Goal: Information Seeking & Learning: Check status

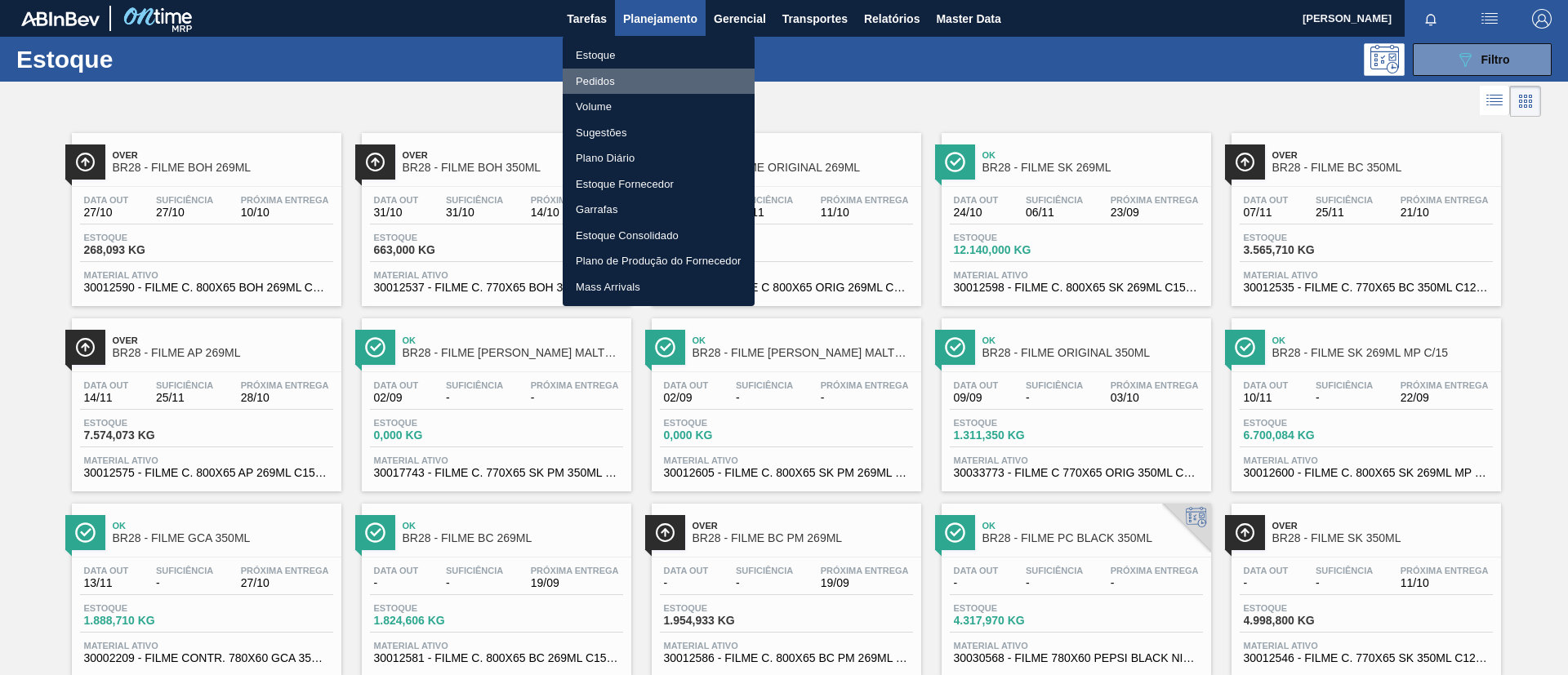
click at [645, 76] on li "Pedidos" at bounding box center [658, 81] width 192 height 26
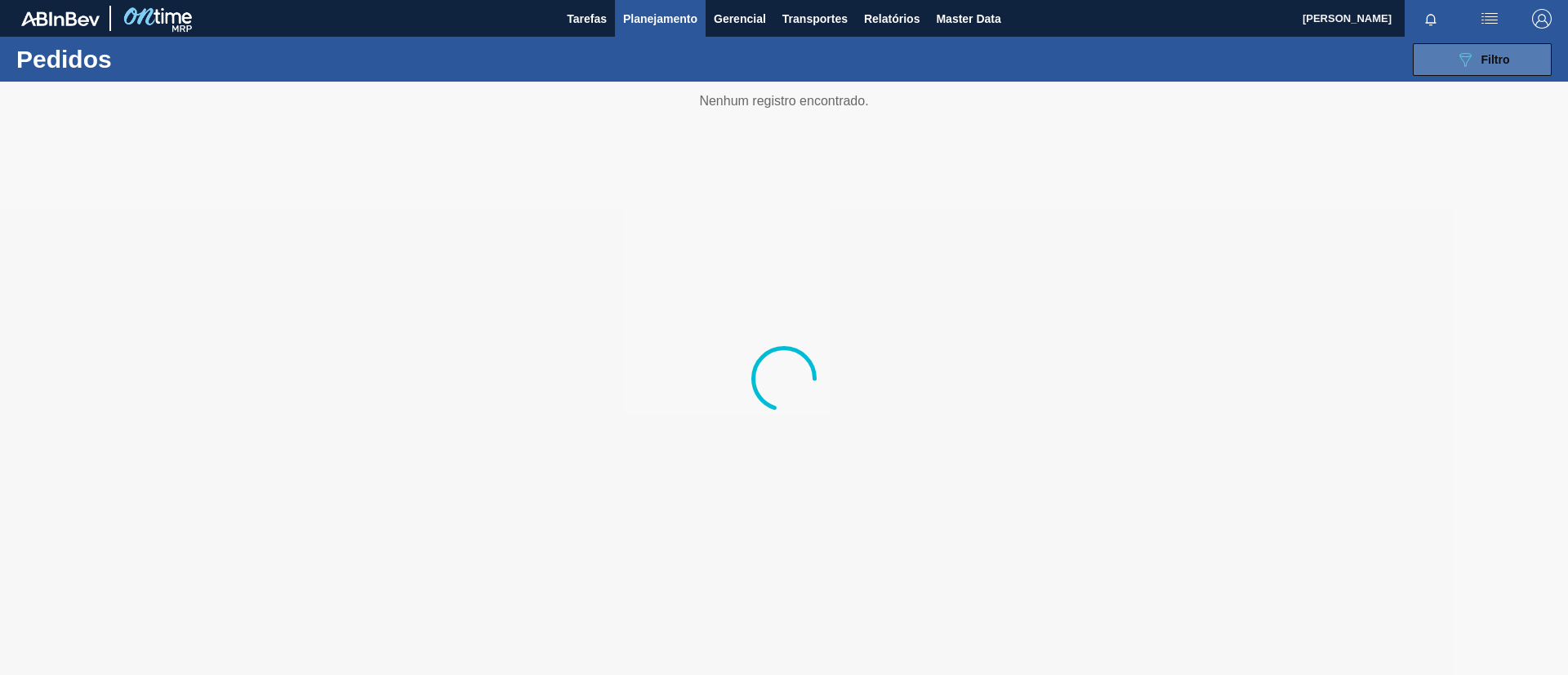
click at [1510, 59] on button "089F7B8B-B2A5-4AFE-B5C0-19BA573D28AC Filtro" at bounding box center [1482, 60] width 139 height 33
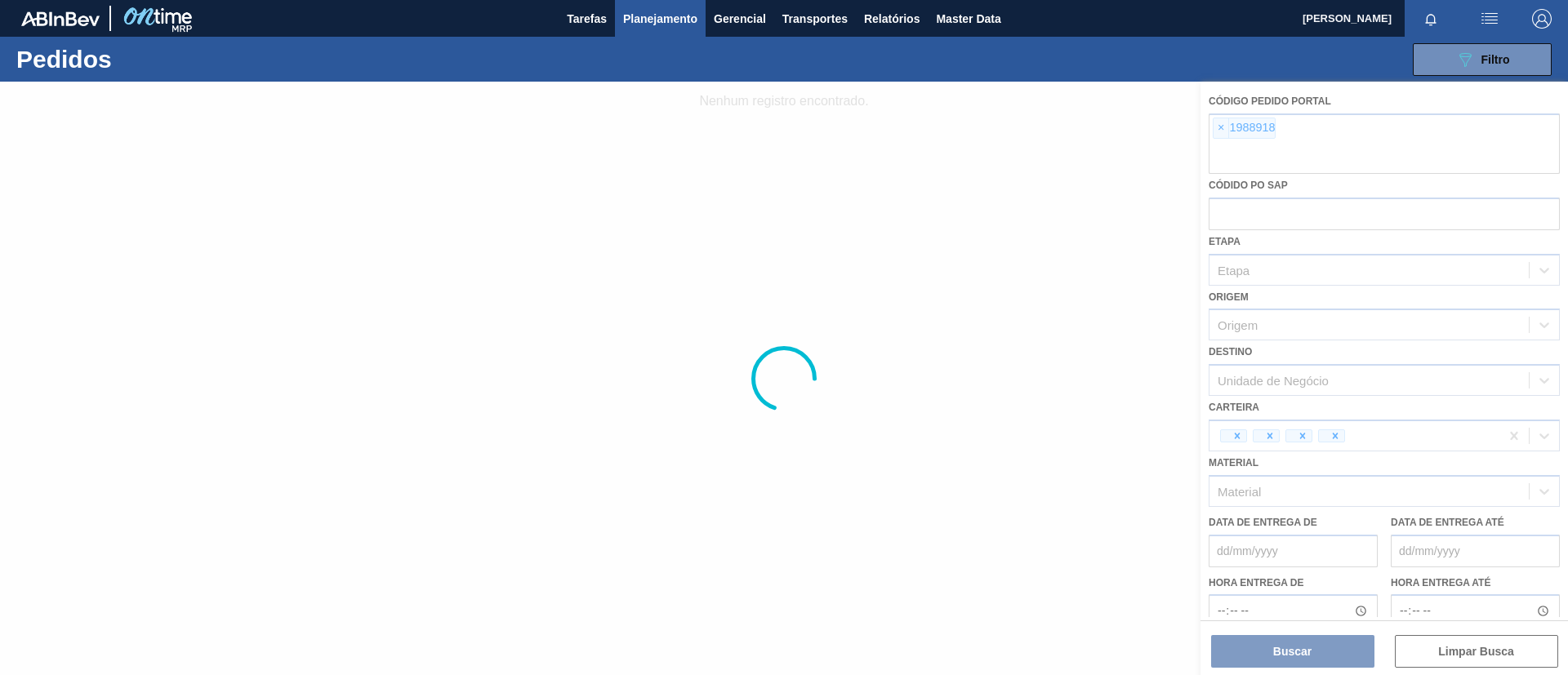
click at [1222, 131] on div at bounding box center [784, 379] width 1568 height 594
click at [1218, 129] on div at bounding box center [784, 379] width 1568 height 594
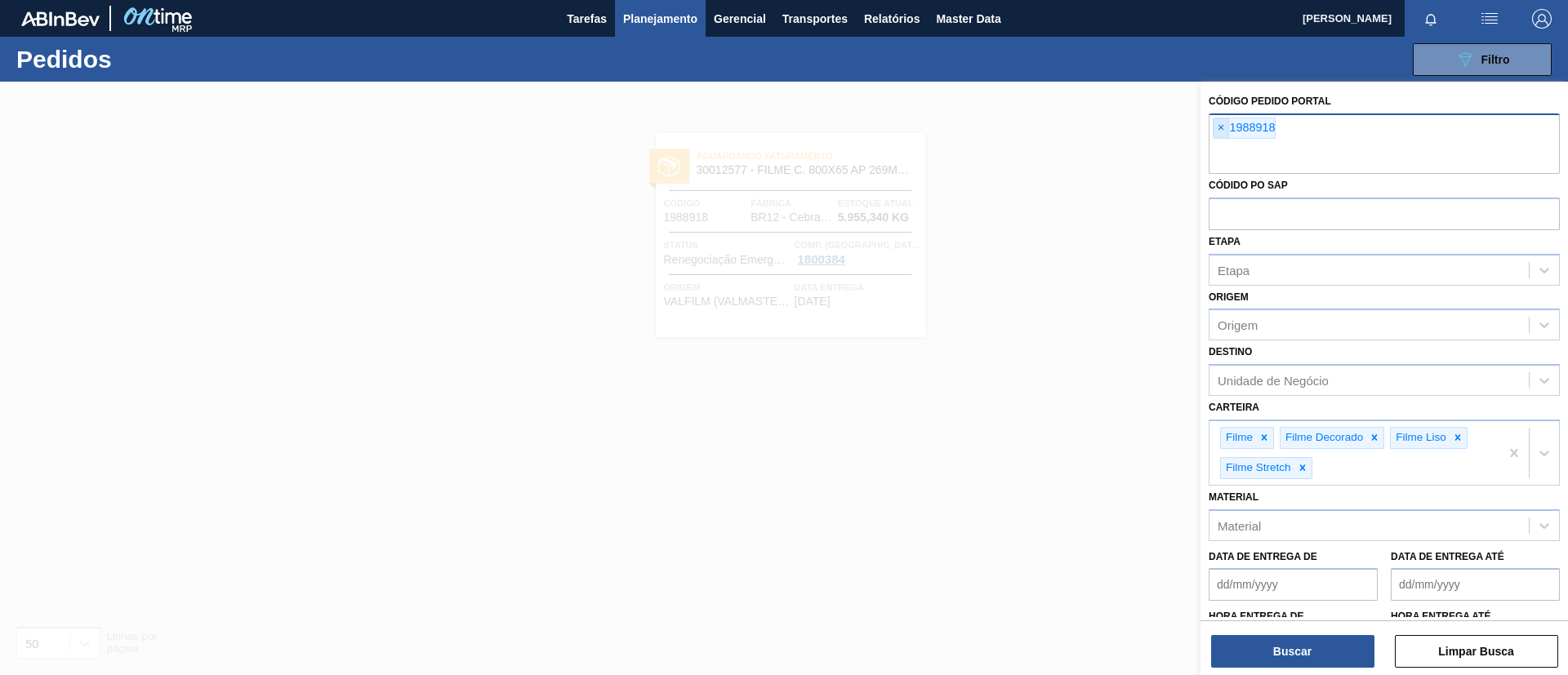
click at [1222, 126] on span "×" at bounding box center [1221, 128] width 15 height 19
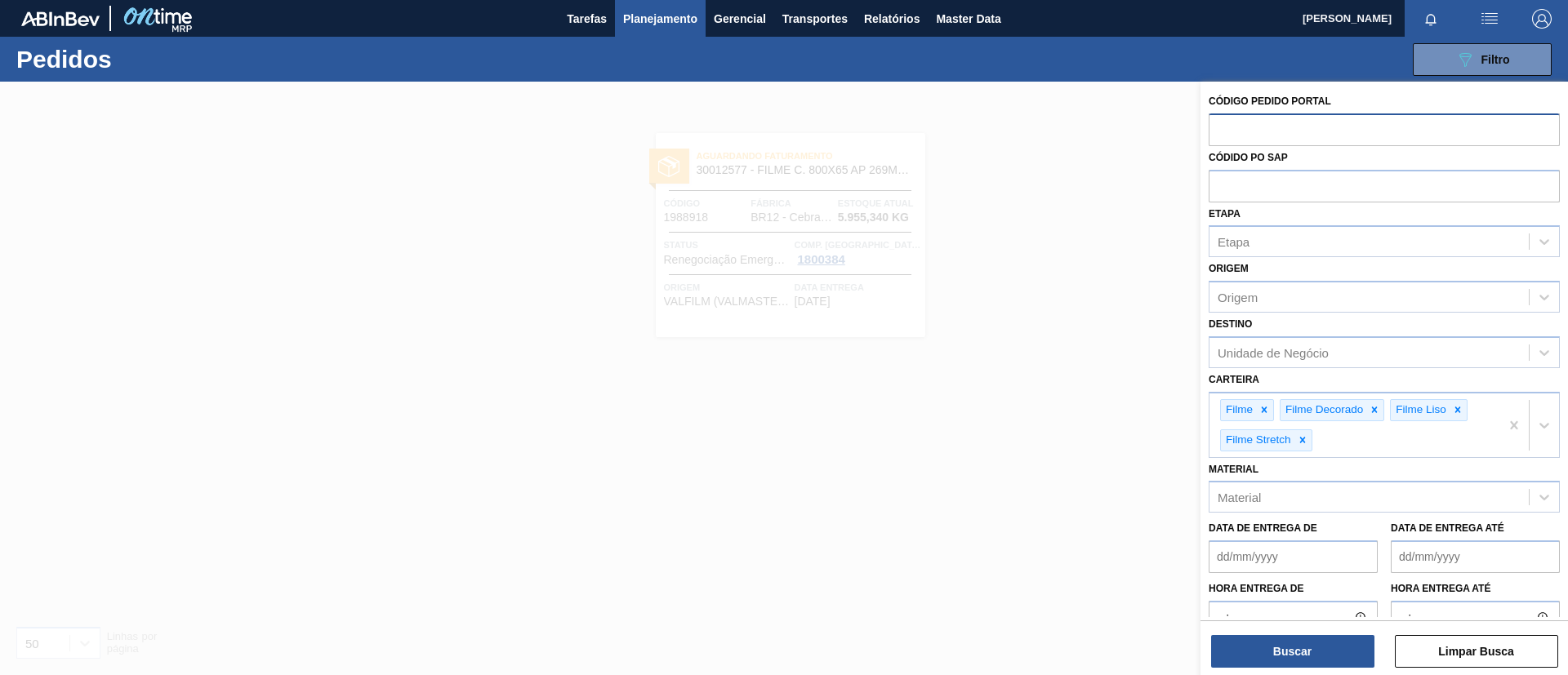
paste input "text"
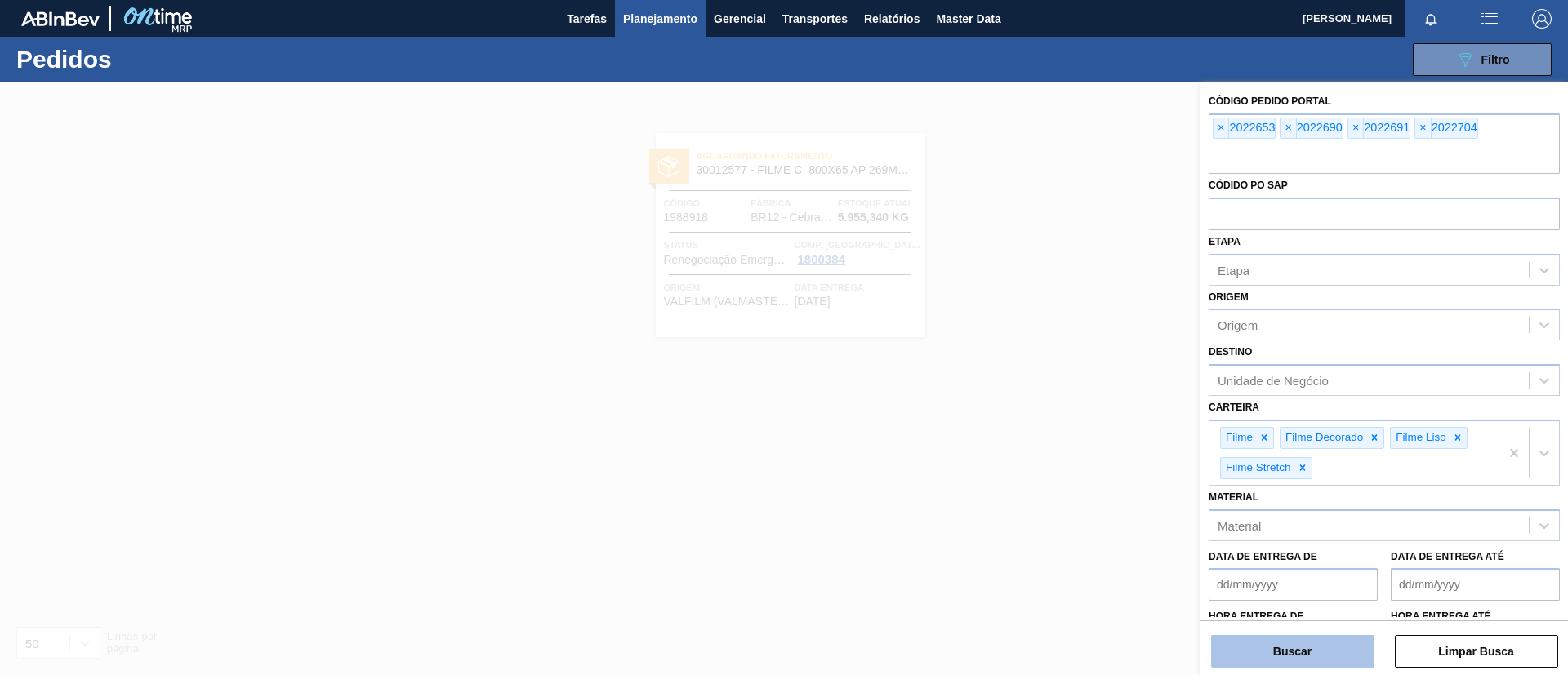
click at [1342, 637] on button "Buscar" at bounding box center [1293, 652] width 163 height 33
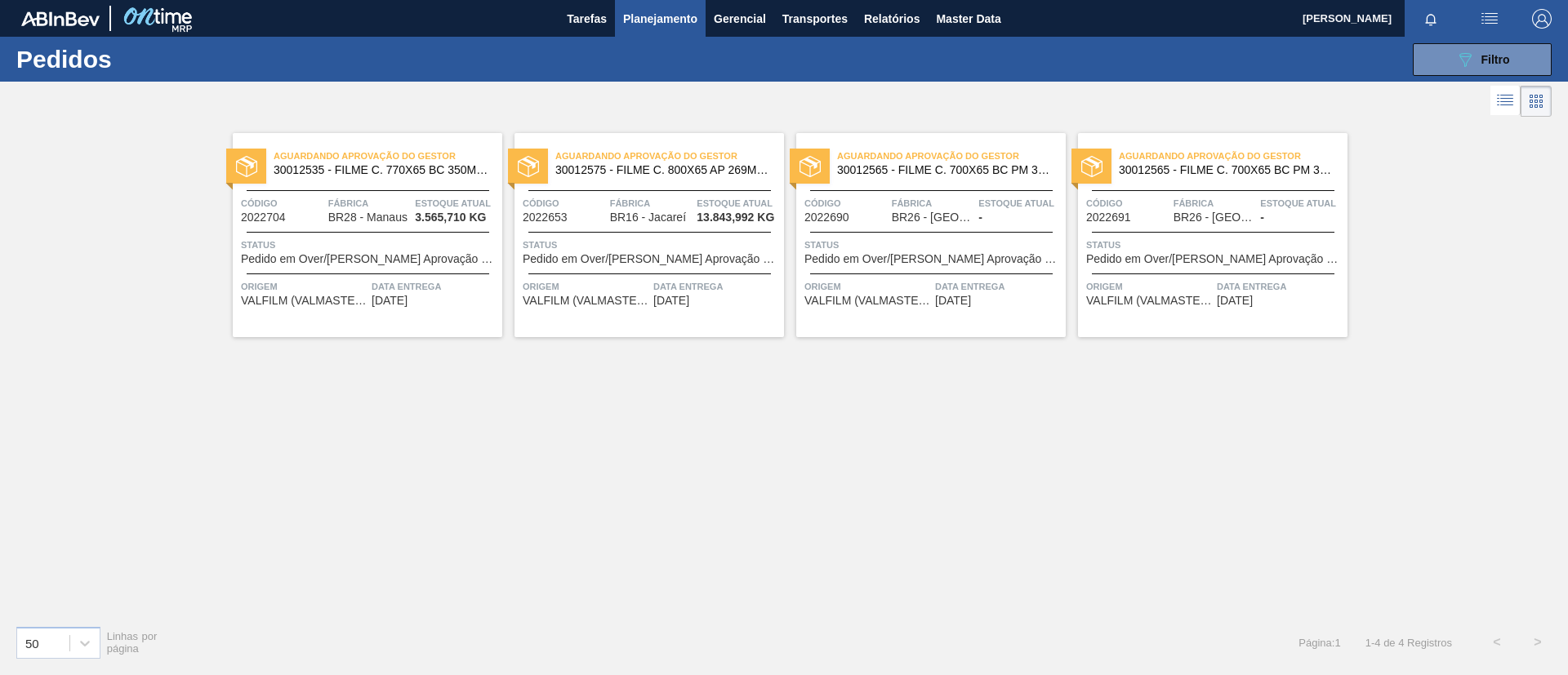
click at [657, 12] on span "Planejamento" at bounding box center [660, 18] width 74 height 19
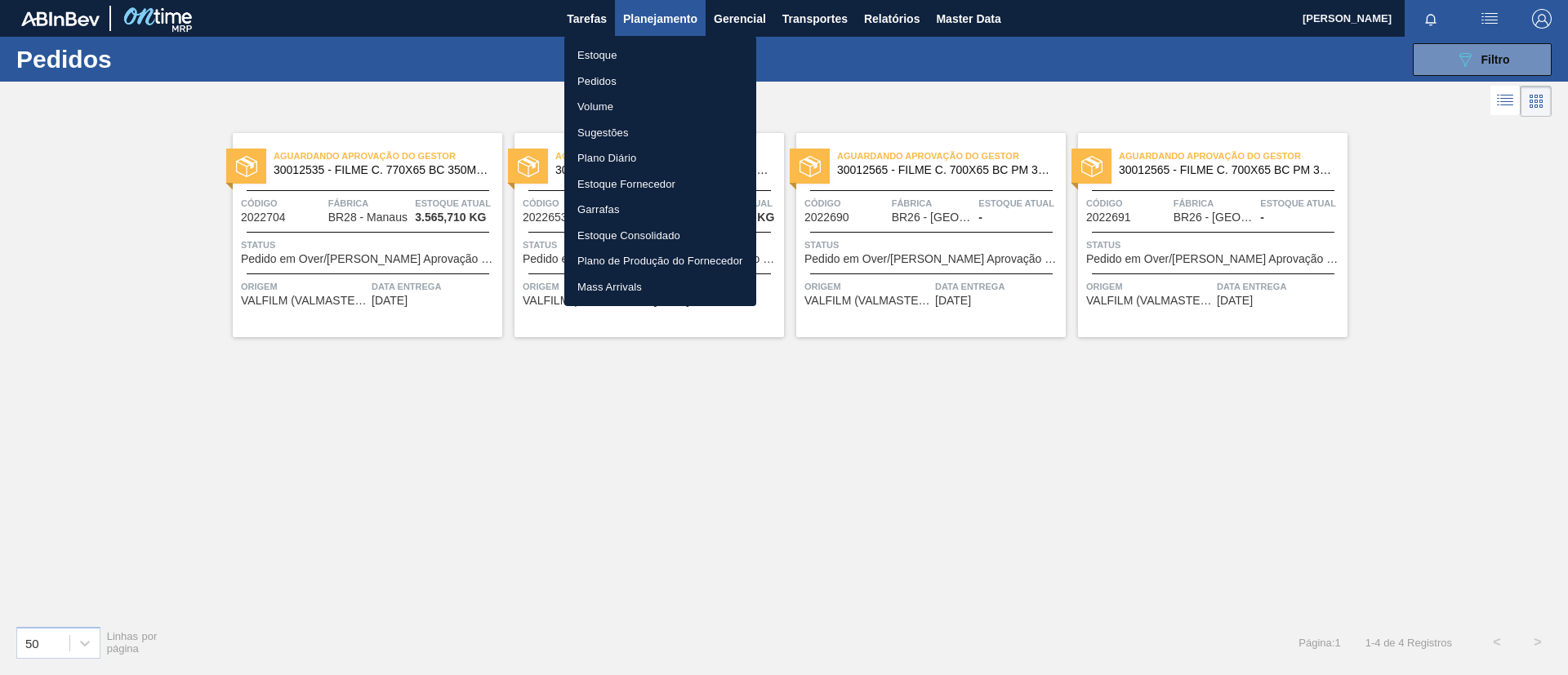
click at [626, 82] on li "Pedidos" at bounding box center [660, 81] width 192 height 26
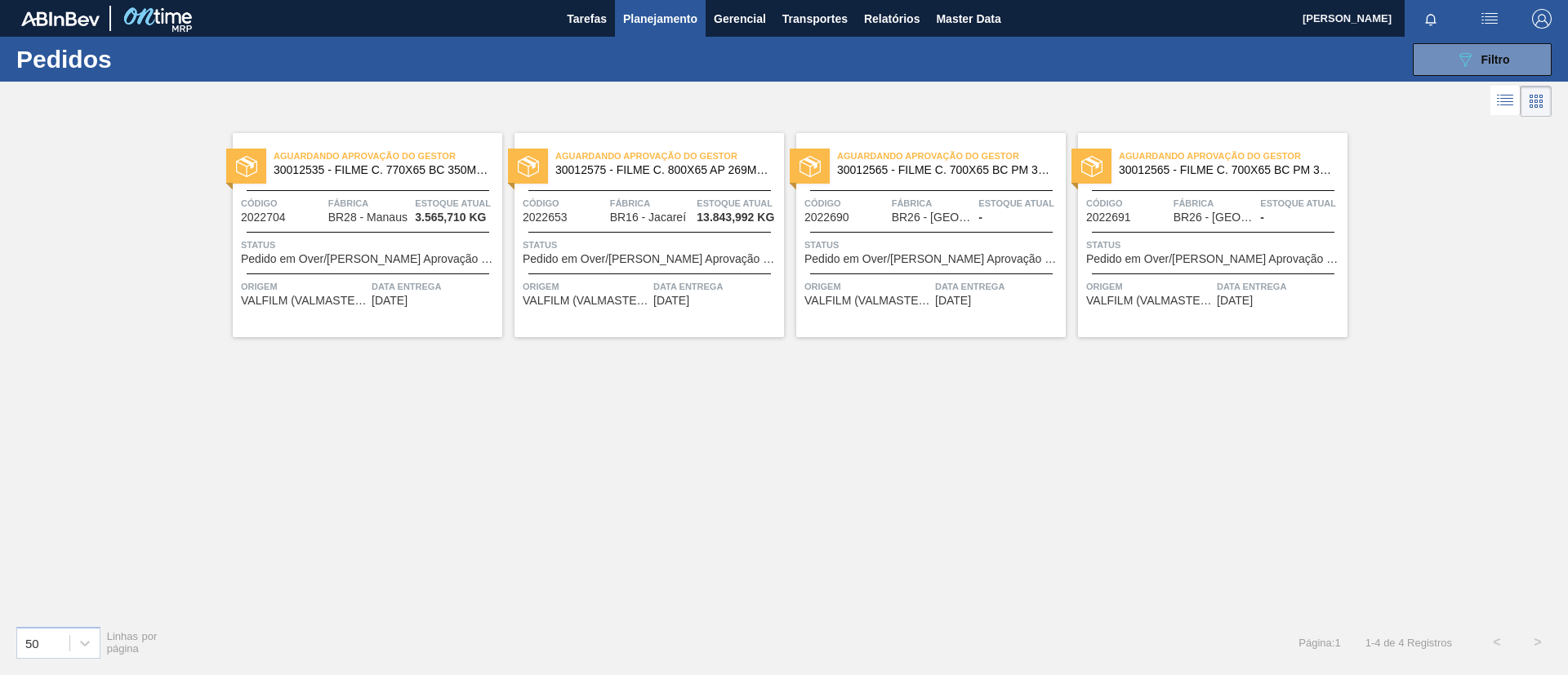
click at [1474, 78] on div "089F7B8B-B2A5-4AFE-B5C0-19BA573D28AC Filtro Código Pedido Portal × 2022653 × 20…" at bounding box center [910, 59] width 1299 height 49
click at [1475, 71] on button "089F7B8B-B2A5-4AFE-B5C0-19BA573D28AC Filtro" at bounding box center [1482, 60] width 139 height 33
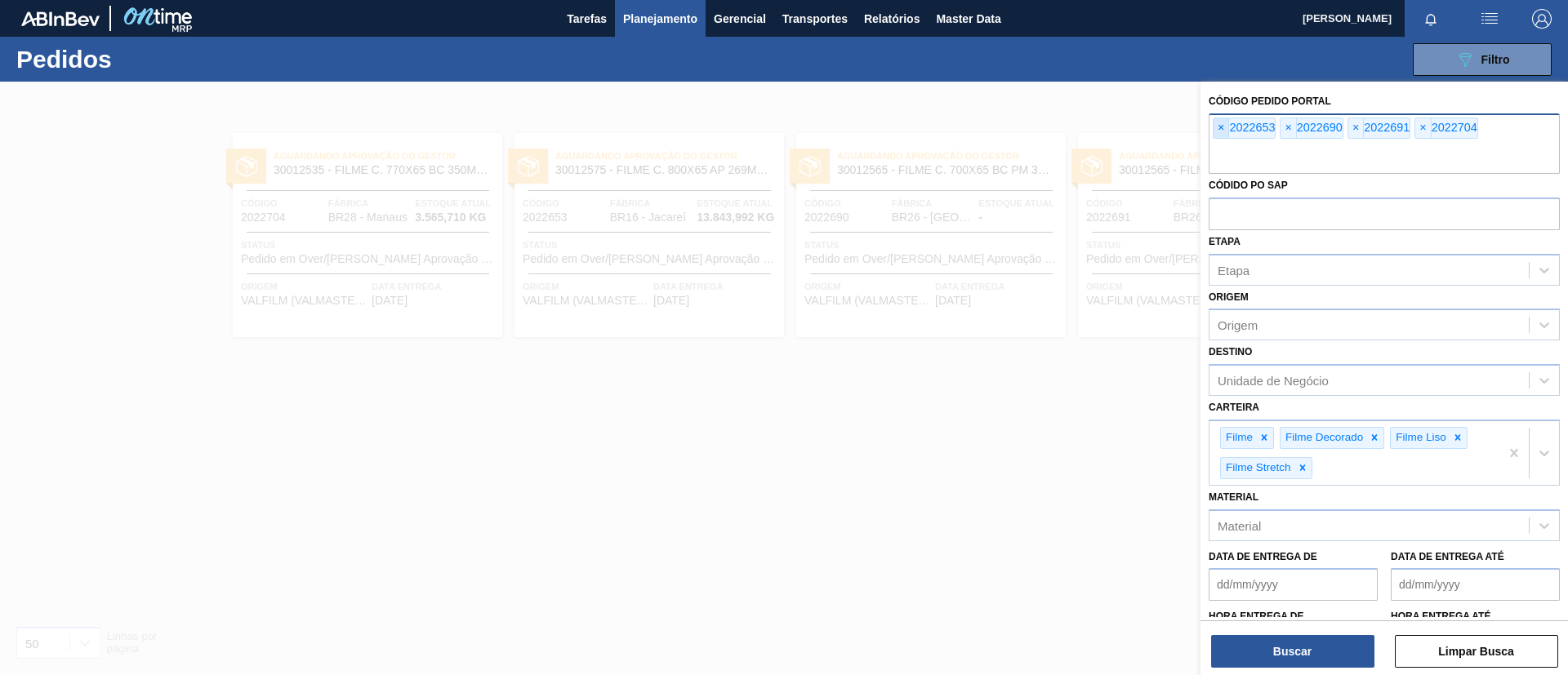
click at [1223, 119] on div "× 2022653" at bounding box center [1243, 128] width 63 height 21
click at [1222, 119] on span "×" at bounding box center [1221, 128] width 15 height 19
click at [1222, 122] on span "×" at bounding box center [1221, 128] width 15 height 19
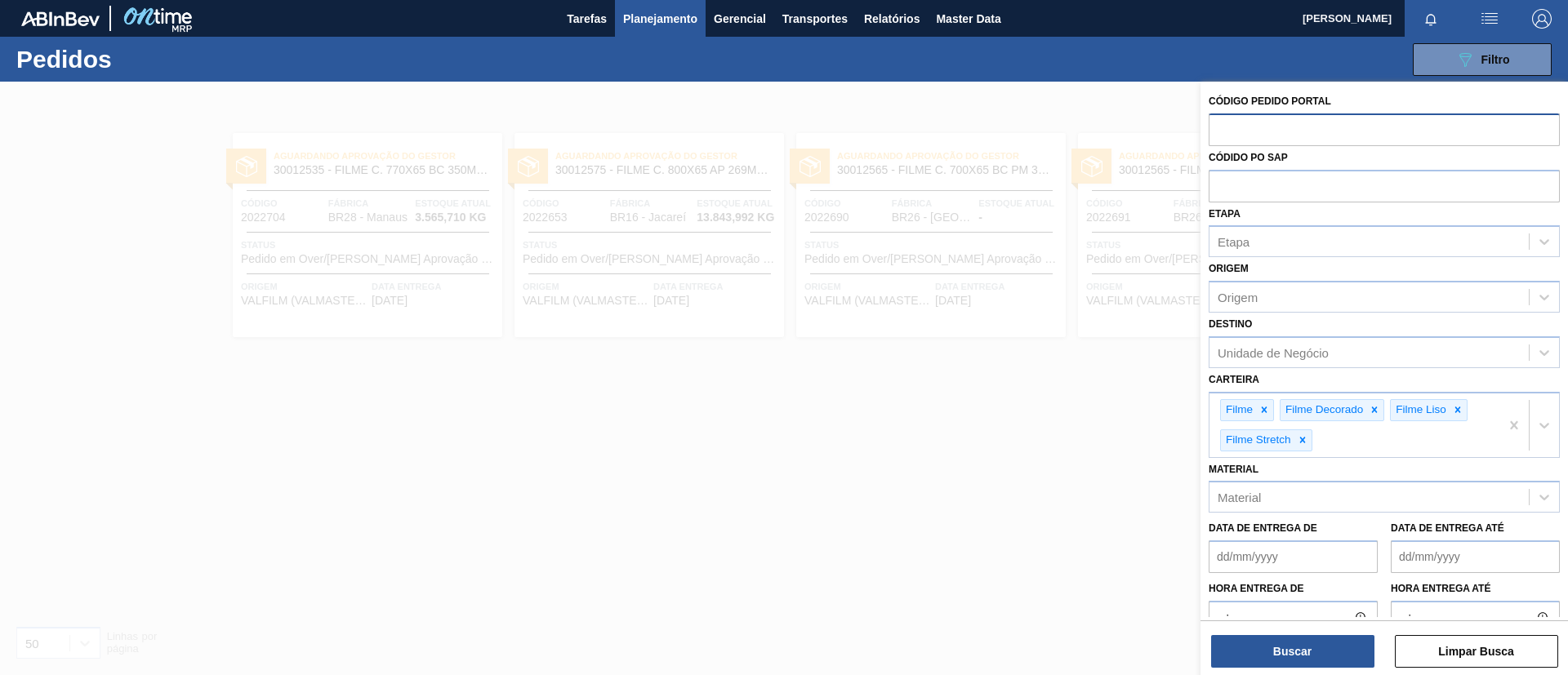
click at [1222, 122] on input "text" at bounding box center [1383, 128] width 351 height 31
paste input "text"
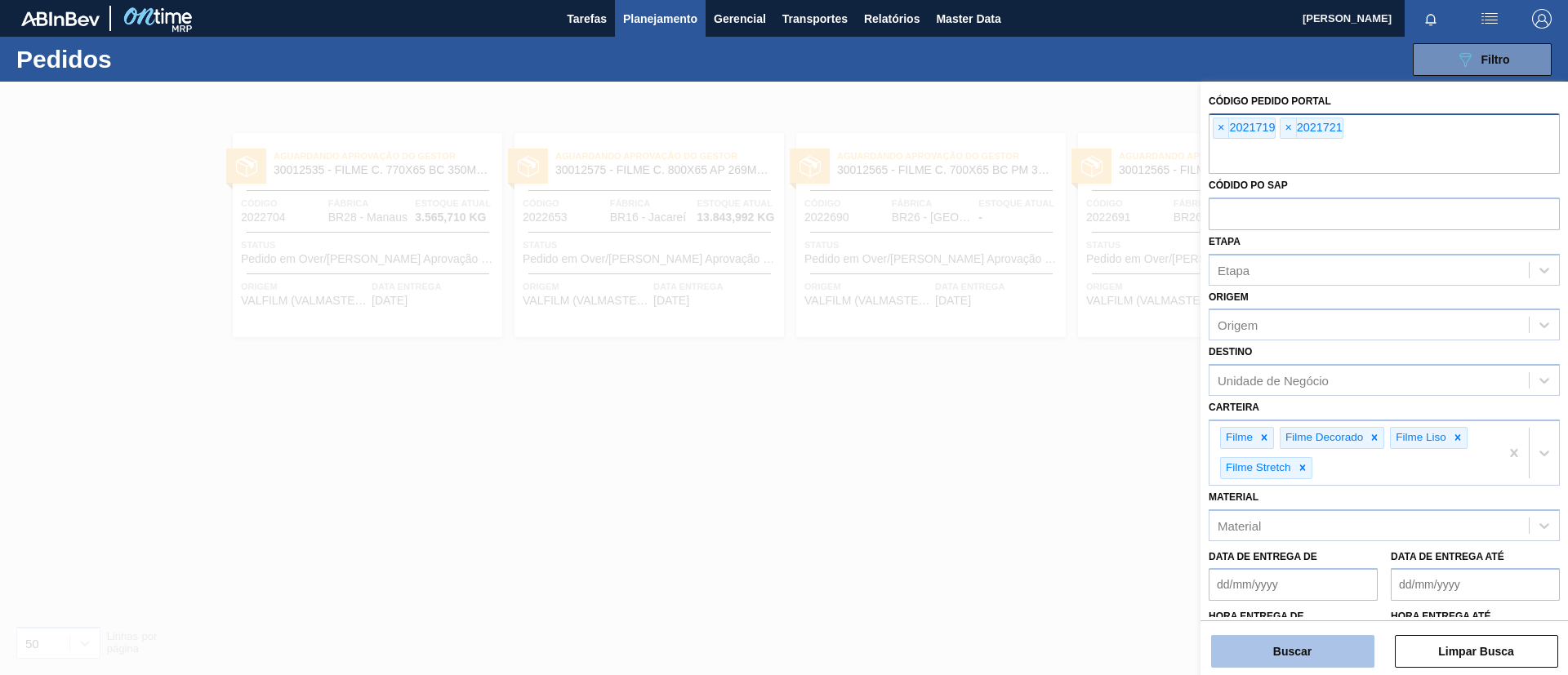
click at [1294, 657] on button "Buscar" at bounding box center [1293, 652] width 163 height 33
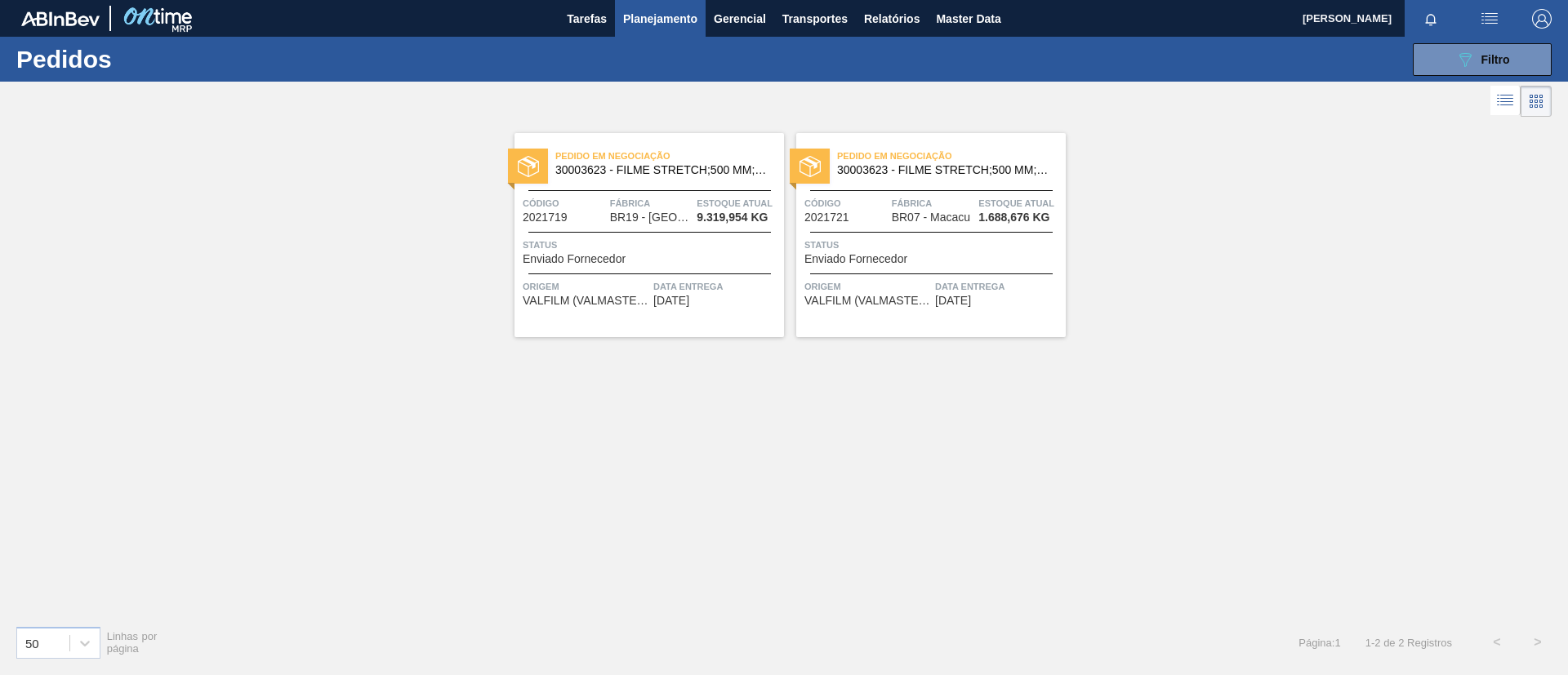
click at [938, 150] on span "Pedido em Negociação" at bounding box center [951, 155] width 229 height 16
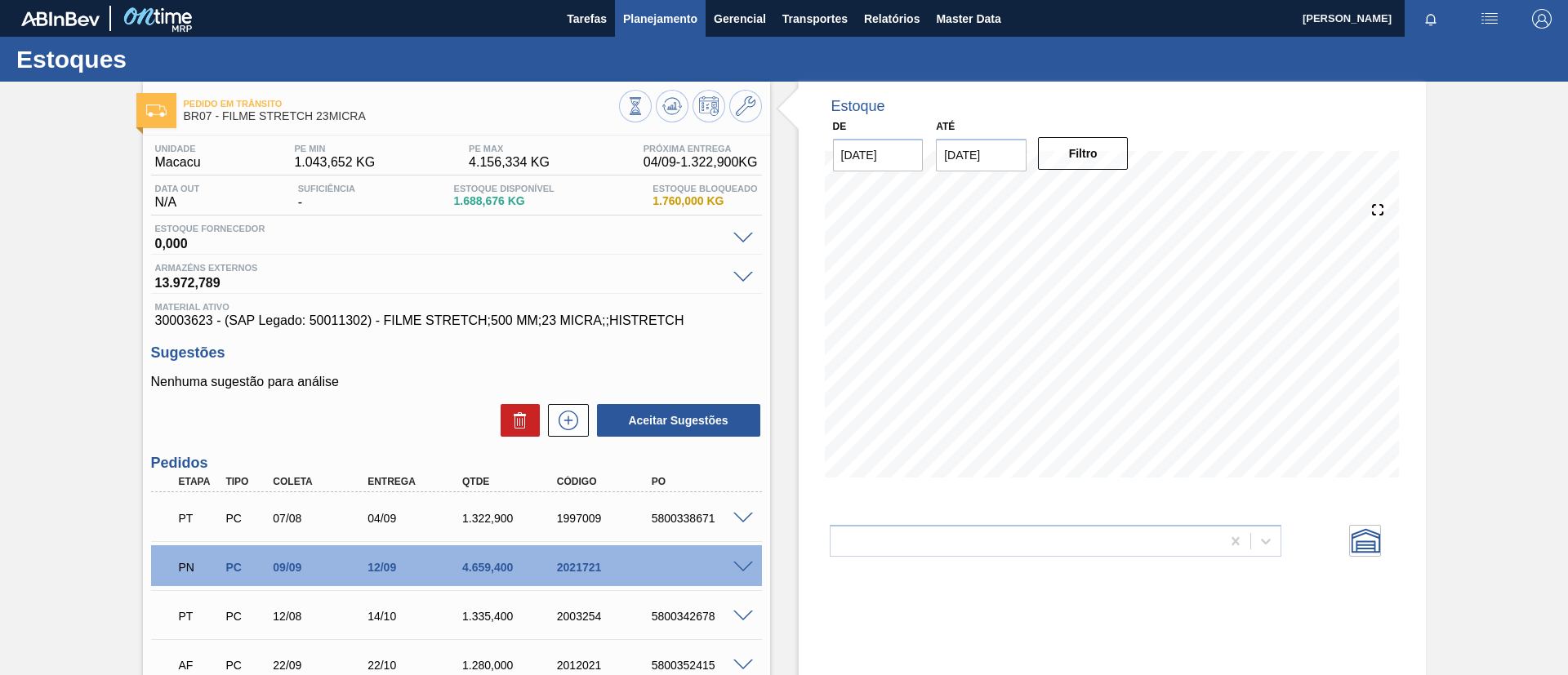
click at [688, 29] on button "Planejamento" at bounding box center [660, 18] width 91 height 37
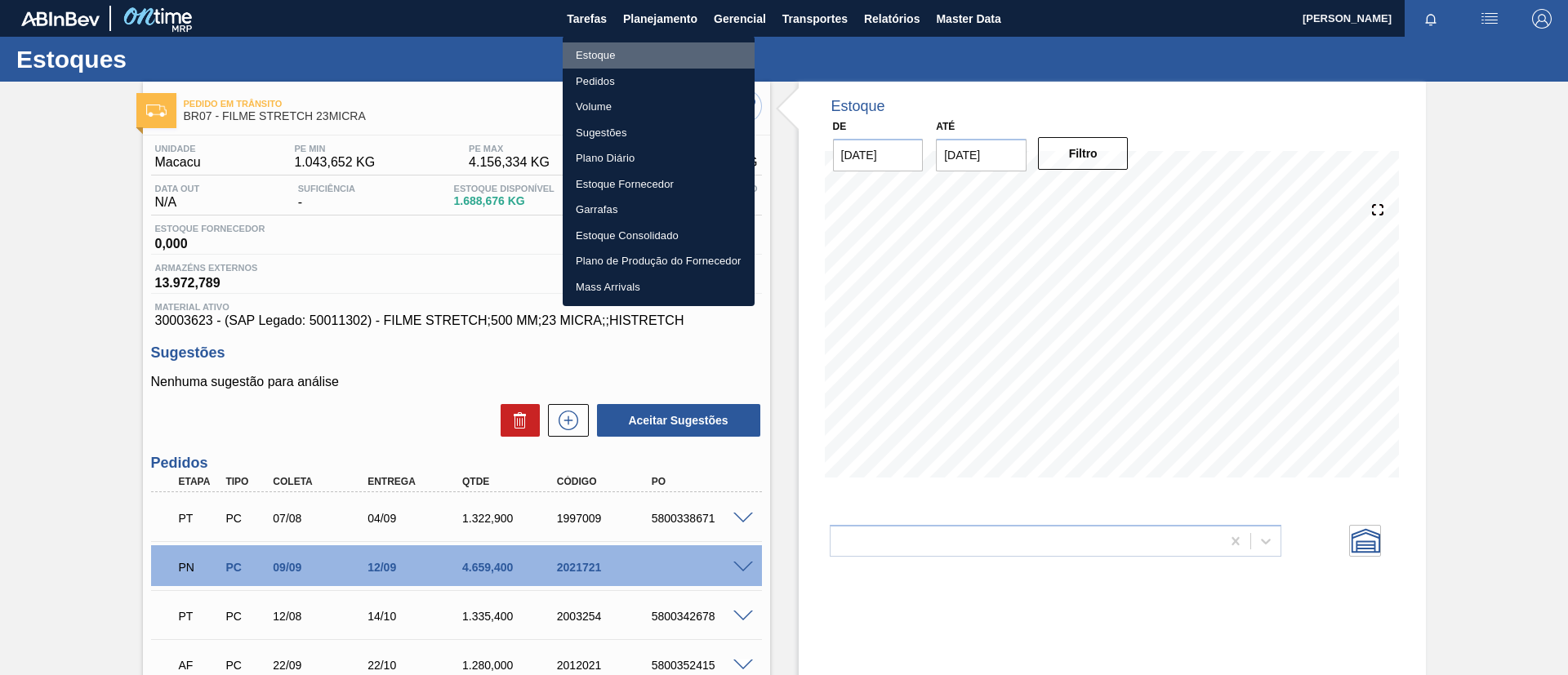
click at [689, 51] on li "Estoque" at bounding box center [658, 55] width 192 height 26
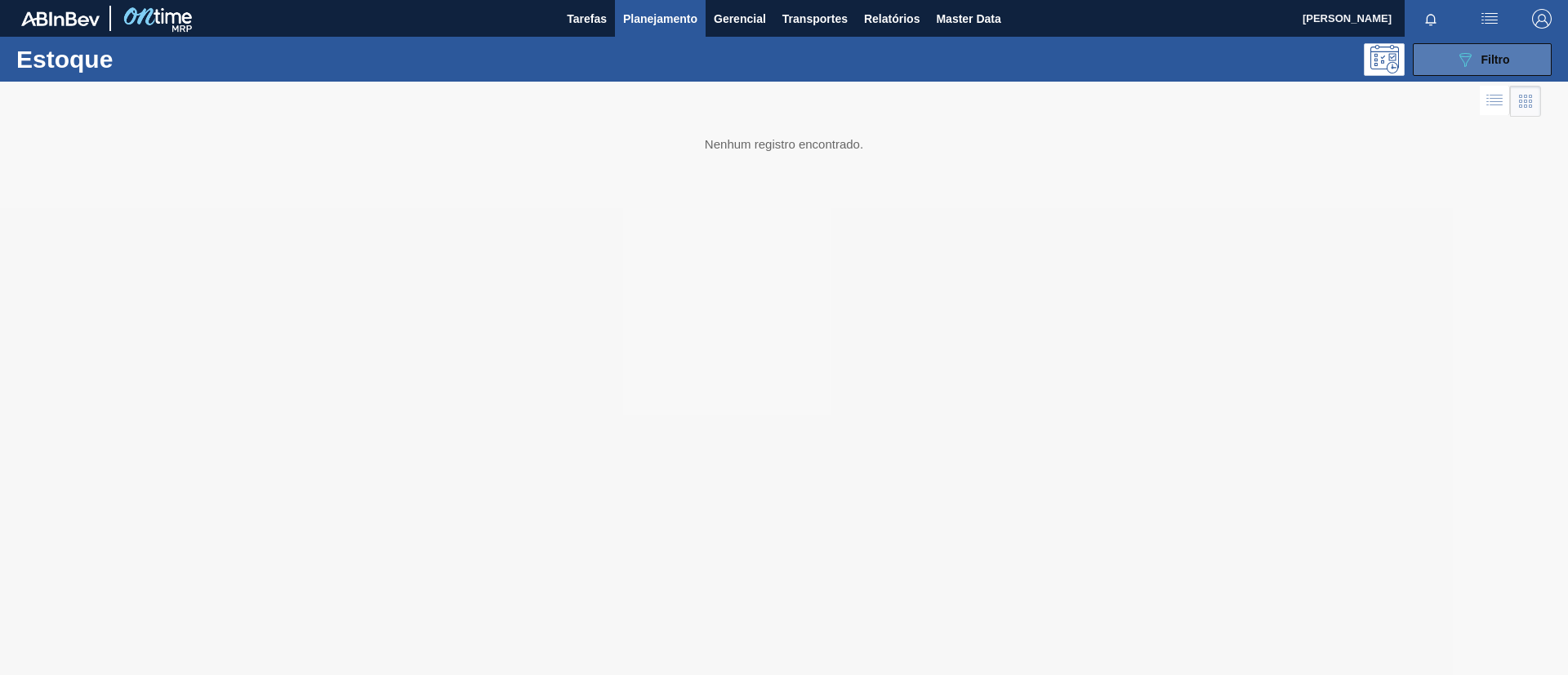
click at [1508, 43] on button "089F7B8B-B2A5-4AFE-B5C0-19BA573D28AC Filtro" at bounding box center [1482, 60] width 139 height 33
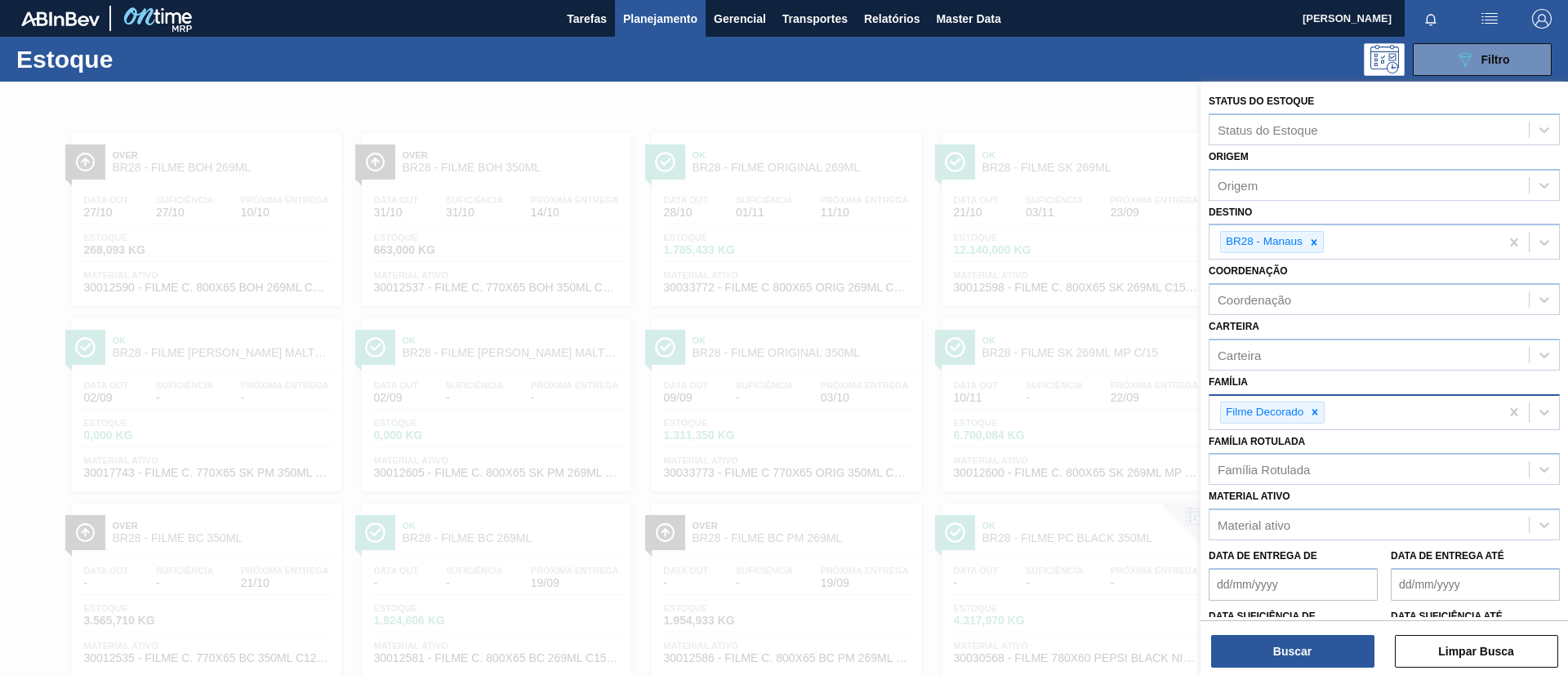
click at [1326, 415] on div "Filme Decorado" at bounding box center [1354, 412] width 290 height 34
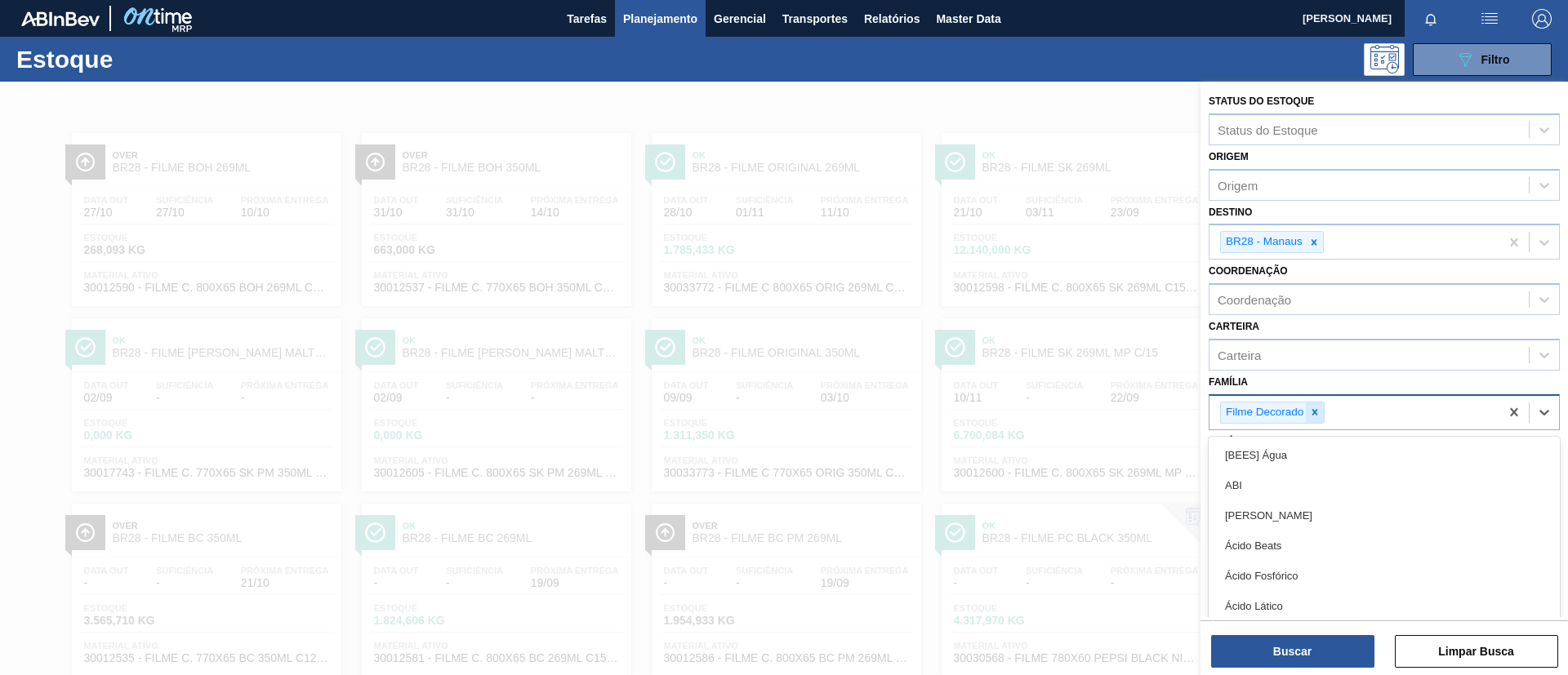
click at [1319, 407] on icon at bounding box center [1315, 412] width 12 height 12
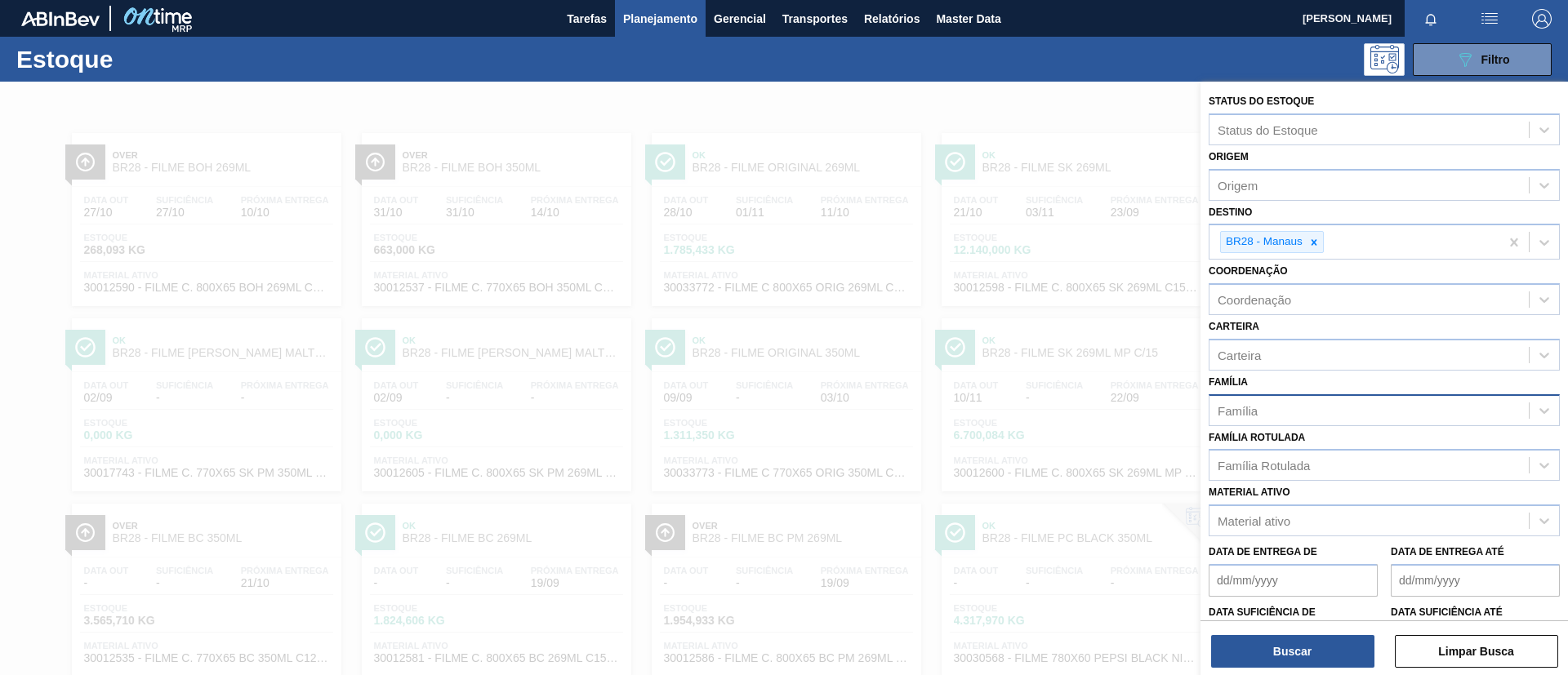
click at [1322, 388] on div "Família Família" at bounding box center [1383, 398] width 351 height 55
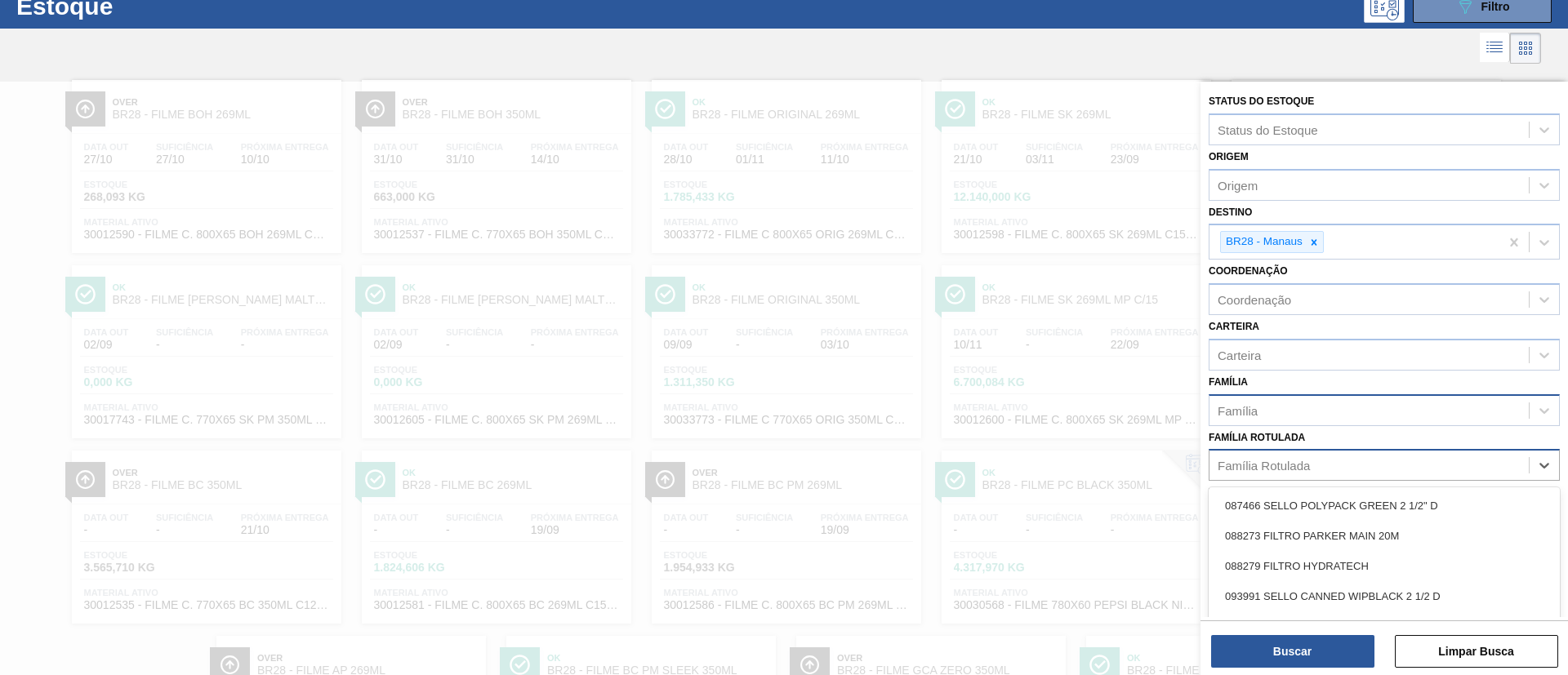
click at [1327, 467] on div "Família Rotulada" at bounding box center [1369, 465] width 320 height 24
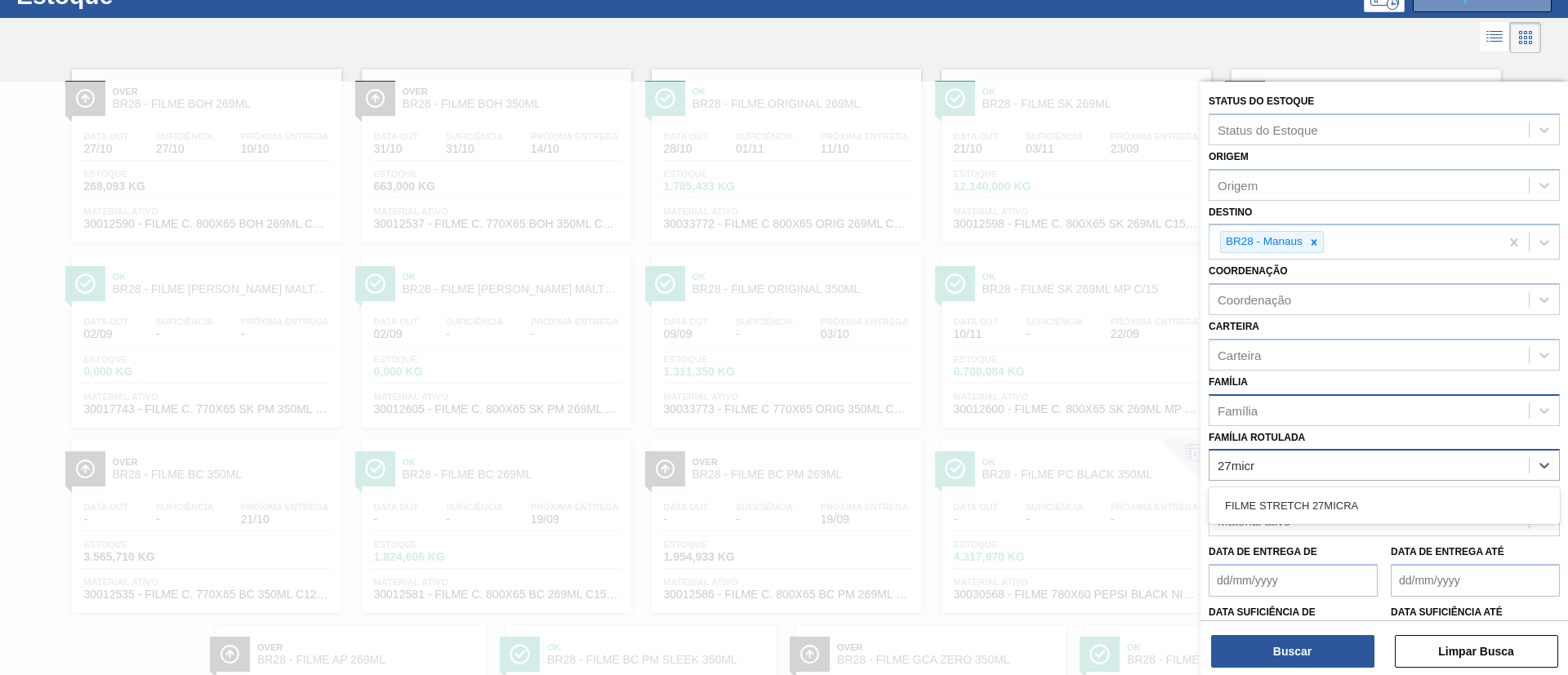
type Rotulada "27micra"
click at [1343, 496] on div "FILME STRETCH 27MICRA" at bounding box center [1383, 505] width 351 height 30
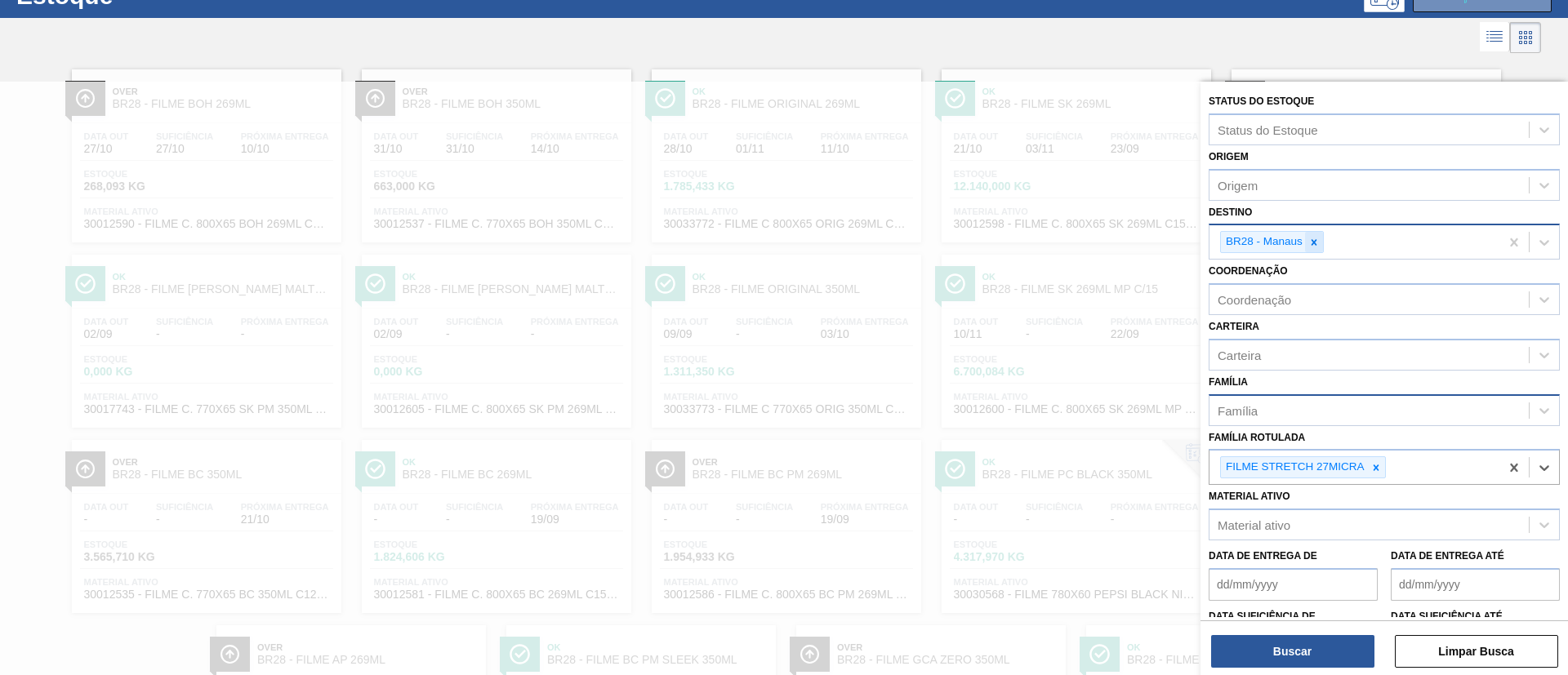
click at [1317, 246] on icon at bounding box center [1314, 242] width 12 height 12
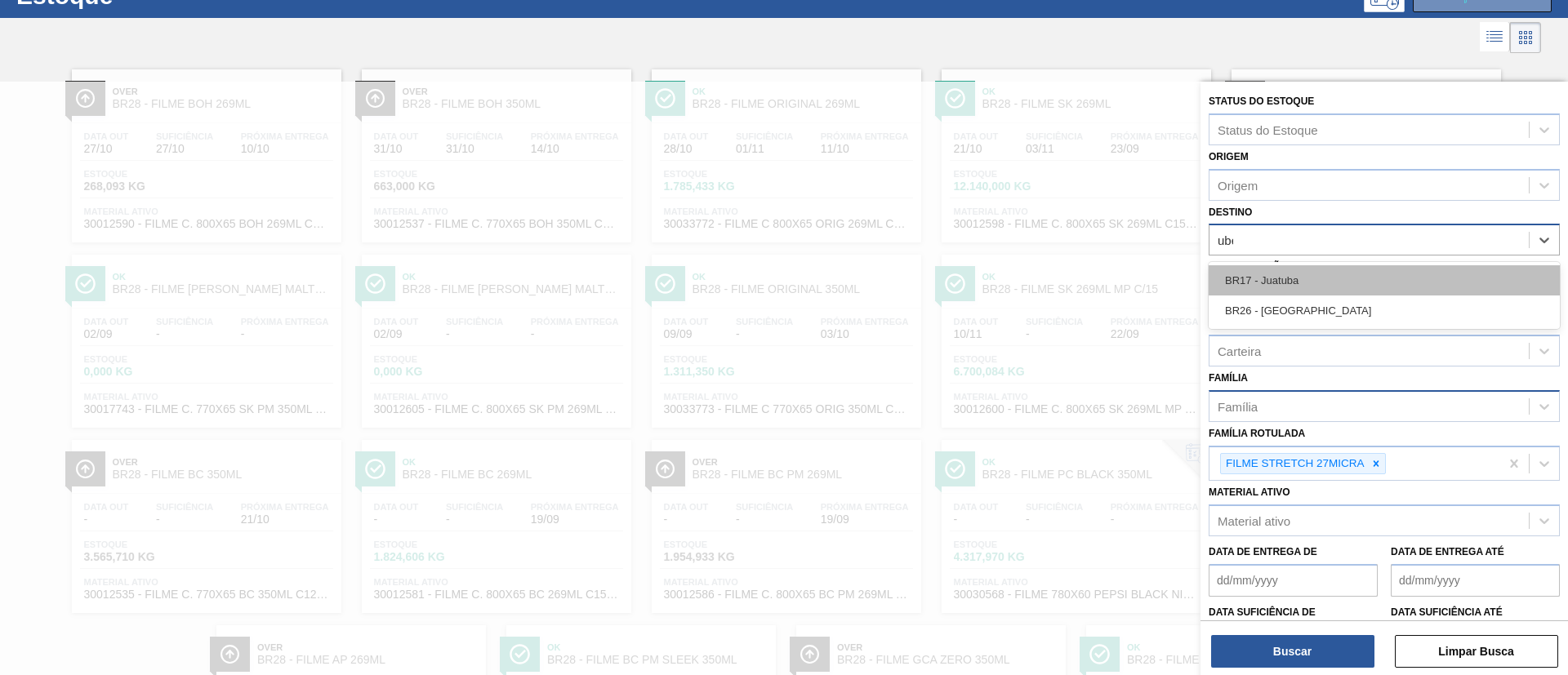
type input "uber"
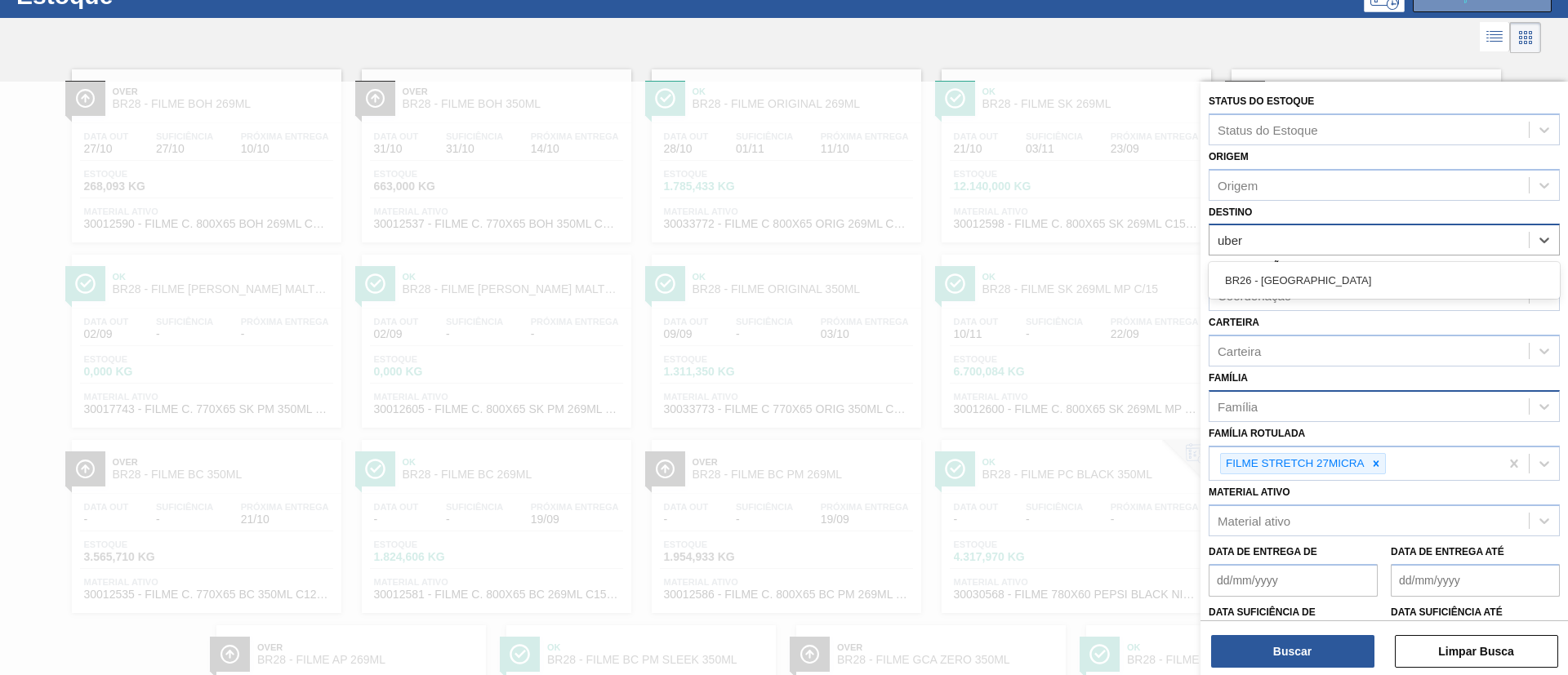
click at [1312, 274] on div "BR26 - Uberlândia" at bounding box center [1383, 280] width 351 height 30
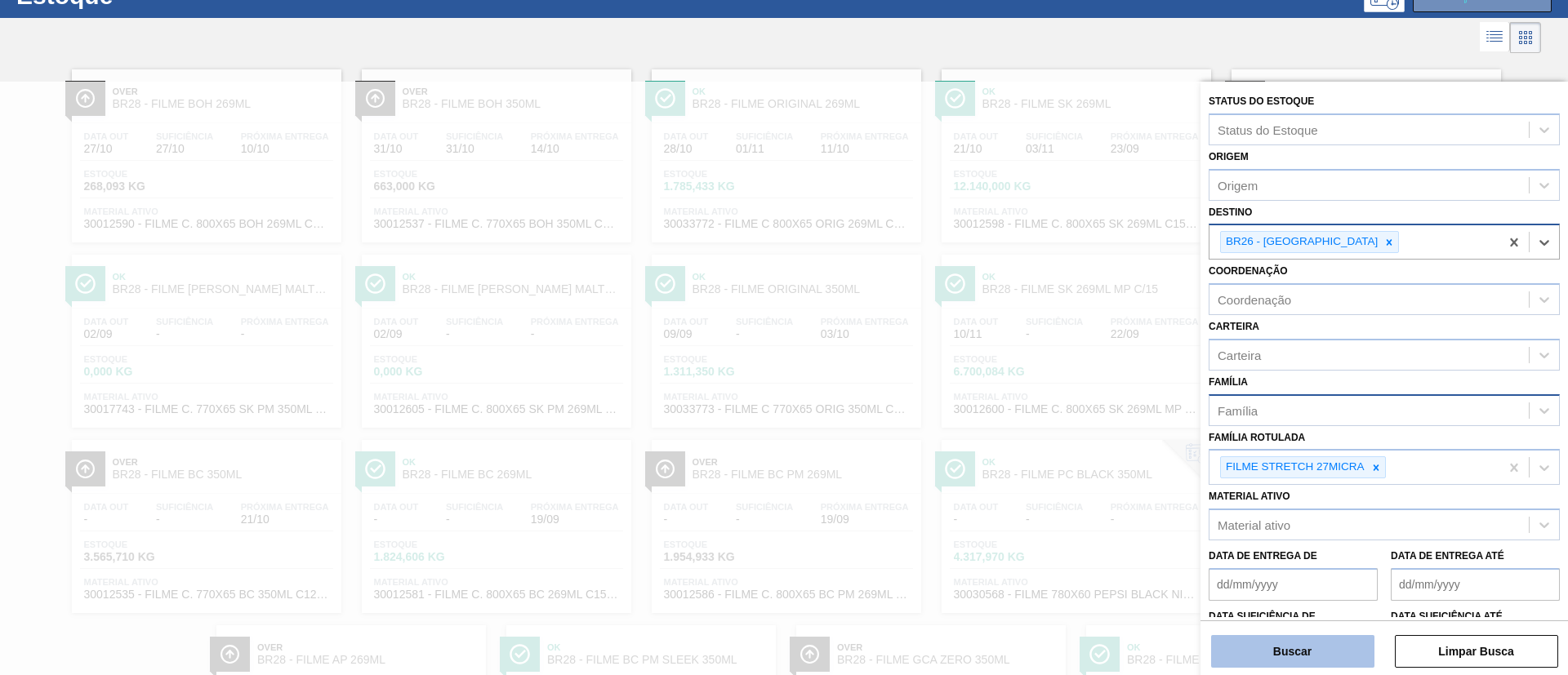
click at [1291, 642] on button "Buscar" at bounding box center [1293, 652] width 163 height 33
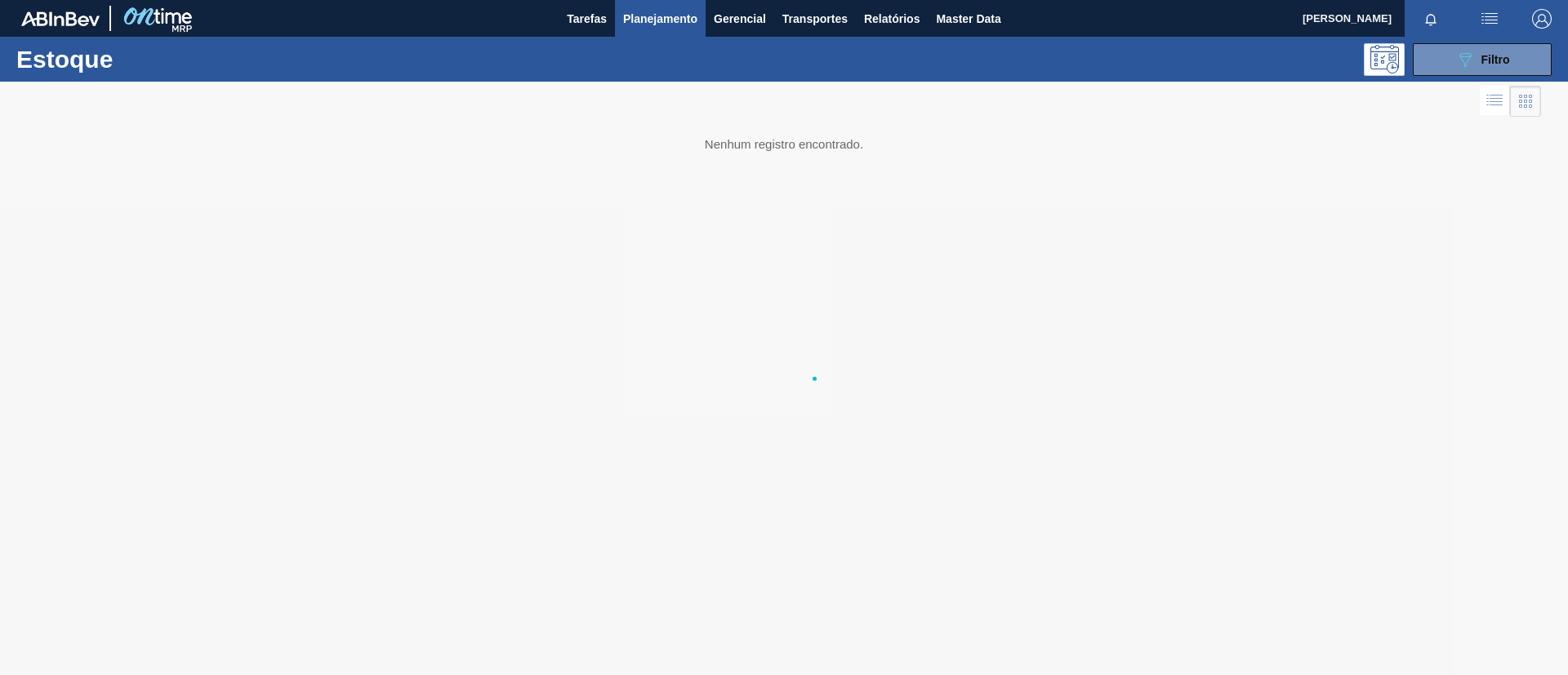
scroll to position [0, 0]
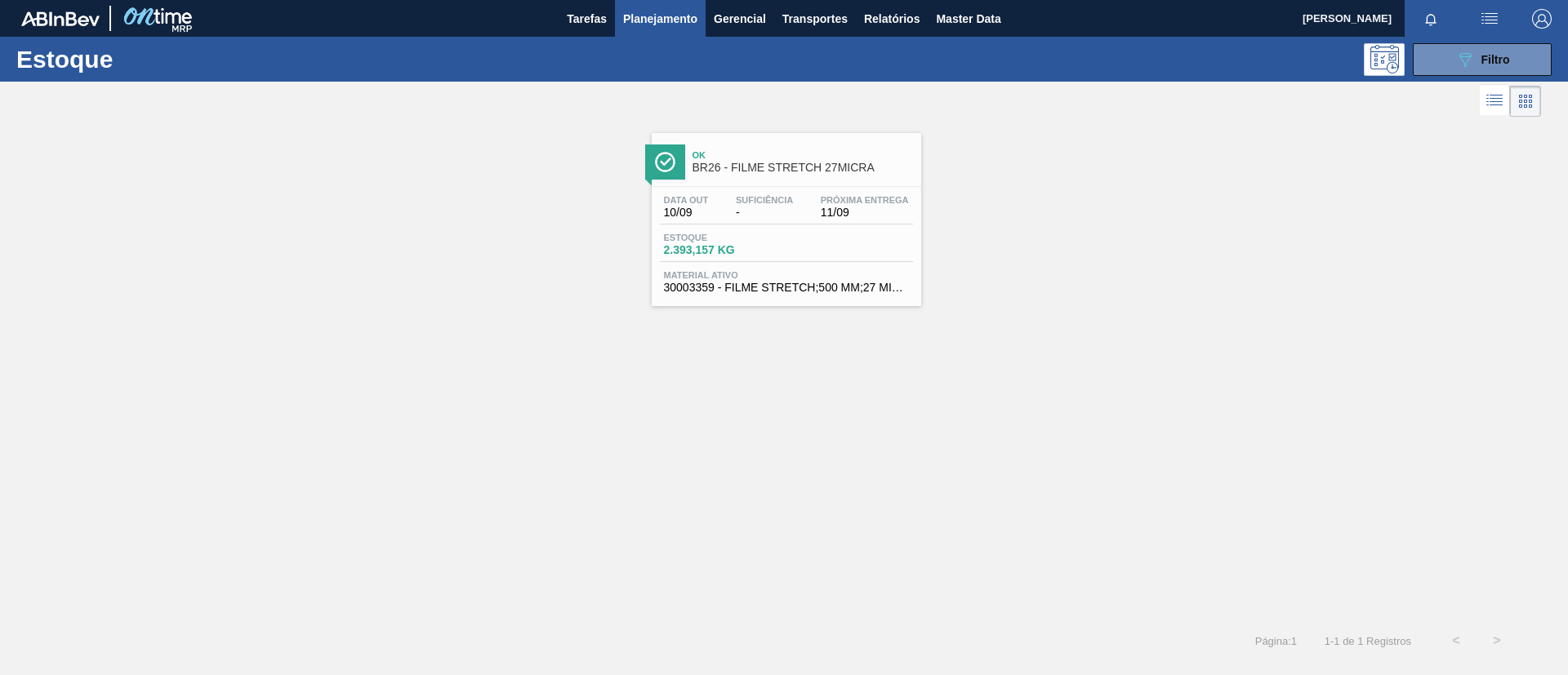
drag, startPoint x: 786, startPoint y: 184, endPoint x: 651, endPoint y: 102, distance: 158.0
click at [786, 183] on div "Ok BR26 - FILME STRETCH 27MICRA Data out 10/09 Suficiência - Próxima Entrega 11…" at bounding box center [786, 219] width 270 height 173
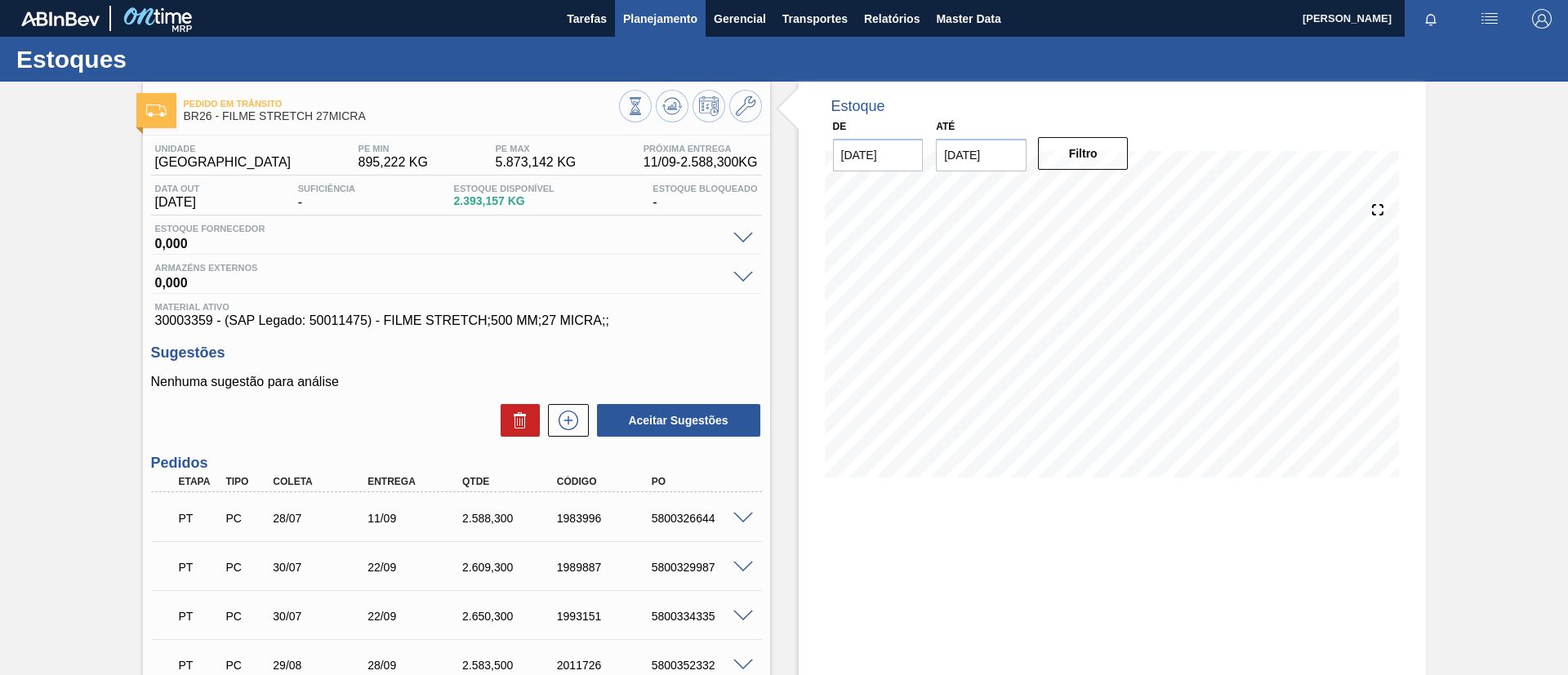
click at [643, 12] on span "Planejamento" at bounding box center [660, 18] width 74 height 19
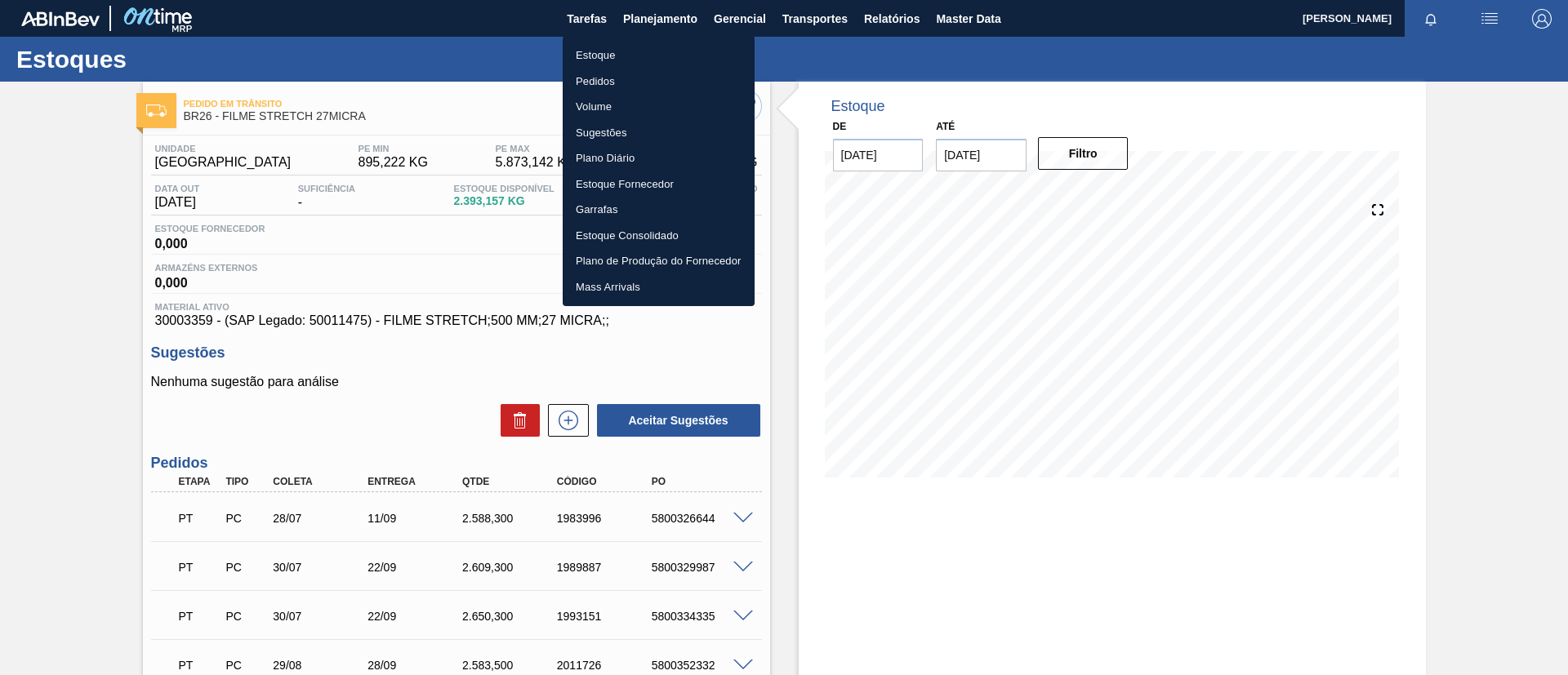
click at [636, 65] on li "Estoque" at bounding box center [658, 55] width 192 height 26
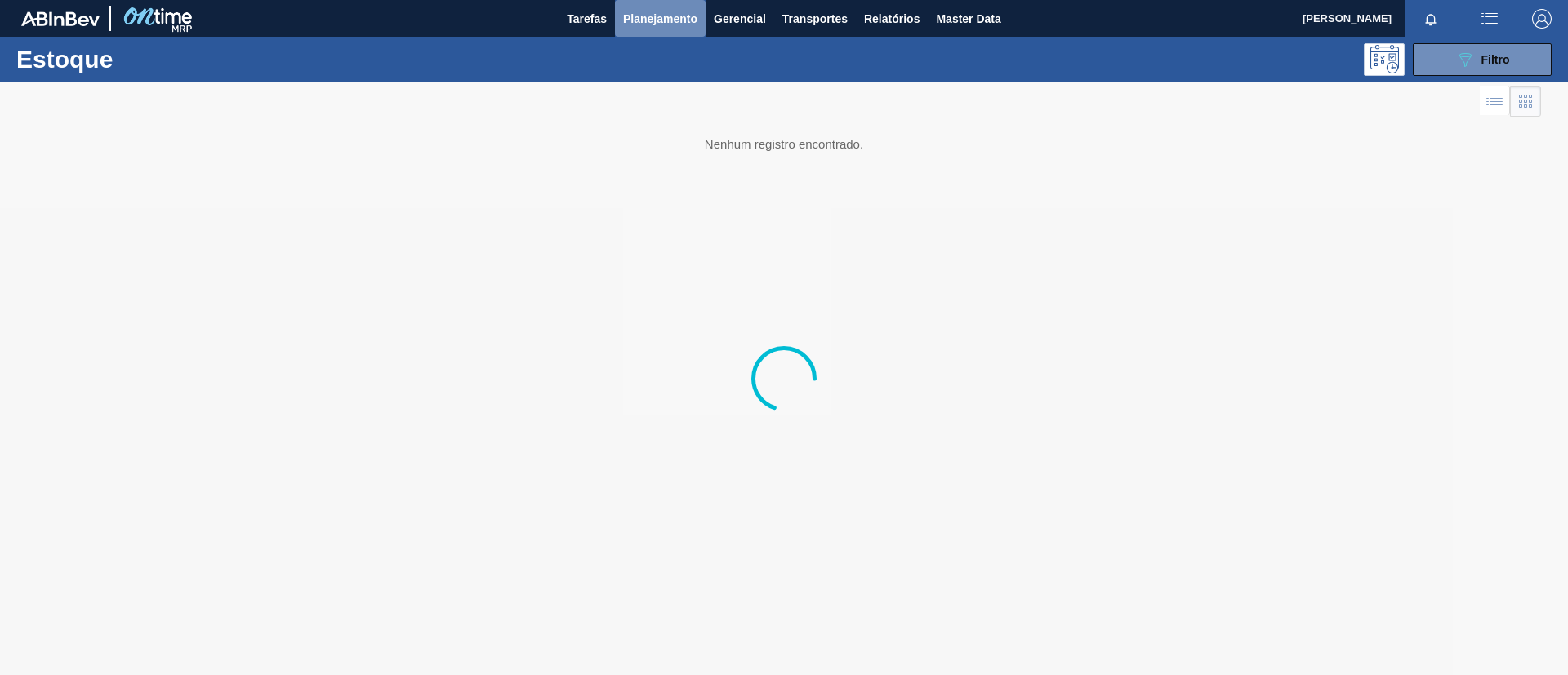
click at [650, 26] on span "Planejamento" at bounding box center [660, 18] width 74 height 19
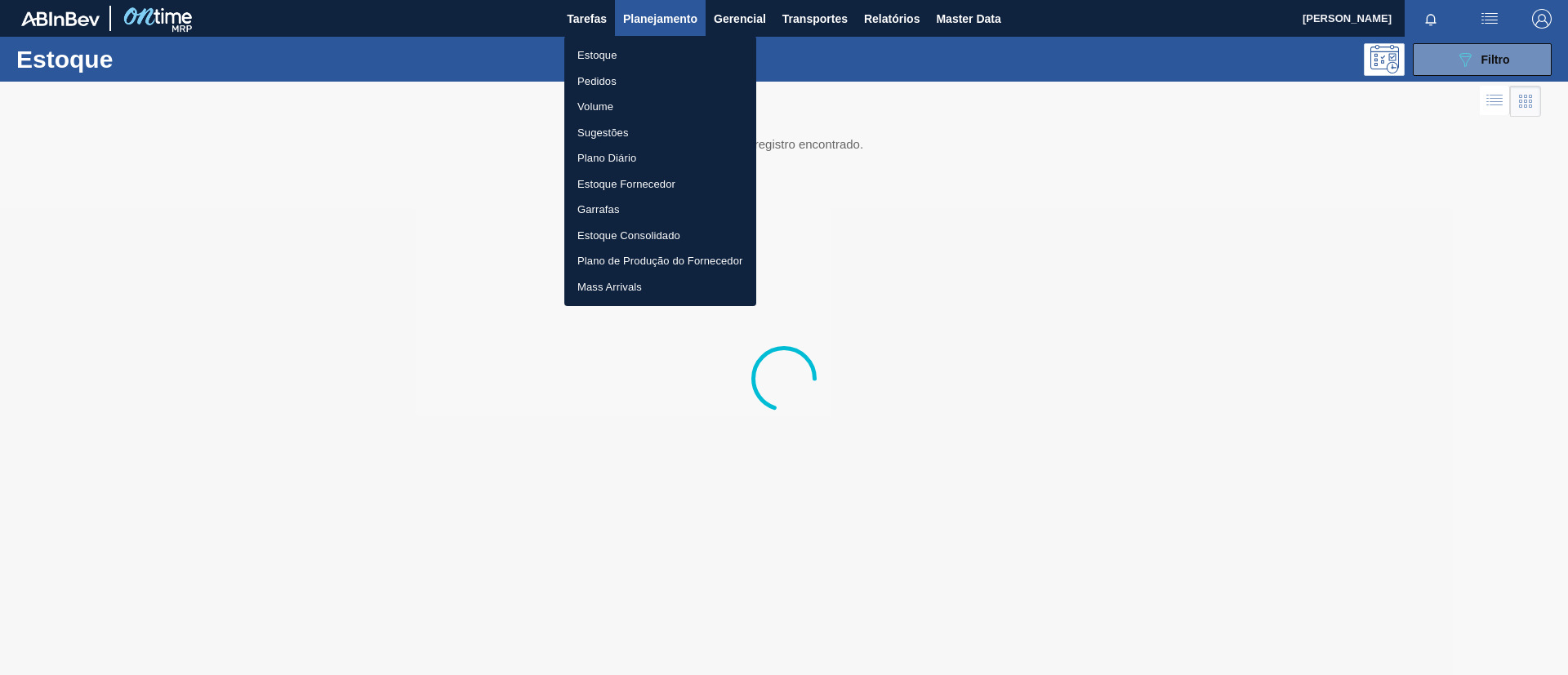
click at [640, 82] on li "Pedidos" at bounding box center [660, 81] width 192 height 26
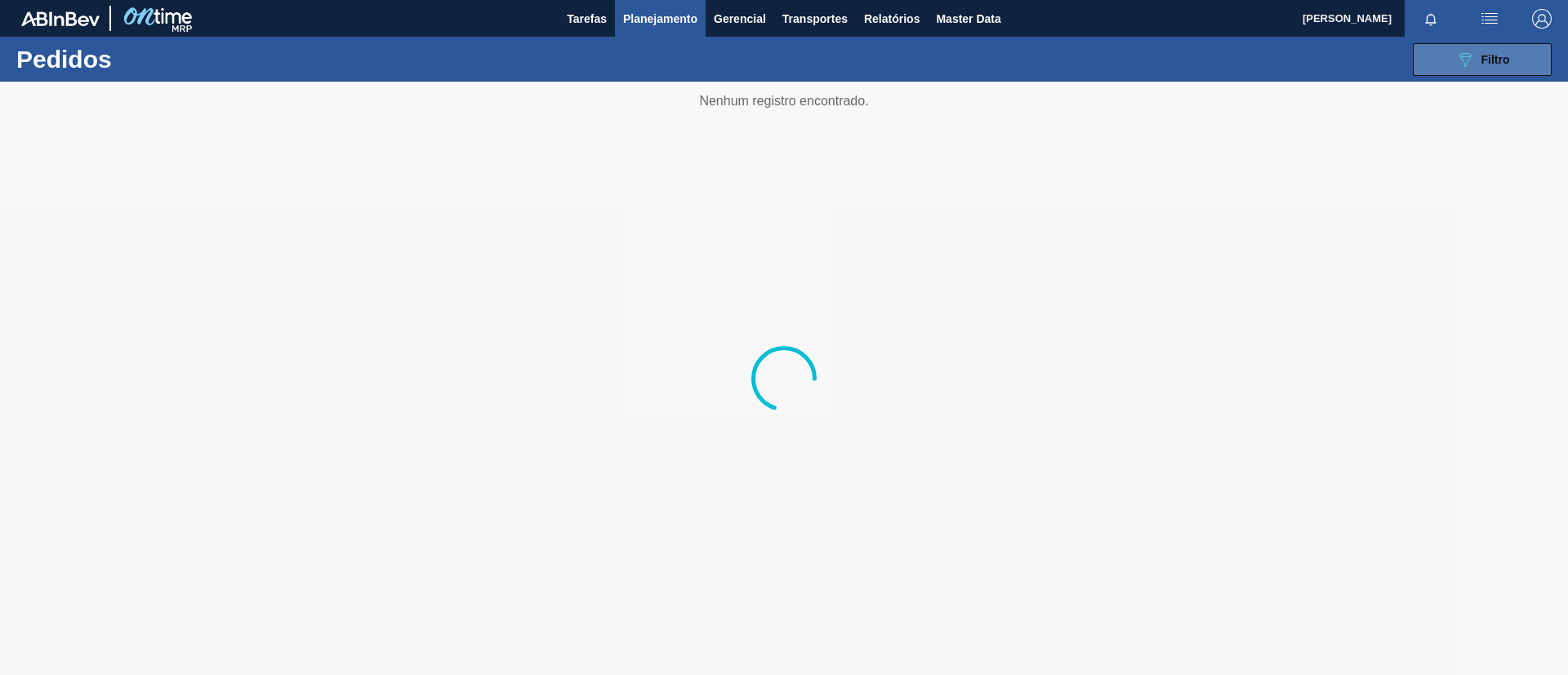
click at [1517, 66] on button "089F7B8B-B2A5-4AFE-B5C0-19BA573D28AC Filtro" at bounding box center [1482, 60] width 139 height 33
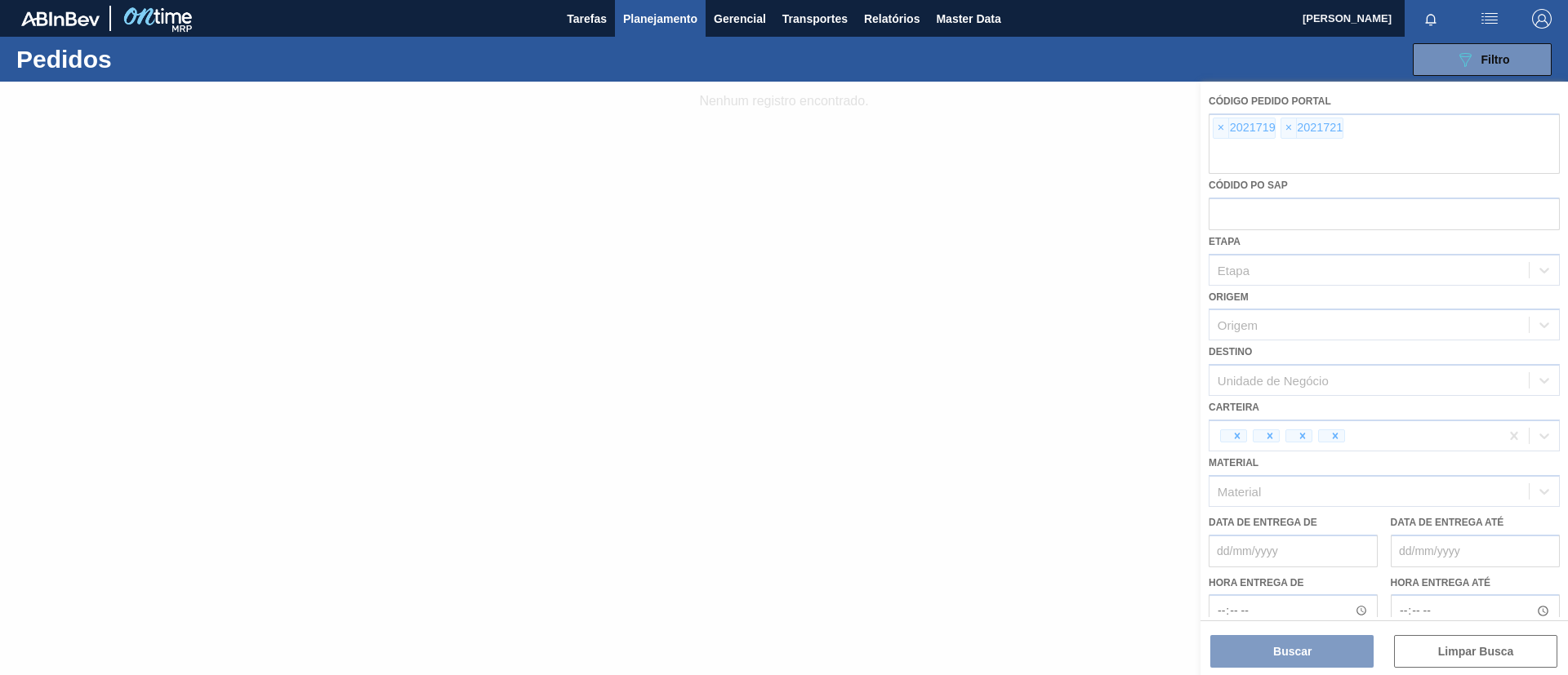
click at [1226, 129] on div at bounding box center [784, 379] width 1568 height 594
click at [1222, 127] on div at bounding box center [784, 379] width 1568 height 594
click at [1224, 128] on div at bounding box center [784, 379] width 1568 height 594
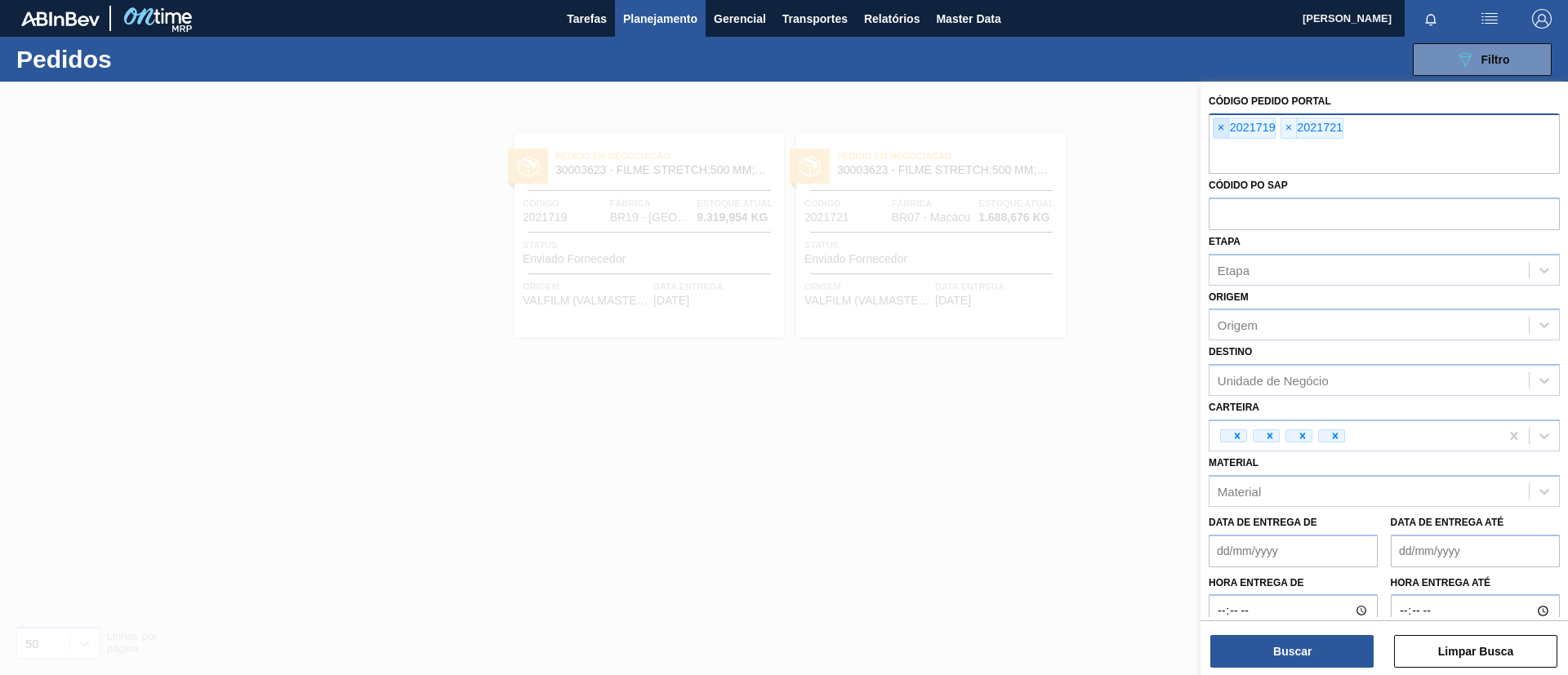
click at [1219, 126] on span "×" at bounding box center [1221, 128] width 15 height 19
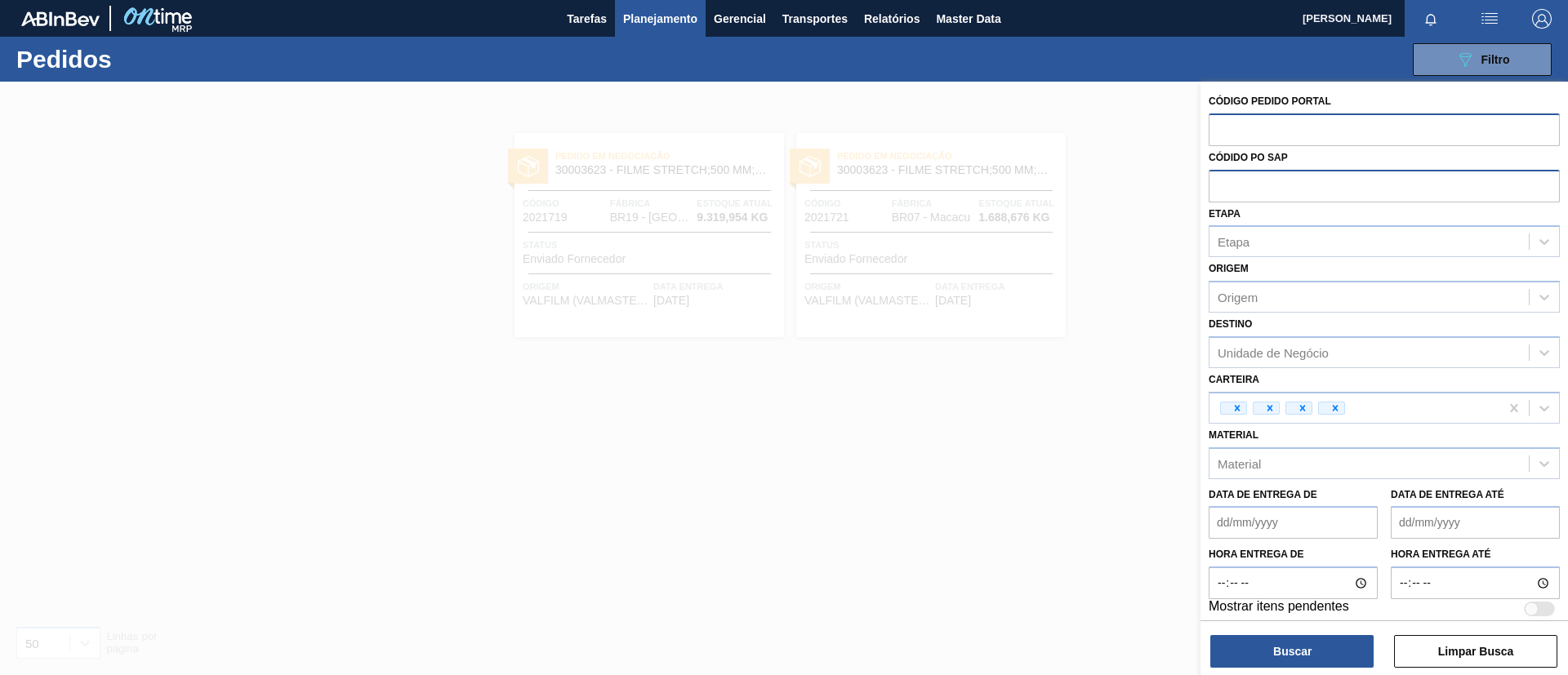
paste input "1988550"
type input "1988550"
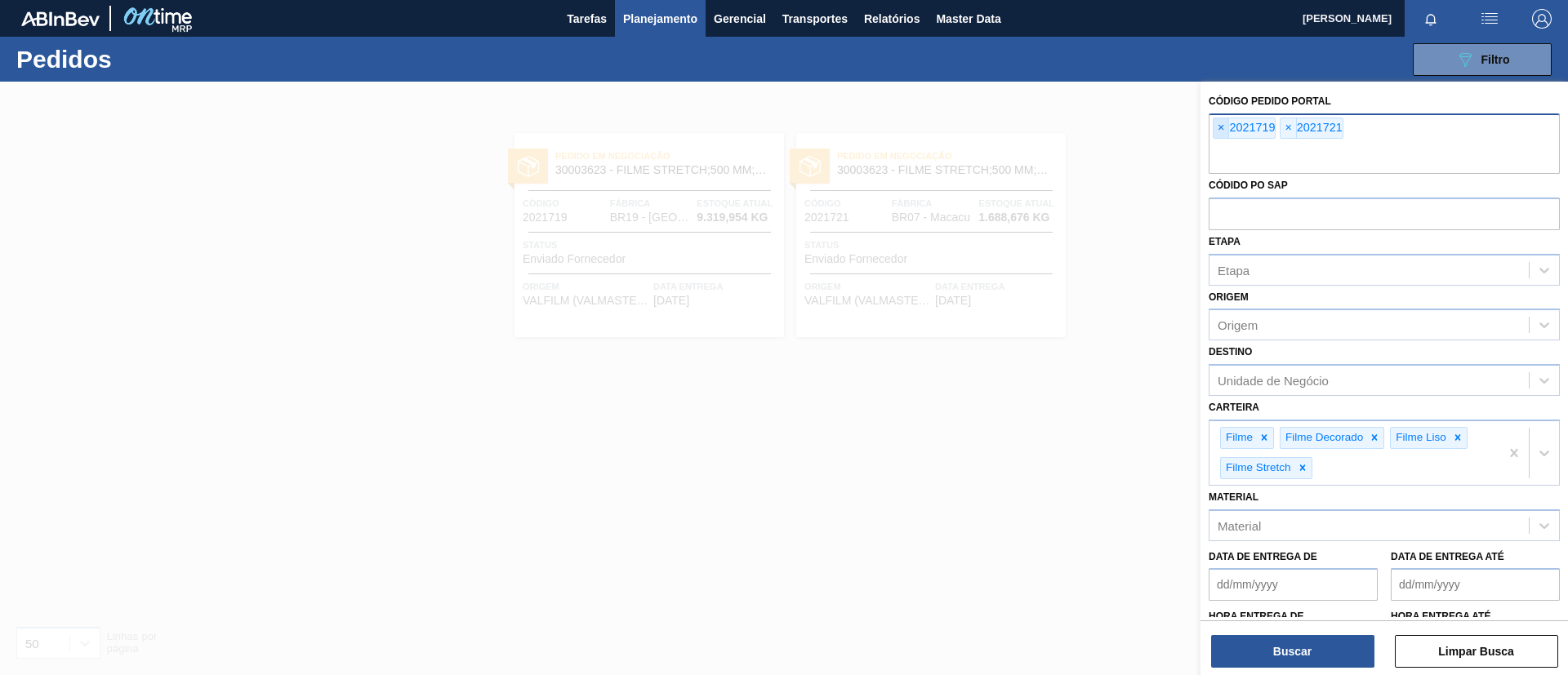
click at [1216, 127] on span "×" at bounding box center [1221, 128] width 15 height 19
click at [1216, 128] on span "×" at bounding box center [1221, 128] width 15 height 19
paste input "1988550"
type input "1988550"
click at [1308, 635] on button "Buscar" at bounding box center [1293, 652] width 163 height 33
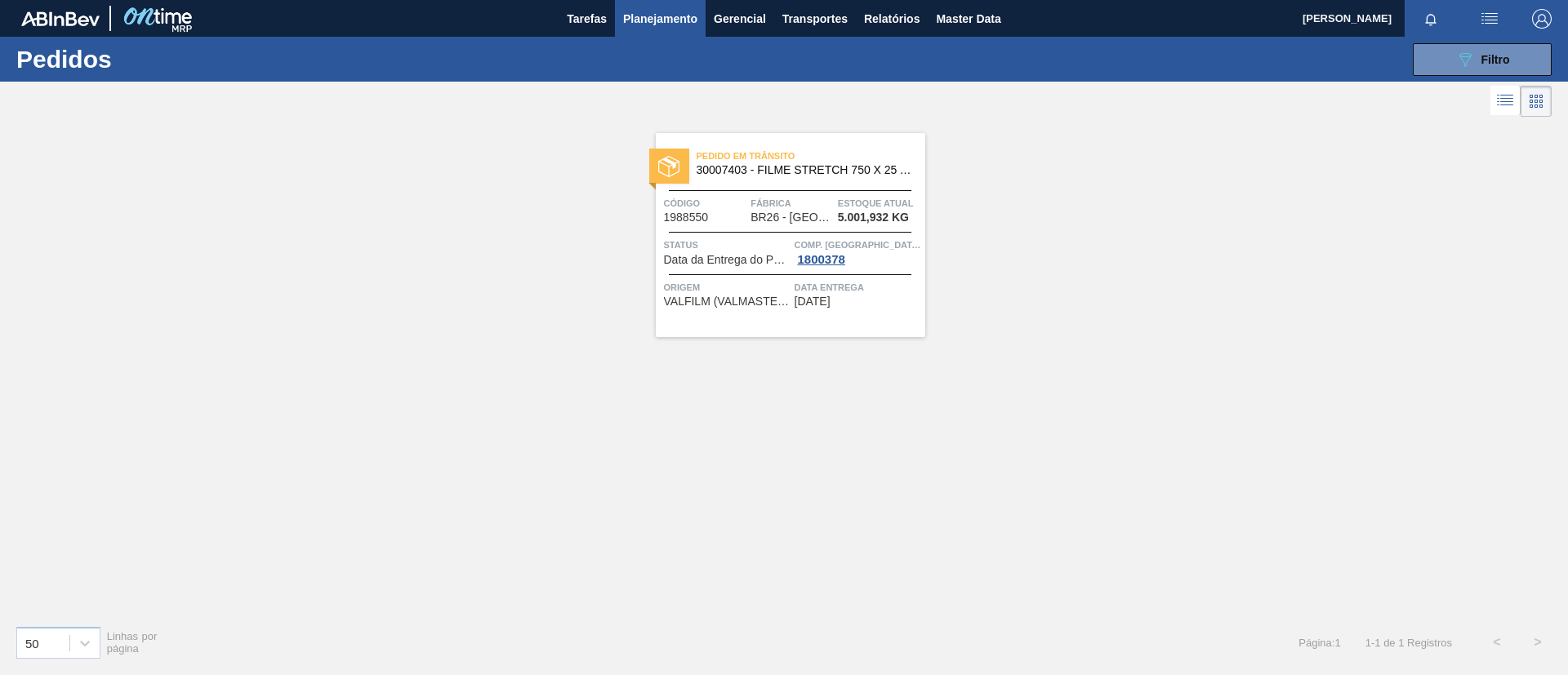
click at [818, 166] on span "30007403 - FILME STRETCH 750 X 25 AUTOMATICO" at bounding box center [804, 170] width 215 height 13
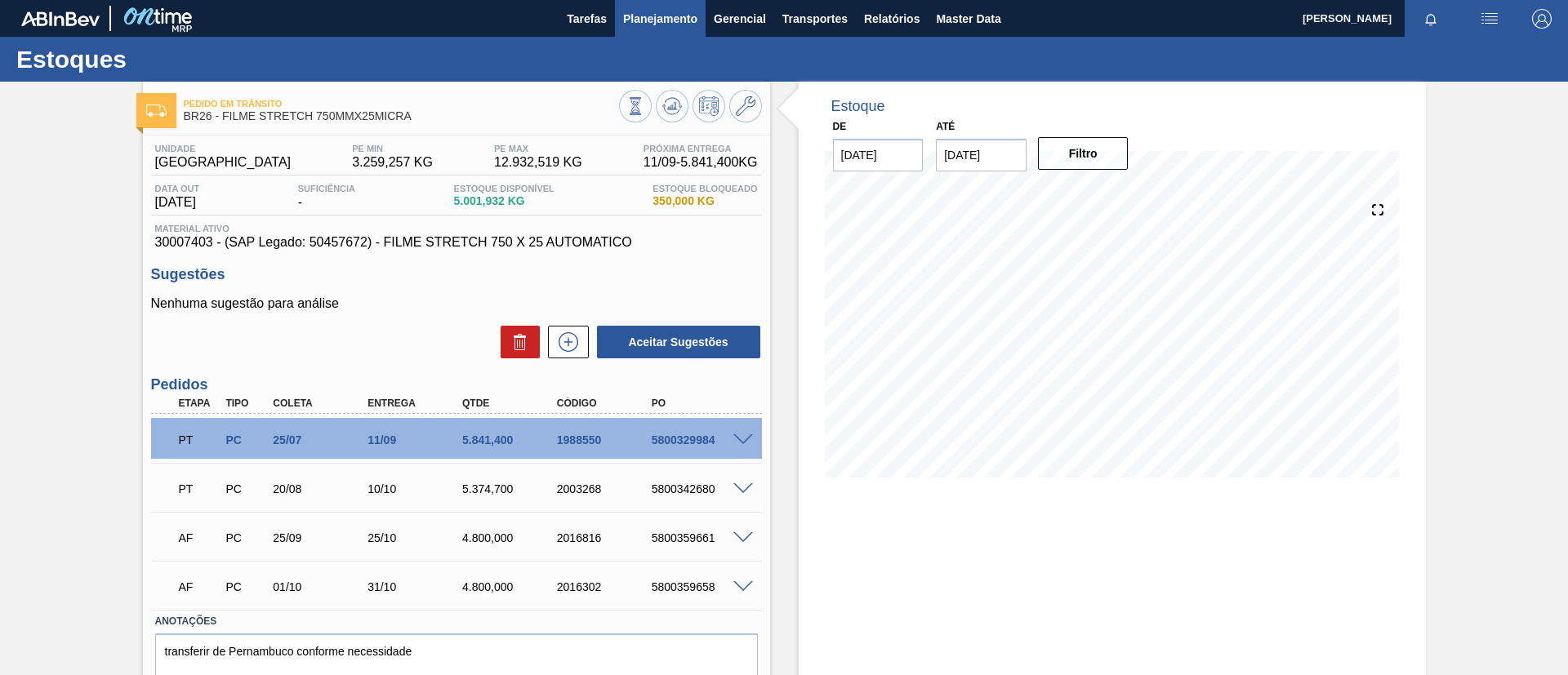
click at [642, 23] on span "Planejamento" at bounding box center [660, 18] width 74 height 19
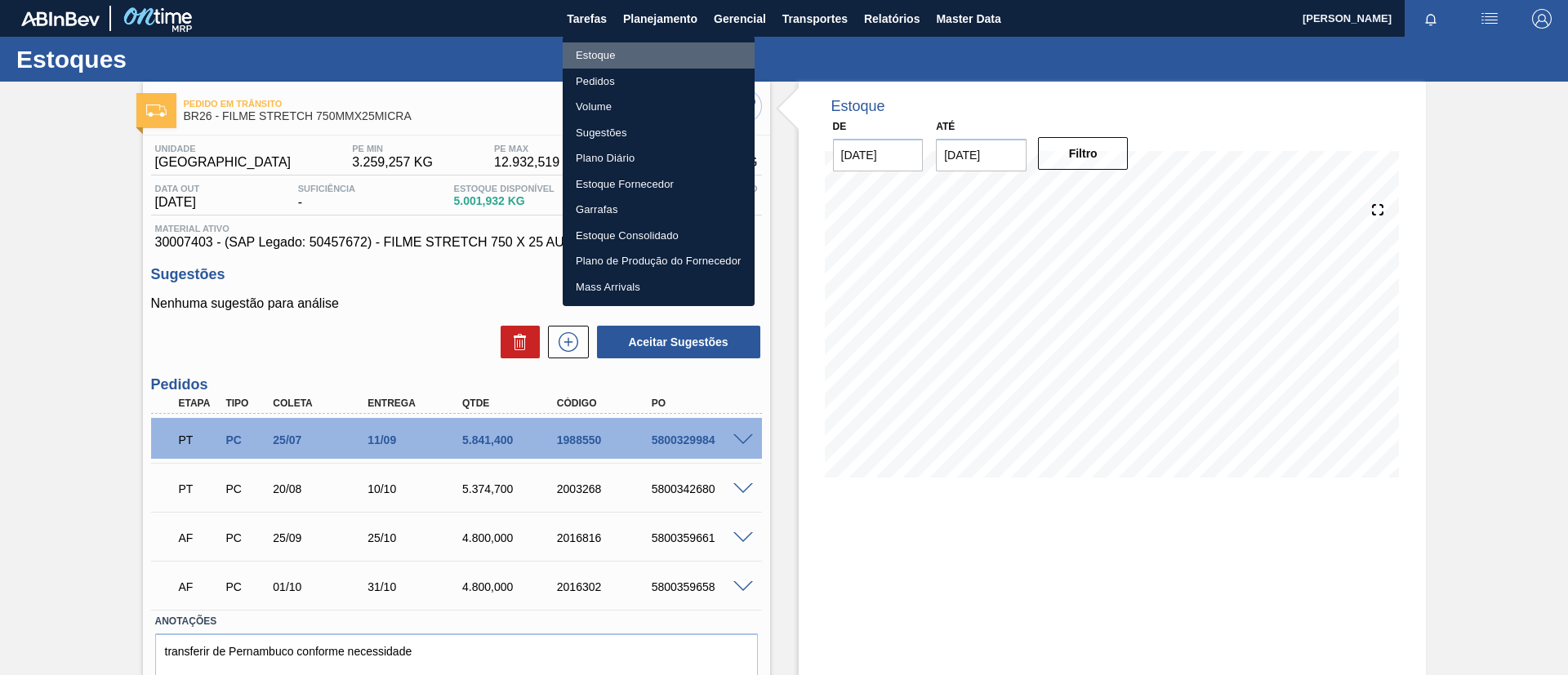
click at [639, 47] on li "Estoque" at bounding box center [658, 55] width 192 height 26
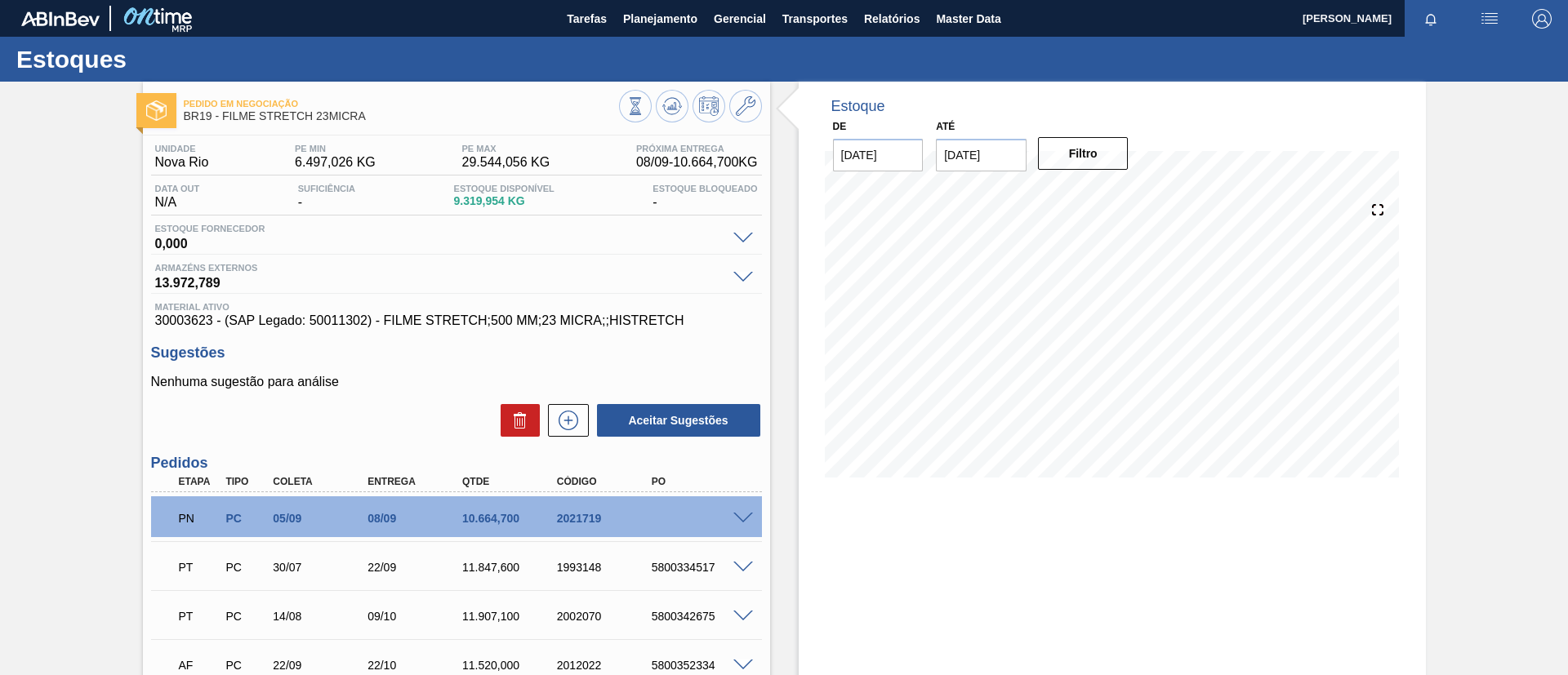
scroll to position [123, 0]
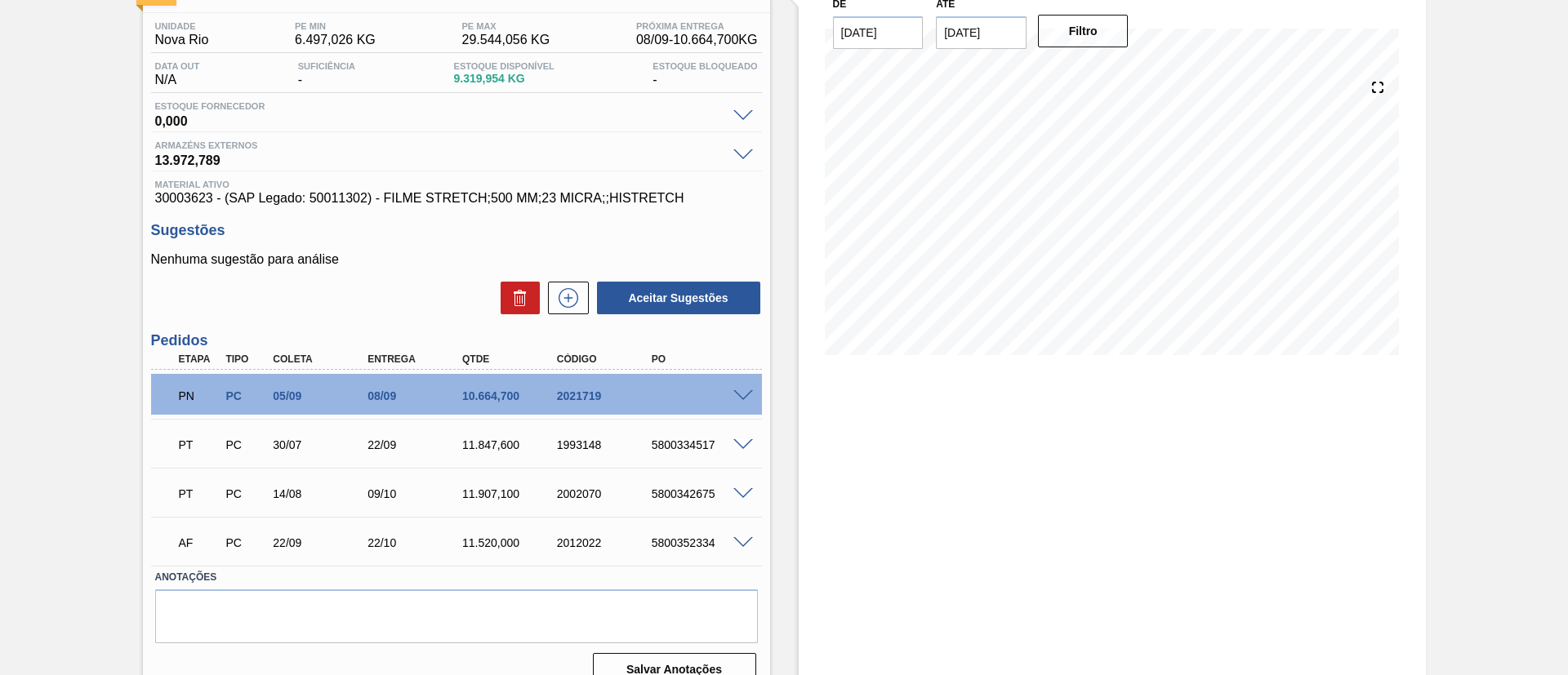
click at [740, 398] on span at bounding box center [743, 396] width 19 height 13
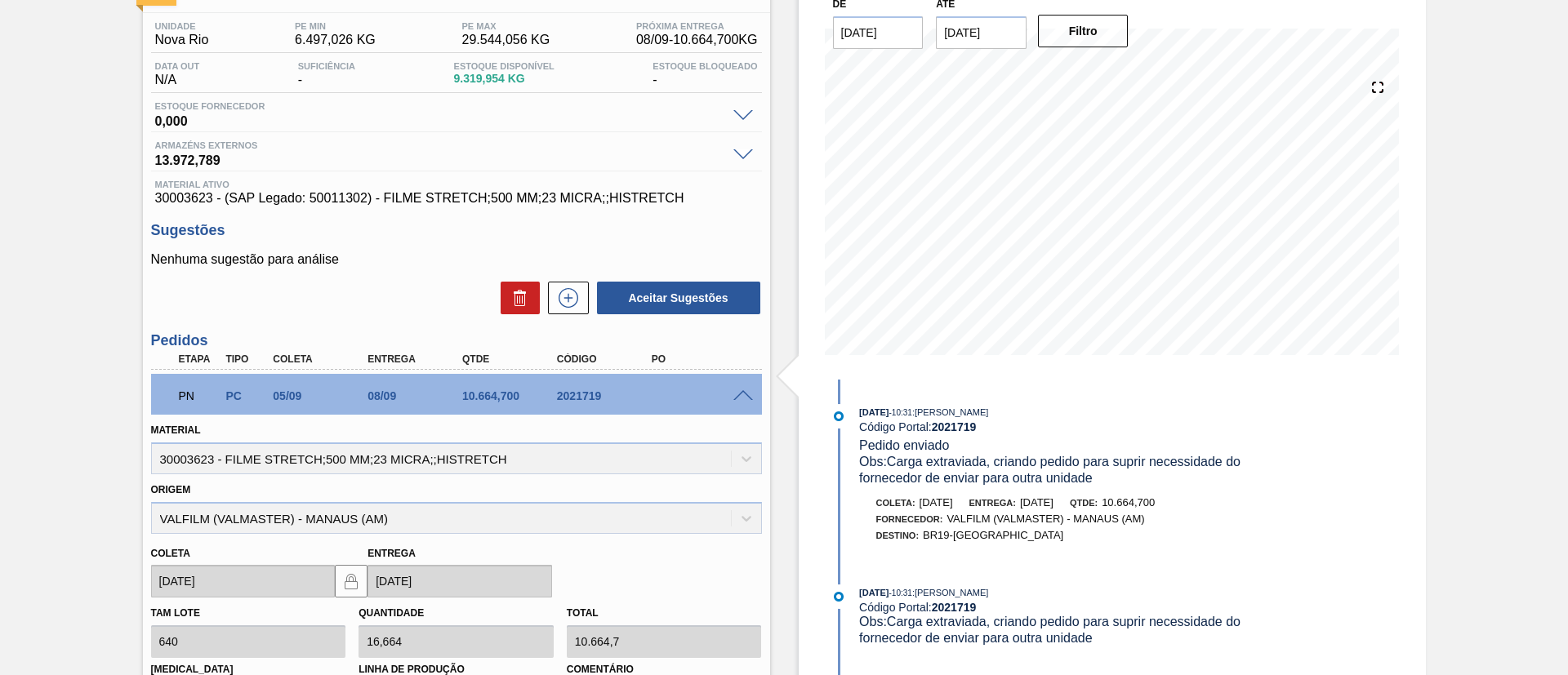
click at [735, 391] on span at bounding box center [743, 396] width 19 height 13
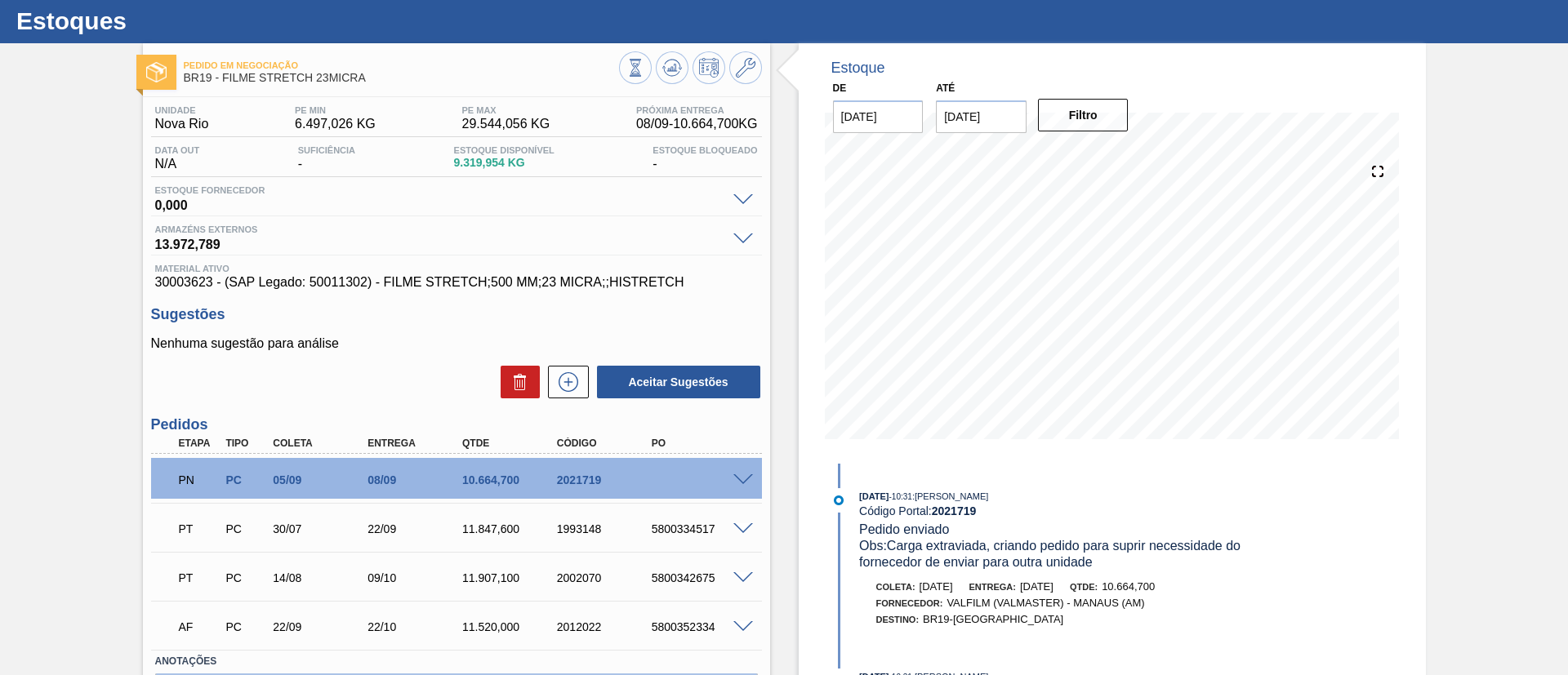
scroll to position [0, 0]
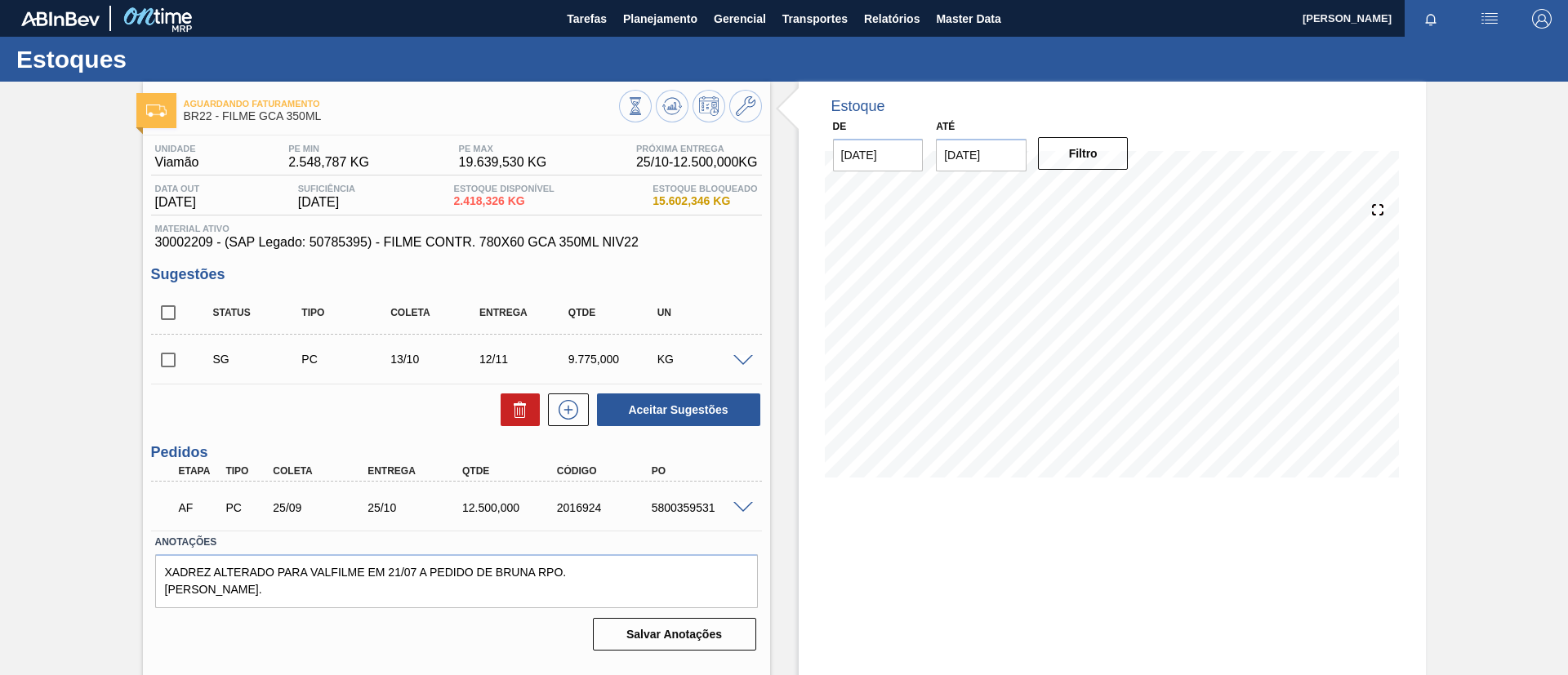
click at [739, 357] on span at bounding box center [743, 361] width 19 height 13
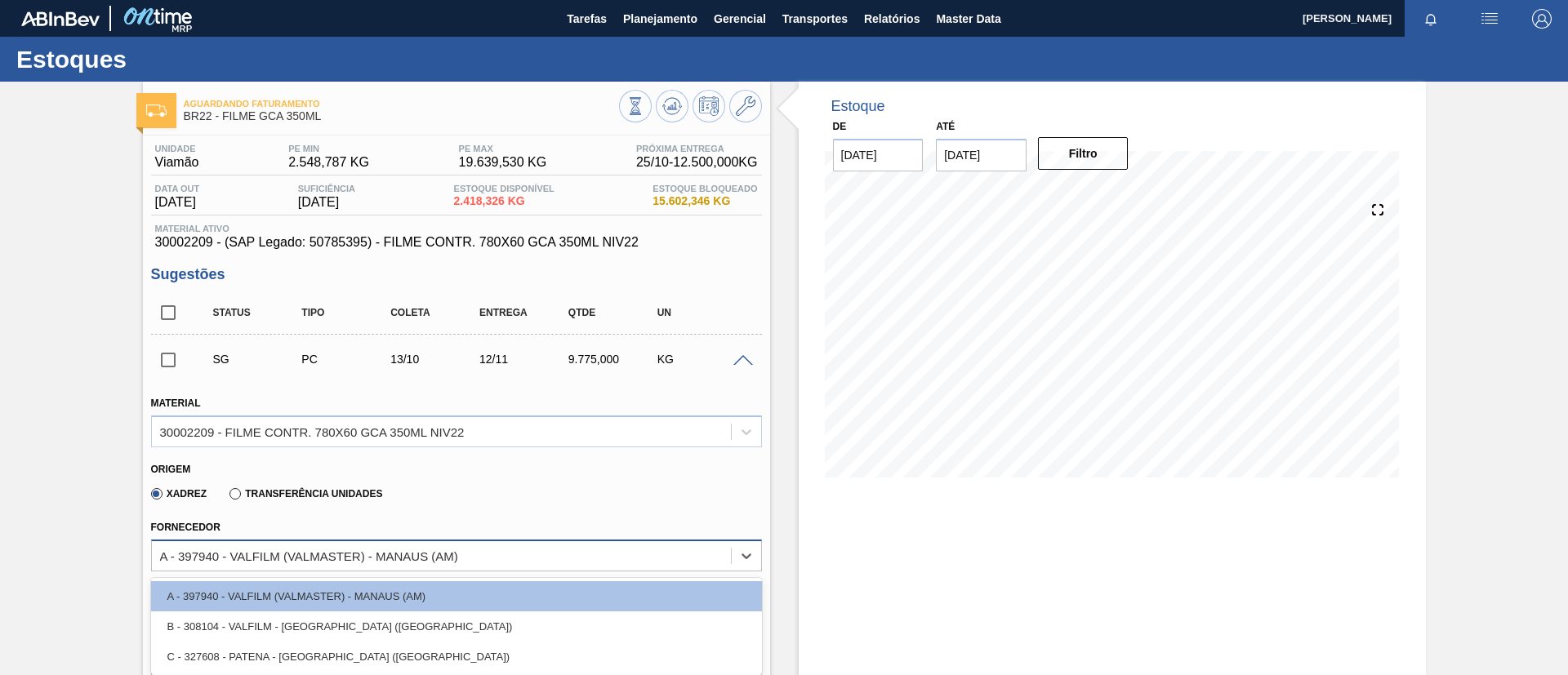
click at [496, 568] on div "A - 397940 - VALFILM (VALMASTER) - MANAUS (AM)" at bounding box center [456, 555] width 611 height 32
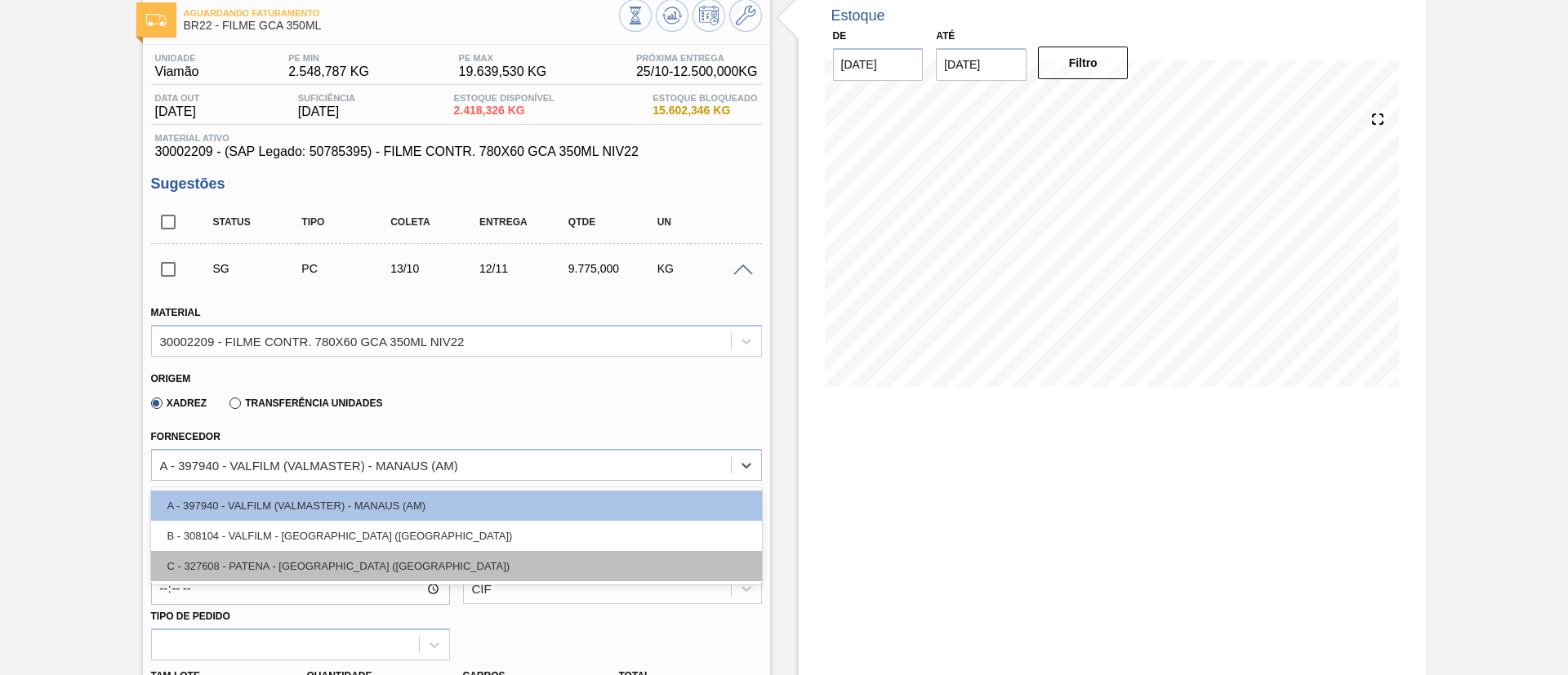
scroll to position [123, 0]
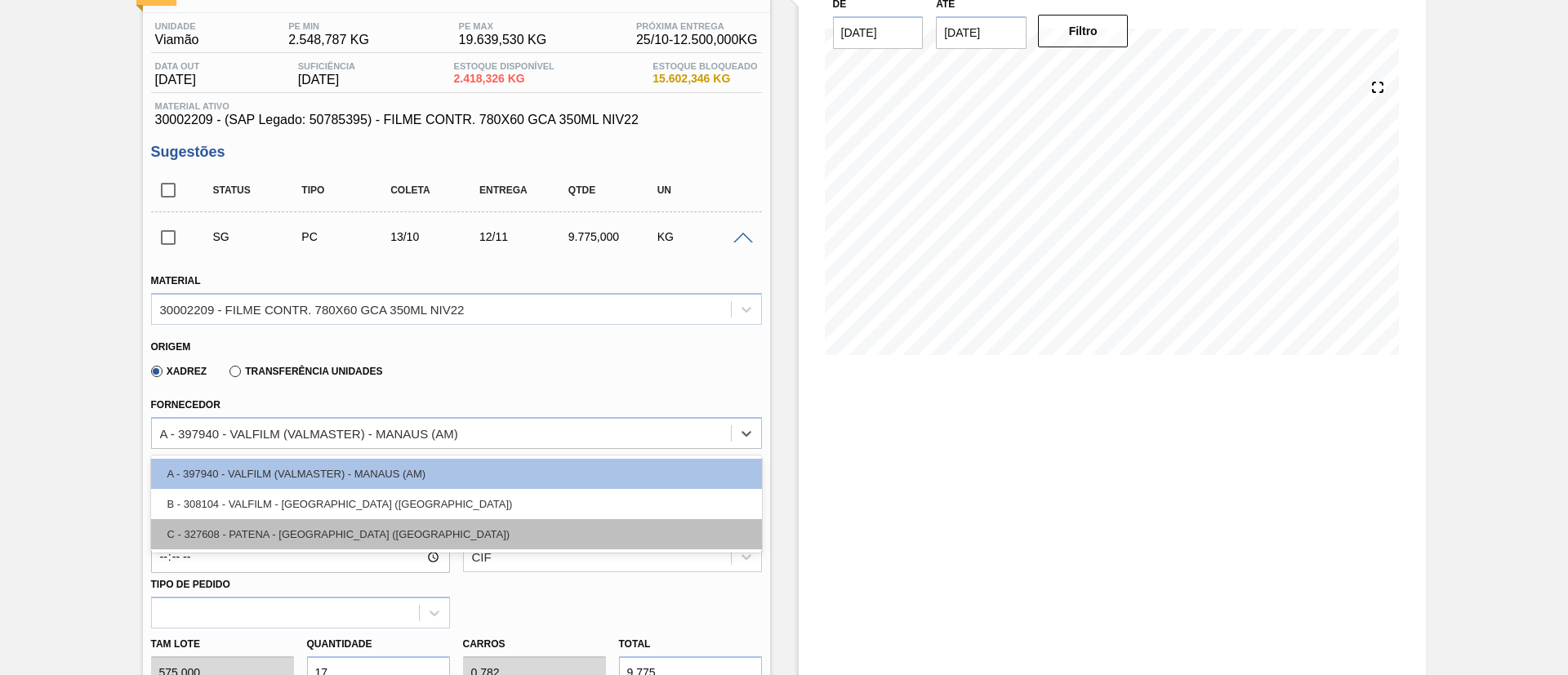
click at [467, 535] on div "C - 327608 - PATENA - CAMPO GRANDE (MS)" at bounding box center [456, 534] width 611 height 30
type input "[DATE]"
type input "500,000"
type input "19,55"
type input "1,955"
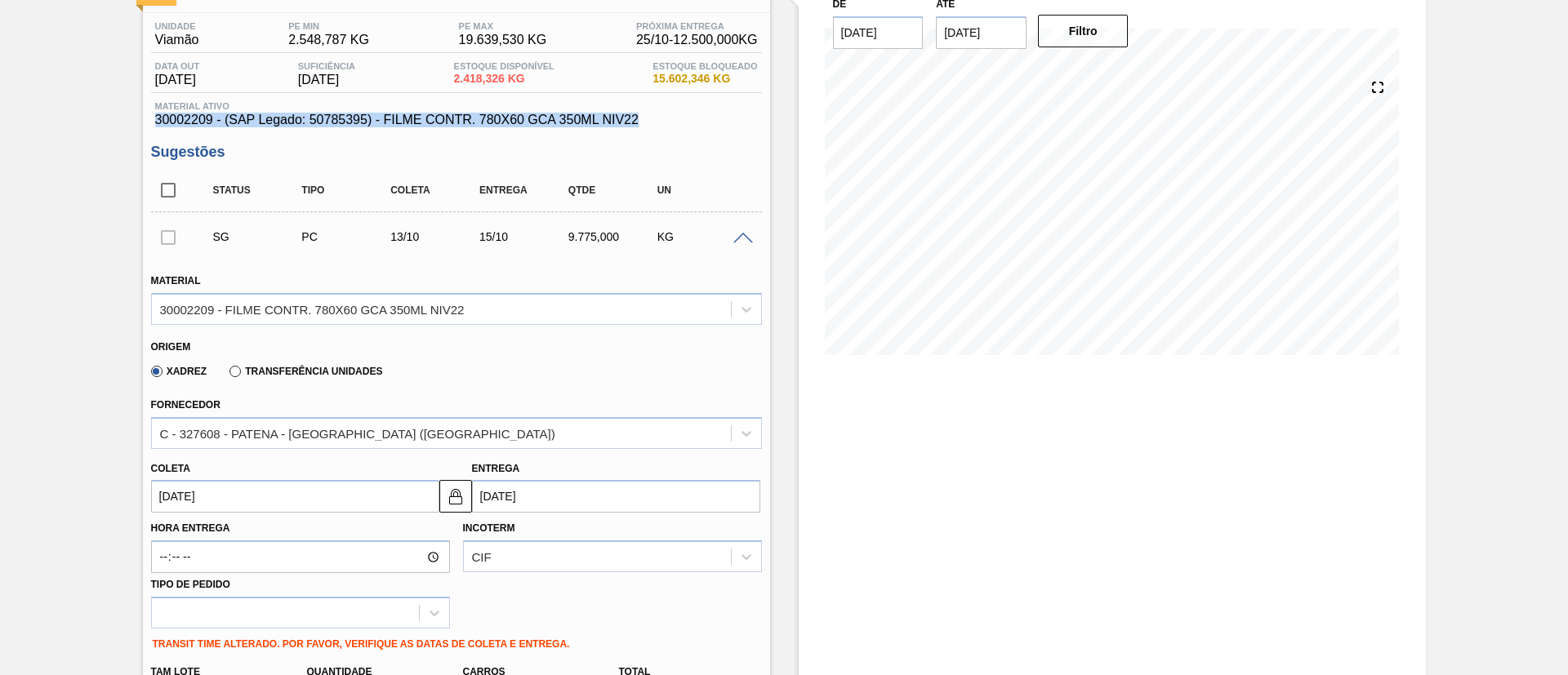
drag, startPoint x: 663, startPoint y: 118, endPoint x: 153, endPoint y: 118, distance: 510.0
click at [153, 118] on div "Material ativo 30002209 - (SAP Legado: 50785395) - FILME CONTR. 780X60 GCA 350M…" at bounding box center [456, 114] width 611 height 26
copy span "30002209 - (SAP Legado: 50785395) - FILME CONTR. 780X60 GCA 350ML NIV22"
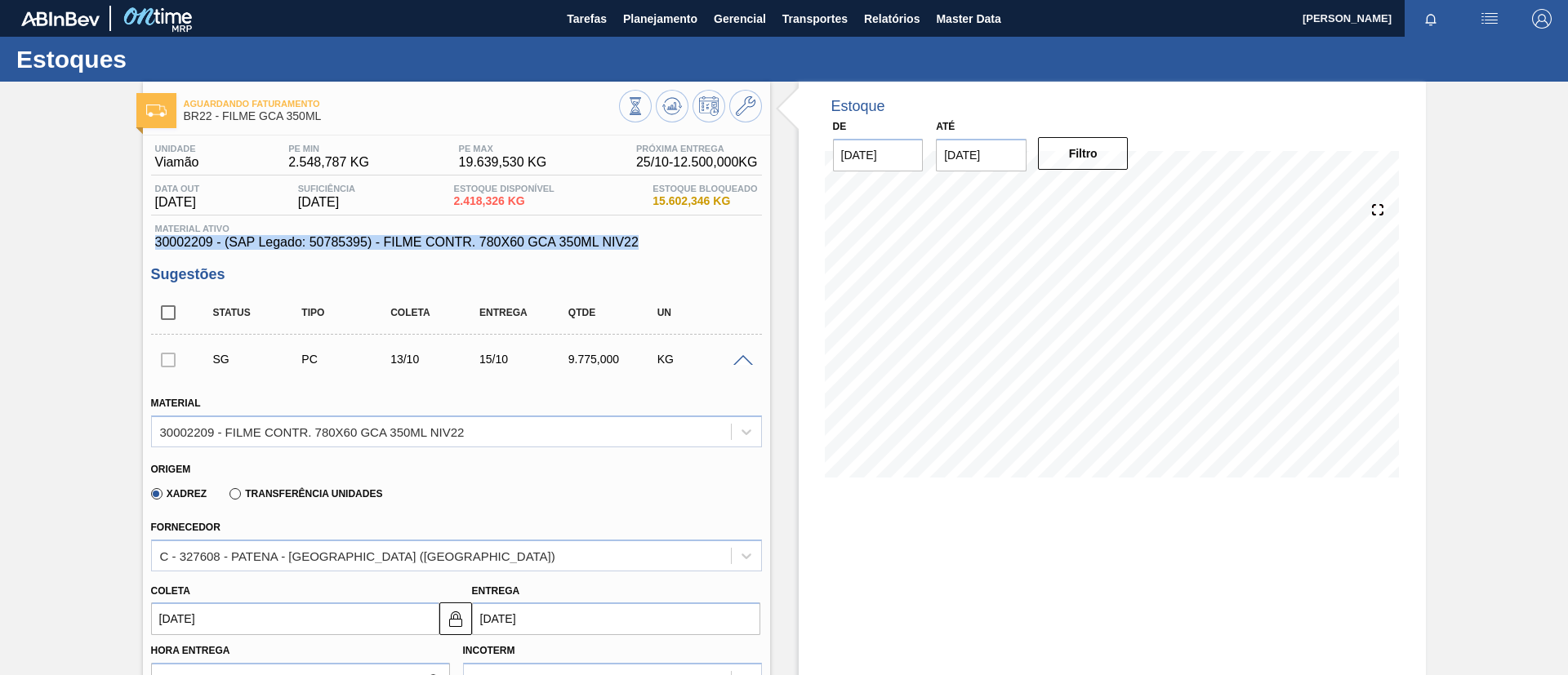
scroll to position [627, 0]
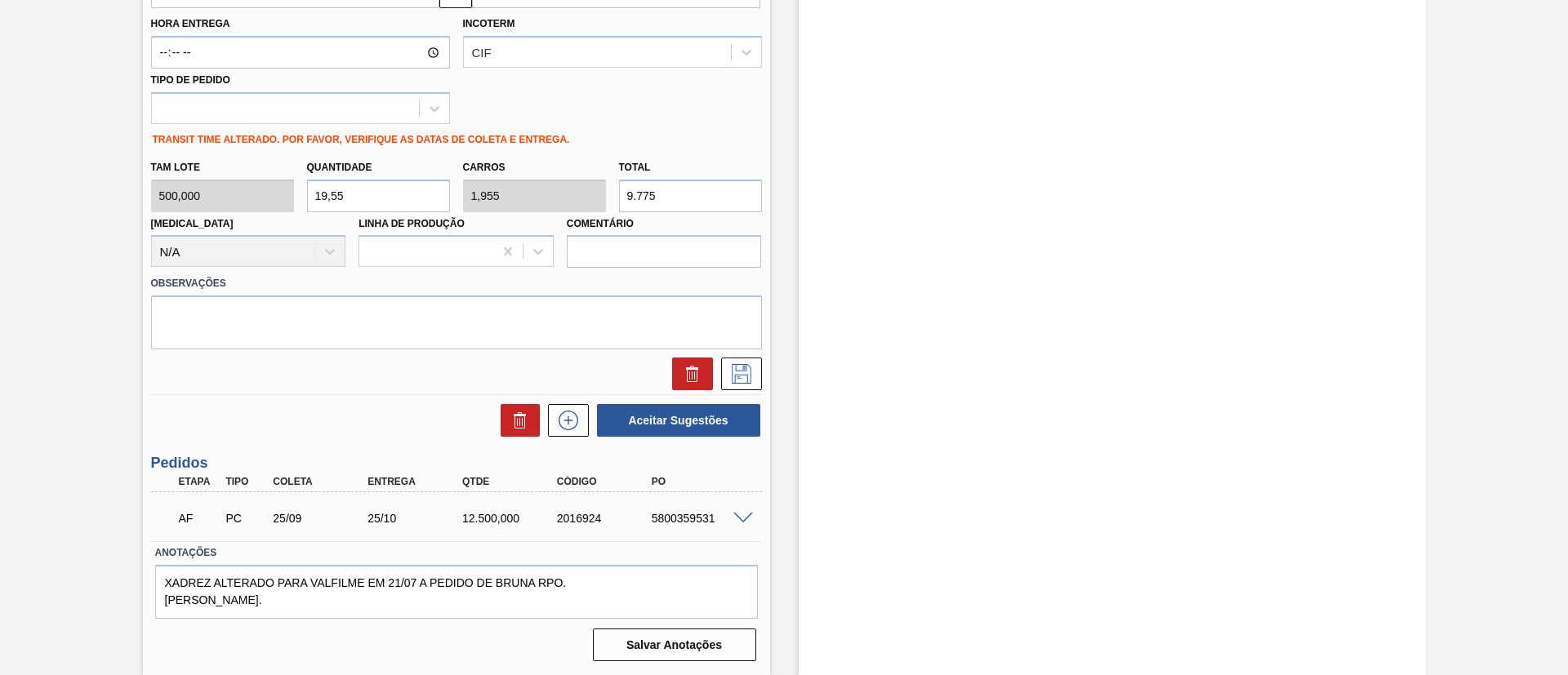
click at [0, 366] on div "Aguardando Faturamento BR22 - FILME GCA 350ML Unidade Viamão PE MIN 2.548,787 K…" at bounding box center [784, 65] width 1568 height 1221
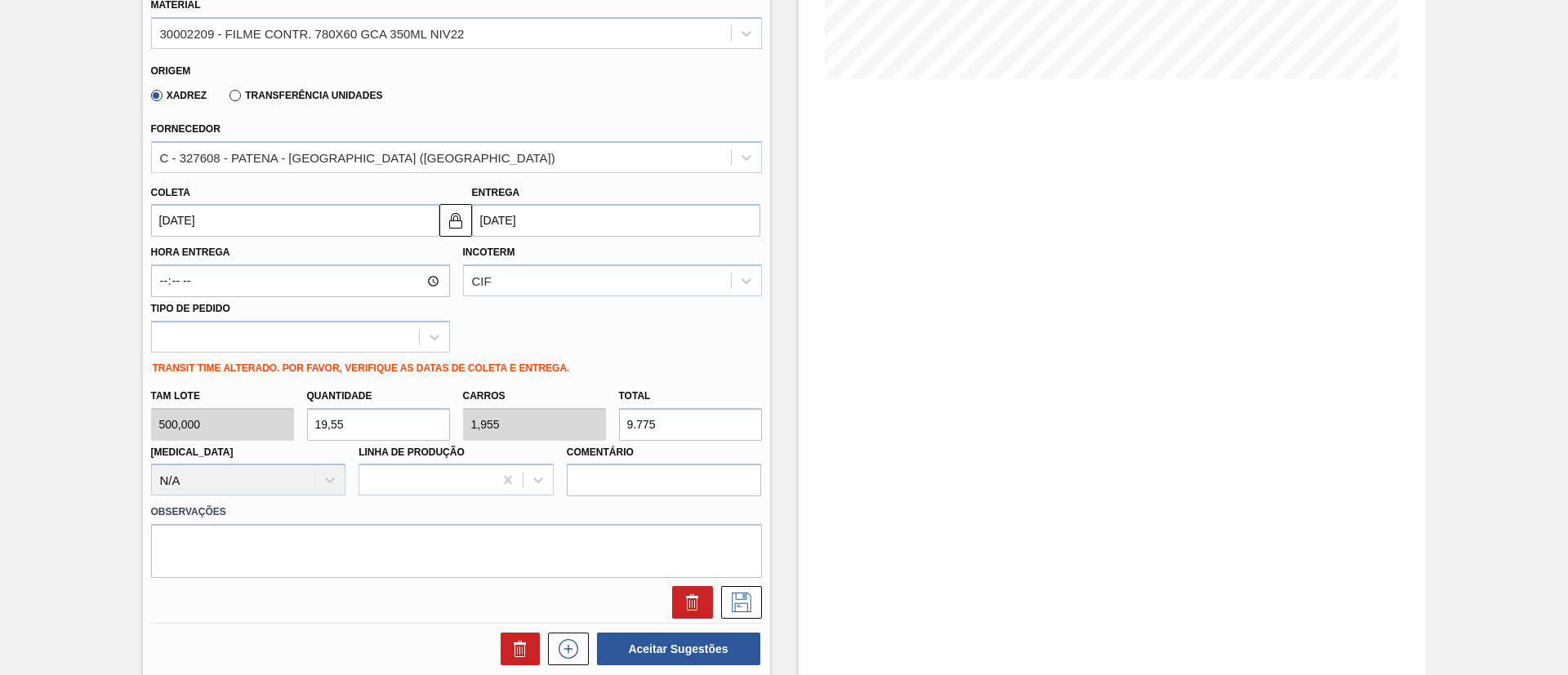
scroll to position [260, 0]
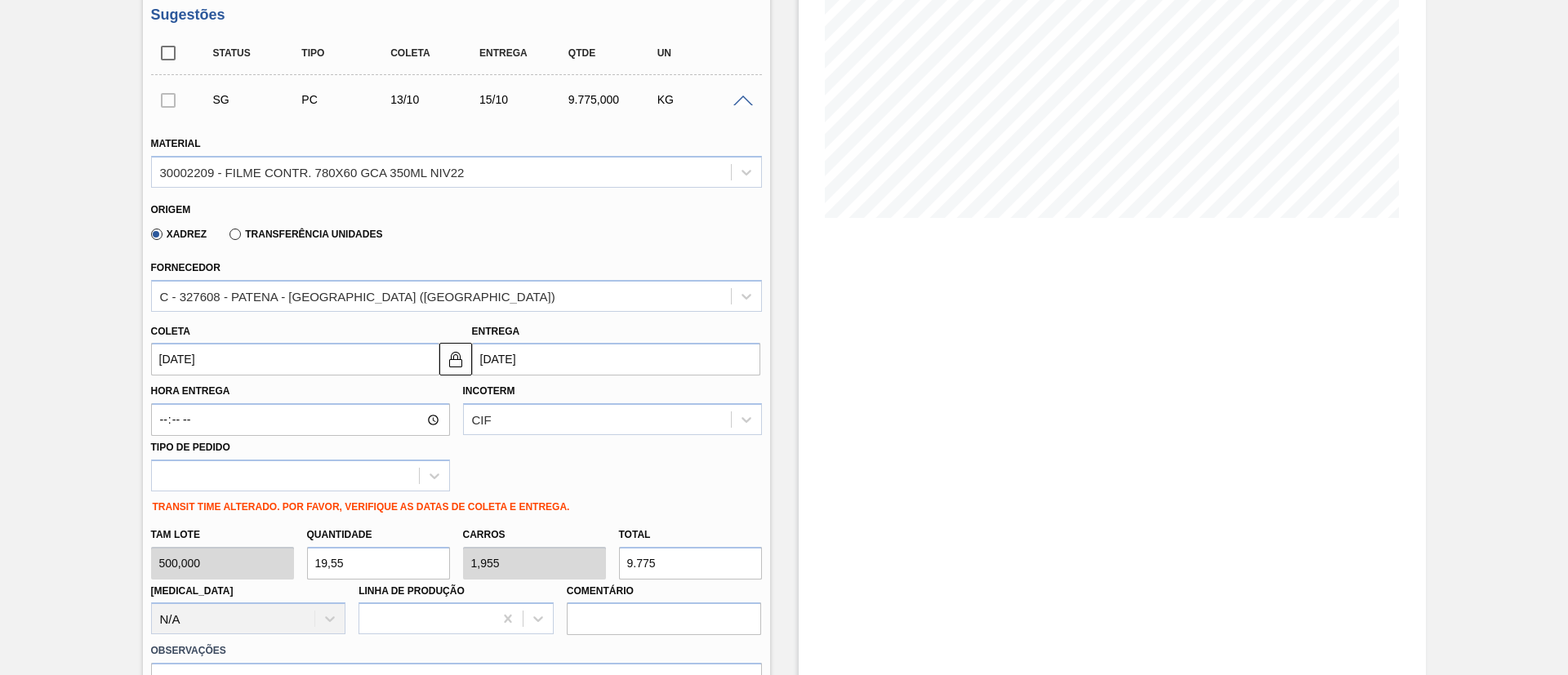
click at [356, 350] on input "[DATE]" at bounding box center [295, 359] width 288 height 33
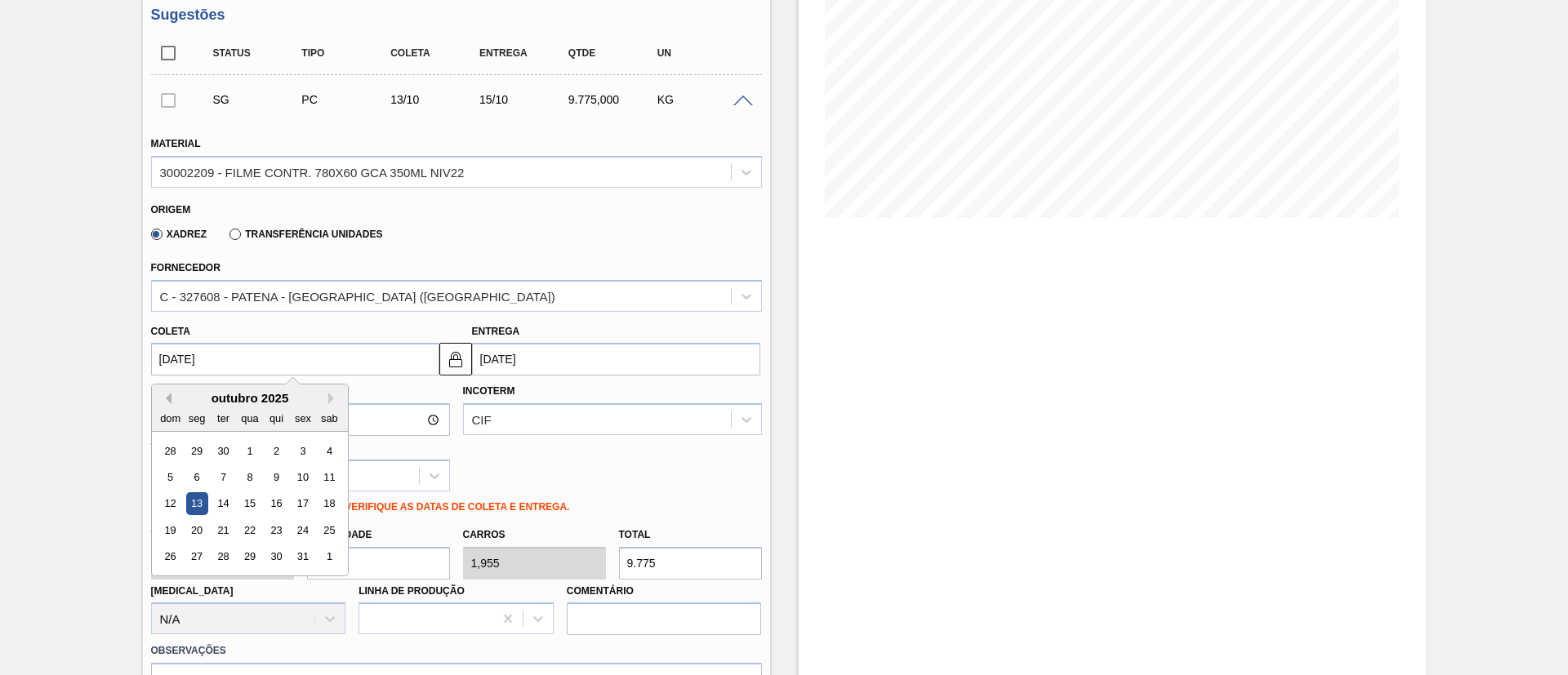
click at [166, 400] on button "Previous Month" at bounding box center [166, 399] width 12 height 12
click at [198, 499] on div "15" at bounding box center [196, 504] width 22 height 22
type input "[DATE]"
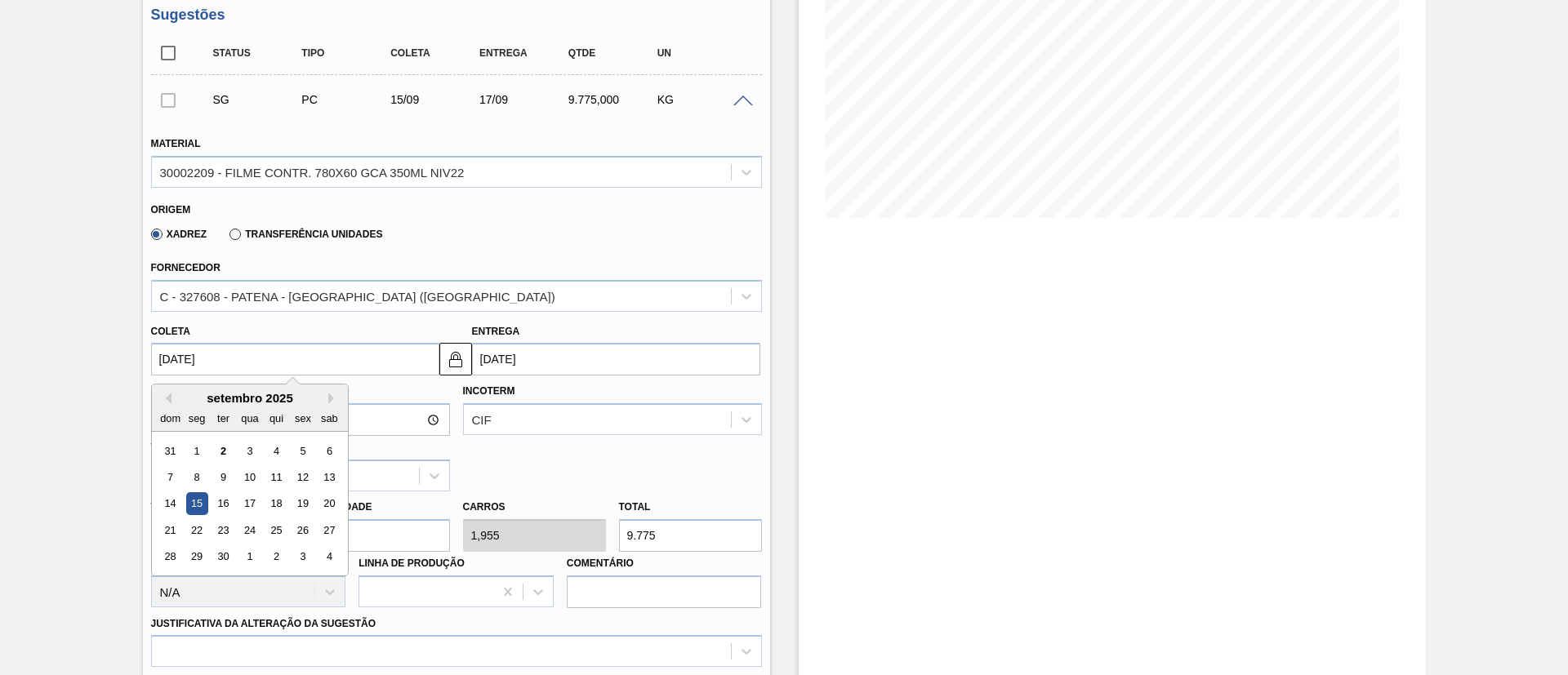
click at [294, 358] on input "[DATE]" at bounding box center [295, 359] width 288 height 33
click at [201, 471] on div "8" at bounding box center [196, 477] width 22 height 22
type input "08/09/2025"
type input "10/09/2025"
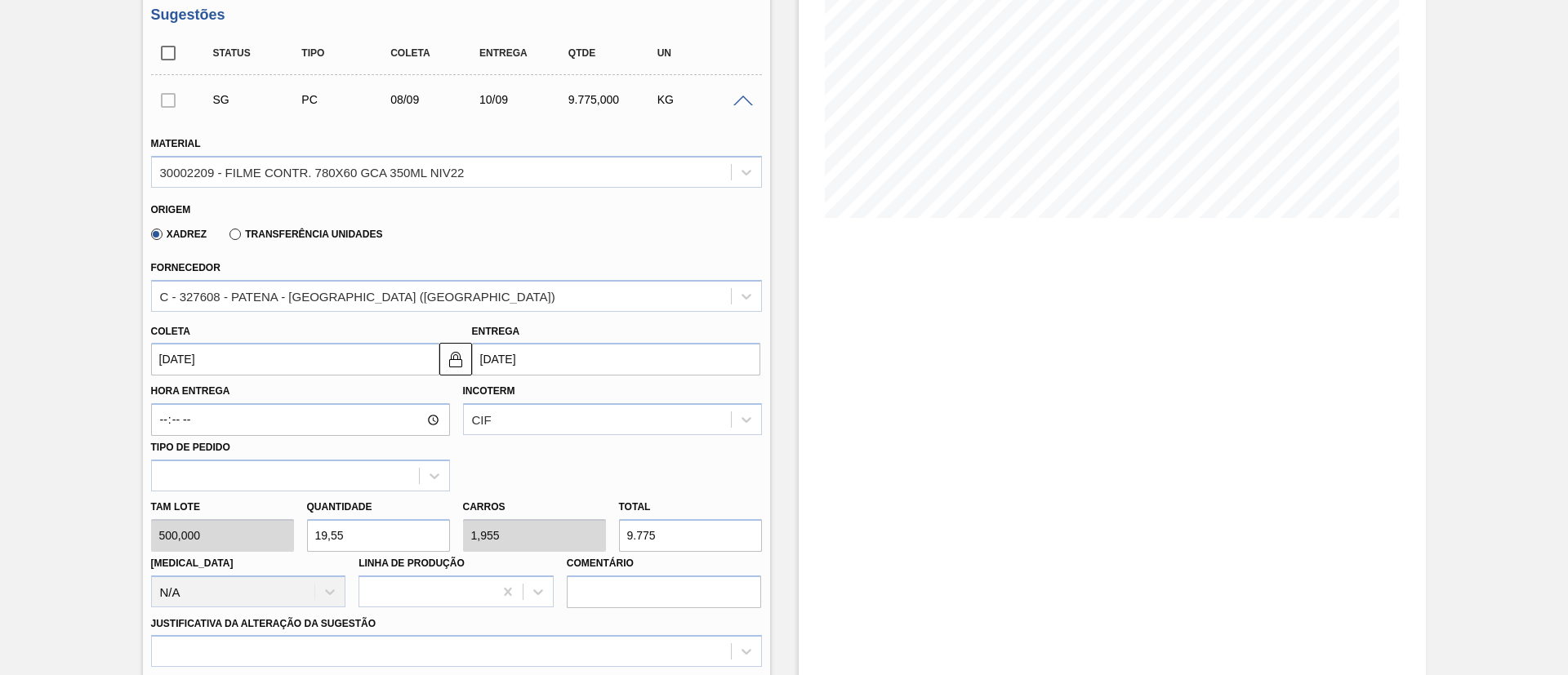
click at [588, 524] on div "Tam lote 500,000 Quantidade 19,55 Carros 1,955 Total 9.775 Doca N/A Linha de Pr…" at bounding box center [457, 549] width 624 height 117
type input "0,01"
type input "0,001"
type input "5"
type input "0,1"
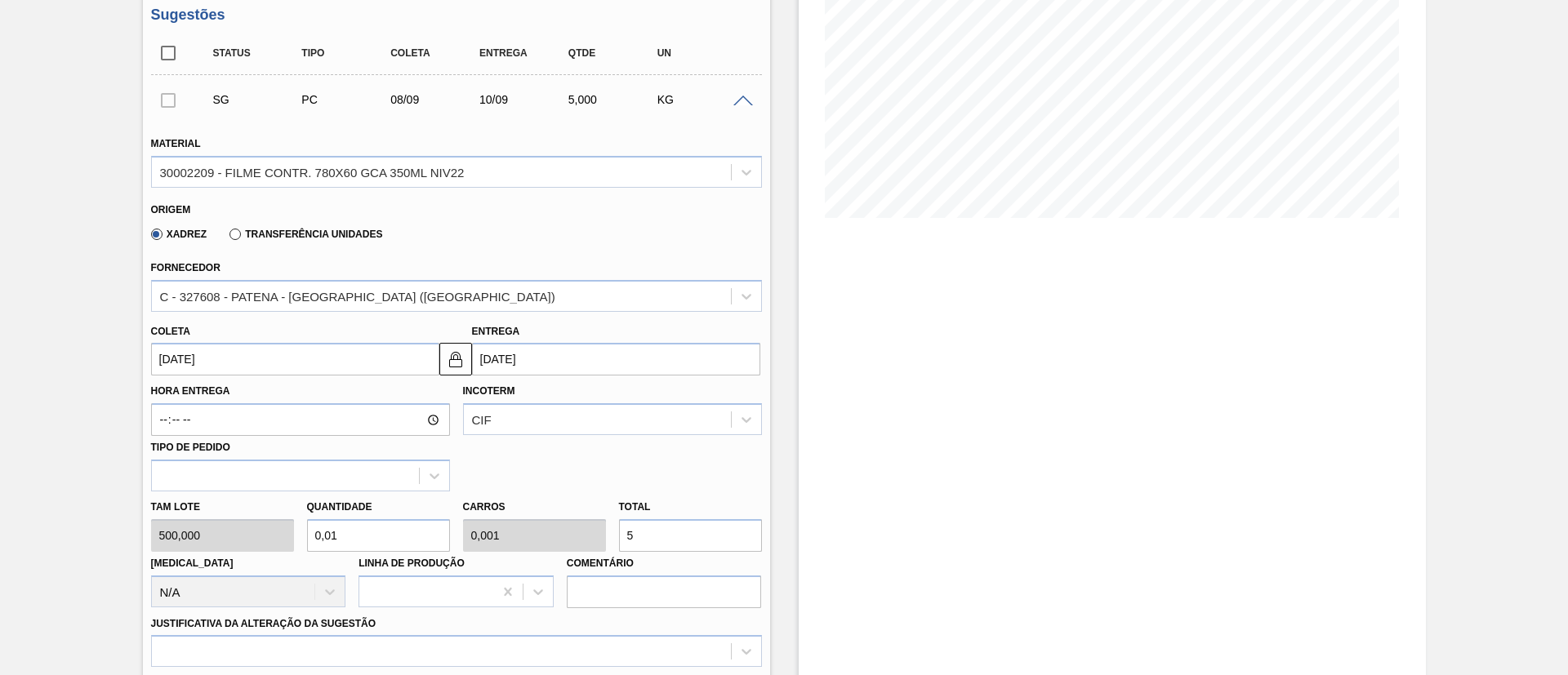
type input "0,01"
type input "50"
type input "1"
type input "0,1"
type input "500"
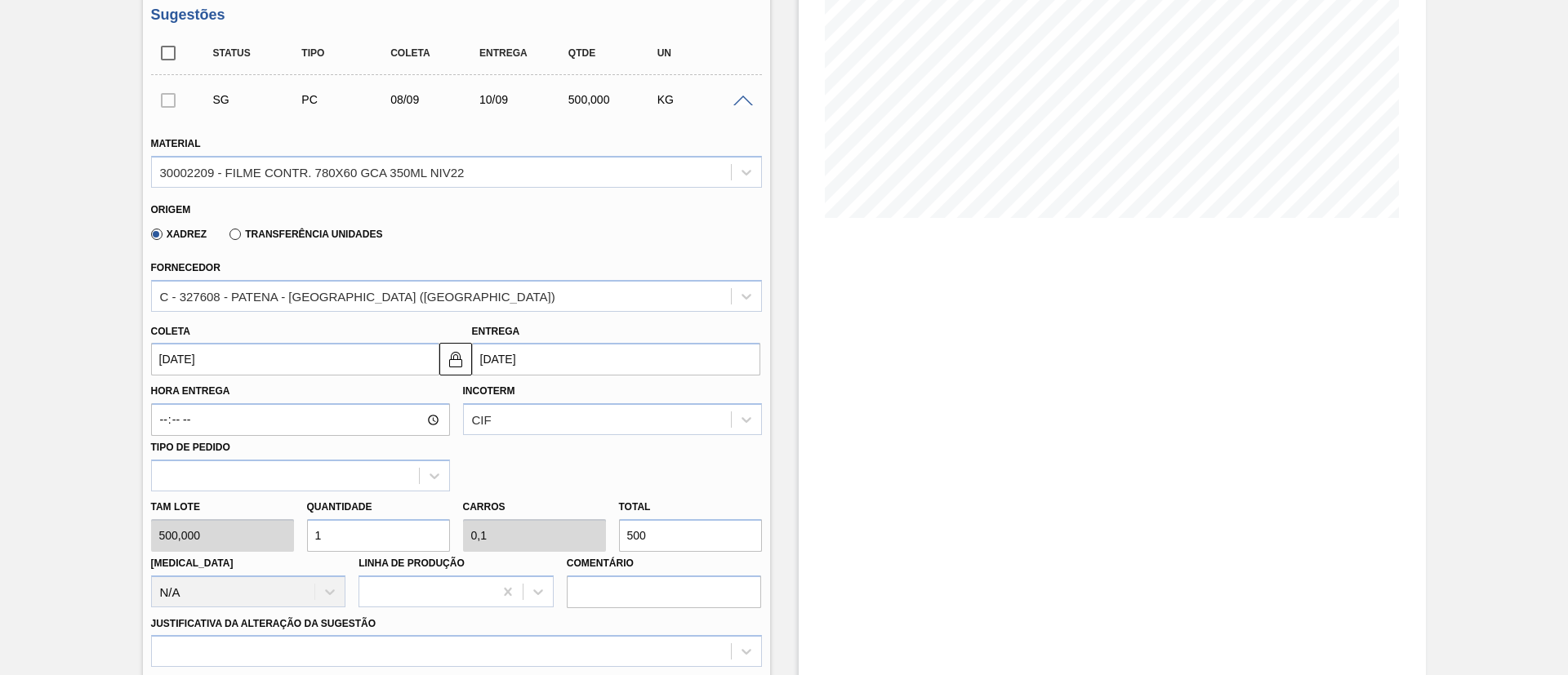
type input "10"
type input "1"
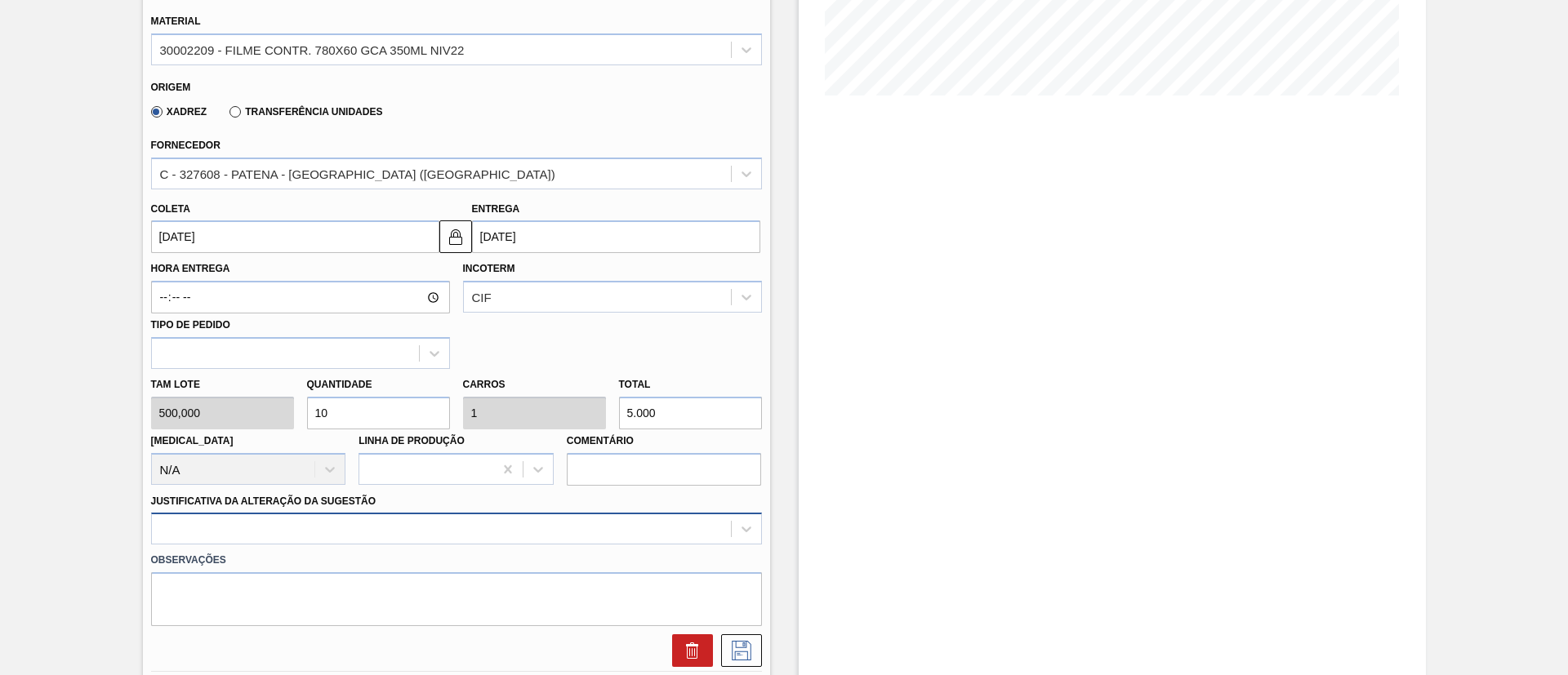
type input "5.000"
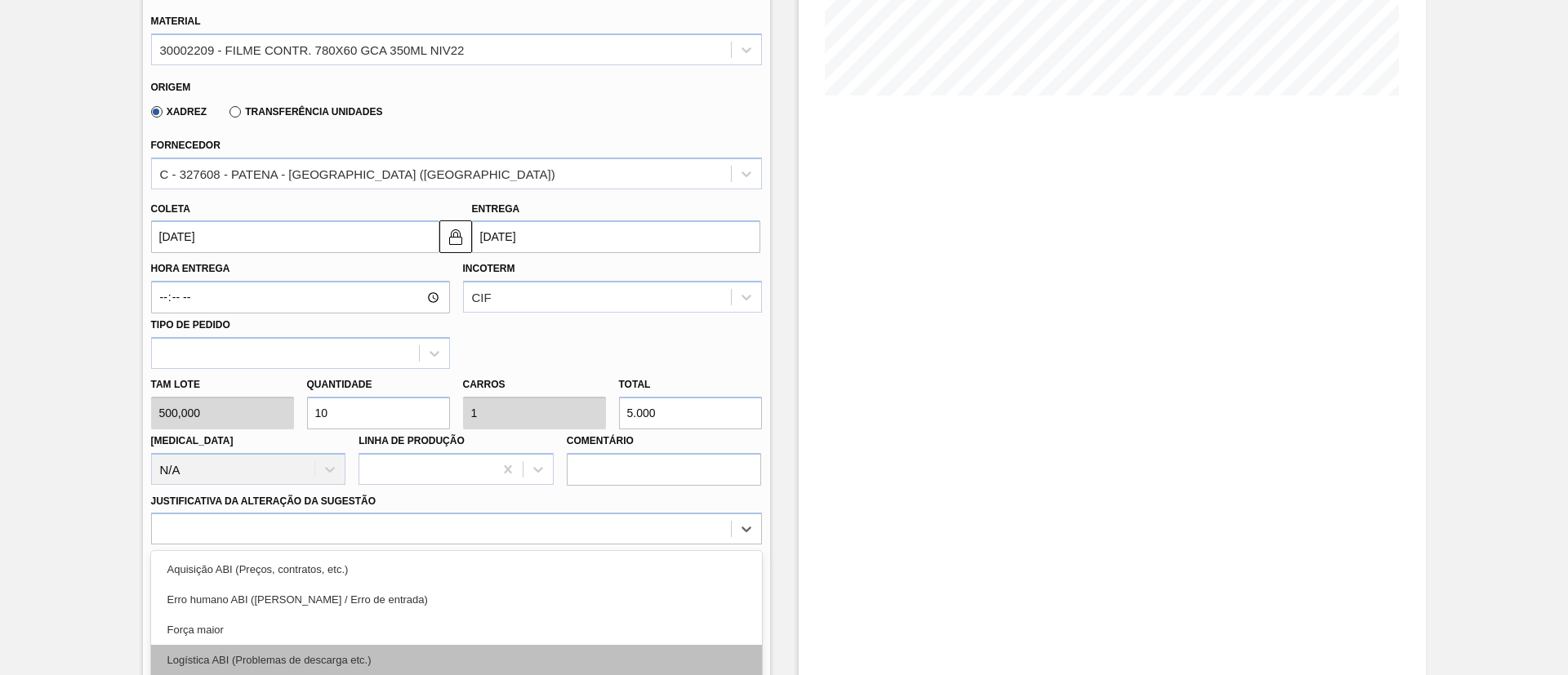
click at [328, 520] on div "option Logística ABI (Problemas de descarga etc.) focused, 4 of 18. 18 results …" at bounding box center [456, 528] width 611 height 32
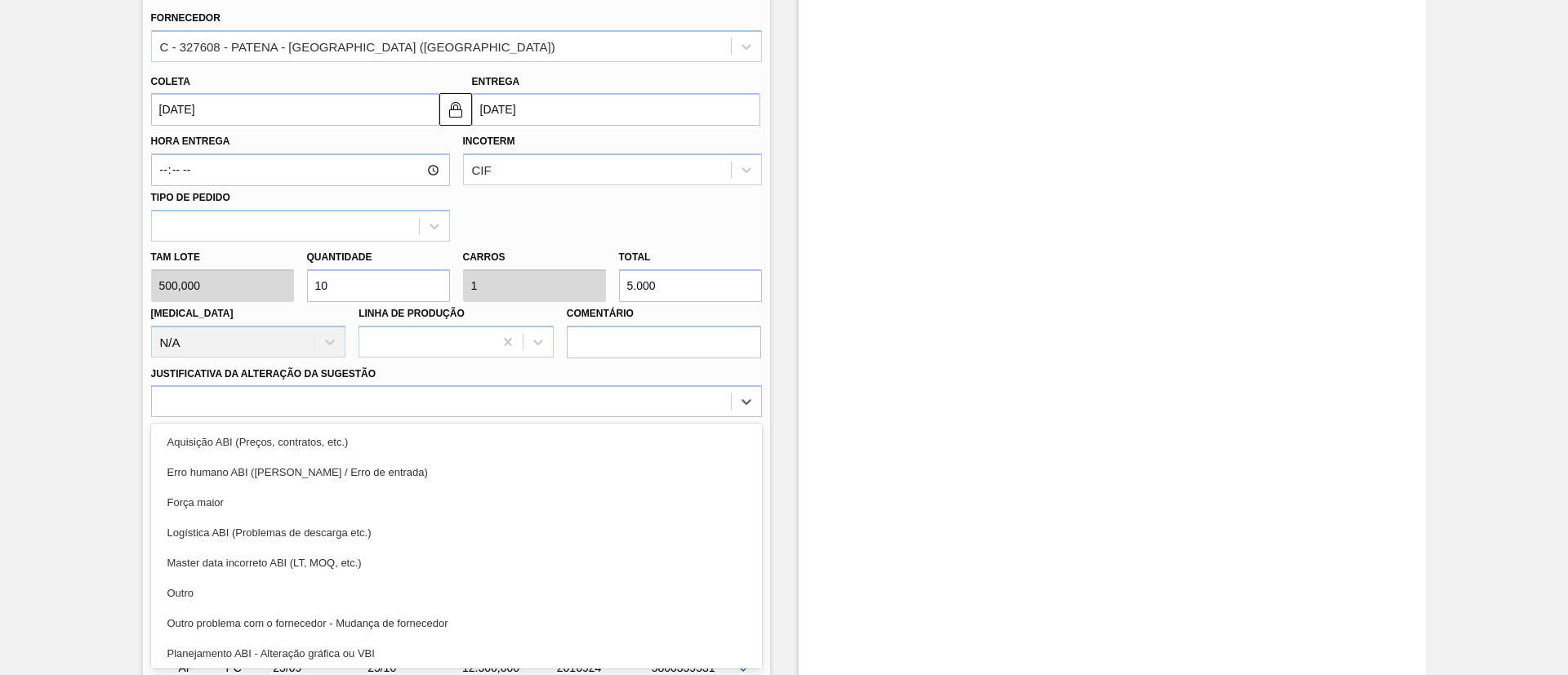
click at [346, 625] on div "Outro problema com o fornecedor - Mudança de fornecedor" at bounding box center [456, 623] width 611 height 30
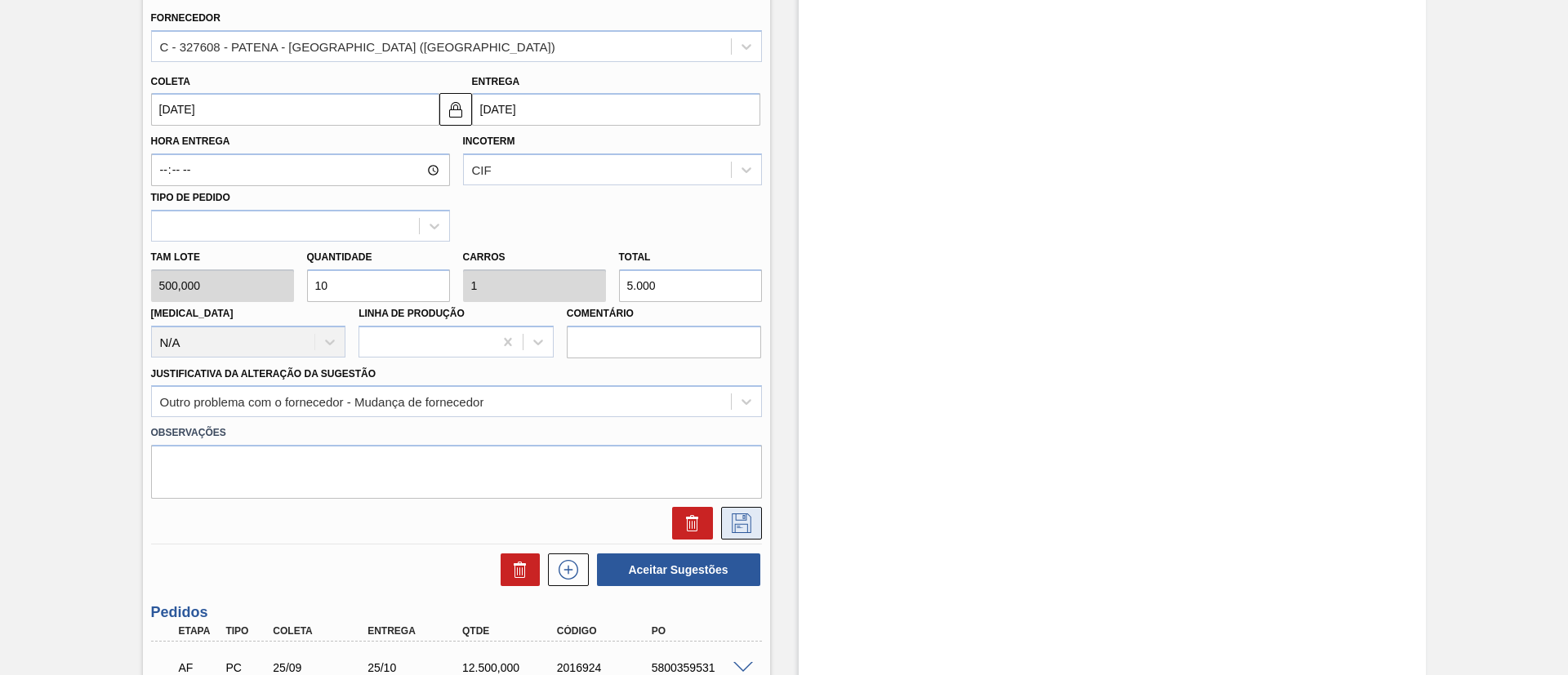
click at [758, 509] on button at bounding box center [741, 523] width 41 height 33
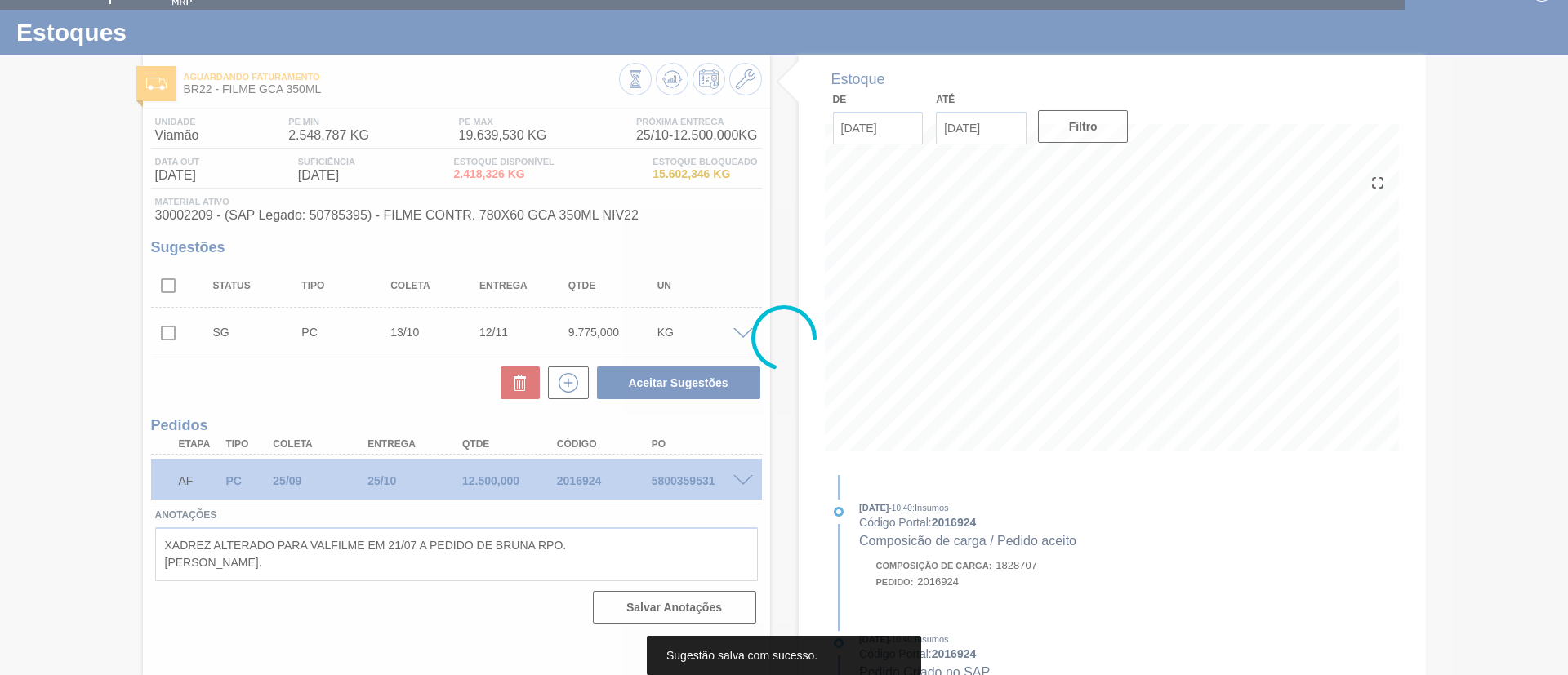
scroll to position [27, 0]
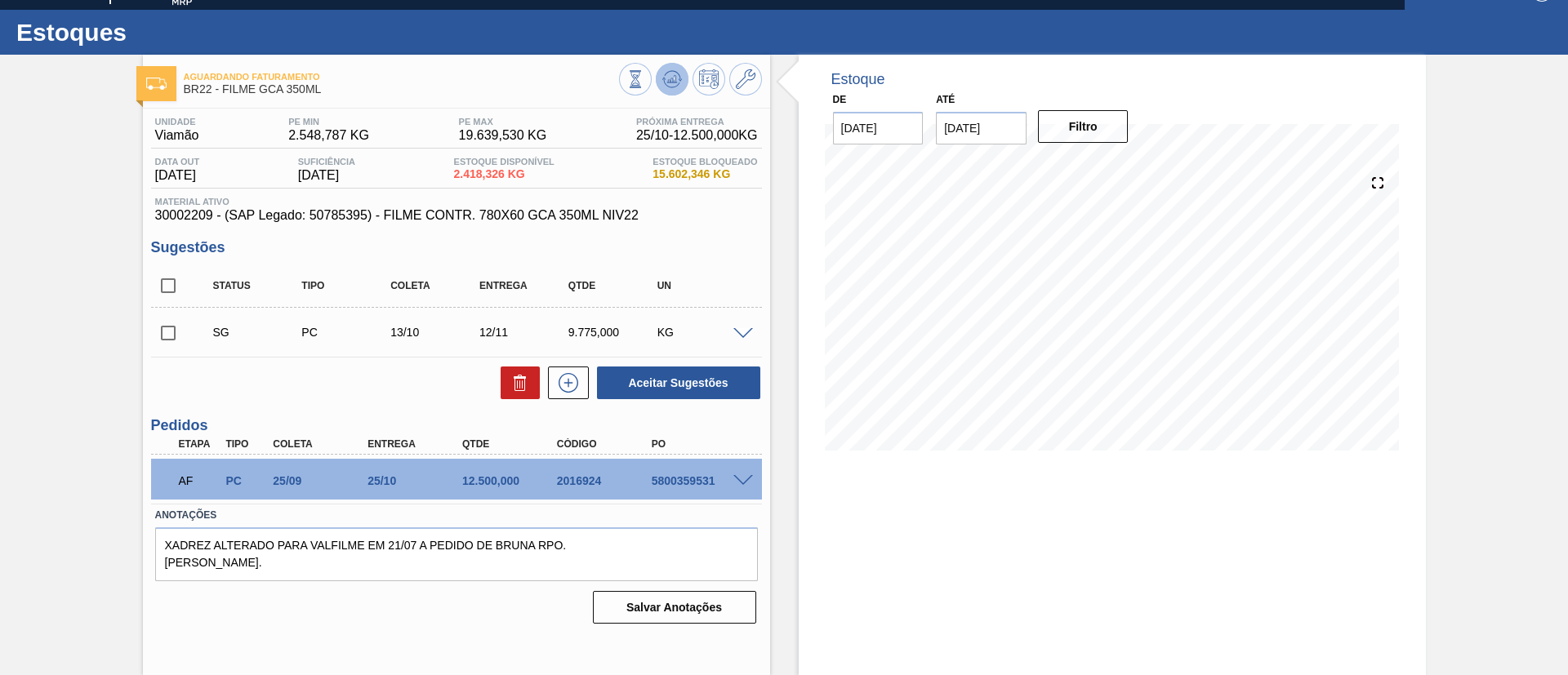
click at [657, 83] on button at bounding box center [672, 79] width 33 height 33
click at [740, 332] on span at bounding box center [743, 334] width 19 height 13
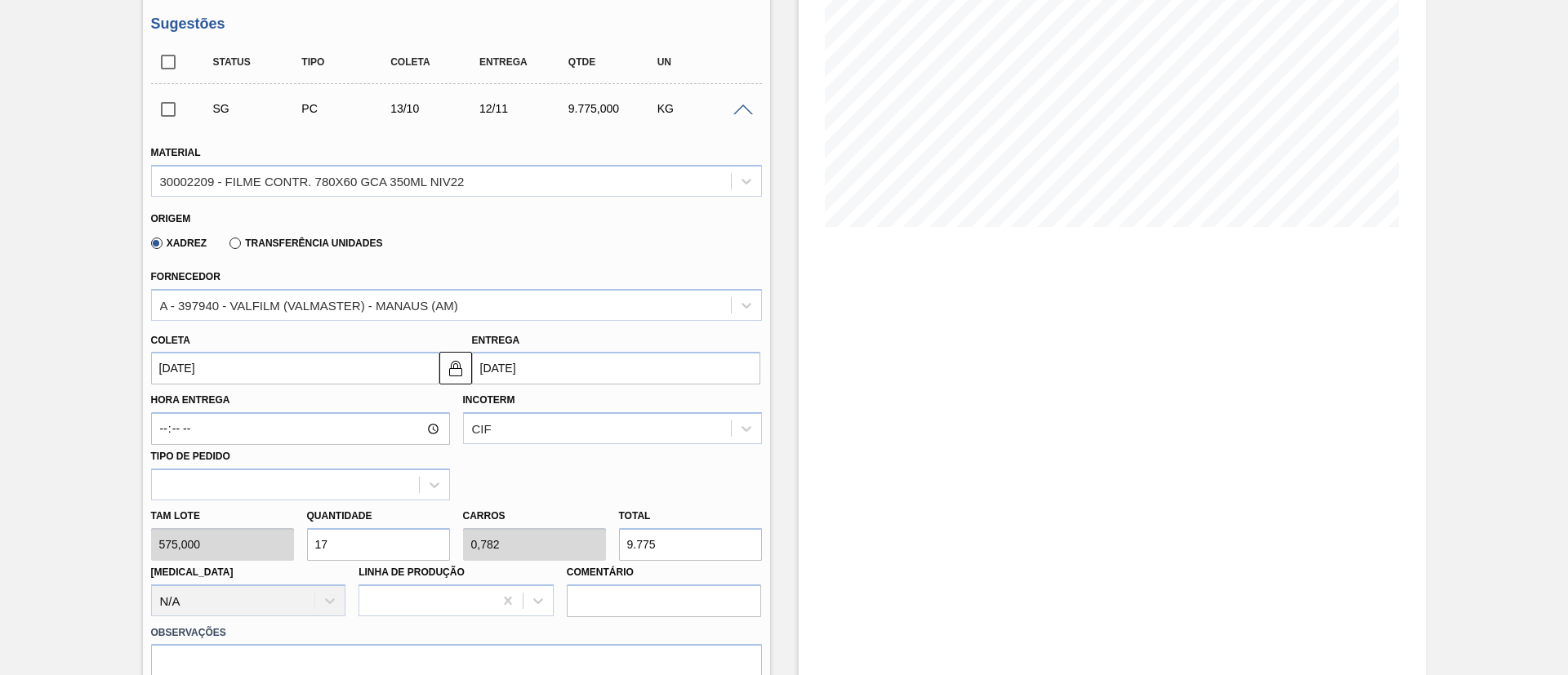
scroll to position [271, 0]
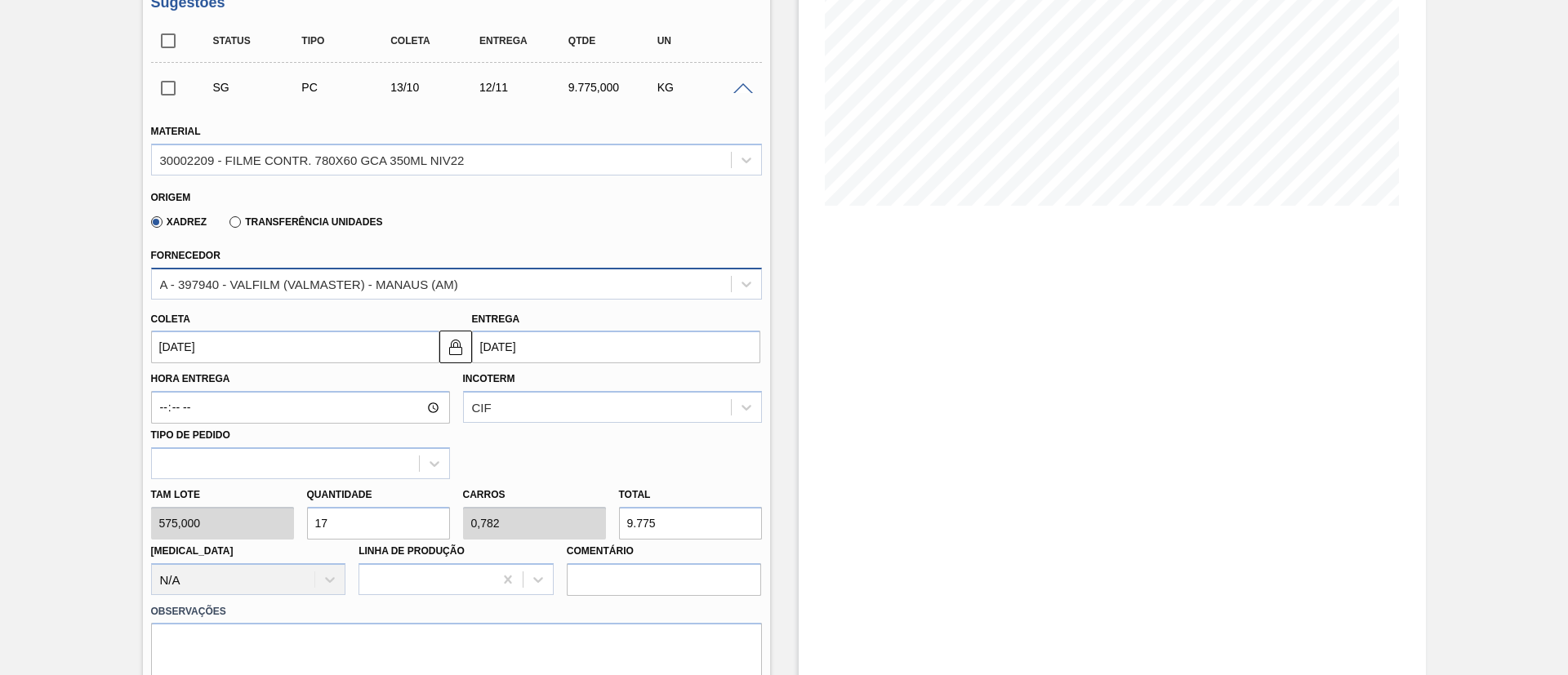
click at [326, 293] on div "A - 397940 - VALFILM (VALMASTER) - MANAUS (AM)" at bounding box center [441, 283] width 579 height 24
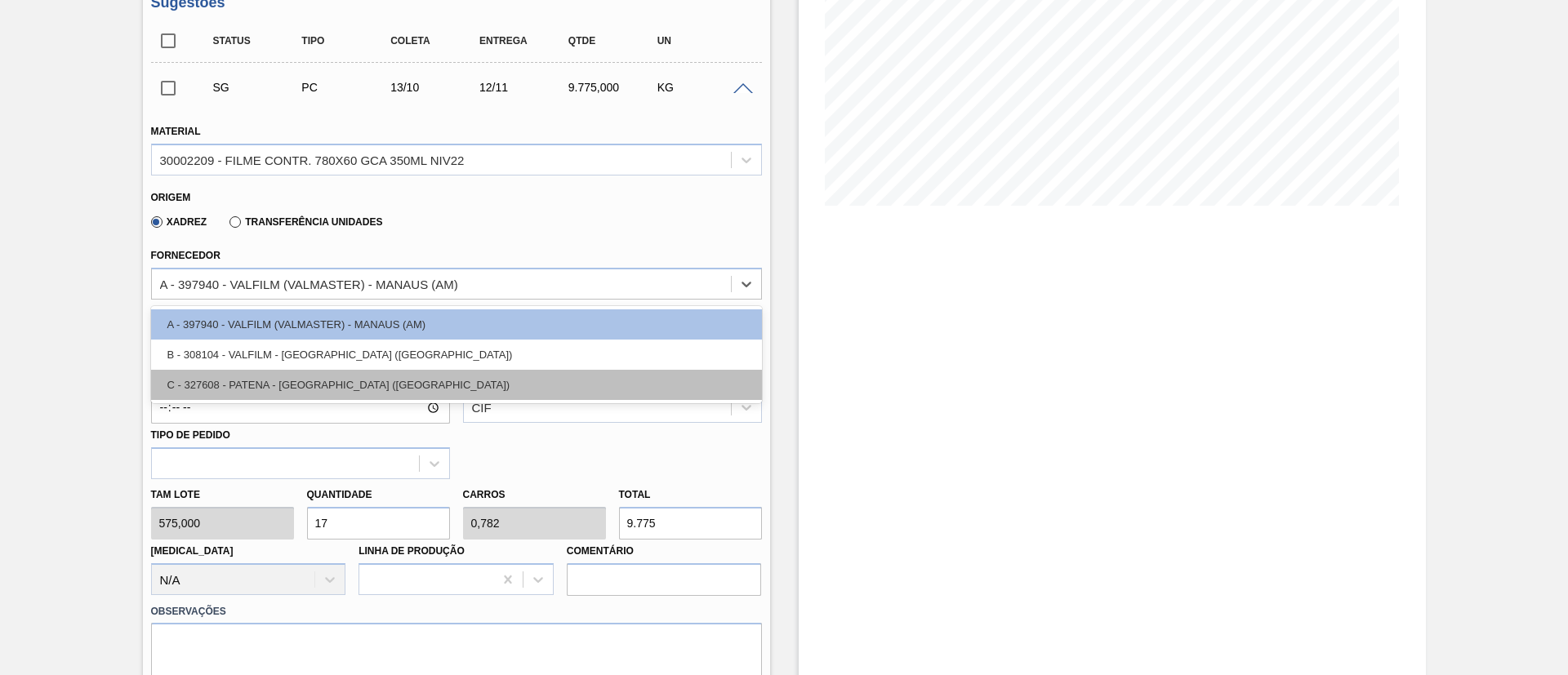
click at [313, 378] on div "C - 327608 - PATENA - CAMPO GRANDE (MS)" at bounding box center [456, 384] width 611 height 30
type input "15/10/2025"
type input "500,000"
type input "19,55"
type input "1,955"
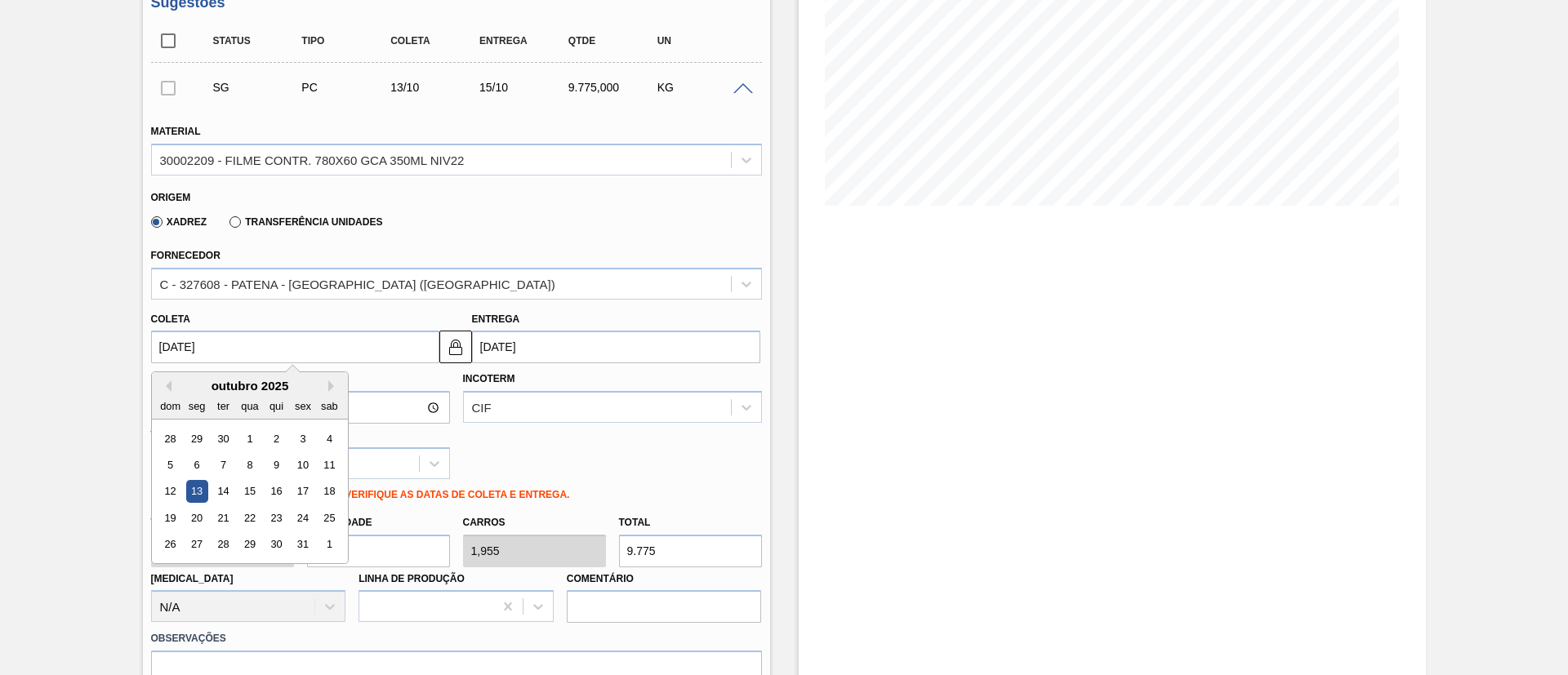
click at [302, 358] on input "13/10/2025" at bounding box center [295, 347] width 288 height 33
click at [160, 388] on button "Previous Month" at bounding box center [166, 386] width 12 height 12
click at [198, 459] on div "8" at bounding box center [196, 464] width 22 height 22
type input "08/09/2025"
type input "10/09/2025"
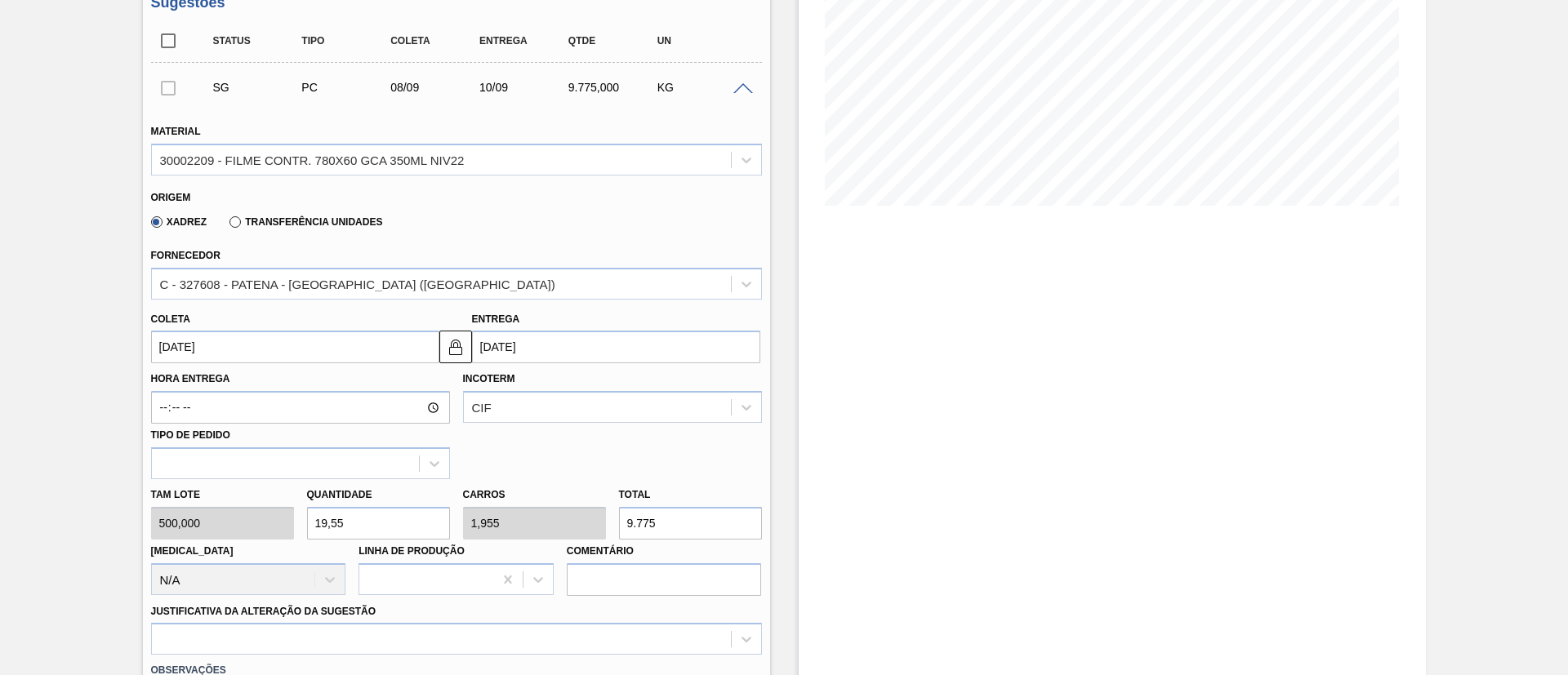
click at [532, 514] on div "Tam lote 500,000 Quantidade 19,55 Carros 1,955 Total 9.775 Doca N/A Linha de Pr…" at bounding box center [457, 537] width 624 height 117
type input "0,01"
type input "0,001"
type input "5"
type input "0,1"
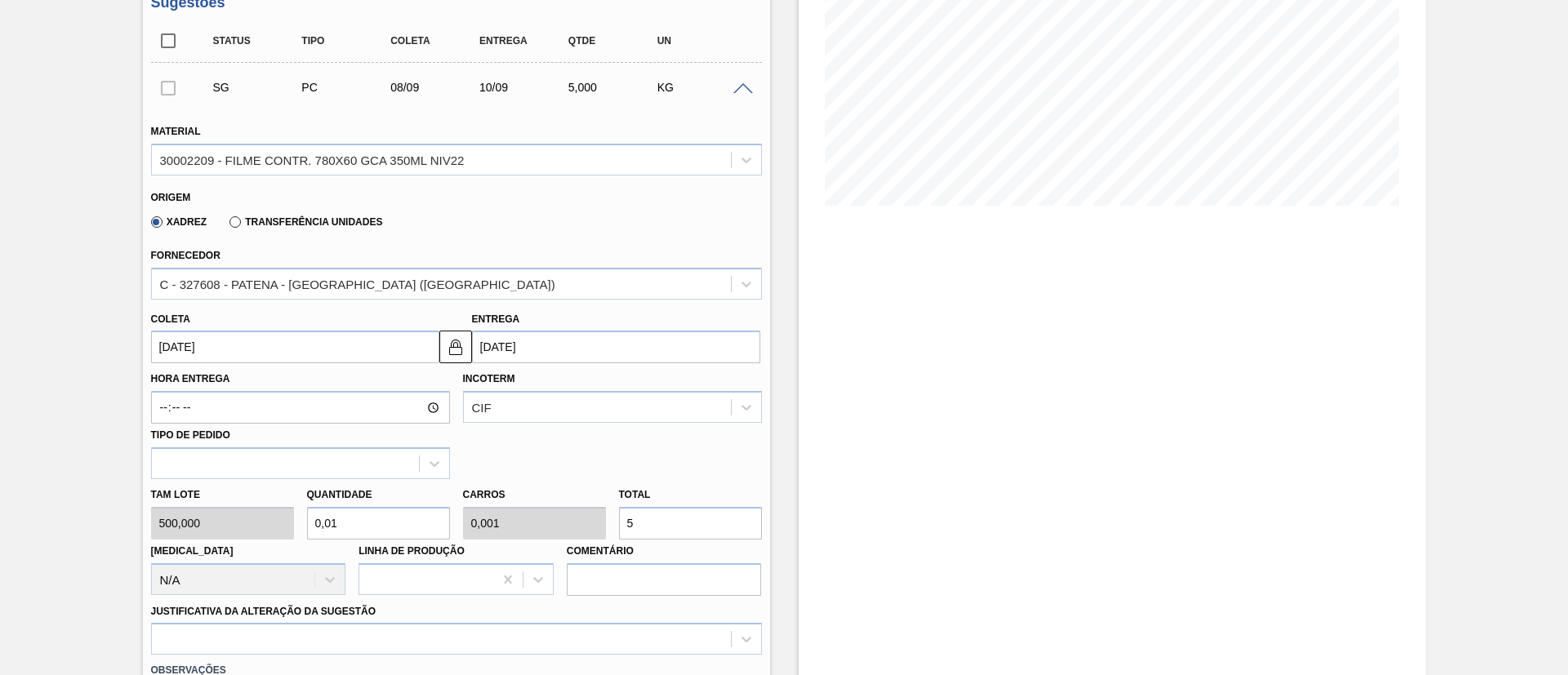
type input "0,01"
type input "50"
type input "1"
type input "0,1"
type input "500"
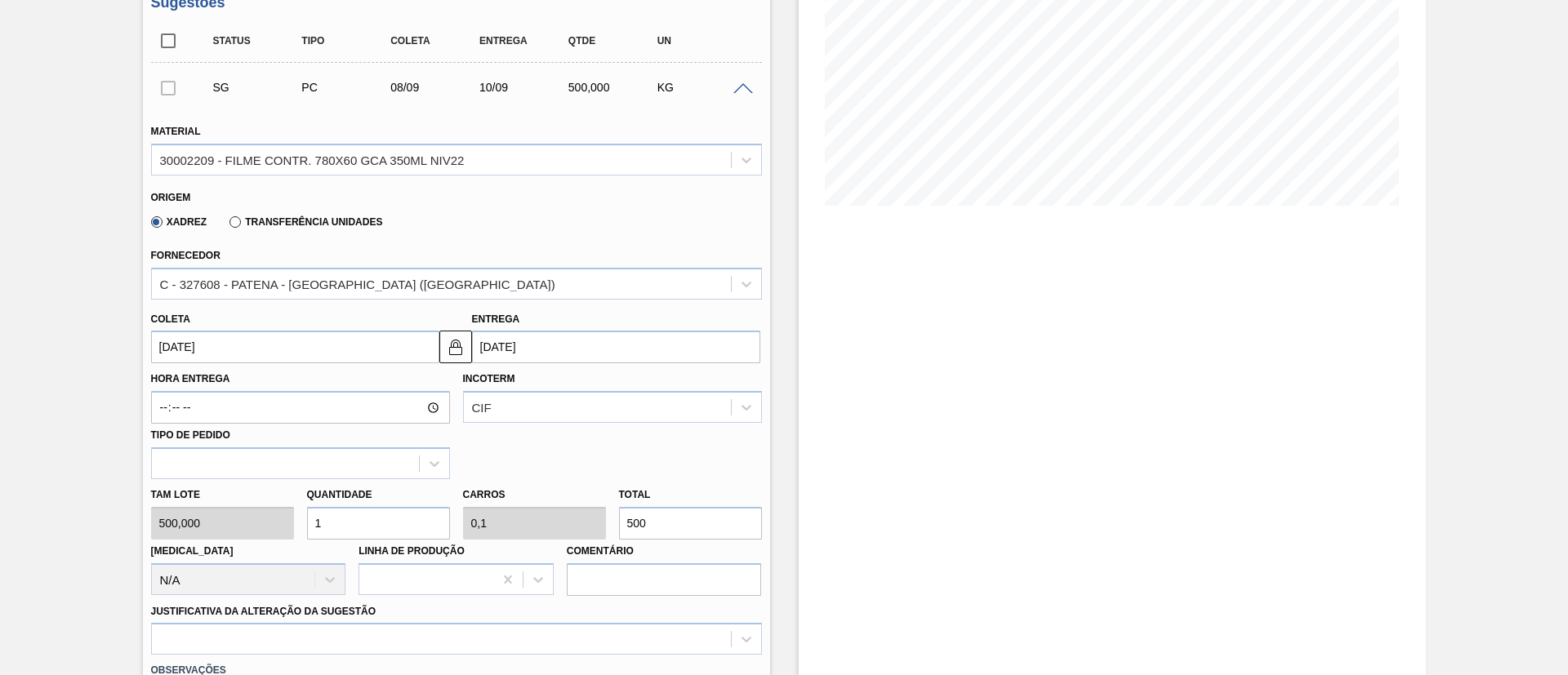
type input "10"
type input "1"
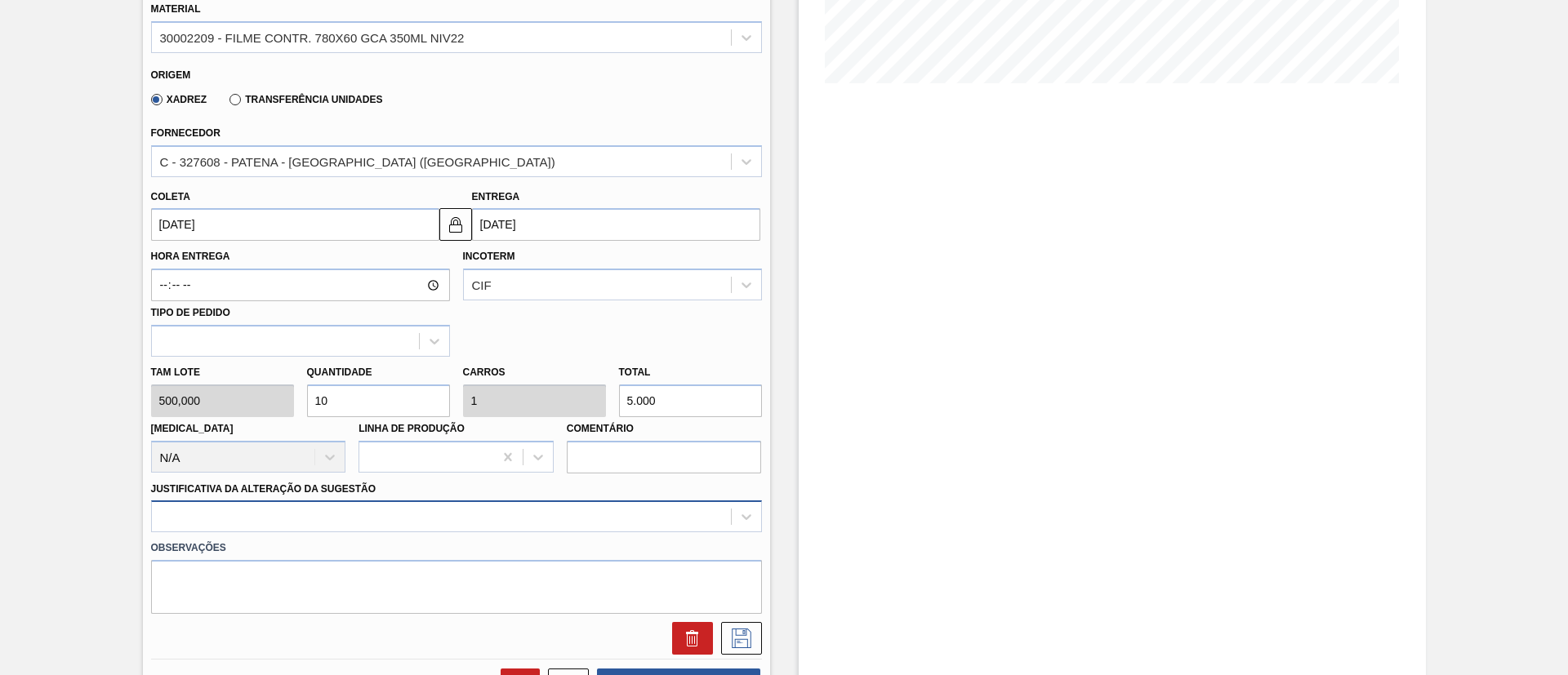
type input "5.000"
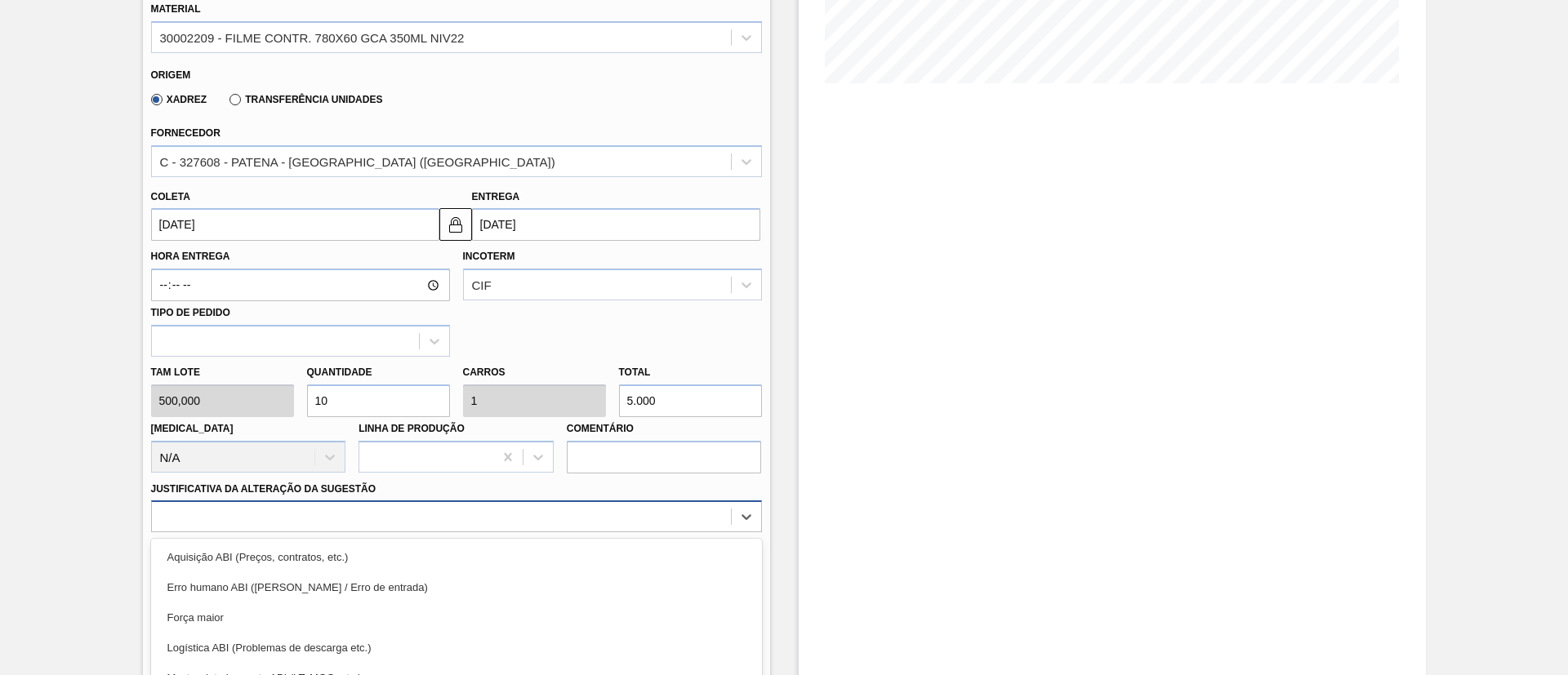
click at [388, 514] on div "option Força maior focused, 3 of 18. 18 results available. Use Up and Down to c…" at bounding box center [456, 516] width 611 height 32
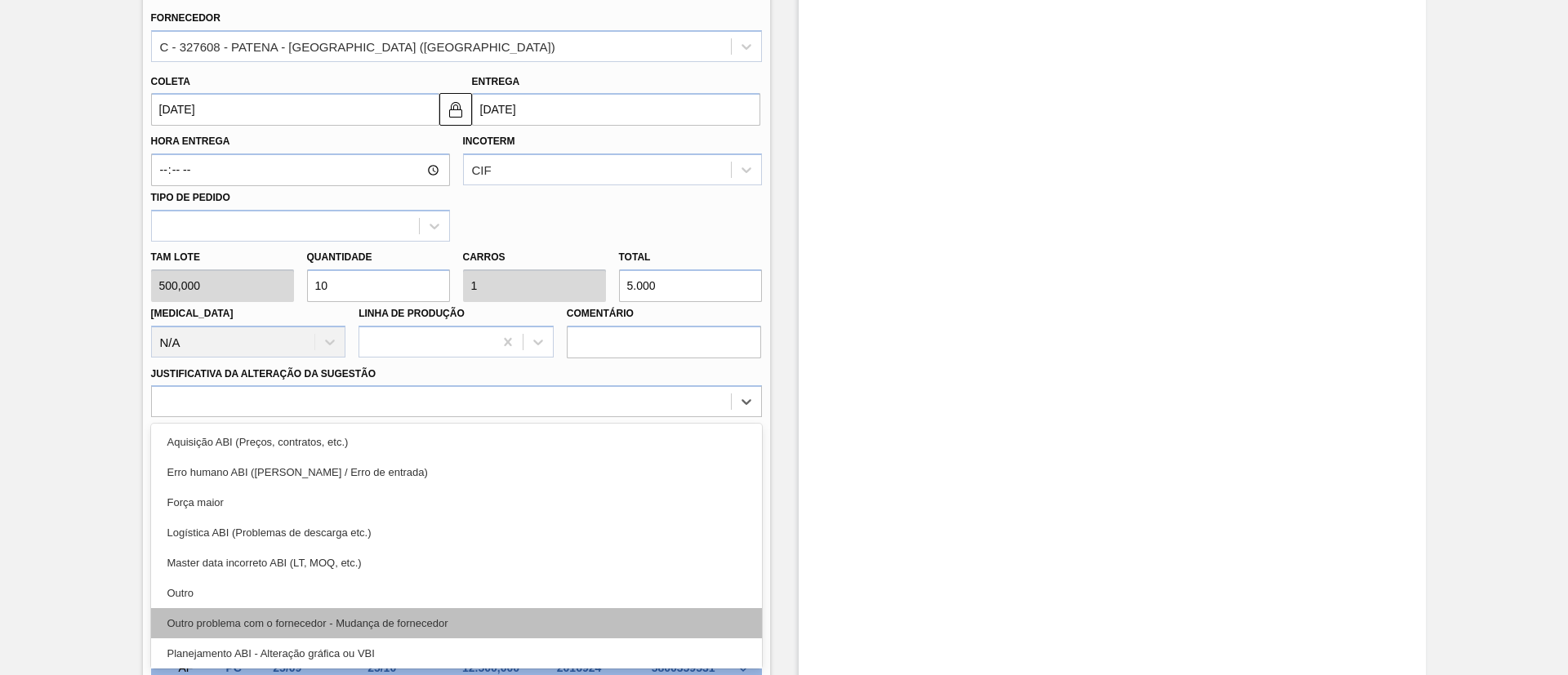
scroll to position [123, 0]
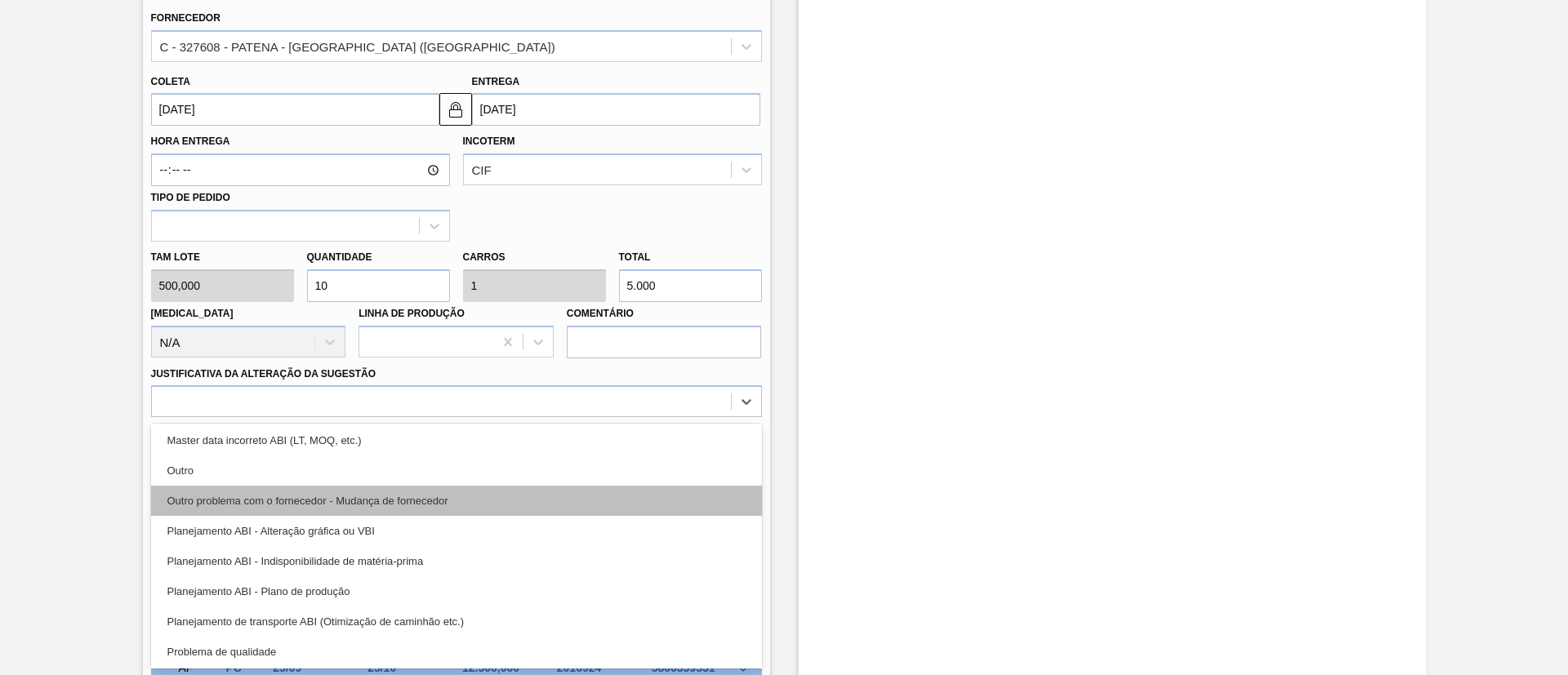
click at [399, 514] on div "Outro problema com o fornecedor - Mudança de fornecedor" at bounding box center [456, 500] width 611 height 30
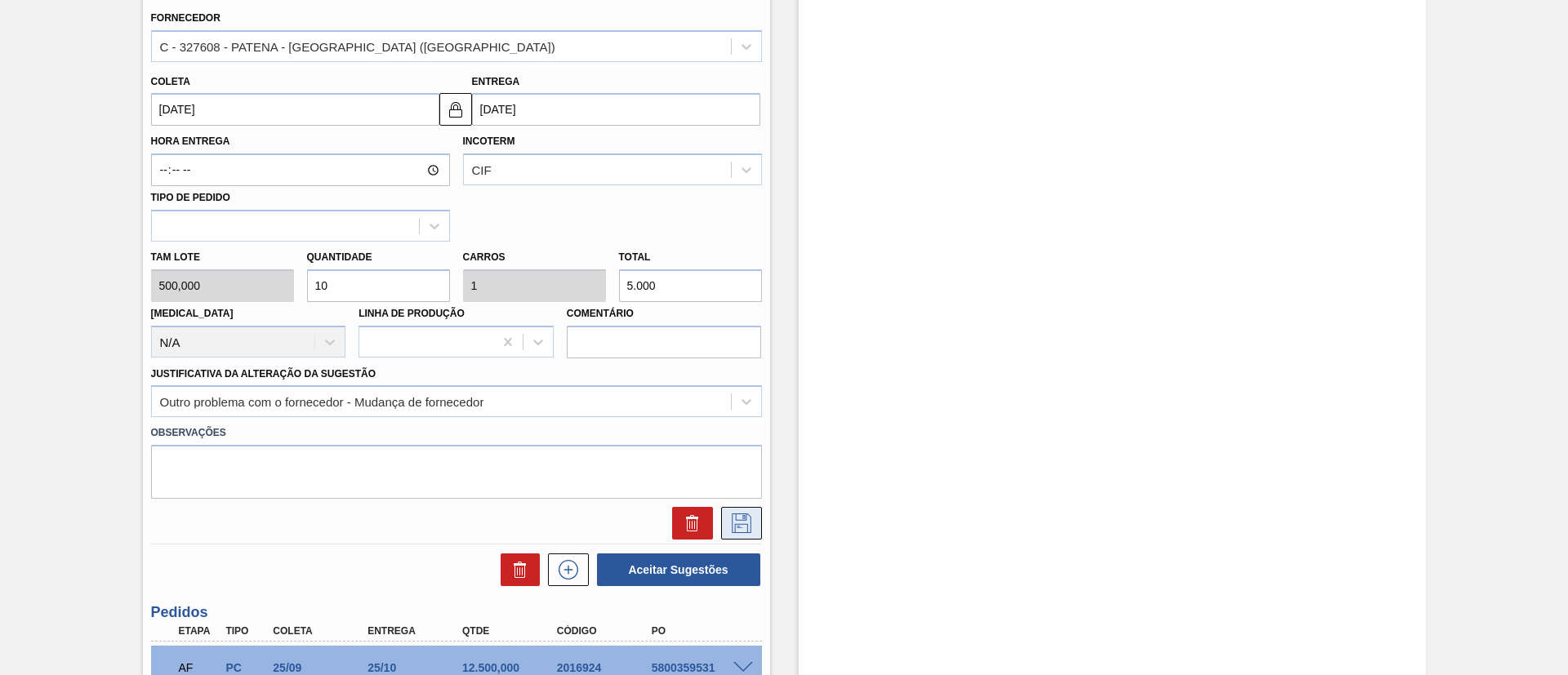
click at [741, 521] on icon at bounding box center [741, 523] width 26 height 19
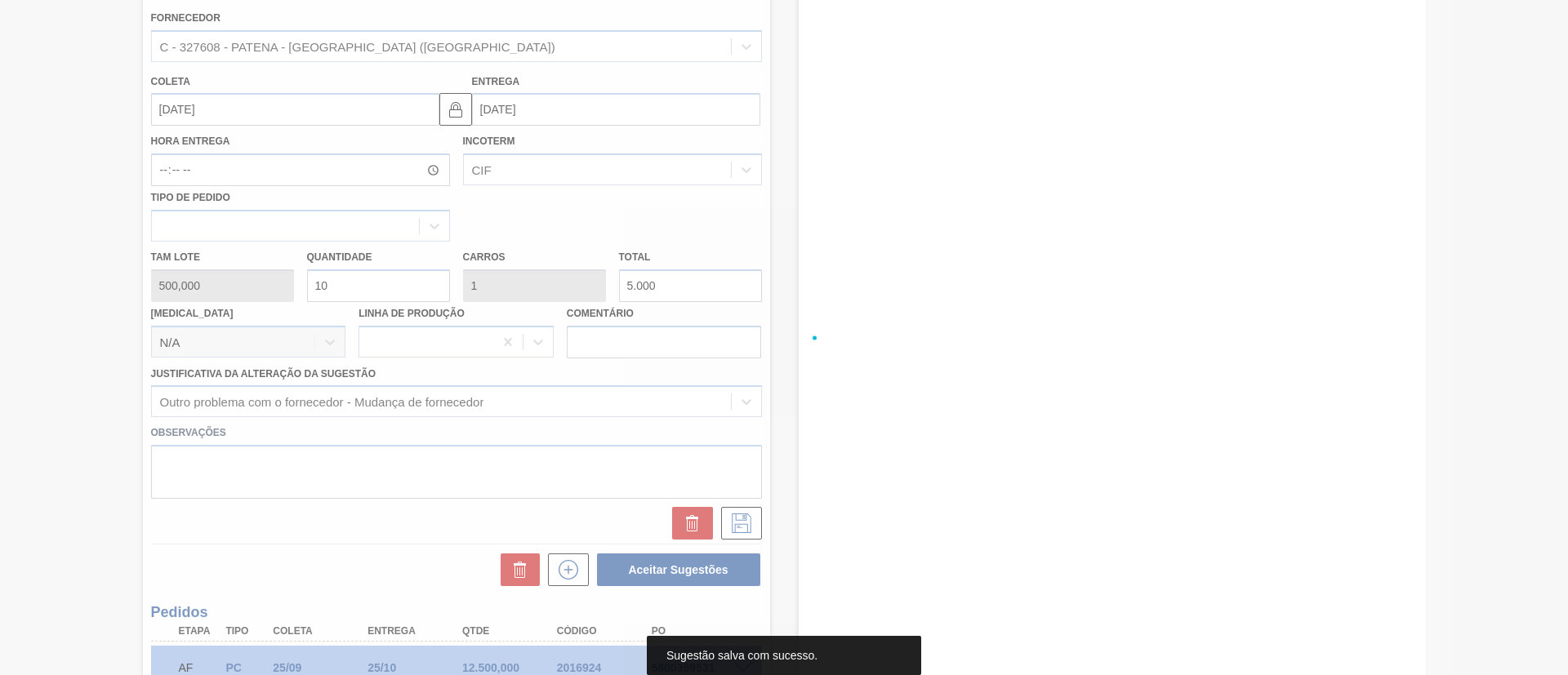
scroll to position [27, 0]
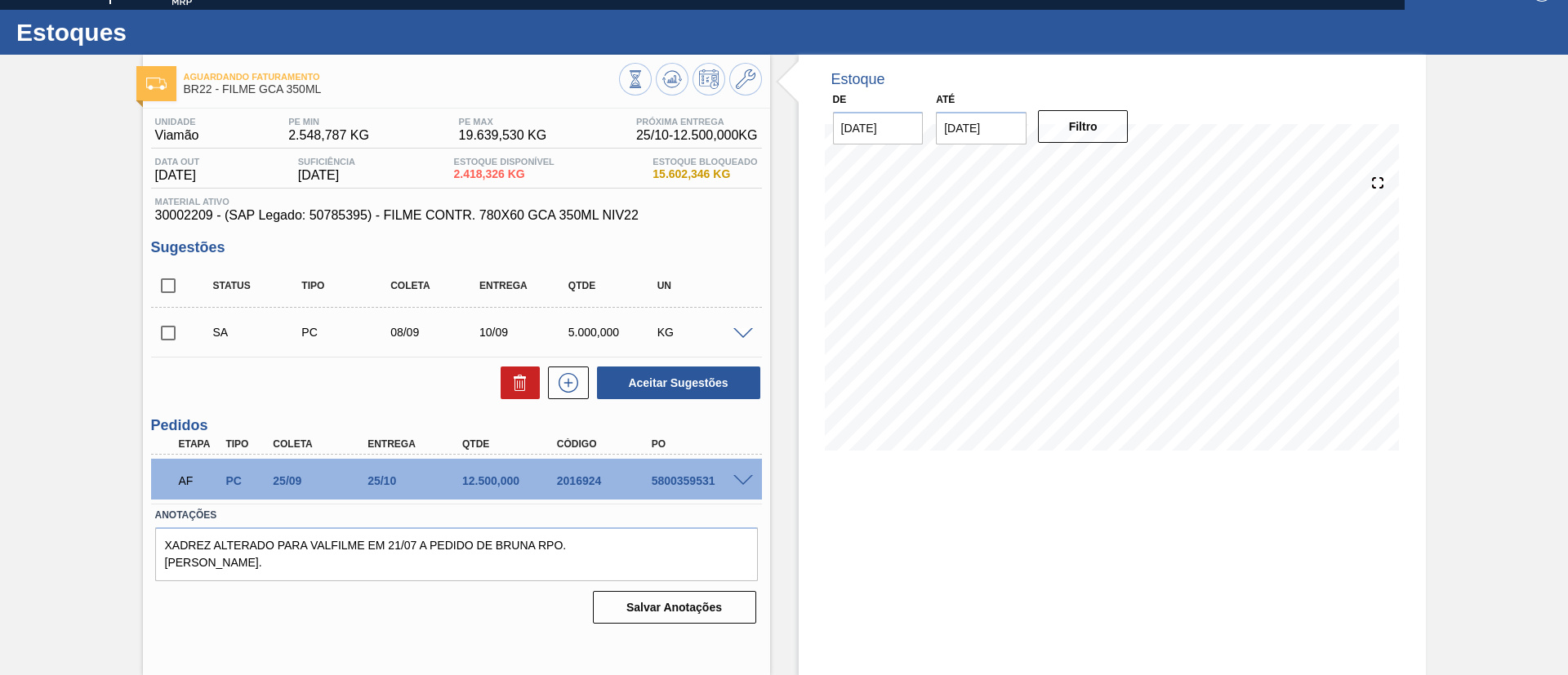
click at [170, 323] on input "checkbox" at bounding box center [168, 333] width 35 height 35
click at [688, 374] on button "Aceitar Sugestões" at bounding box center [678, 383] width 163 height 33
checkbox input "false"
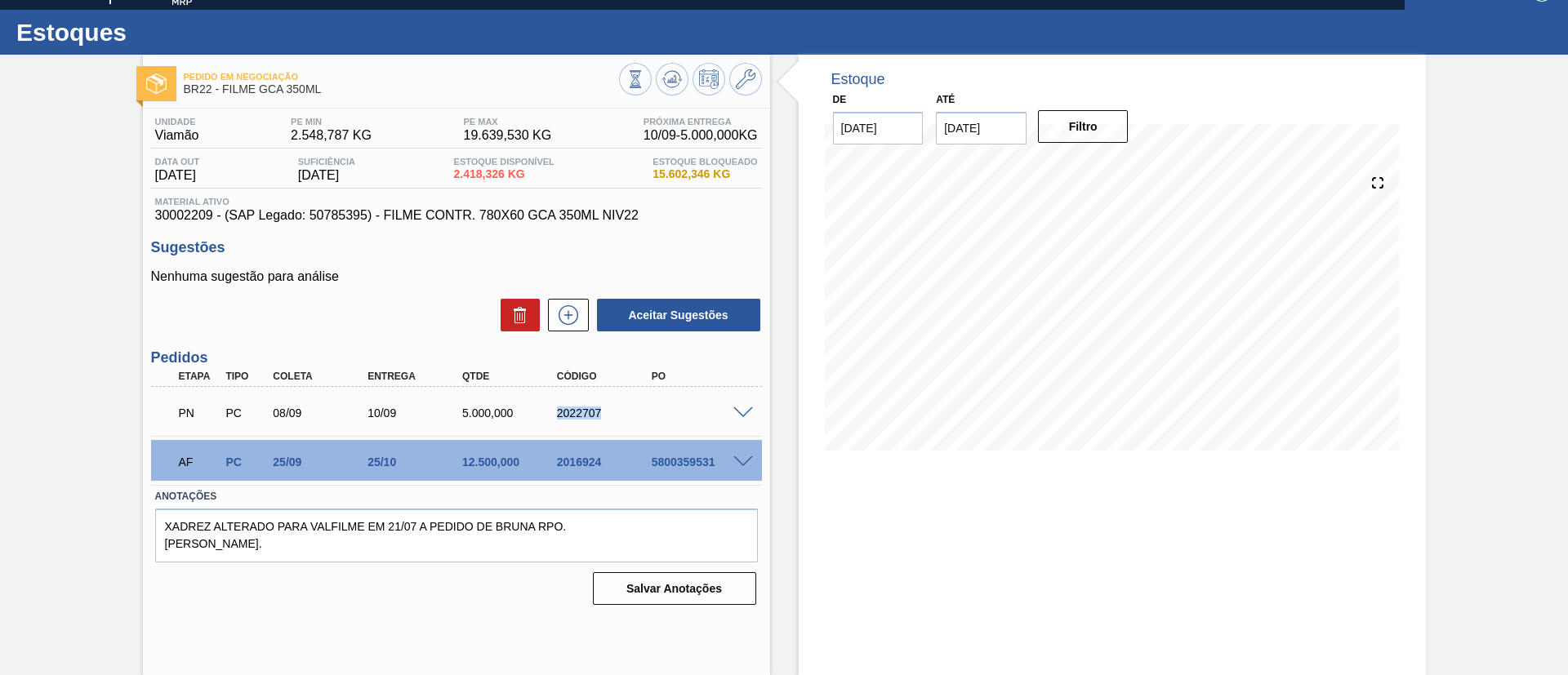
drag, startPoint x: 546, startPoint y: 410, endPoint x: 612, endPoint y: 414, distance: 66.1
click at [612, 414] on div "2022707" at bounding box center [593, 413] width 95 height 14
copy div "2022707"
click at [665, 79] on icon at bounding box center [672, 79] width 19 height 19
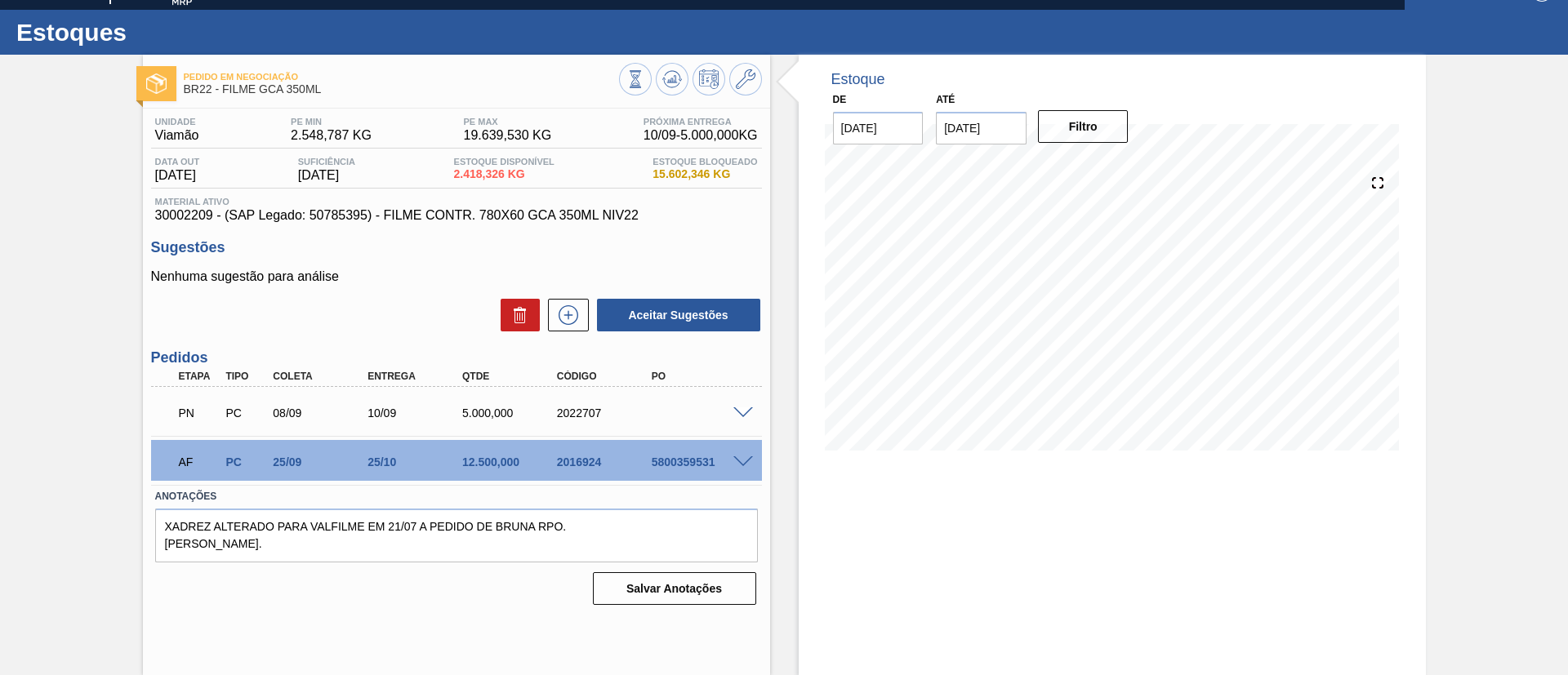
click at [0, 357] on div "Pedido em Negociação BR22 - FILME GCA 350ML Unidade Viamão PE MIN 2.548,787 KG …" at bounding box center [784, 365] width 1568 height 620
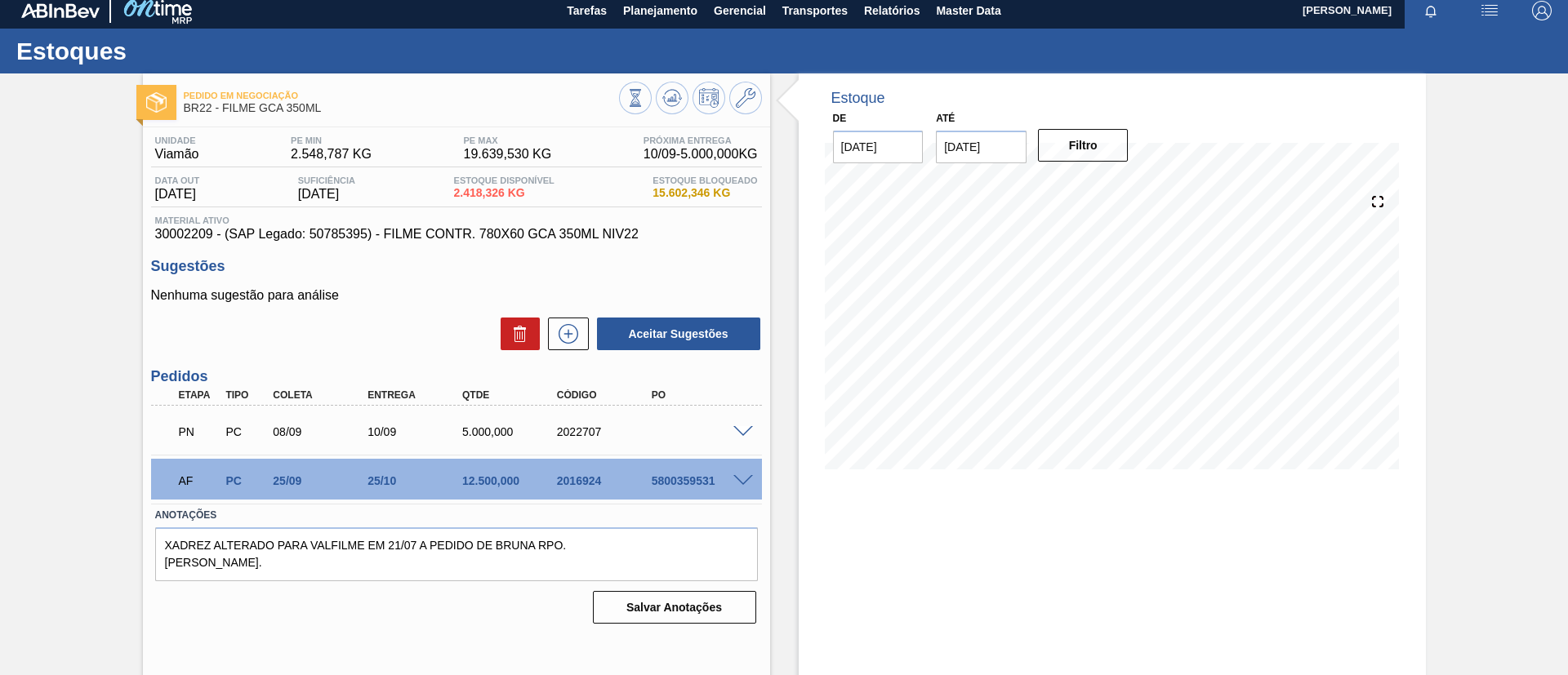
scroll to position [0, 0]
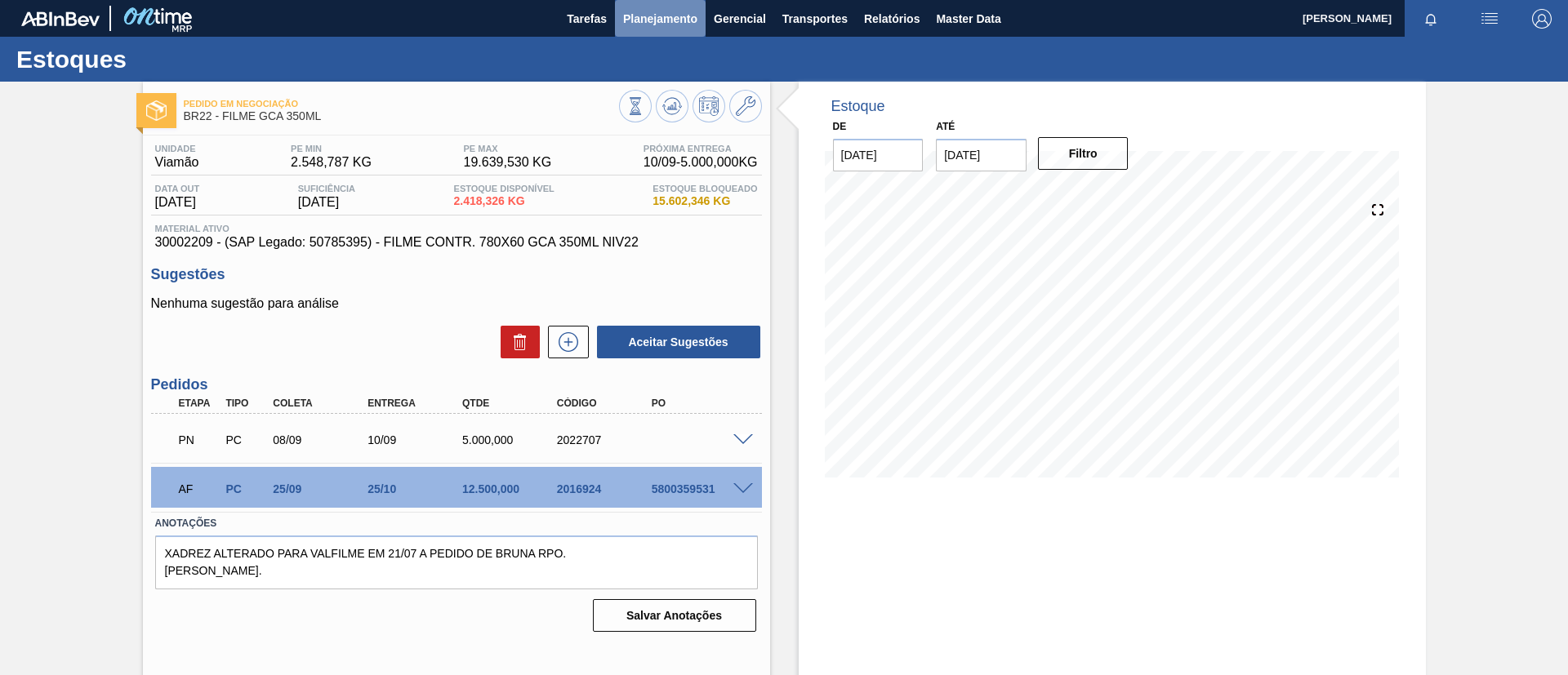
click at [670, 21] on span "Planejamento" at bounding box center [660, 18] width 74 height 19
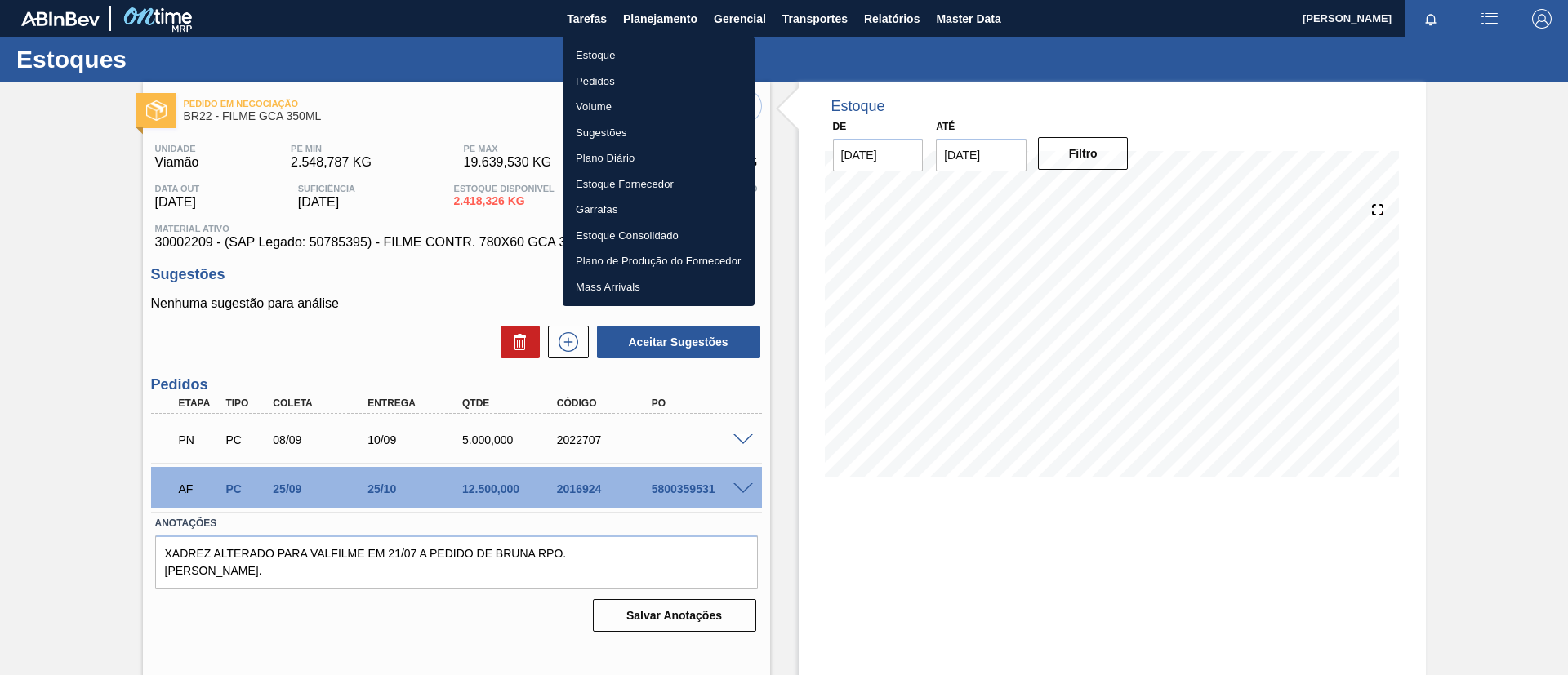
click at [653, 88] on li "Pedidos" at bounding box center [658, 81] width 192 height 26
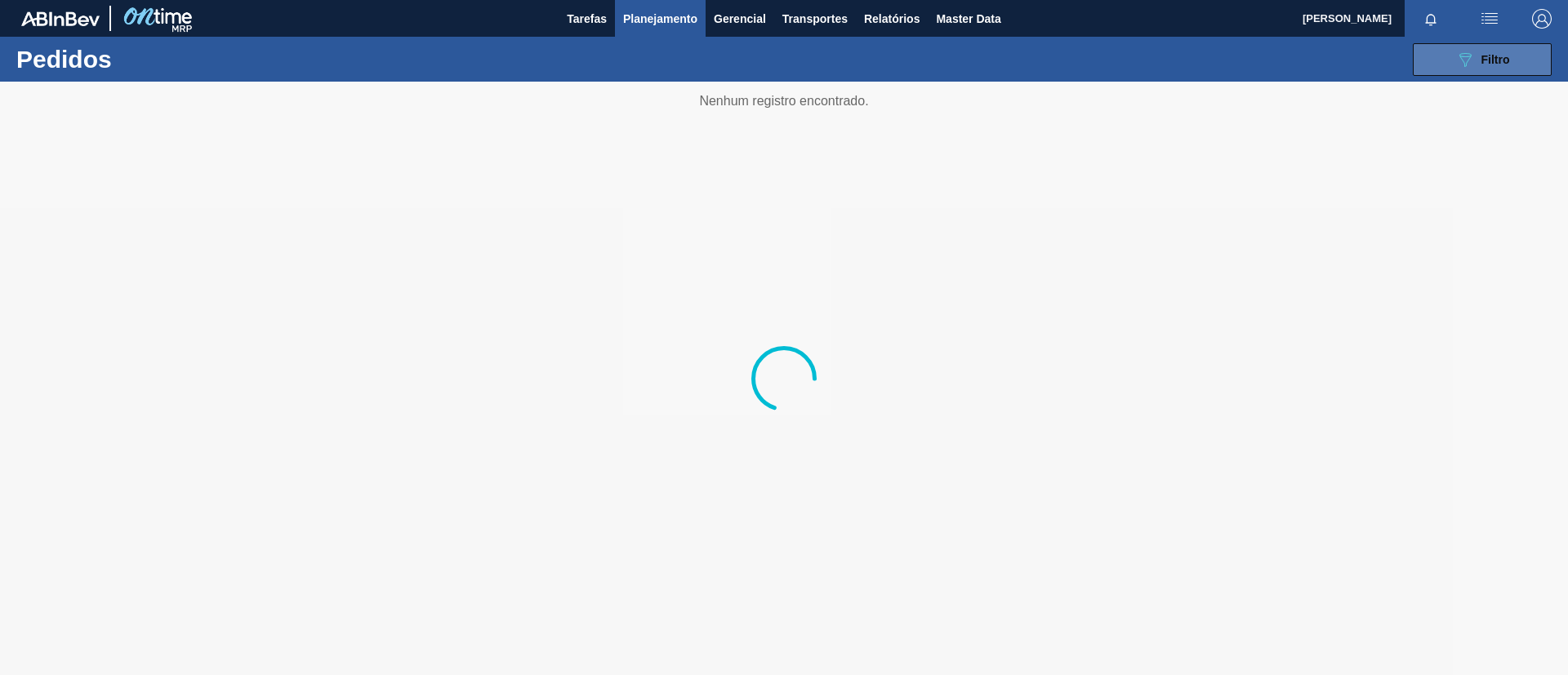
click at [1516, 47] on button "089F7B8B-B2A5-4AFE-B5C0-19BA573D28AC Filtro" at bounding box center [1482, 60] width 139 height 33
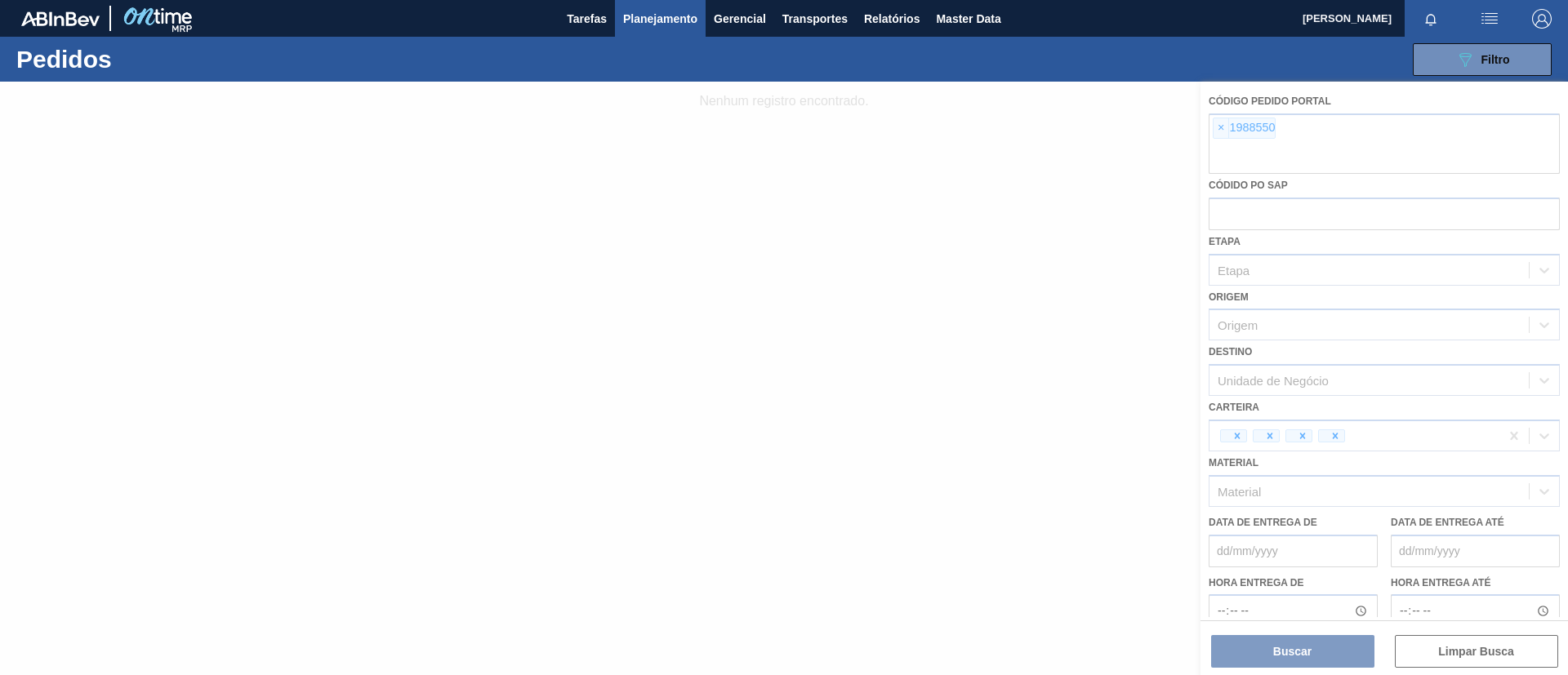
click at [1208, 134] on div at bounding box center [784, 379] width 1568 height 594
click at [1215, 130] on div at bounding box center [784, 379] width 1568 height 594
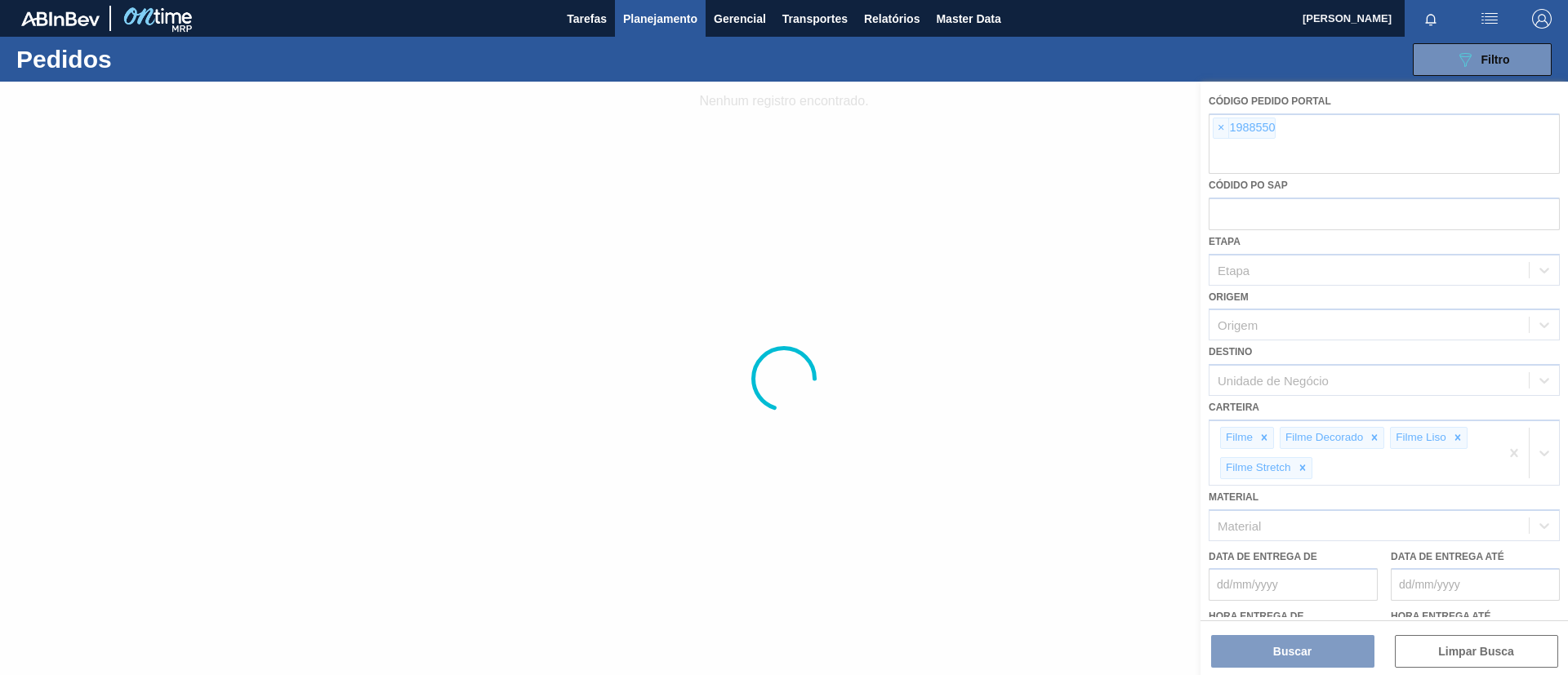
click at [1215, 130] on div at bounding box center [784, 379] width 1568 height 594
click at [1225, 129] on div at bounding box center [784, 379] width 1568 height 594
click at [1222, 128] on div at bounding box center [784, 379] width 1568 height 594
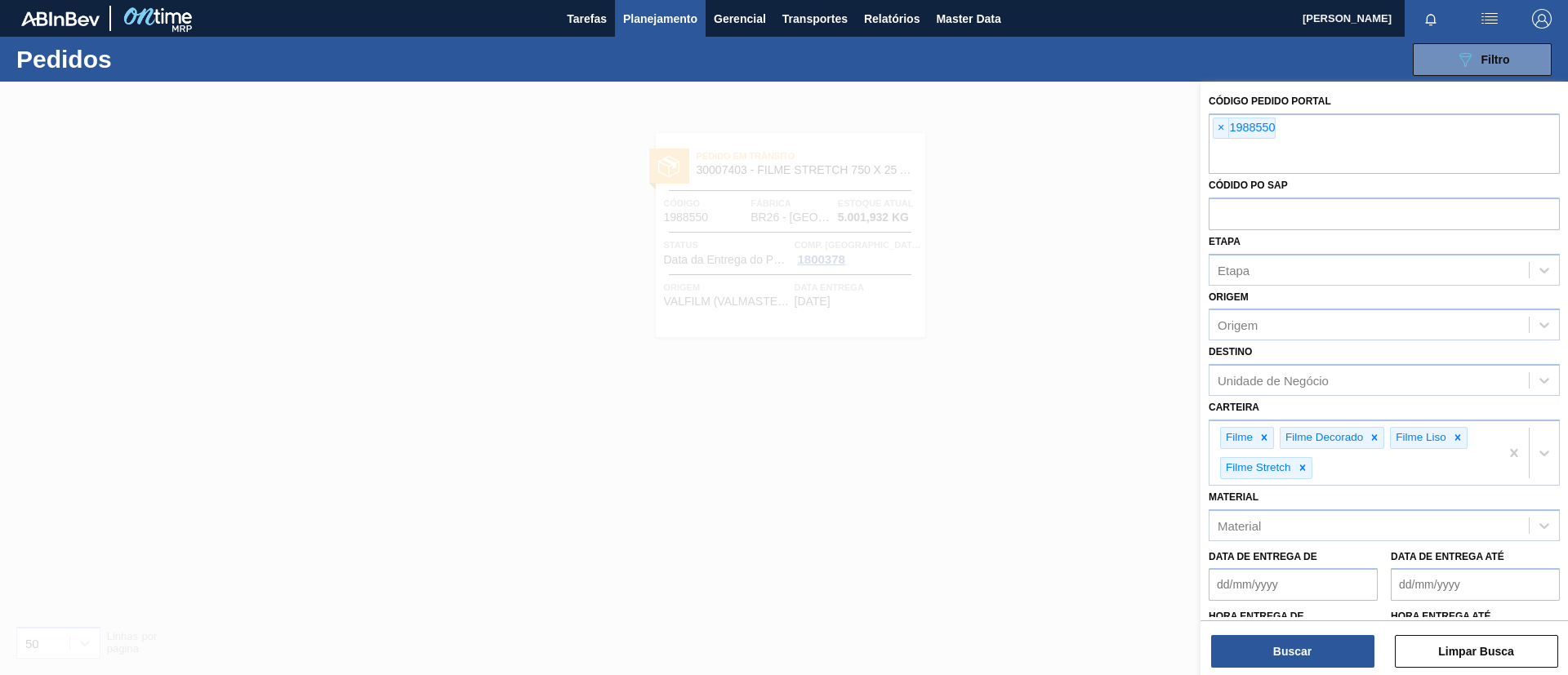
click at [1222, 128] on span "×" at bounding box center [1221, 128] width 15 height 19
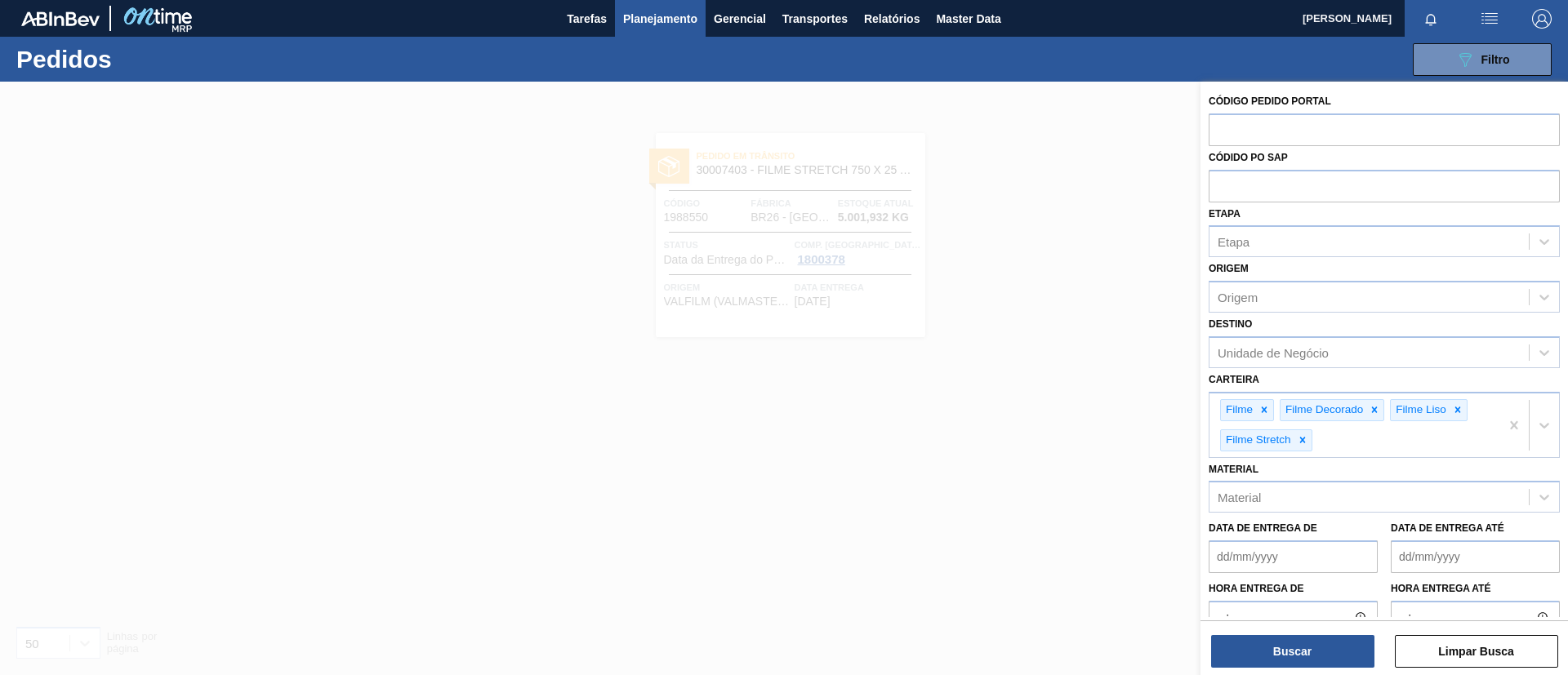
paste input "1979421"
type input "1979421"
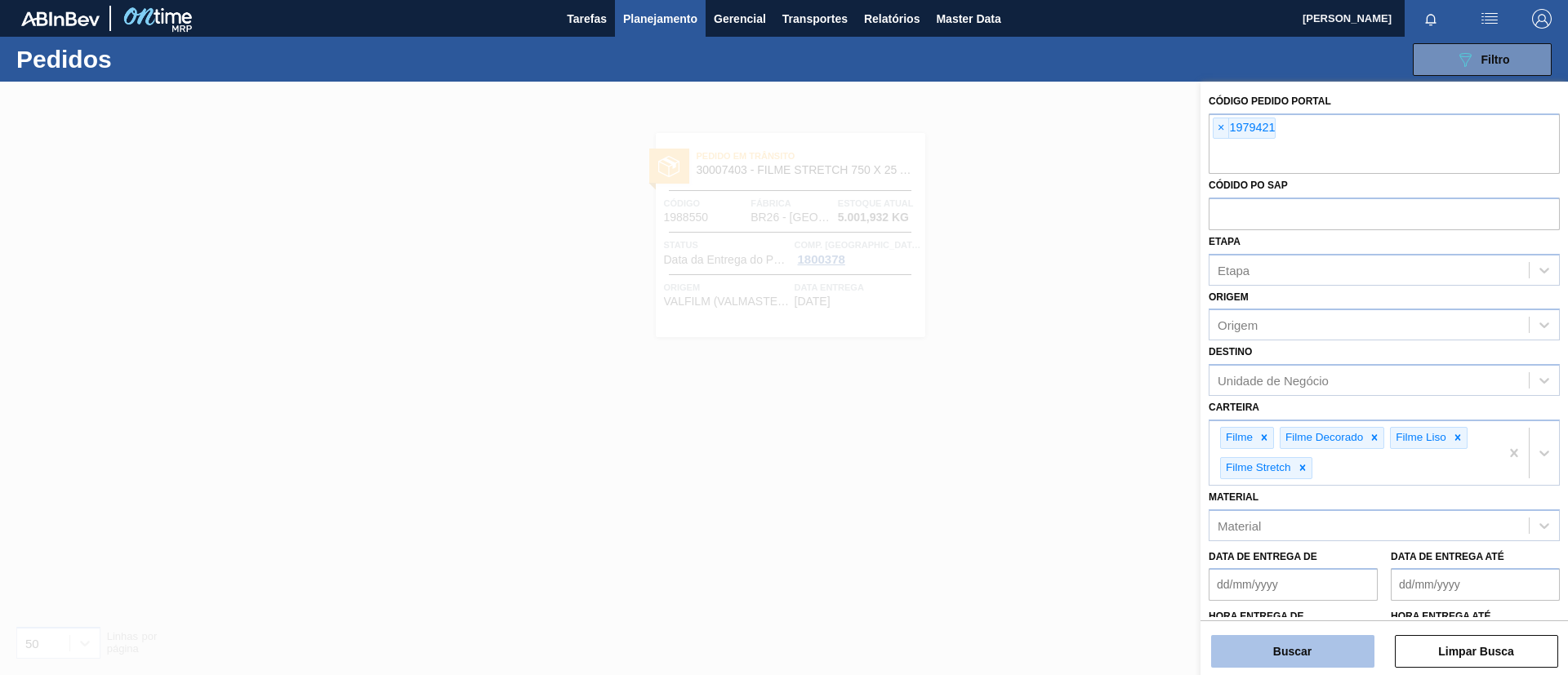
click at [1314, 635] on button "Buscar" at bounding box center [1293, 652] width 163 height 33
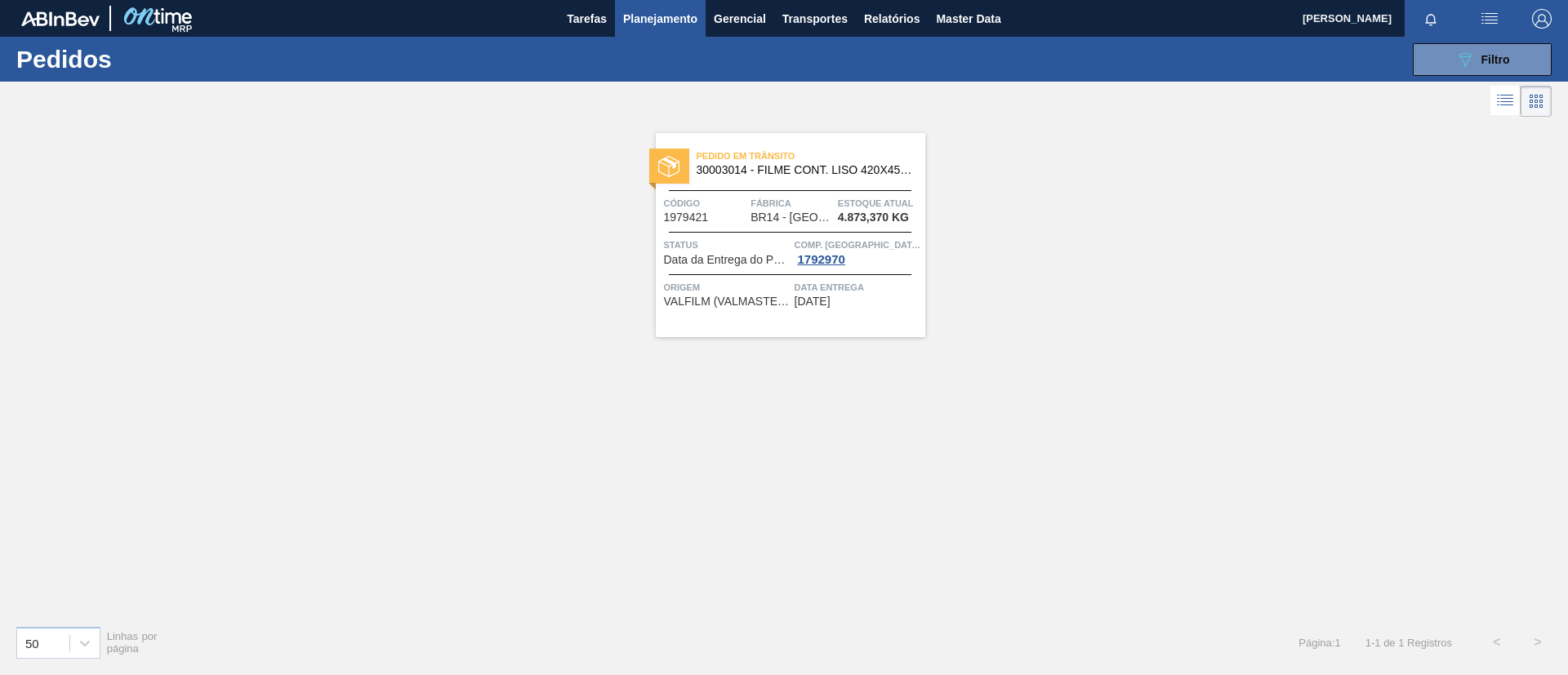
click at [792, 161] on span "Pedido em Trânsito" at bounding box center [811, 155] width 229 height 16
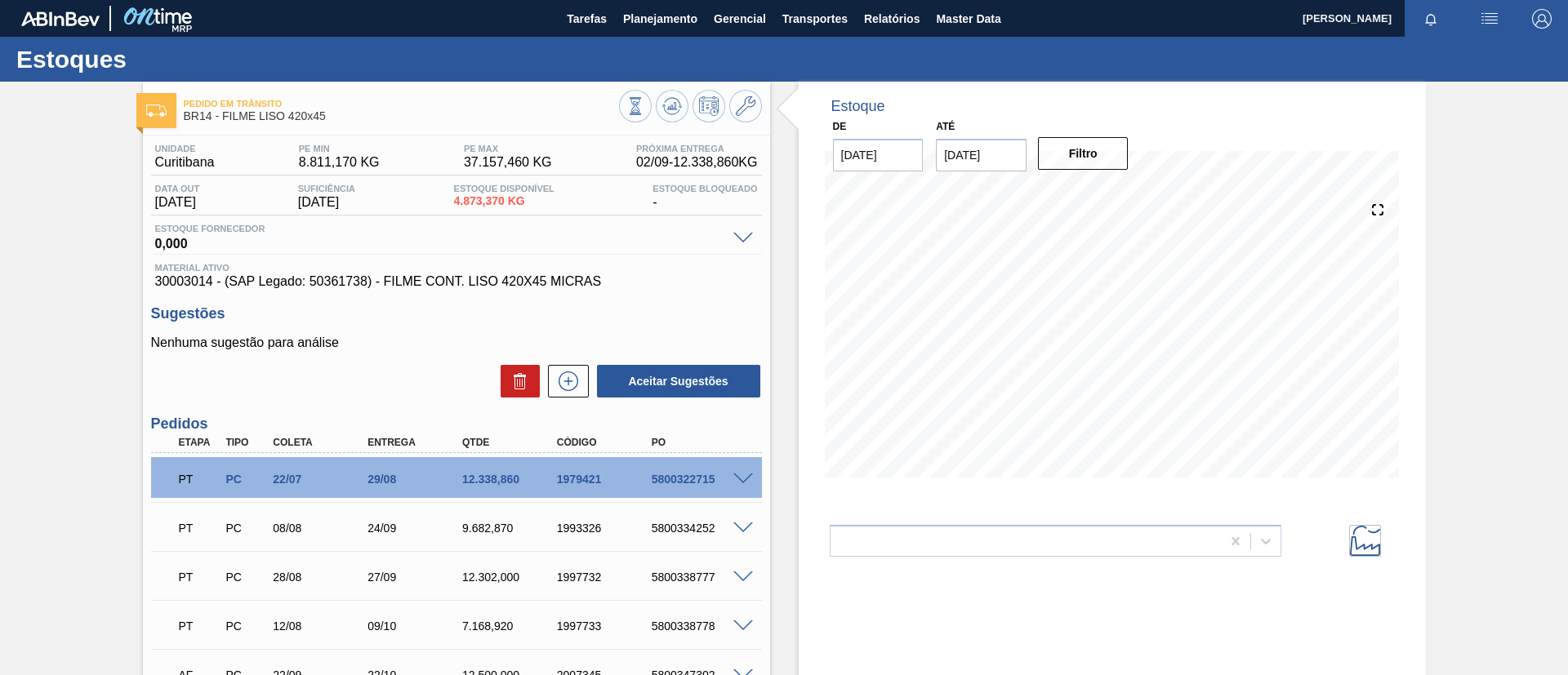
drag, startPoint x: 221, startPoint y: 238, endPoint x: 291, endPoint y: 228, distance: 70.7
click at [223, 236] on span "0,000" at bounding box center [441, 241] width 570 height 16
click at [685, 18] on span "Planejamento" at bounding box center [660, 18] width 74 height 19
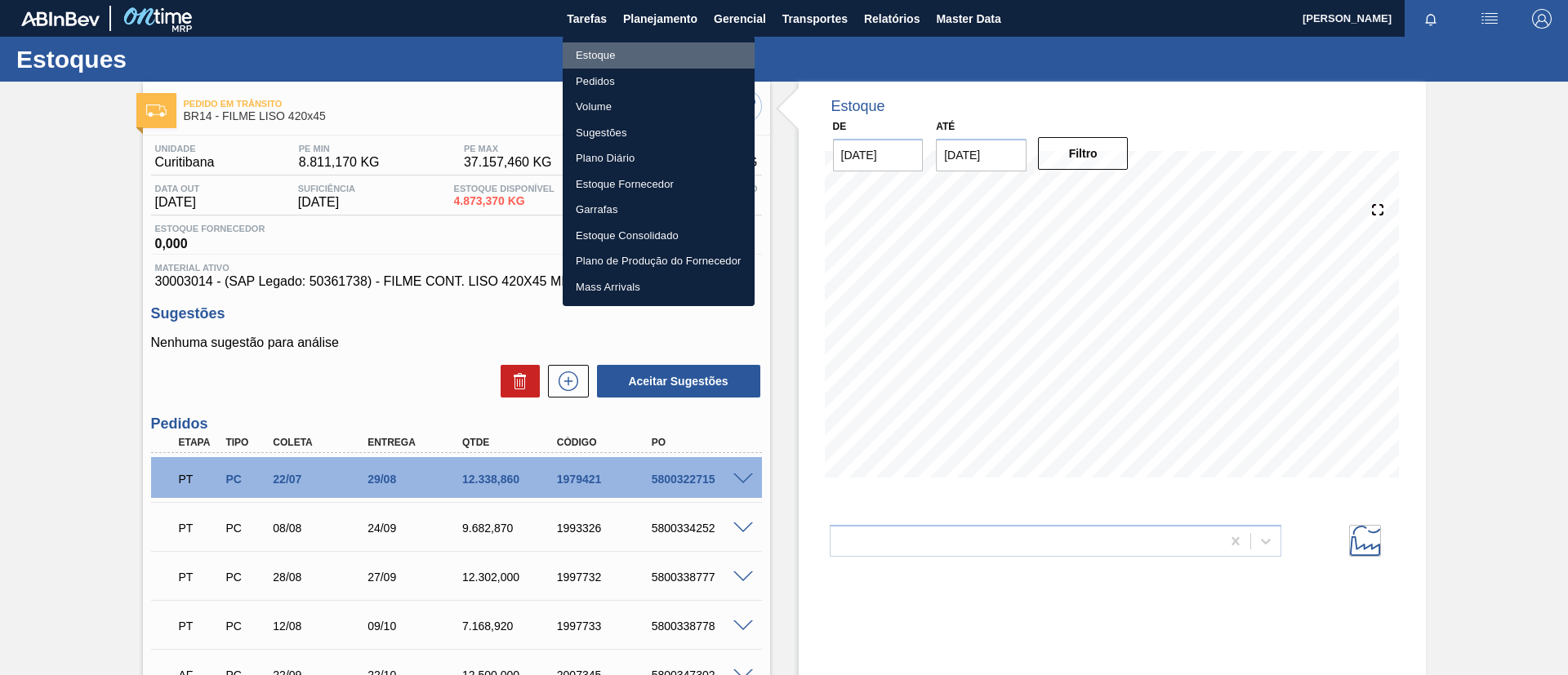
click at [684, 49] on li "Estoque" at bounding box center [658, 55] width 192 height 26
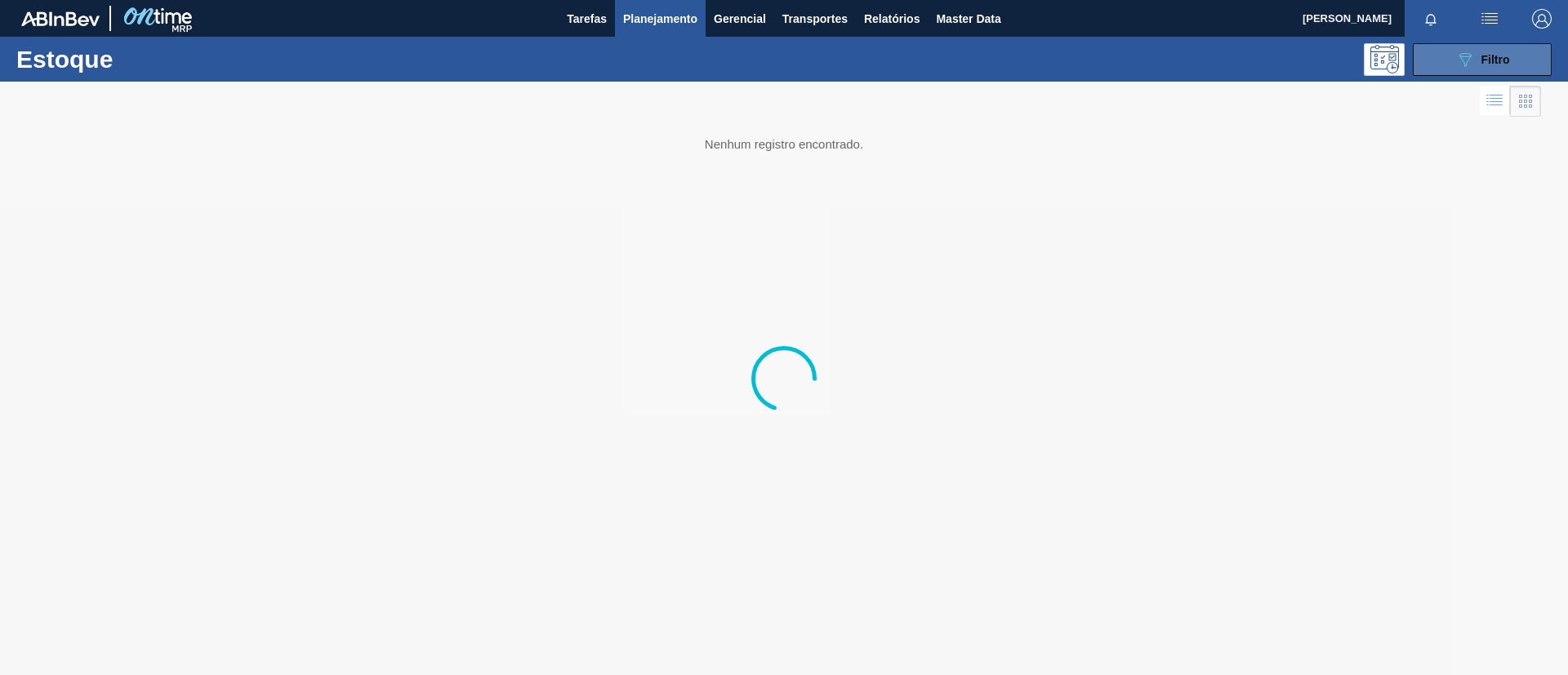
drag, startPoint x: 1460, startPoint y: 59, endPoint x: 1452, endPoint y: 72, distance: 15.3
click at [1460, 58] on icon "089F7B8B-B2A5-4AFE-B5C0-19BA573D28AC" at bounding box center [1465, 60] width 19 height 19
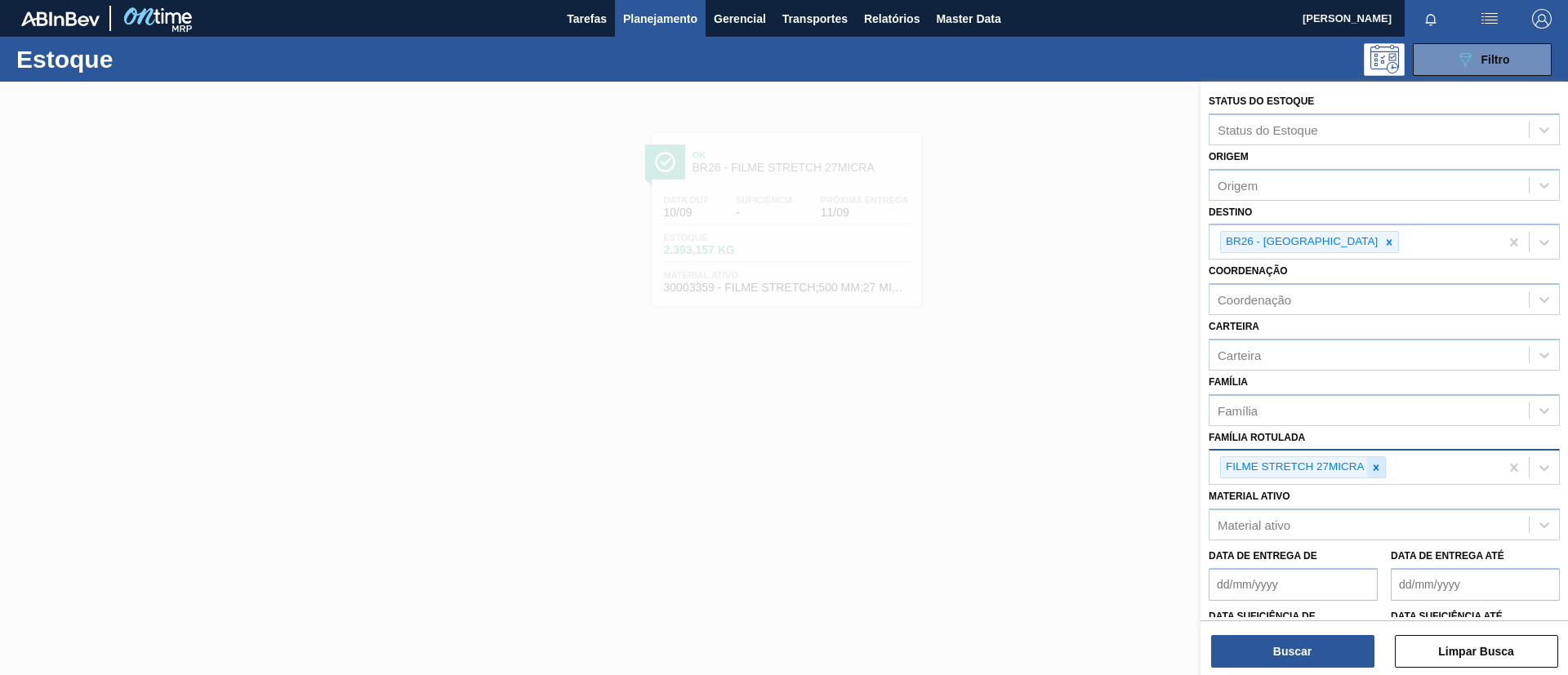
click at [1379, 461] on div at bounding box center [1376, 466] width 18 height 20
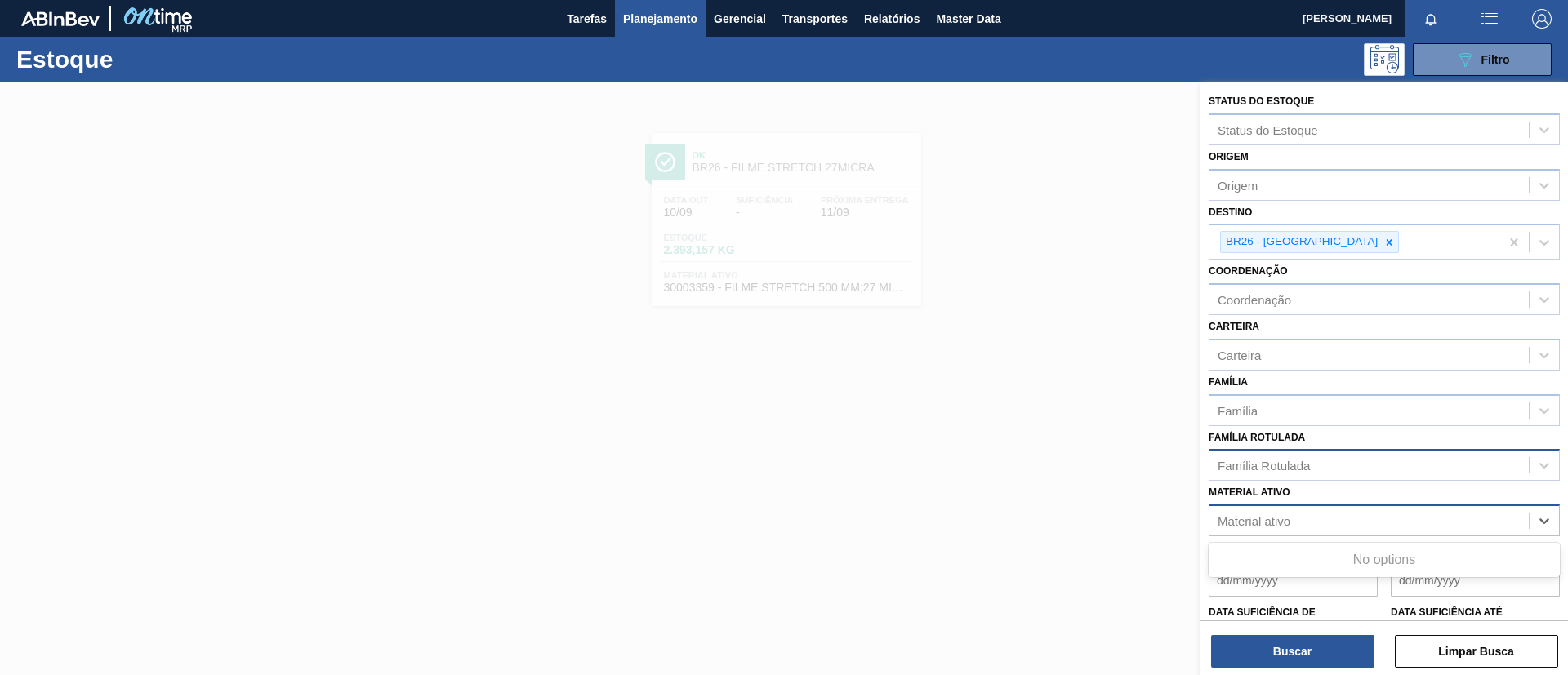
click at [1358, 522] on div "Material ativo" at bounding box center [1369, 520] width 320 height 24
paste ativo "30003014"
type ativo "30003014"
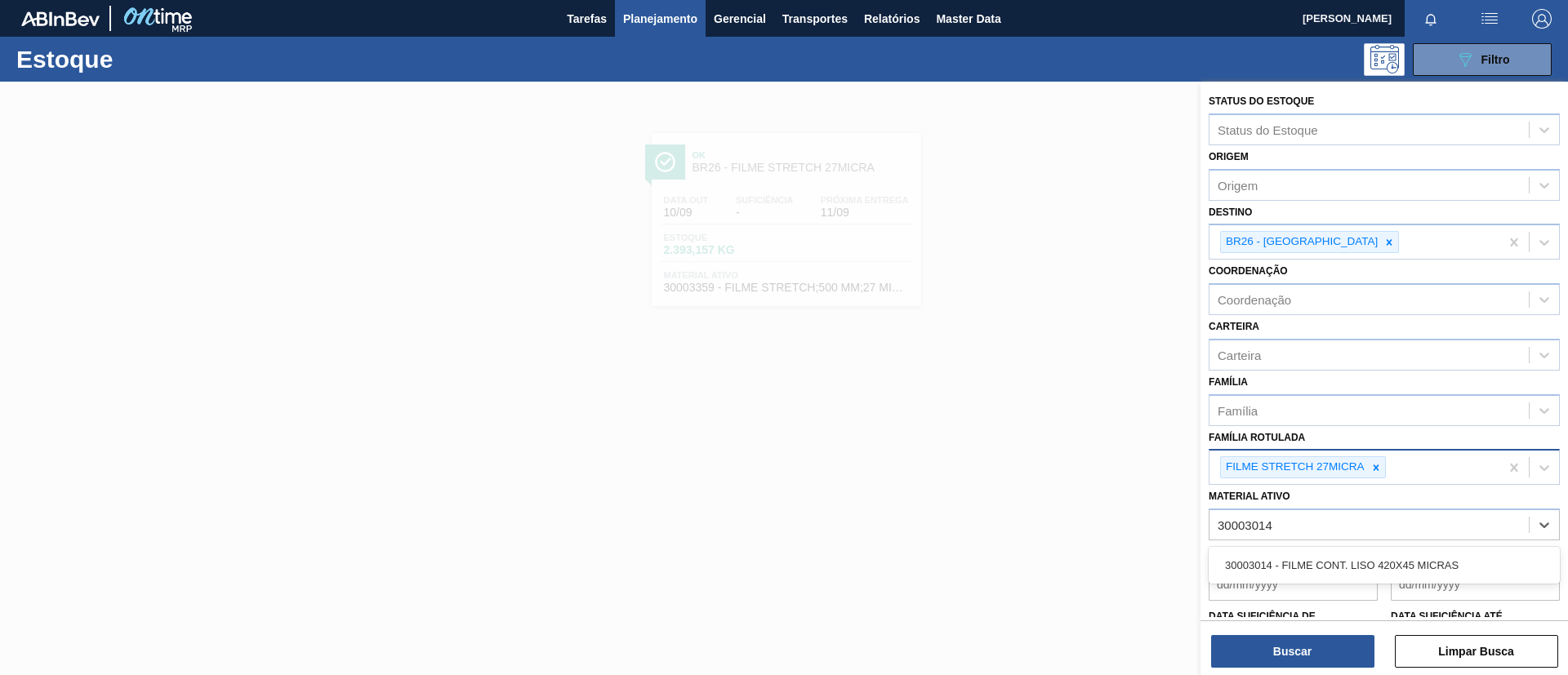
click at [1359, 569] on div "30003014 - FILME CONT. LISO 420X45 MICRAS" at bounding box center [1383, 565] width 351 height 30
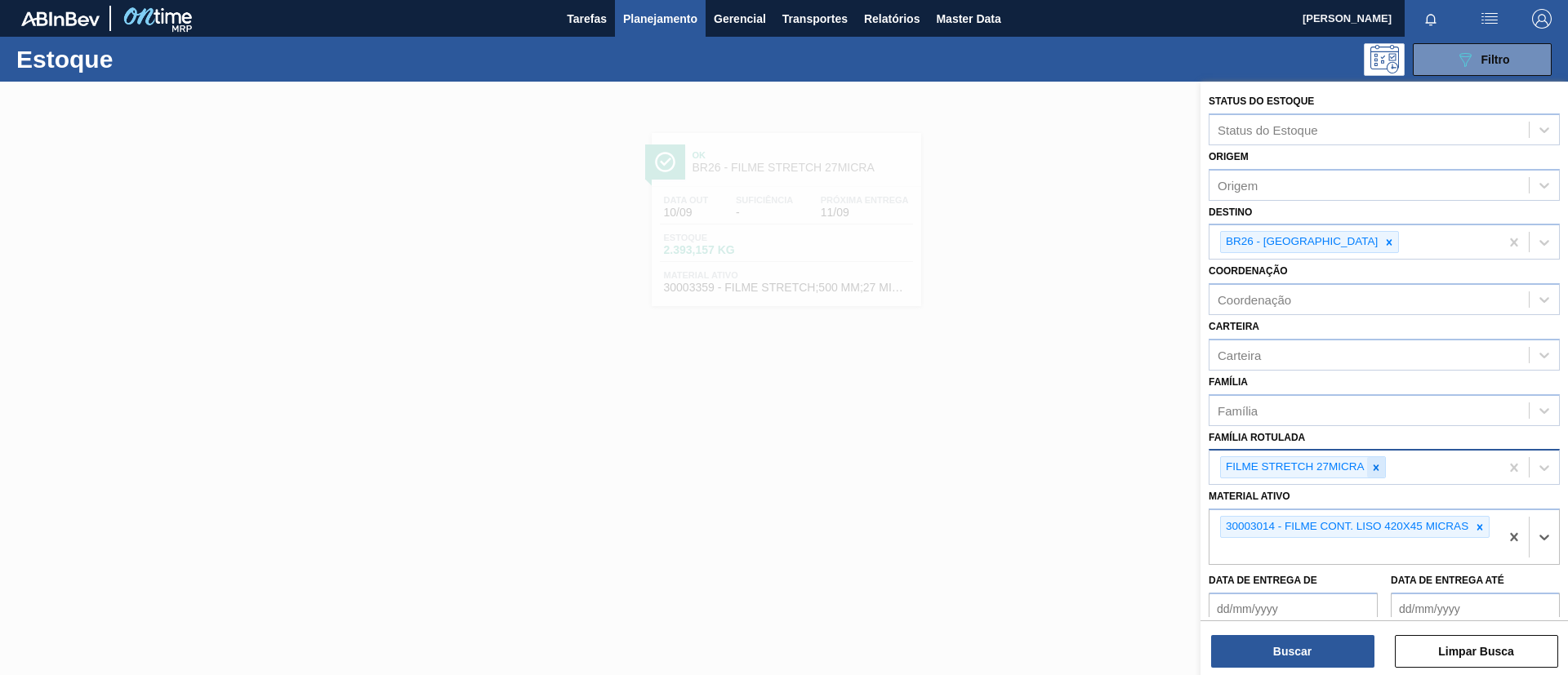
click at [1375, 468] on icon at bounding box center [1376, 467] width 6 height 6
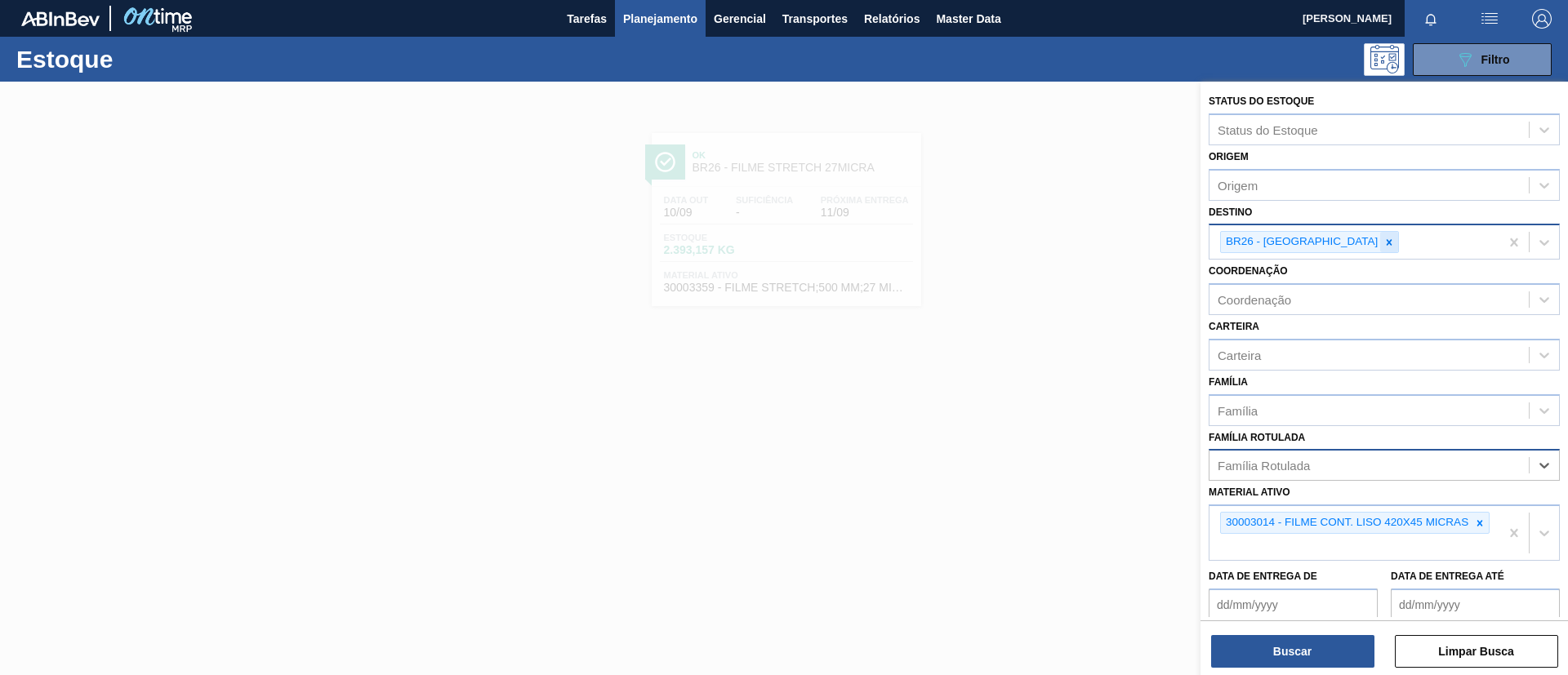
click at [1386, 243] on icon at bounding box center [1389, 242] width 6 height 6
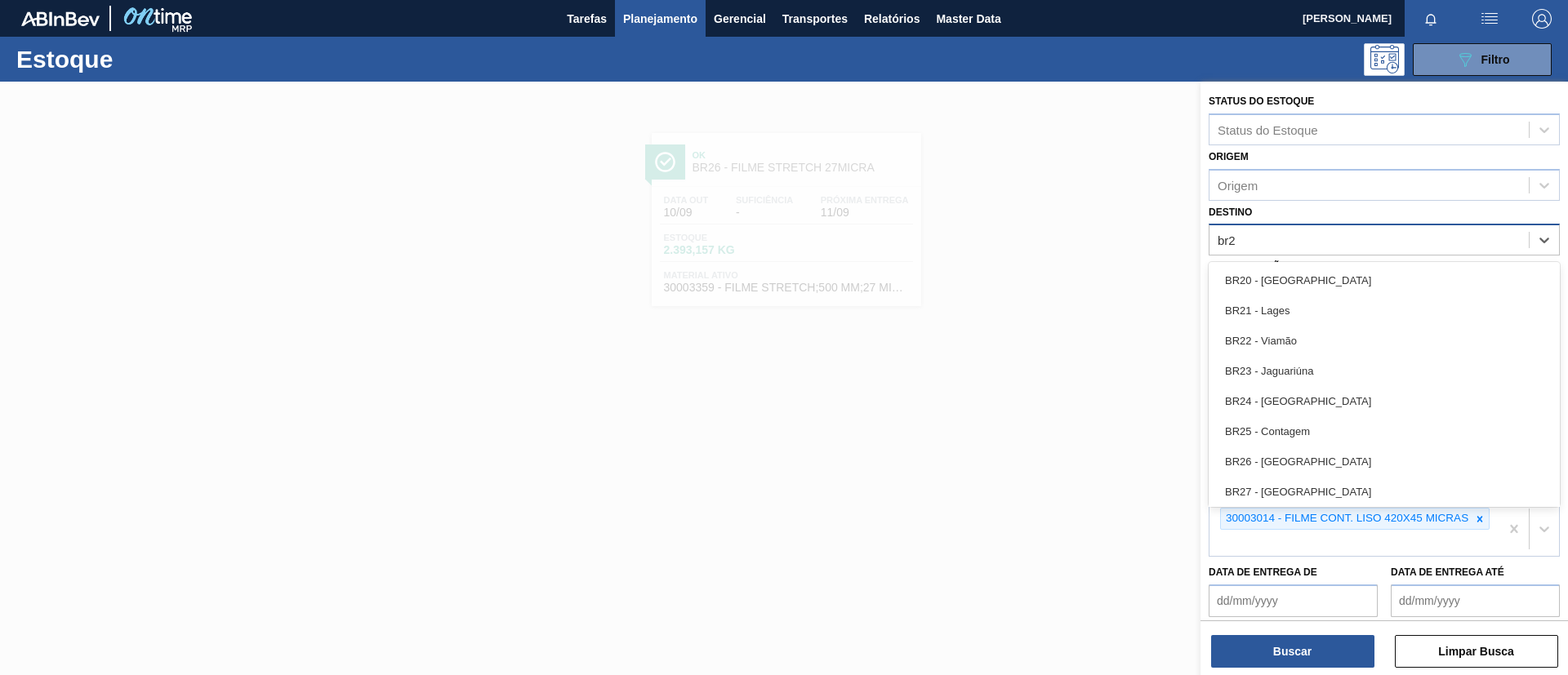
type input "br27"
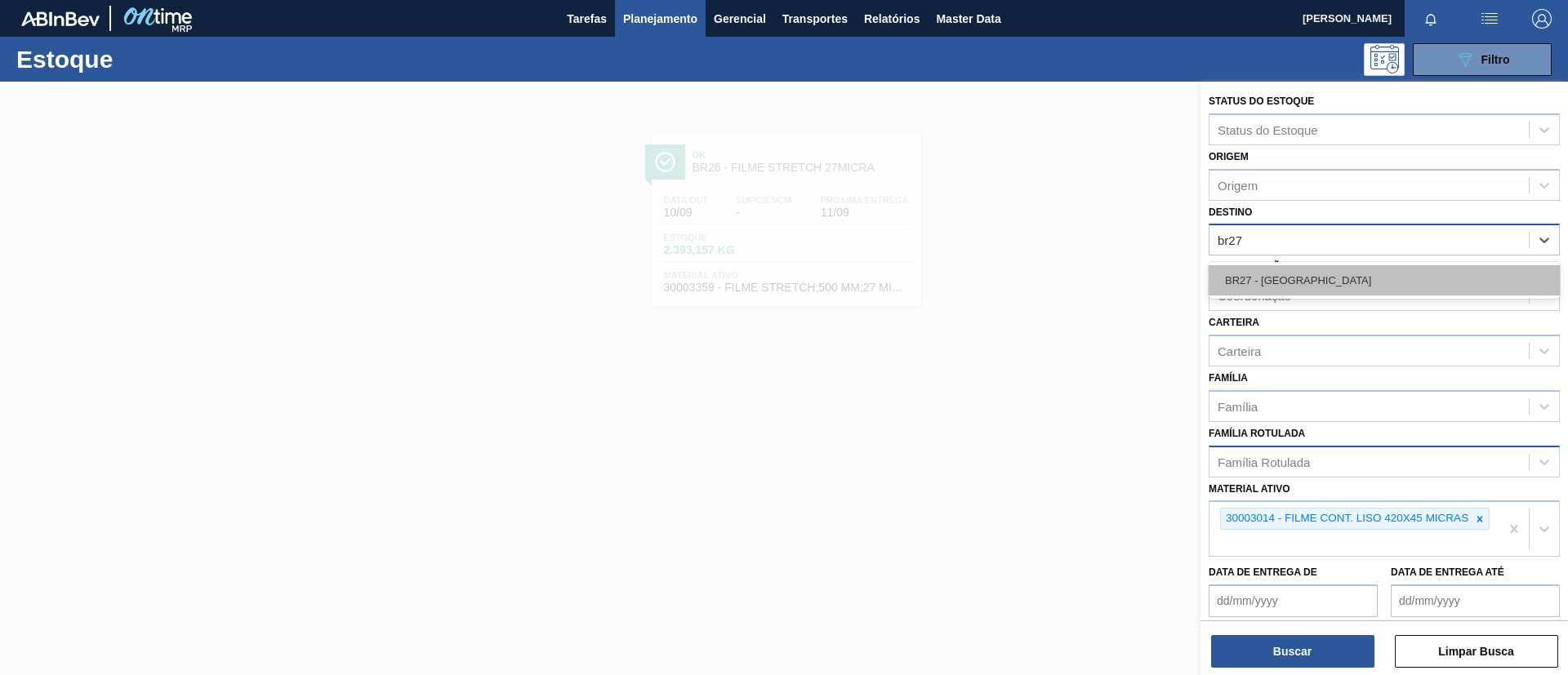
click at [1333, 278] on div "BR27 - Nova Minas" at bounding box center [1383, 280] width 351 height 30
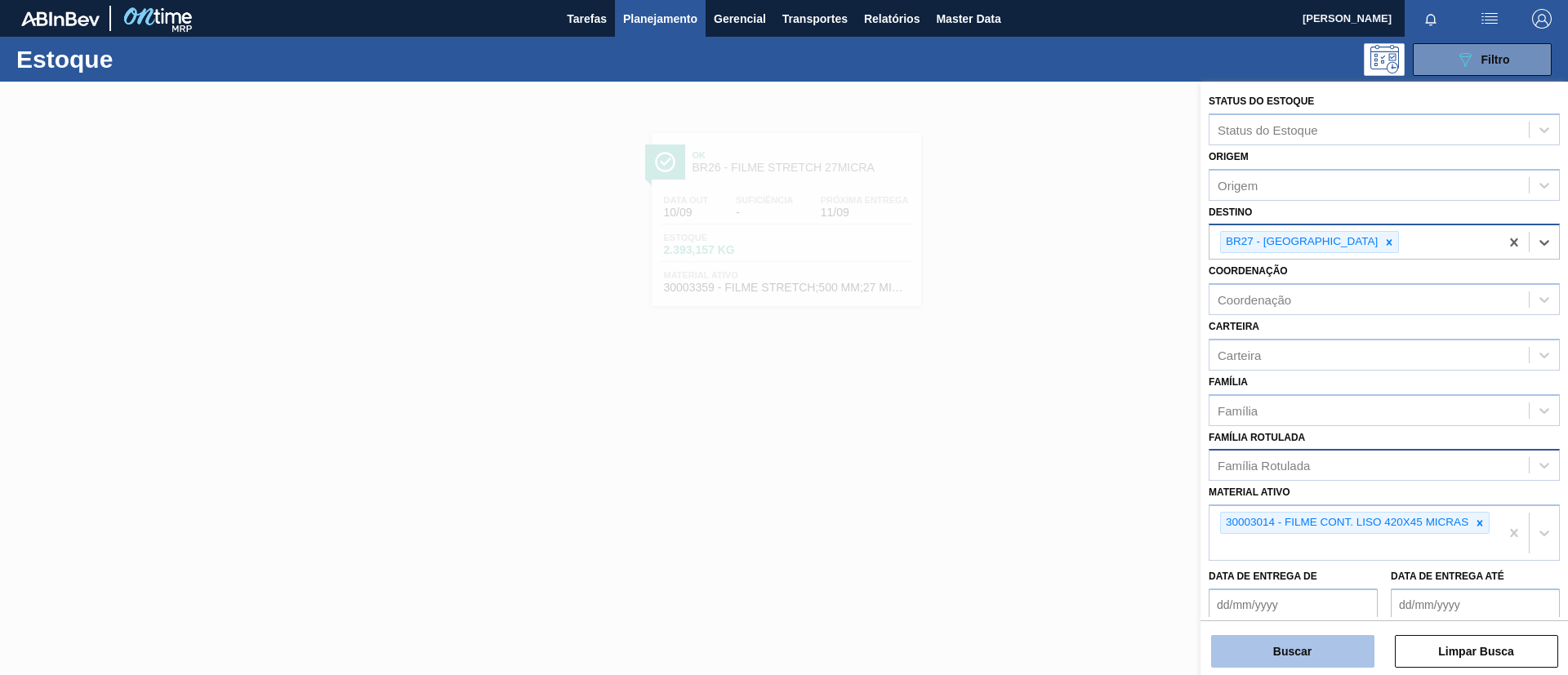
click at [1337, 643] on button "Buscar" at bounding box center [1293, 652] width 163 height 33
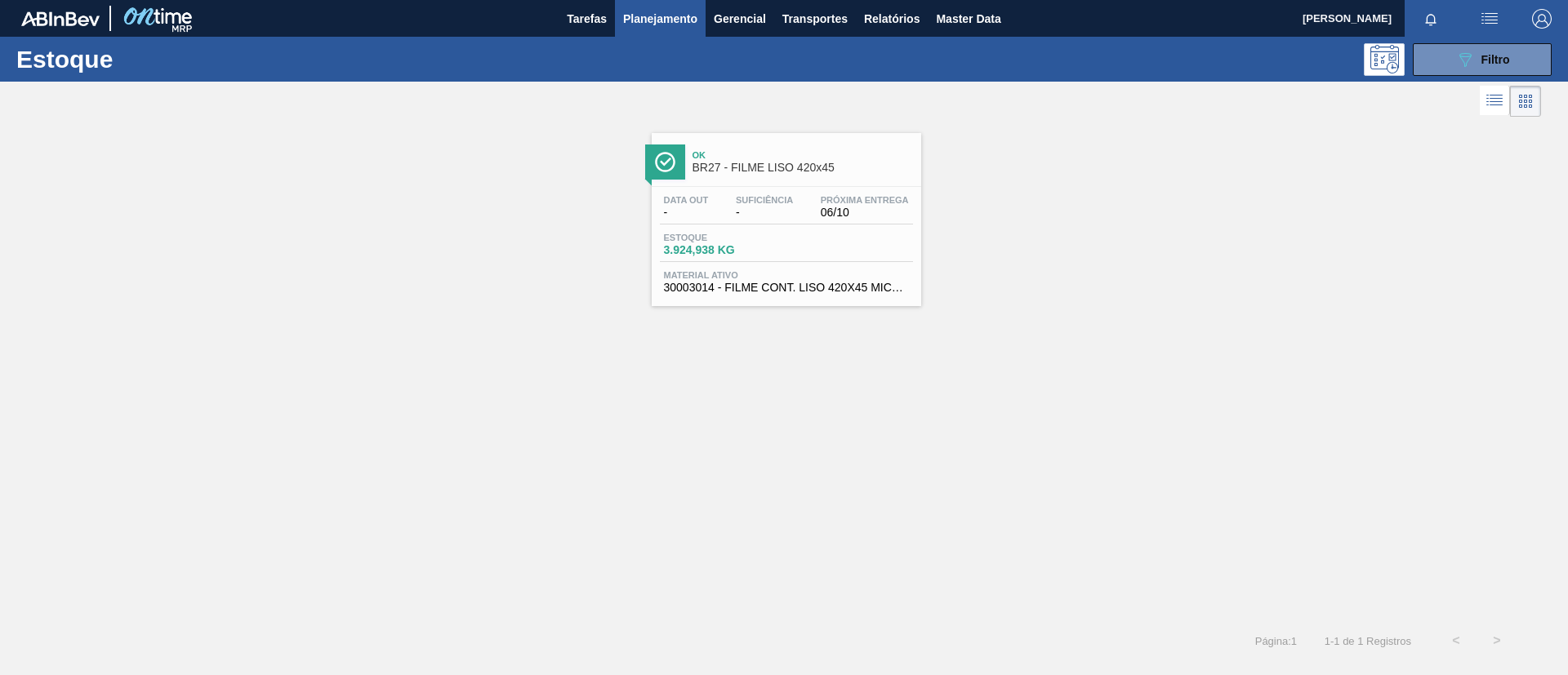
click at [790, 152] on span "Ok" at bounding box center [803, 155] width 220 height 10
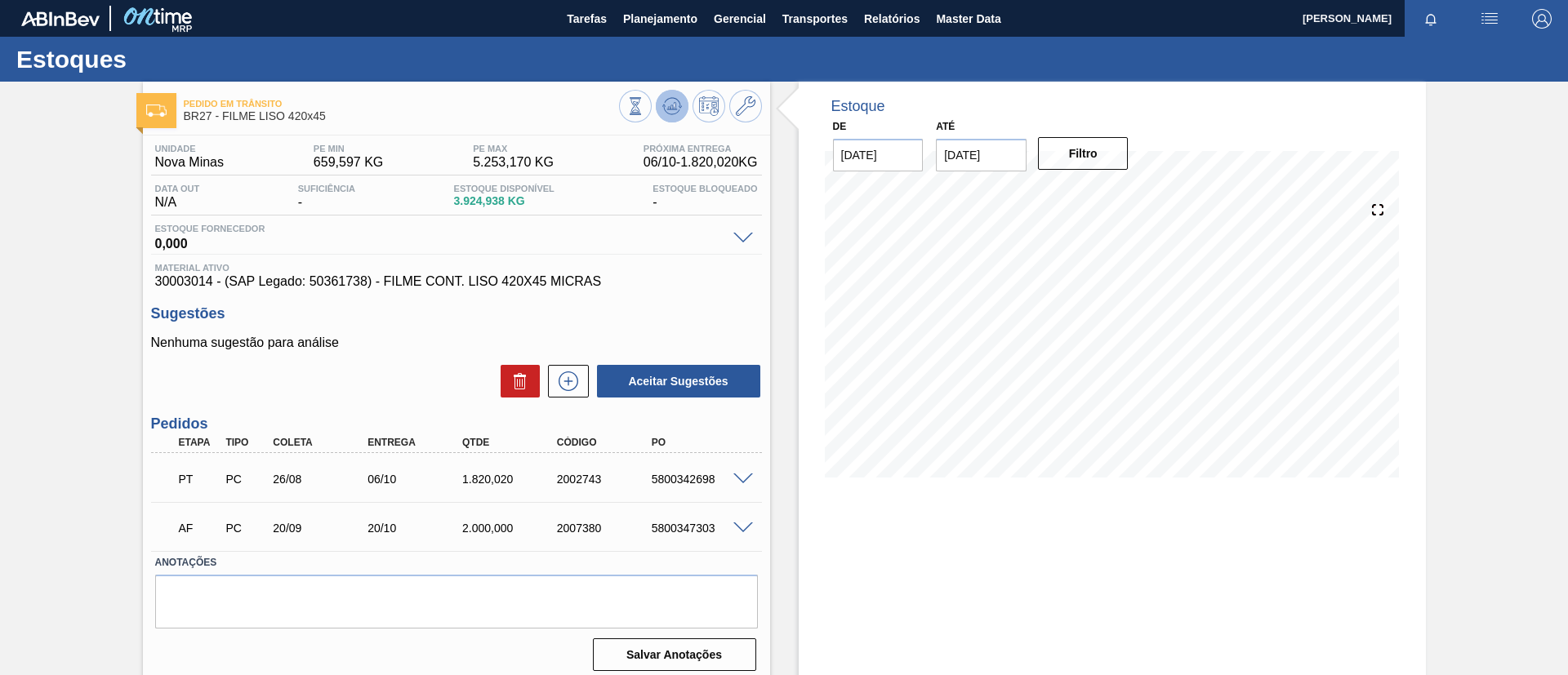
click at [667, 93] on button at bounding box center [672, 106] width 33 height 33
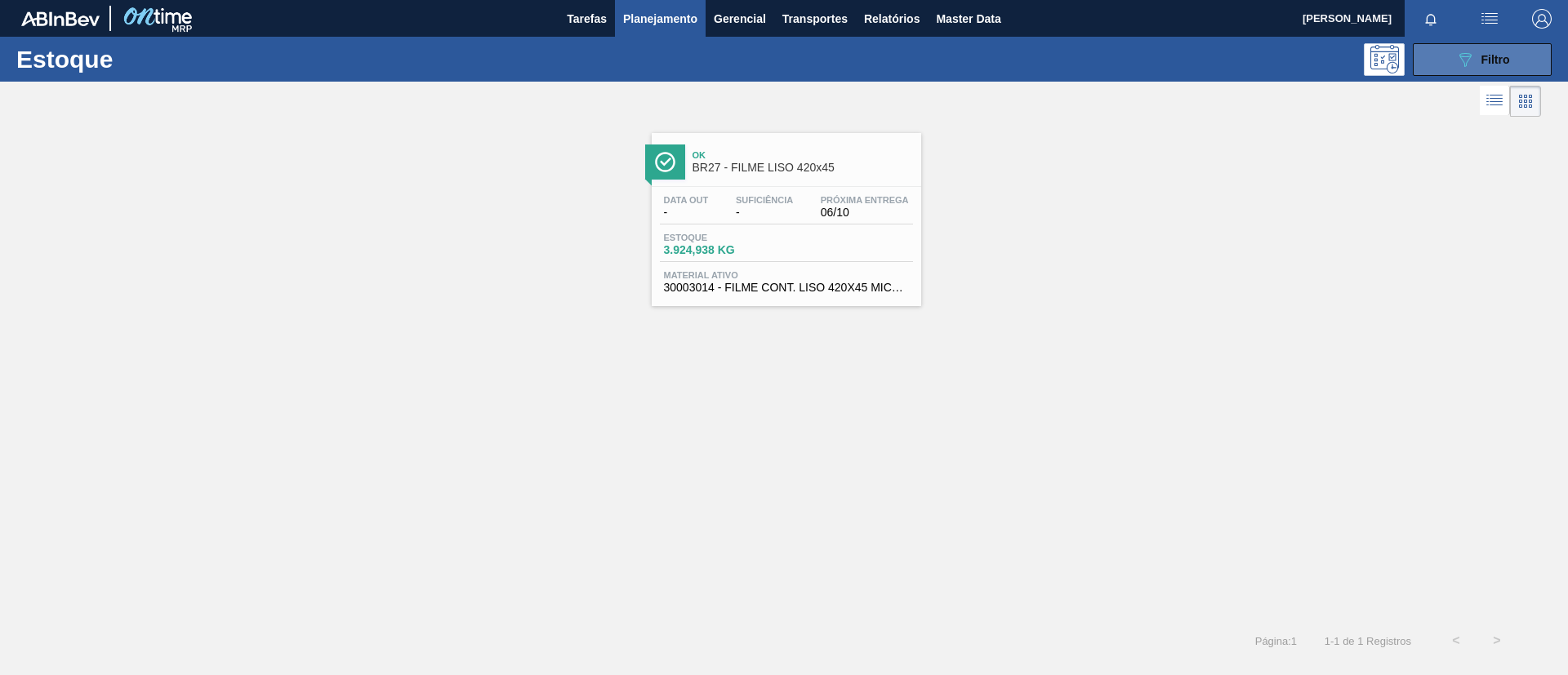
click at [1463, 50] on icon "089F7B8B-B2A5-4AFE-B5C0-19BA573D28AC" at bounding box center [1465, 60] width 19 height 19
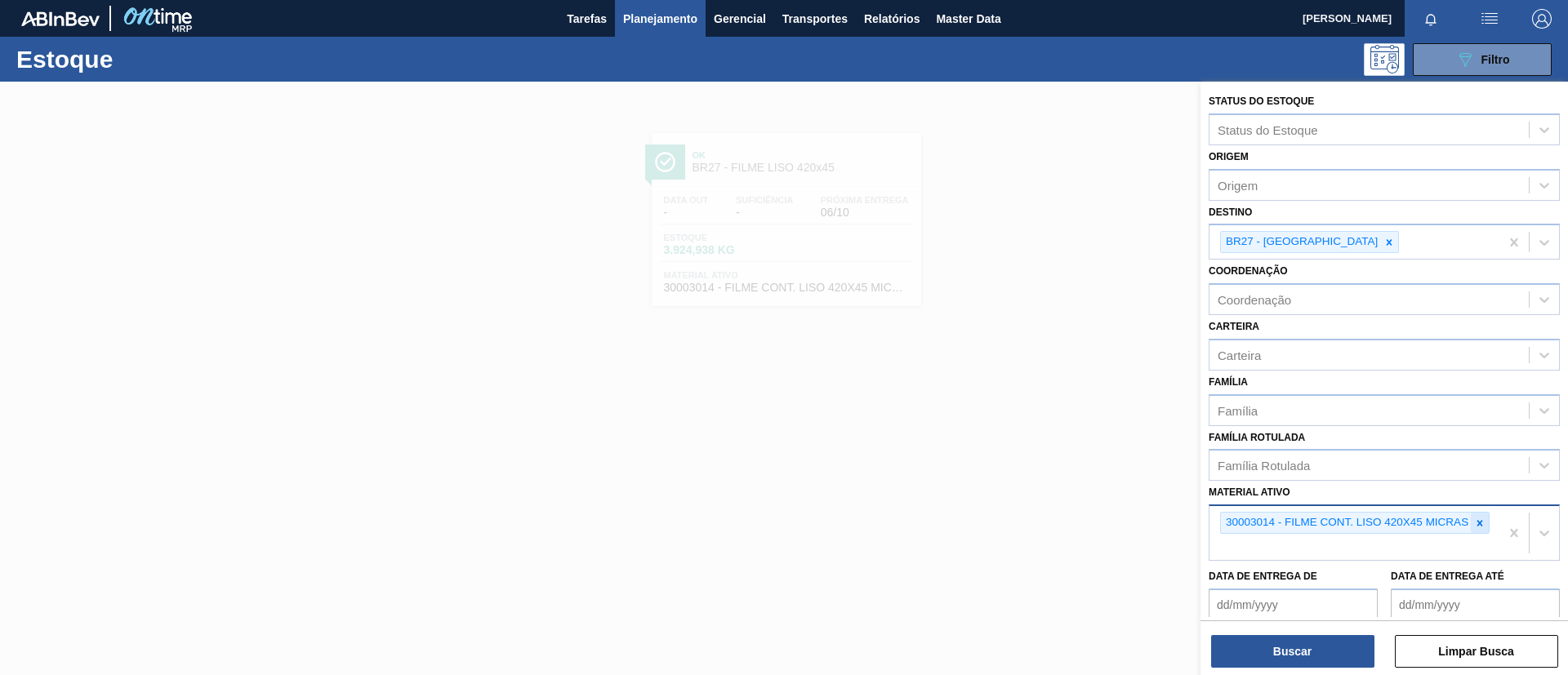
click at [1473, 520] on div at bounding box center [1479, 522] width 18 height 20
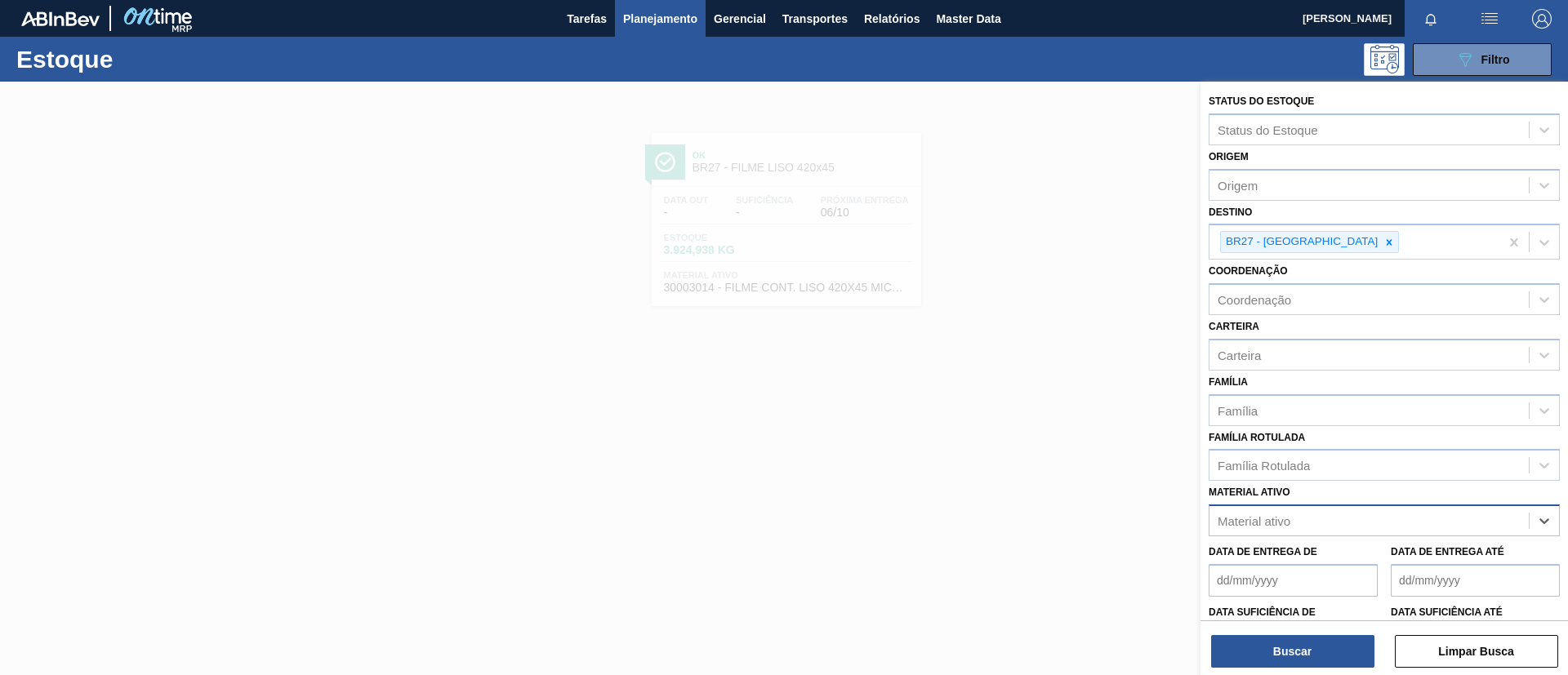
paste ativo "30008614"
type ativo "30008614"
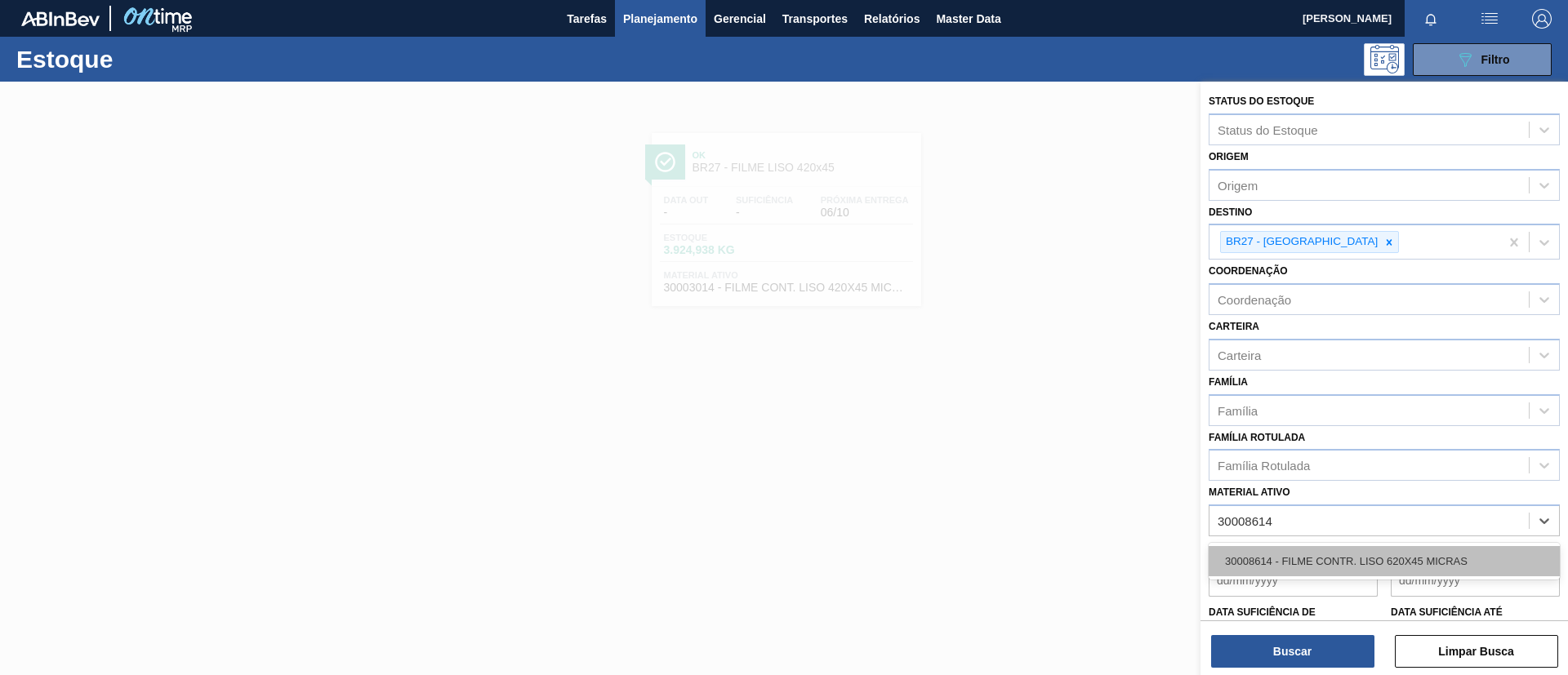
click at [1346, 561] on div "30008614 - FILME CONTR. LISO 620X45 MICRAS" at bounding box center [1383, 560] width 351 height 30
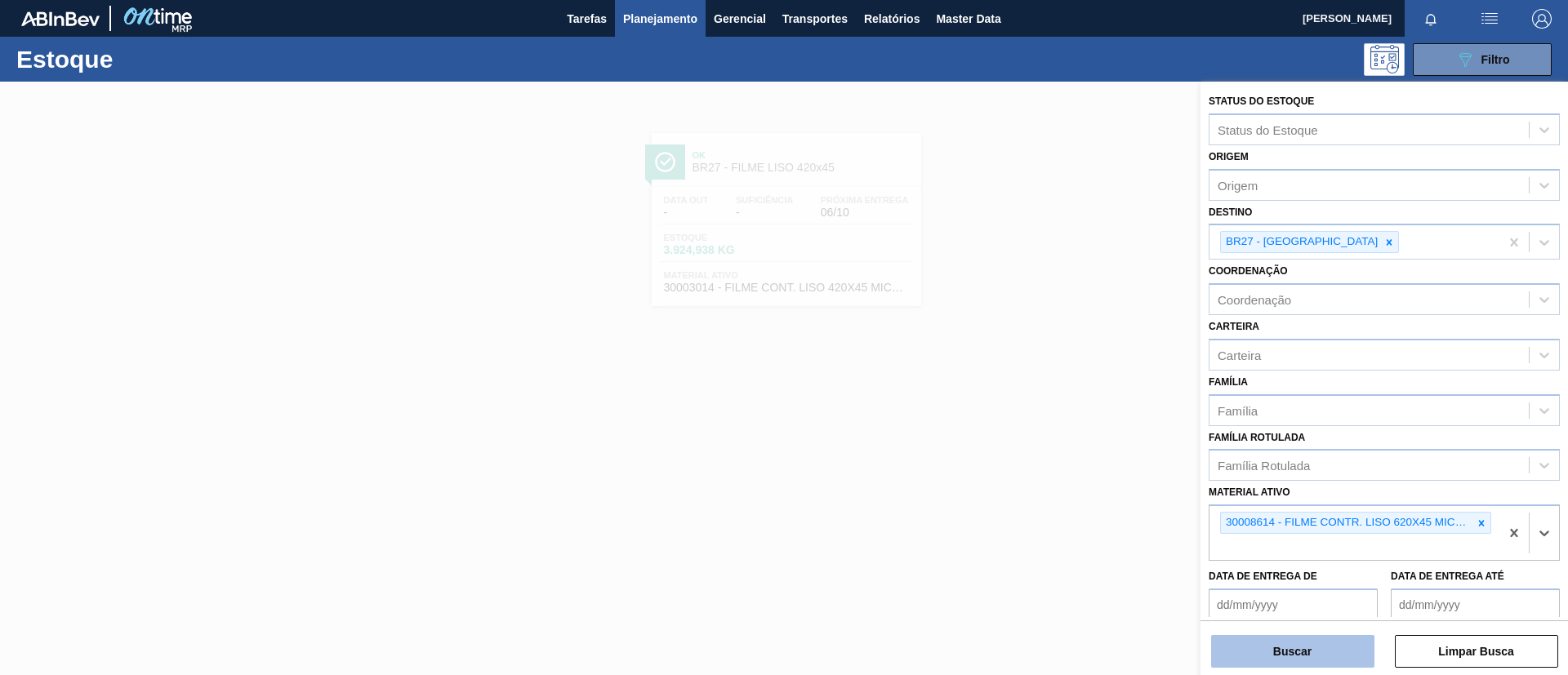
click at [1326, 657] on button "Buscar" at bounding box center [1293, 652] width 163 height 33
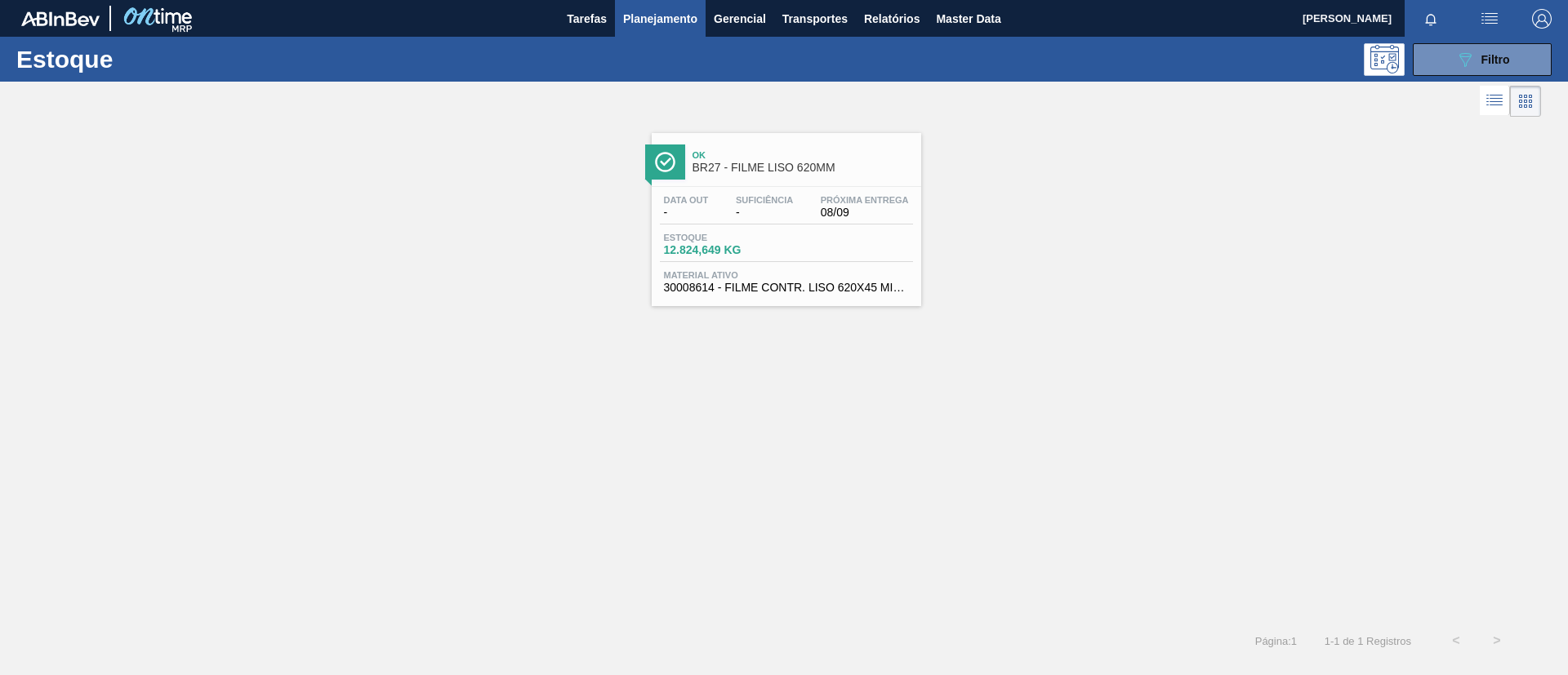
click at [805, 171] on span "BR27 - FILME LISO 620MM" at bounding box center [803, 167] width 220 height 13
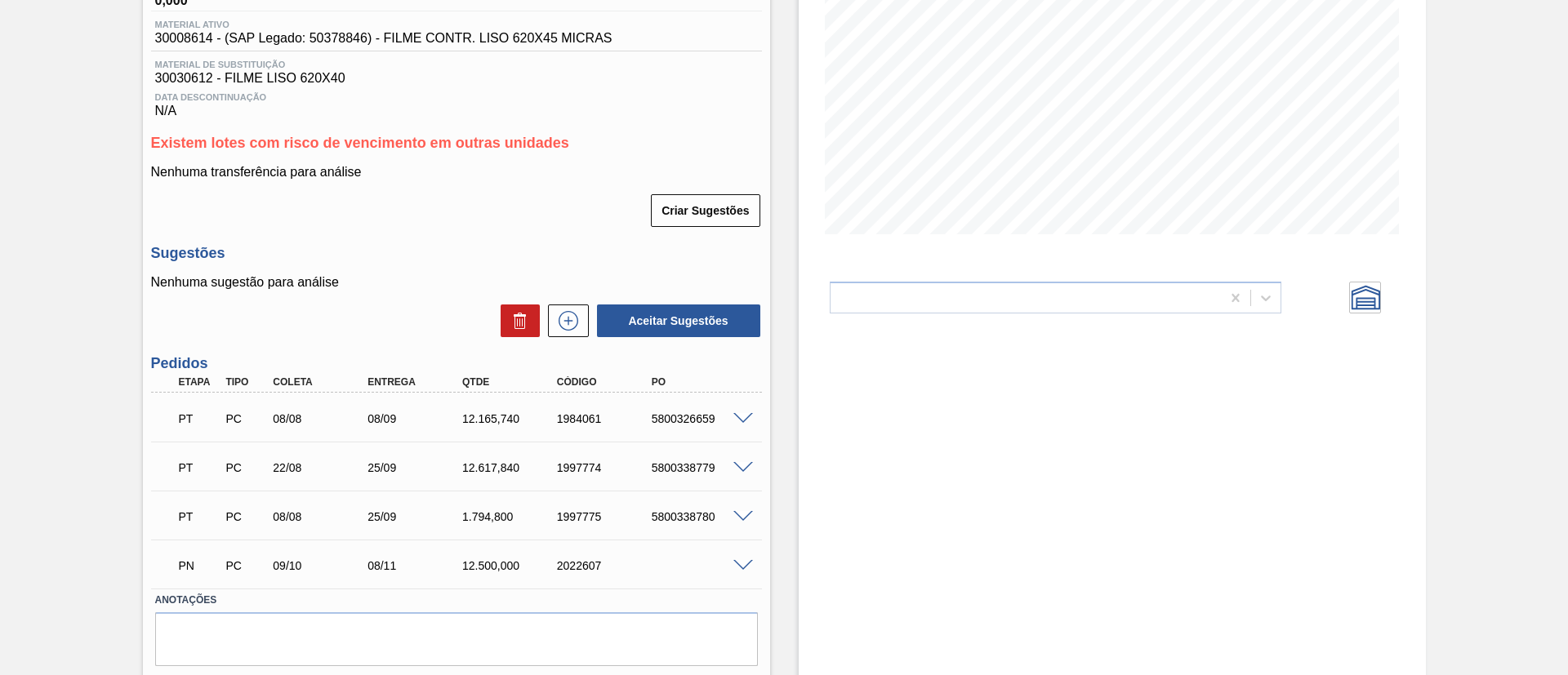
scroll to position [245, 0]
click at [741, 414] on span at bounding box center [743, 417] width 19 height 13
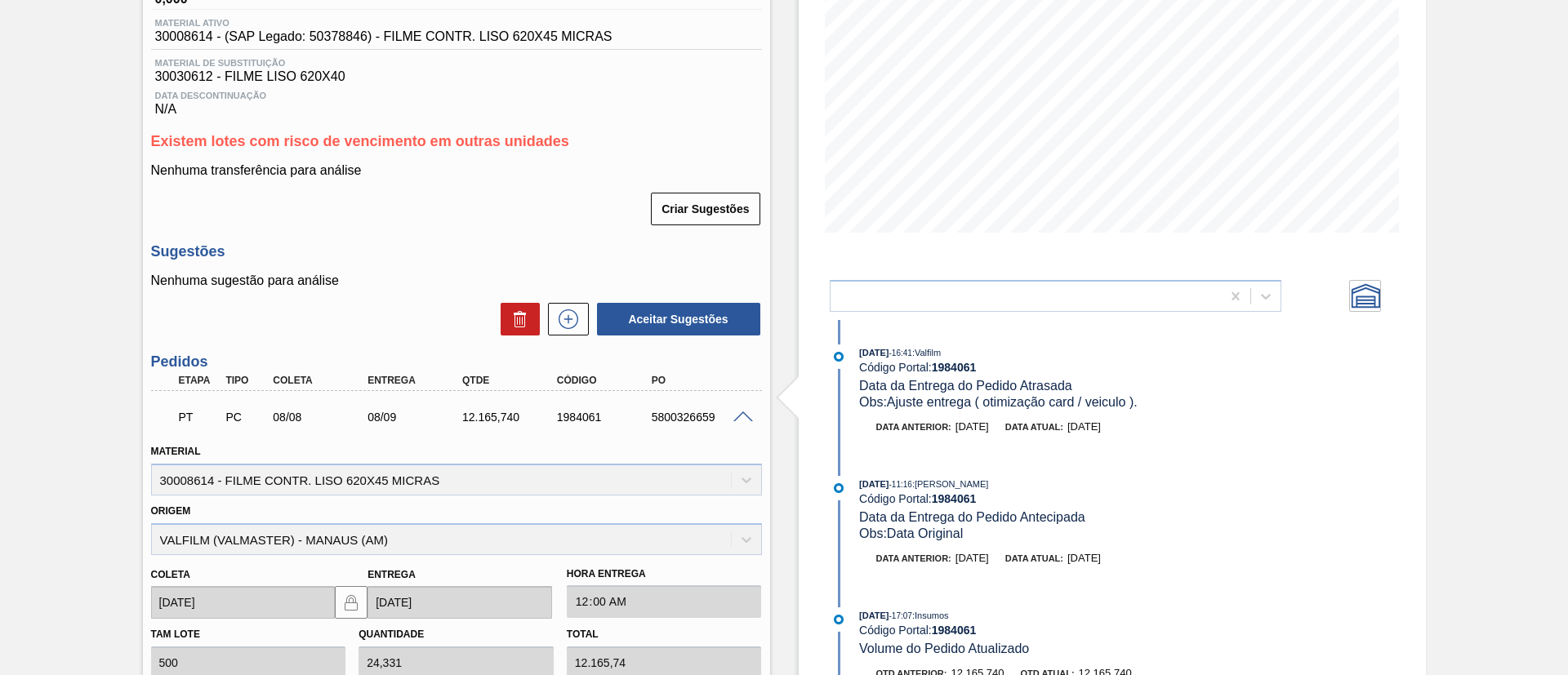
click at [742, 403] on div "PT PC 08/08 08/09 12.165,740 1984061 5800326659" at bounding box center [456, 415] width 611 height 41
click at [742, 411] on span at bounding box center [743, 417] width 19 height 13
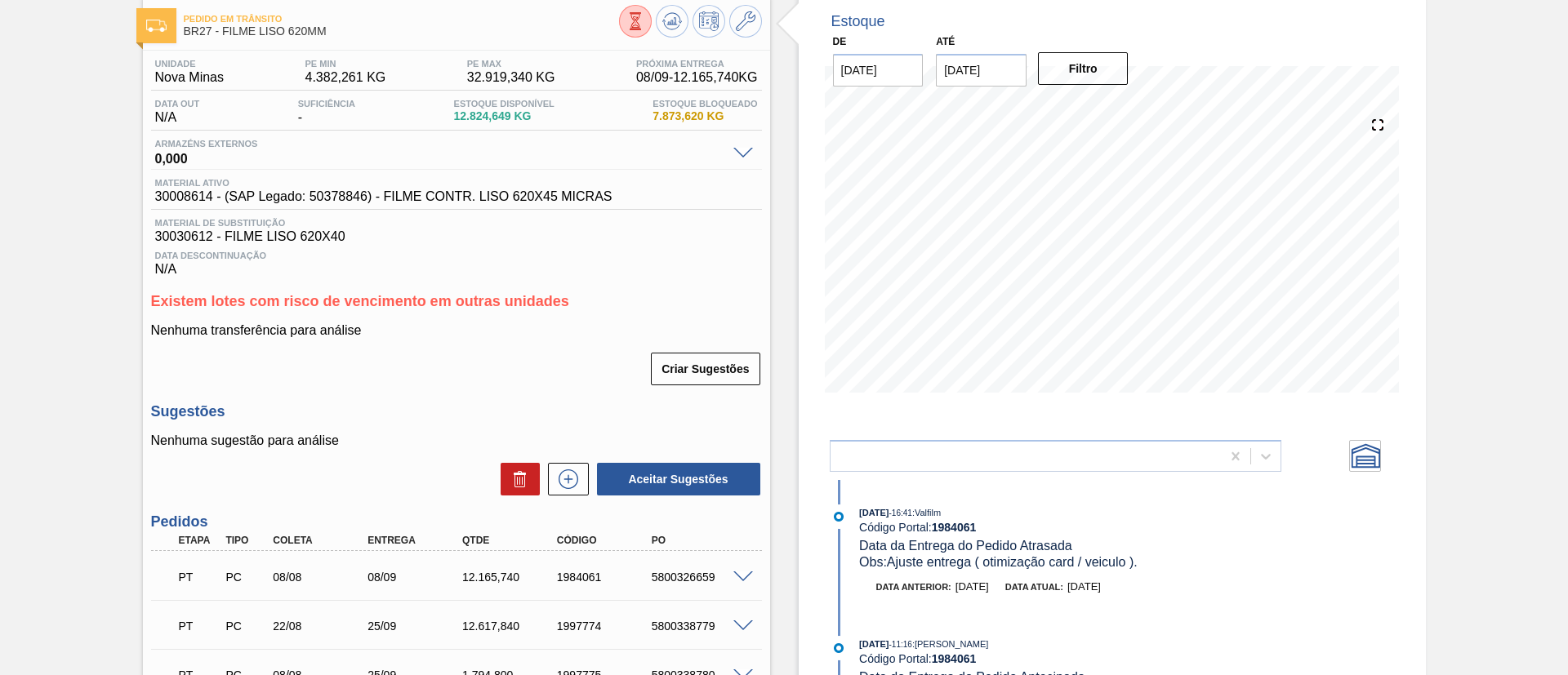
scroll to position [0, 0]
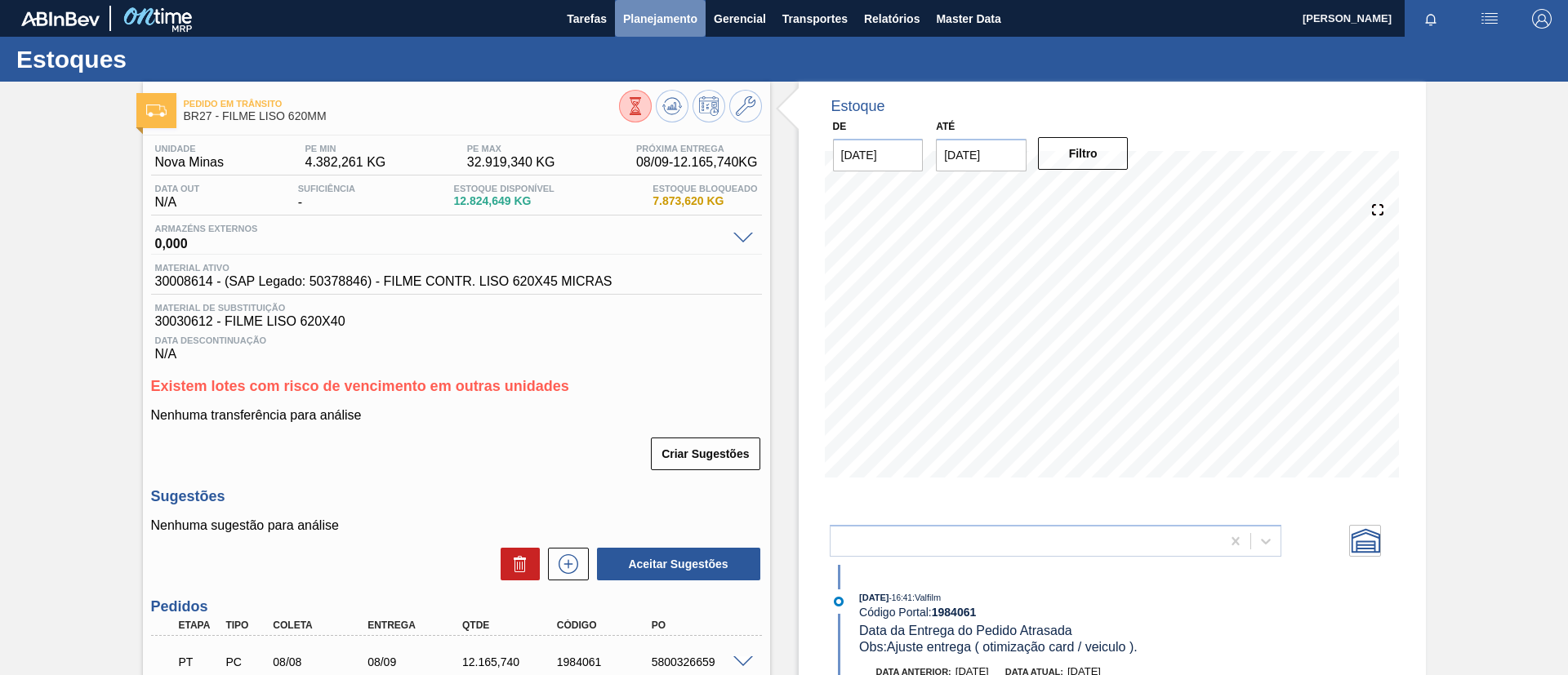
click at [675, 14] on span "Planejamento" at bounding box center [660, 18] width 74 height 19
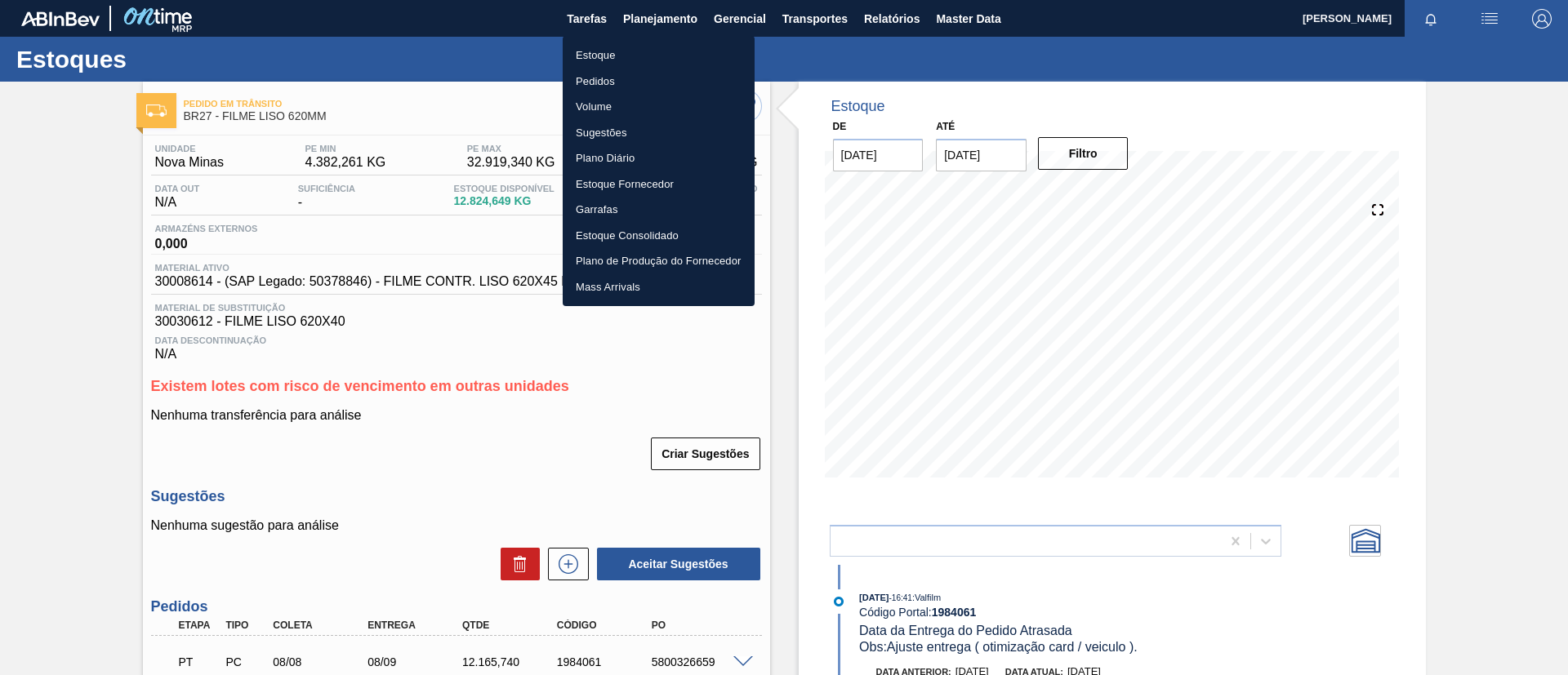
click at [650, 50] on li "Estoque" at bounding box center [658, 55] width 192 height 26
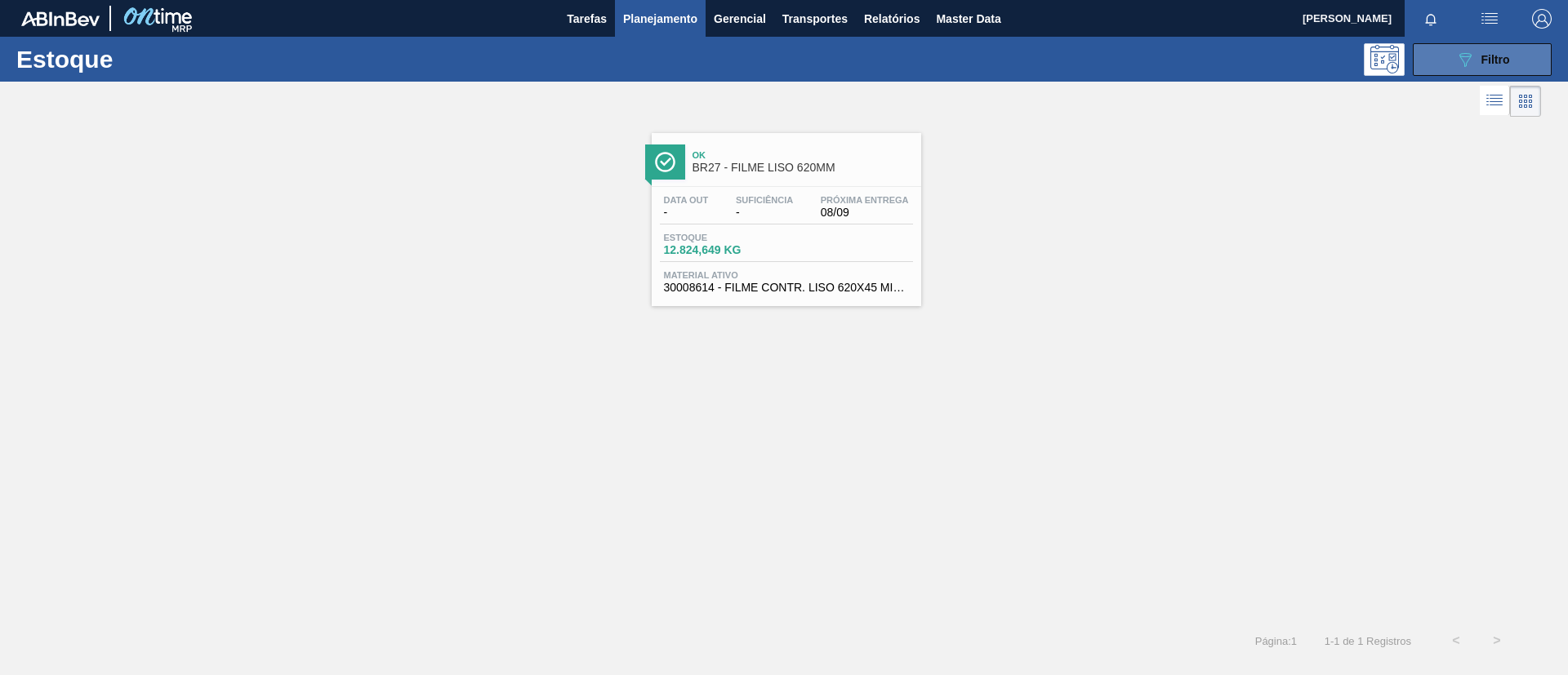
click at [1497, 60] on span "Filtro" at bounding box center [1496, 60] width 29 height 14
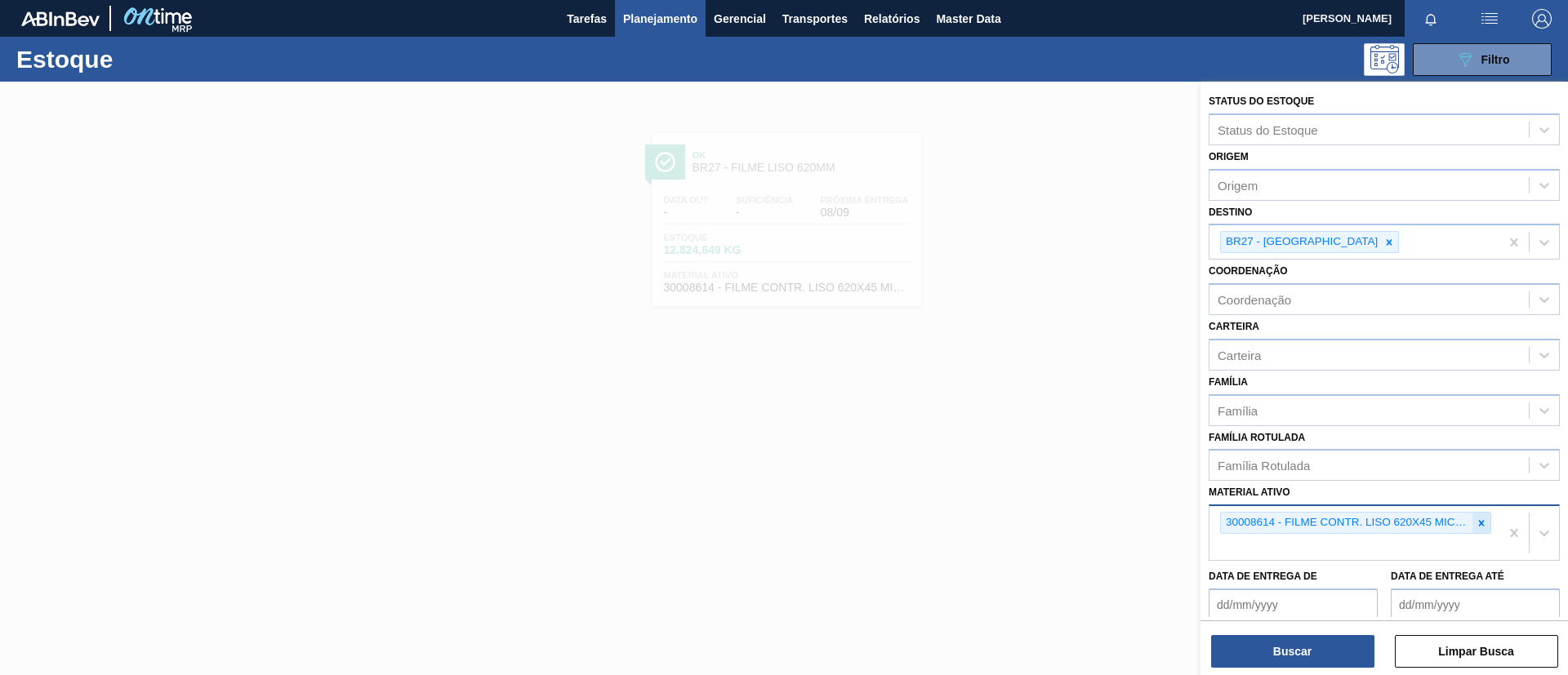
click at [1472, 526] on div at bounding box center [1481, 522] width 18 height 20
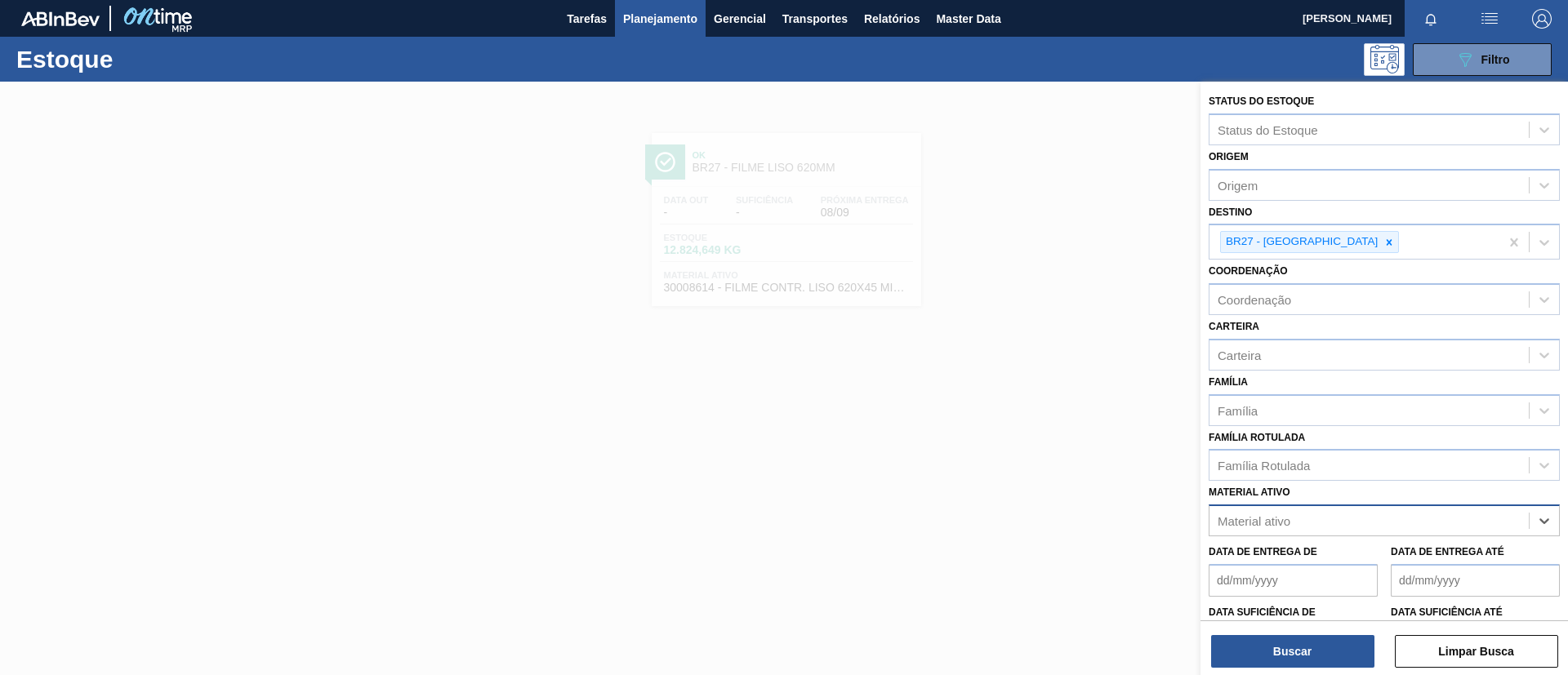
paste ativo "30003393"
type ativo "30003393"
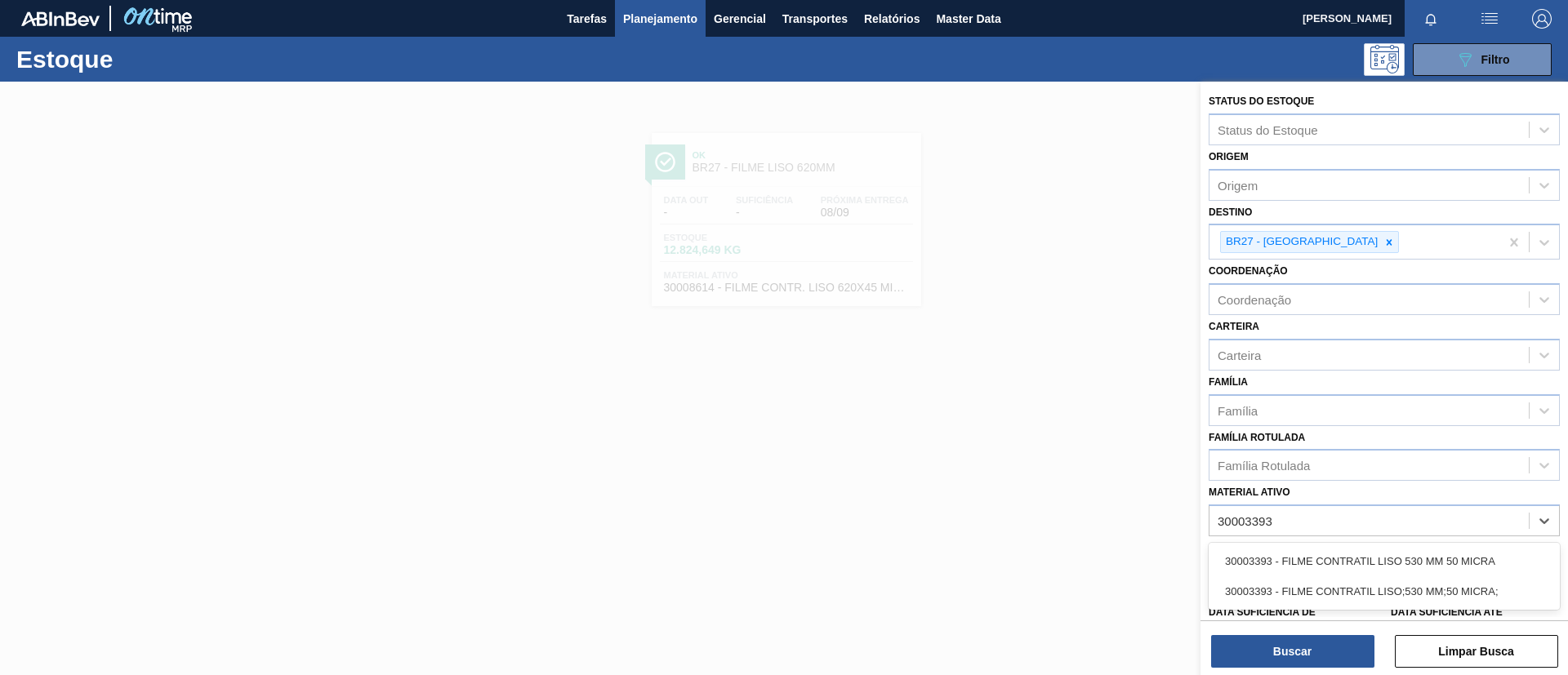
drag, startPoint x: 1336, startPoint y: 554, endPoint x: 1334, endPoint y: 544, distance: 10.2
click at [1336, 553] on div "30003393 - FILME CONTRATIL LISO 530 MM 50 MICRA" at bounding box center [1383, 560] width 351 height 30
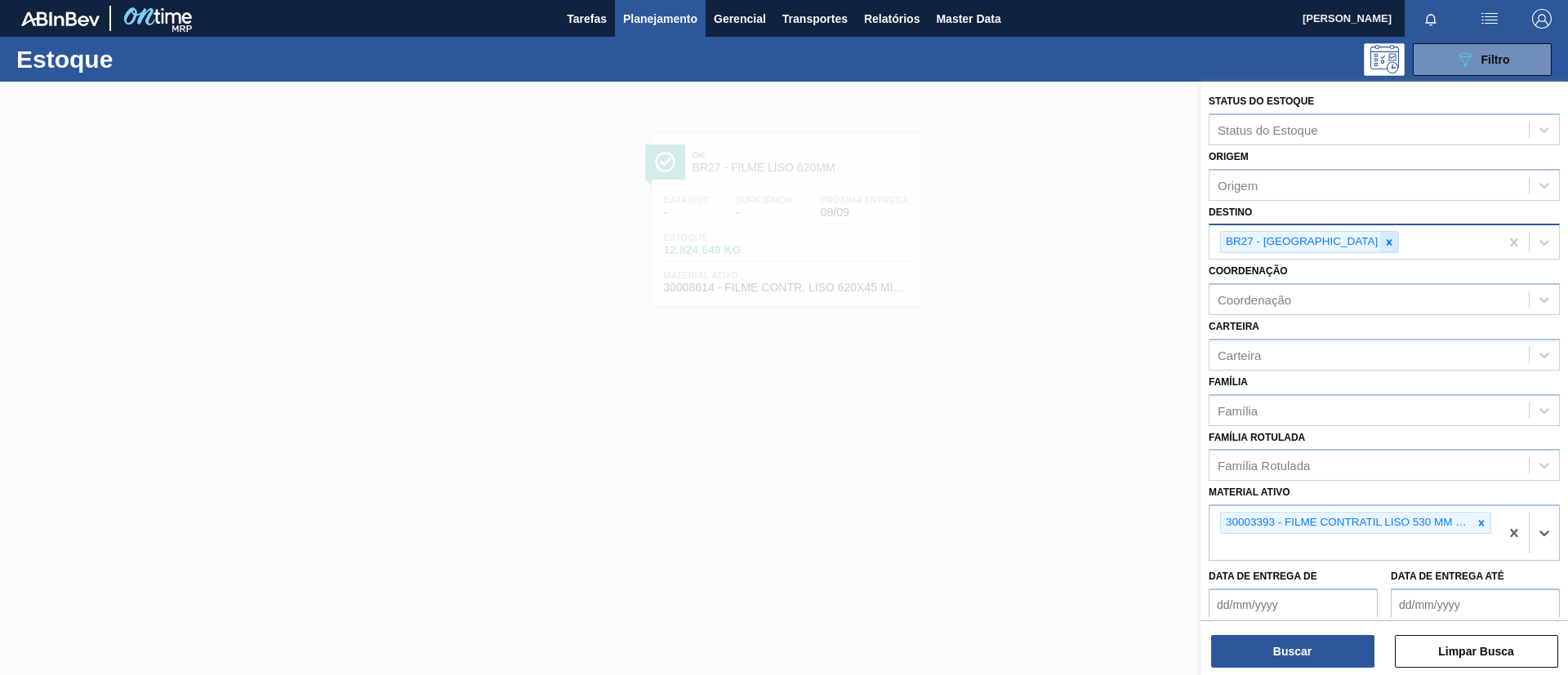
click at [1381, 249] on div at bounding box center [1389, 241] width 18 height 20
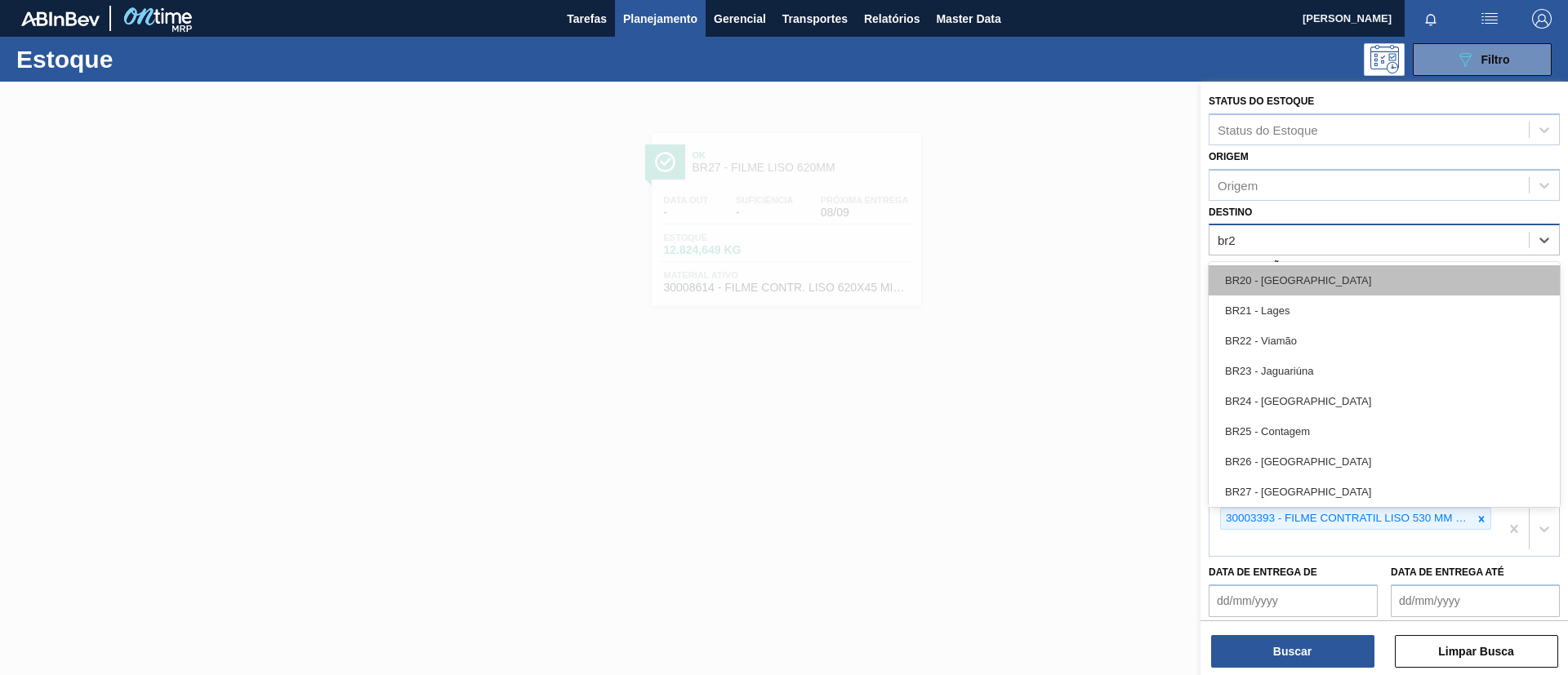
type input "br26"
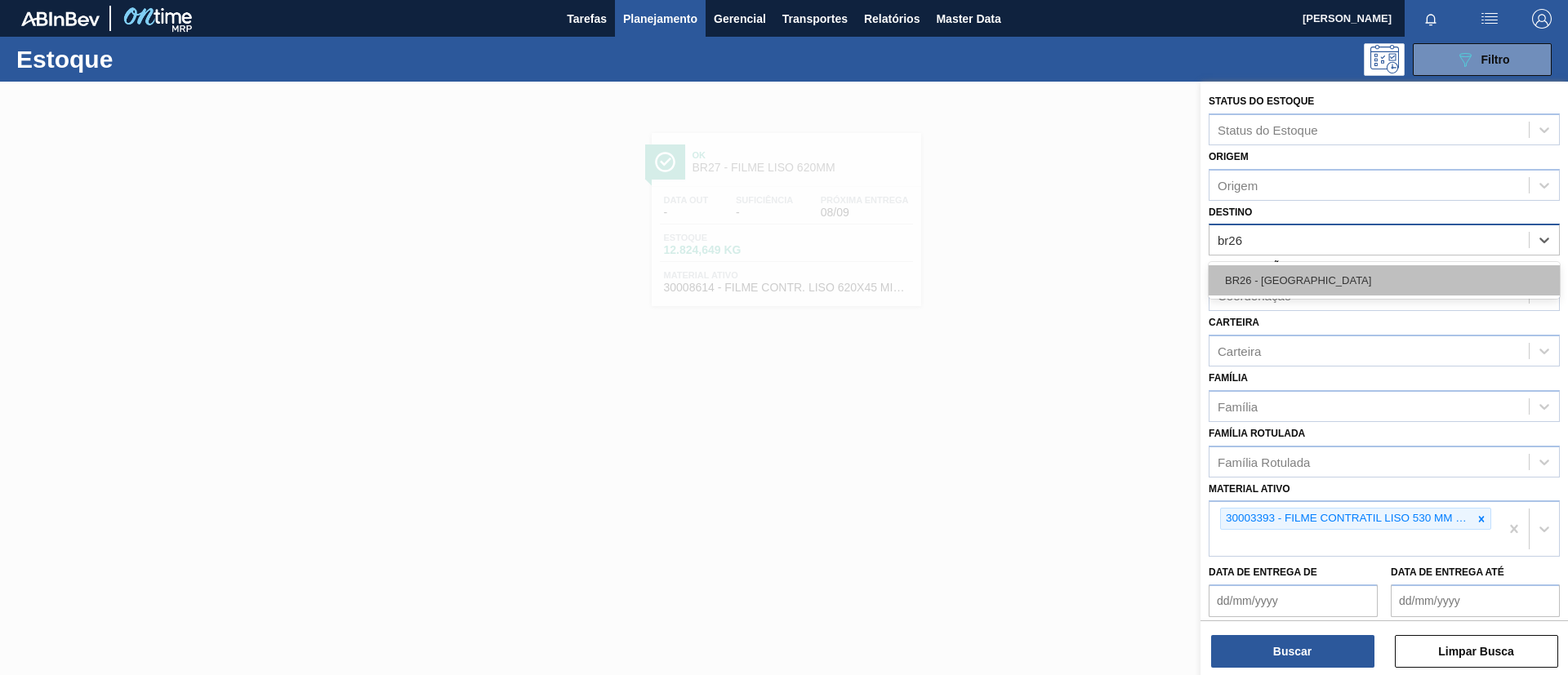
click at [1330, 270] on div "BR26 - Uberlândia" at bounding box center [1383, 280] width 351 height 30
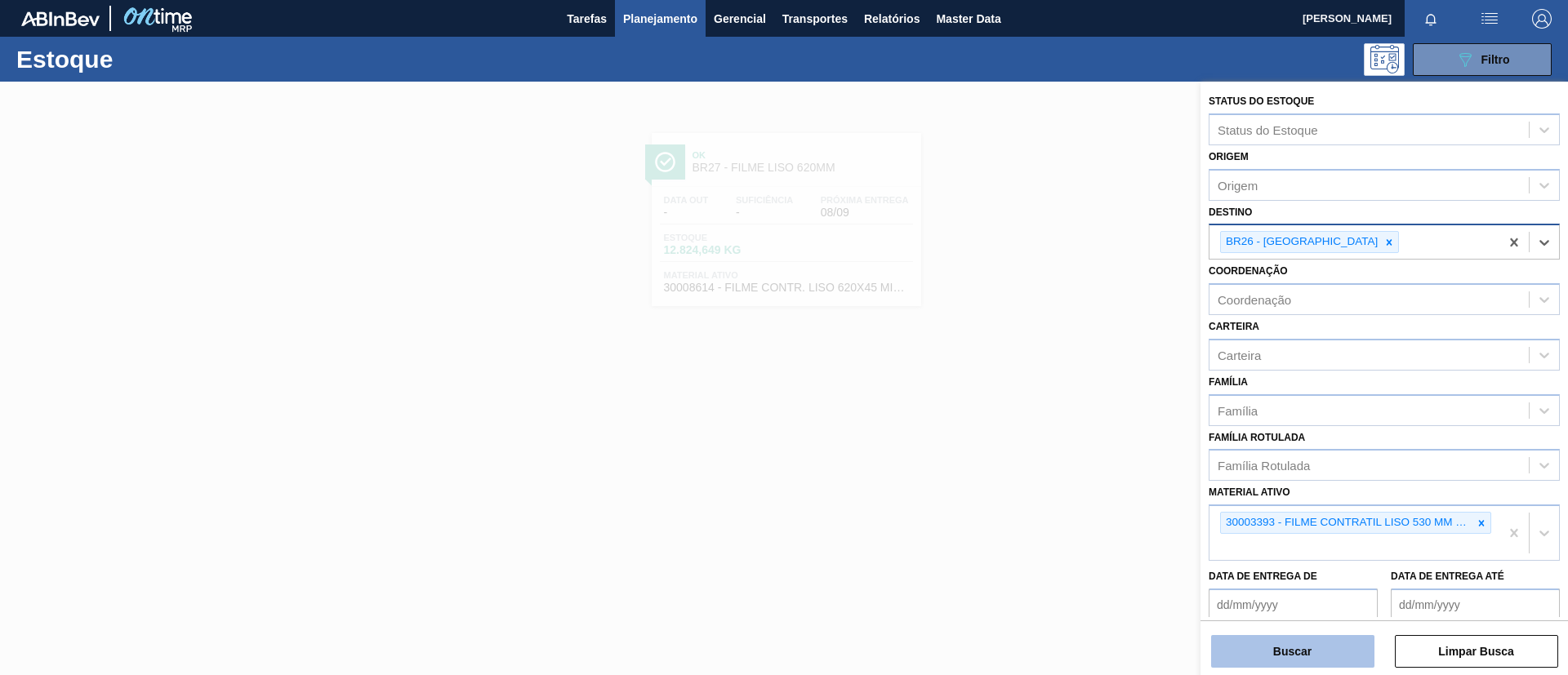
click at [1308, 658] on button "Buscar" at bounding box center [1293, 652] width 163 height 33
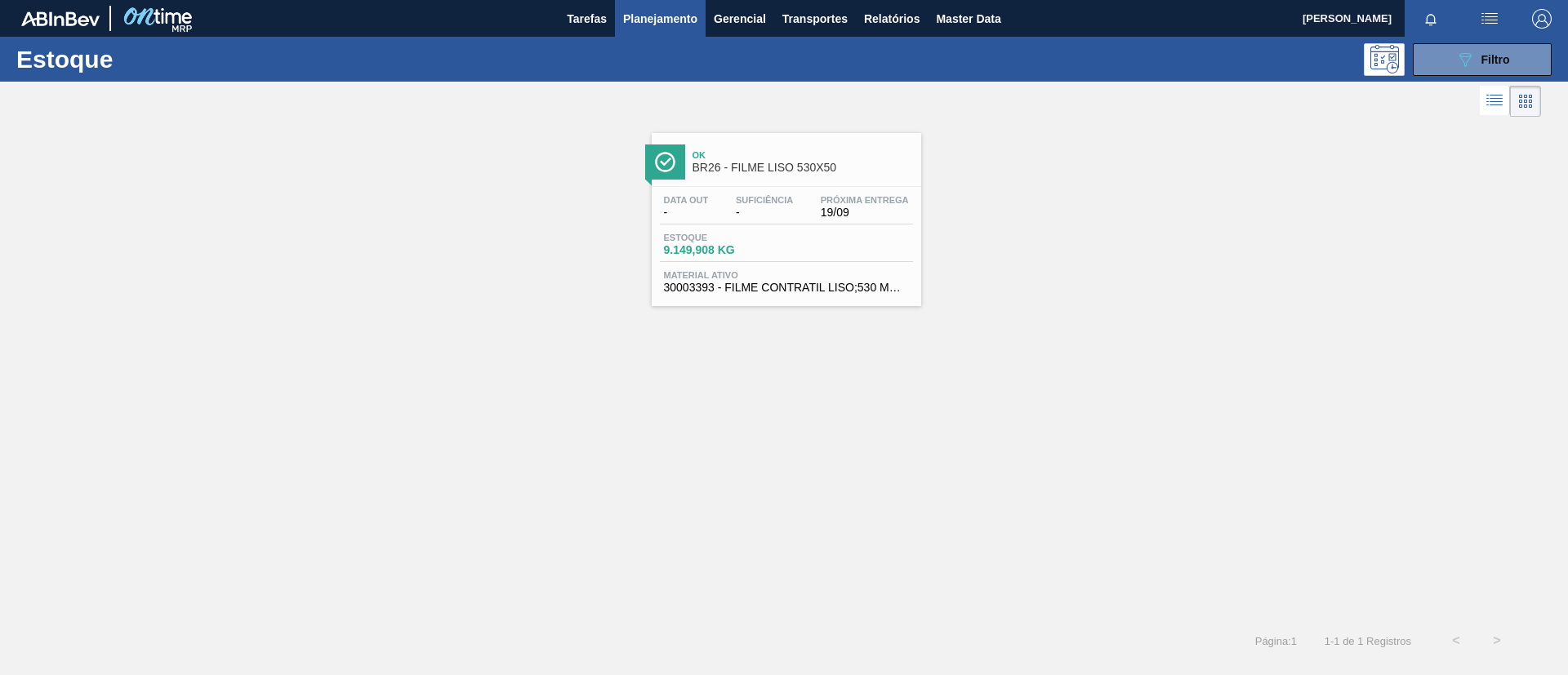
click at [768, 142] on div "Ok BR26 - FILME LISO 530X50" at bounding box center [786, 159] width 270 height 37
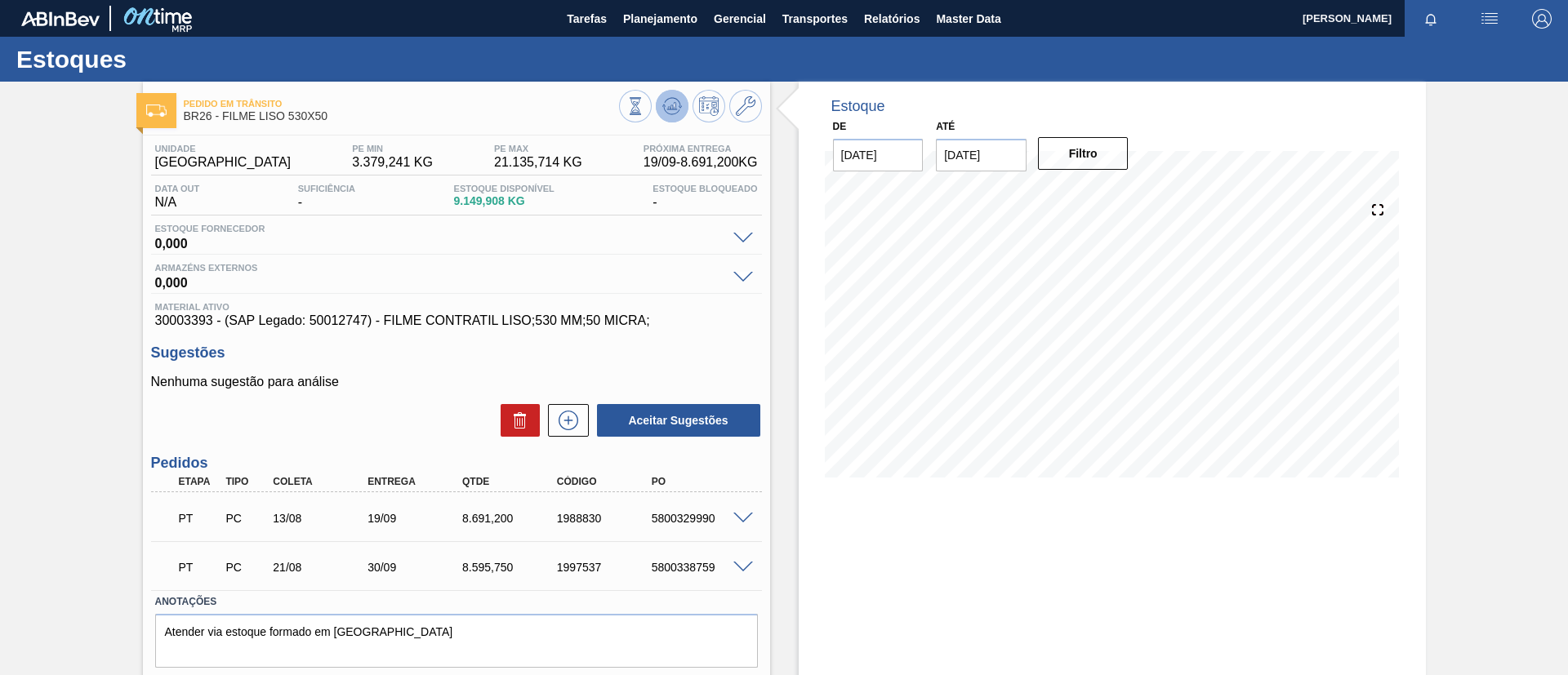
click at [664, 103] on icon at bounding box center [672, 106] width 19 height 19
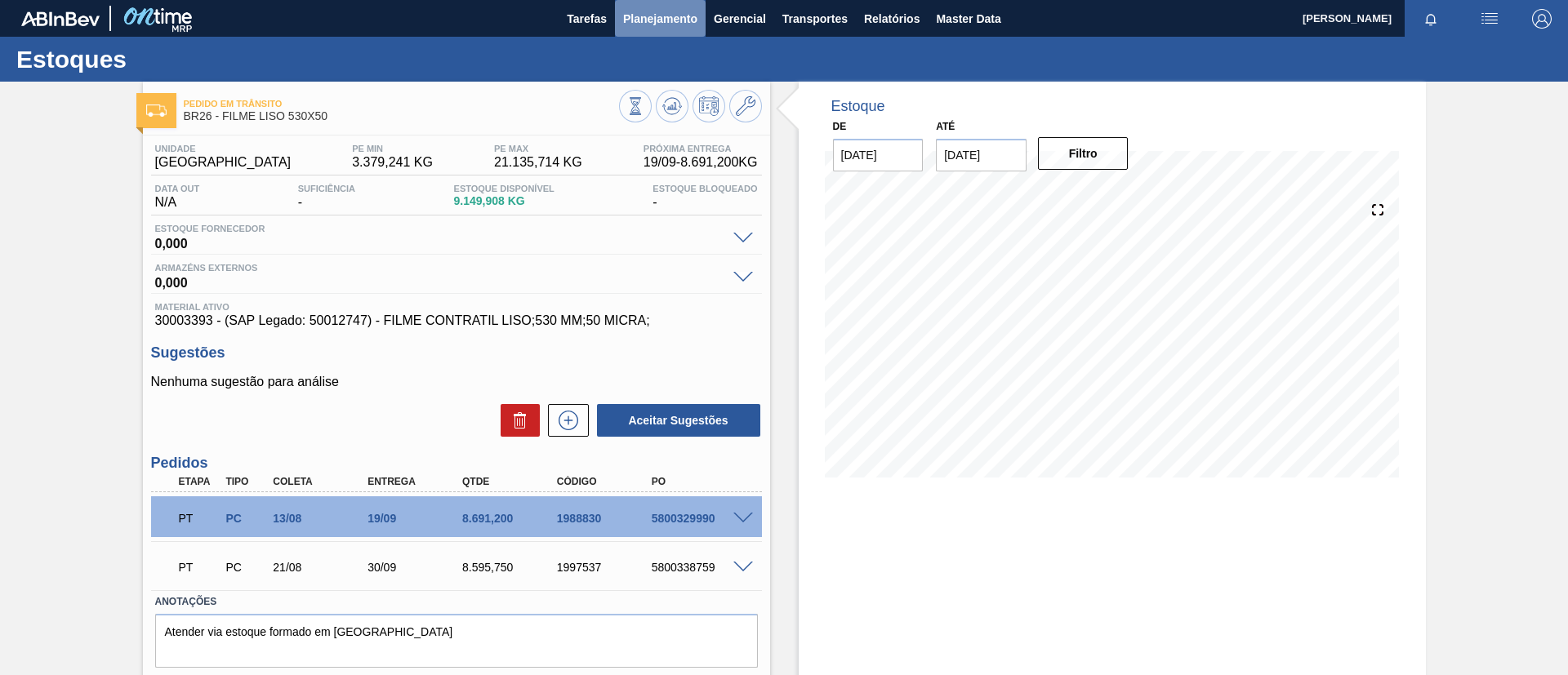
click at [684, 26] on span "Planejamento" at bounding box center [660, 18] width 74 height 19
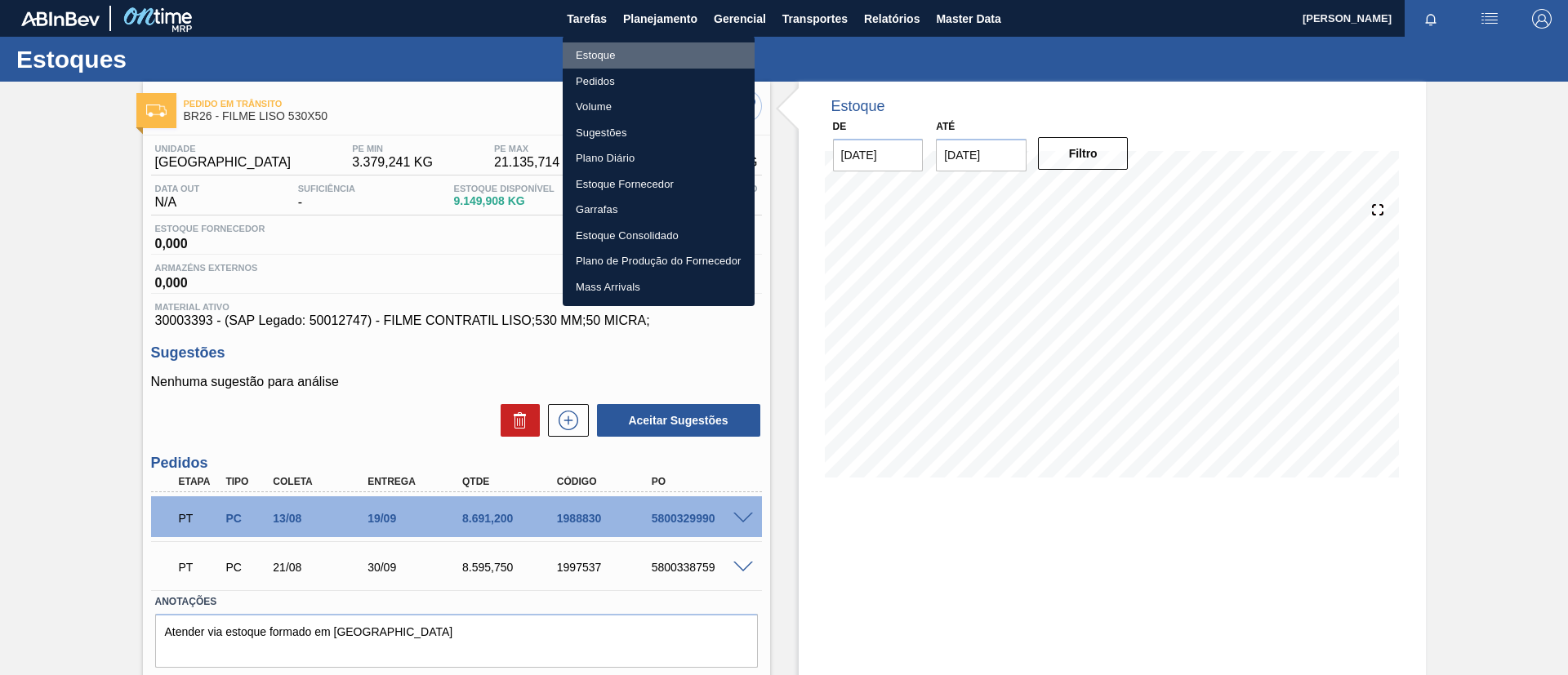
click at [635, 52] on li "Estoque" at bounding box center [658, 55] width 192 height 26
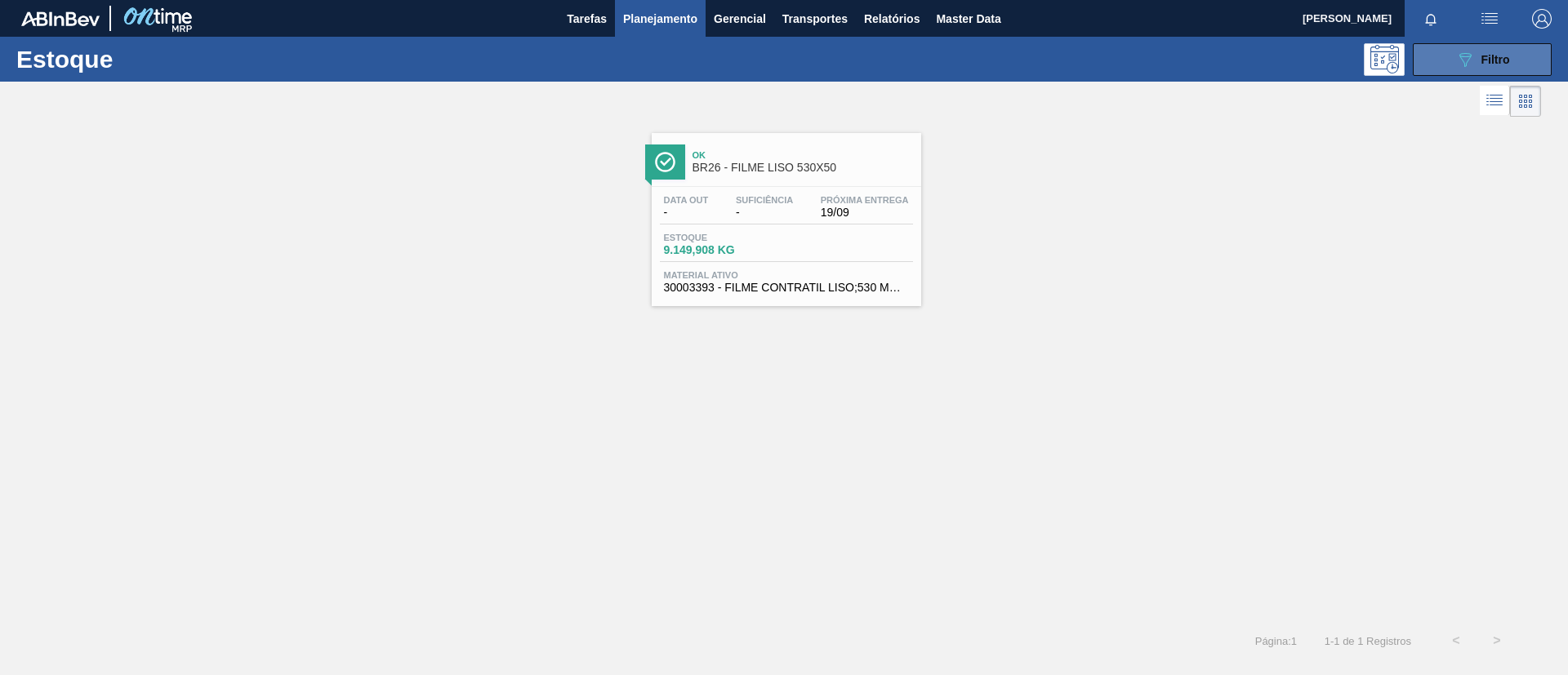
click at [1443, 60] on button "089F7B8B-B2A5-4AFE-B5C0-19BA573D28AC Filtro" at bounding box center [1482, 60] width 139 height 33
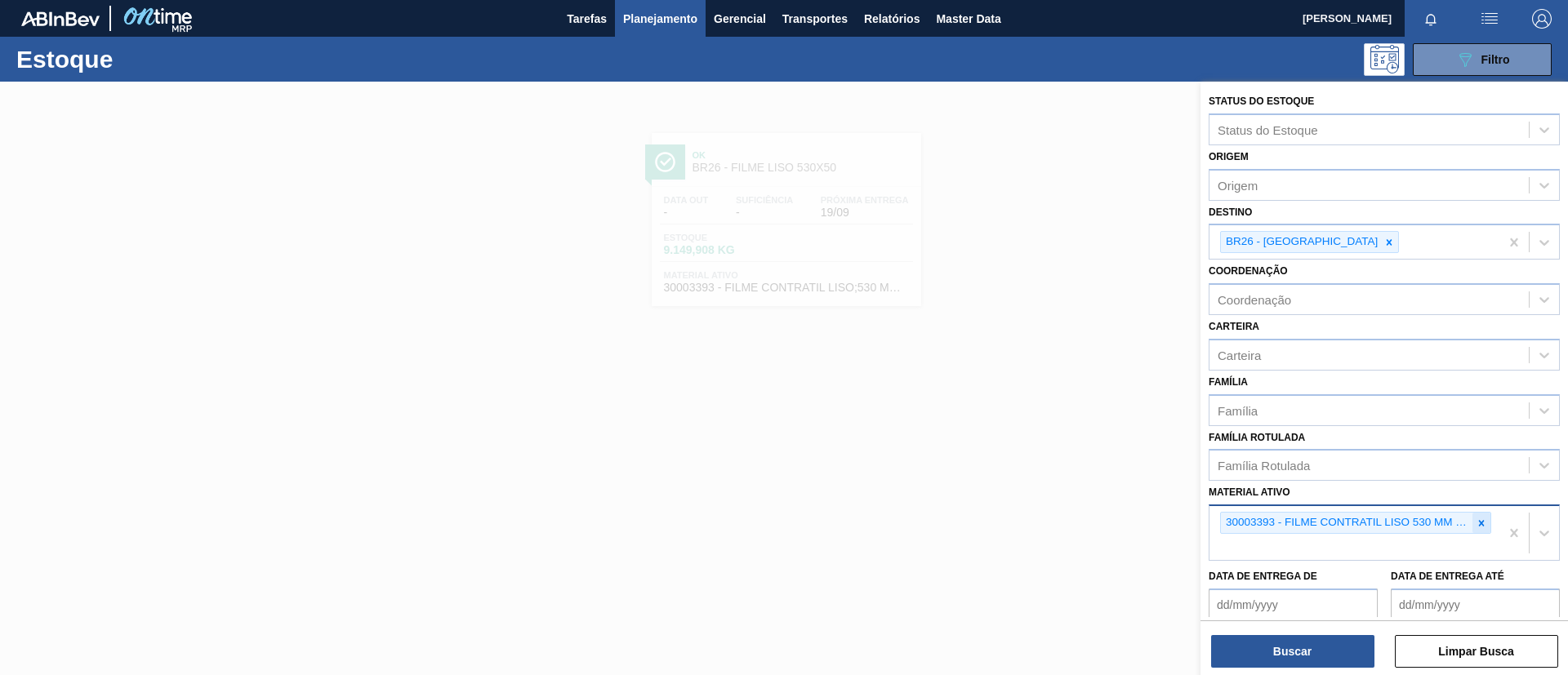
click at [1487, 515] on div "30003393 - FILME CONTRATIL LISO 530 MM 50 MICRA" at bounding box center [1355, 522] width 271 height 22
paste ativo "30033772"
type ativo "30033772"
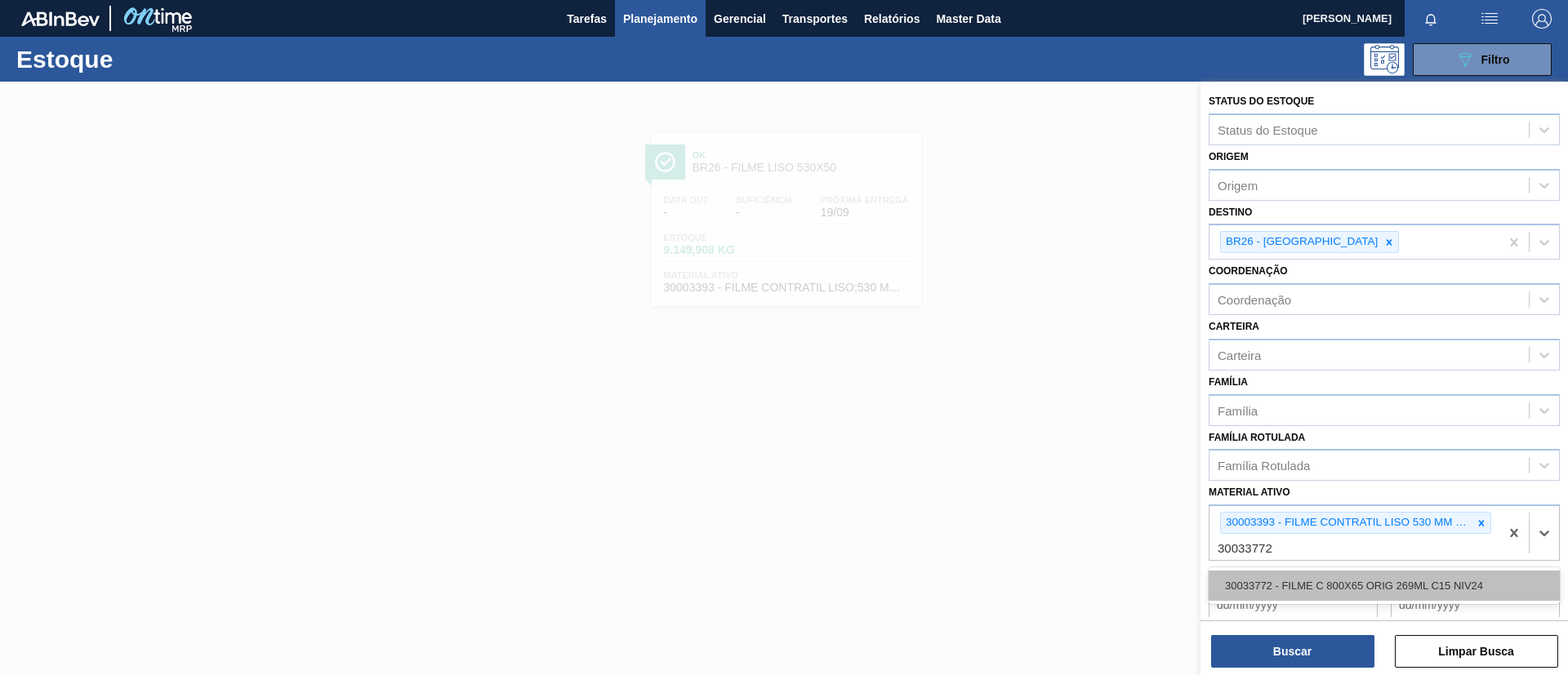
click at [1402, 595] on div "30033772 - FILME C 800X65 ORIG 269ML C15 NIV24" at bounding box center [1383, 585] width 351 height 30
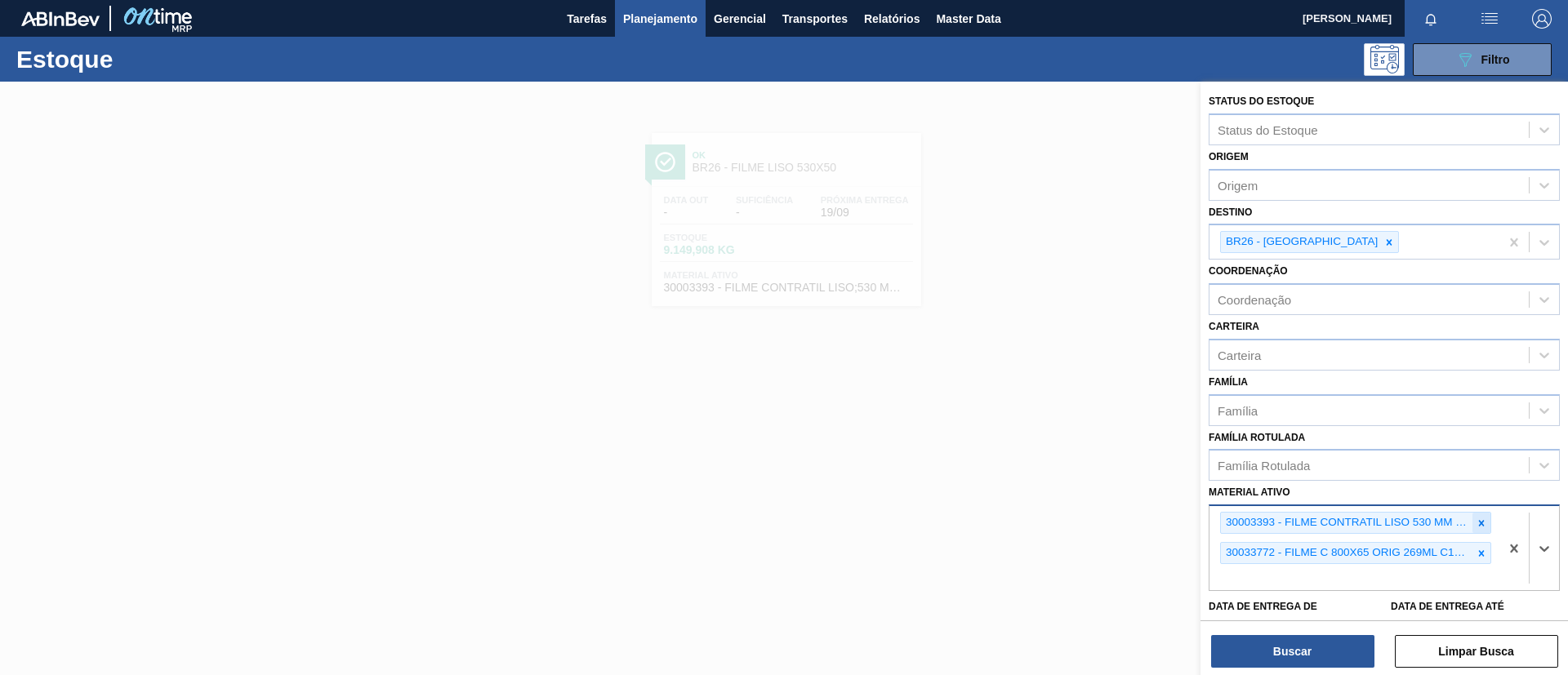
click at [1480, 520] on icon at bounding box center [1482, 522] width 6 height 6
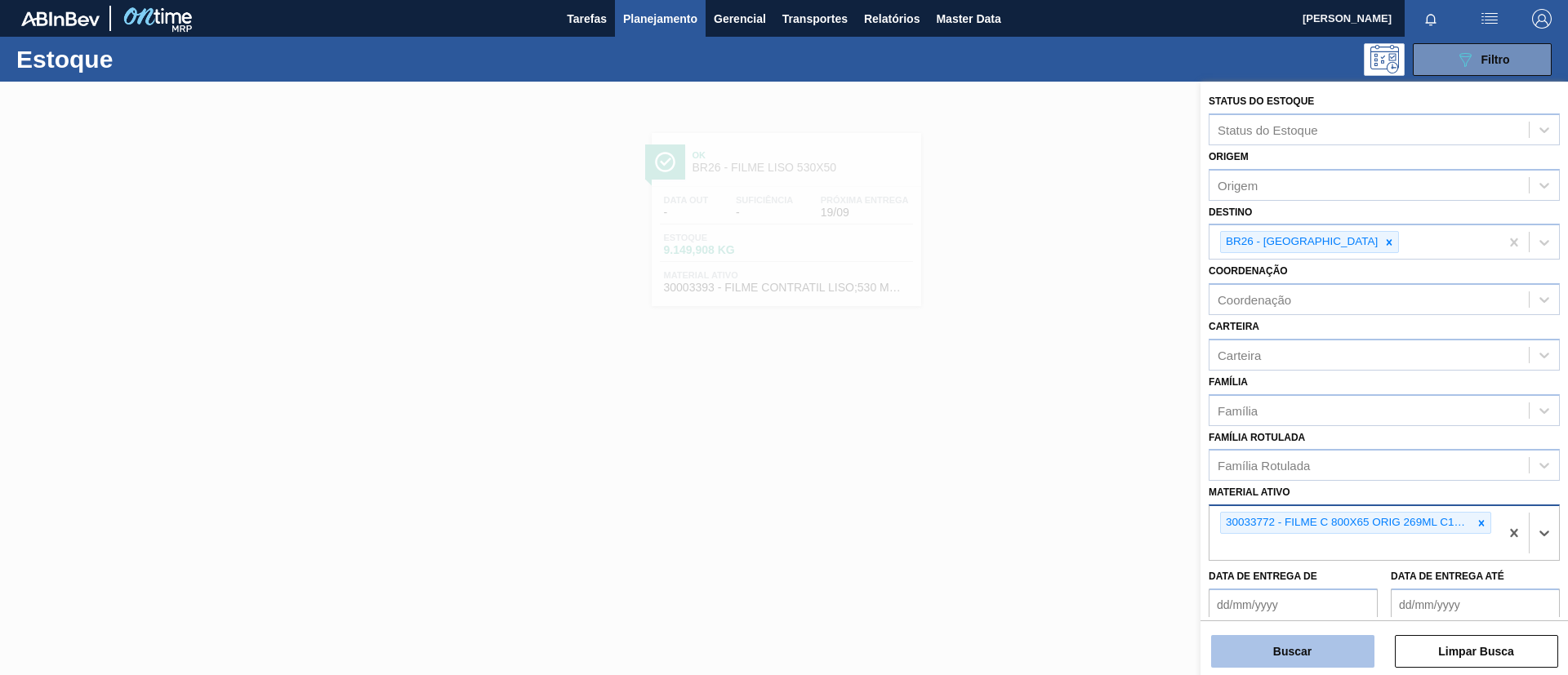
click at [1359, 646] on button "Buscar" at bounding box center [1293, 652] width 163 height 33
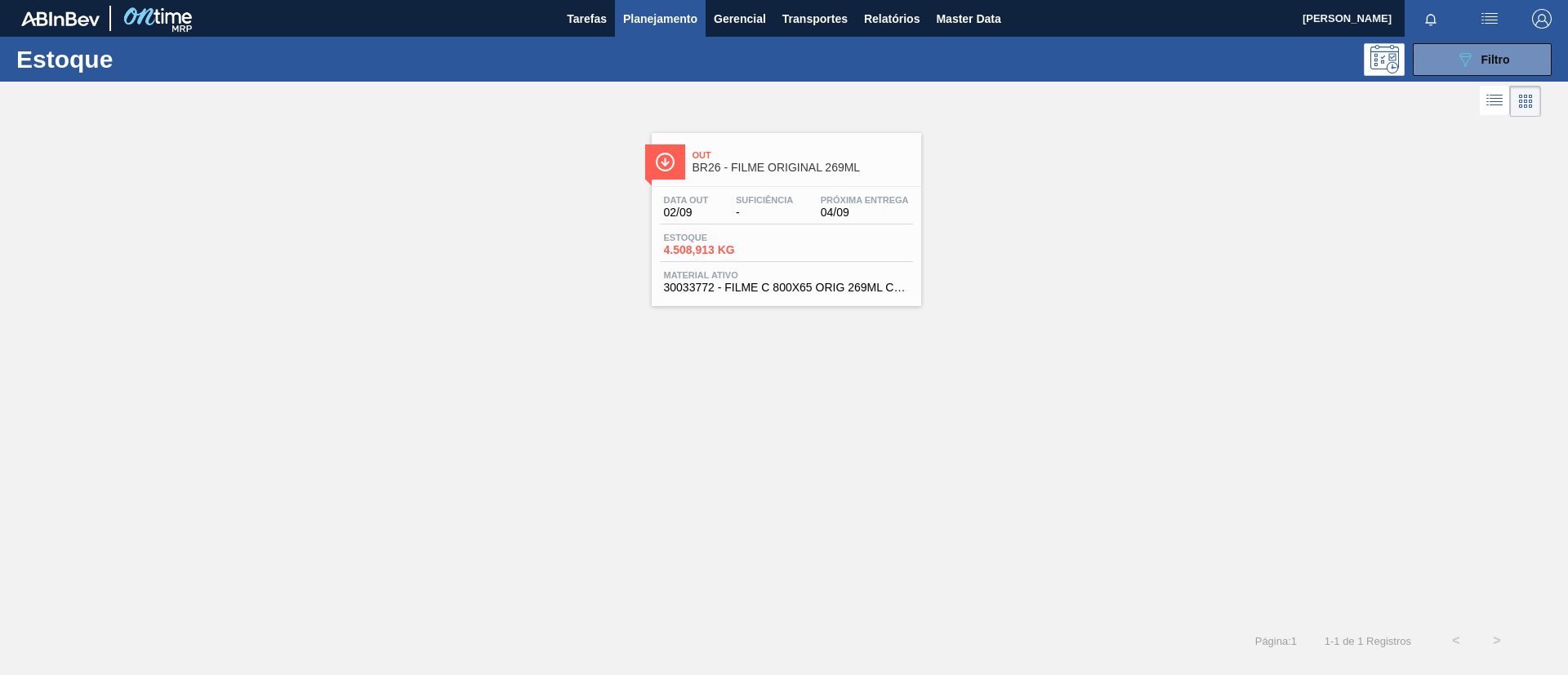
click at [779, 159] on span "Out" at bounding box center [803, 155] width 220 height 10
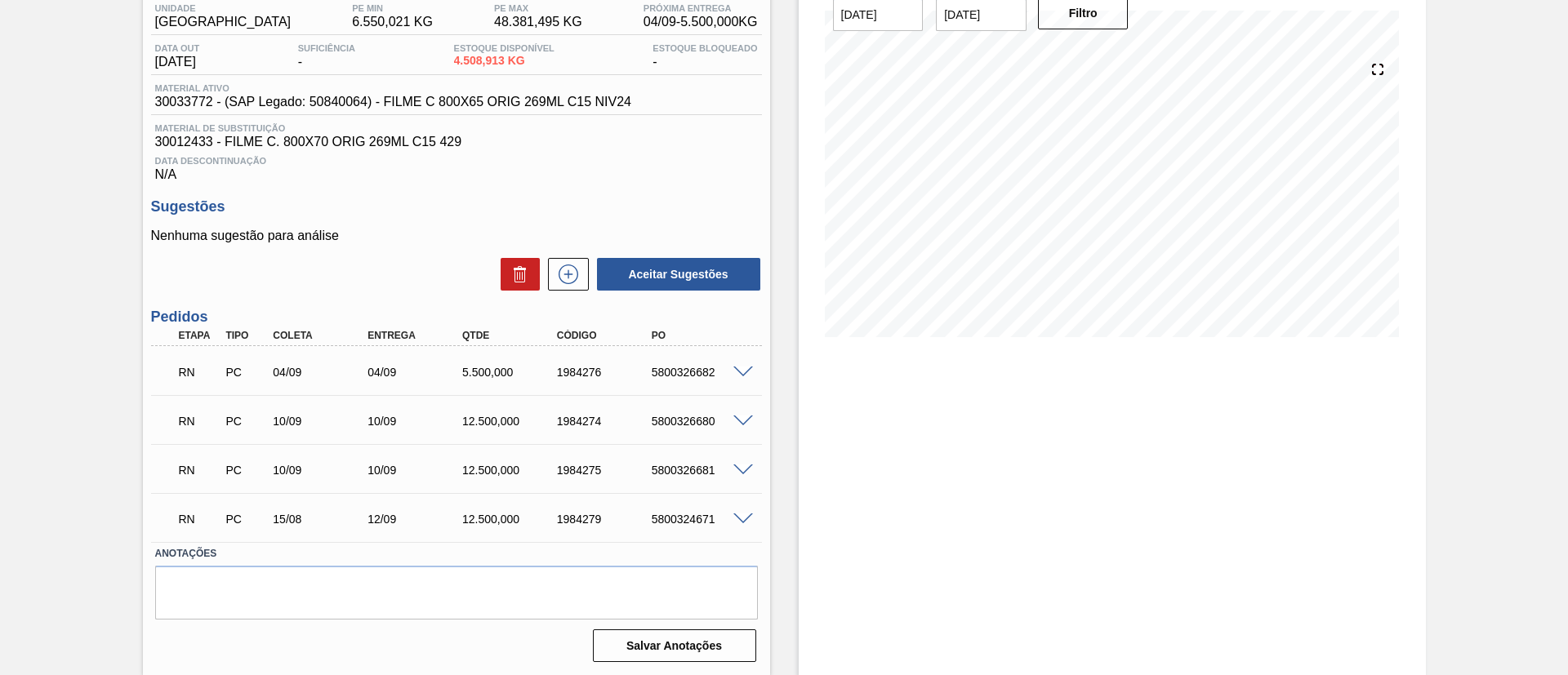
scroll to position [141, 0]
click at [733, 369] on span at bounding box center [743, 372] width 19 height 13
type input "PEDIDO NAO AUTOMATIZADO - FATURADO 17/7 - NF 000134666-1 - PREVISAO ENTREGA MAN…"
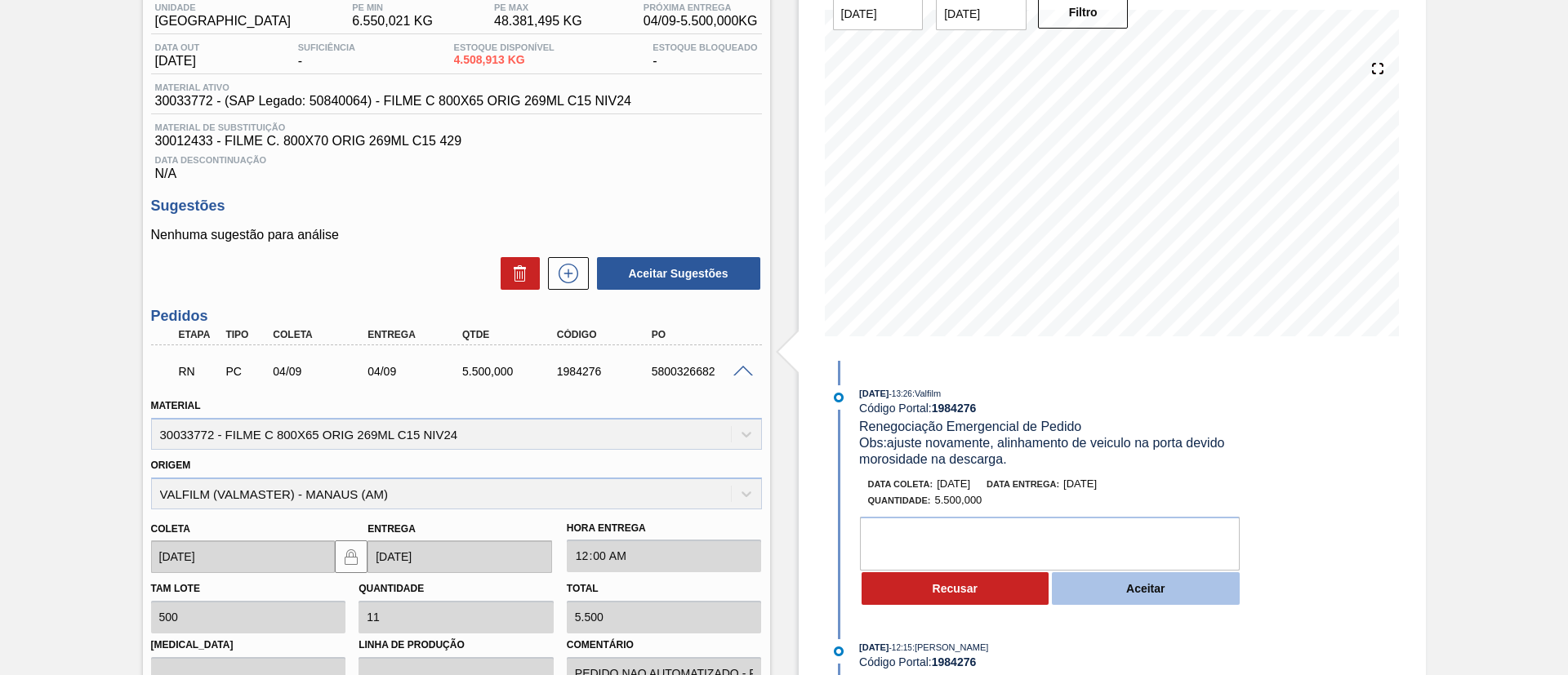
click at [1178, 588] on button "Aceitar" at bounding box center [1146, 589] width 187 height 33
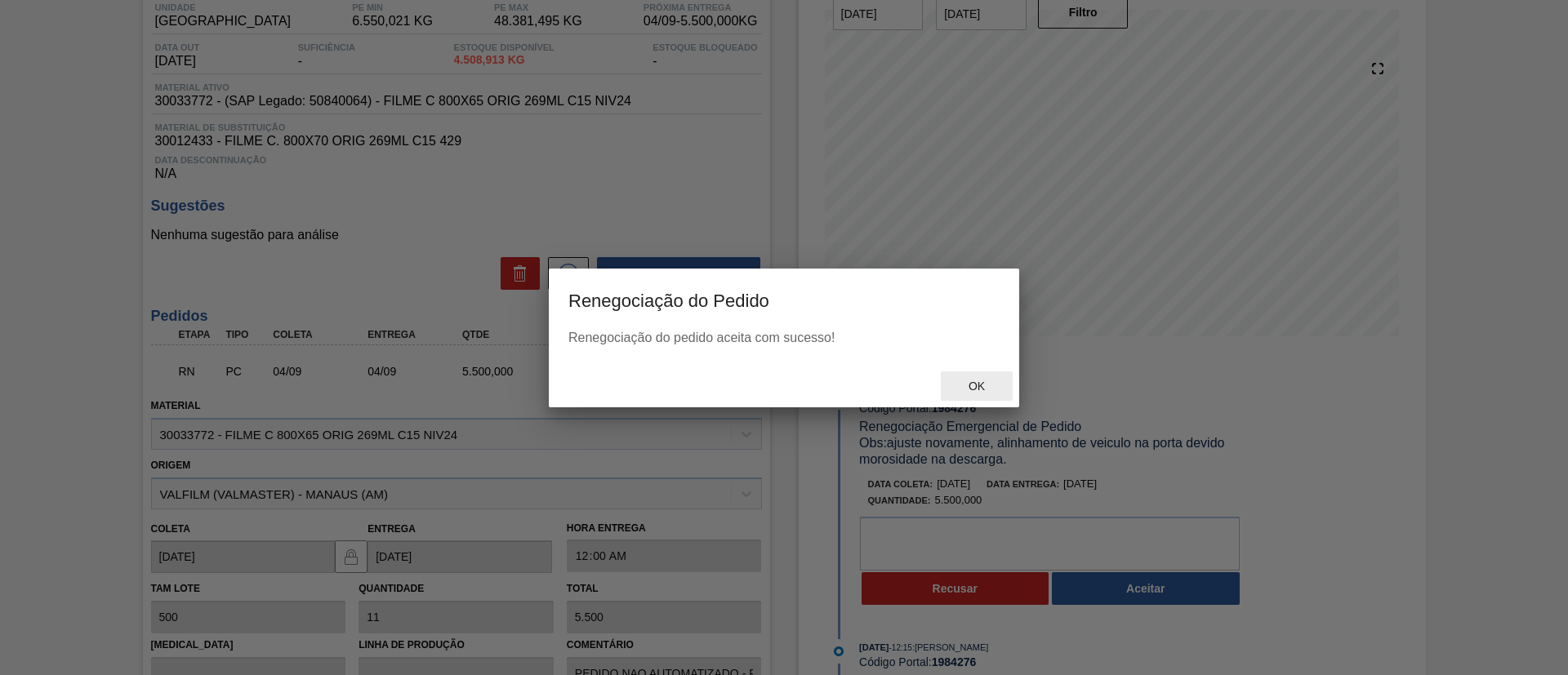
click at [976, 376] on div "Ok" at bounding box center [977, 386] width 71 height 30
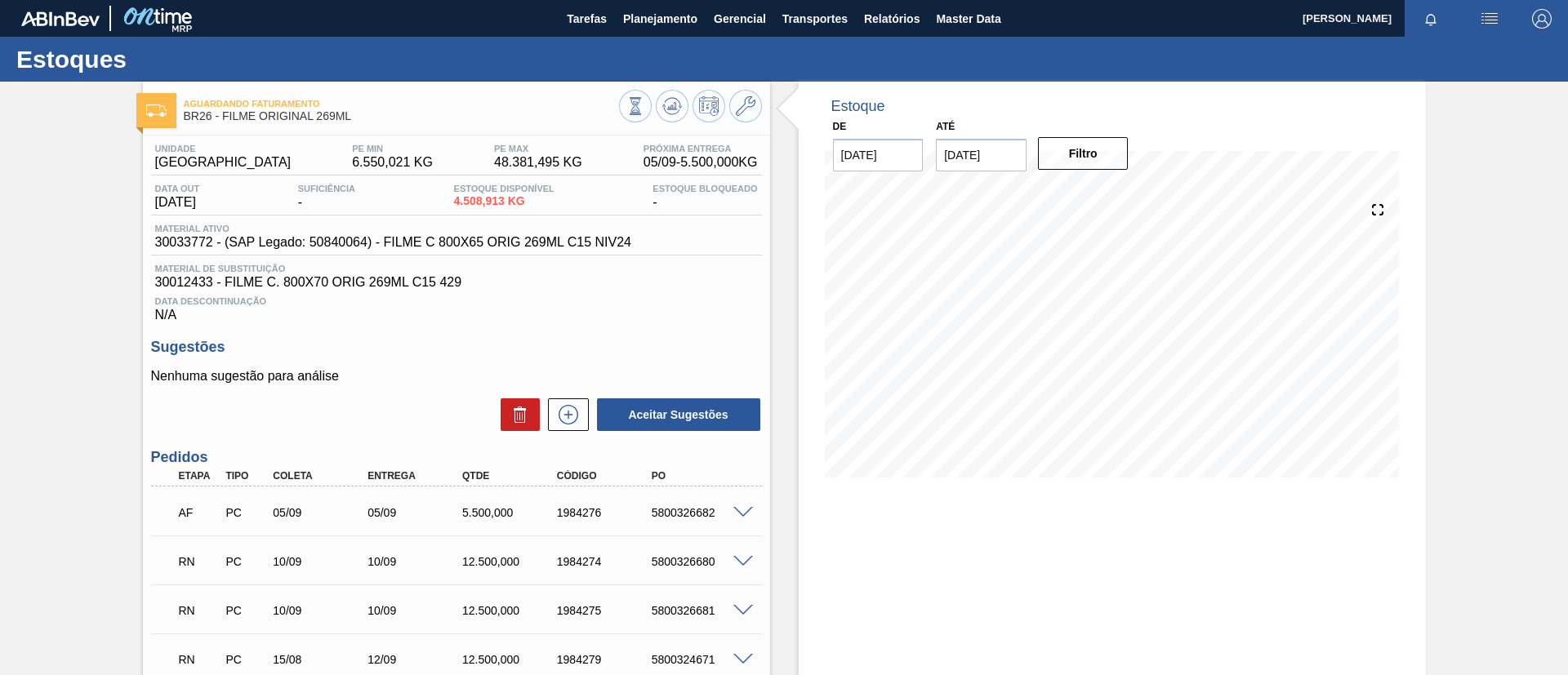
click at [739, 560] on span at bounding box center [743, 562] width 19 height 13
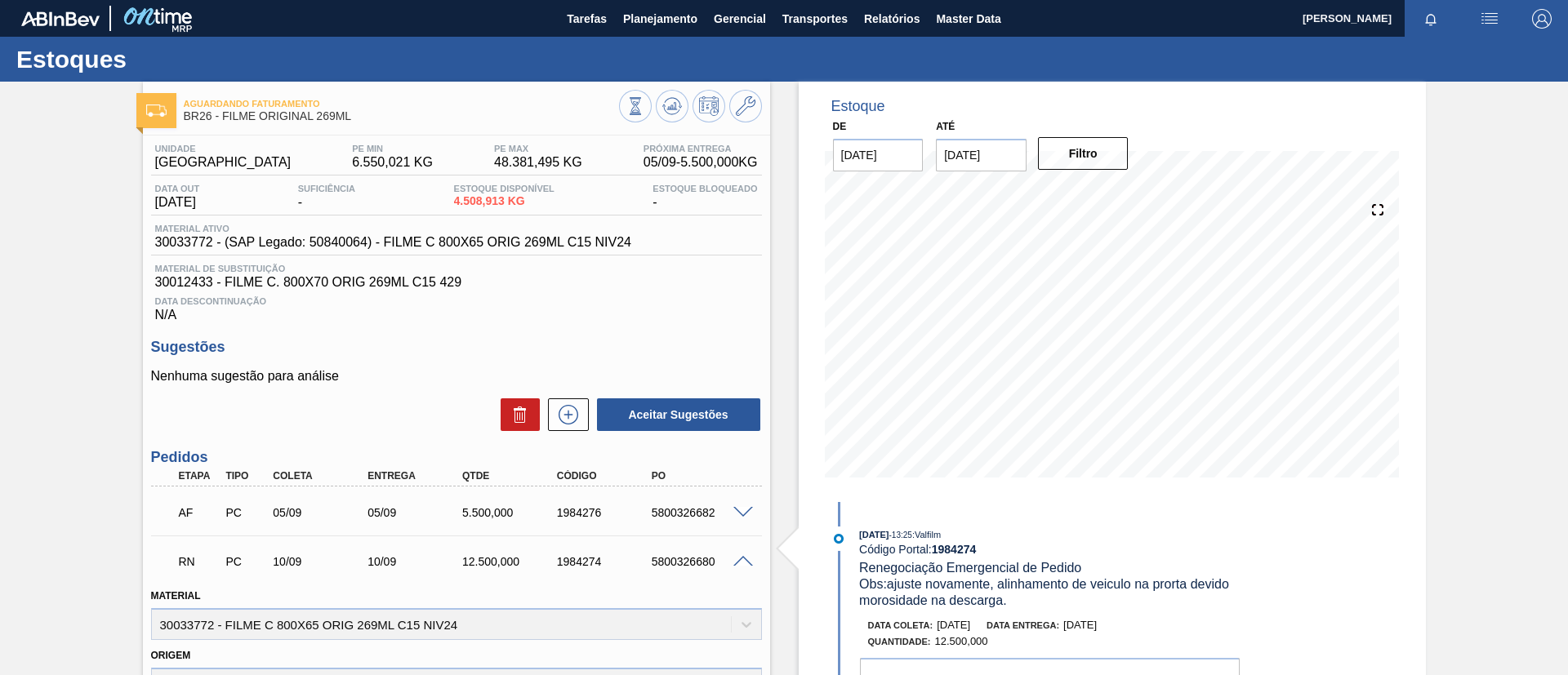
scroll to position [245, 0]
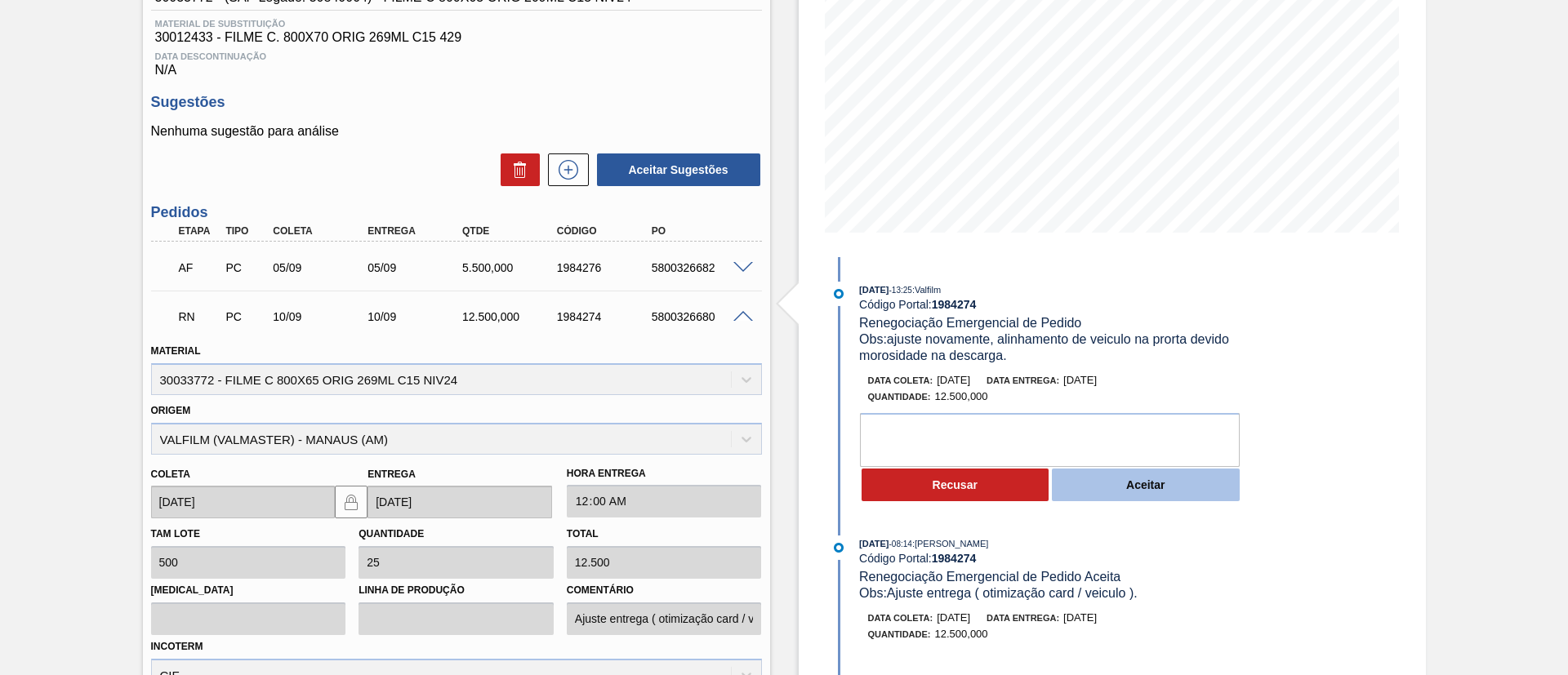
click at [1180, 492] on button "Aceitar" at bounding box center [1146, 485] width 187 height 33
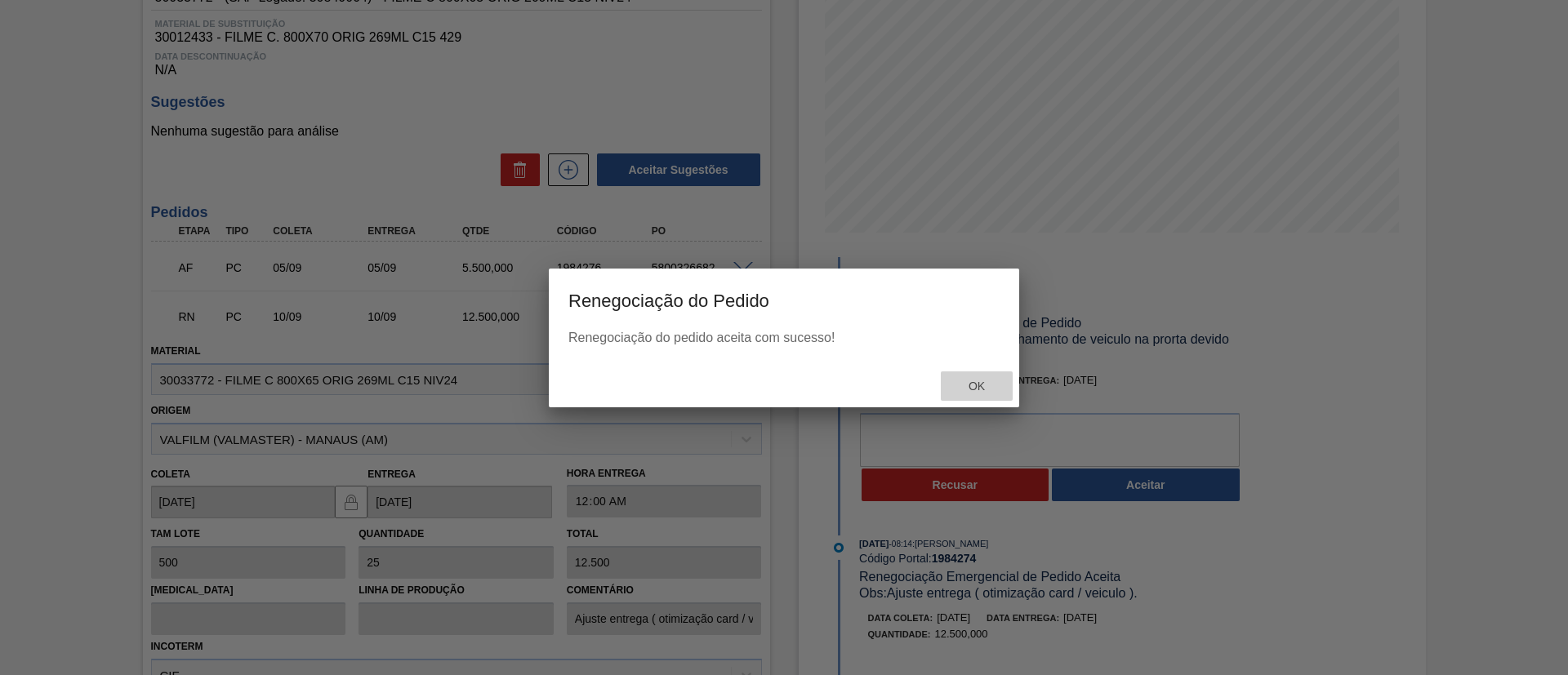
click at [991, 399] on div "Ok" at bounding box center [977, 386] width 71 height 30
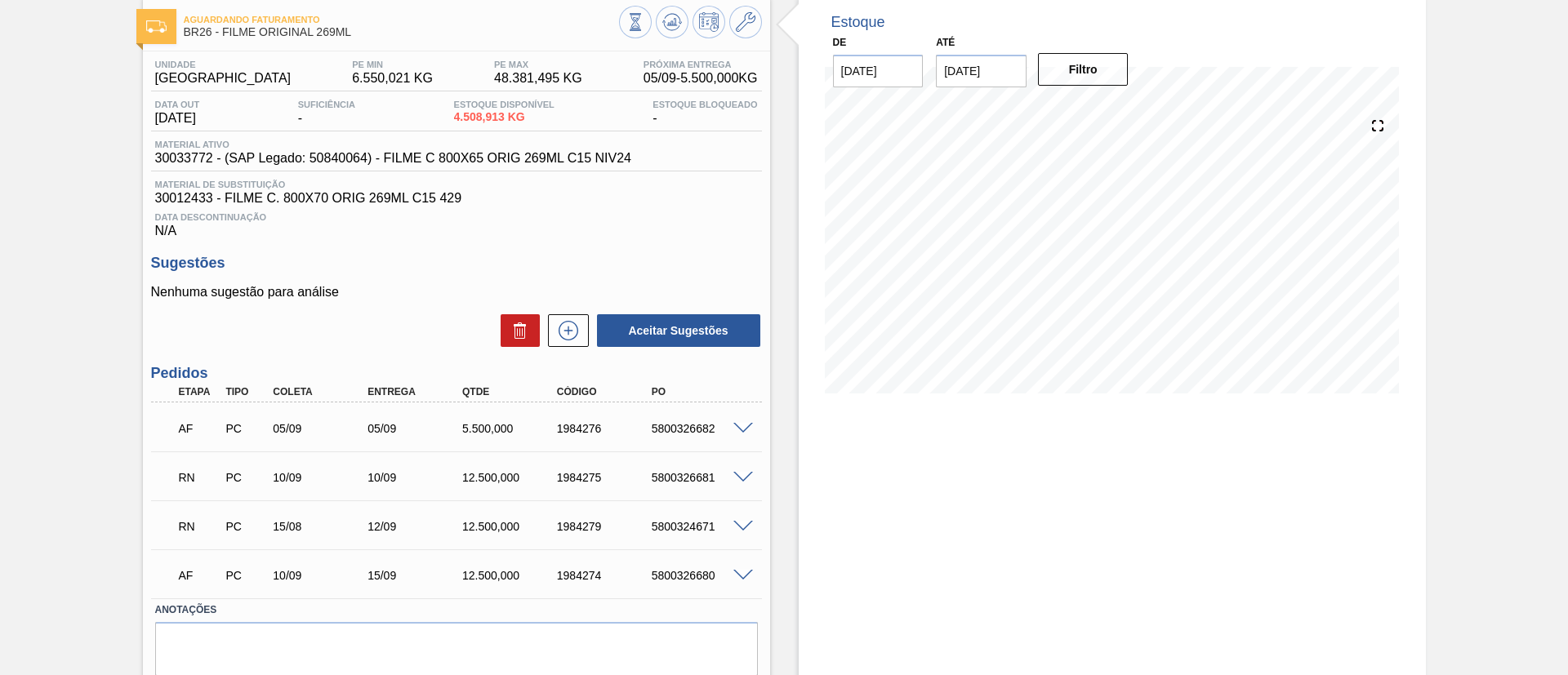
scroll to position [123, 0]
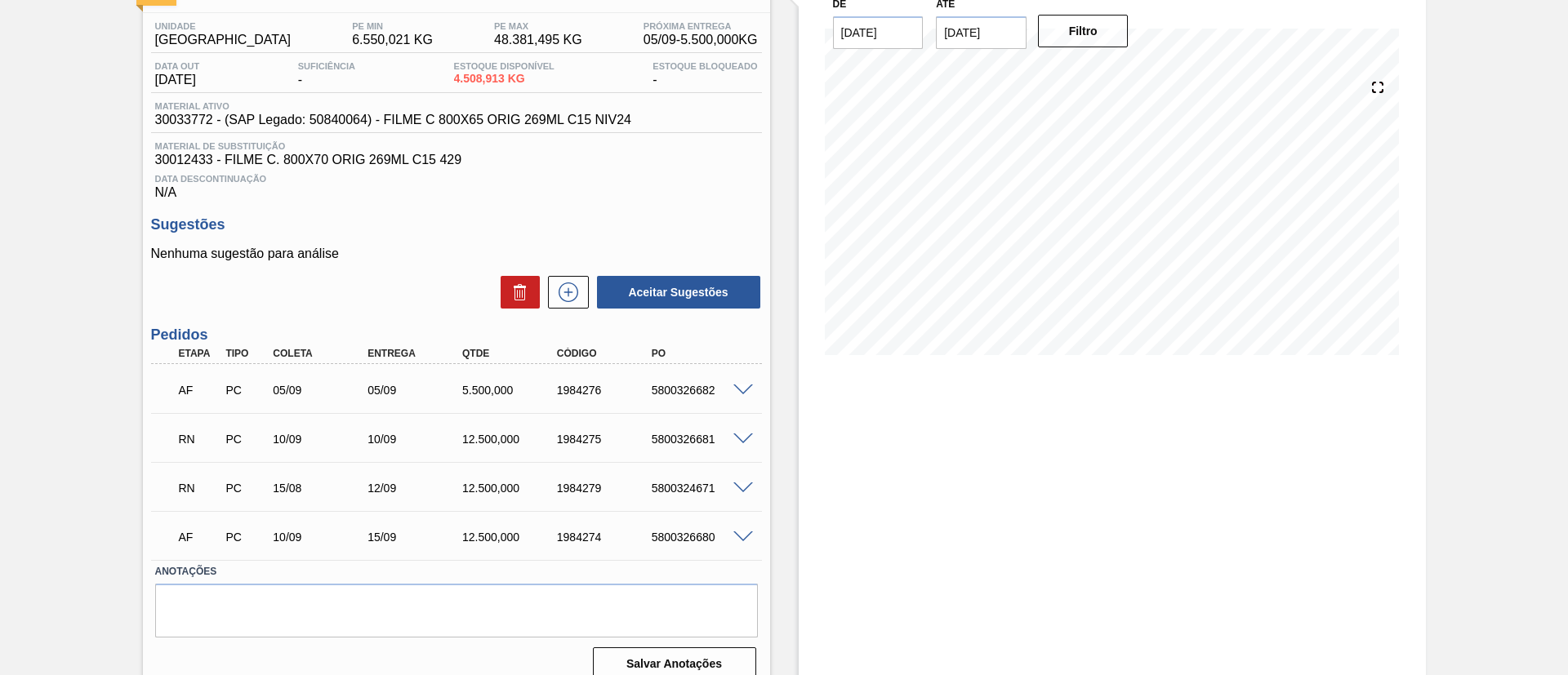
click at [736, 436] on span at bounding box center [743, 439] width 19 height 13
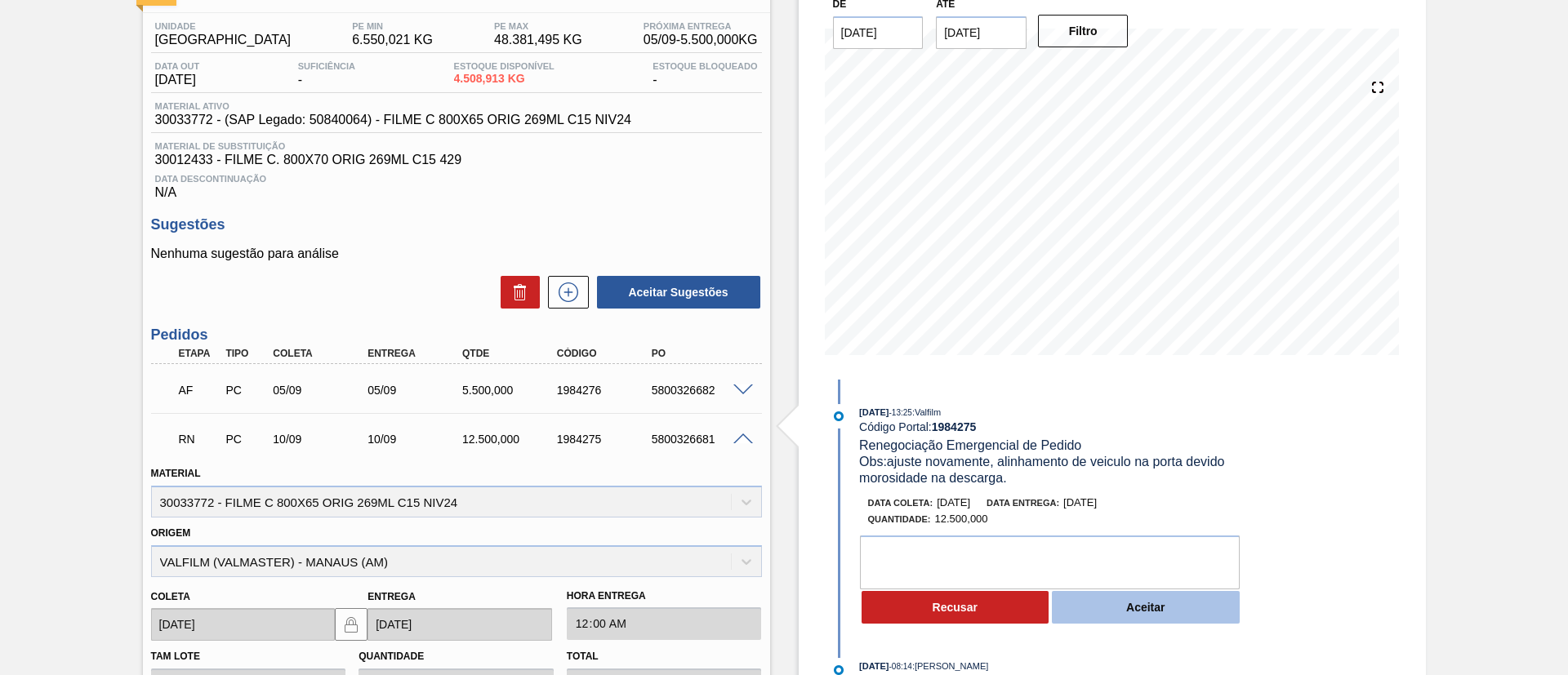
click at [1123, 613] on button "Aceitar" at bounding box center [1146, 607] width 187 height 33
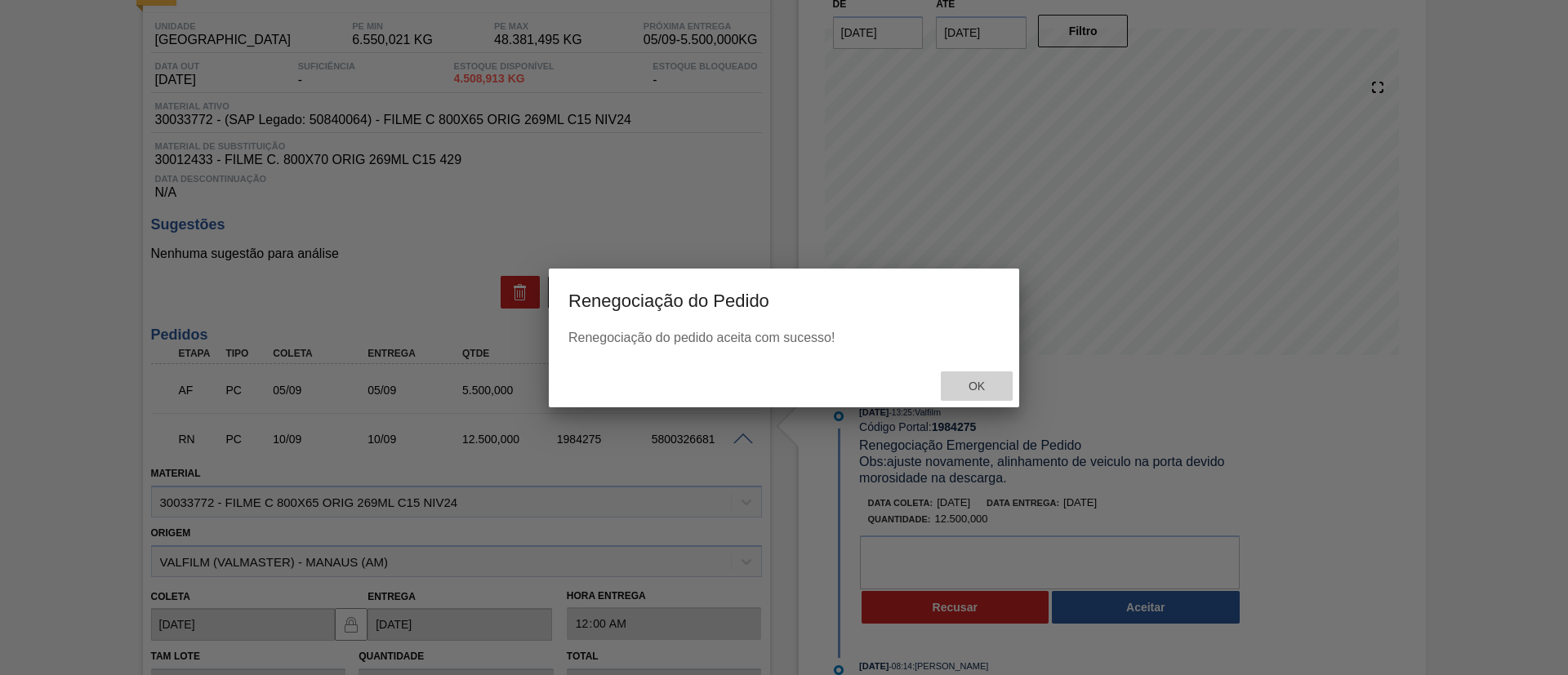
click at [974, 380] on span "Ok" at bounding box center [977, 386] width 43 height 14
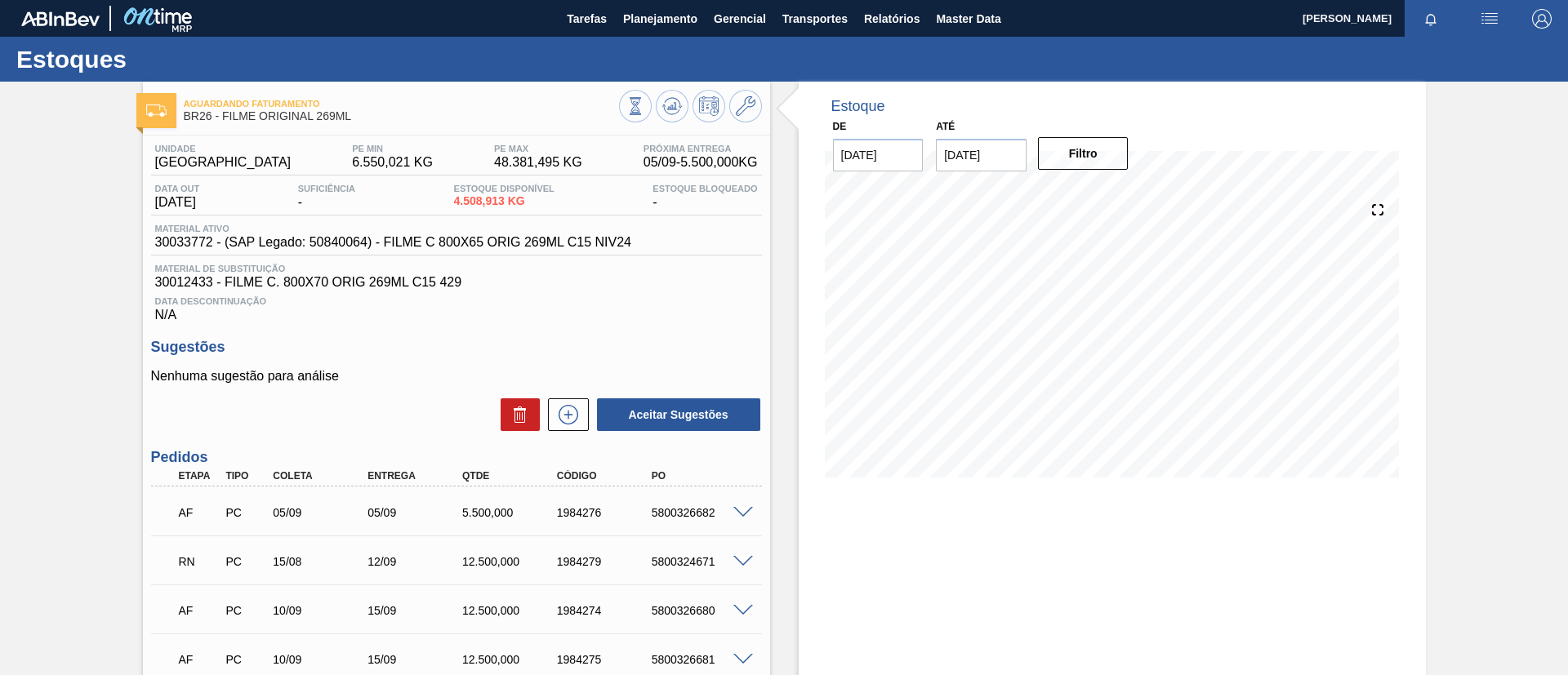
click at [741, 554] on div at bounding box center [746, 560] width 33 height 13
click at [742, 554] on div at bounding box center [746, 560] width 33 height 13
click at [743, 556] on span at bounding box center [743, 562] width 19 height 13
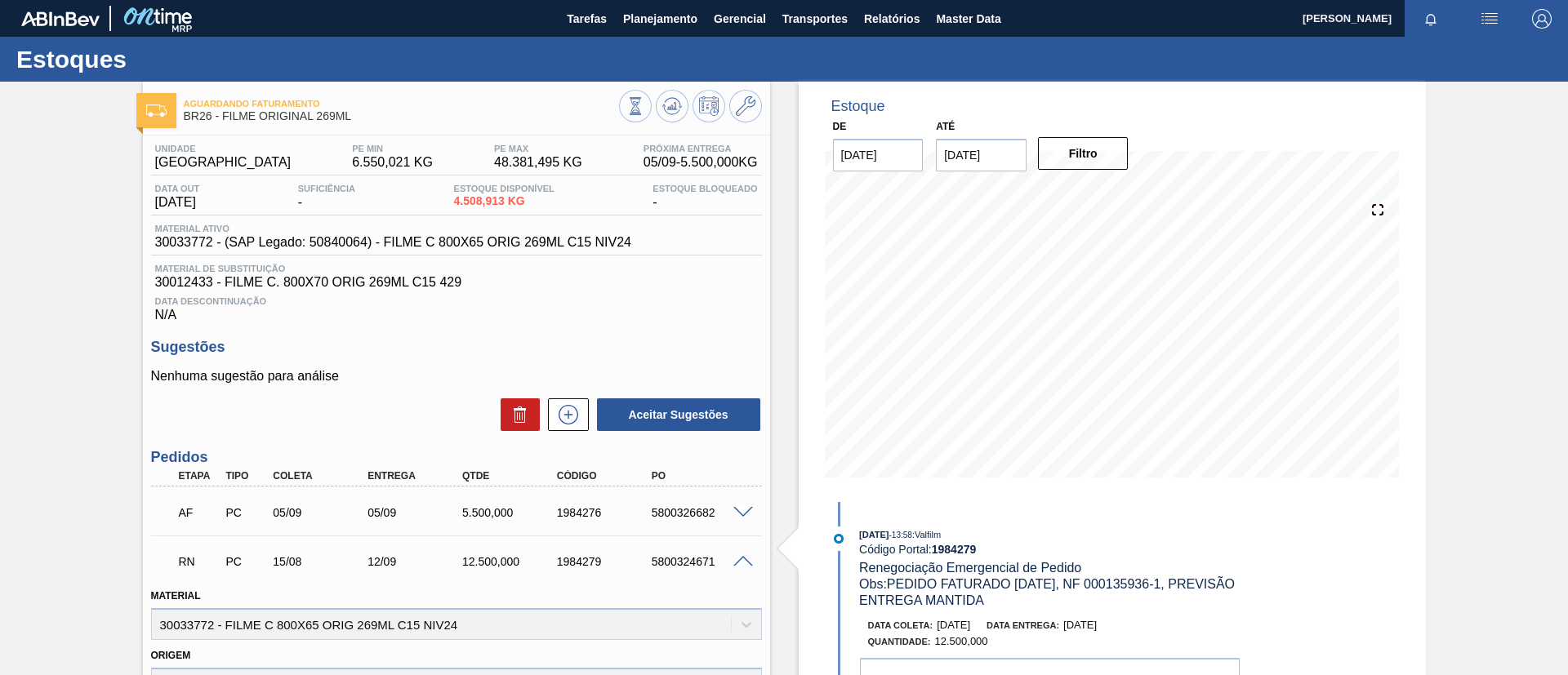
scroll to position [123, 0]
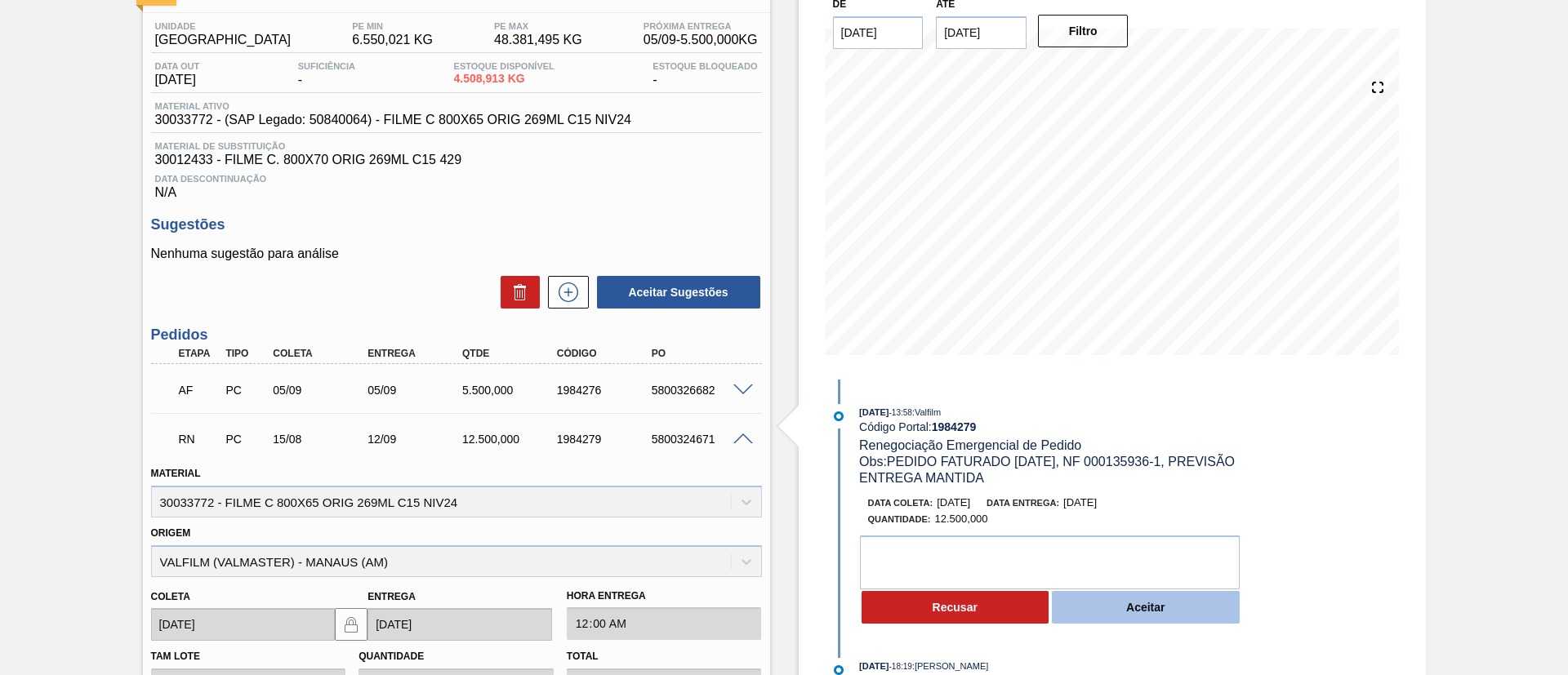
click at [1133, 614] on button "Aceitar" at bounding box center [1146, 607] width 187 height 33
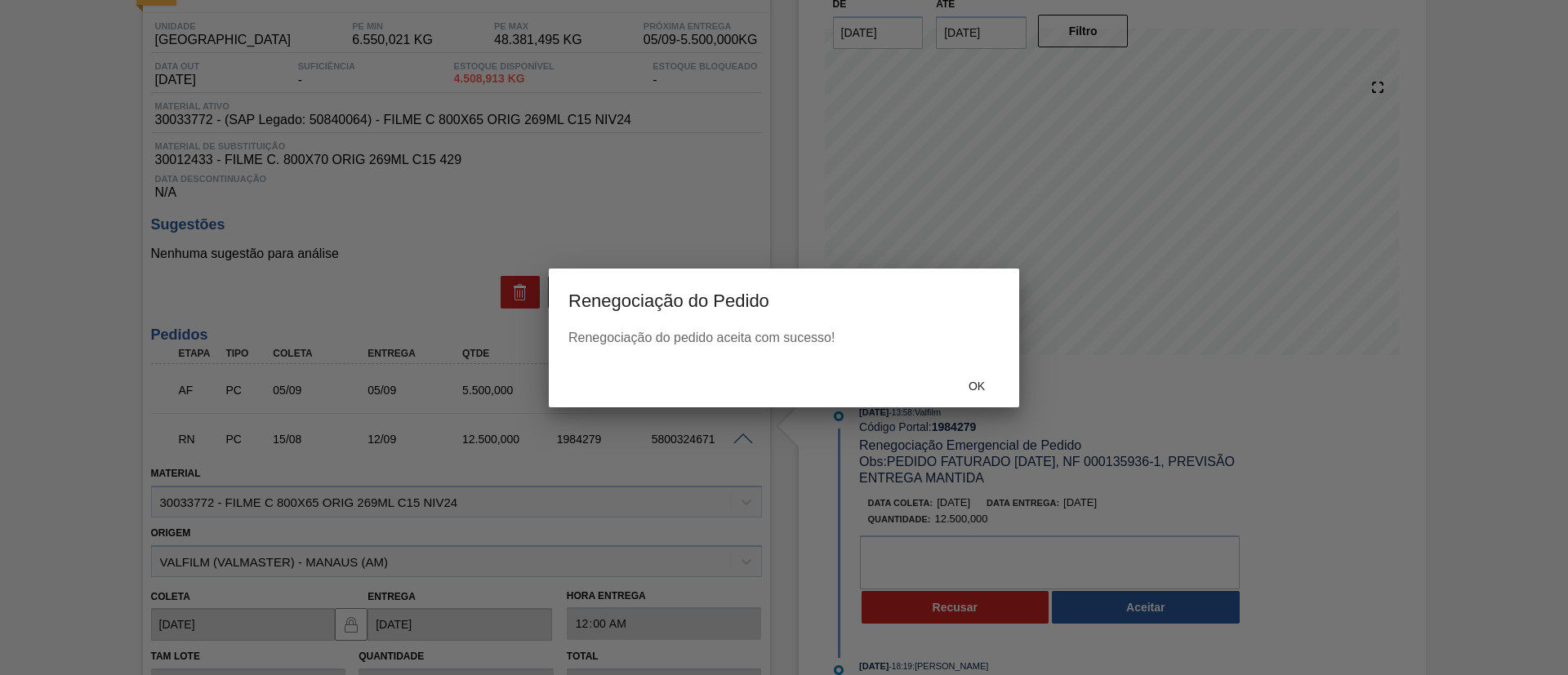
click at [984, 384] on span "Ok" at bounding box center [977, 386] width 43 height 14
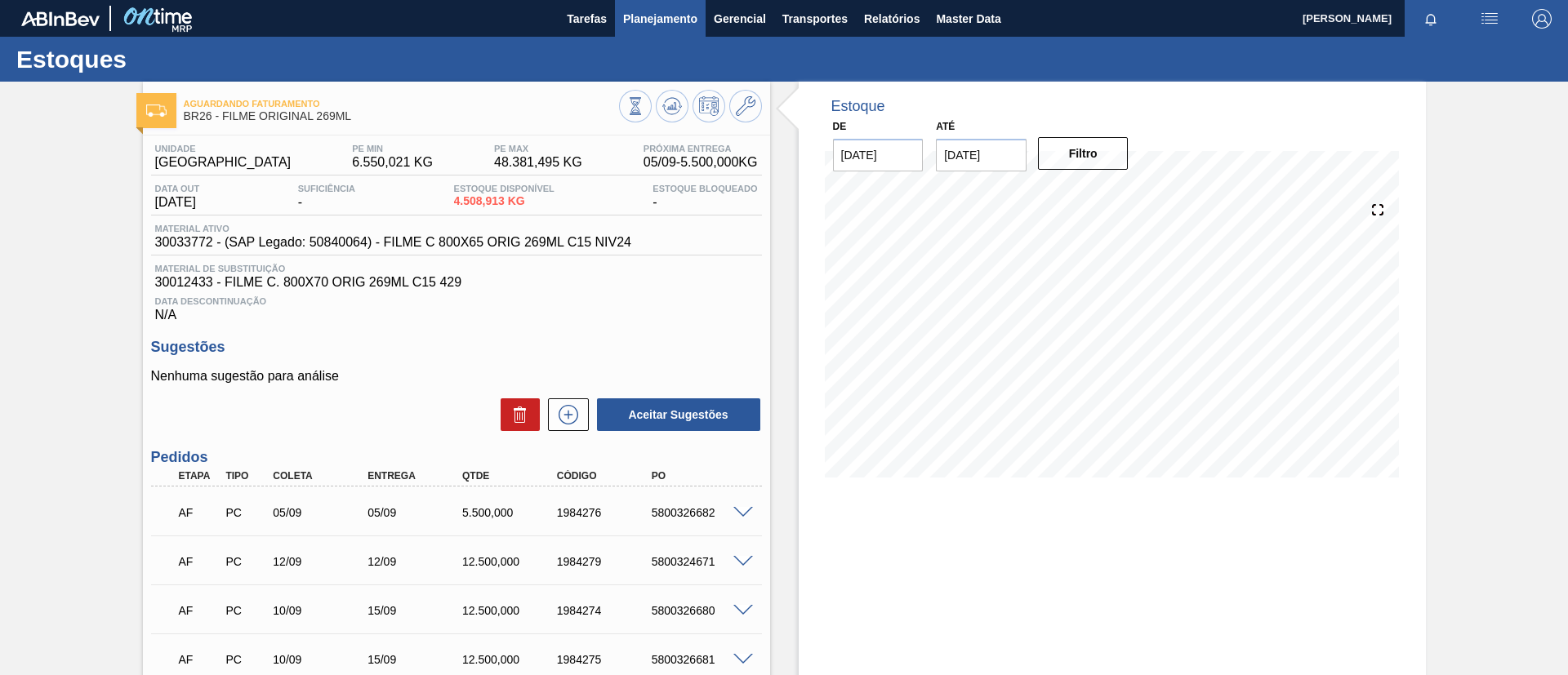
click at [658, 26] on span "Planejamento" at bounding box center [660, 18] width 74 height 19
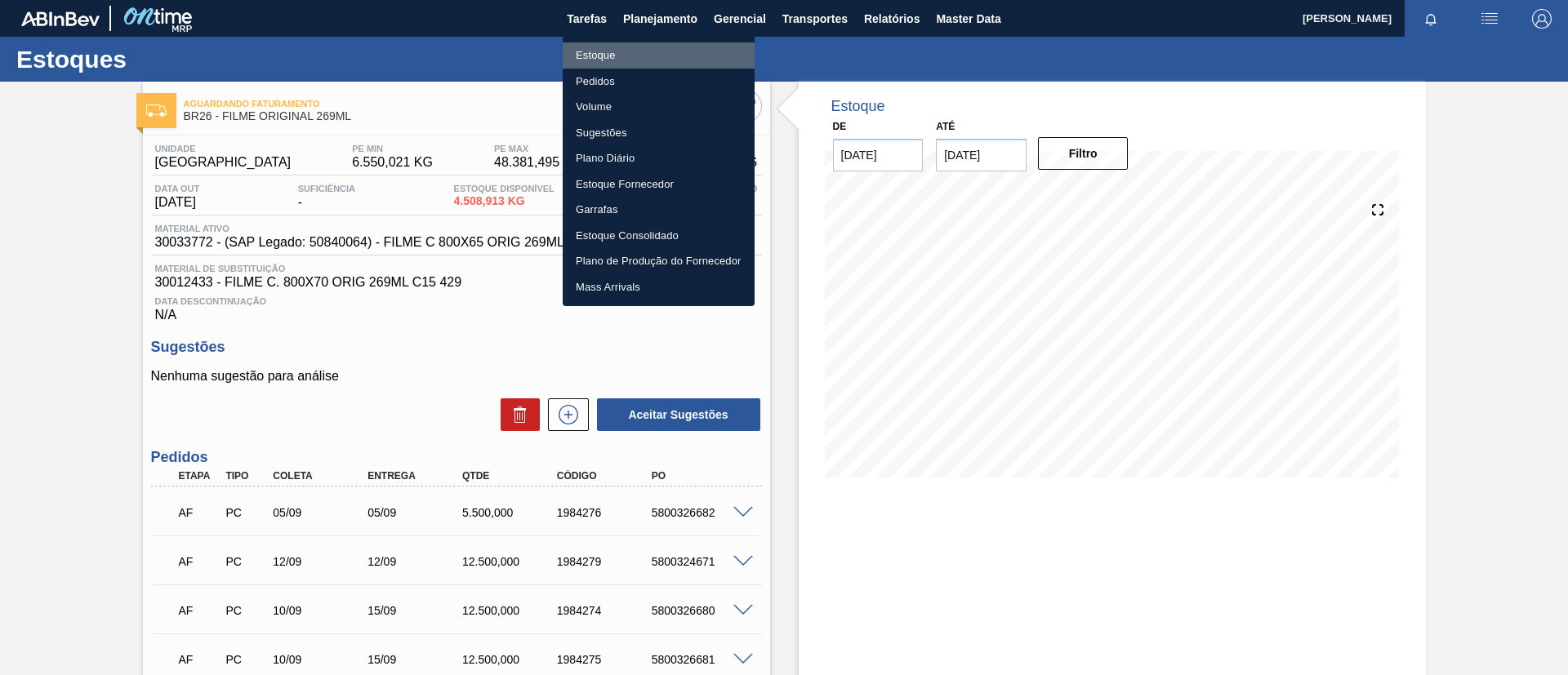
click at [653, 42] on li "Estoque" at bounding box center [658, 55] width 192 height 26
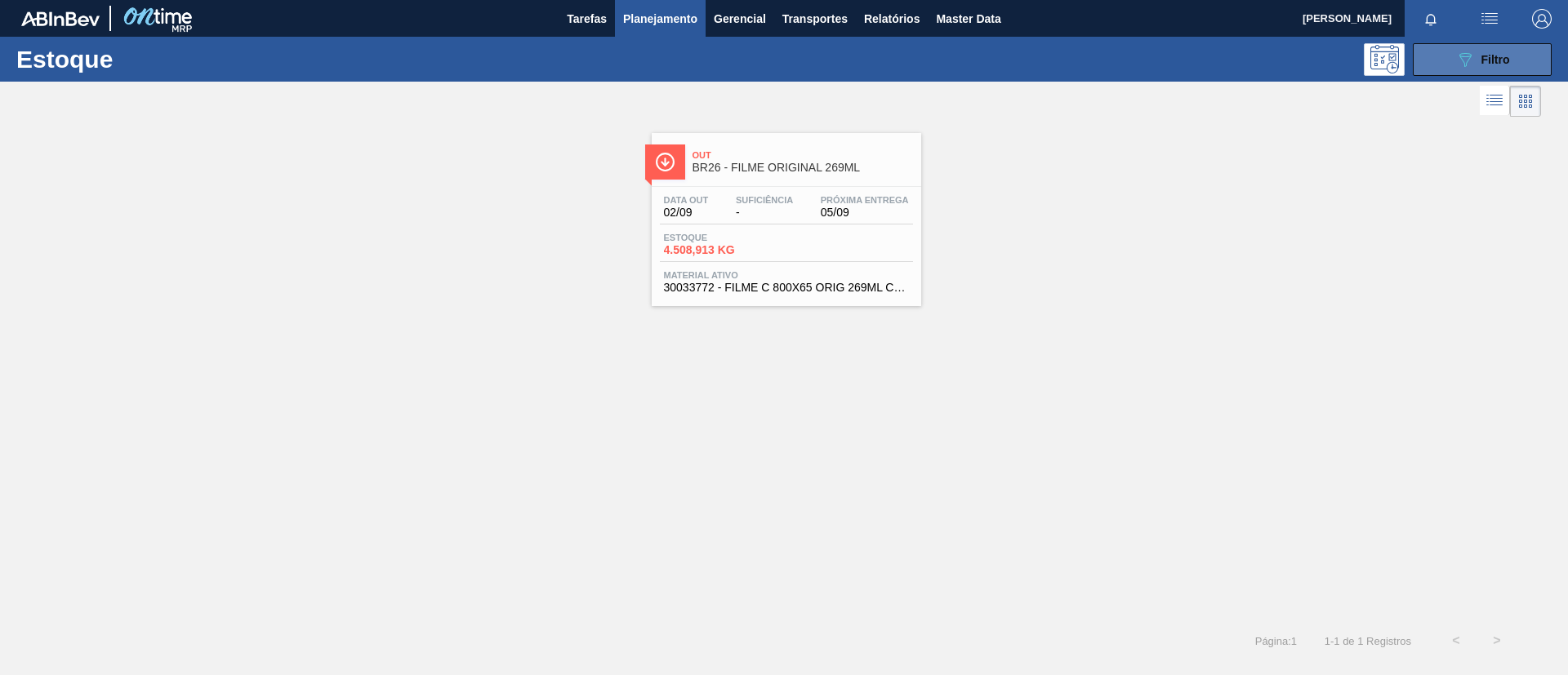
click at [1478, 71] on button "089F7B8B-B2A5-4AFE-B5C0-19BA573D28AC Filtro" at bounding box center [1482, 60] width 139 height 33
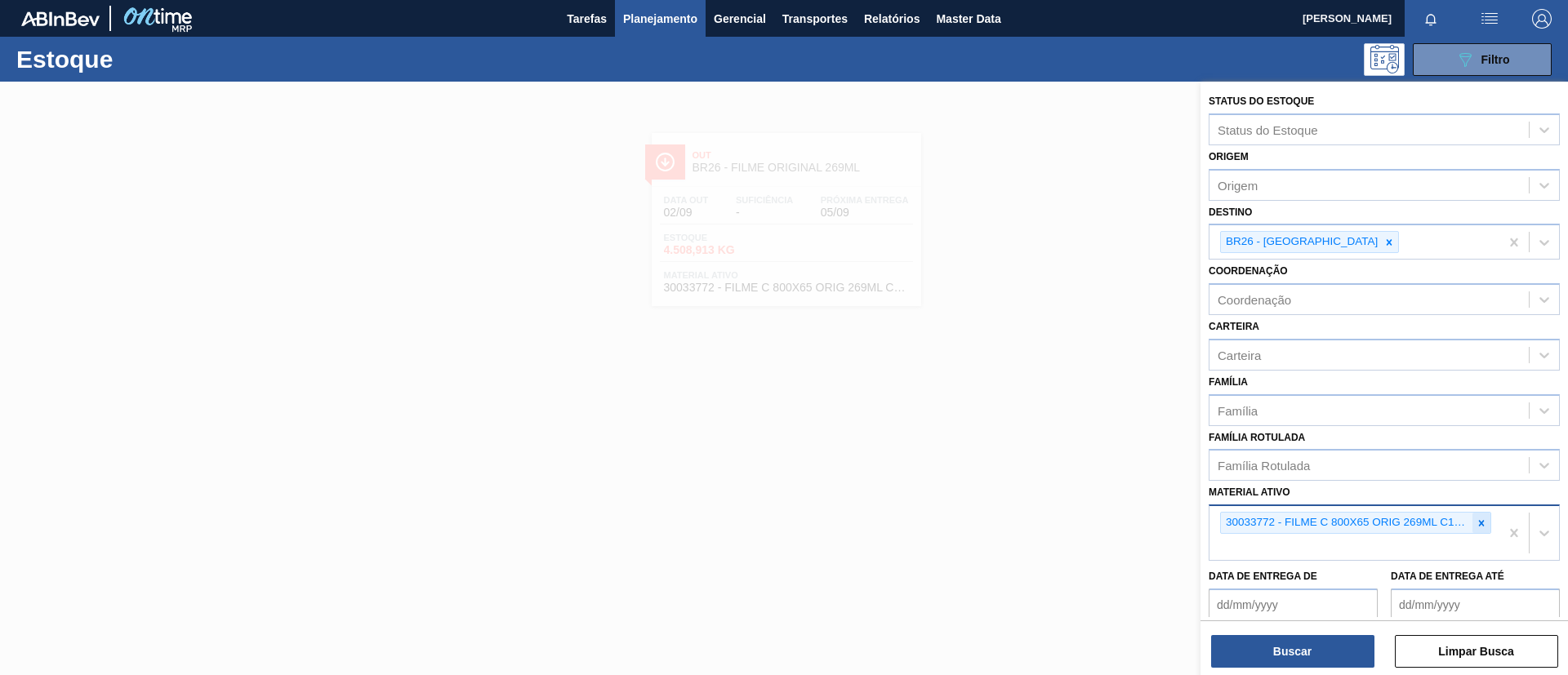
click at [1479, 525] on icon at bounding box center [1482, 522] width 6 height 6
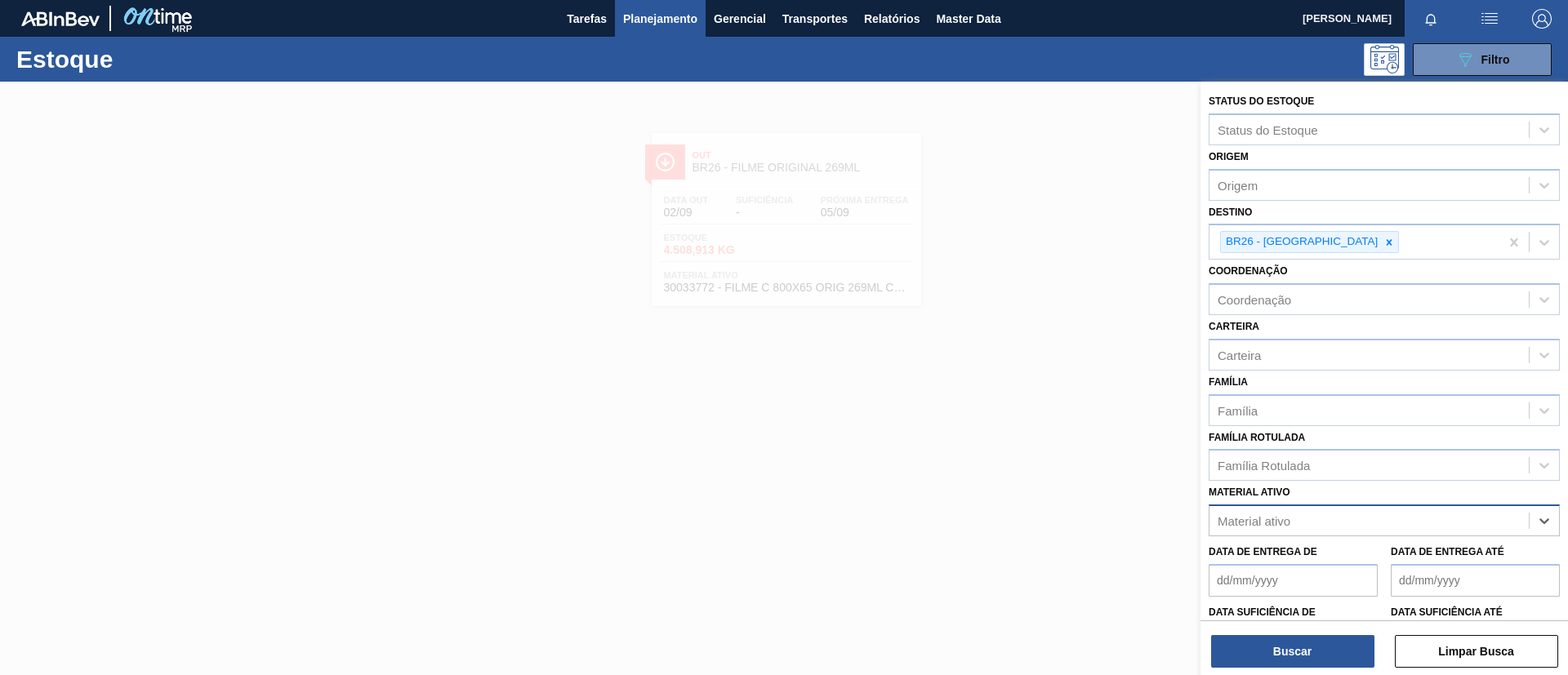
paste ativo "30019068"
type ativo "30019068"
click at [1388, 538] on div "Data de Entrega de Data de Entrega até" at bounding box center [1383, 566] width 364 height 61
click at [1386, 524] on div "Material ativo" at bounding box center [1369, 520] width 320 height 24
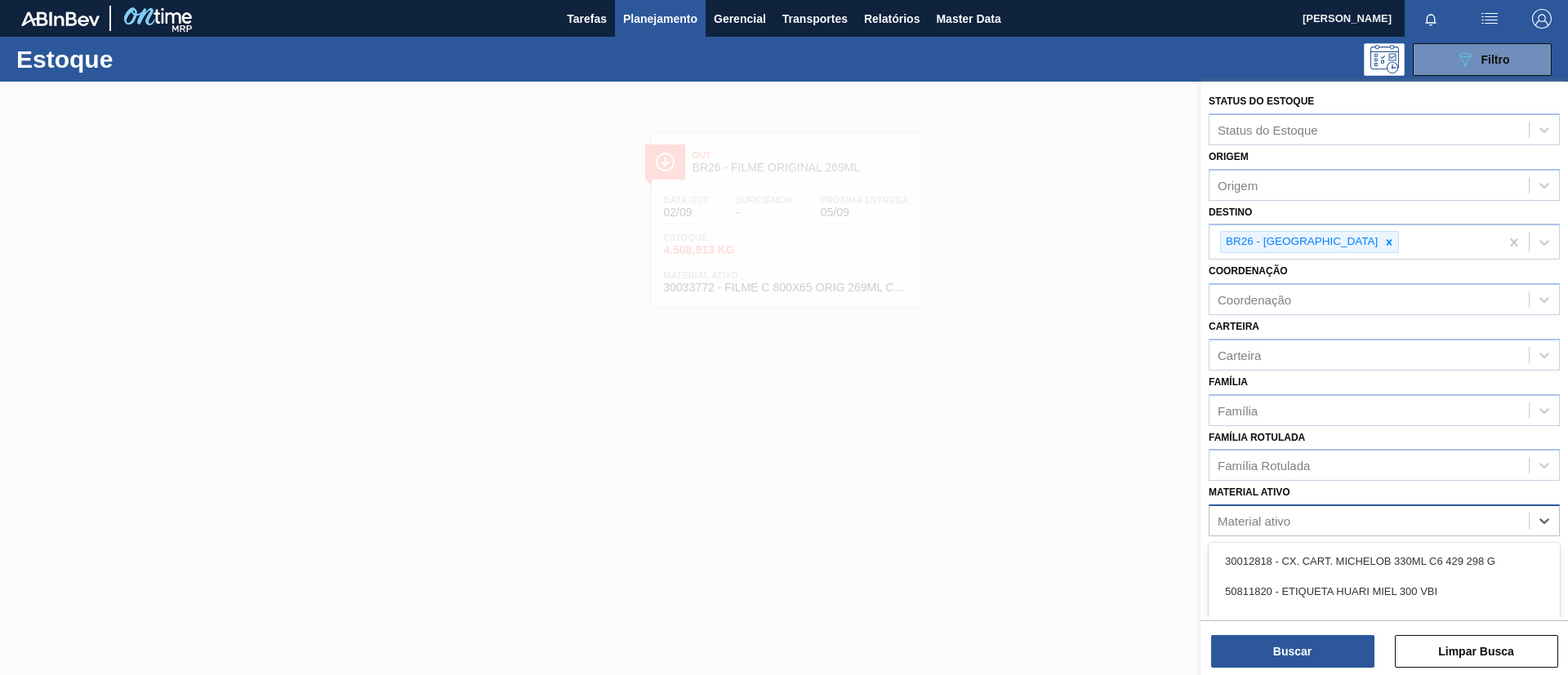
paste ativo "30019068"
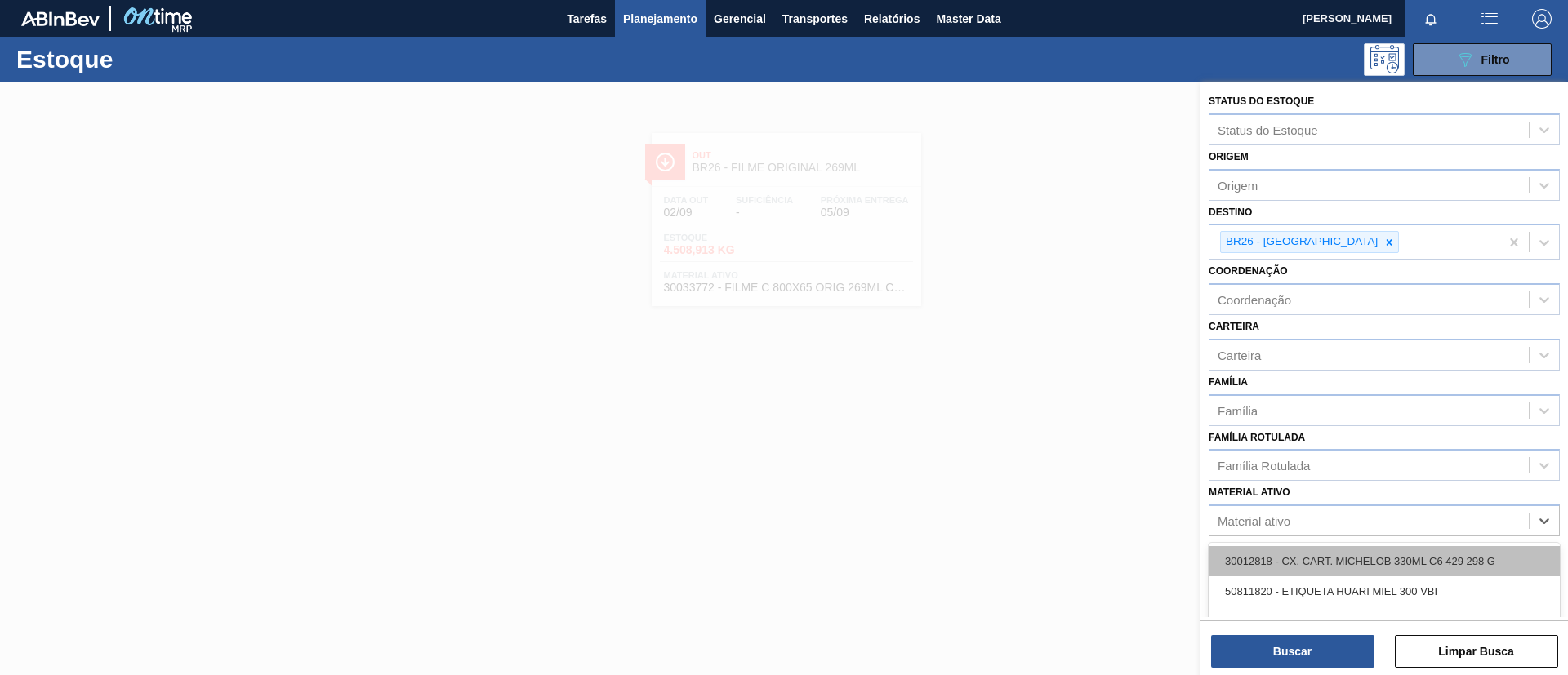
type ativo "30019068"
click at [1390, 562] on div "30019068 - FILME 700X80 BUD 350 SLK C12 429" at bounding box center [1383, 560] width 351 height 30
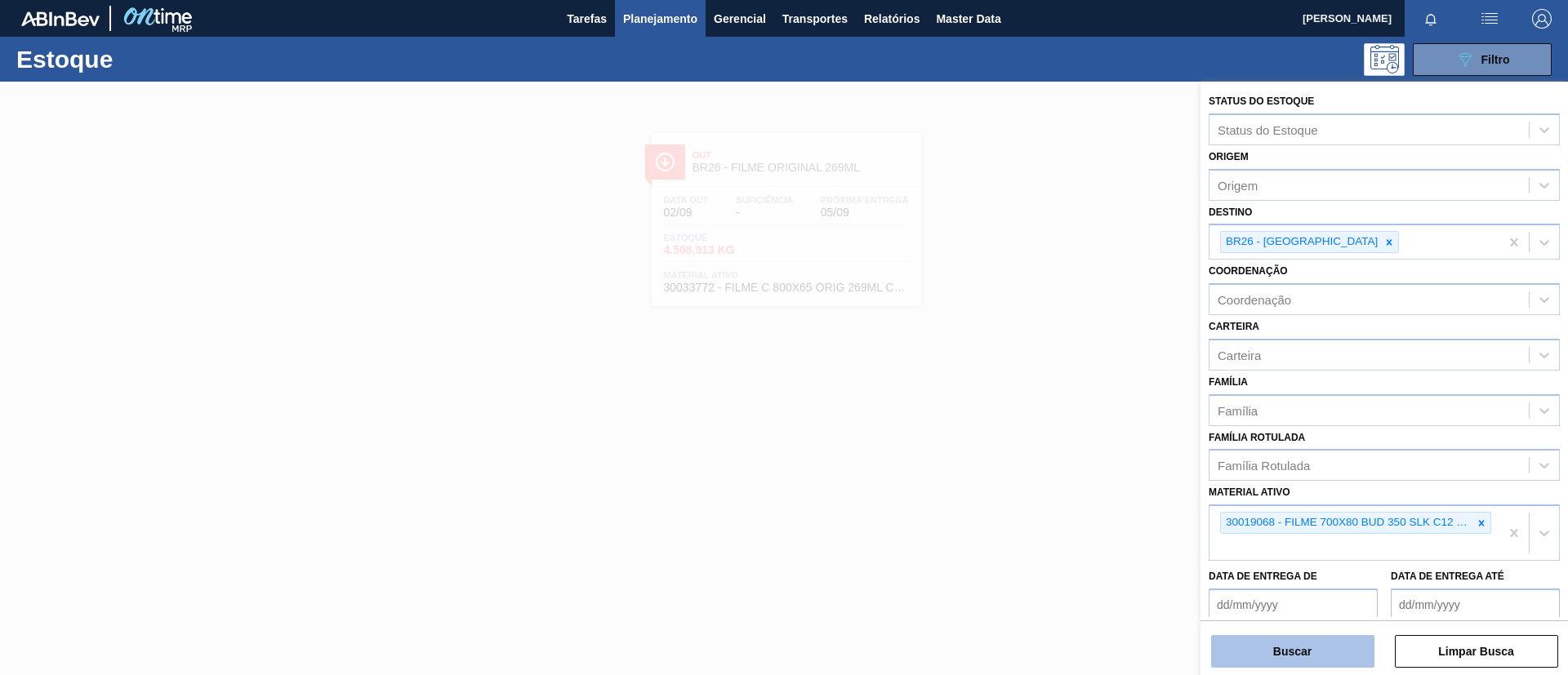
click at [1342, 646] on button "Buscar" at bounding box center [1293, 652] width 163 height 33
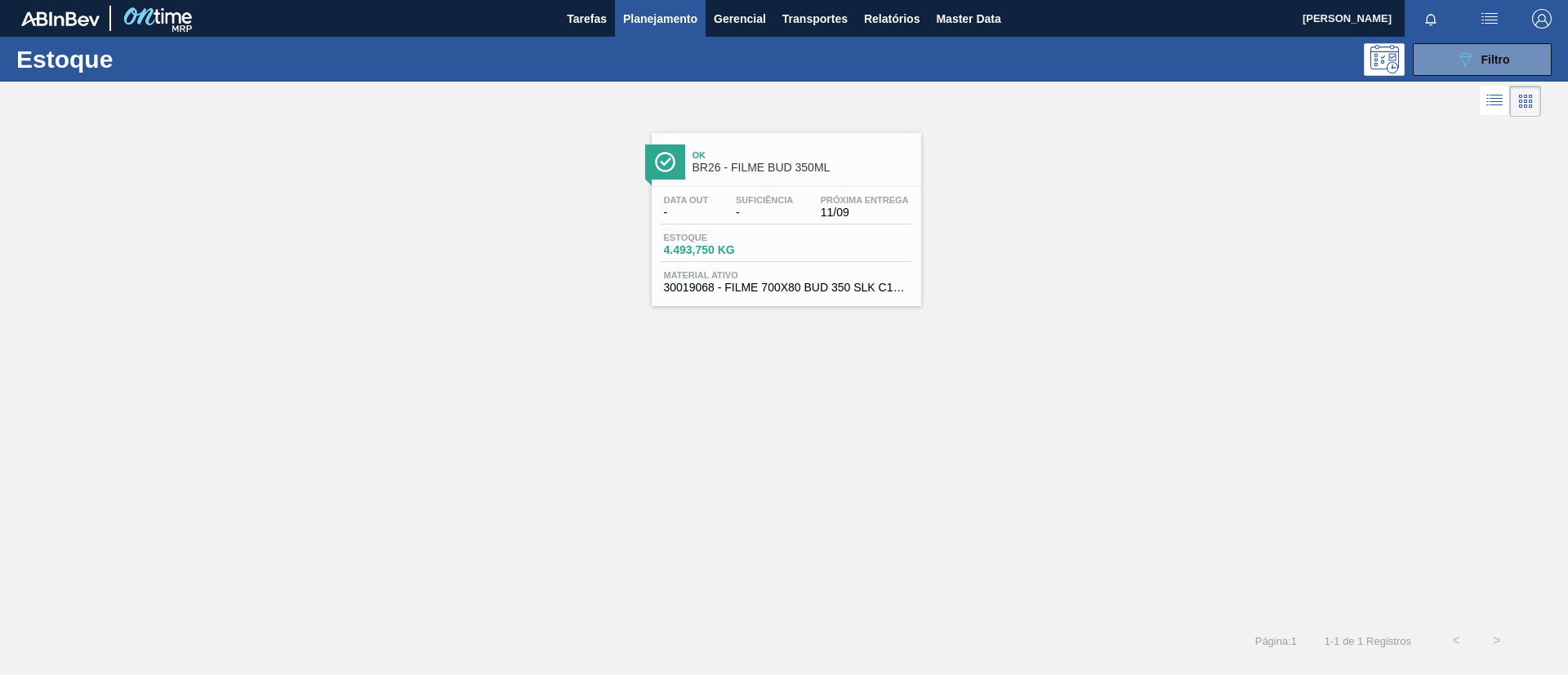
click at [847, 196] on span "Próxima Entrega" at bounding box center [865, 200] width 88 height 10
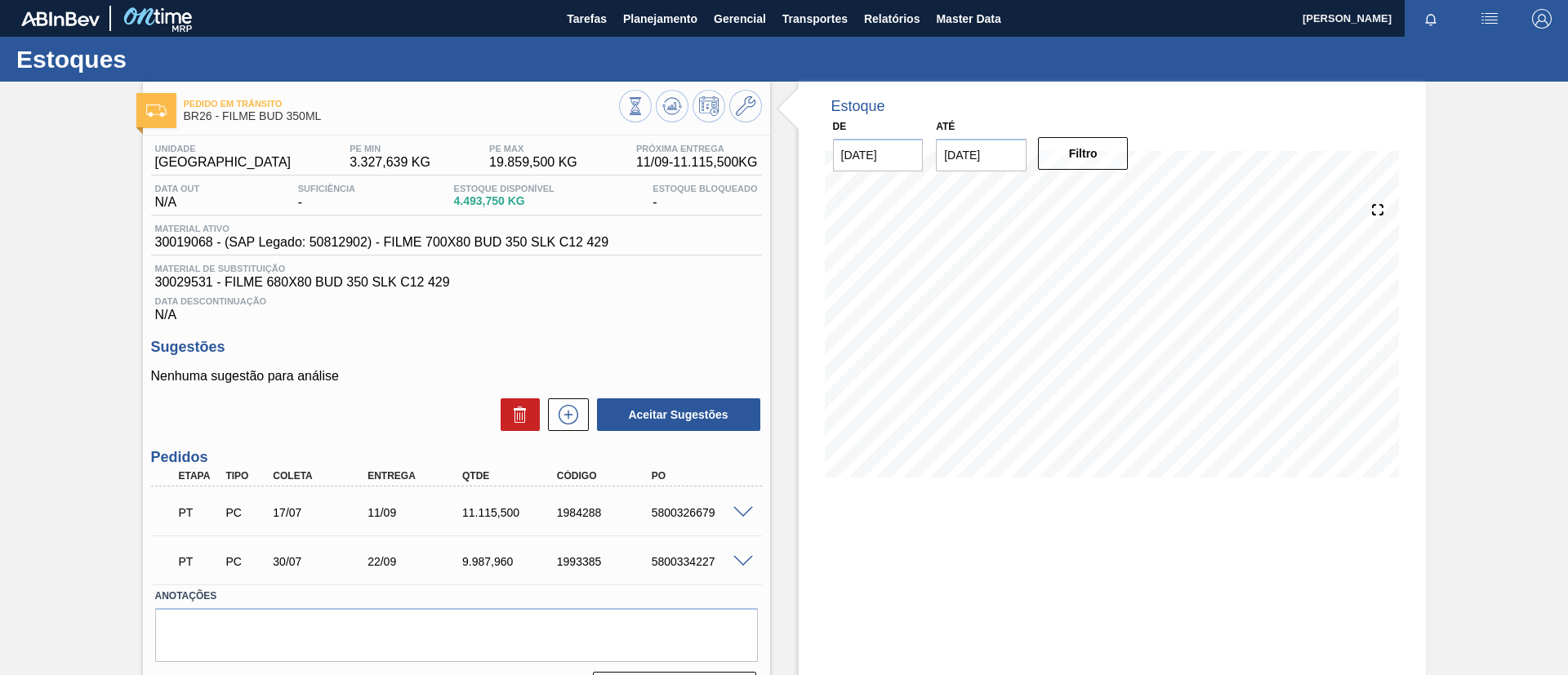
click at [742, 507] on span at bounding box center [743, 513] width 19 height 13
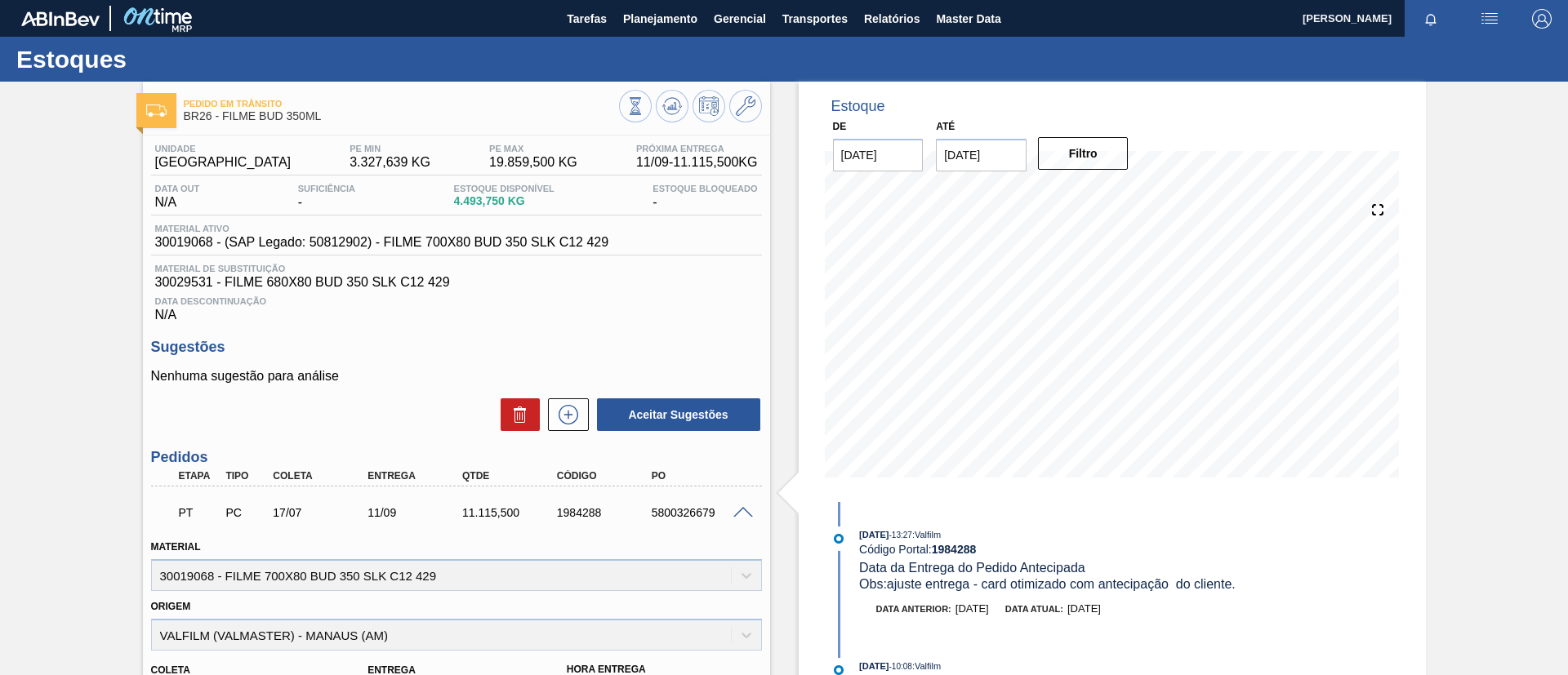
click at [748, 505] on div at bounding box center [746, 511] width 33 height 13
click at [742, 505] on div at bounding box center [746, 511] width 33 height 13
click at [742, 509] on span at bounding box center [743, 513] width 19 height 13
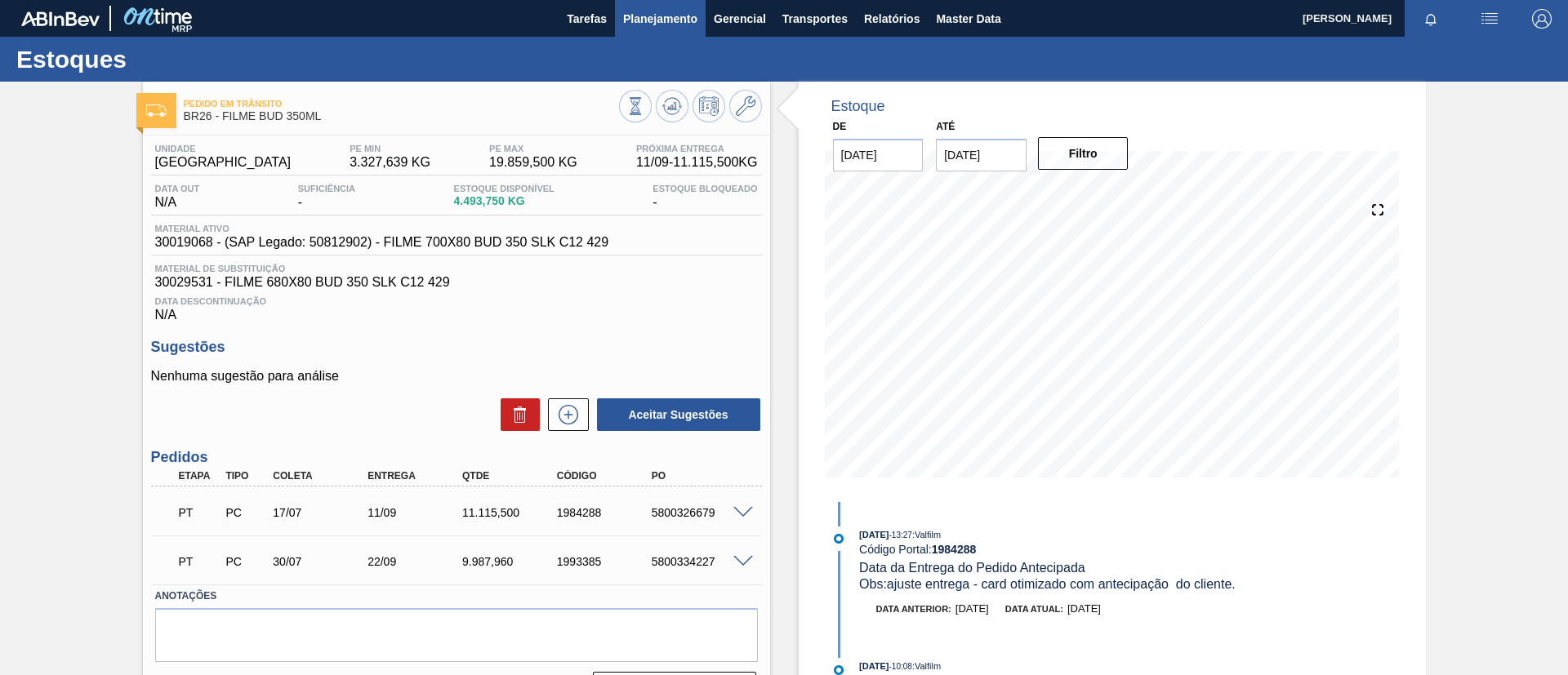
click at [659, 18] on span "Planejamento" at bounding box center [660, 18] width 74 height 19
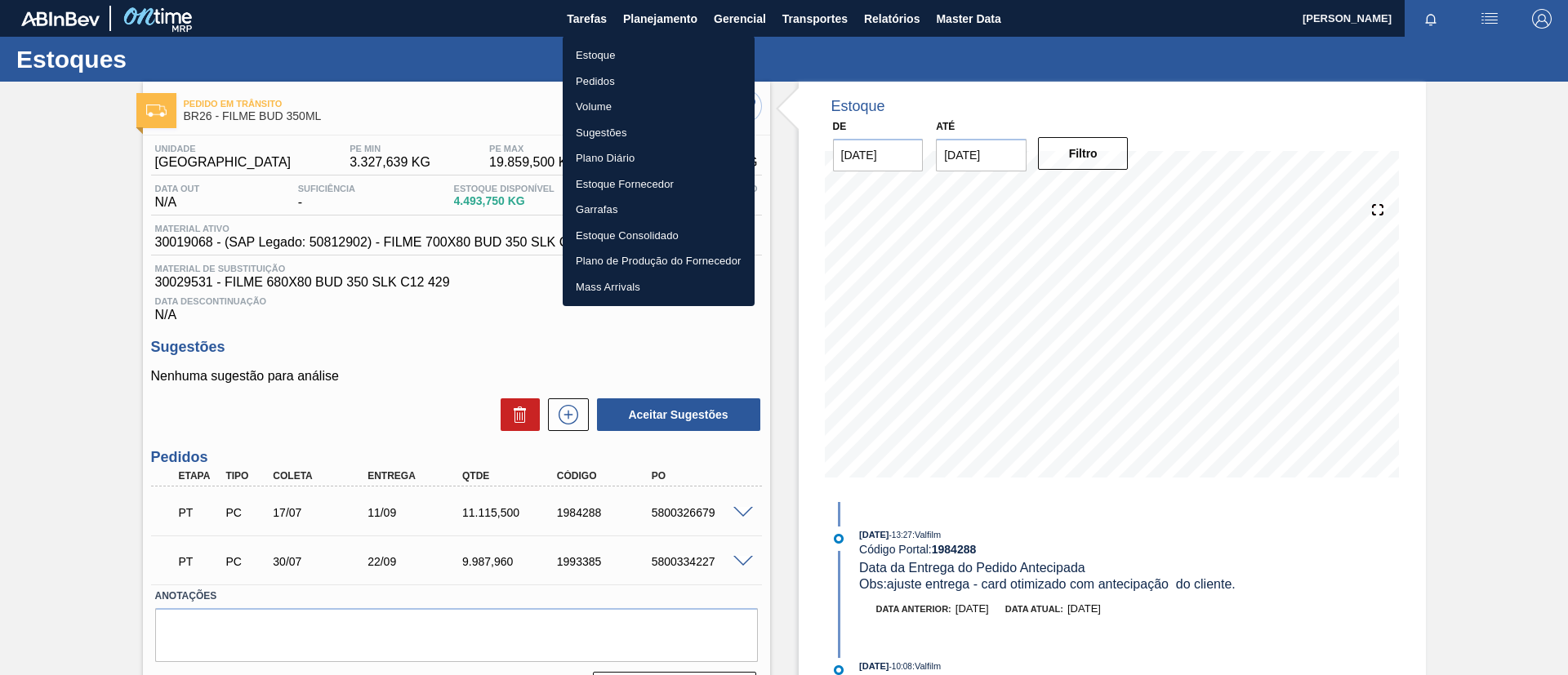
click at [638, 64] on li "Estoque" at bounding box center [658, 55] width 192 height 26
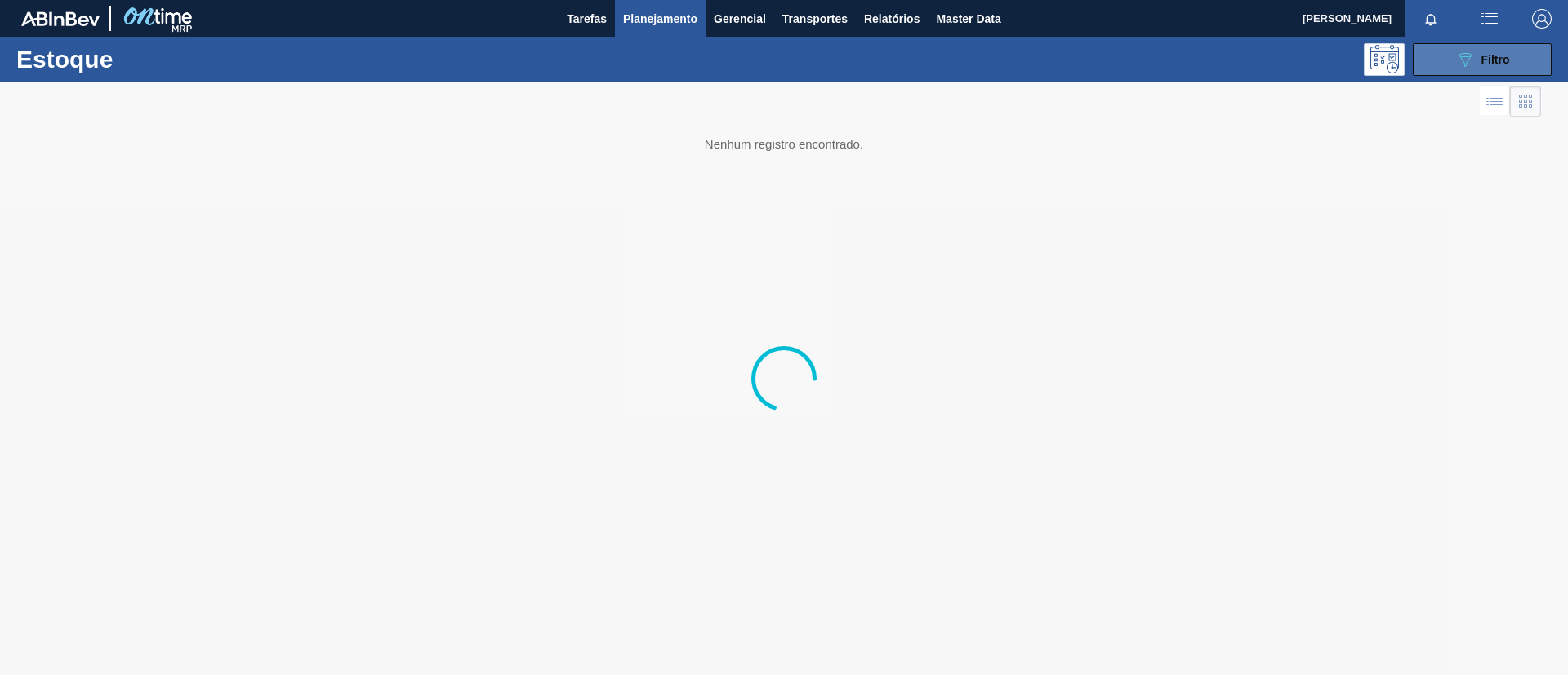
click at [1469, 66] on icon "089F7B8B-B2A5-4AFE-B5C0-19BA573D28AC" at bounding box center [1465, 60] width 19 height 19
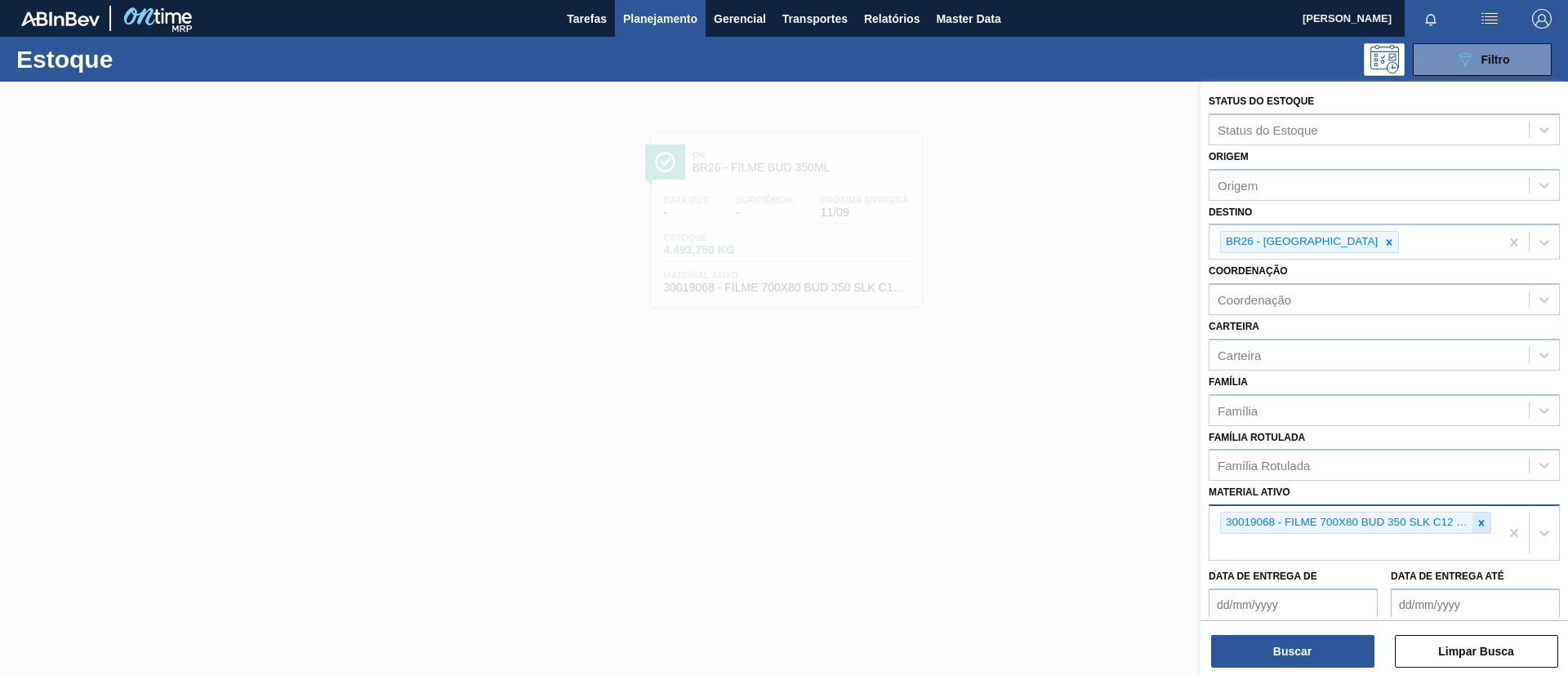
click at [1482, 525] on icon at bounding box center [1481, 523] width 12 height 12
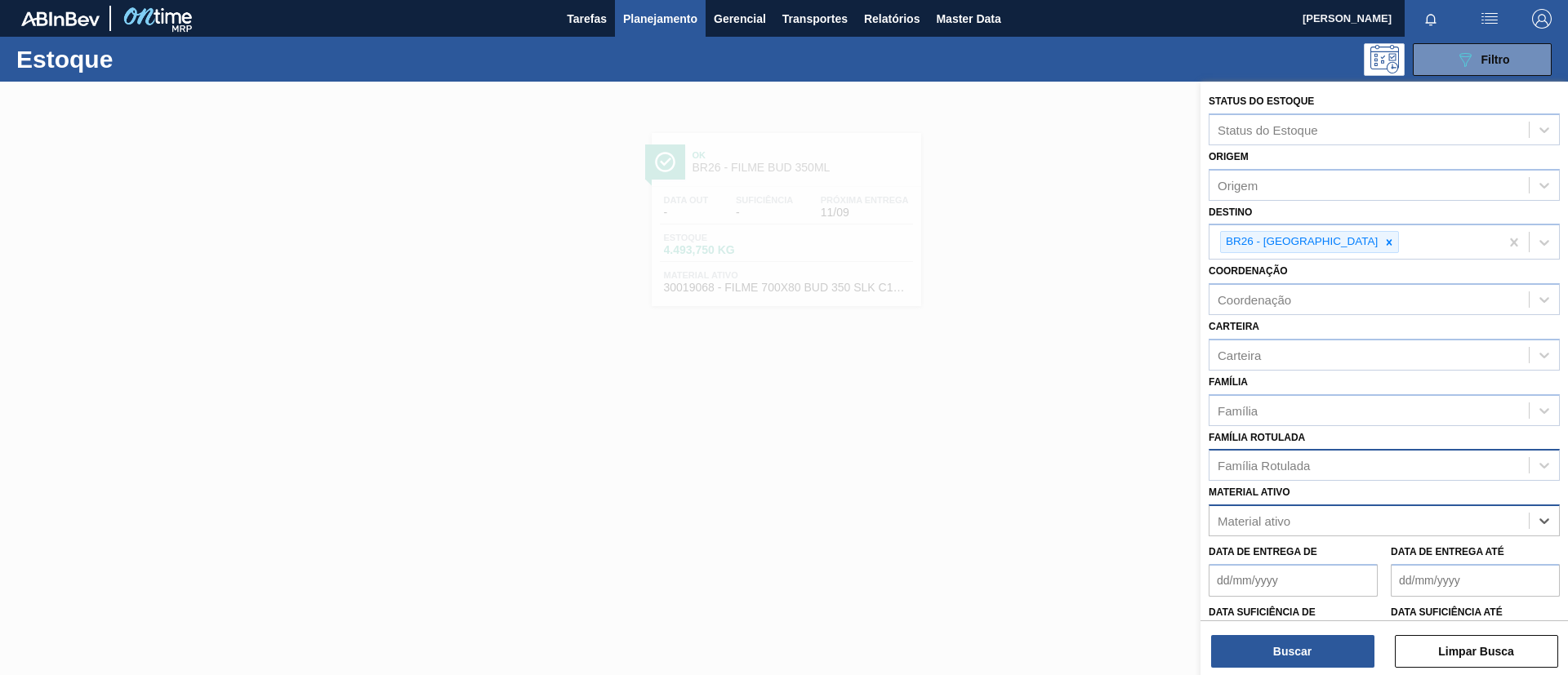
click at [1395, 474] on div "Família Rotulada" at bounding box center [1369, 465] width 320 height 24
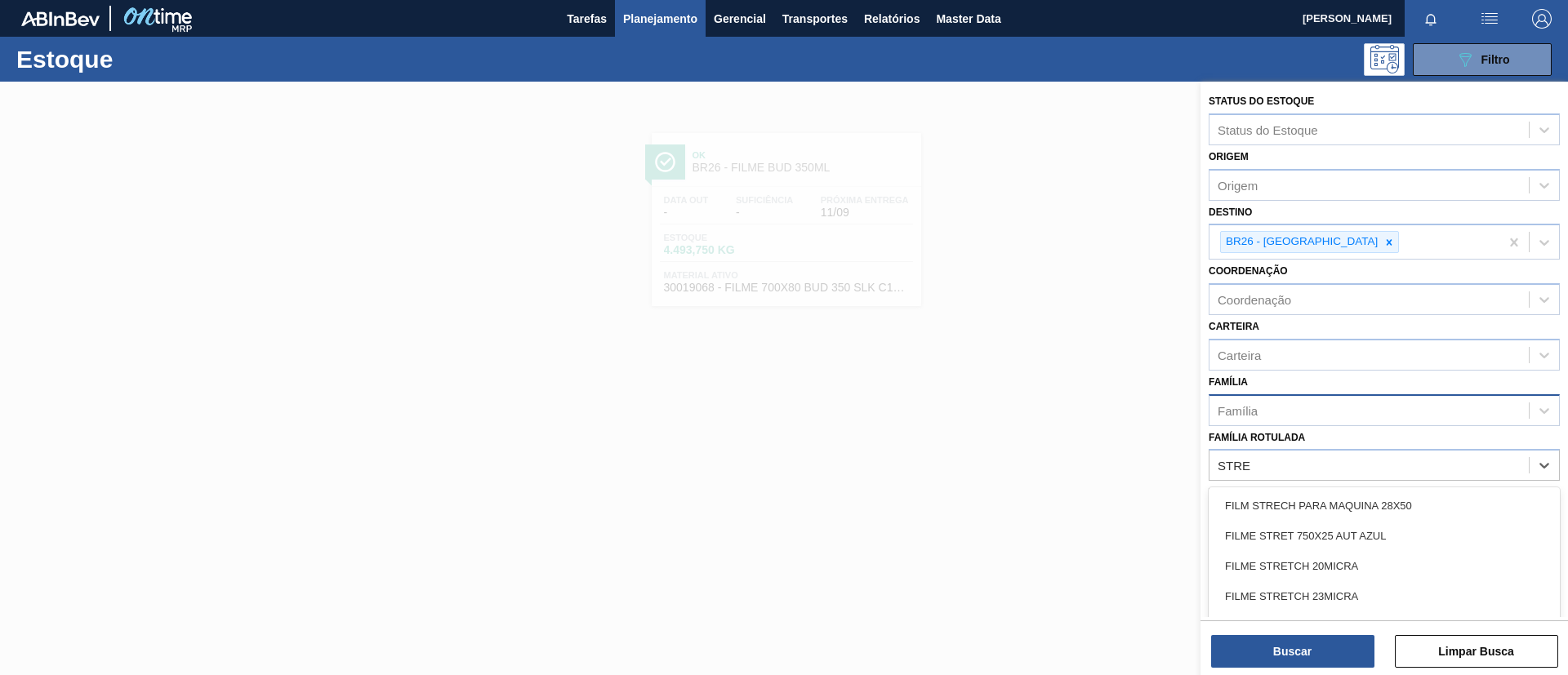
type Rotulada "STRE"
click at [1301, 413] on div "Família" at bounding box center [1369, 409] width 320 height 24
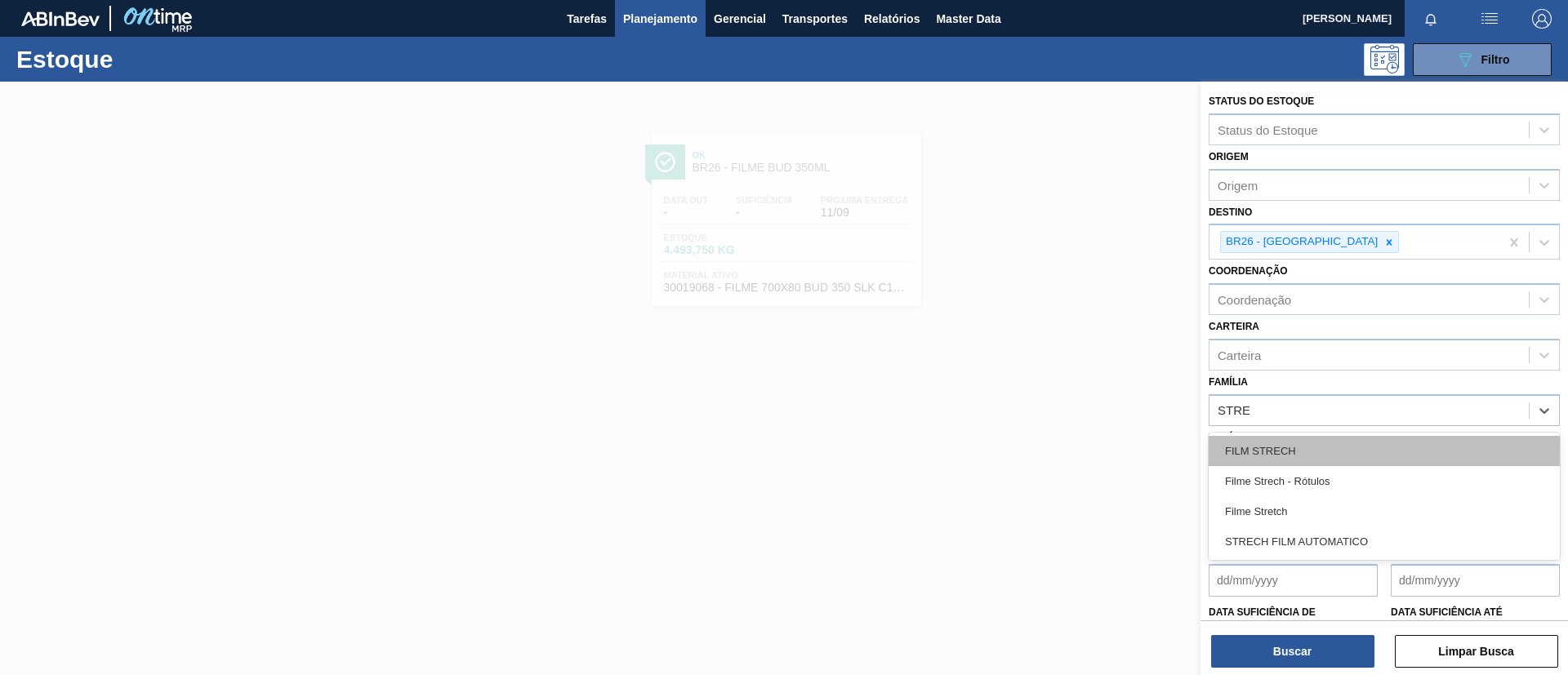
type input "STRET"
click at [1298, 447] on div "Filme Stretch" at bounding box center [1383, 450] width 351 height 30
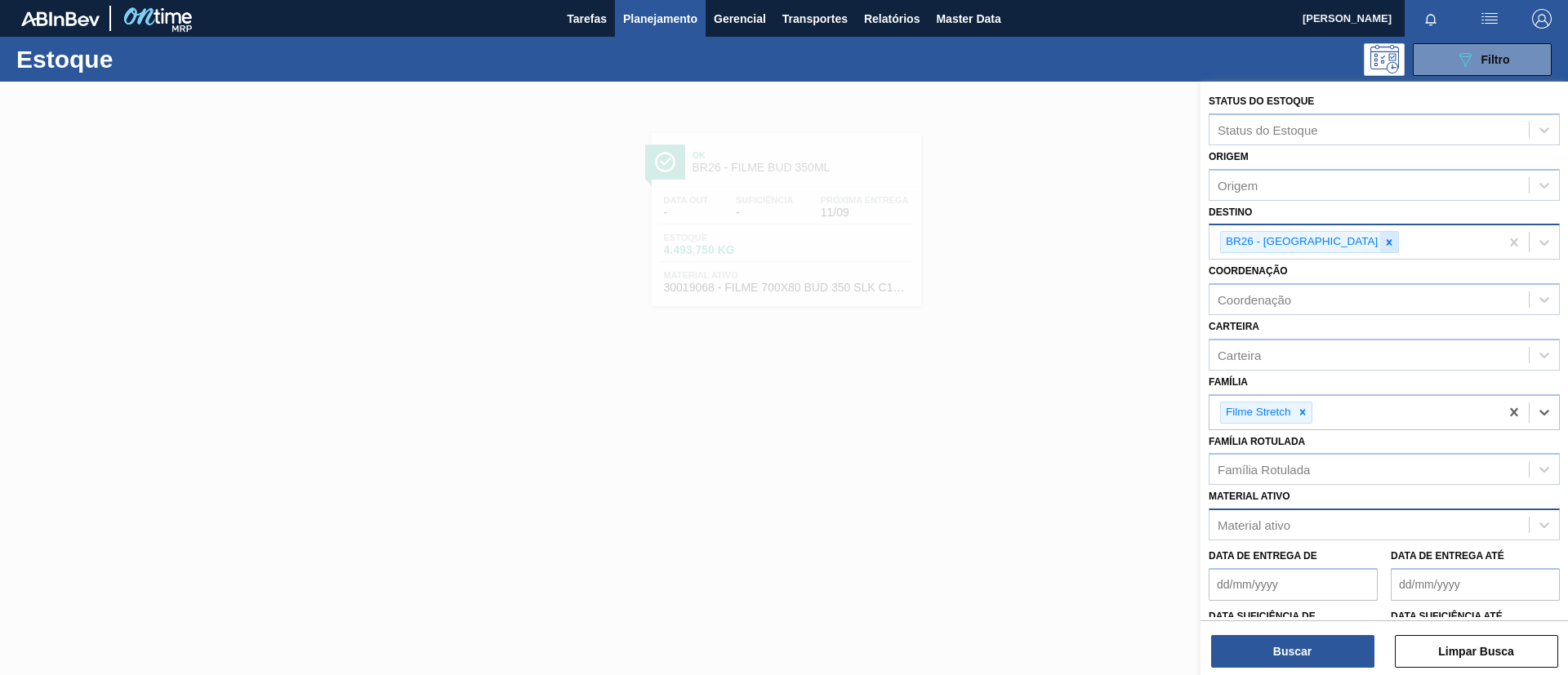
click at [1383, 245] on icon at bounding box center [1389, 242] width 12 height 12
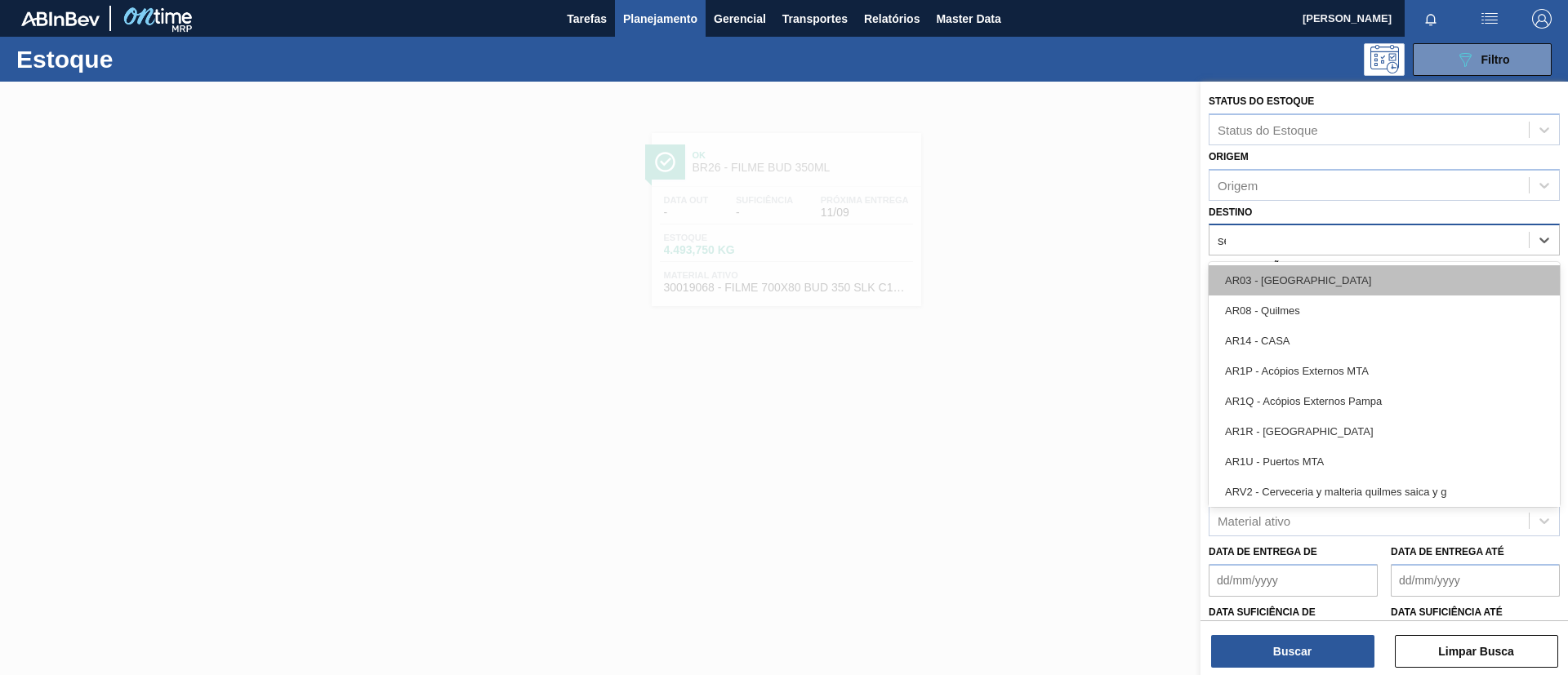
type input "serg"
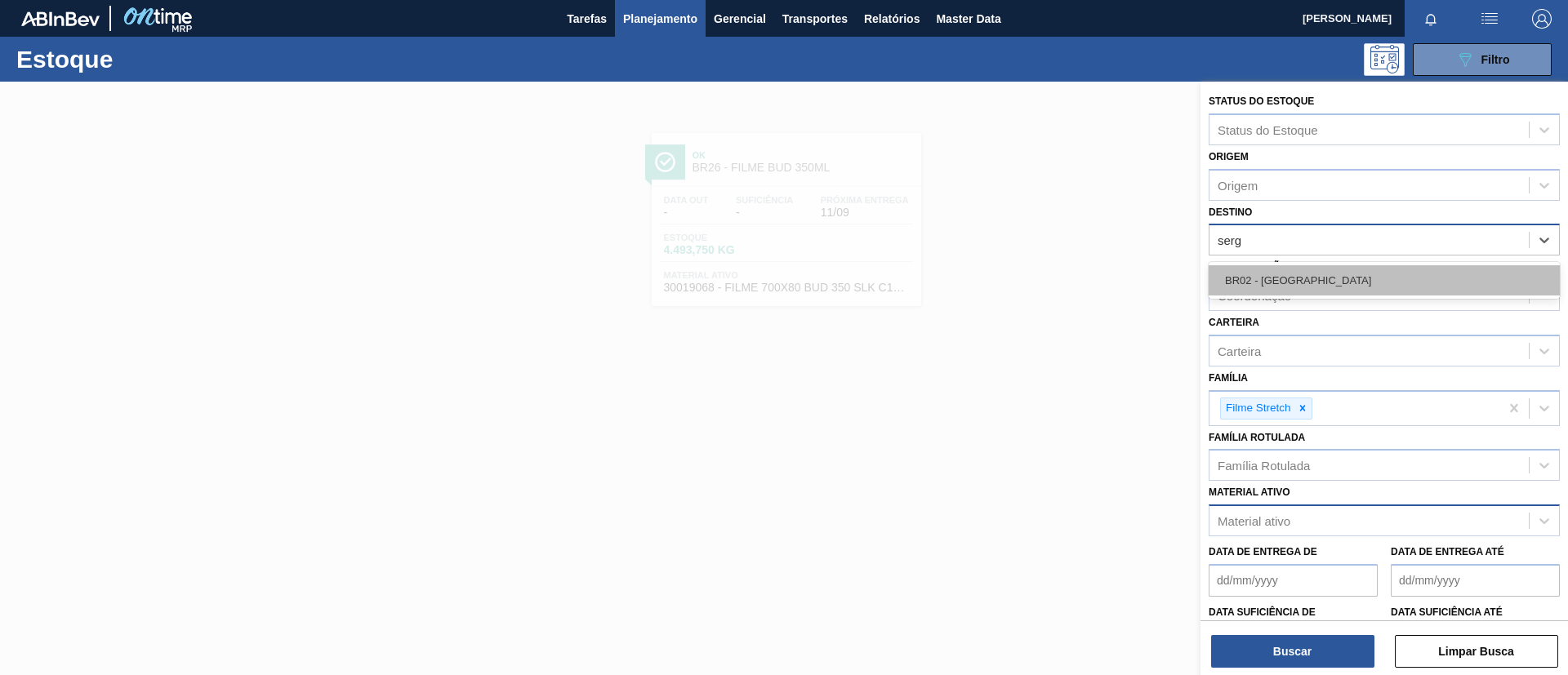
click at [1328, 271] on div "BR02 - [GEOGRAPHIC_DATA]" at bounding box center [1383, 280] width 351 height 30
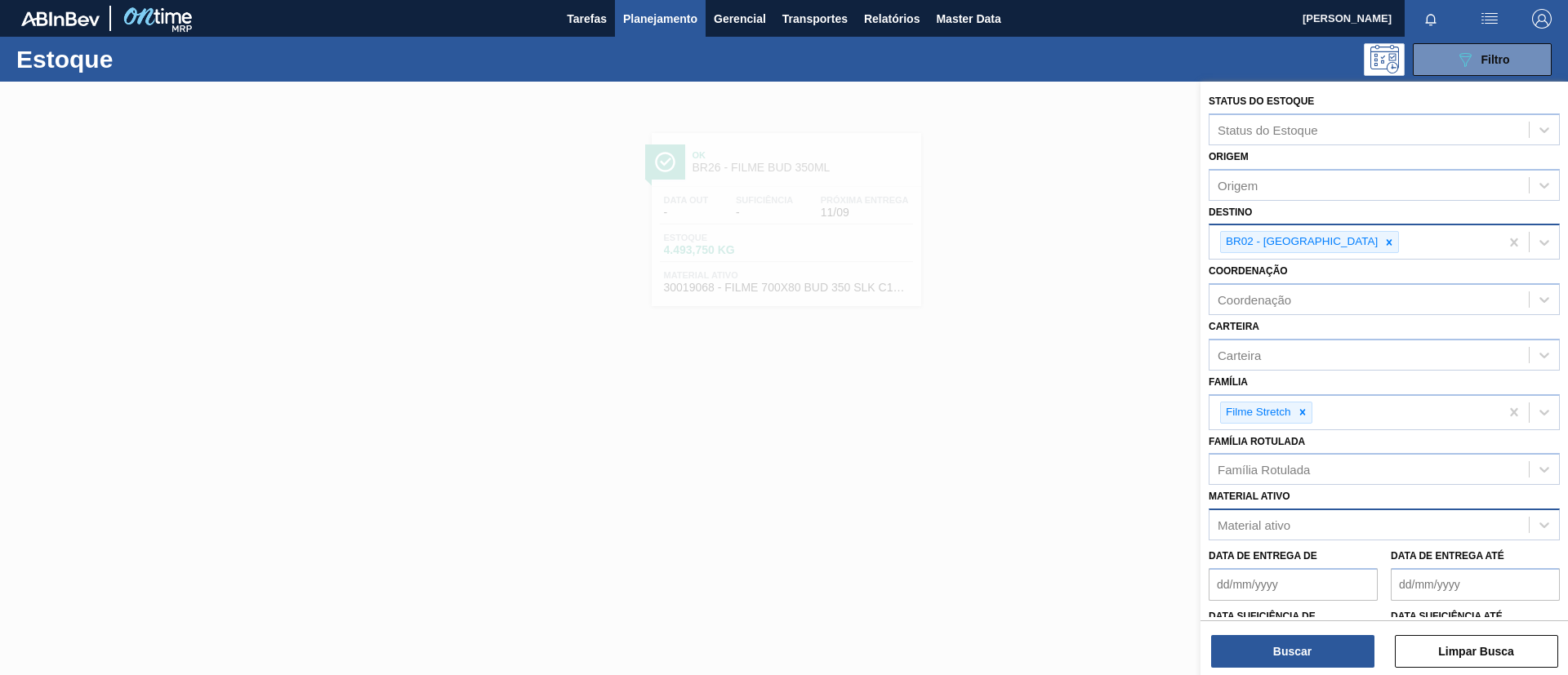
click at [1282, 629] on div "Buscar Limpar Busca" at bounding box center [1384, 642] width 367 height 45
click at [1285, 632] on div "Buscar Limpar Busca" at bounding box center [1384, 642] width 367 height 45
click at [1256, 635] on button "Buscar" at bounding box center [1293, 652] width 163 height 33
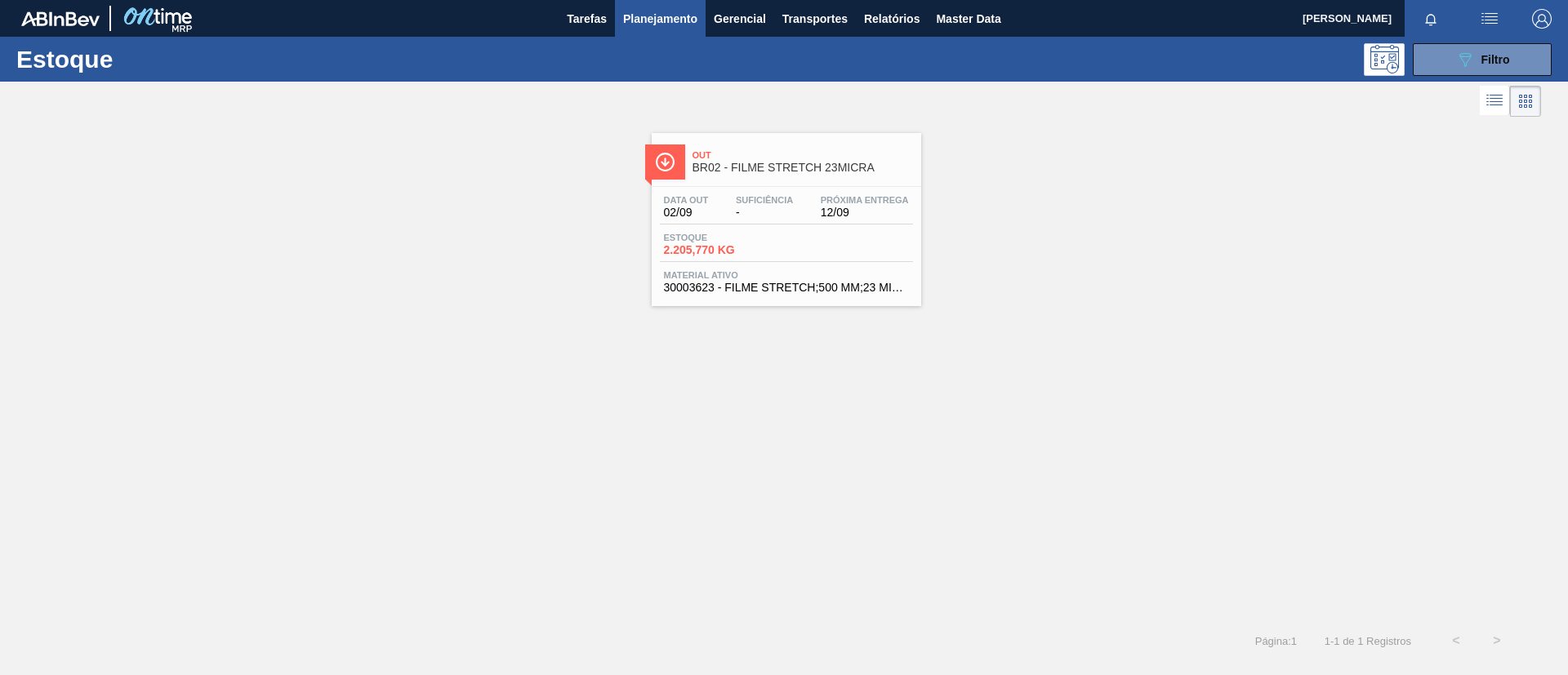
click at [720, 153] on span "Out" at bounding box center [803, 155] width 220 height 10
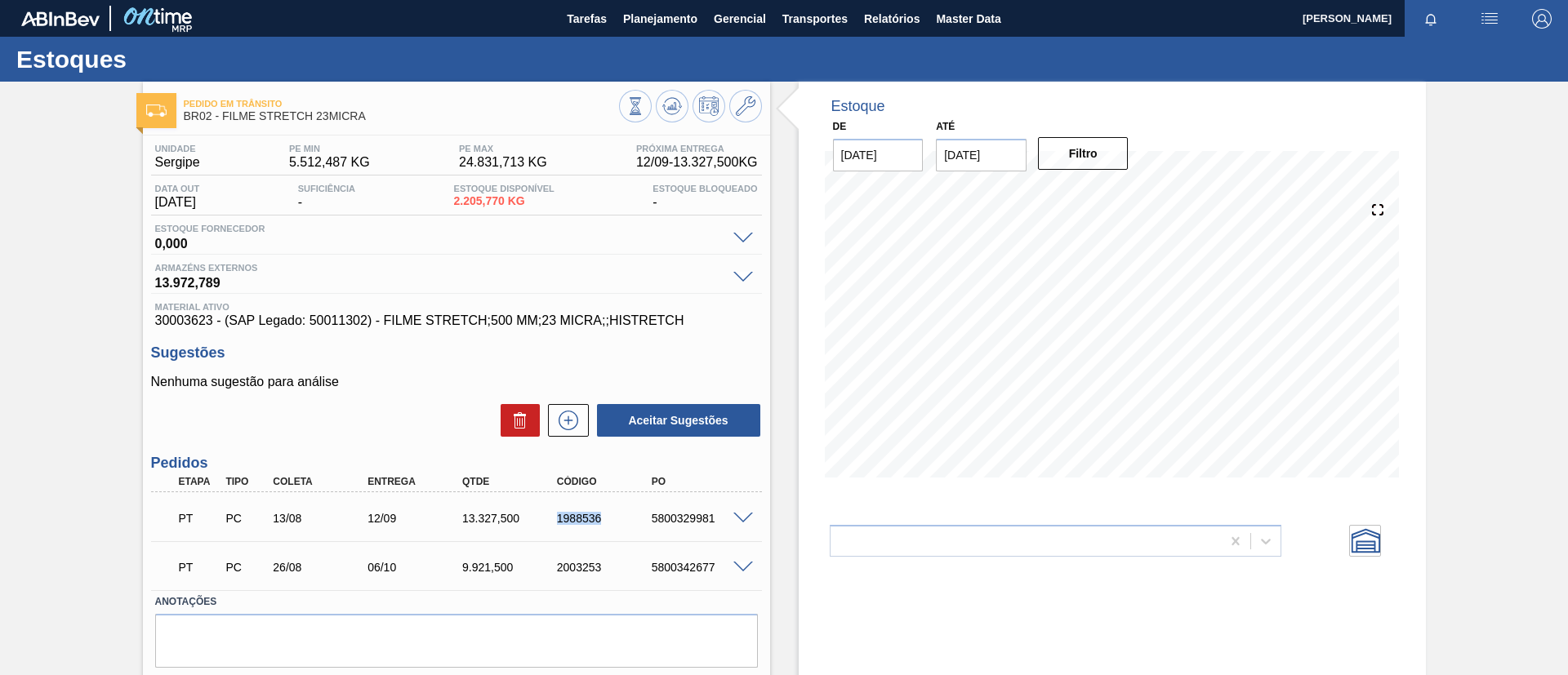
drag, startPoint x: 547, startPoint y: 517, endPoint x: 642, endPoint y: 527, distance: 95.5
click at [642, 527] on div "PT PC 13/08 12/09 13.327,500 1988536 5800329981" at bounding box center [451, 517] width 567 height 33
copy div "1988536"
click at [118, 424] on div "Pedido [PERSON_NAME] BR02 - FILME STRETCH 23MICRA Unidade Sergipe PE MIN 5.512,…" at bounding box center [784, 403] width 1568 height 642
click at [663, 17] on span "Planejamento" at bounding box center [660, 18] width 74 height 19
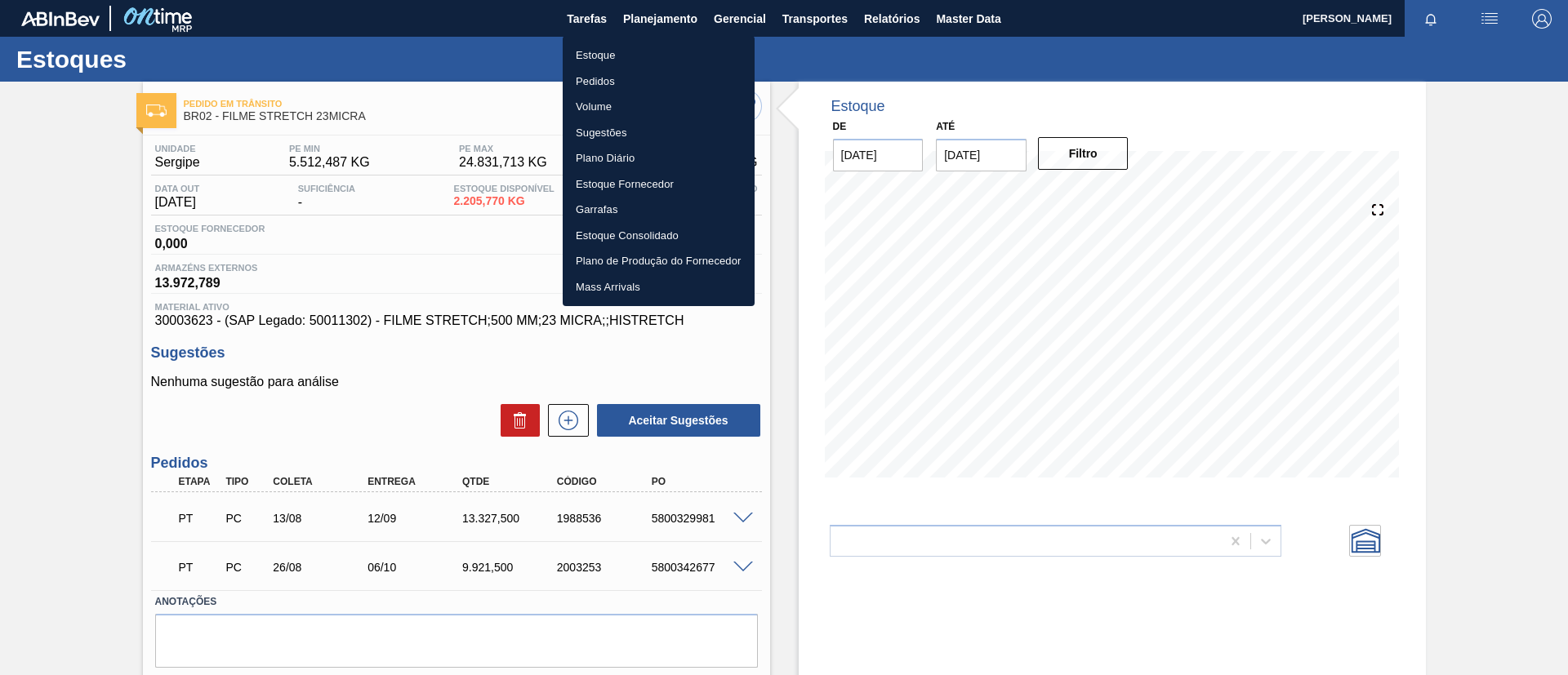
click at [647, 50] on li "Estoque" at bounding box center [658, 55] width 192 height 26
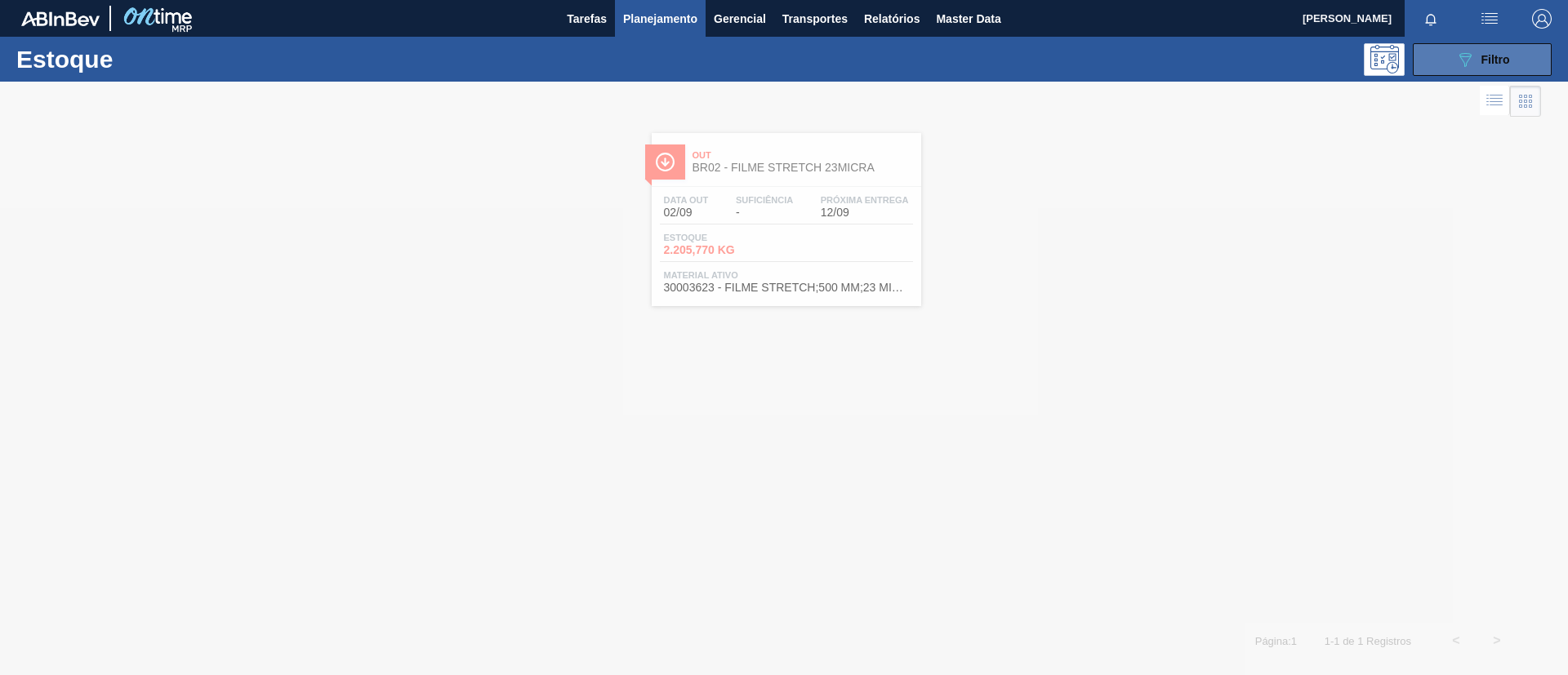
click at [1520, 63] on button "089F7B8B-B2A5-4AFE-B5C0-19BA573D28AC Filtro" at bounding box center [1482, 60] width 139 height 33
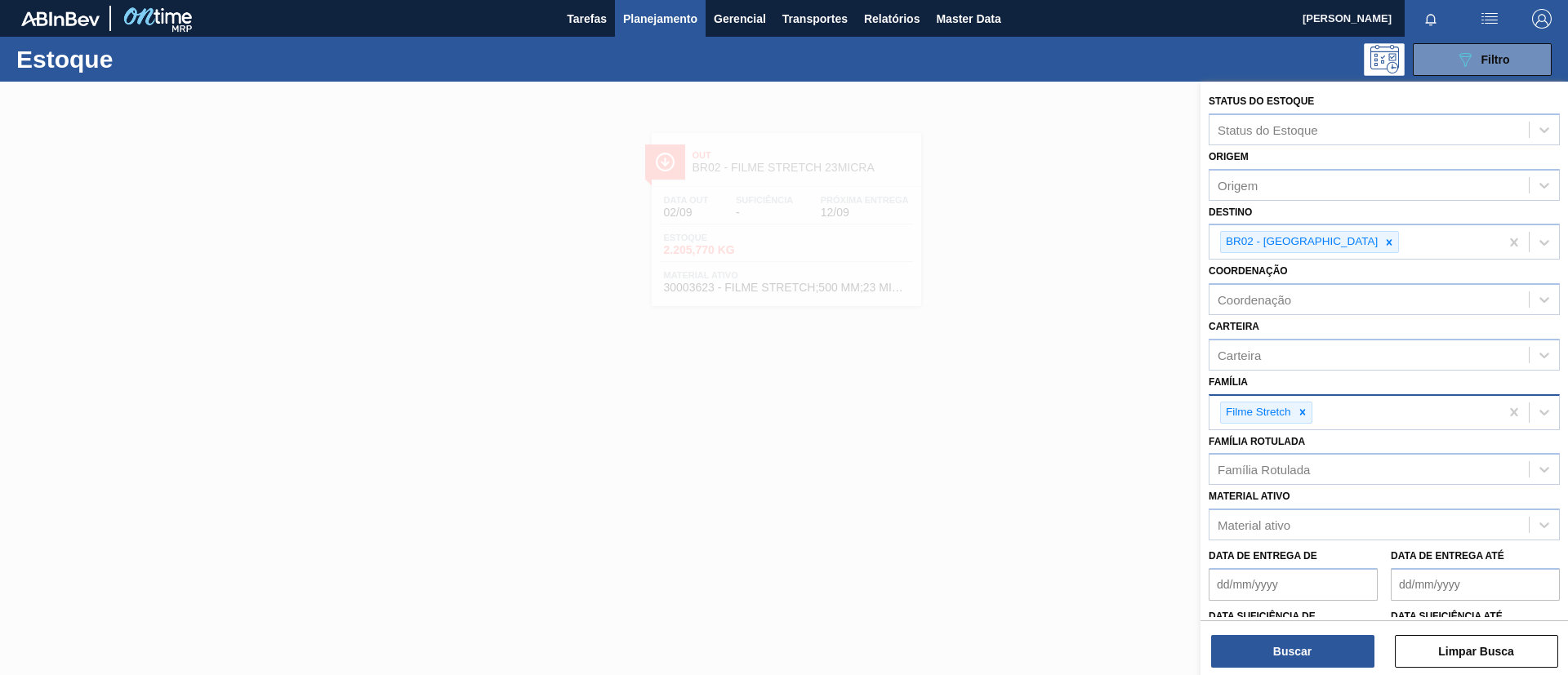
click at [1297, 416] on icon at bounding box center [1302, 412] width 12 height 12
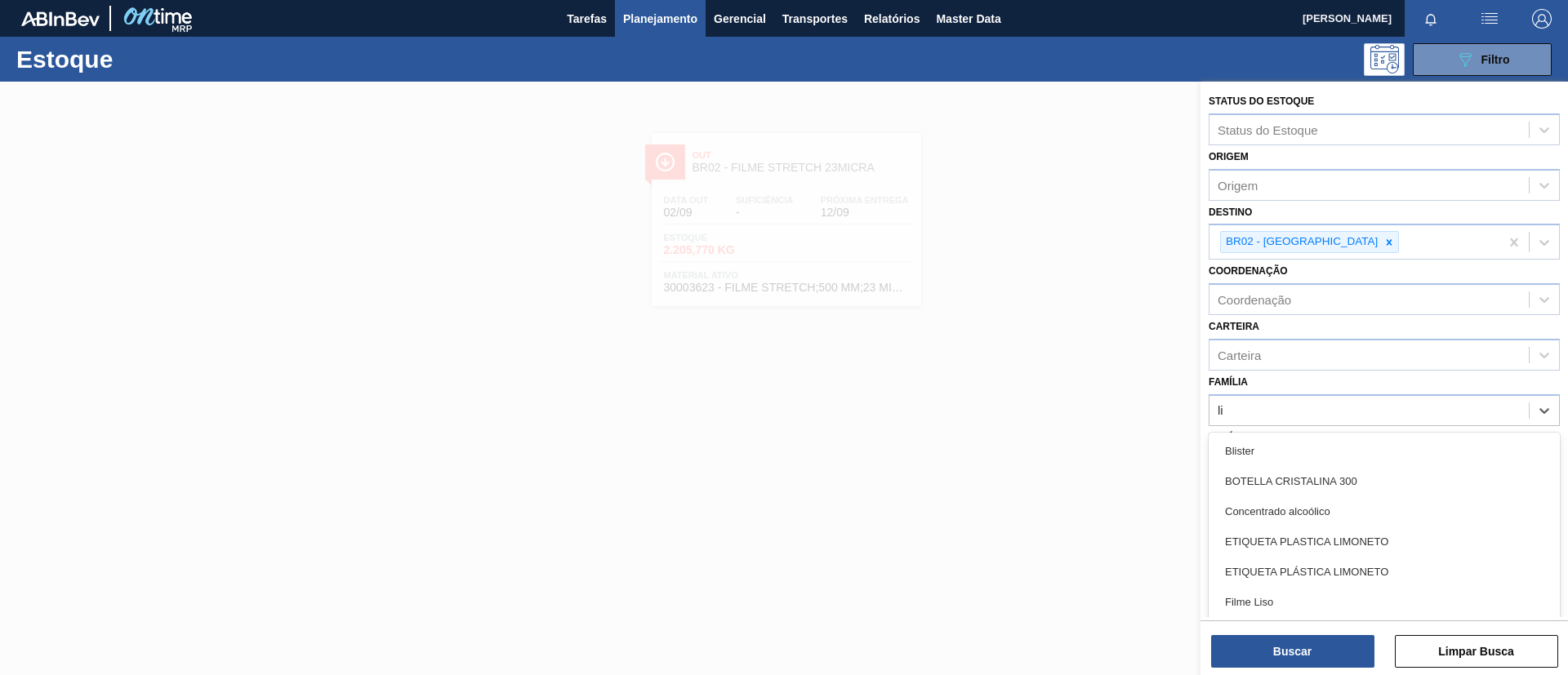
type input "lis"
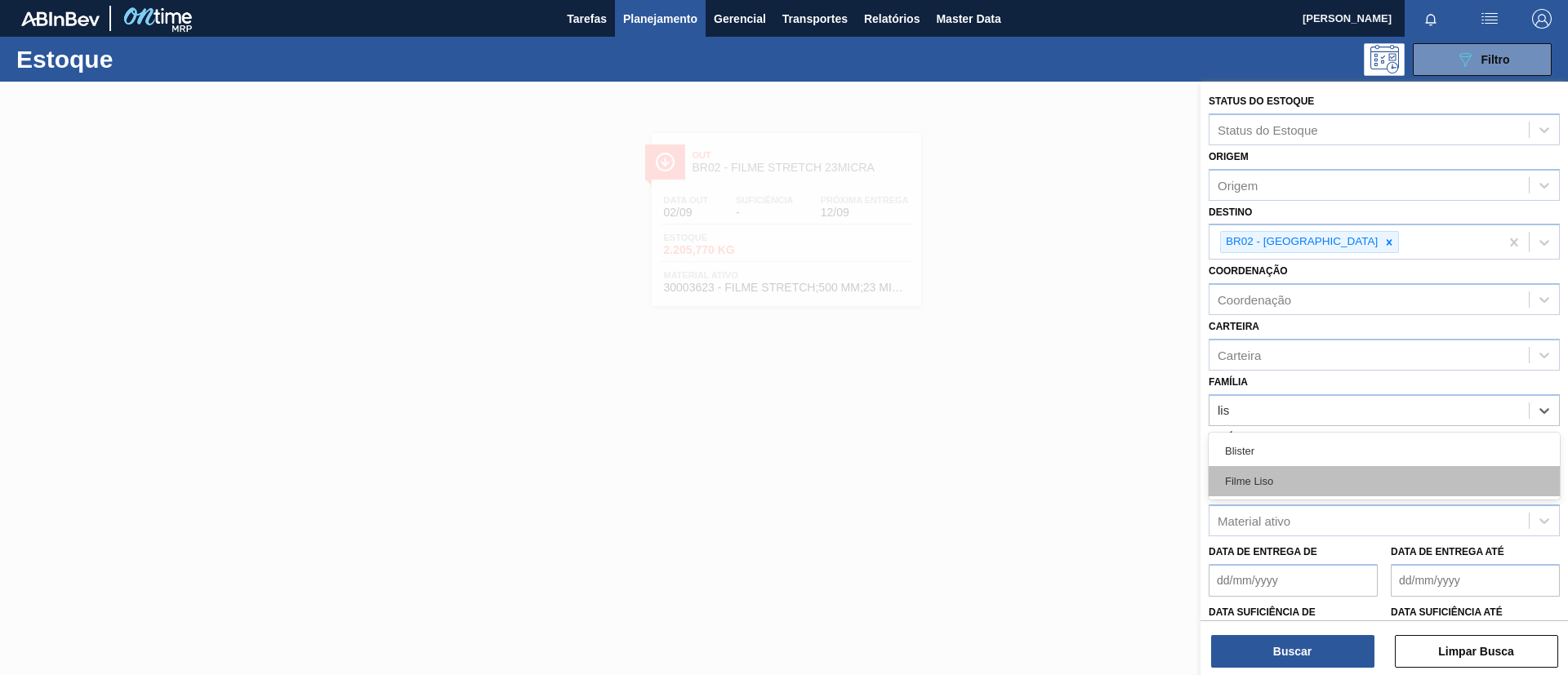
click at [1297, 474] on div "Filme Liso" at bounding box center [1383, 481] width 351 height 30
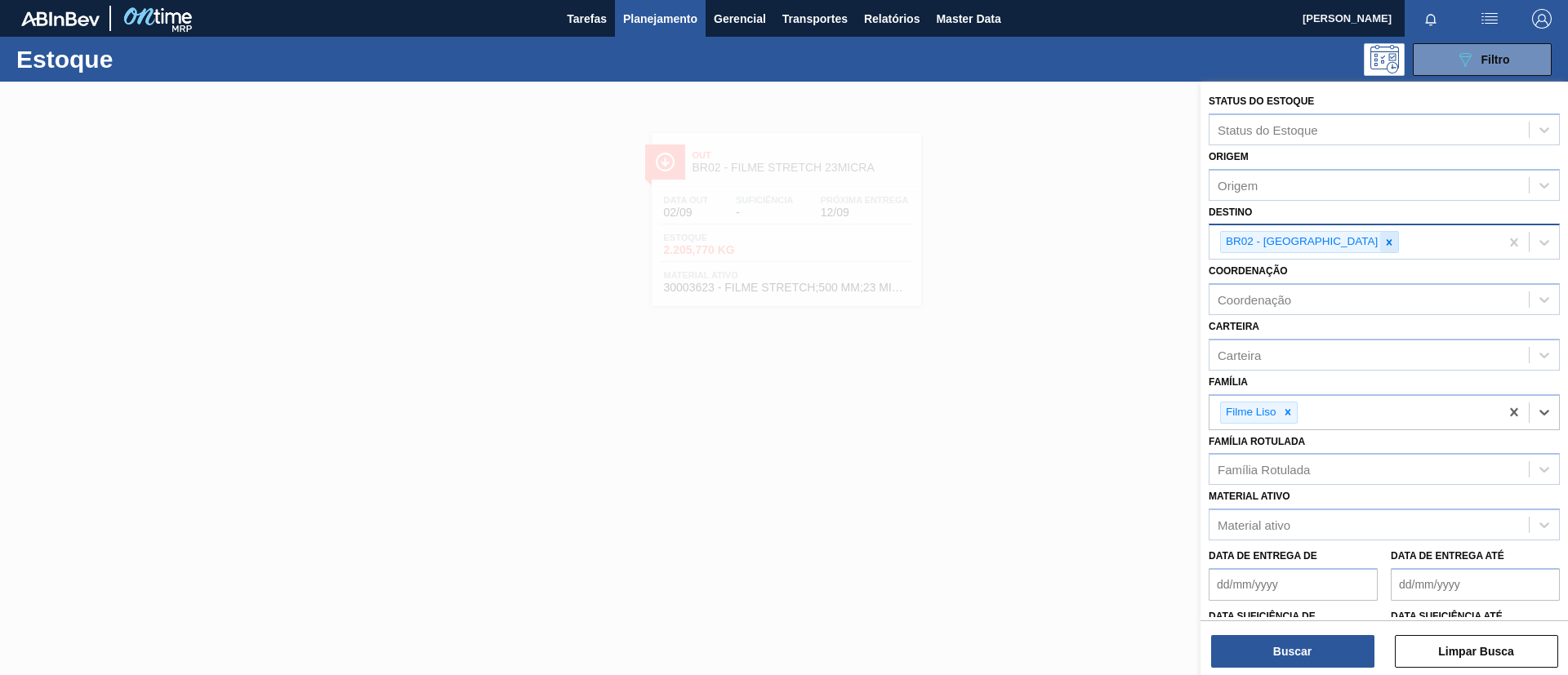
click at [1381, 235] on div at bounding box center [1389, 241] width 18 height 20
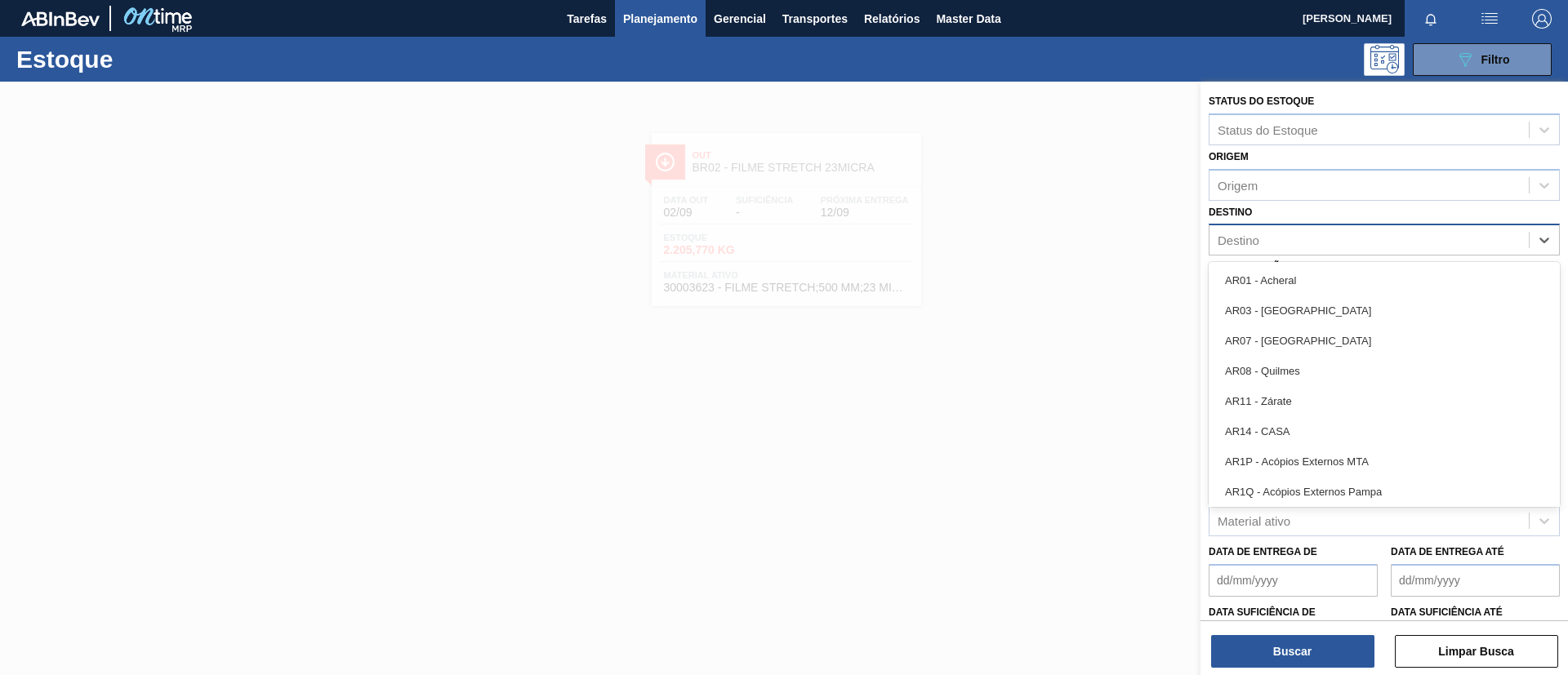
click at [1300, 232] on div "Destino" at bounding box center [1369, 240] width 320 height 24
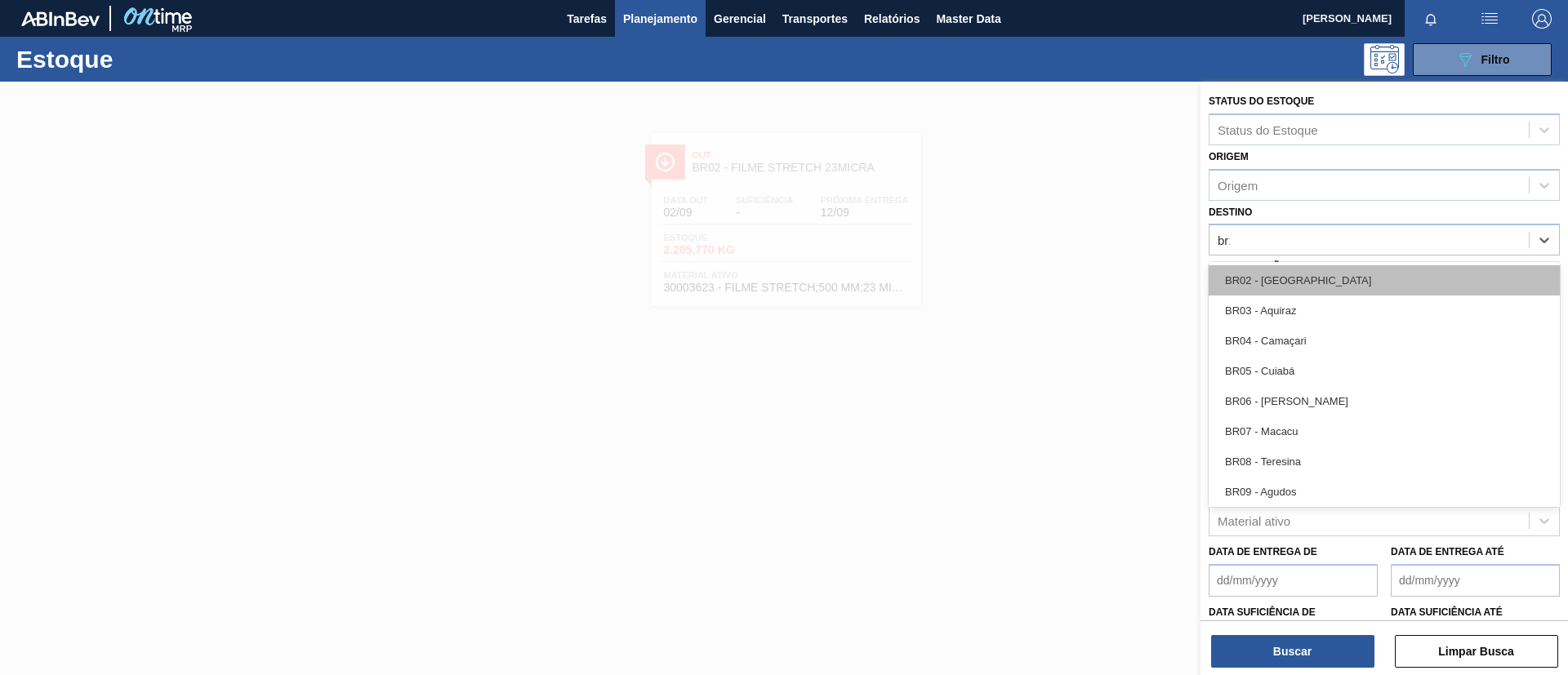
type input "br11"
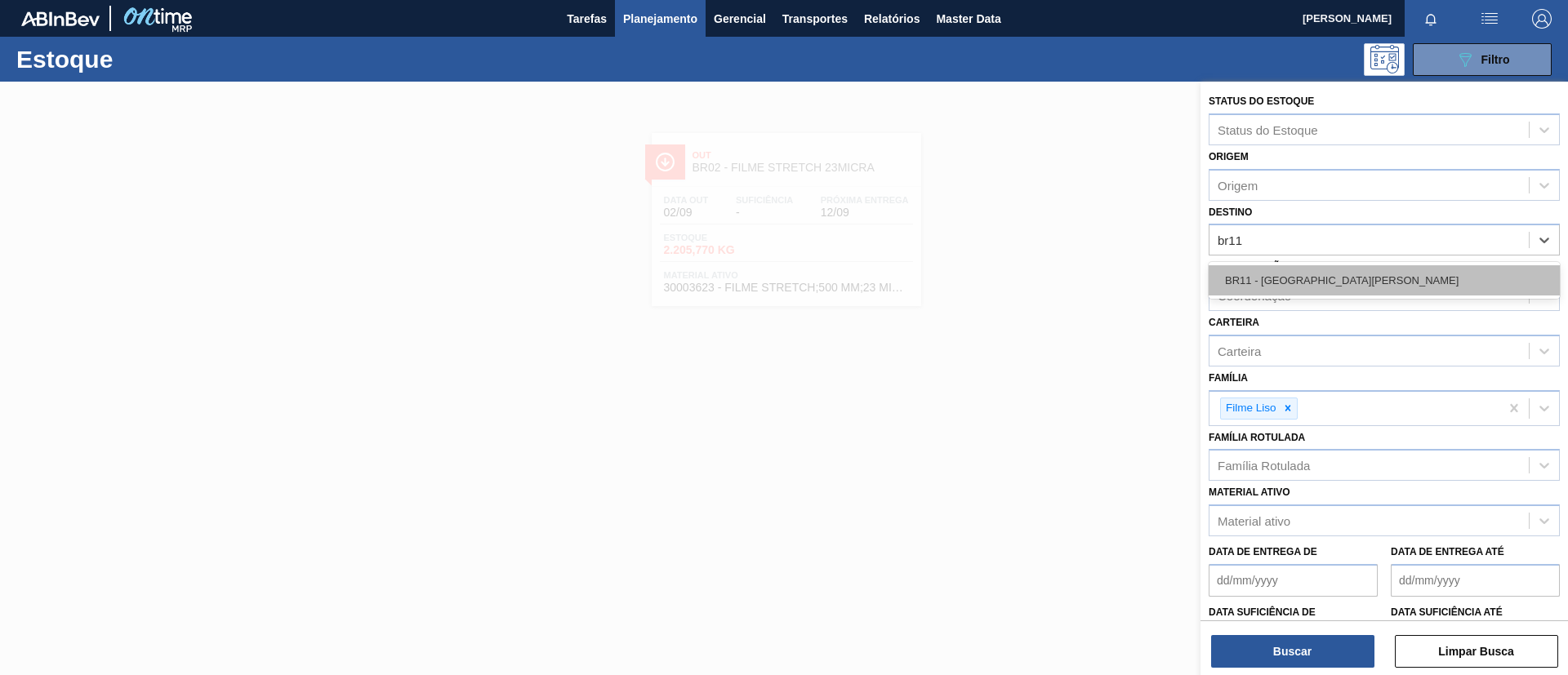
click at [1296, 276] on div "BR11 - São Luís" at bounding box center [1383, 280] width 351 height 30
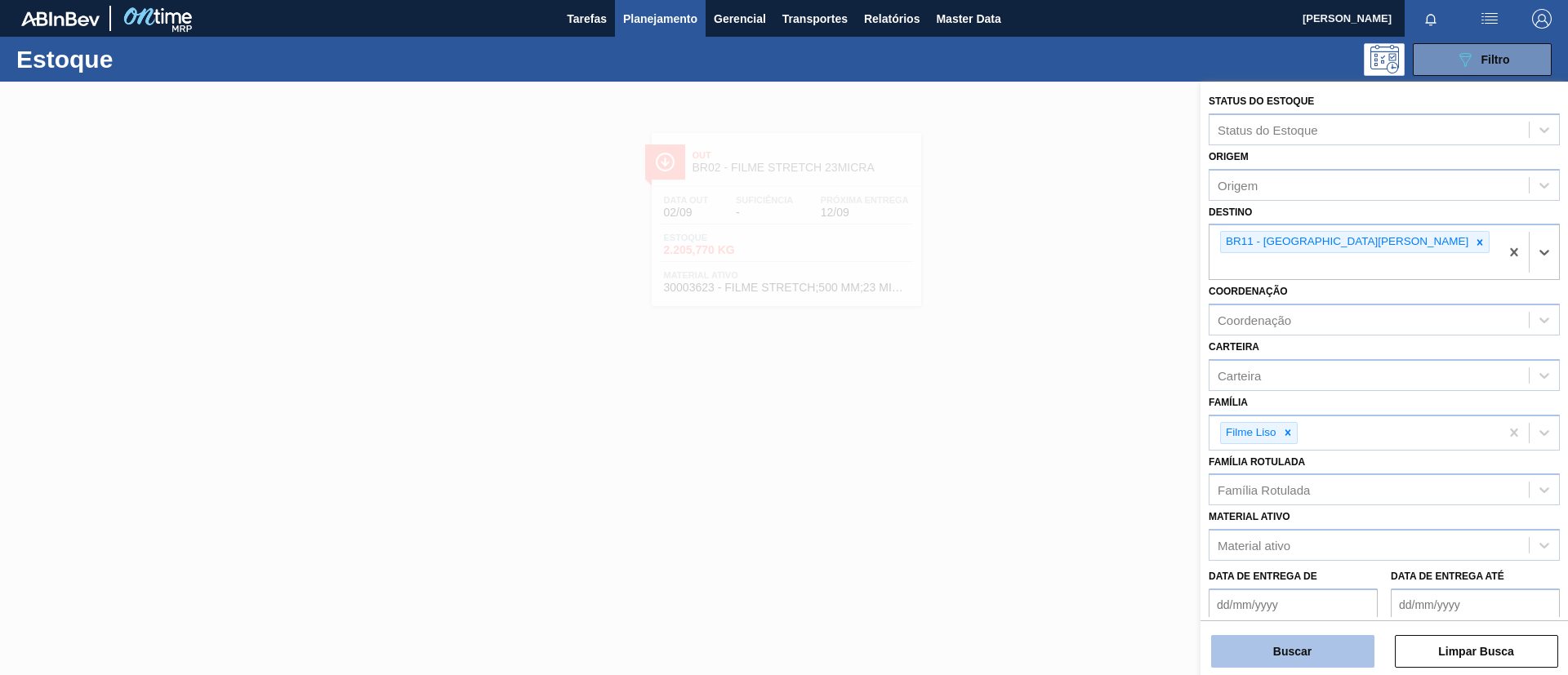
click at [1272, 656] on button "Buscar" at bounding box center [1293, 652] width 163 height 33
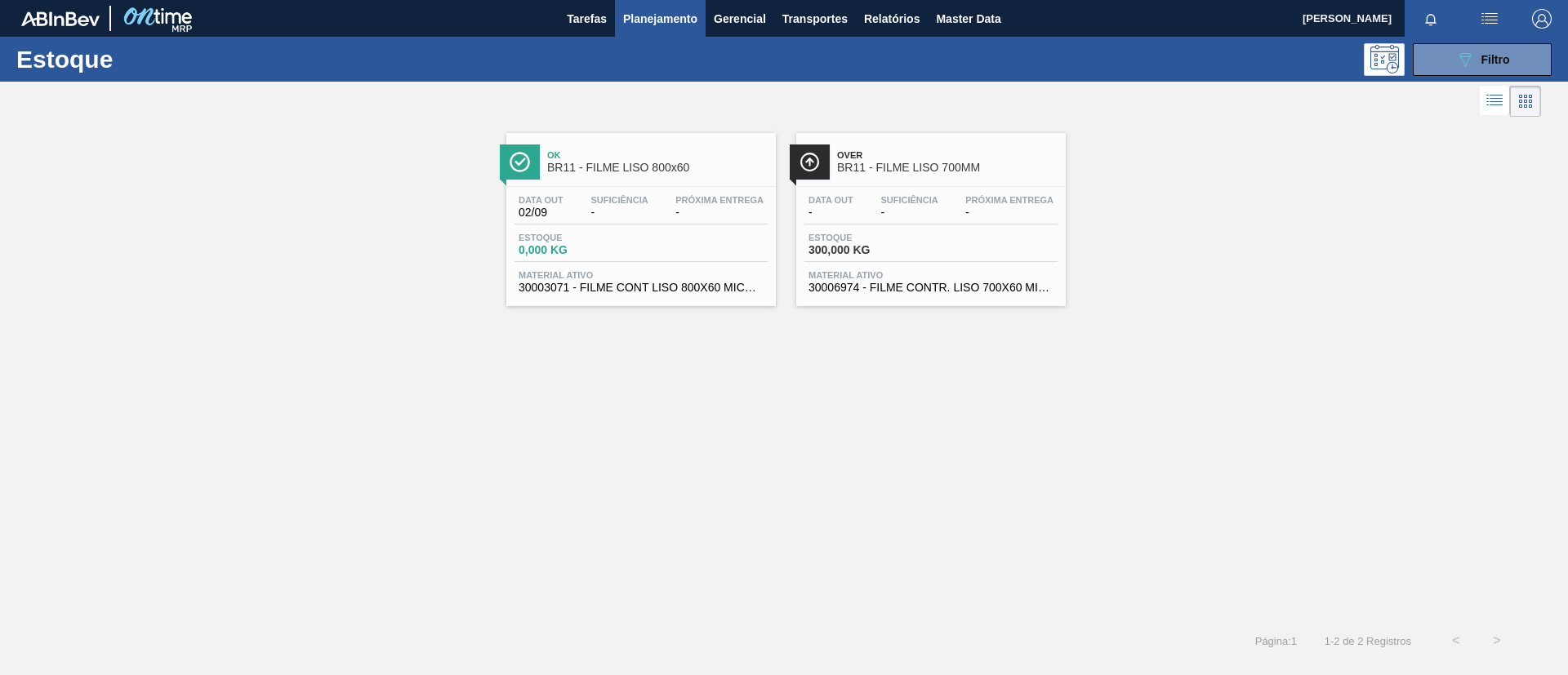
click at [835, 176] on div "Over BR11 - FILME LISO 700MM" at bounding box center [930, 159] width 270 height 37
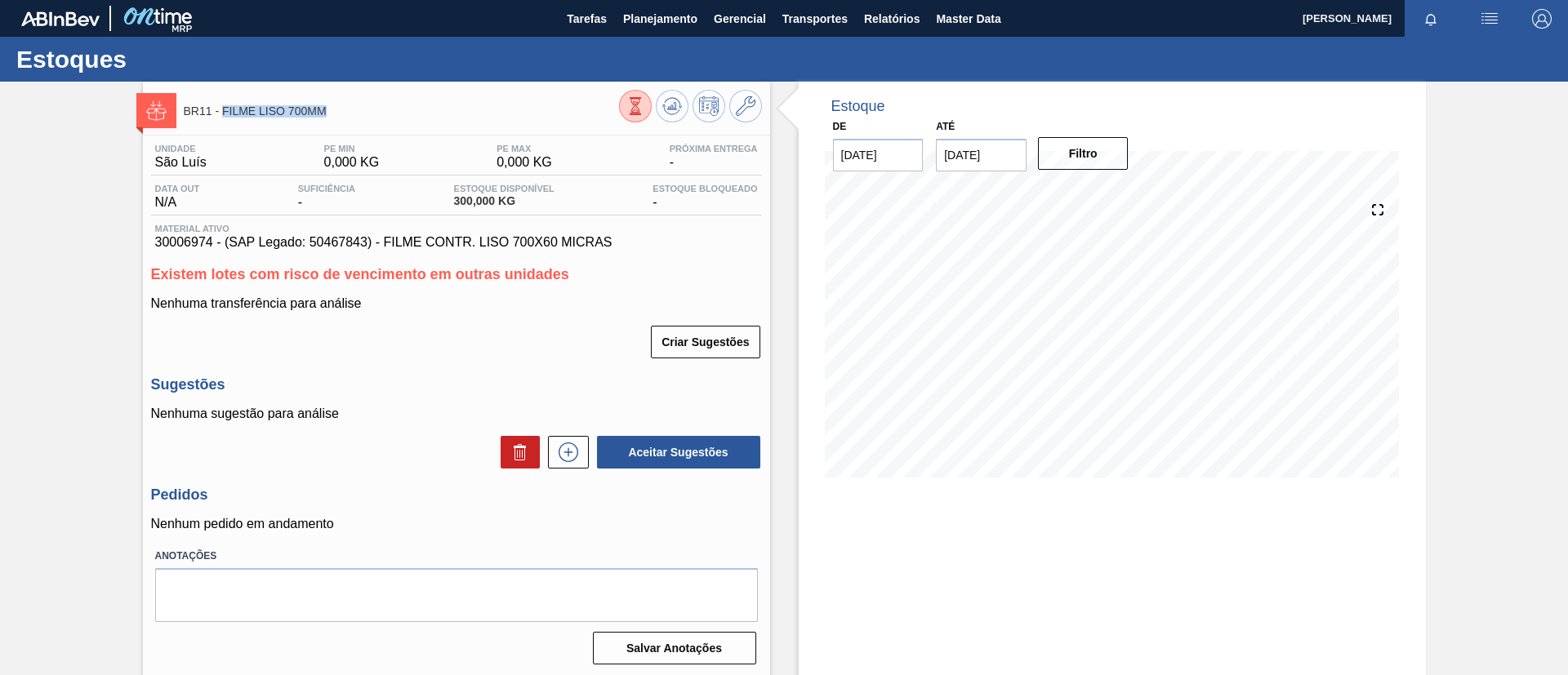
drag, startPoint x: 267, startPoint y: 119, endPoint x: 222, endPoint y: 114, distance: 45.3
click at [222, 114] on div "BR11 - FILME LISO 700MM" at bounding box center [401, 111] width 436 height 37
copy span "FILME LISO 700MM"
click at [0, 183] on div "BR11 - FILME LISO 700MM Unidade São Luís PE MIN 0,000 KG PE MAX 0,000 KG Próxim…" at bounding box center [784, 392] width 1568 height 620
click at [647, 29] on button "Planejamento" at bounding box center [660, 18] width 91 height 37
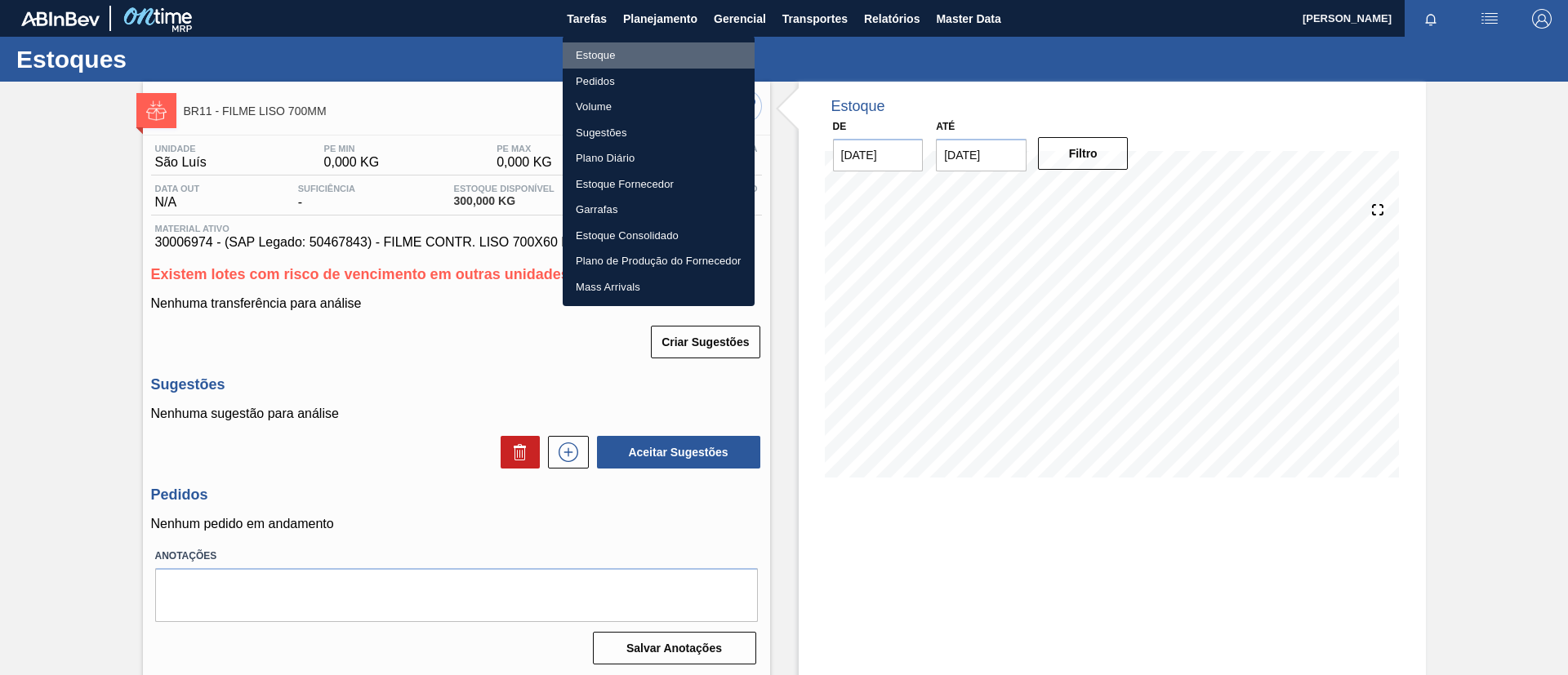
click at [641, 50] on li "Estoque" at bounding box center [658, 55] width 192 height 26
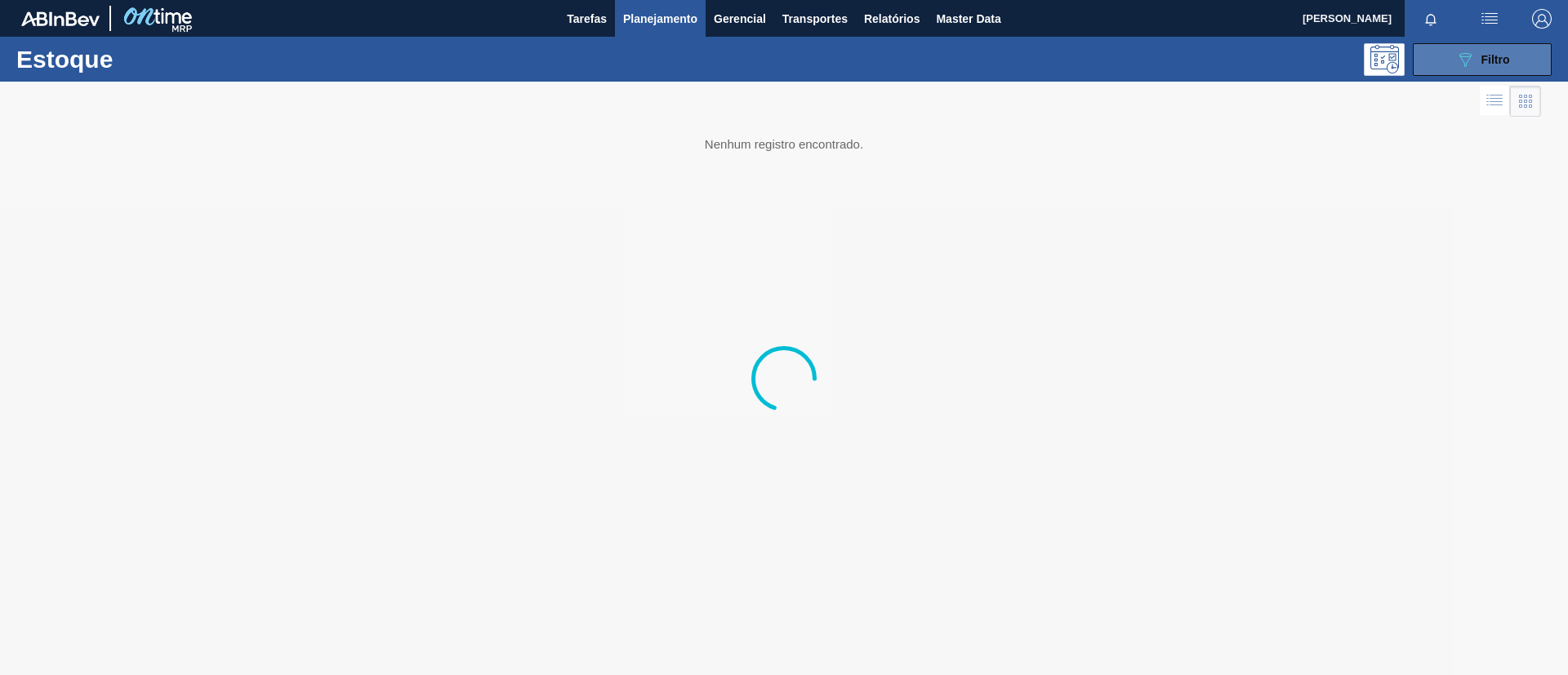
click at [1465, 70] on button "089F7B8B-B2A5-4AFE-B5C0-19BA573D28AC Filtro" at bounding box center [1482, 60] width 139 height 33
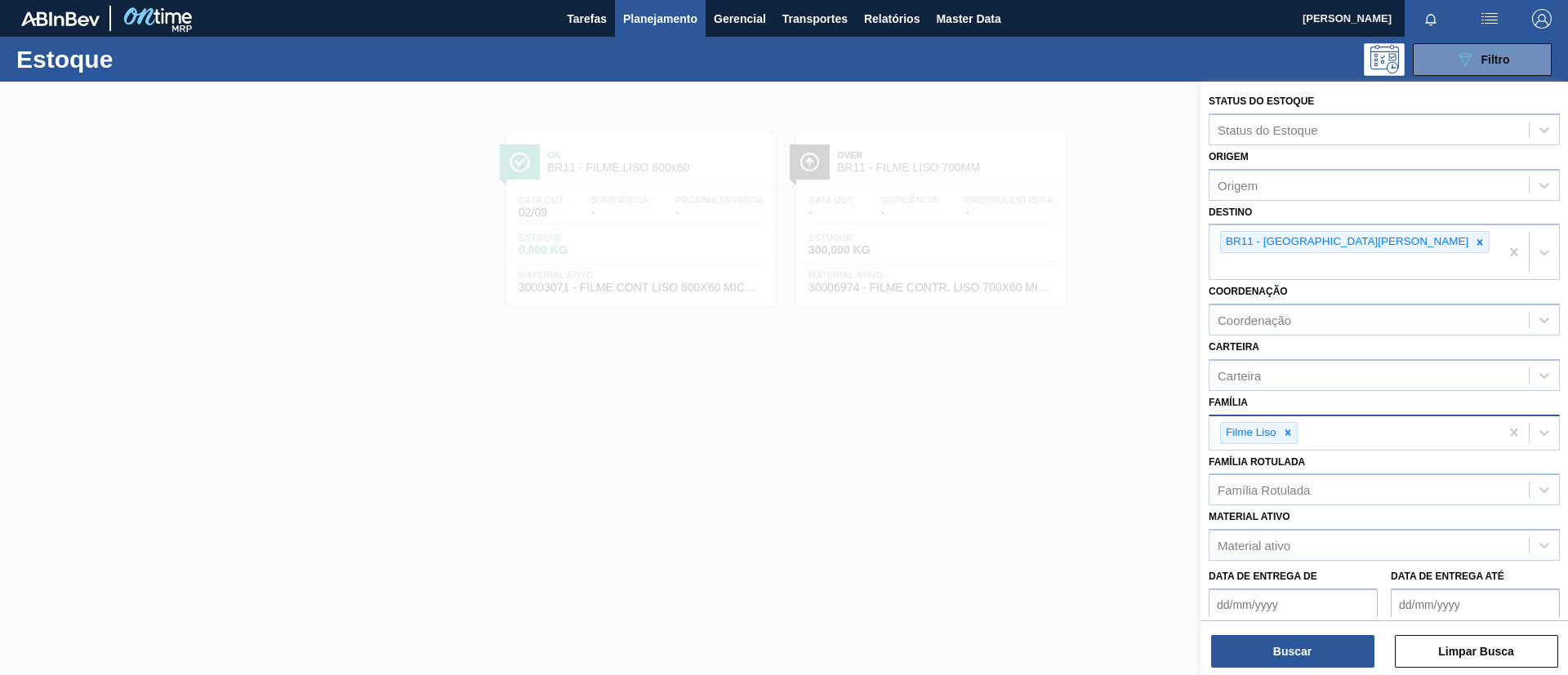
click at [1289, 427] on icon at bounding box center [1288, 433] width 12 height 12
click at [1289, 430] on icon at bounding box center [1288, 433] width 6 height 6
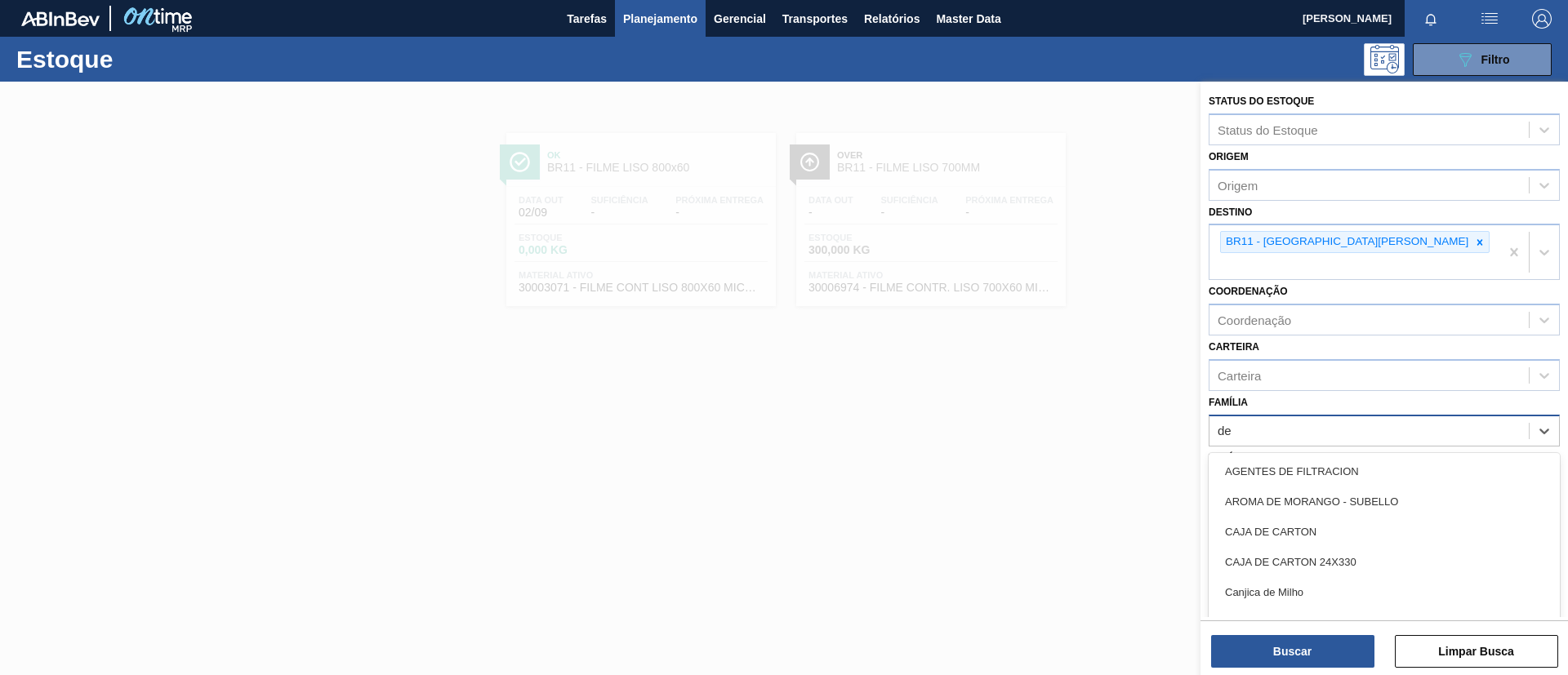
type input "dec"
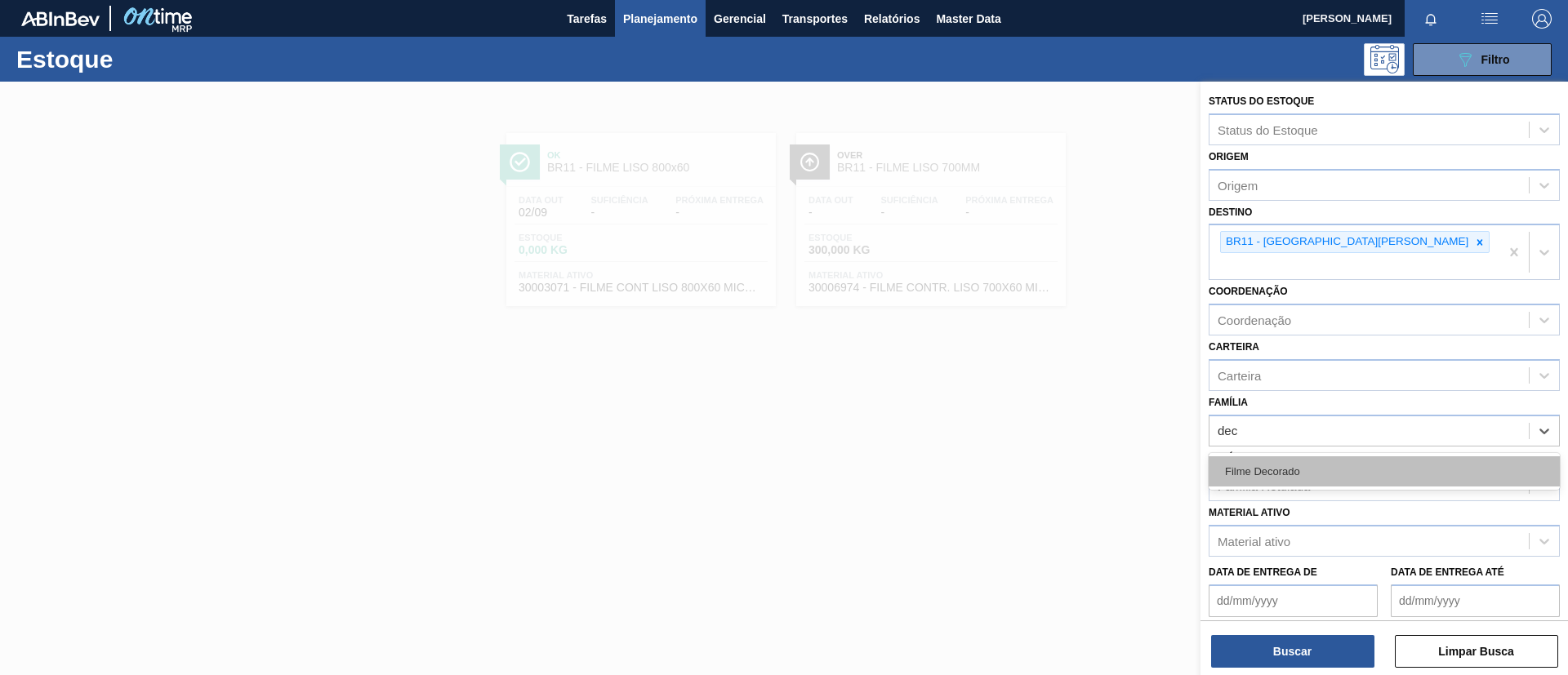
click at [1300, 457] on div "Filme Decorado" at bounding box center [1383, 471] width 351 height 30
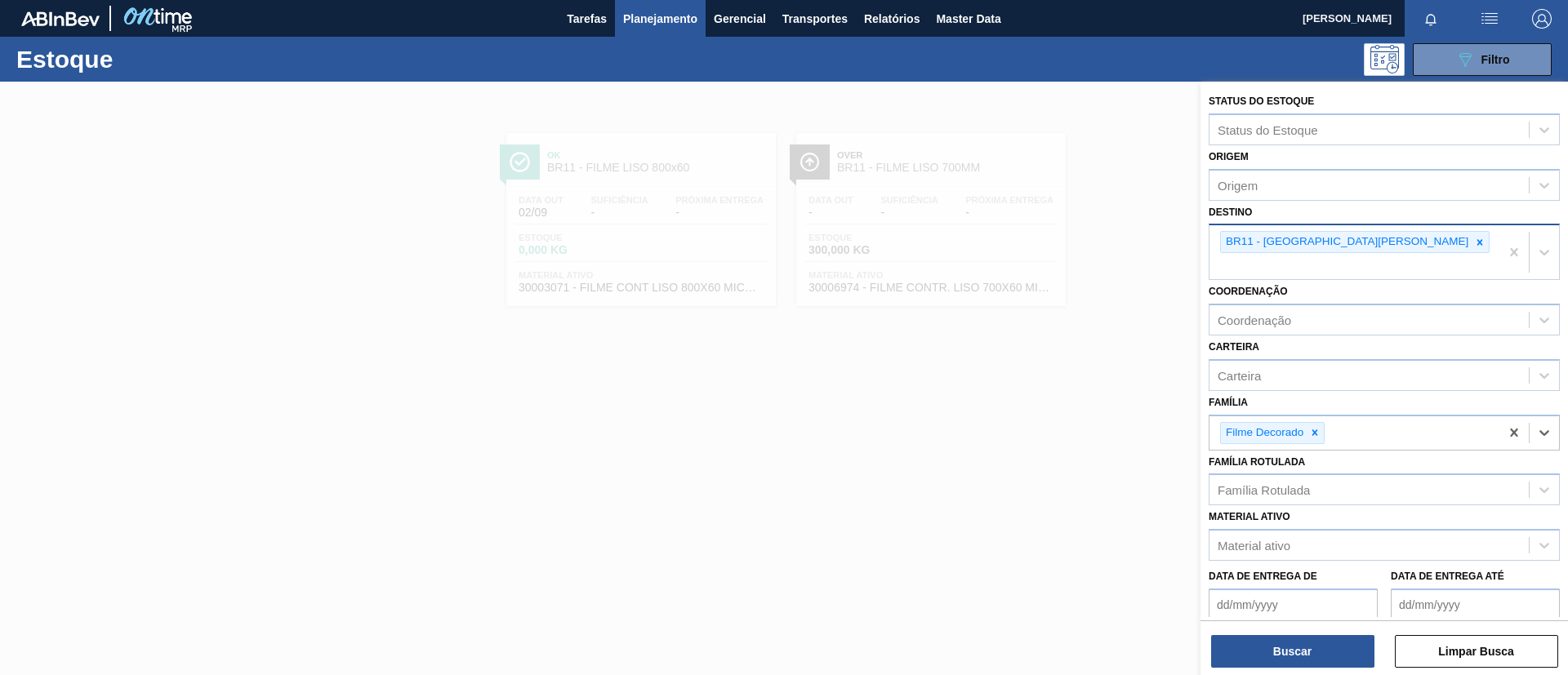
click at [1327, 246] on div "BR11 - São Luís" at bounding box center [1354, 252] width 290 height 54
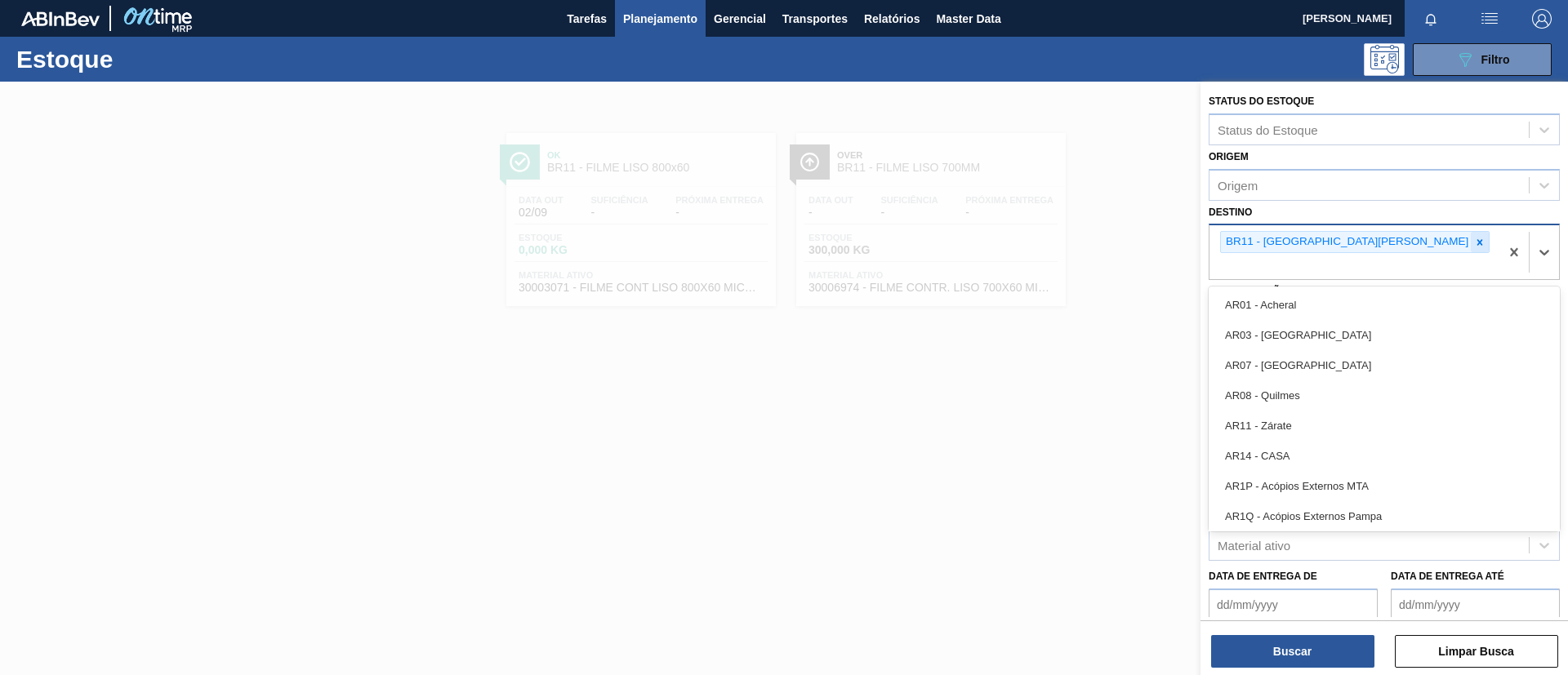
click at [1474, 243] on icon at bounding box center [1480, 242] width 12 height 12
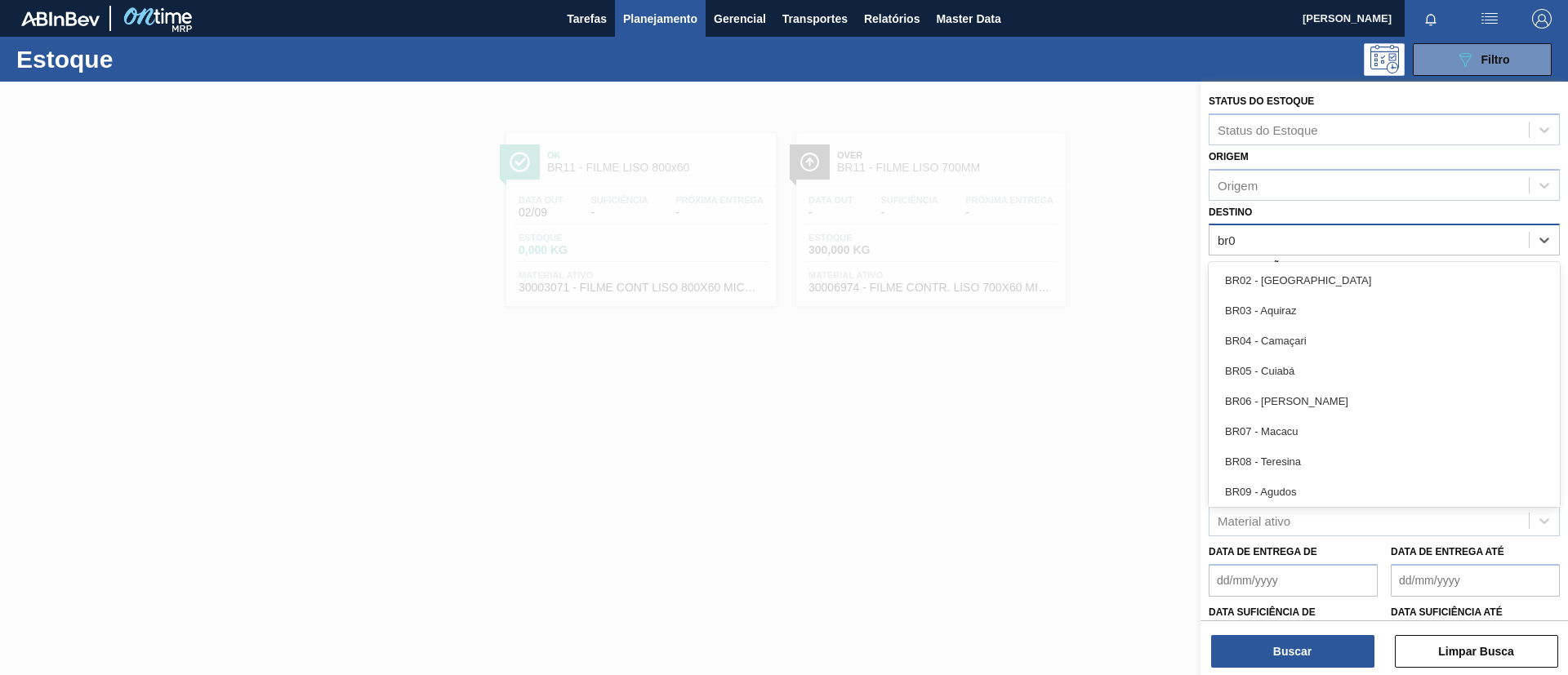
type input "br09"
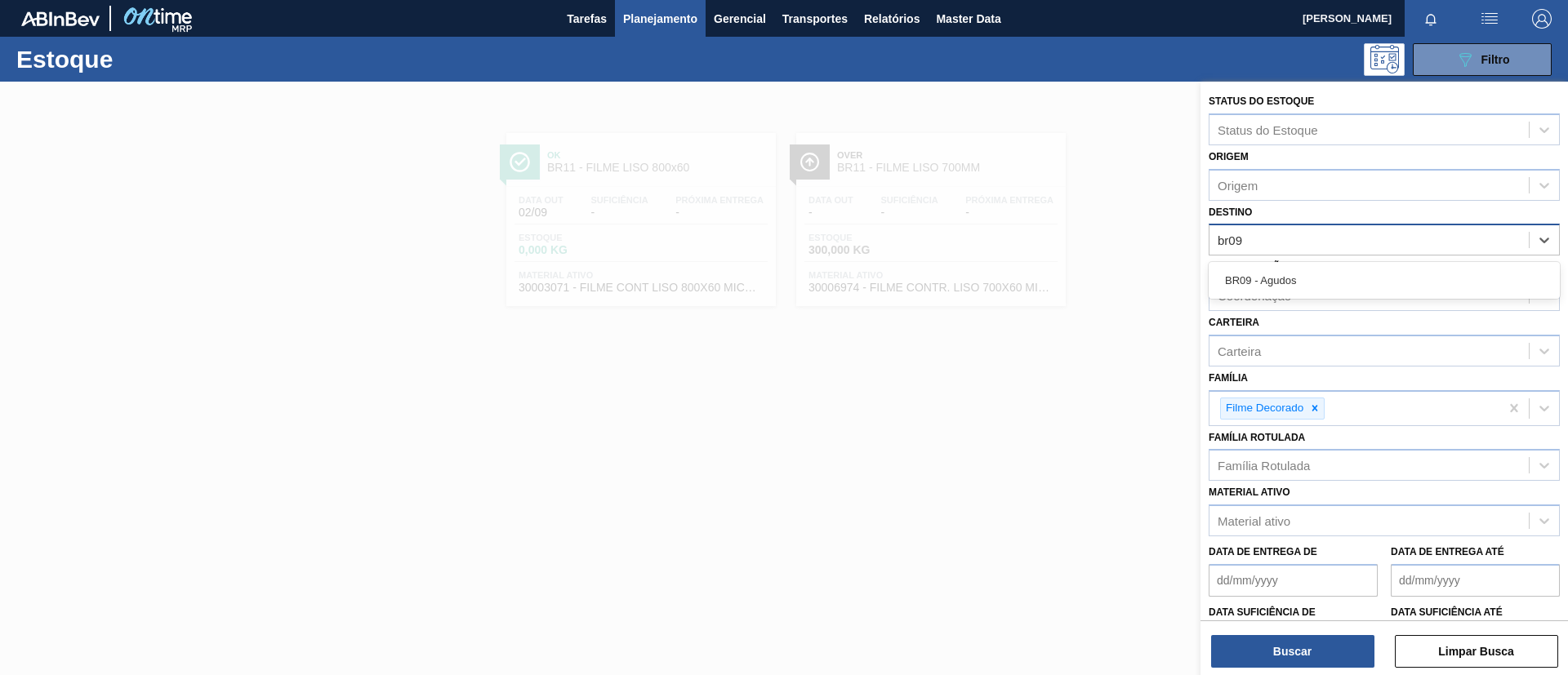
click at [1338, 271] on div "BR09 - Agudos" at bounding box center [1383, 280] width 351 height 30
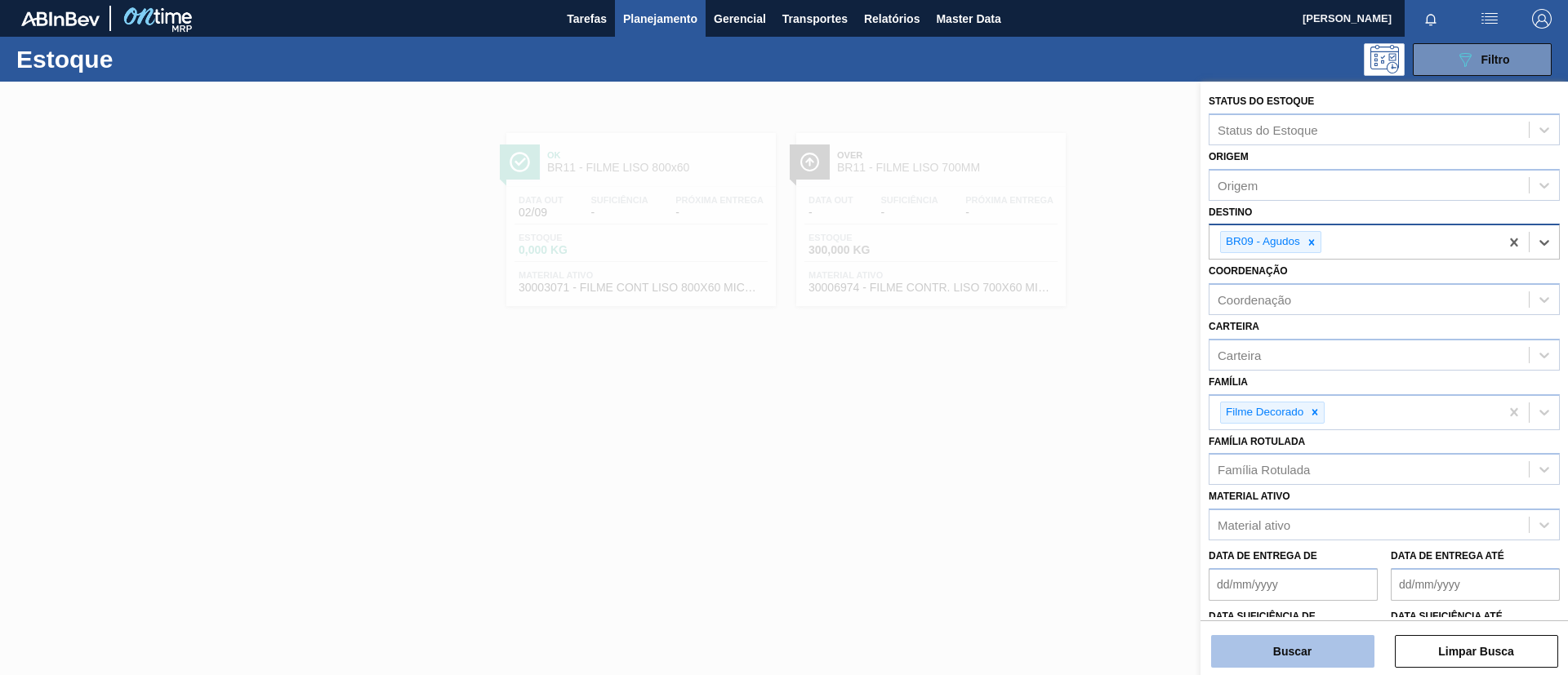
click at [1296, 635] on button "Buscar" at bounding box center [1293, 652] width 163 height 33
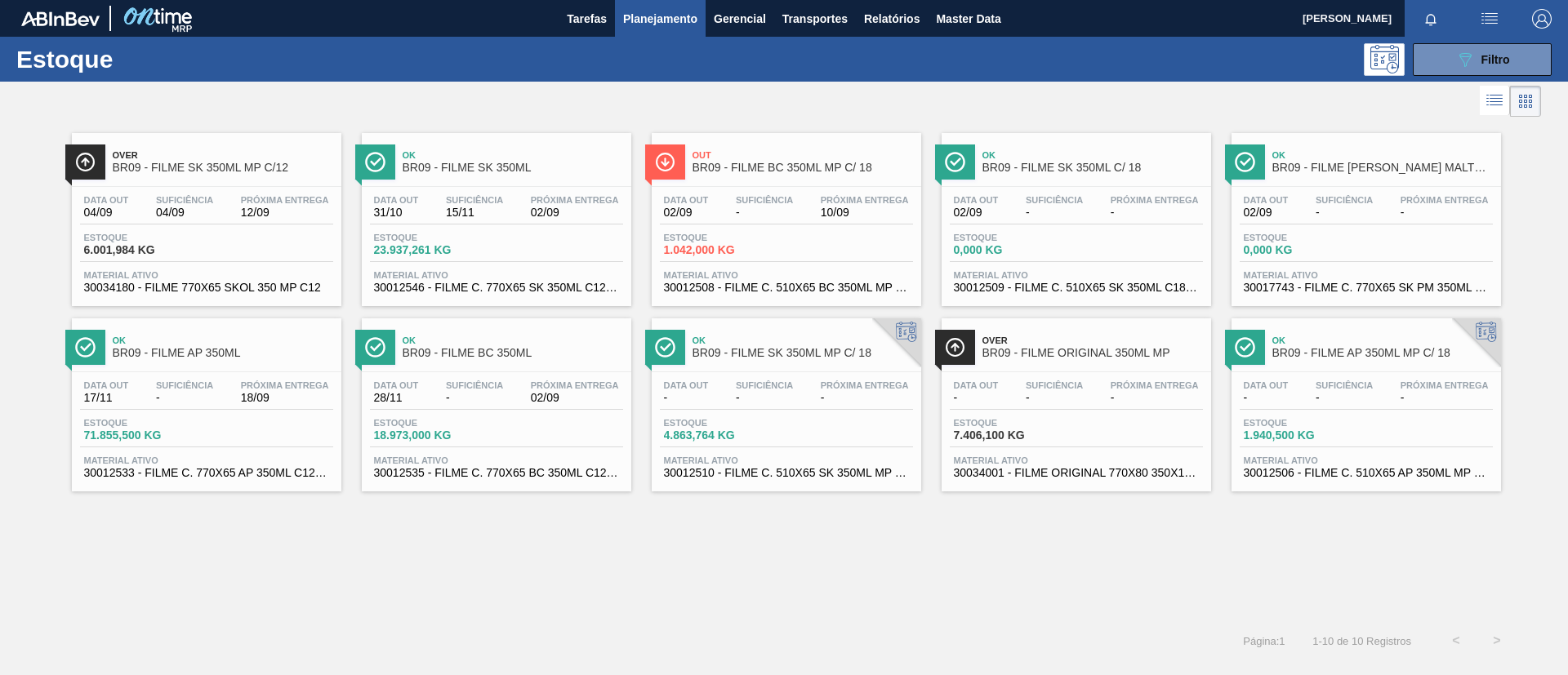
click at [185, 155] on span "Over" at bounding box center [223, 155] width 220 height 10
click at [487, 167] on span "BR09 - FILME SK 350ML" at bounding box center [513, 167] width 220 height 13
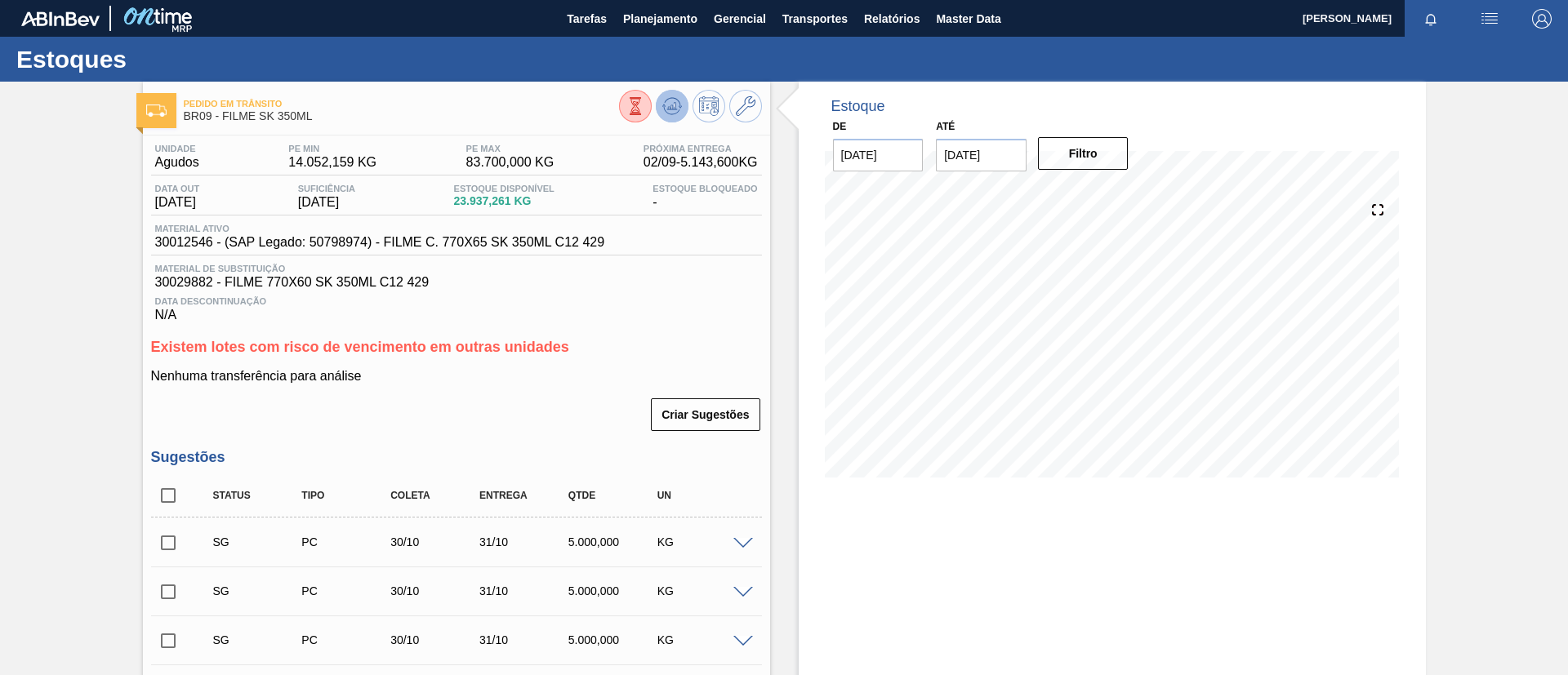
click at [676, 108] on icon at bounding box center [672, 106] width 19 height 19
click at [751, 99] on icon at bounding box center [746, 106] width 19 height 19
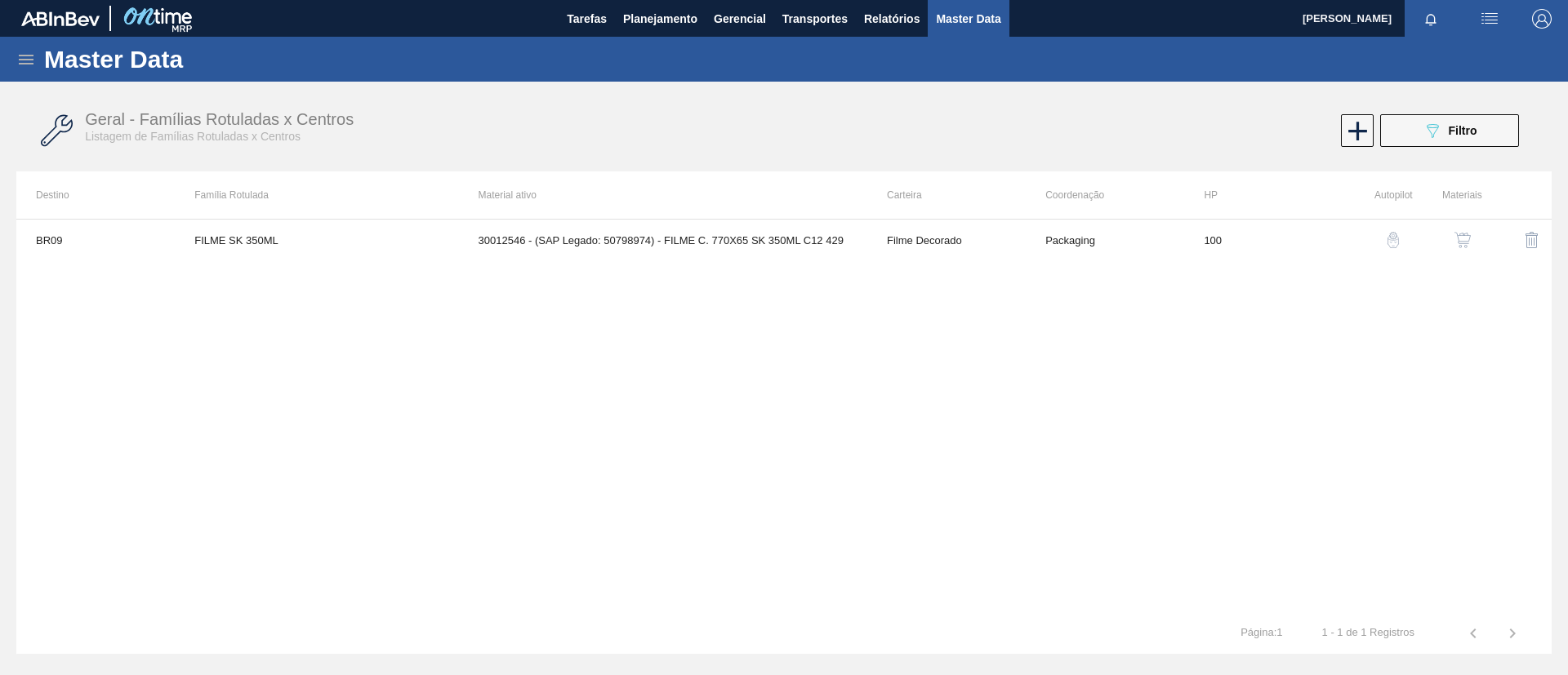
click at [1465, 240] on img "button" at bounding box center [1462, 239] width 16 height 16
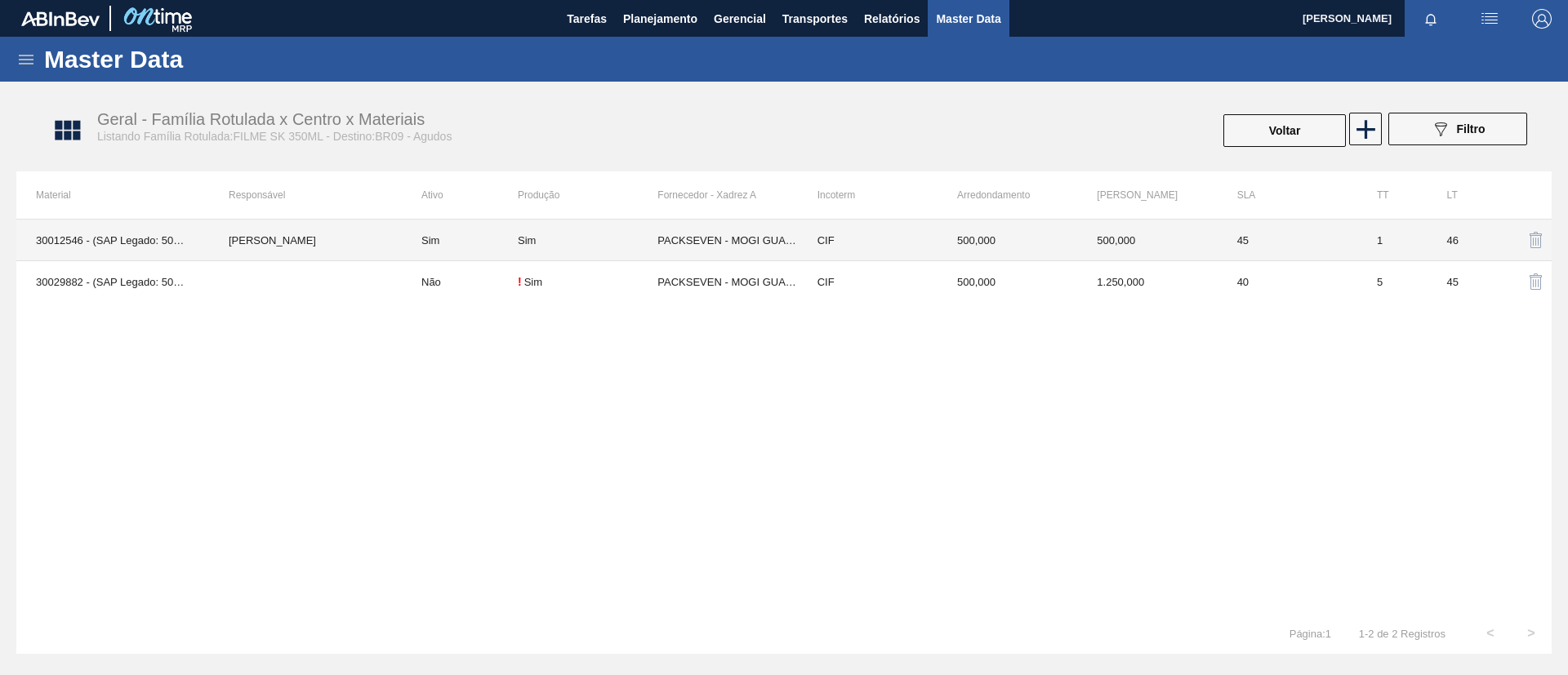
click at [488, 232] on td "Sim" at bounding box center [460, 239] width 116 height 42
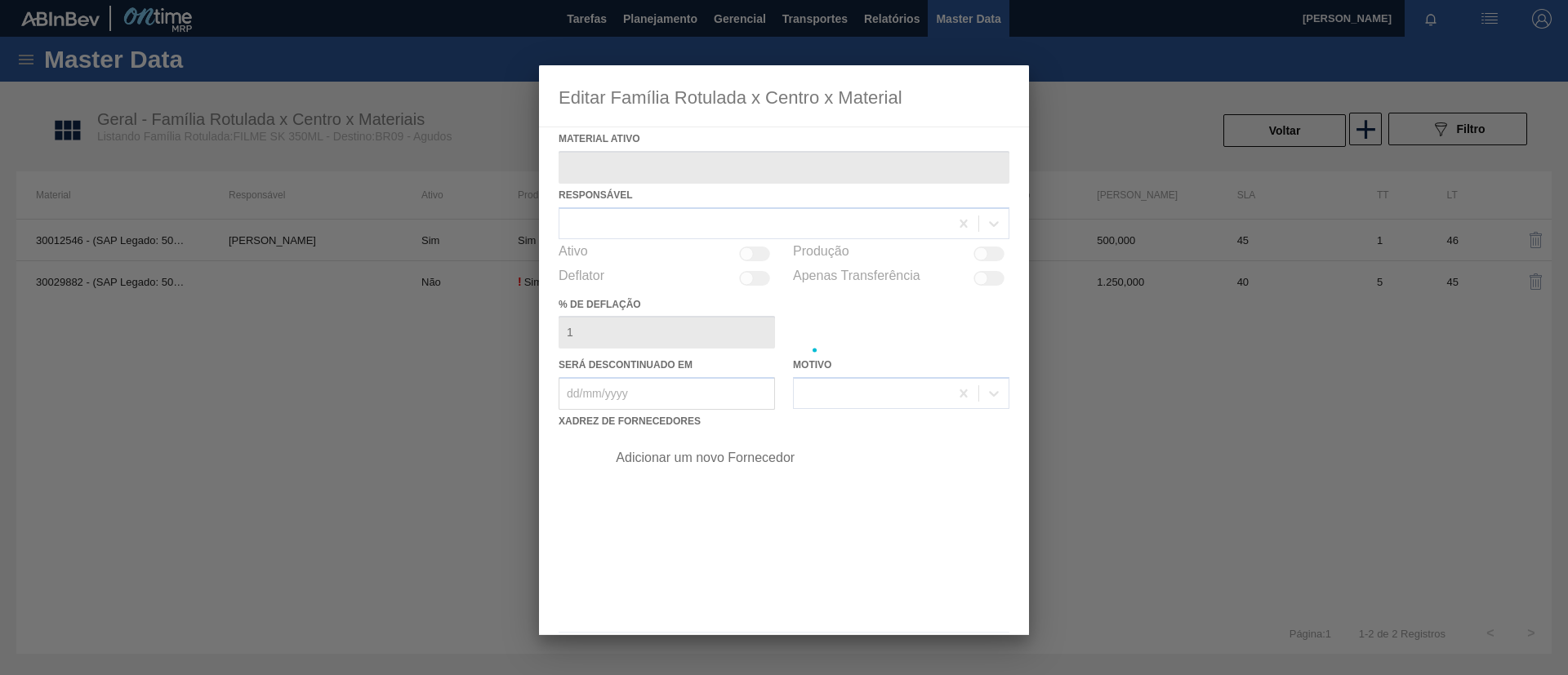
type ativo "30012546 - (SAP Legado: 50798974) - FILME C. 770X65 SK 350ML C12 429"
checkbox input "true"
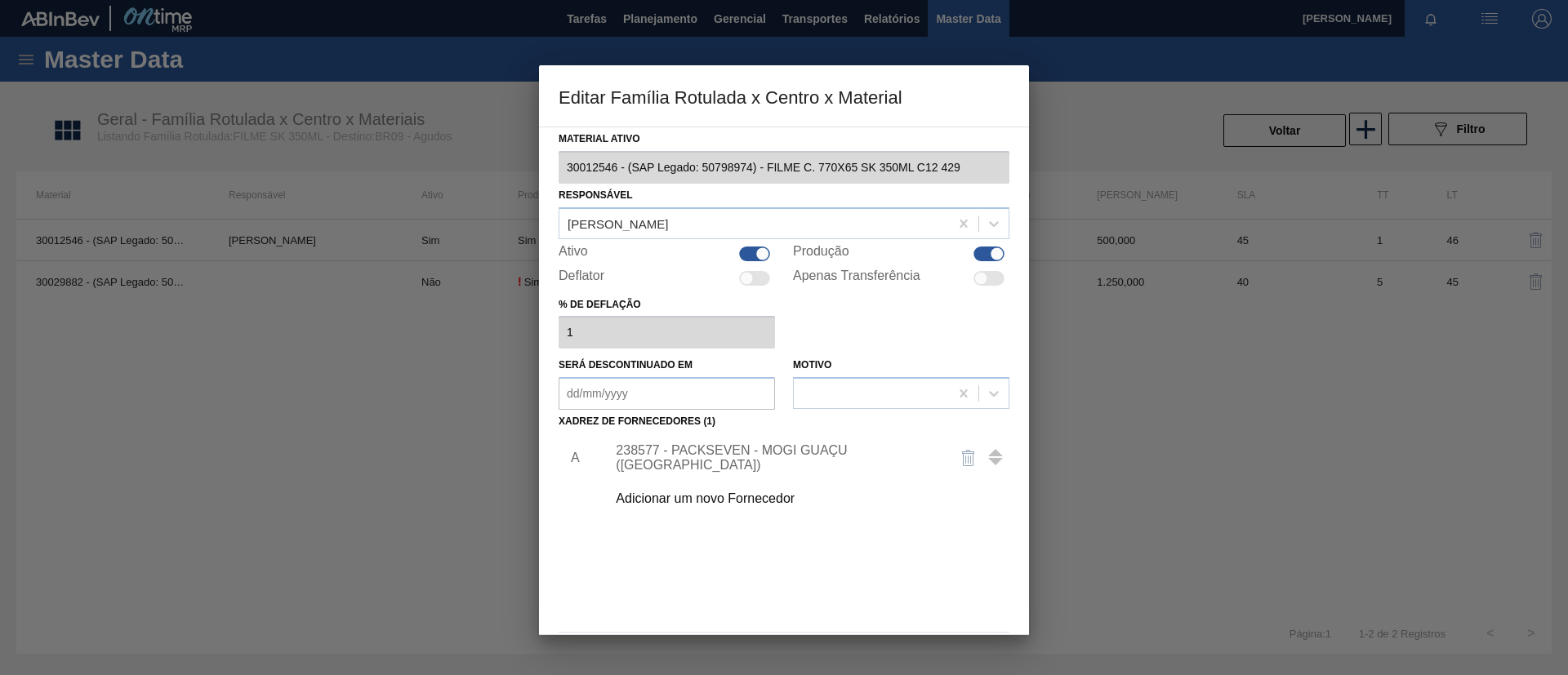
click at [773, 453] on div "238577 - PACKSEVEN - MOGI GUAÇU (SP)" at bounding box center [775, 458] width 320 height 29
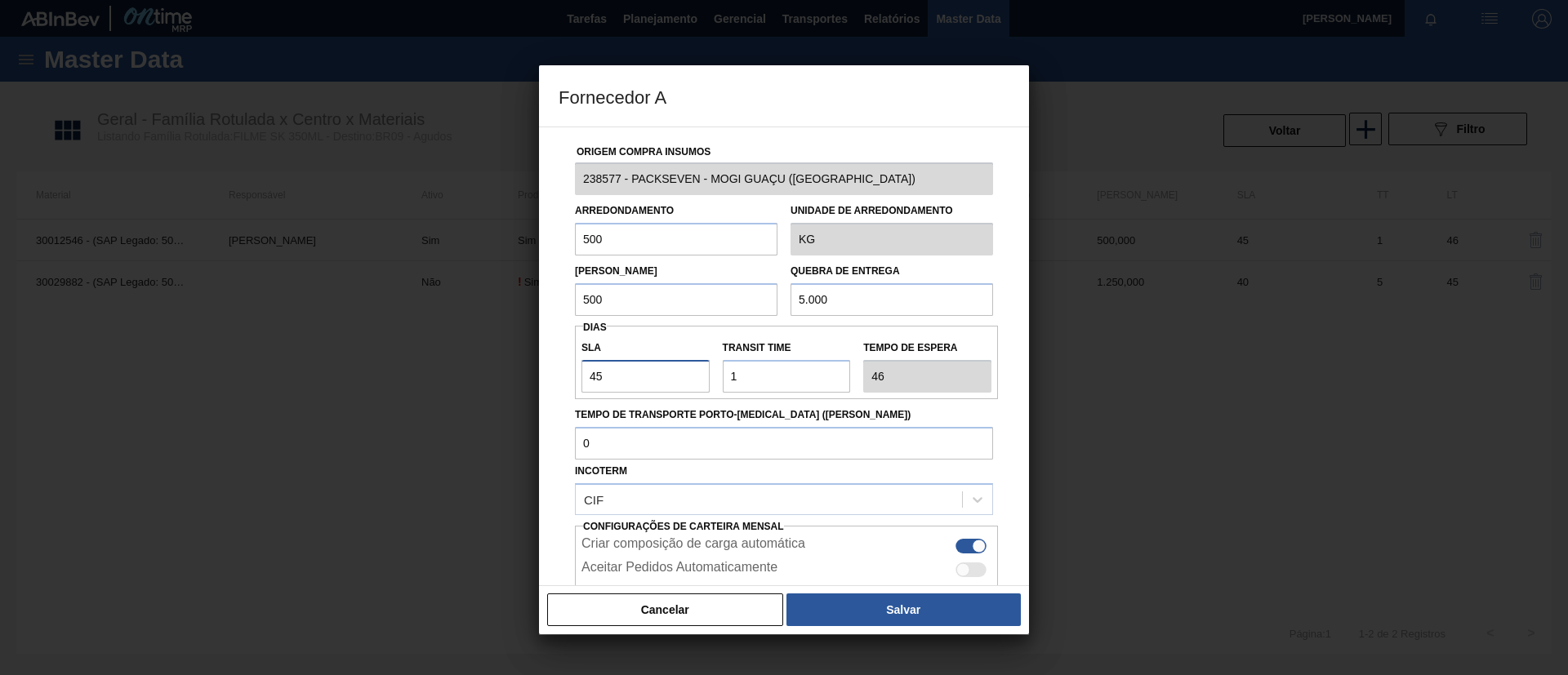
drag, startPoint x: 652, startPoint y: 375, endPoint x: 537, endPoint y: 371, distance: 115.1
click at [537, 371] on div "Fornecedor A Origem Compra Insumos 238577 - PACKSEVEN - MOGI GUAÇU (SP) Arredon…" at bounding box center [784, 337] width 1568 height 675
type input "3"
type input "4"
type input "30"
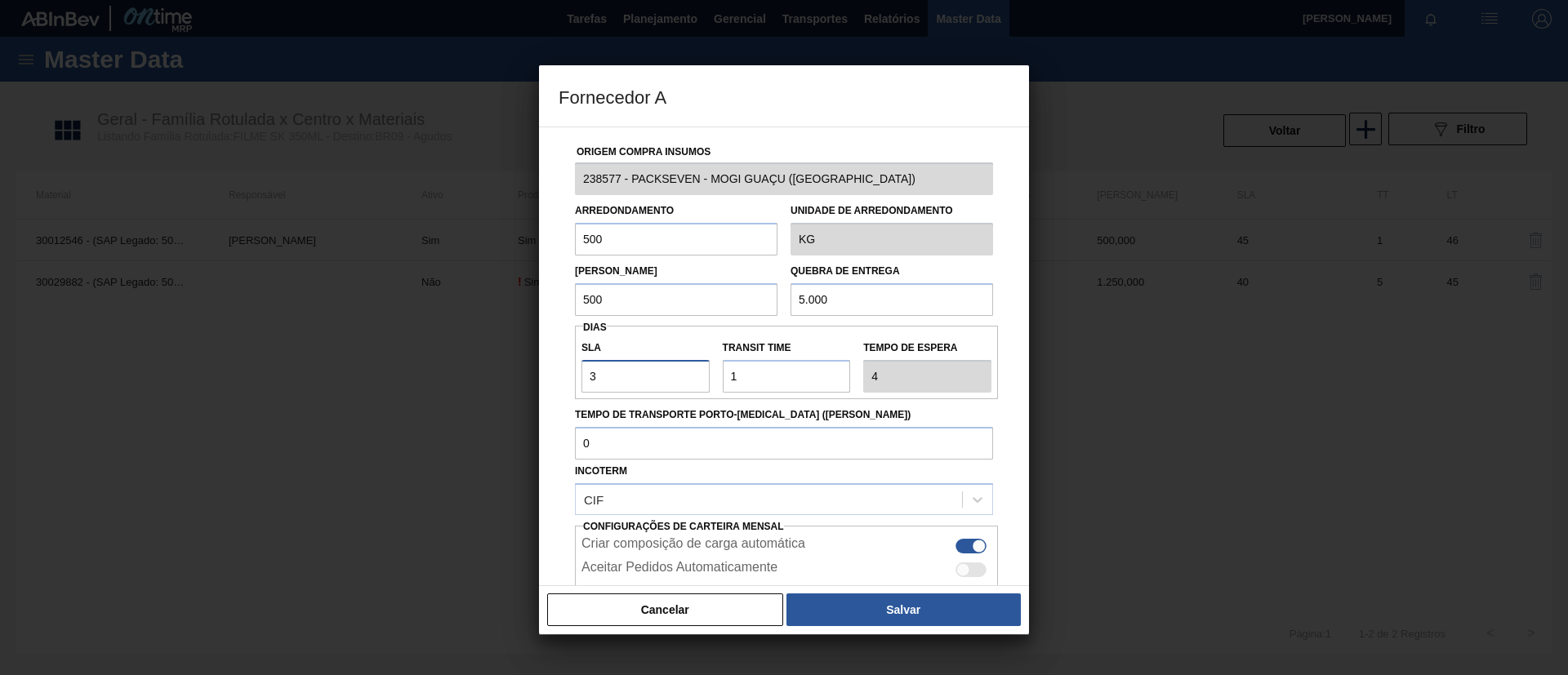
type input "31"
type input "30"
click at [910, 631] on div "Cancelar Salvar" at bounding box center [784, 609] width 490 height 49
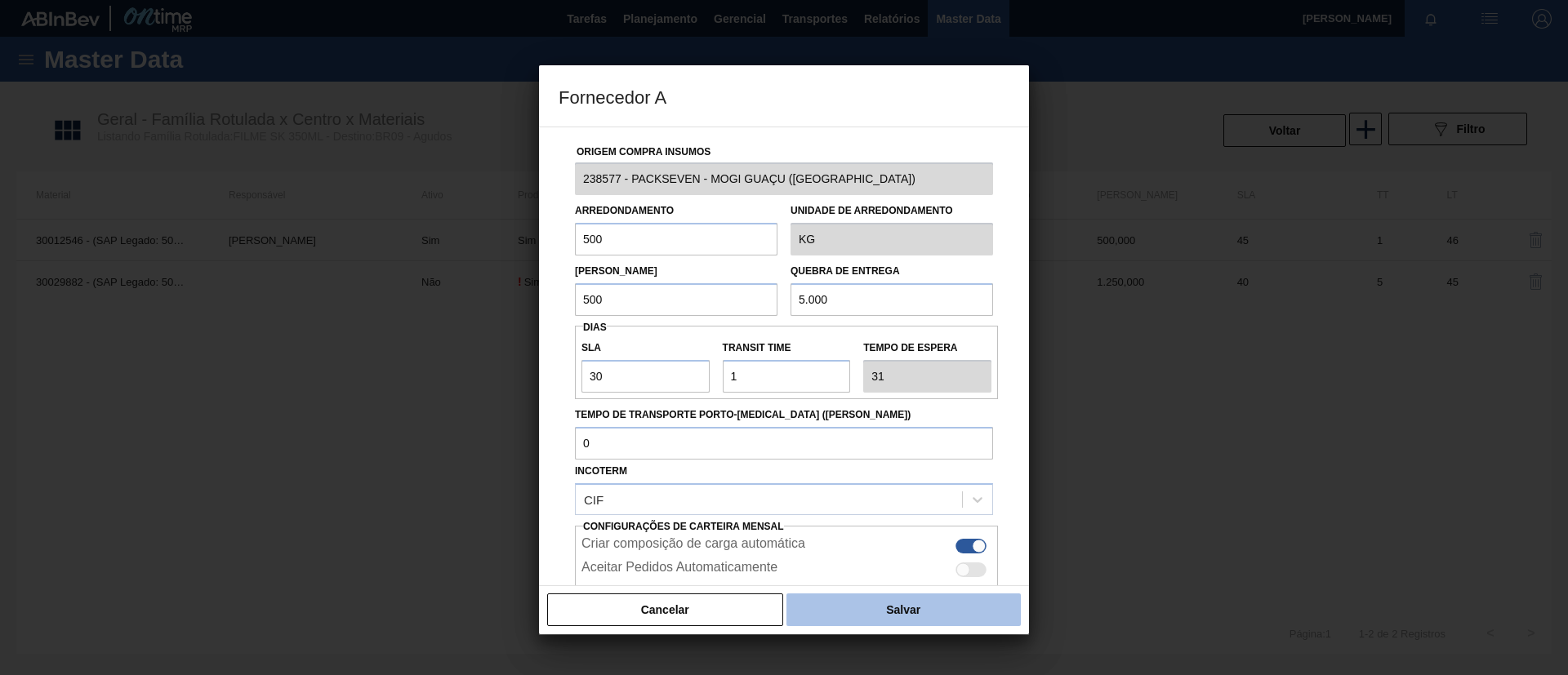
click at [910, 620] on button "Salvar" at bounding box center [903, 610] width 235 height 33
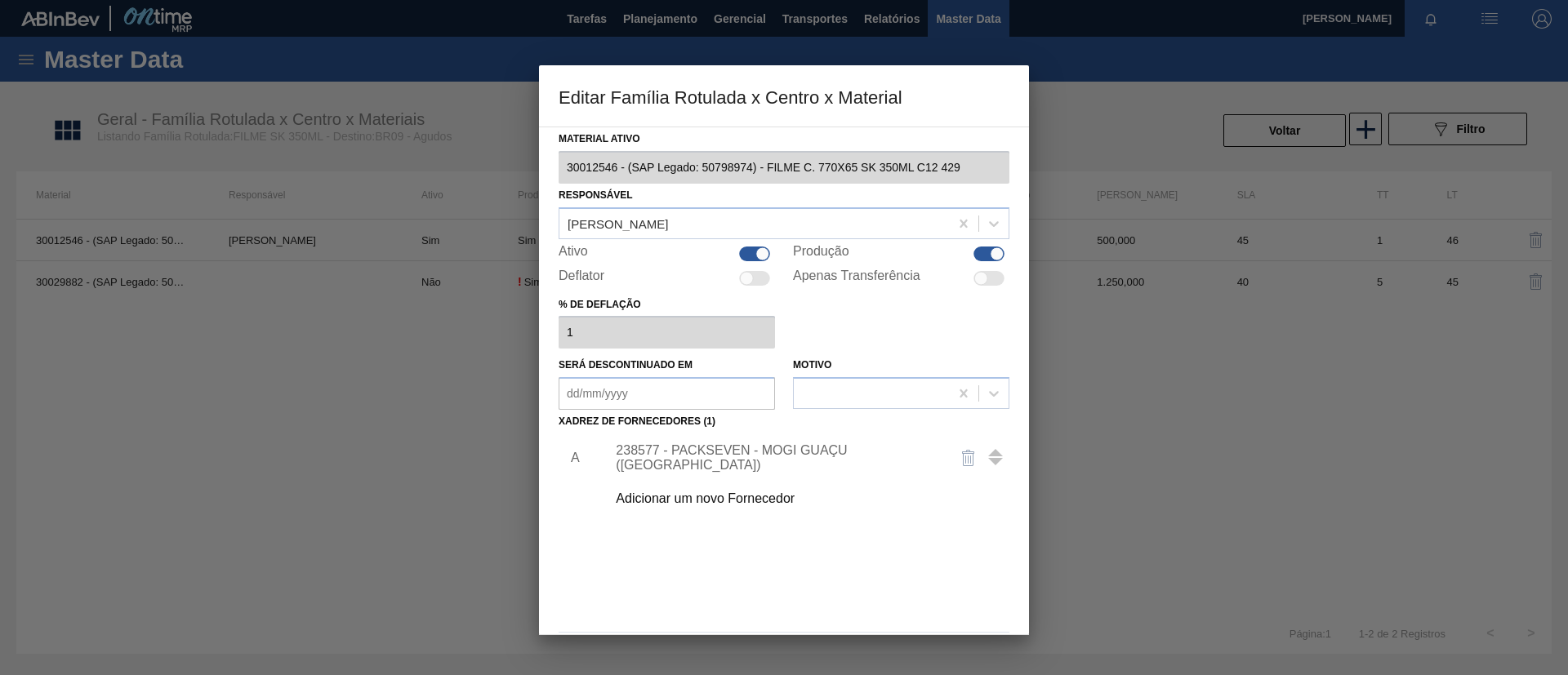
scroll to position [61, 0]
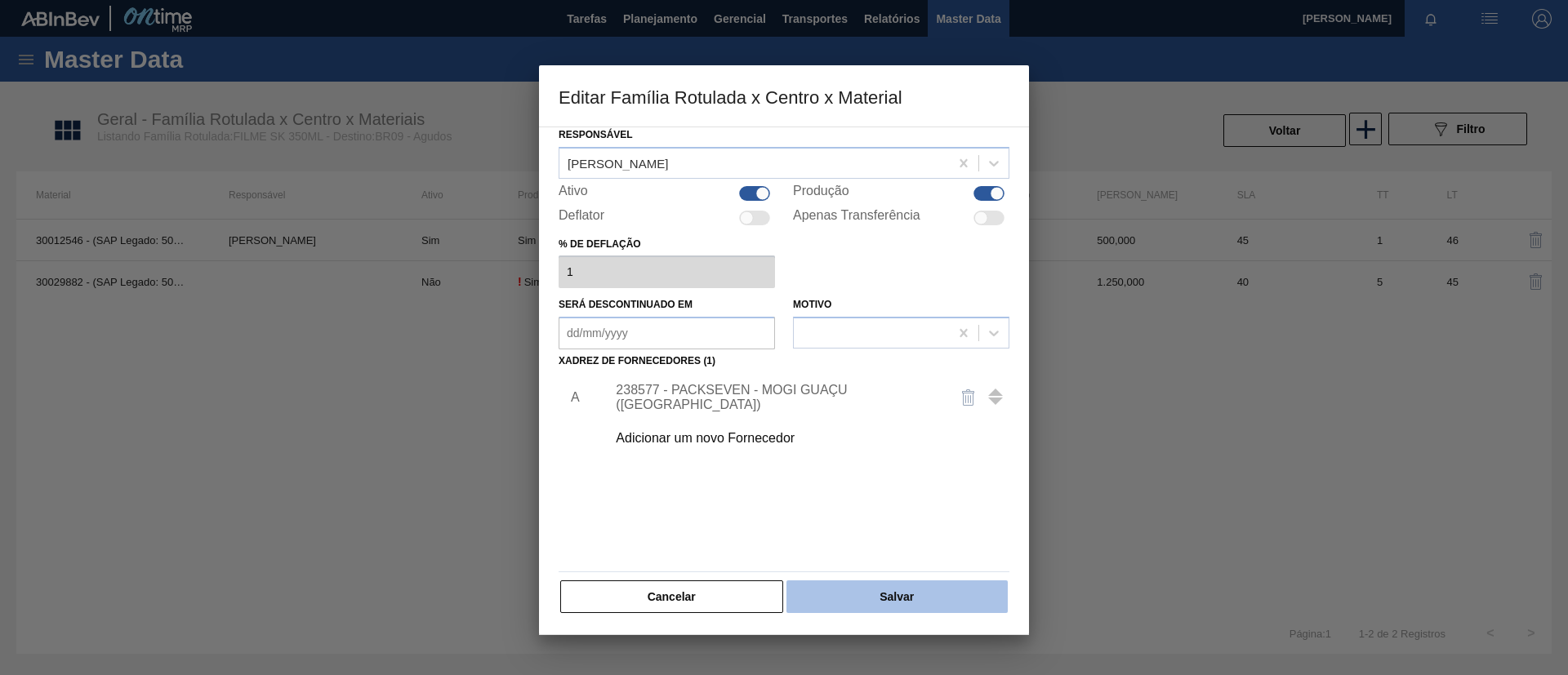
click at [925, 595] on button "Salvar" at bounding box center [897, 597] width 221 height 33
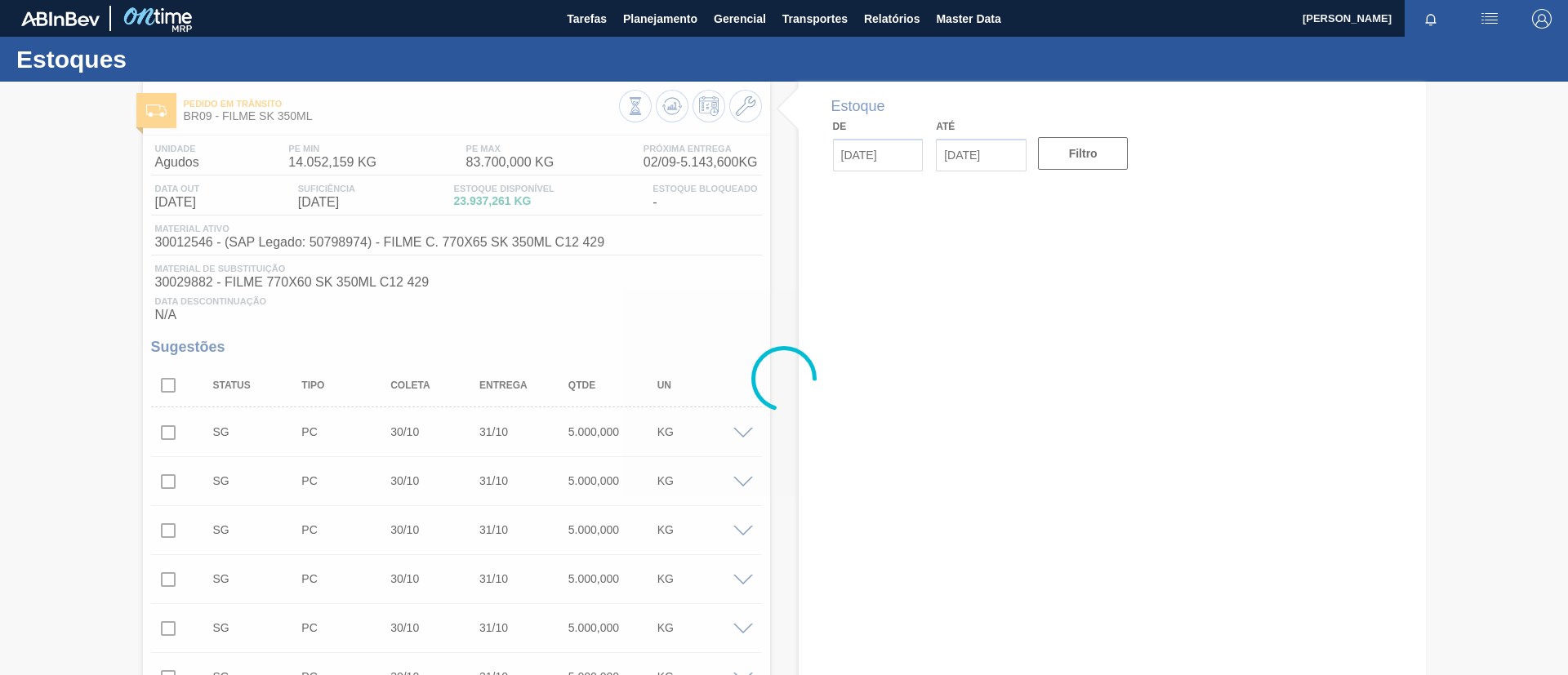
type input "[DATE]"
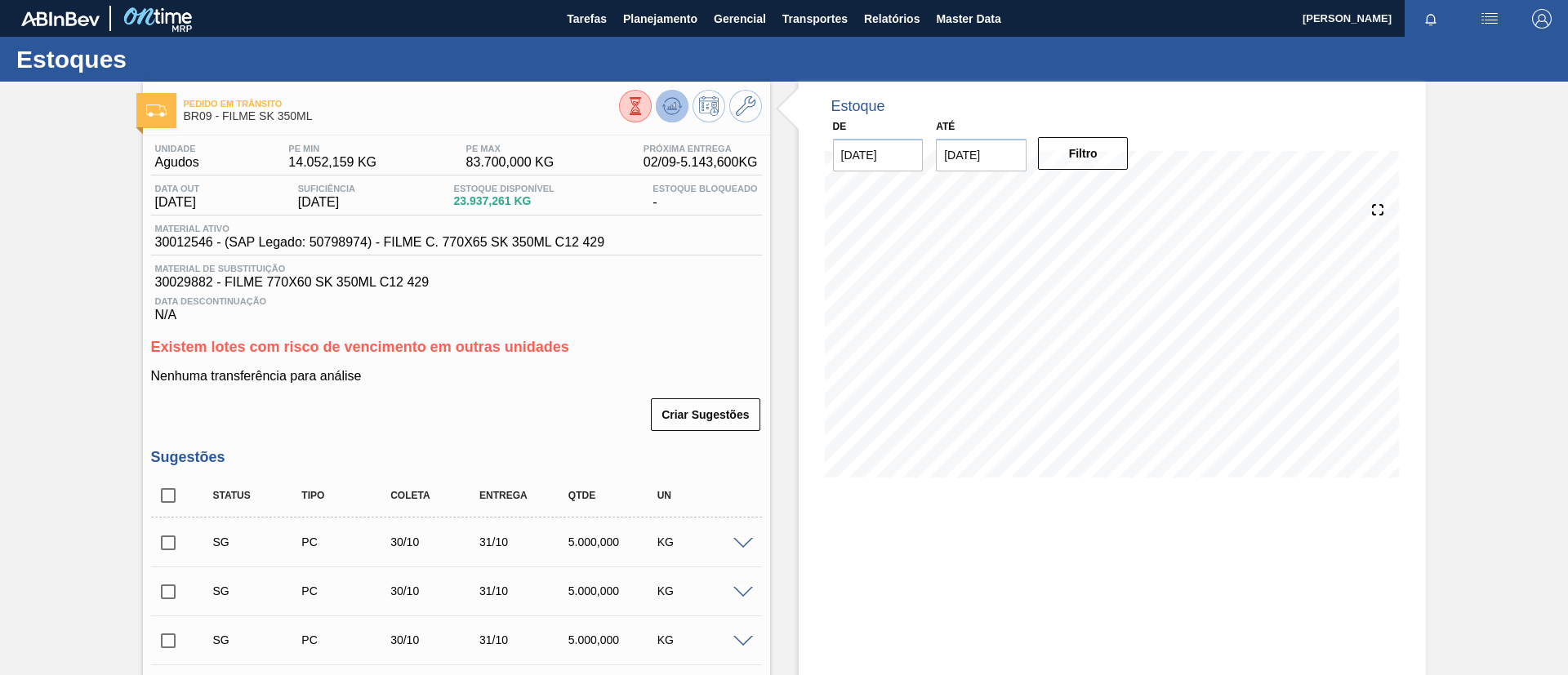
click at [675, 113] on icon at bounding box center [672, 106] width 19 height 19
click at [749, 108] on icon at bounding box center [746, 106] width 19 height 19
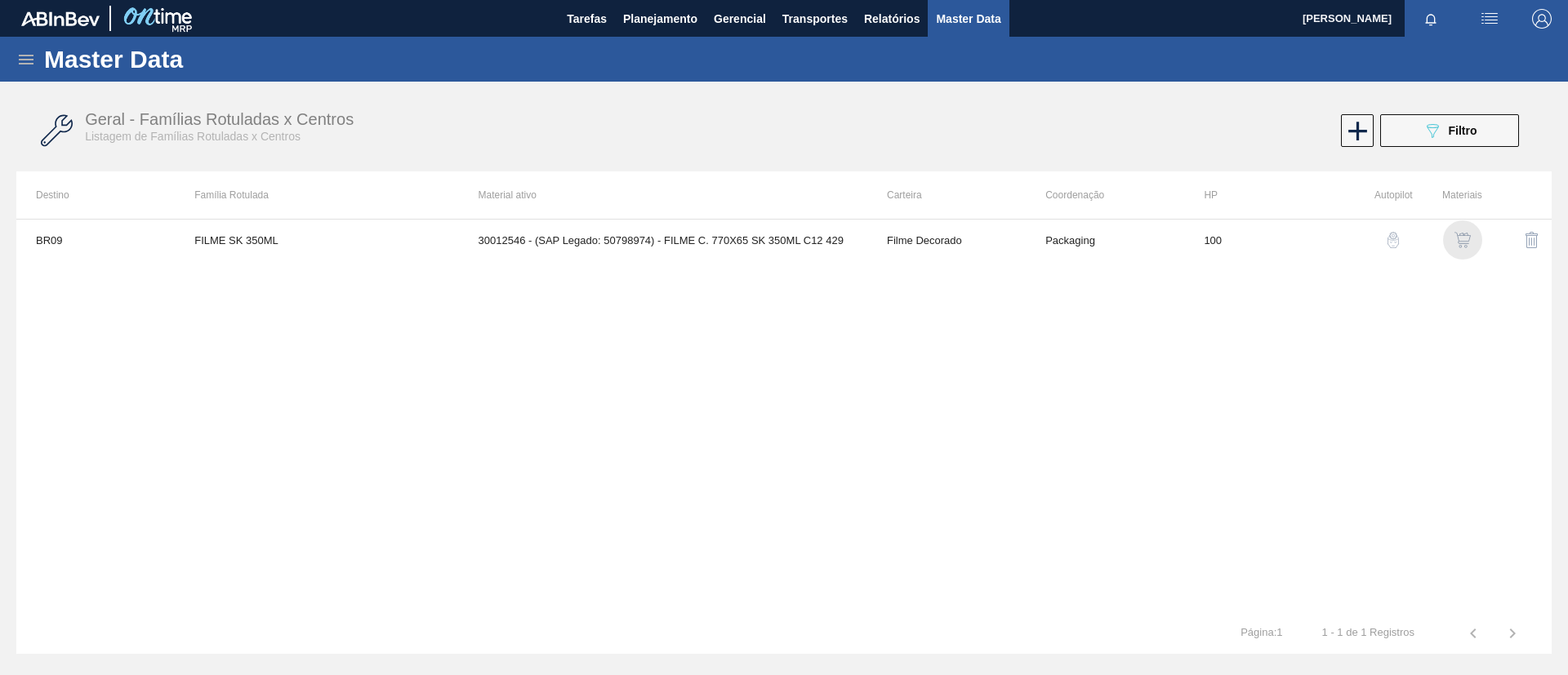
click at [1465, 240] on img "button" at bounding box center [1462, 239] width 16 height 16
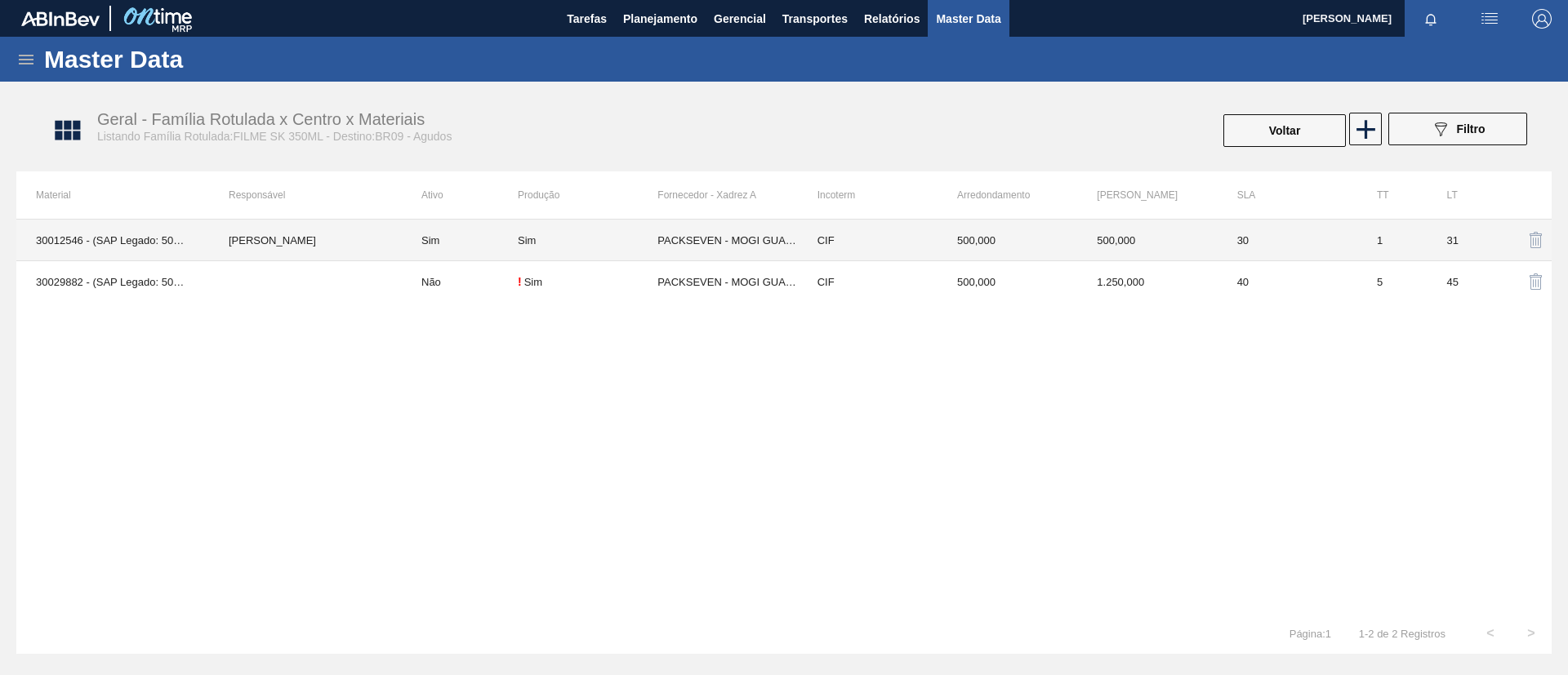
click at [380, 241] on td "[PERSON_NAME]" at bounding box center [304, 239] width 192 height 42
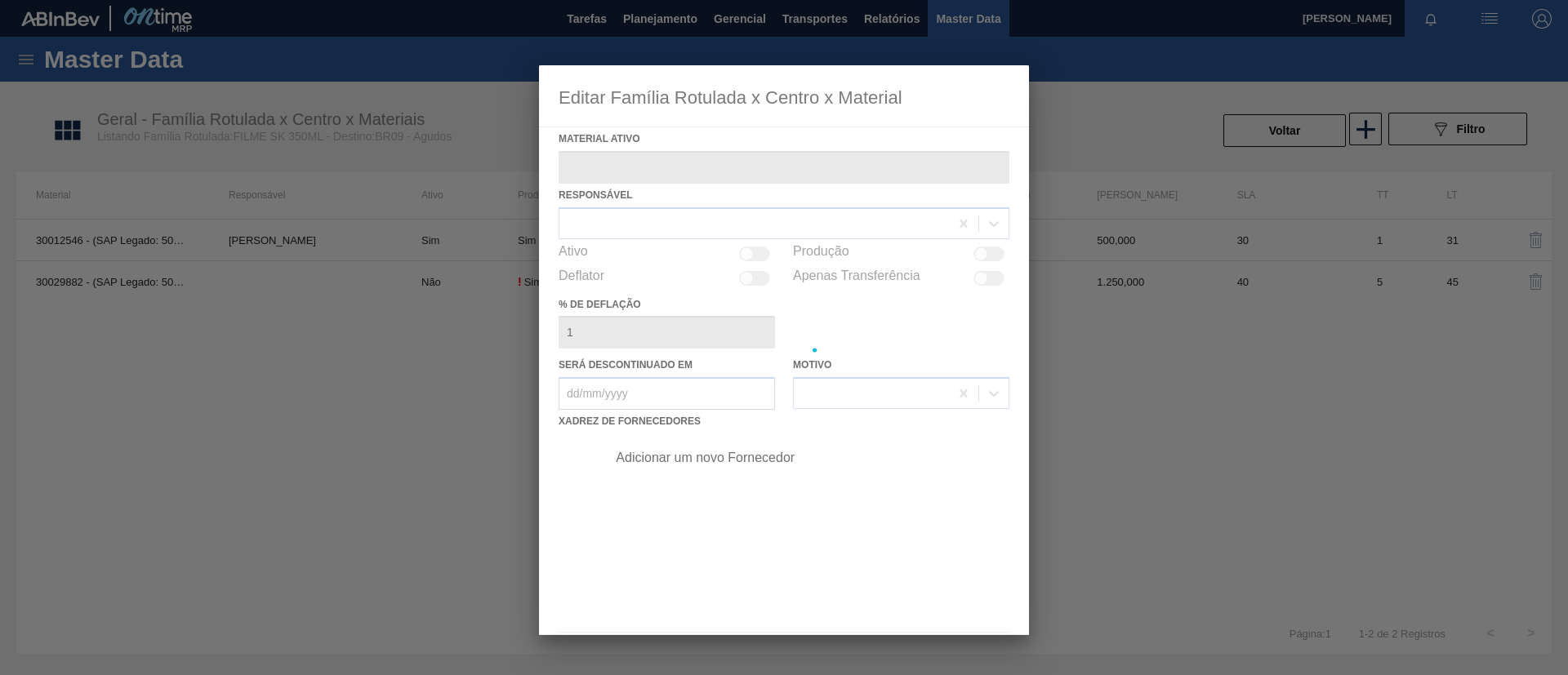
type ativo "30012546 - (SAP Legado: 50798974) - FILME C. 770X65 SK 350ML C12 429"
checkbox input "true"
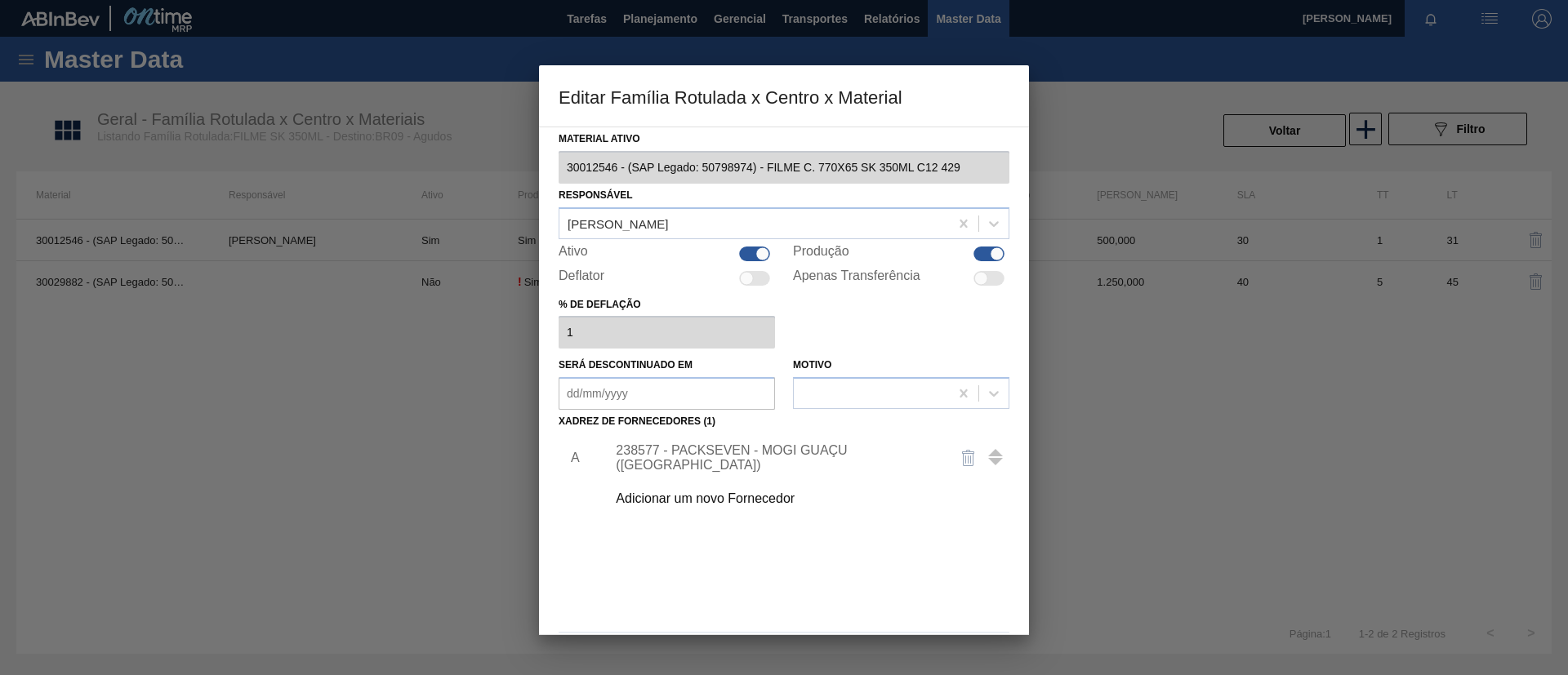
click at [814, 481] on div "Adicionar um novo Fornecedor" at bounding box center [803, 498] width 413 height 41
click at [798, 494] on div "Adicionar um novo Fornecedor" at bounding box center [775, 498] width 320 height 14
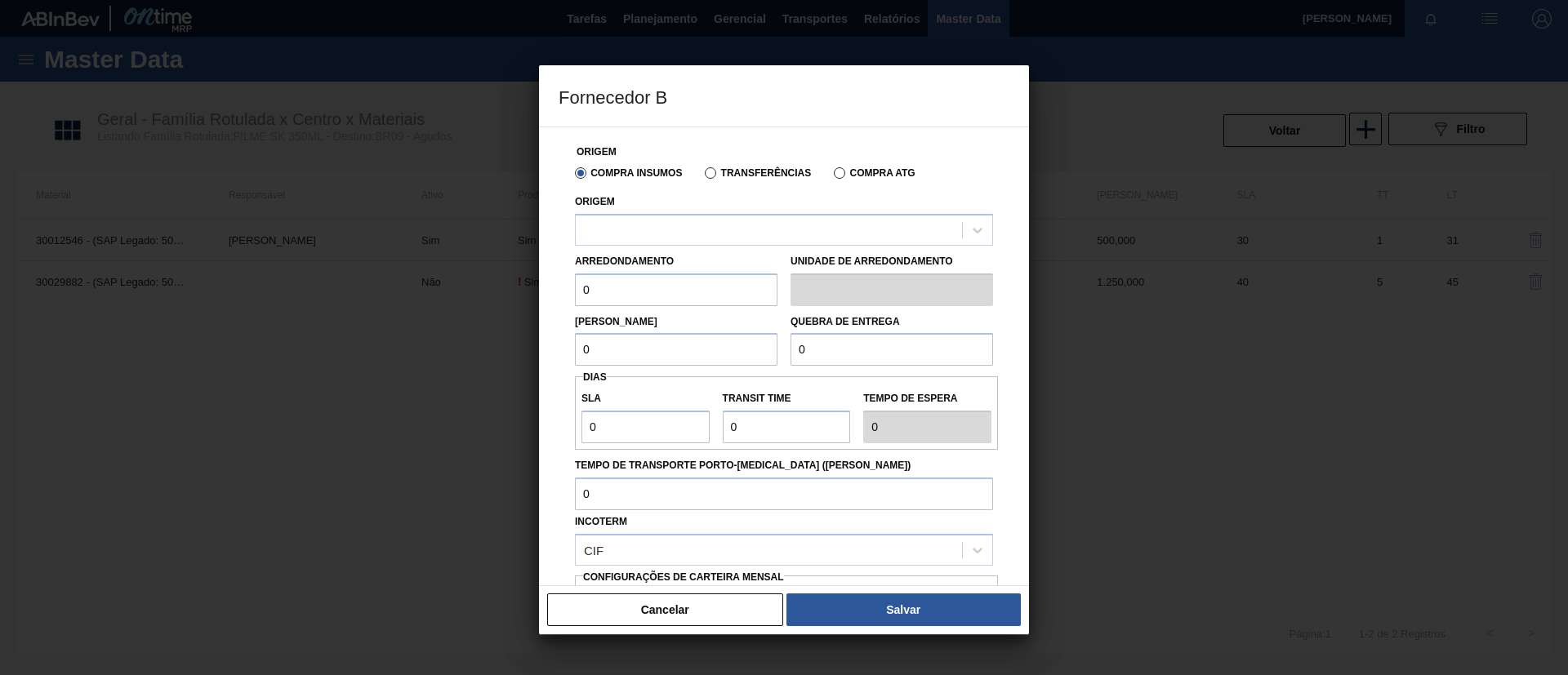
click at [735, 246] on div "Arredondamento 0 Unidade de arredondamento" at bounding box center [784, 275] width 431 height 61
click at [736, 239] on div at bounding box center [769, 230] width 386 height 24
click at [740, 275] on div "No options" at bounding box center [784, 269] width 418 height 28
drag, startPoint x: 694, startPoint y: 600, endPoint x: 738, endPoint y: 511, distance: 99.3
click at [694, 598] on button "Cancelar" at bounding box center [665, 610] width 236 height 33
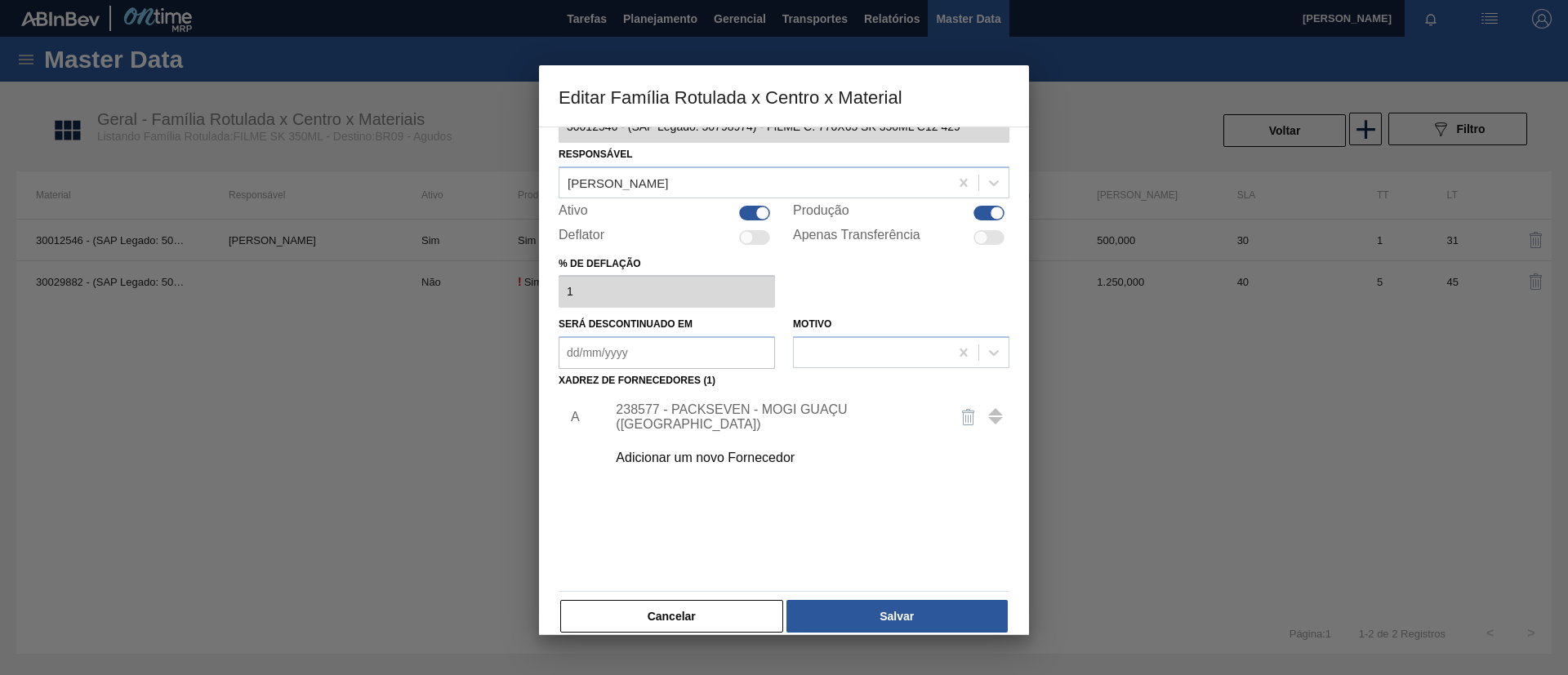
scroll to position [61, 0]
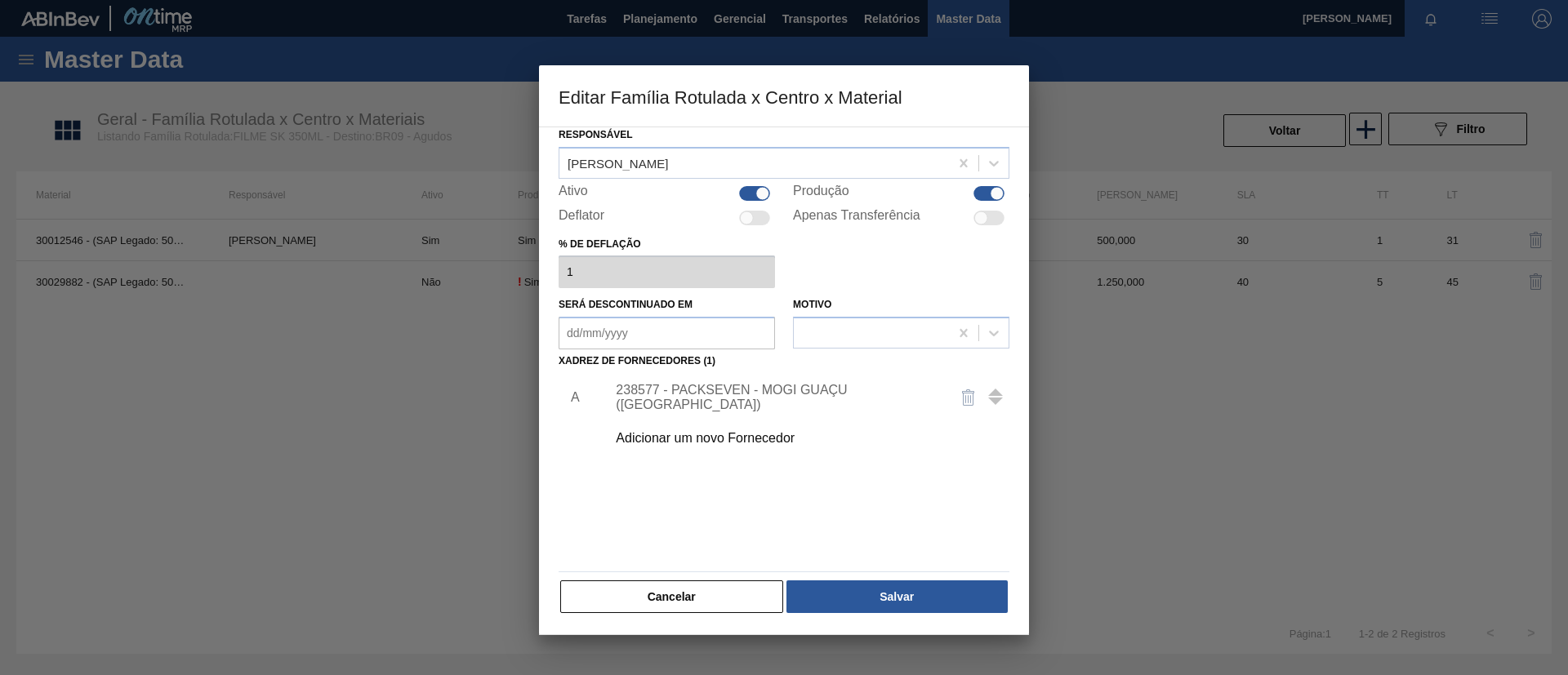
drag, startPoint x: 721, startPoint y: 586, endPoint x: 670, endPoint y: 488, distance: 110.5
click at [720, 587] on button "Cancelar" at bounding box center [671, 597] width 223 height 33
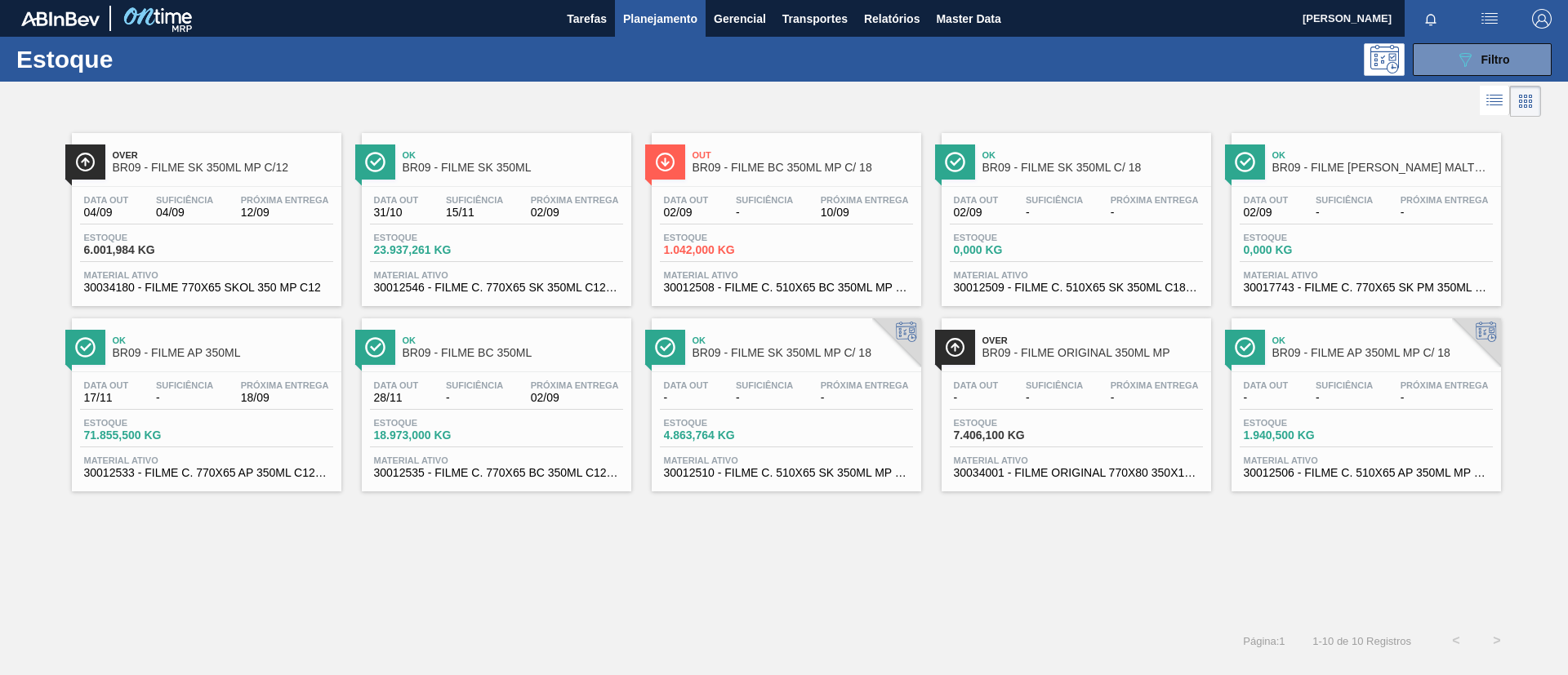
click at [525, 139] on div "Ok BR09 - FILME SK 350ML" at bounding box center [496, 155] width 270 height 44
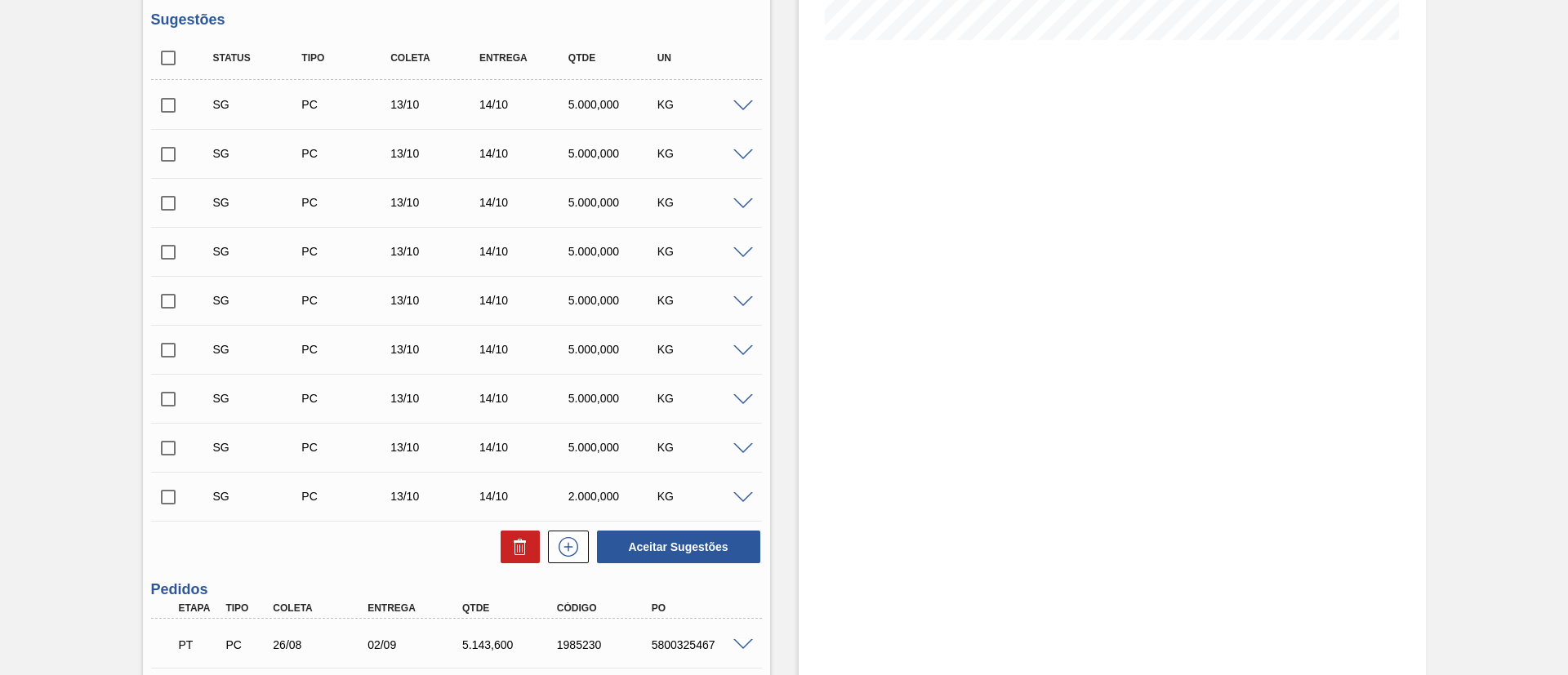
scroll to position [245, 0]
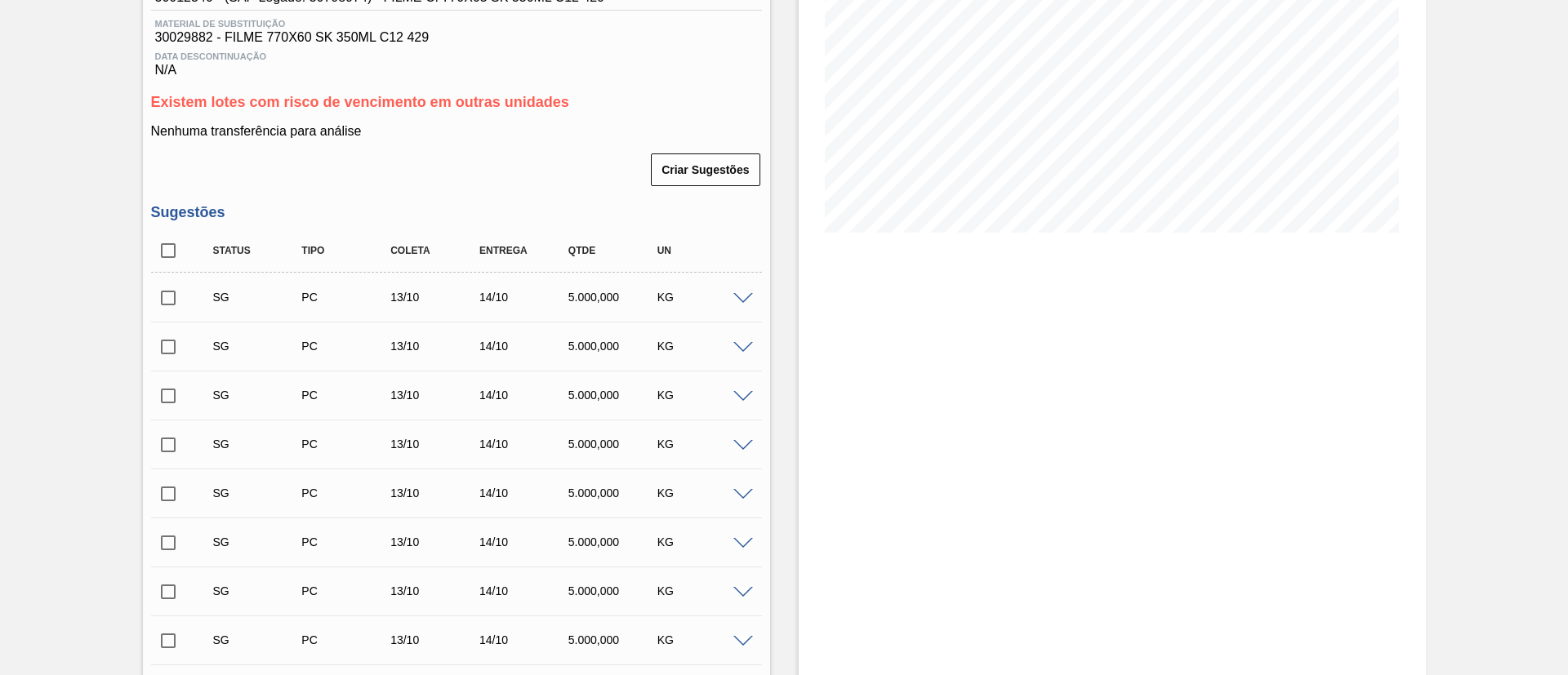
click at [172, 296] on input "checkbox" at bounding box center [168, 298] width 35 height 35
checkbox input "true"
click at [162, 335] on input "checkbox" at bounding box center [168, 347] width 35 height 35
checkbox input "true"
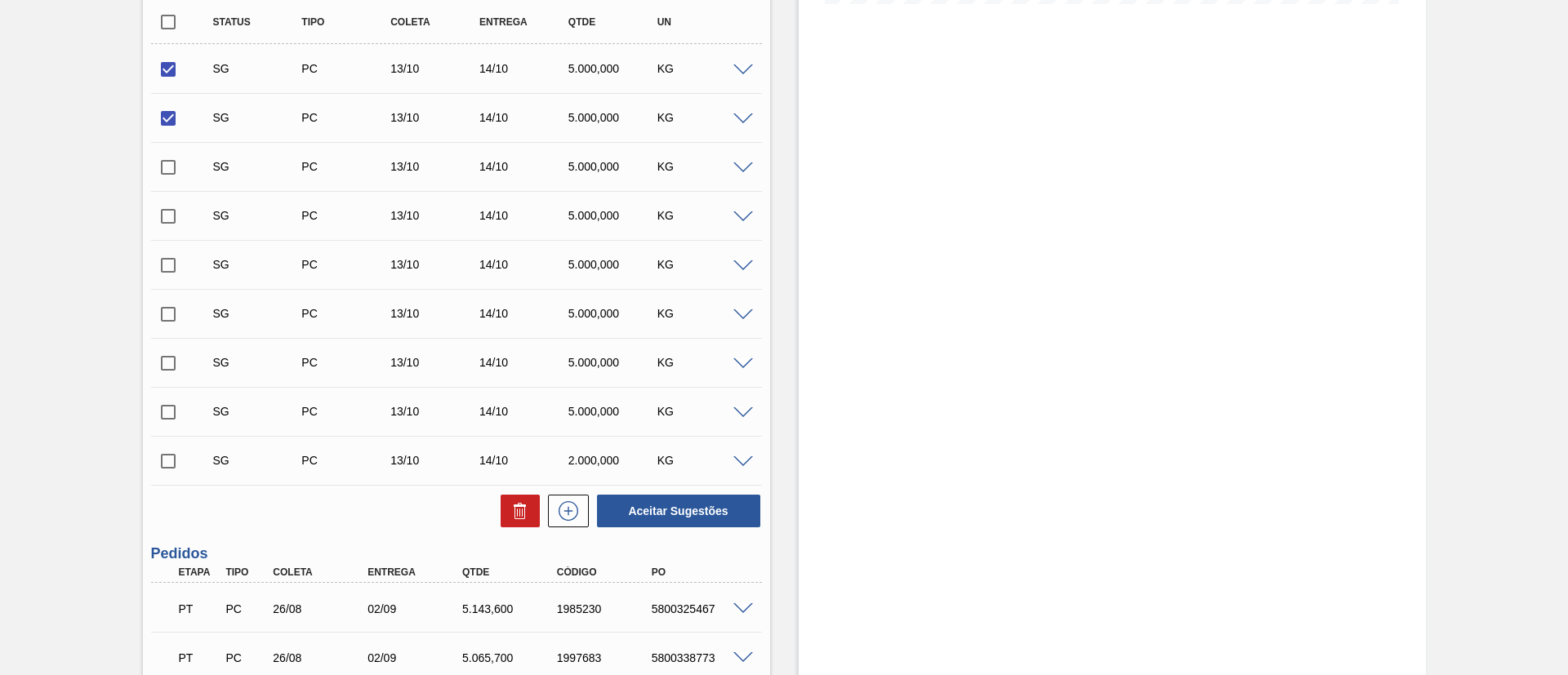
scroll to position [612, 0]
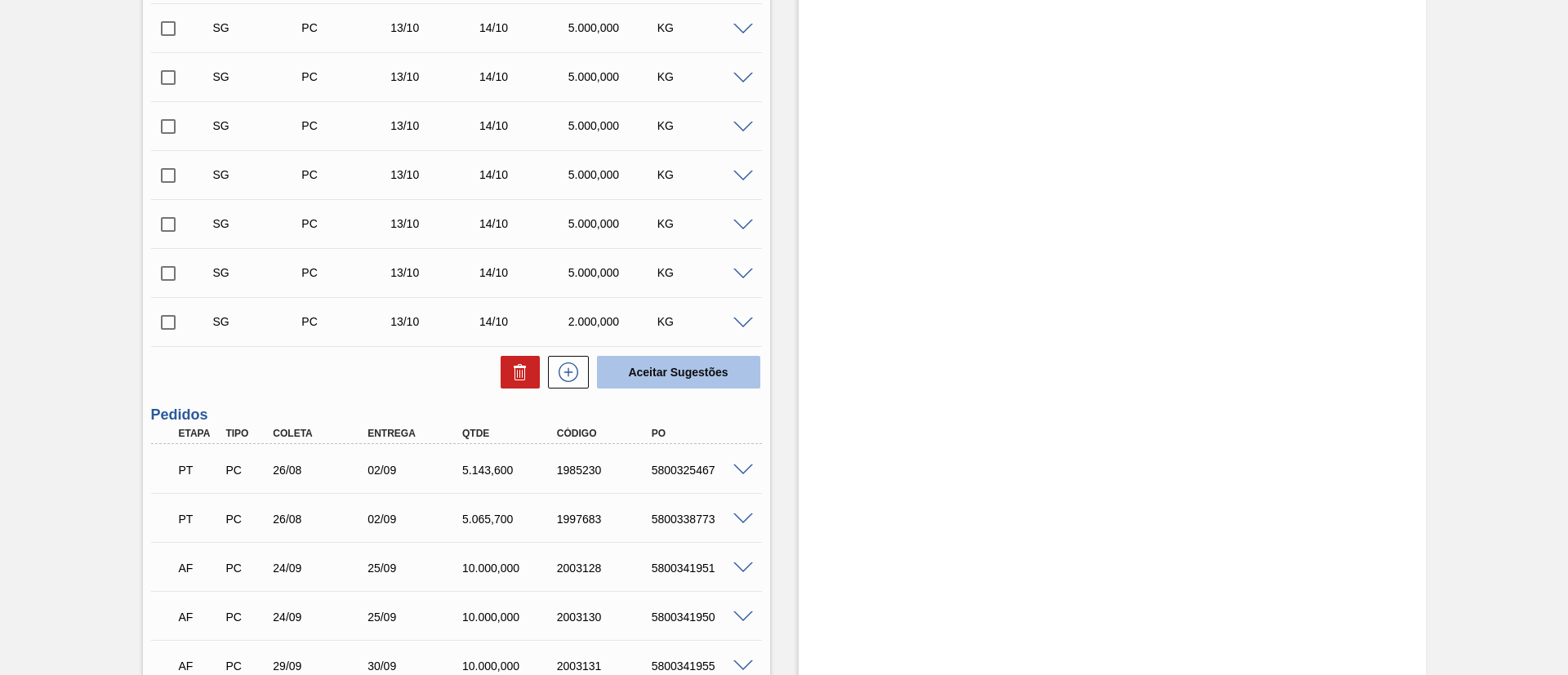
click at [684, 361] on button "Aceitar Sugestões" at bounding box center [678, 373] width 163 height 33
checkbox input "false"
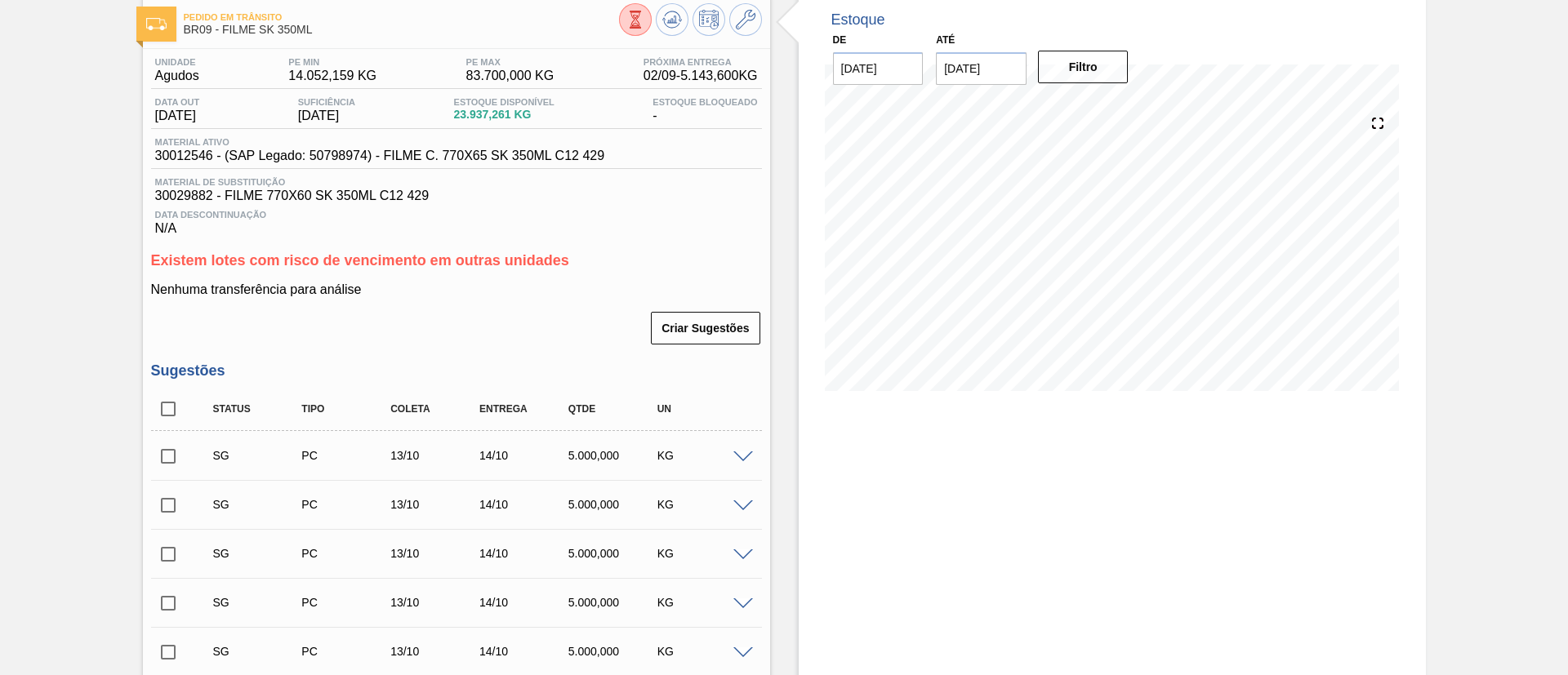
scroll to position [0, 0]
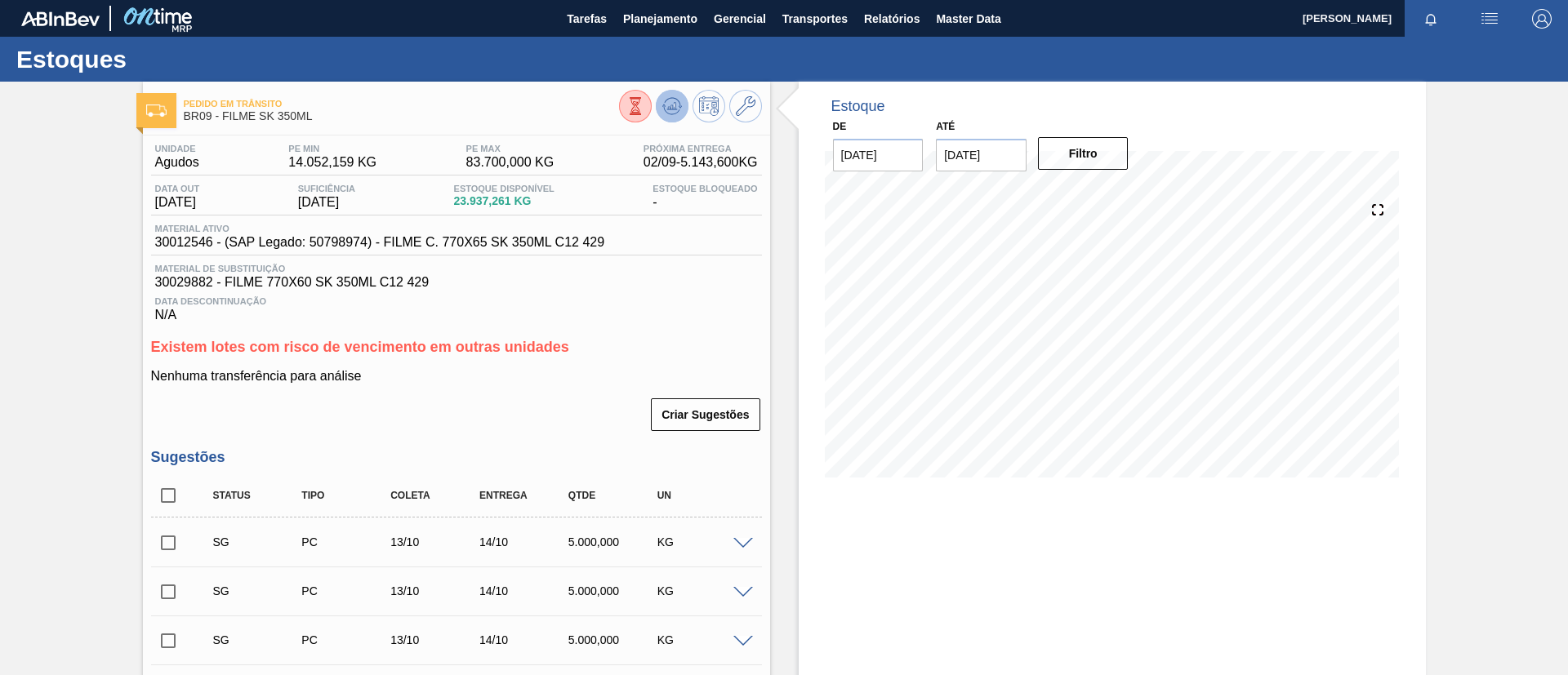
click at [670, 112] on icon at bounding box center [672, 106] width 19 height 19
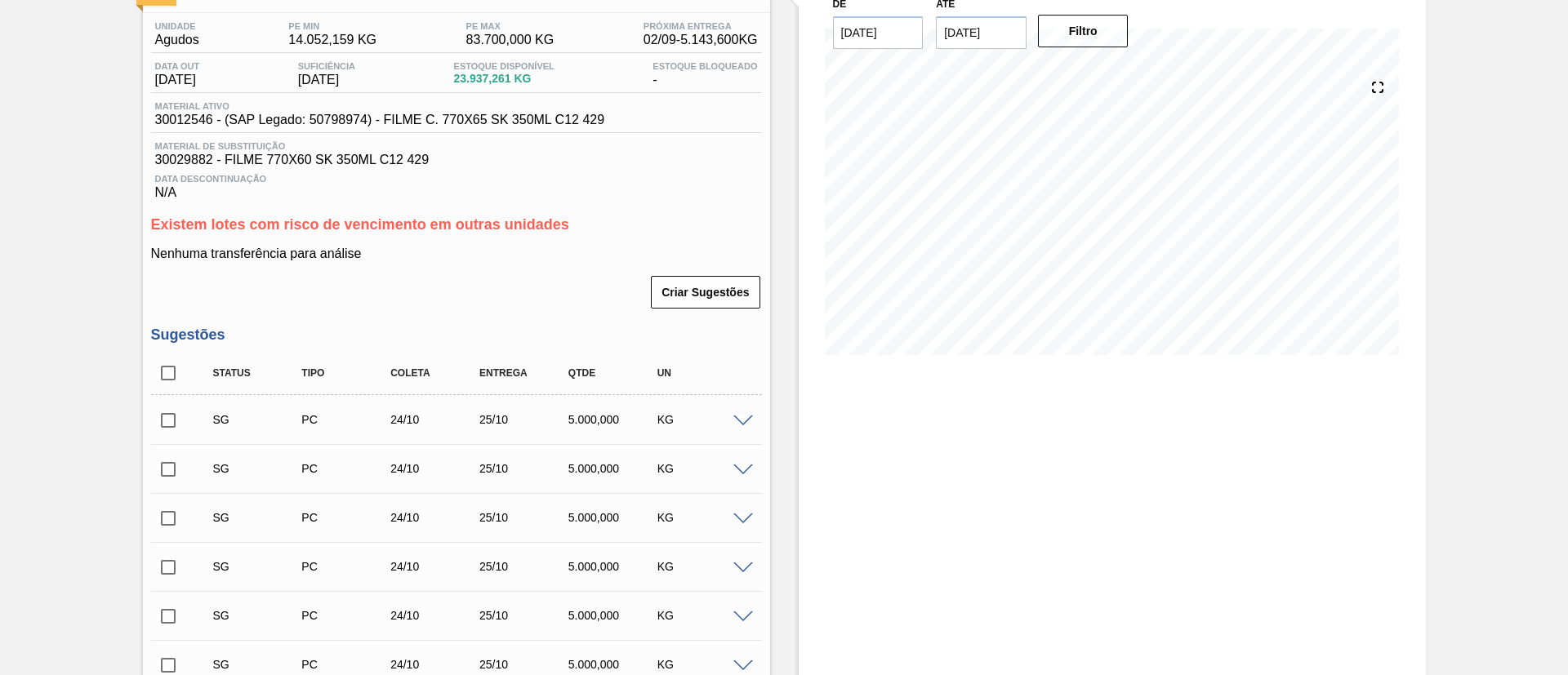
click at [173, 368] on input "checkbox" at bounding box center [168, 374] width 35 height 35
checkbox input "true"
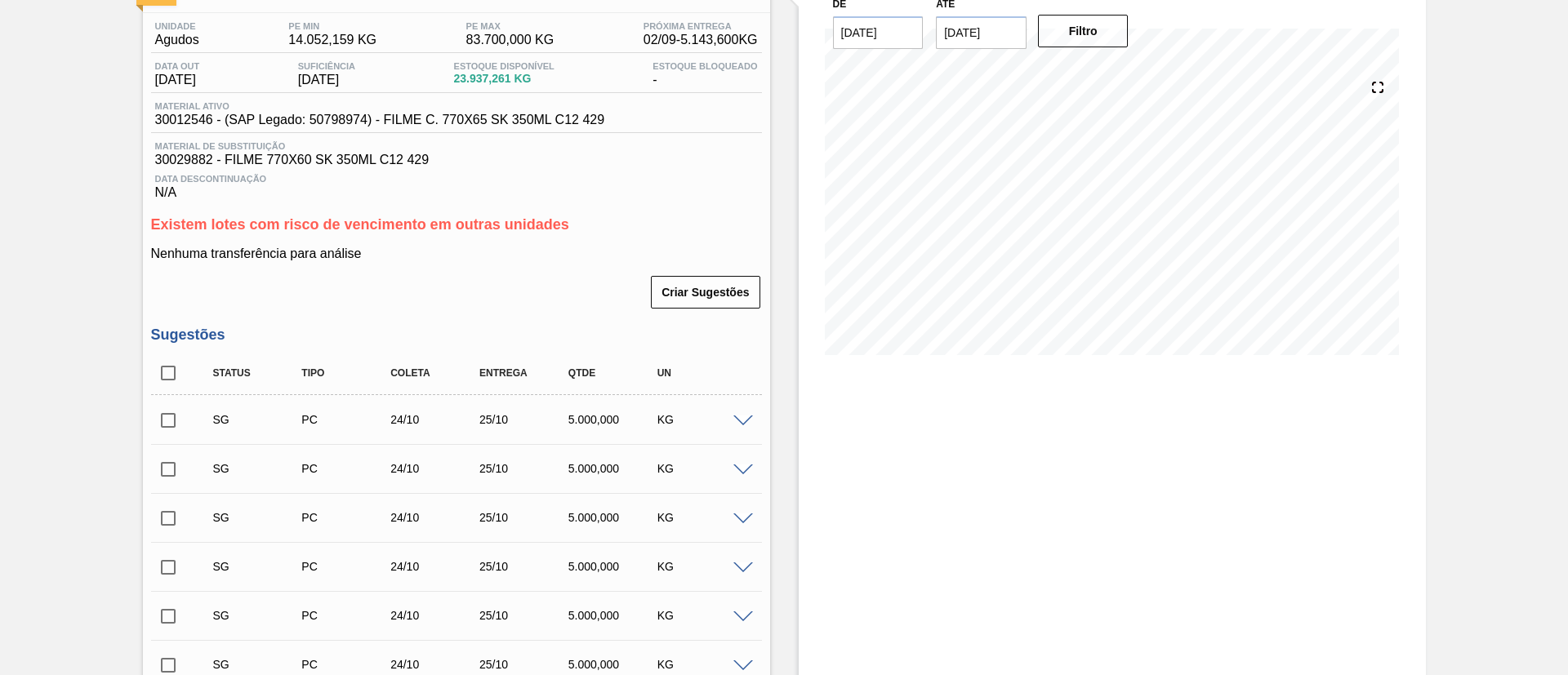
checkbox input "true"
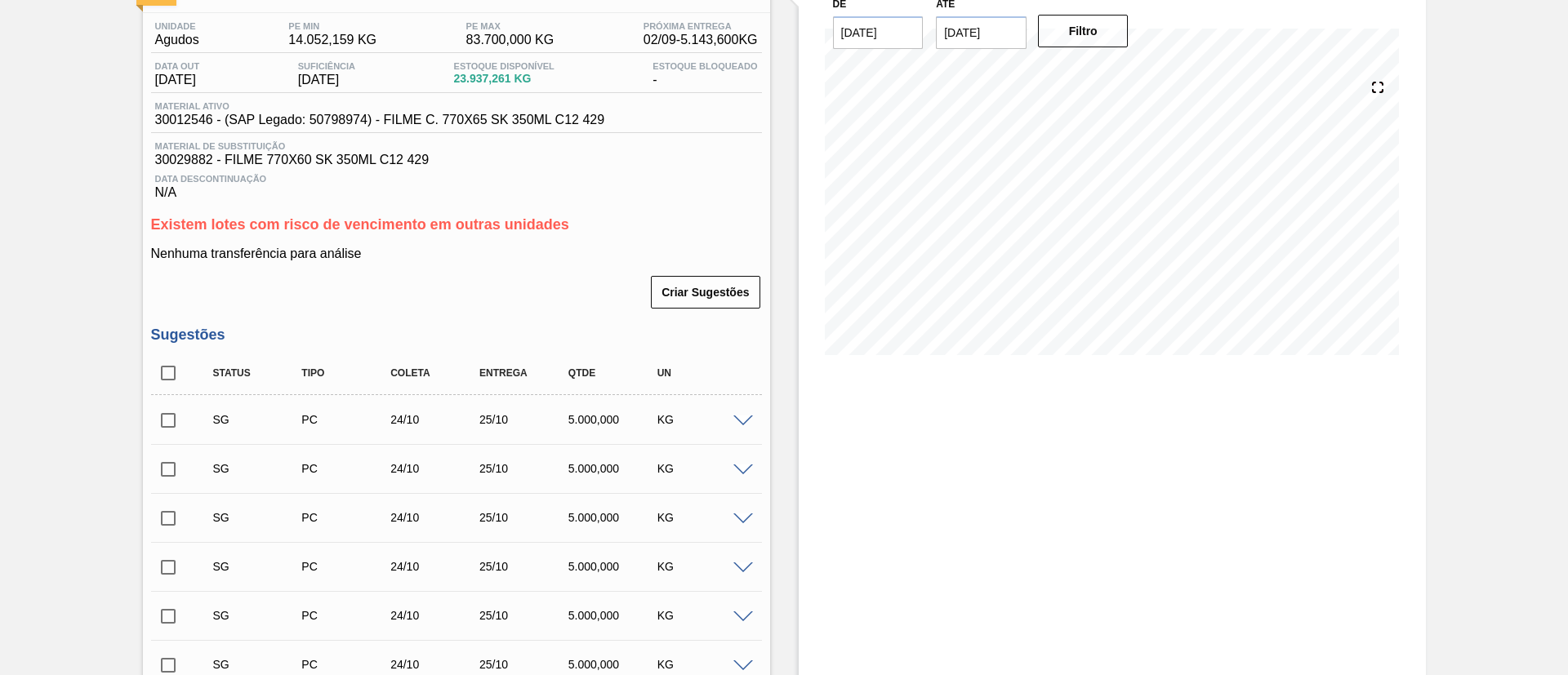
checkbox input "true"
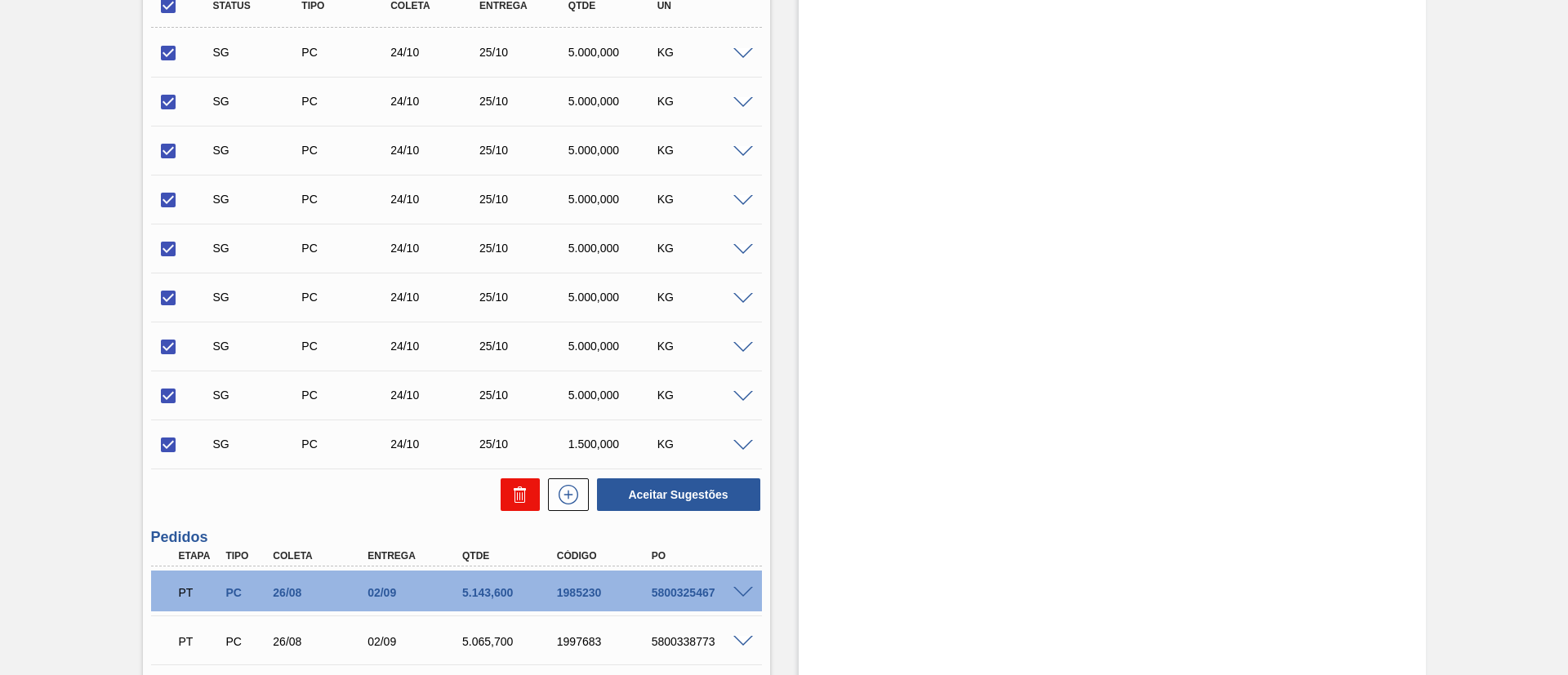
click at [518, 488] on icon at bounding box center [520, 488] width 4 height 3
checkbox input "false"
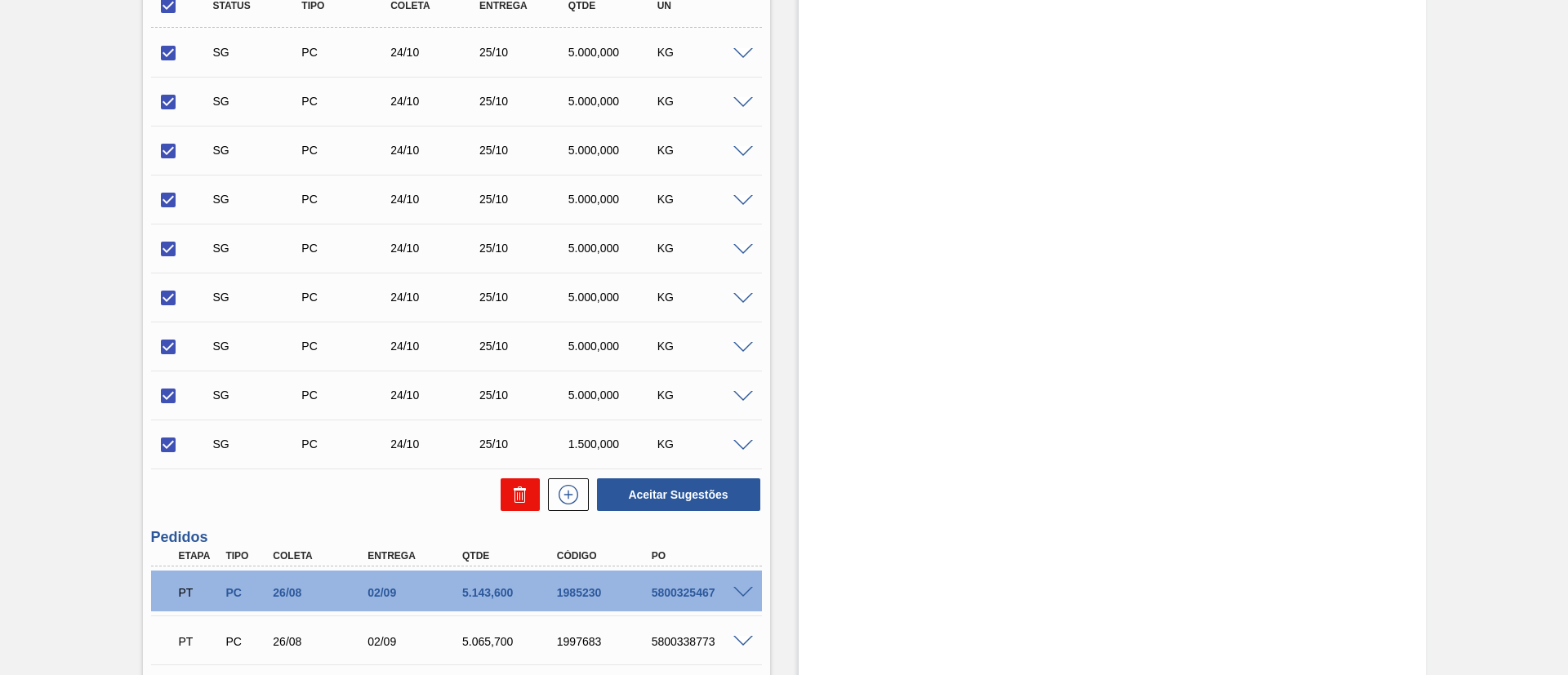
checkbox input "false"
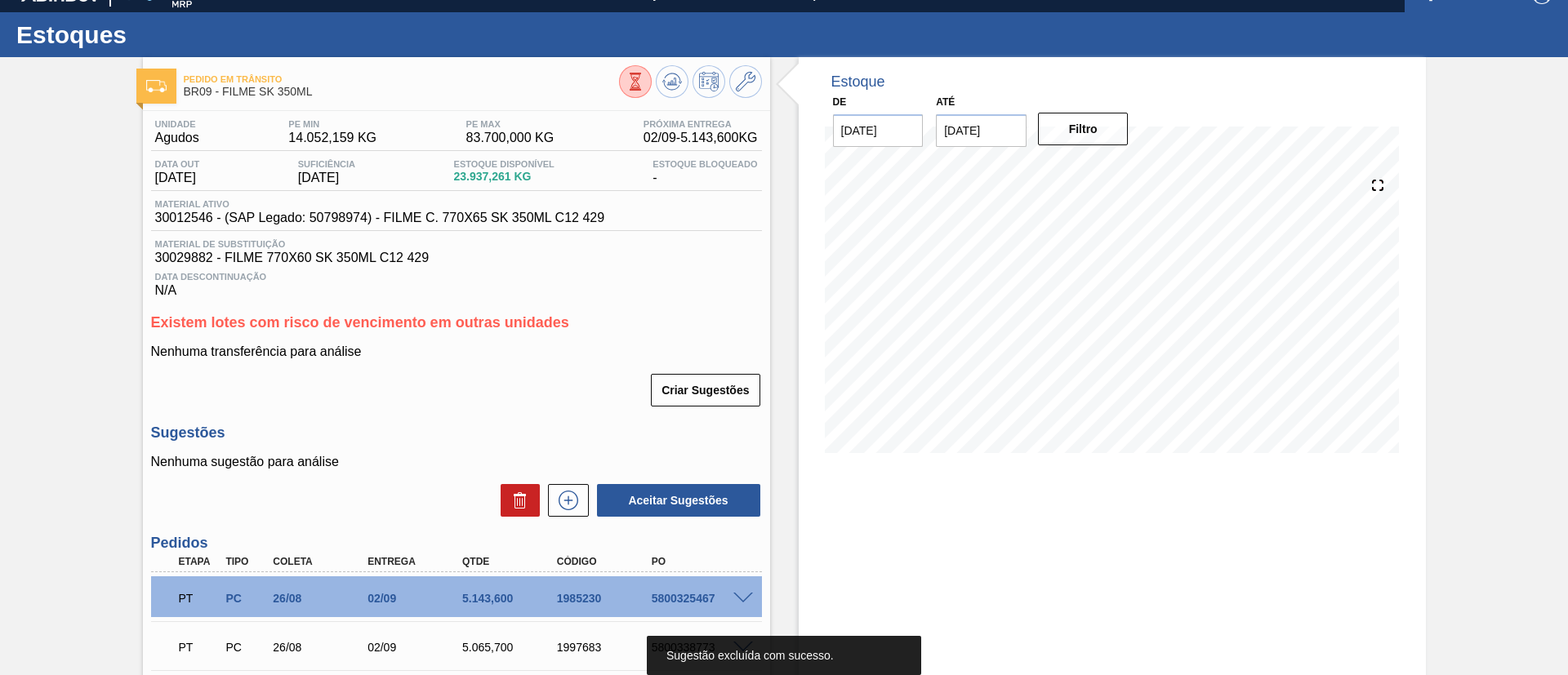
scroll to position [0, 0]
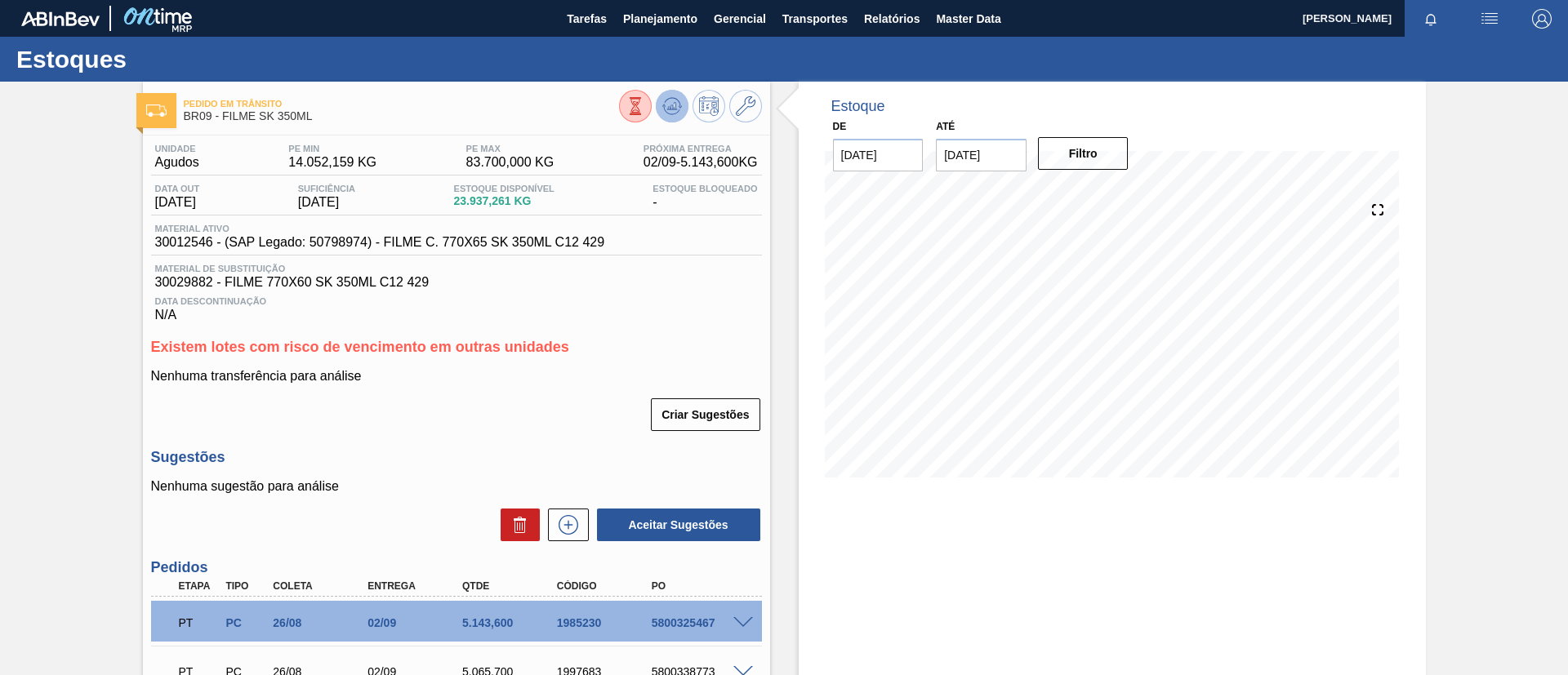
click at [668, 106] on icon at bounding box center [671, 106] width 11 height 8
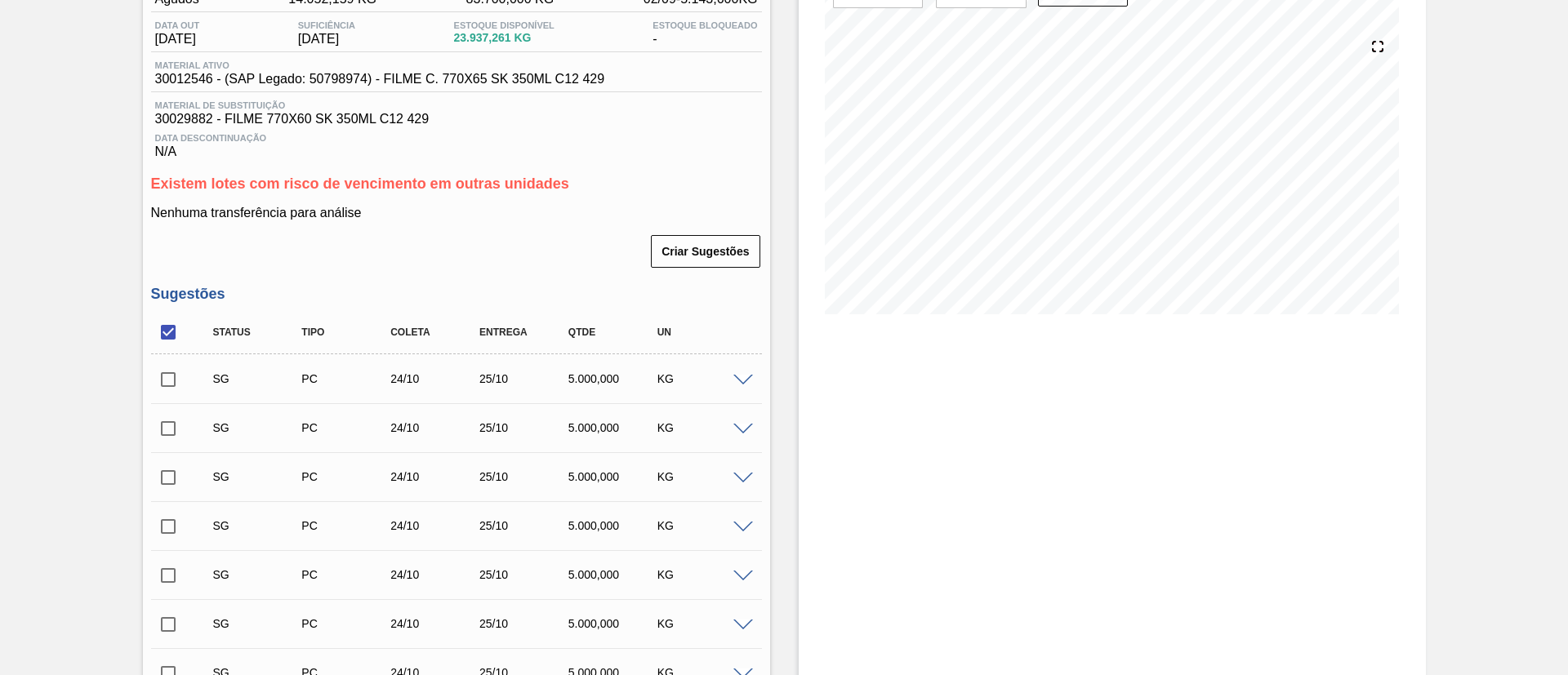
scroll to position [245, 0]
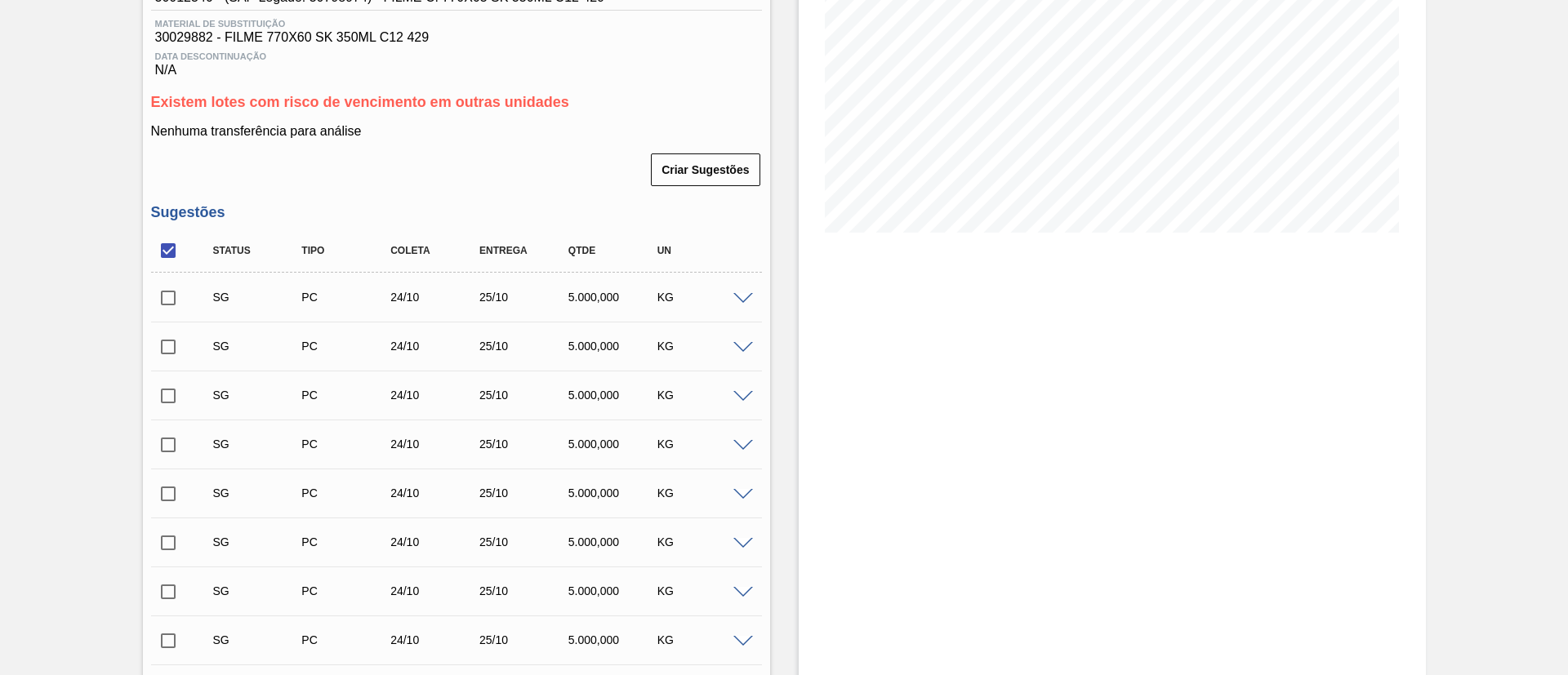
click at [176, 293] on input "checkbox" at bounding box center [168, 298] width 35 height 35
checkbox input "true"
click at [167, 339] on input "checkbox" at bounding box center [168, 347] width 35 height 35
checkbox input "true"
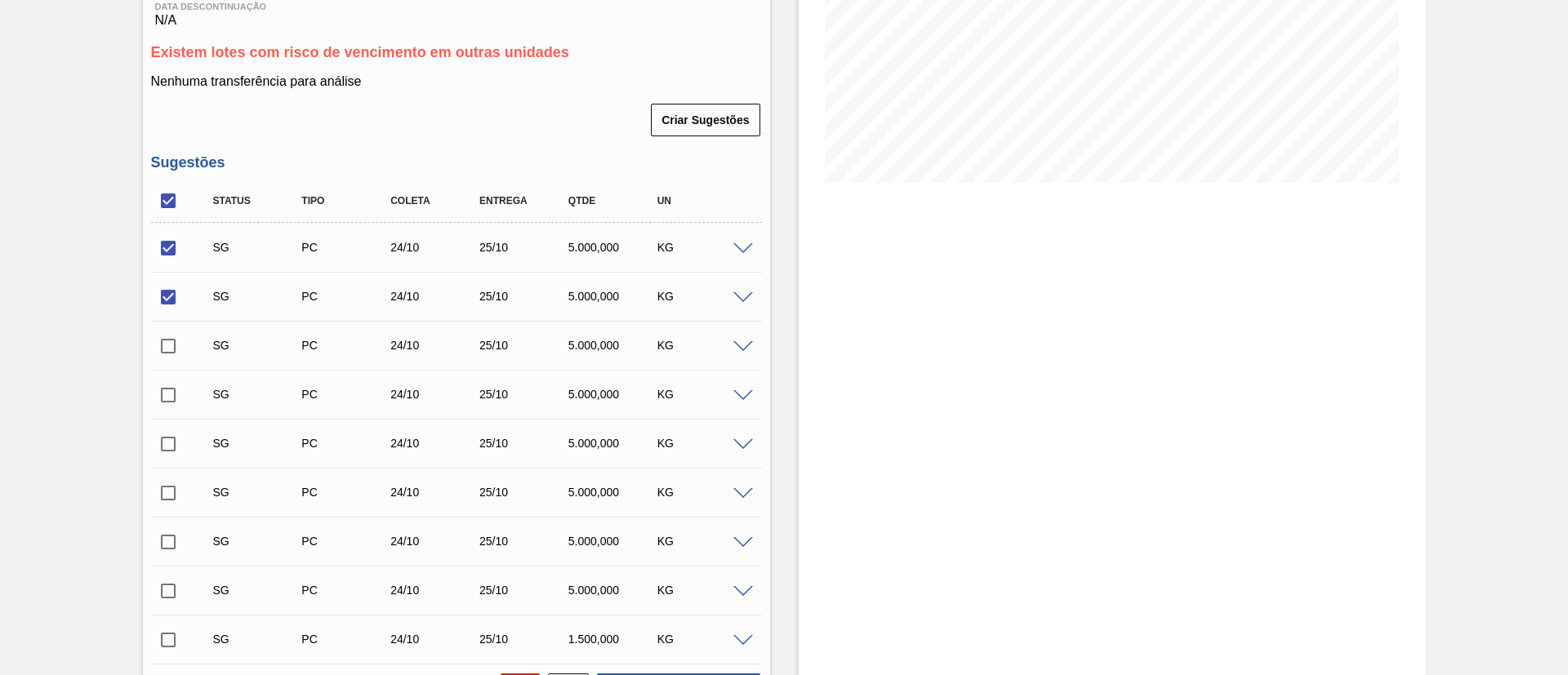
scroll to position [417, 0]
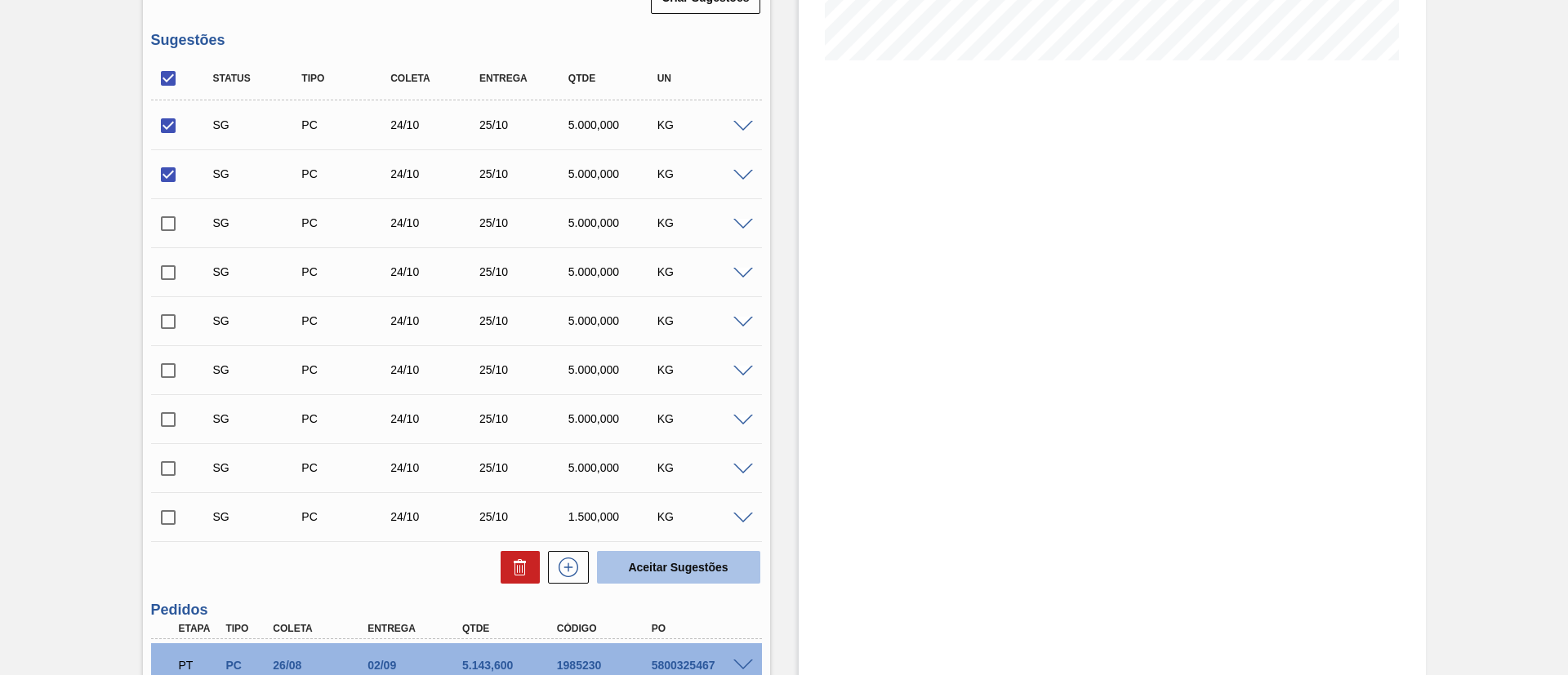
click at [683, 555] on button "Aceitar Sugestões" at bounding box center [678, 568] width 163 height 33
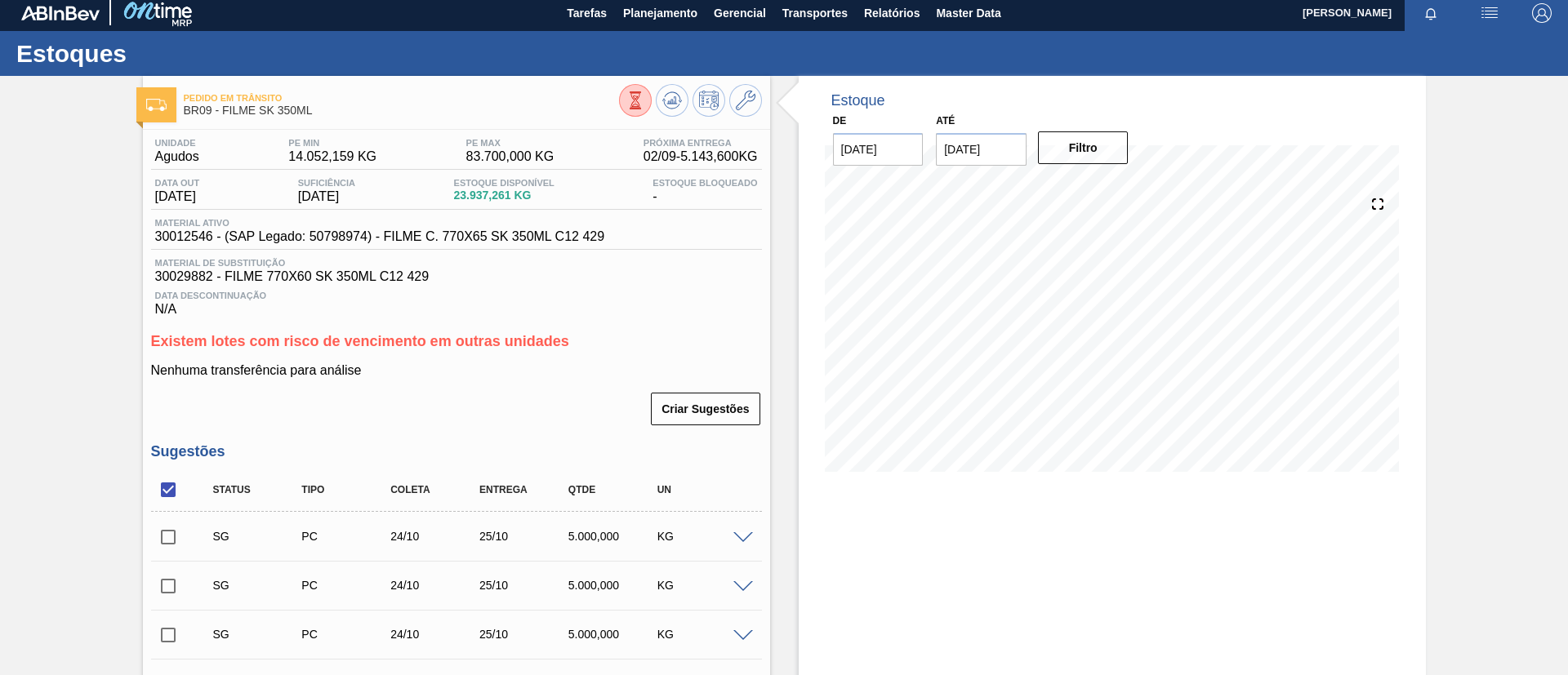
scroll to position [0, 0]
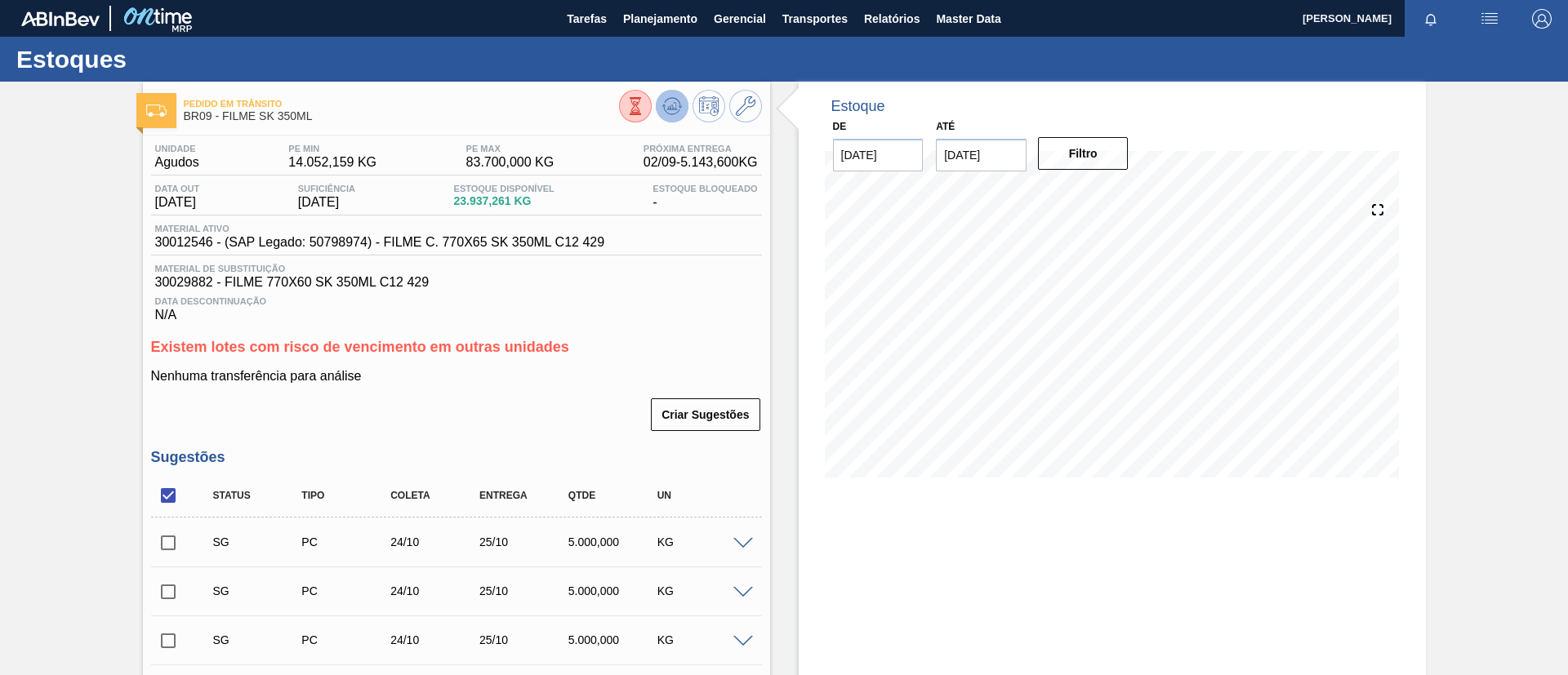
click at [668, 116] on button at bounding box center [672, 106] width 33 height 33
click at [672, 114] on icon at bounding box center [672, 106] width 19 height 19
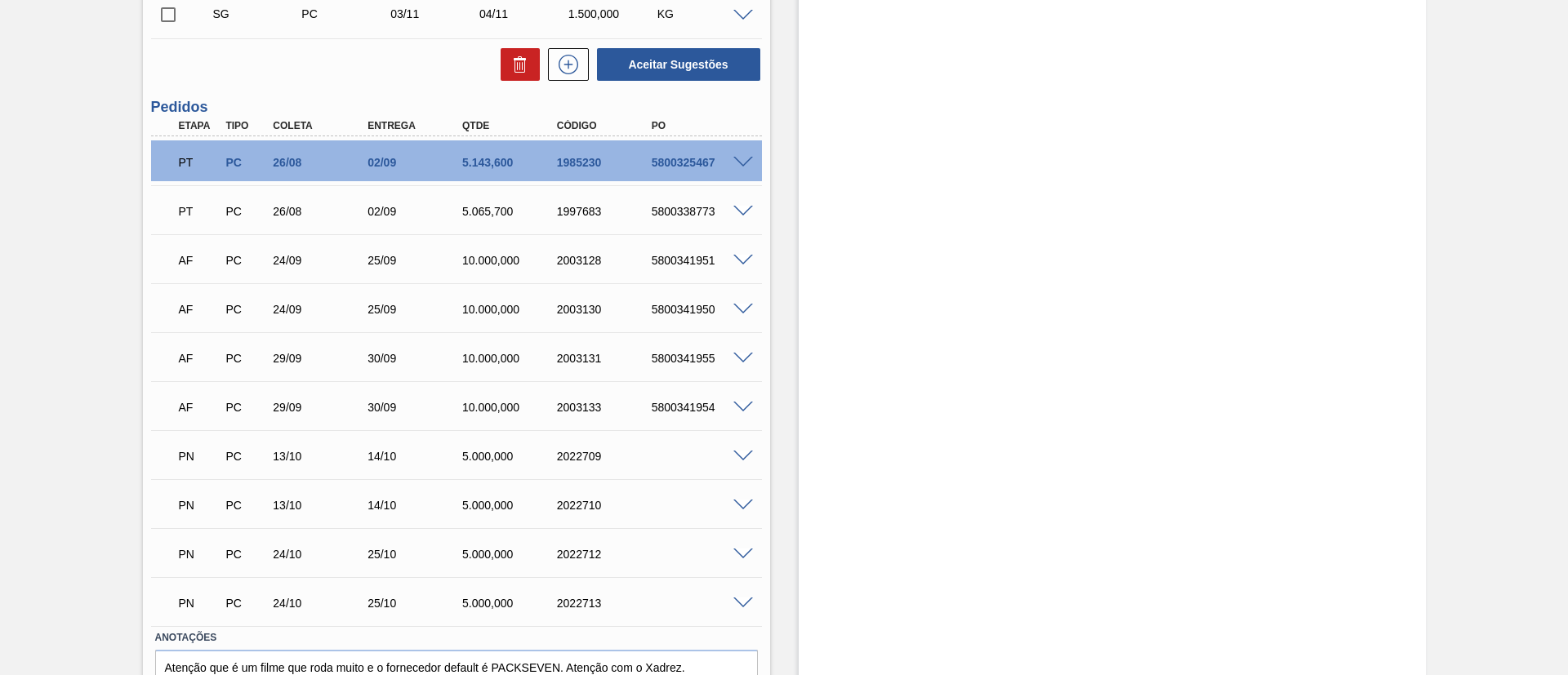
scroll to position [1005, 0]
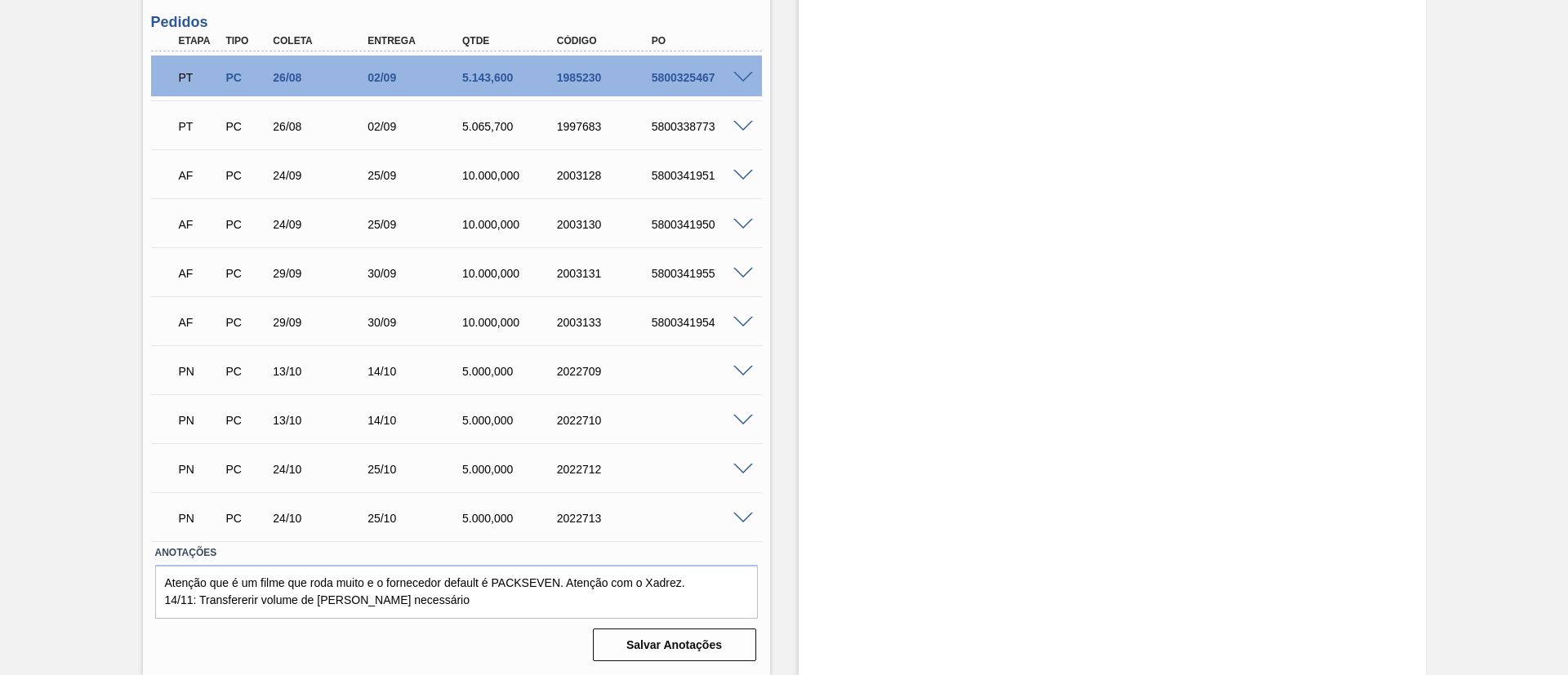
click at [742, 513] on span at bounding box center [743, 519] width 19 height 13
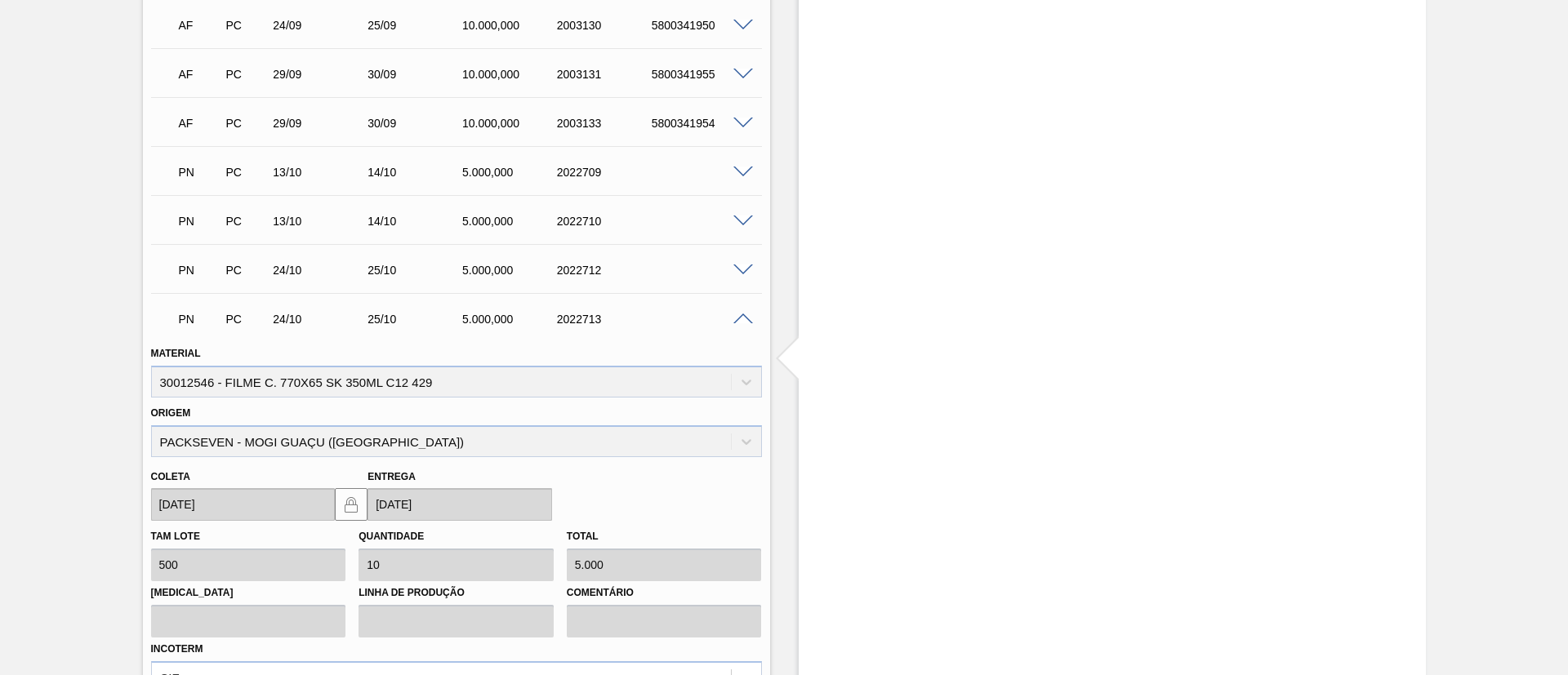
scroll to position [1400, 0]
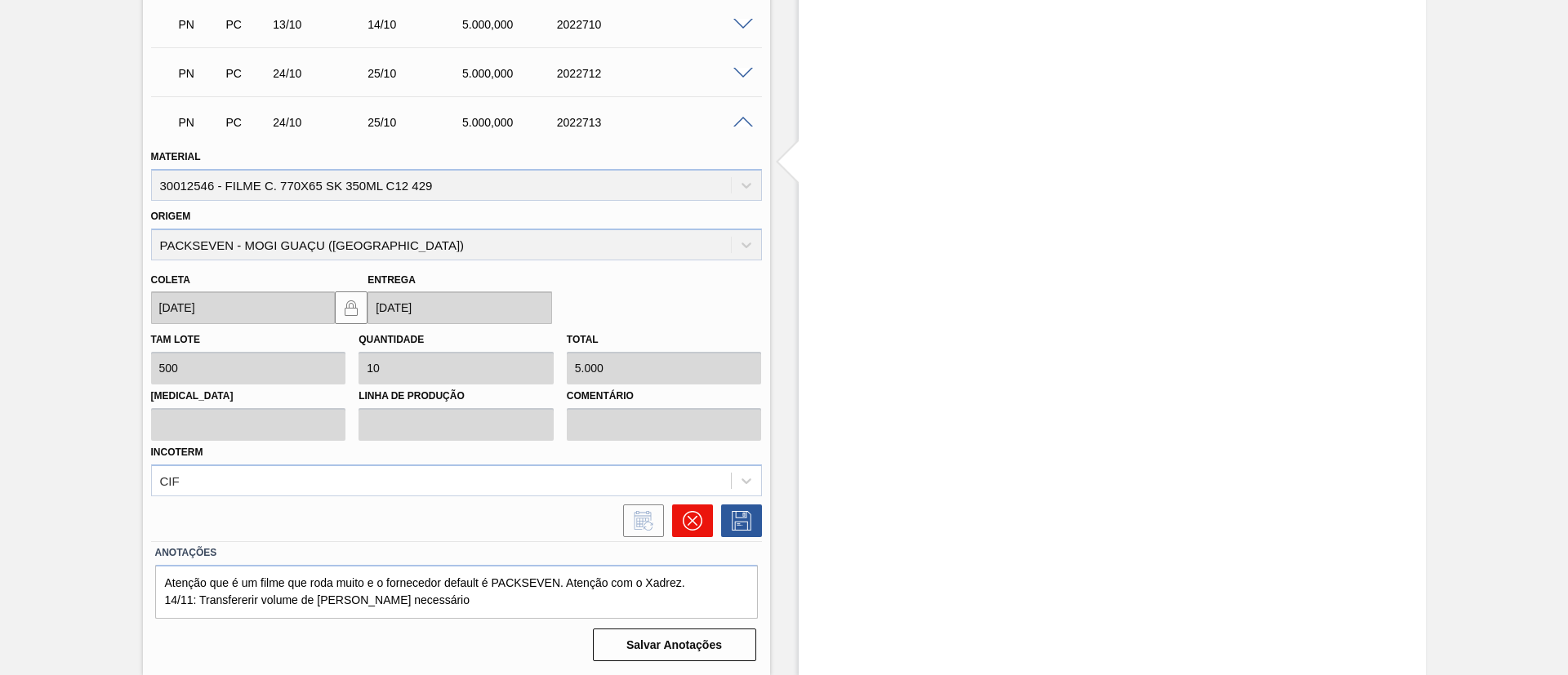
click at [691, 520] on icon at bounding box center [692, 520] width 10 height 10
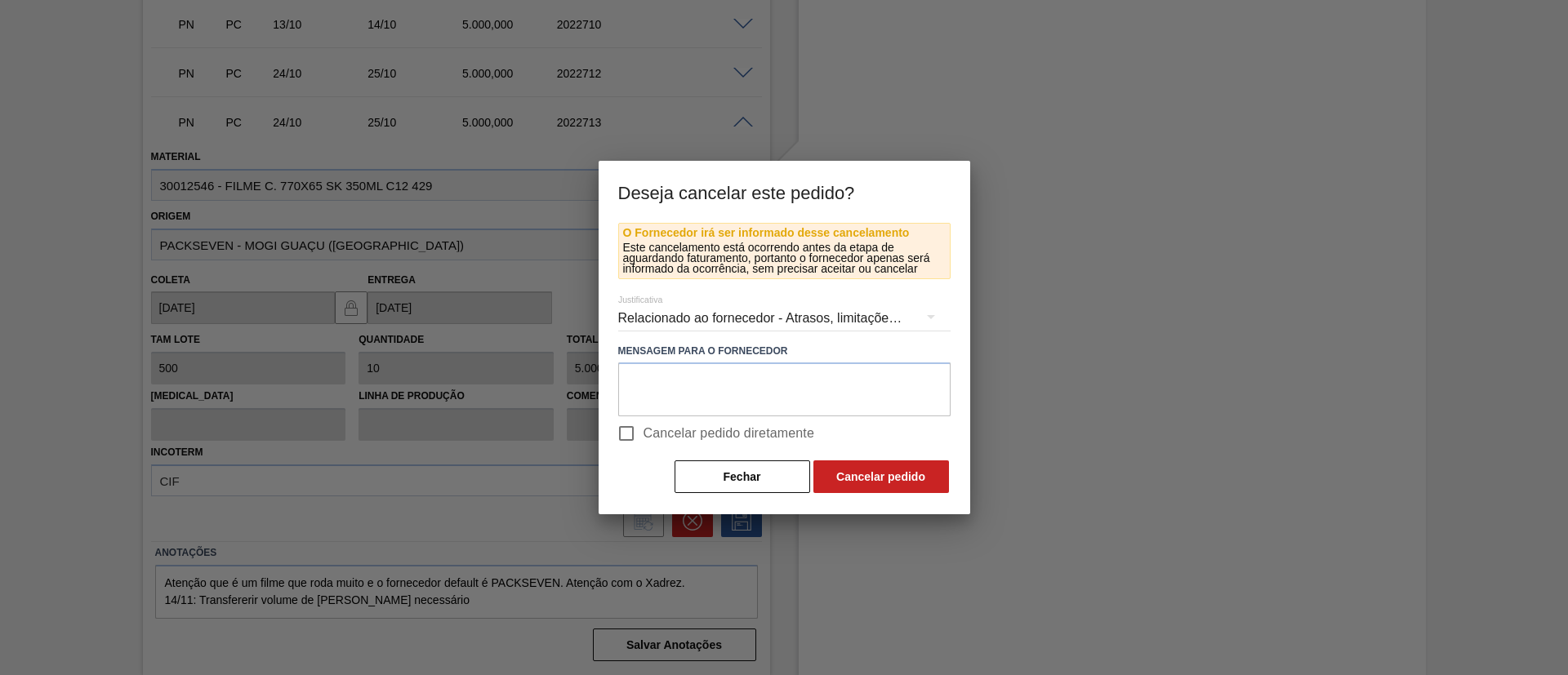
click at [757, 440] on span "Cancelar pedido diretamente" at bounding box center [729, 434] width 172 height 19
click at [643, 440] on input "Cancelar pedido diretamente" at bounding box center [627, 434] width 35 height 35
checkbox input "true"
click at [833, 455] on div "O Fornecedor irá ser informado desse cancelamento Este cancelamento está ocorre…" at bounding box center [784, 359] width 332 height 272
click at [848, 468] on button "Cancelar pedido" at bounding box center [881, 477] width 135 height 33
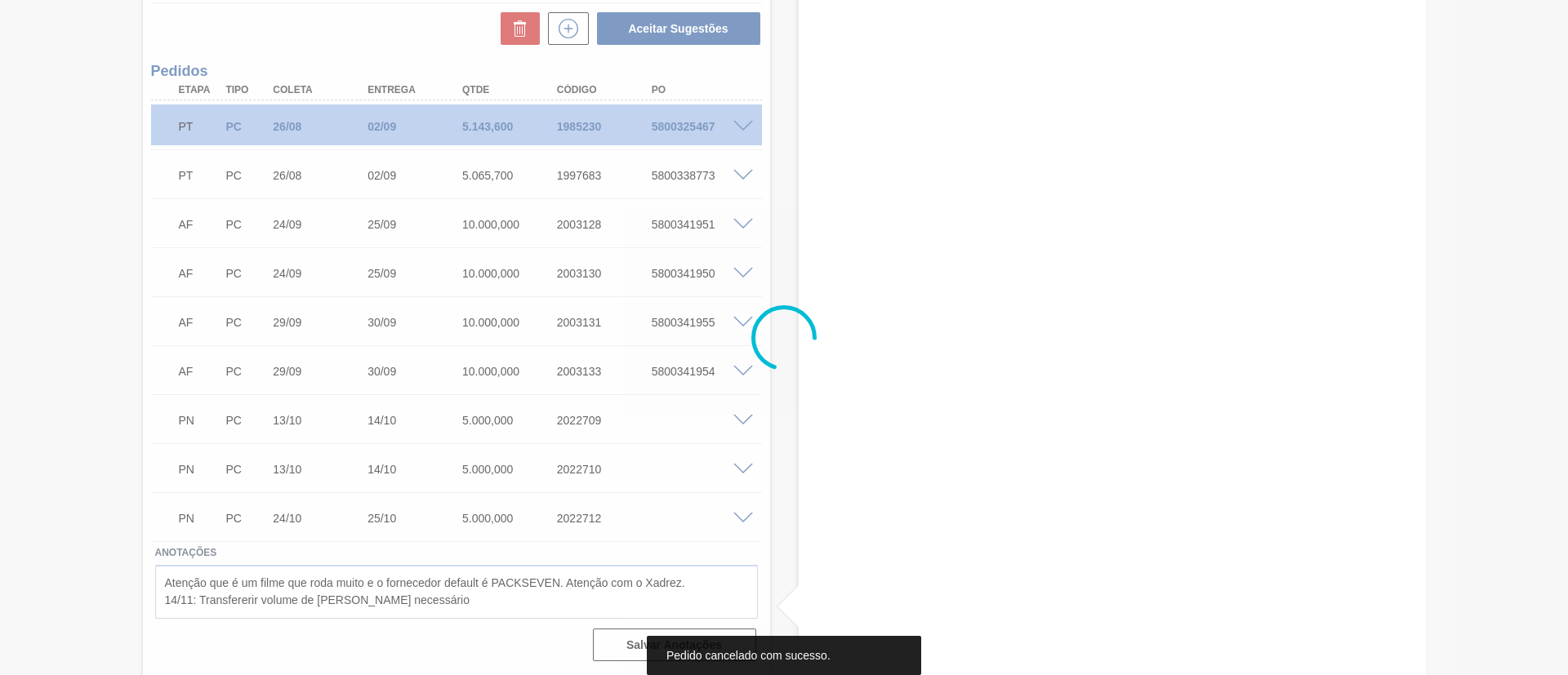
scroll to position [956, 0]
click at [852, 472] on div at bounding box center [784, 337] width 1568 height 675
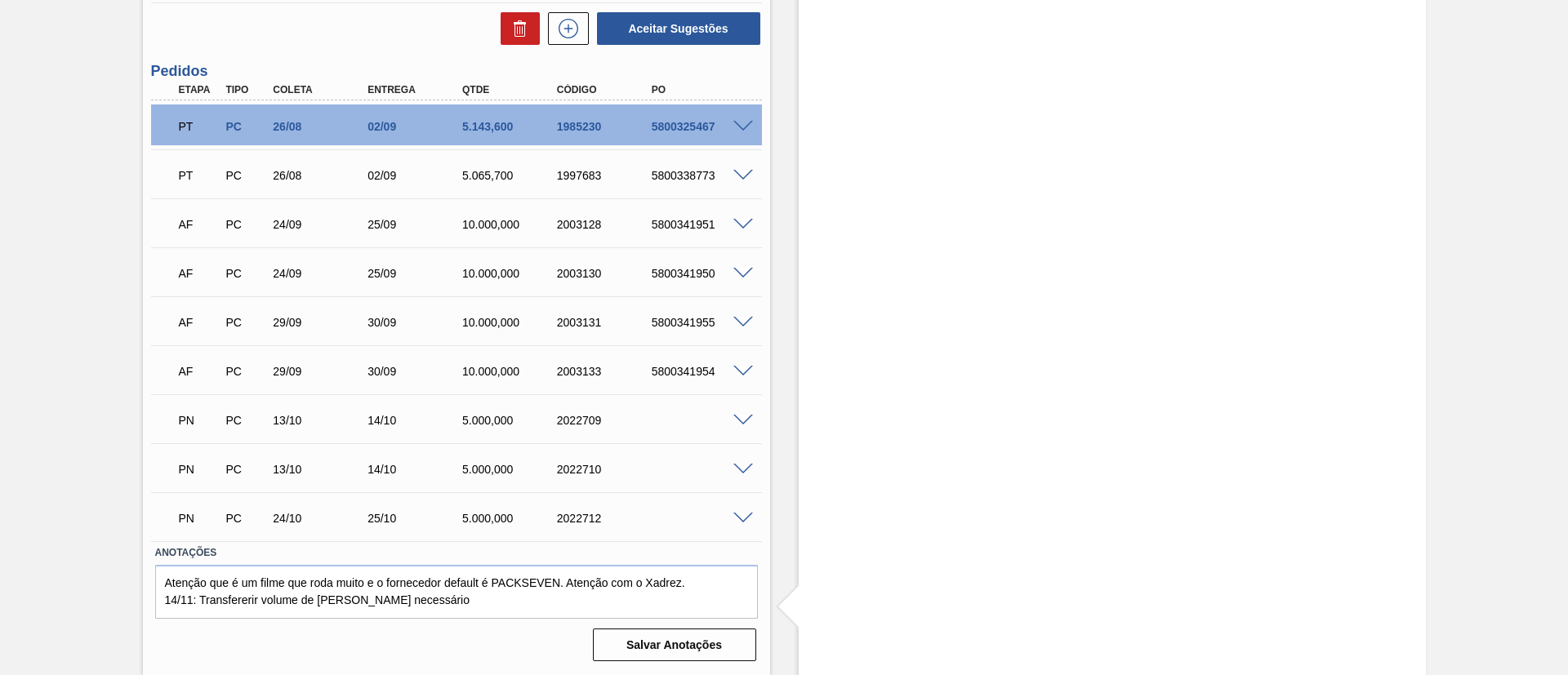
click at [738, 511] on div at bounding box center [746, 517] width 33 height 13
click at [741, 513] on span at bounding box center [743, 519] width 19 height 13
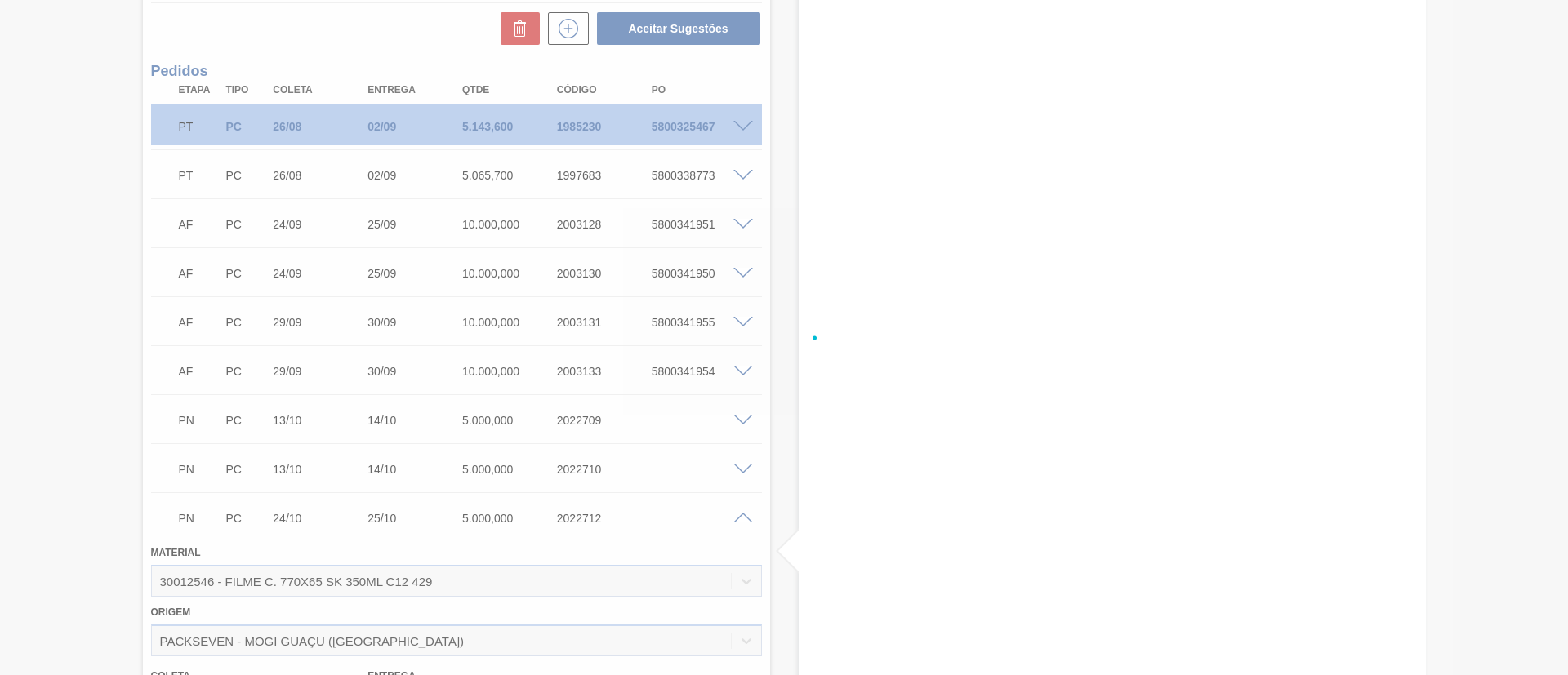
scroll to position [1352, 0]
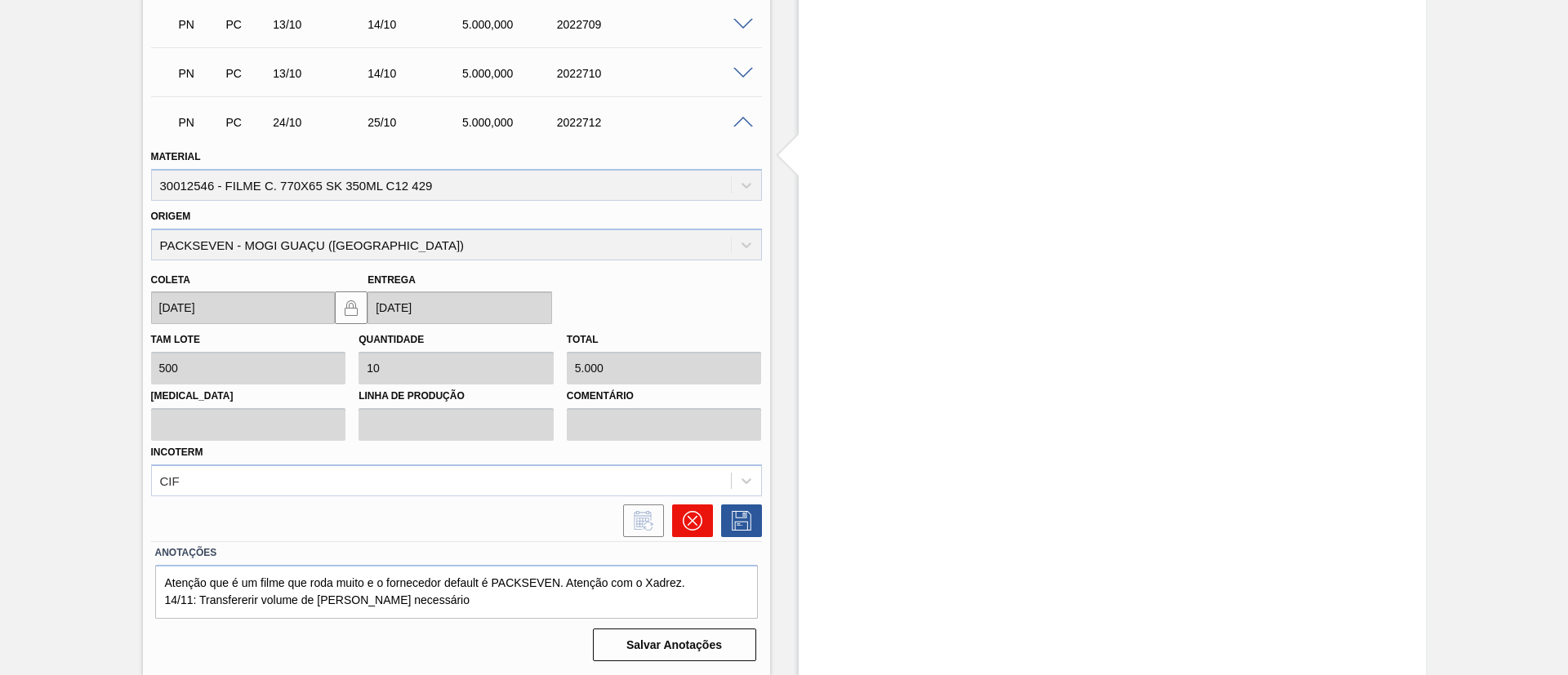
click at [690, 521] on icon at bounding box center [692, 520] width 10 height 10
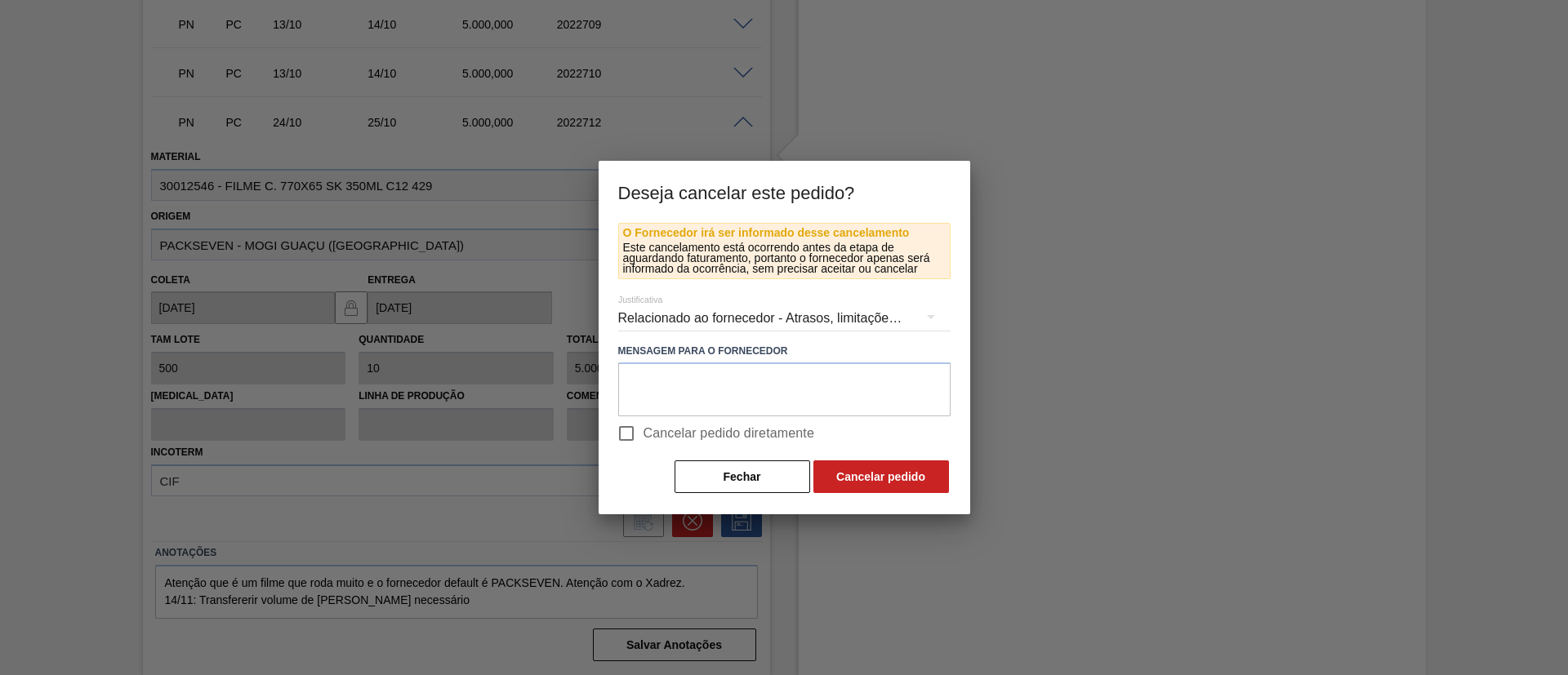
click at [756, 436] on span "Cancelar pedido diretamente" at bounding box center [729, 434] width 172 height 19
click at [643, 436] on input "Cancelar pedido diretamente" at bounding box center [627, 434] width 35 height 35
checkbox input "true"
click at [863, 471] on button "Cancelar pedido" at bounding box center [881, 477] width 135 height 33
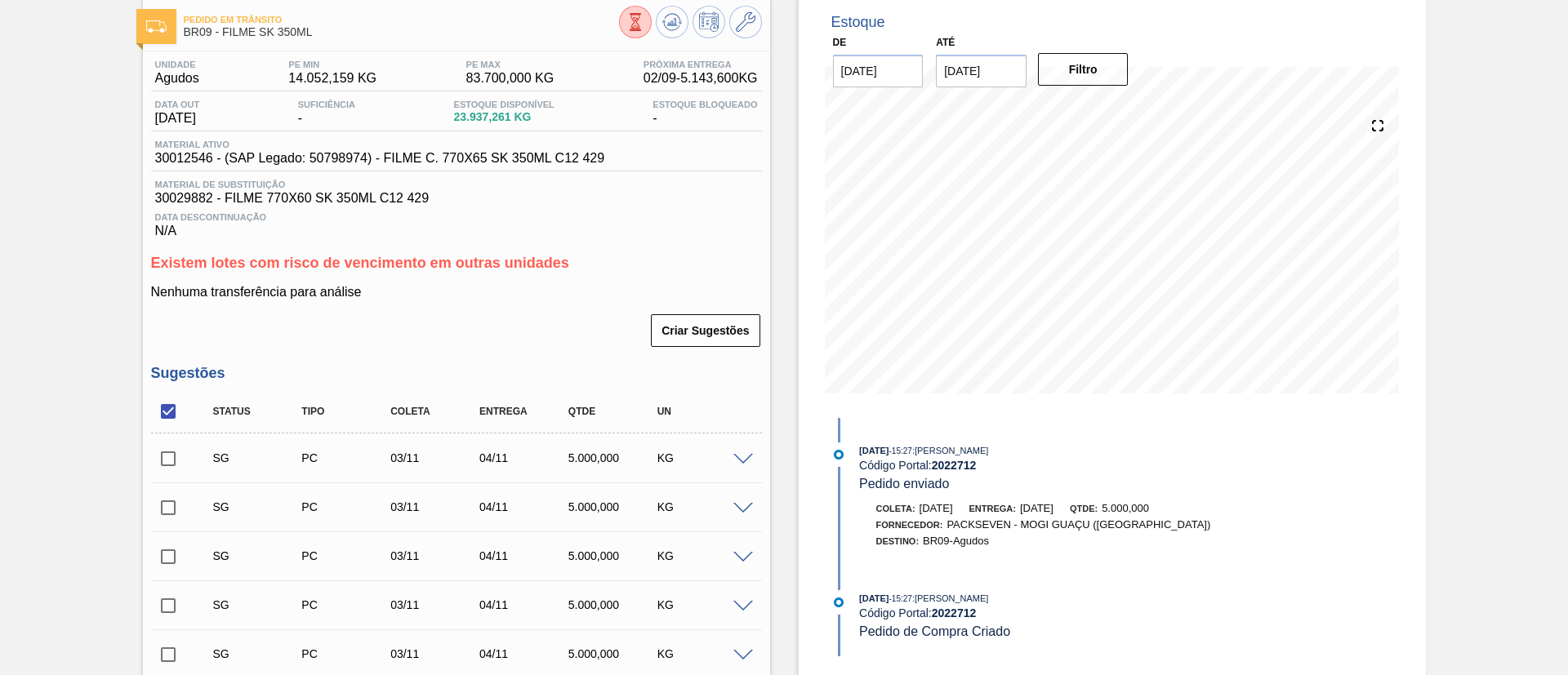
scroll to position [50, 0]
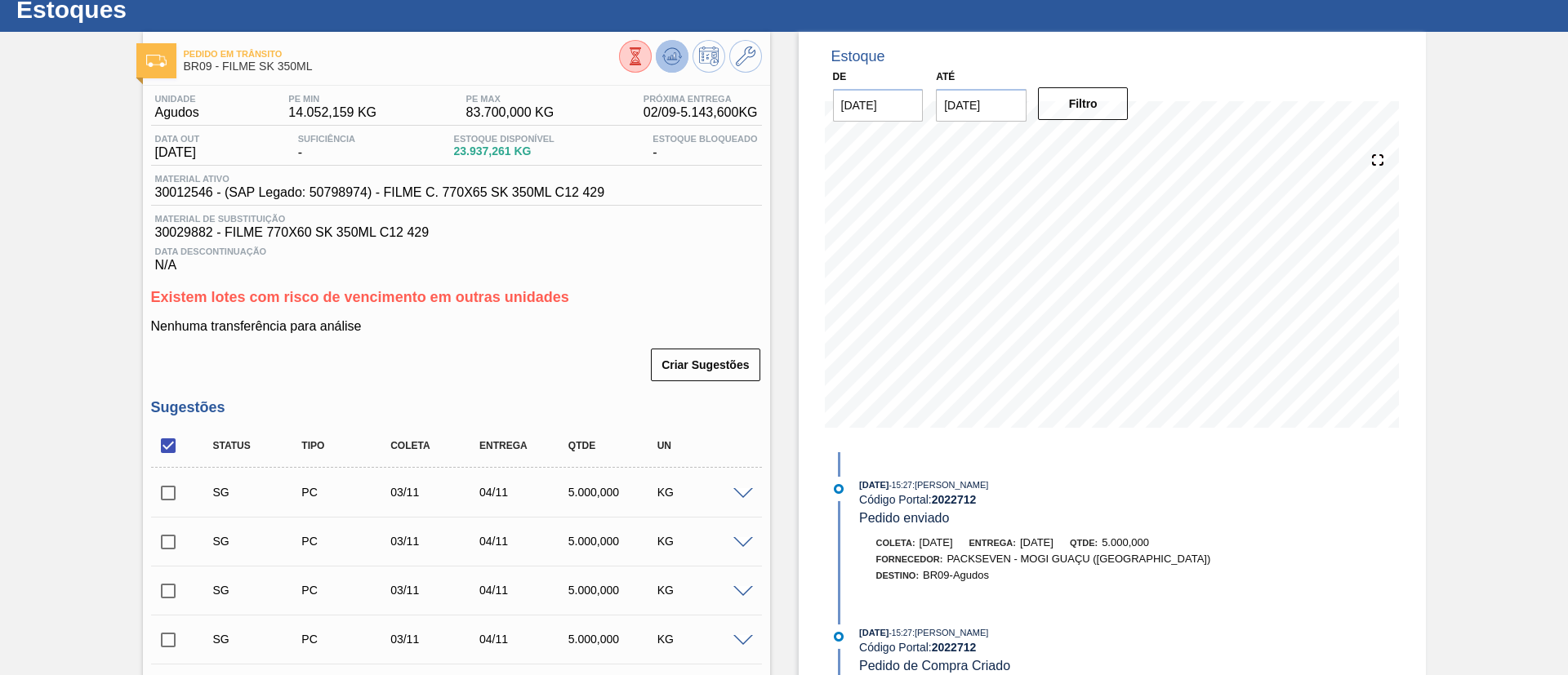
click at [671, 57] on icon at bounding box center [671, 56] width 11 height 8
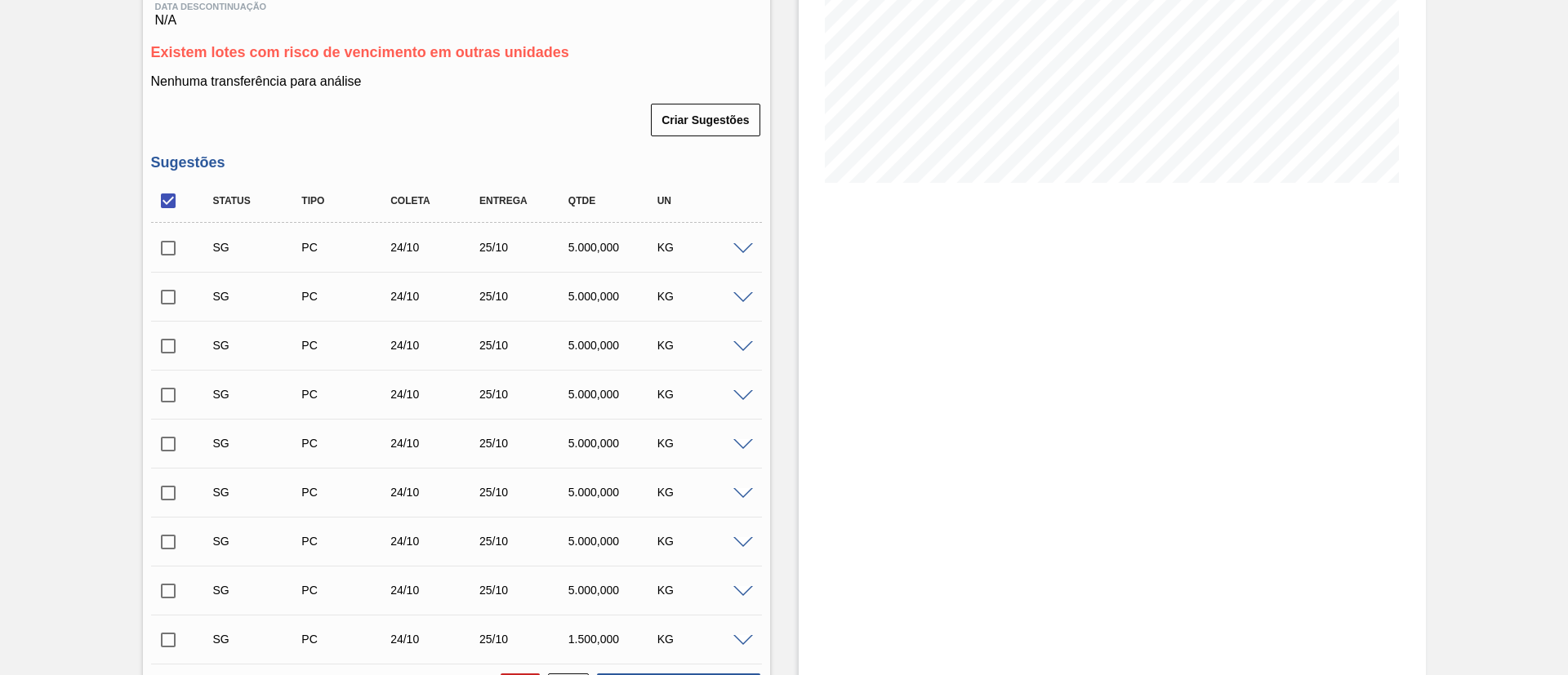
click at [171, 194] on input "checkbox" at bounding box center [168, 201] width 35 height 35
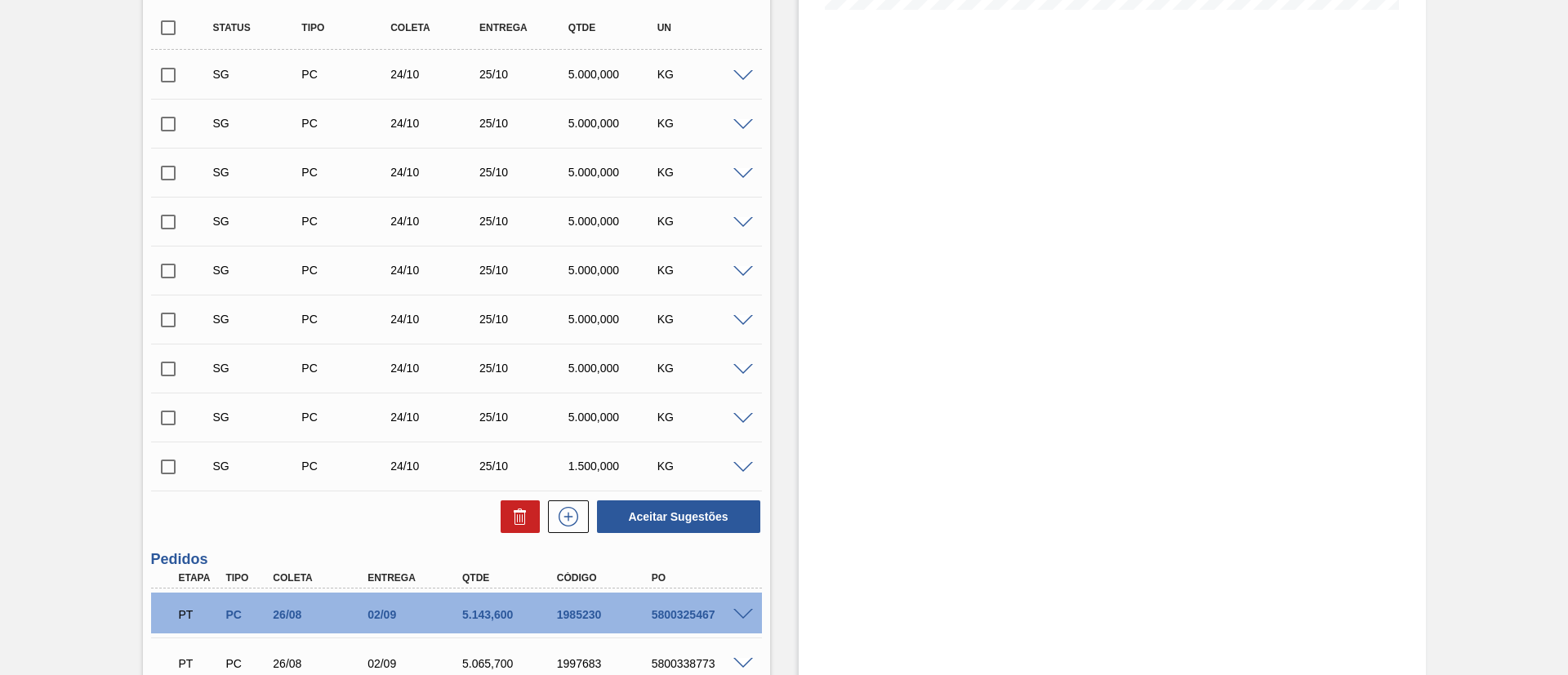
scroll to position [417, 0]
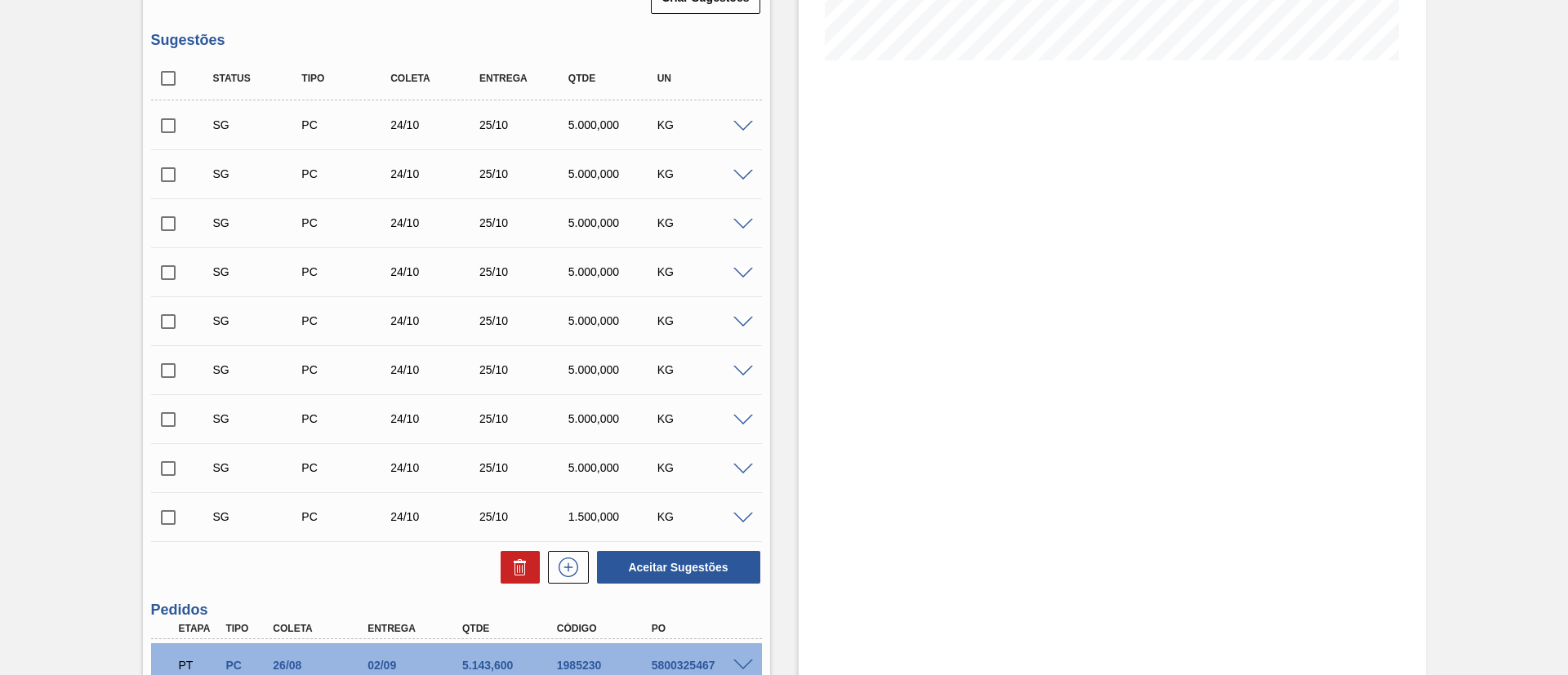
click at [165, 81] on input "checkbox" at bounding box center [168, 78] width 35 height 35
checkbox input "true"
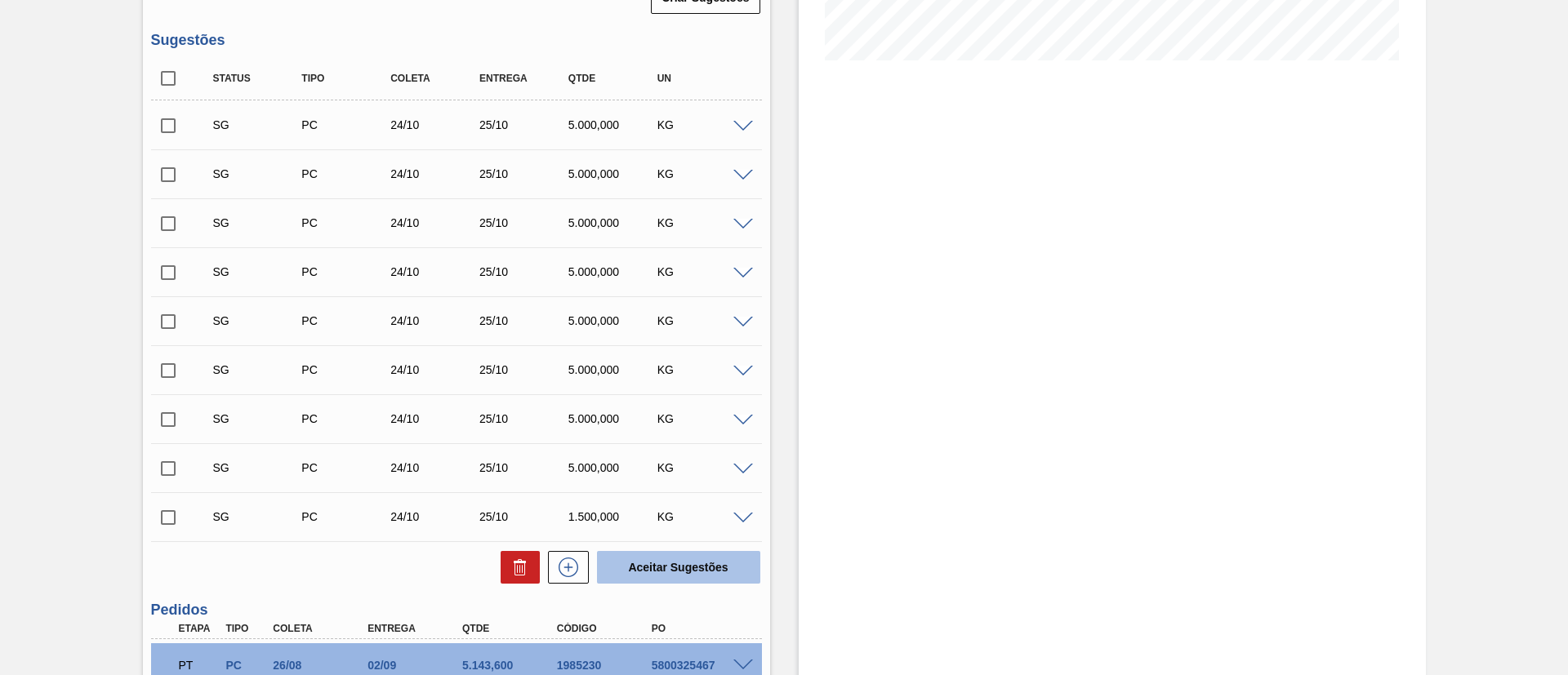
checkbox input "true"
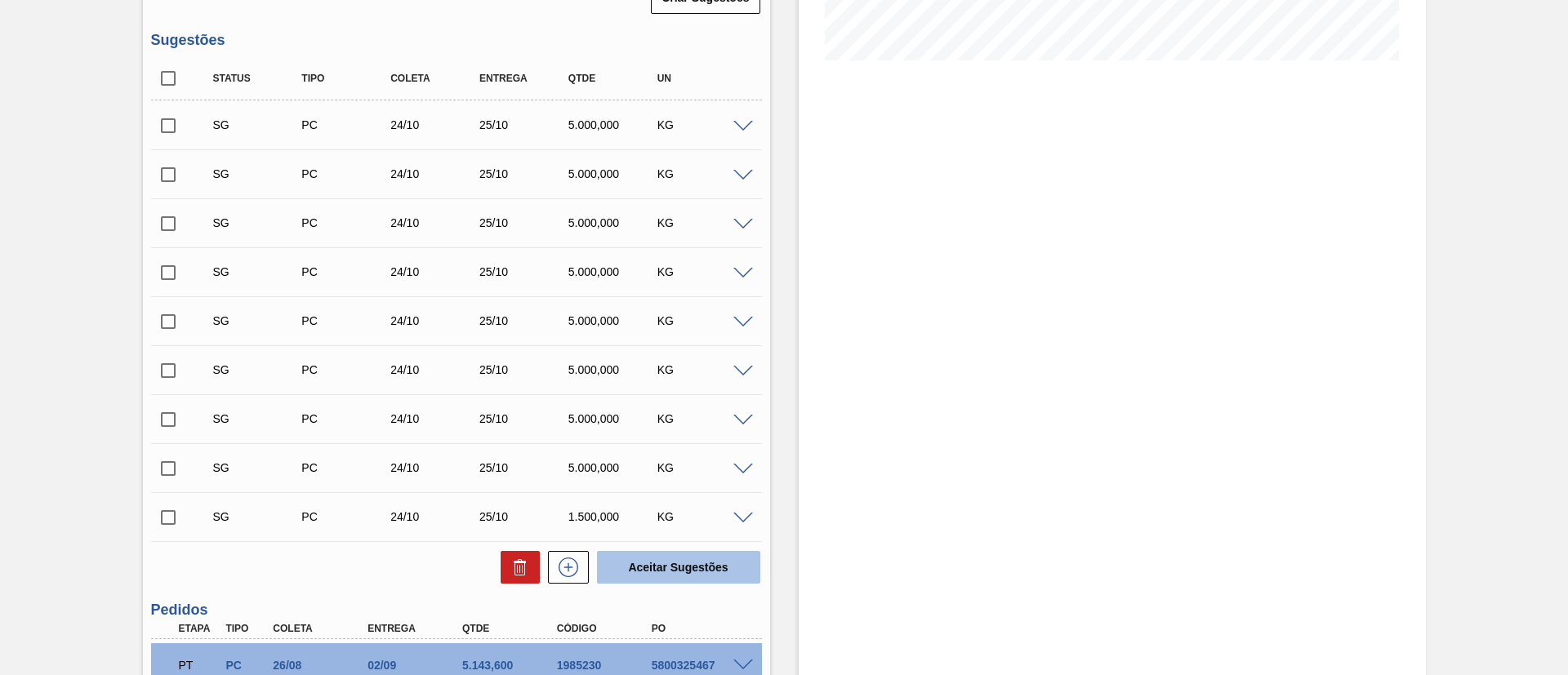
checkbox input "true"
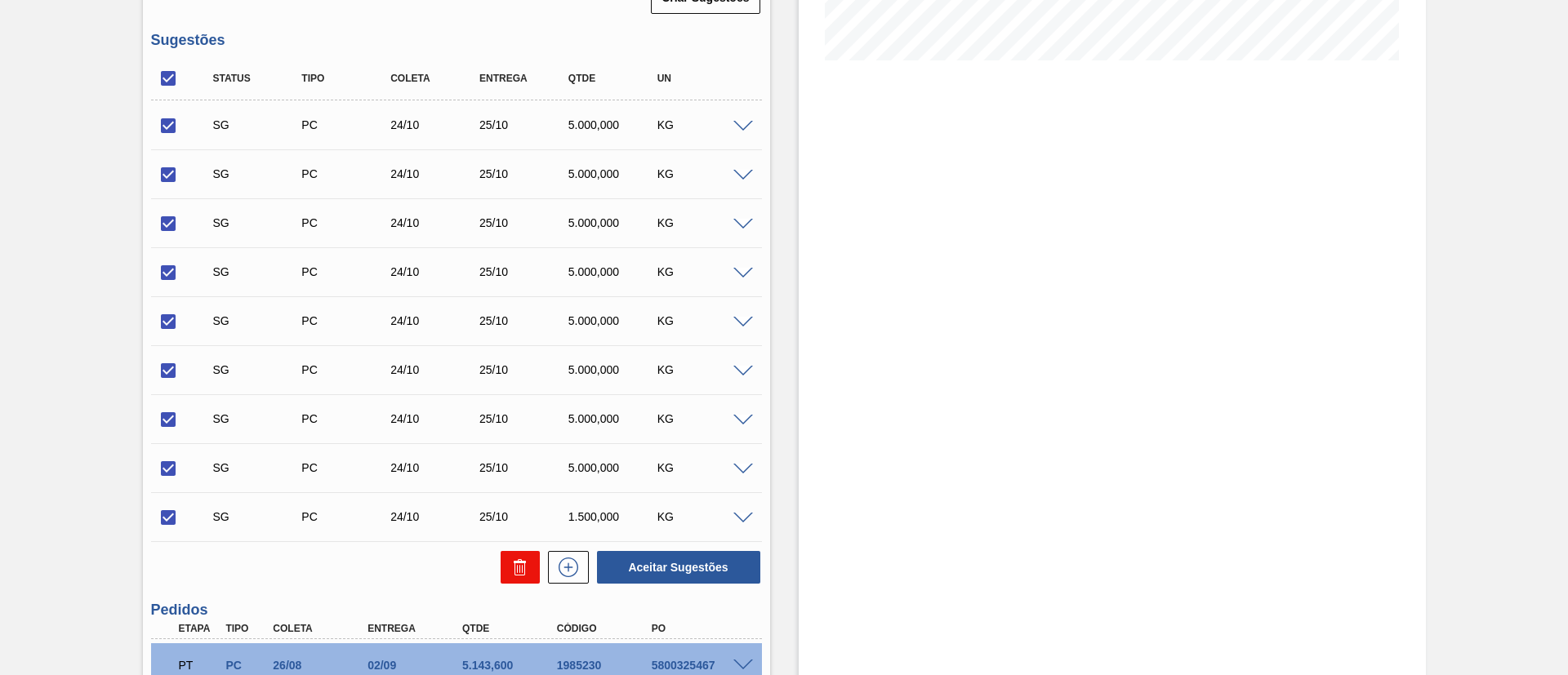
click at [518, 559] on icon at bounding box center [520, 560] width 4 height 3
checkbox input "false"
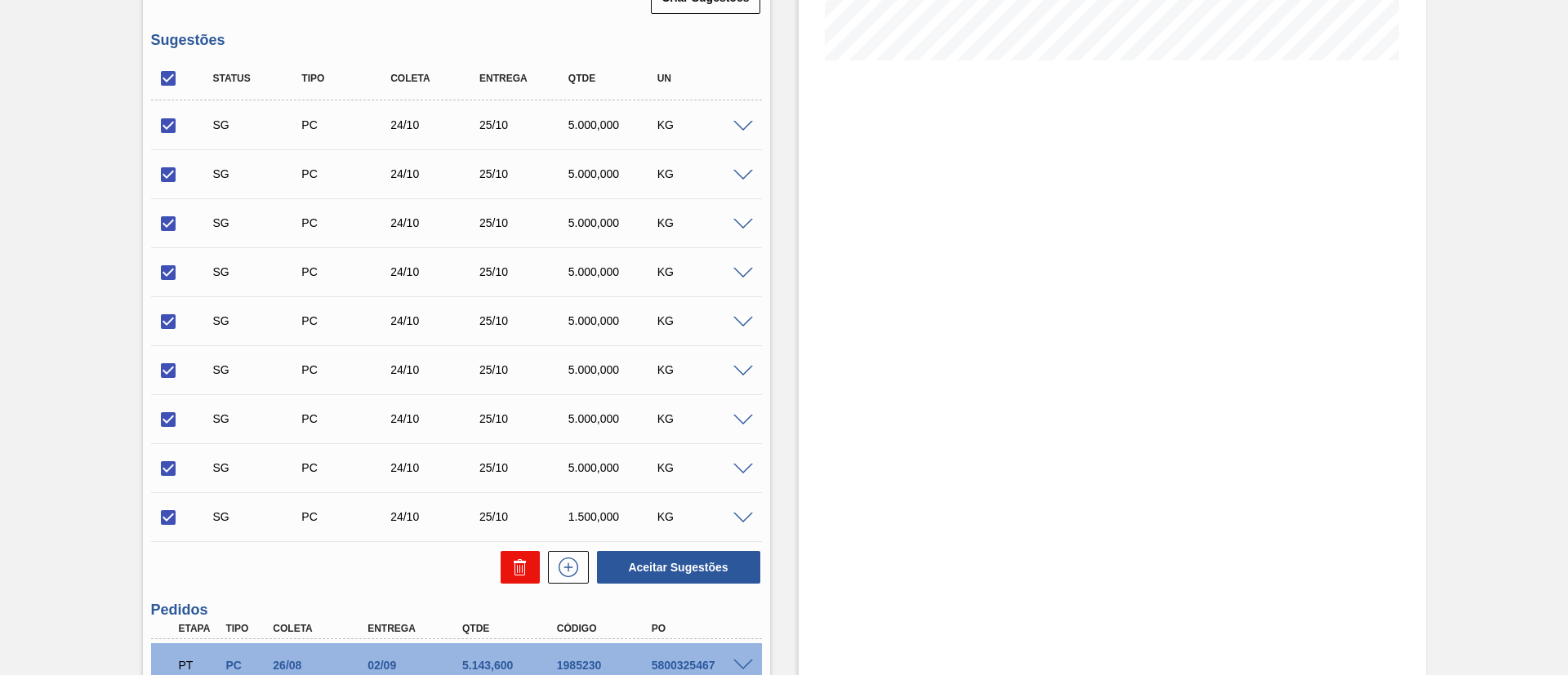
checkbox input "false"
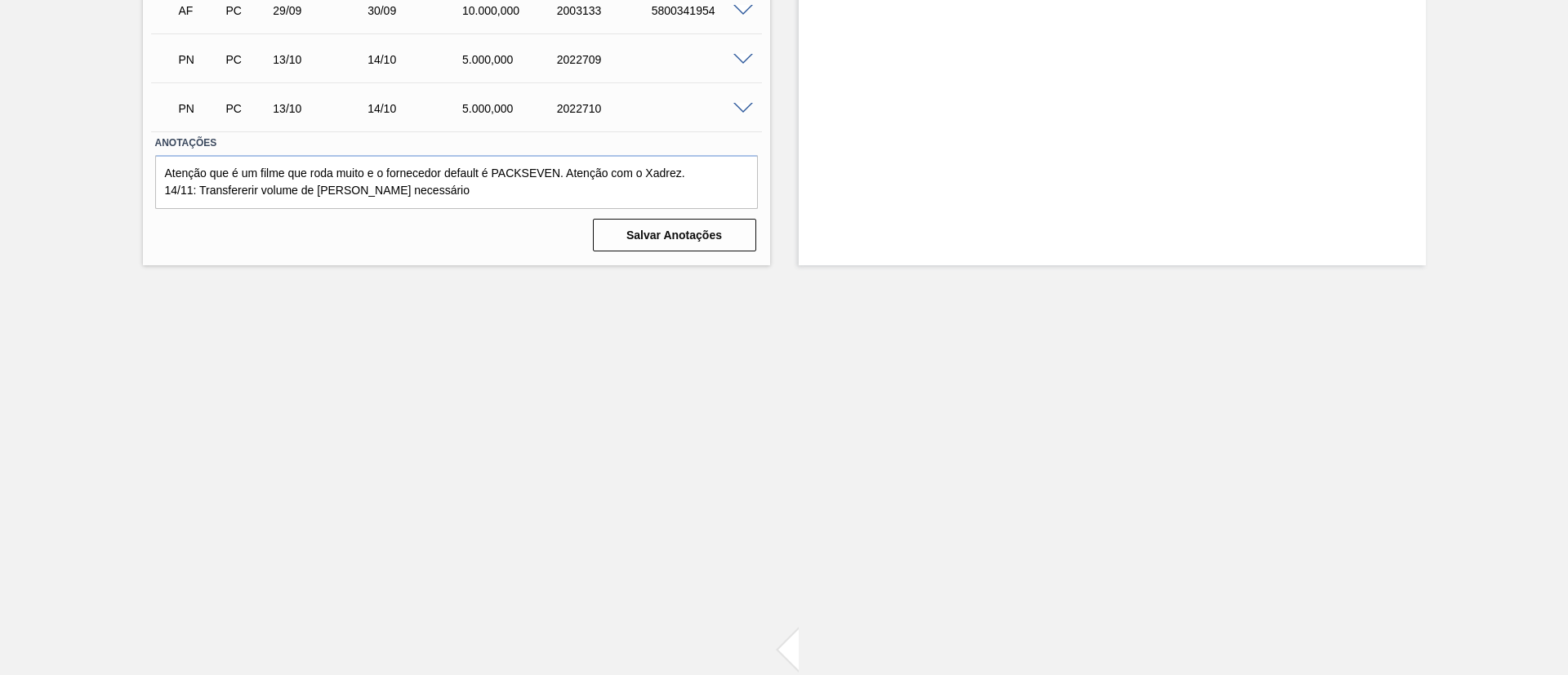
scroll to position [860, 0]
click at [742, 57] on span at bounding box center [743, 56] width 19 height 13
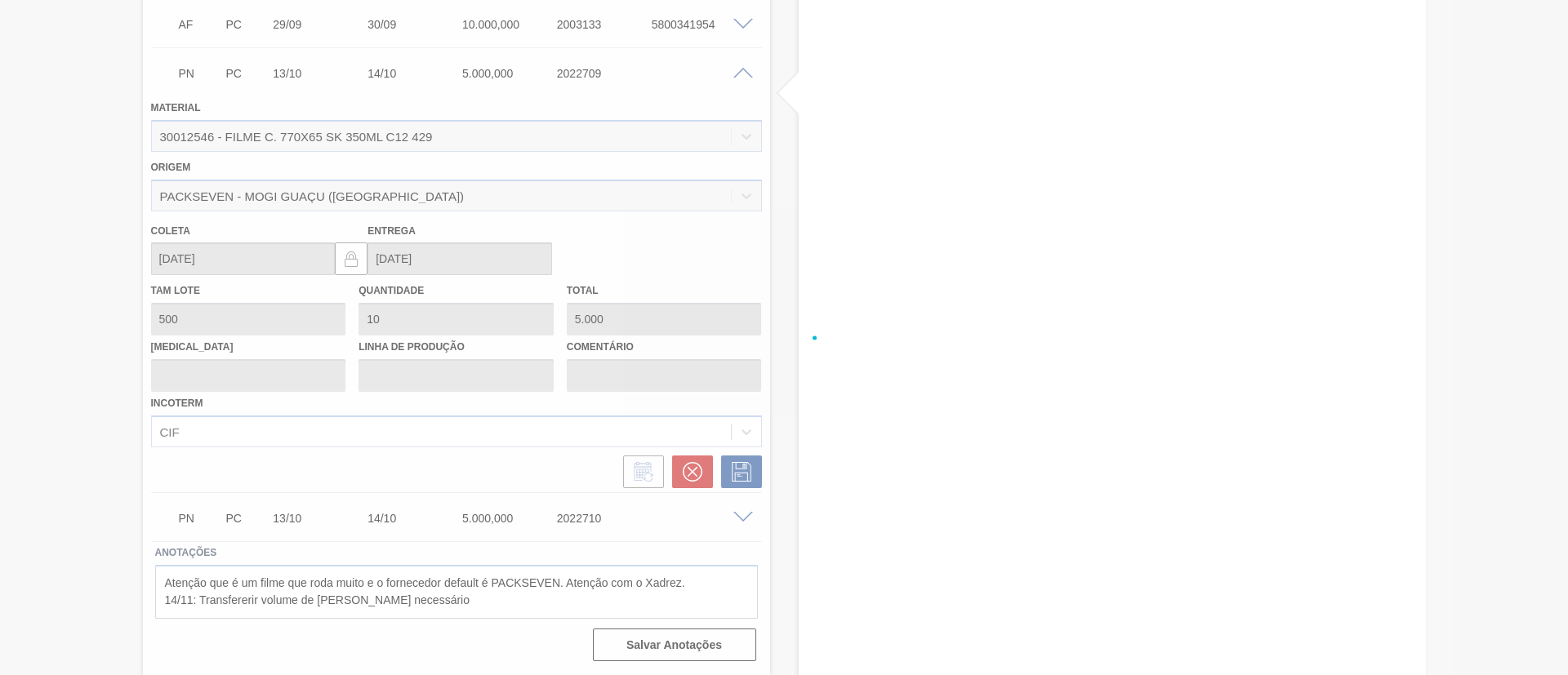
scroll to position [843, 0]
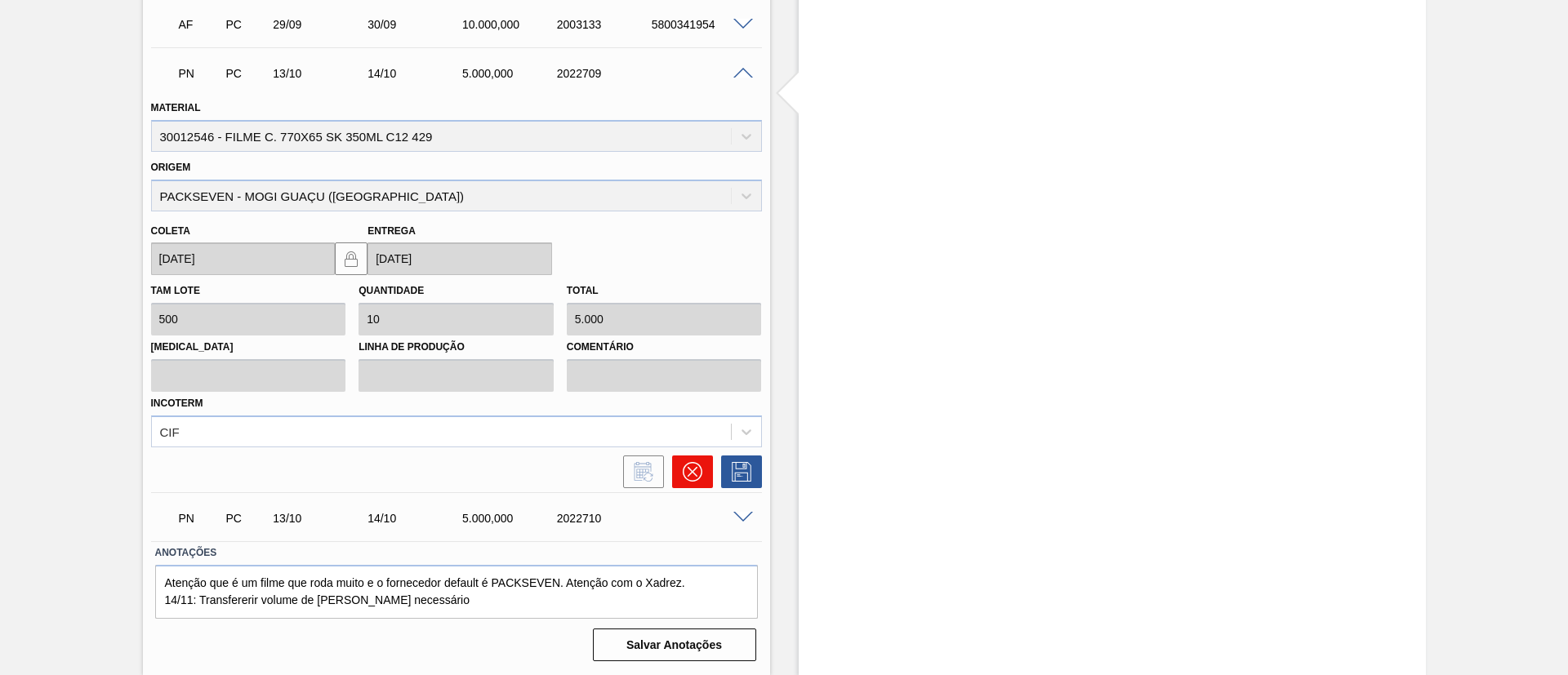
click at [673, 471] on button at bounding box center [693, 472] width 41 height 33
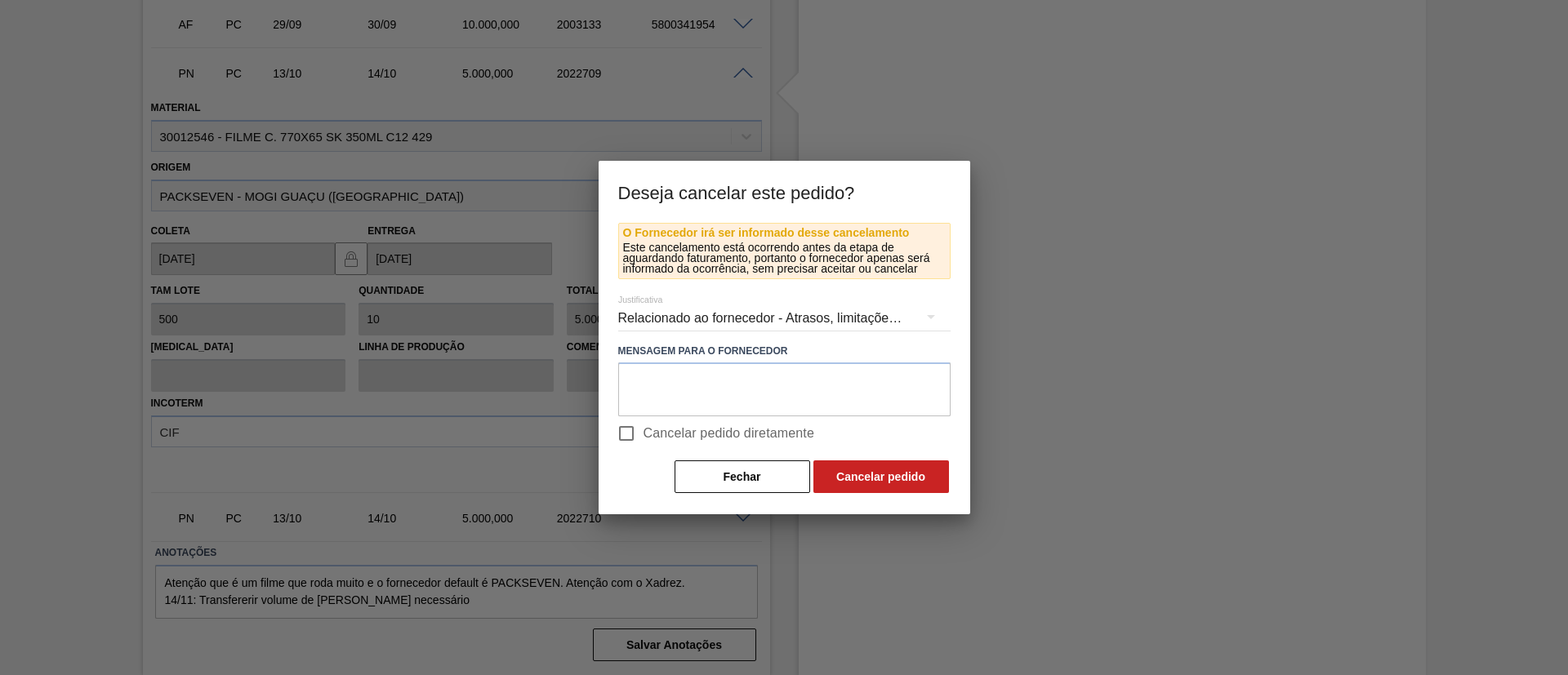
click at [698, 422] on label "Cancelar pedido diretamente" at bounding box center [712, 434] width 206 height 35
click at [643, 422] on input "Cancelar pedido diretamente" at bounding box center [627, 434] width 35 height 35
checkbox input "true"
click at [878, 472] on button "Cancelar pedido" at bounding box center [881, 477] width 135 height 33
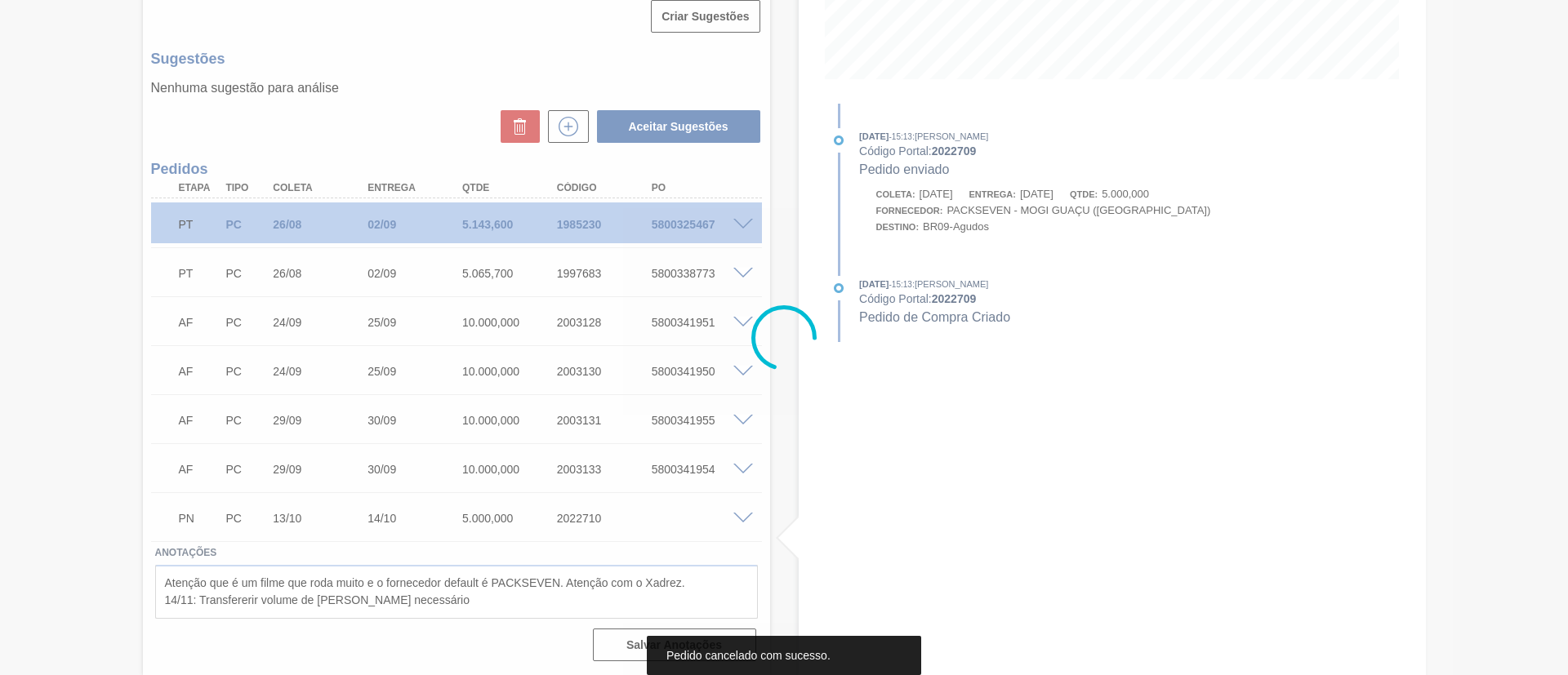
scroll to position [398, 0]
click at [735, 517] on div at bounding box center [784, 337] width 1568 height 675
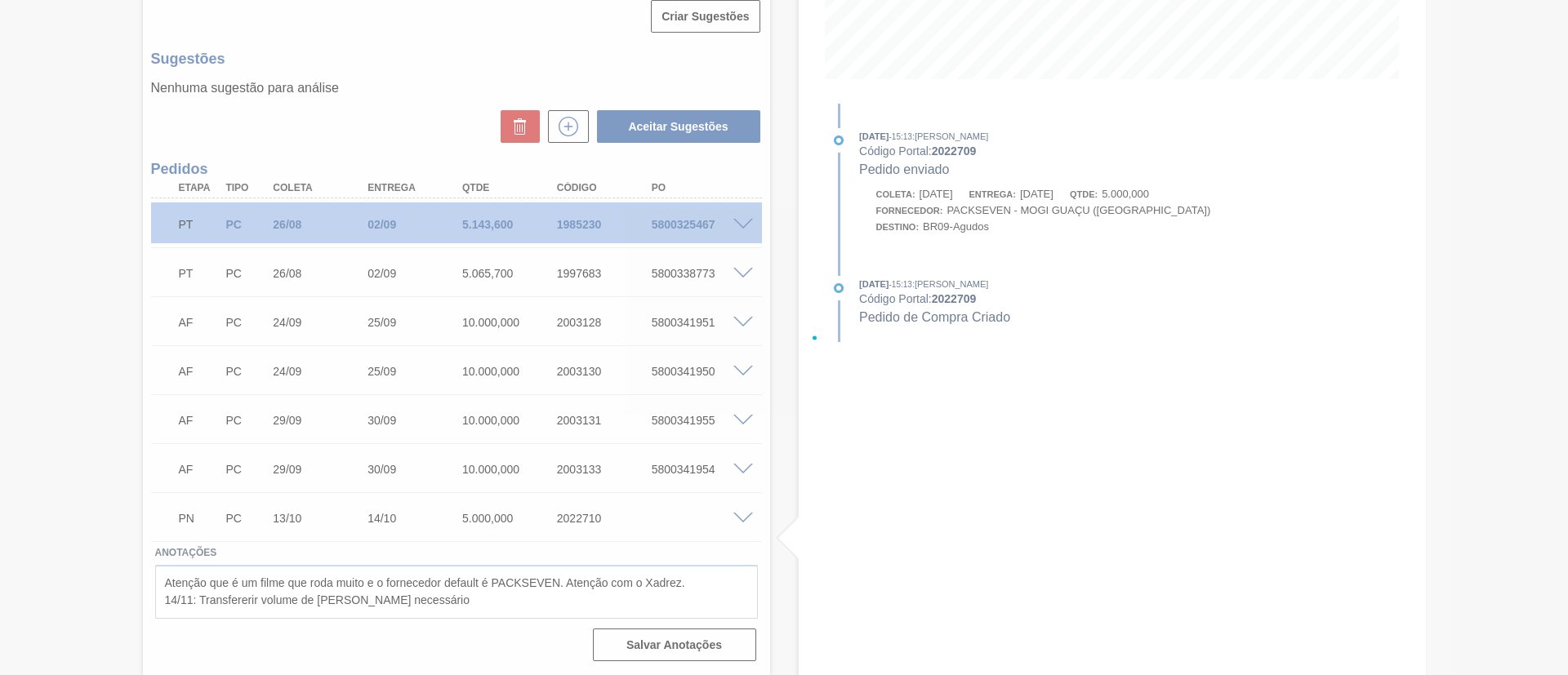
click at [741, 517] on div at bounding box center [784, 337] width 1568 height 675
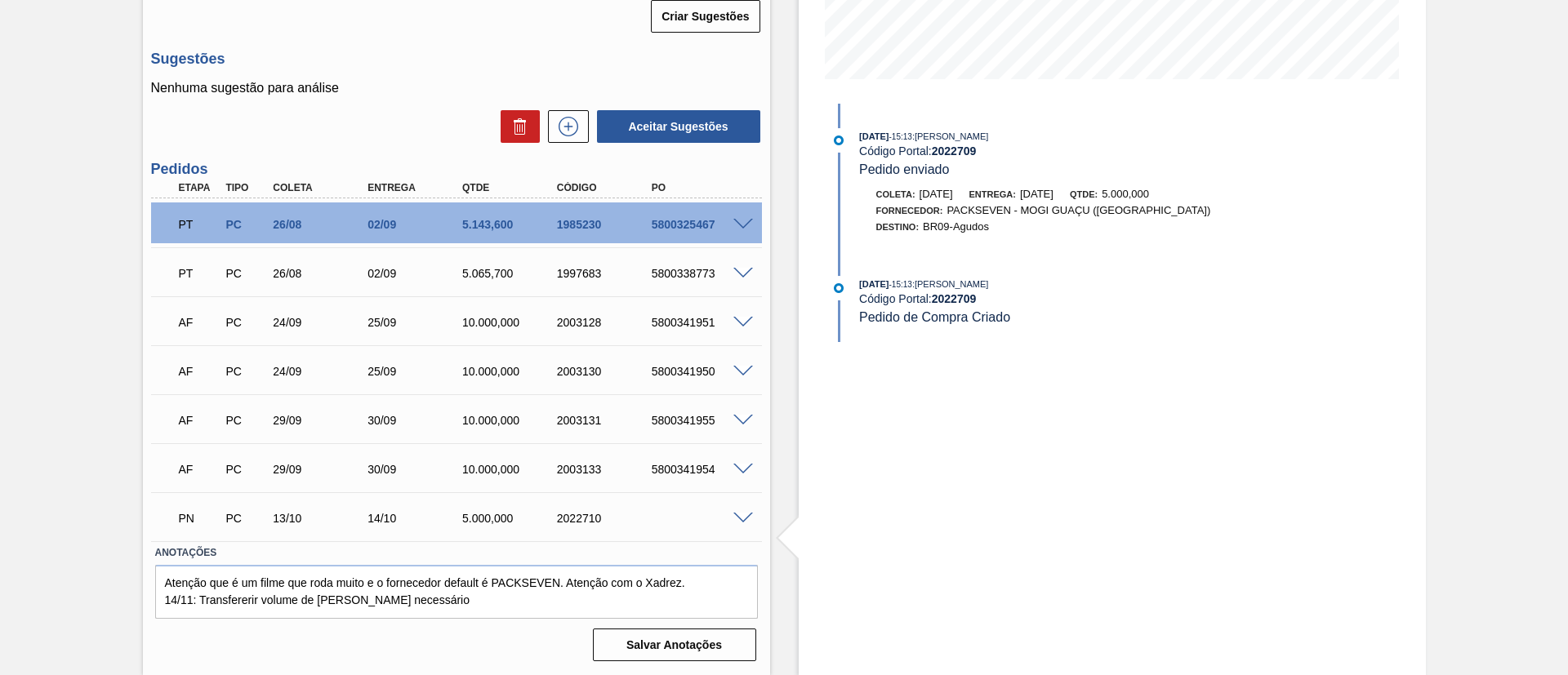
click at [742, 520] on span at bounding box center [743, 519] width 19 height 13
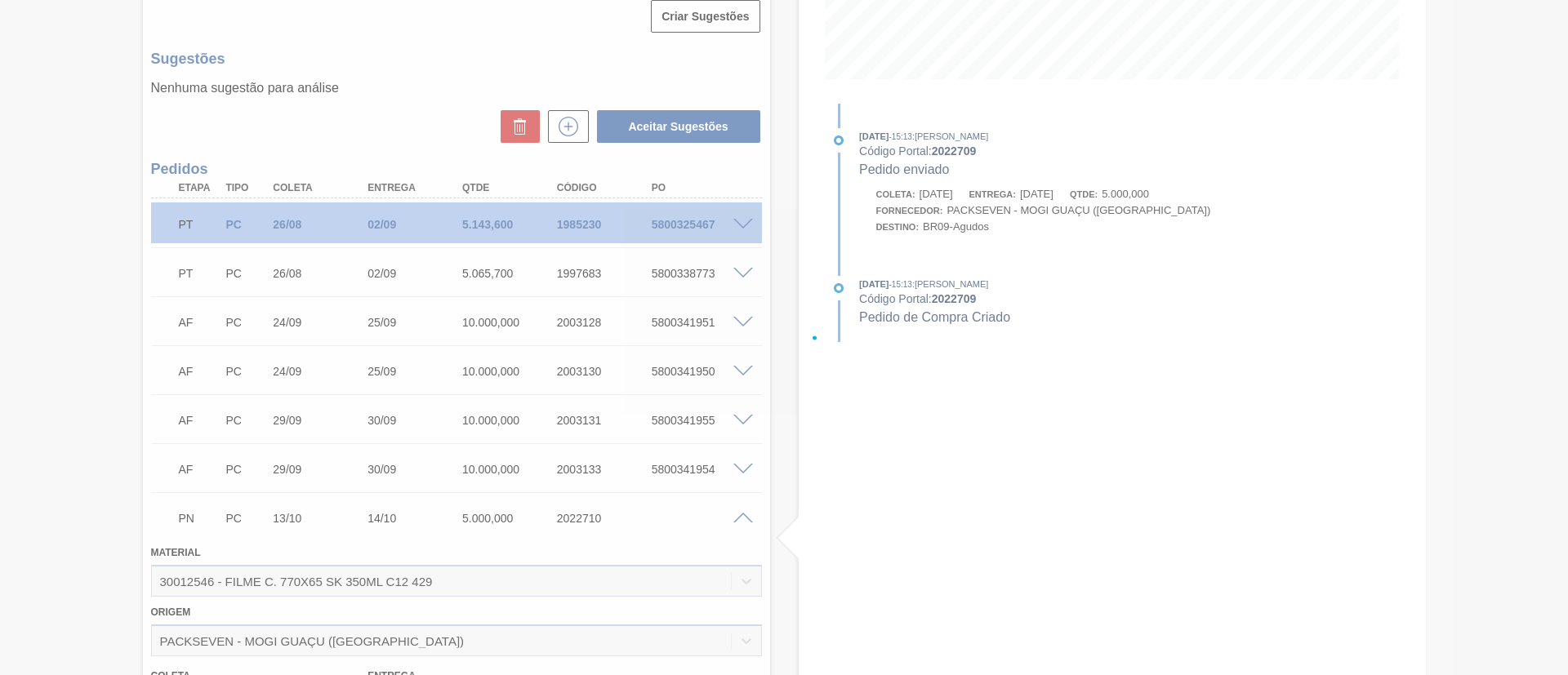
scroll to position [794, 0]
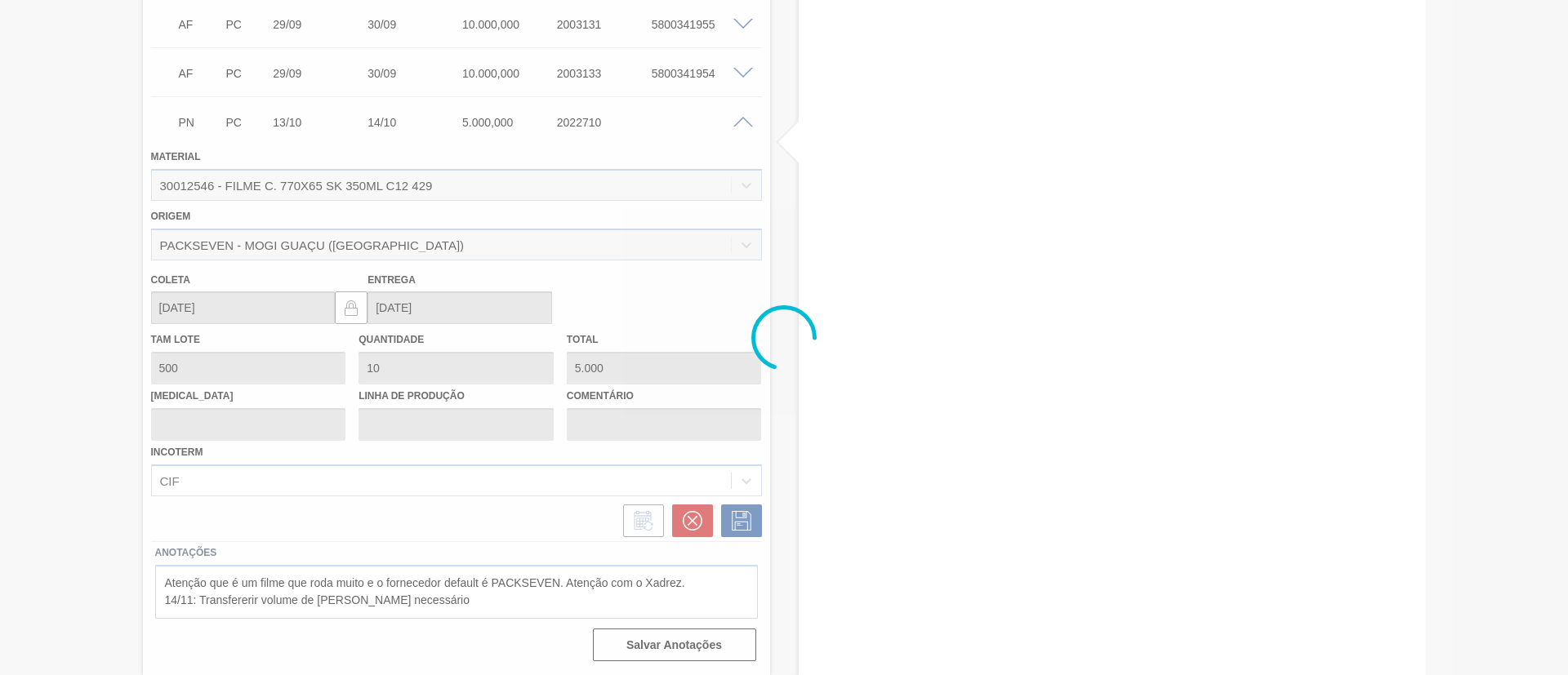
click at [692, 521] on div at bounding box center [784, 337] width 1568 height 675
click at [708, 529] on div at bounding box center [784, 337] width 1568 height 675
click at [698, 521] on div at bounding box center [784, 337] width 1568 height 675
click at [696, 515] on div at bounding box center [784, 337] width 1568 height 675
click at [694, 517] on div at bounding box center [784, 337] width 1568 height 675
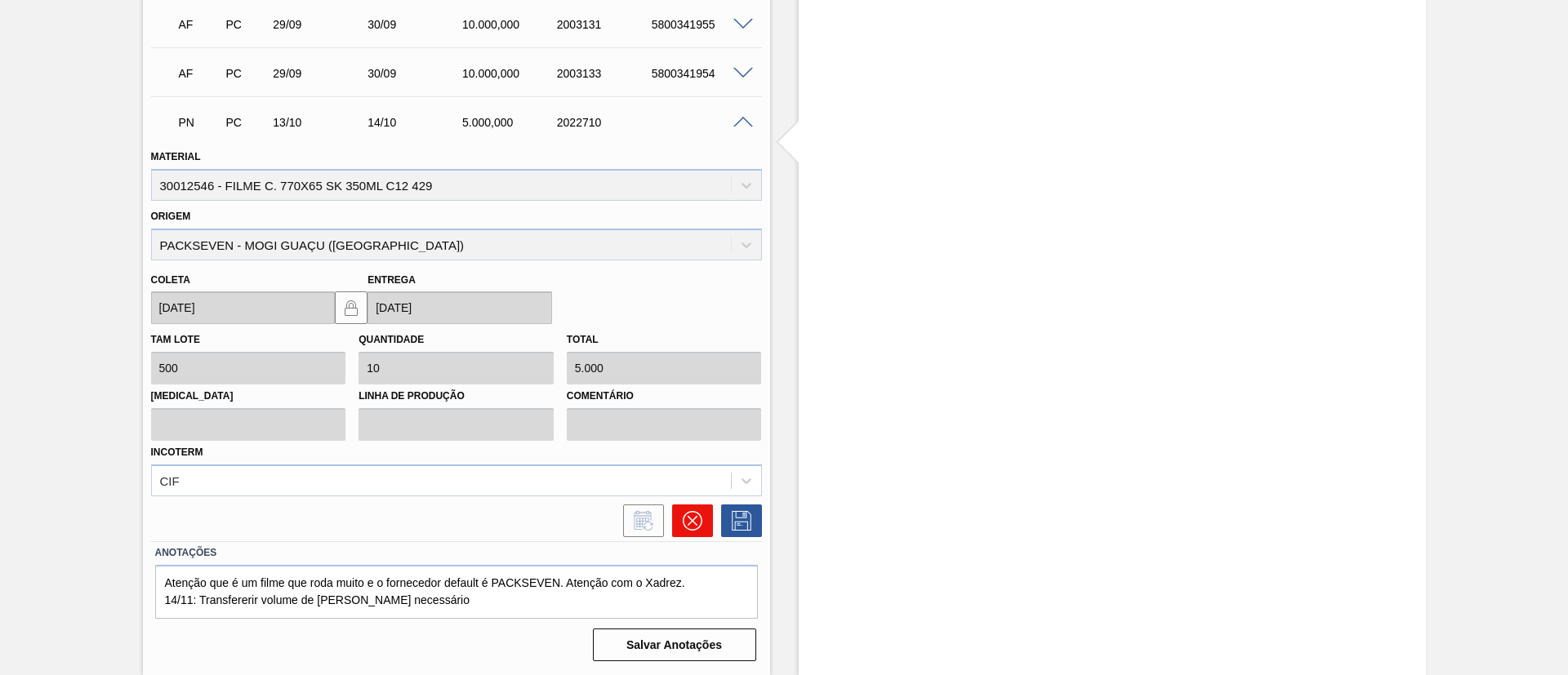
click at [694, 515] on icon at bounding box center [693, 520] width 19 height 19
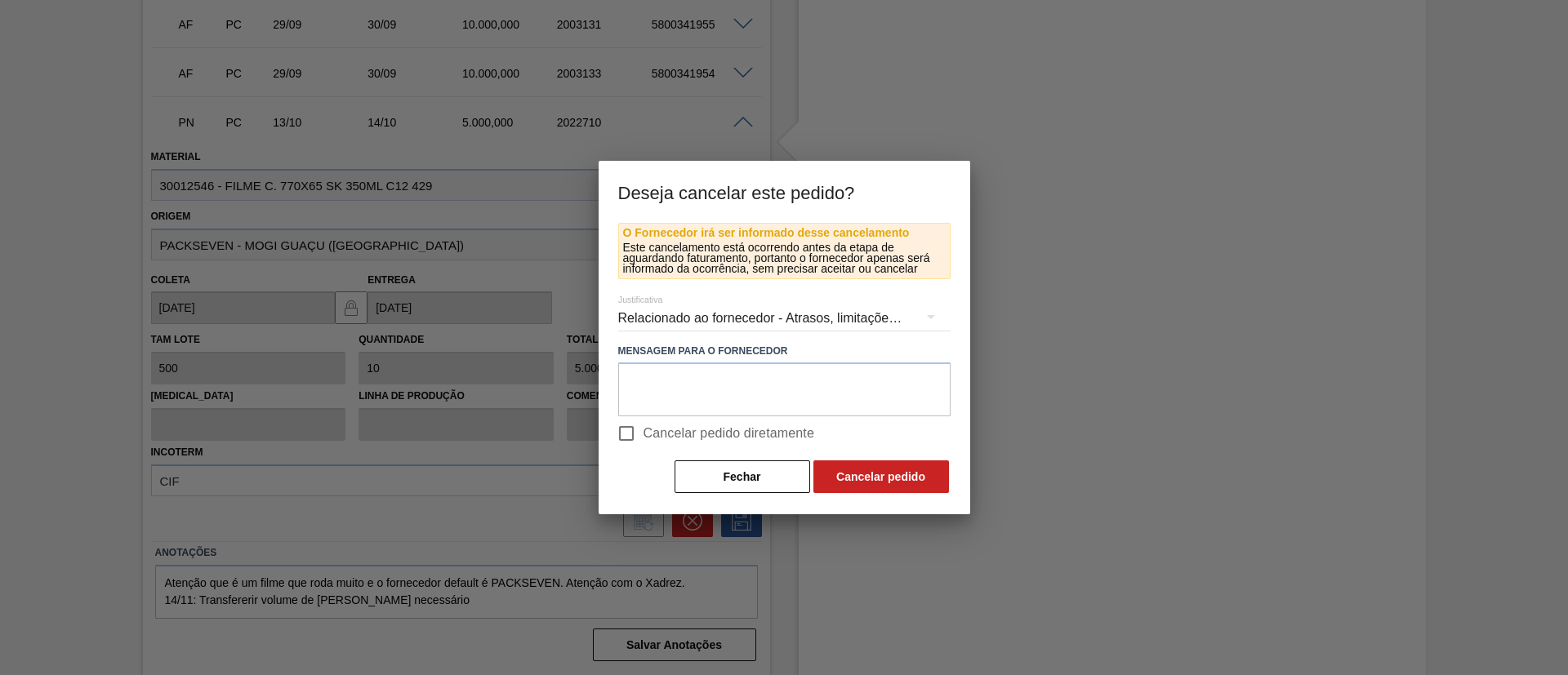
click at [715, 438] on span "Cancelar pedido diretamente" at bounding box center [729, 434] width 172 height 19
click at [643, 438] on input "Cancelar pedido diretamente" at bounding box center [627, 434] width 35 height 35
checkbox input "true"
click at [875, 464] on button "Cancelar pedido" at bounding box center [881, 477] width 135 height 33
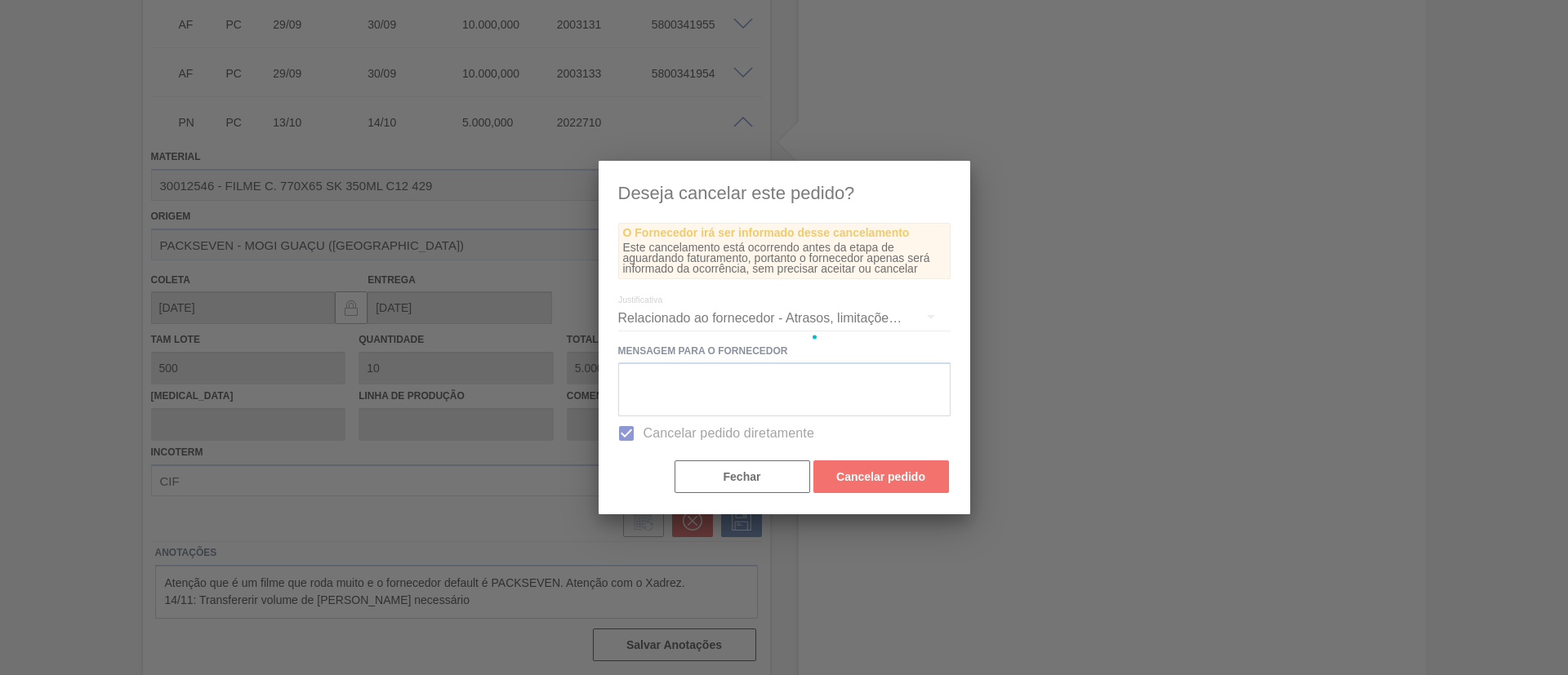
scroll to position [350, 0]
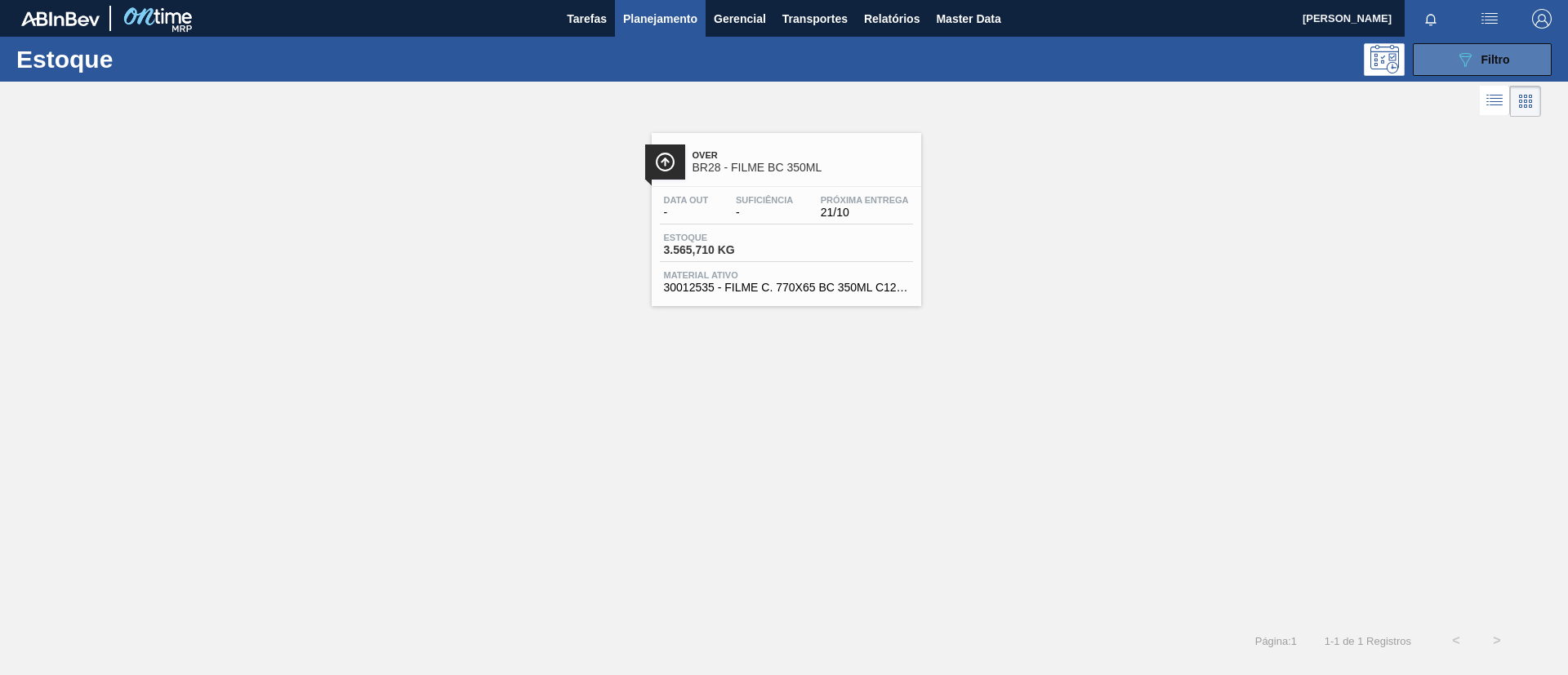
click at [1469, 54] on icon at bounding box center [1466, 60] width 13 height 14
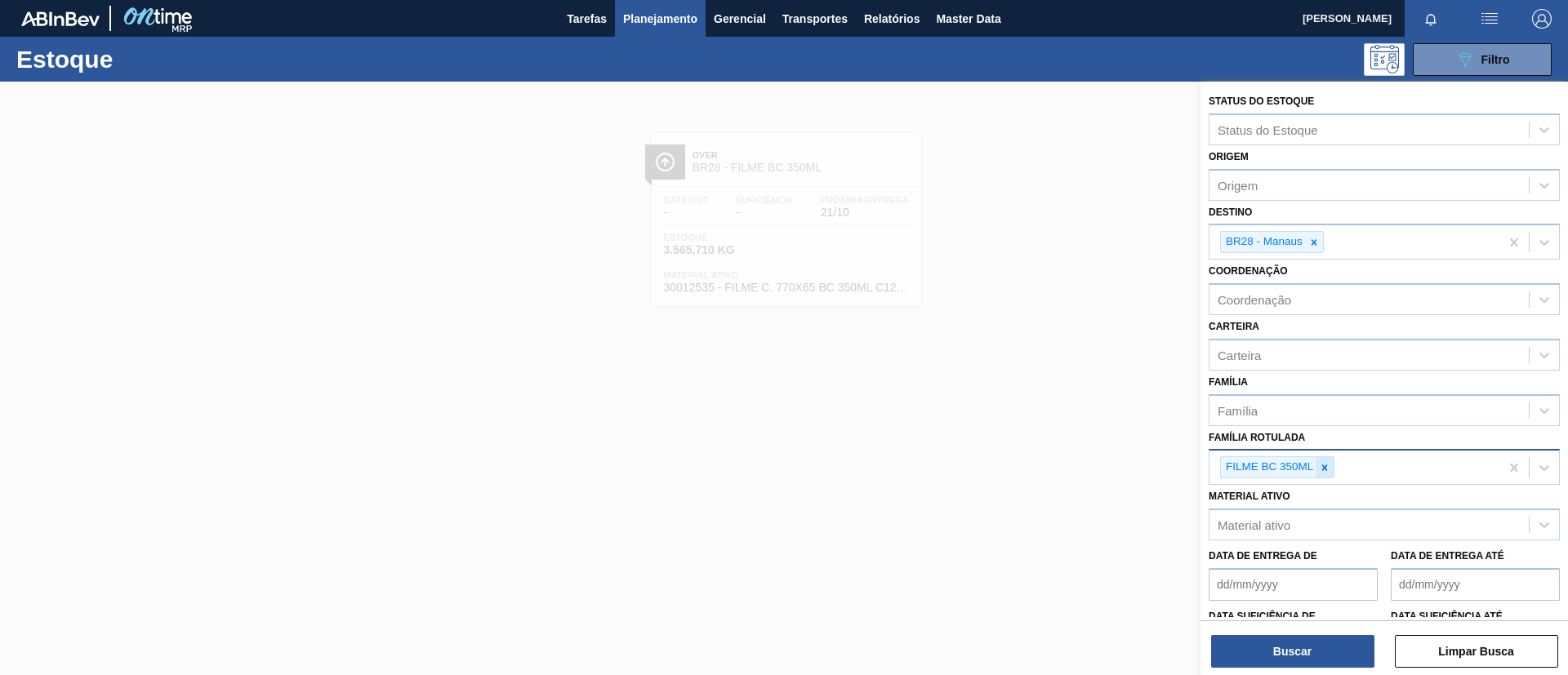
click at [1328, 467] on icon at bounding box center [1325, 467] width 12 height 12
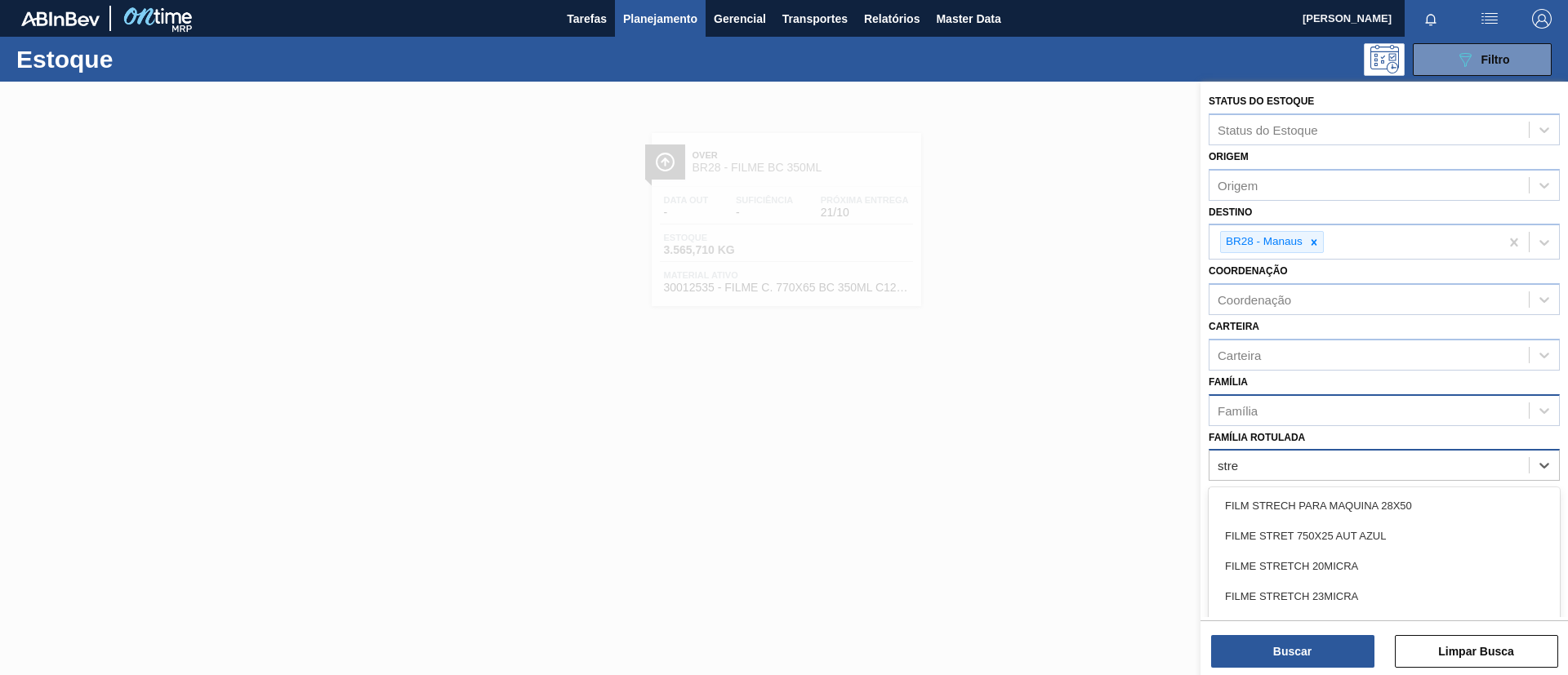
type Rotulada "stre"
click at [1327, 416] on div "Família" at bounding box center [1369, 409] width 320 height 24
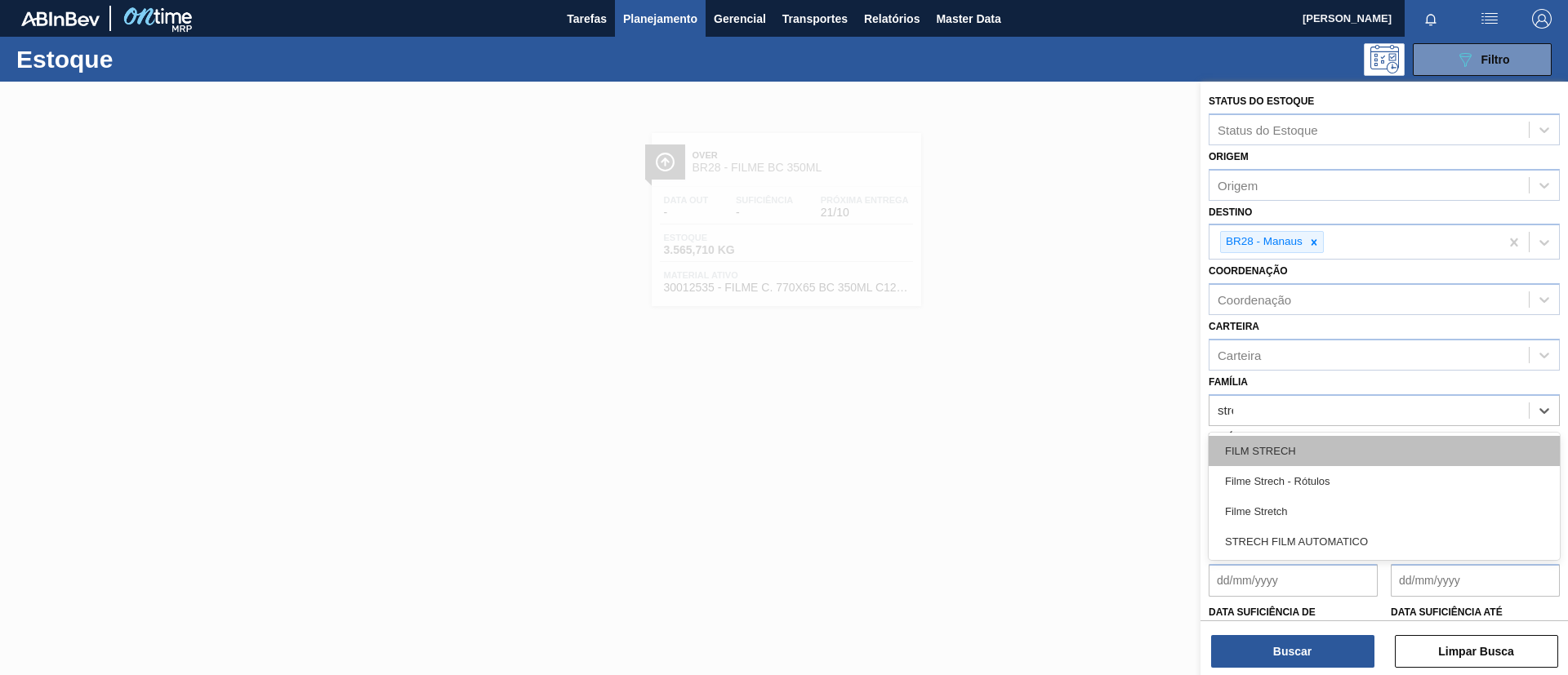
type input "stret"
click at [1304, 452] on div "Filme Stretch" at bounding box center [1383, 450] width 351 height 30
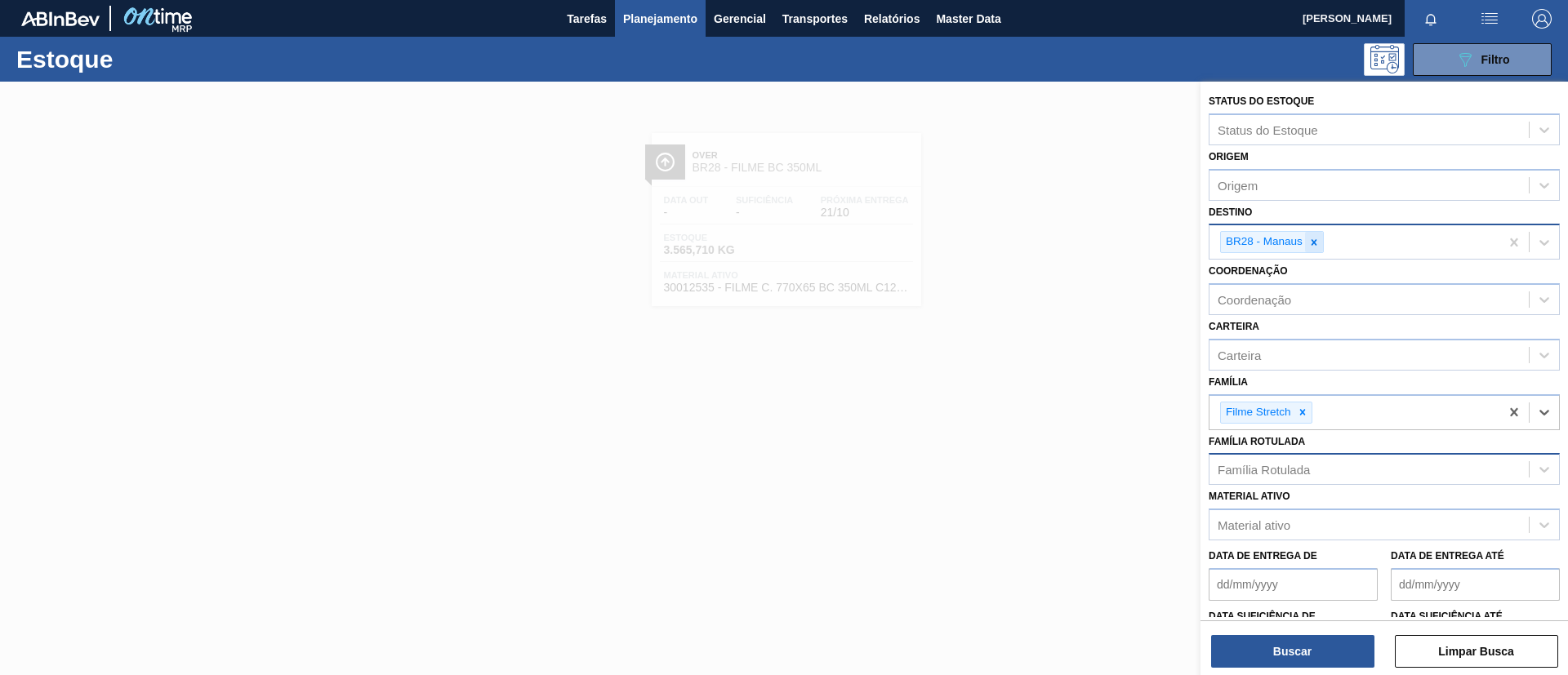
click at [1313, 245] on icon at bounding box center [1314, 242] width 12 height 12
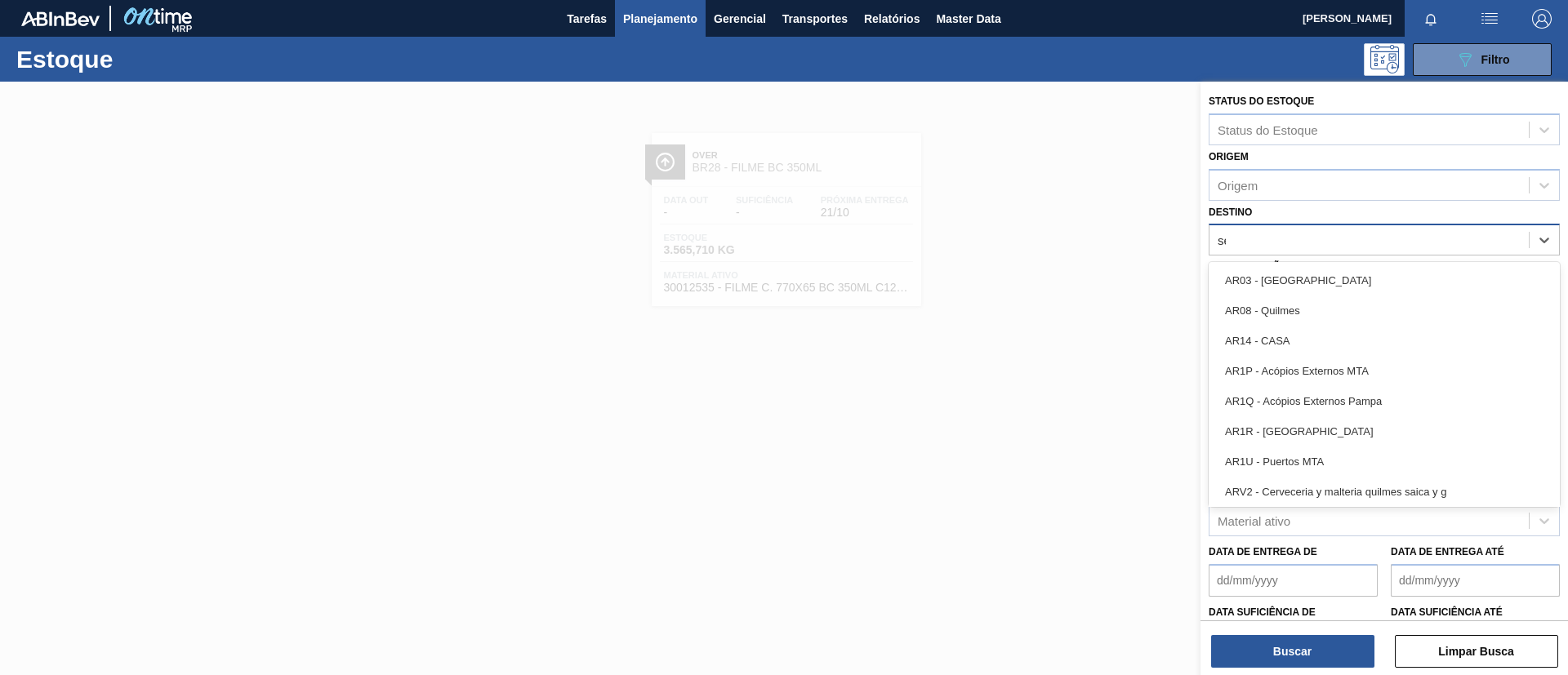
type input "ser"
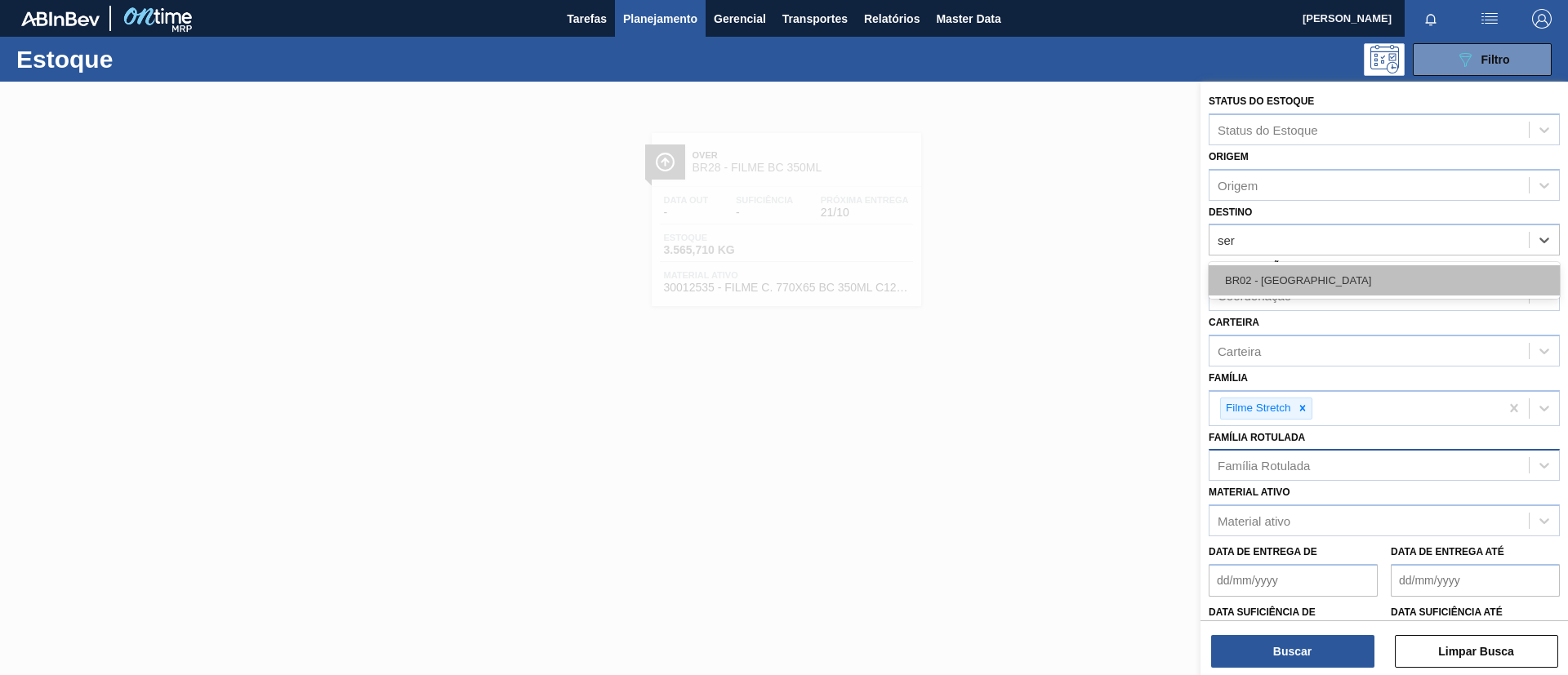
click at [1271, 275] on div "BR02 - Sergipe" at bounding box center [1383, 280] width 351 height 30
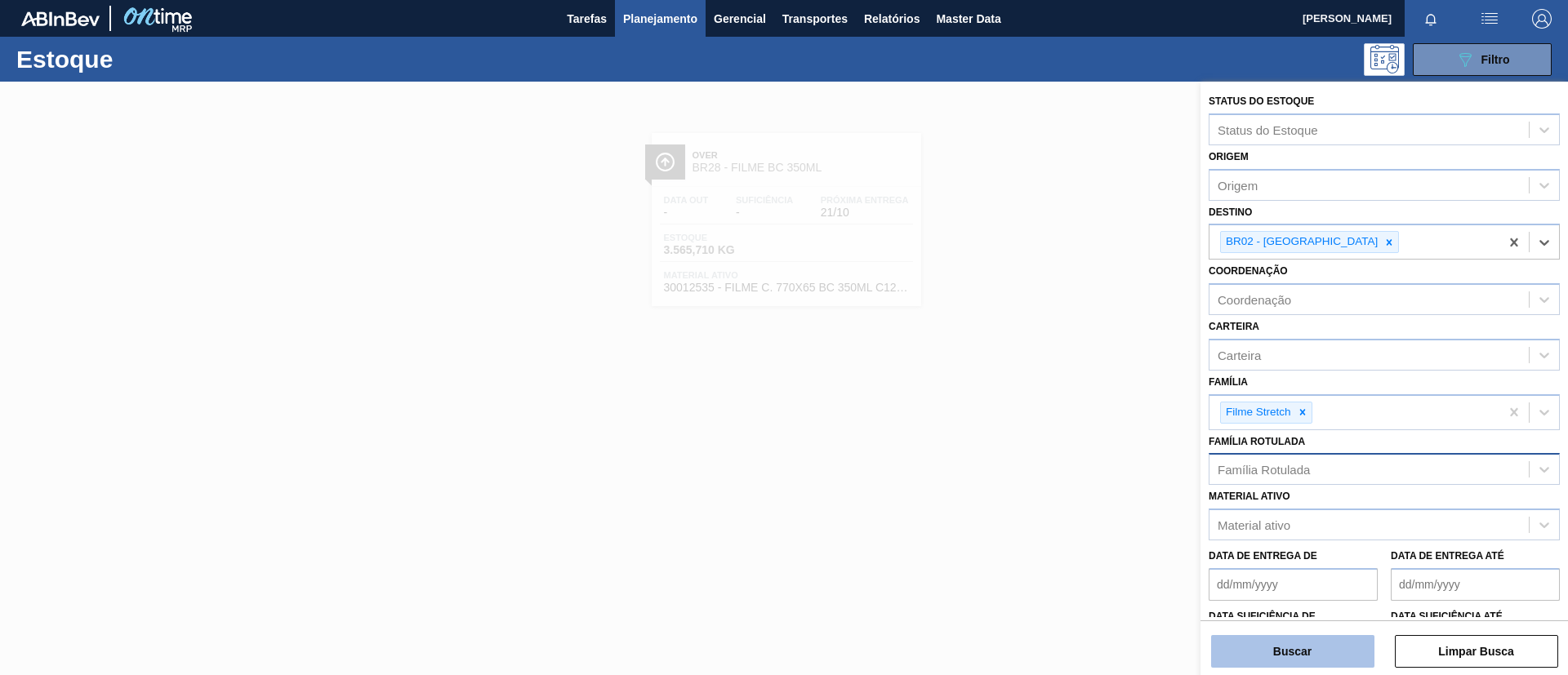
click at [1269, 649] on button "Buscar" at bounding box center [1293, 652] width 163 height 33
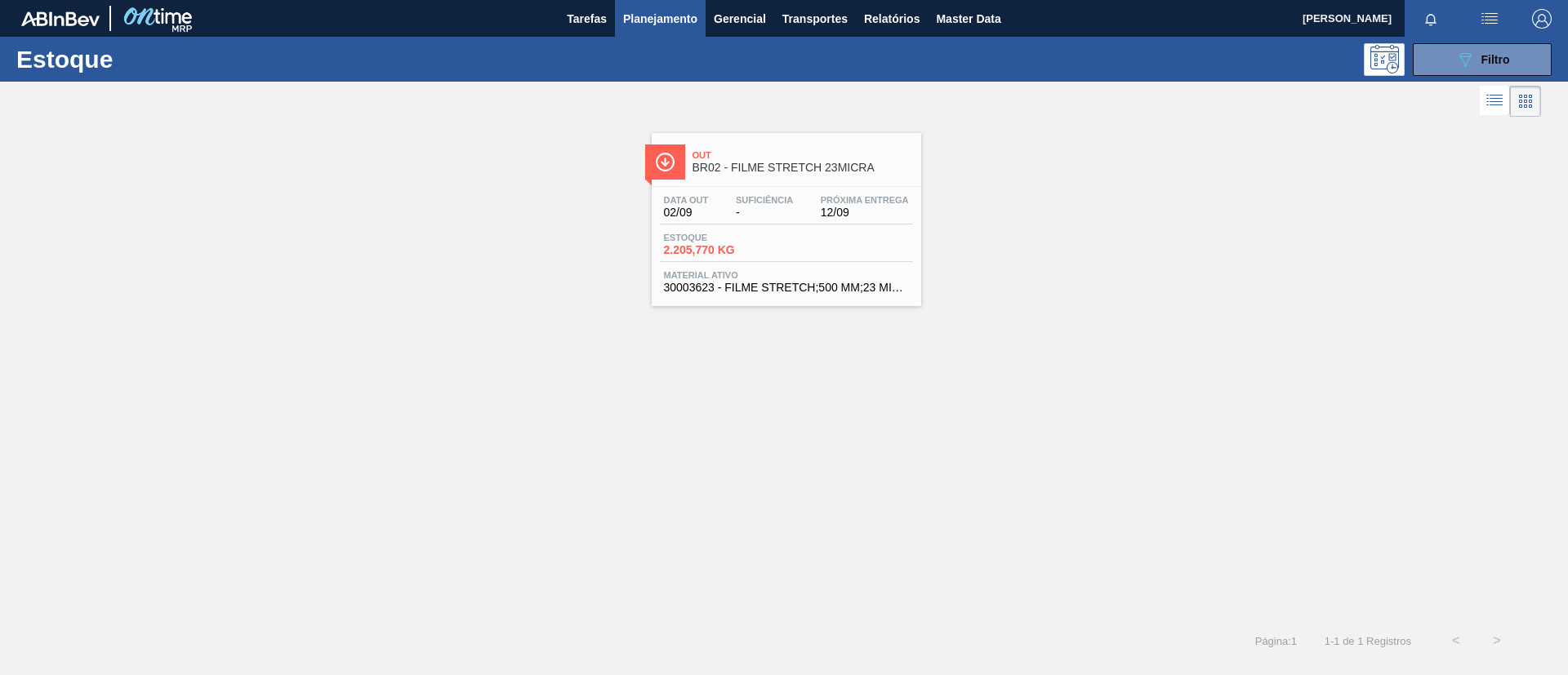
click at [775, 147] on div "Out BR02 - FILME STRETCH 23MICRA" at bounding box center [803, 162] width 220 height 37
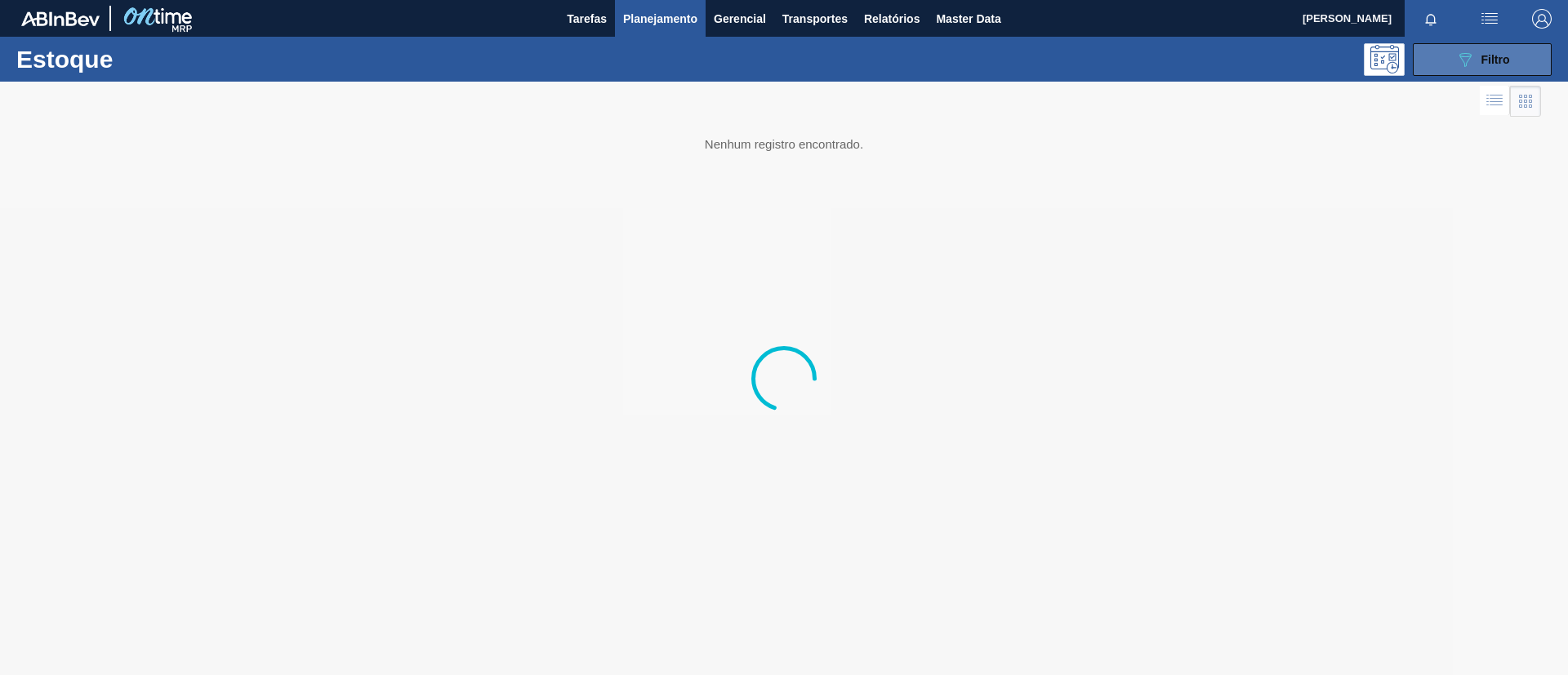
click at [1469, 54] on icon at bounding box center [1466, 60] width 13 height 14
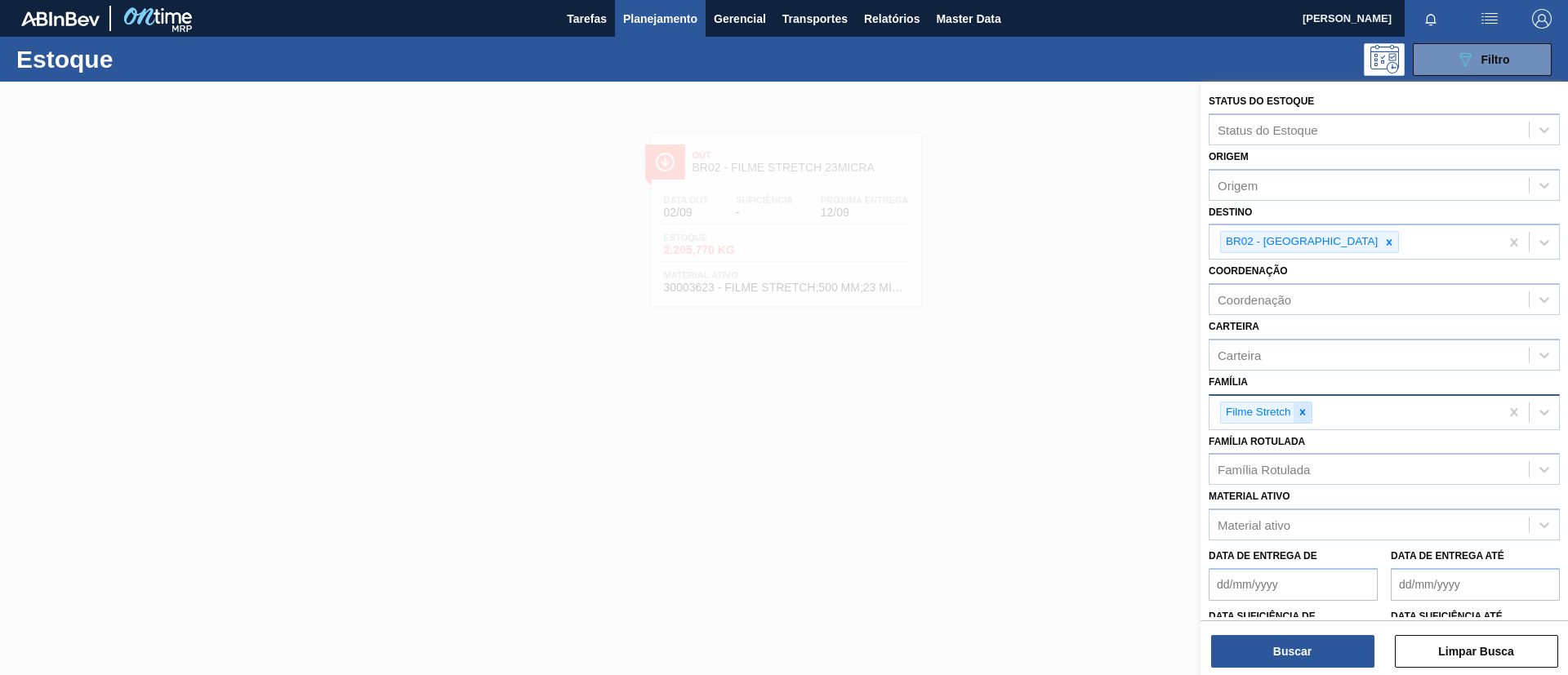
click at [1297, 411] on icon at bounding box center [1302, 412] width 12 height 12
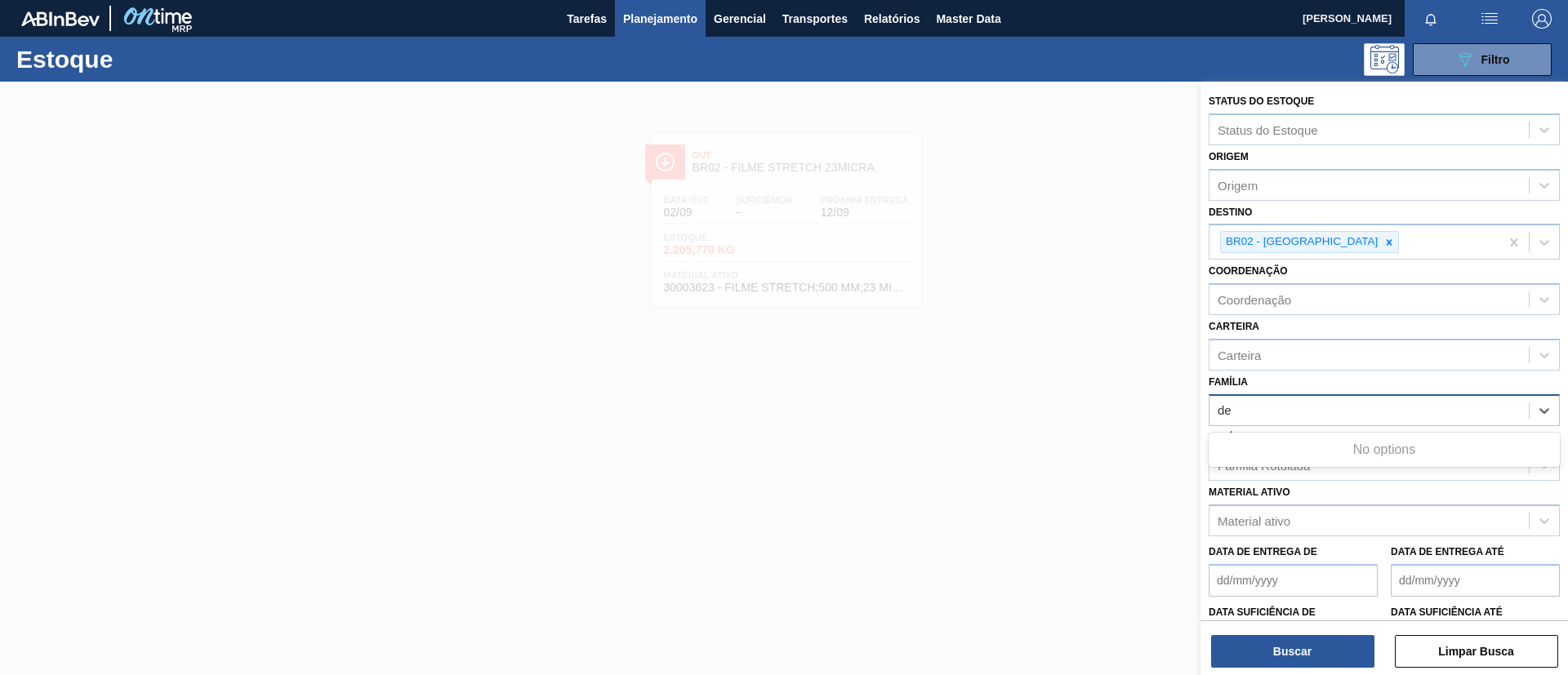
type input "dec"
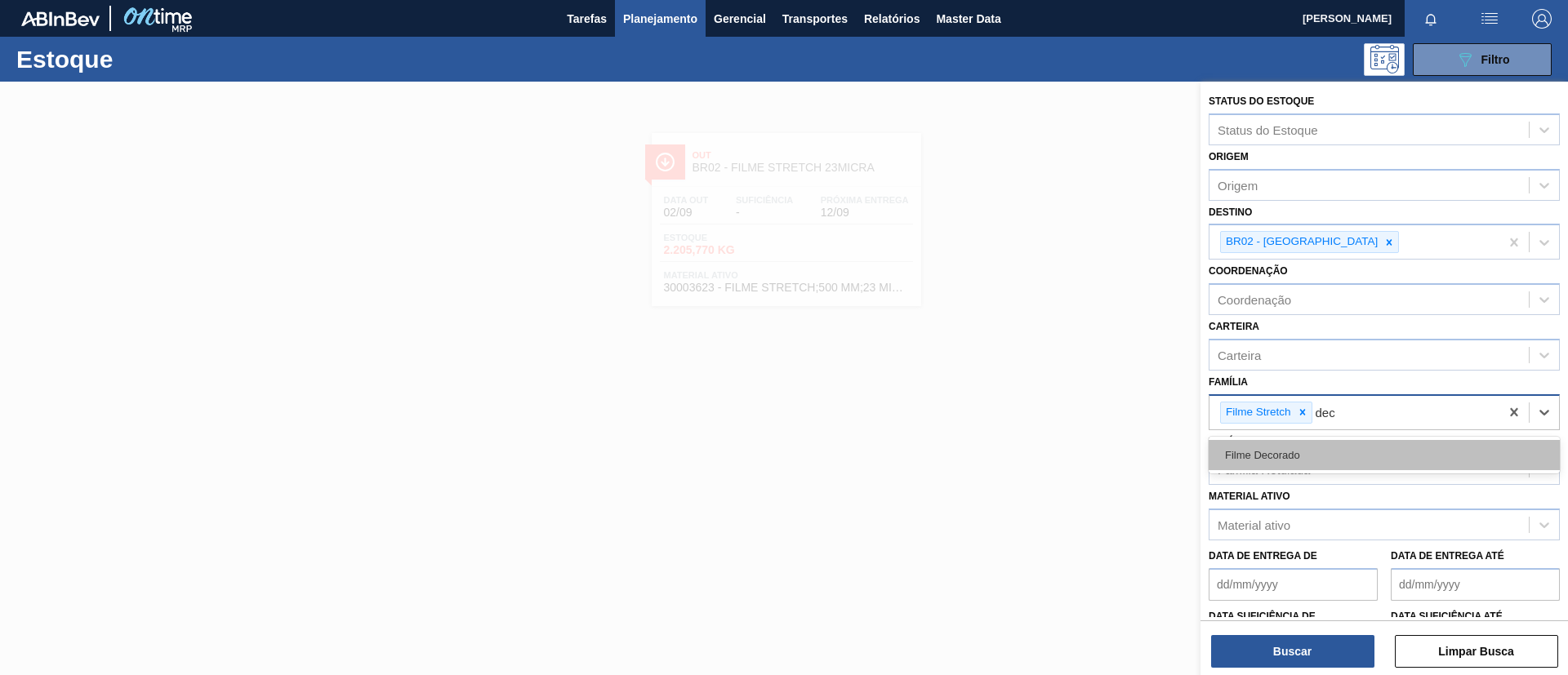
click at [1344, 464] on div "Filme Decorado" at bounding box center [1383, 455] width 351 height 30
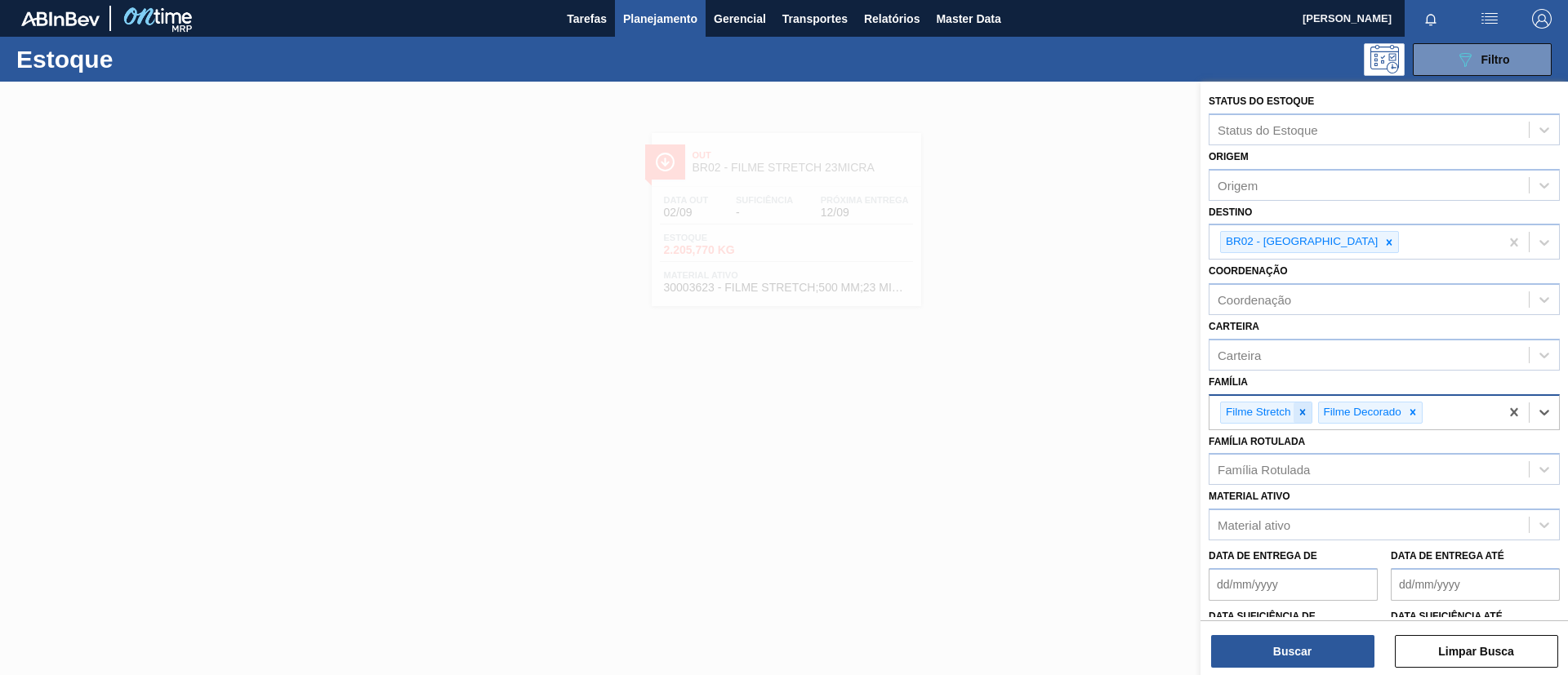
click at [1300, 414] on icon at bounding box center [1302, 411] width 6 height 6
click at [1381, 242] on div at bounding box center [1389, 241] width 18 height 20
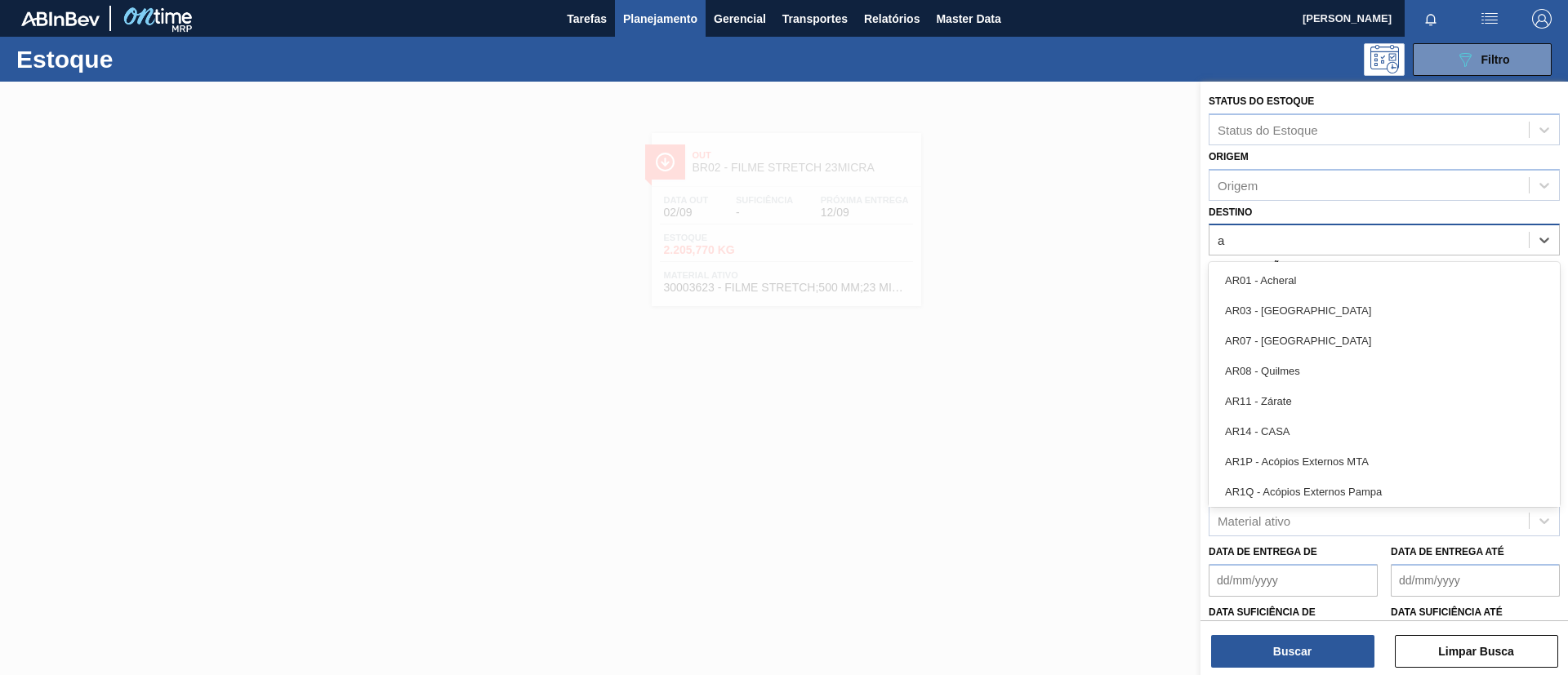
type input "ag"
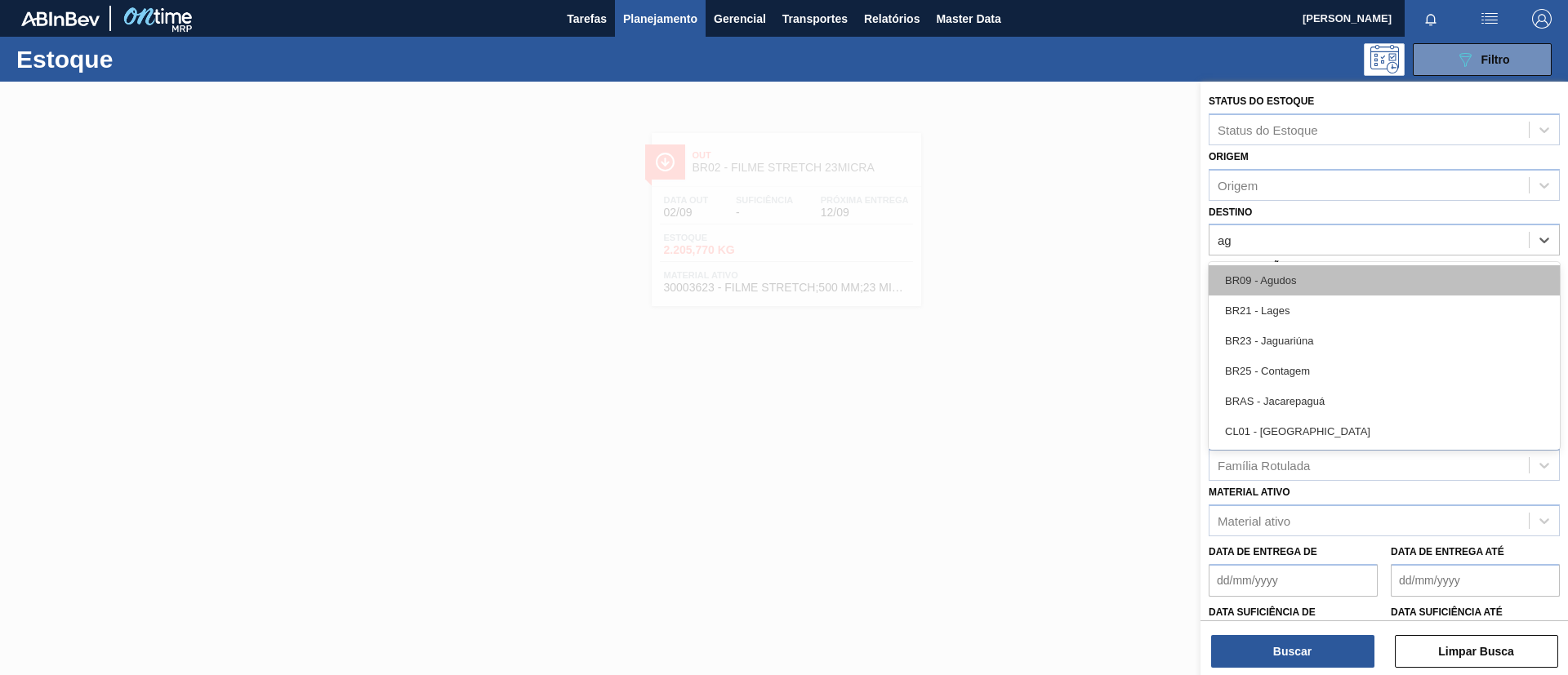
click at [1322, 281] on div "BR09 - Agudos" at bounding box center [1383, 280] width 351 height 30
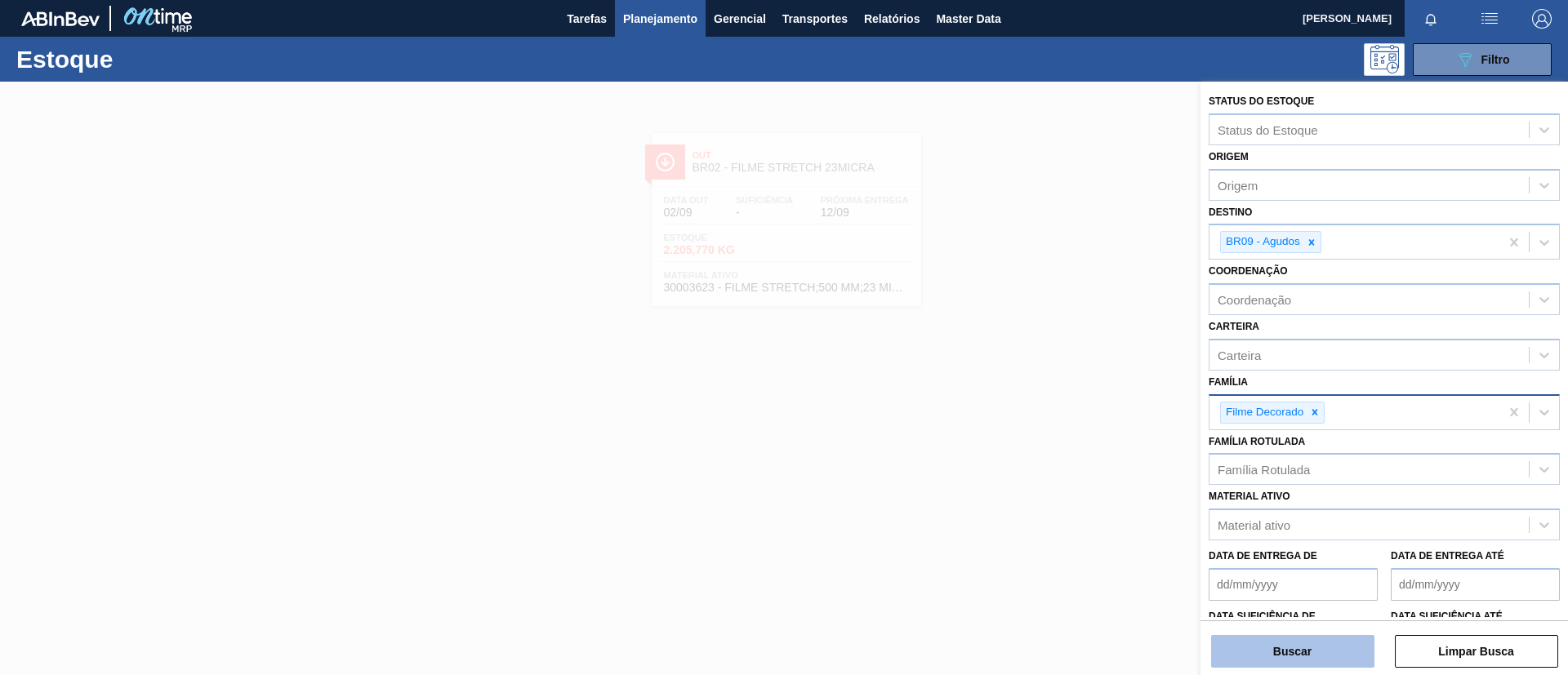
click at [1299, 649] on button "Buscar" at bounding box center [1293, 652] width 163 height 33
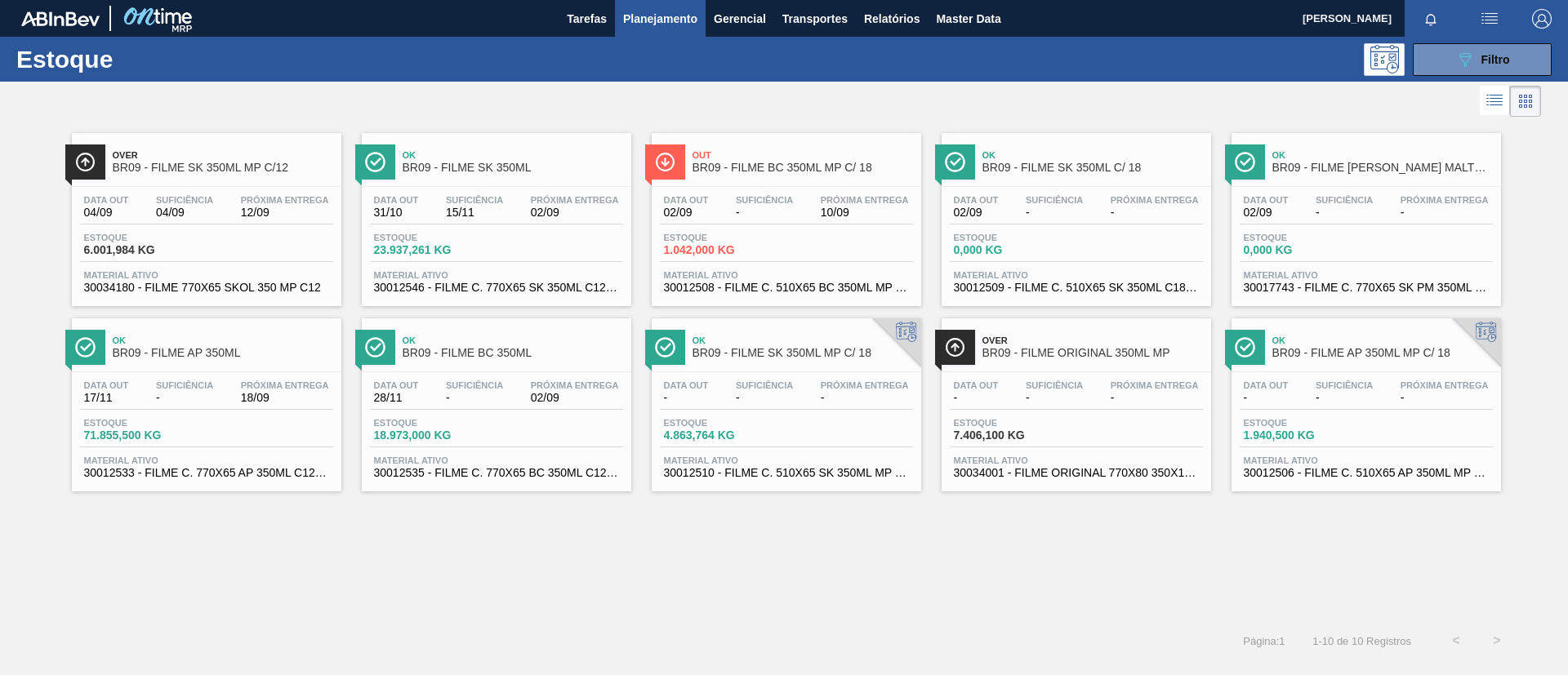
click at [841, 176] on div "Out BR09 - FILME BC 350ML MP C/ 18" at bounding box center [803, 162] width 220 height 37
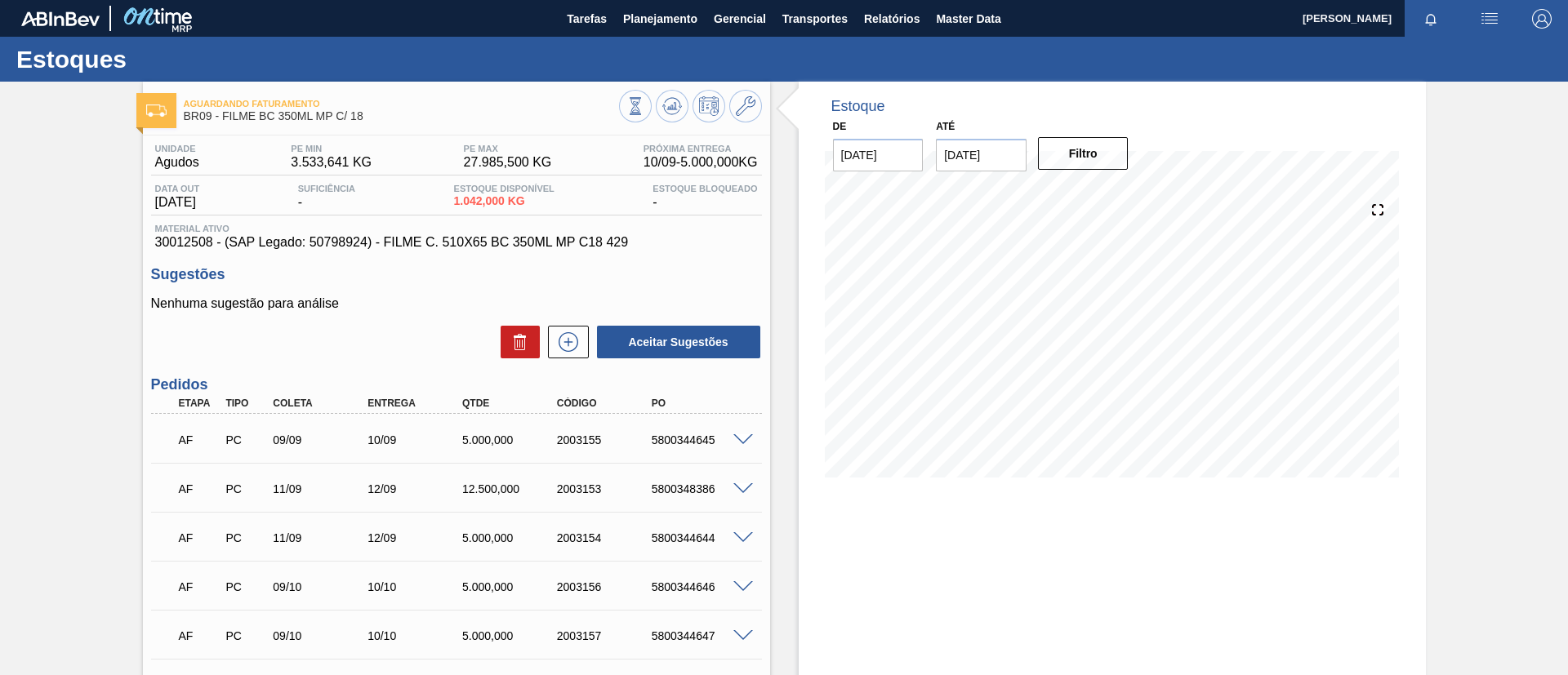
click at [65, 248] on div "Aguardando Faturamento BR09 - FILME BC 350ML MP C/ 18 Unidade Agudos PE MIN 3.5…" at bounding box center [784, 511] width 1568 height 858
click at [663, 113] on icon at bounding box center [672, 106] width 19 height 19
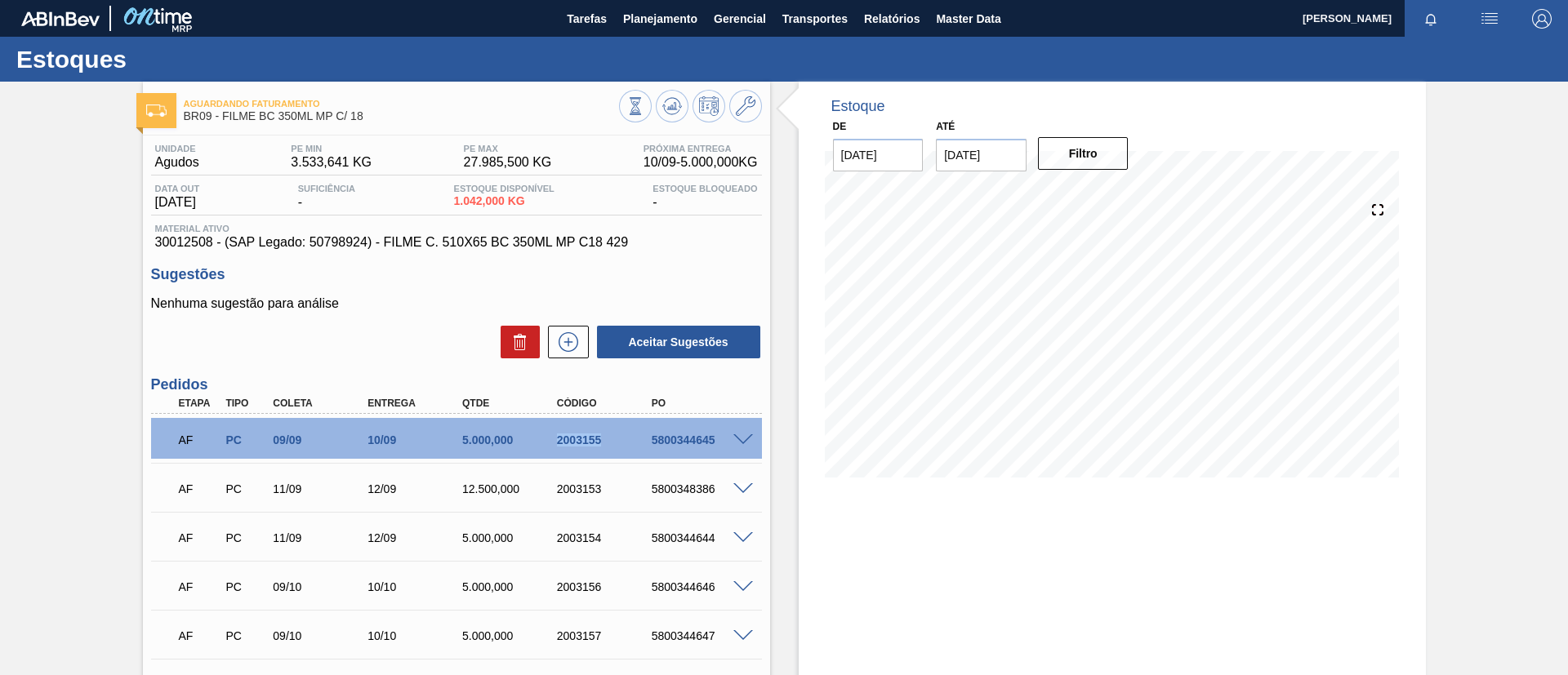
drag, startPoint x: 587, startPoint y: 450, endPoint x: 599, endPoint y: 449, distance: 12.0
click at [599, 449] on div "AF PC 09/09 10/09 5.000,000 2003155 5800344645" at bounding box center [451, 438] width 567 height 33
copy div "2003155"
drag, startPoint x: 546, startPoint y: 490, endPoint x: 616, endPoint y: 492, distance: 70.0
click at [616, 492] on div "2003153" at bounding box center [593, 490] width 95 height 14
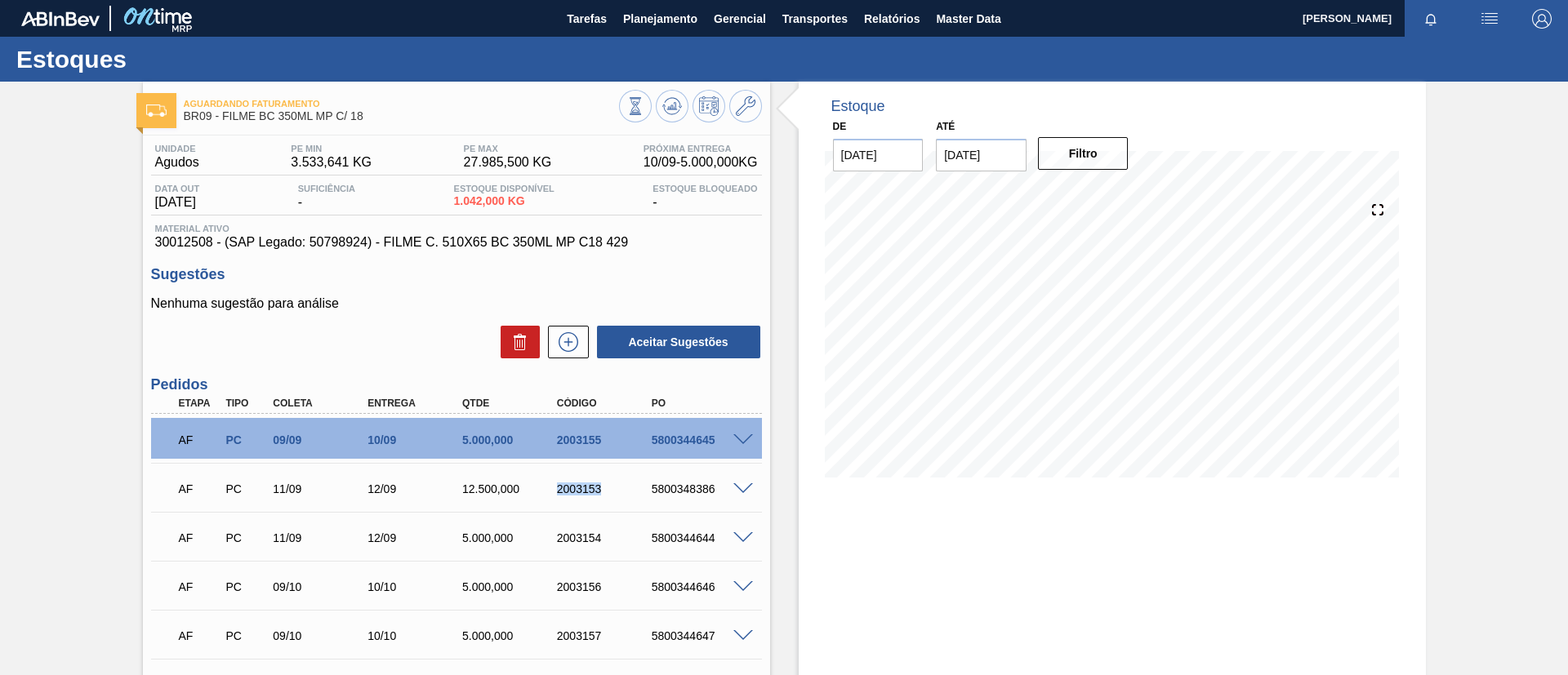
copy div "2003153"
drag, startPoint x: 541, startPoint y: 545, endPoint x: 626, endPoint y: 547, distance: 85.0
click at [626, 547] on div "AF PC 11/09 12/09 5.000,000 2003154 5800344644" at bounding box center [451, 536] width 567 height 33
copy div "2003154"
click at [71, 310] on div "Aguardando Faturamento BR09 - FILME BC 350ML MP C/ 18 Unidade Agudos PE MIN 3.5…" at bounding box center [784, 511] width 1568 height 858
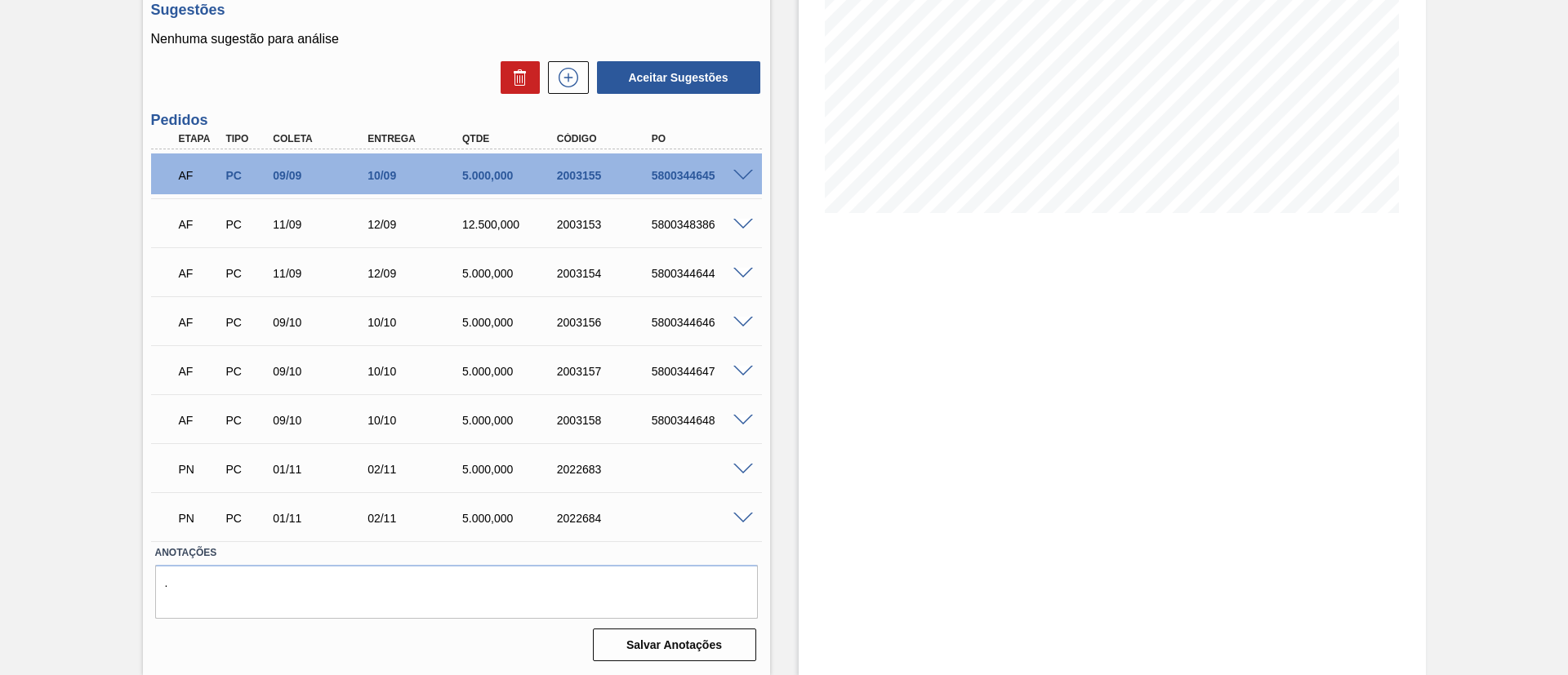
scroll to position [19, 0]
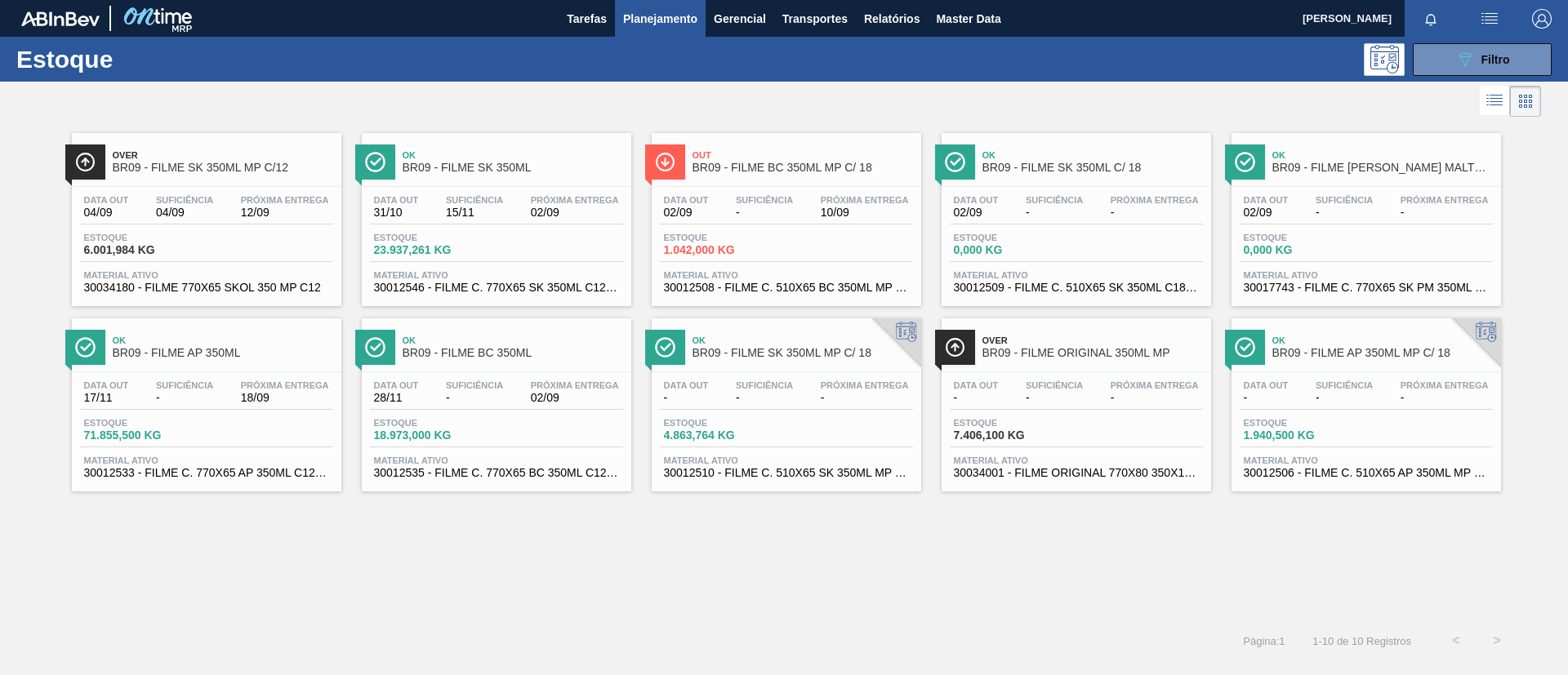
click at [200, 349] on span "BR09 - FILME AP 350ML" at bounding box center [223, 352] width 220 height 13
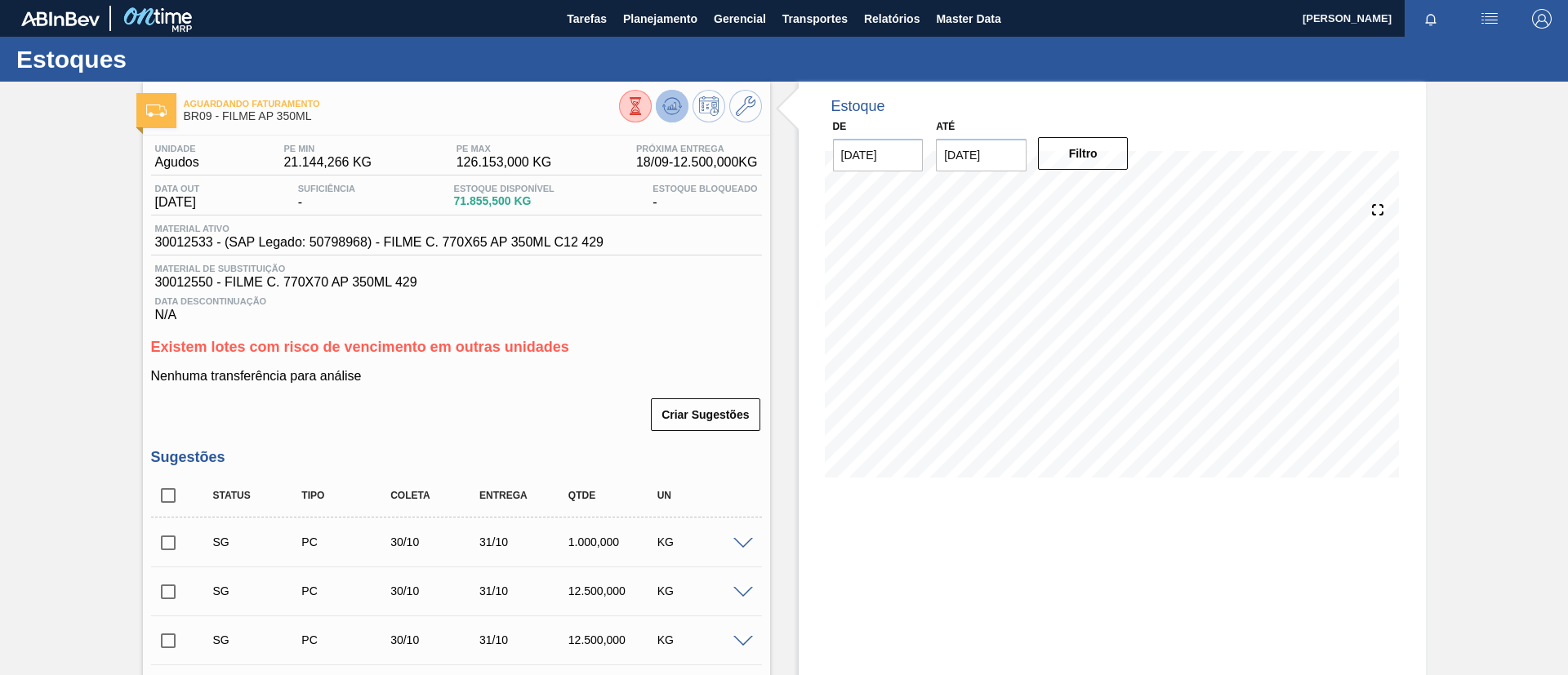
click at [669, 104] on icon at bounding box center [672, 106] width 19 height 19
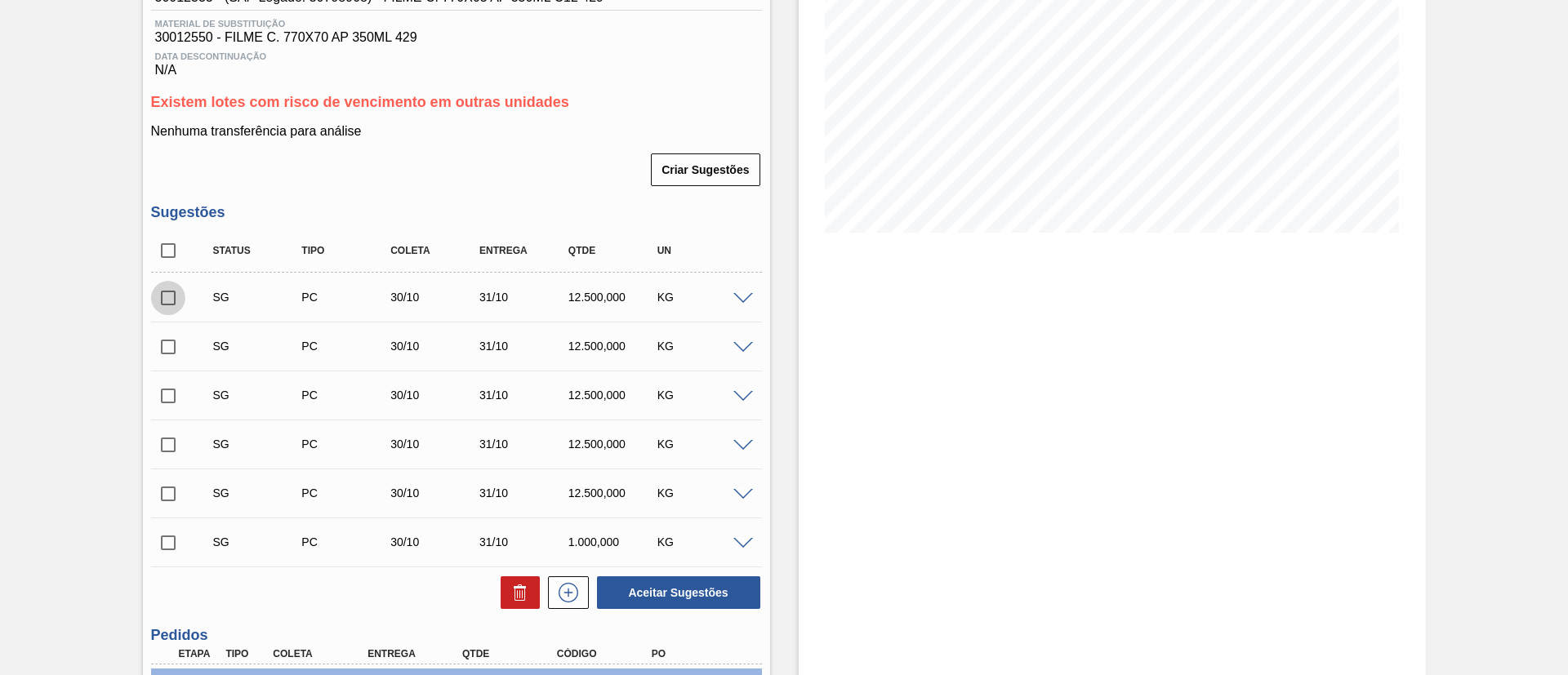
click at [172, 295] on input "checkbox" at bounding box center [168, 298] width 35 height 35
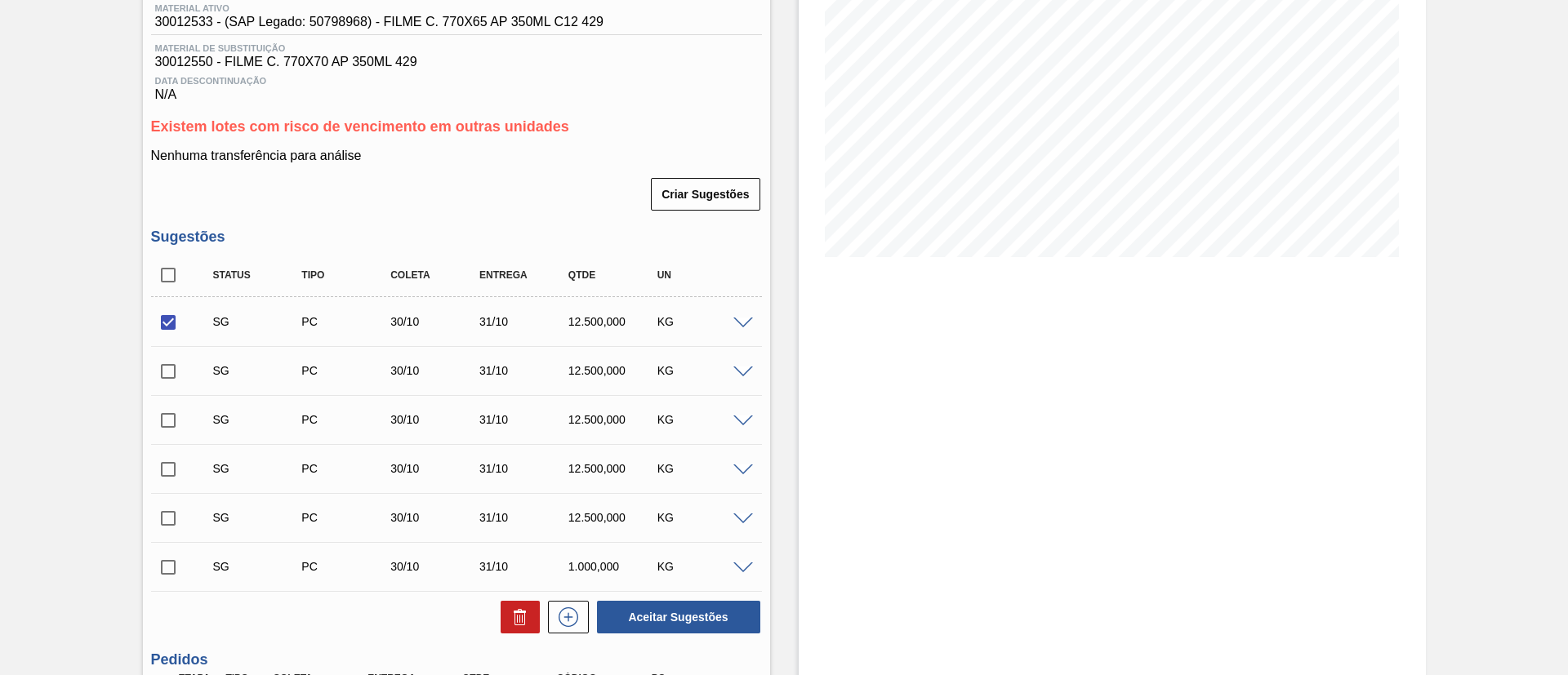
scroll to position [320, 0]
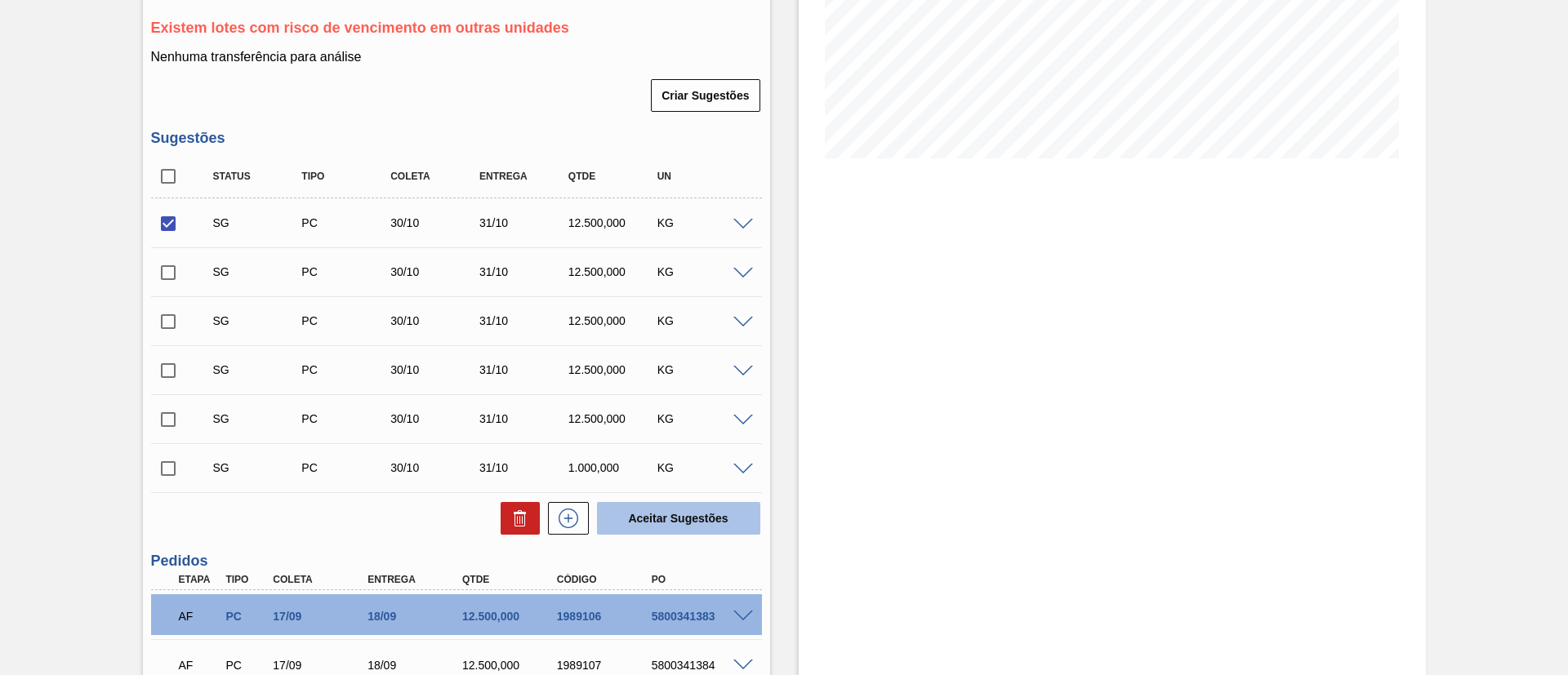
click at [695, 520] on button "Aceitar Sugestões" at bounding box center [678, 519] width 163 height 33
checkbox input "false"
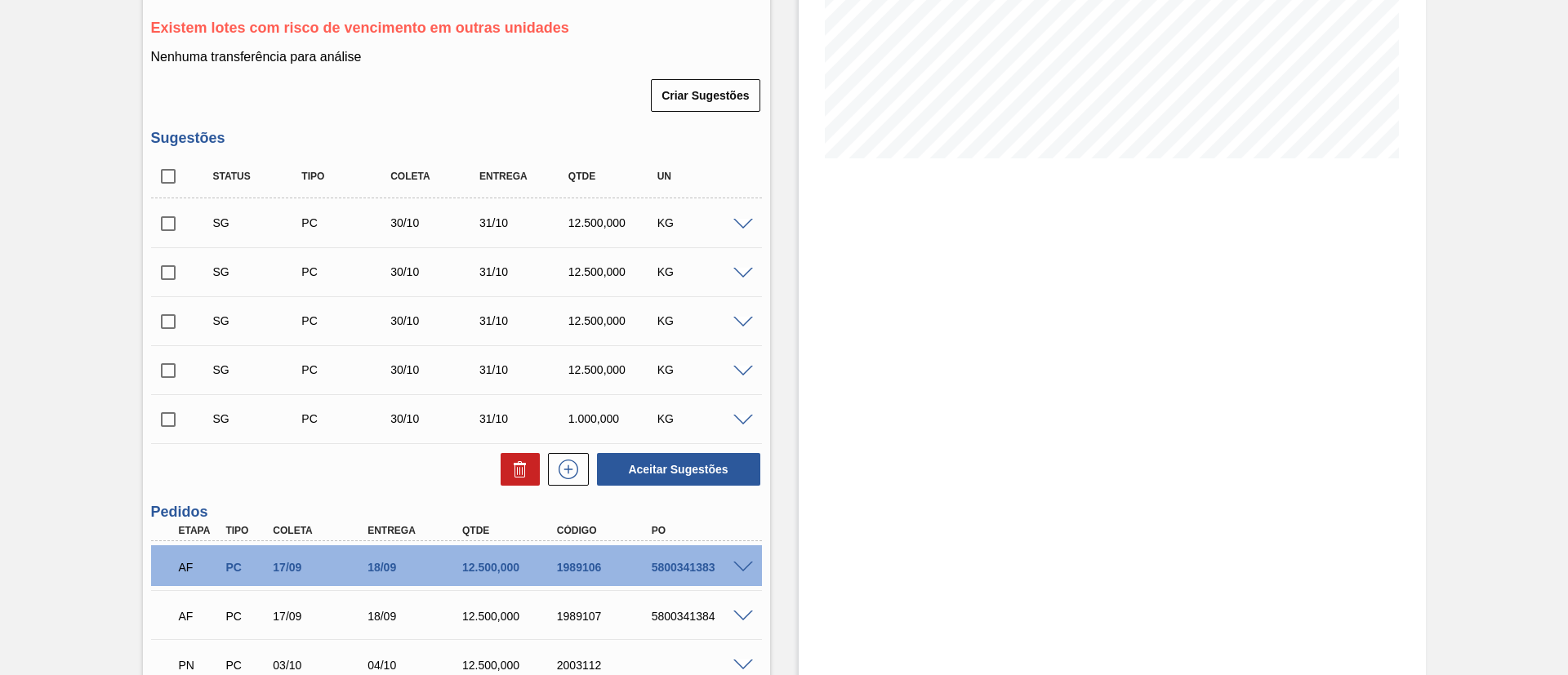
scroll to position [74, 0]
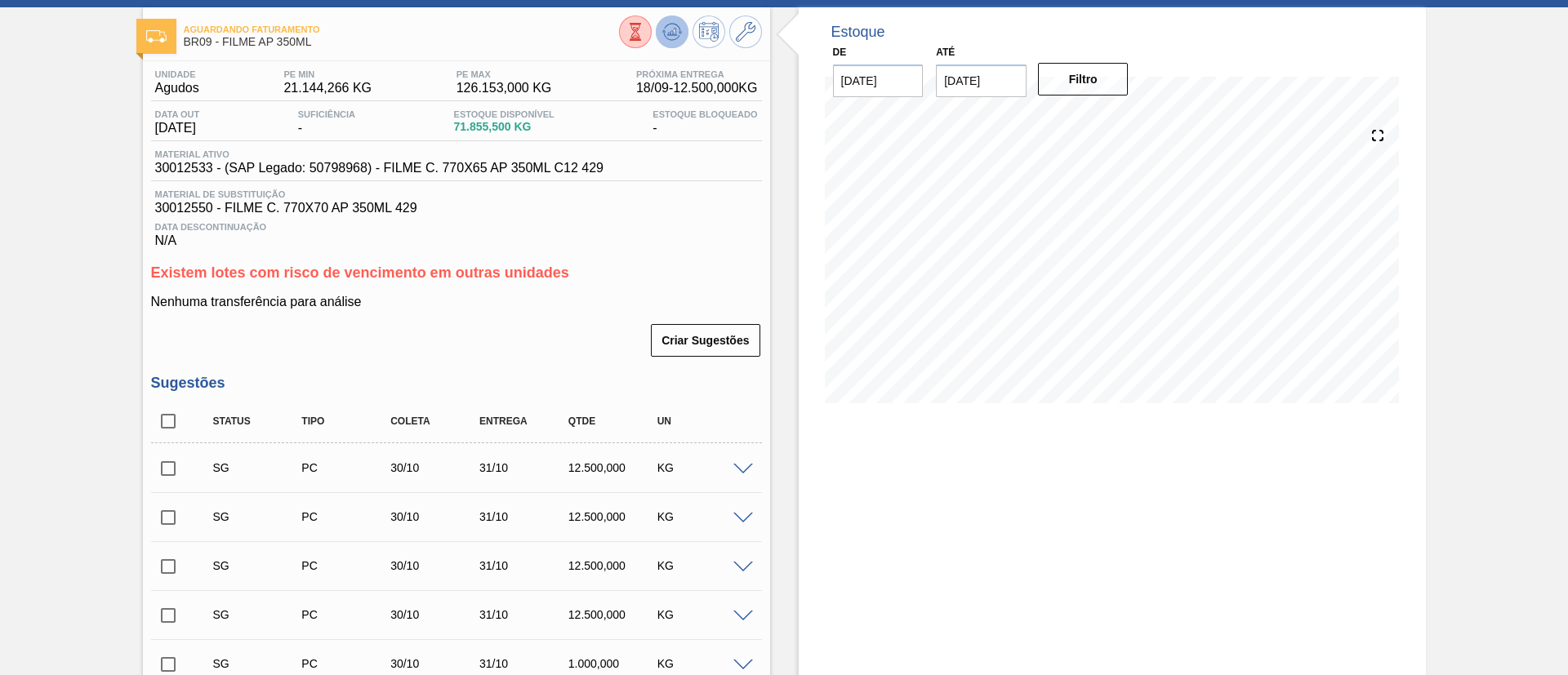
click at [673, 35] on icon at bounding box center [672, 32] width 19 height 19
click at [170, 468] on input "checkbox" at bounding box center [168, 468] width 35 height 35
checkbox input "true"
click at [160, 508] on input "checkbox" at bounding box center [168, 518] width 35 height 35
checkbox input "true"
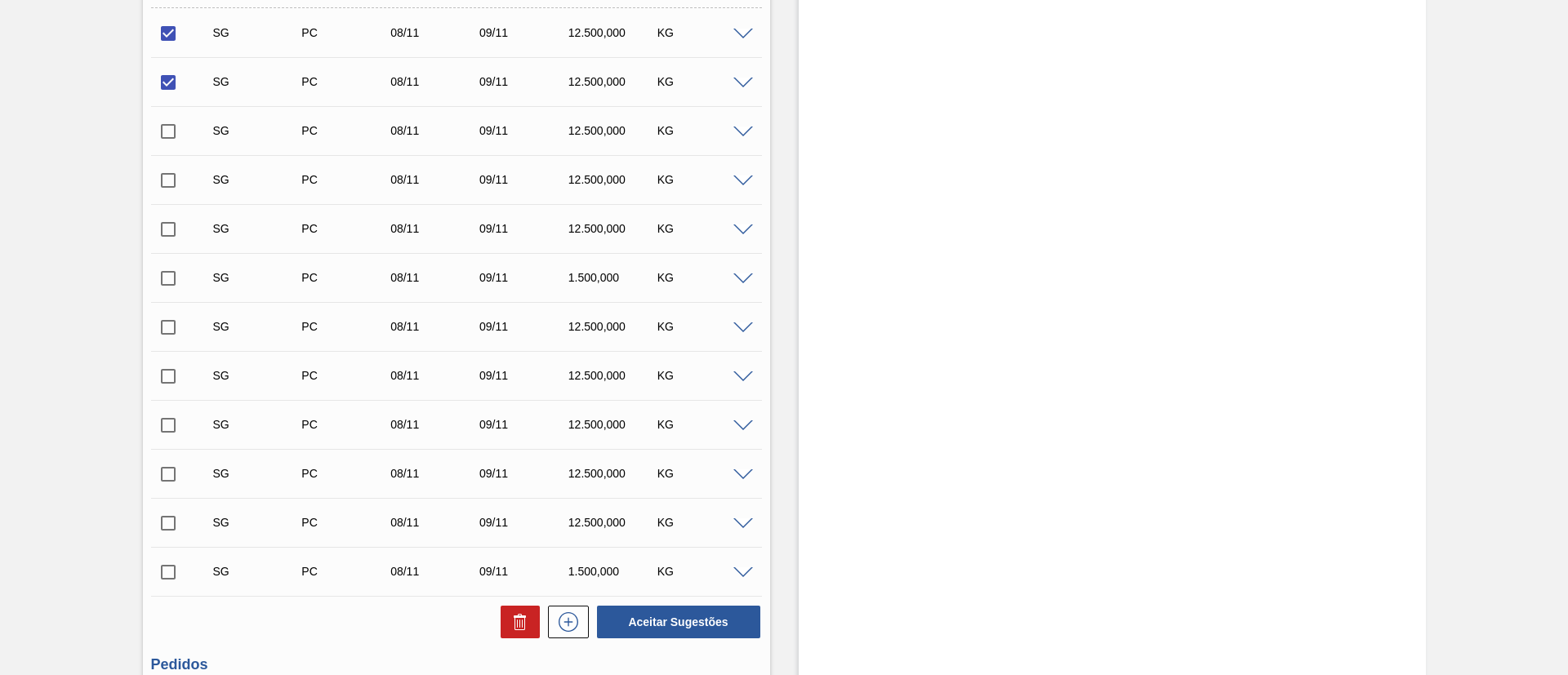
scroll to position [687, 0]
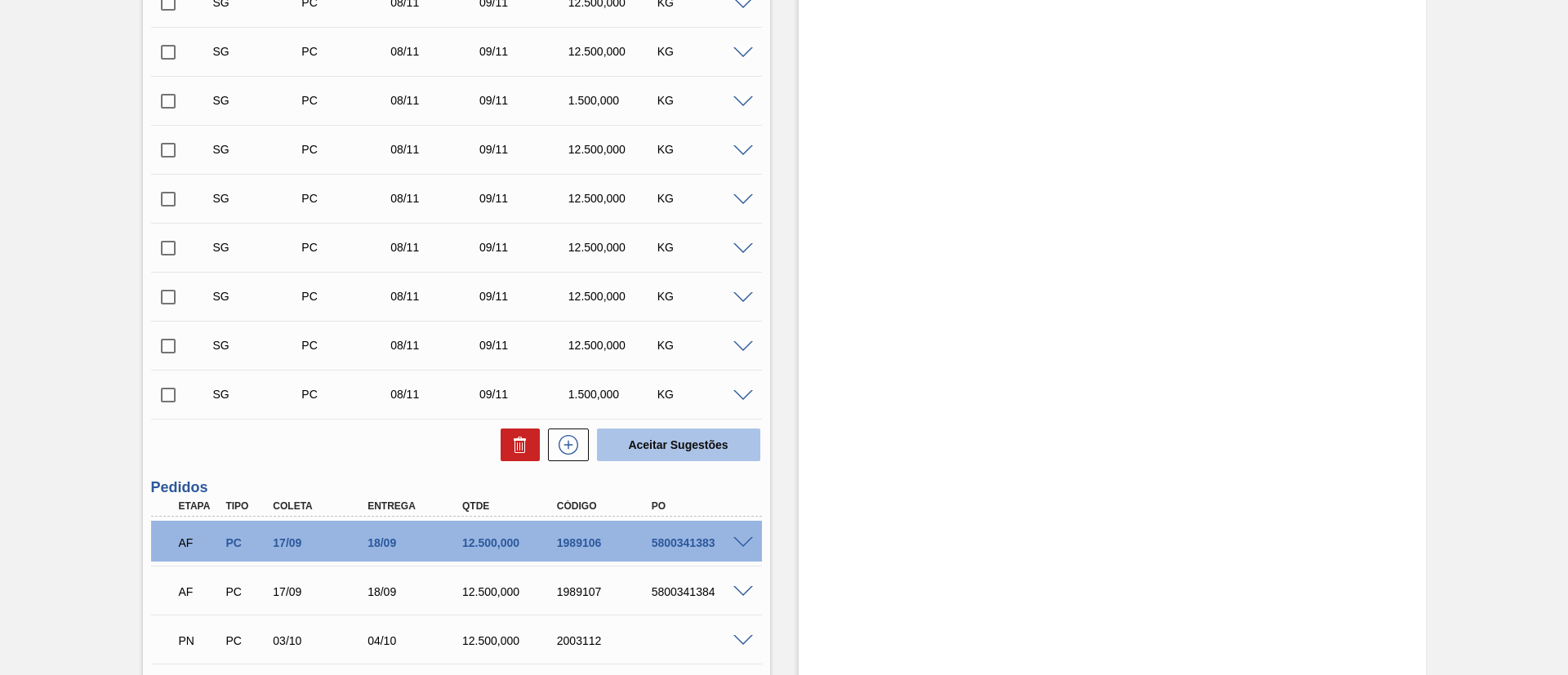
click at [713, 436] on button "Aceitar Sugestões" at bounding box center [678, 445] width 163 height 33
checkbox input "false"
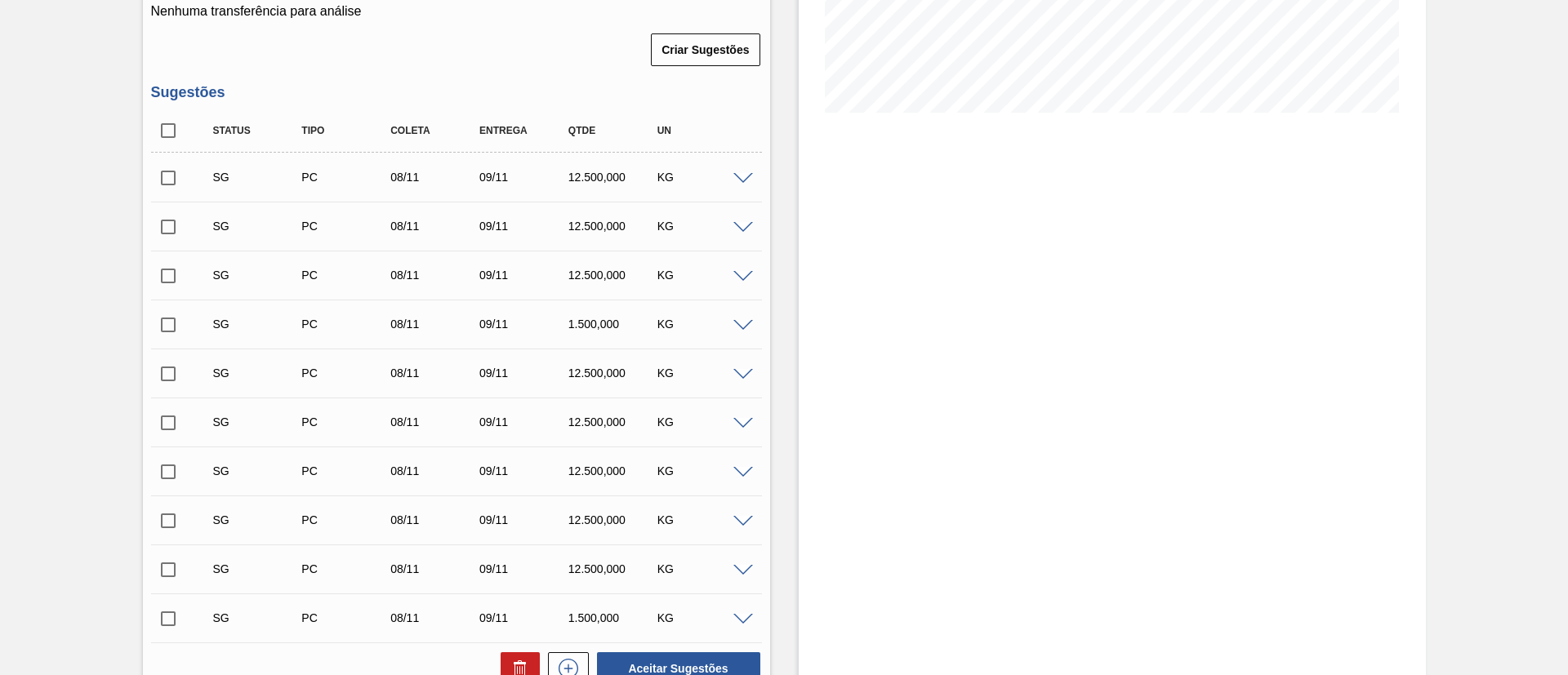
scroll to position [344, 0]
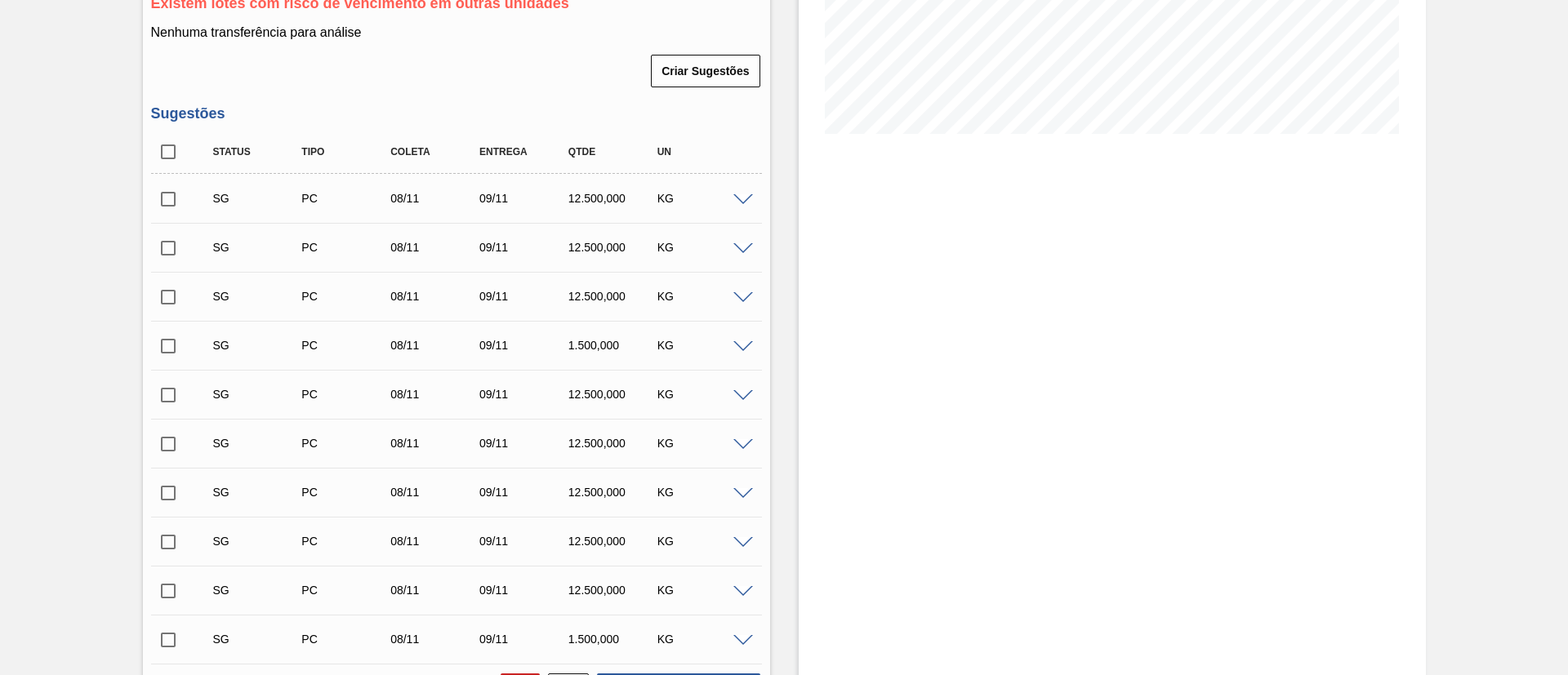
click at [737, 188] on div "SG PC 08/11 09/11 12.500,000 KG" at bounding box center [456, 198] width 611 height 41
click at [742, 194] on span at bounding box center [743, 200] width 19 height 13
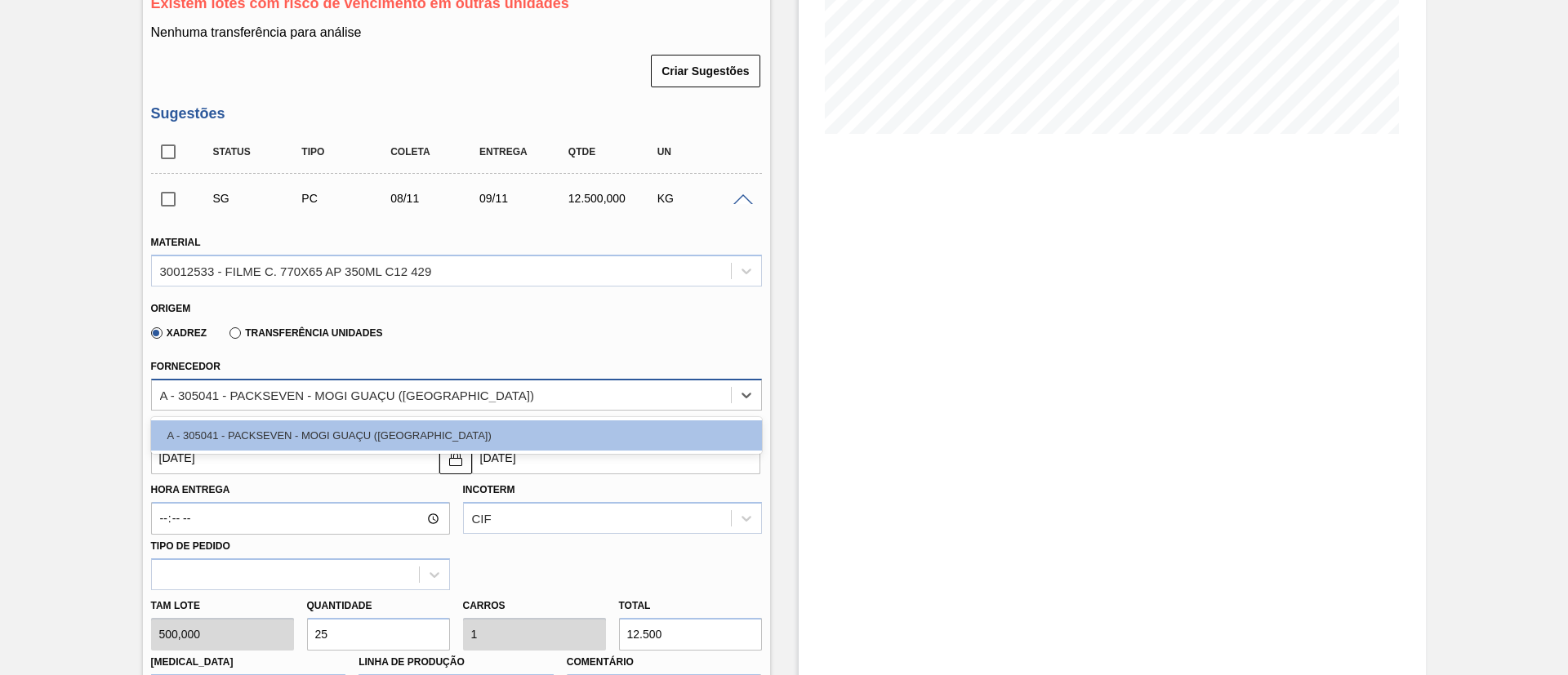
click at [398, 402] on div "A - 305041 - PACKSEVEN - MOGI GUAÇU (SP)" at bounding box center [441, 394] width 579 height 24
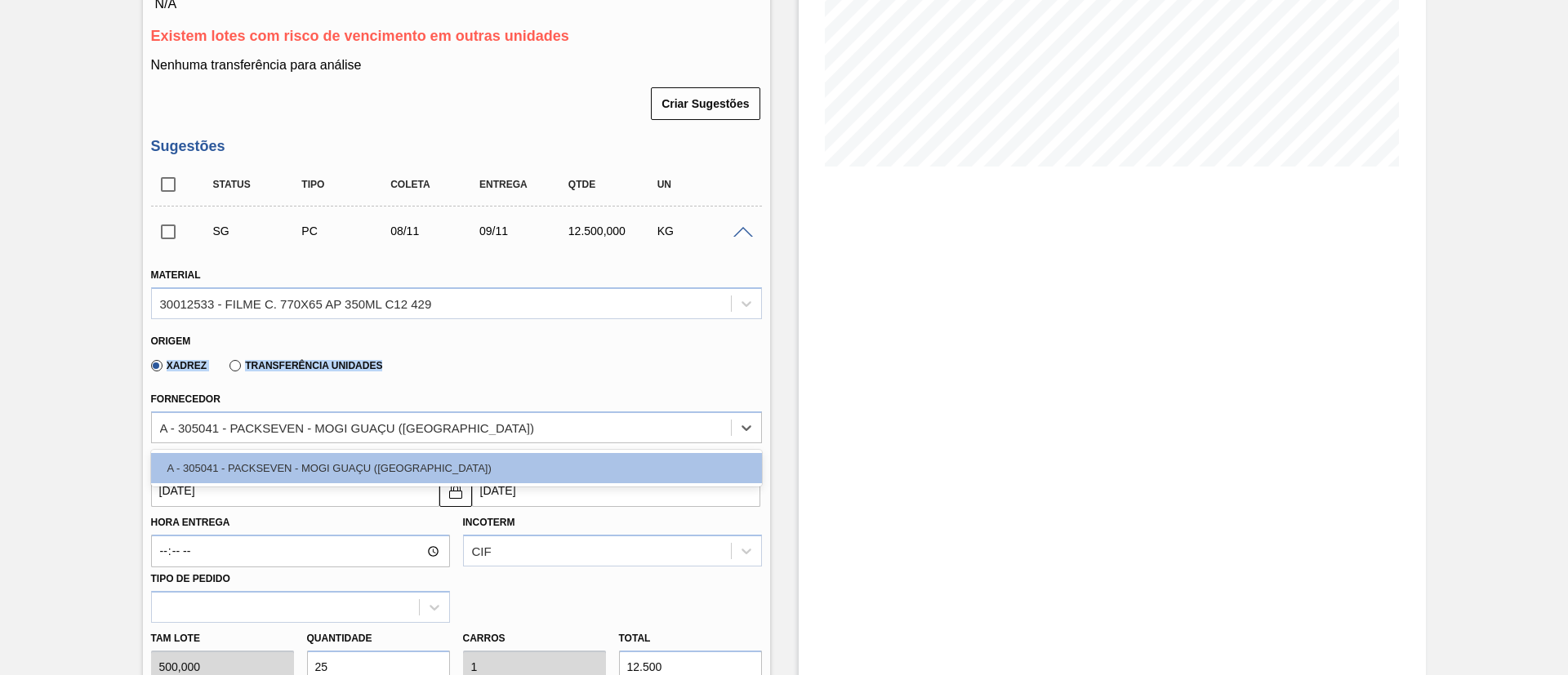
click at [652, 321] on div "Material 30012533 - FILME C. 770X65 AP 350ML C12 429 Origem Xadrez Transferênci…" at bounding box center [456, 555] width 611 height 609
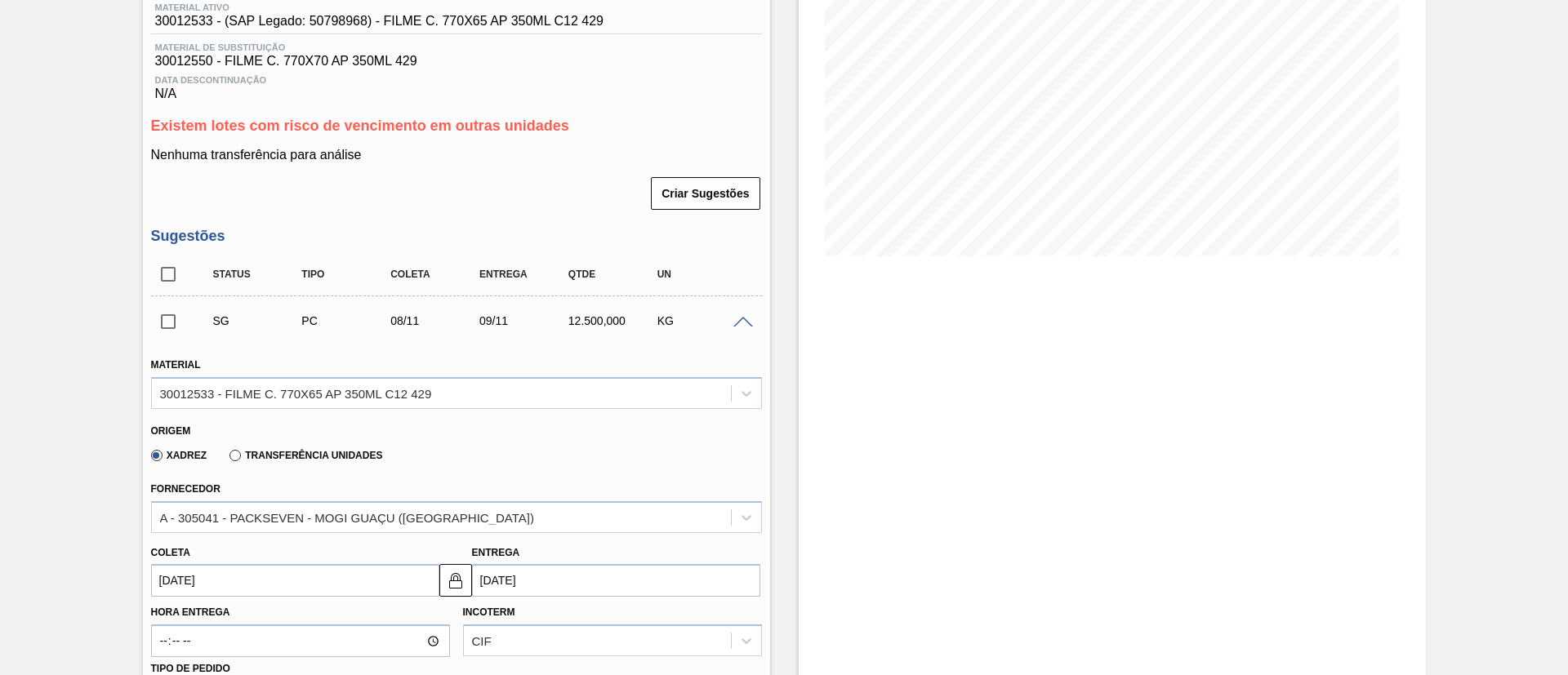
click at [745, 313] on div "SG PC 08/11 09/11 12.500,000 KG" at bounding box center [456, 321] width 611 height 41
click at [746, 317] on span at bounding box center [743, 323] width 19 height 13
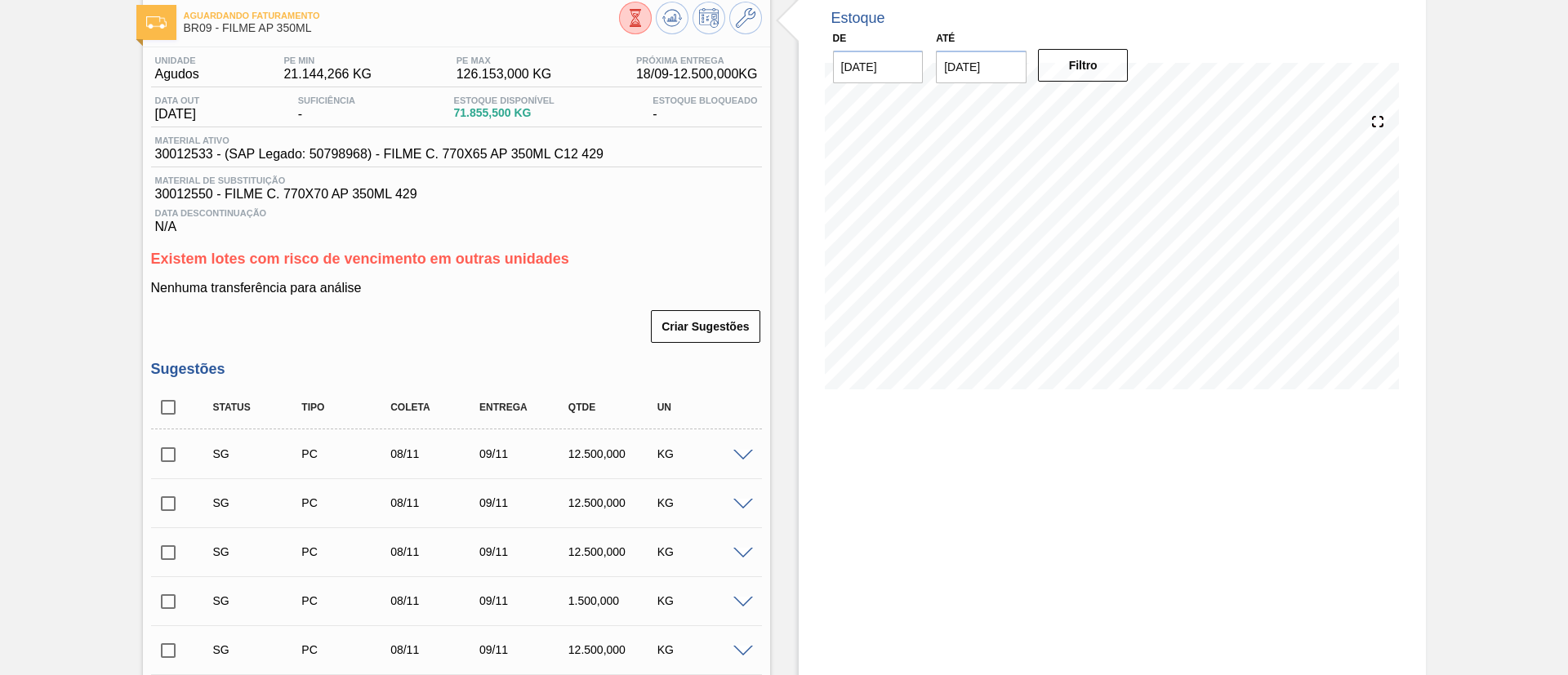
scroll to position [0, 0]
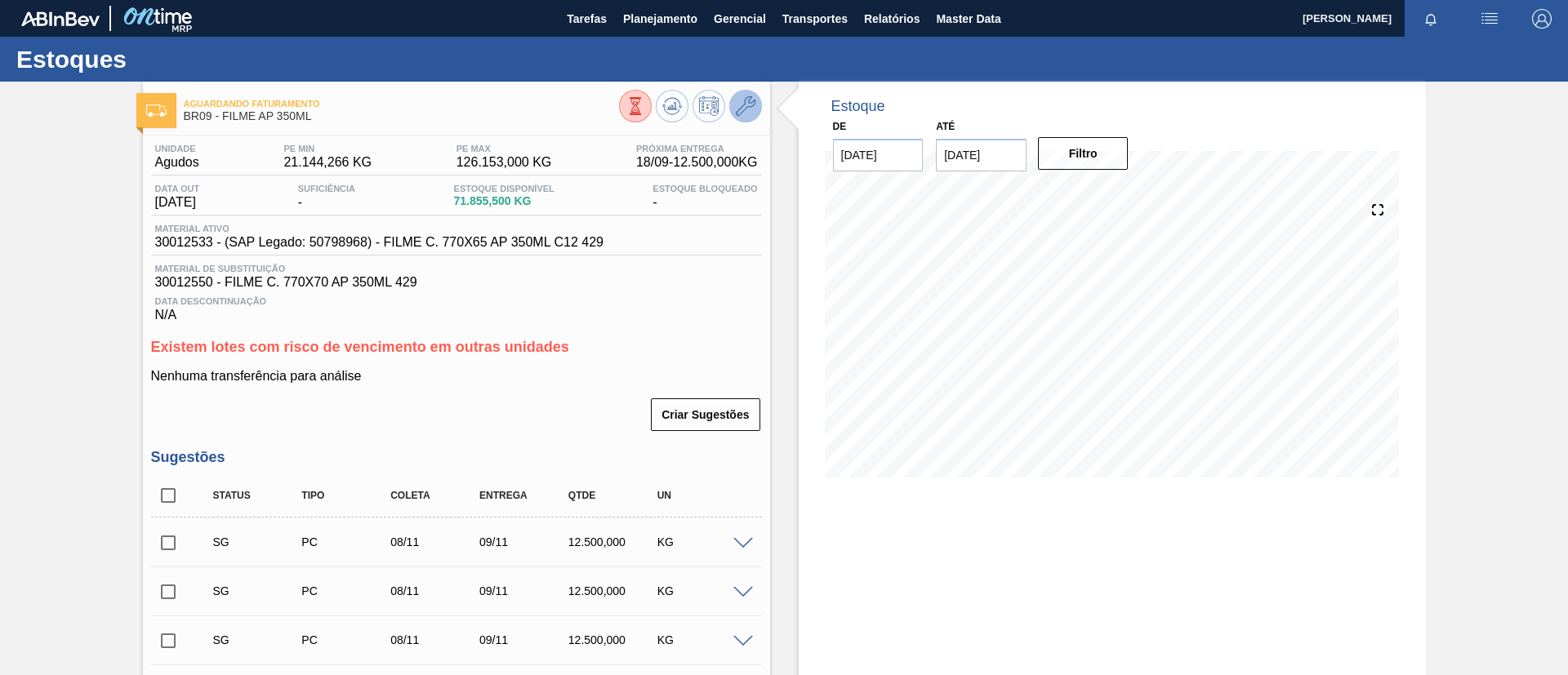
click at [753, 92] on button at bounding box center [746, 106] width 33 height 33
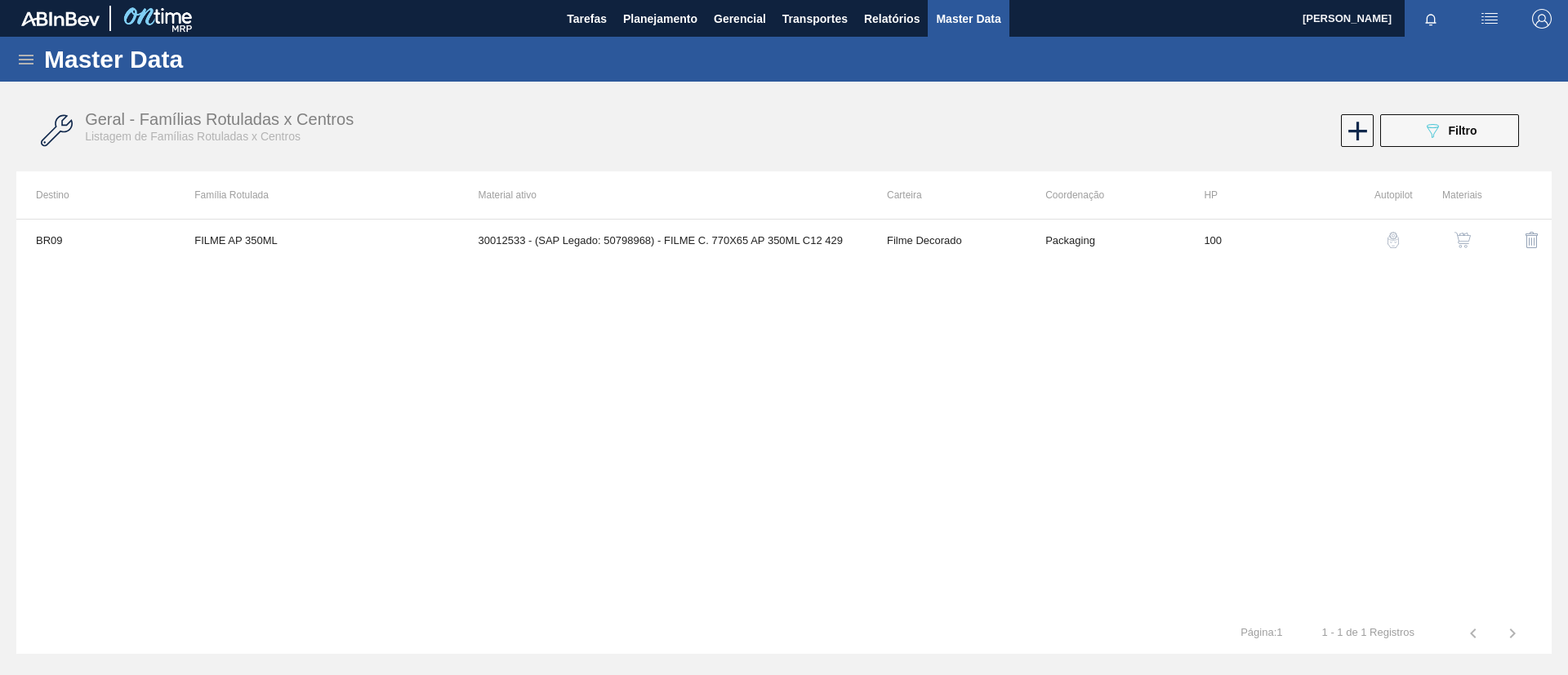
click at [1467, 245] on img "button" at bounding box center [1462, 239] width 16 height 16
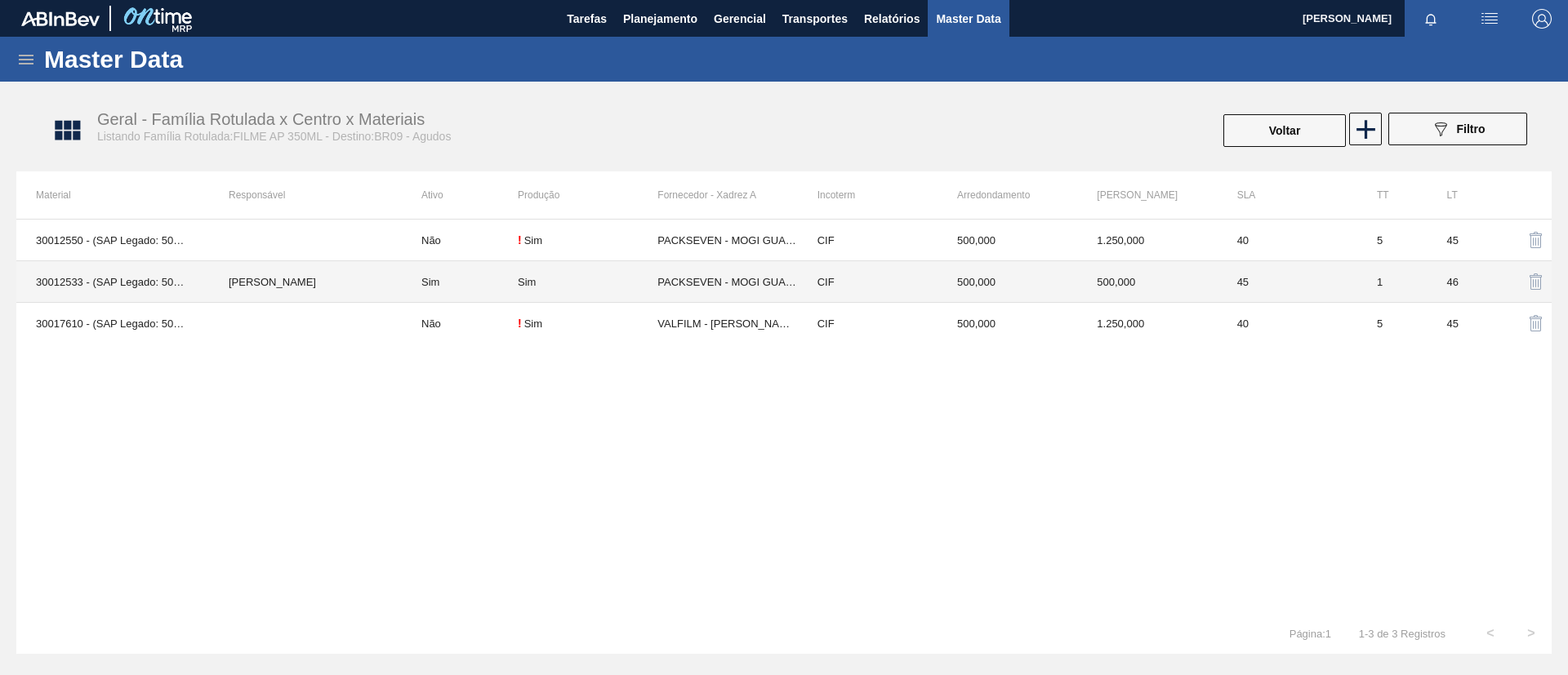
click at [496, 291] on td "Sim" at bounding box center [460, 281] width 116 height 42
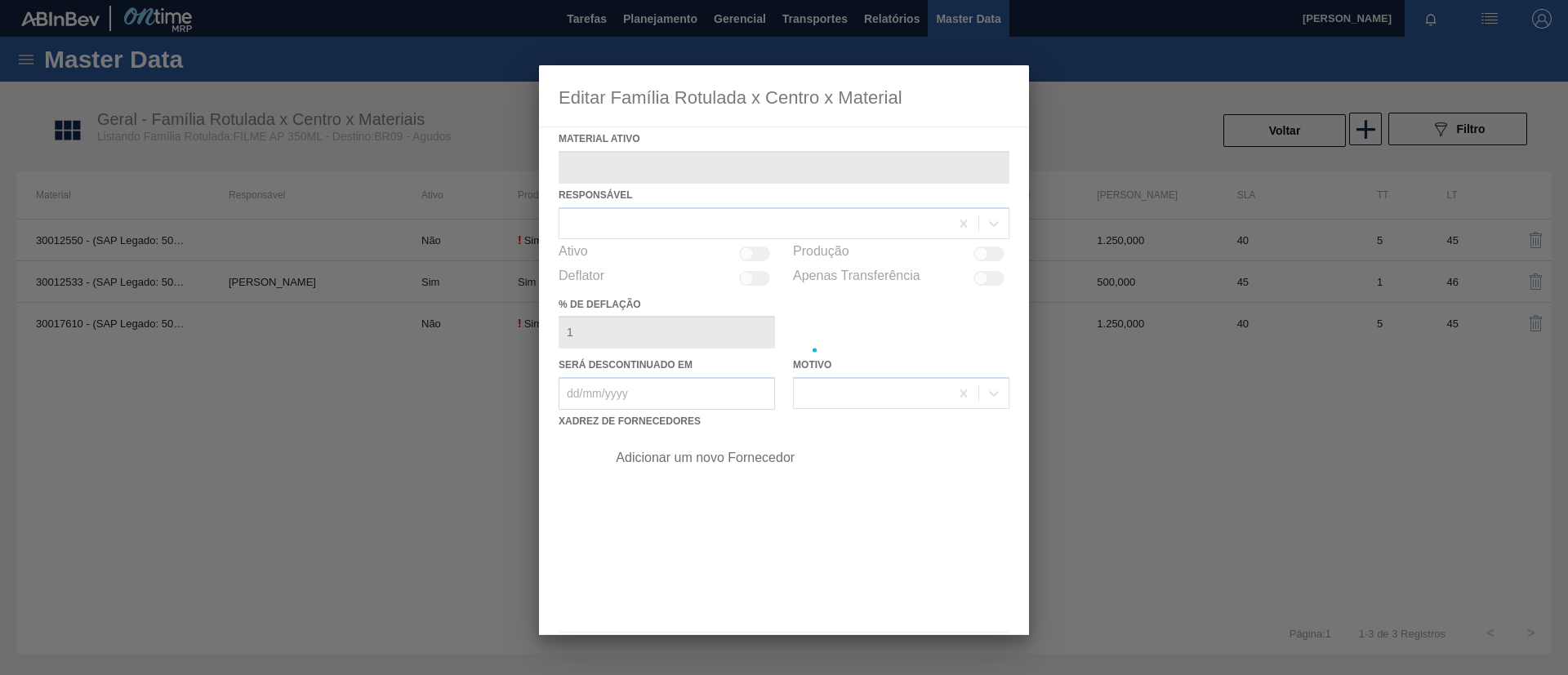
type ativo "30012533 - (SAP Legado: 50798968) - FILME C. 770X65 AP 350ML C12 429"
checkbox input "true"
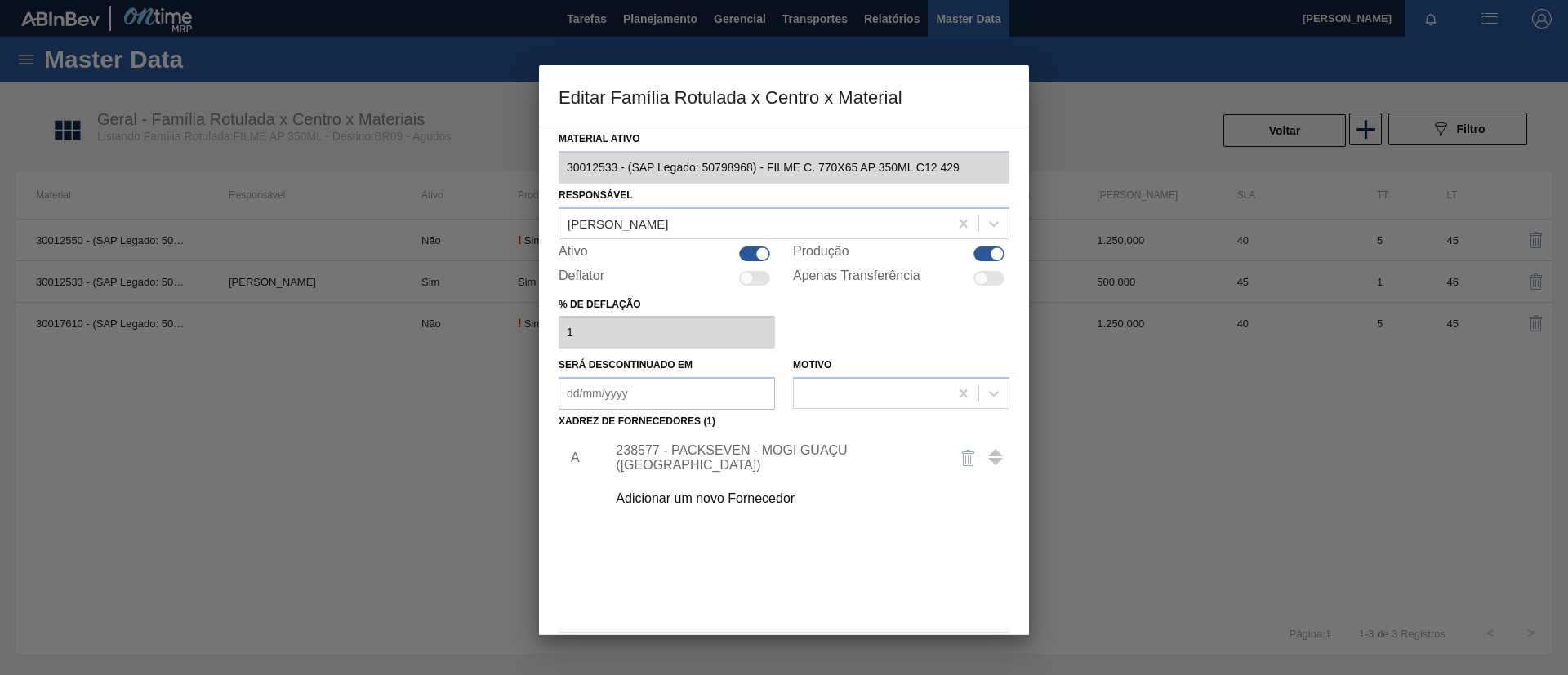
click at [794, 496] on div "Adicionar um novo Fornecedor" at bounding box center [775, 498] width 320 height 14
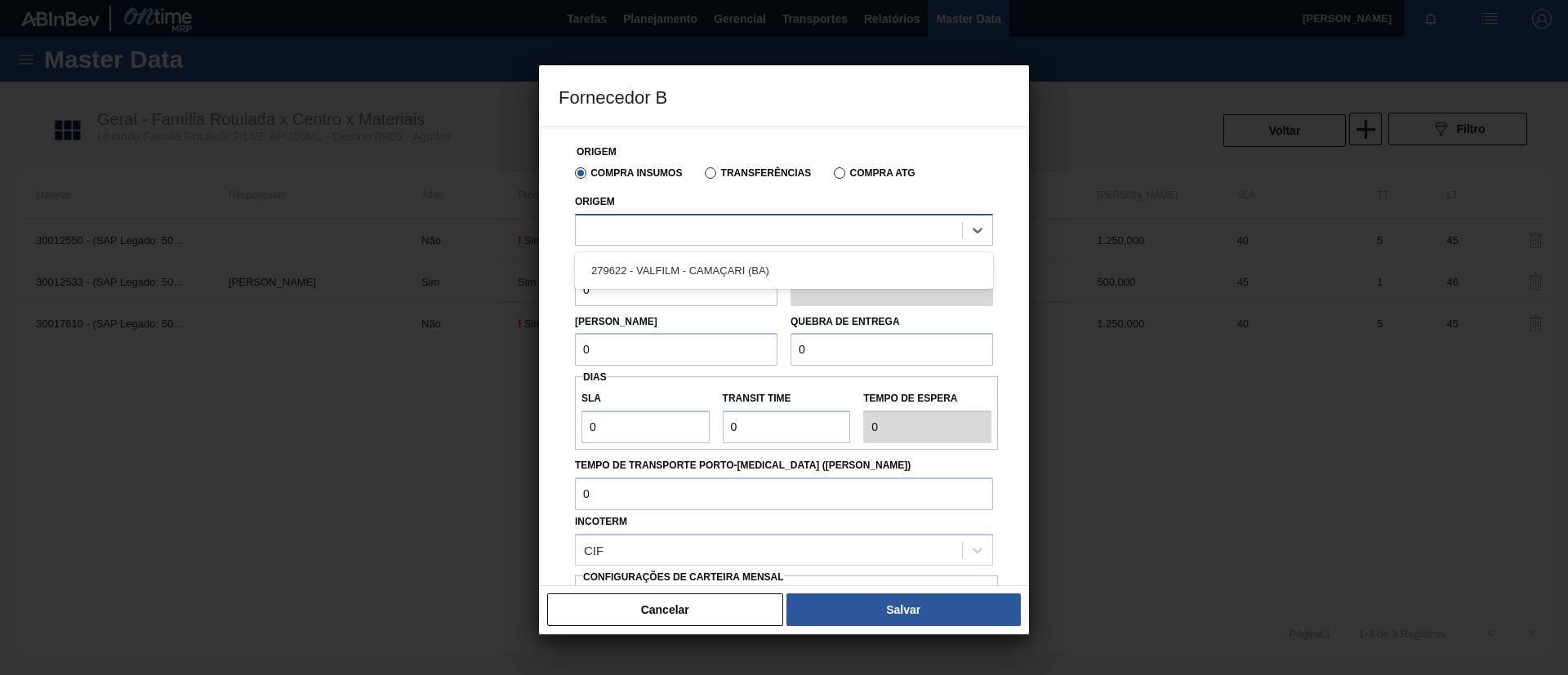
click at [741, 237] on div at bounding box center [769, 230] width 386 height 24
click at [698, 599] on button "Cancelar" at bounding box center [665, 610] width 236 height 33
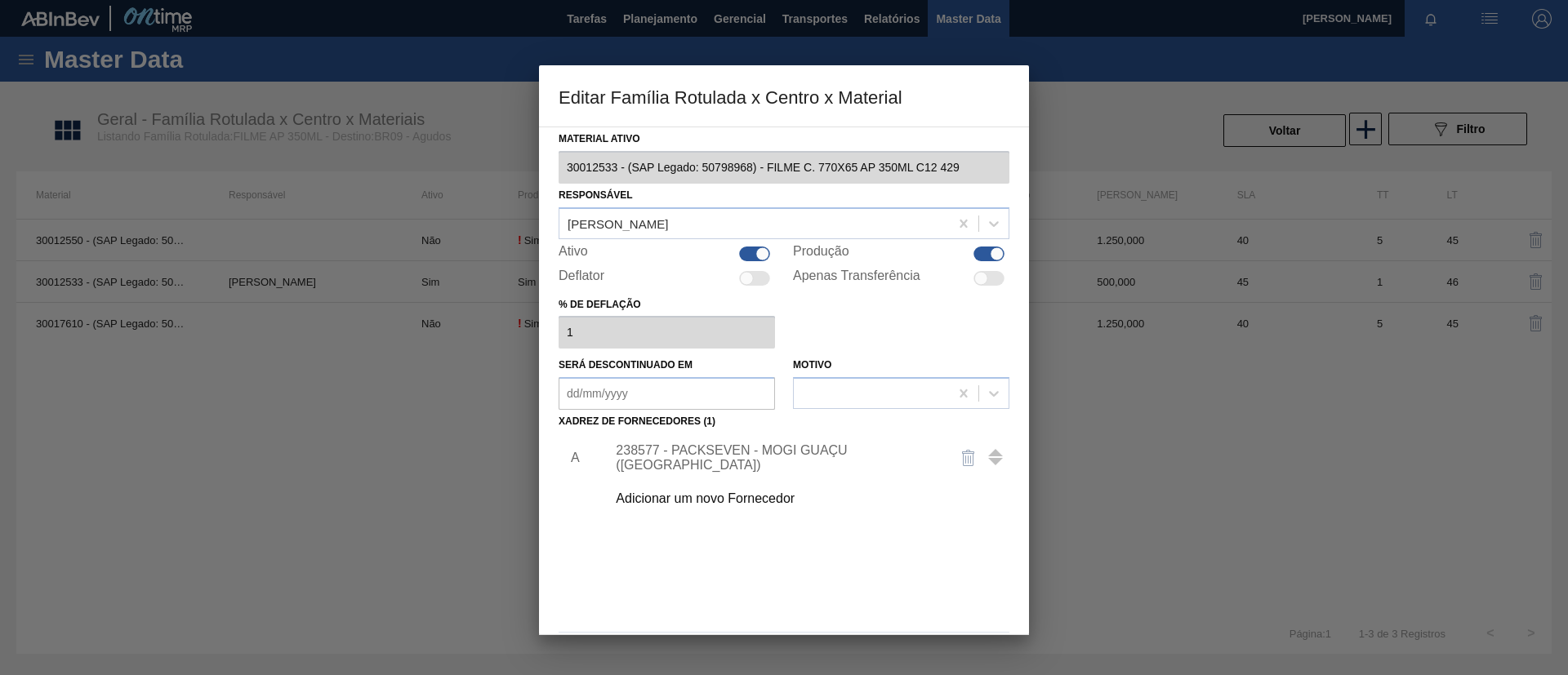
scroll to position [61, 0]
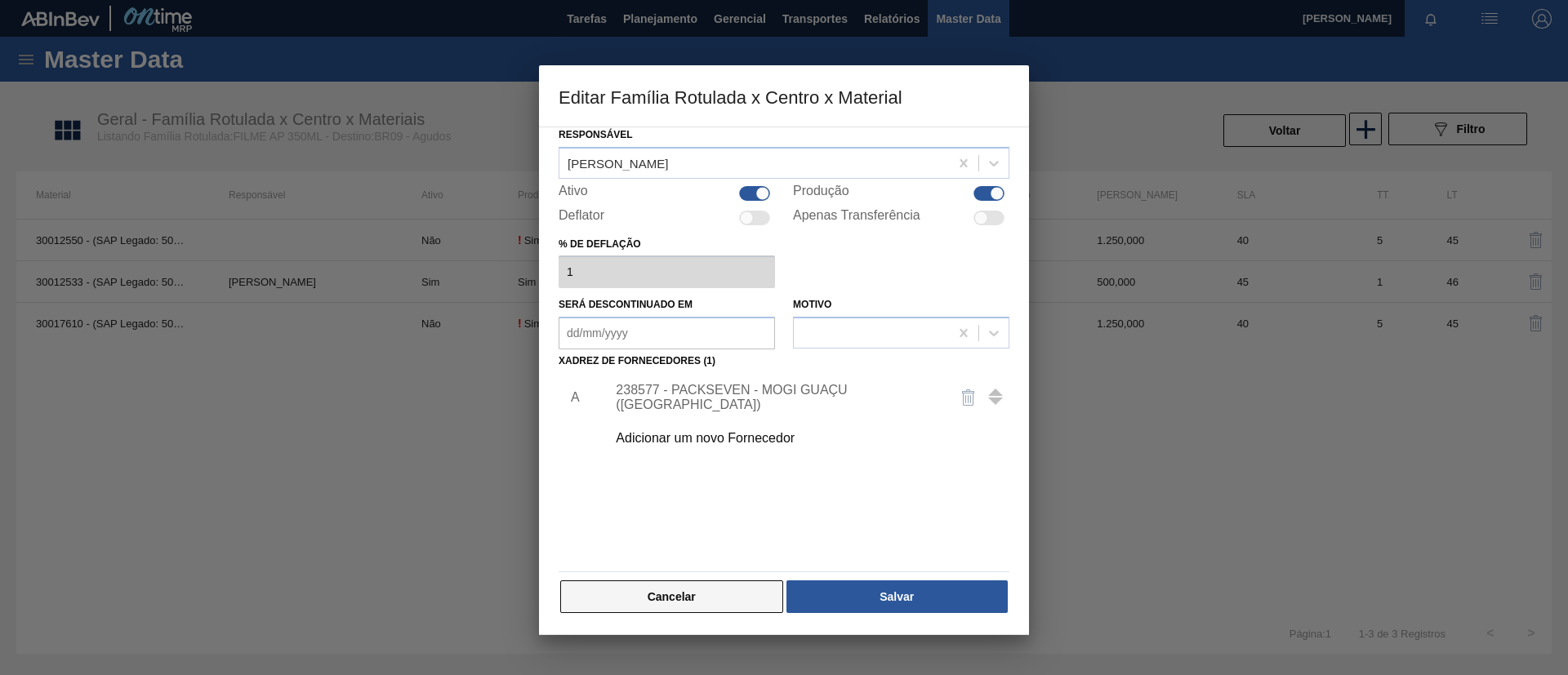
click at [725, 583] on button "Cancelar" at bounding box center [671, 597] width 223 height 33
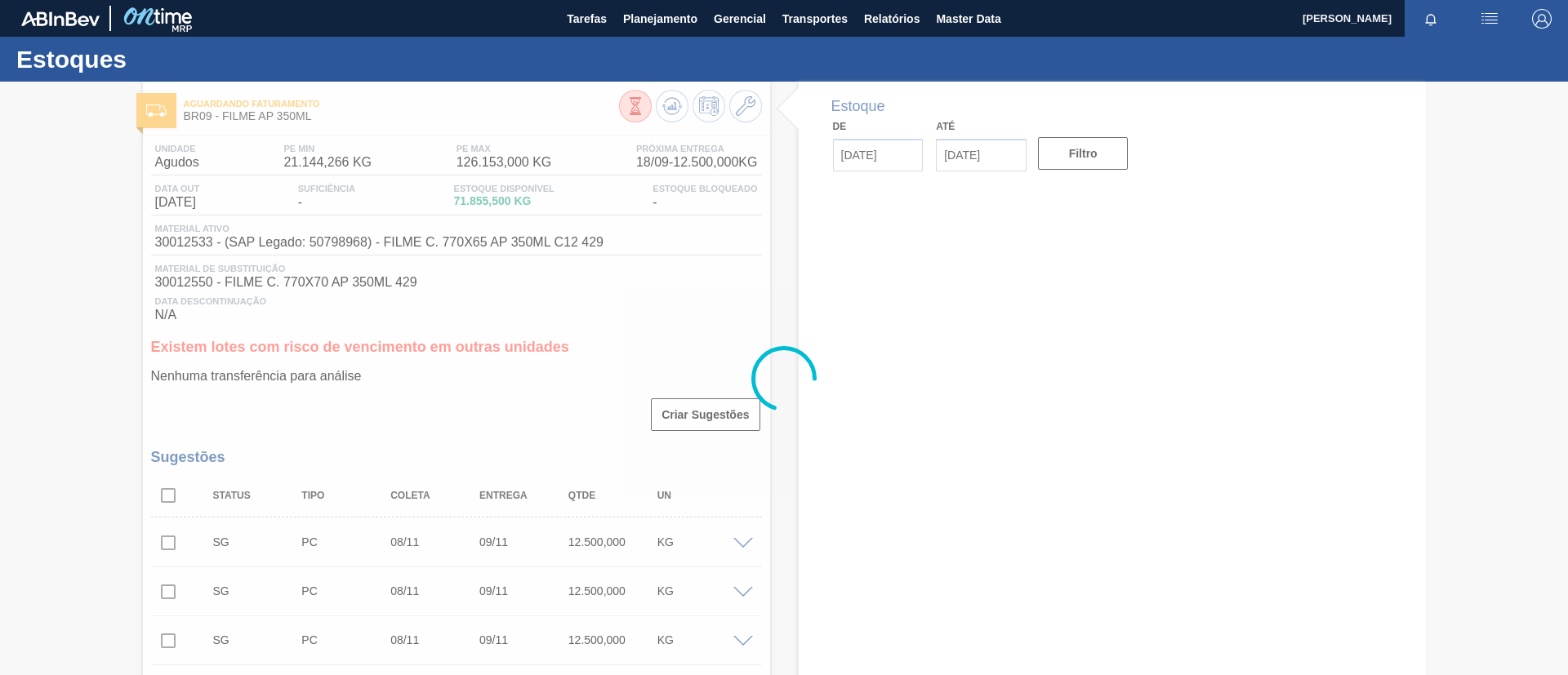
click at [669, 108] on div at bounding box center [784, 379] width 1568 height 594
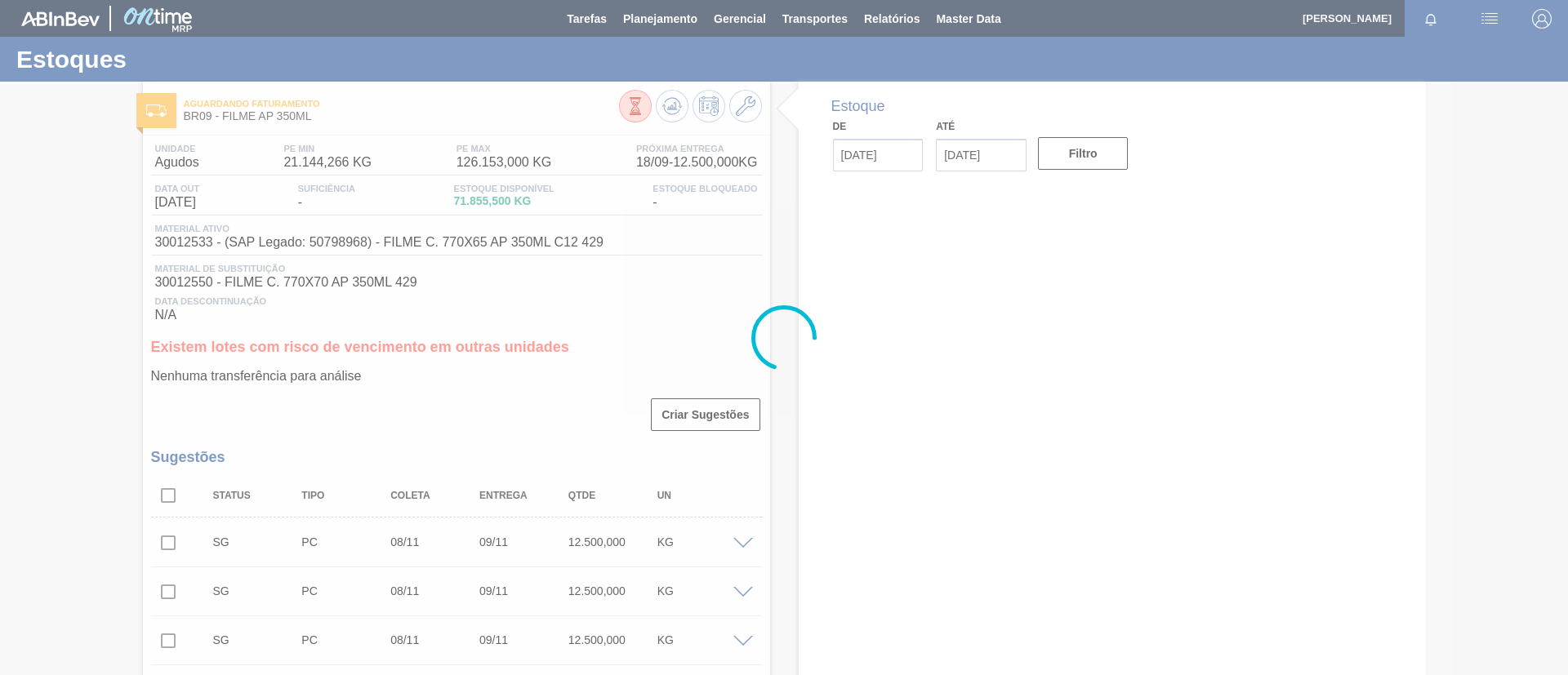
click at [673, 110] on div at bounding box center [784, 337] width 1568 height 675
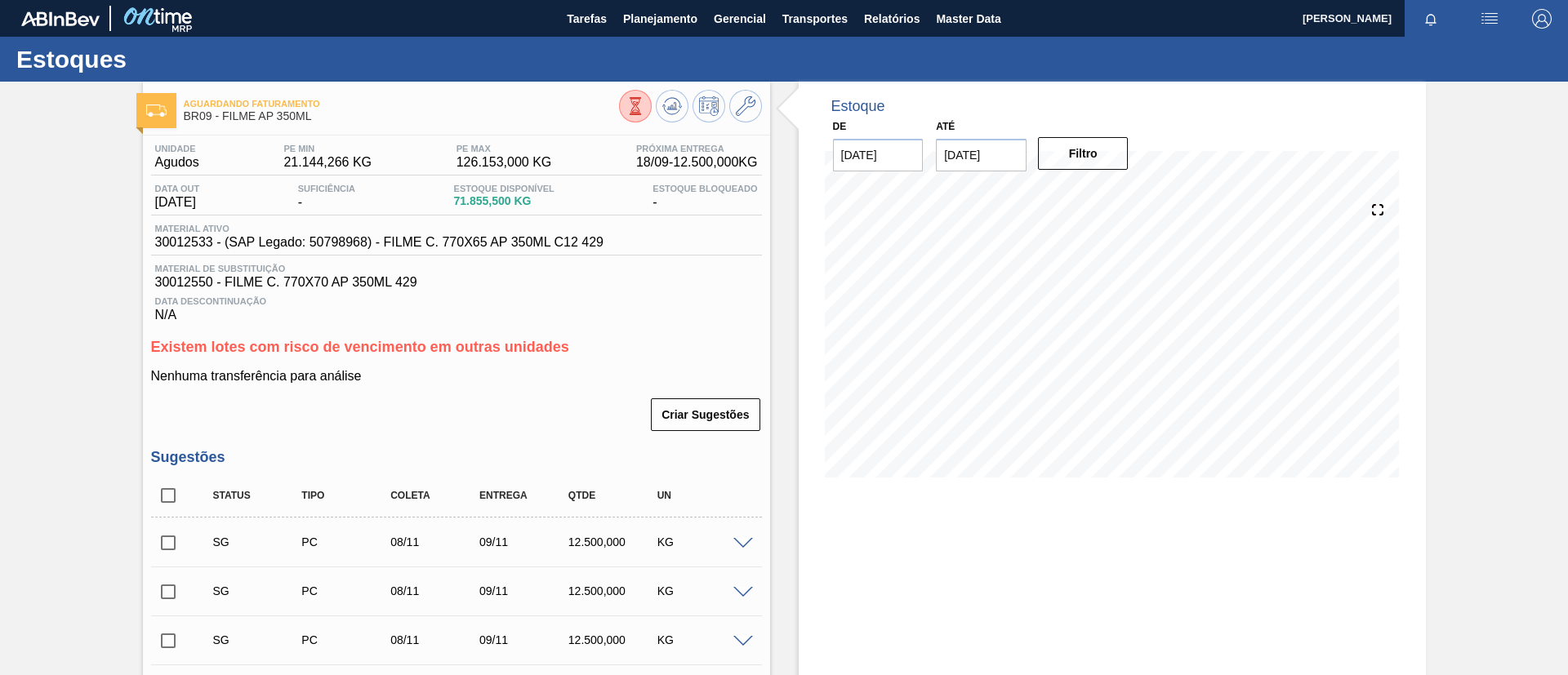
click at [678, 99] on icon at bounding box center [672, 106] width 19 height 19
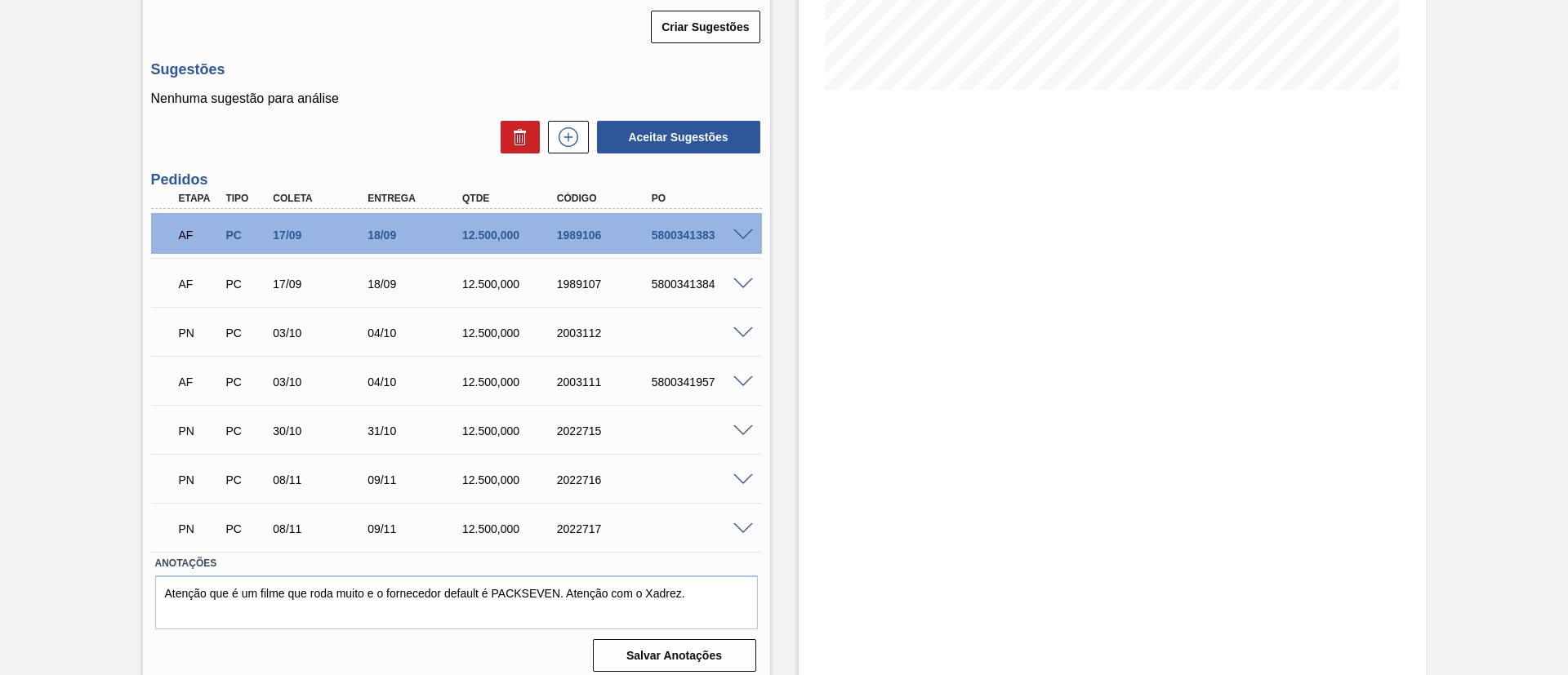
scroll to position [398, 0]
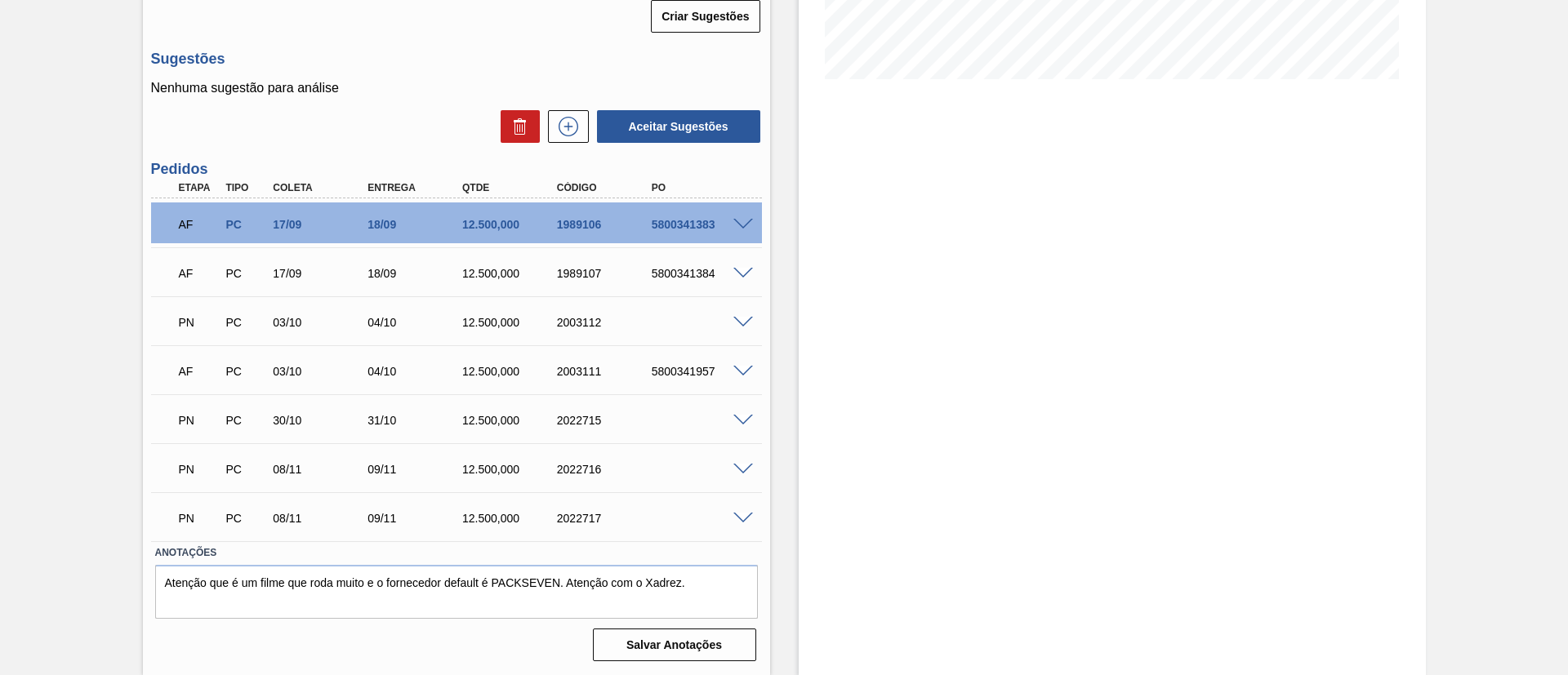
click at [740, 464] on span at bounding box center [743, 469] width 19 height 13
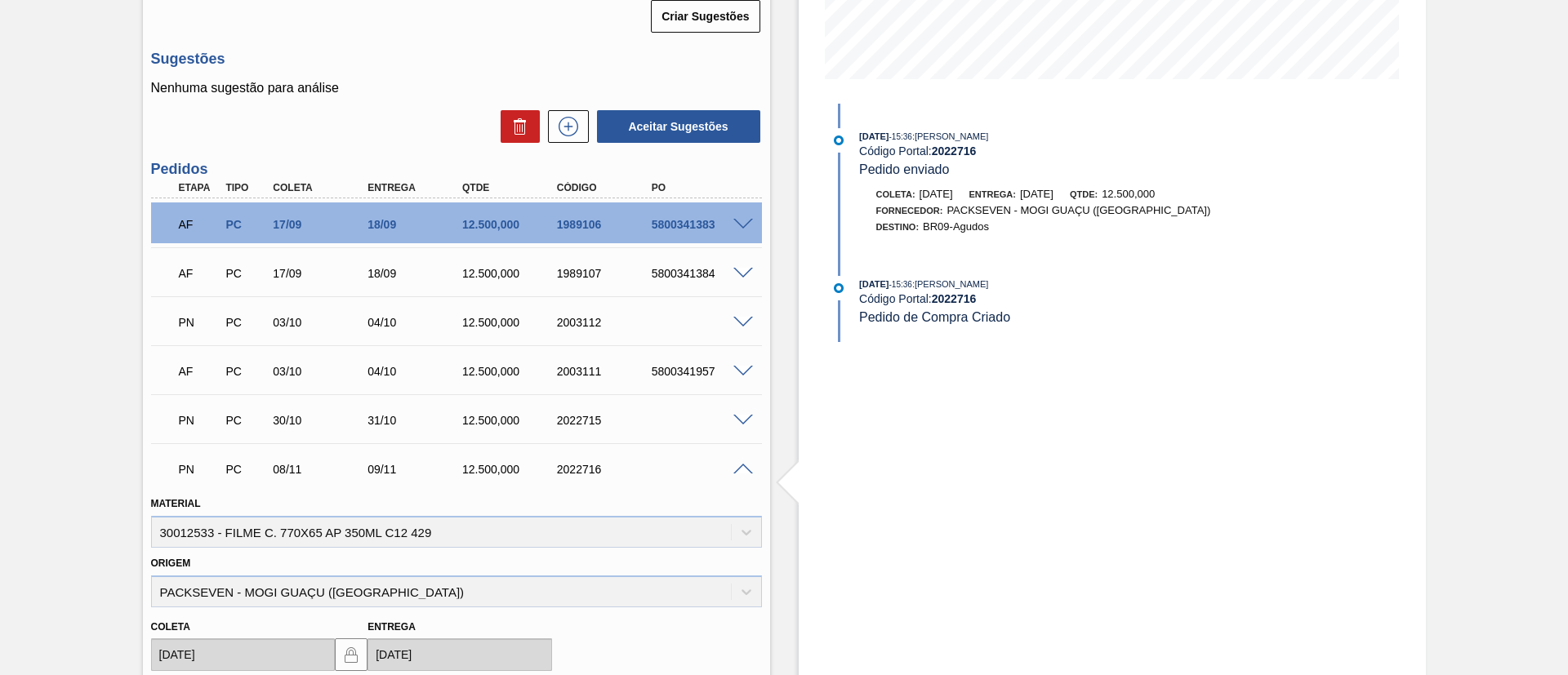
click at [740, 464] on span at bounding box center [743, 469] width 19 height 13
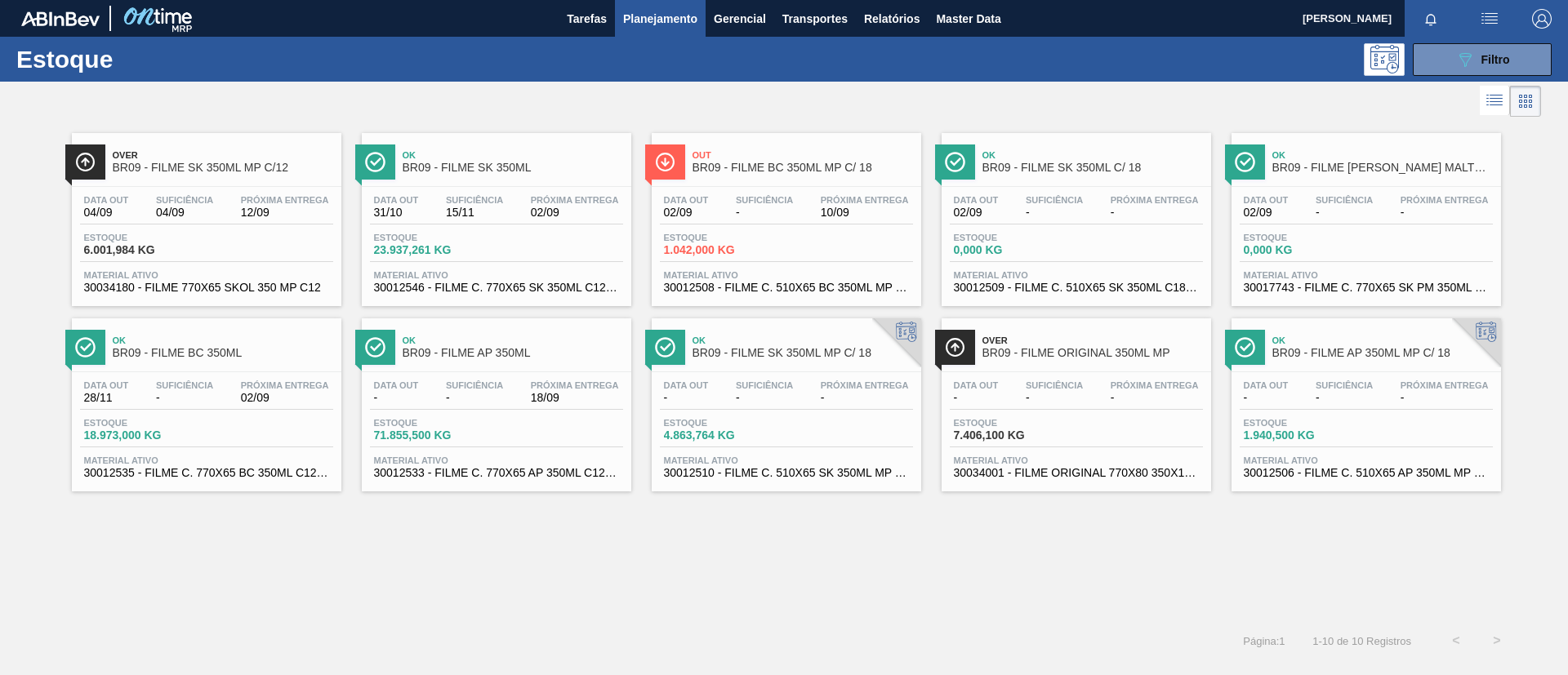
click at [164, 355] on span "BR09 - FILME BC 350ML" at bounding box center [223, 352] width 220 height 13
click at [1369, 357] on span "BR09 - FILME AP 350ML MP C/ 18" at bounding box center [1383, 352] width 220 height 13
click at [1086, 345] on span "Over" at bounding box center [1093, 340] width 220 height 10
click at [1480, 73] on button "089F7B8B-B2A5-4AFE-B5C0-19BA573D28AC Filtro" at bounding box center [1482, 60] width 139 height 33
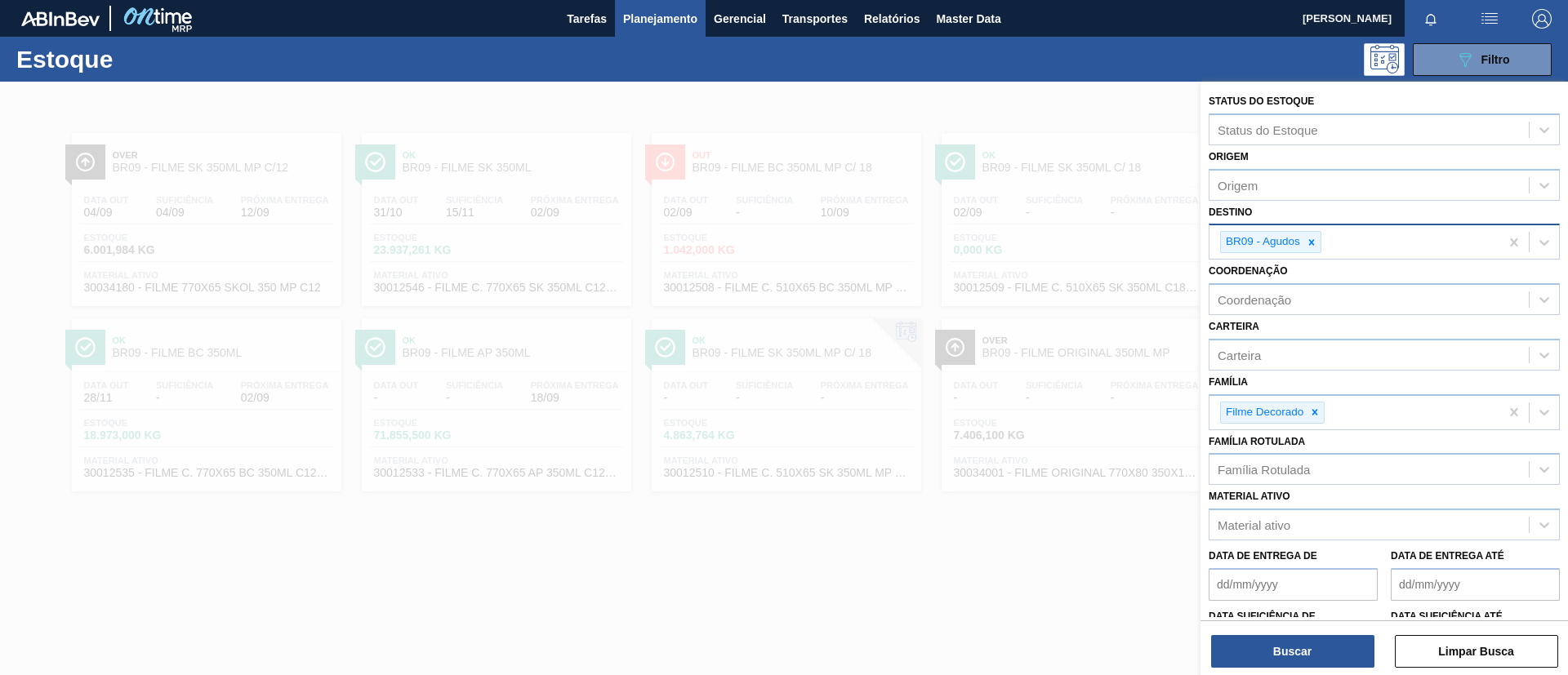
click at [1317, 252] on div "BR09 - Agudos" at bounding box center [1270, 241] width 101 height 22
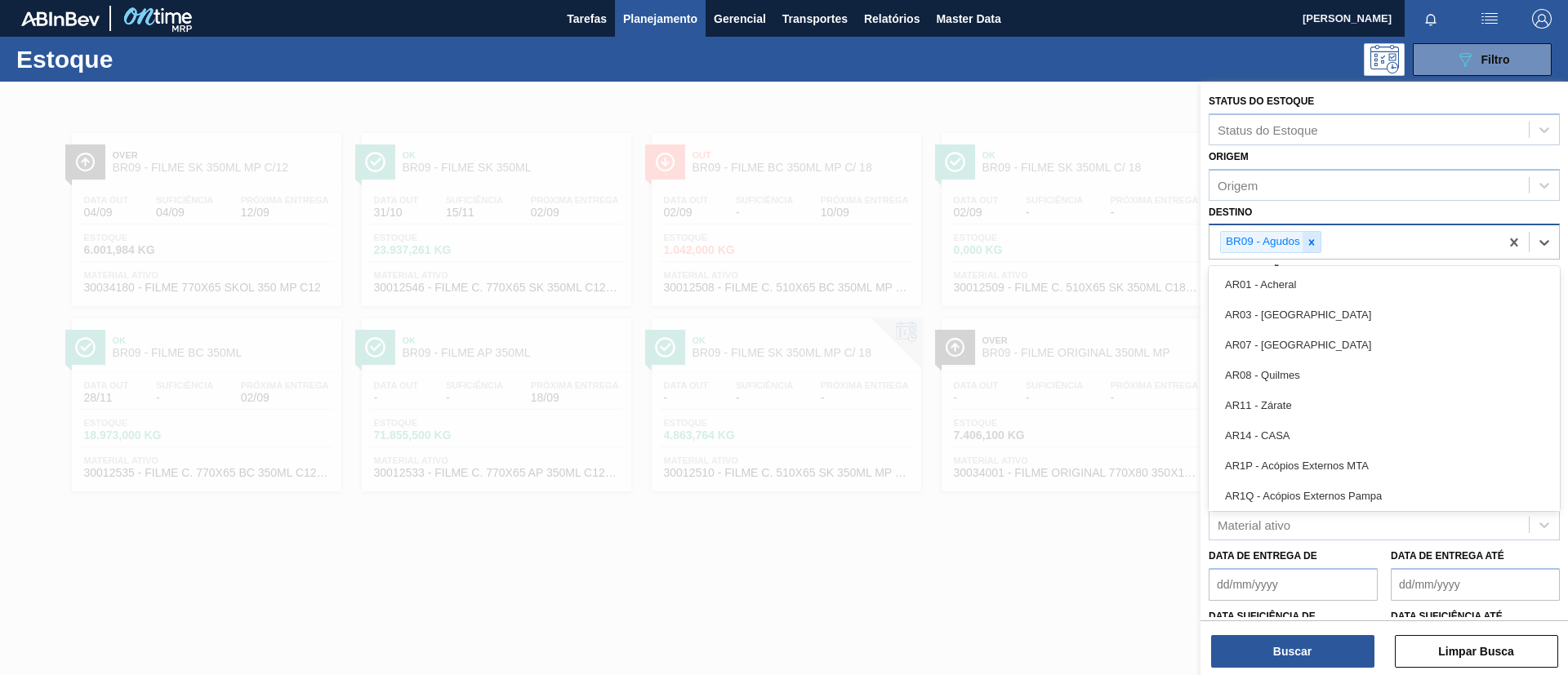
click at [1317, 248] on div at bounding box center [1311, 241] width 18 height 20
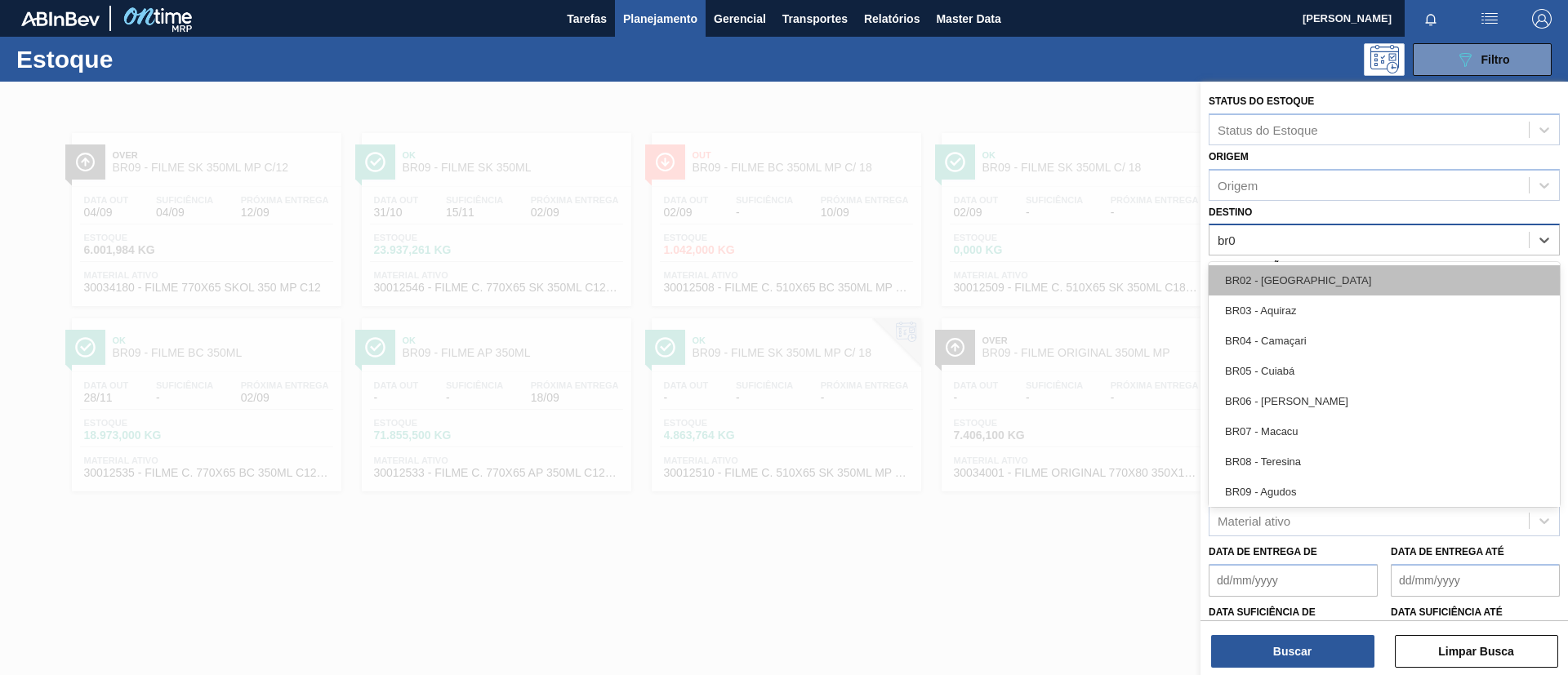
type input "br02"
click at [1327, 281] on div "BR02 - Sergipe" at bounding box center [1383, 280] width 351 height 30
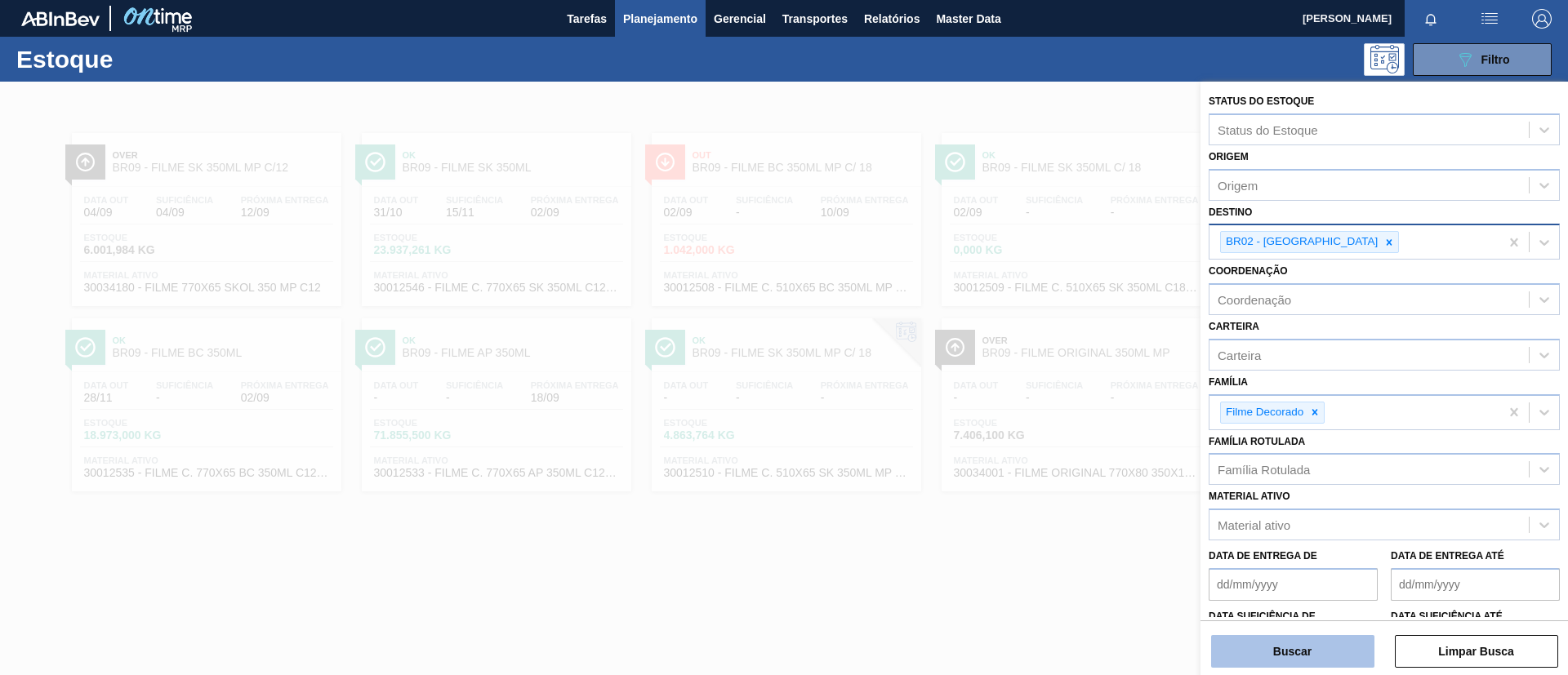
drag, startPoint x: 1299, startPoint y: 663, endPoint x: 1292, endPoint y: 656, distance: 9.9
click at [1292, 656] on button "Buscar" at bounding box center [1293, 652] width 163 height 33
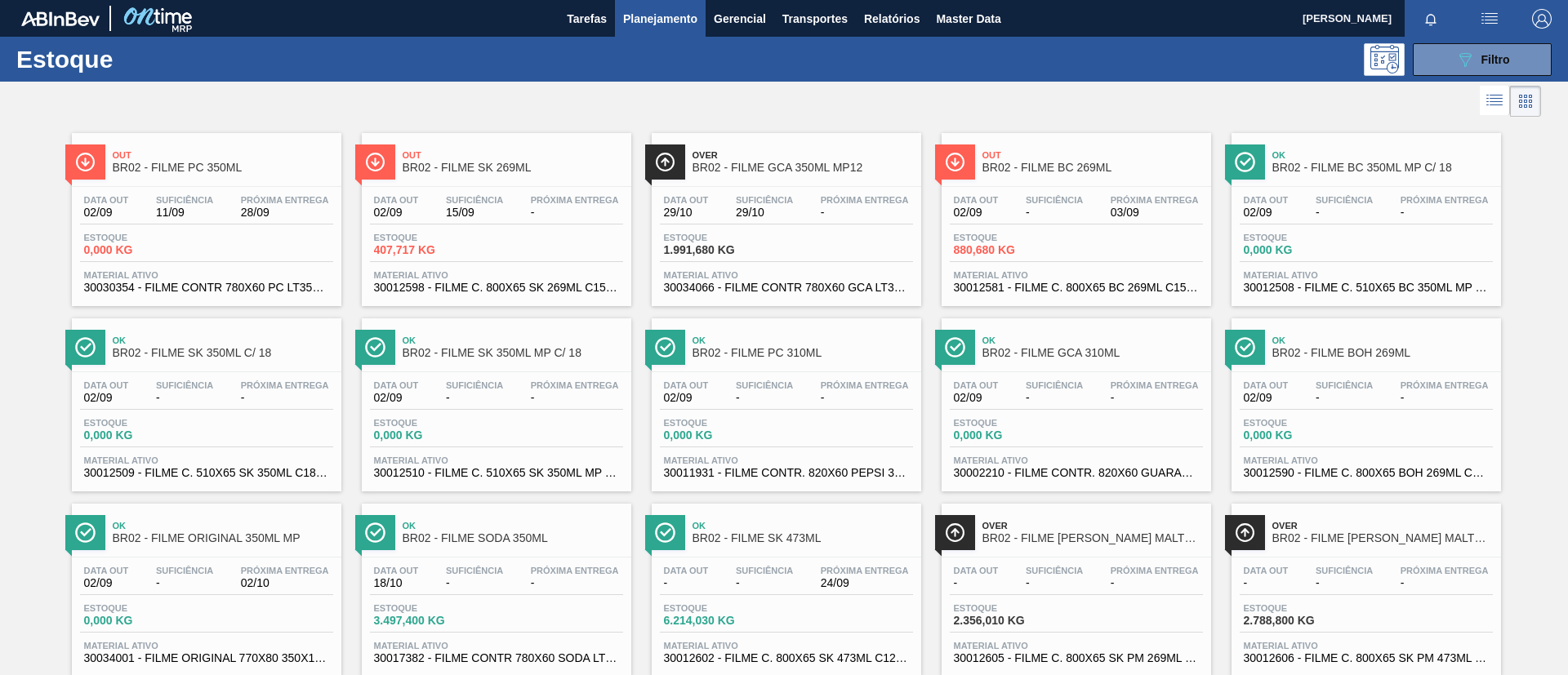
click at [247, 168] on span "BR02 - FILME PC 350ML" at bounding box center [223, 167] width 220 height 13
click at [519, 174] on div "Out BR02 - FILME SK 269ML" at bounding box center [513, 162] width 220 height 37
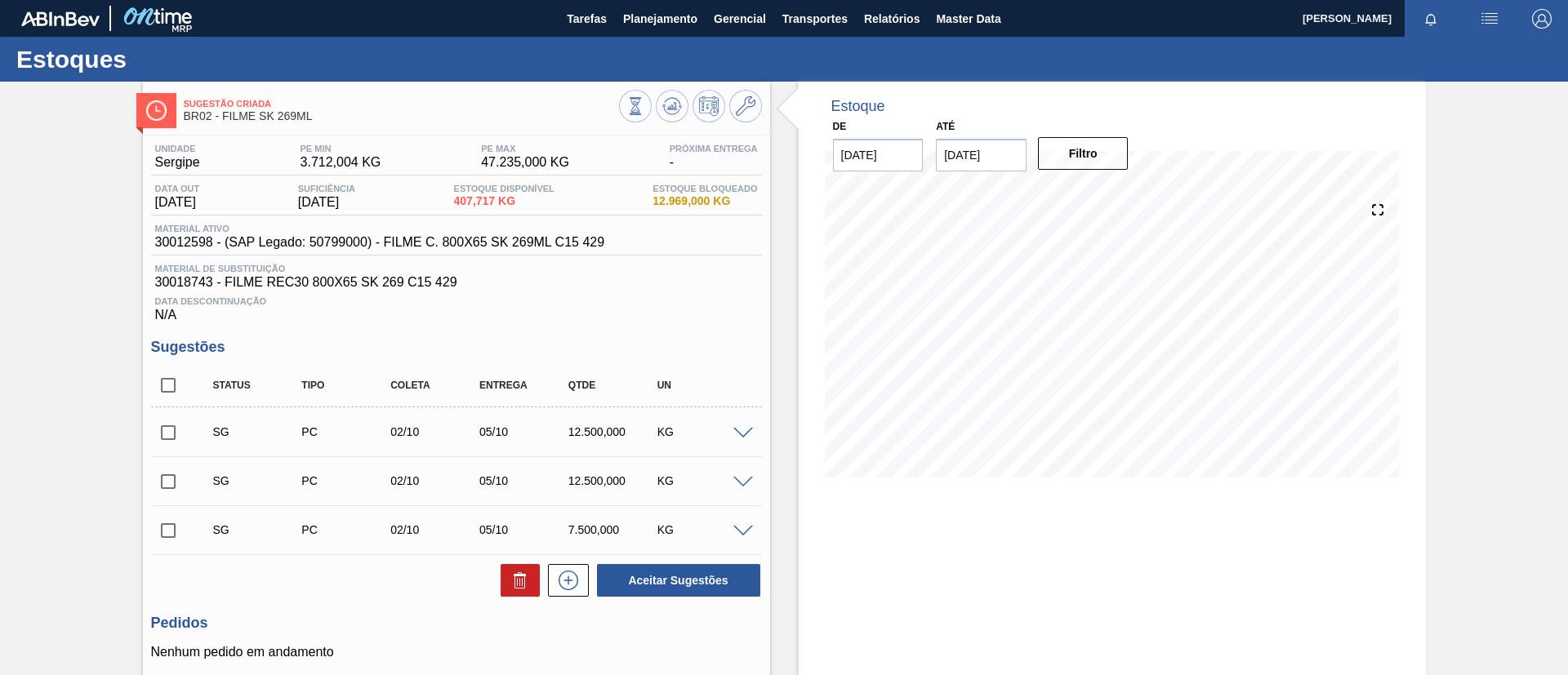
click at [0, 374] on div "Sugestão Criada BR02 - FILME SK 269ML Unidade Sergipe PE MIN 3.712,004 KG PE MA…" at bounding box center [784, 444] width 1568 height 725
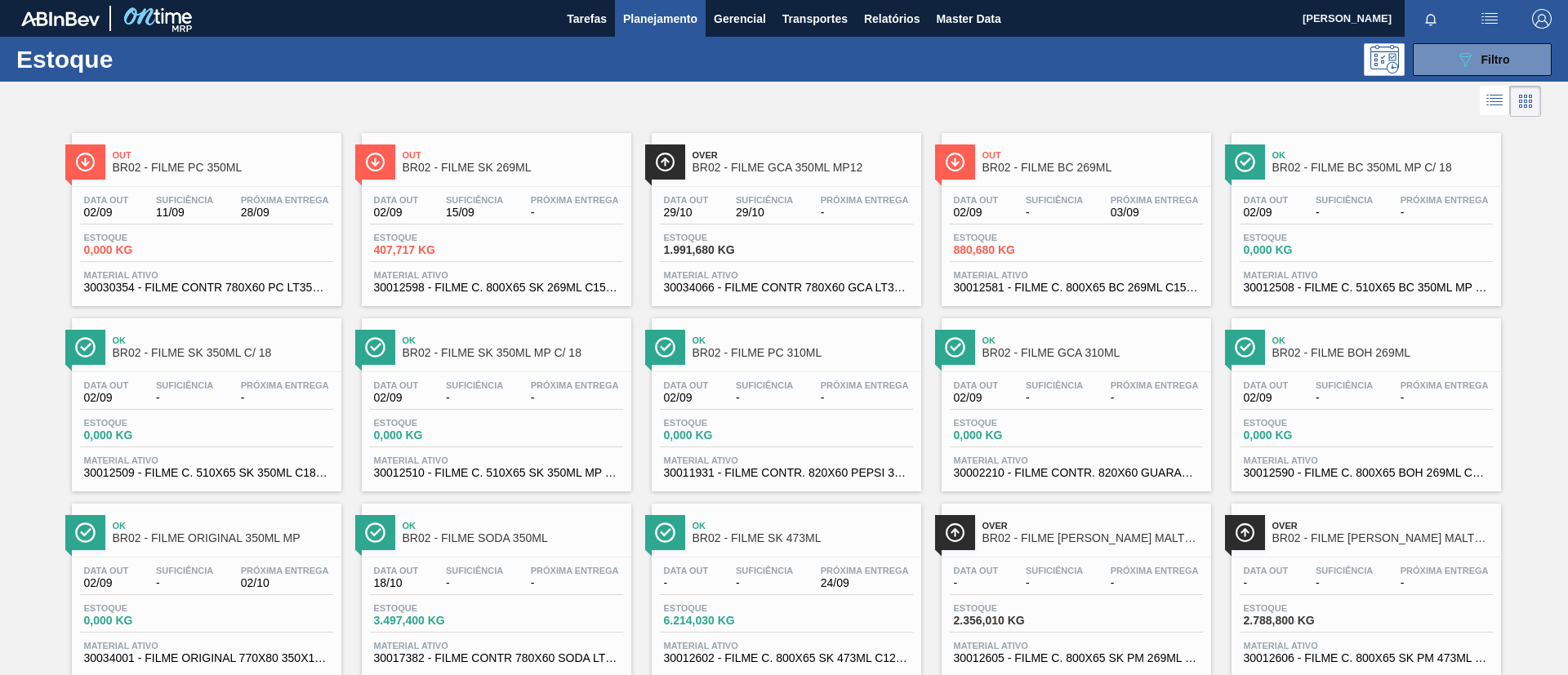
click at [1022, 170] on span "BR02 - FILME BC 269ML" at bounding box center [1093, 167] width 220 height 13
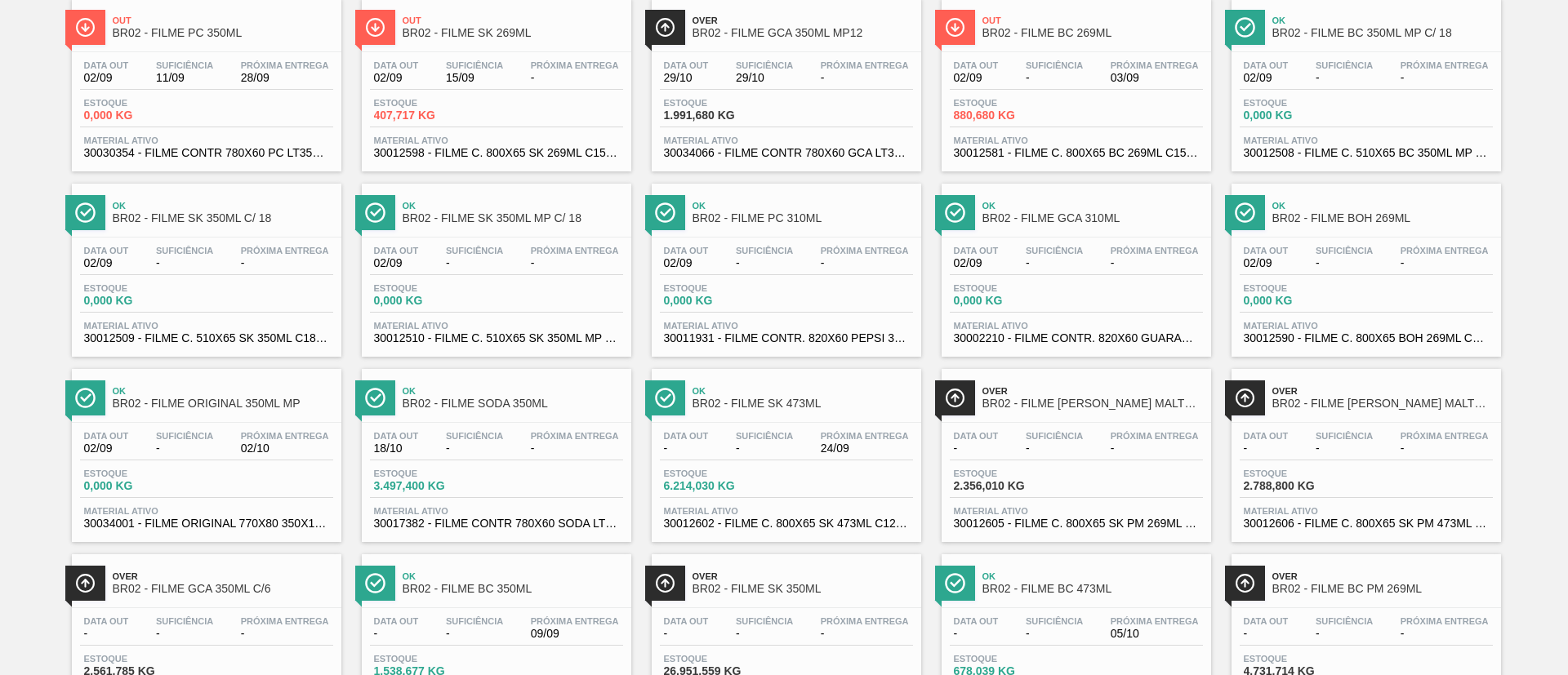
scroll to position [111, 0]
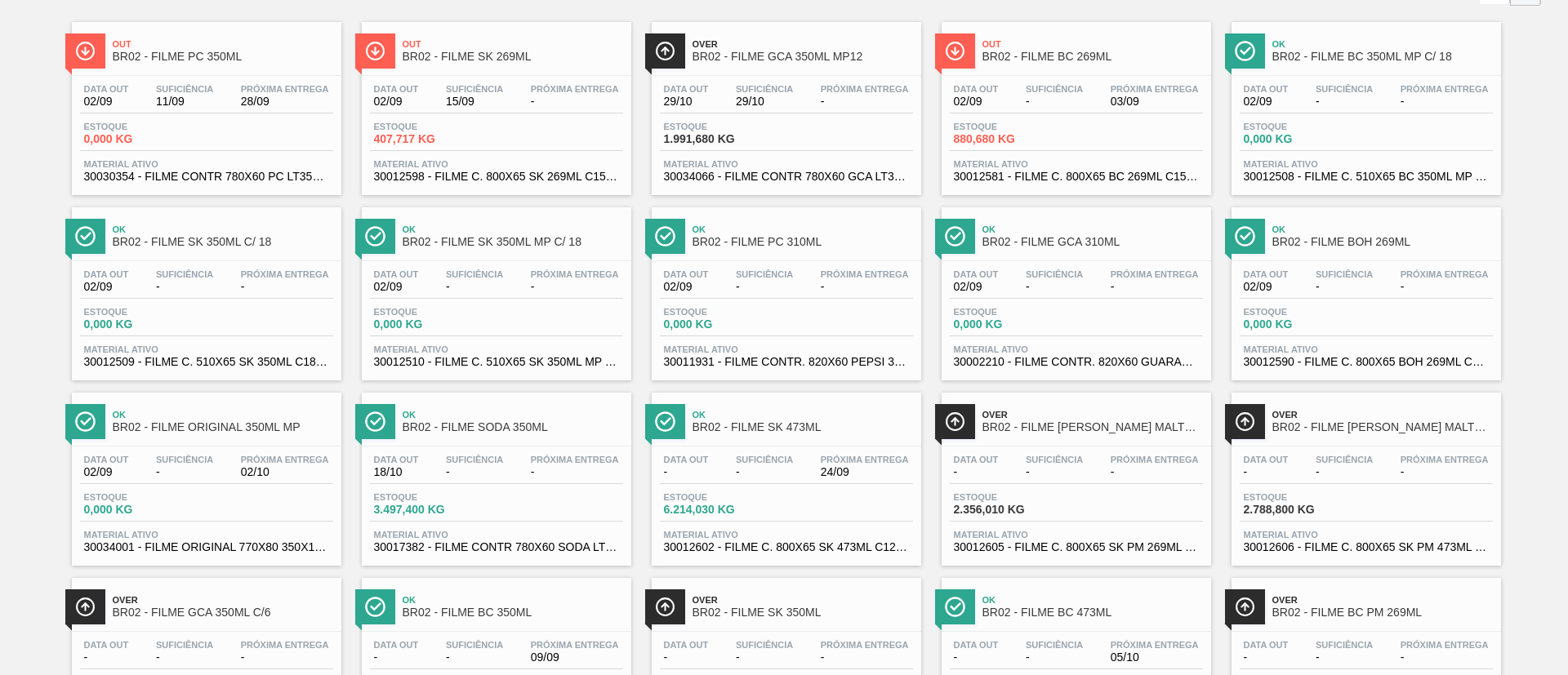
click at [503, 419] on span "Ok" at bounding box center [513, 414] width 220 height 10
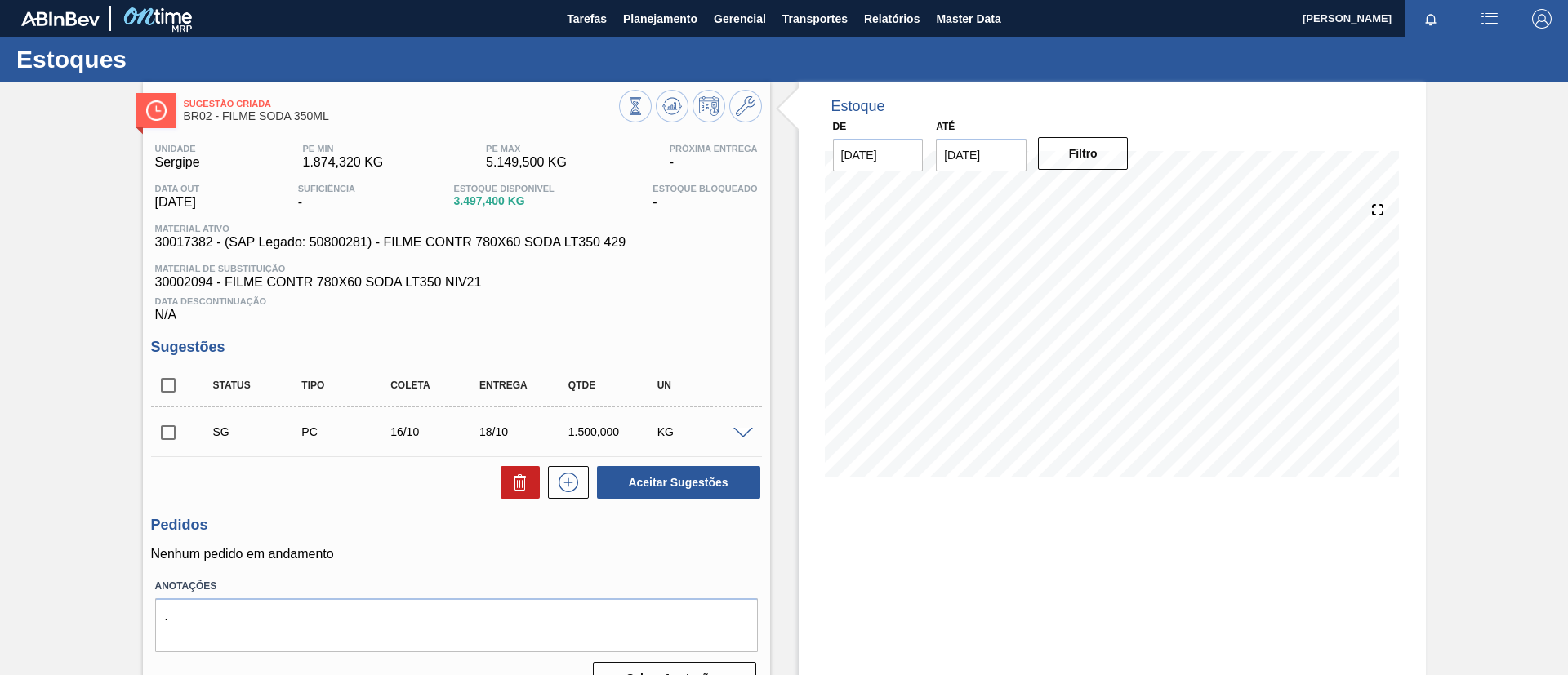
click at [747, 429] on span at bounding box center [743, 434] width 19 height 13
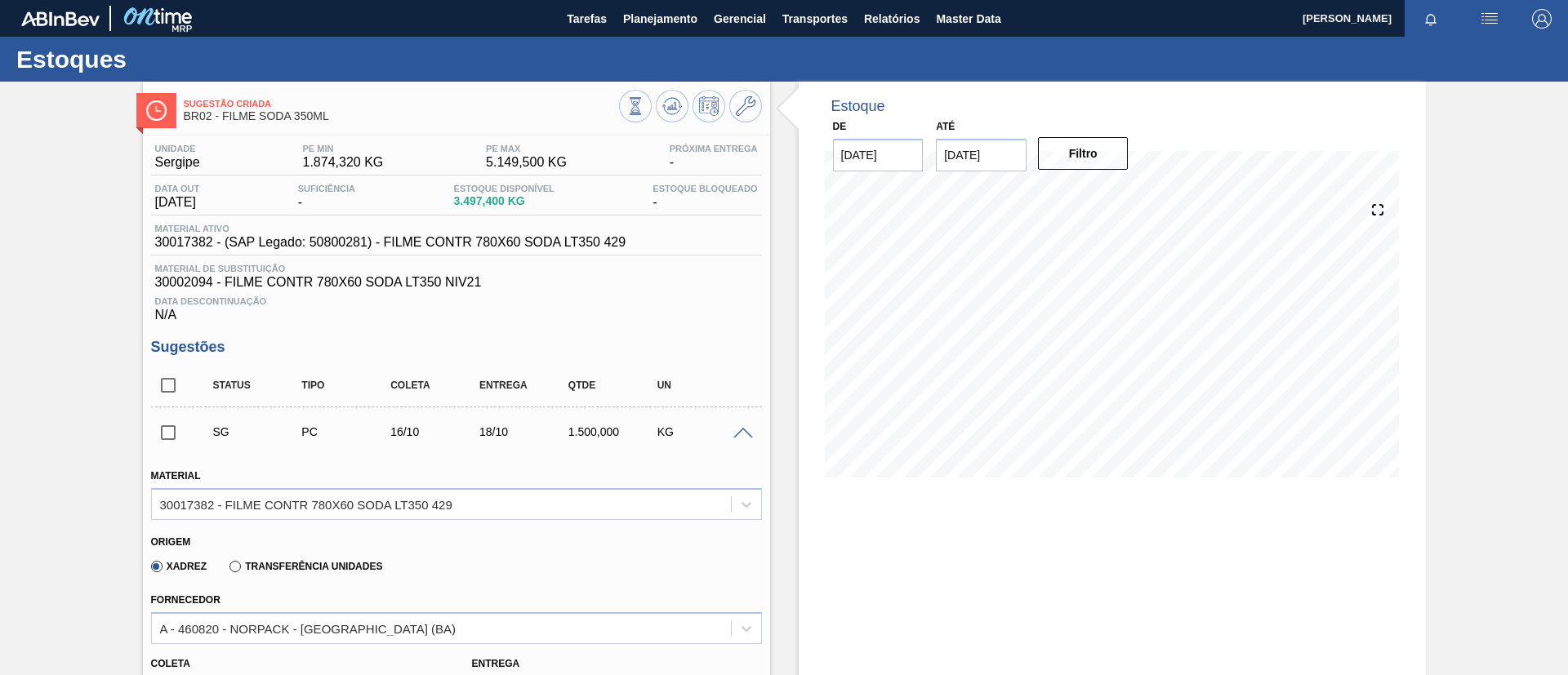
click at [747, 429] on span at bounding box center [743, 434] width 19 height 13
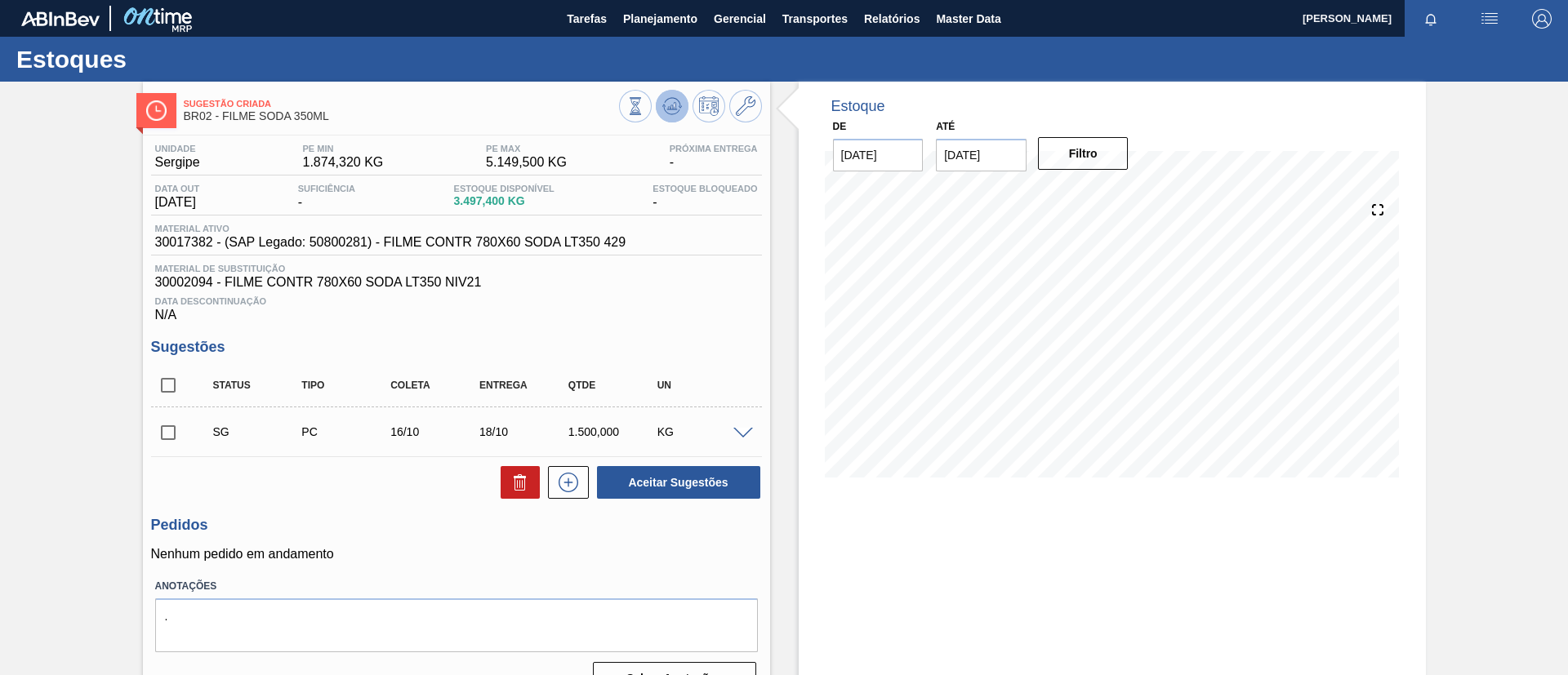
click at [681, 110] on button at bounding box center [672, 106] width 33 height 33
click at [177, 442] on input "checkbox" at bounding box center [168, 433] width 35 height 35
click at [670, 484] on button "Aceitar Sugestões" at bounding box center [678, 483] width 163 height 33
checkbox input "false"
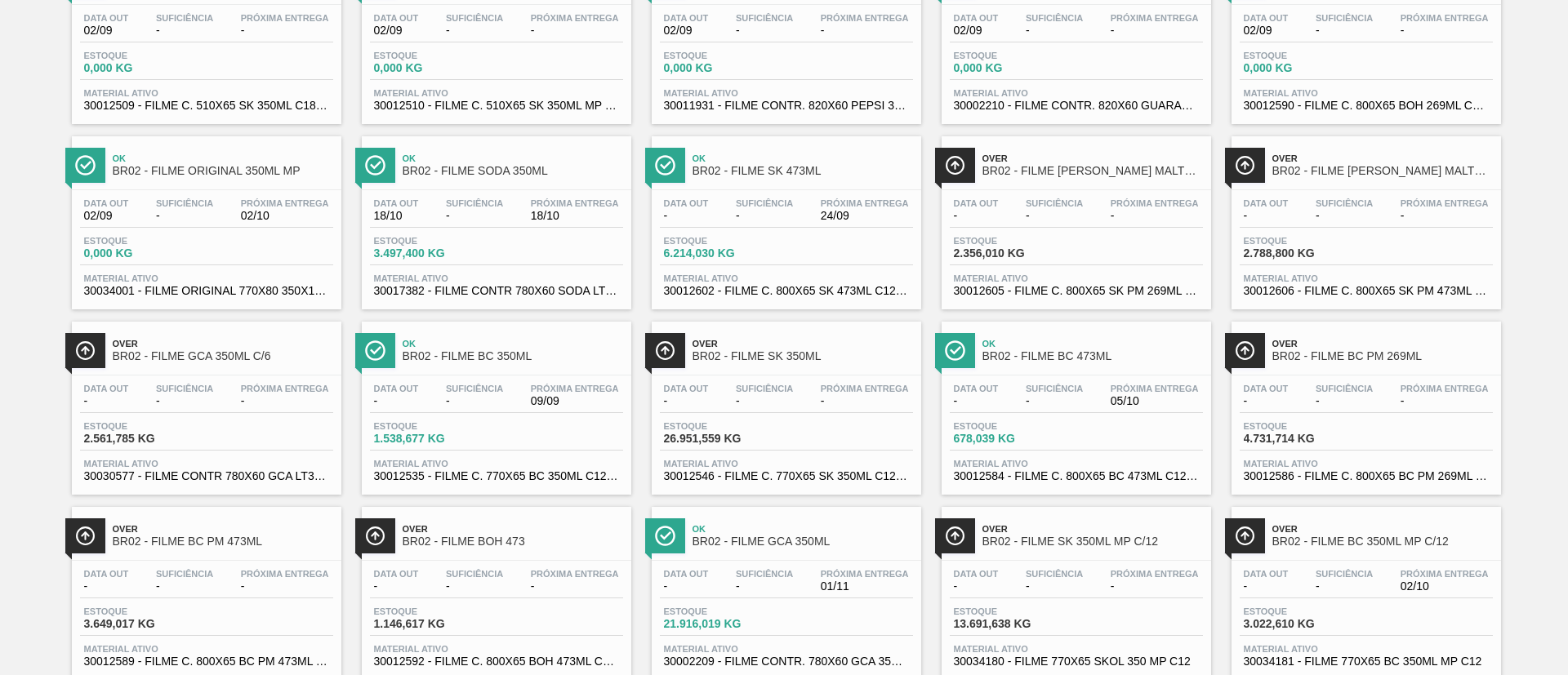
scroll to position [490, 0]
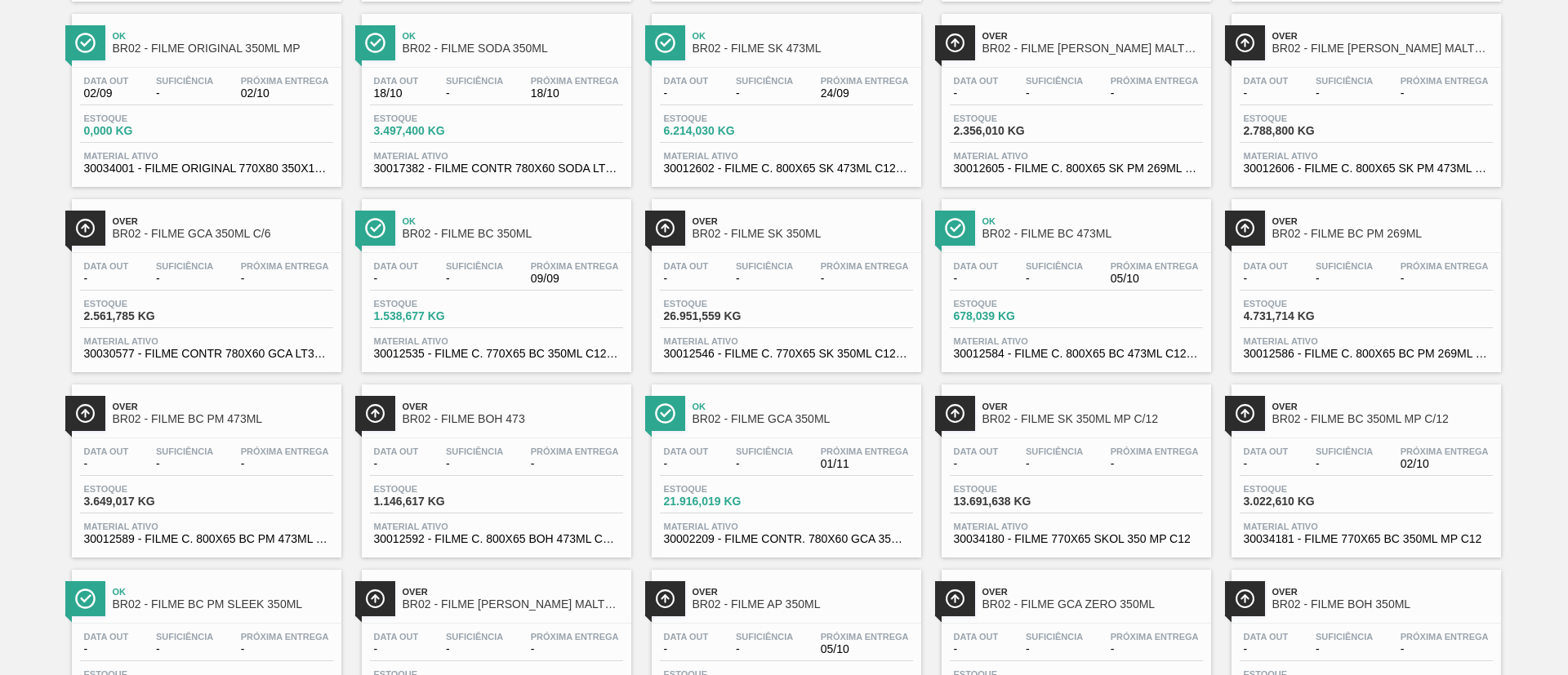
click at [552, 244] on div "Ok BR02 - FILME BC 350ML" at bounding box center [513, 228] width 220 height 37
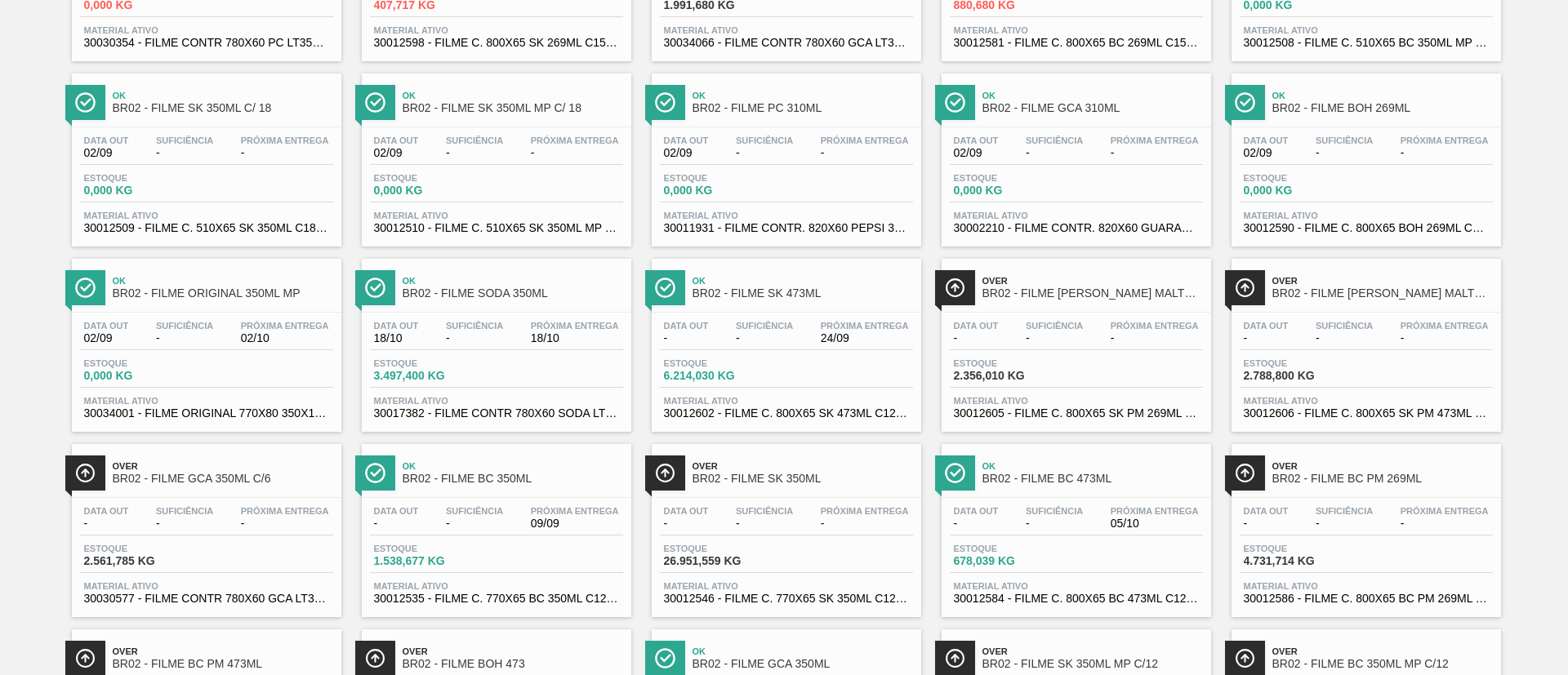
scroll to position [367, 0]
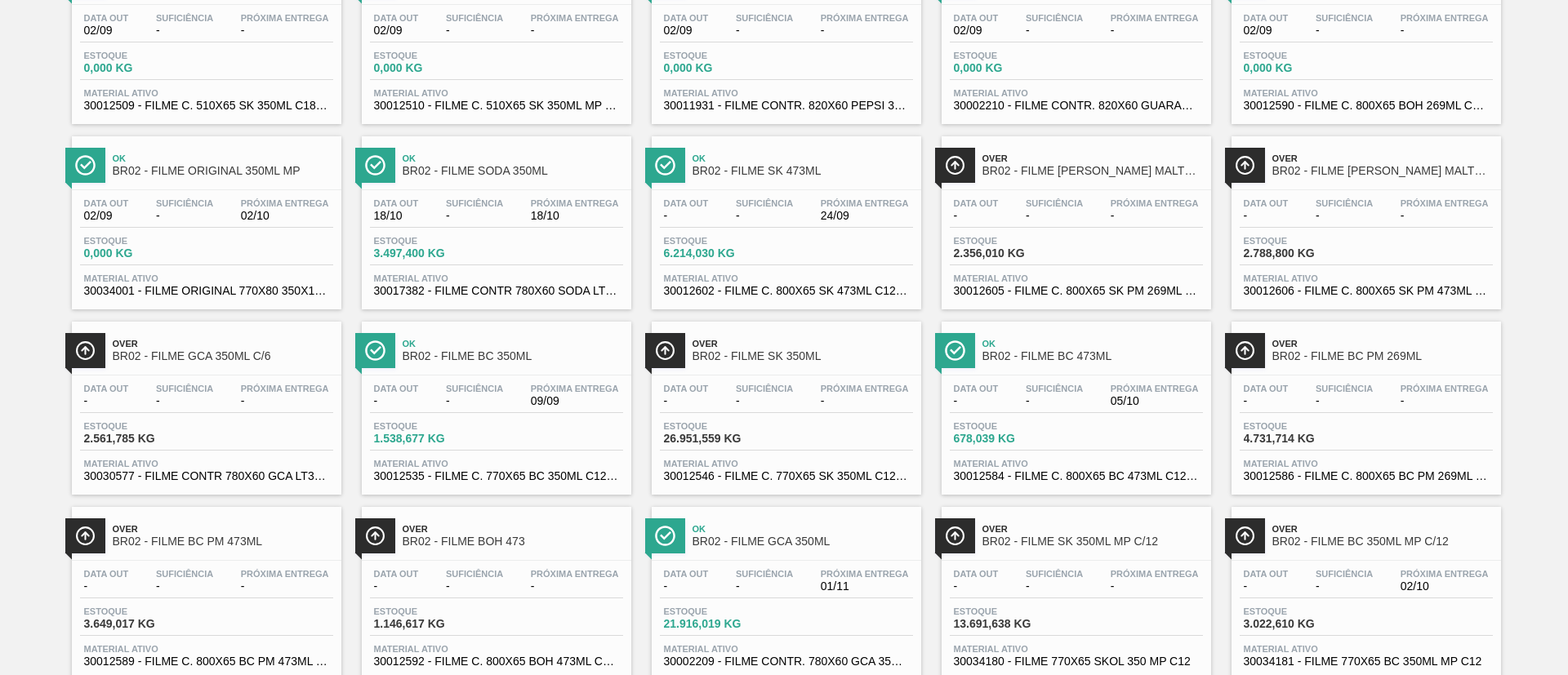
click at [1124, 361] on span "BR02 - FILME BC 473ML" at bounding box center [1093, 356] width 220 height 13
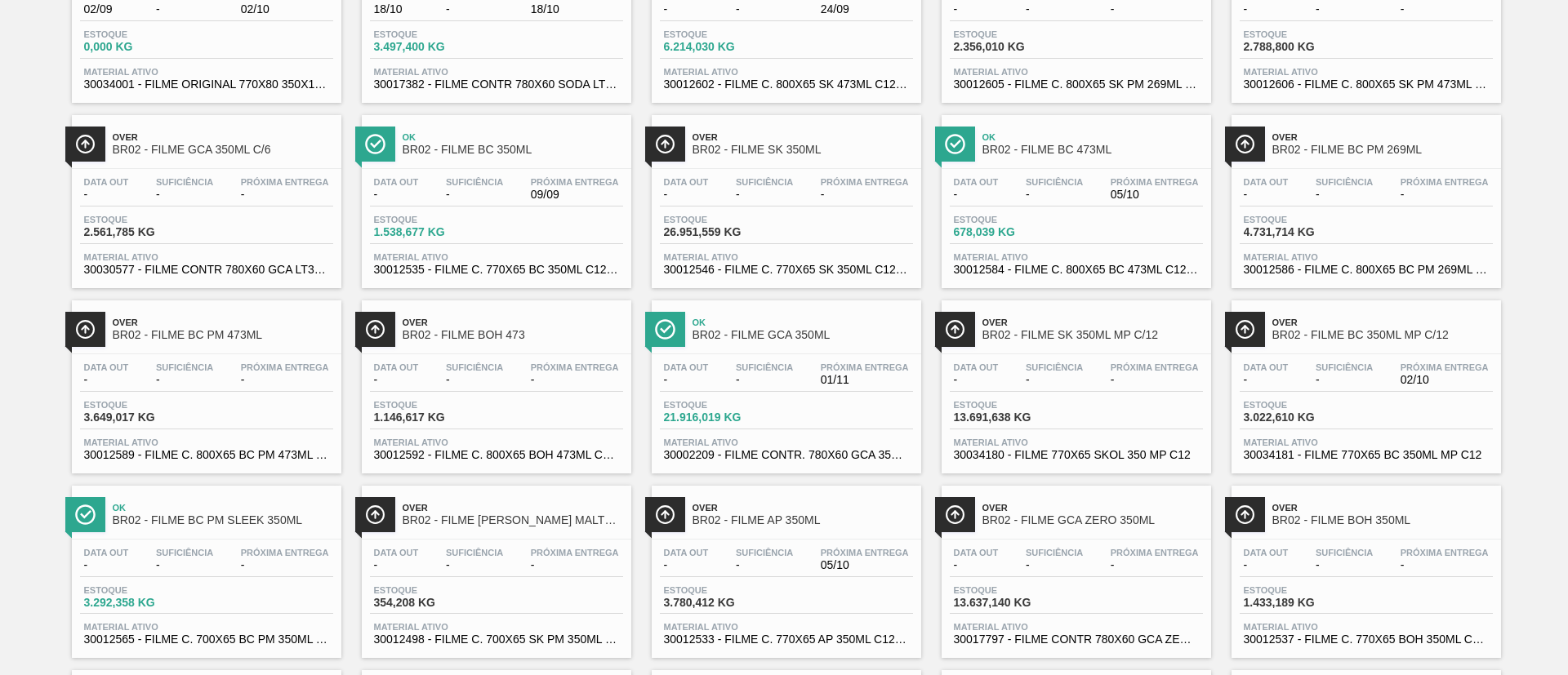
scroll to position [612, 0]
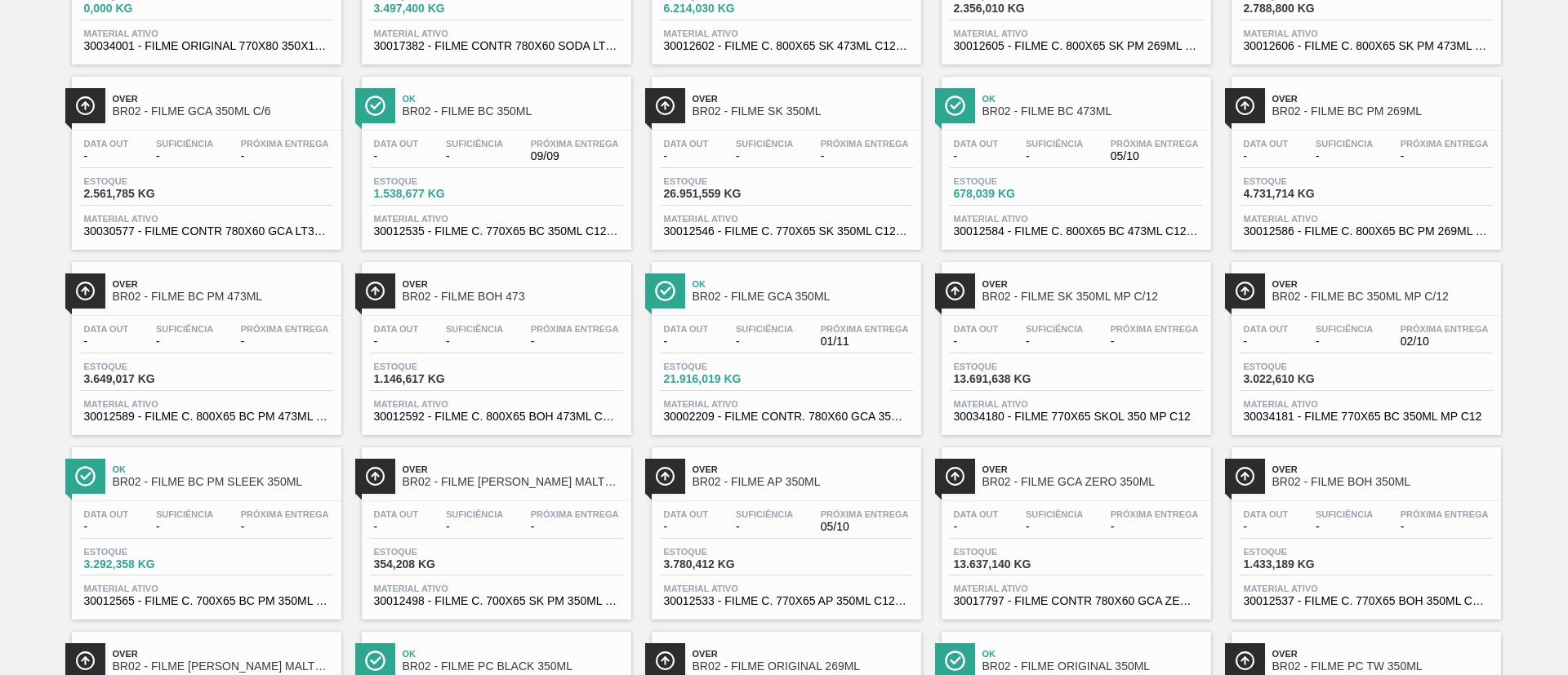
click at [813, 304] on div "Ok BR02 - FILME GCA 350ML" at bounding box center [803, 291] width 220 height 37
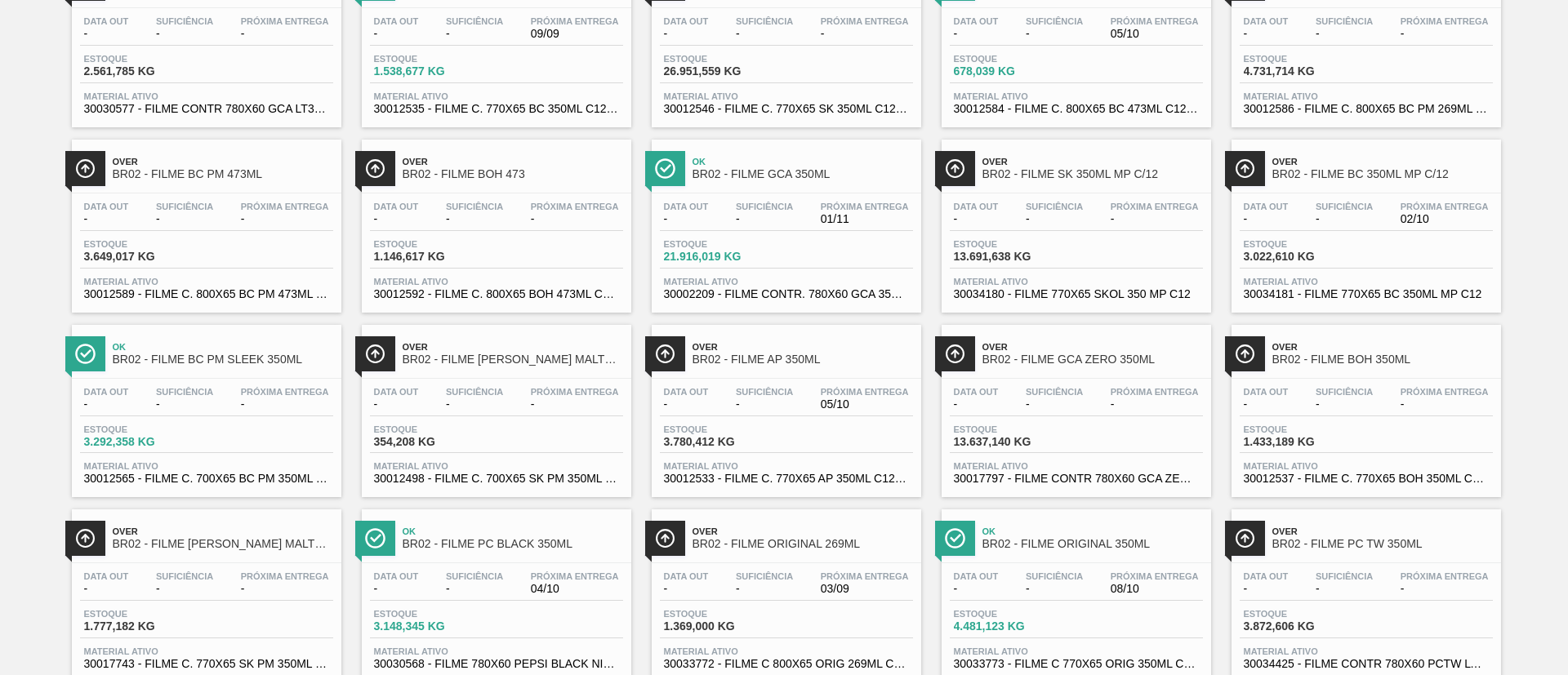
click at [227, 361] on span "BR02 - FILME BC PM SLEEK 350ML" at bounding box center [223, 359] width 220 height 13
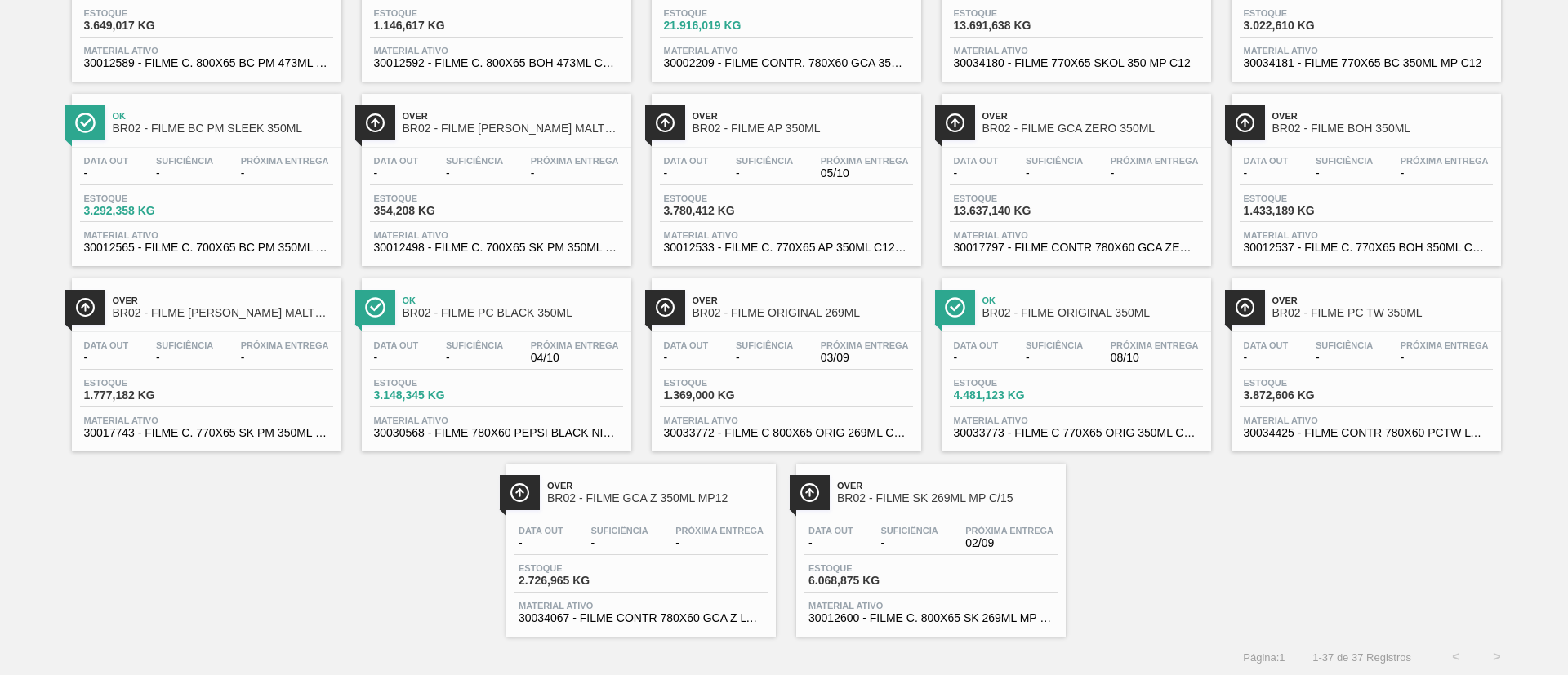
scroll to position [968, 0]
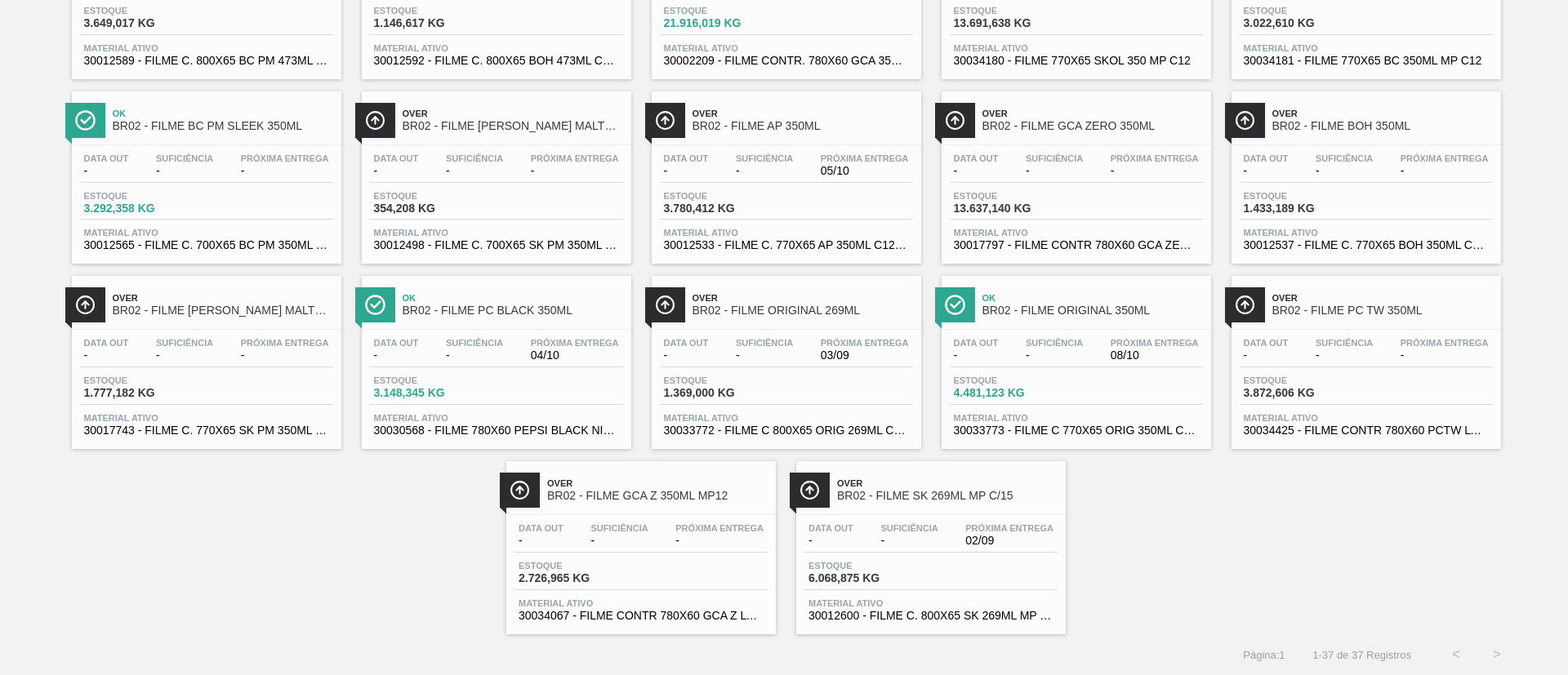
click at [802, 130] on span "BR02 - FILME AP 350ML" at bounding box center [803, 126] width 220 height 13
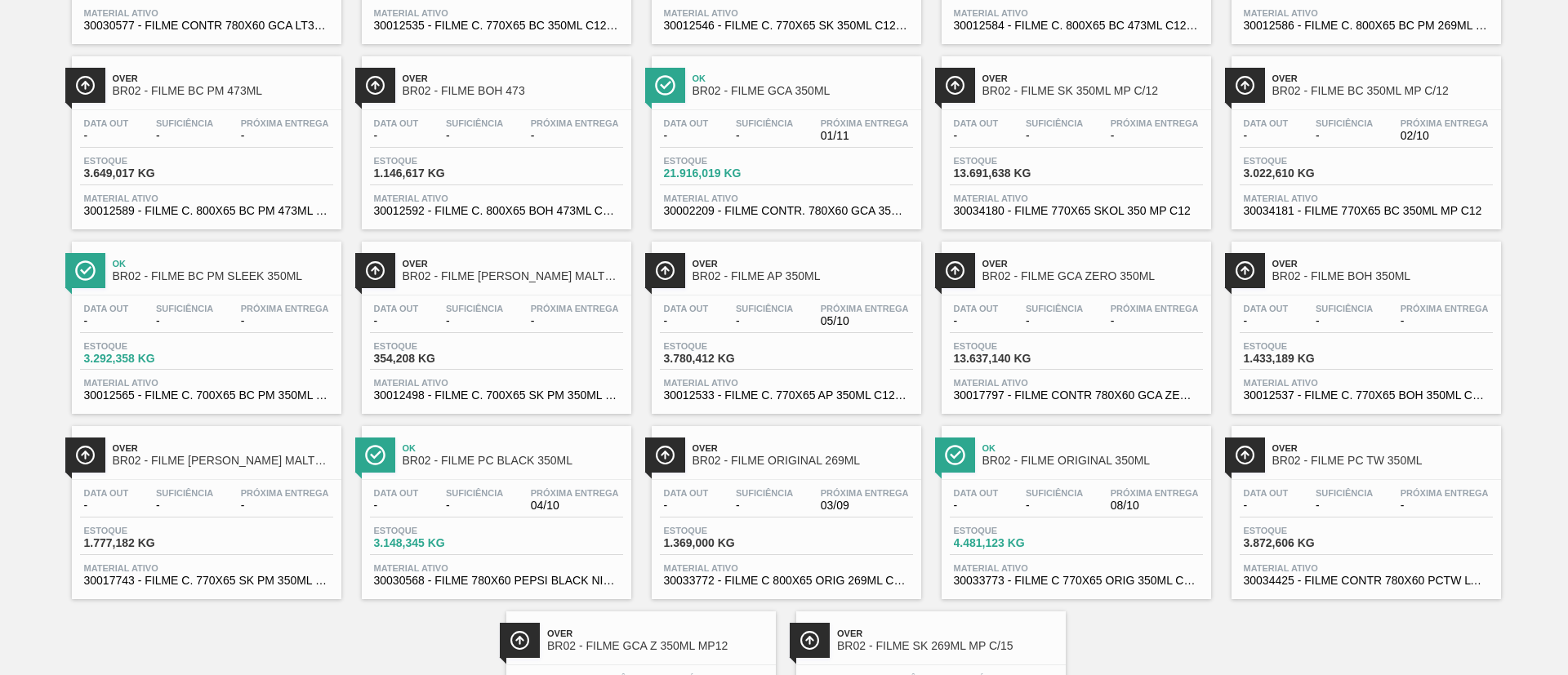
scroll to position [858, 0]
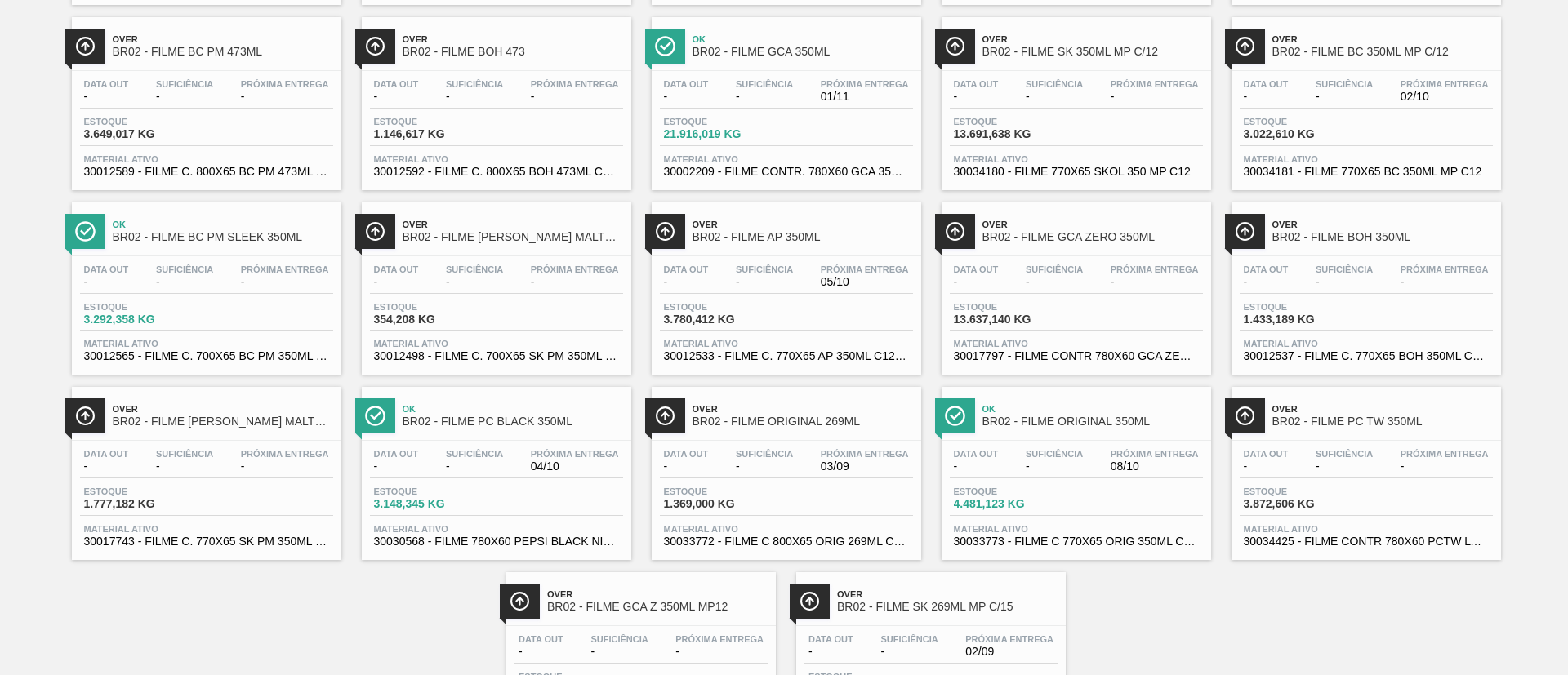
click at [1077, 248] on div "Over BR02 - FILME GCA ZERO 350ML" at bounding box center [1093, 232] width 220 height 37
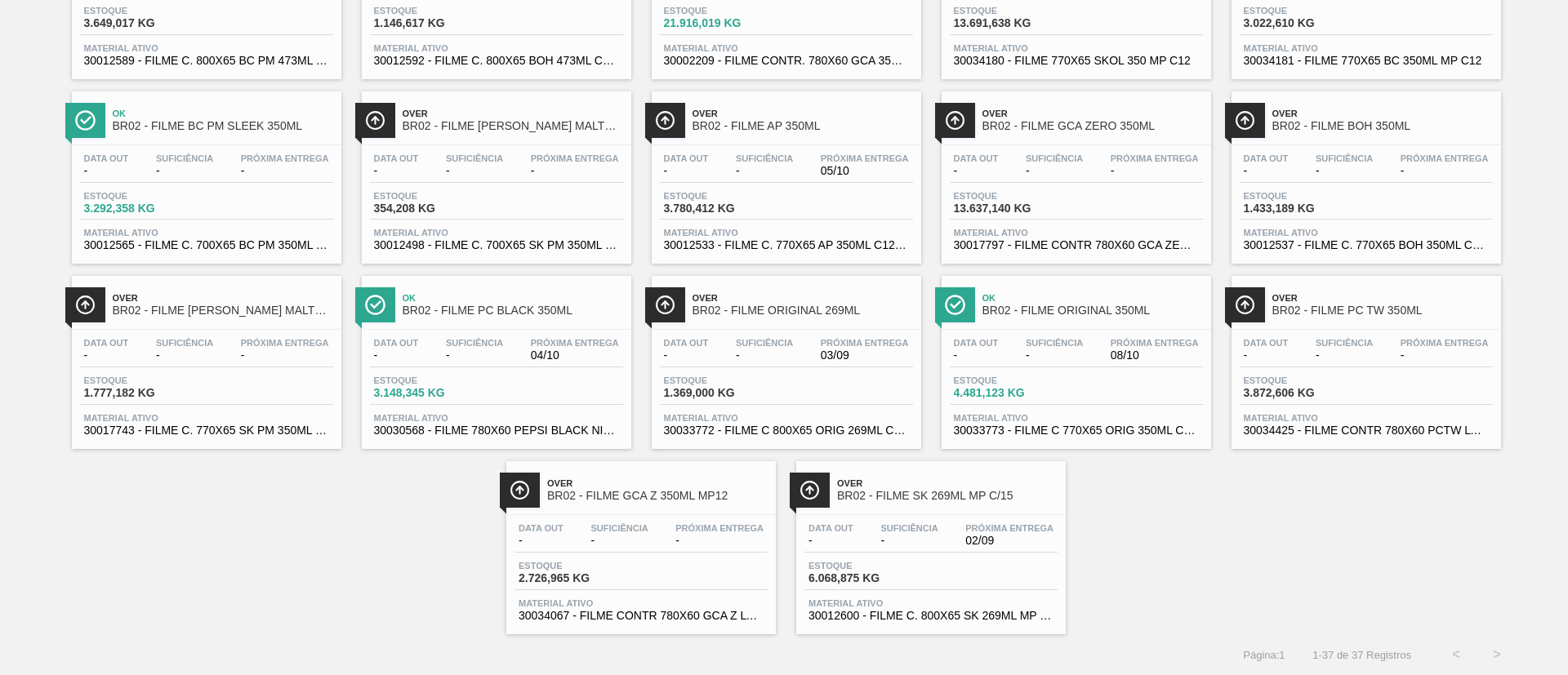
scroll to position [963, 0]
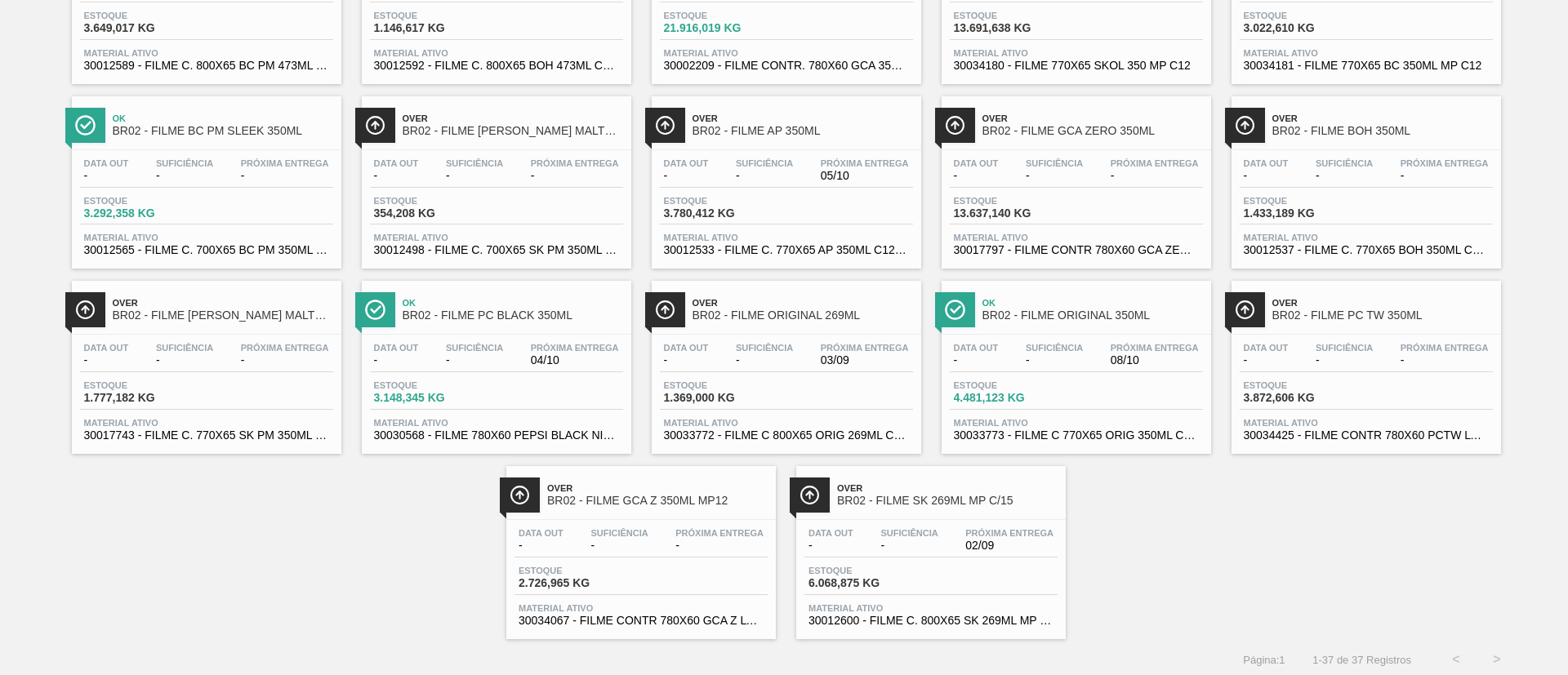
click at [559, 314] on span "BR02 - FILME PC BLACK 350ML" at bounding box center [513, 315] width 220 height 13
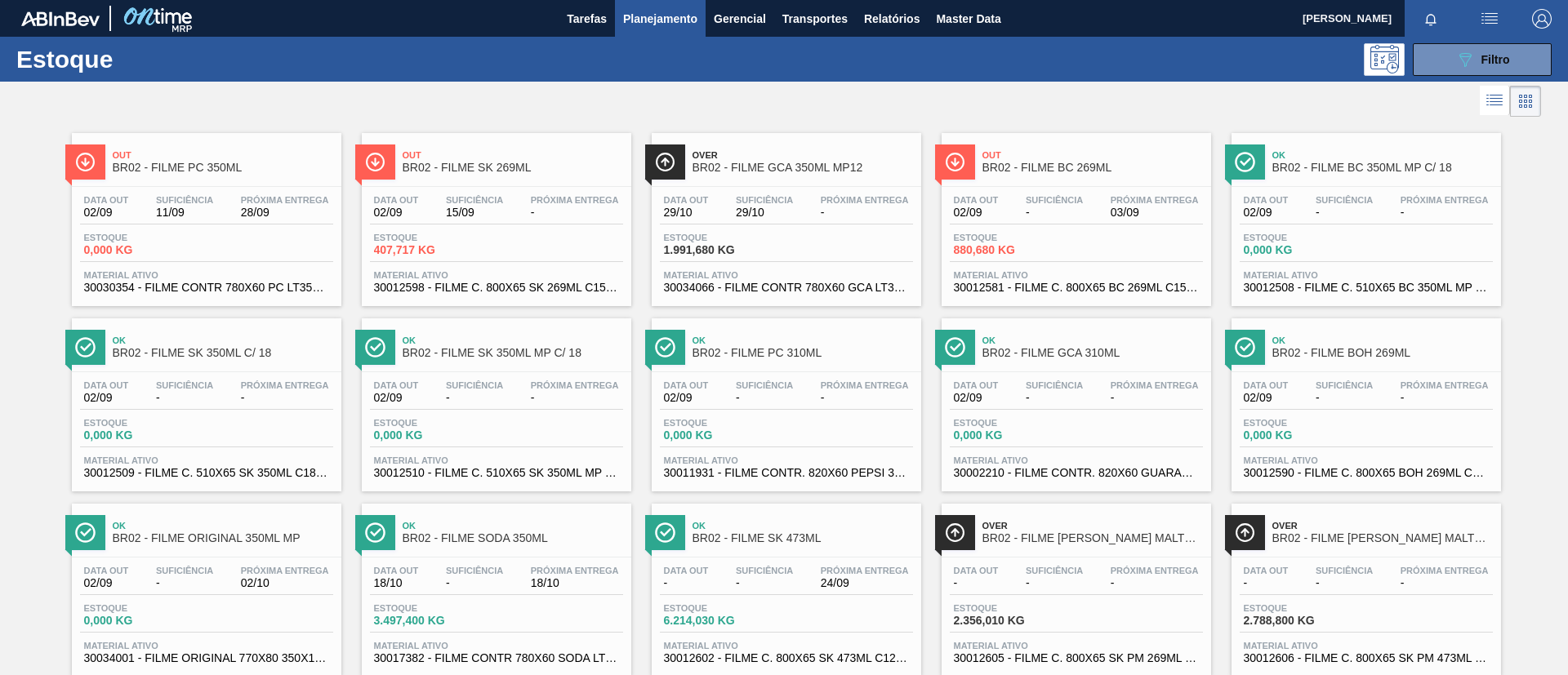
scroll to position [968, 0]
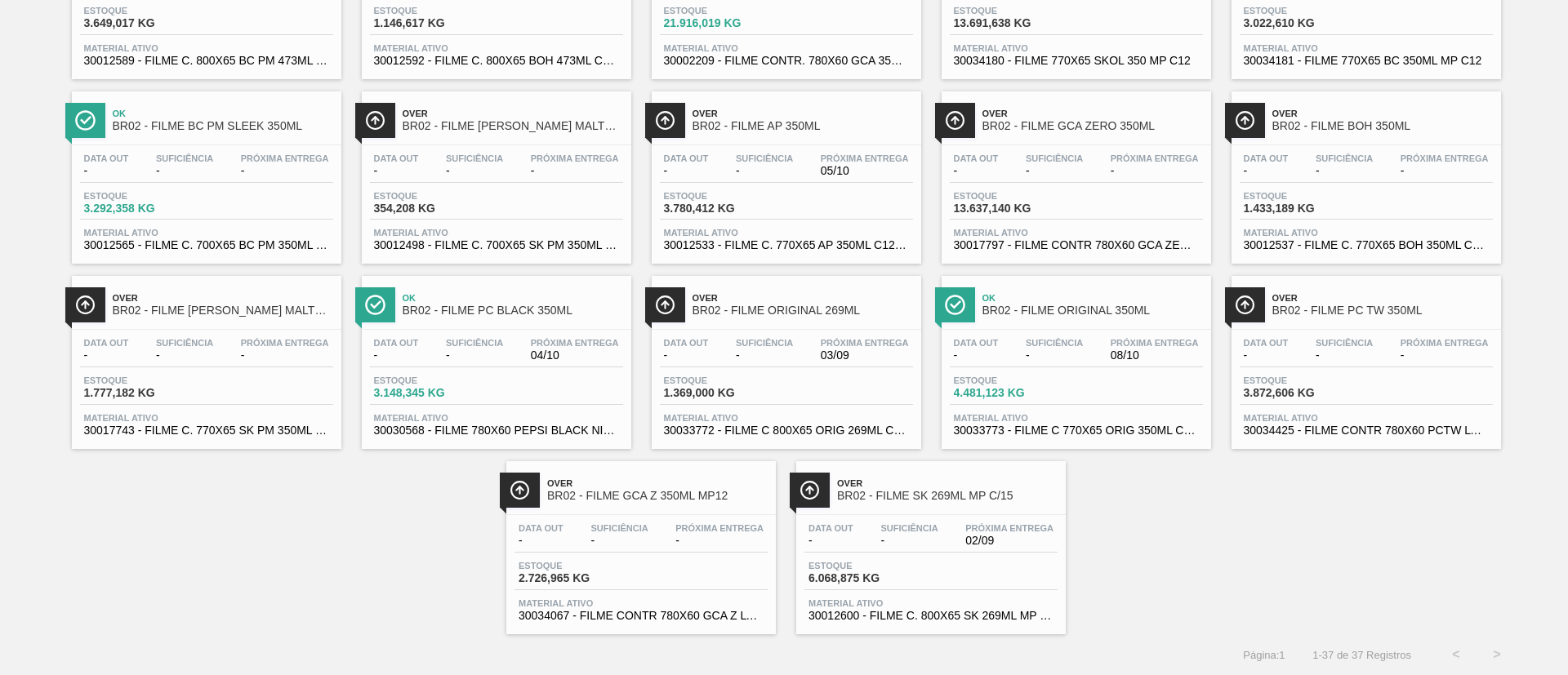
click at [1139, 323] on div "Ok BR02 - FILME ORIGINAL 350ML" at bounding box center [1093, 305] width 220 height 37
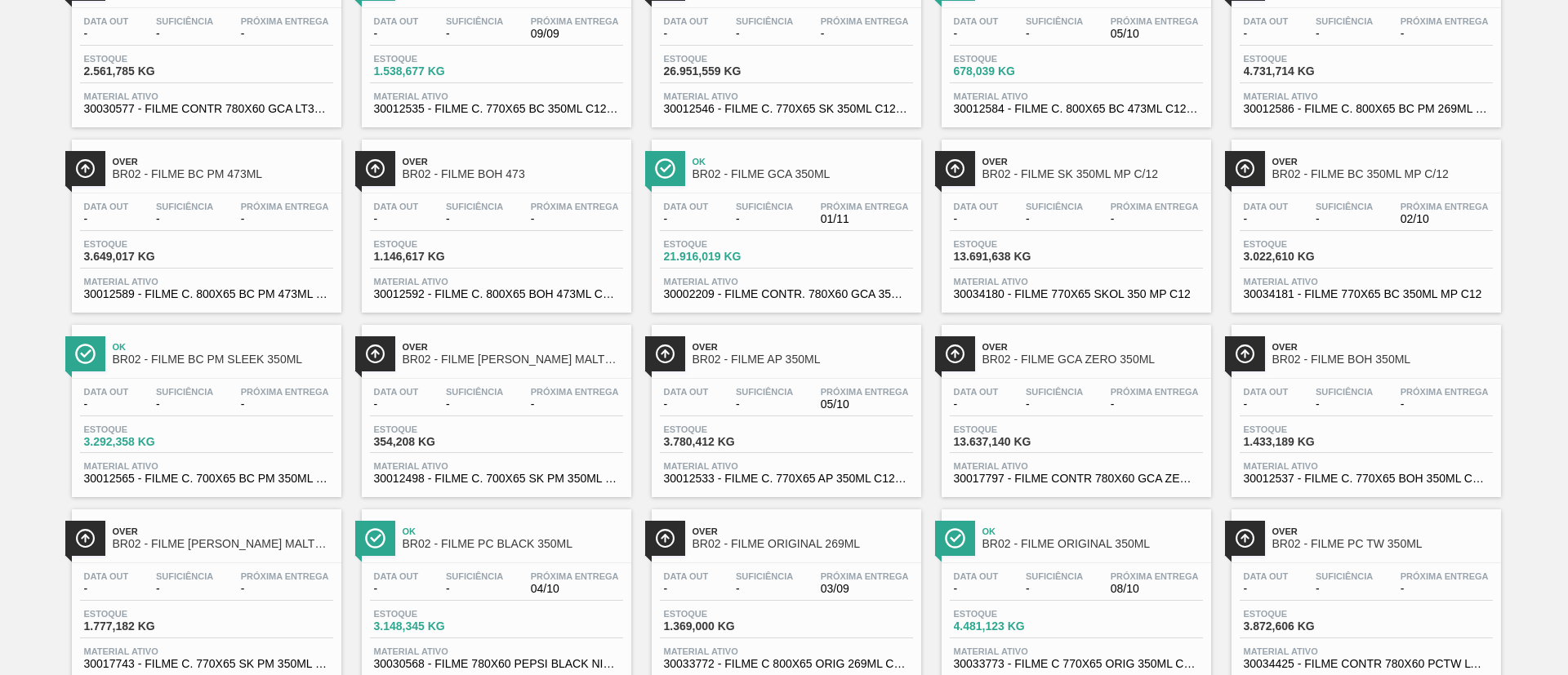
scroll to position [968, 0]
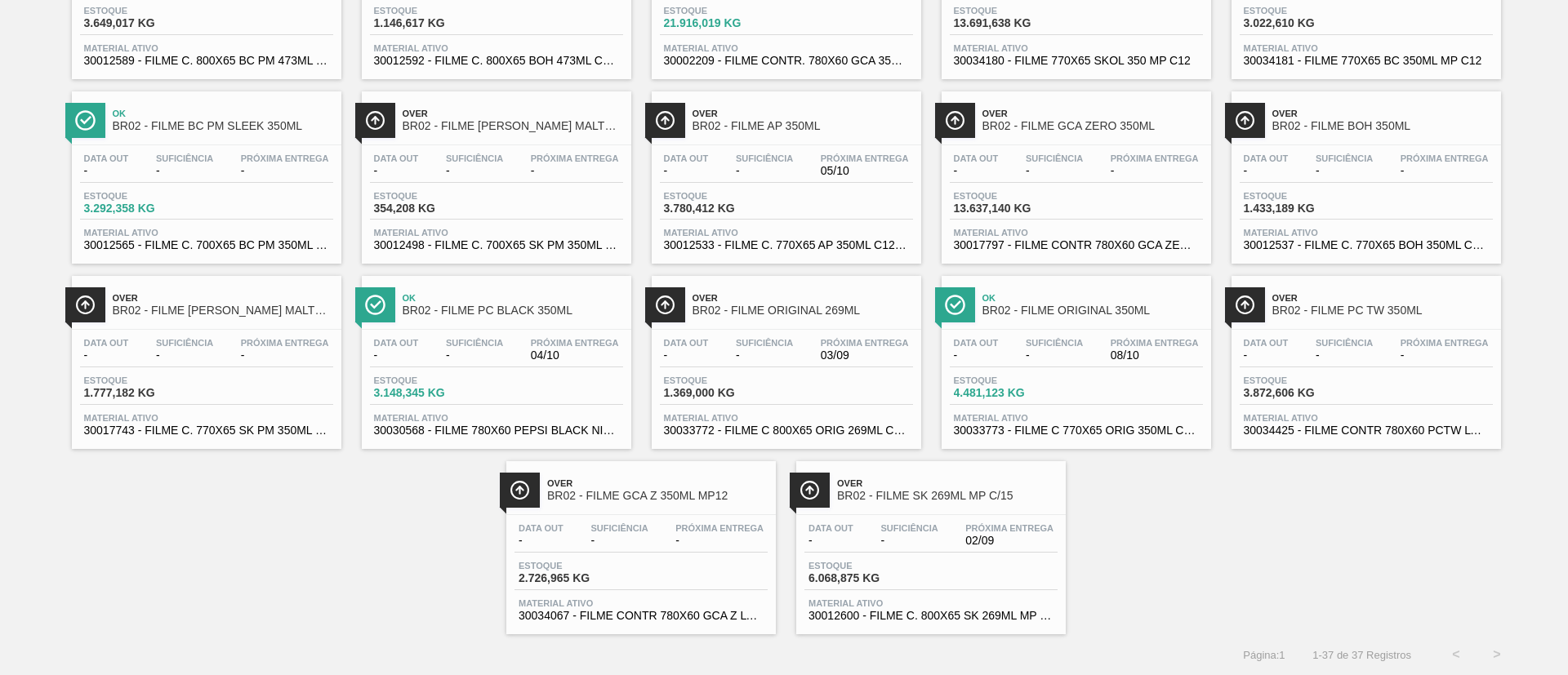
click at [1338, 326] on div "Over BR02 - FILME PC TW 350ML Data out - Suficiência - Próxima Entrega - Estoqu…" at bounding box center [1366, 362] width 270 height 173
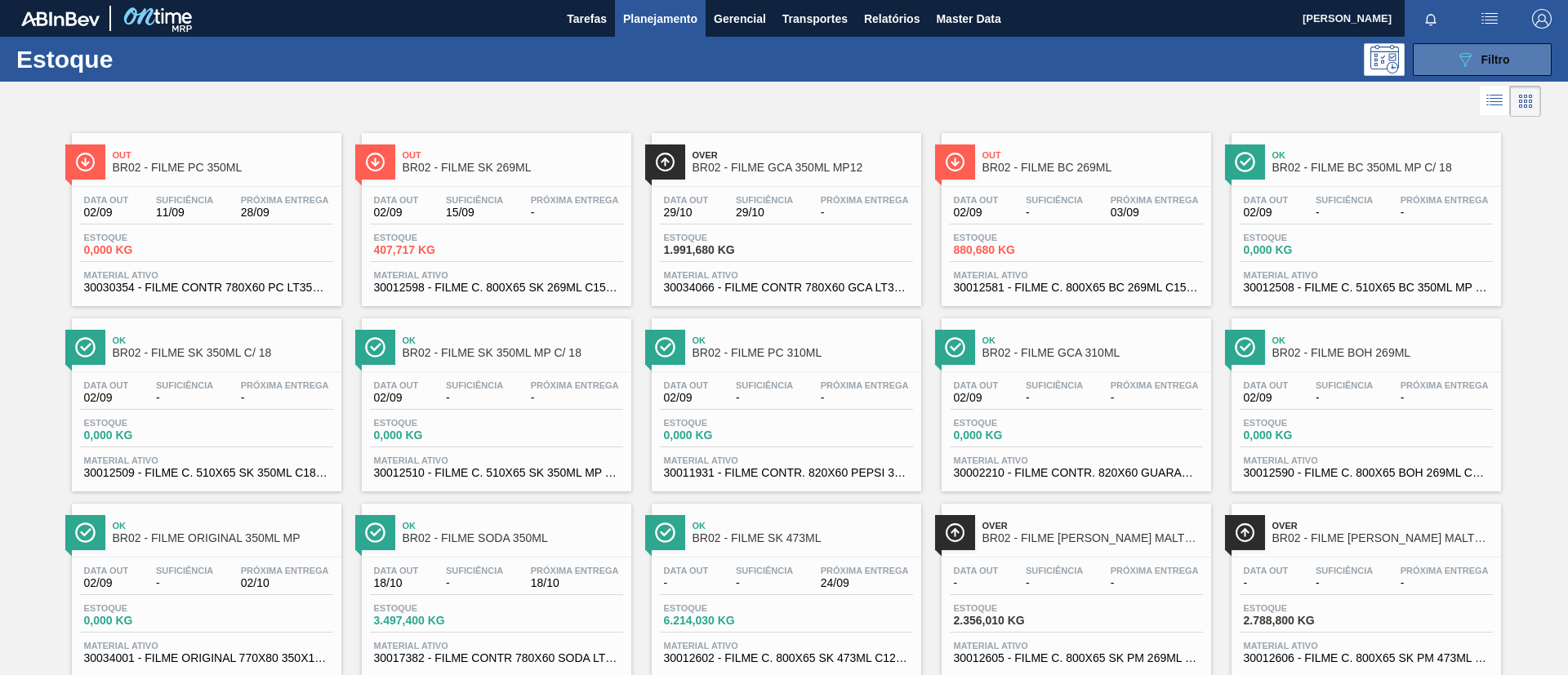
click at [1433, 55] on button "089F7B8B-B2A5-4AFE-B5C0-19BA573D28AC Filtro" at bounding box center [1482, 60] width 139 height 33
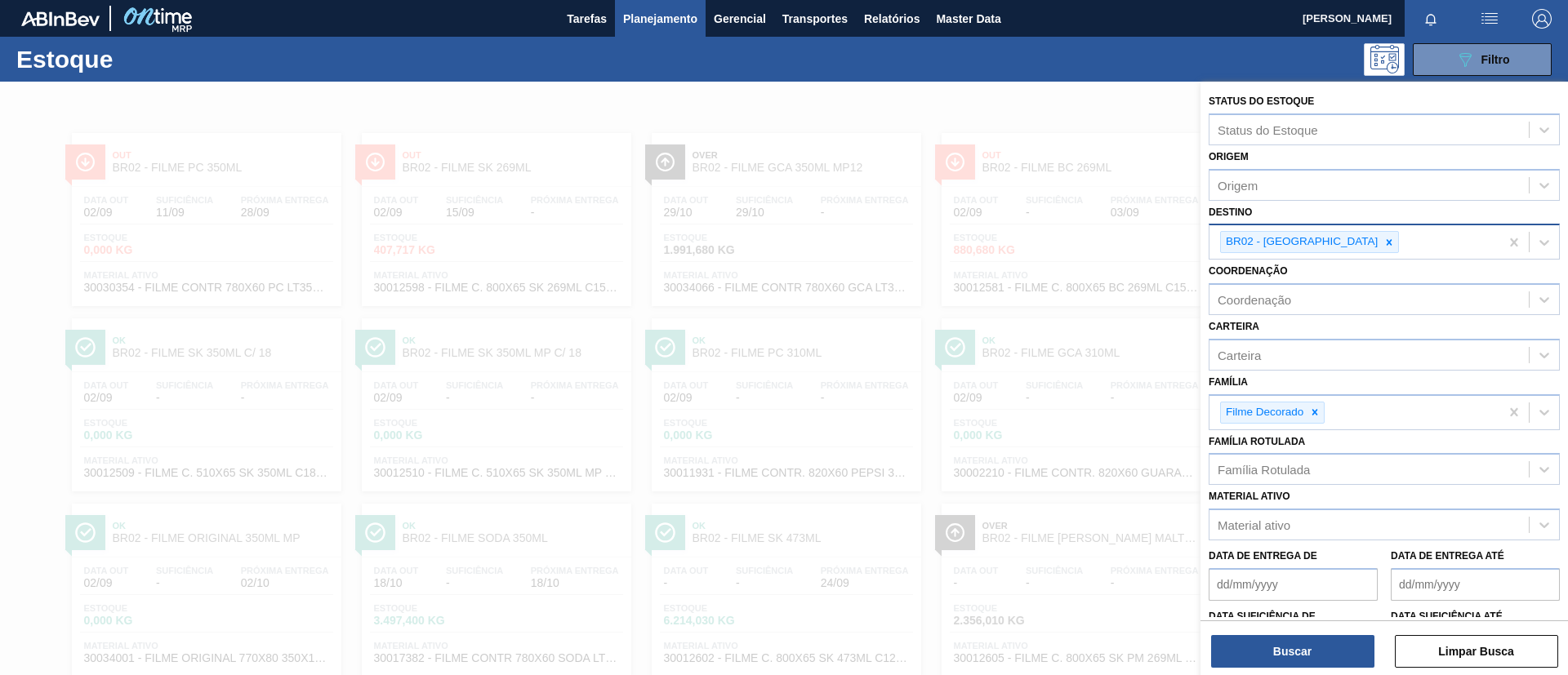
click at [1383, 241] on icon at bounding box center [1389, 242] width 12 height 12
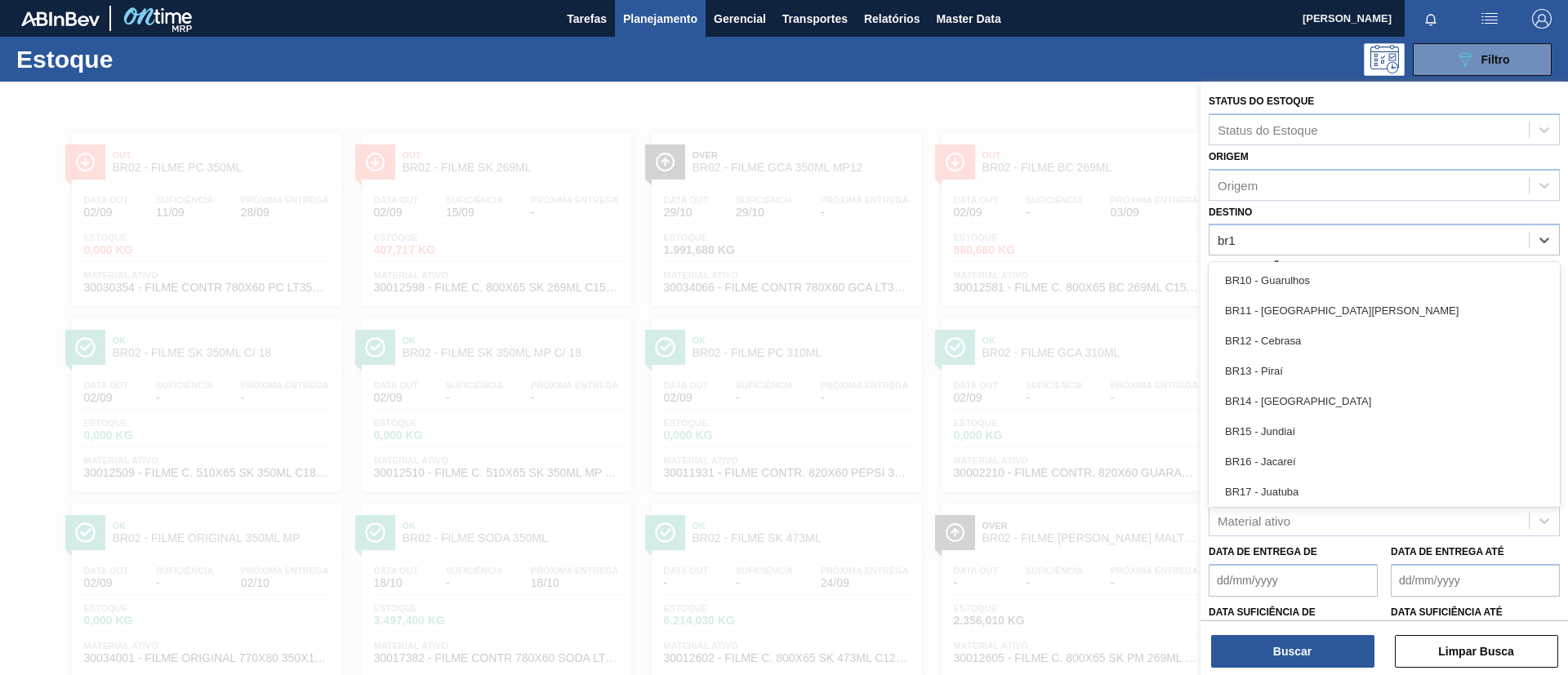
type input "br15"
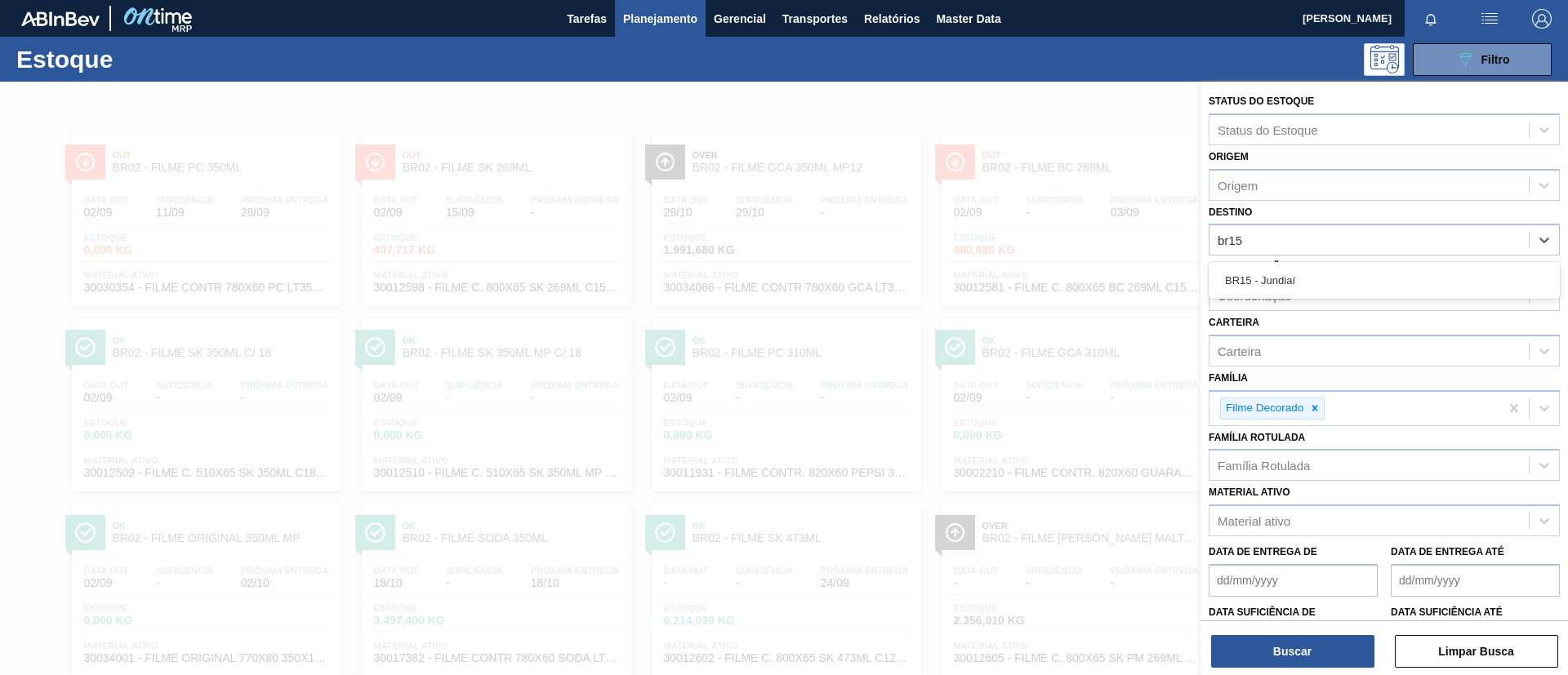
click at [1311, 267] on div "BR15 - Jundiaí" at bounding box center [1383, 280] width 351 height 30
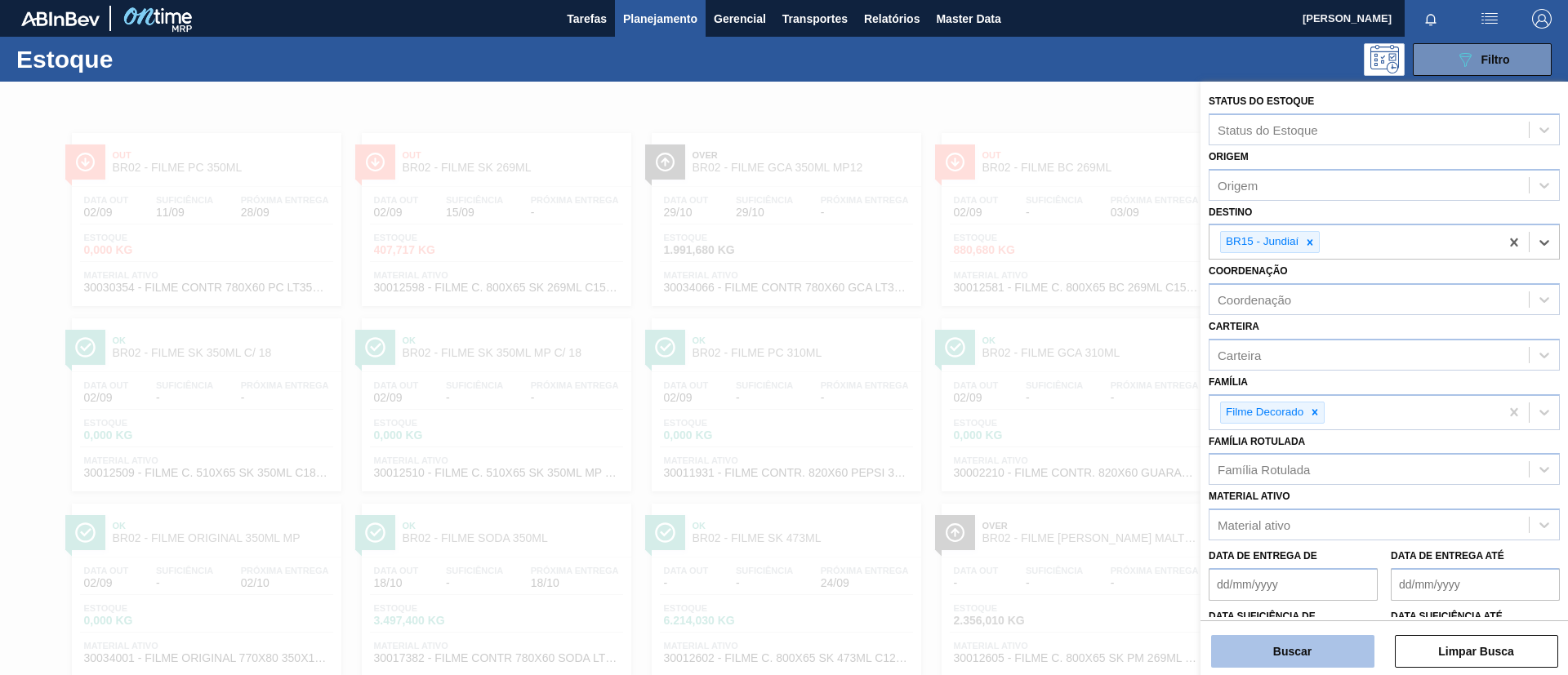
click at [1282, 638] on button "Buscar" at bounding box center [1293, 652] width 163 height 33
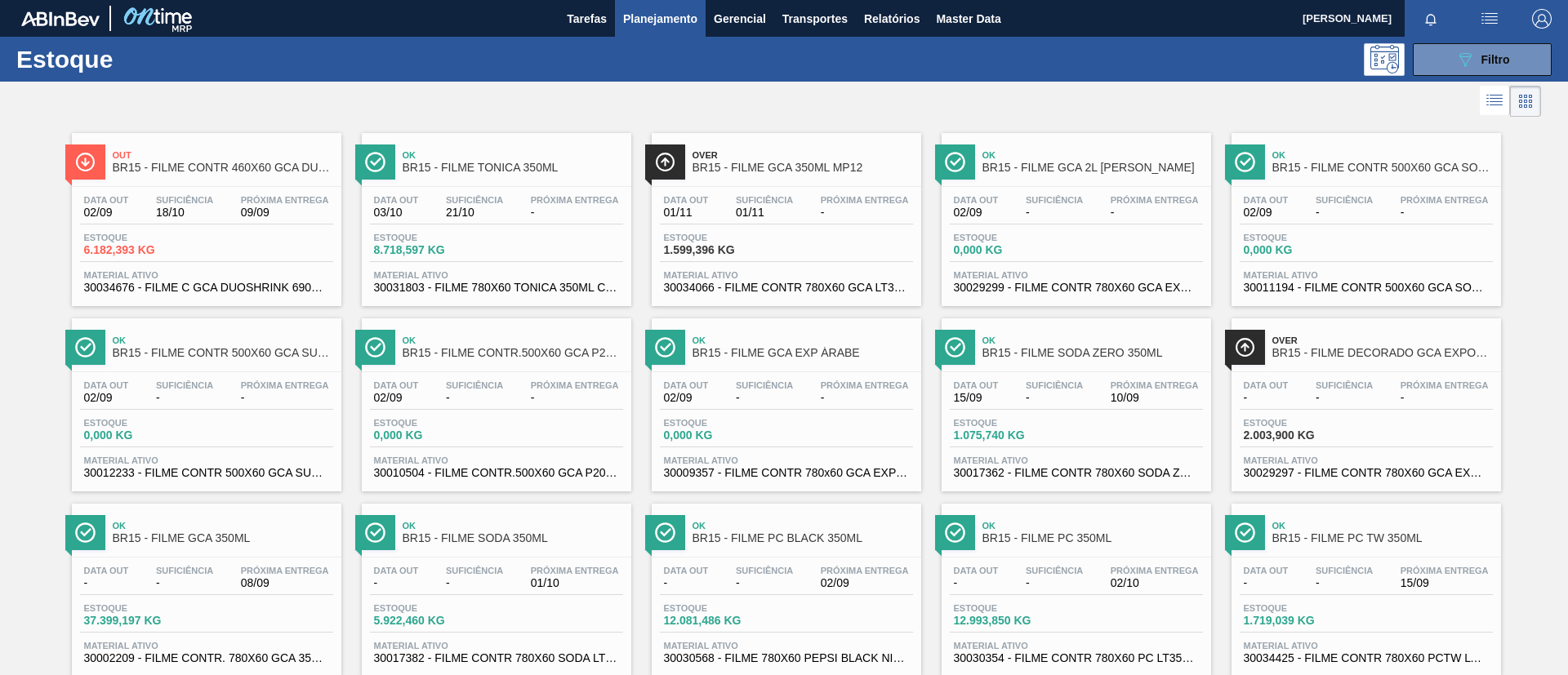
click at [557, 151] on span "Ok" at bounding box center [513, 155] width 220 height 10
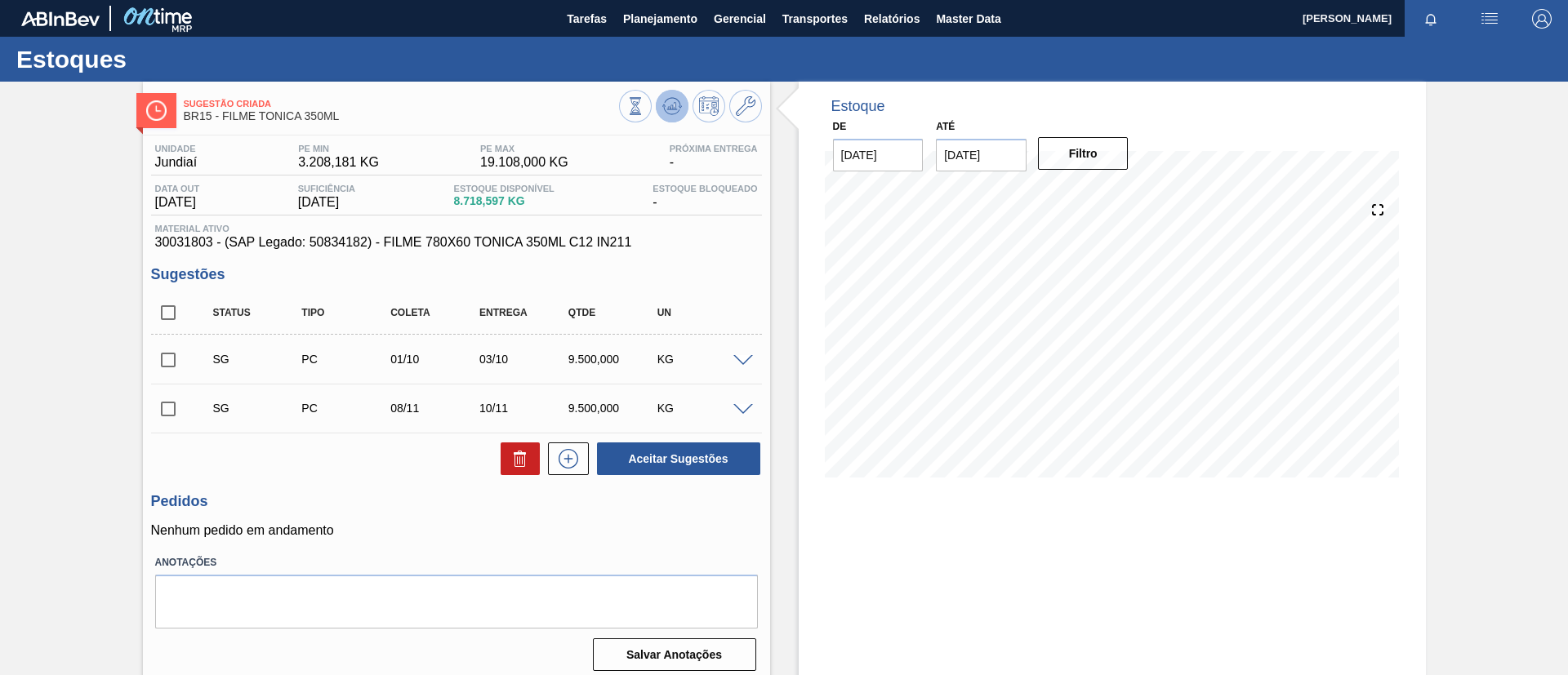
click at [663, 109] on icon at bounding box center [670, 110] width 16 height 8
click at [179, 361] on input "checkbox" at bounding box center [168, 360] width 35 height 35
click at [698, 457] on button "Aceitar Sugestões" at bounding box center [678, 459] width 163 height 33
checkbox input "false"
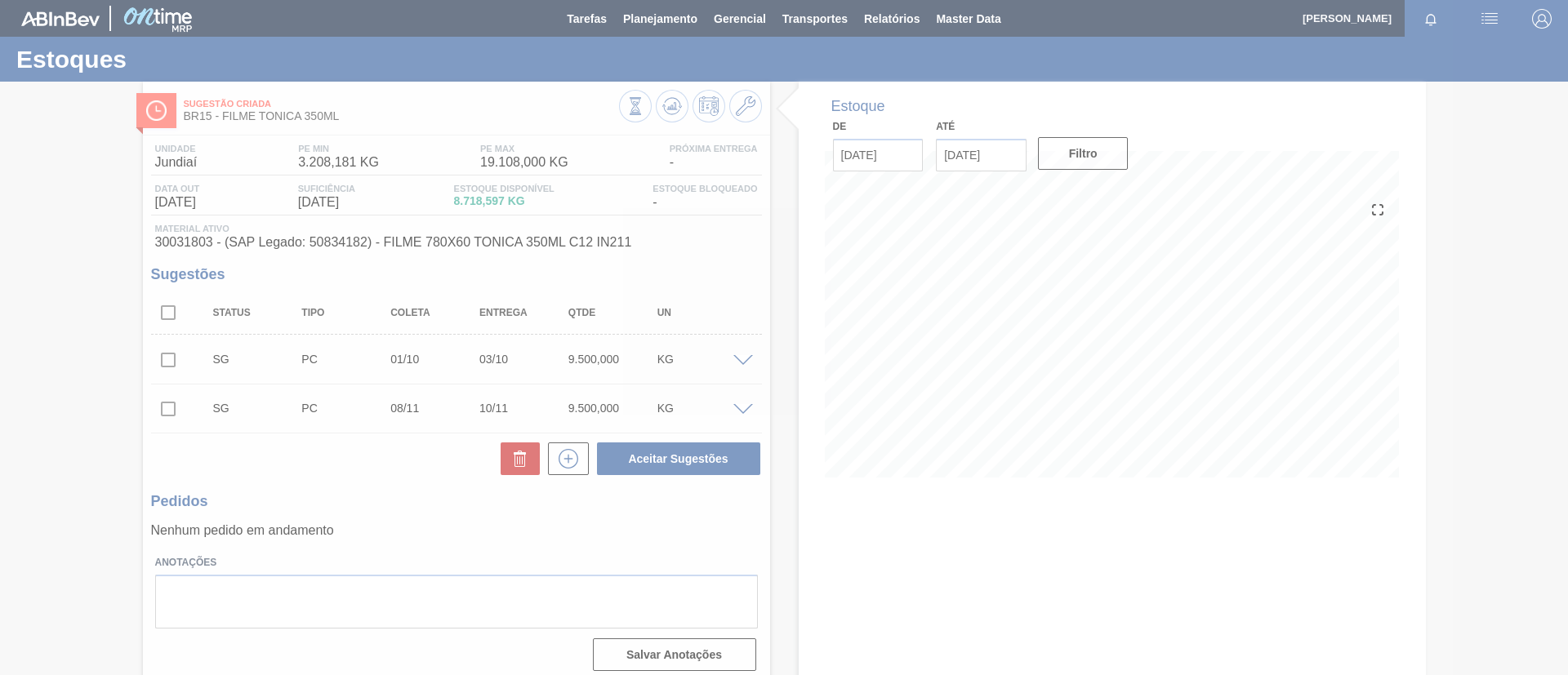
click at [25, 282] on div at bounding box center [784, 337] width 1568 height 675
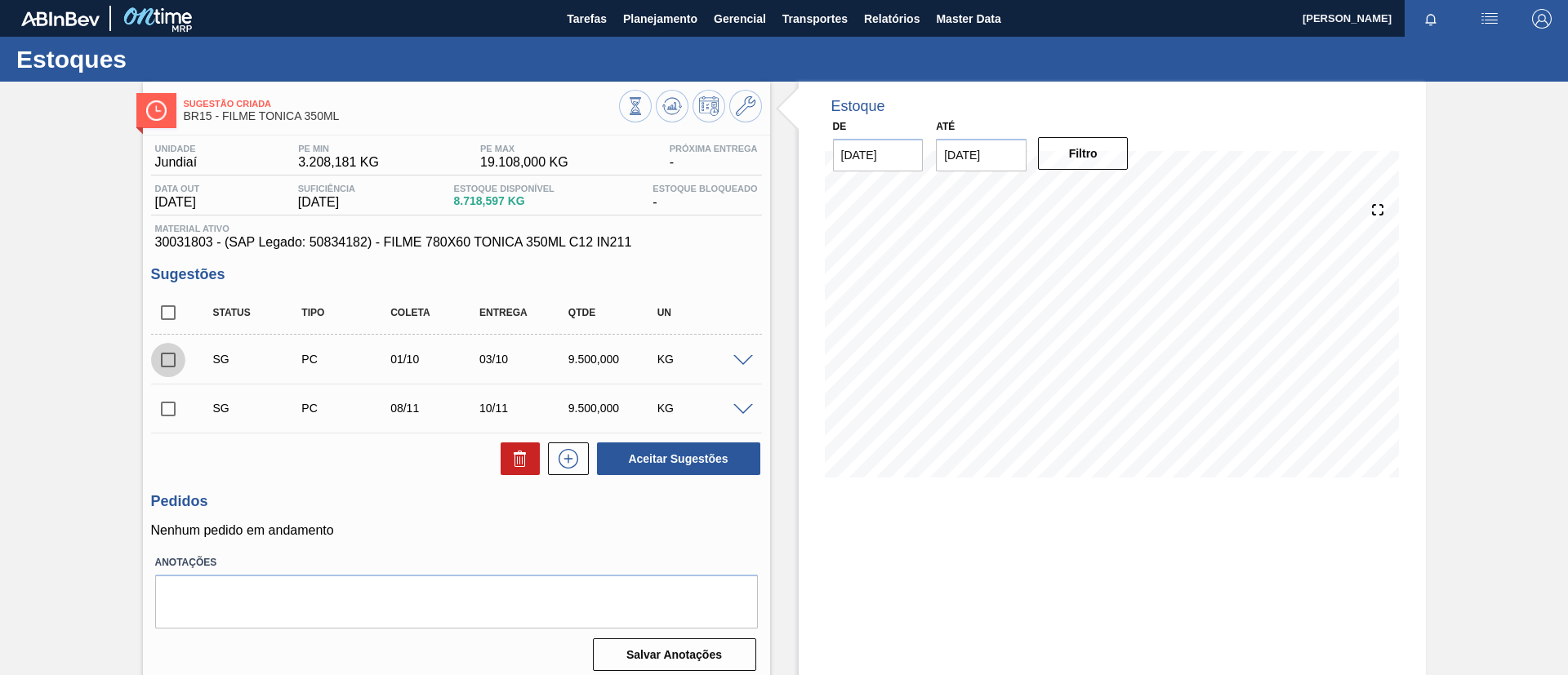
drag, startPoint x: 177, startPoint y: 361, endPoint x: 573, endPoint y: 422, distance: 400.7
click at [177, 361] on input "checkbox" at bounding box center [168, 360] width 35 height 35
click at [668, 460] on button "Aceitar Sugestões" at bounding box center [678, 459] width 163 height 33
checkbox input "false"
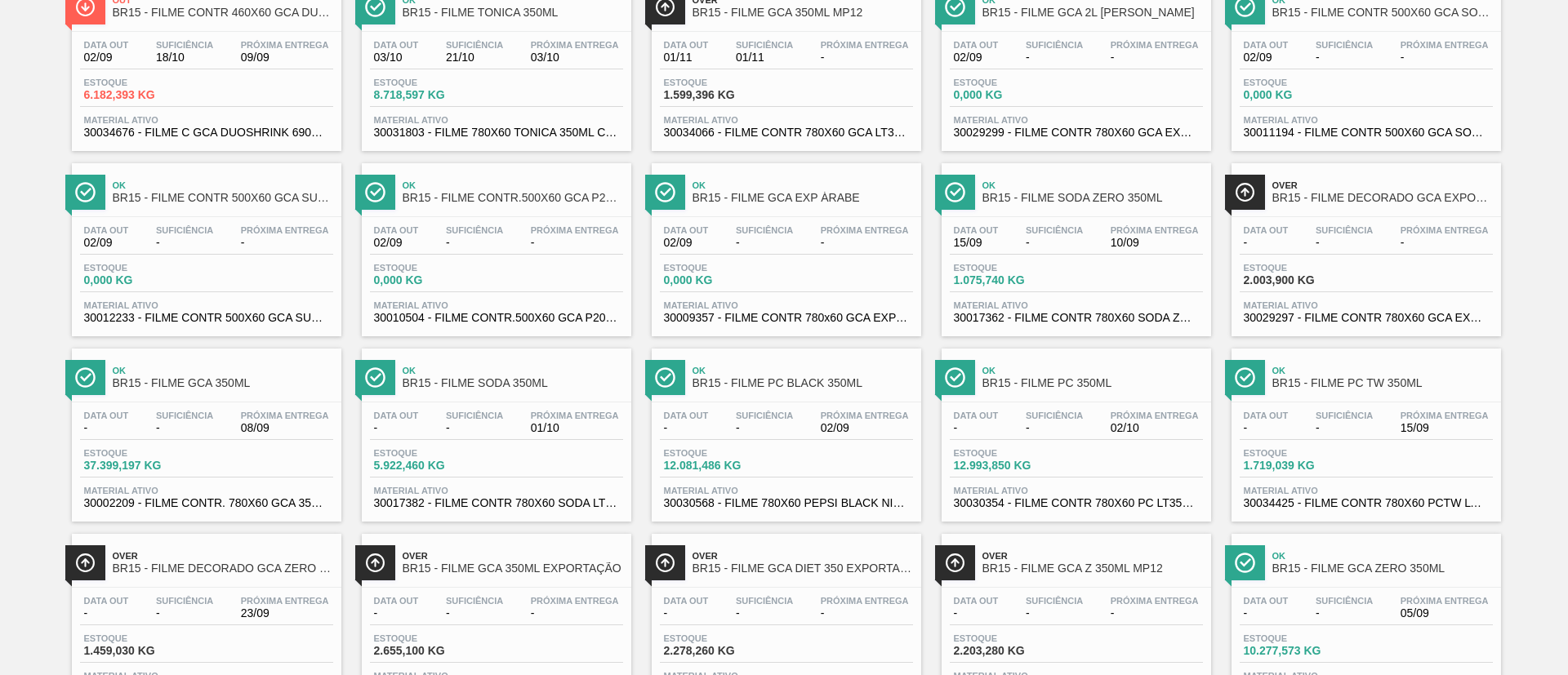
scroll to position [123, 0]
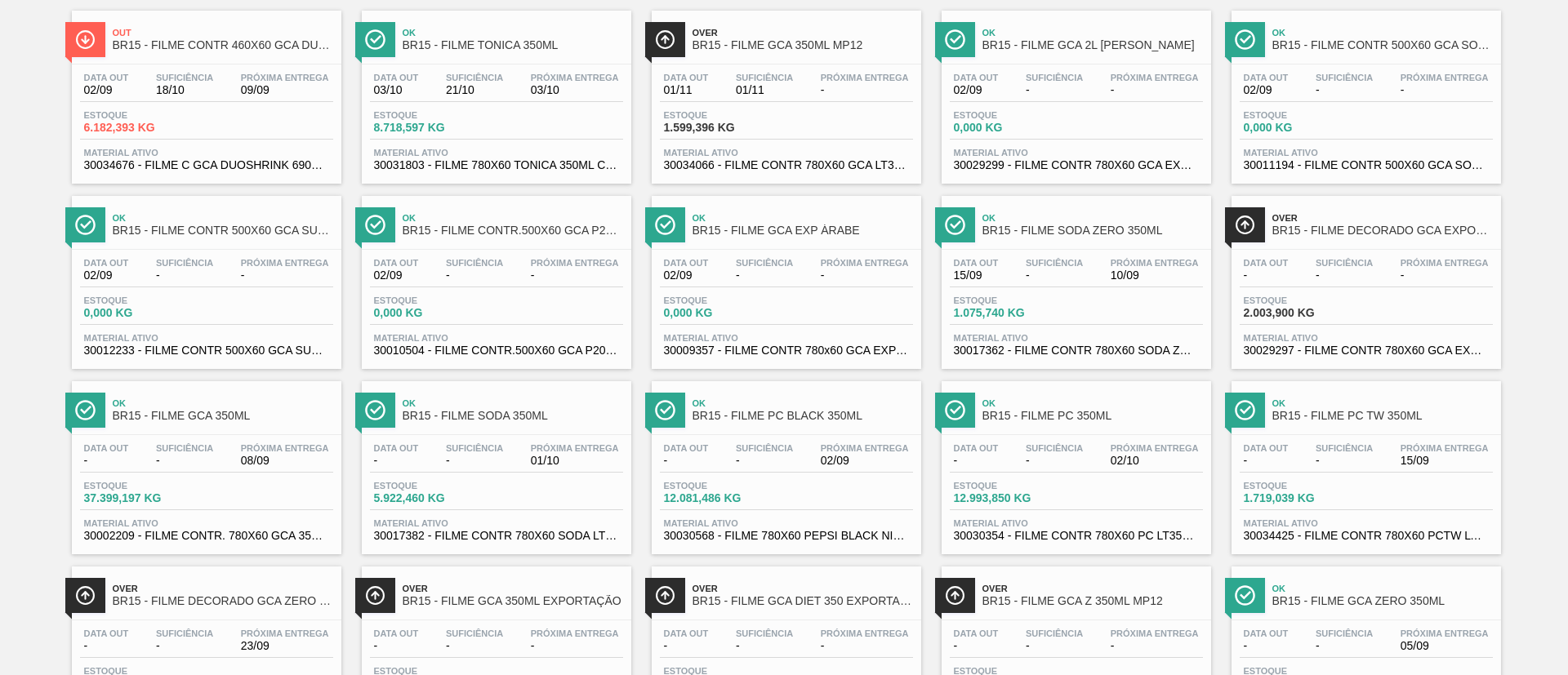
click at [1138, 230] on span "BR15 - FILME SODA ZERO 350ML" at bounding box center [1093, 230] width 220 height 13
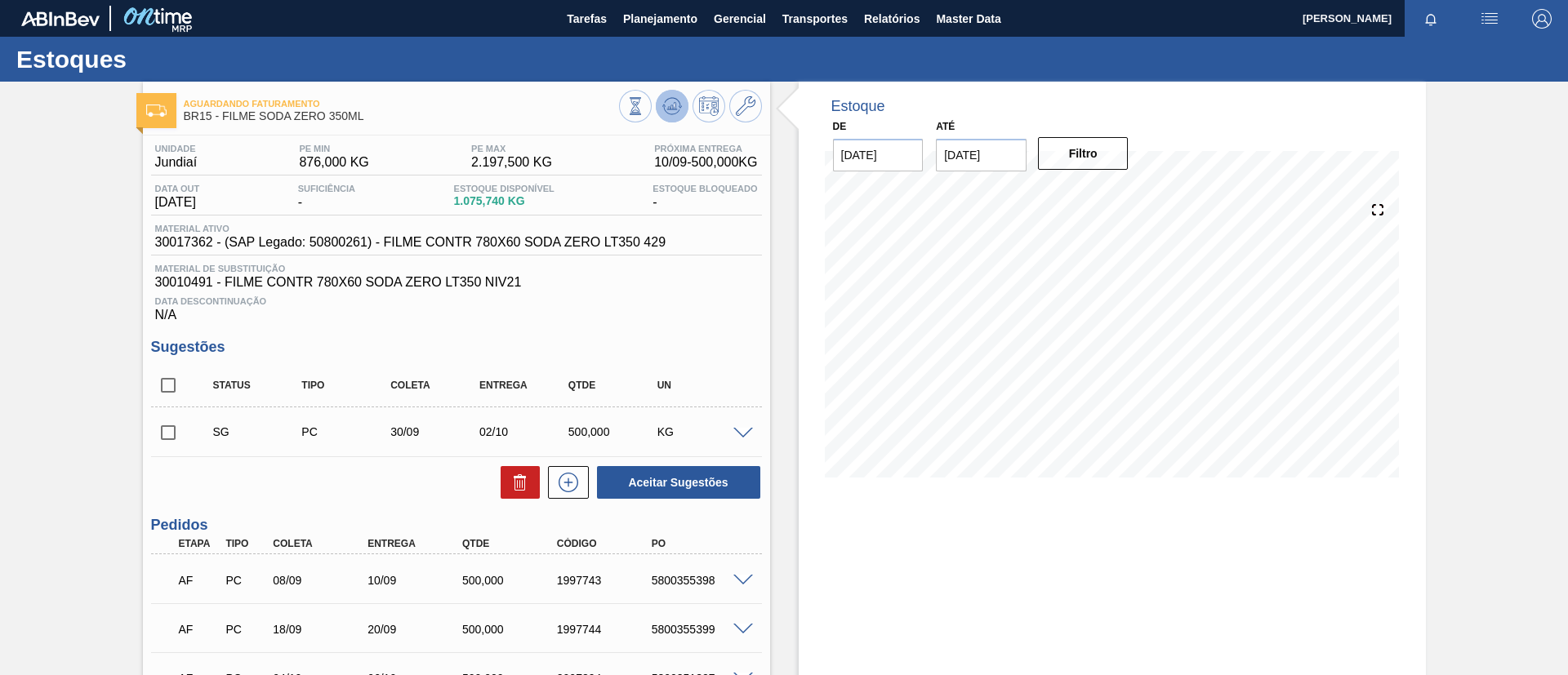
click at [673, 101] on icon at bounding box center [672, 106] width 19 height 19
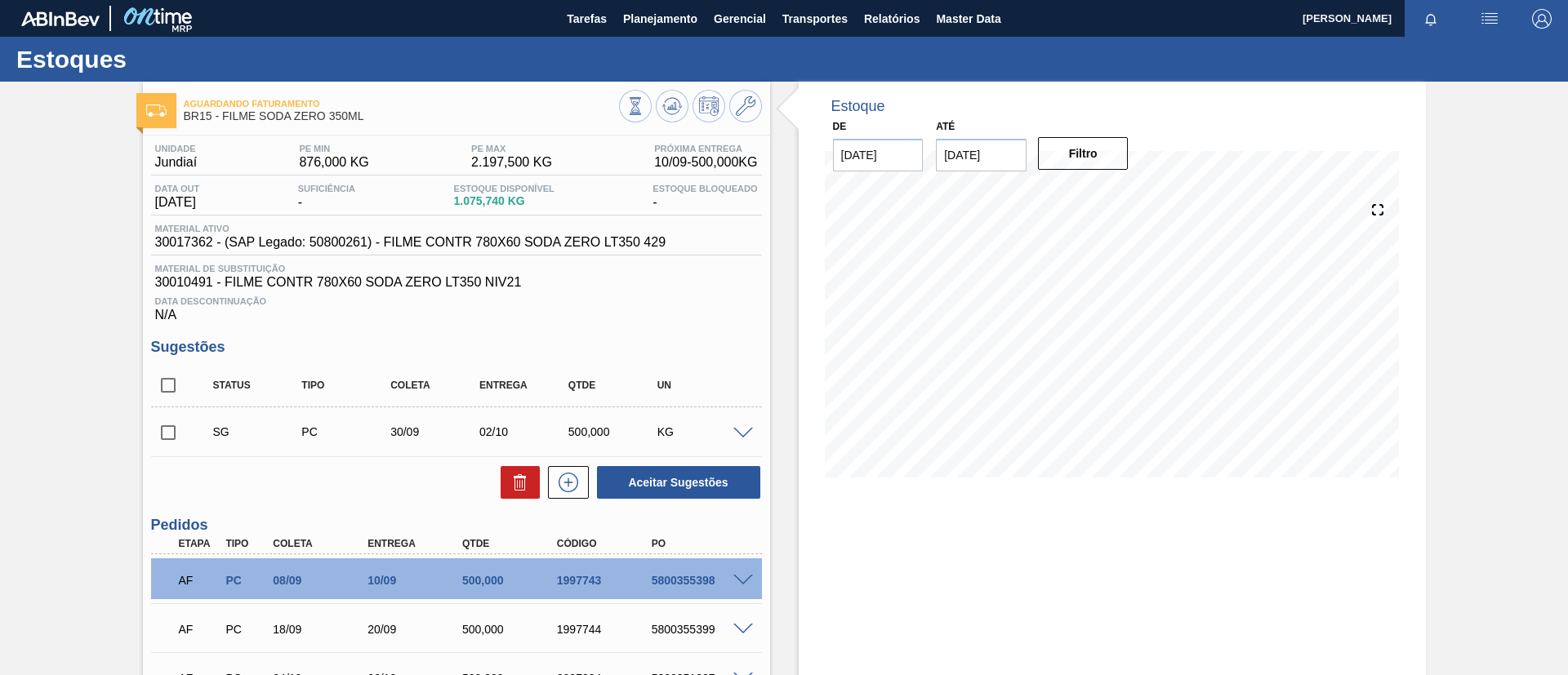
drag, startPoint x: 170, startPoint y: 438, endPoint x: 485, endPoint y: 449, distance: 315.2
click at [169, 437] on input "checkbox" at bounding box center [168, 433] width 35 height 35
click at [514, 477] on icon at bounding box center [520, 477] width 13 height 3
checkbox input "false"
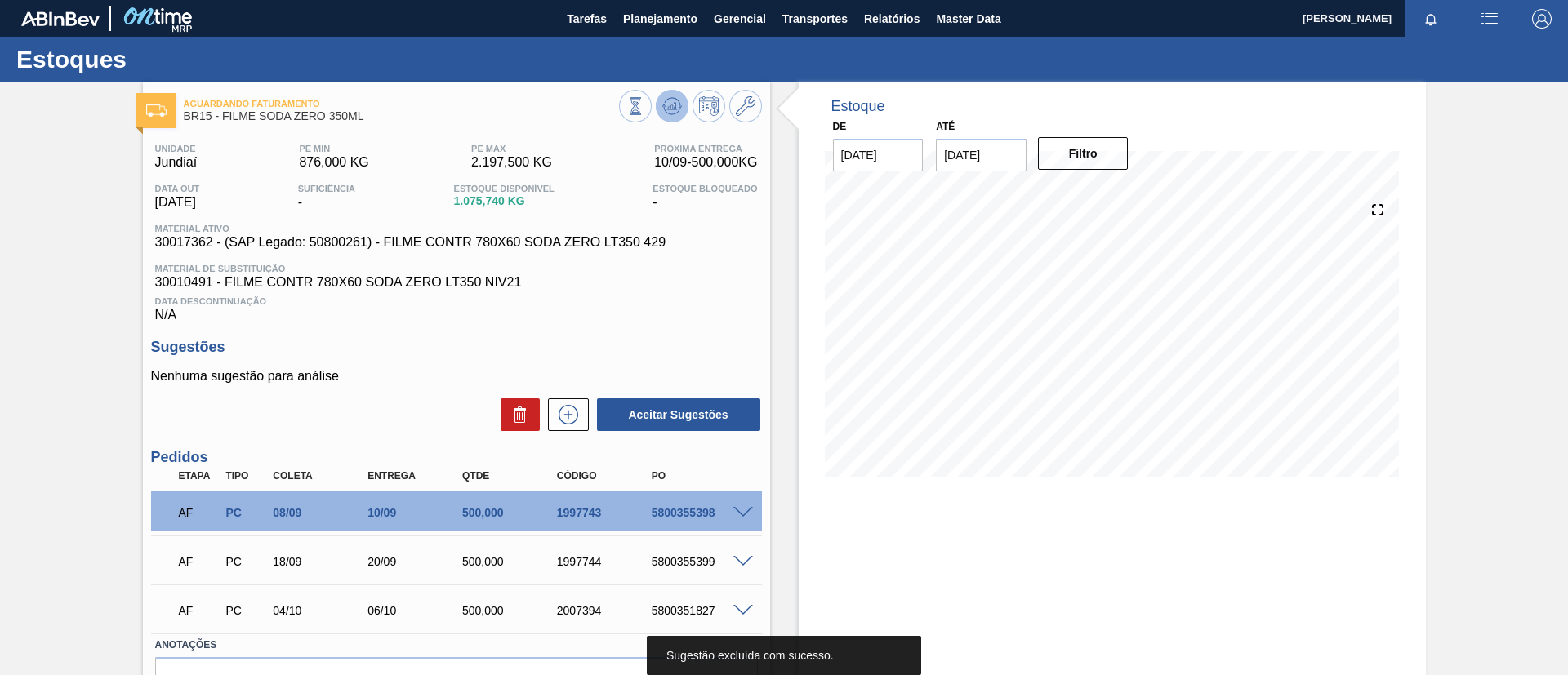
click at [676, 102] on icon at bounding box center [672, 106] width 19 height 19
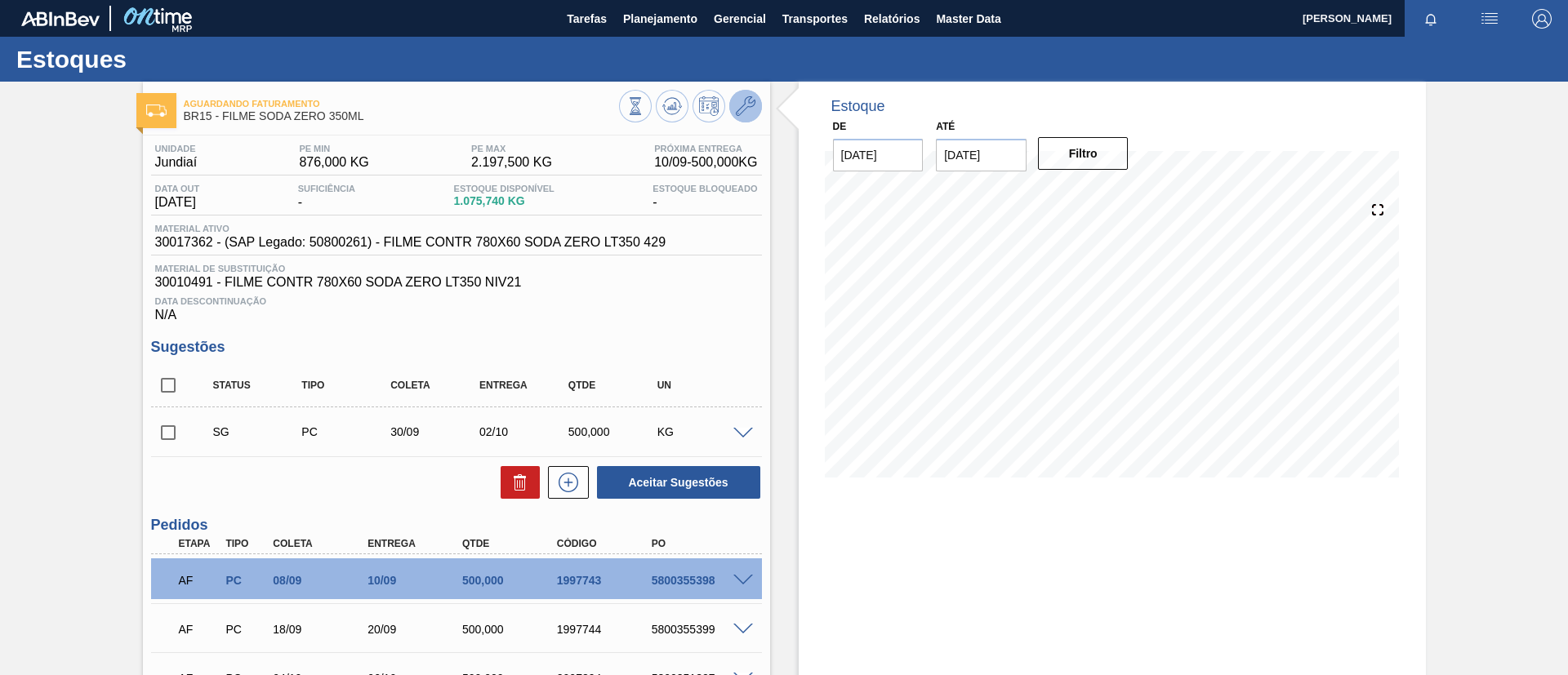
click at [749, 101] on icon at bounding box center [746, 106] width 19 height 19
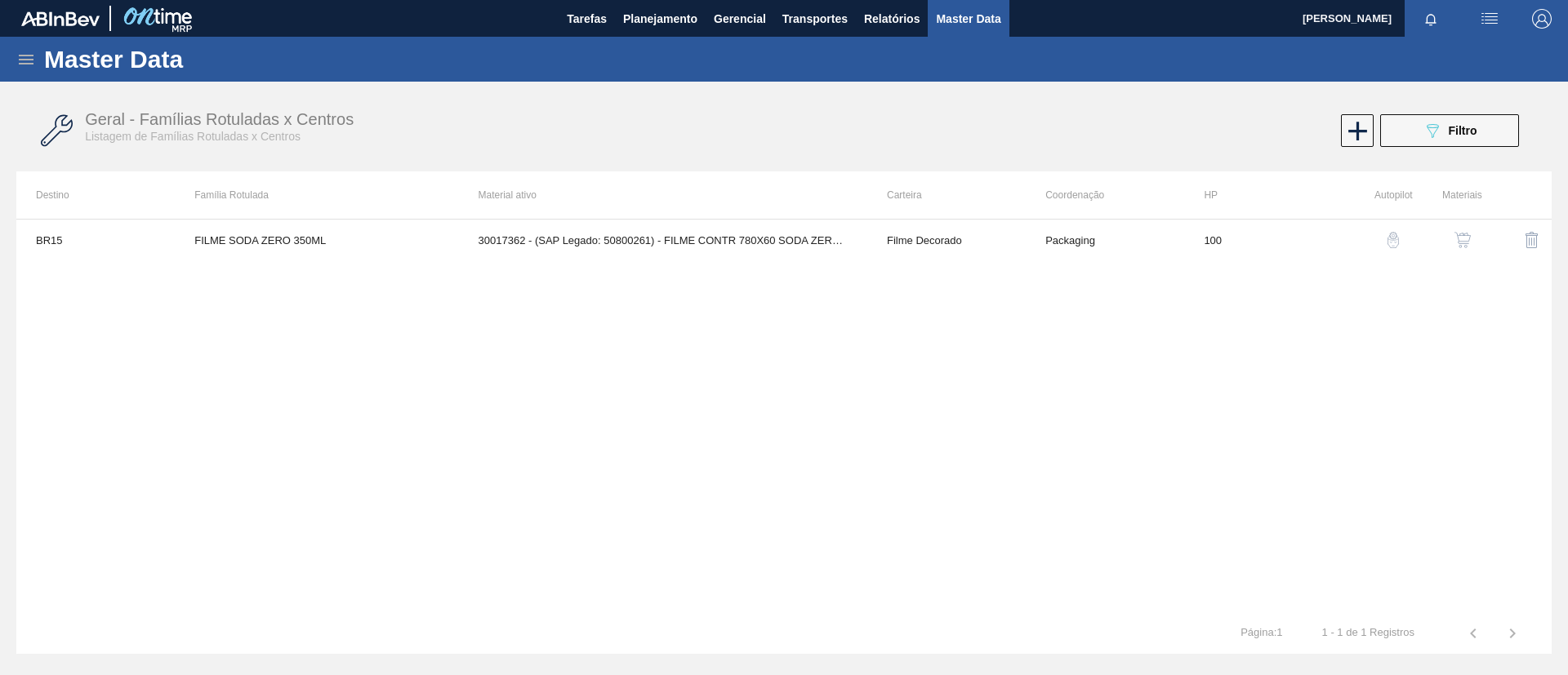
click at [1456, 239] on img "button" at bounding box center [1462, 239] width 16 height 16
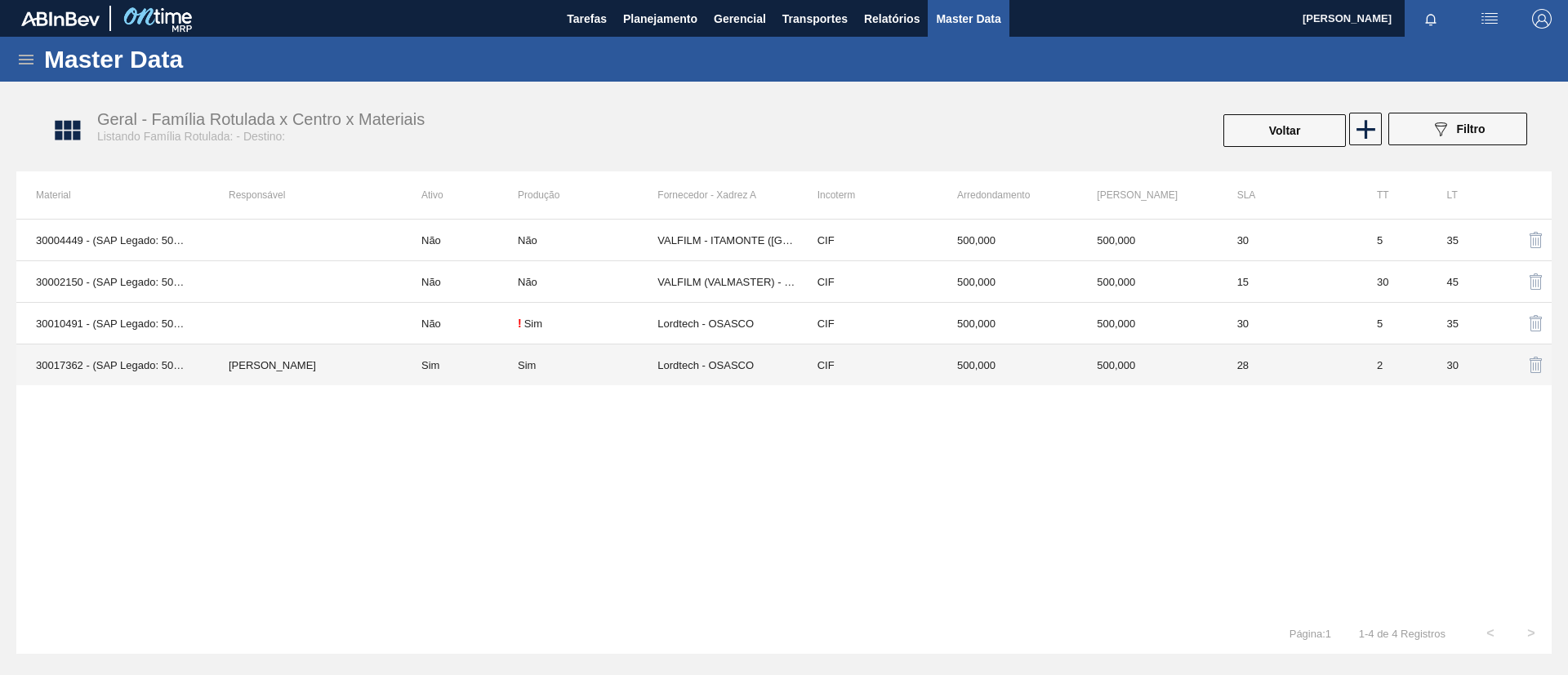
click at [424, 363] on td "Sim" at bounding box center [460, 365] width 116 height 42
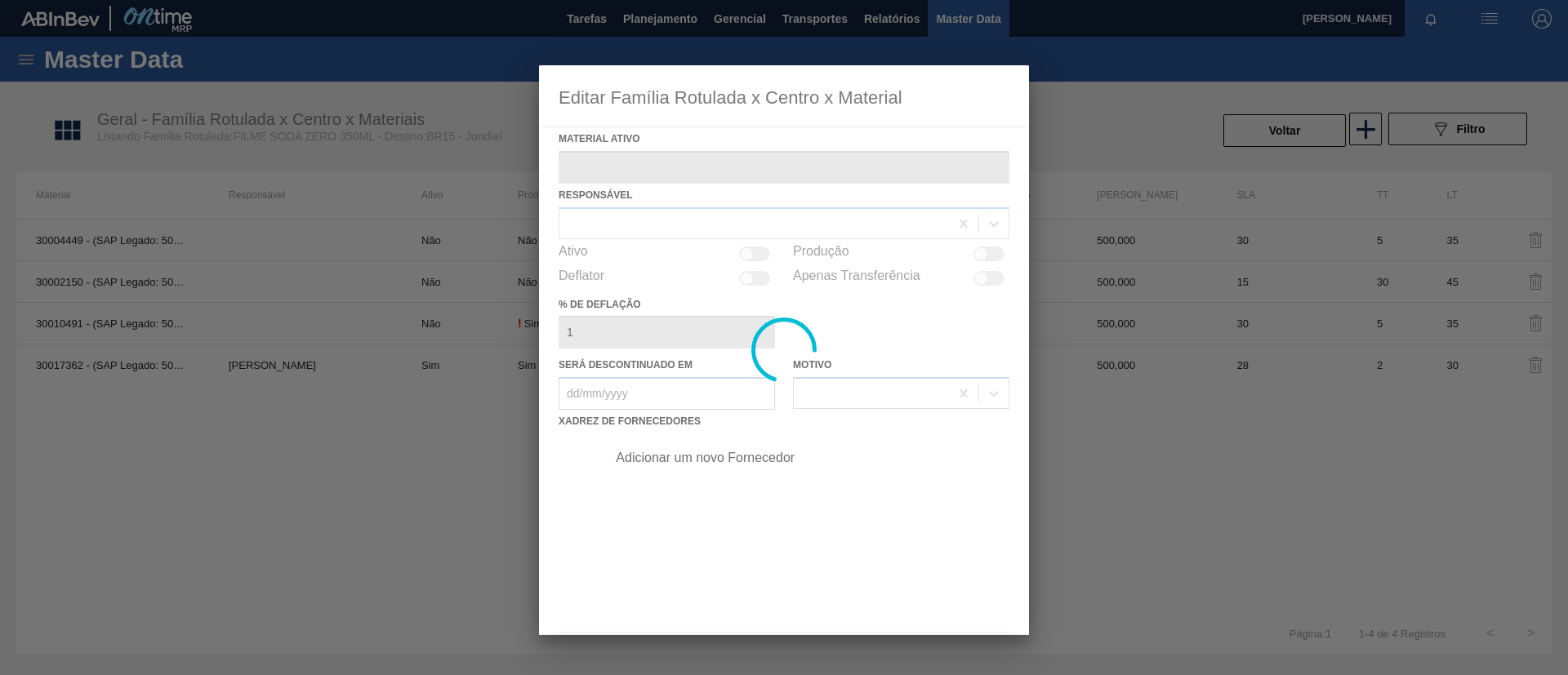
type ativo "30017362 - (SAP Legado: 50800261) - FILME CONTR 780X60 SODA ZERO LT350 429"
checkbox input "true"
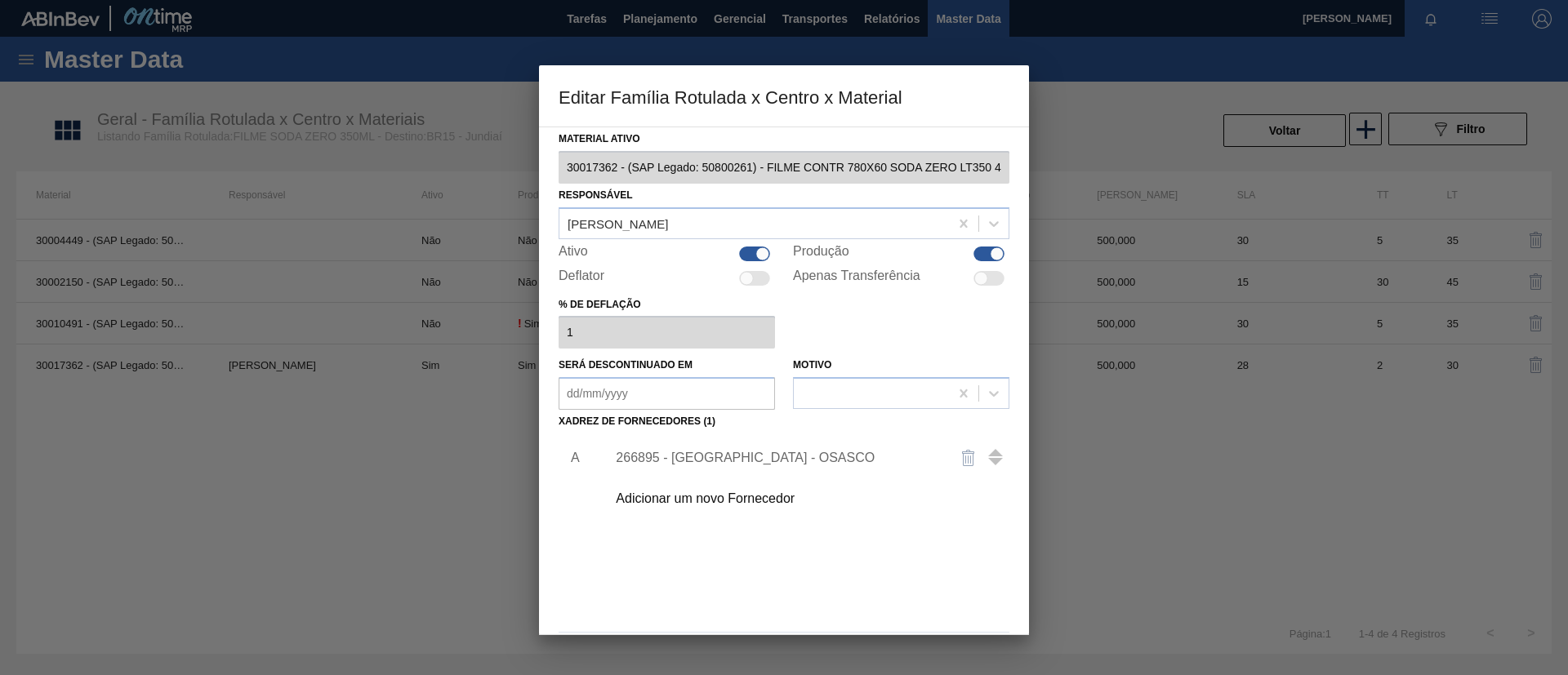
click at [711, 462] on div "266895 - Lordtech - OSASCO" at bounding box center [775, 458] width 320 height 14
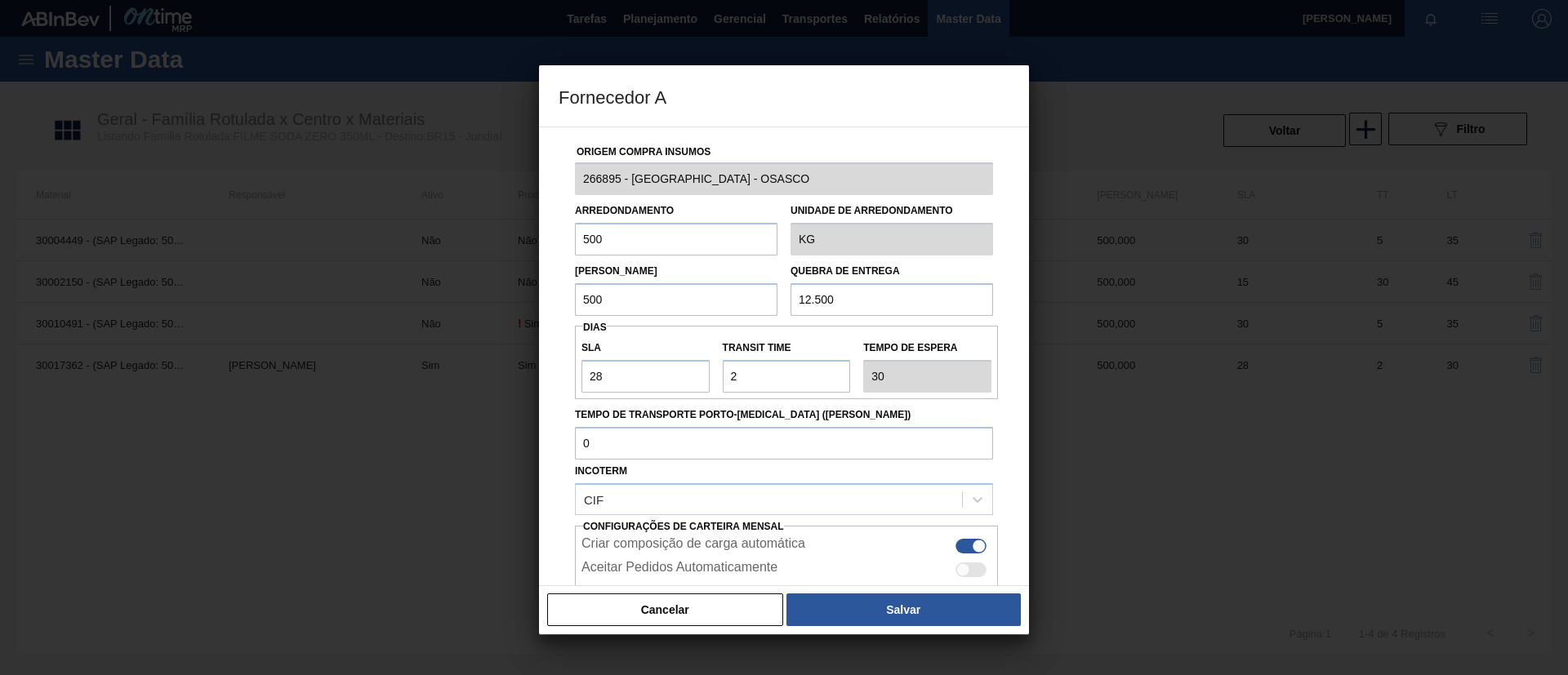
drag, startPoint x: 614, startPoint y: 300, endPoint x: 478, endPoint y: 301, distance: 136.0
click at [478, 301] on div "Fornecedor A Origem Compra Insumos 266895 - Lordtech - OSASCO Arredondamento 50…" at bounding box center [784, 337] width 1568 height 675
type input "1.000"
click at [937, 639] on div at bounding box center [784, 337] width 1568 height 675
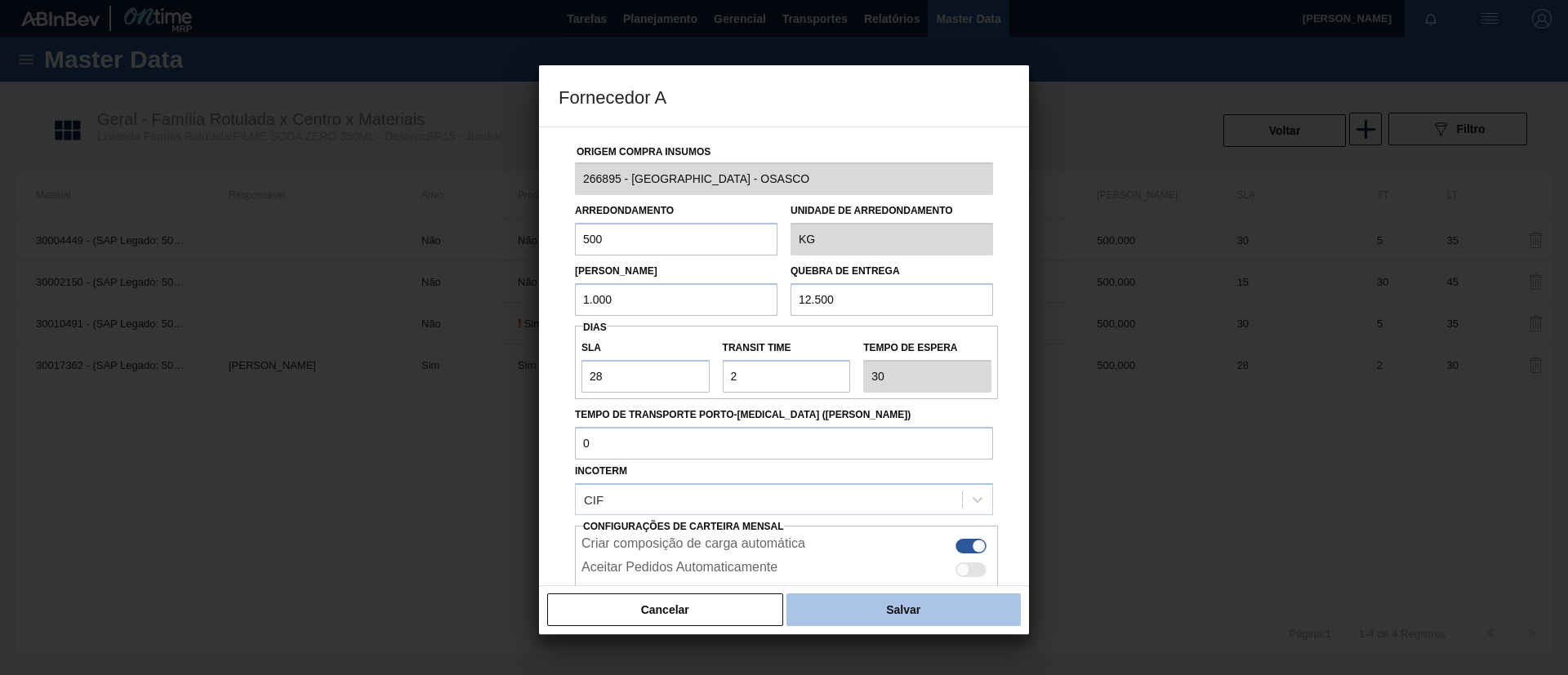
click at [929, 625] on button "Salvar" at bounding box center [903, 610] width 235 height 33
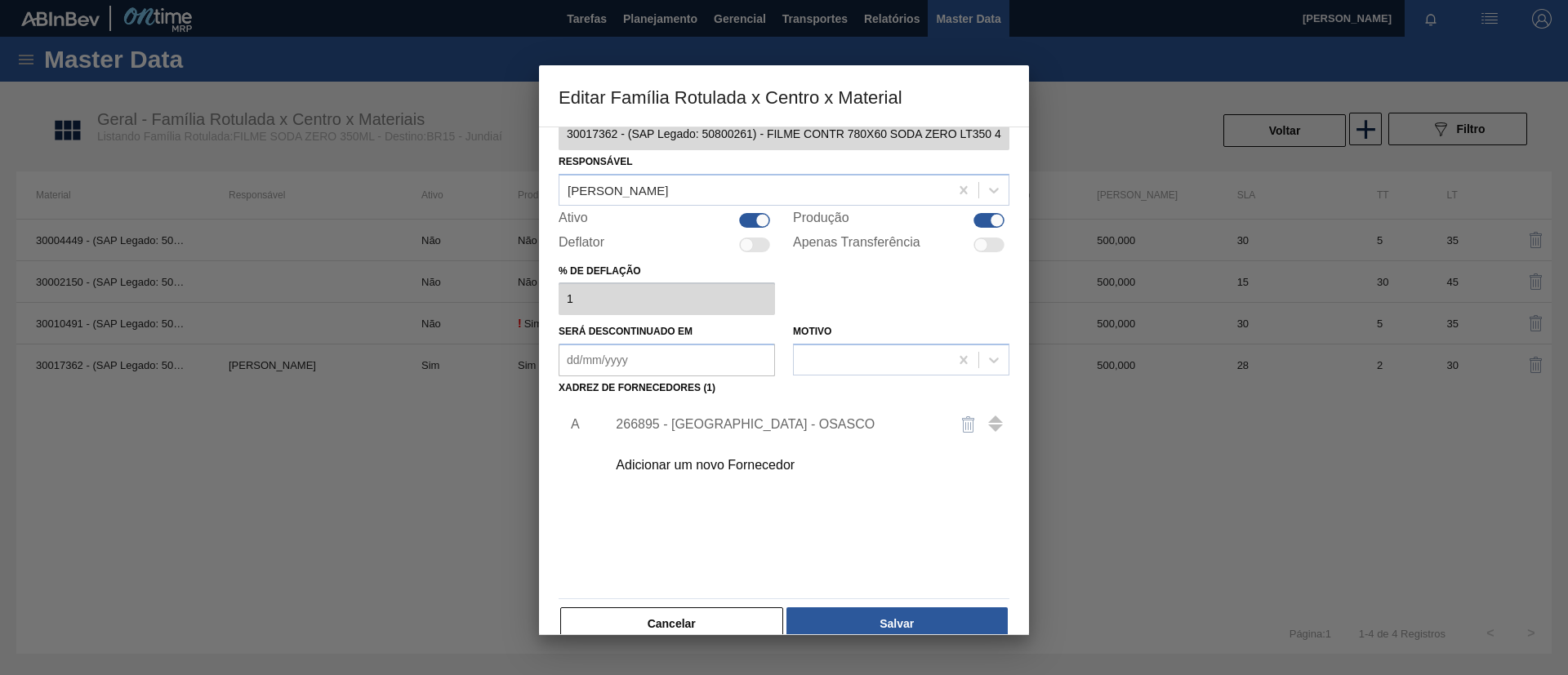
scroll to position [61, 0]
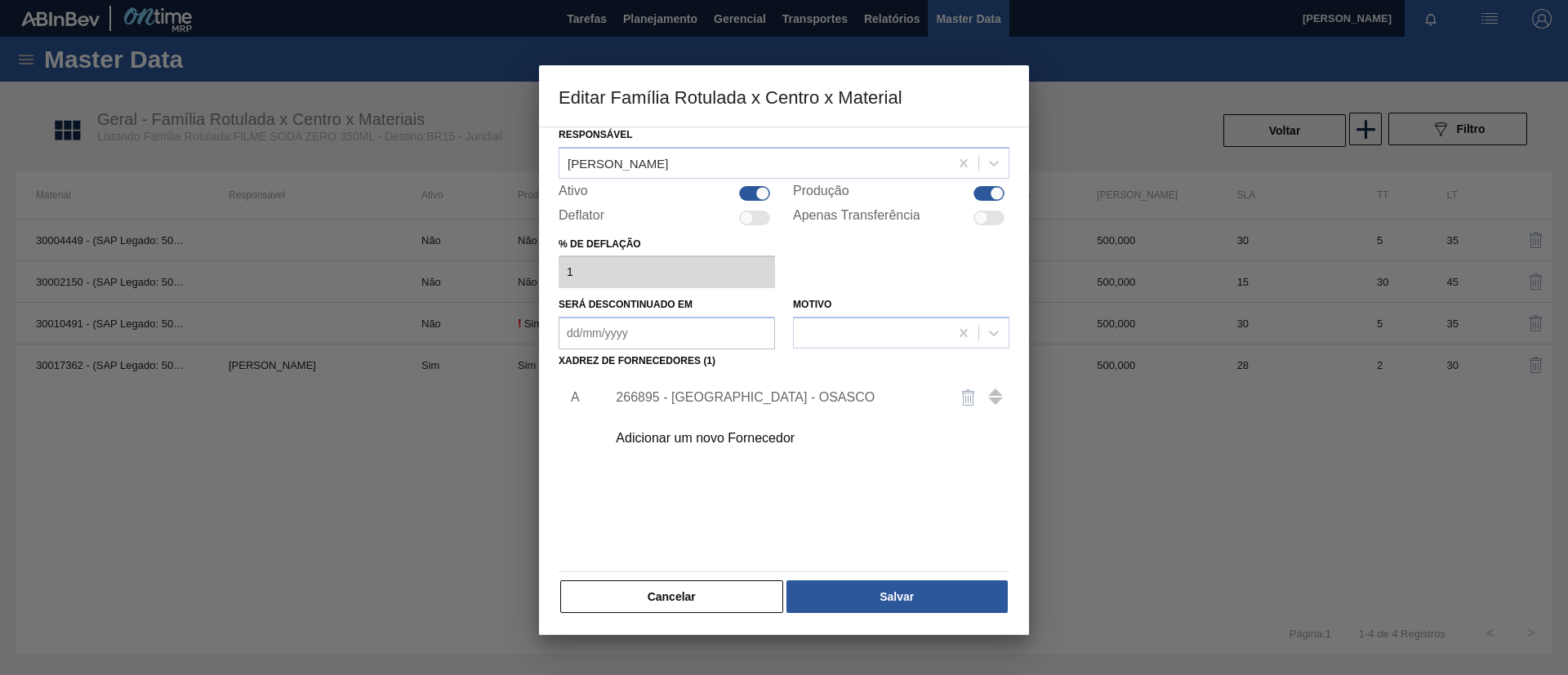
click at [927, 599] on button "Salvar" at bounding box center [897, 597] width 221 height 33
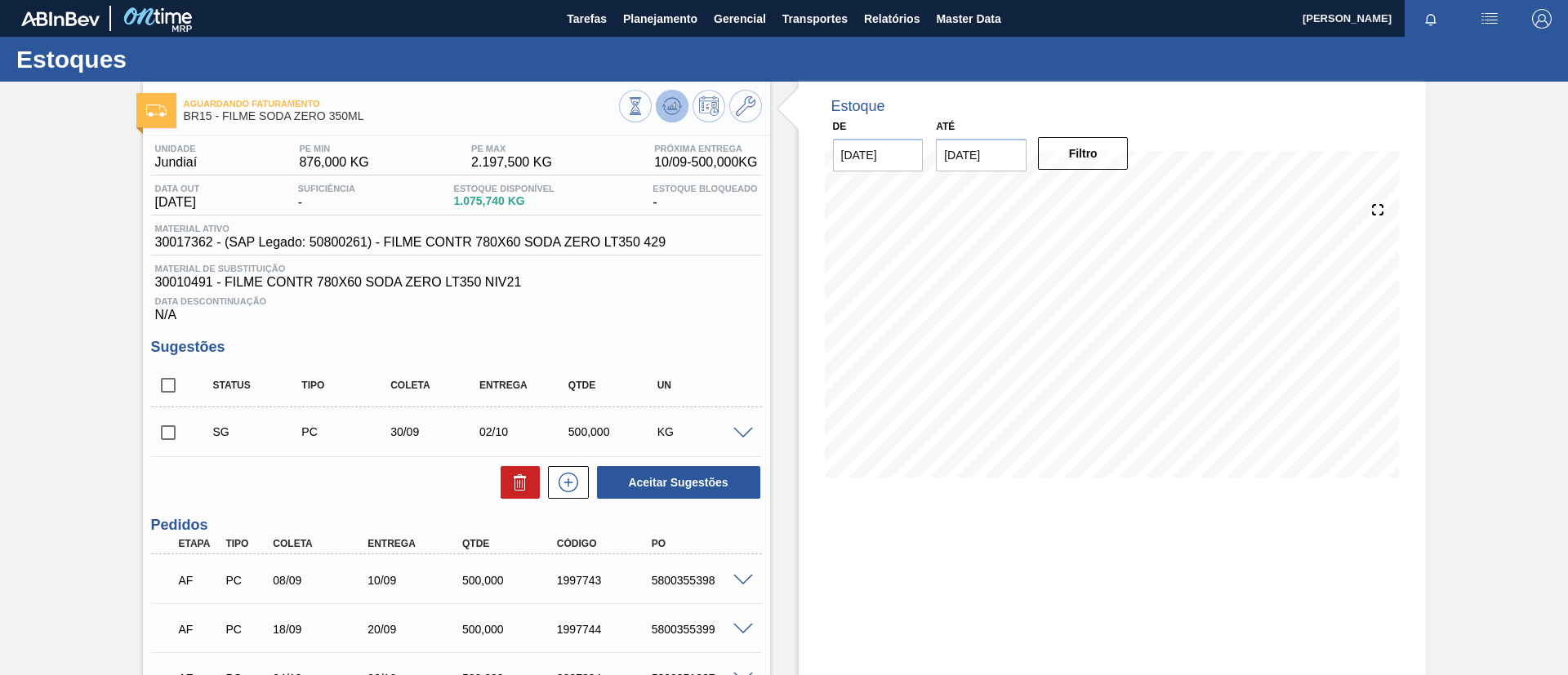
click at [683, 101] on button at bounding box center [672, 106] width 33 height 33
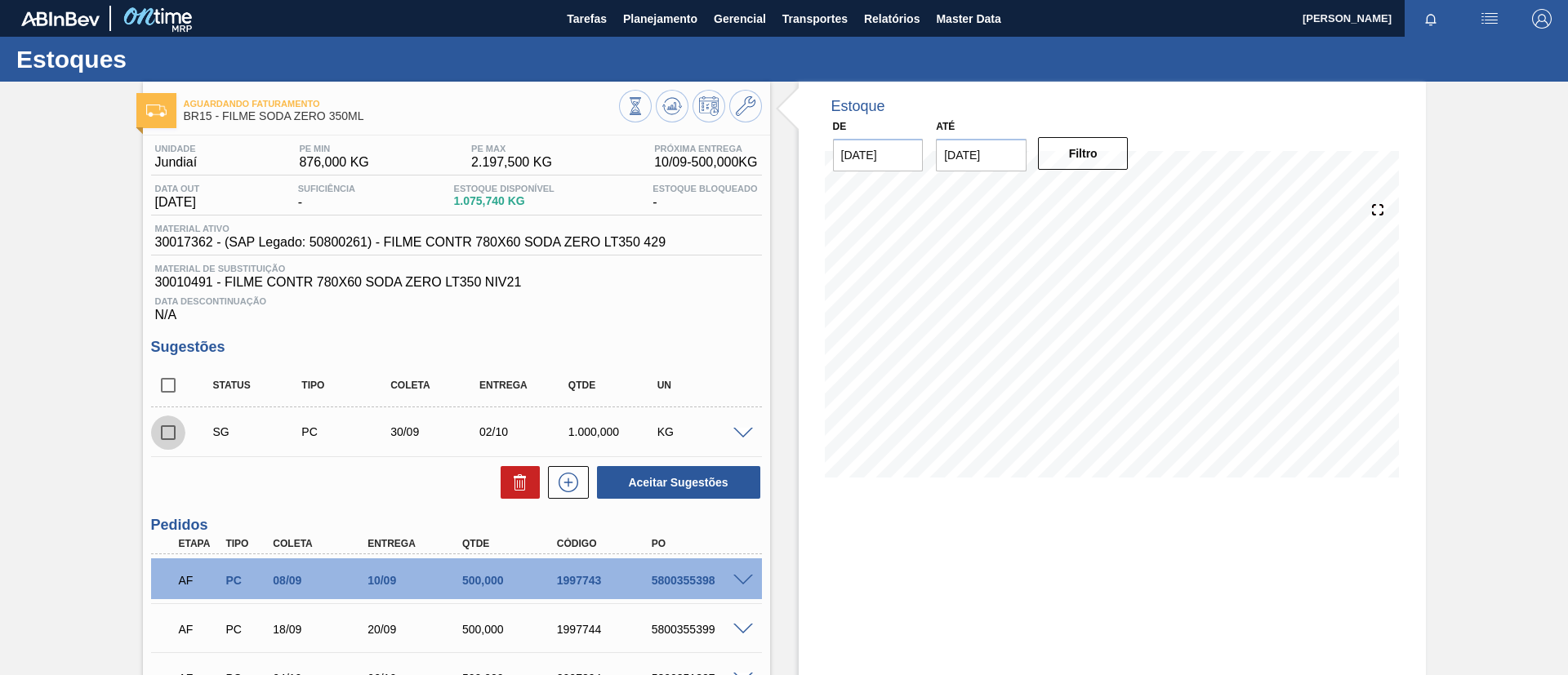
click at [183, 435] on input "checkbox" at bounding box center [168, 433] width 35 height 35
click at [695, 482] on button "Aceitar Sugestões" at bounding box center [678, 483] width 163 height 33
checkbox input "false"
click at [159, 437] on input "checkbox" at bounding box center [168, 433] width 35 height 35
click at [648, 469] on button "Aceitar Sugestões" at bounding box center [678, 483] width 163 height 33
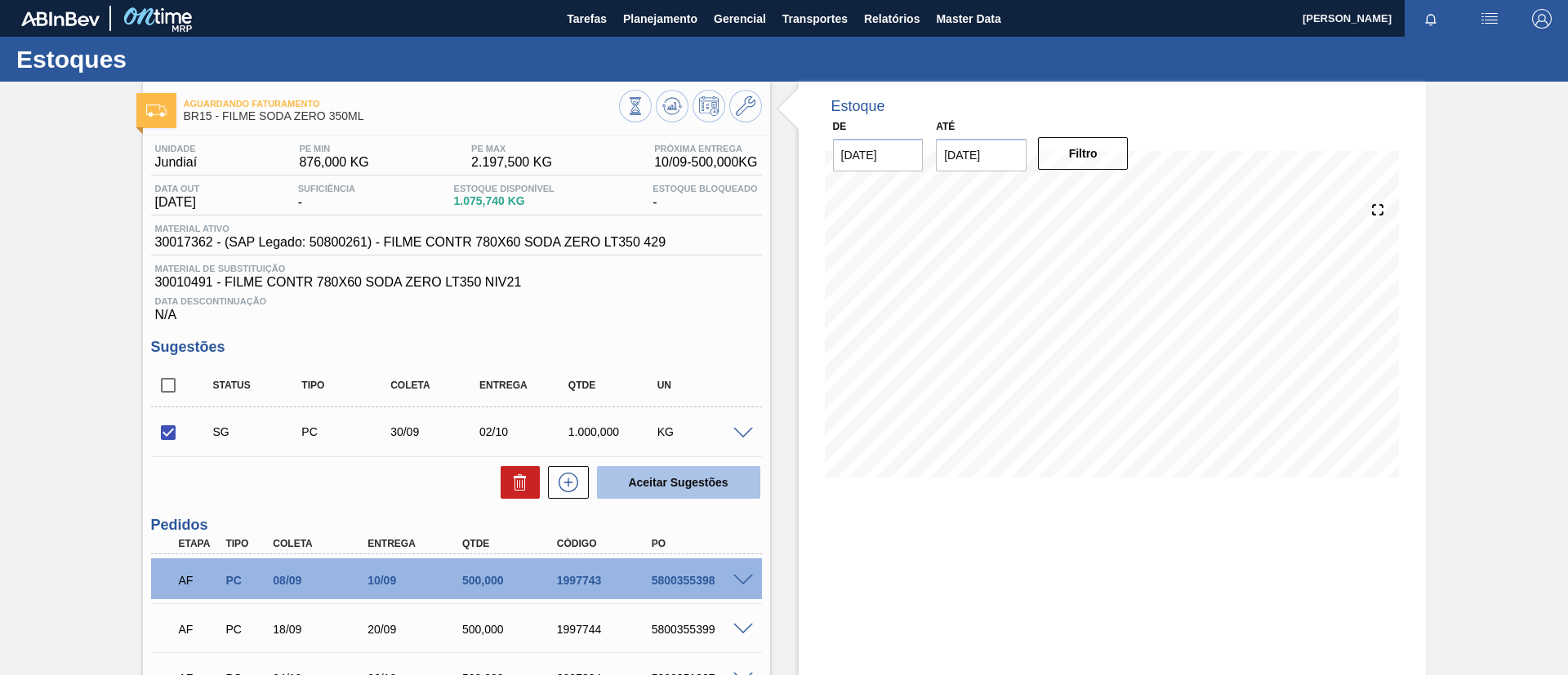
checkbox input "false"
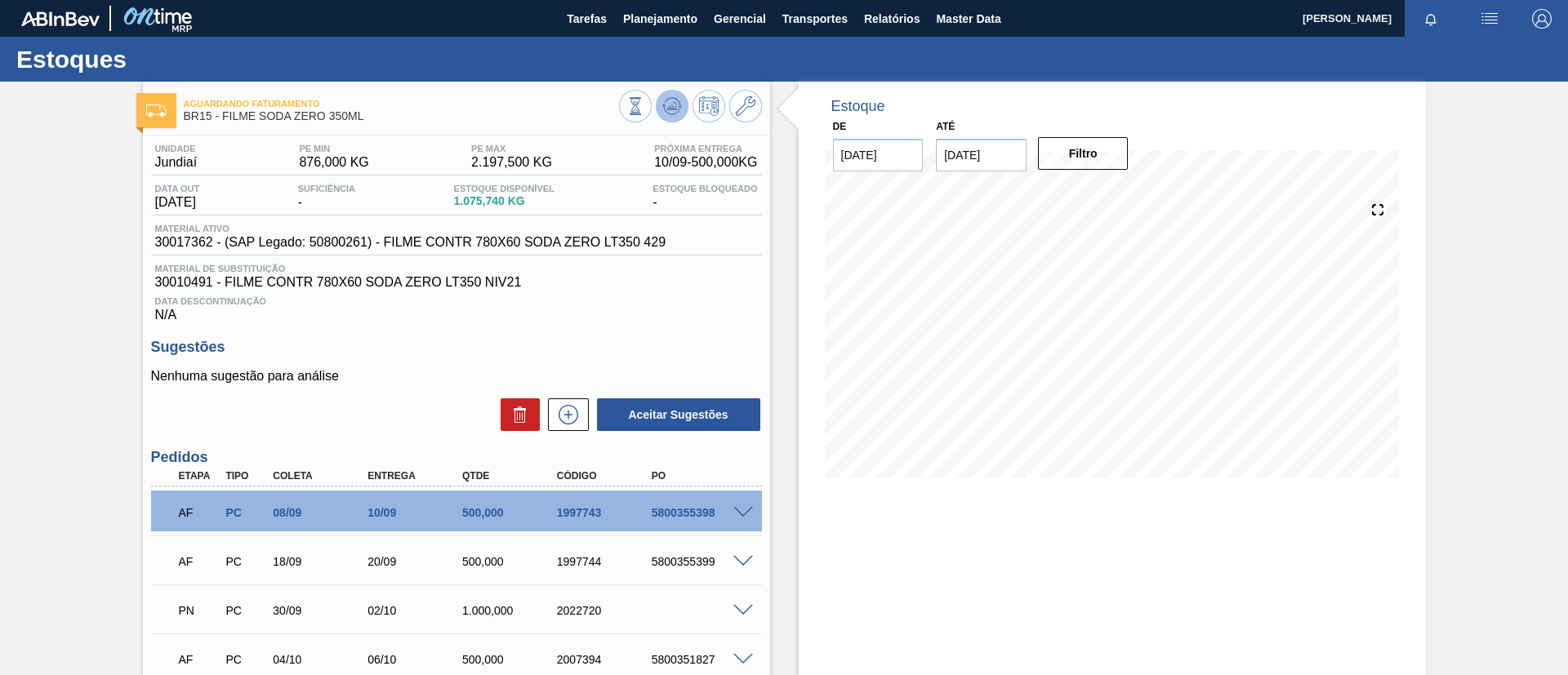
click at [673, 107] on icon at bounding box center [674, 106] width 2 height 7
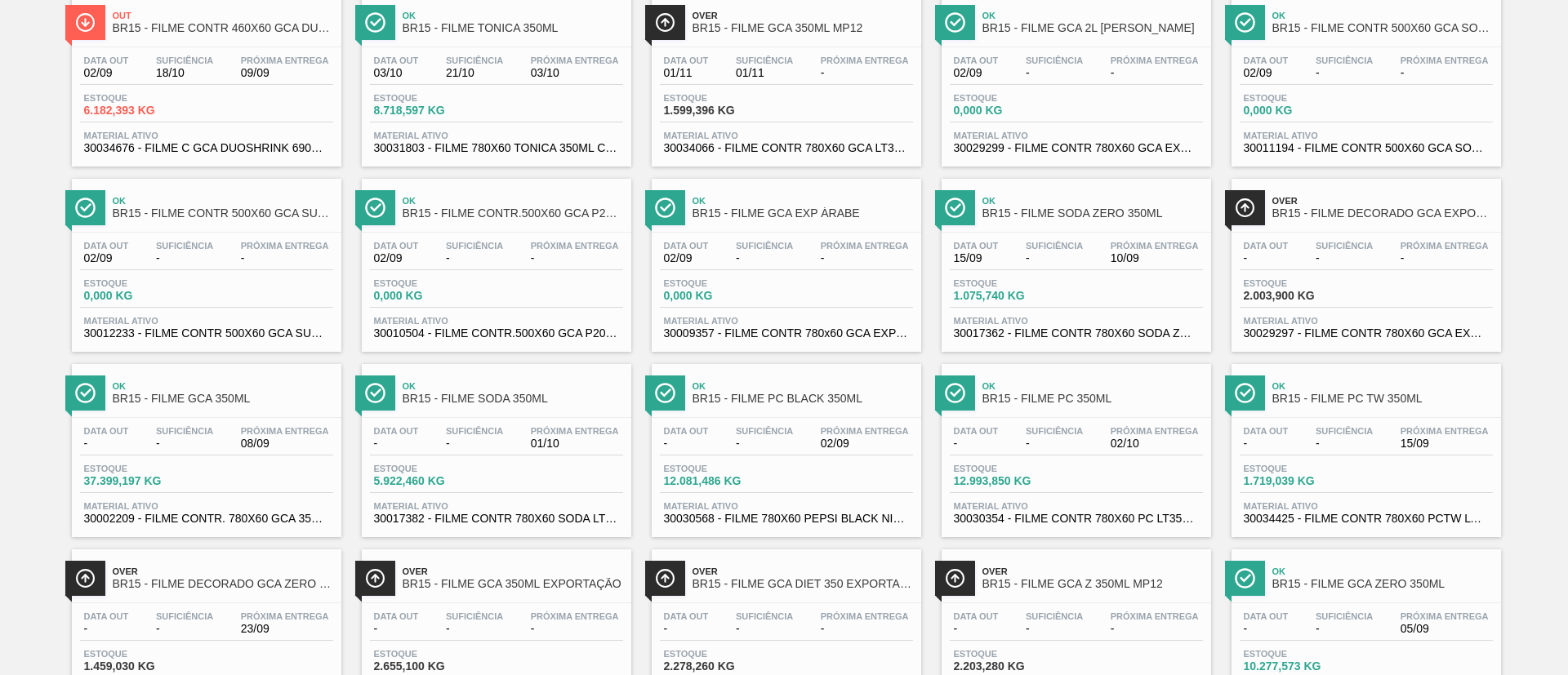
scroll to position [245, 0]
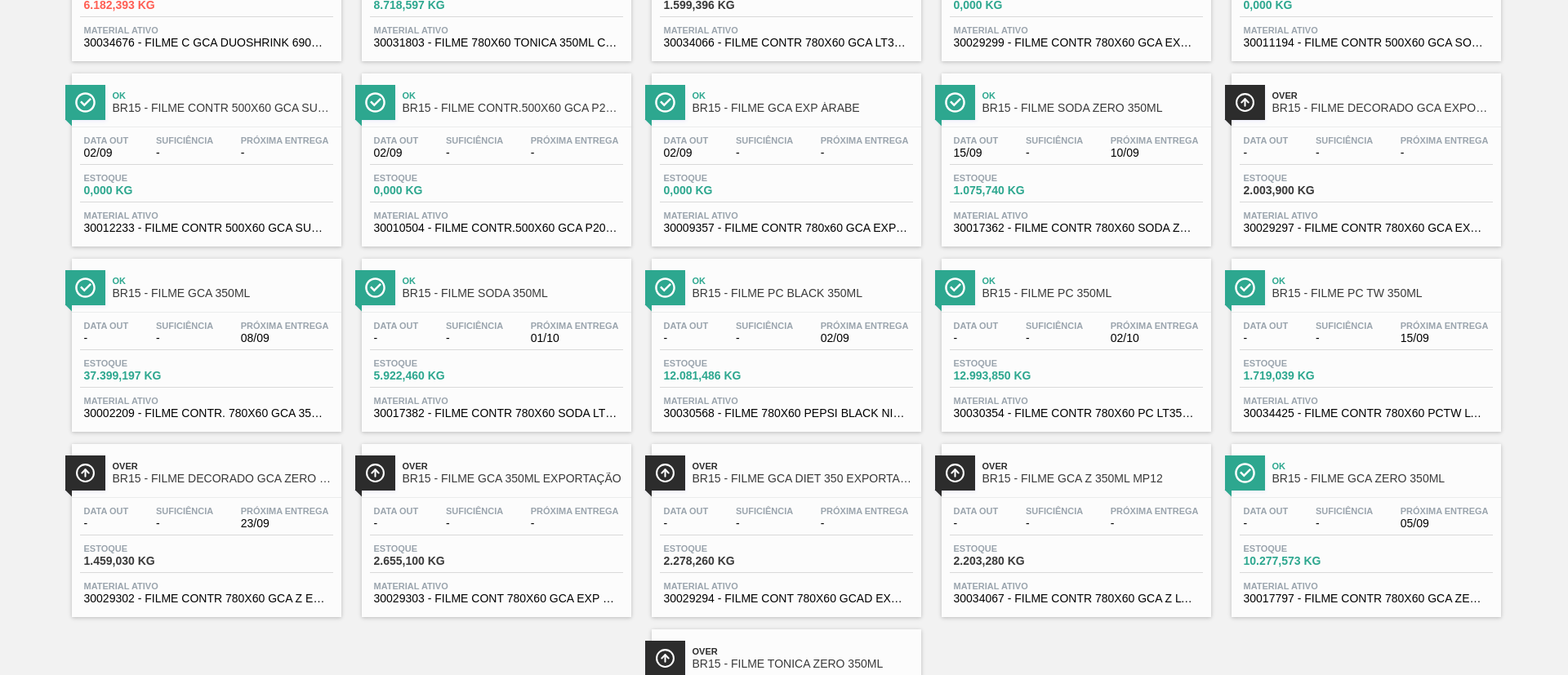
click at [241, 291] on span "BR15 - FILME GCA 350ML" at bounding box center [223, 294] width 220 height 13
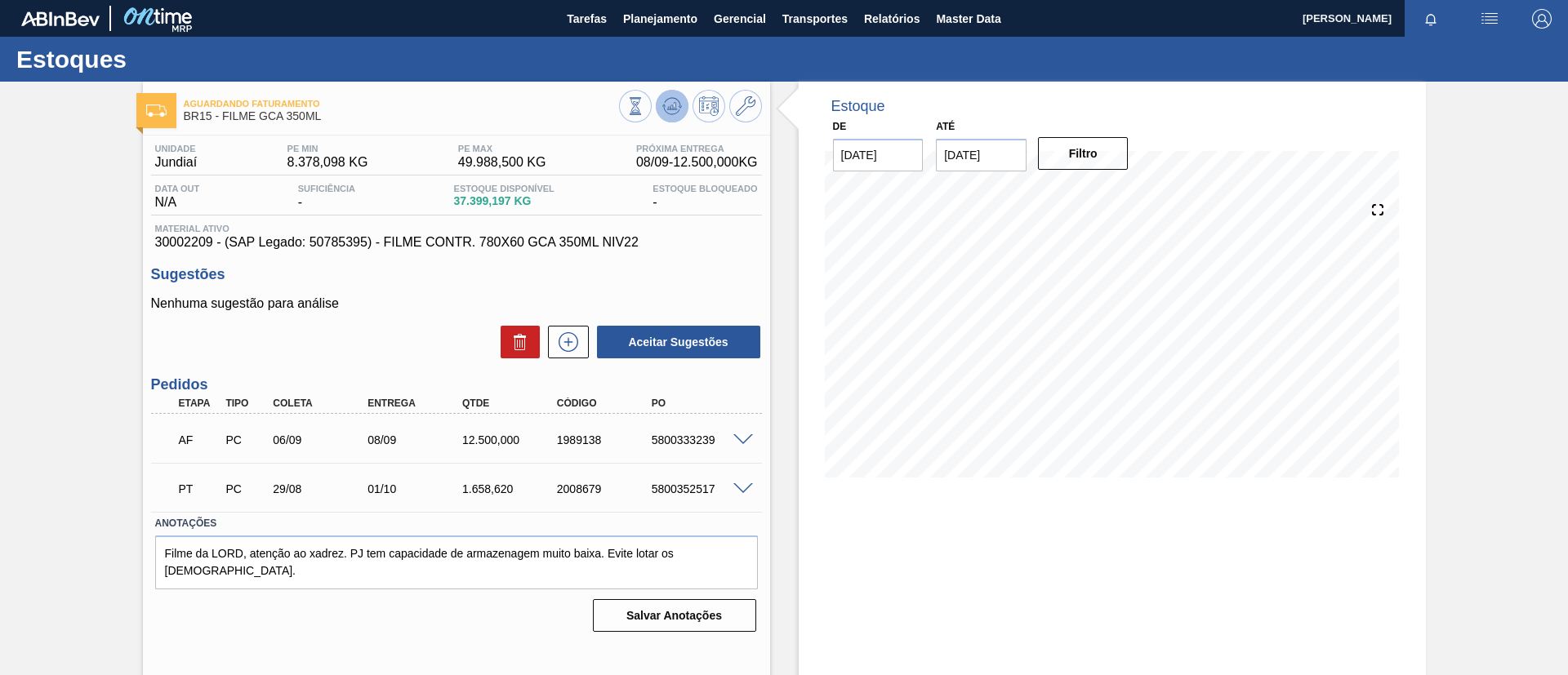
click at [673, 114] on icon at bounding box center [672, 106] width 19 height 19
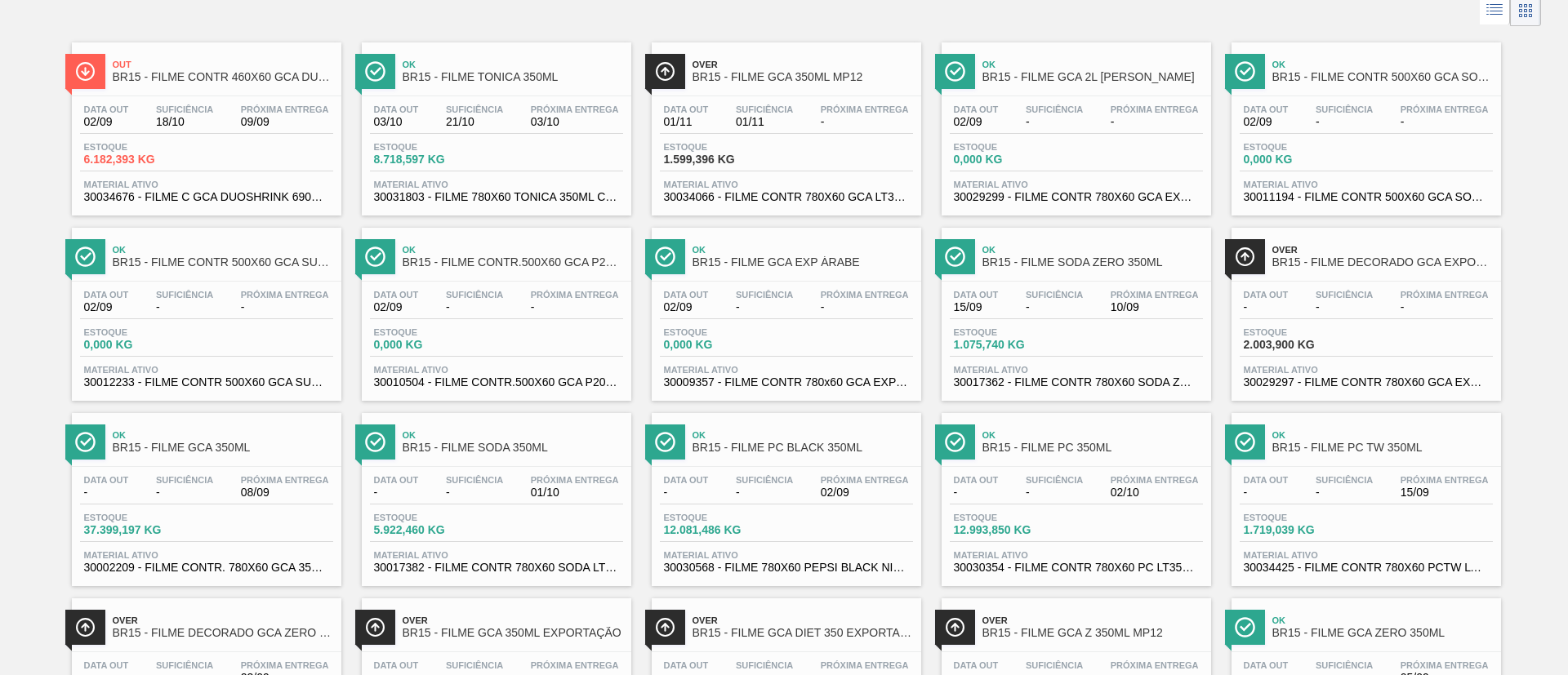
scroll to position [123, 0]
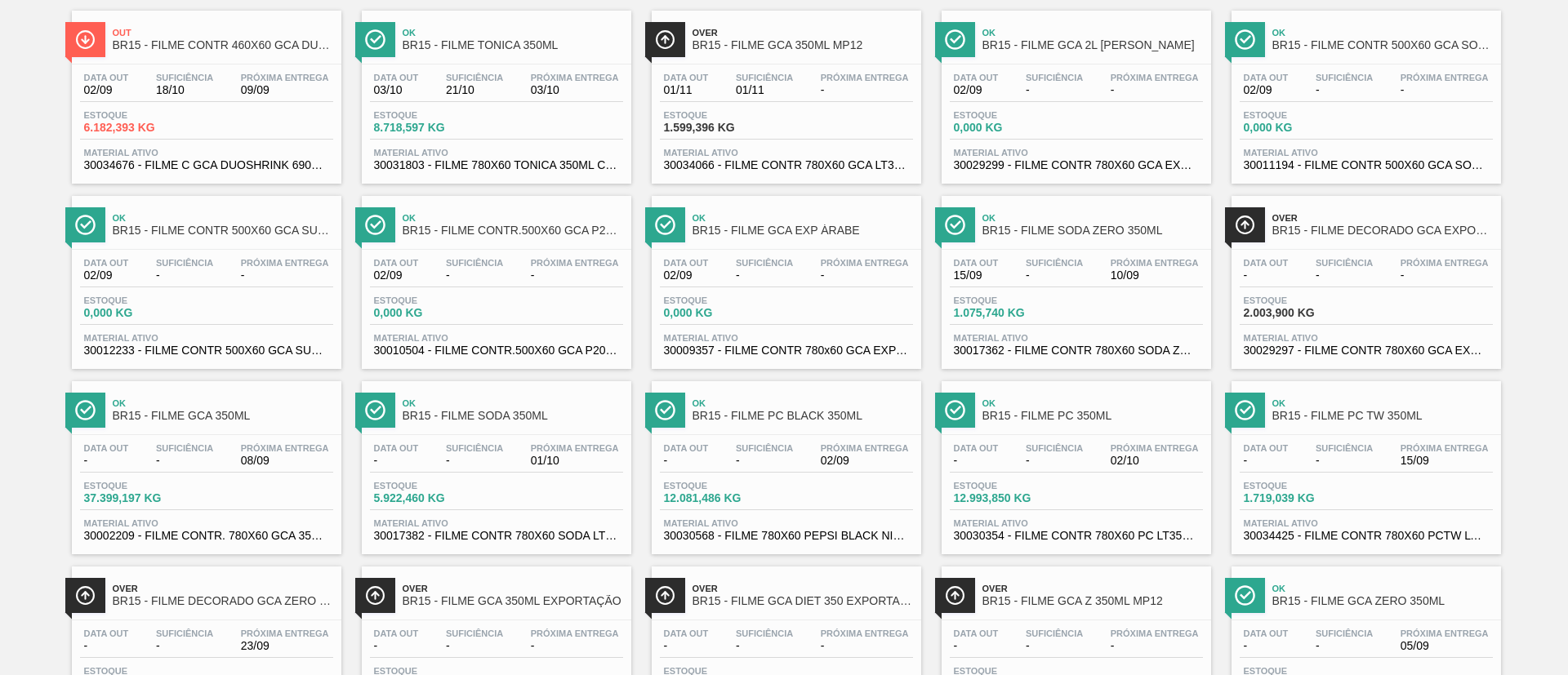
click at [530, 406] on span "Ok" at bounding box center [513, 403] width 220 height 10
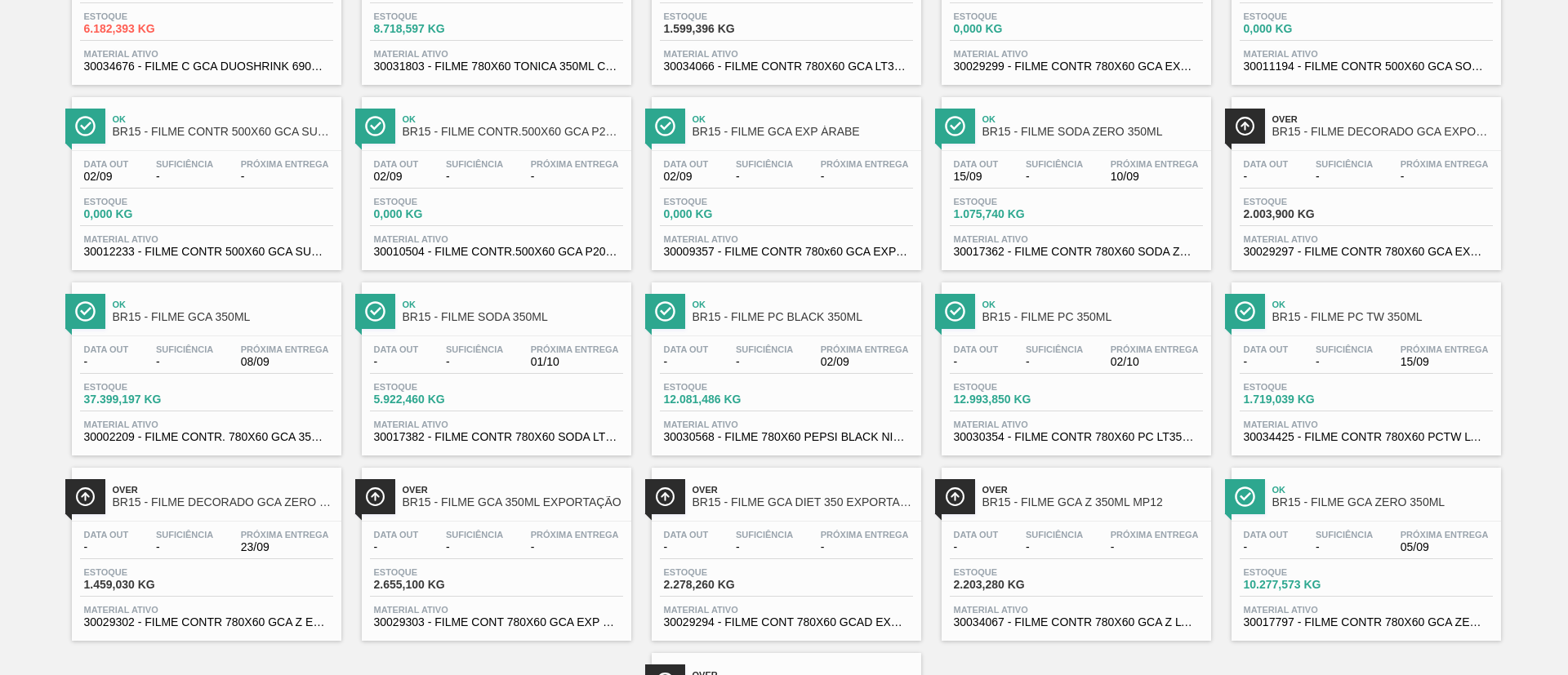
scroll to position [245, 0]
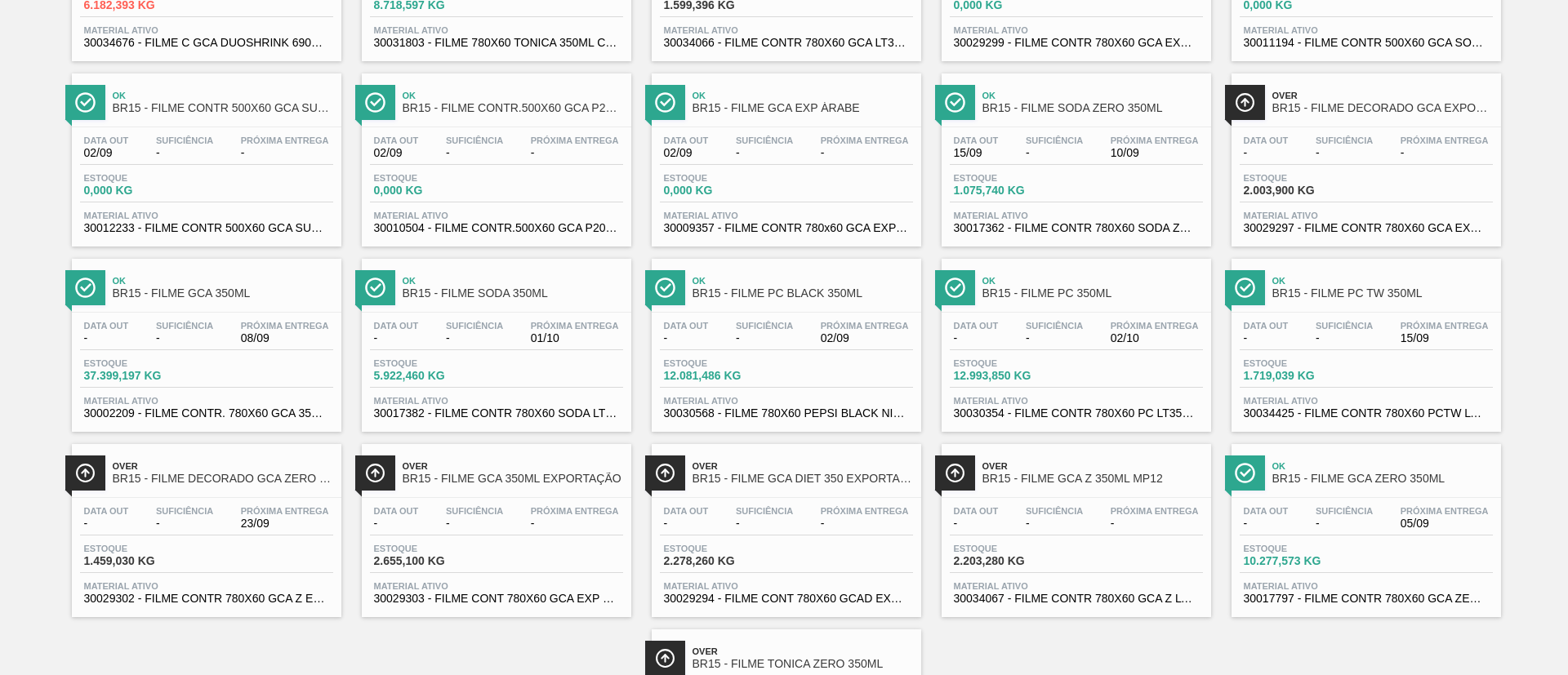
click at [841, 303] on div "Ok BR15 - FILME PC BLACK 350ML" at bounding box center [803, 288] width 220 height 37
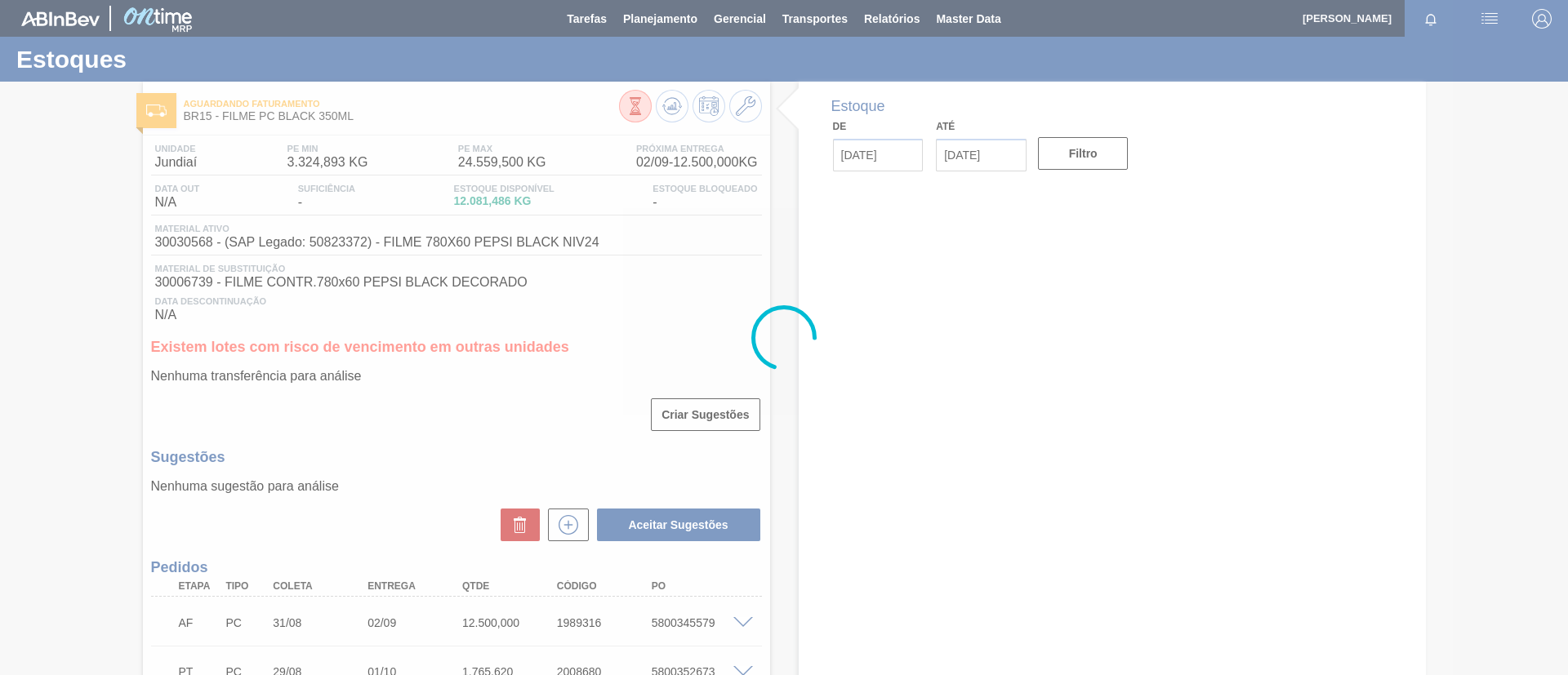
click at [670, 100] on icon at bounding box center [672, 106] width 19 height 19
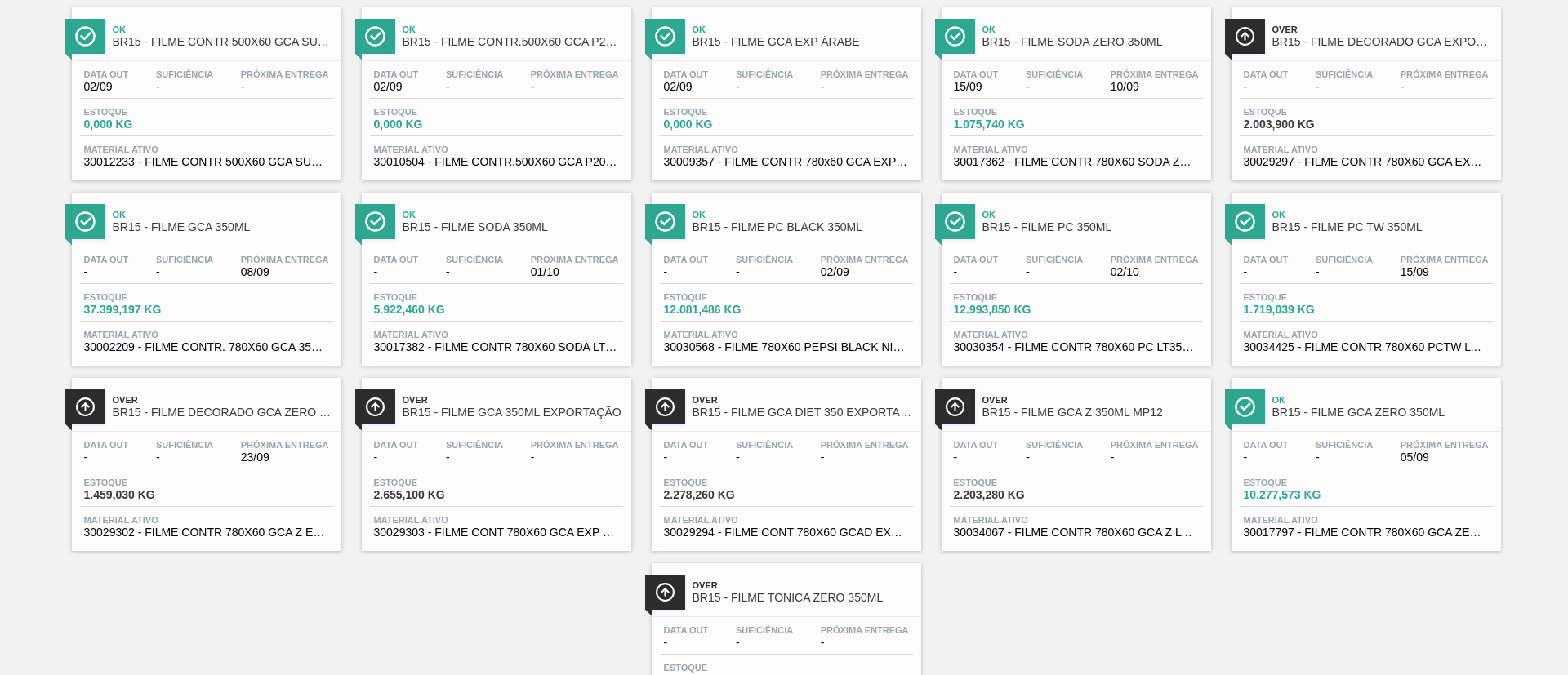
scroll to position [367, 0]
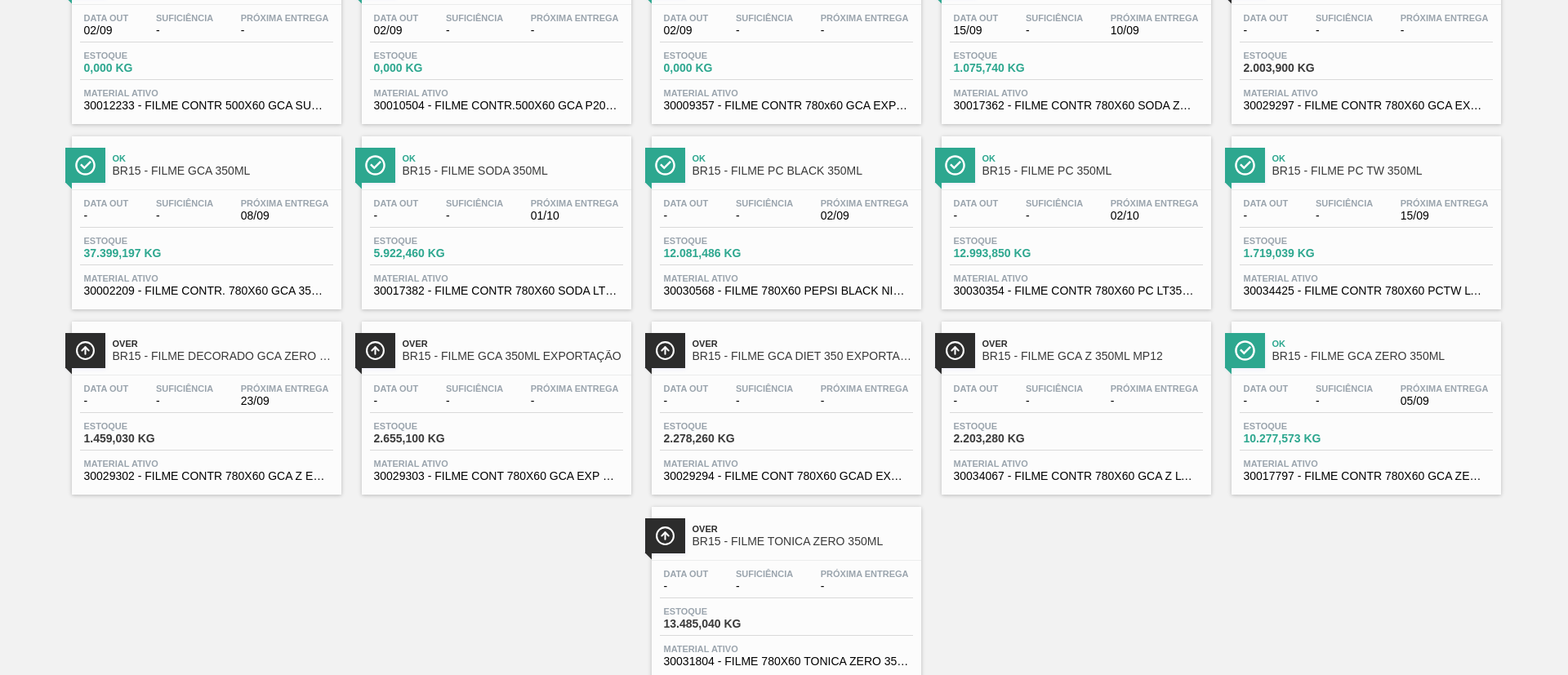
click at [1132, 171] on span "BR15 - FILME PC 350ML" at bounding box center [1093, 171] width 220 height 13
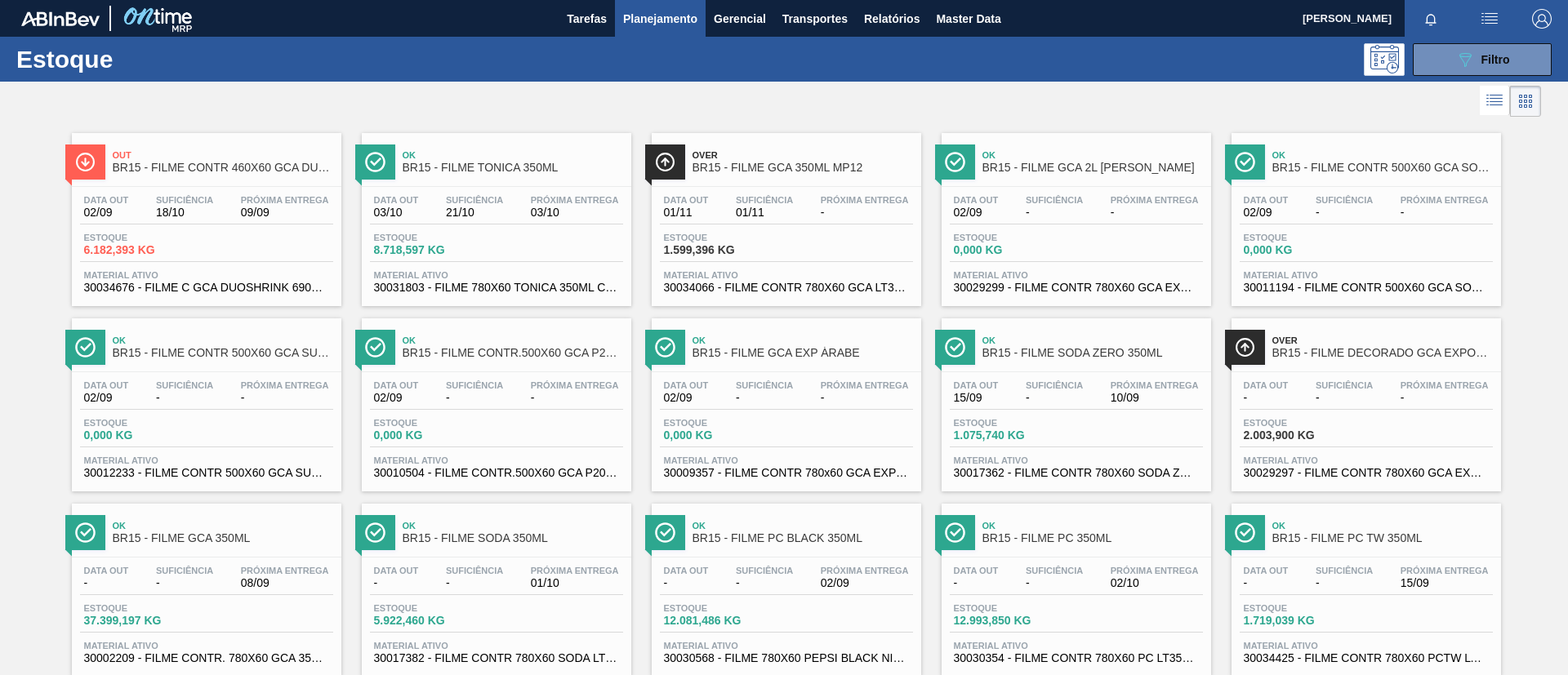
scroll to position [123, 0]
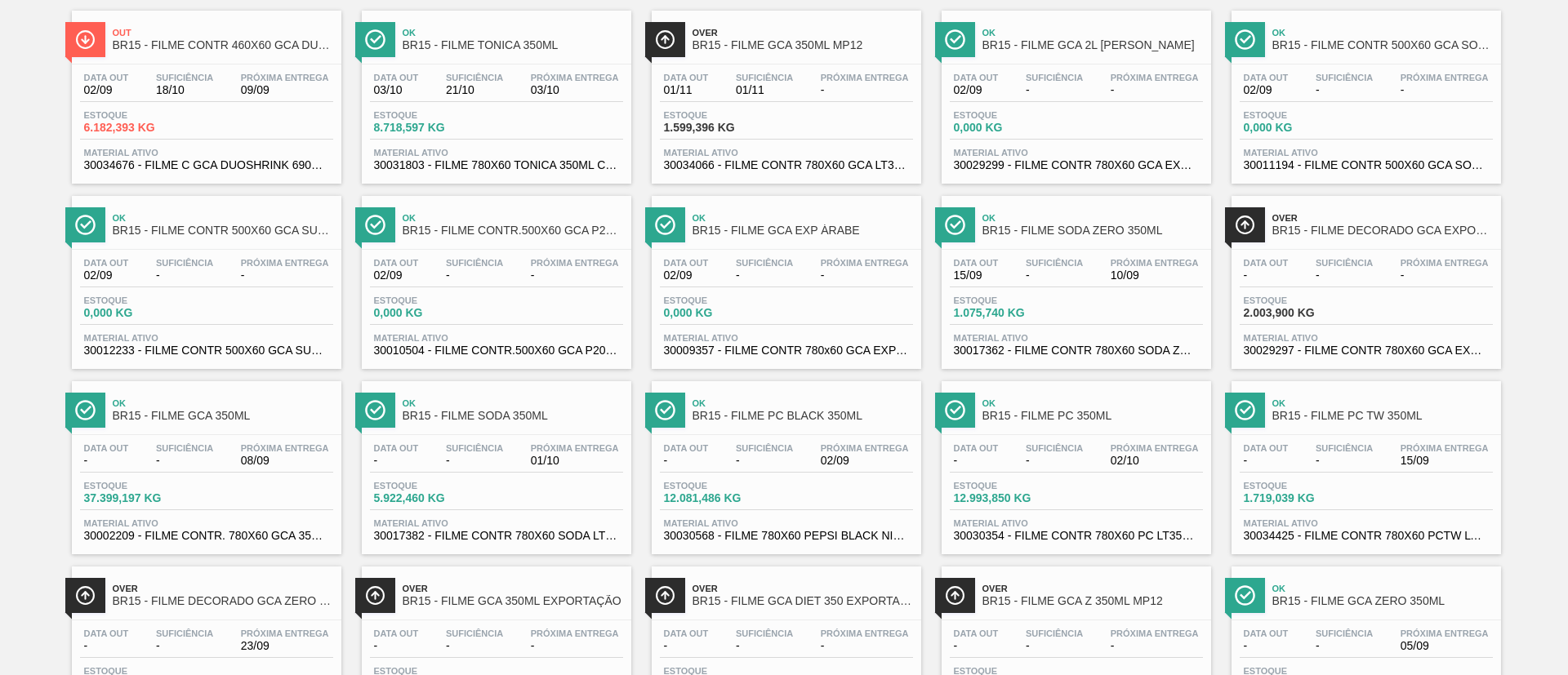
click at [1414, 419] on span "BR15 - FILME PC TW 350ML" at bounding box center [1383, 415] width 220 height 13
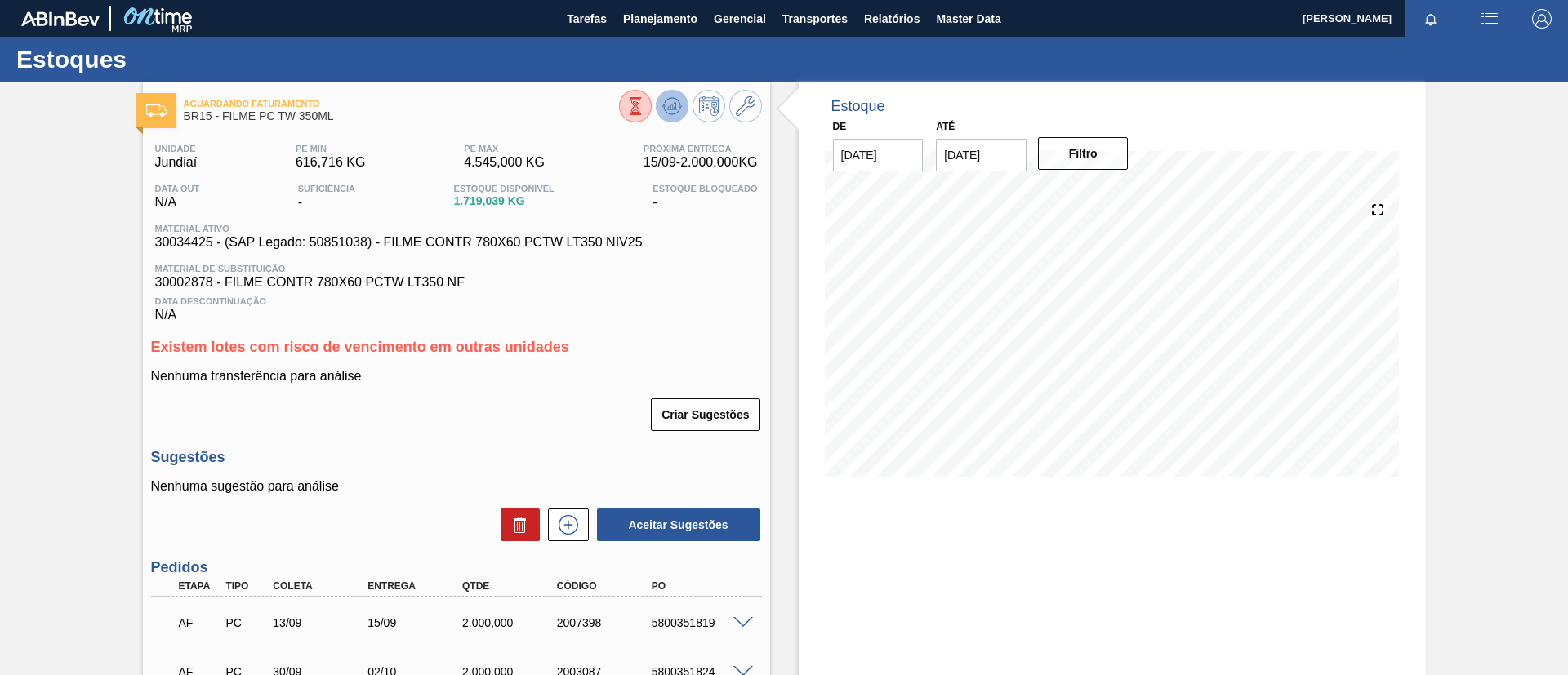
click at [678, 97] on icon at bounding box center [672, 106] width 19 height 19
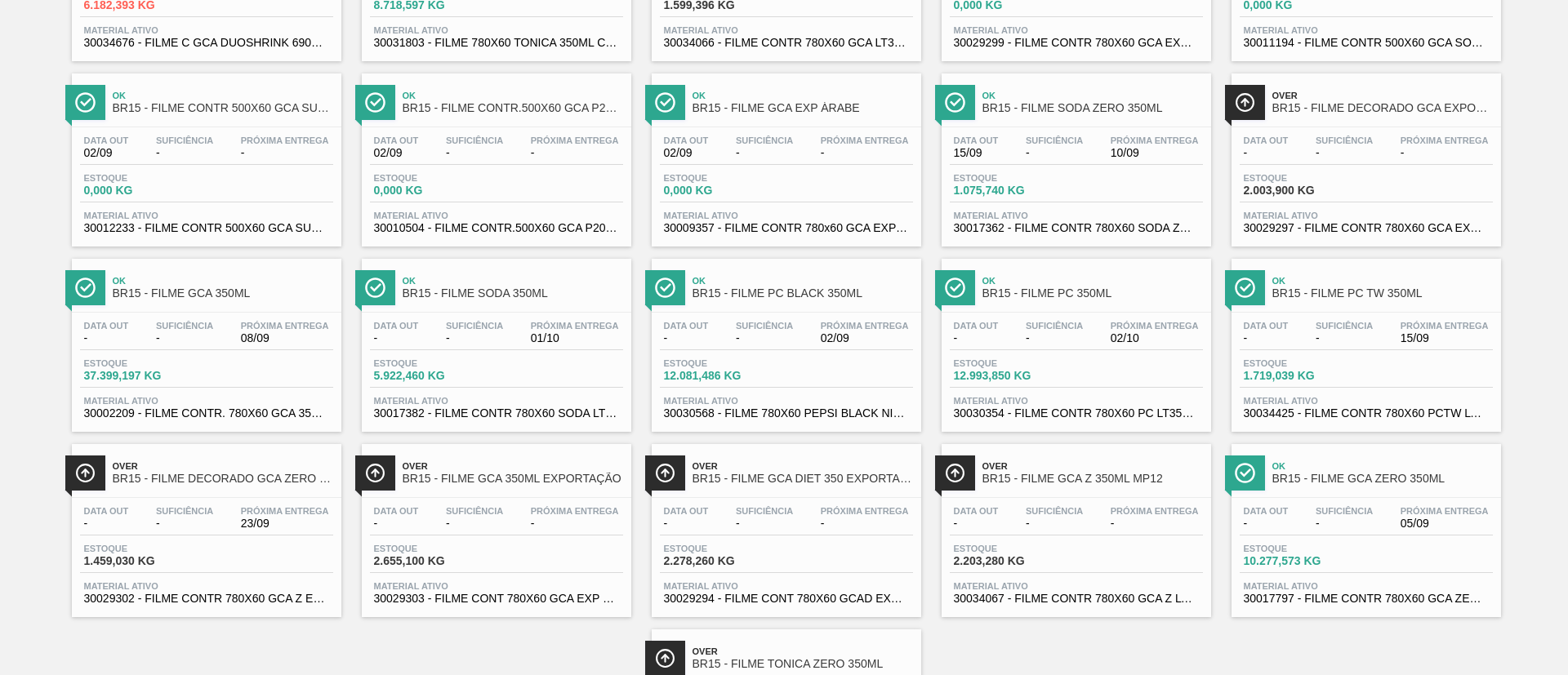
scroll to position [367, 0]
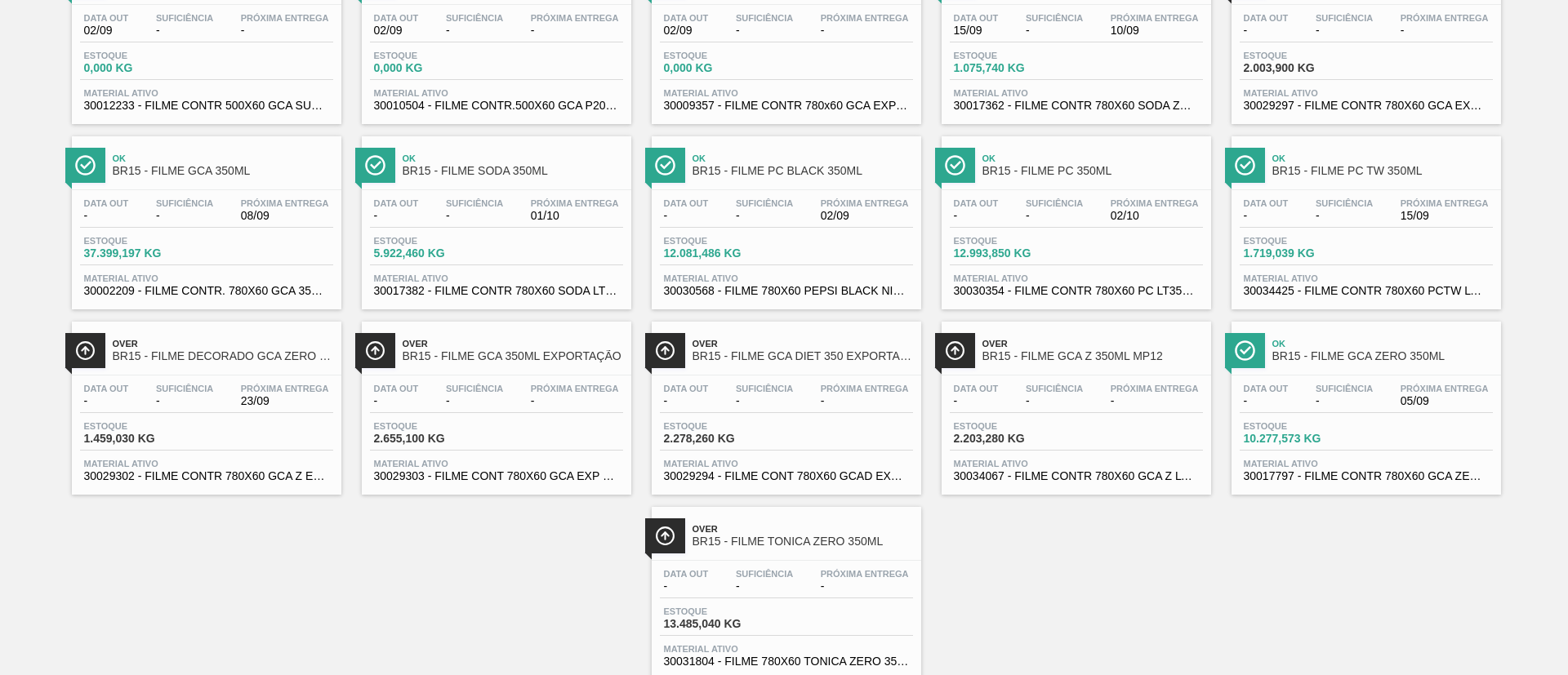
click at [1370, 352] on span "BR15 - FILME GCA ZERO 350ML" at bounding box center [1383, 356] width 220 height 13
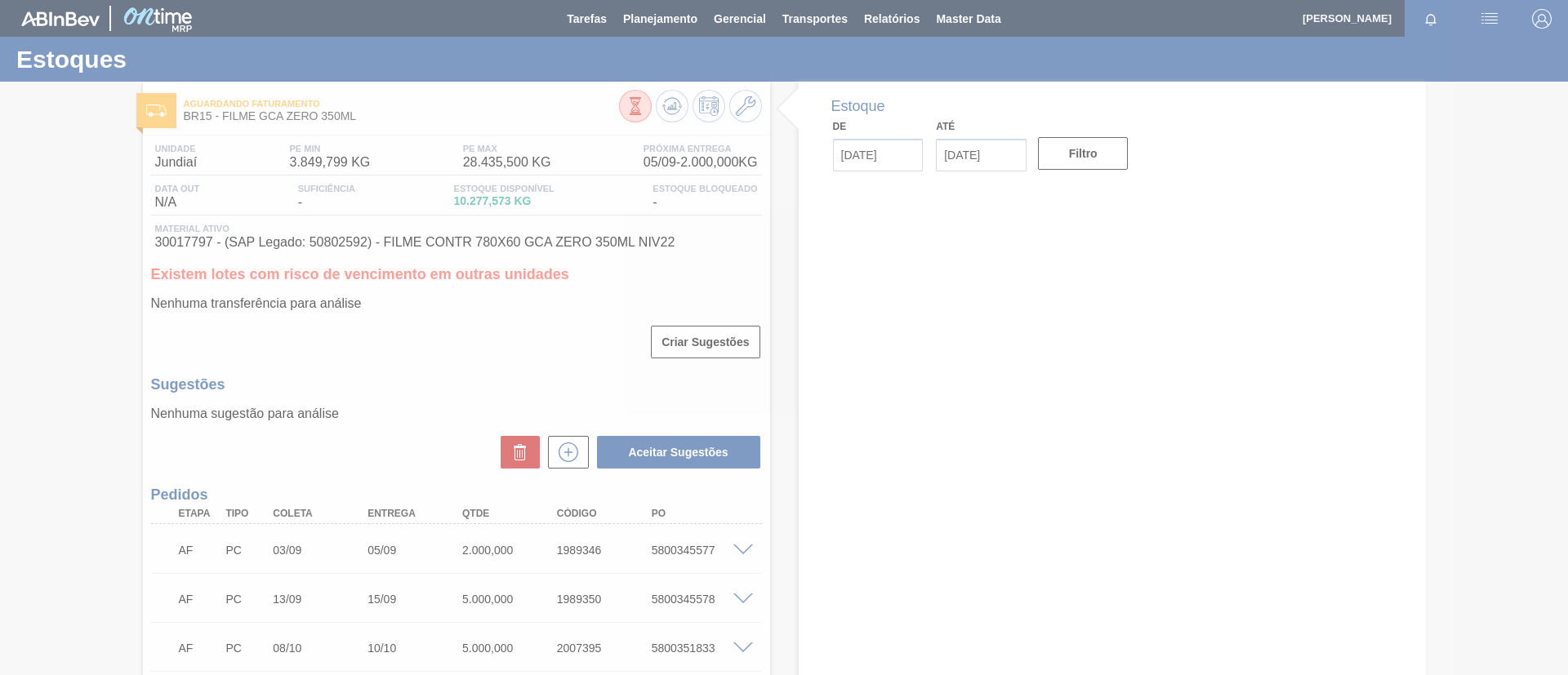
click at [668, 112] on div at bounding box center [784, 337] width 1568 height 675
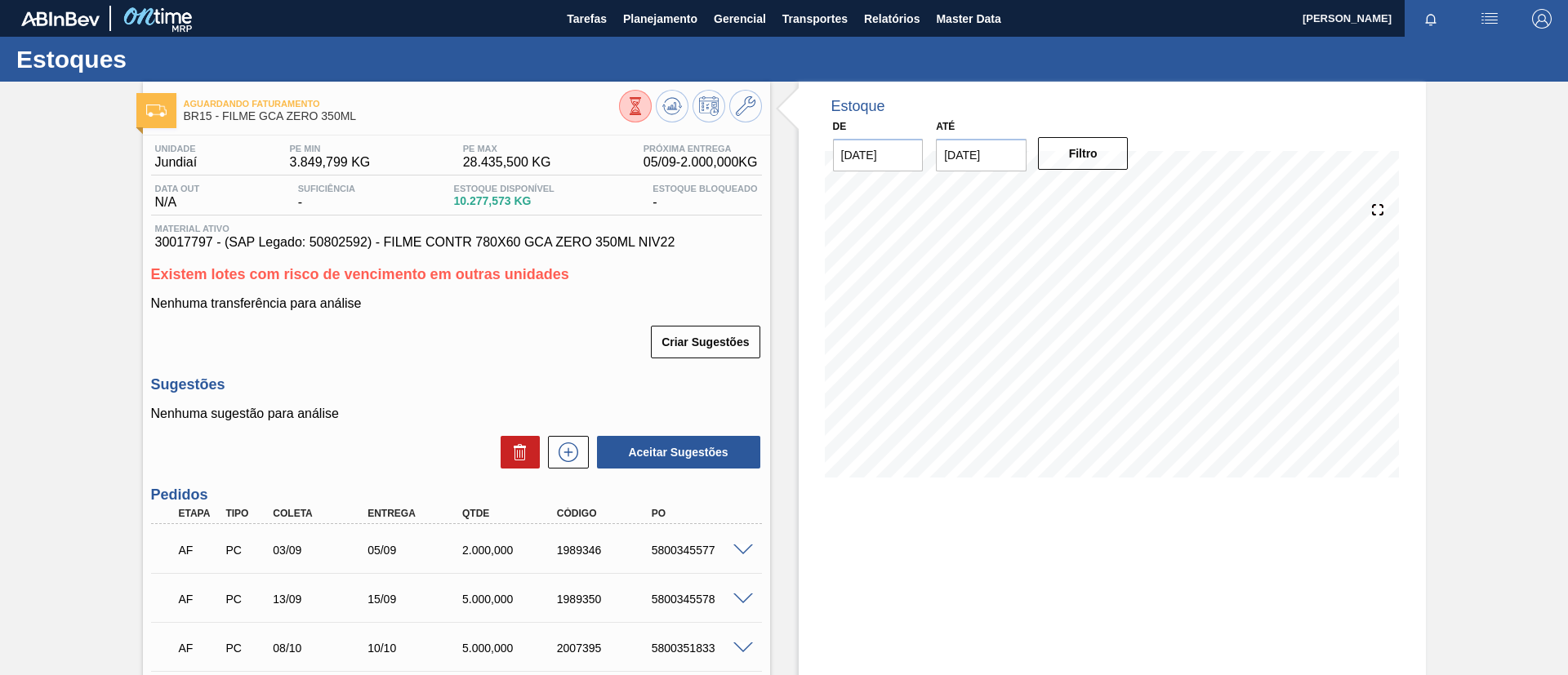
click at [668, 112] on icon at bounding box center [672, 106] width 19 height 19
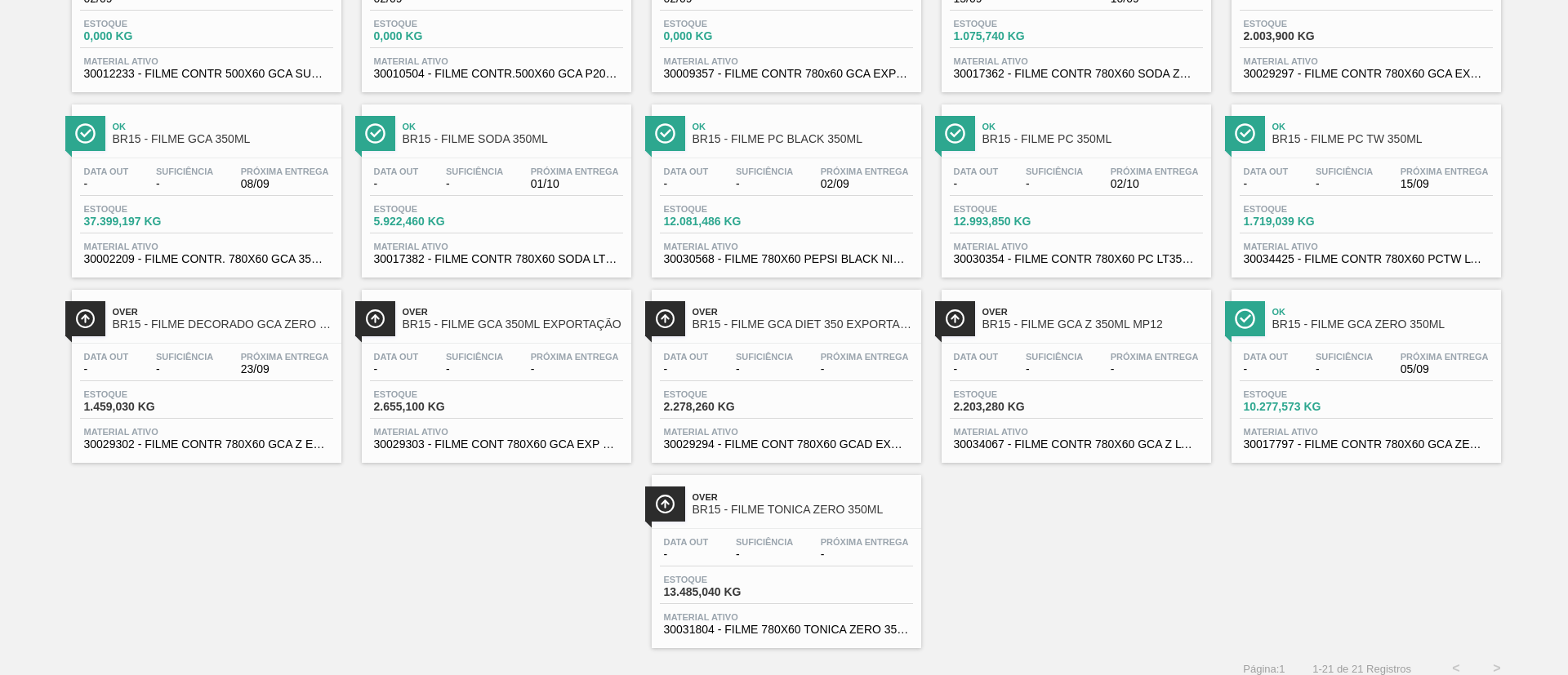
scroll to position [413, 0]
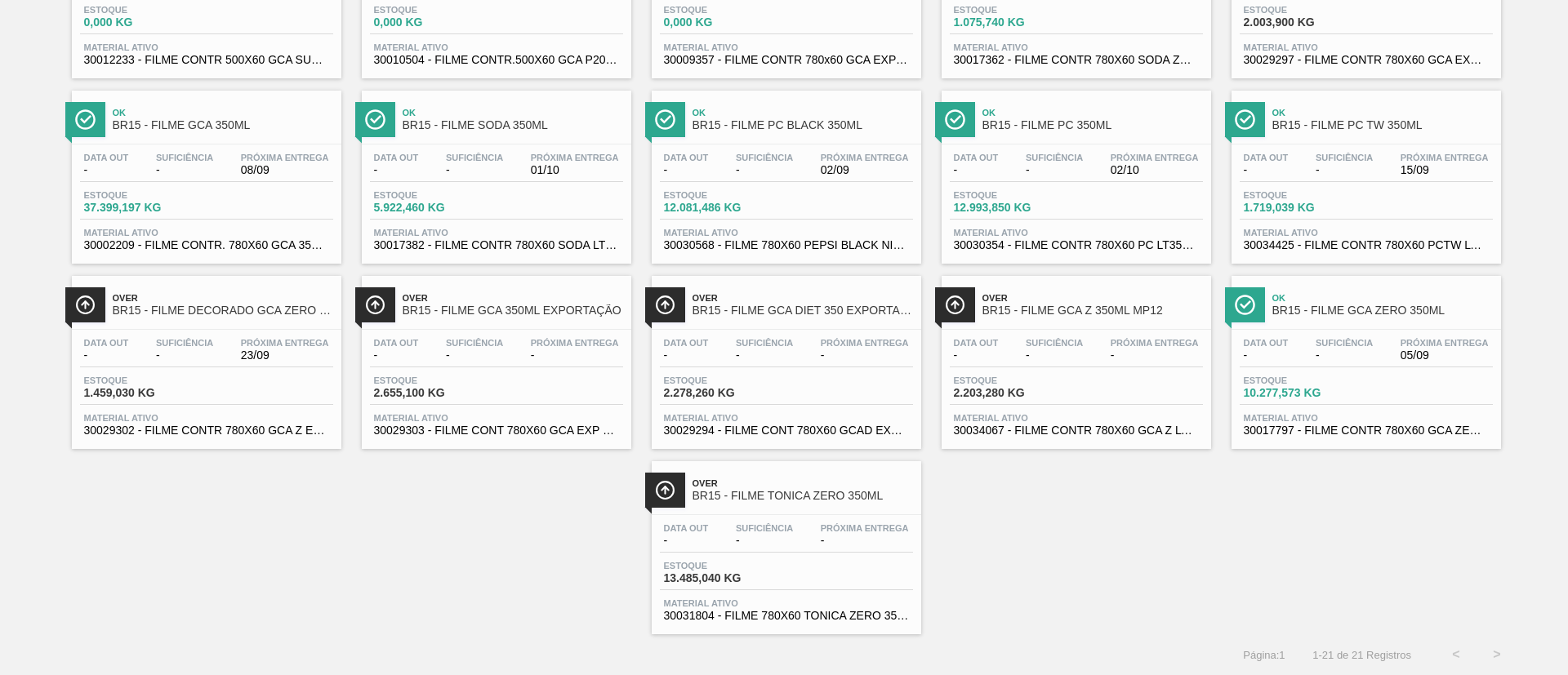
click at [826, 509] on div "Over BR15 - FILME TONICA ZERO 350ML Data out - Suficiência - Próxima Entrega - …" at bounding box center [786, 548] width 270 height 173
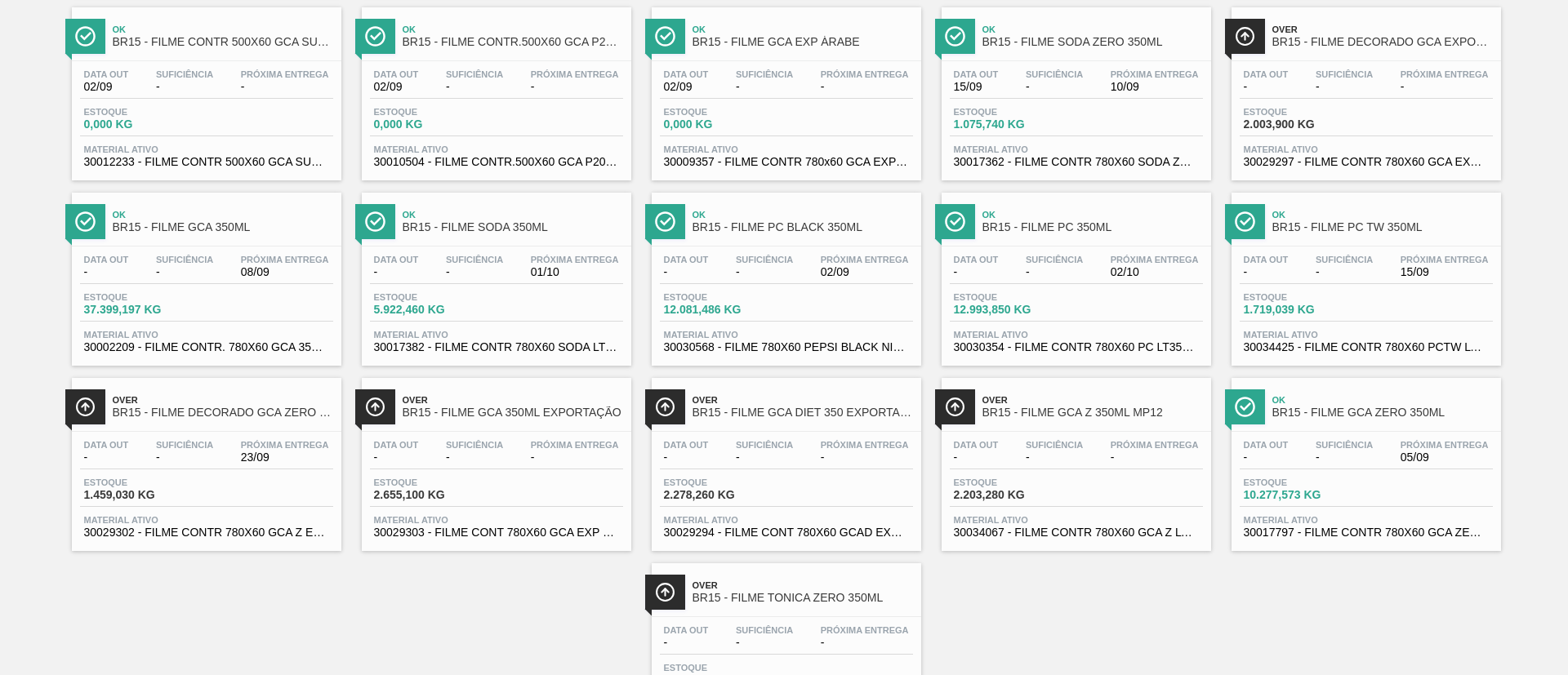
scroll to position [367, 0]
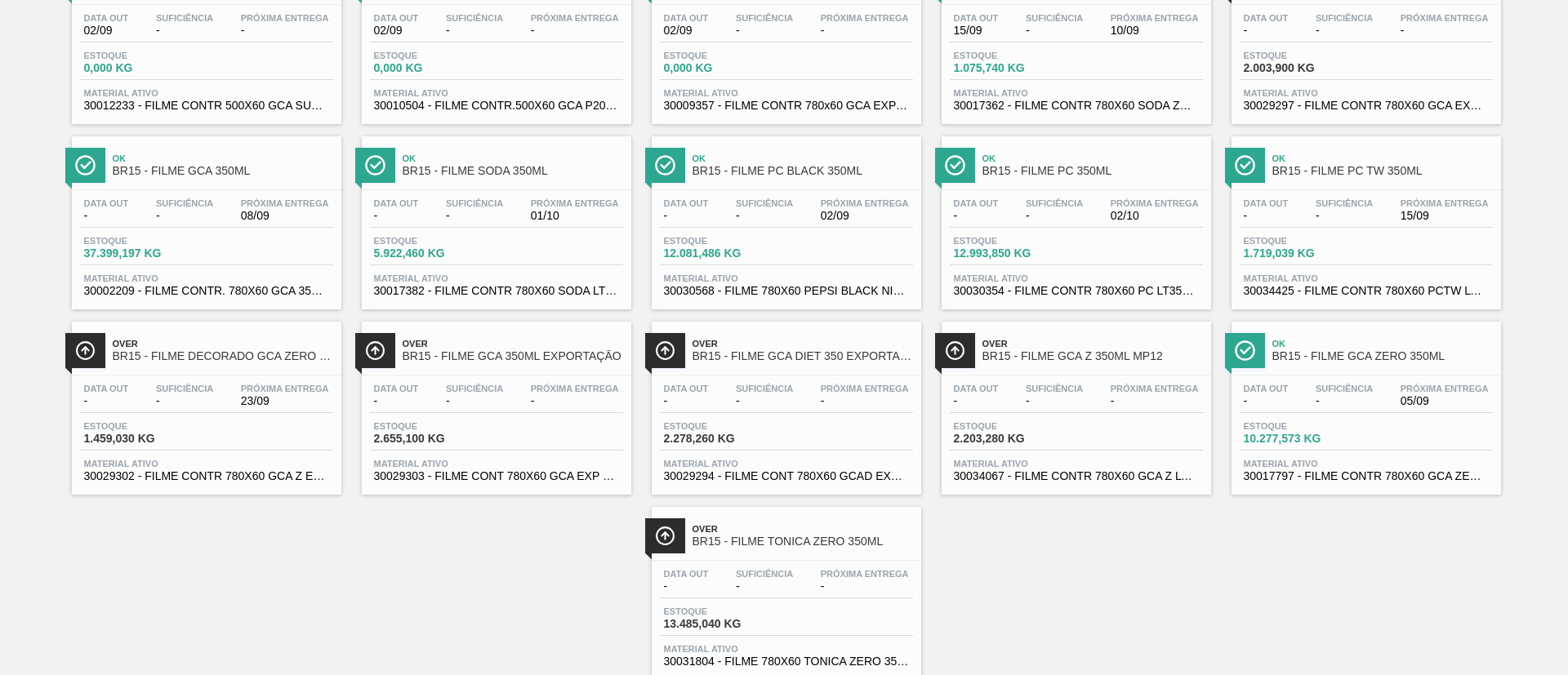
click at [1111, 168] on span "BR15 - FILME PC 350ML" at bounding box center [1093, 171] width 220 height 13
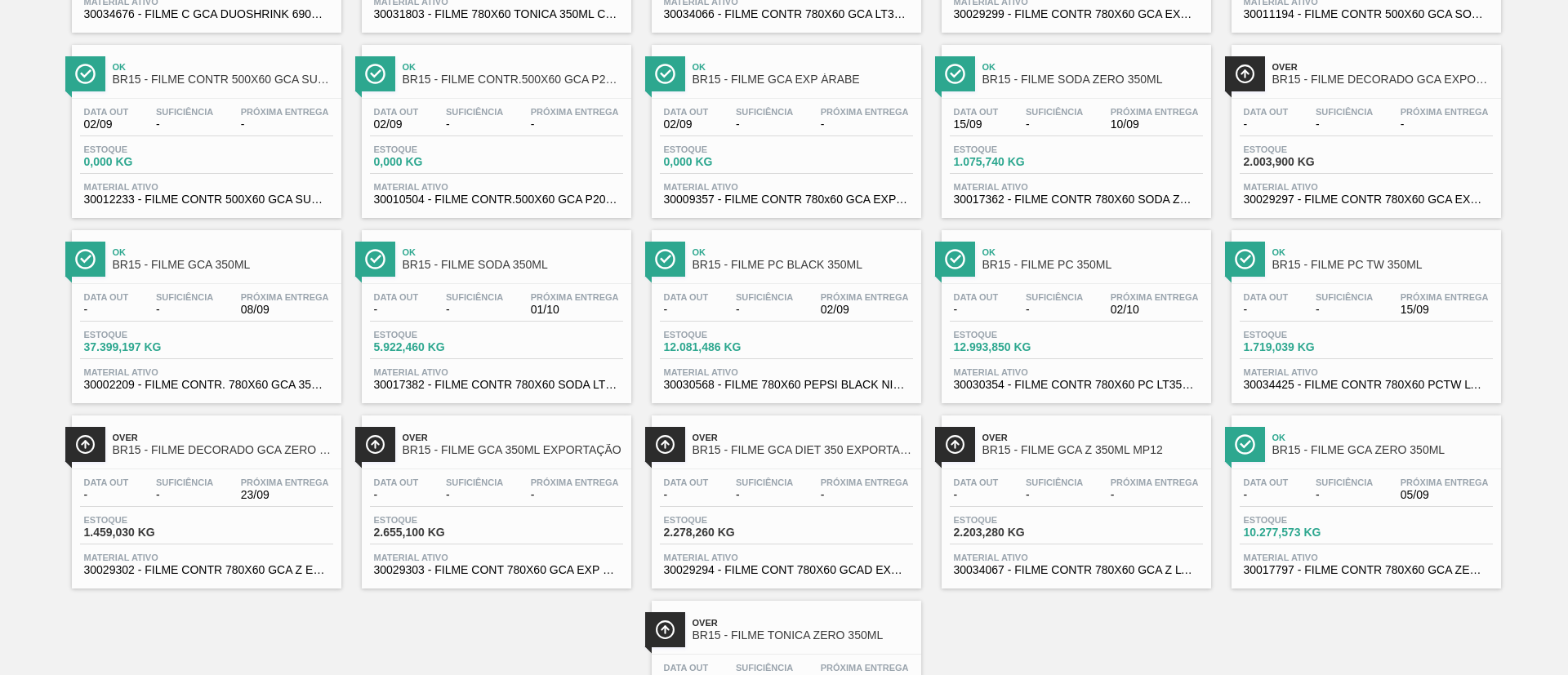
scroll to position [367, 0]
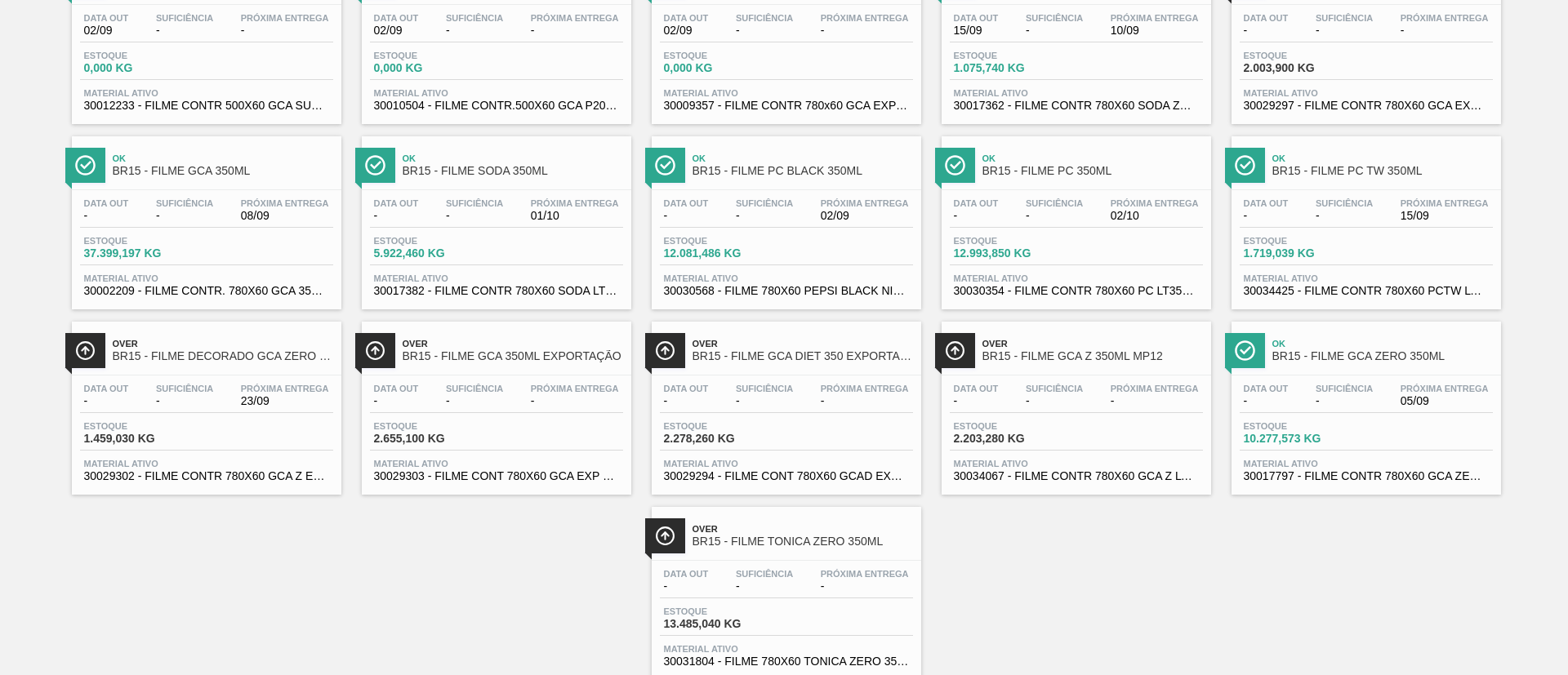
click at [515, 177] on div "Ok BR15 - FILME SODA 350ML" at bounding box center [513, 165] width 220 height 37
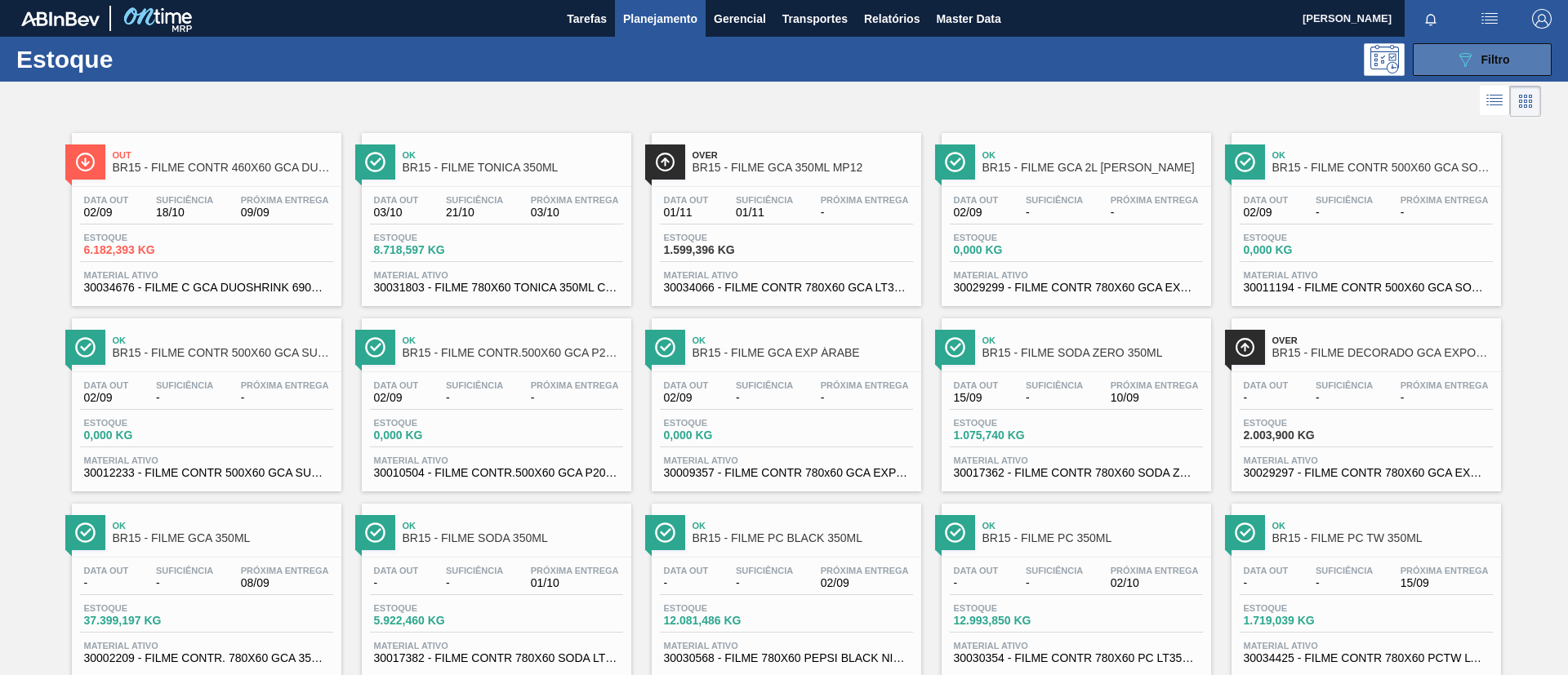
click at [1468, 71] on button "089F7B8B-B2A5-4AFE-B5C0-19BA573D28AC Filtro" at bounding box center [1482, 60] width 139 height 33
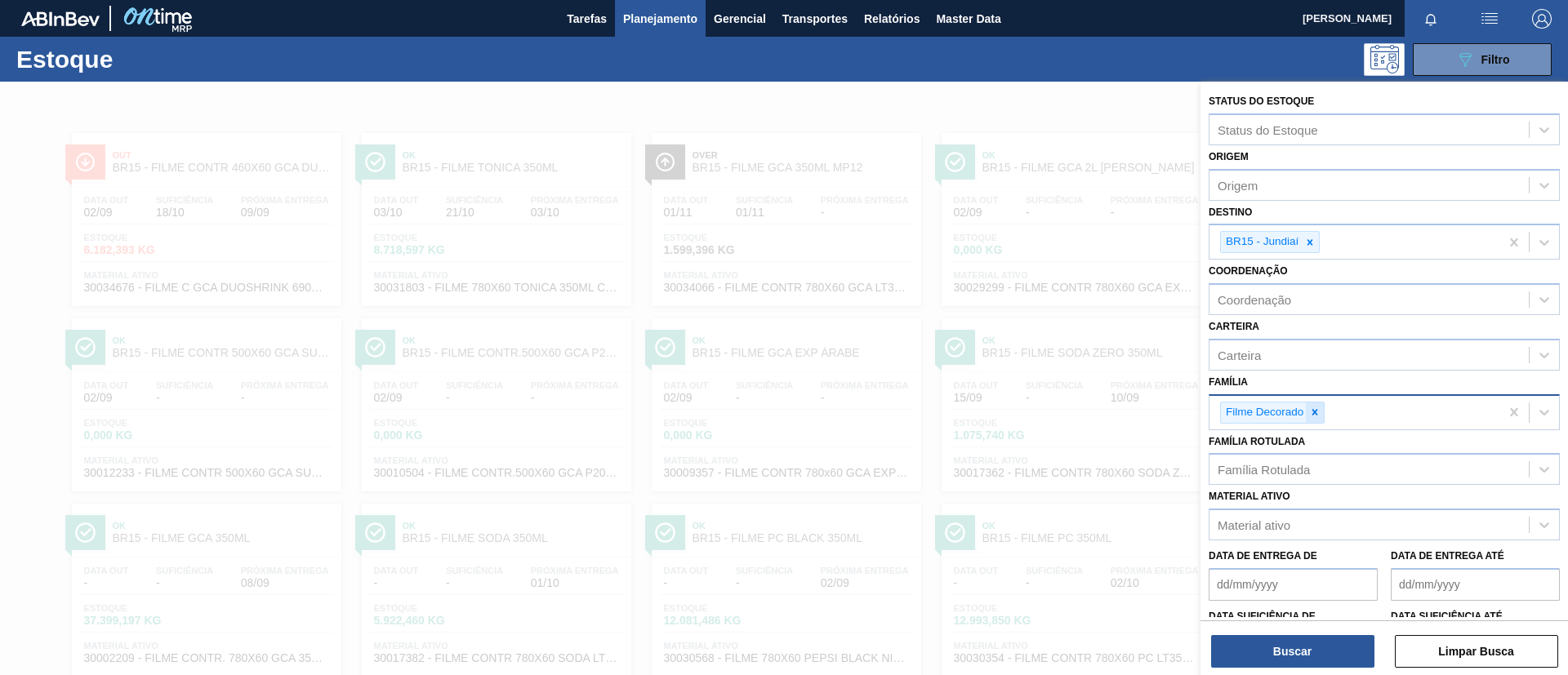
click at [1308, 414] on div at bounding box center [1315, 412] width 18 height 20
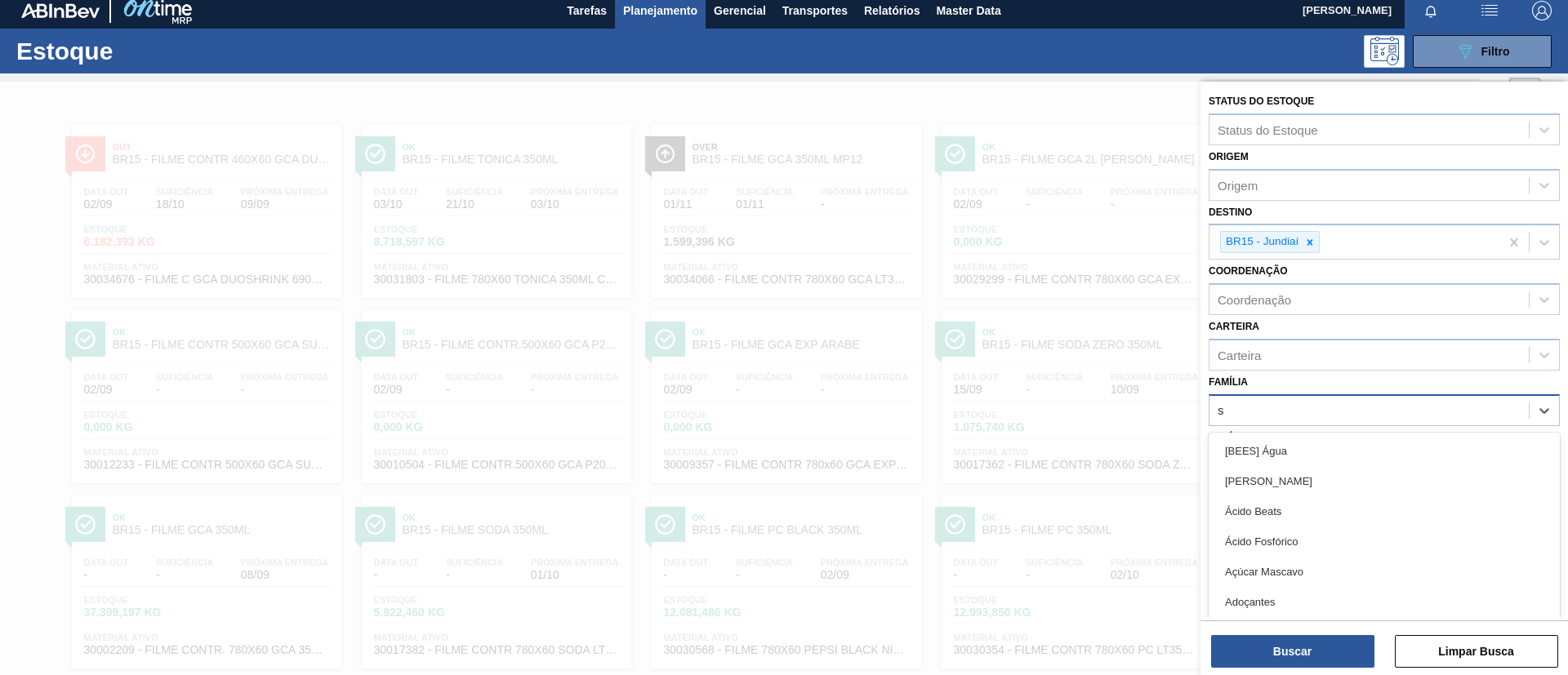
scroll to position [9, 0]
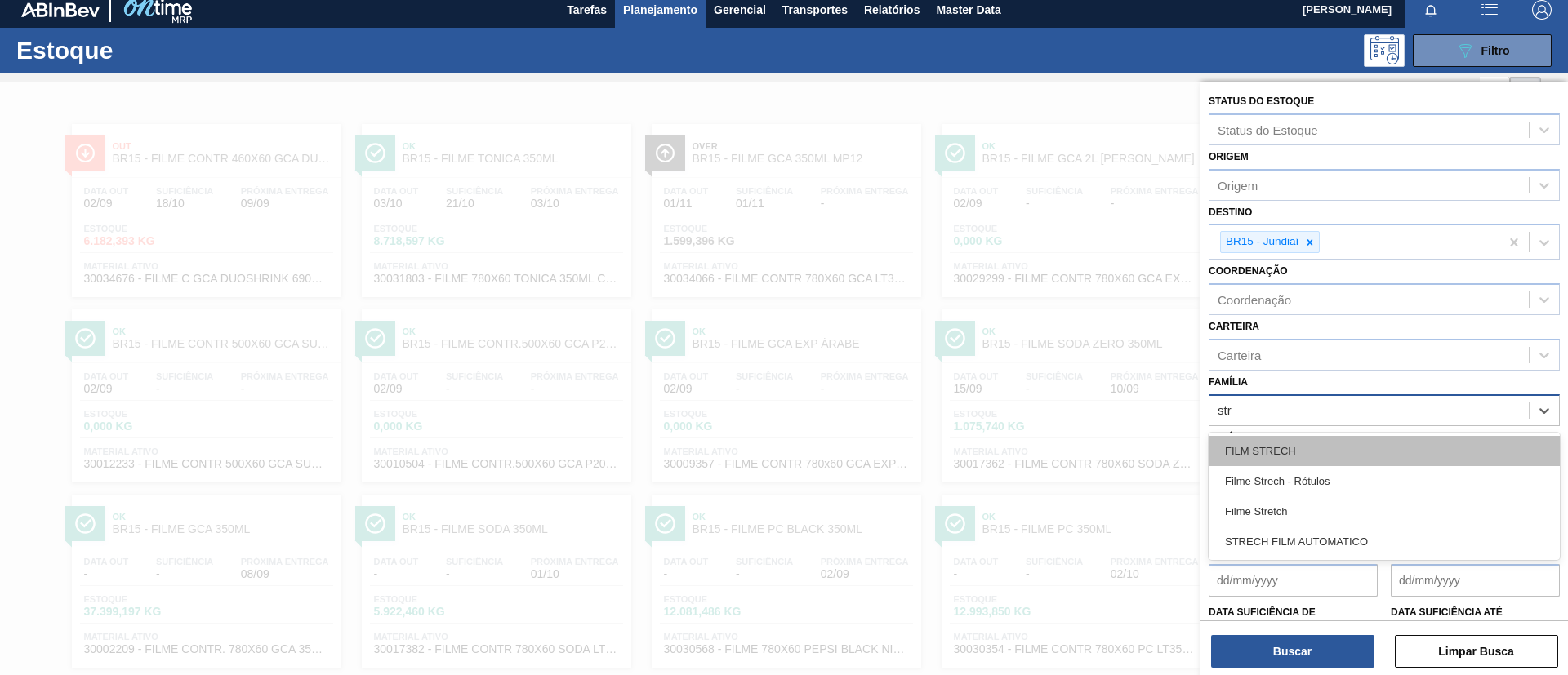
type input "stre"
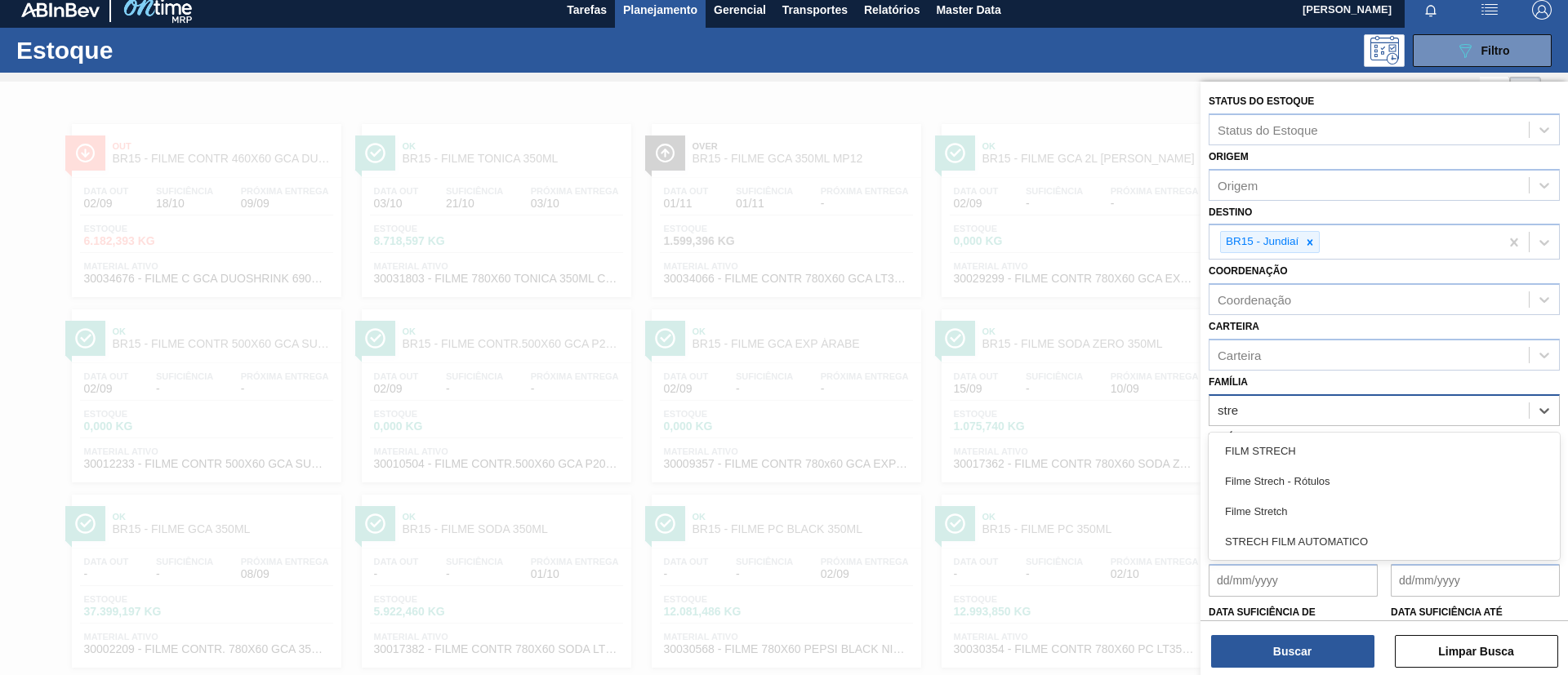
click at [1303, 504] on div "Filme Stretch" at bounding box center [1383, 511] width 351 height 30
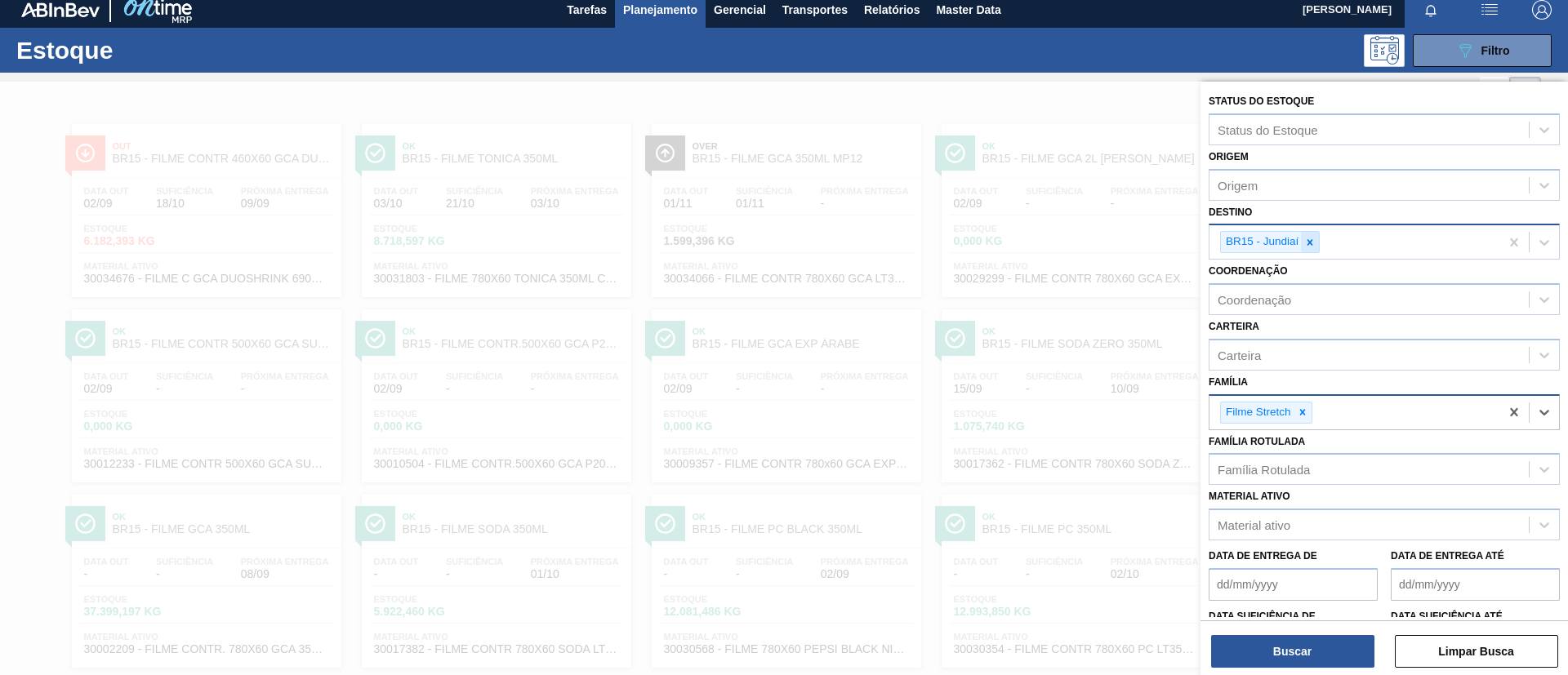
click at [1309, 243] on icon at bounding box center [1310, 242] width 6 height 6
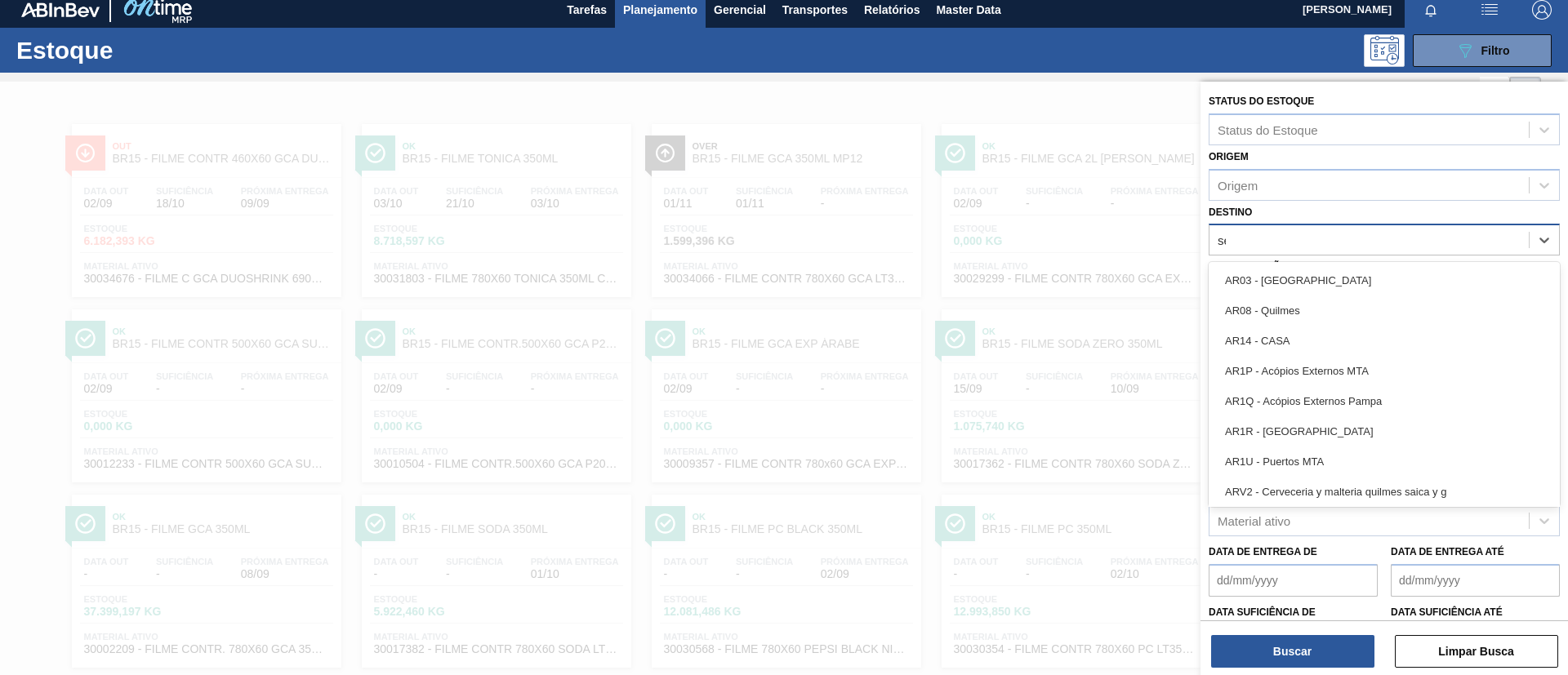
type input "serg"
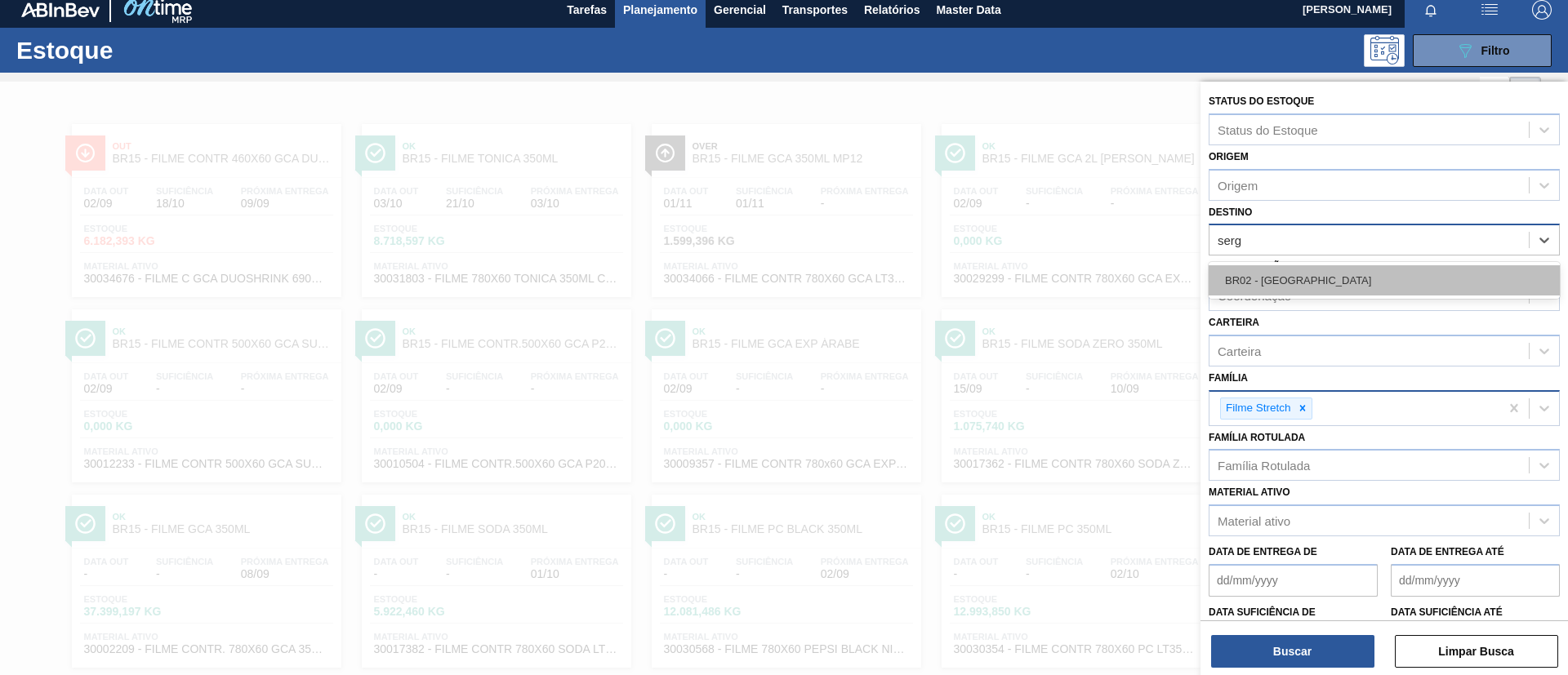
click at [1309, 271] on div "BR02 - Sergipe" at bounding box center [1383, 280] width 351 height 30
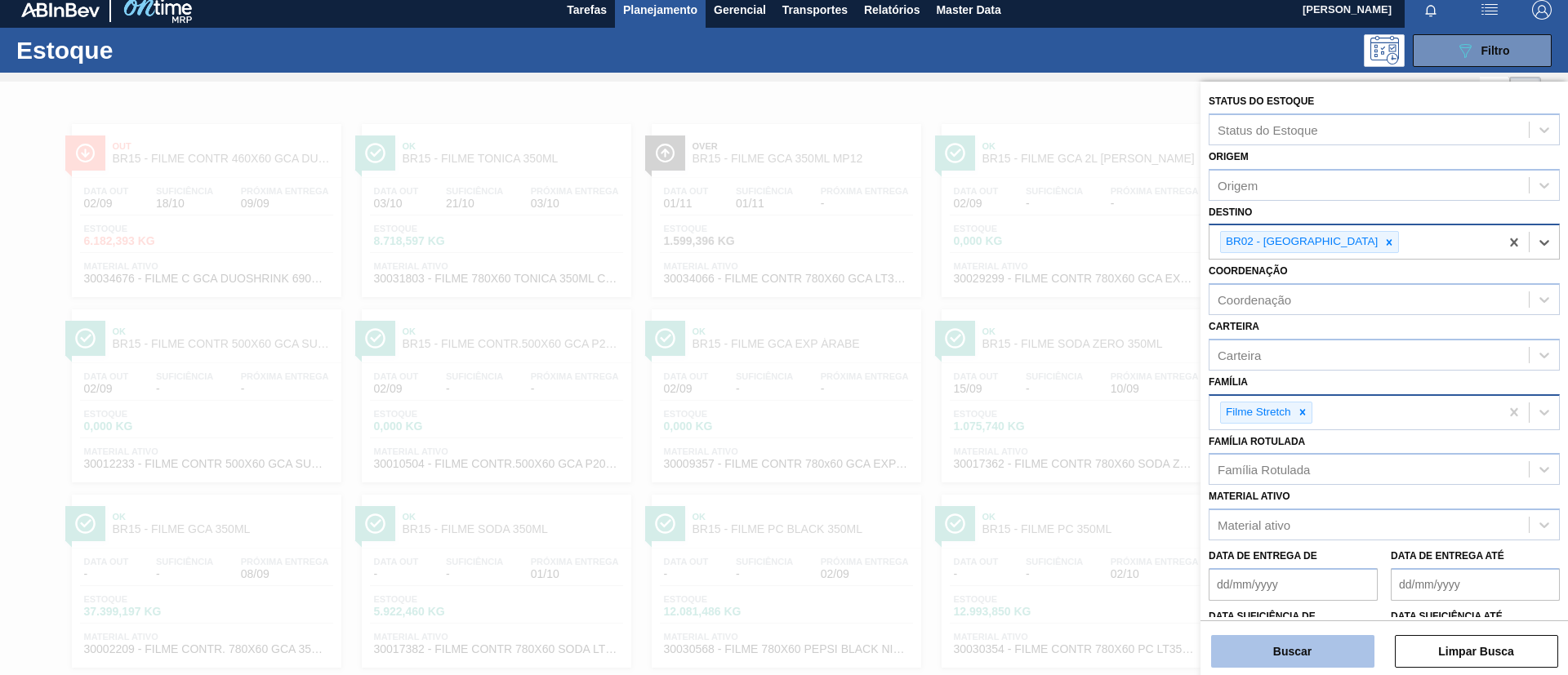
click at [1246, 657] on button "Buscar" at bounding box center [1293, 652] width 163 height 33
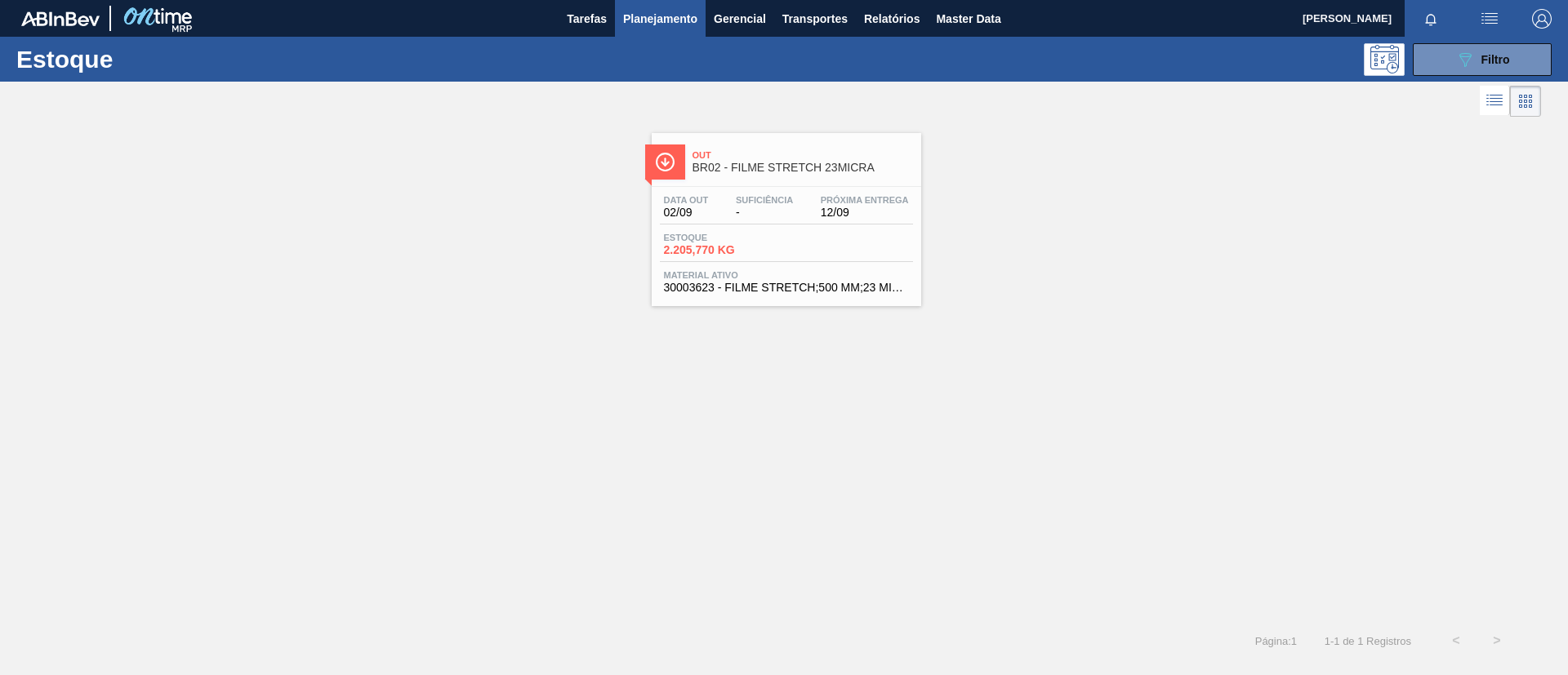
click at [772, 161] on span "BR02 - FILME STRETCH 23MICRA" at bounding box center [803, 167] width 220 height 13
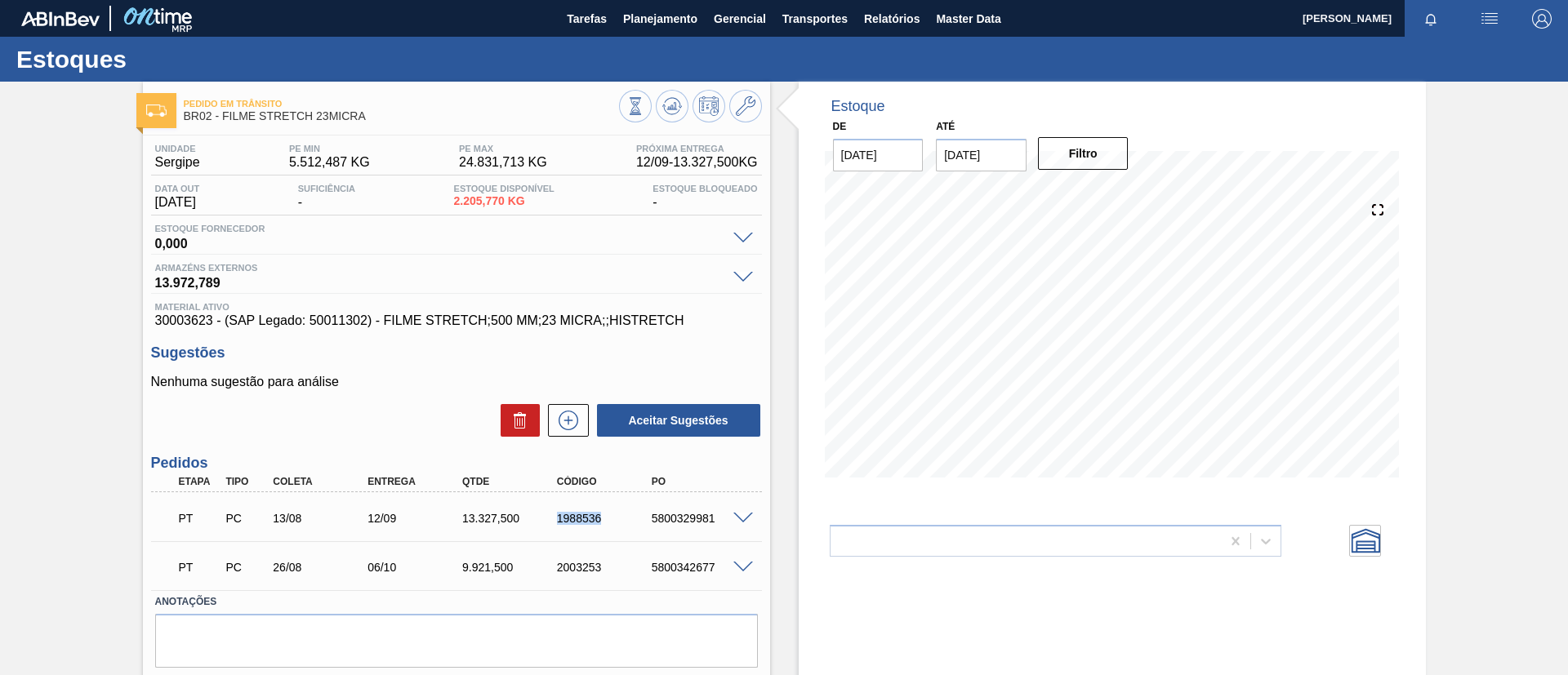
drag, startPoint x: 553, startPoint y: 529, endPoint x: 602, endPoint y: 530, distance: 49.0
click at [602, 530] on div "PT PC 13/08 12/09 13.327,500 1988536 5800329981" at bounding box center [451, 517] width 567 height 33
copy div "1988536"
click at [0, 208] on div "Pedido em Trânsito BR02 - FILME STRETCH 23MICRA Unidade Sergipe PE MIN 5.512,48…" at bounding box center [784, 403] width 1568 height 642
click at [626, 25] on span "Planejamento" at bounding box center [660, 18] width 74 height 19
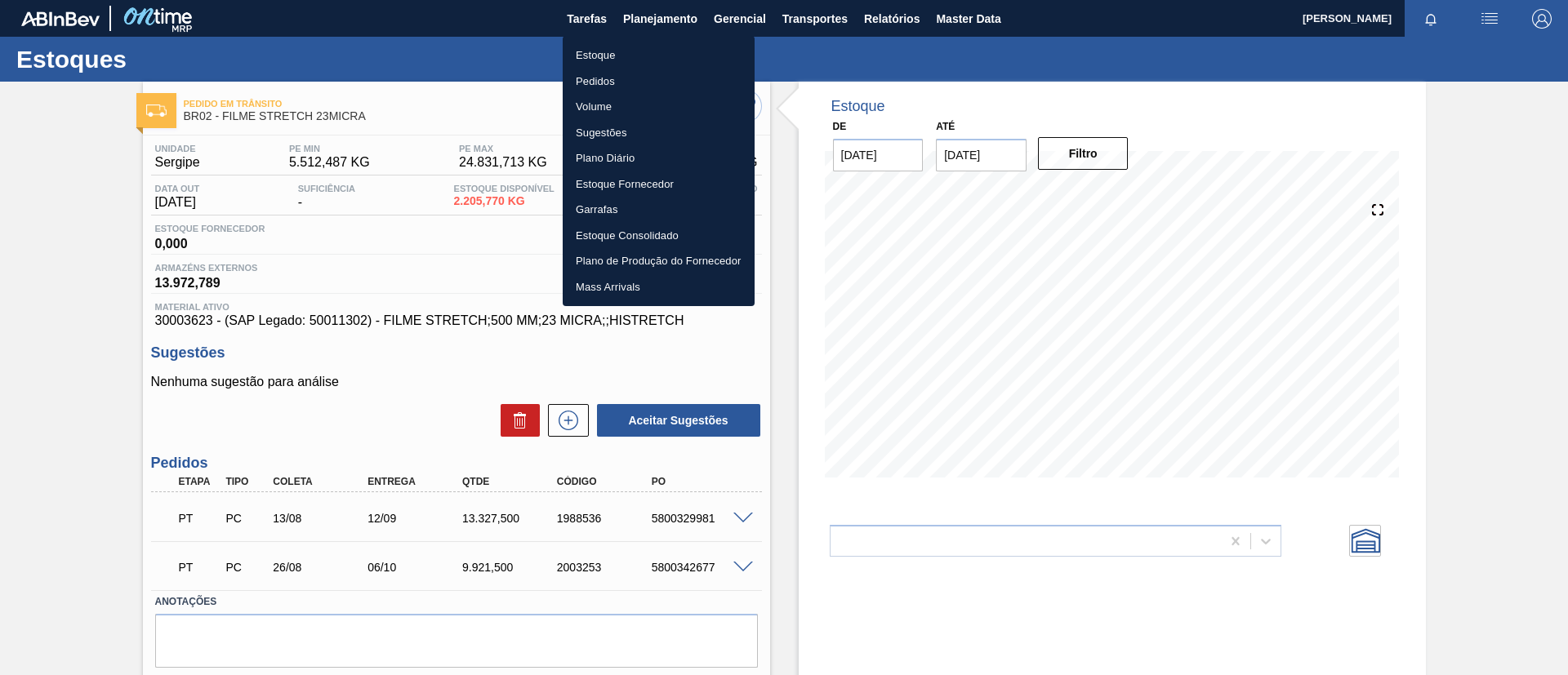
click at [641, 42] on li "Estoque" at bounding box center [658, 55] width 192 height 26
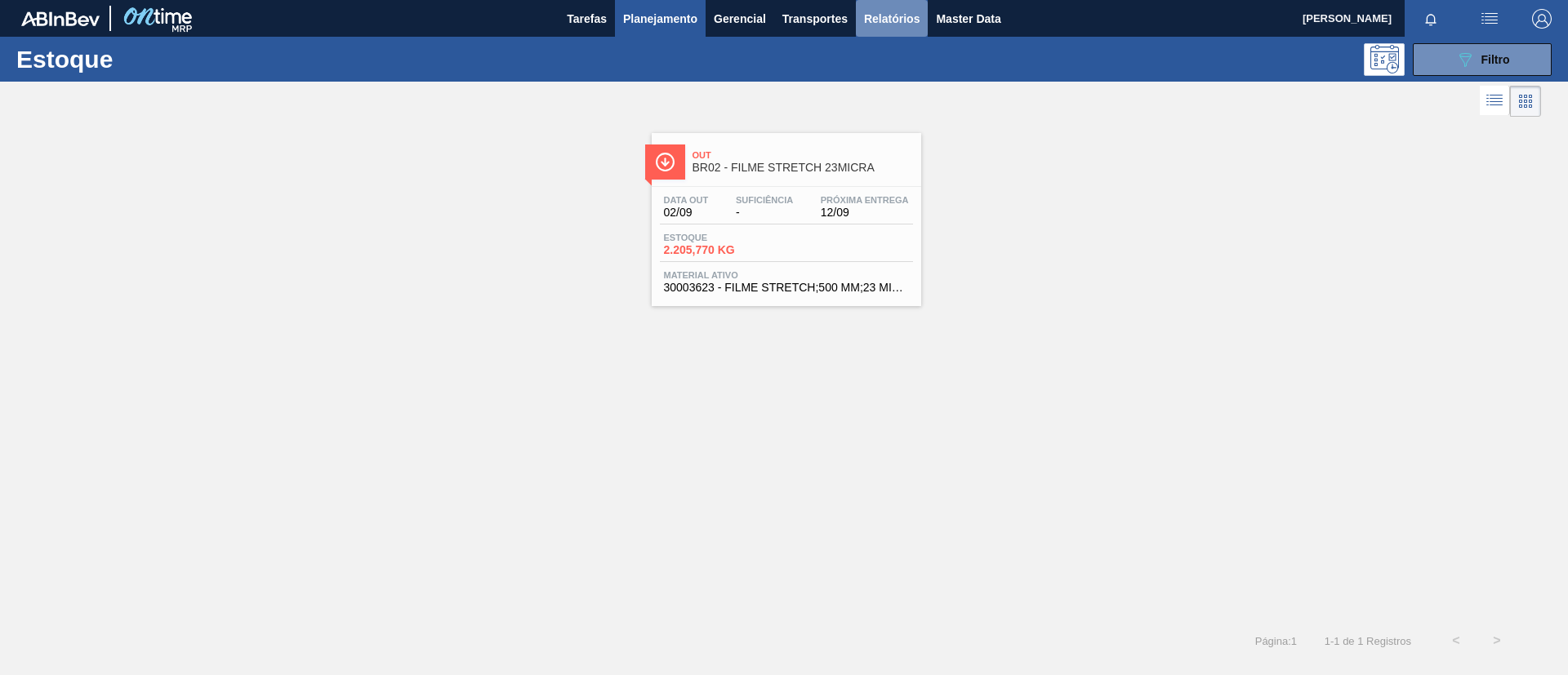
click at [922, 14] on button "Relatórios" at bounding box center [892, 18] width 71 height 37
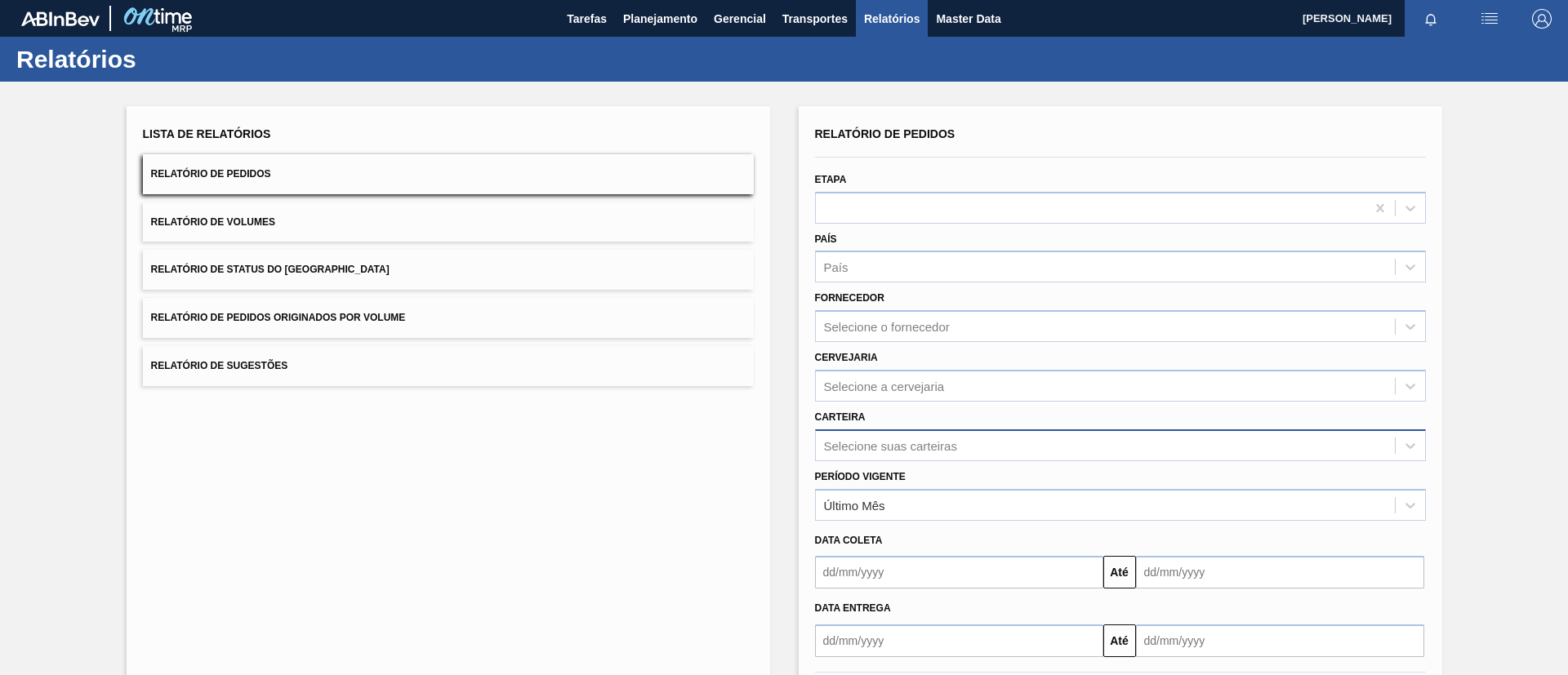
click at [920, 441] on div "Selecione suas carteiras" at bounding box center [1121, 445] width 611 height 32
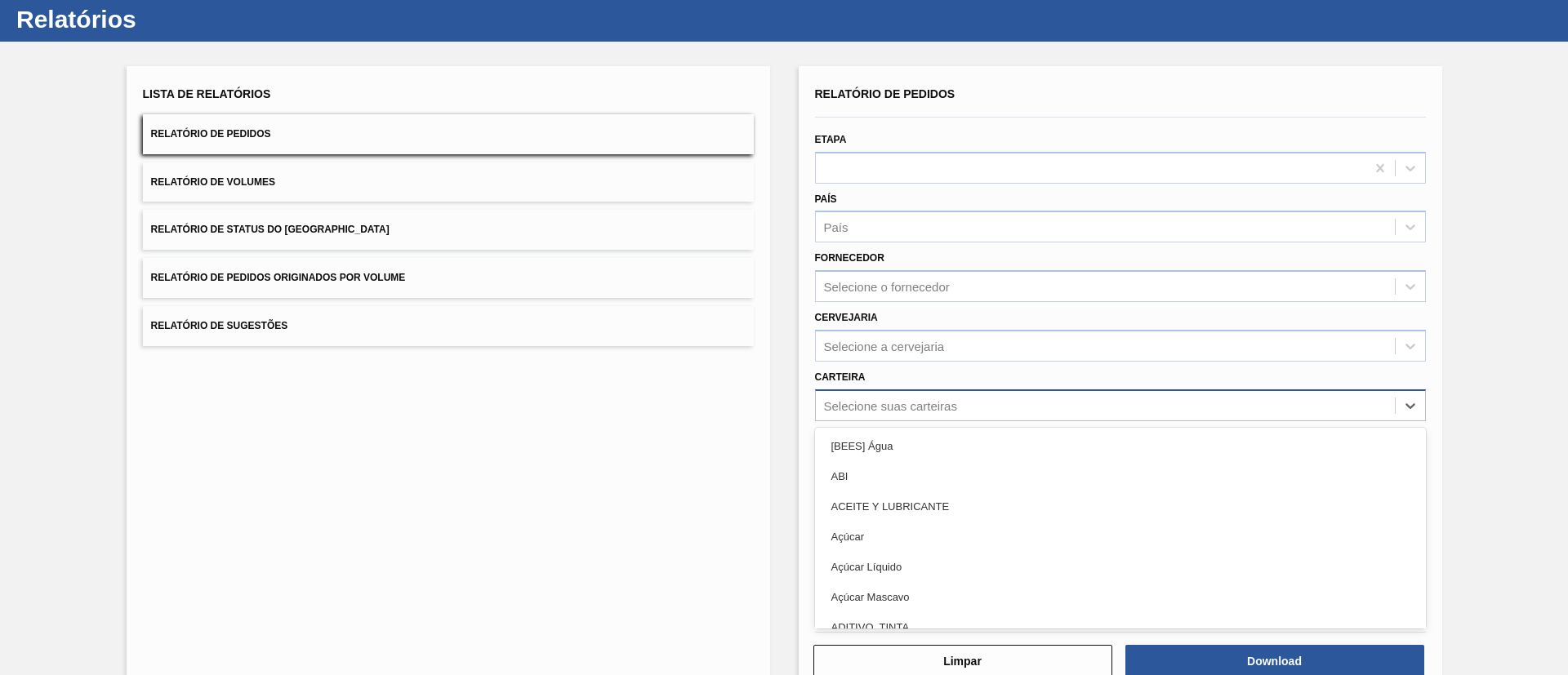
scroll to position [44, 0]
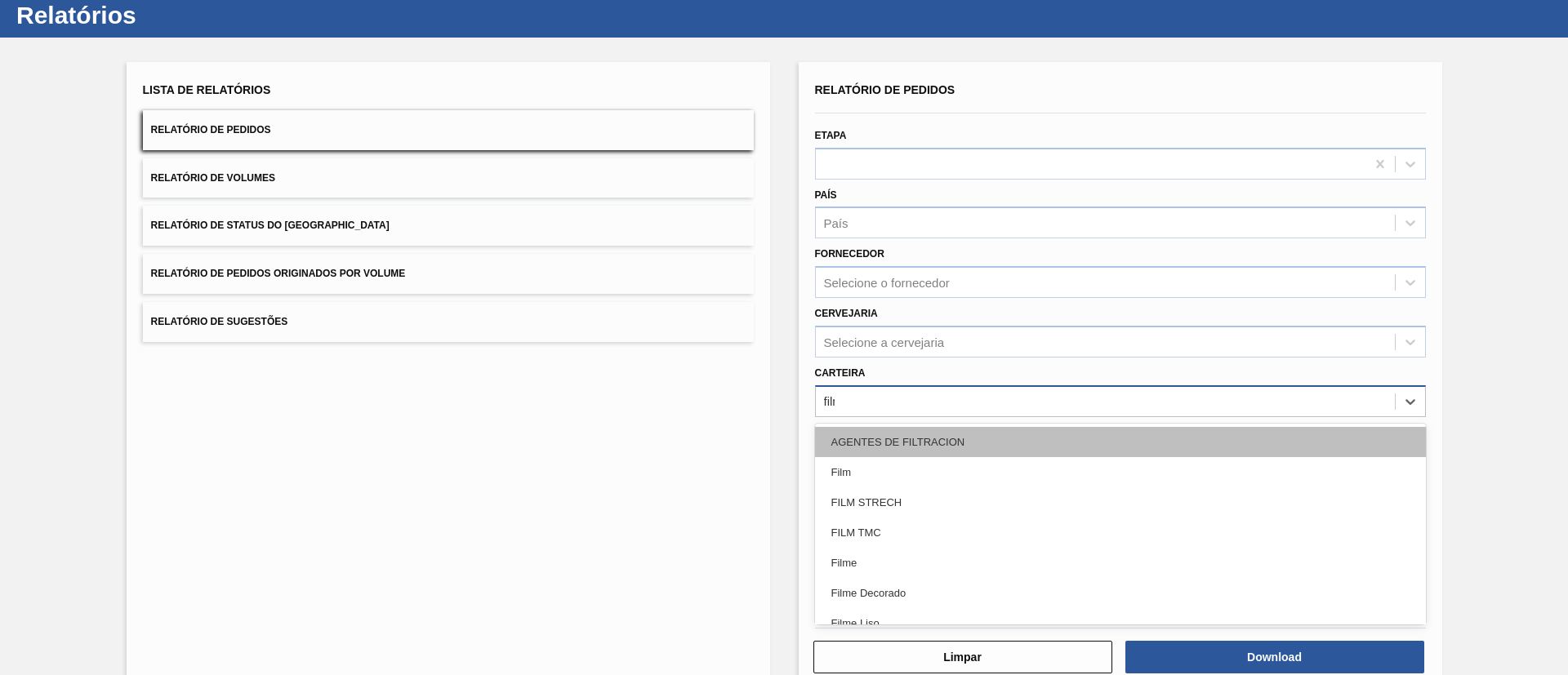
type input "filme"
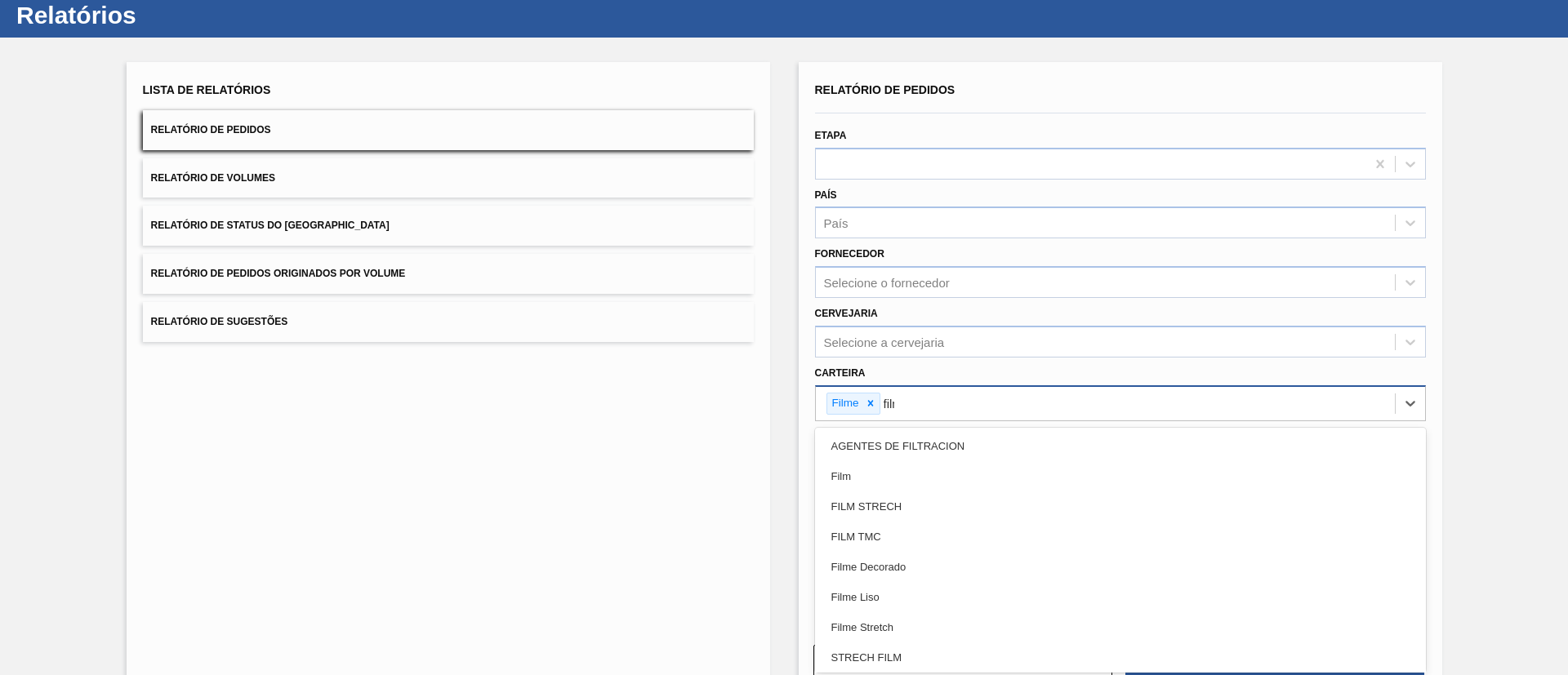
type input "filme"
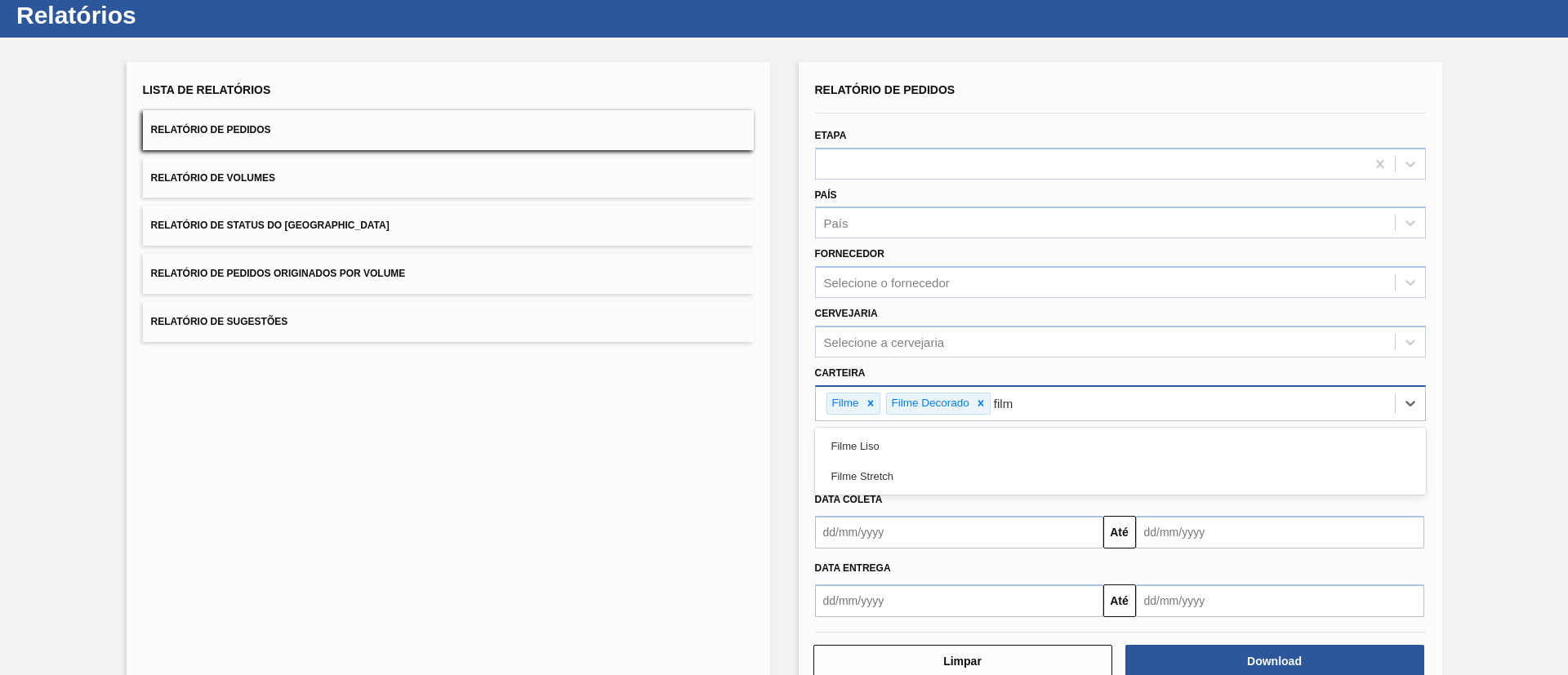
type input "filme"
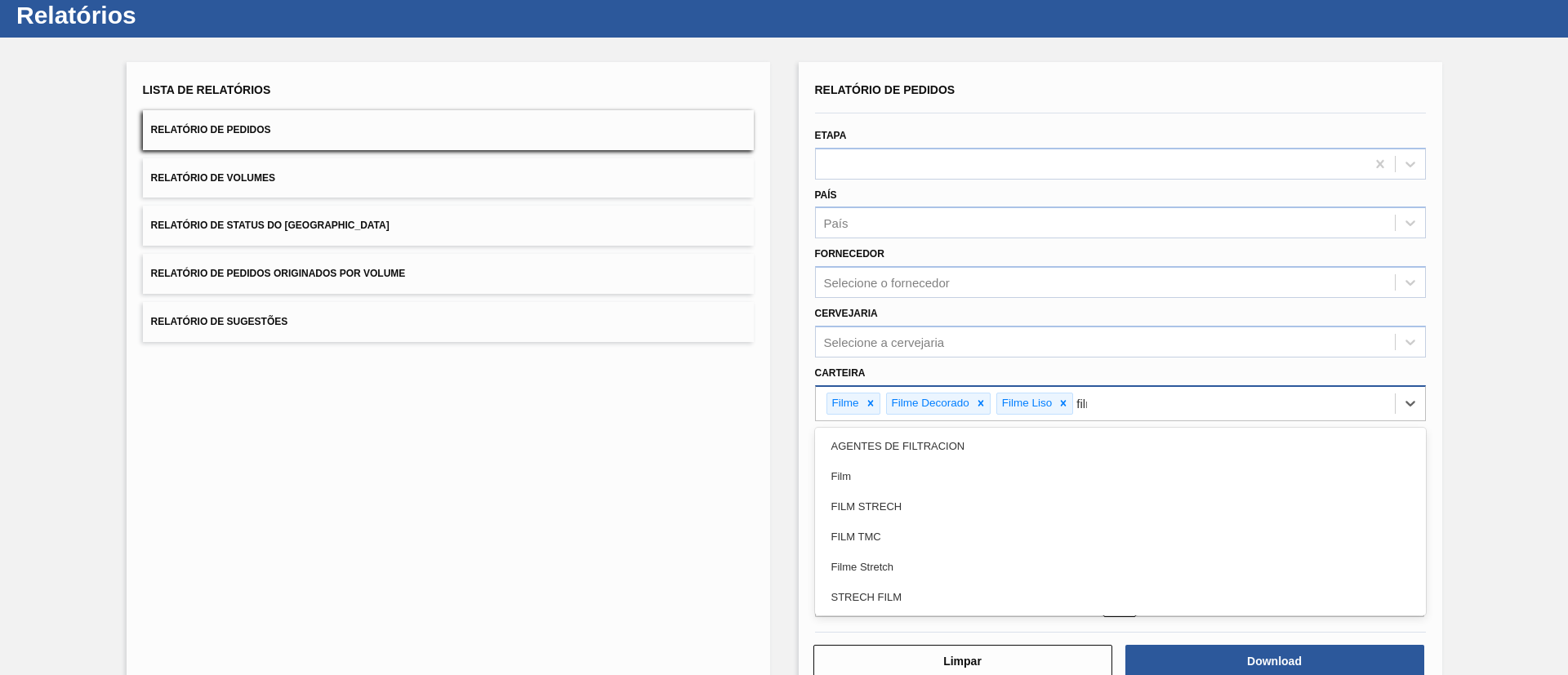
type input "filme"
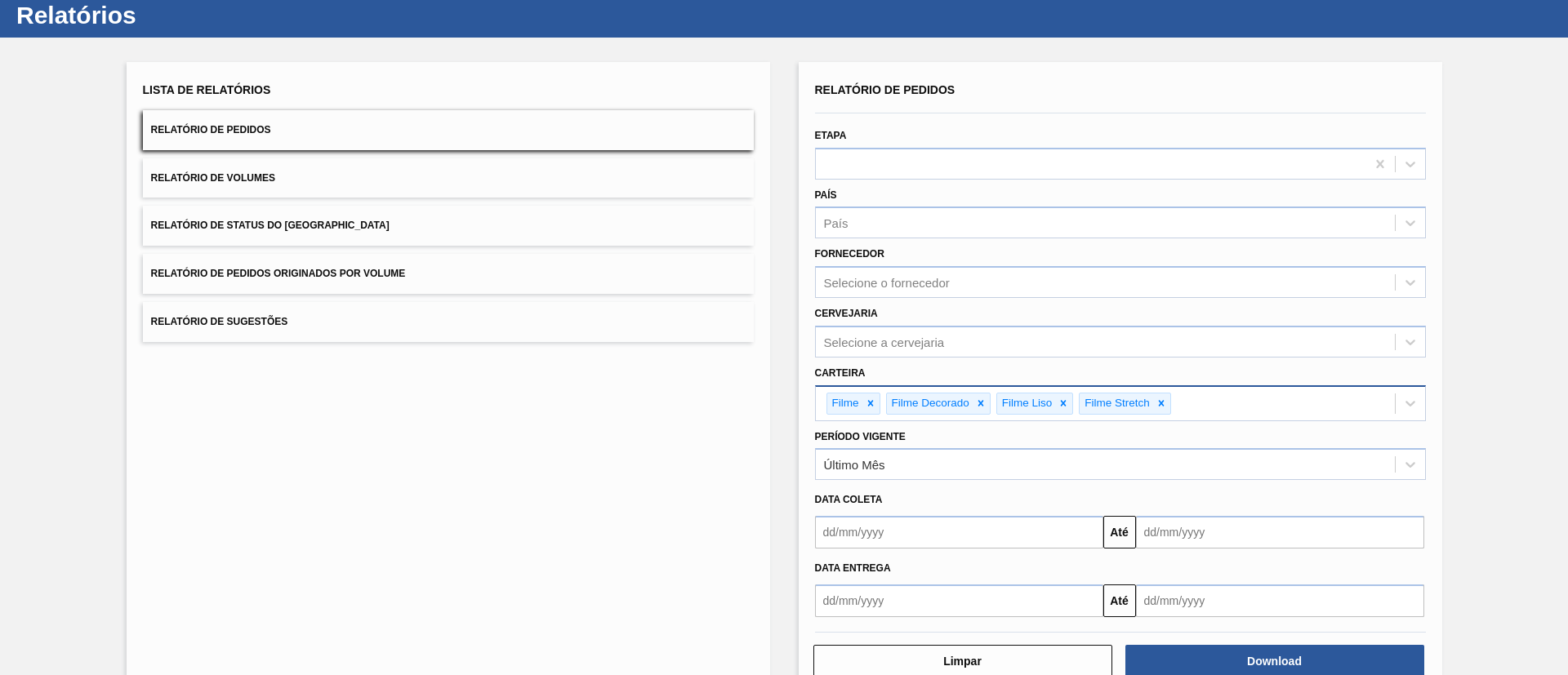
click at [942, 483] on div "Data coleta Até" at bounding box center [1121, 514] width 624 height 69
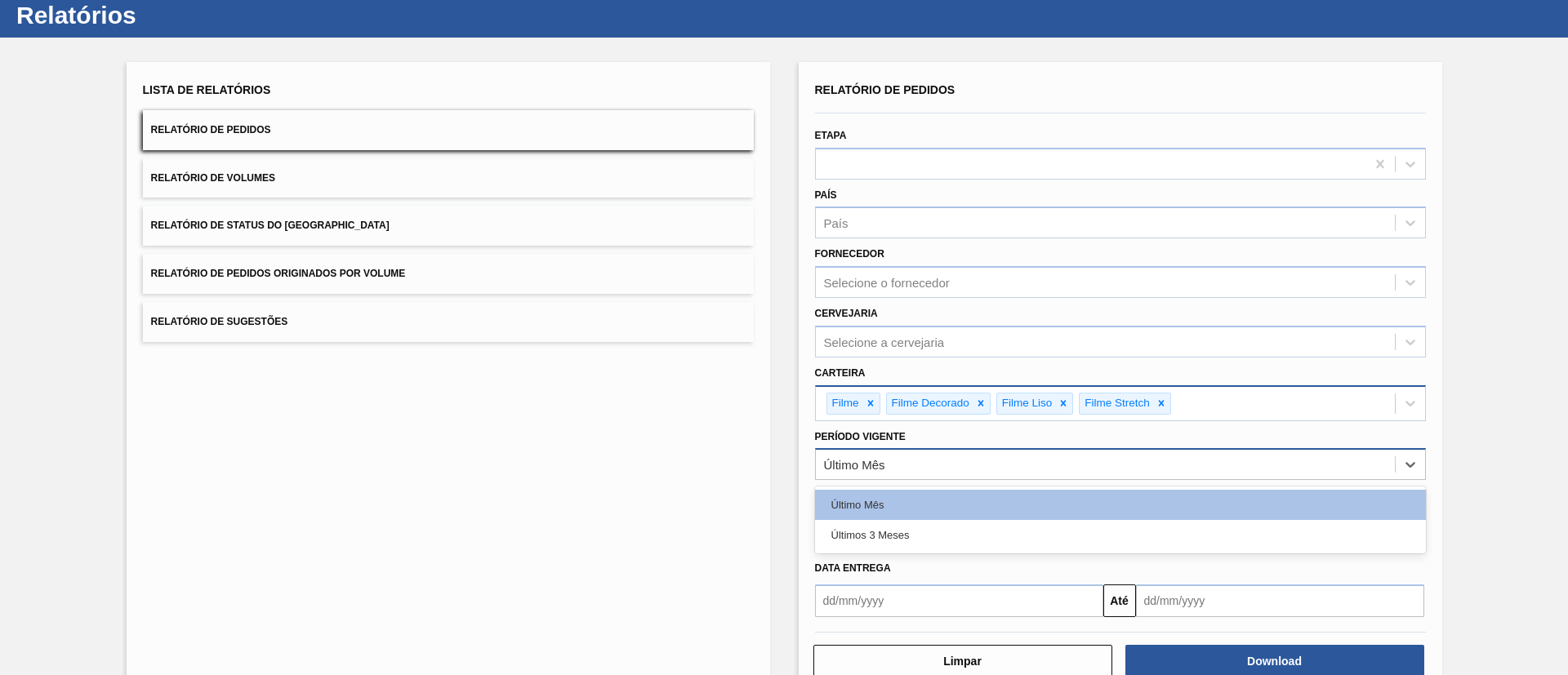
click at [927, 460] on div "Último Mês" at bounding box center [1104, 464] width 579 height 24
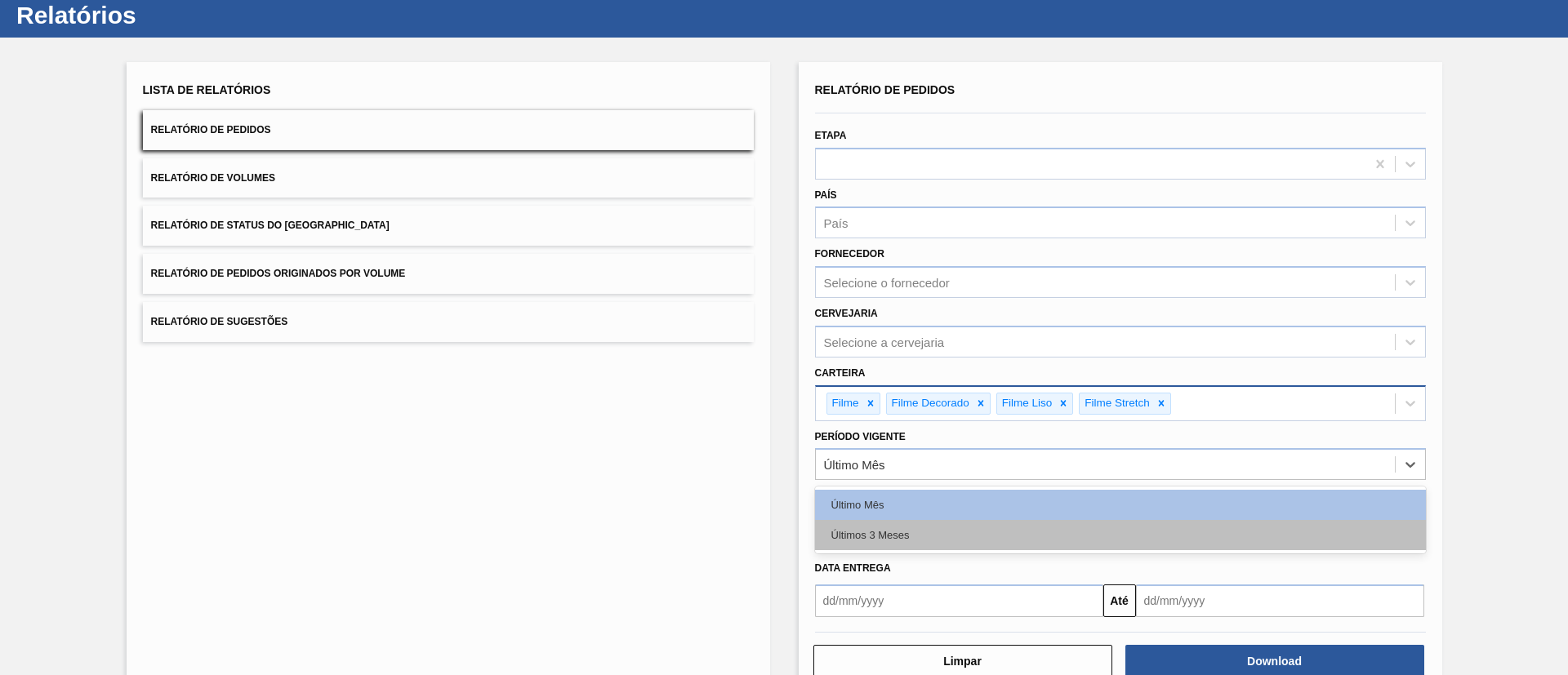
click at [924, 534] on div "Últimos 3 Meses" at bounding box center [1121, 534] width 611 height 30
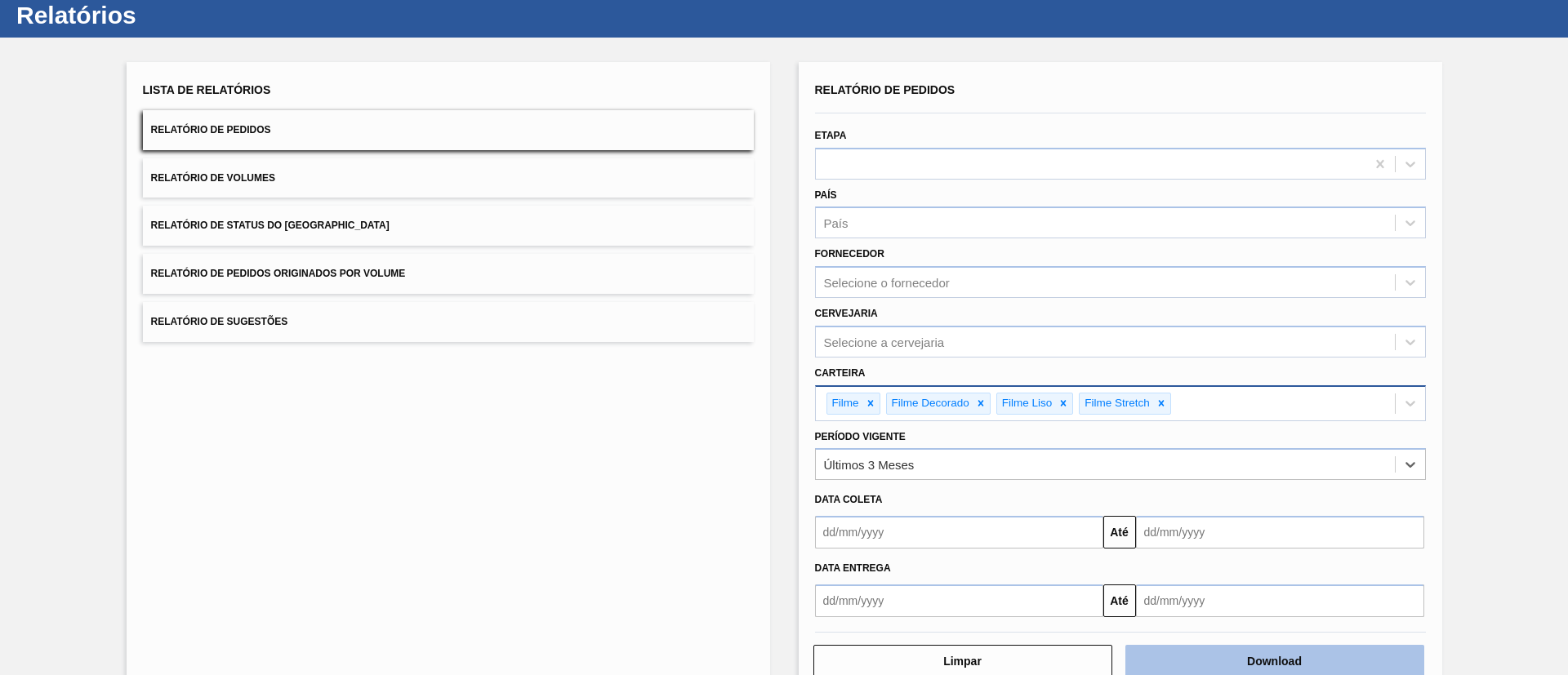
click at [1242, 648] on button "Download" at bounding box center [1274, 661] width 299 height 33
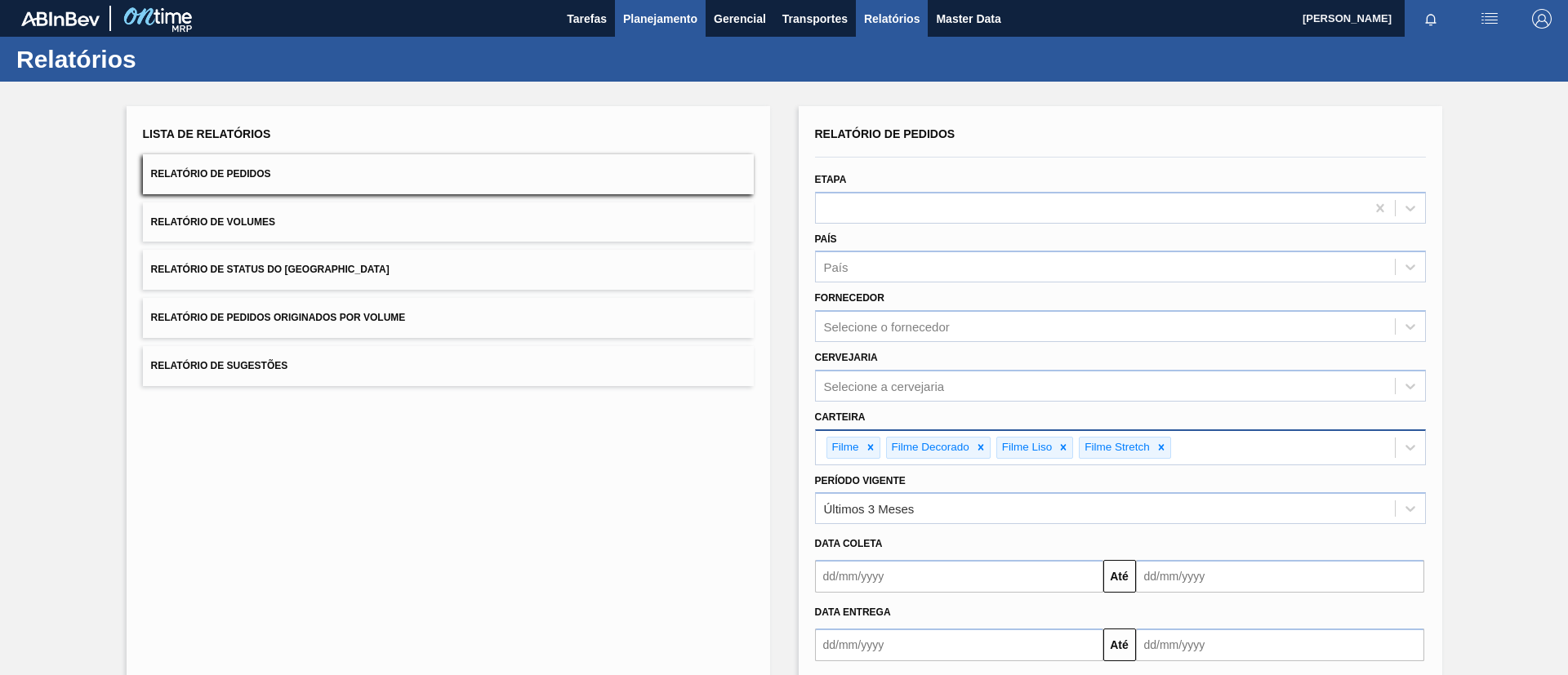
drag, startPoint x: 621, startPoint y: 34, endPoint x: 635, endPoint y: 17, distance: 22.0
click at [635, 17] on button "Planejamento" at bounding box center [660, 18] width 91 height 37
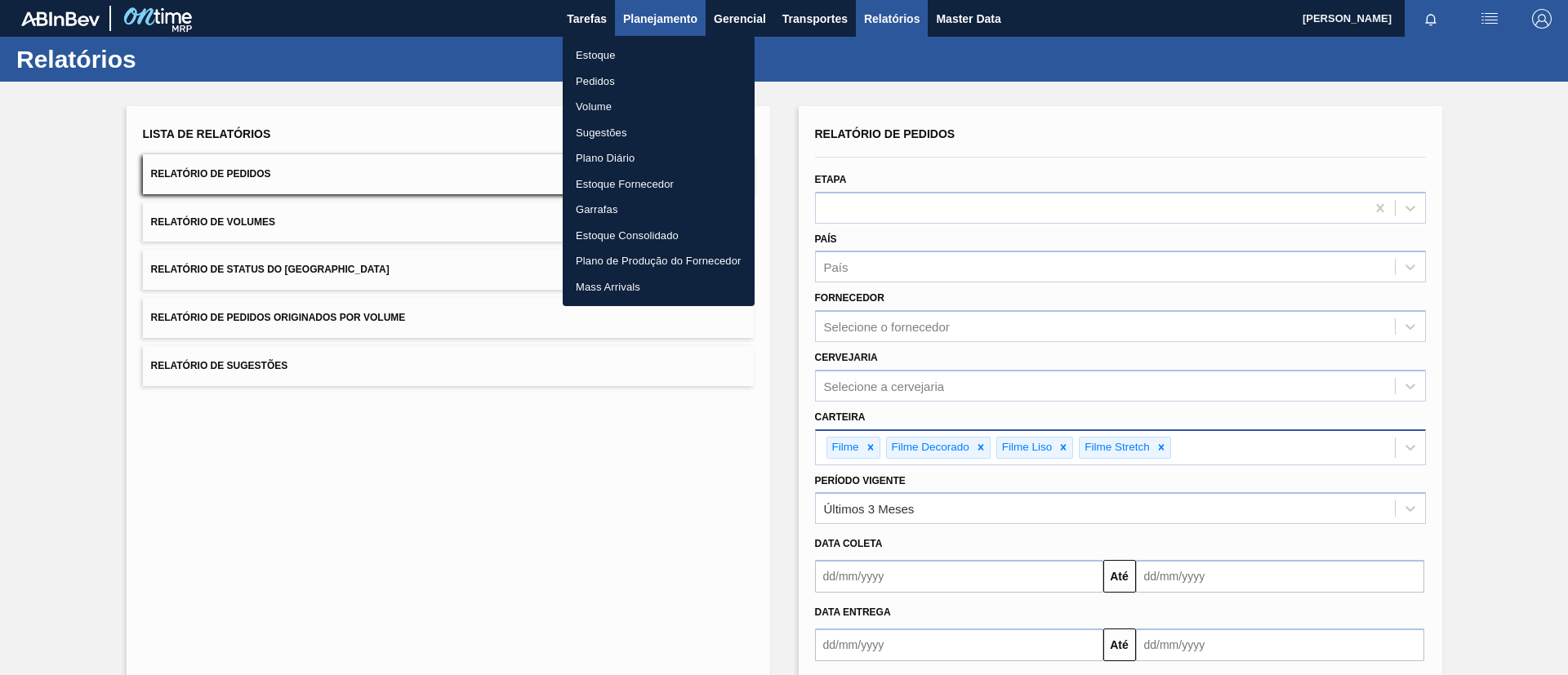
click at [635, 17] on div at bounding box center [784, 337] width 1568 height 675
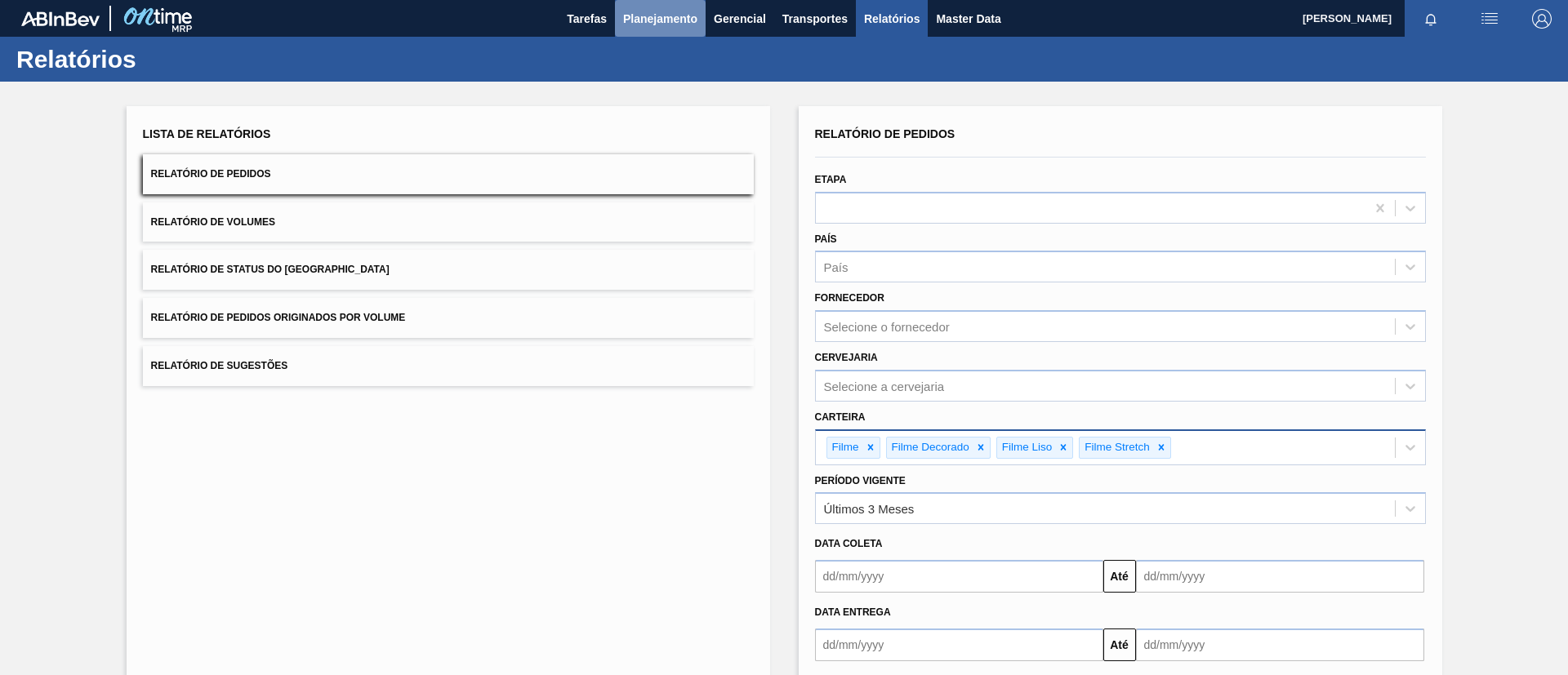
click at [644, 2] on button "Planejamento" at bounding box center [660, 18] width 91 height 37
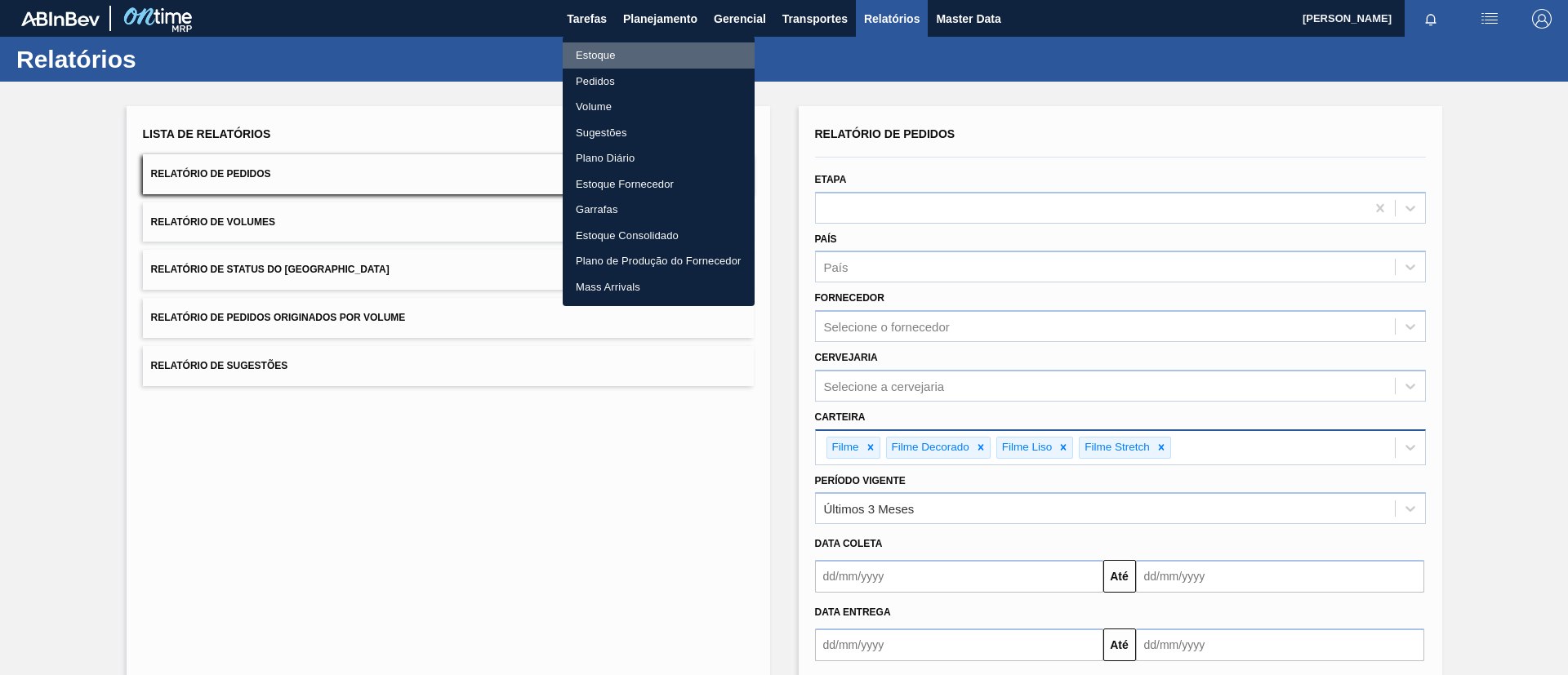
click at [636, 56] on li "Estoque" at bounding box center [658, 55] width 192 height 26
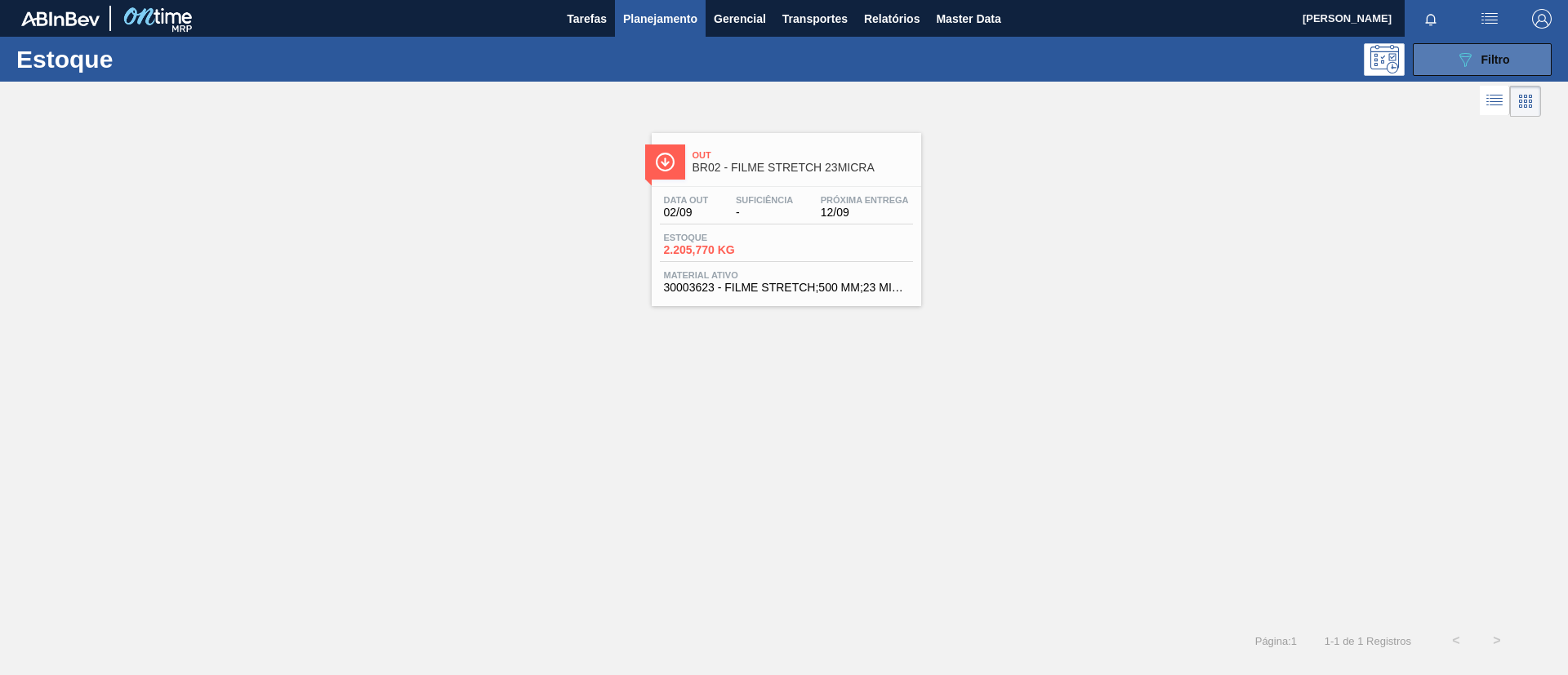
drag, startPoint x: 1468, startPoint y: 76, endPoint x: 1467, endPoint y: 63, distance: 13.0
click at [1467, 63] on div "Estoque 089F7B8B-B2A5-4AFE-B5C0-19BA573D28AC Filtro" at bounding box center [784, 59] width 1568 height 44
click at [1467, 63] on icon "089F7B8B-B2A5-4AFE-B5C0-19BA573D28AC" at bounding box center [1465, 60] width 19 height 19
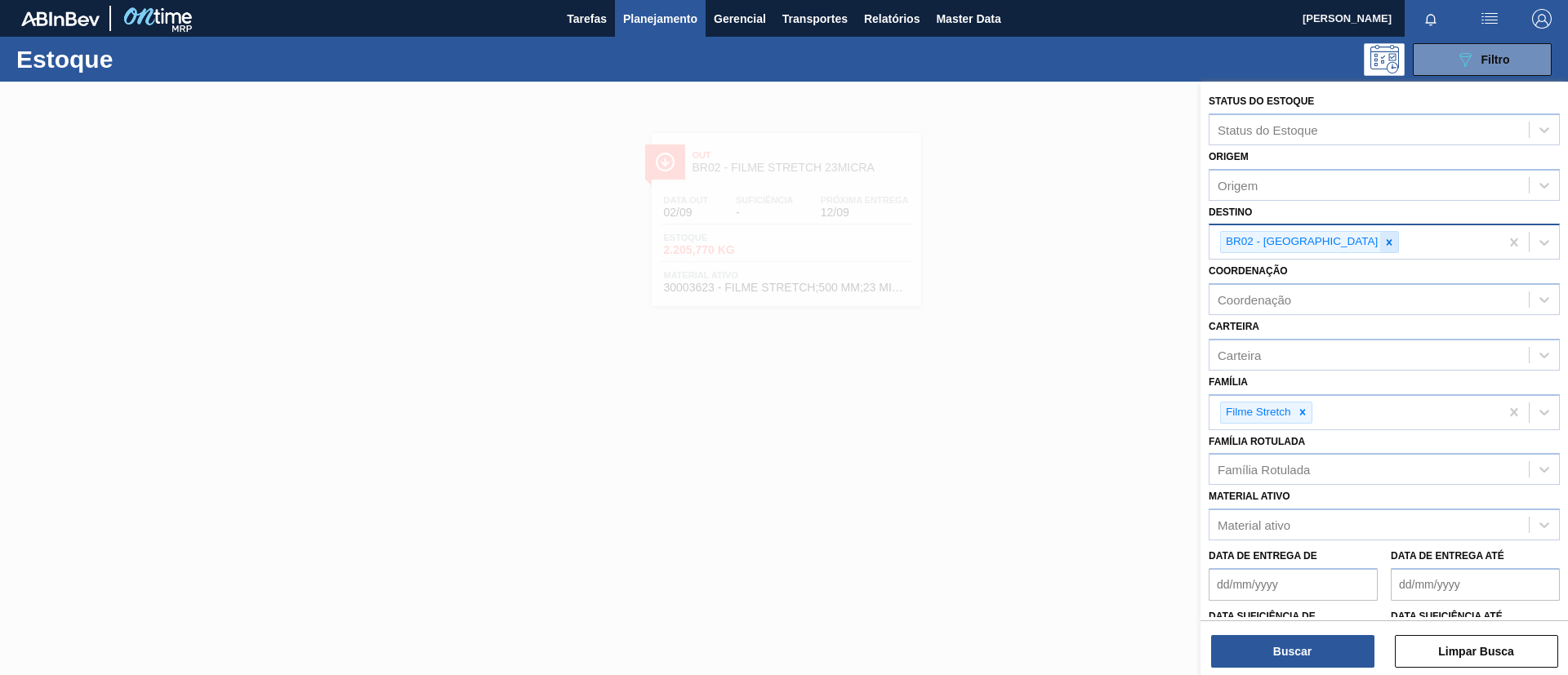
click at [1386, 240] on icon at bounding box center [1389, 242] width 6 height 6
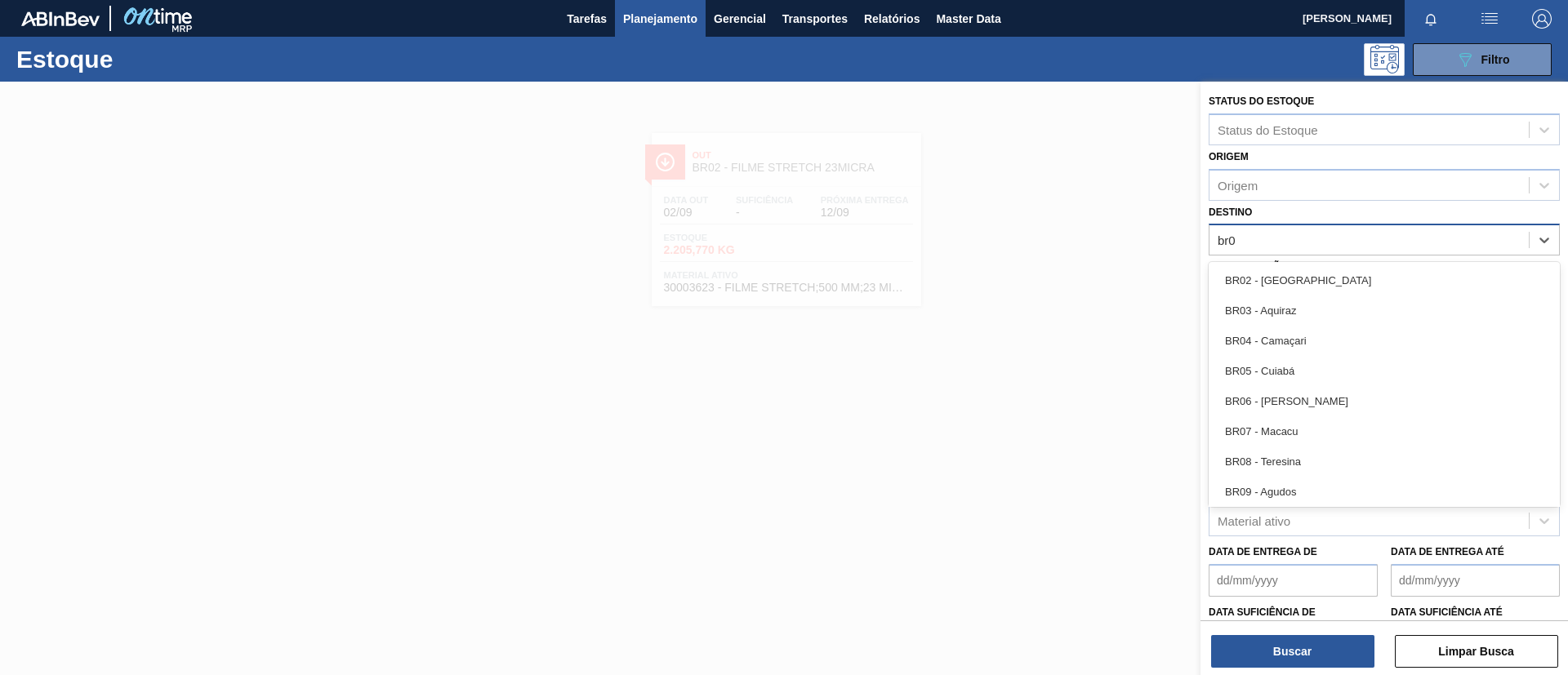
type input "br09"
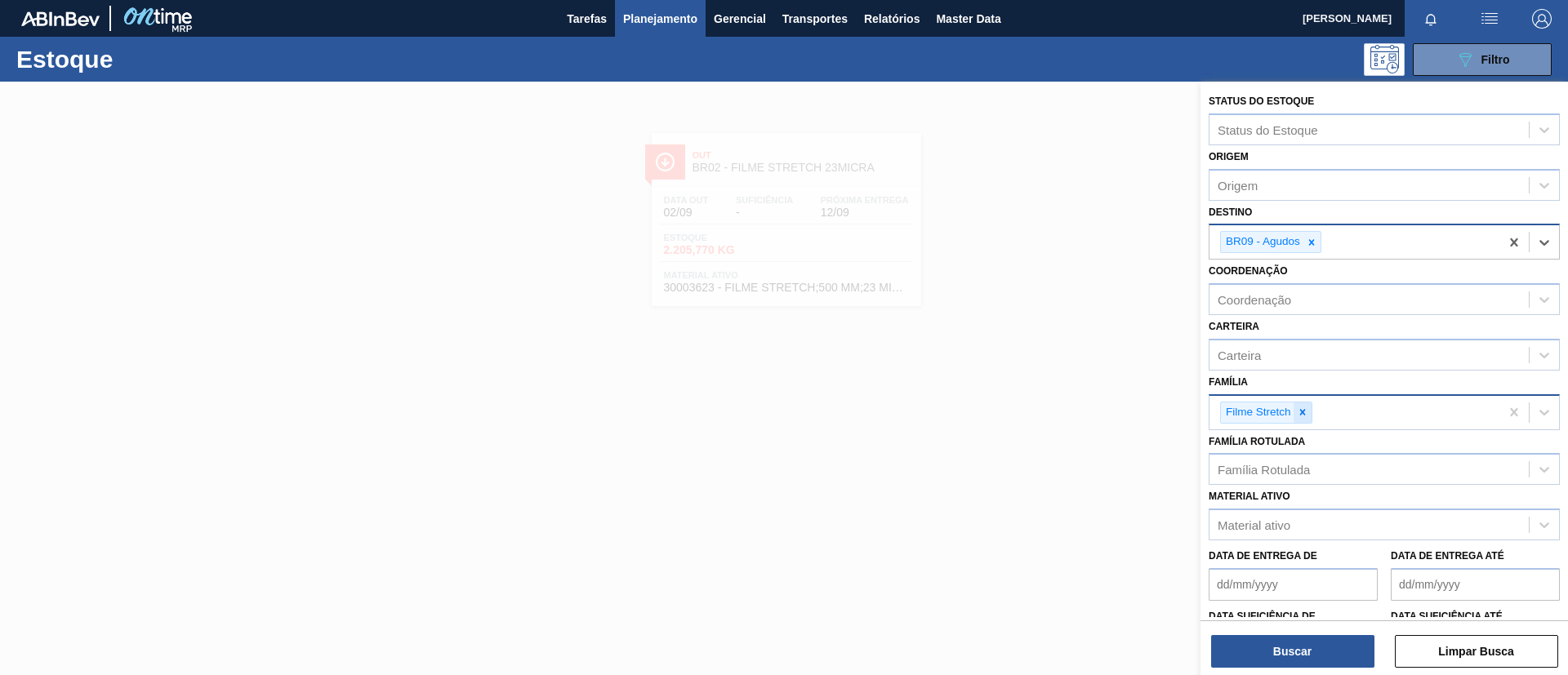
click at [1301, 409] on icon at bounding box center [1302, 411] width 6 height 6
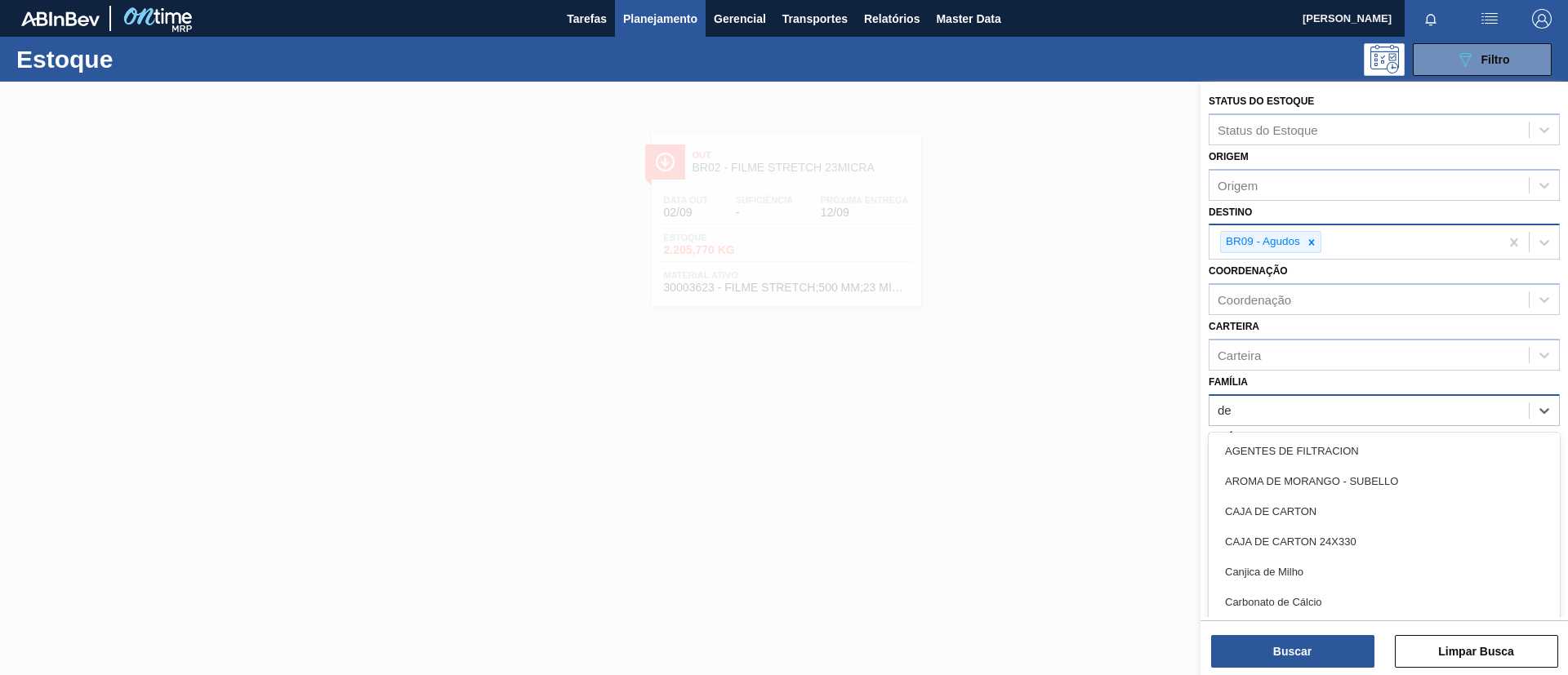
type input "dec"
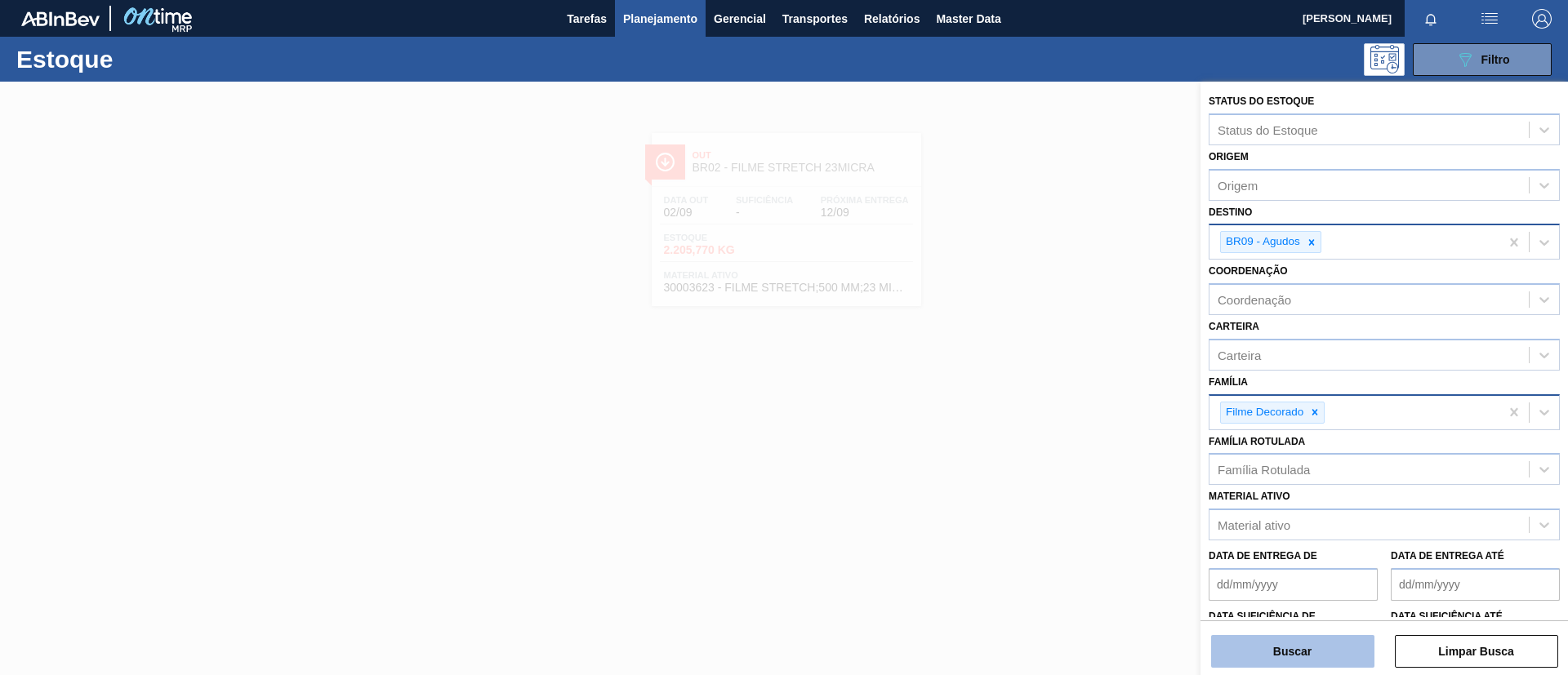
click at [1269, 652] on button "Buscar" at bounding box center [1293, 652] width 163 height 33
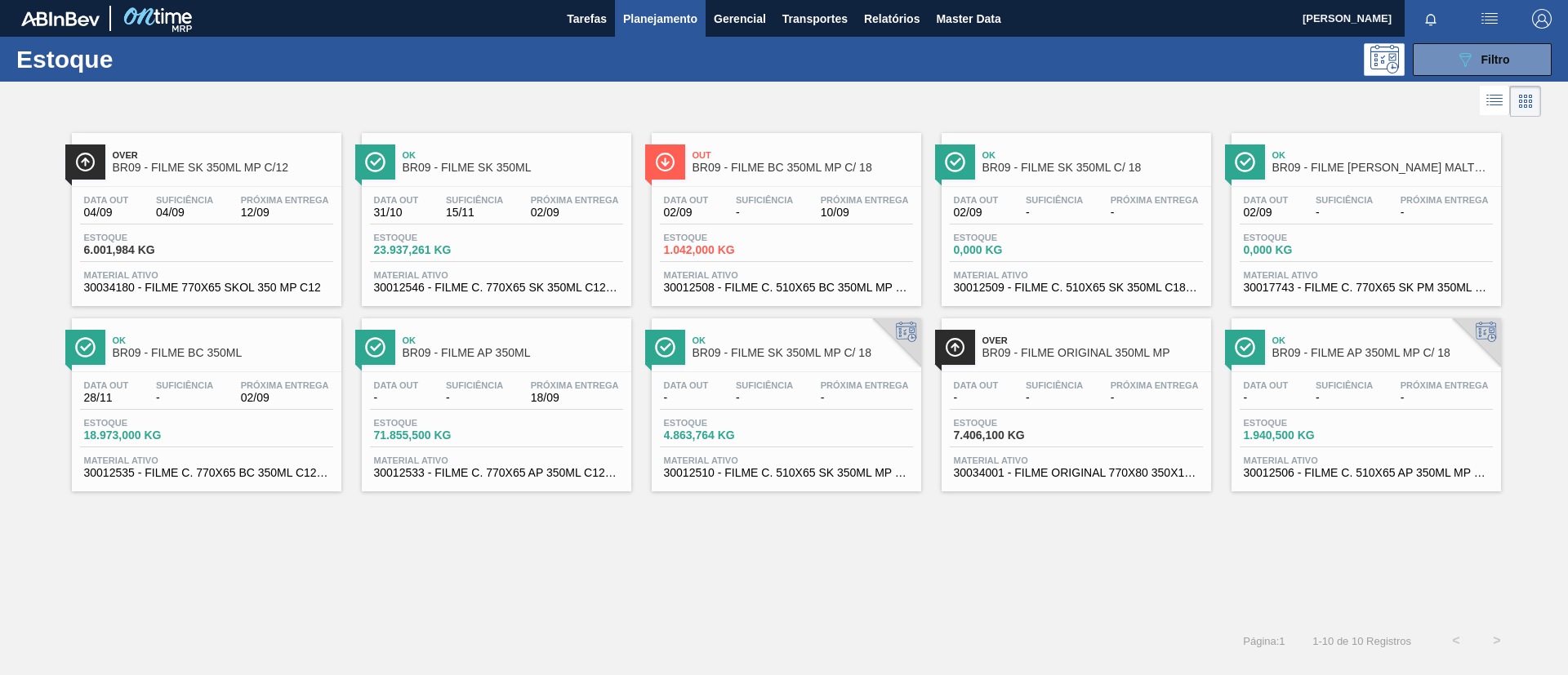
click at [760, 161] on span "BR09 - FILME BC 350ML MP C/ 18" at bounding box center [803, 167] width 220 height 13
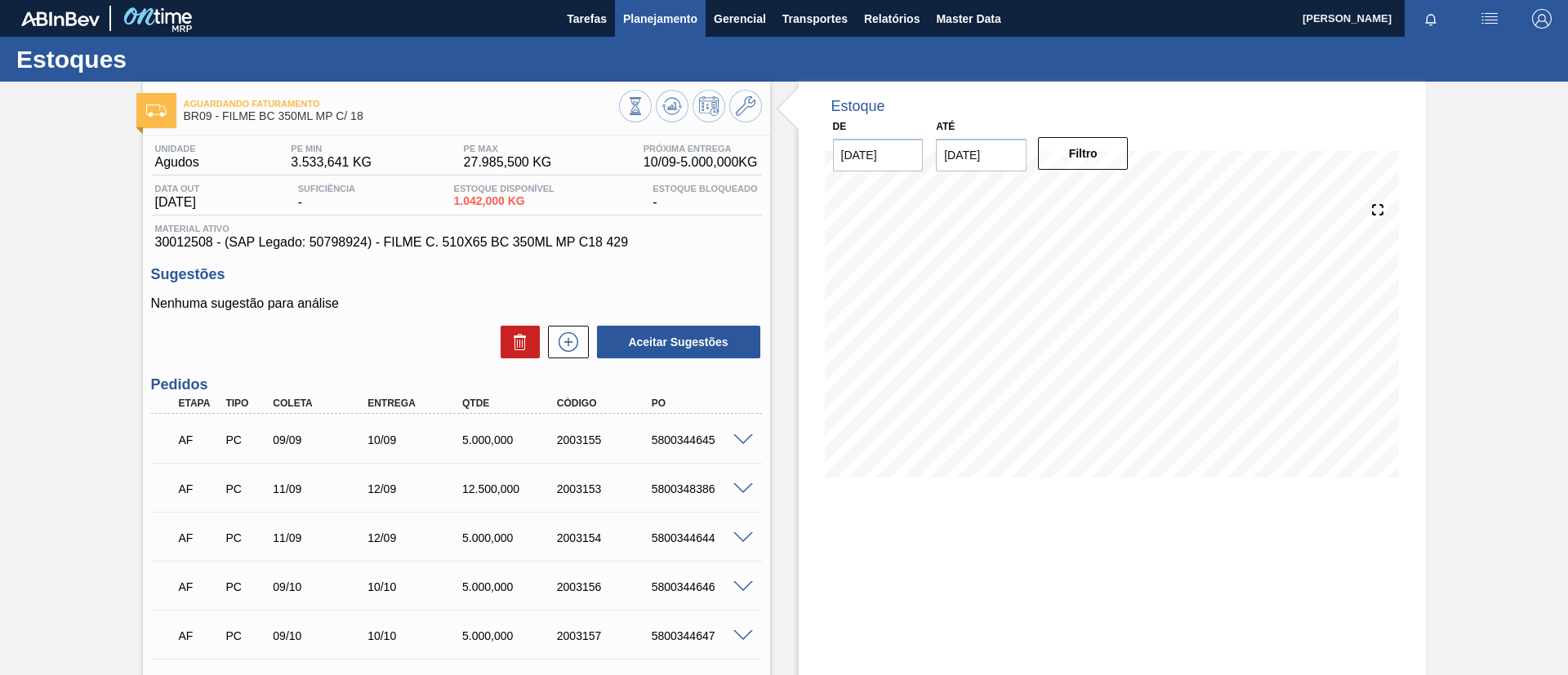
click at [636, 22] on span "Planejamento" at bounding box center [660, 18] width 74 height 19
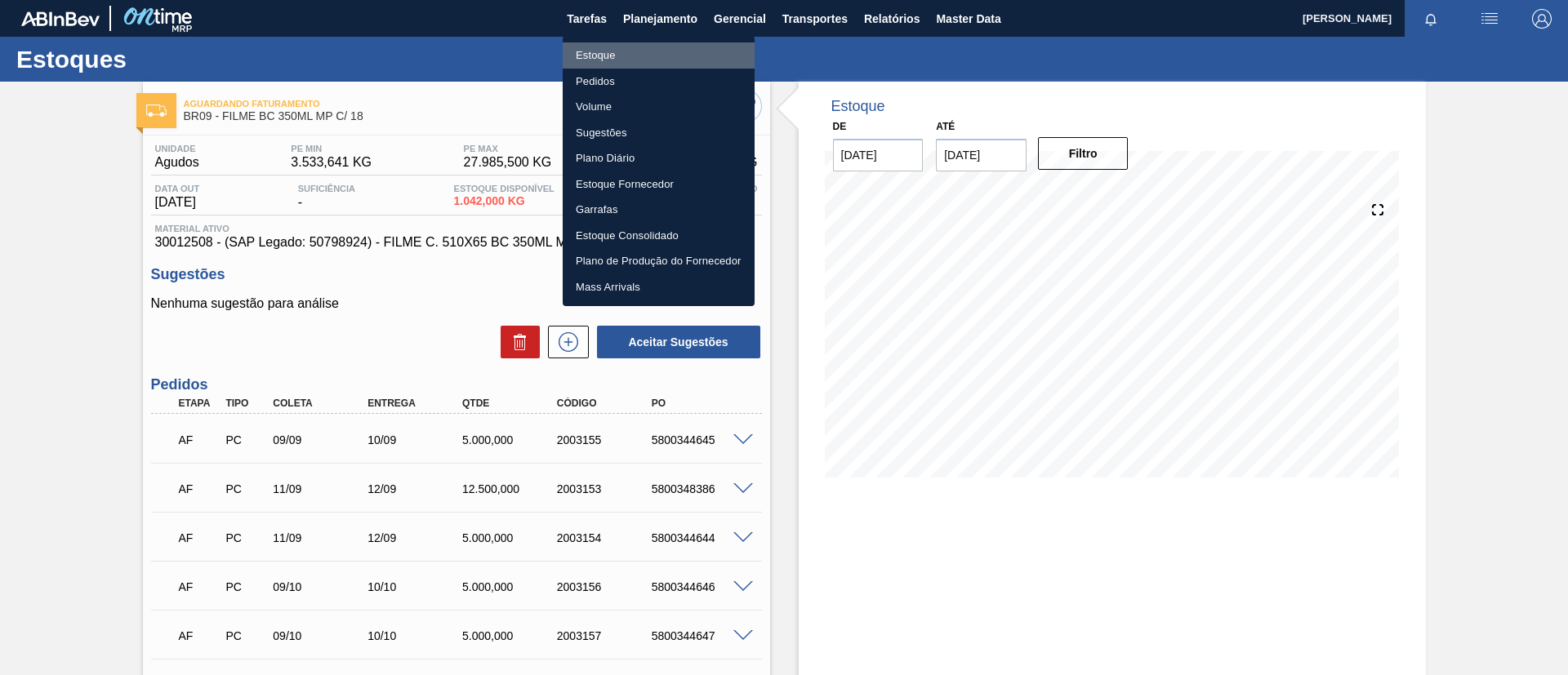
click at [646, 56] on li "Estoque" at bounding box center [658, 55] width 192 height 26
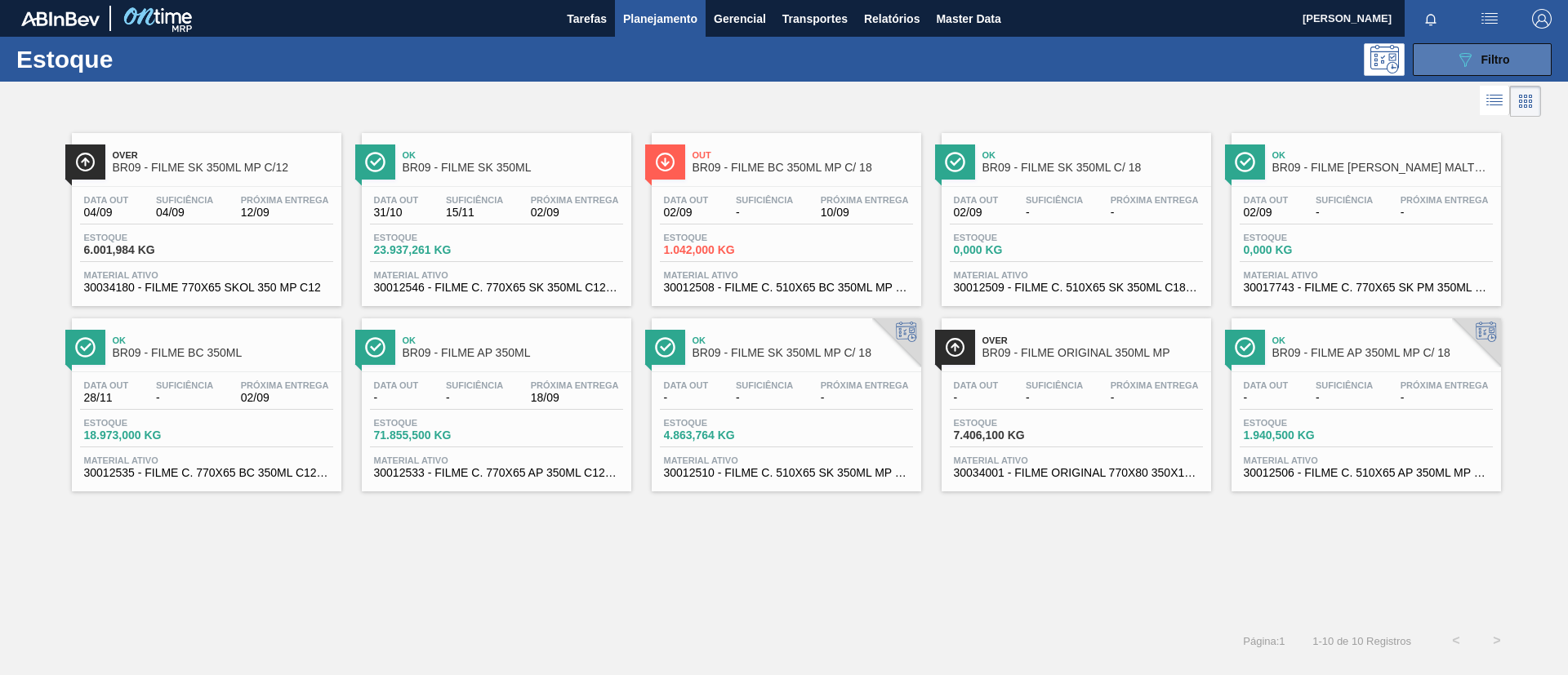
click at [1475, 47] on button "089F7B8B-B2A5-4AFE-B5C0-19BA573D28AC Filtro" at bounding box center [1482, 60] width 139 height 33
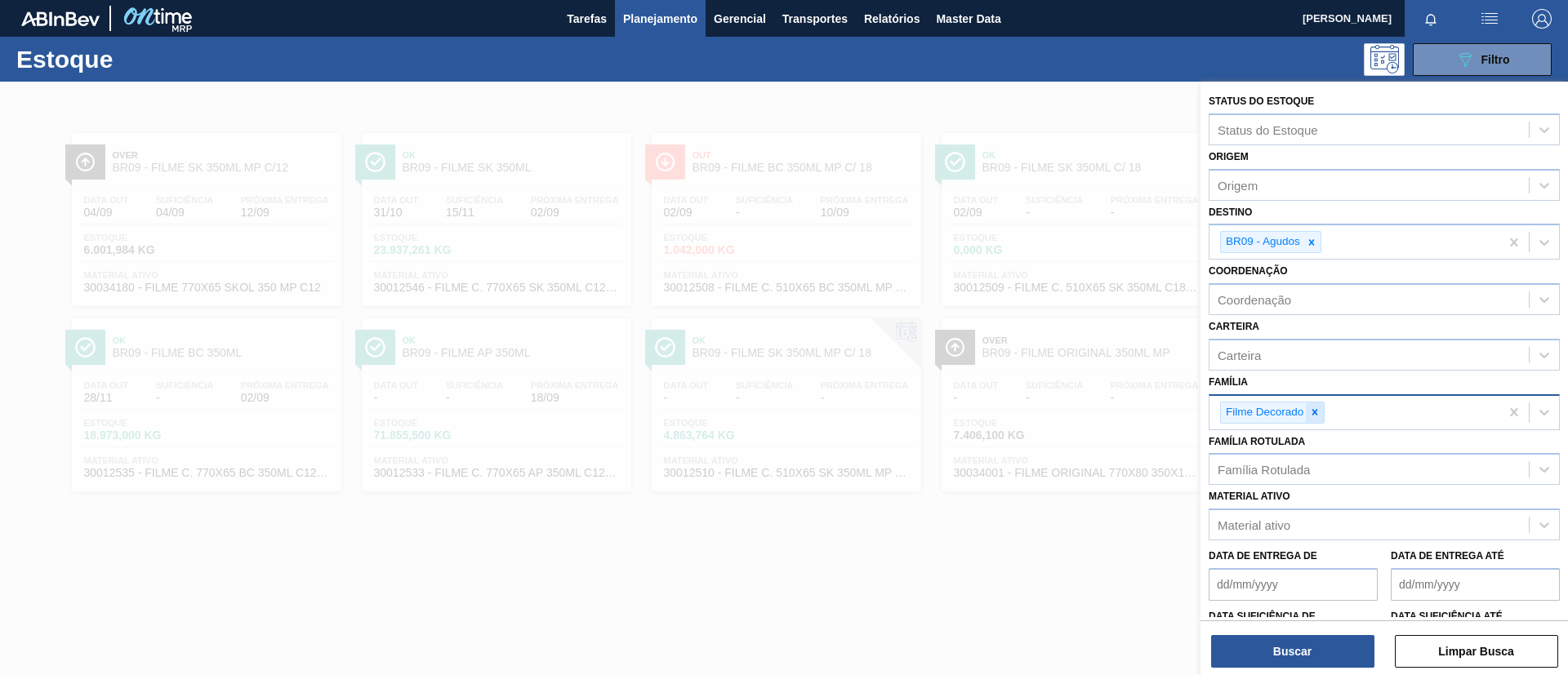
click at [1312, 409] on icon at bounding box center [1315, 412] width 12 height 12
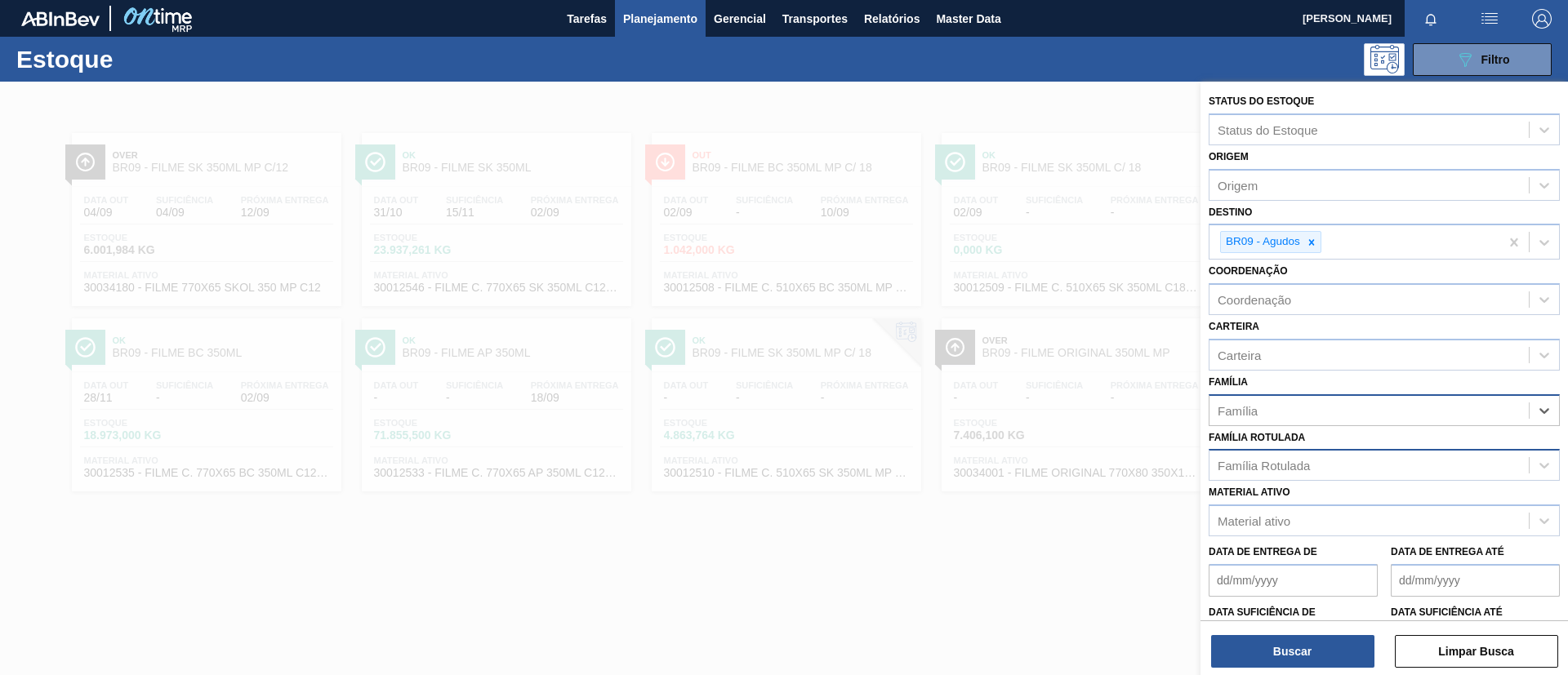
click at [1302, 452] on div "Família Rotulada" at bounding box center [1383, 464] width 351 height 32
click at [1312, 240] on icon at bounding box center [1312, 242] width 6 height 6
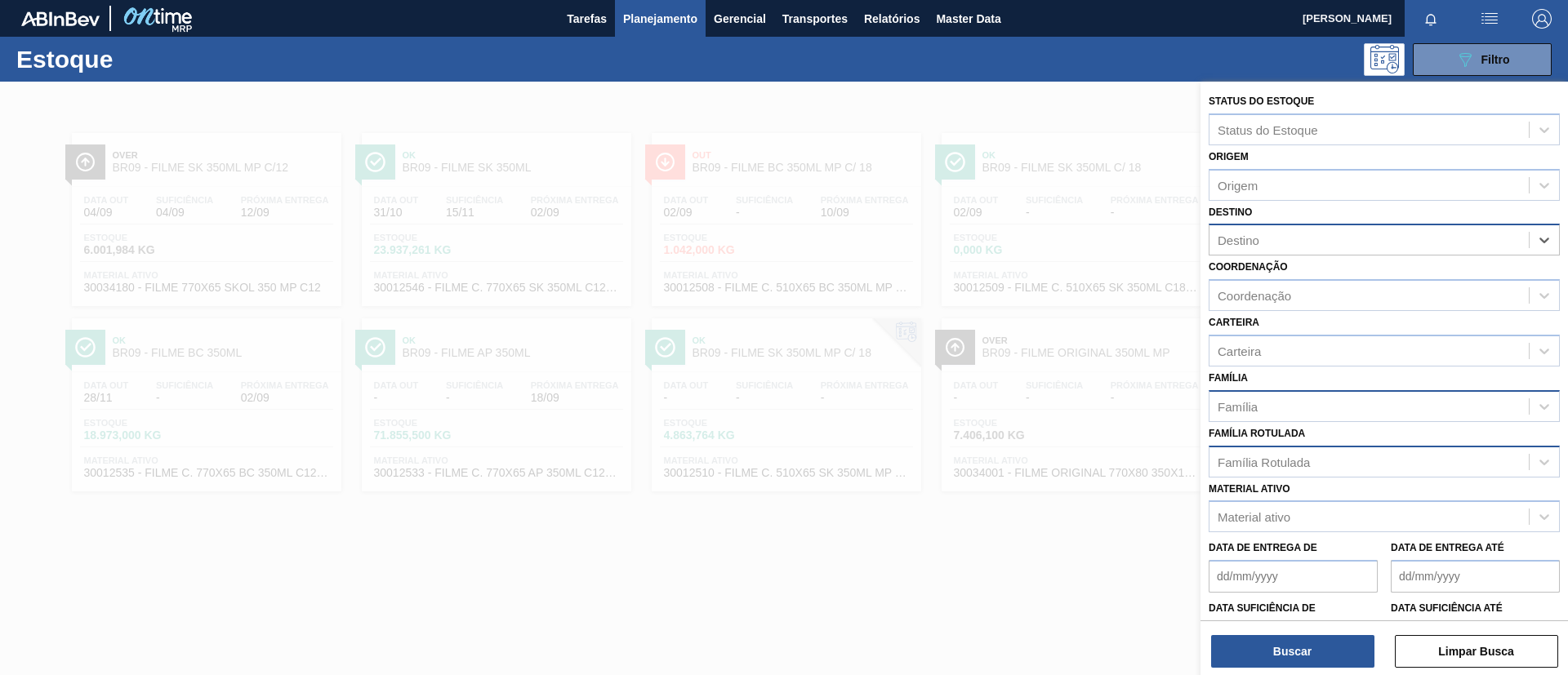
click at [1240, 470] on div "Família Rotulada" at bounding box center [1369, 462] width 320 height 24
type Rotulada "GCA 350ML PS"
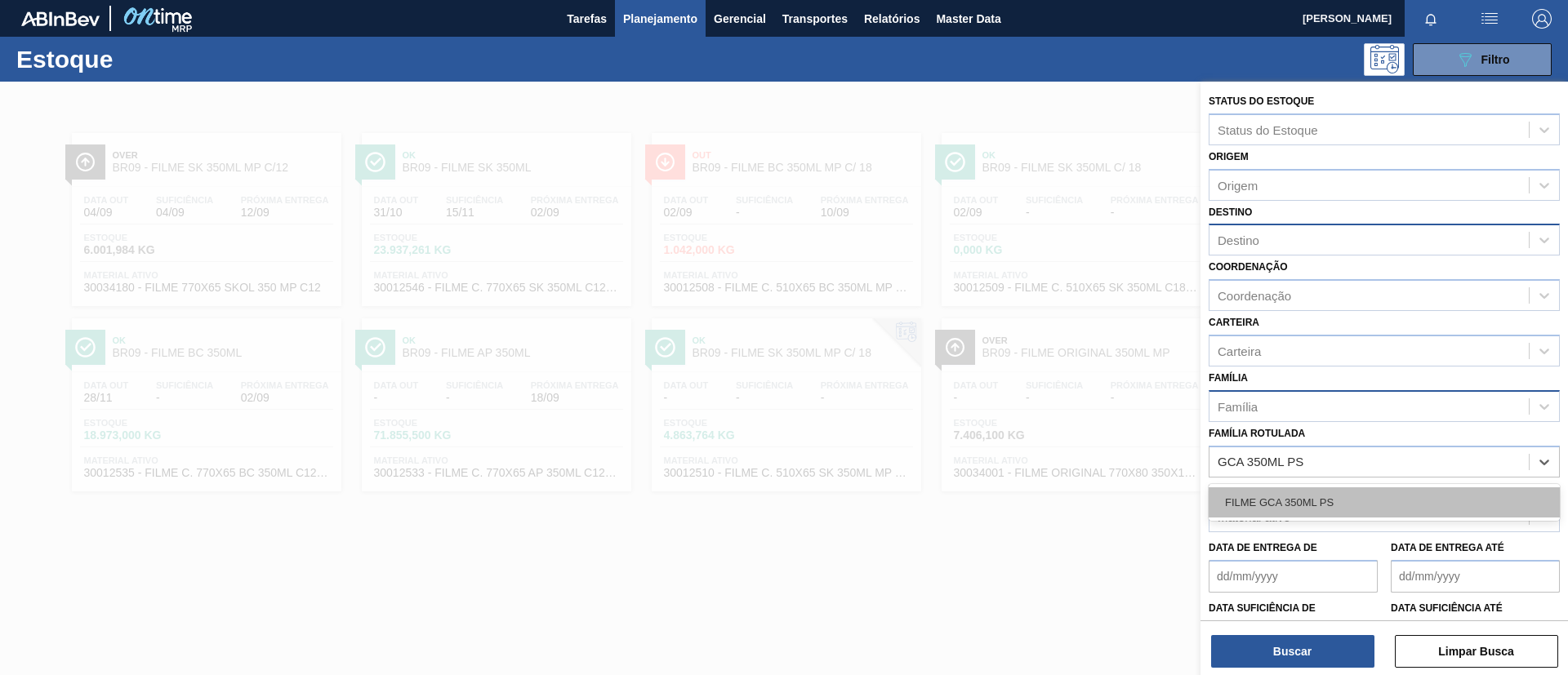
click at [1320, 513] on div "FILME GCA 350ML PS" at bounding box center [1383, 502] width 351 height 30
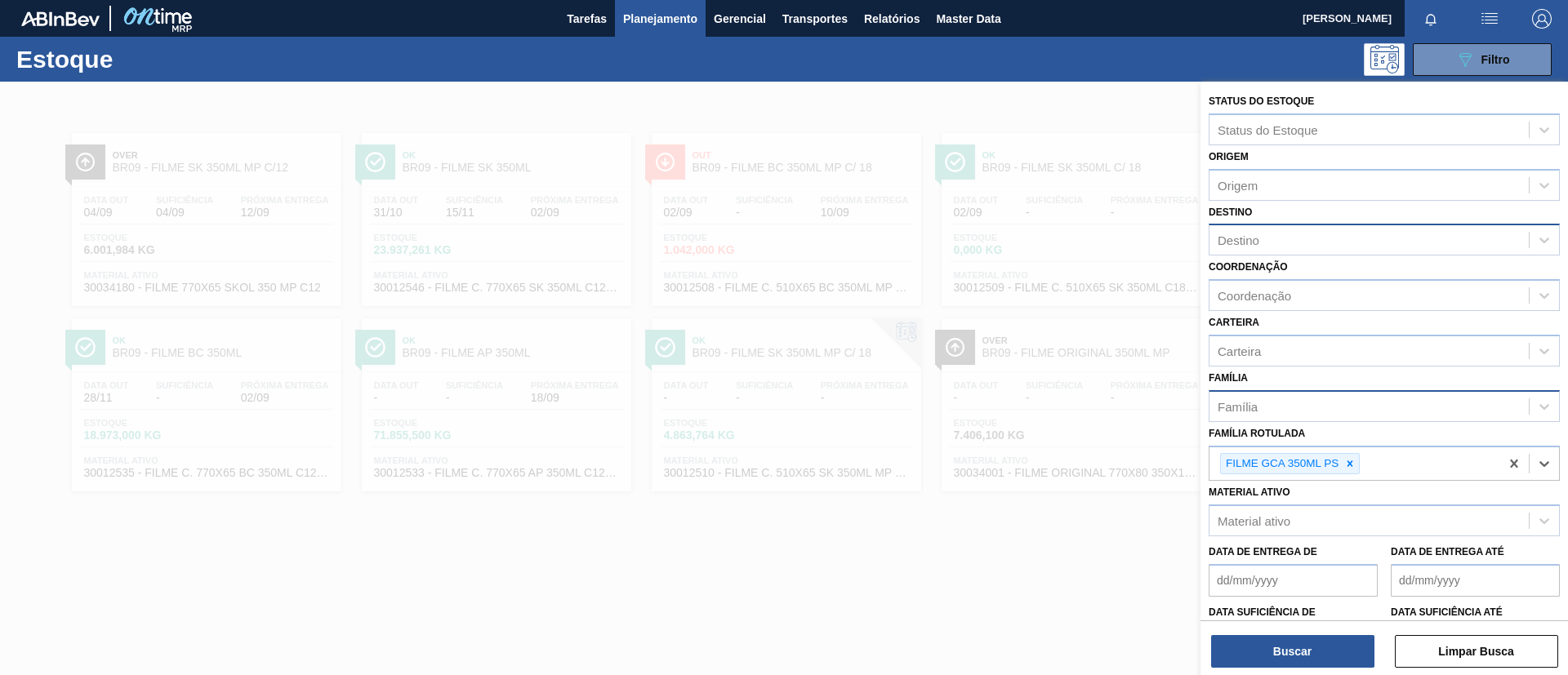
click at [1274, 231] on div "Destino" at bounding box center [1369, 240] width 320 height 24
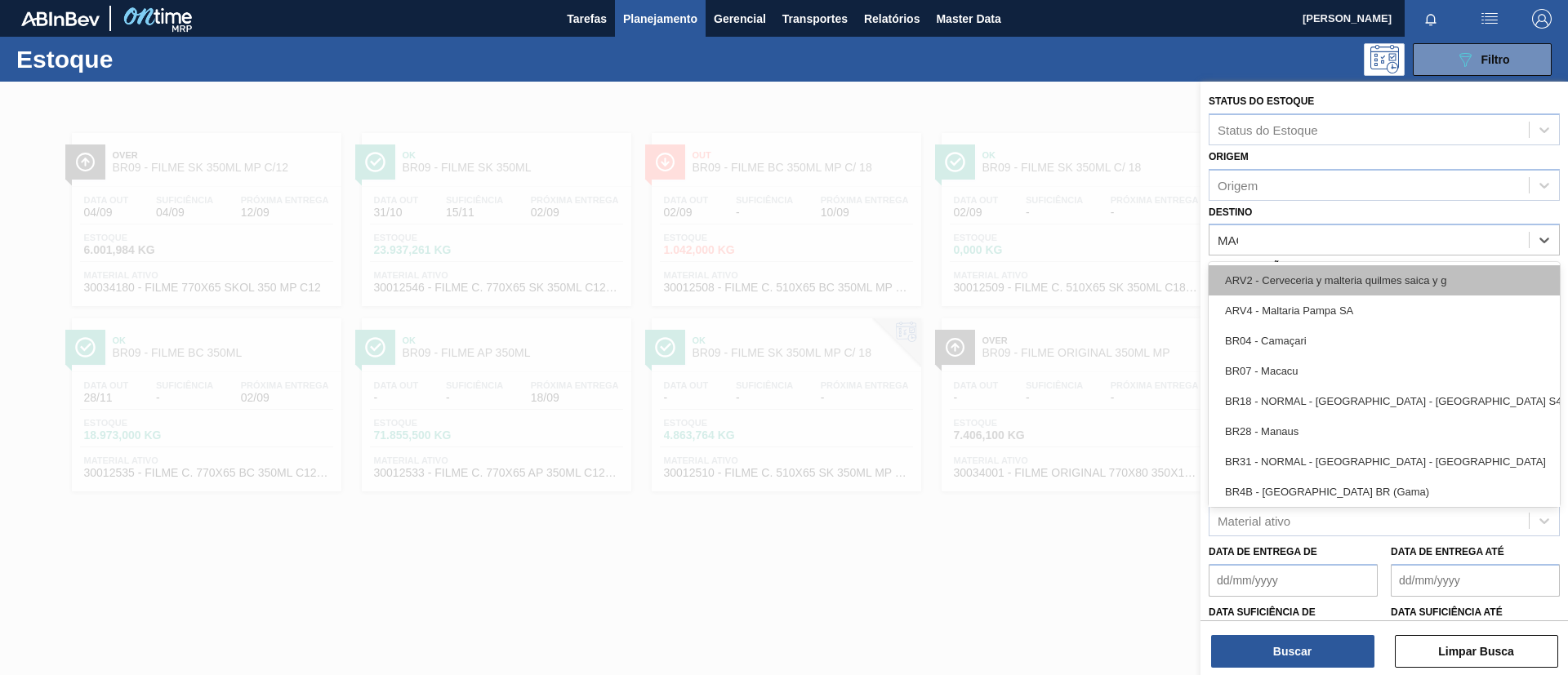
type input "MACA"
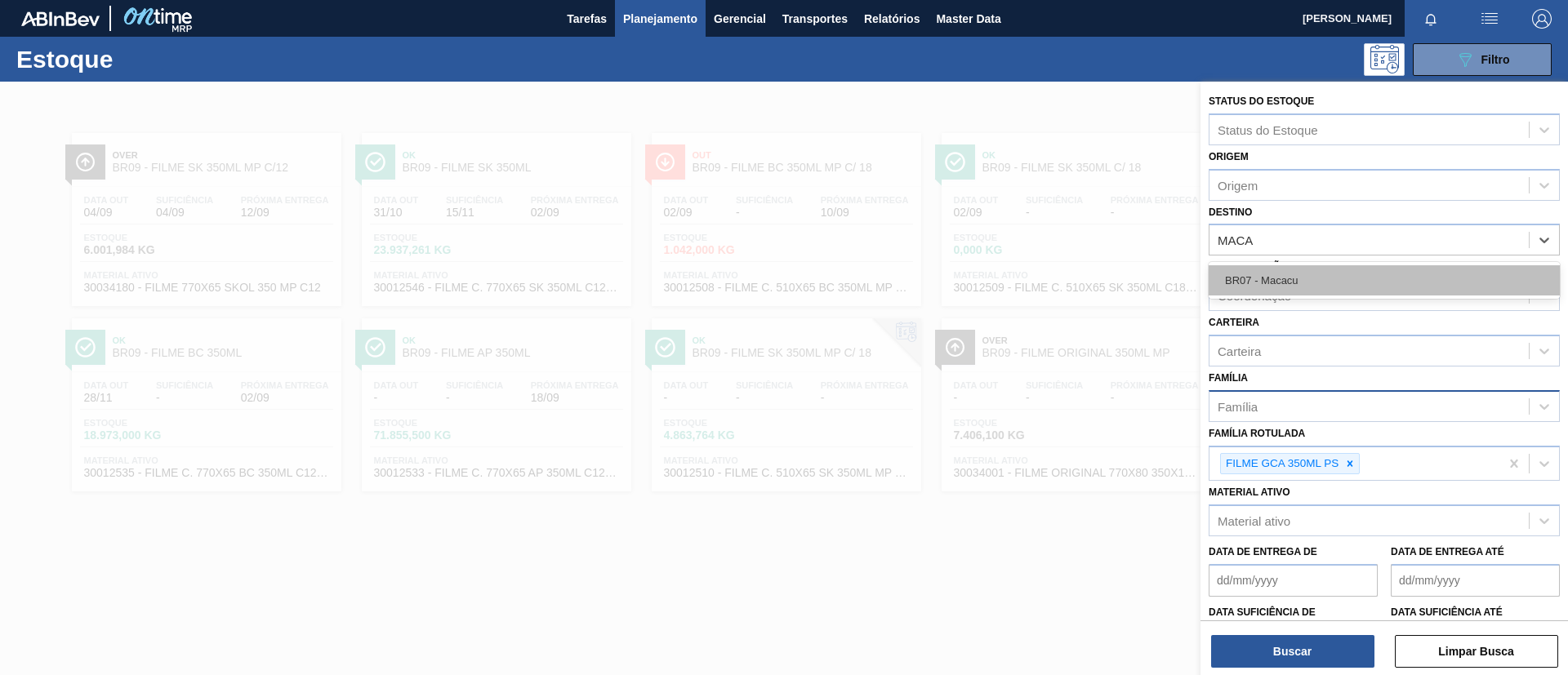
click at [1293, 287] on div "BR07 - Macacu" at bounding box center [1383, 280] width 351 height 30
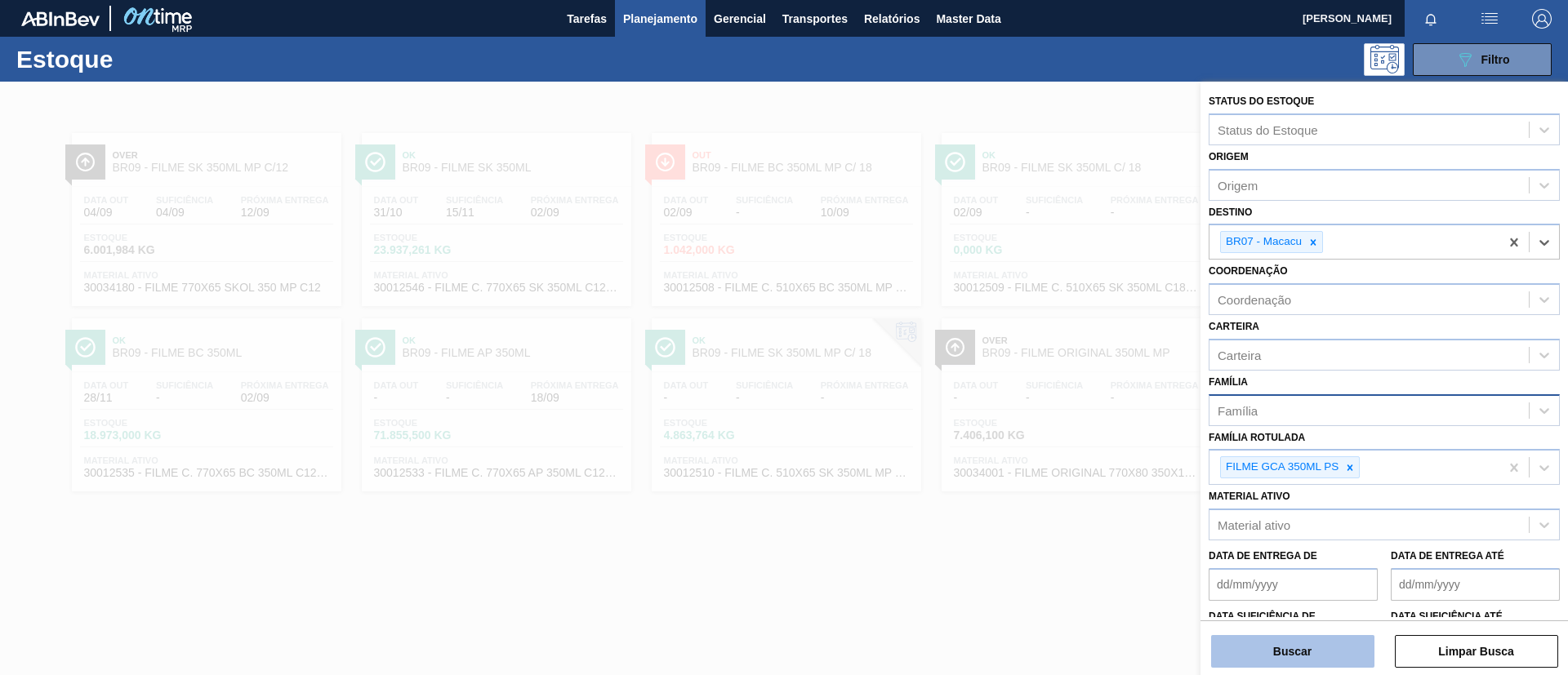
click at [1297, 659] on button "Buscar" at bounding box center [1293, 652] width 163 height 33
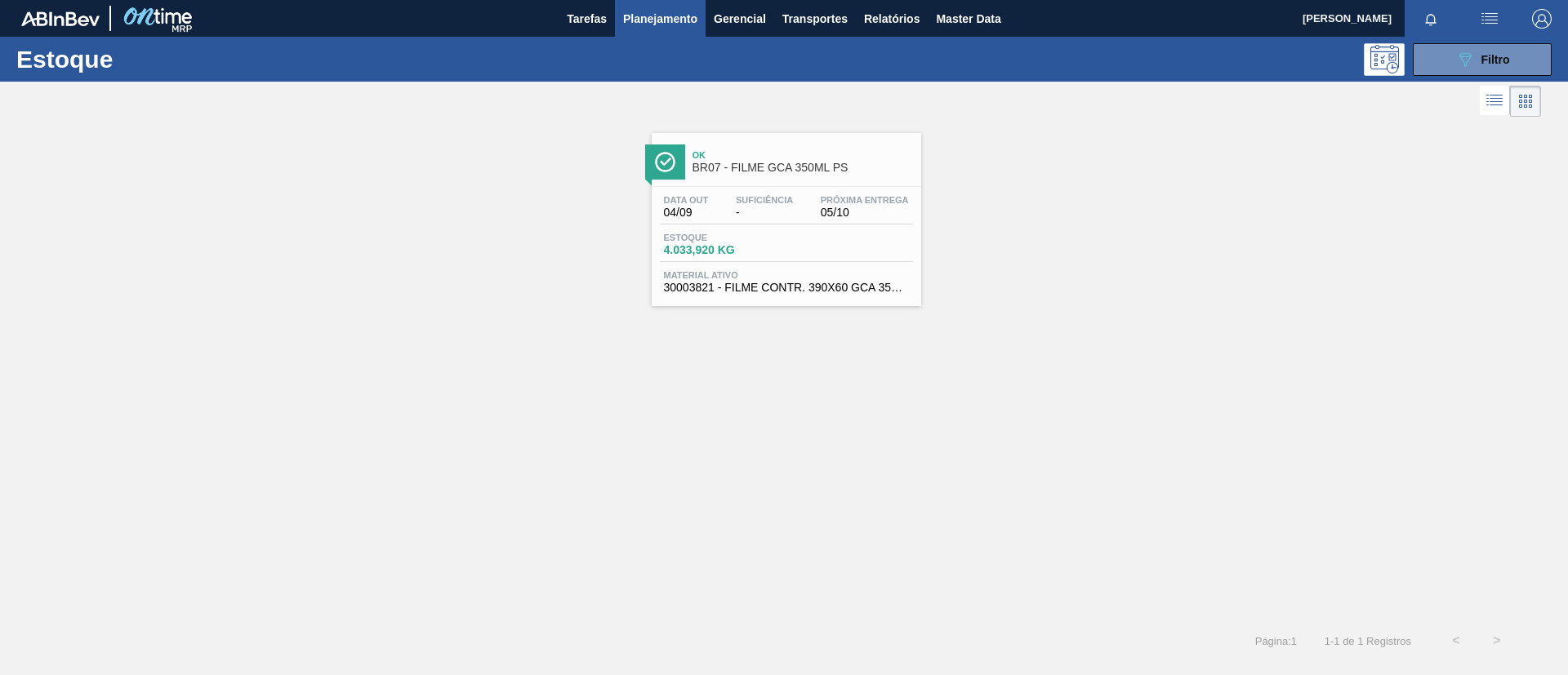
click at [821, 127] on link "Ok BR07 - FILME GCA 350ML PS Data out 04/09 Suficiência - Próxima Entrega 05/10…" at bounding box center [784, 213] width 290 height 185
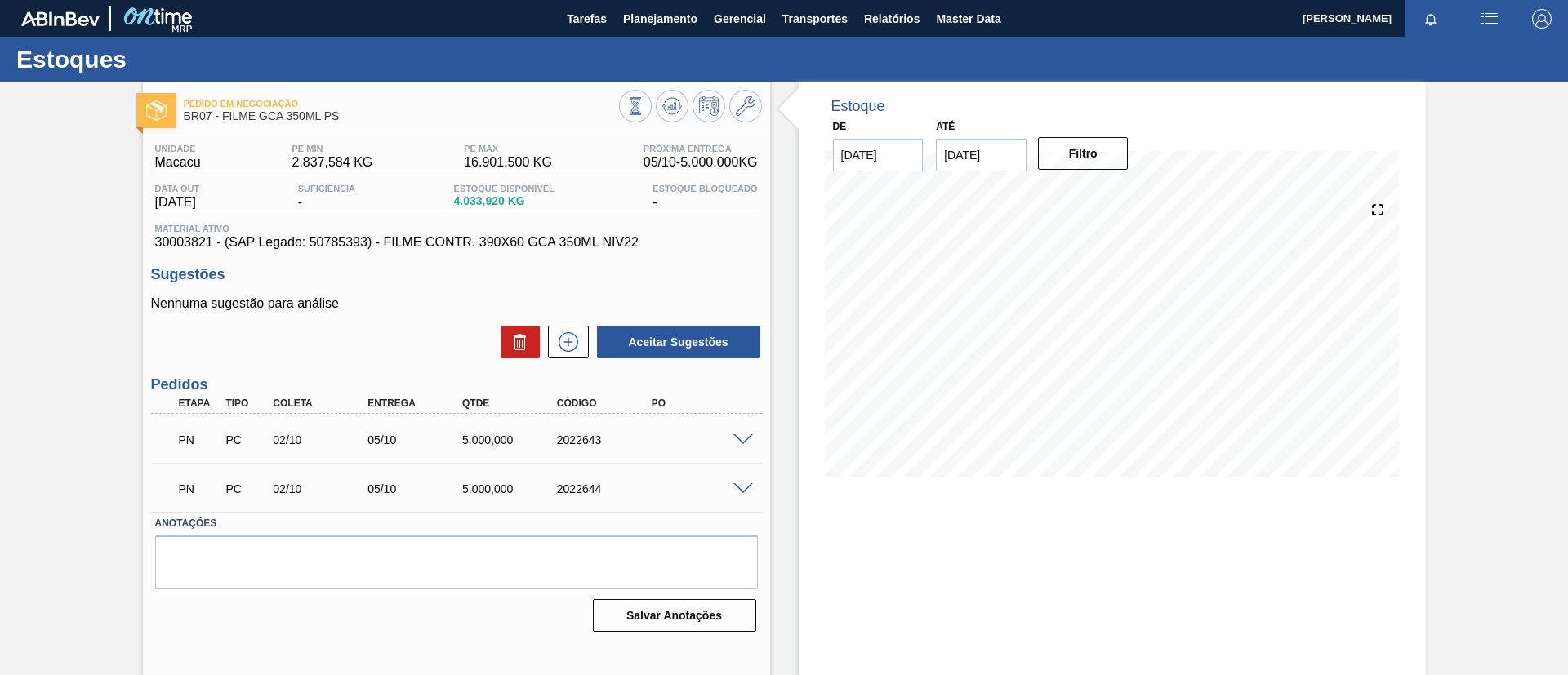
click at [736, 439] on span at bounding box center [743, 440] width 19 height 13
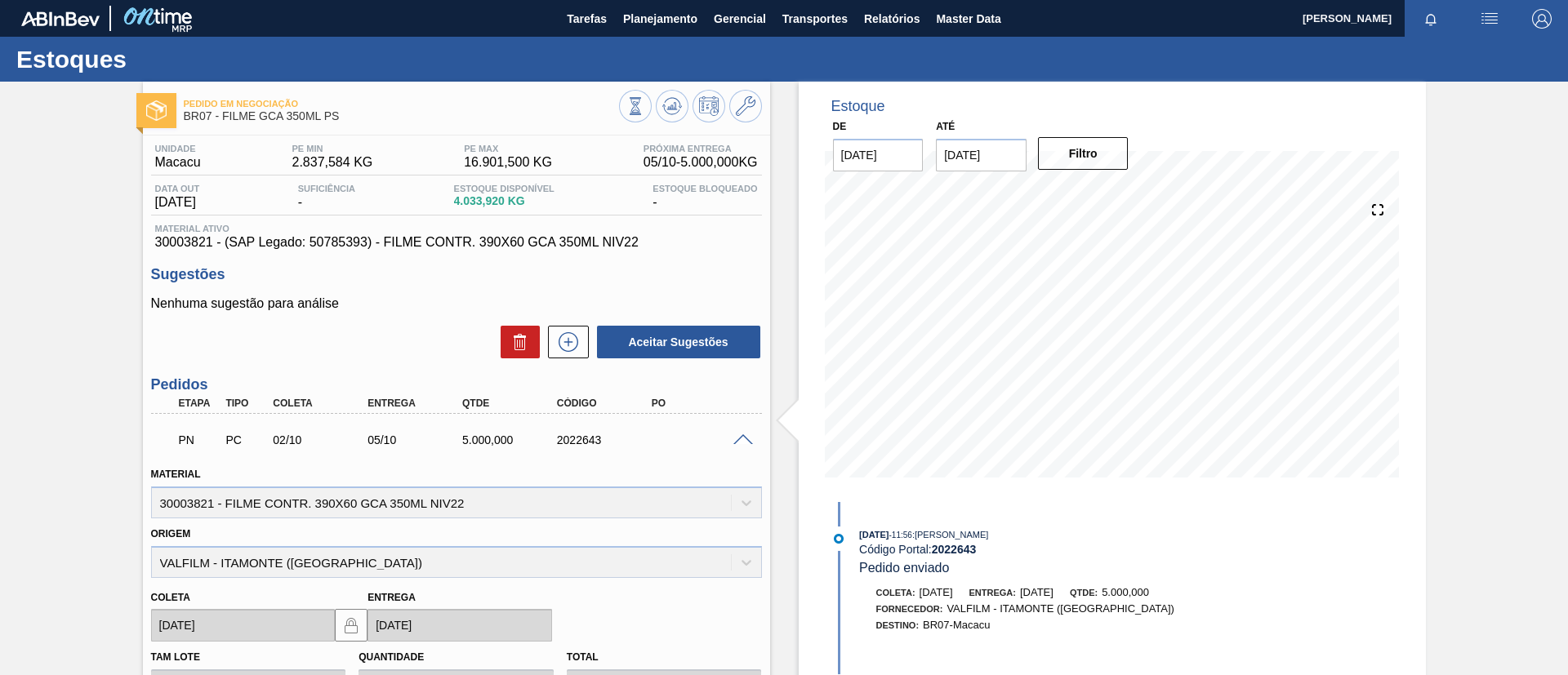
click at [736, 440] on span at bounding box center [743, 440] width 19 height 13
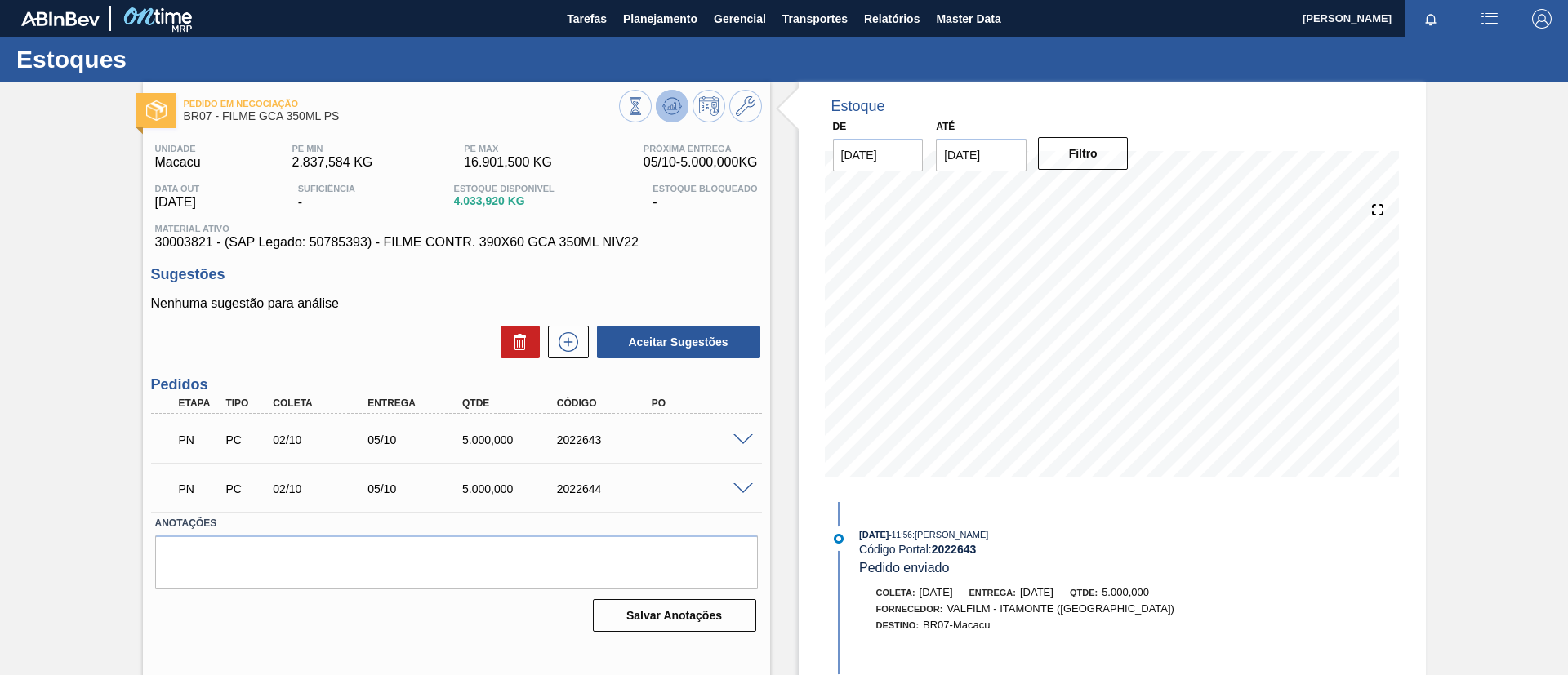
click at [664, 108] on icon at bounding box center [672, 106] width 19 height 19
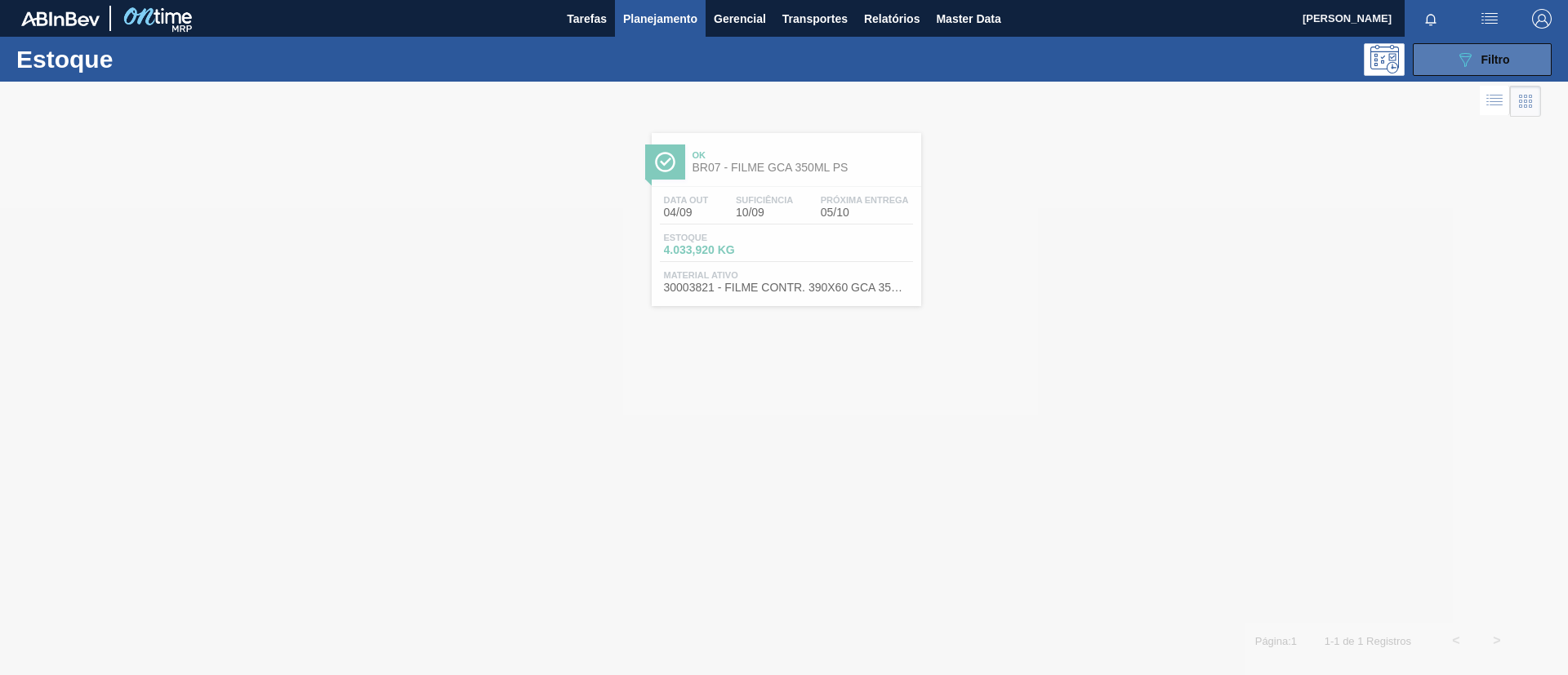
click at [1456, 57] on icon "089F7B8B-B2A5-4AFE-B5C0-19BA573D28AC" at bounding box center [1465, 60] width 19 height 19
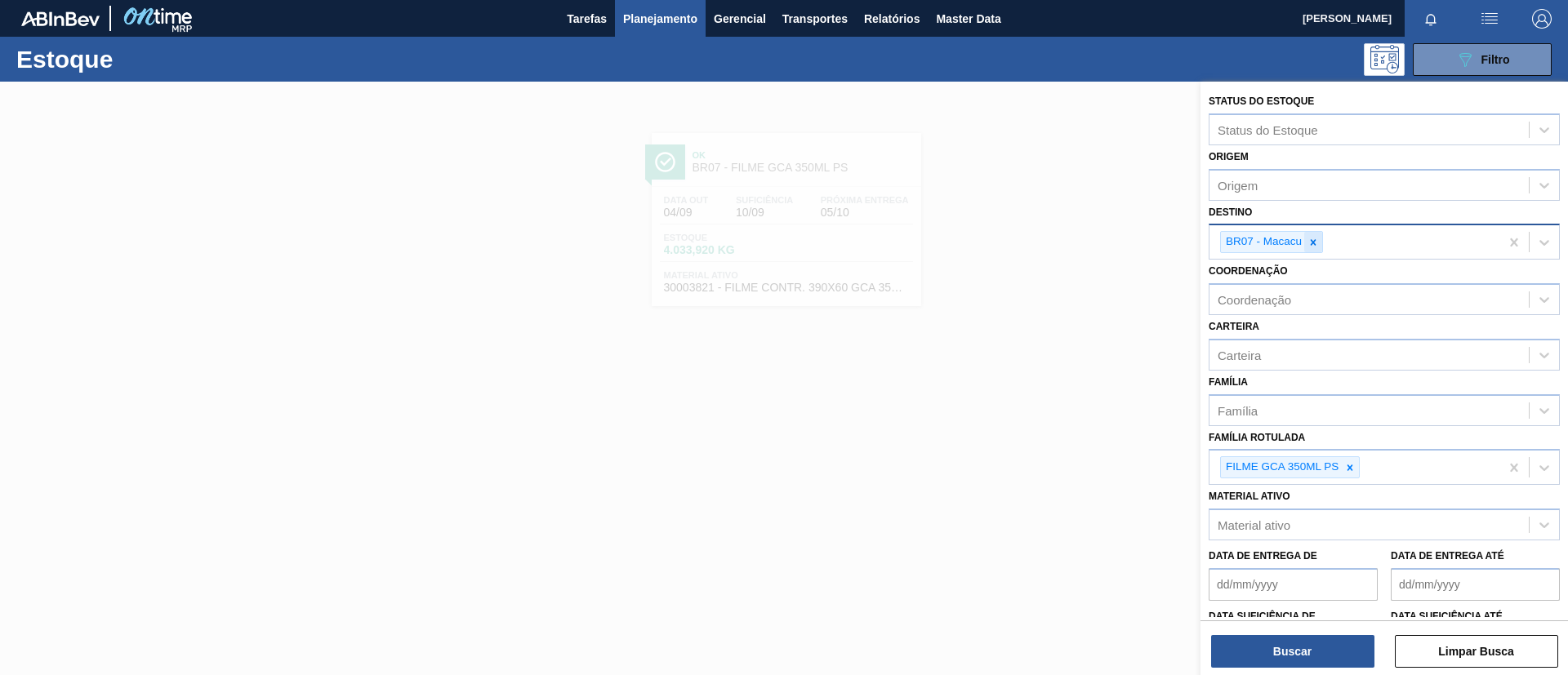
click at [1315, 249] on div at bounding box center [1313, 241] width 18 height 20
click at [1317, 636] on button "Buscar" at bounding box center [1293, 652] width 163 height 33
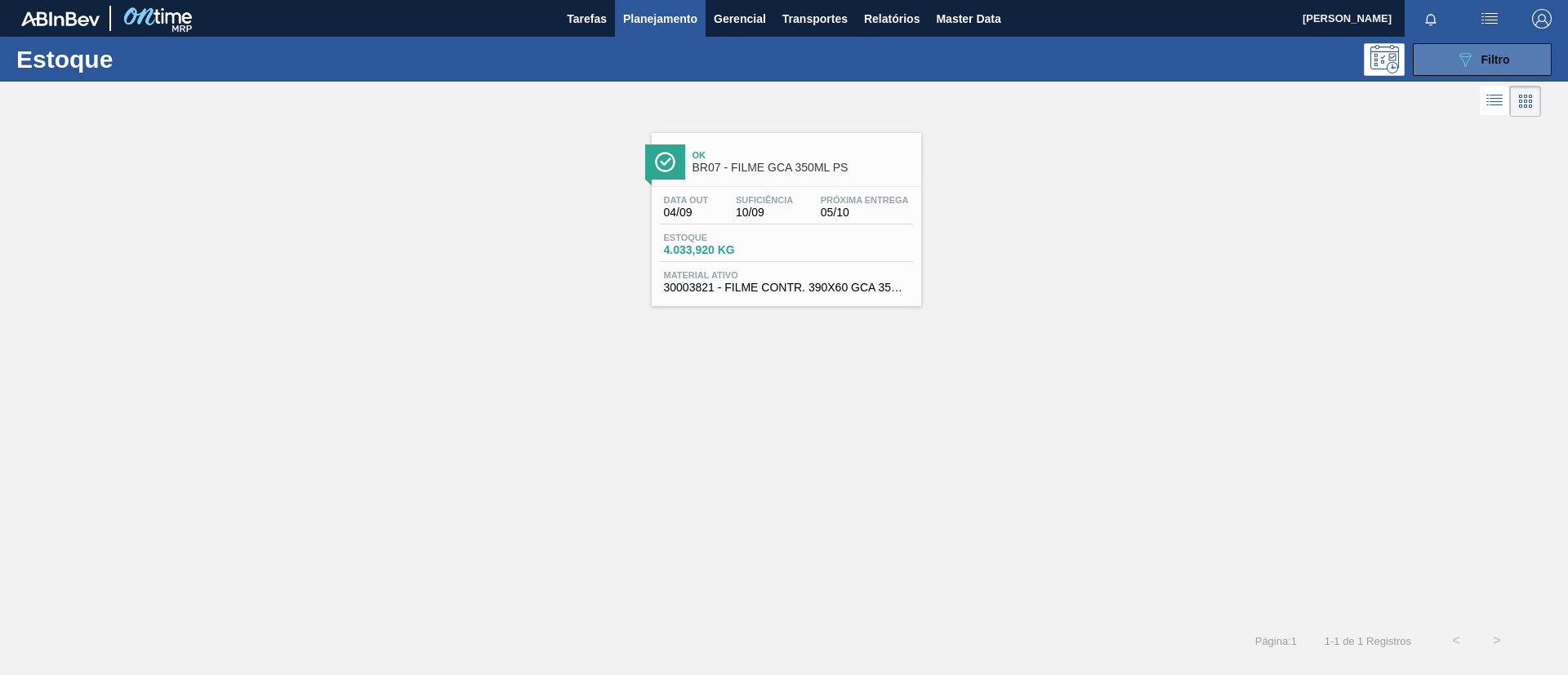
click at [1439, 57] on button "089F7B8B-B2A5-4AFE-B5C0-19BA573D28AC Filtro" at bounding box center [1482, 60] width 139 height 33
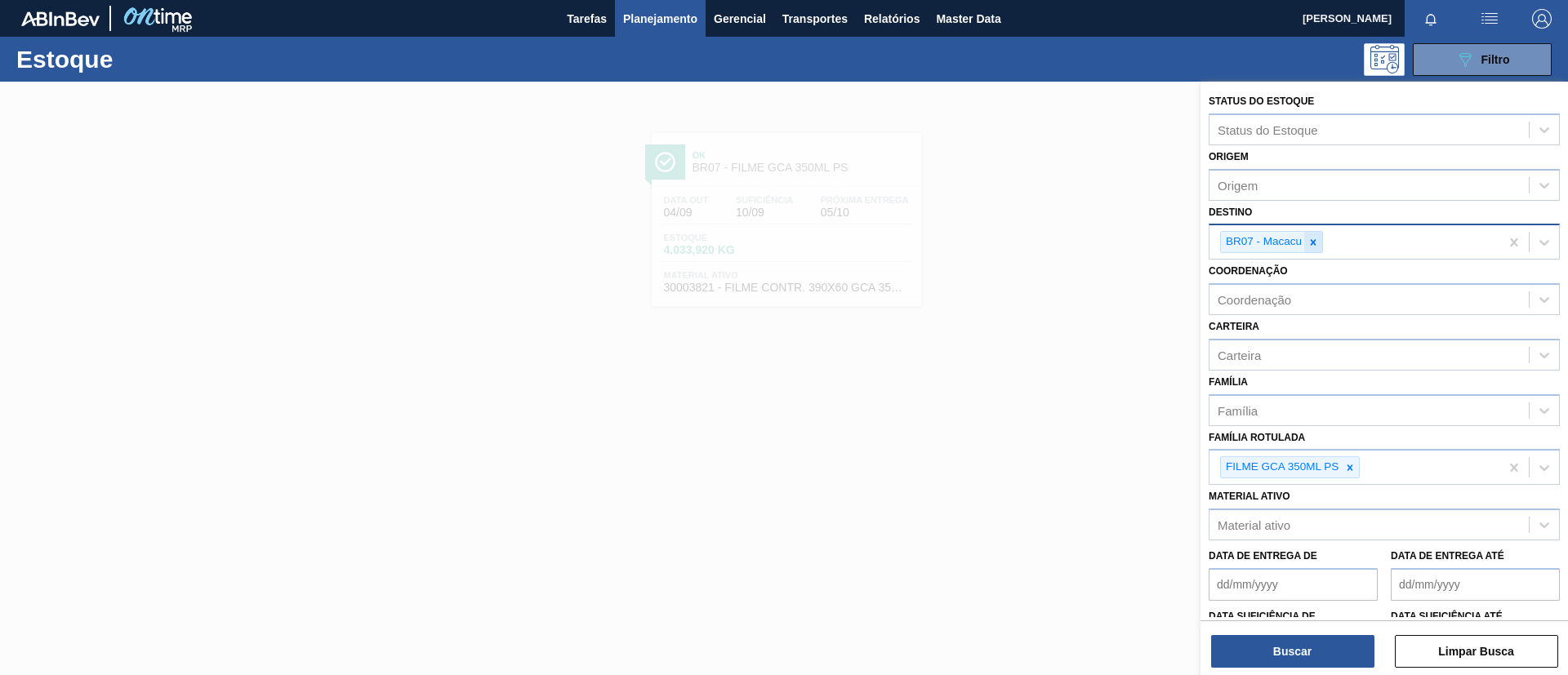
click at [1314, 239] on icon at bounding box center [1313, 242] width 12 height 12
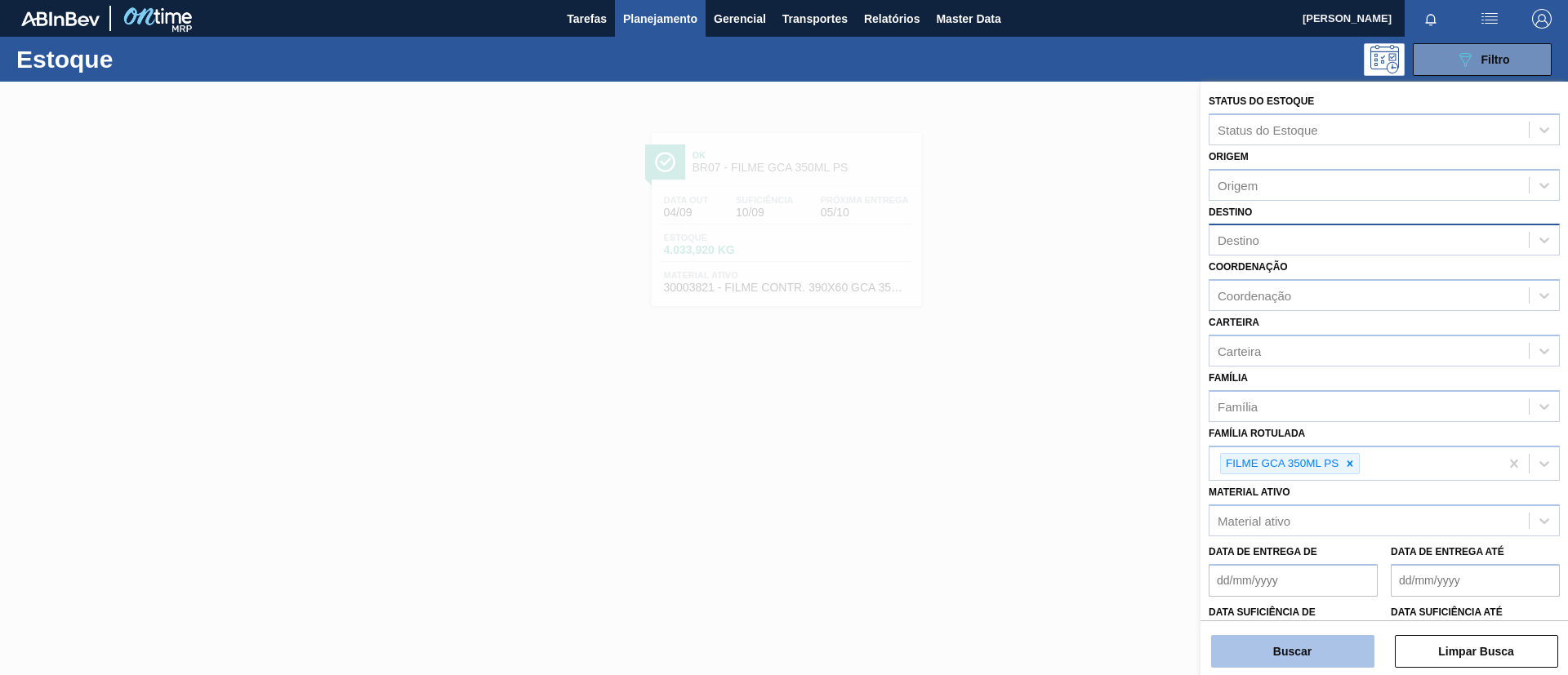
click at [1306, 637] on button "Buscar" at bounding box center [1293, 652] width 163 height 33
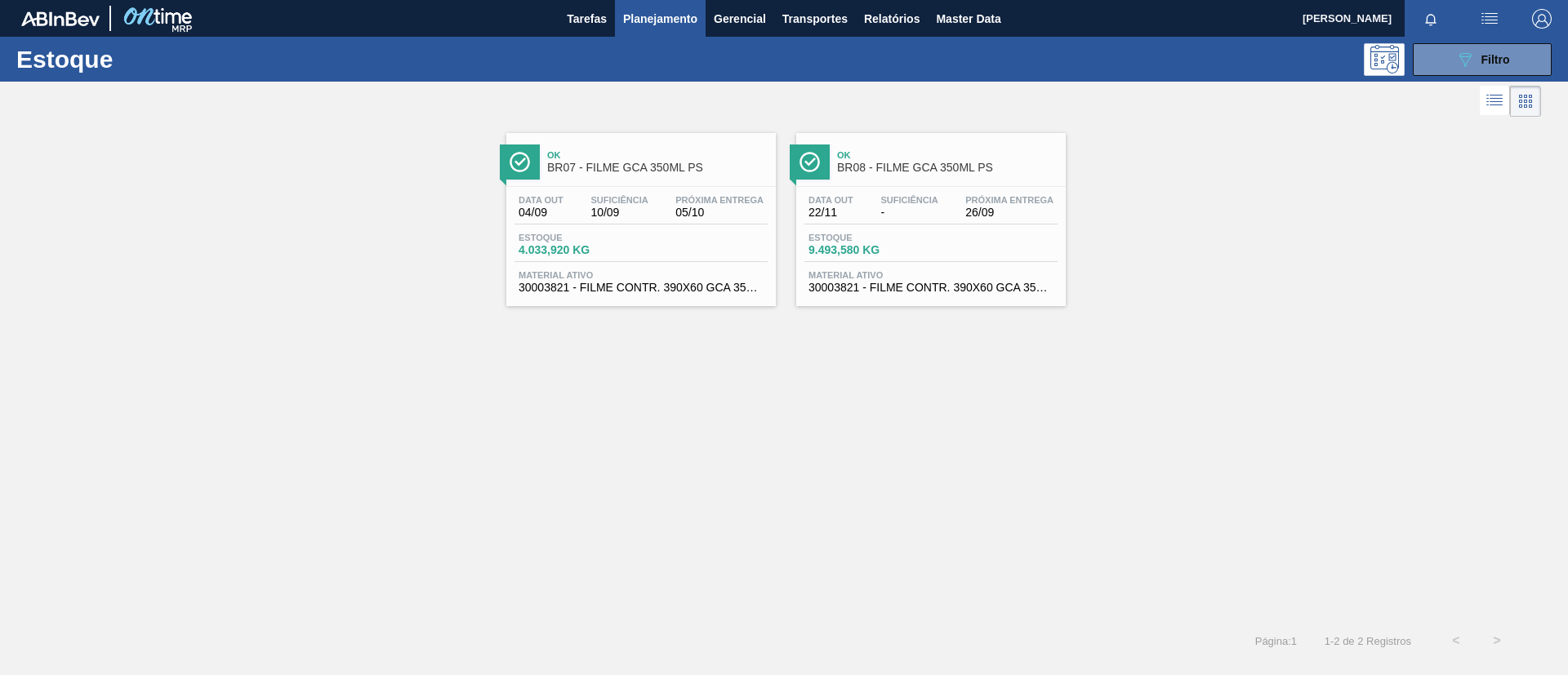
click at [927, 189] on div "Data out 22/11 Suficiência - Próxima Entrega 26/09 Estoque 9.493,580 KG Materia…" at bounding box center [930, 242] width 270 height 111
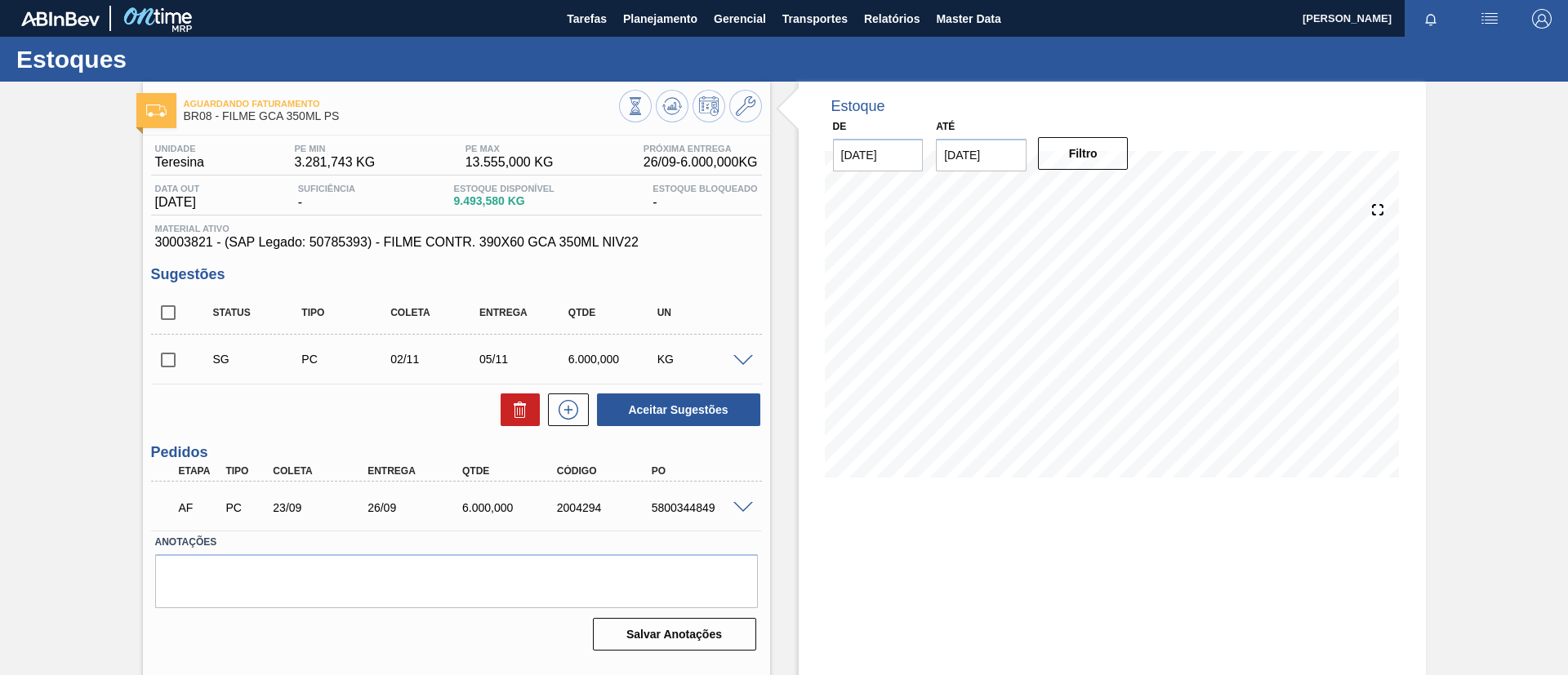
click at [742, 356] on span at bounding box center [743, 361] width 19 height 13
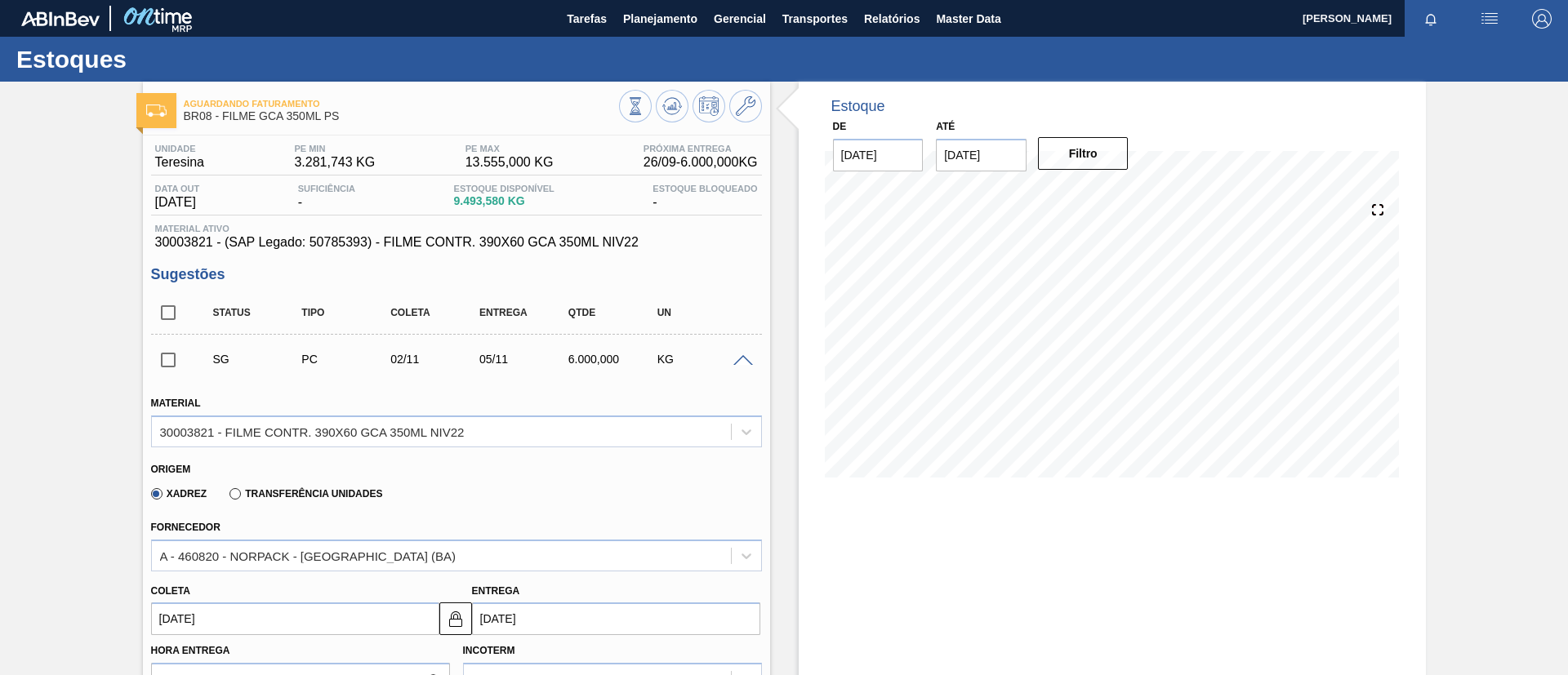
click at [745, 355] on span at bounding box center [743, 361] width 19 height 13
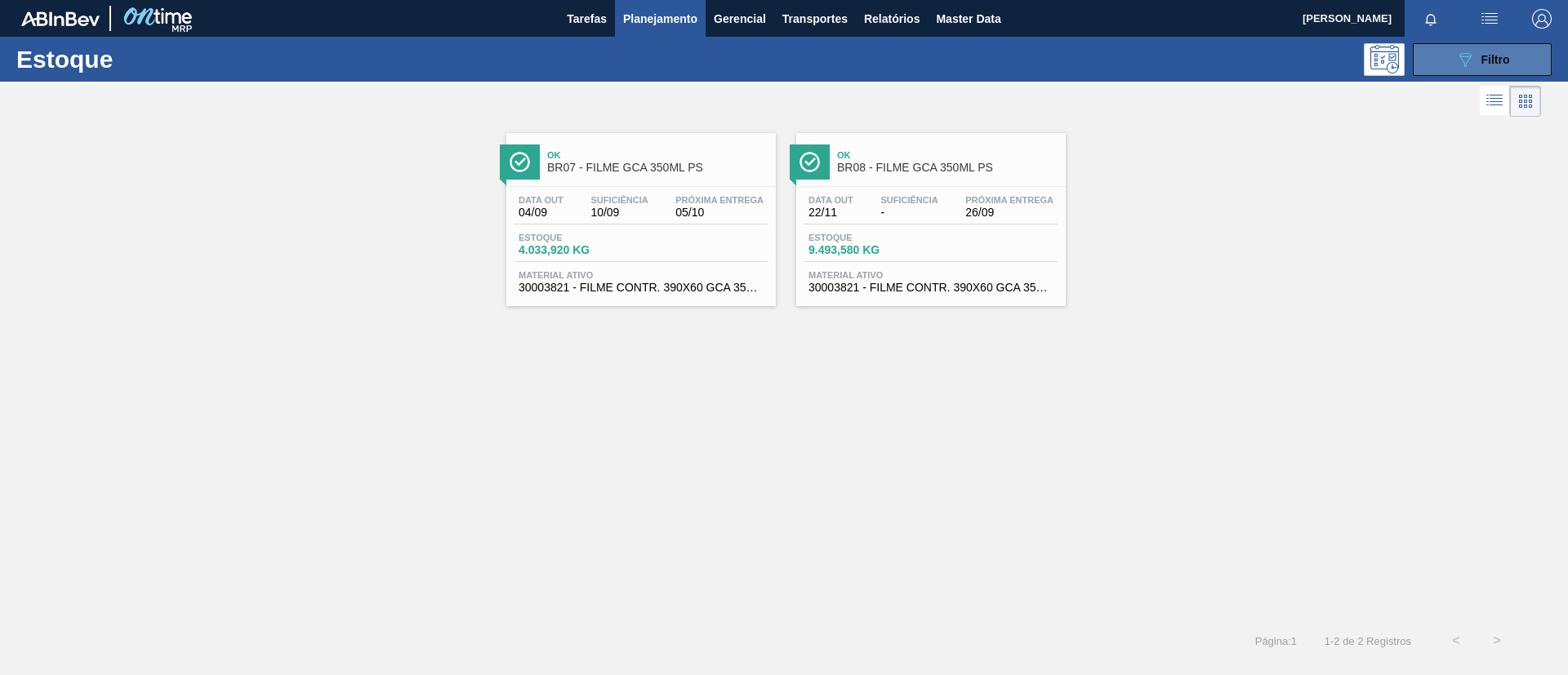
click at [1501, 66] on div "089F7B8B-B2A5-4AFE-B5C0-19BA573D28AC Filtro" at bounding box center [1482, 60] width 55 height 19
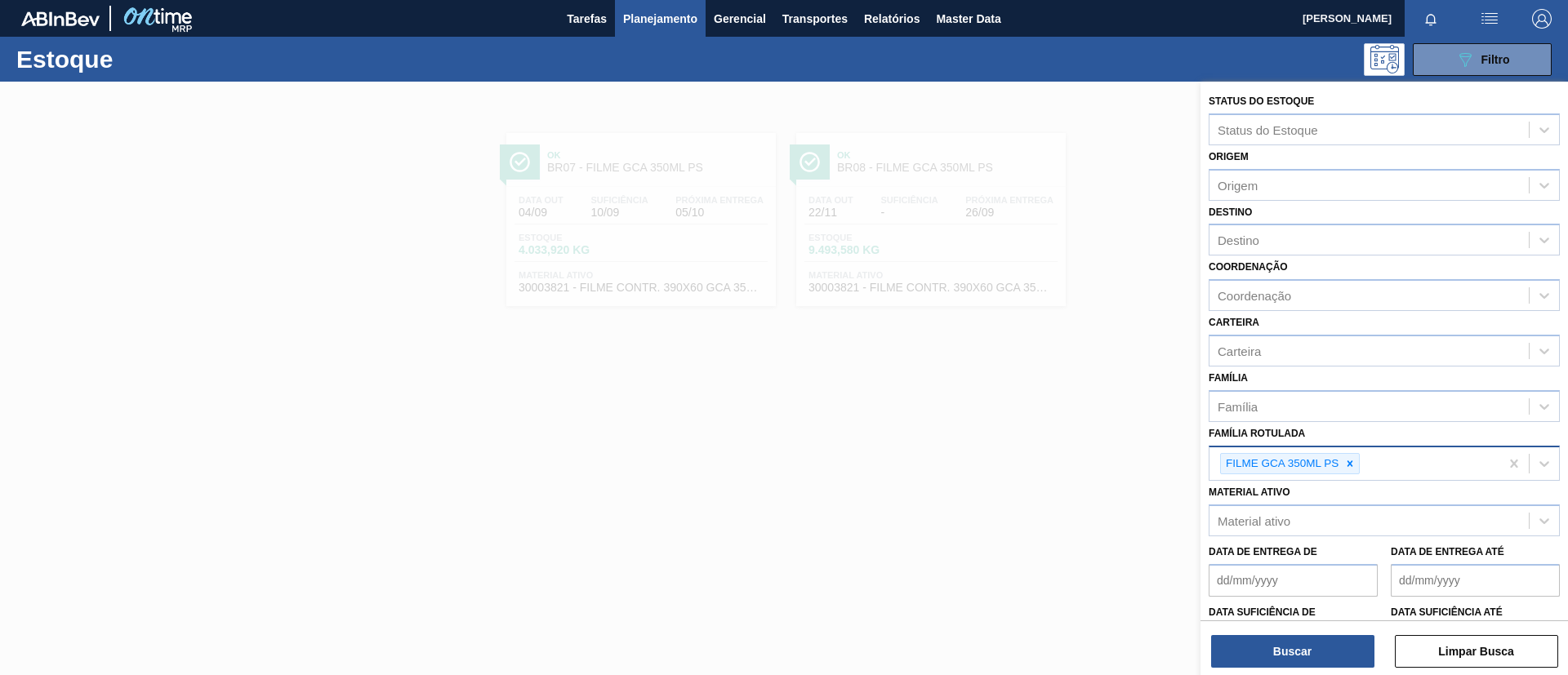
click at [1341, 457] on div at bounding box center [1350, 464] width 18 height 20
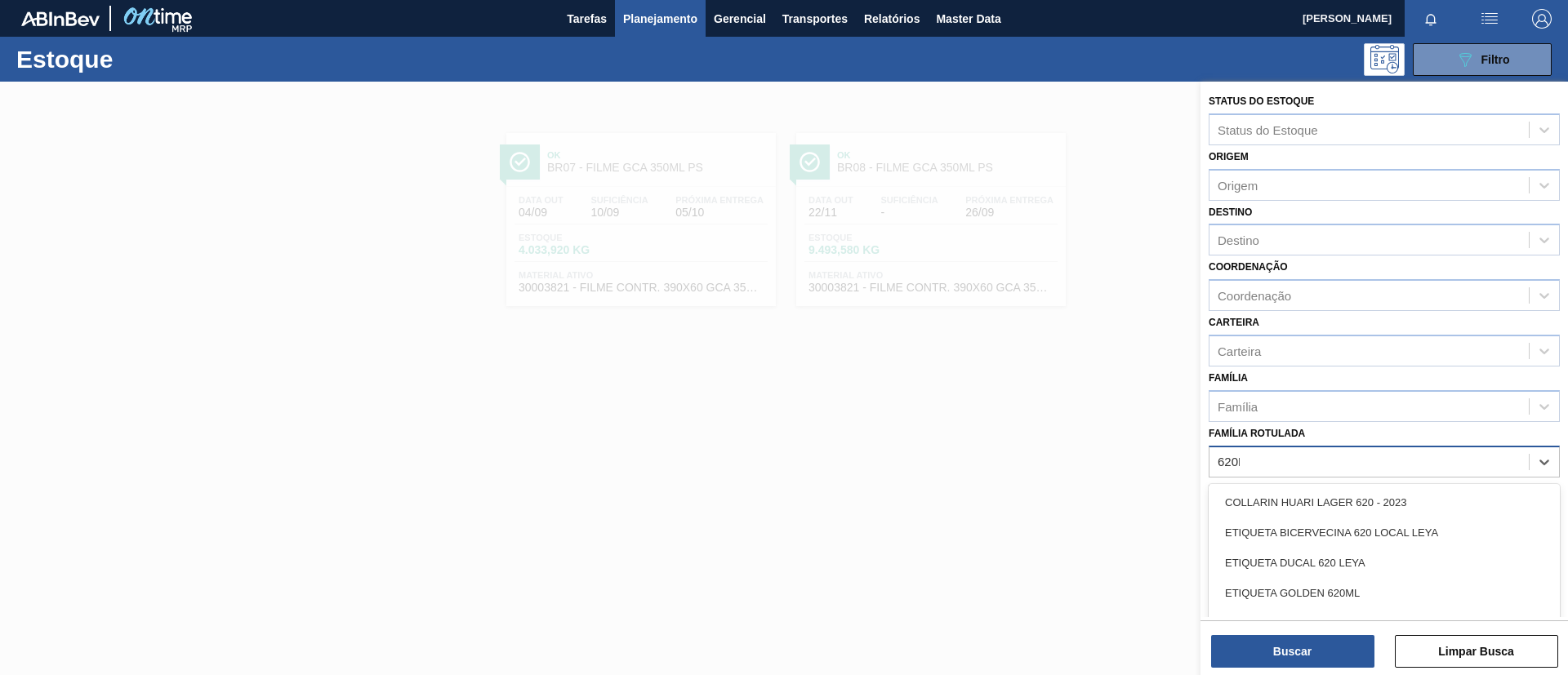
type Rotulada "620MM"
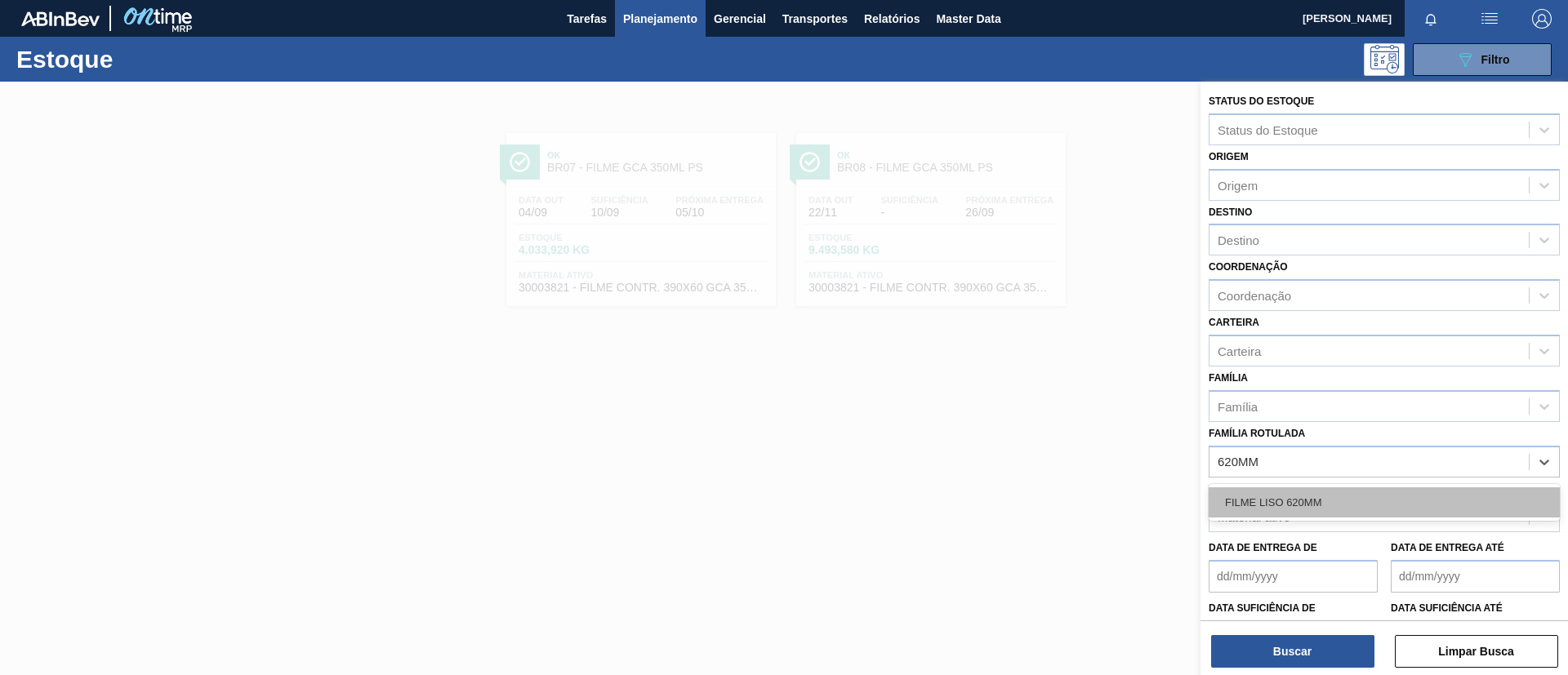
click at [1351, 507] on div "FILME LISO 620MM" at bounding box center [1383, 502] width 351 height 30
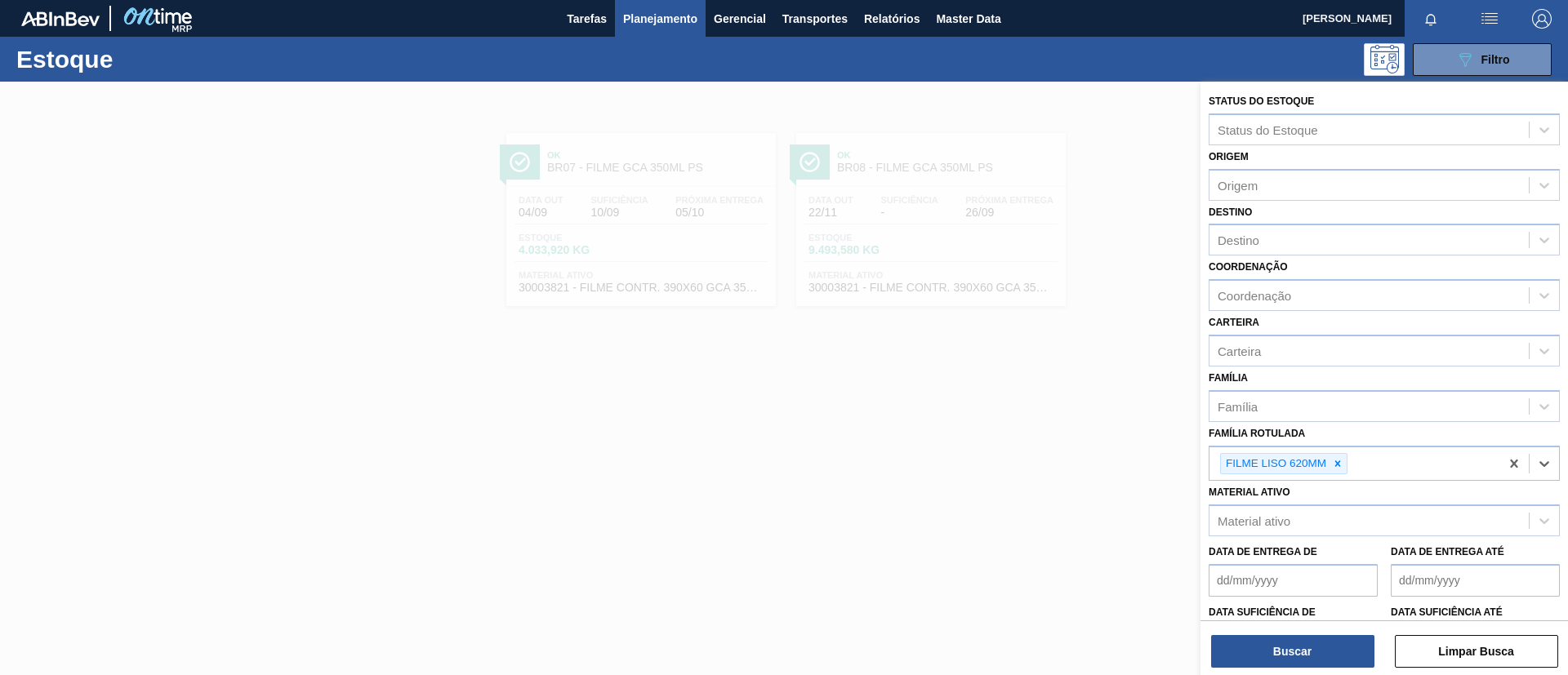
click at [1276, 259] on div "Coordenação Coordenação" at bounding box center [1383, 283] width 351 height 55
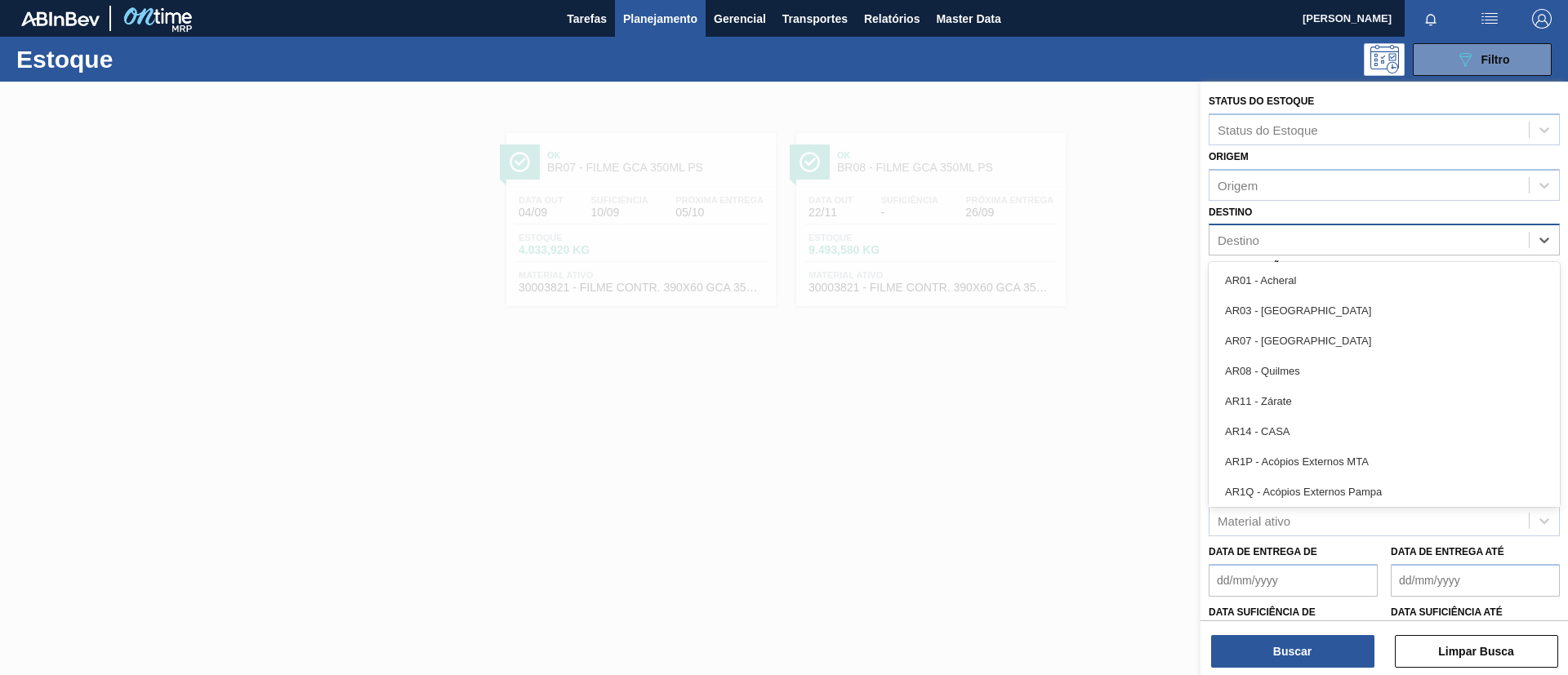
click at [1276, 248] on div "Destino" at bounding box center [1369, 240] width 320 height 24
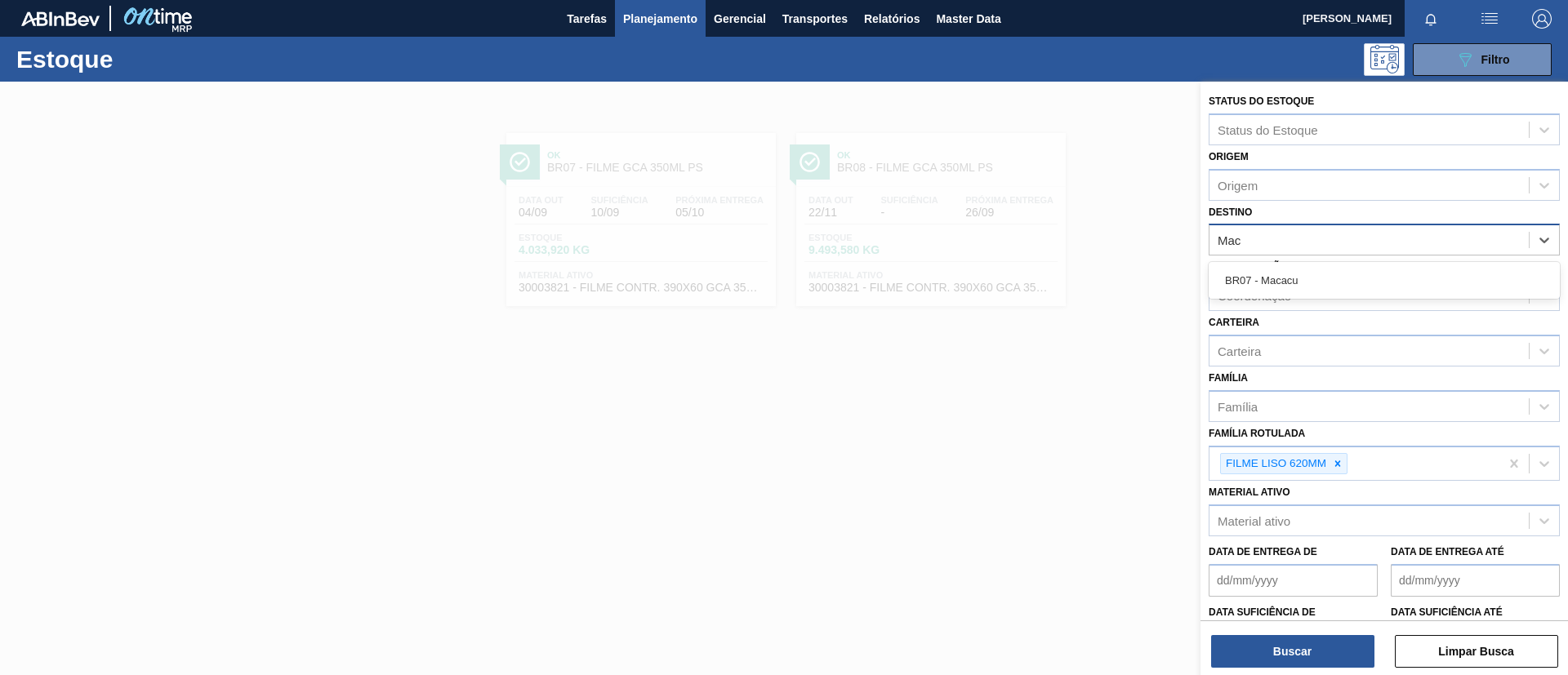
type input "Maca"
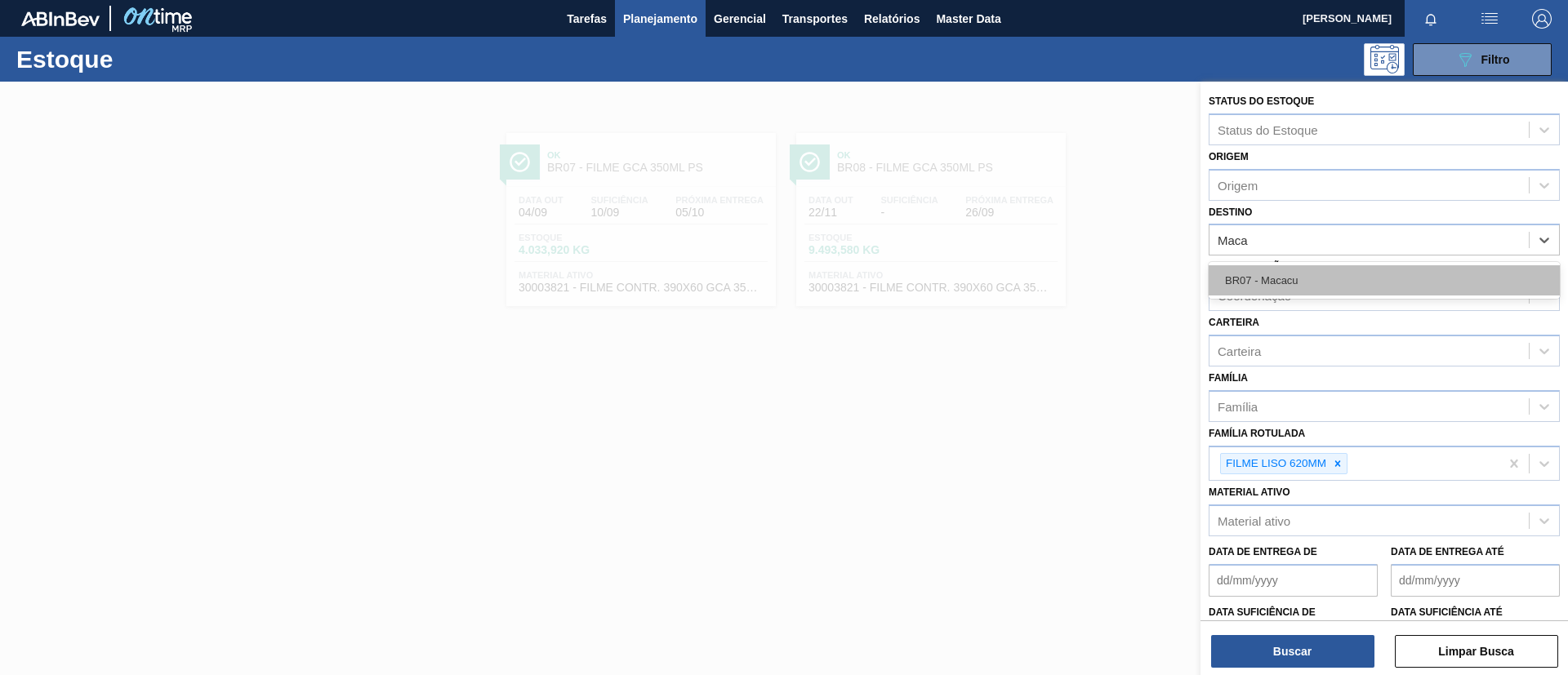
click at [1322, 276] on div "BR07 - Macacu" at bounding box center [1383, 280] width 351 height 30
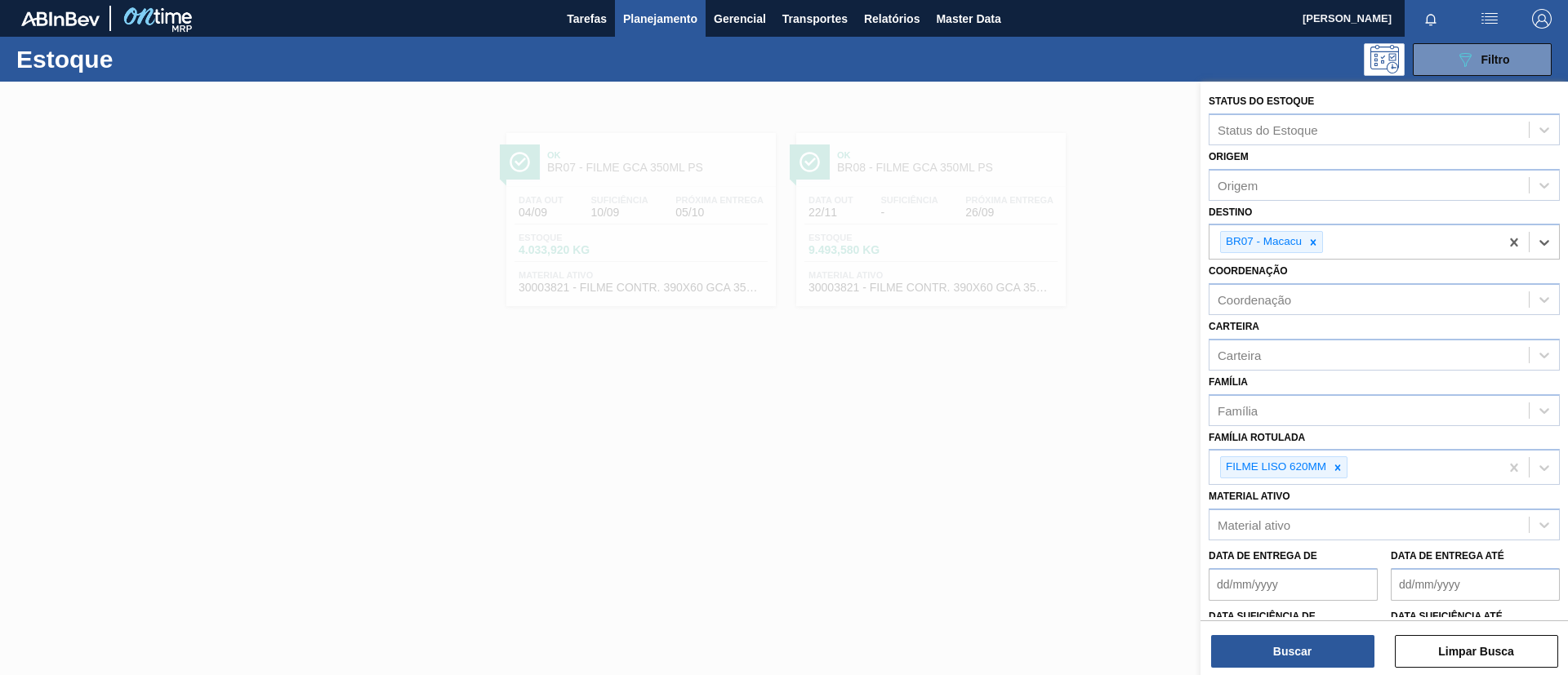
drag, startPoint x: 1289, startPoint y: 641, endPoint x: 1269, endPoint y: 599, distance: 46.5
click at [1286, 632] on div "Buscar Limpar Busca" at bounding box center [1384, 642] width 367 height 45
click at [1319, 667] on div "Status do Estoque Status do Estoque Origem Origem Destino BR07 - Macacu Coorden…" at bounding box center [1384, 380] width 367 height 597
click at [1311, 652] on button "Buscar" at bounding box center [1293, 652] width 163 height 33
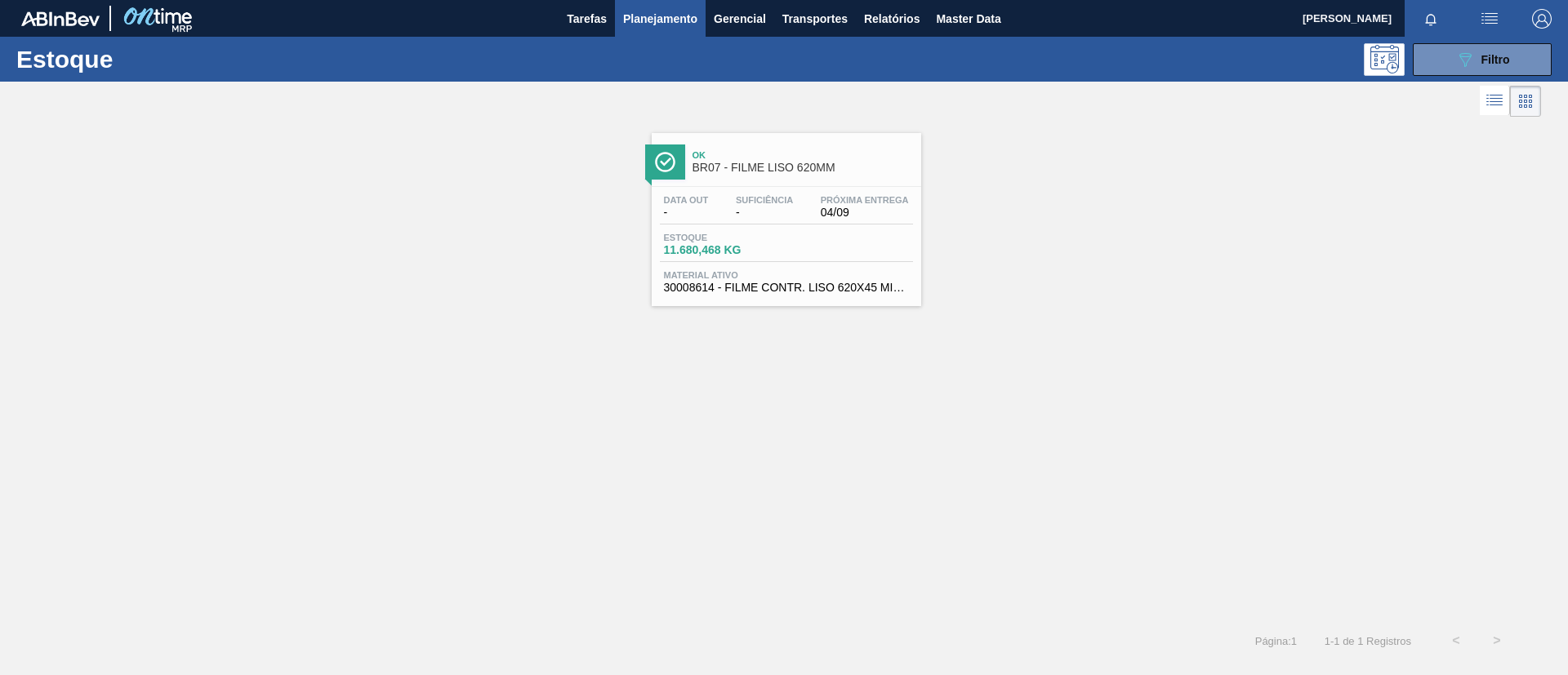
click at [742, 161] on span "BR07 - FILME LISO 620MM" at bounding box center [803, 167] width 220 height 13
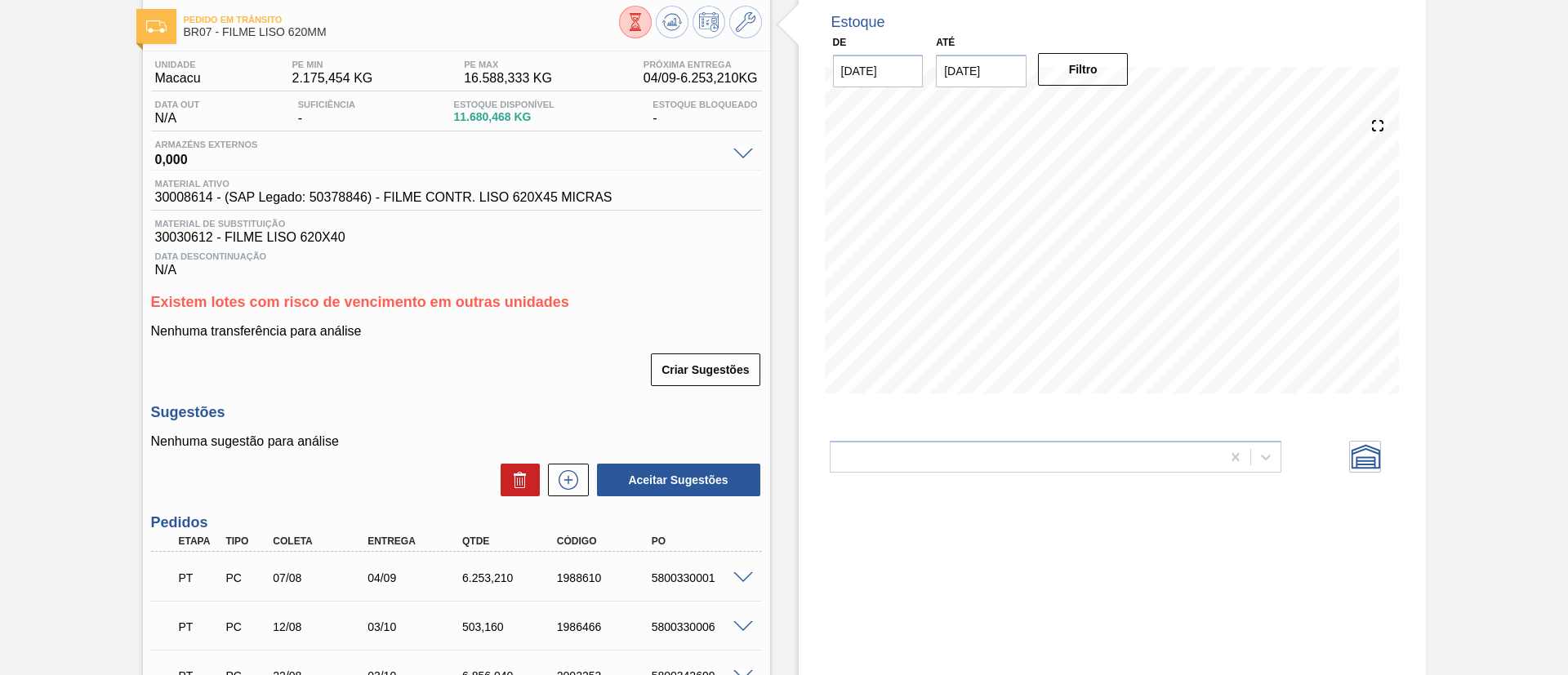
scroll to position [123, 0]
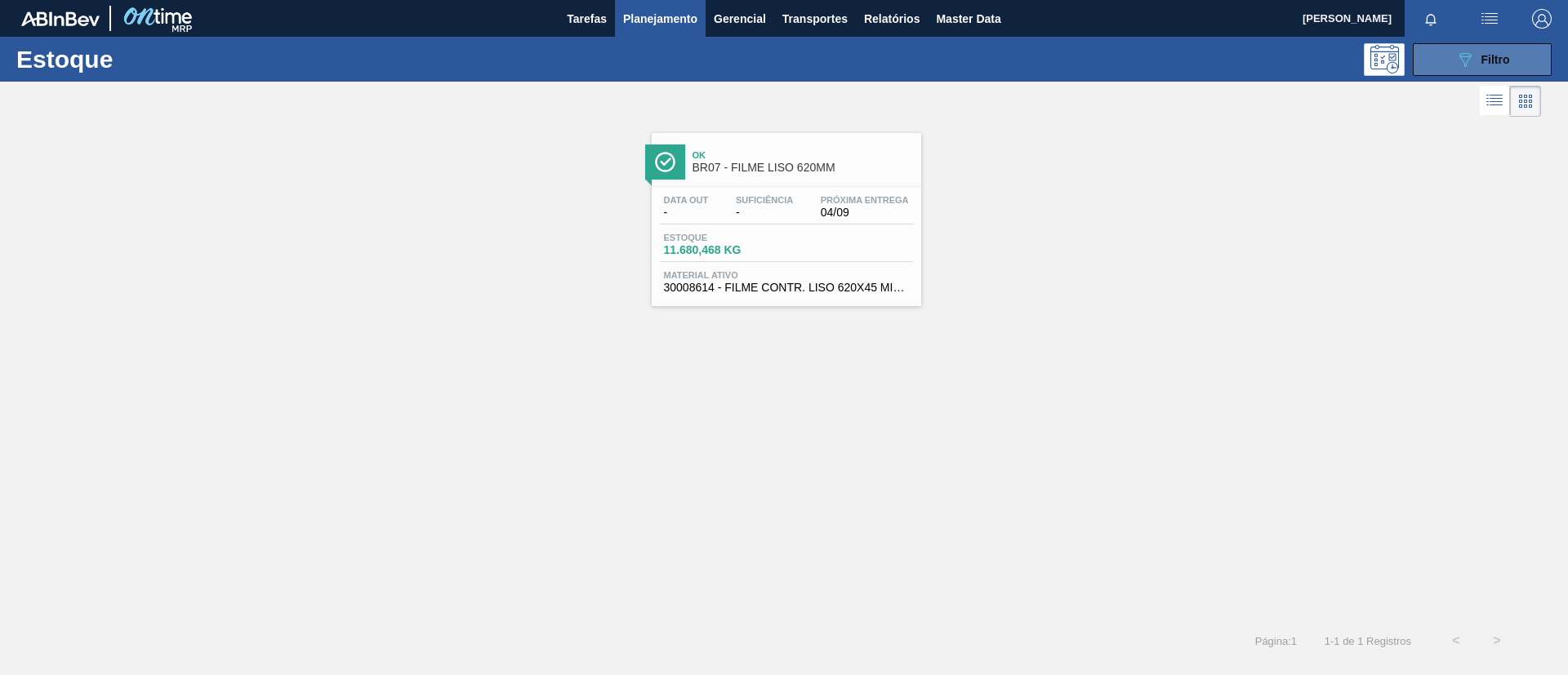
click at [1499, 46] on button "089F7B8B-B2A5-4AFE-B5C0-19BA573D28AC Filtro" at bounding box center [1482, 60] width 139 height 33
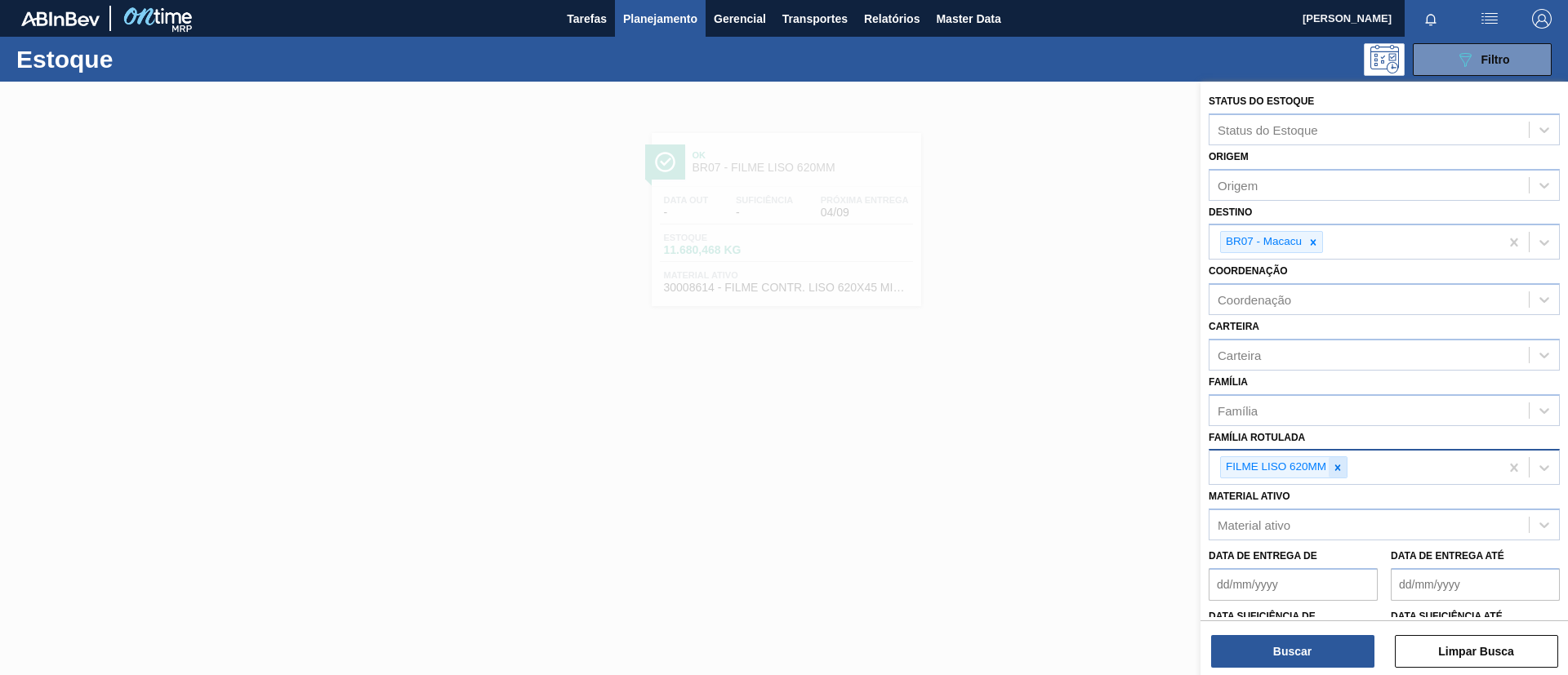
click at [1332, 457] on div at bounding box center [1337, 466] width 18 height 20
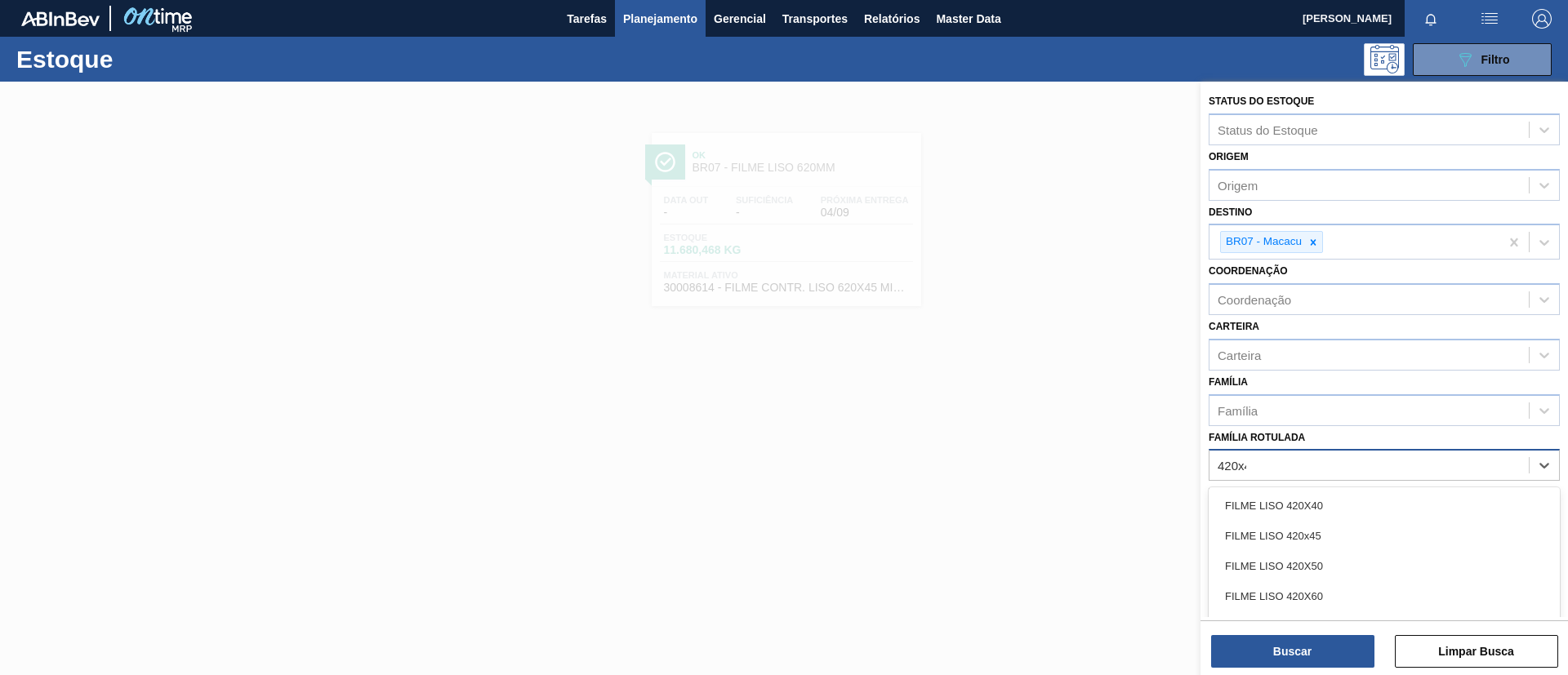
type Rotulada "420x45"
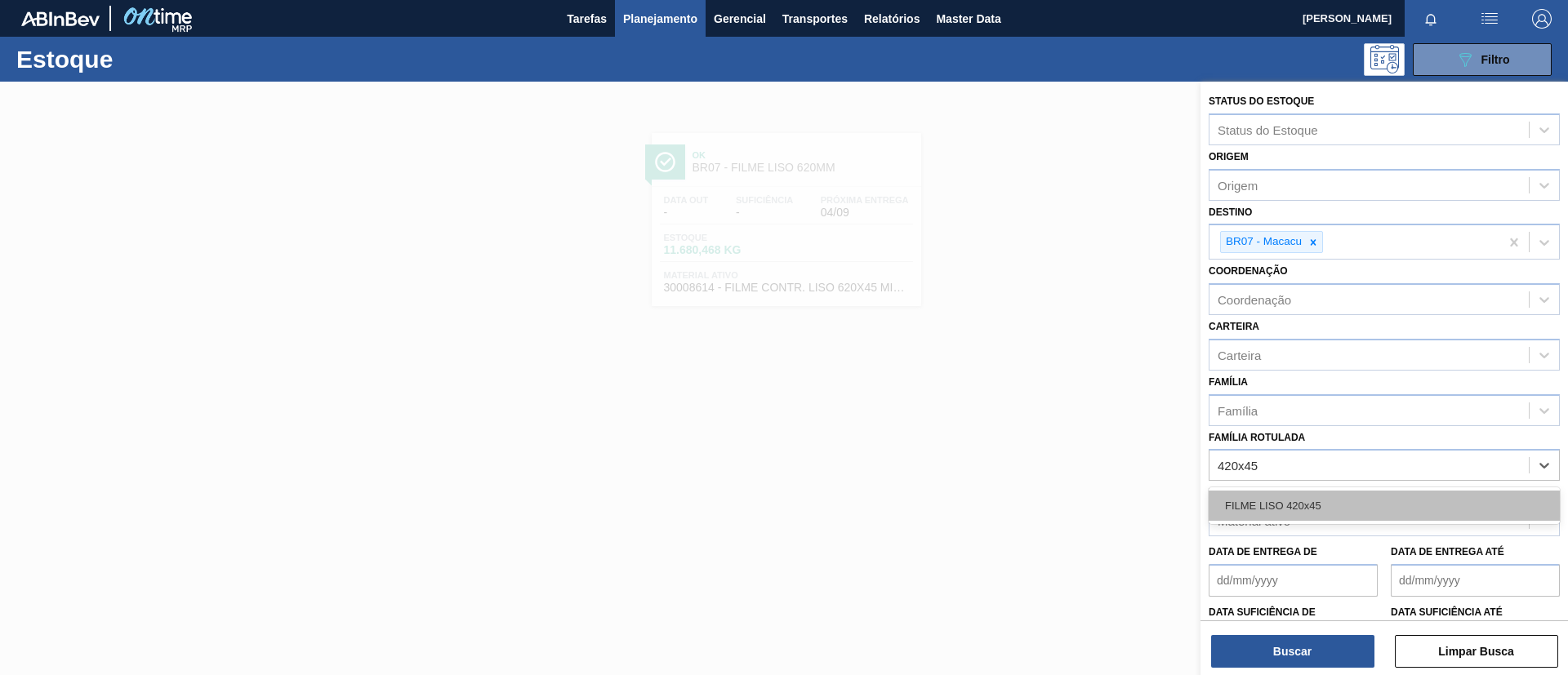
click at [1338, 492] on div "FILME LISO 420x45" at bounding box center [1383, 505] width 351 height 30
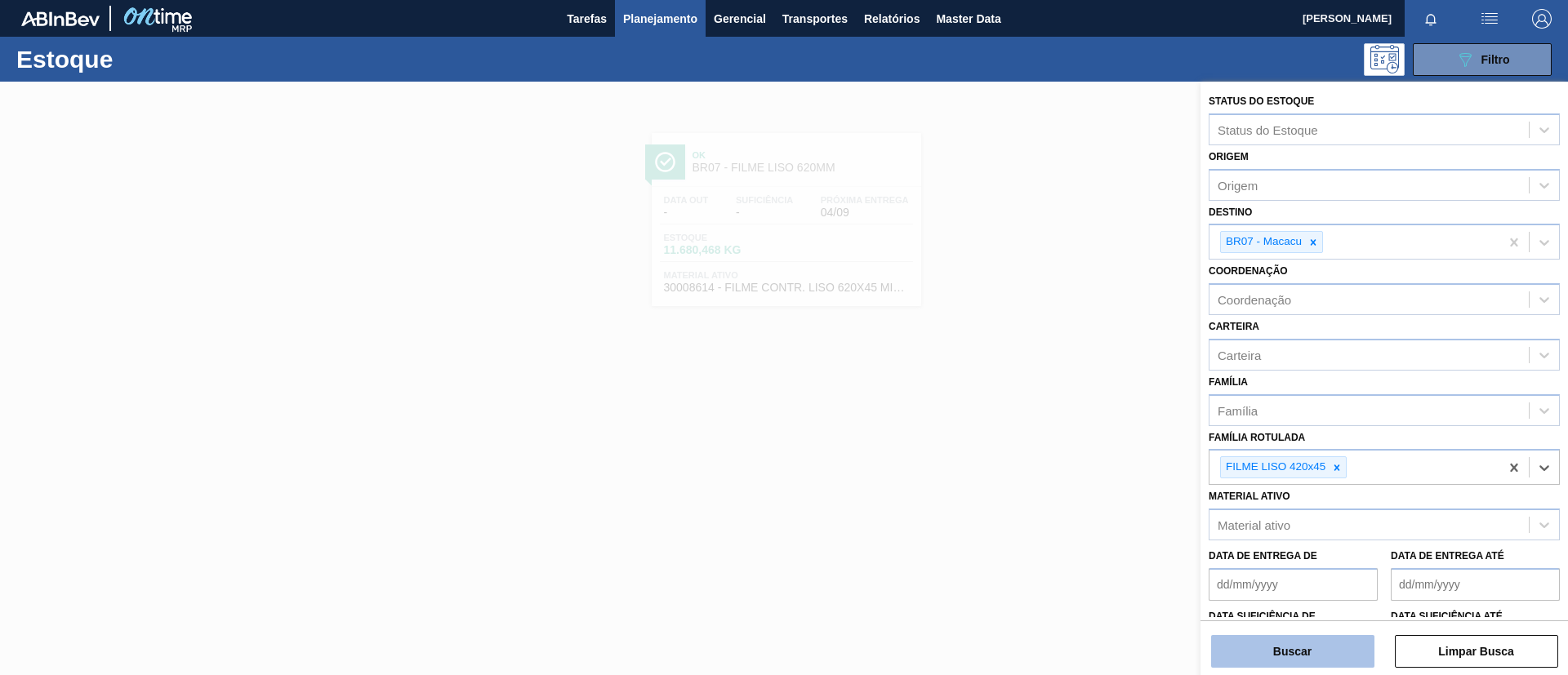
click at [1308, 635] on button "Buscar" at bounding box center [1293, 652] width 163 height 33
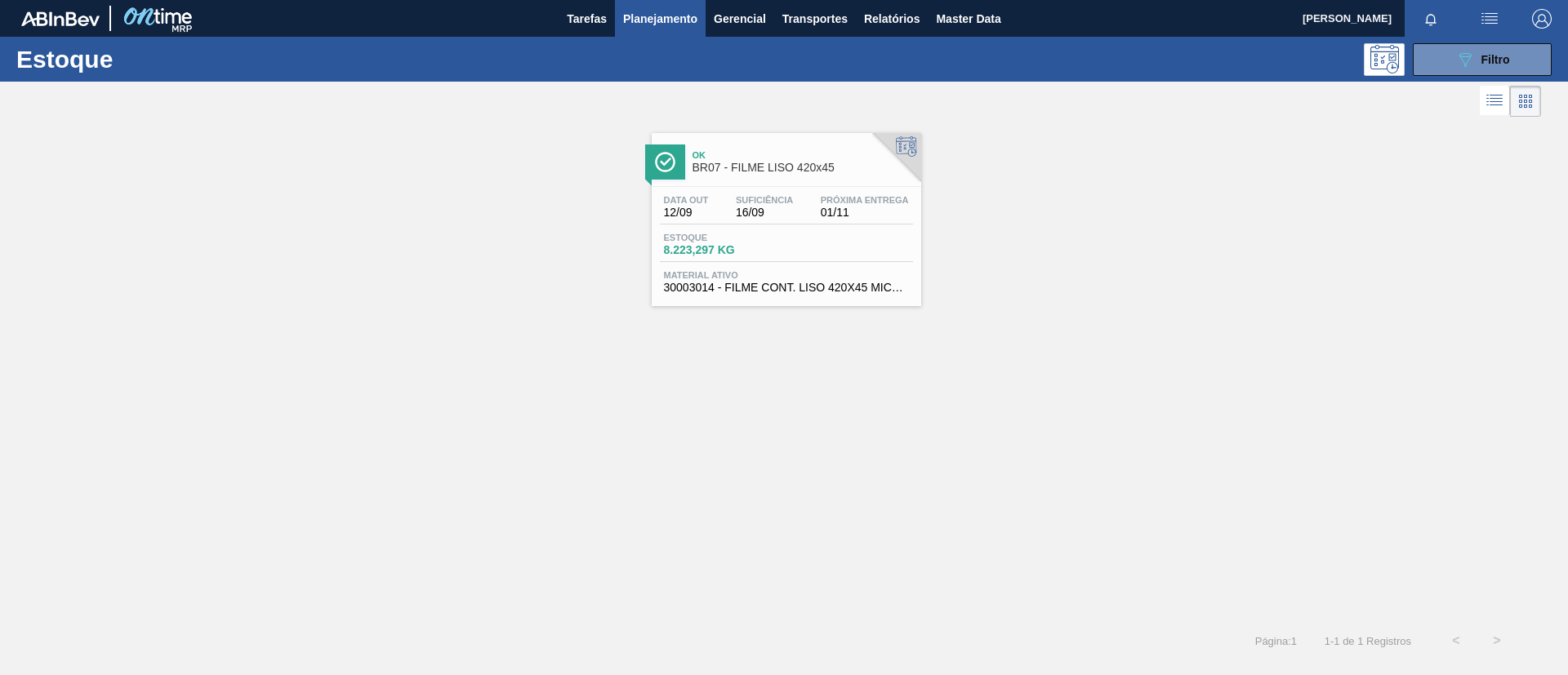
click at [814, 190] on div "Data out 12/09 Suficiência 16/09 Próxima Entrega 01/11 Estoque 8.223,297 KG Mat…" at bounding box center [786, 242] width 270 height 111
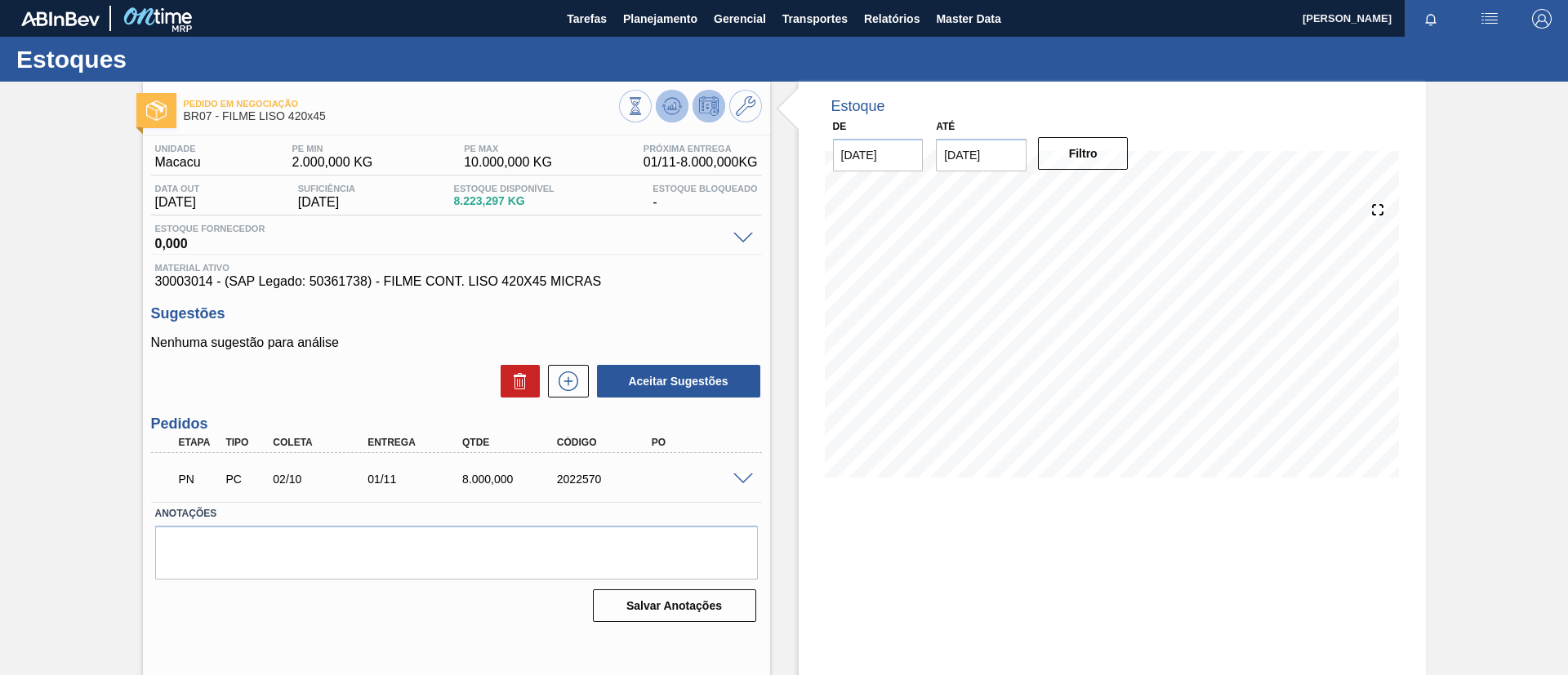
click at [660, 105] on button at bounding box center [672, 106] width 33 height 33
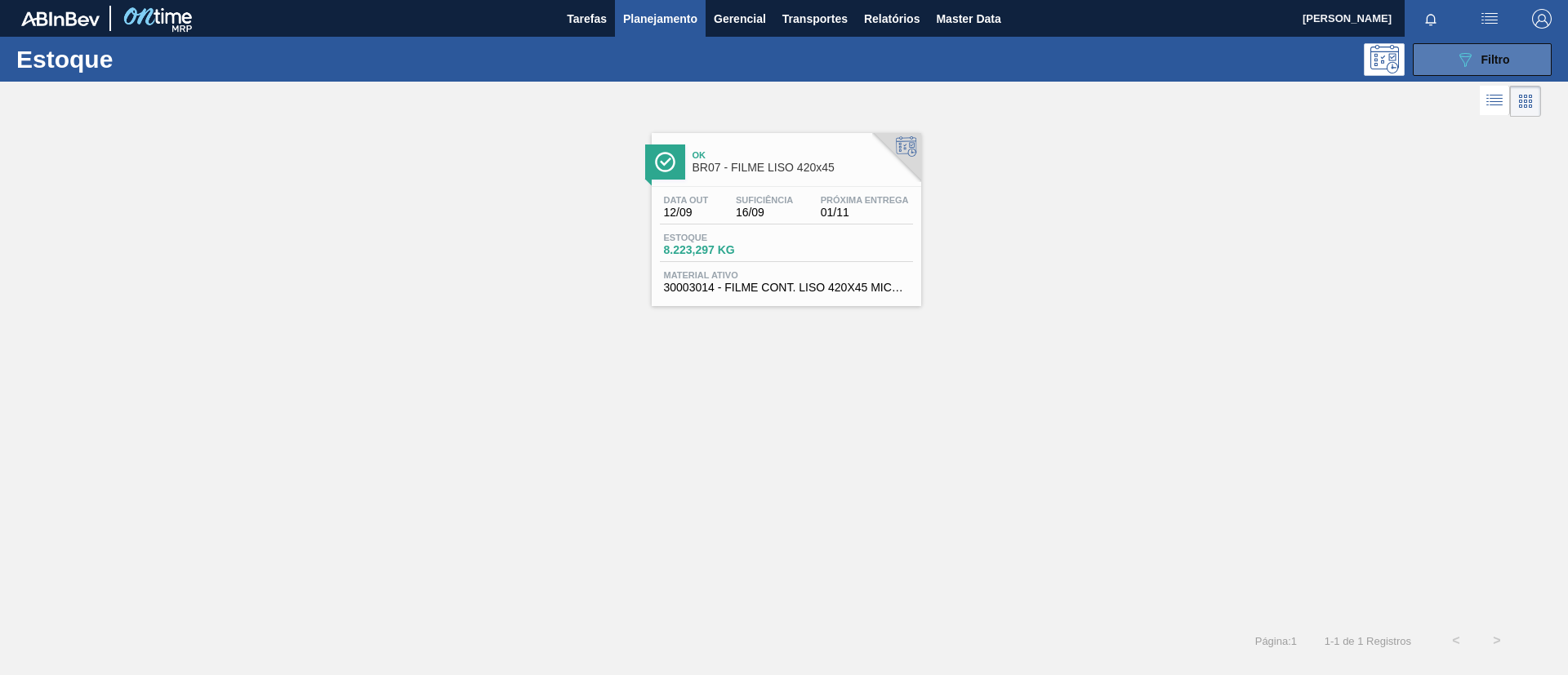
click at [1476, 66] on div "089F7B8B-B2A5-4AFE-B5C0-19BA573D28AC Filtro" at bounding box center [1482, 60] width 55 height 19
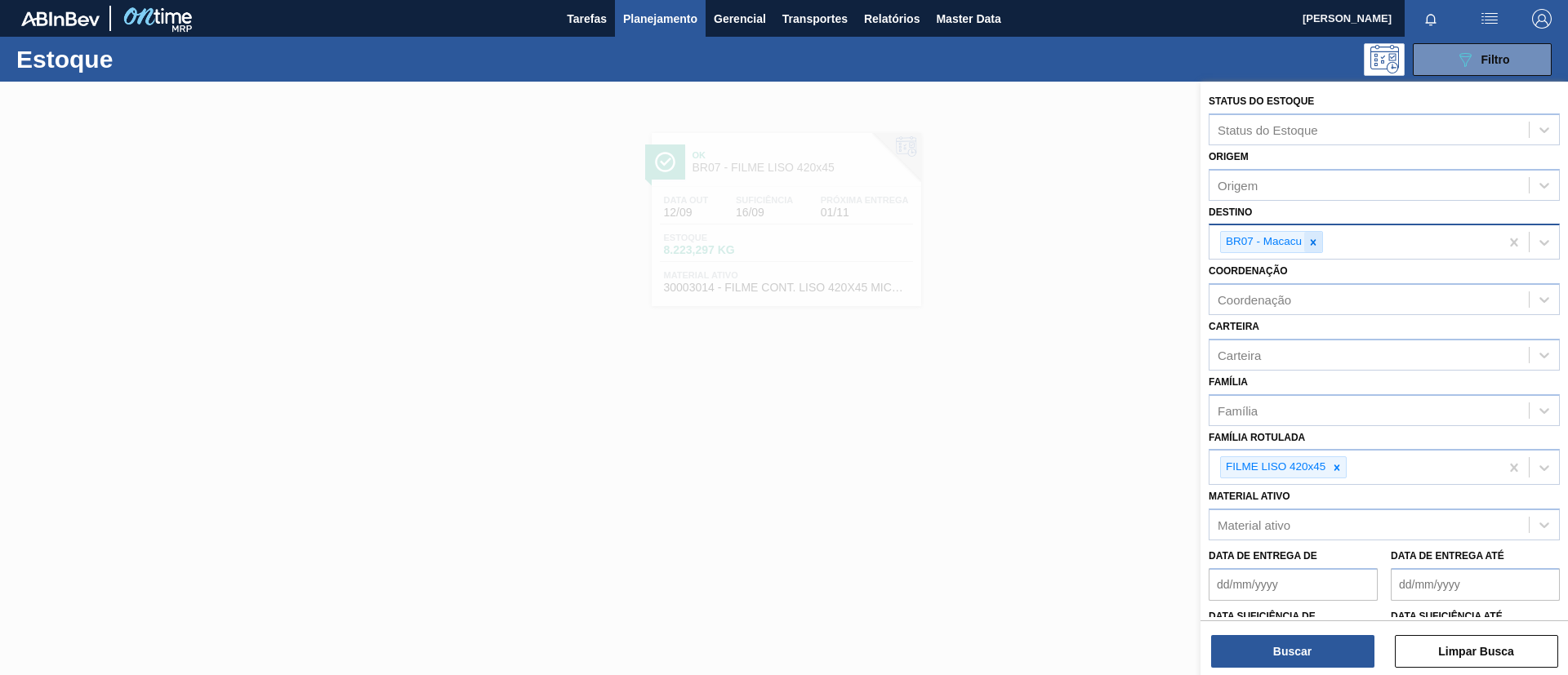
click at [1304, 244] on div "BR07 - Macacu" at bounding box center [1271, 241] width 103 height 22
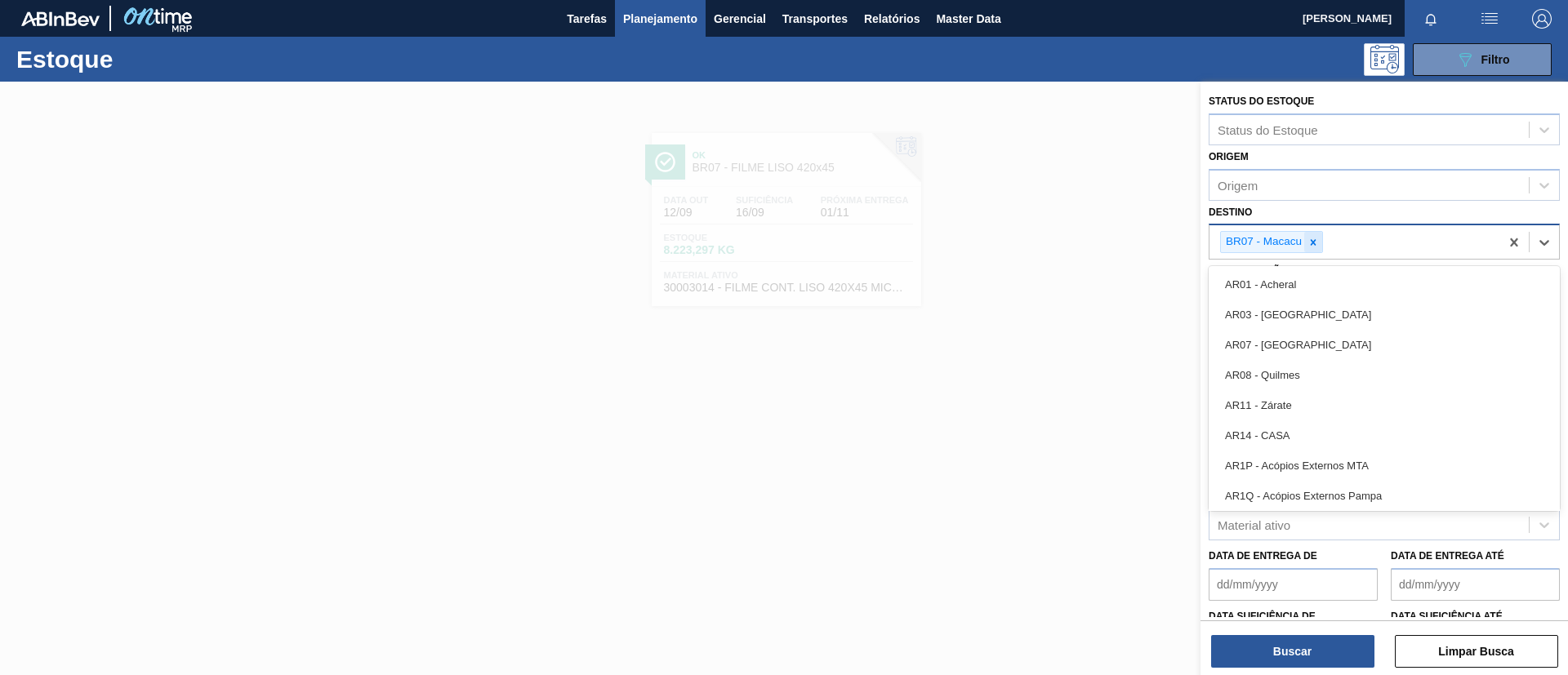
click at [1313, 244] on icon at bounding box center [1313, 242] width 12 height 12
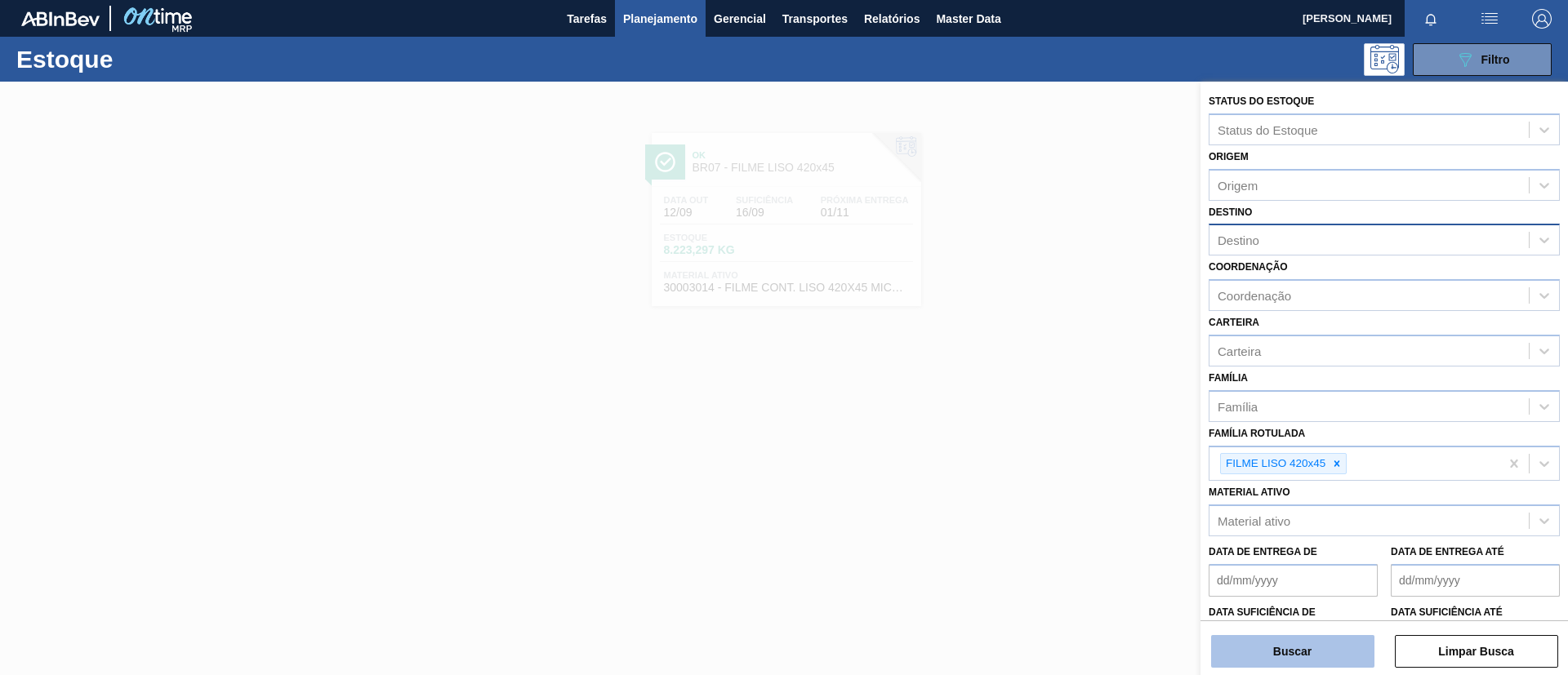
click at [1319, 641] on button "Buscar" at bounding box center [1293, 652] width 163 height 33
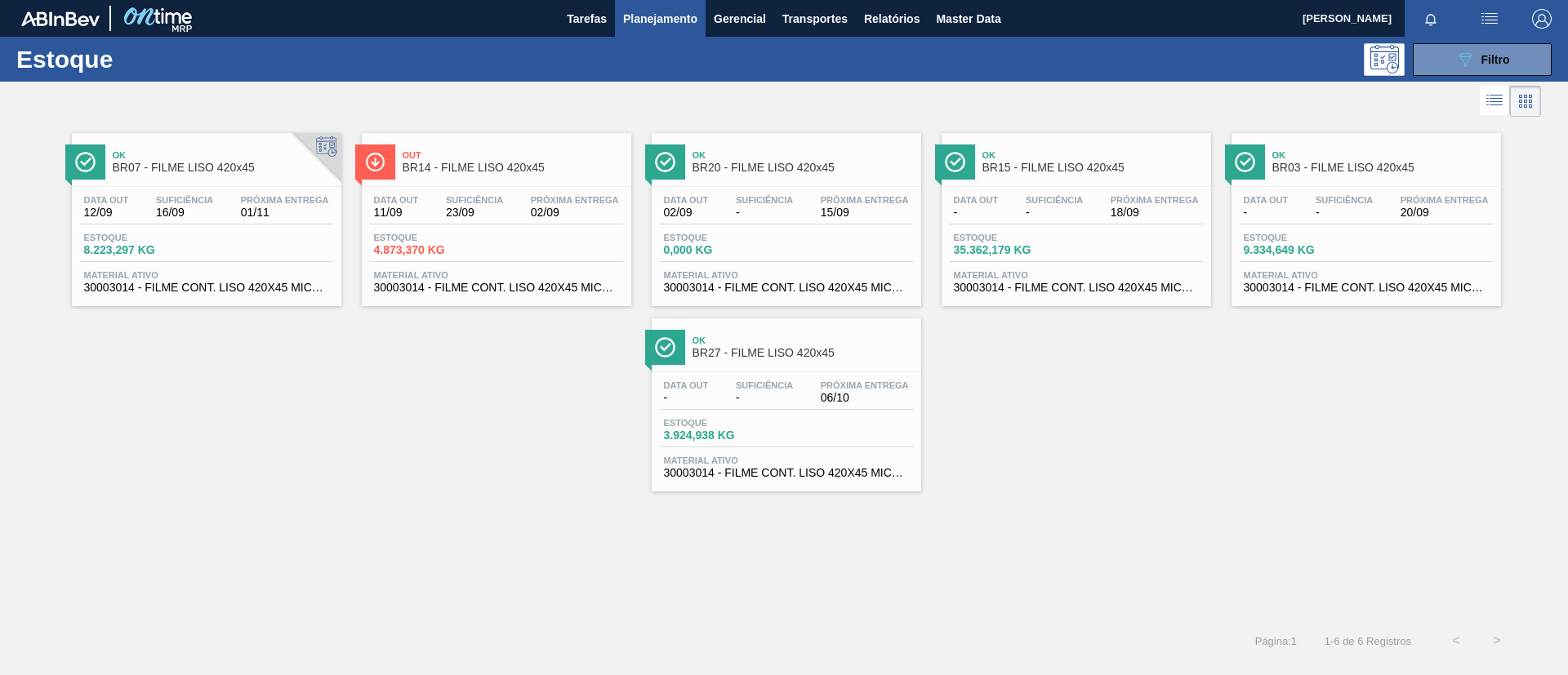
click at [1123, 184] on div "Ok BR15 - FILME LISO 420x45 Data out - Suficiência - Próxima Entrega 18/09 Esto…" at bounding box center [1076, 219] width 270 height 173
click at [224, 151] on span "Ok" at bounding box center [223, 155] width 220 height 10
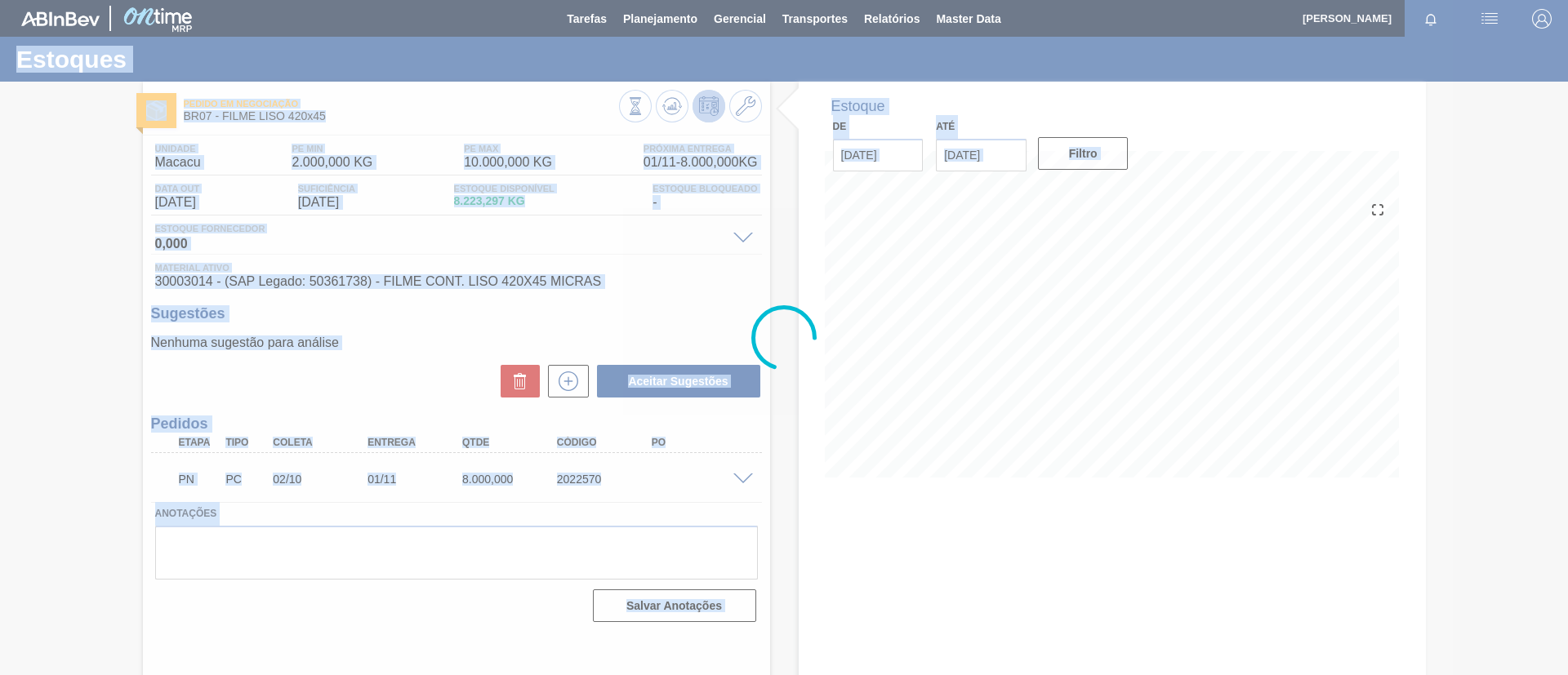
click at [0, 291] on div at bounding box center [784, 337] width 1568 height 675
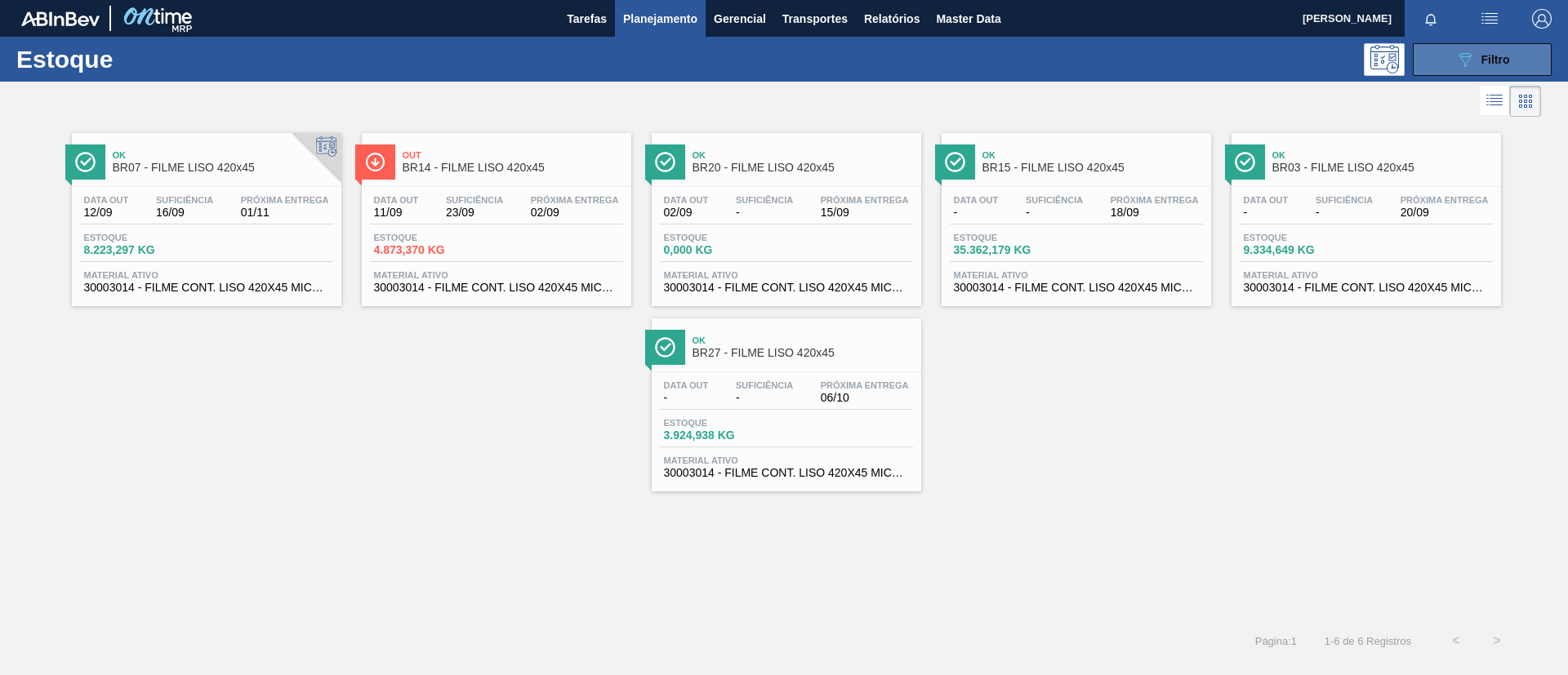
click at [1503, 61] on span "Filtro" at bounding box center [1496, 60] width 29 height 14
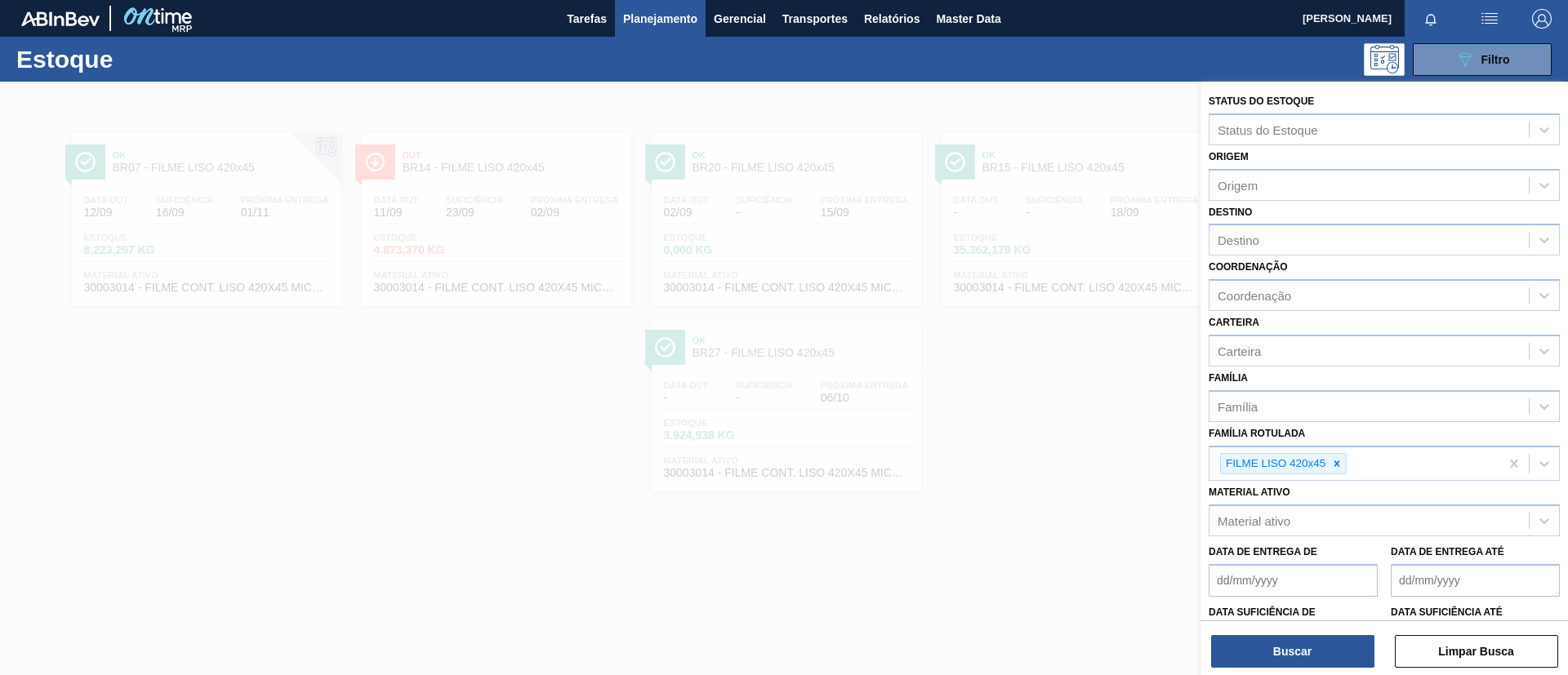
click at [1064, 239] on div at bounding box center [784, 419] width 1568 height 675
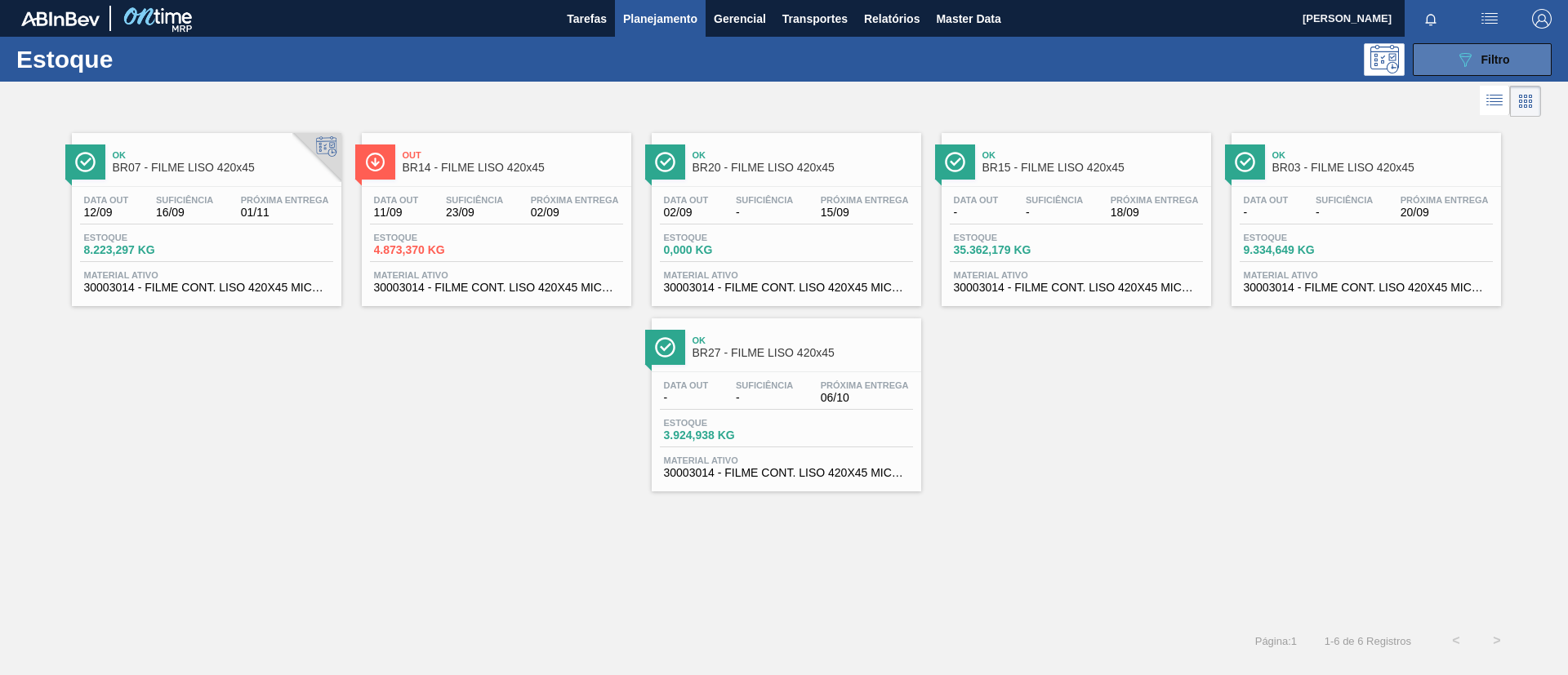
click at [1443, 47] on button "089F7B8B-B2A5-4AFE-B5C0-19BA573D28AC Filtro" at bounding box center [1482, 60] width 139 height 33
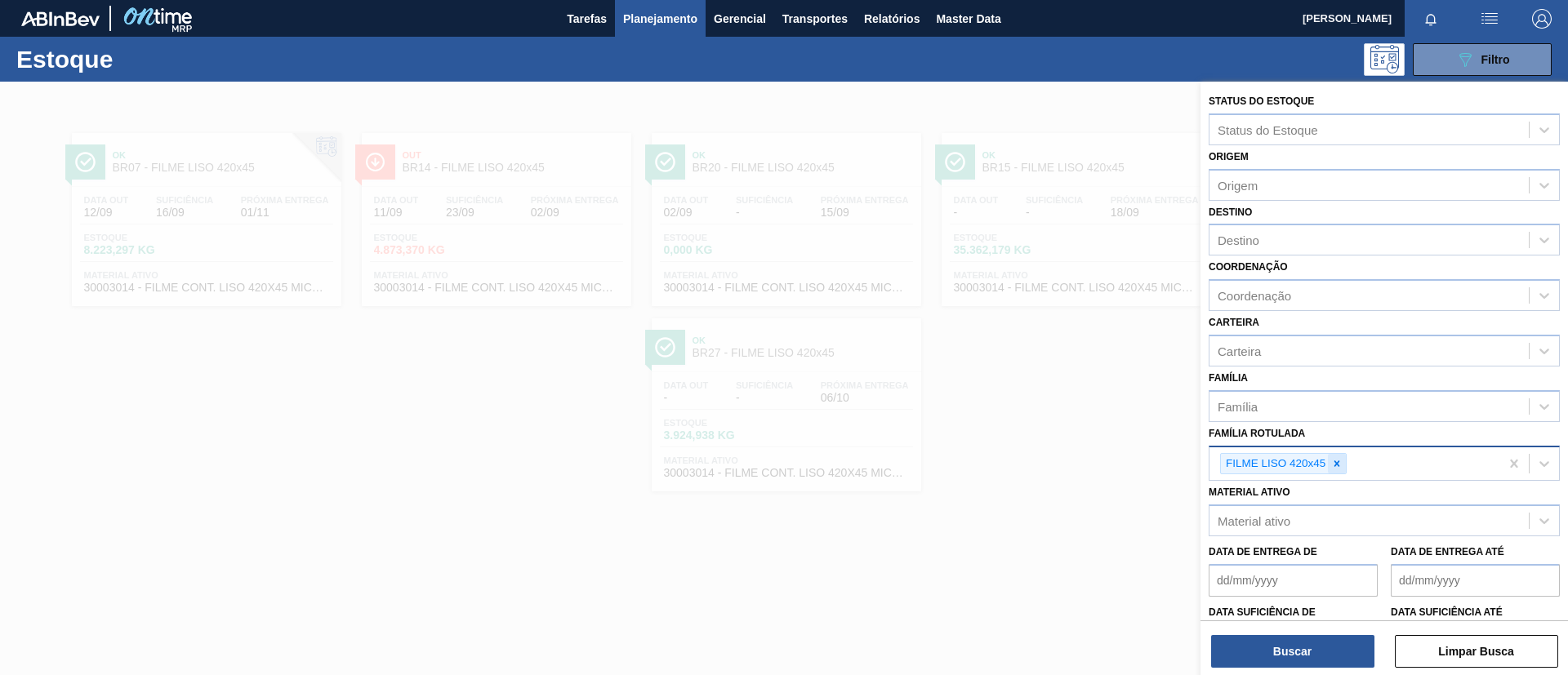
click at [1327, 462] on div at bounding box center [1336, 464] width 18 height 20
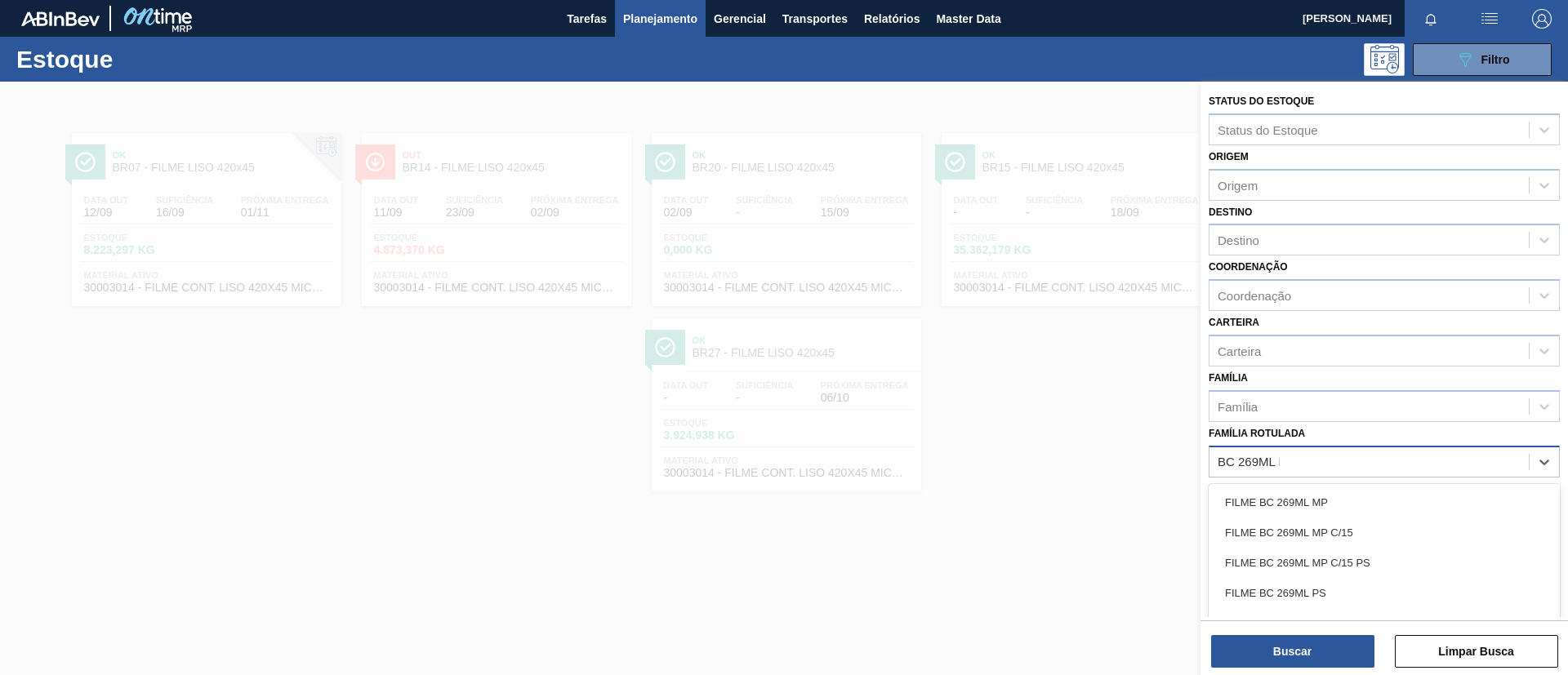
type Rotulada "BC 269ML MP"
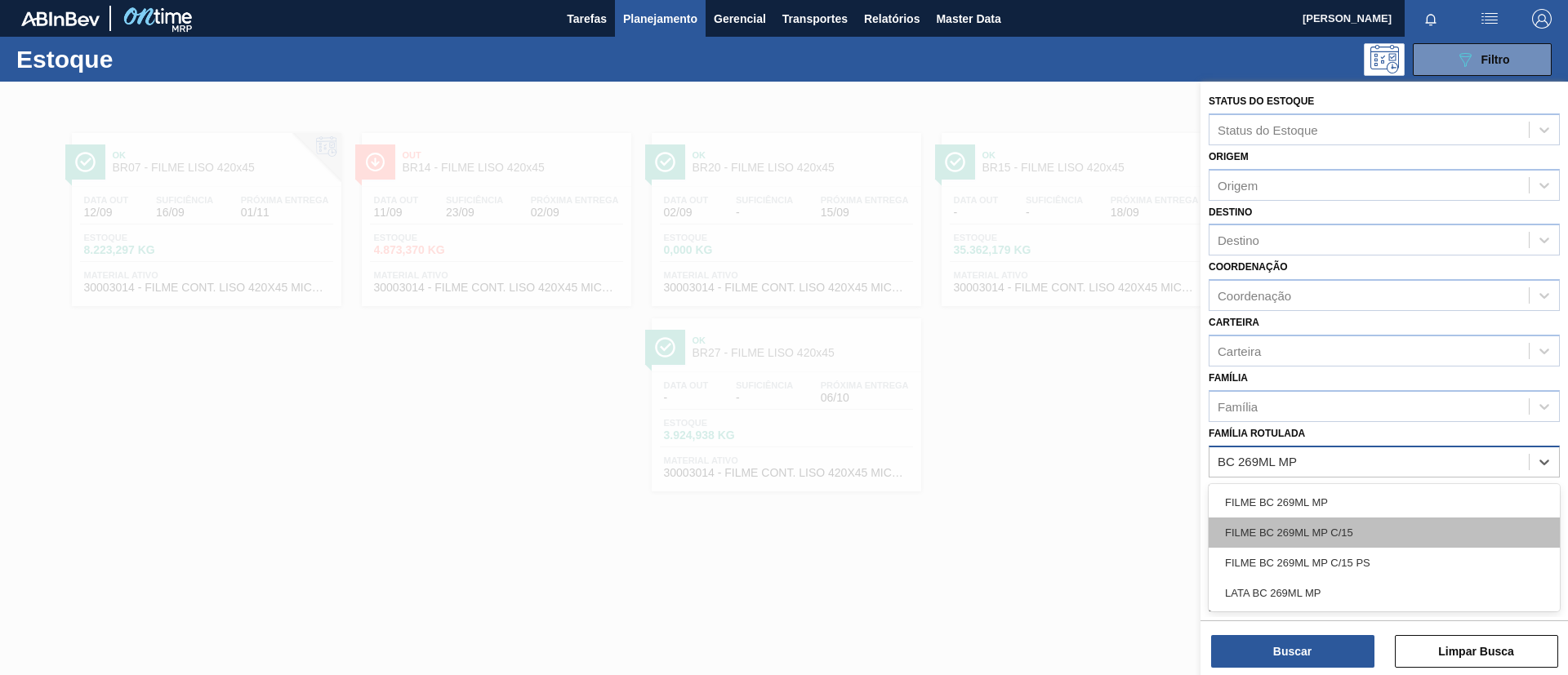
click at [1354, 525] on div "FILME BC 269ML MP C/15" at bounding box center [1383, 532] width 351 height 30
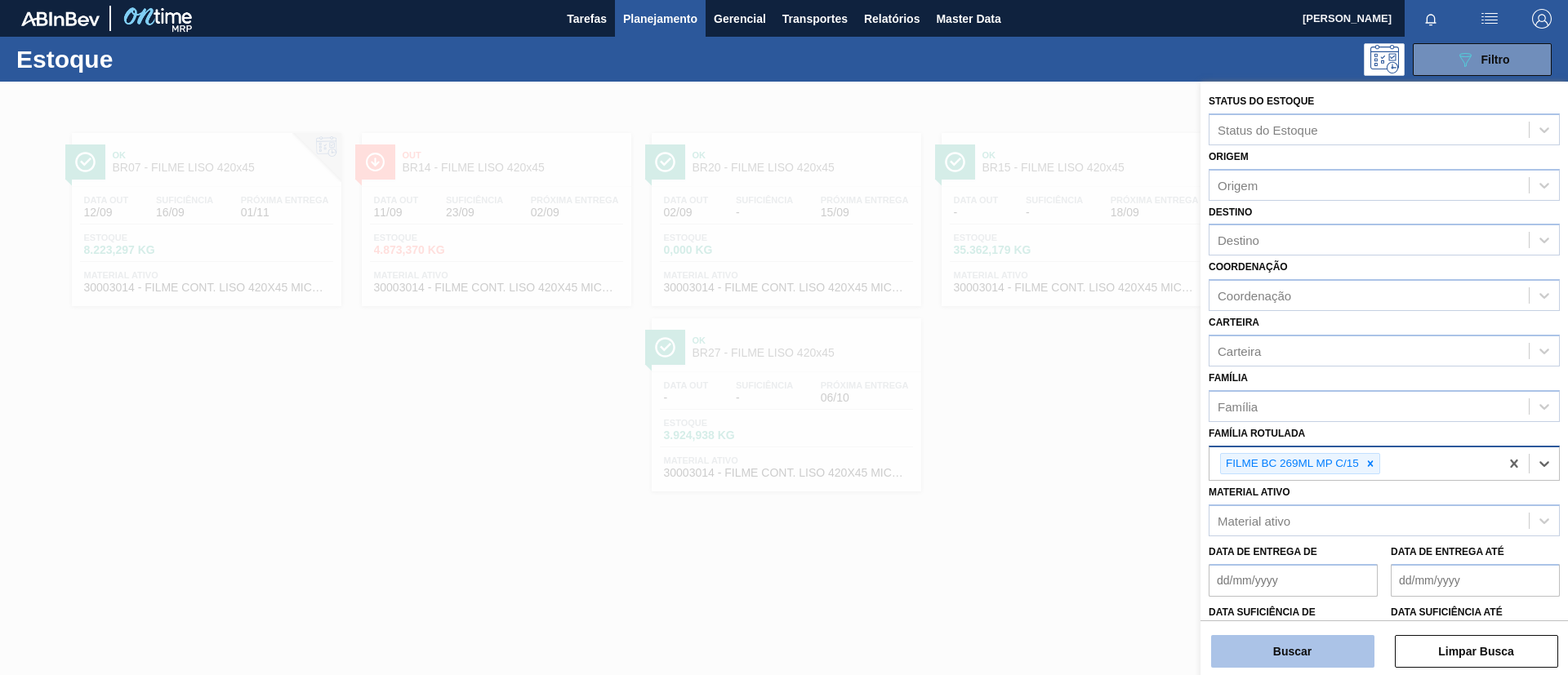
click at [1302, 654] on button "Buscar" at bounding box center [1293, 652] width 163 height 33
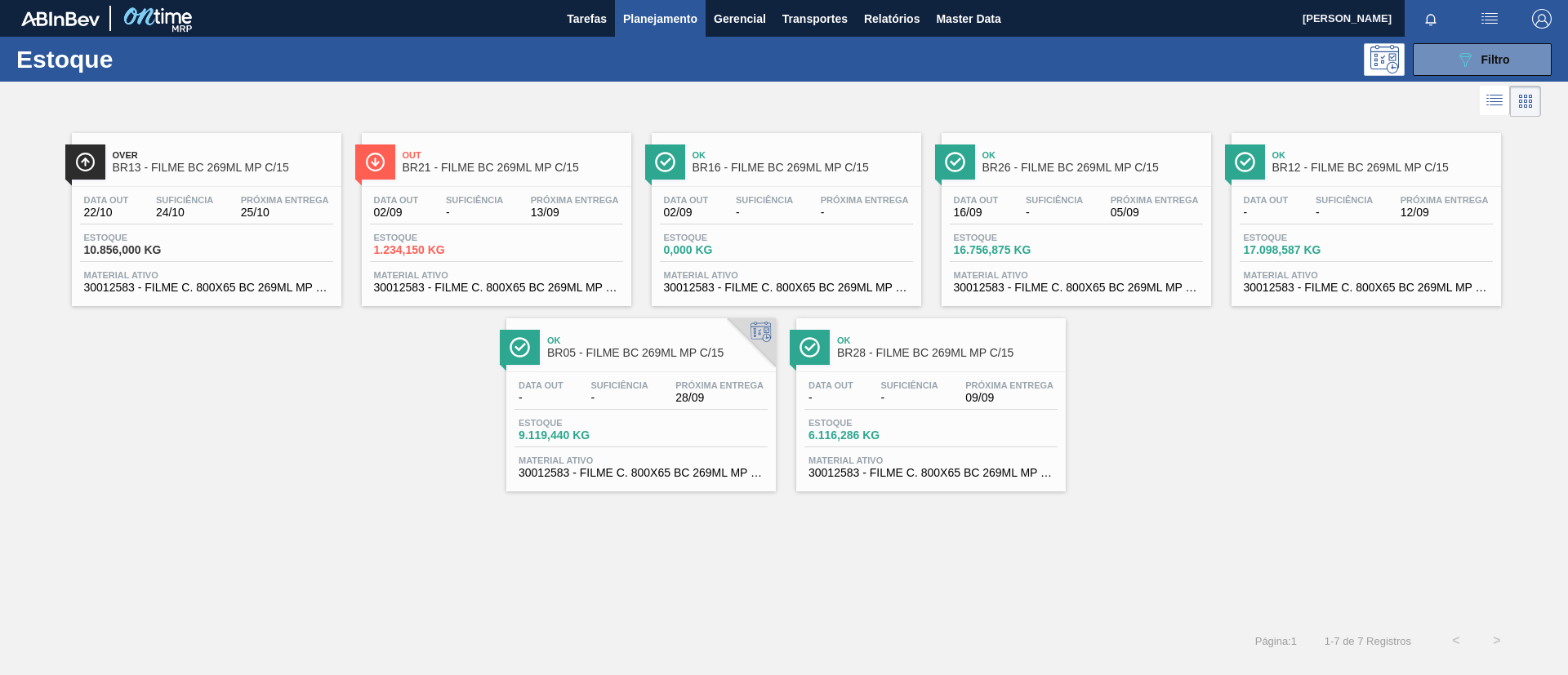
click at [477, 180] on div "Out BR21 - FILME BC 269ML MP C/15" at bounding box center [513, 162] width 220 height 37
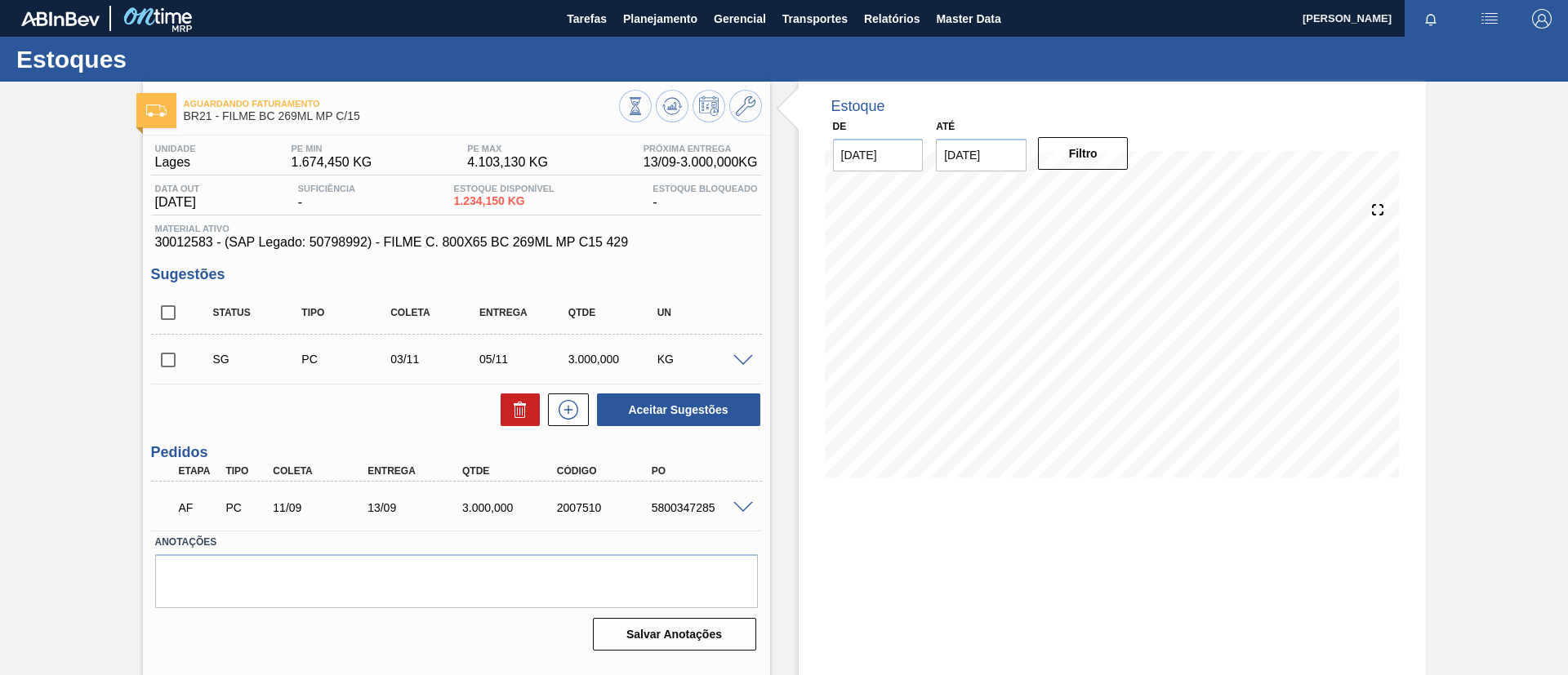
click at [743, 507] on span at bounding box center [743, 508] width 19 height 13
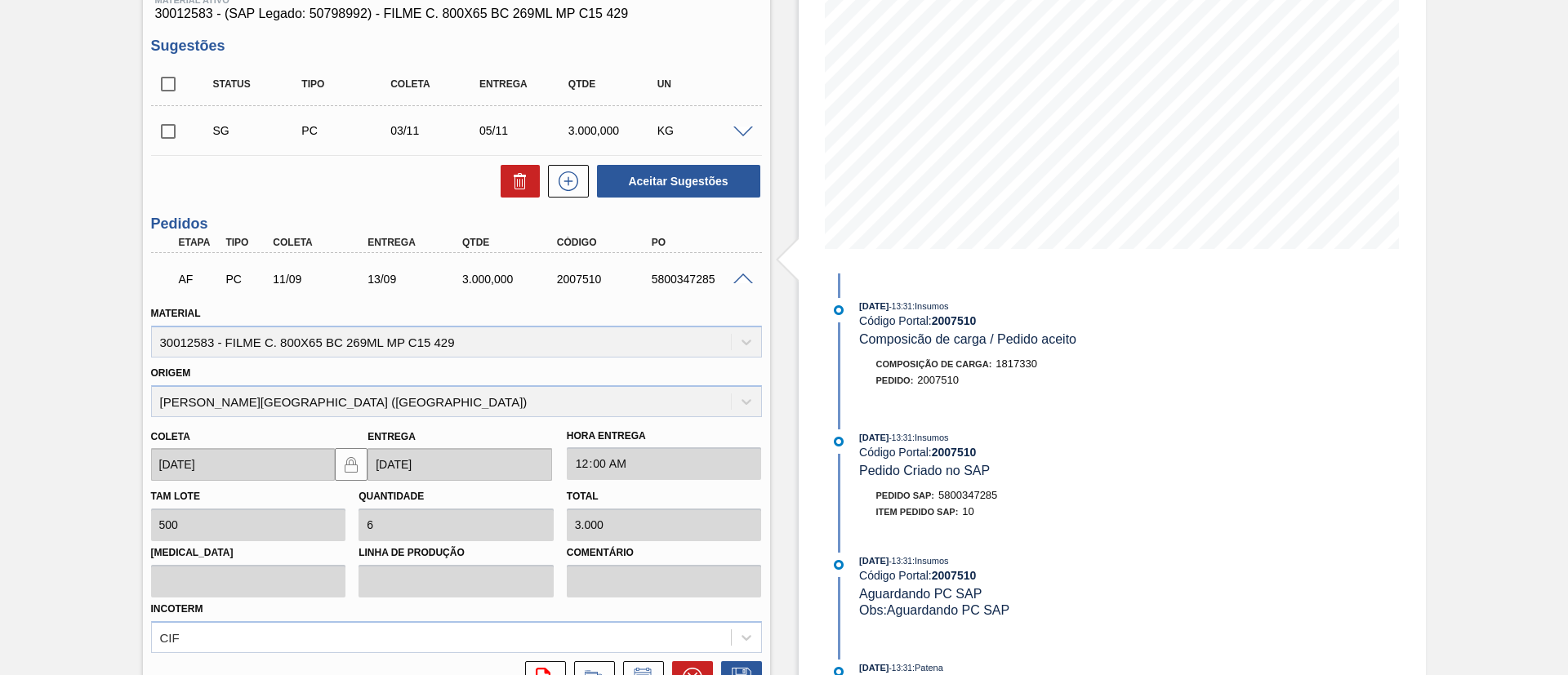
scroll to position [140, 0]
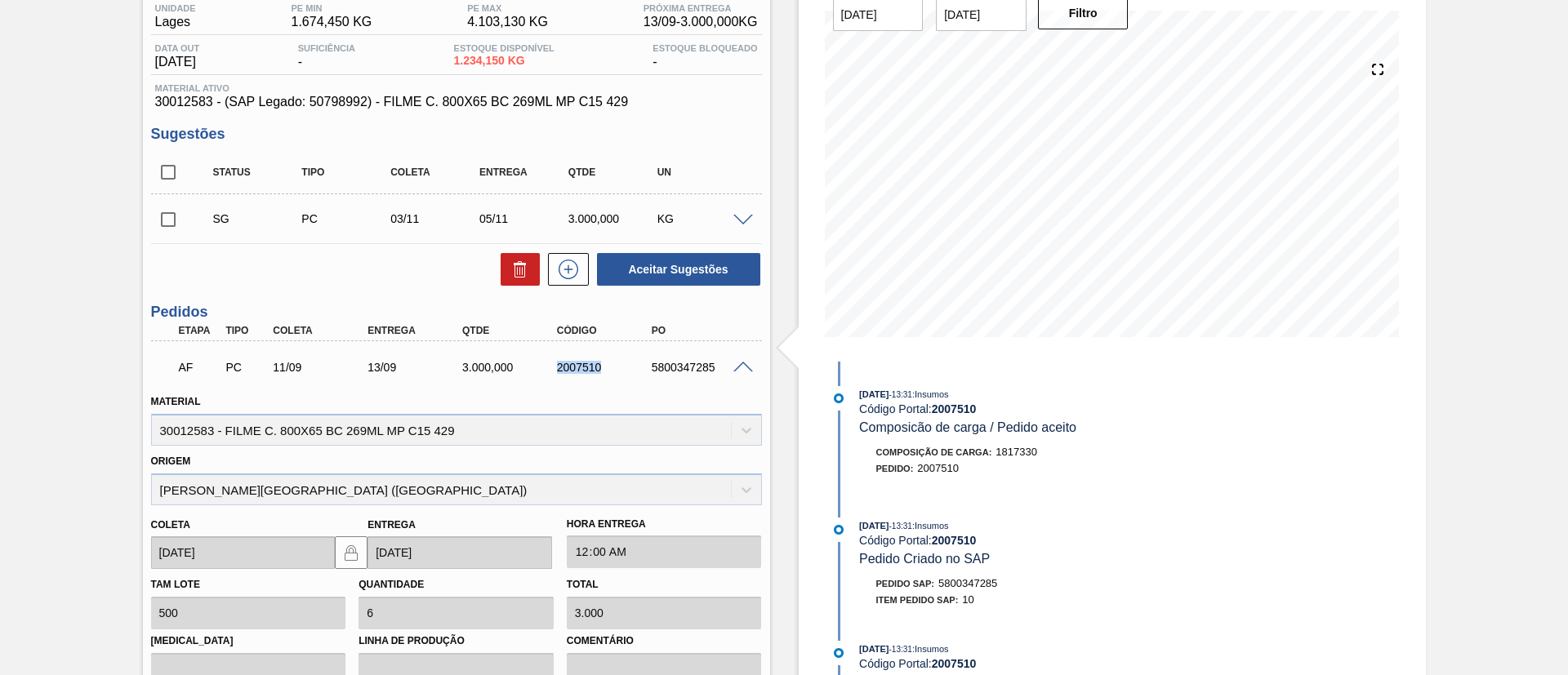
drag, startPoint x: 541, startPoint y: 373, endPoint x: 610, endPoint y: 384, distance: 69.9
click at [610, 384] on div "AF PC 11/09 13/09 3.000,000 2007510 5800347285" at bounding box center [456, 366] width 611 height 41
copy div "2007510"
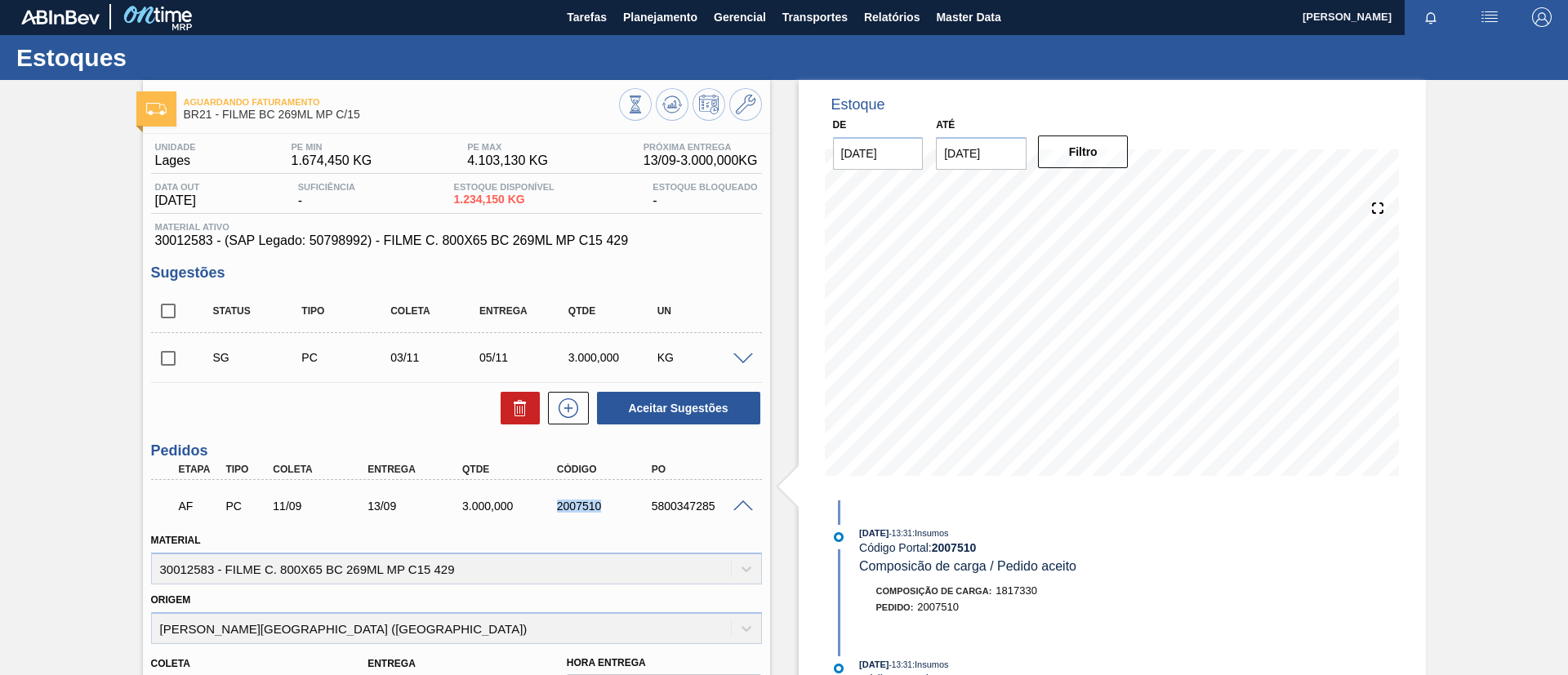
scroll to position [0, 0]
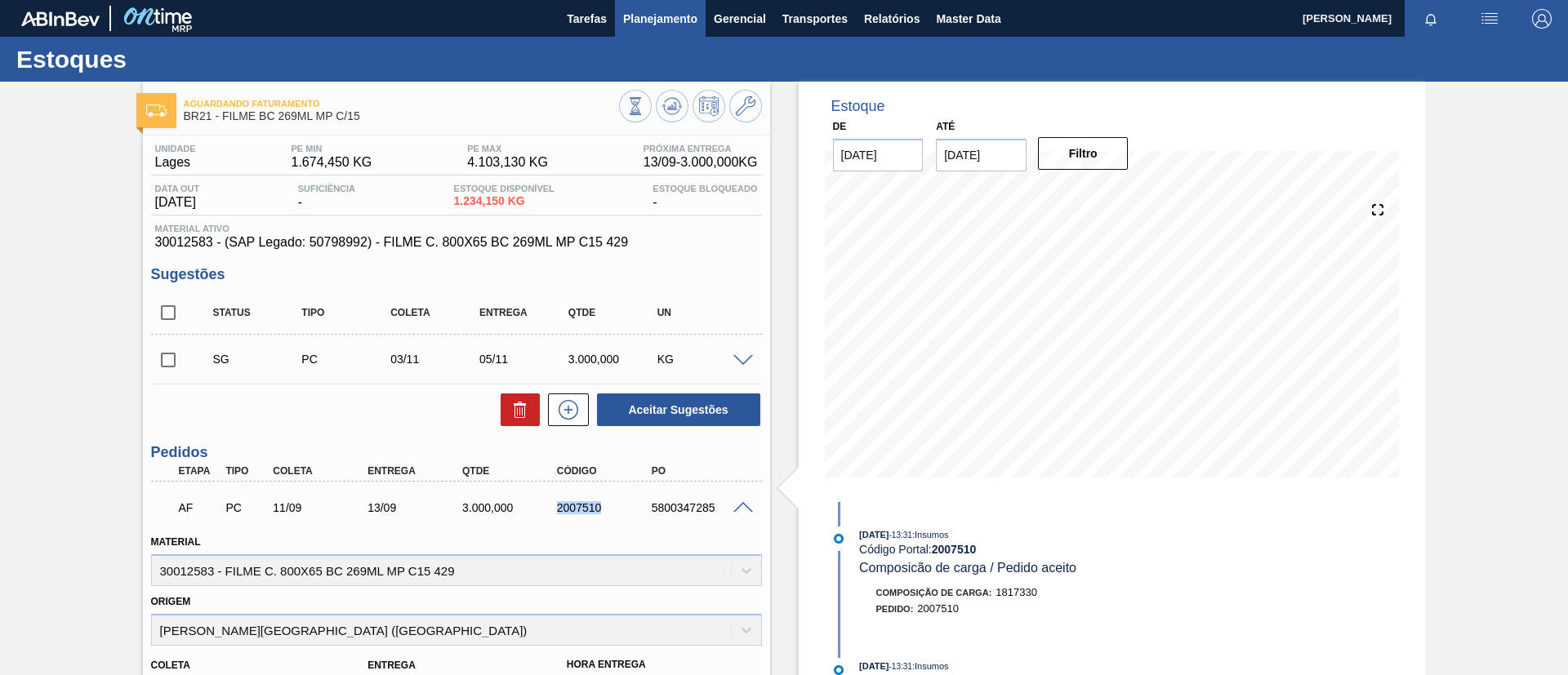
click at [624, 20] on span "Planejamento" at bounding box center [660, 18] width 74 height 19
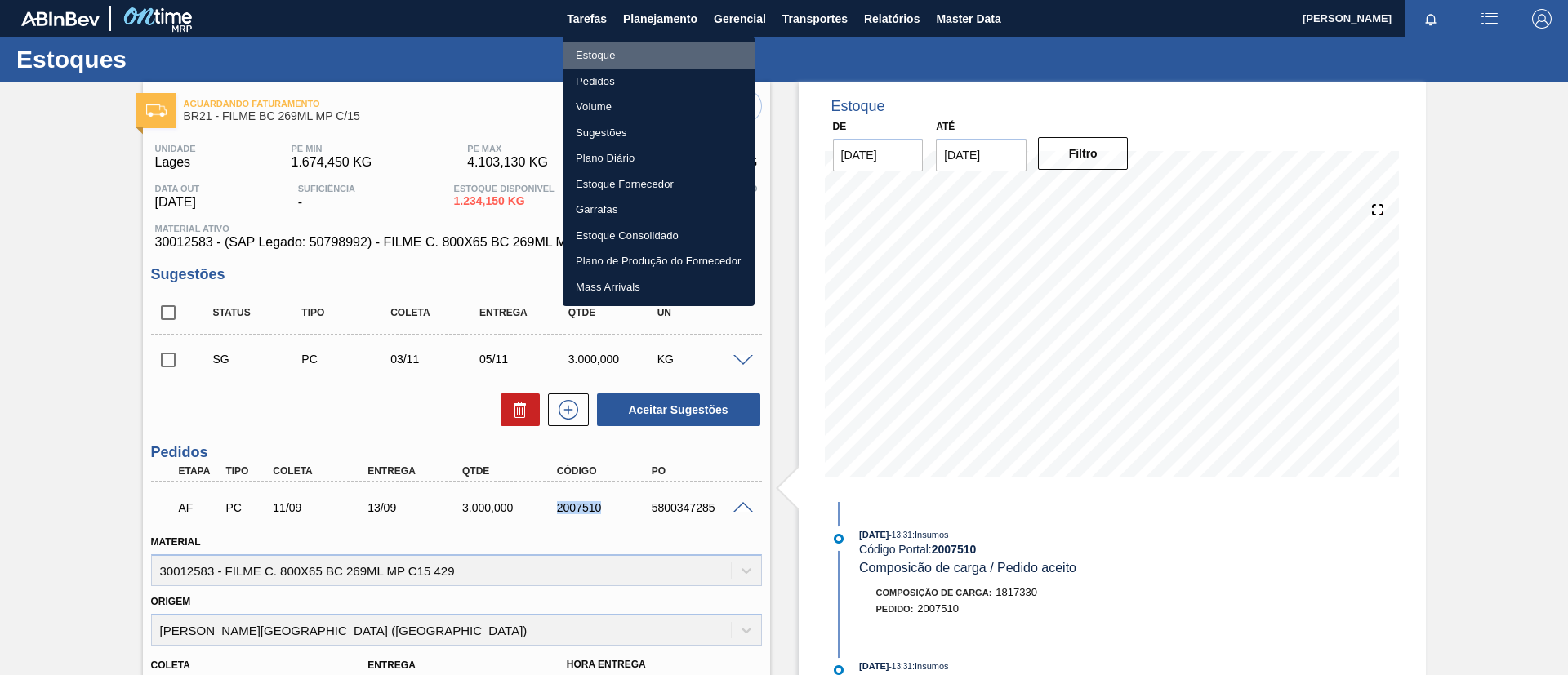
click at [637, 50] on li "Estoque" at bounding box center [658, 55] width 192 height 26
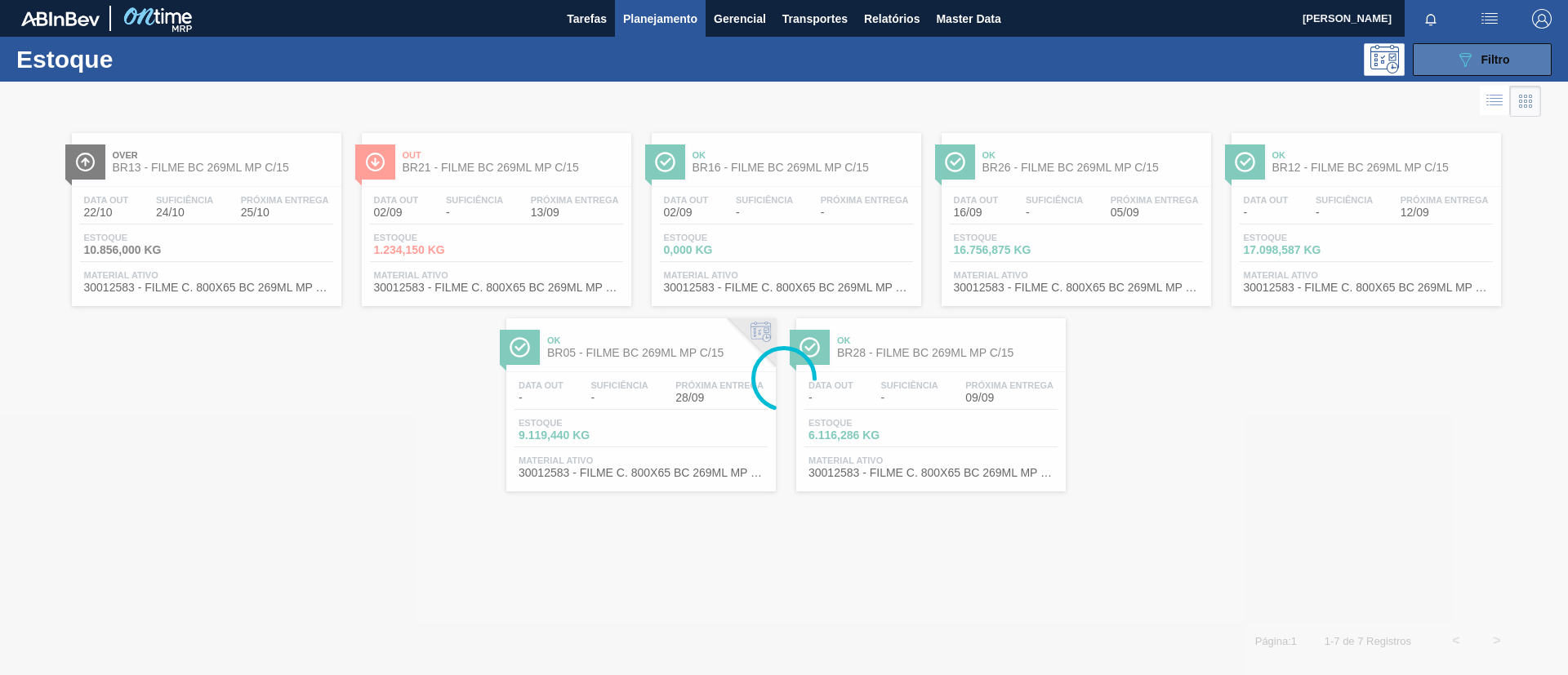
click at [1467, 61] on icon at bounding box center [1466, 60] width 13 height 14
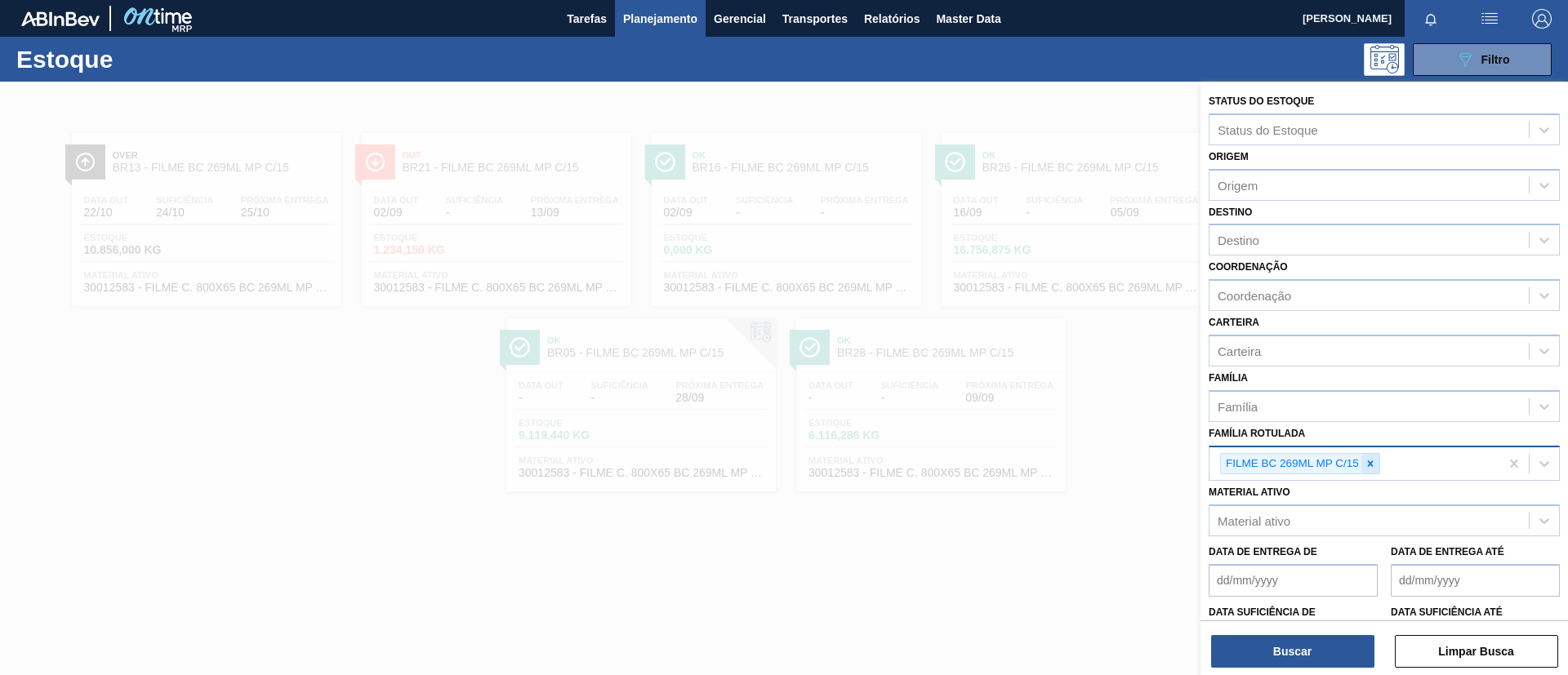
click at [1373, 464] on icon at bounding box center [1370, 464] width 12 height 12
type Rotulada "G"
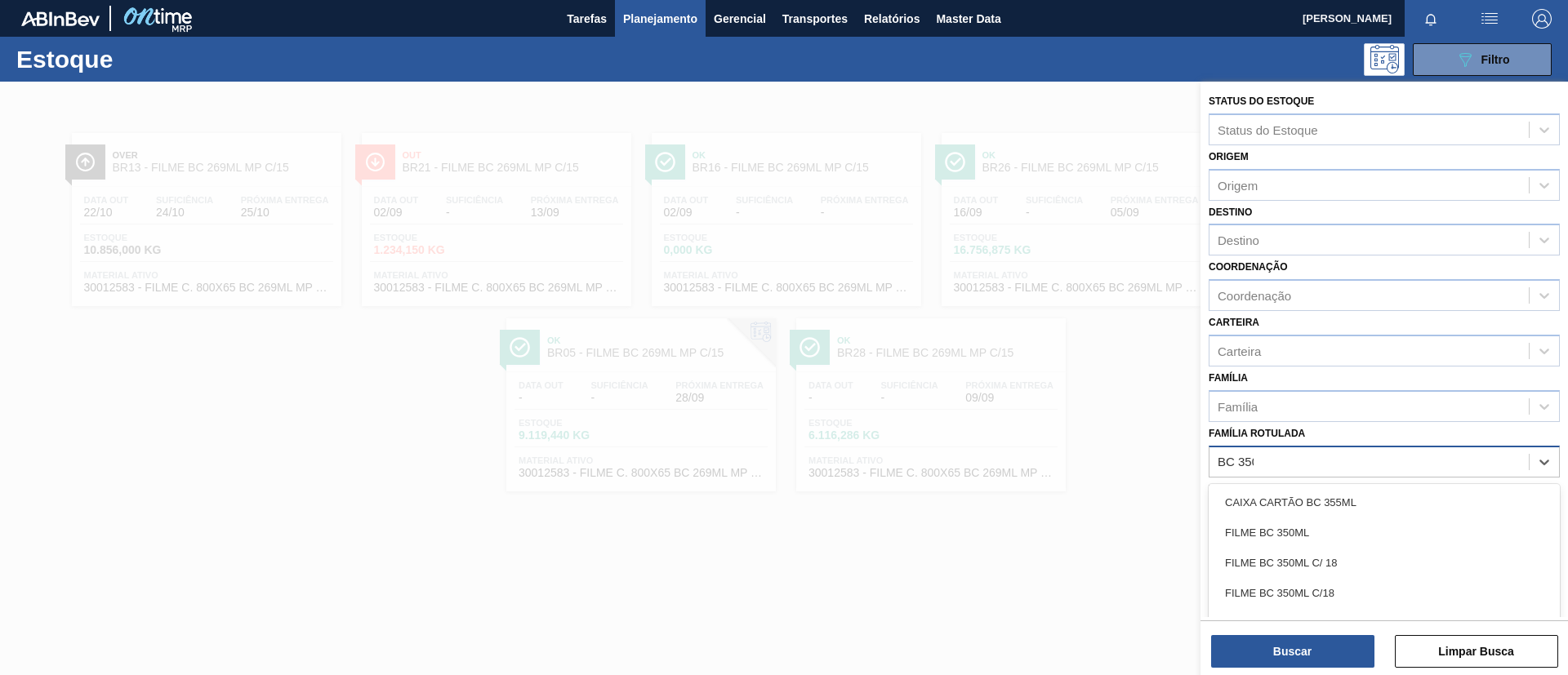
type Rotulada "BC 350ML"
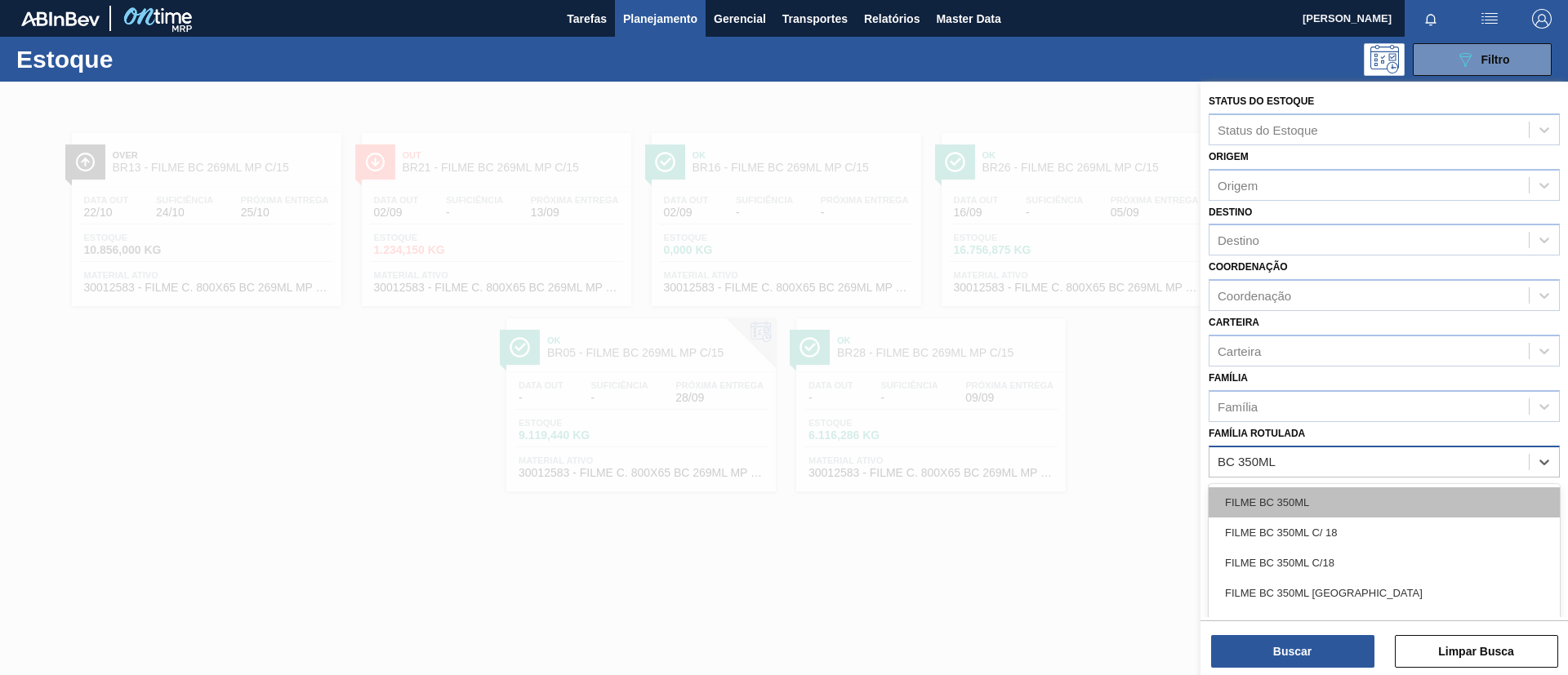
click at [1350, 492] on div "FILME BC 350ML" at bounding box center [1383, 502] width 351 height 30
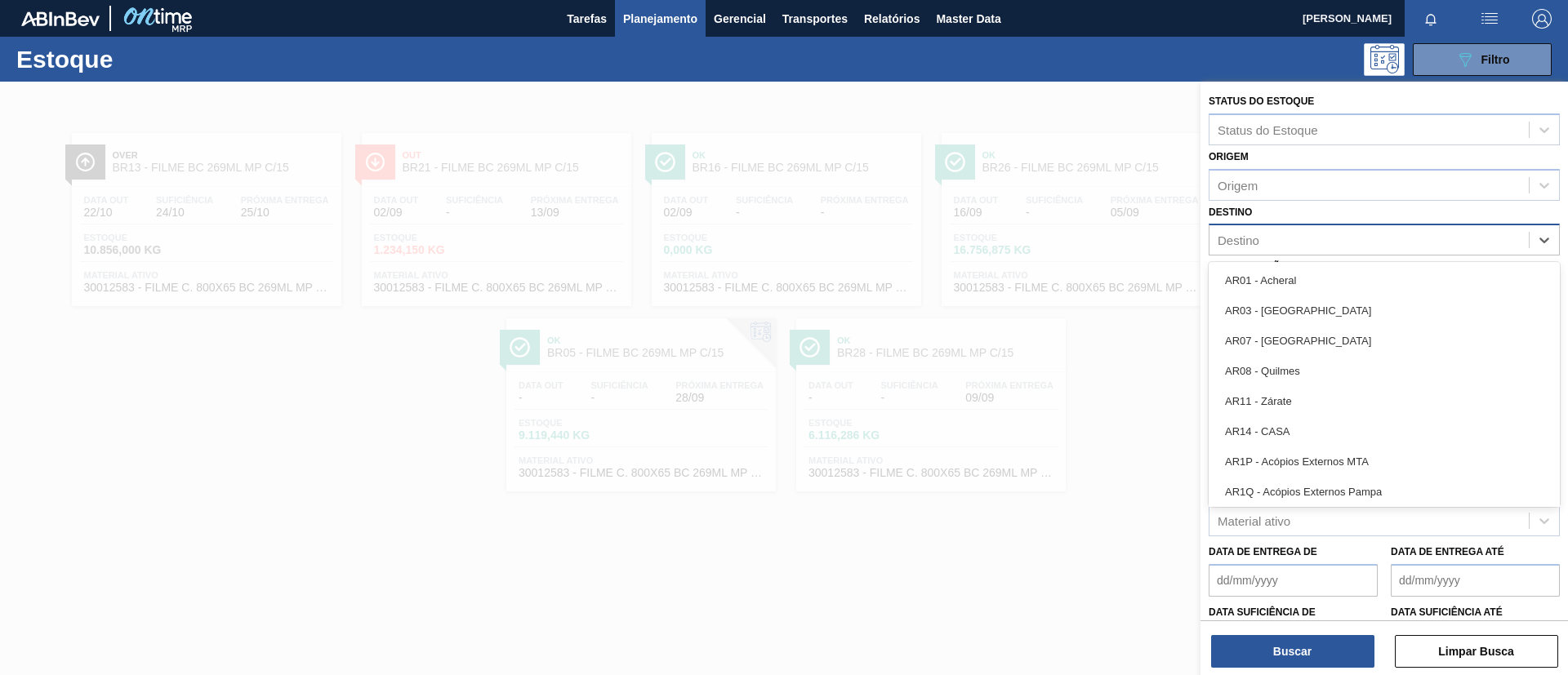
click at [1301, 250] on div "Destino" at bounding box center [1369, 240] width 320 height 24
type input "Lage"
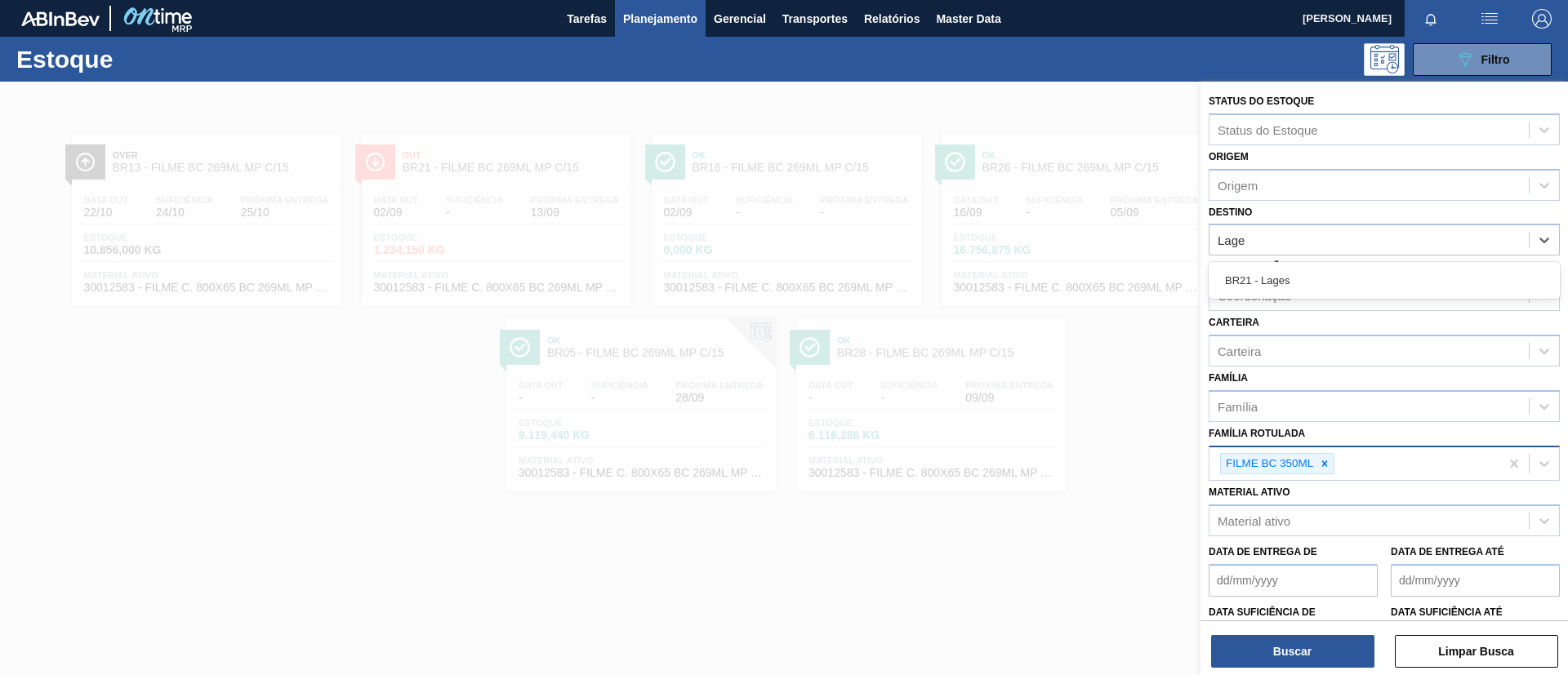
click at [1308, 273] on div "BR21 - Lages" at bounding box center [1383, 280] width 351 height 30
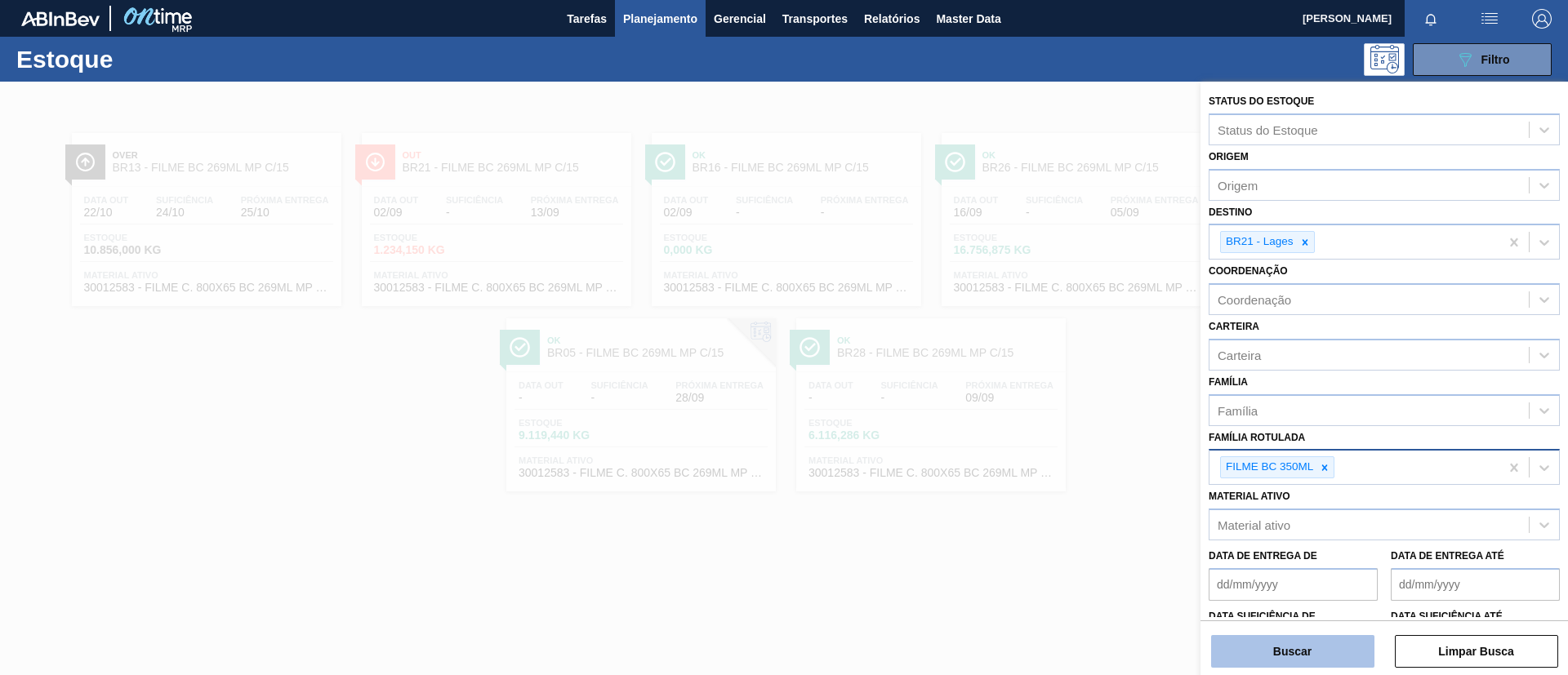
click at [1318, 639] on button "Buscar" at bounding box center [1293, 652] width 163 height 33
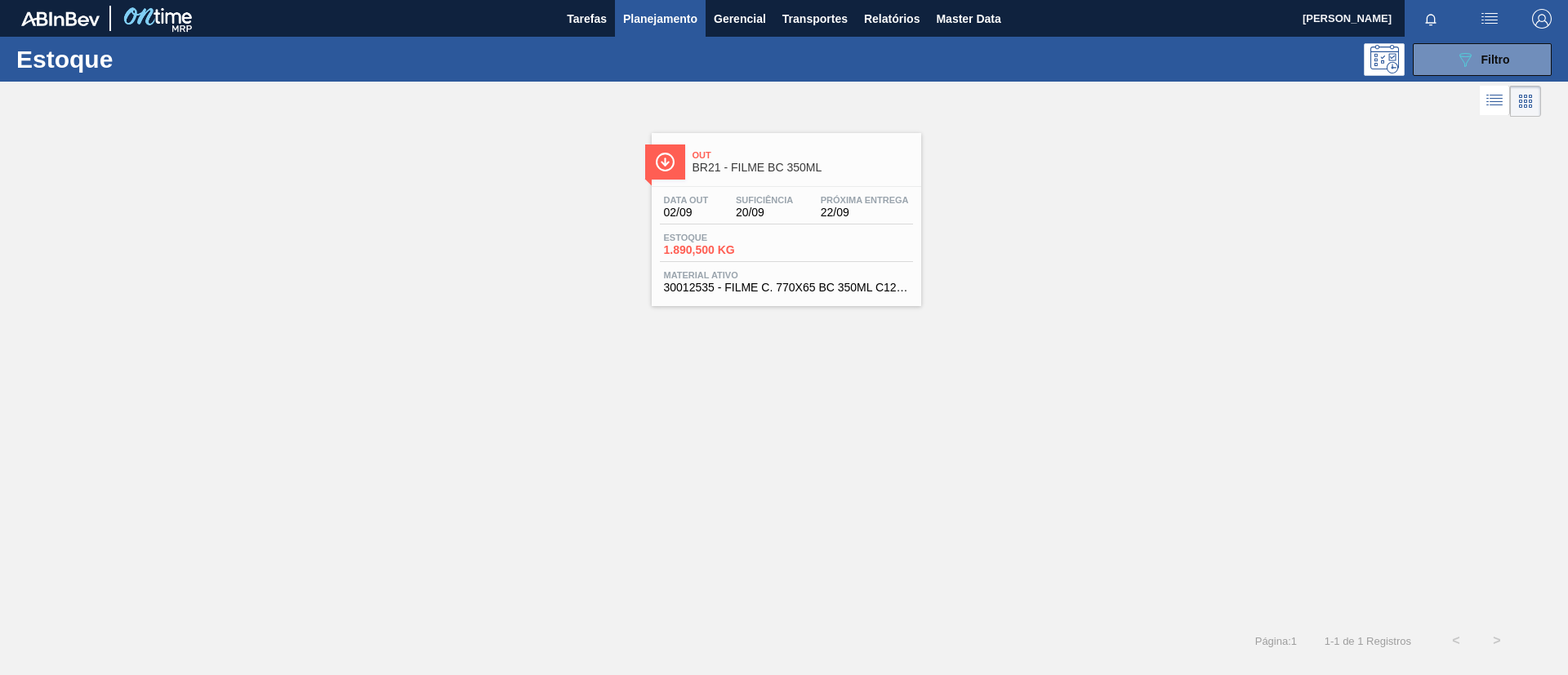
click at [719, 158] on span "Out" at bounding box center [803, 155] width 220 height 10
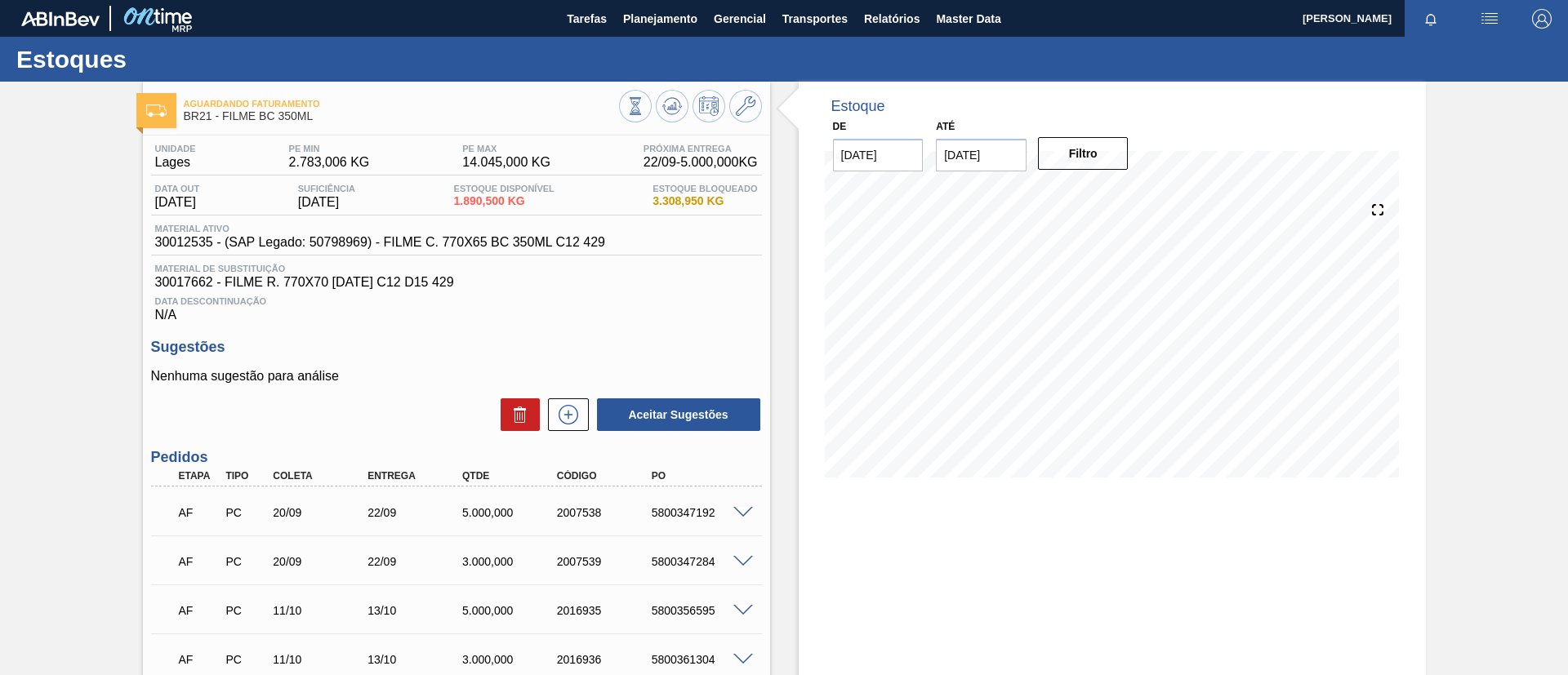
click at [663, 48] on div "Estoques" at bounding box center [784, 59] width 1568 height 44
click at [643, 28] on button "Planejamento" at bounding box center [660, 18] width 91 height 37
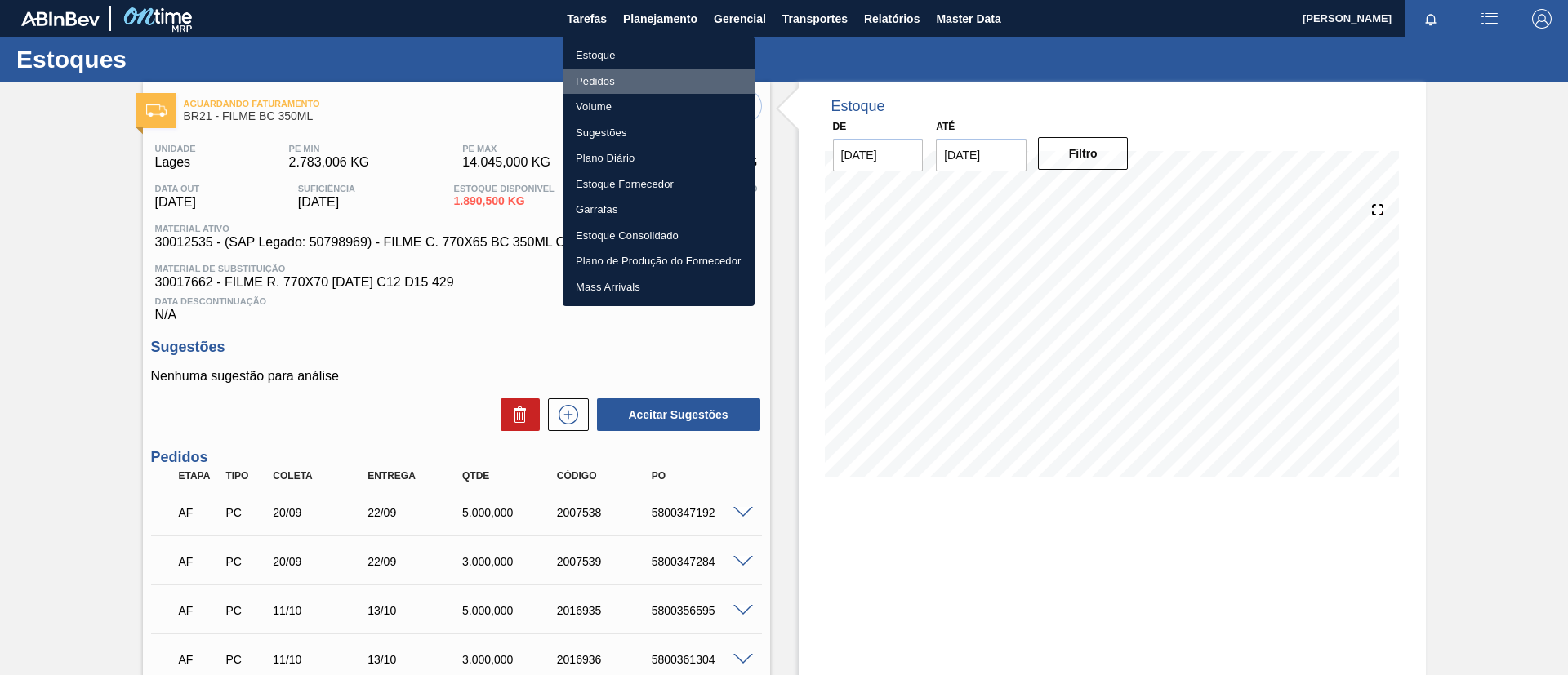
click at [652, 74] on li "Pedidos" at bounding box center [658, 81] width 192 height 26
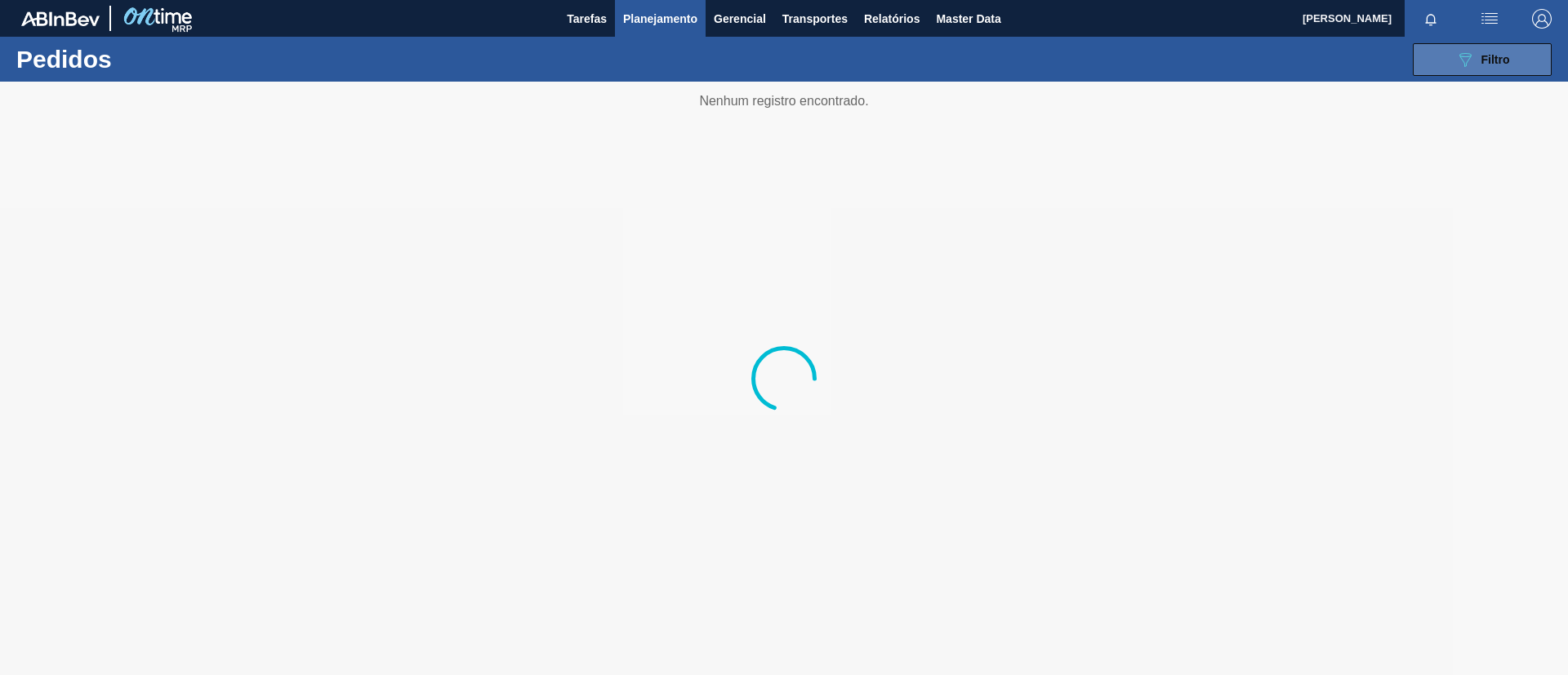
drag, startPoint x: 1396, startPoint y: 77, endPoint x: 1413, endPoint y: 66, distance: 20.2
click at [1399, 76] on div "089F7B8B-B2A5-4AFE-B5C0-19BA573D28AC Filtro Código Pedido Portal × 1979421 Códi…" at bounding box center [910, 59] width 1299 height 49
click at [1414, 66] on button "089F7B8B-B2A5-4AFE-B5C0-19BA573D28AC Filtro" at bounding box center [1482, 60] width 139 height 33
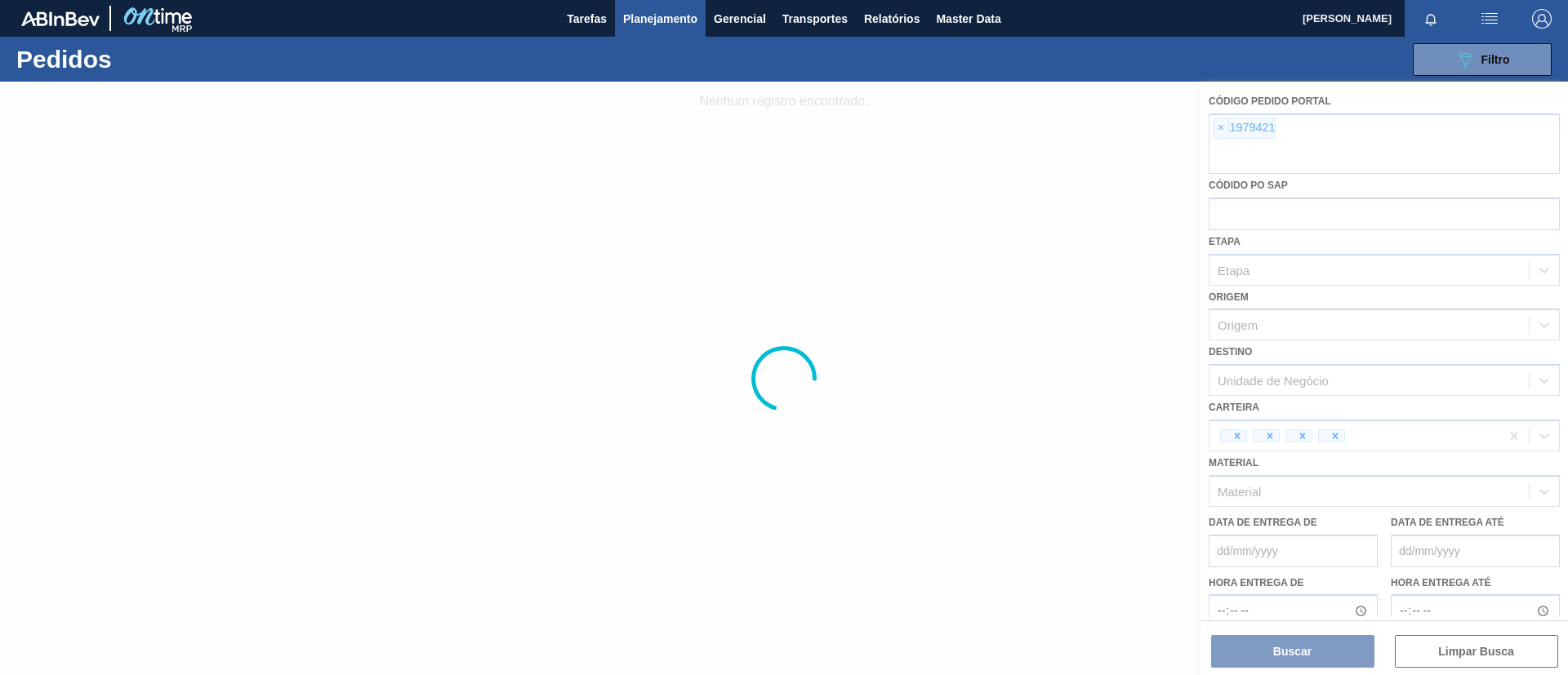
click at [1214, 132] on div at bounding box center [784, 379] width 1568 height 594
click at [1219, 130] on div at bounding box center [784, 379] width 1568 height 594
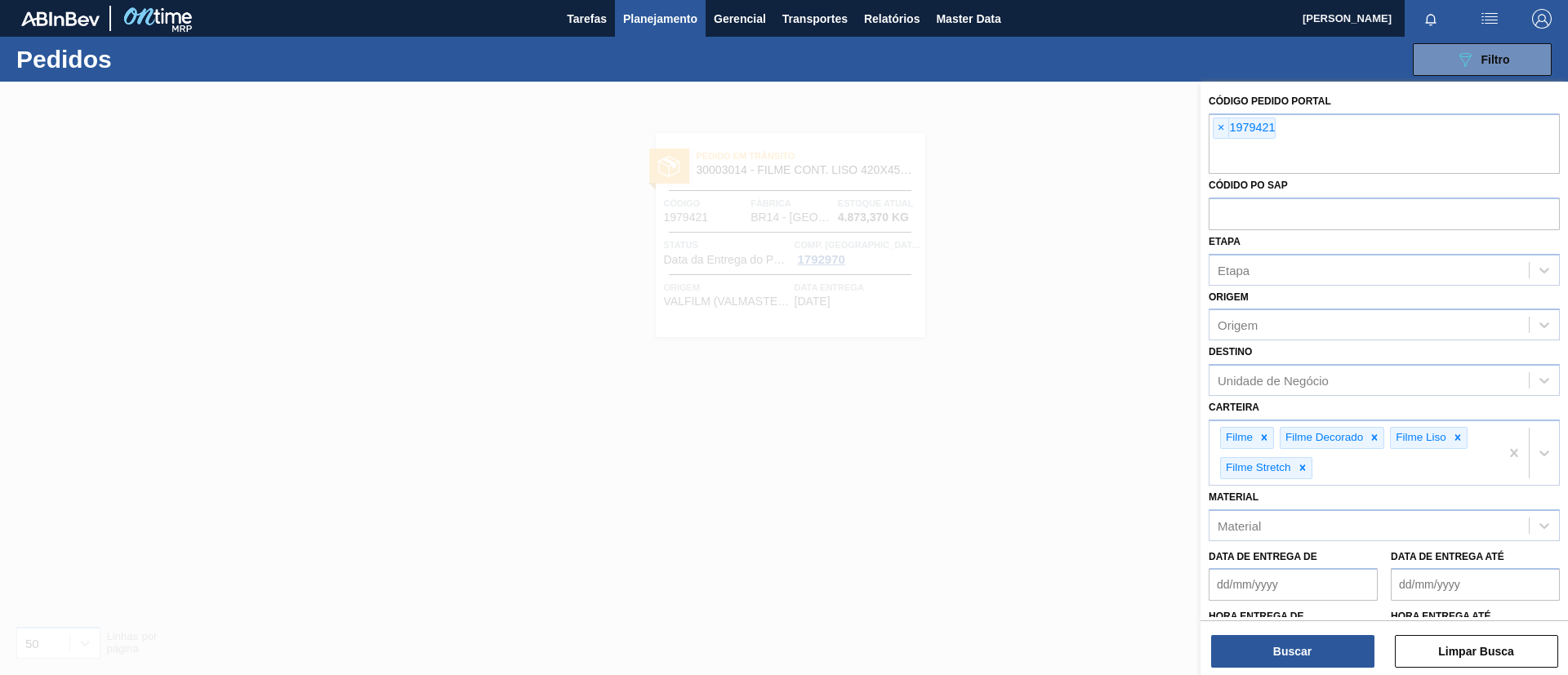
click at [1219, 130] on span "×" at bounding box center [1221, 128] width 15 height 19
paste input "1997687"
type input "1997687"
click at [1289, 636] on button "Buscar" at bounding box center [1293, 652] width 163 height 33
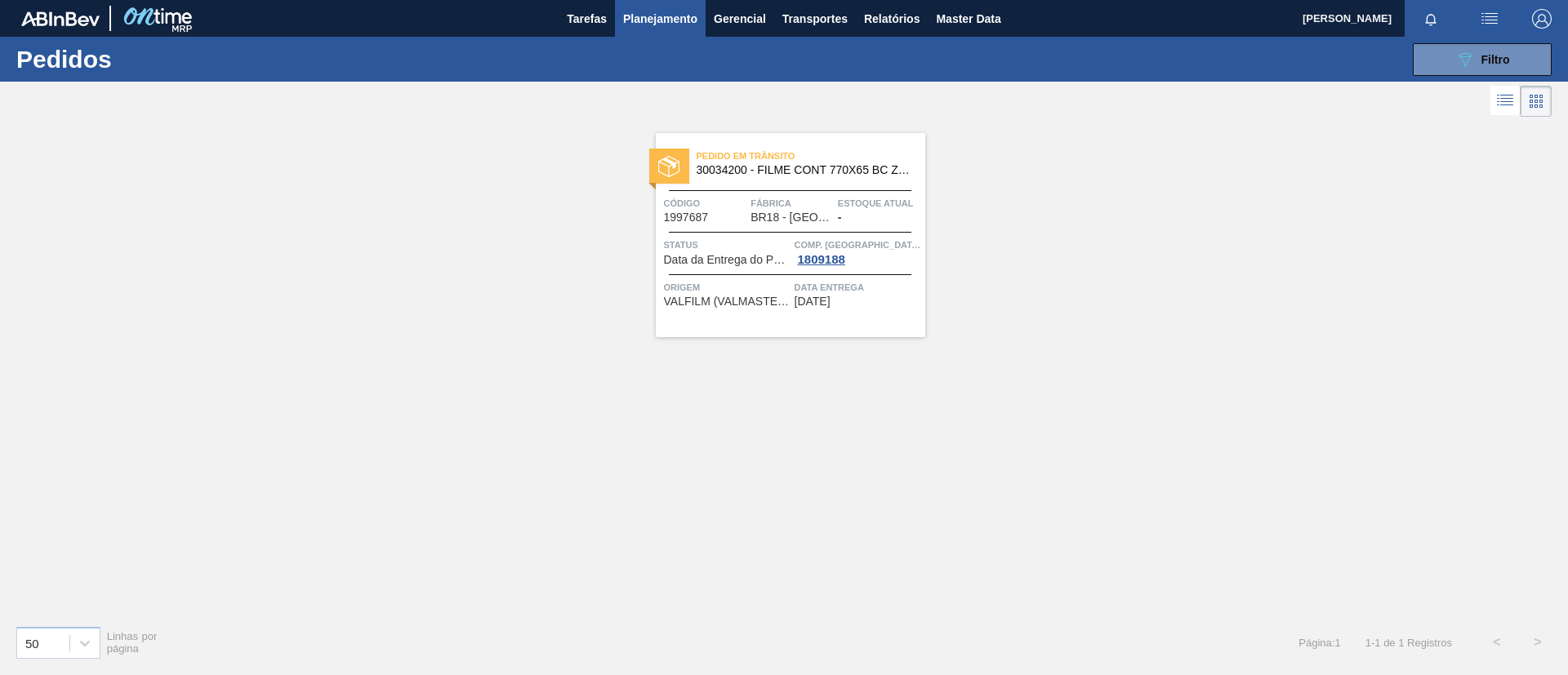
click at [869, 172] on span "30034200 - FILME CONT 770X65 BC ZERO 350 C12 NF25" at bounding box center [804, 170] width 215 height 13
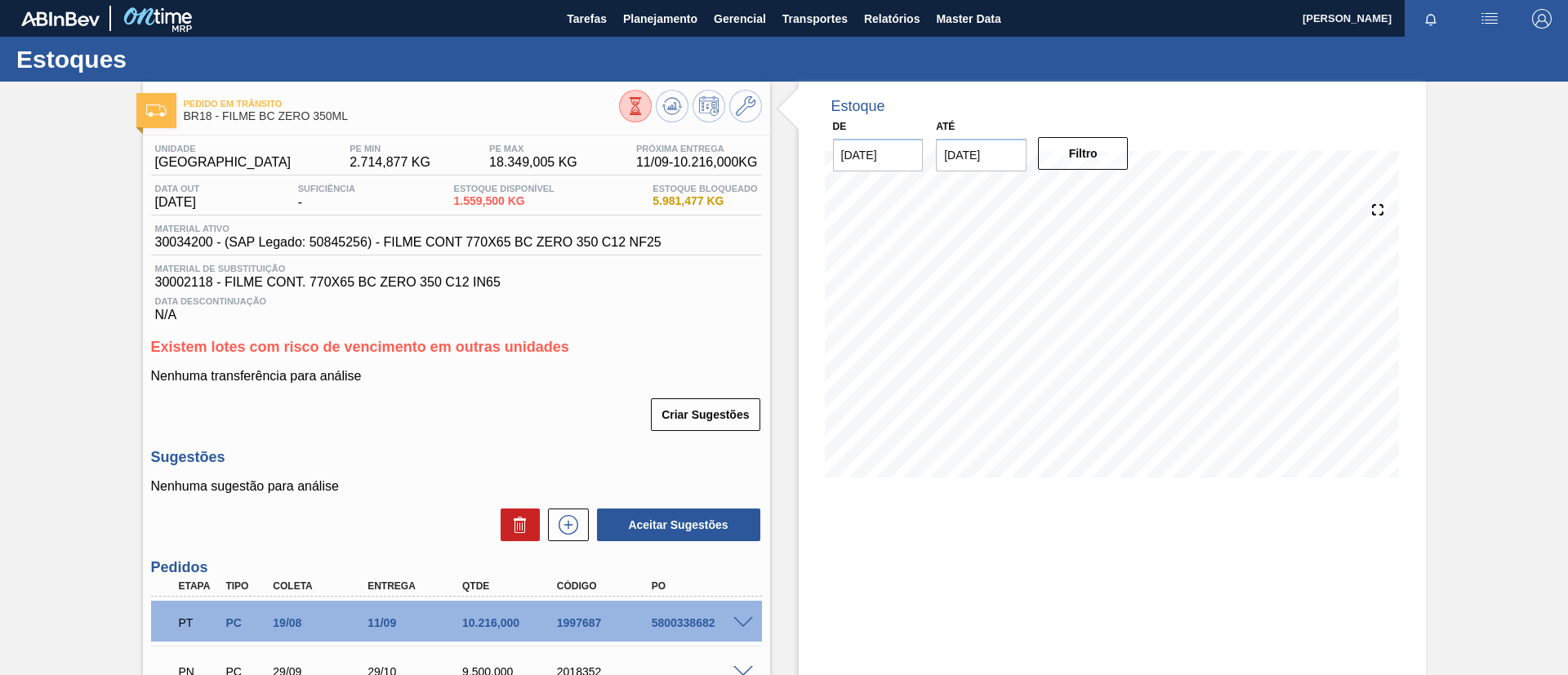
scroll to position [123, 0]
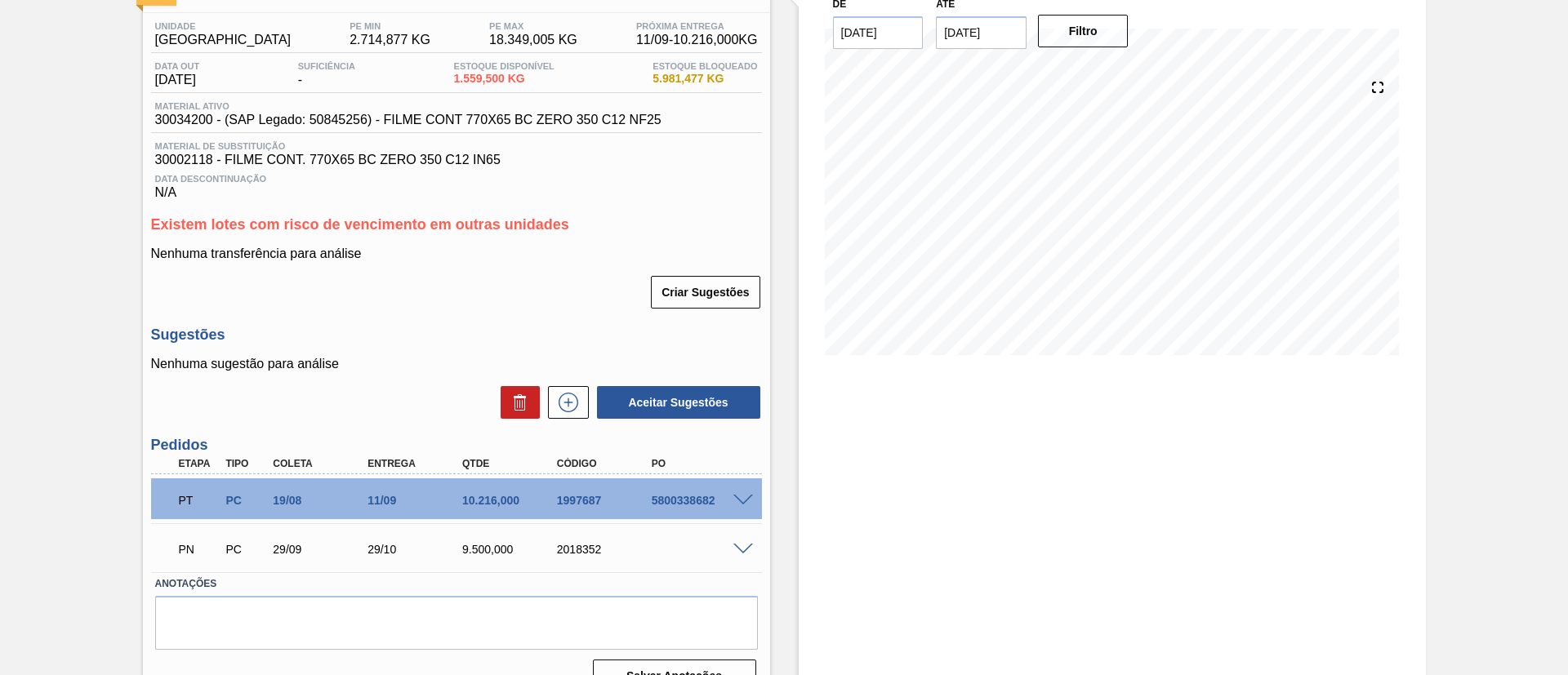
click at [734, 499] on span at bounding box center [743, 500] width 19 height 13
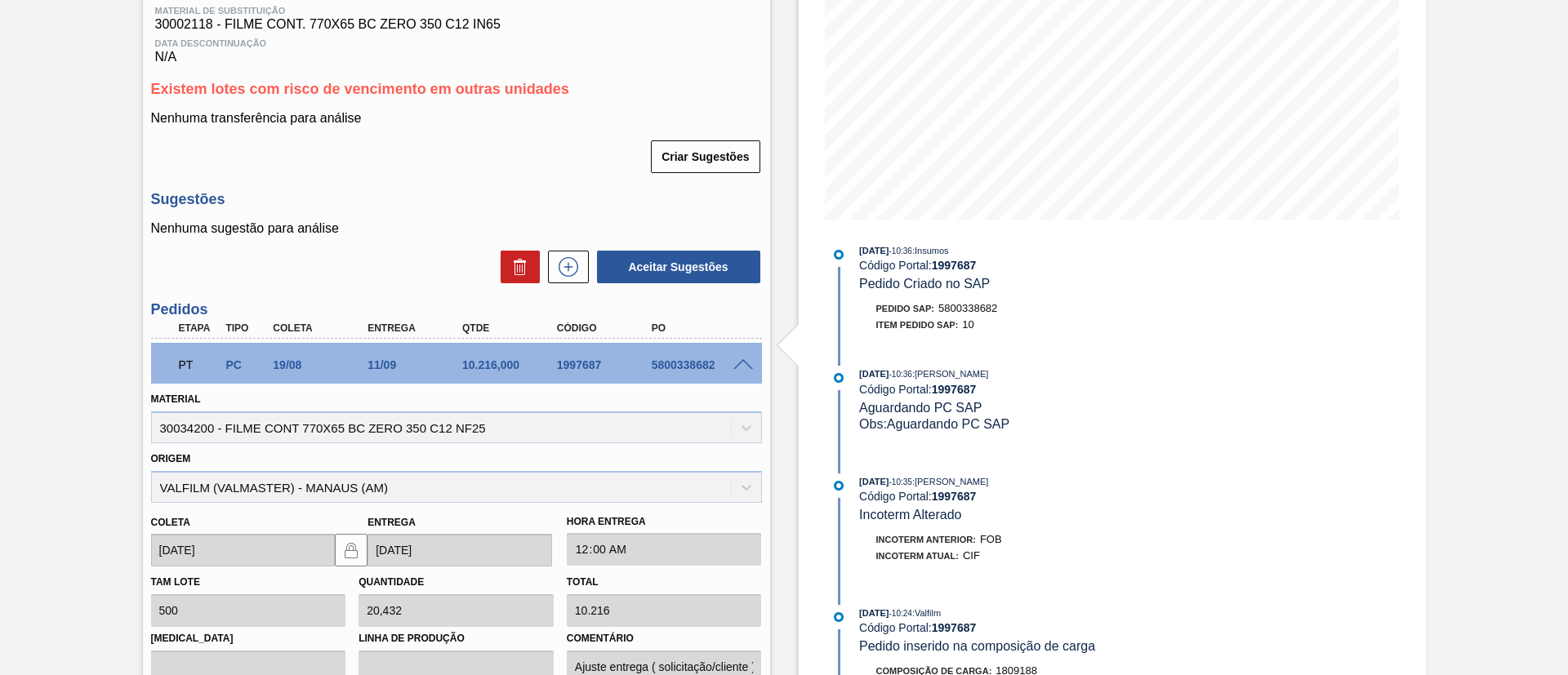
scroll to position [182, 0]
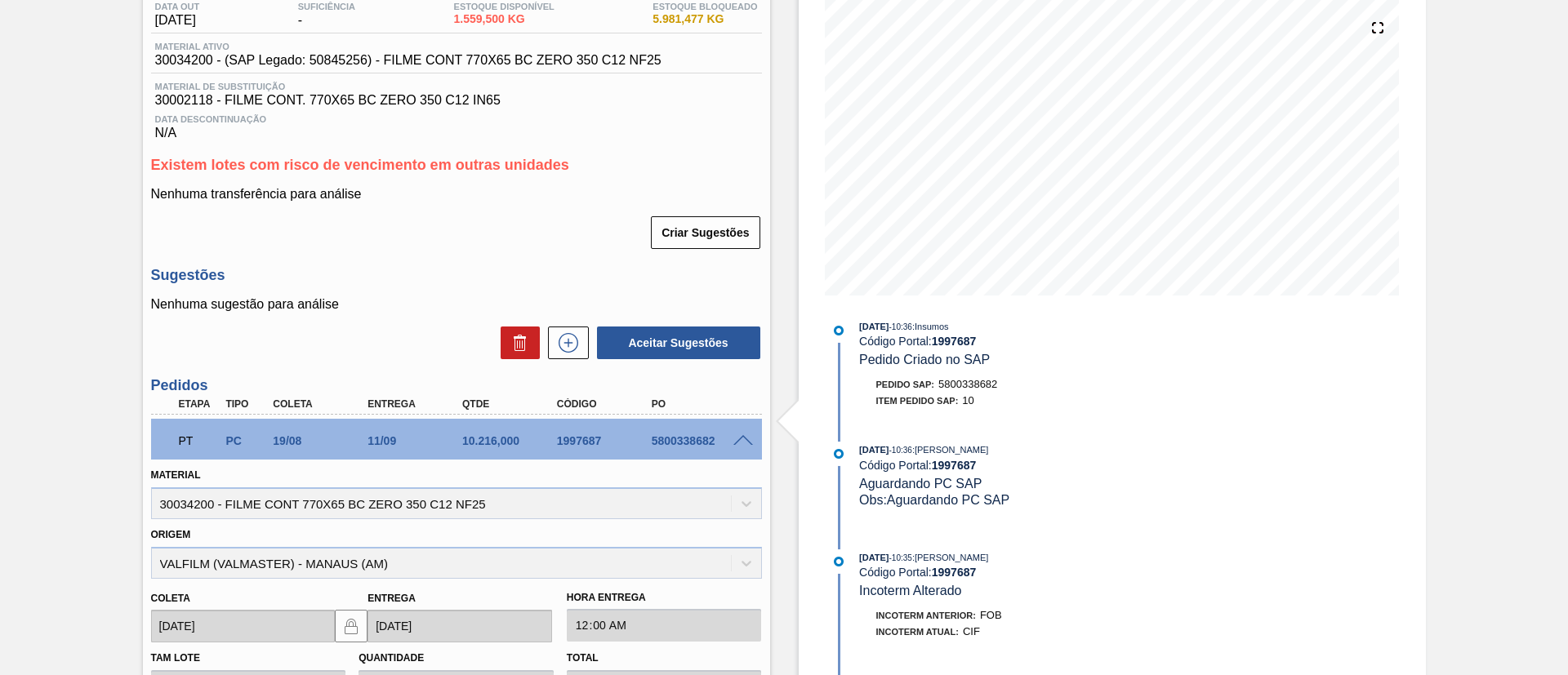
click at [739, 431] on div "PT PC 19/08 11/09 10.216,000 1997687 5800338682" at bounding box center [456, 439] width 611 height 41
click at [739, 432] on div "PT PC 19/08 11/09 10.216,000 1997687 5800338682" at bounding box center [456, 439] width 611 height 41
click at [743, 437] on span at bounding box center [743, 441] width 19 height 13
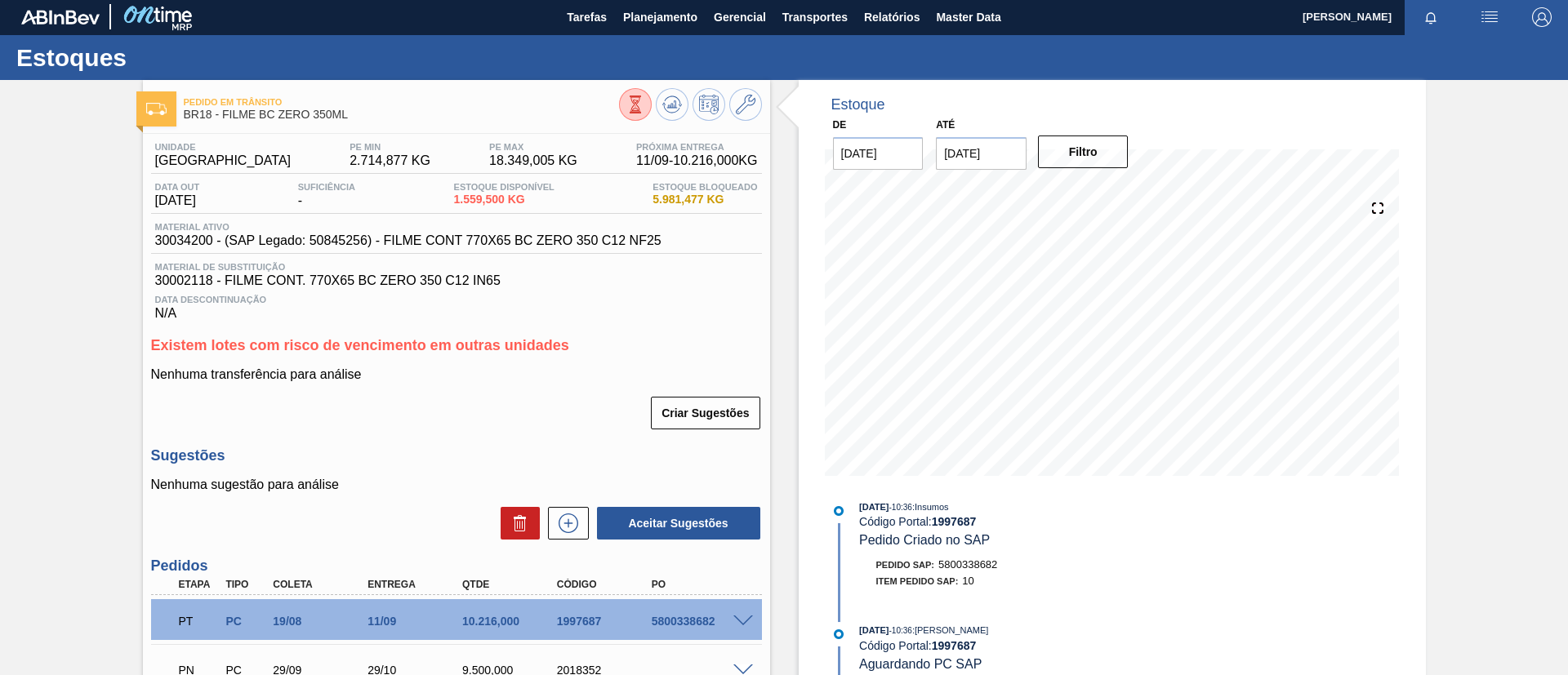
scroll to position [0, 0]
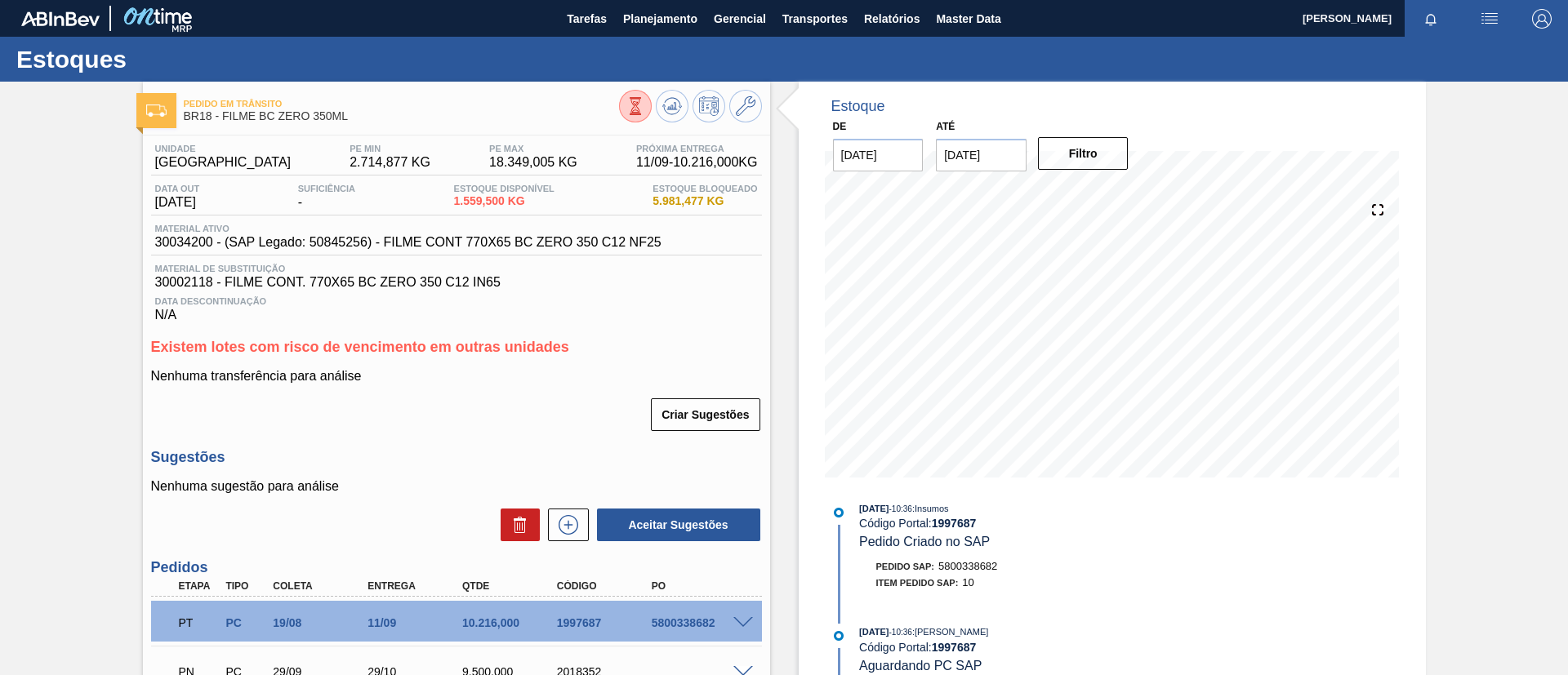
click at [0, 286] on div "Pedido em Trânsito BR18 - FILME BC ZERO 350ML Unidade Pernambuco PE MIN 2.714,8…" at bounding box center [784, 455] width 1568 height 746
click at [0, 408] on div "Pedido em Trânsito BR18 - FILME BC ZERO 350ML Unidade Pernambuco PE MIN 2.714,8…" at bounding box center [784, 455] width 1568 height 746
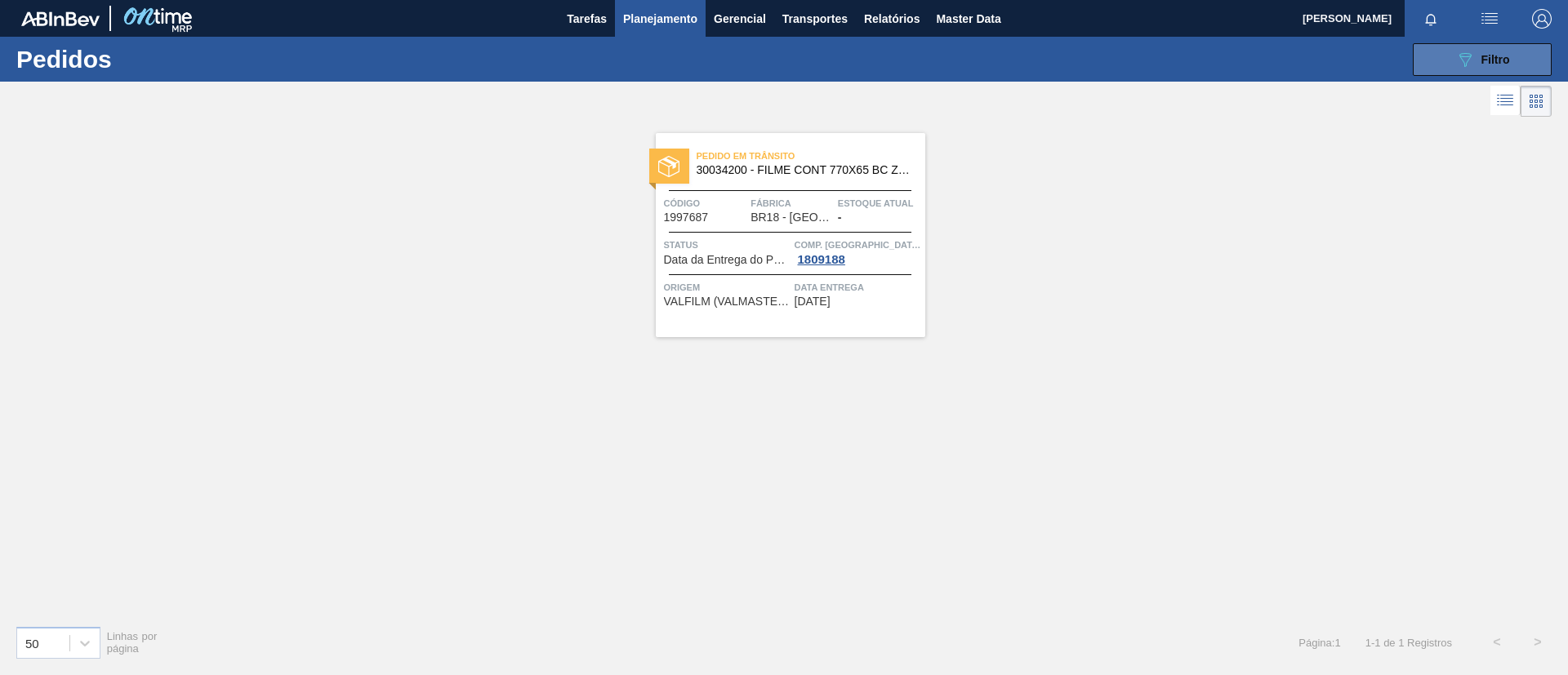
click at [1469, 55] on icon at bounding box center [1466, 60] width 13 height 14
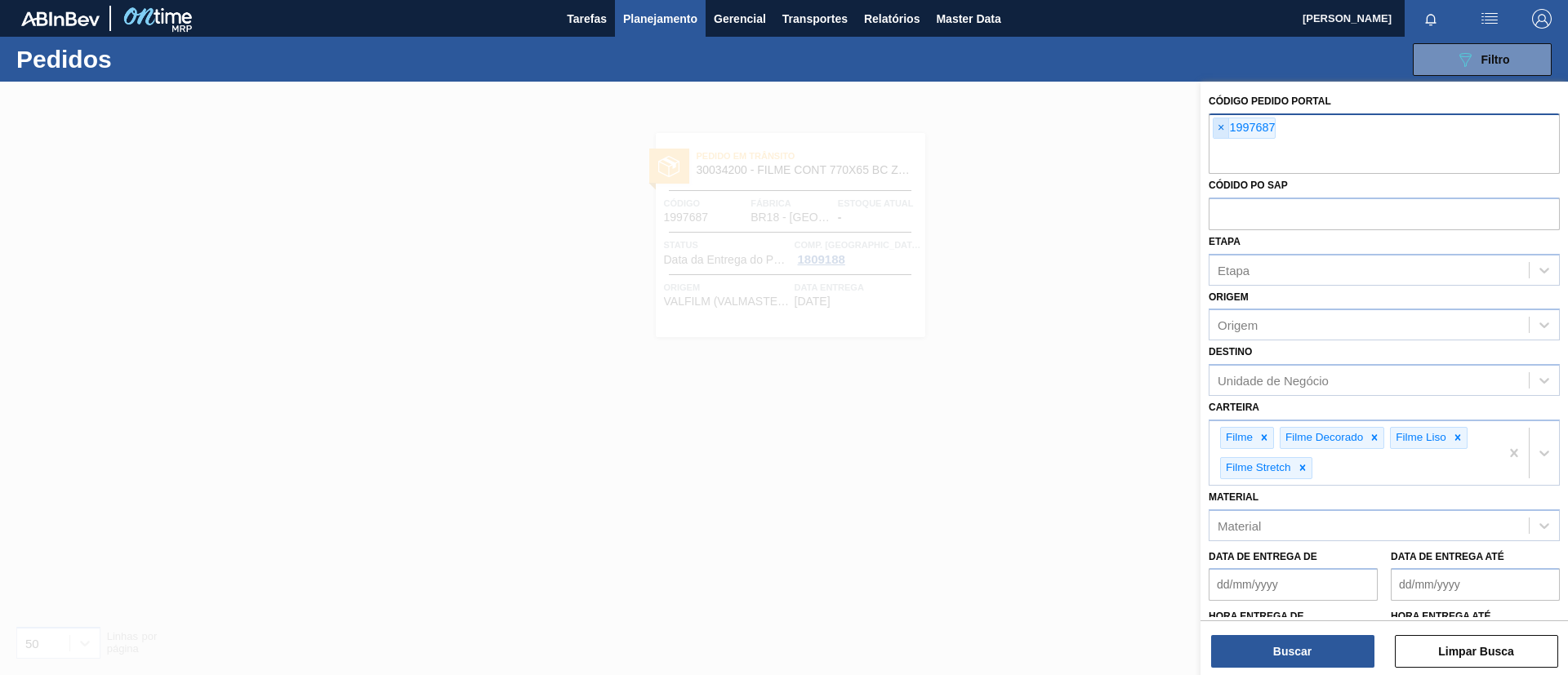
click at [1225, 127] on span "×" at bounding box center [1221, 128] width 15 height 19
paste input "1988536"
type input "1988536"
click at [1306, 648] on button "Buscar" at bounding box center [1293, 652] width 163 height 33
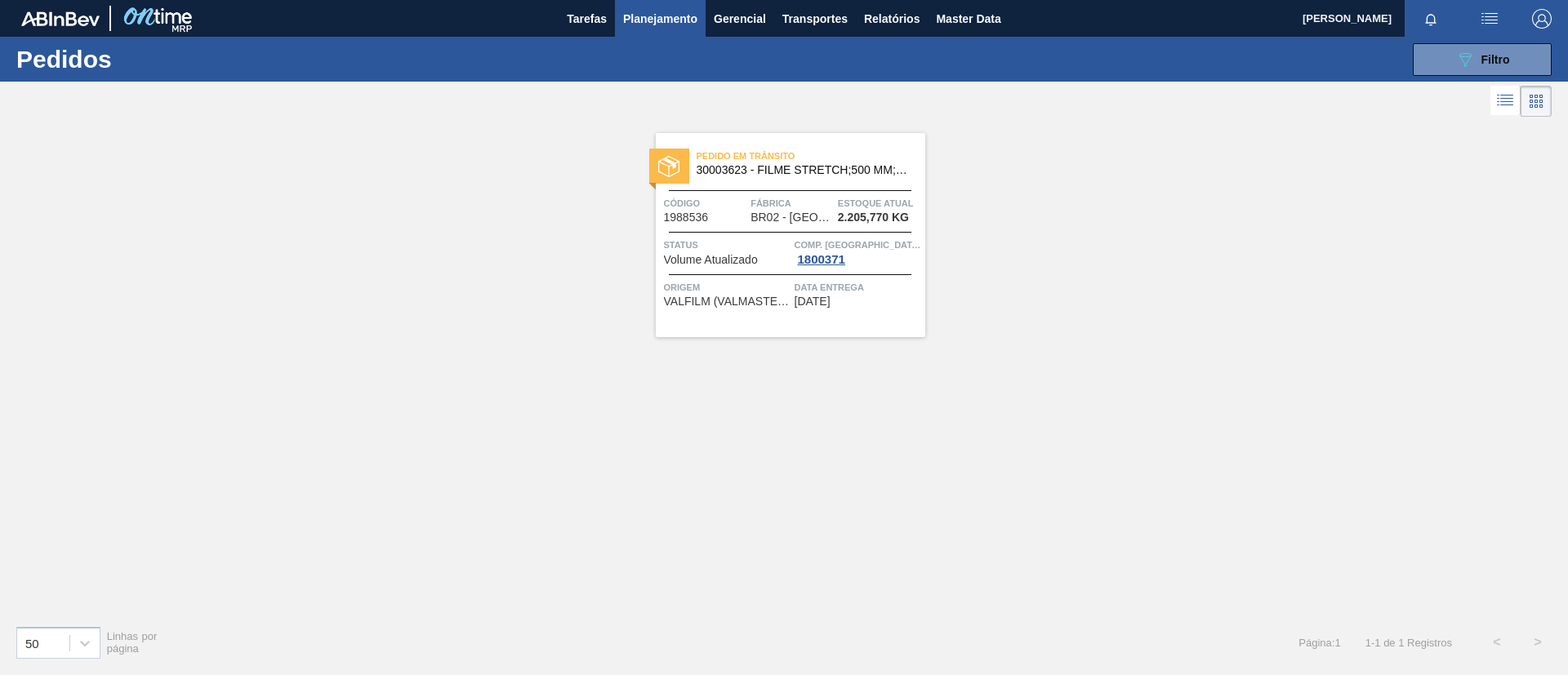
click at [847, 164] on span "30003623 - FILME STRETCH;500 MM;23 MICRA;;HISTRETCH" at bounding box center [804, 170] width 215 height 13
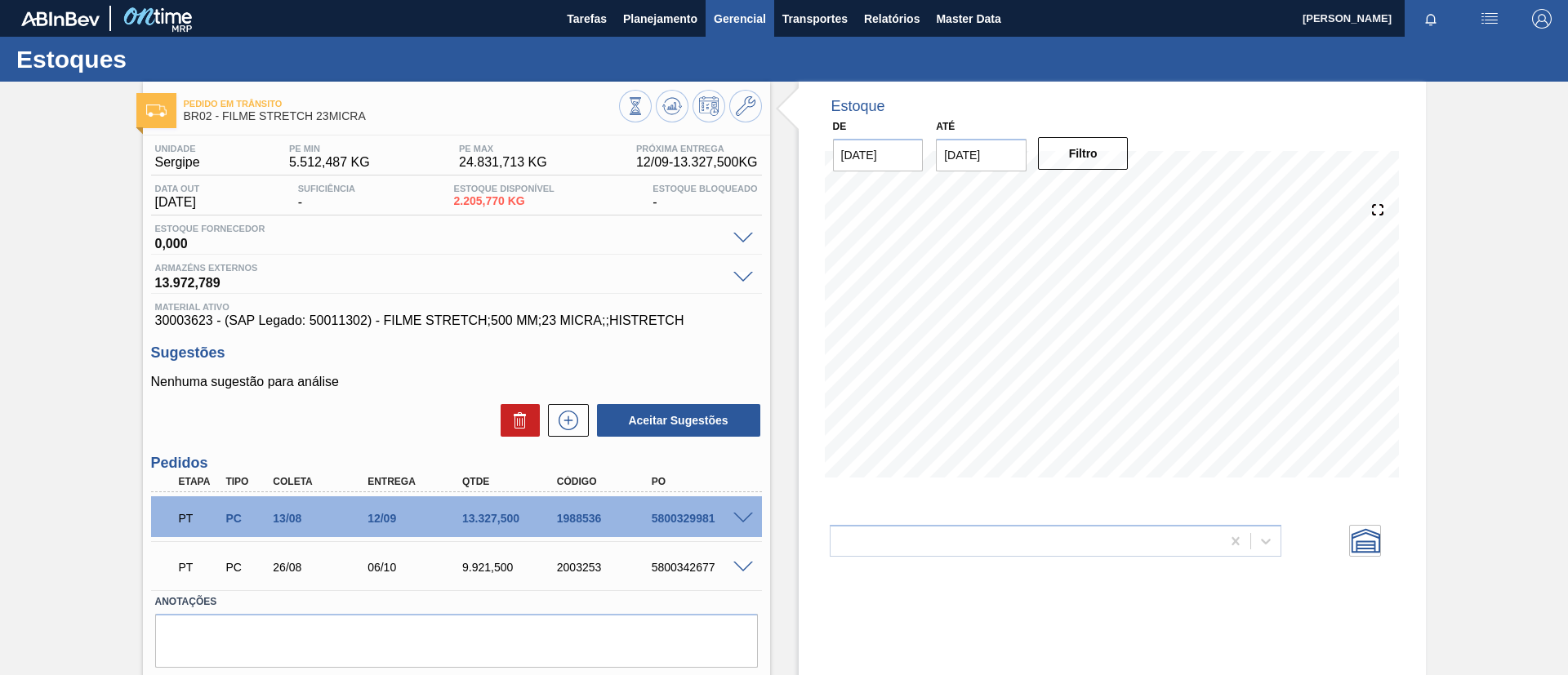
click at [710, 15] on button "Gerencial" at bounding box center [739, 18] width 69 height 37
click at [680, 18] on div at bounding box center [784, 337] width 1568 height 675
click at [674, 19] on span "Planejamento" at bounding box center [660, 18] width 74 height 19
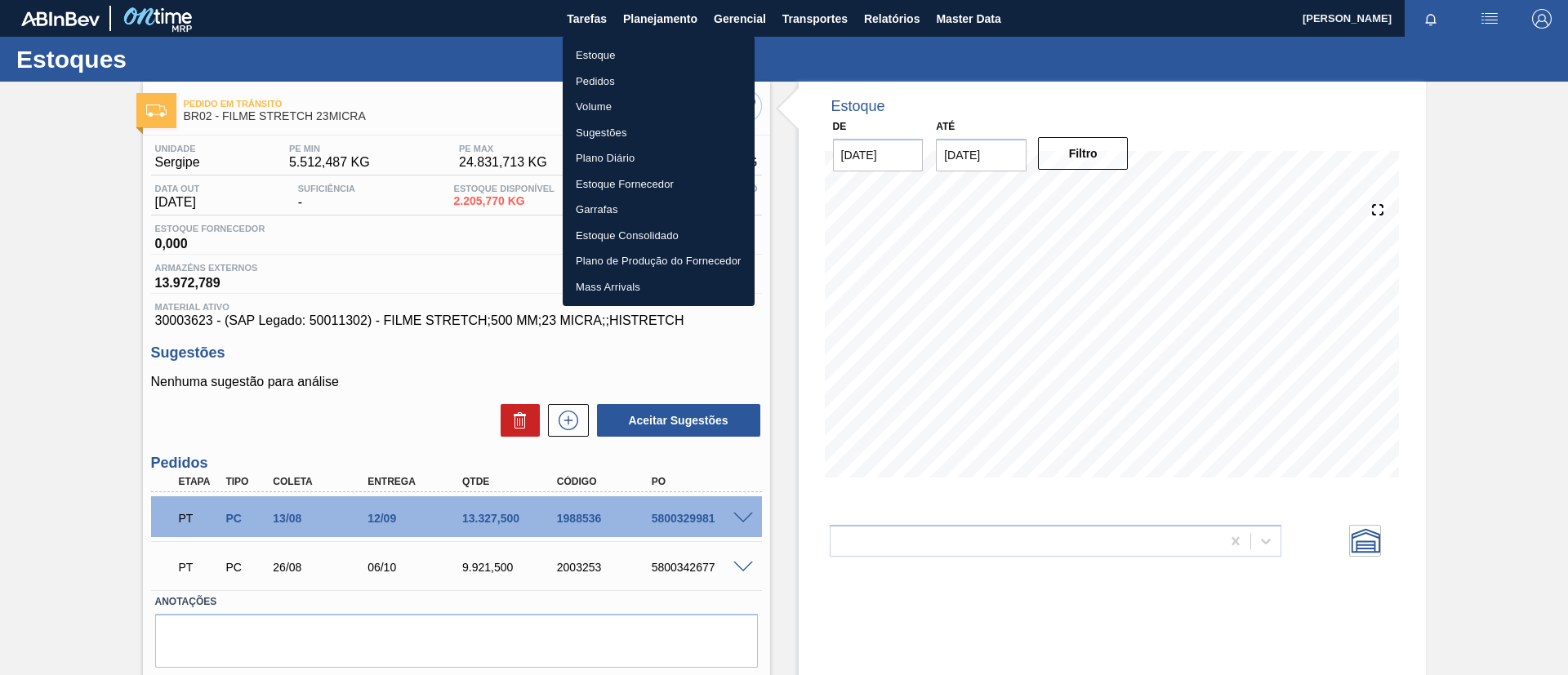
click at [678, 82] on li "Pedidos" at bounding box center [658, 81] width 192 height 26
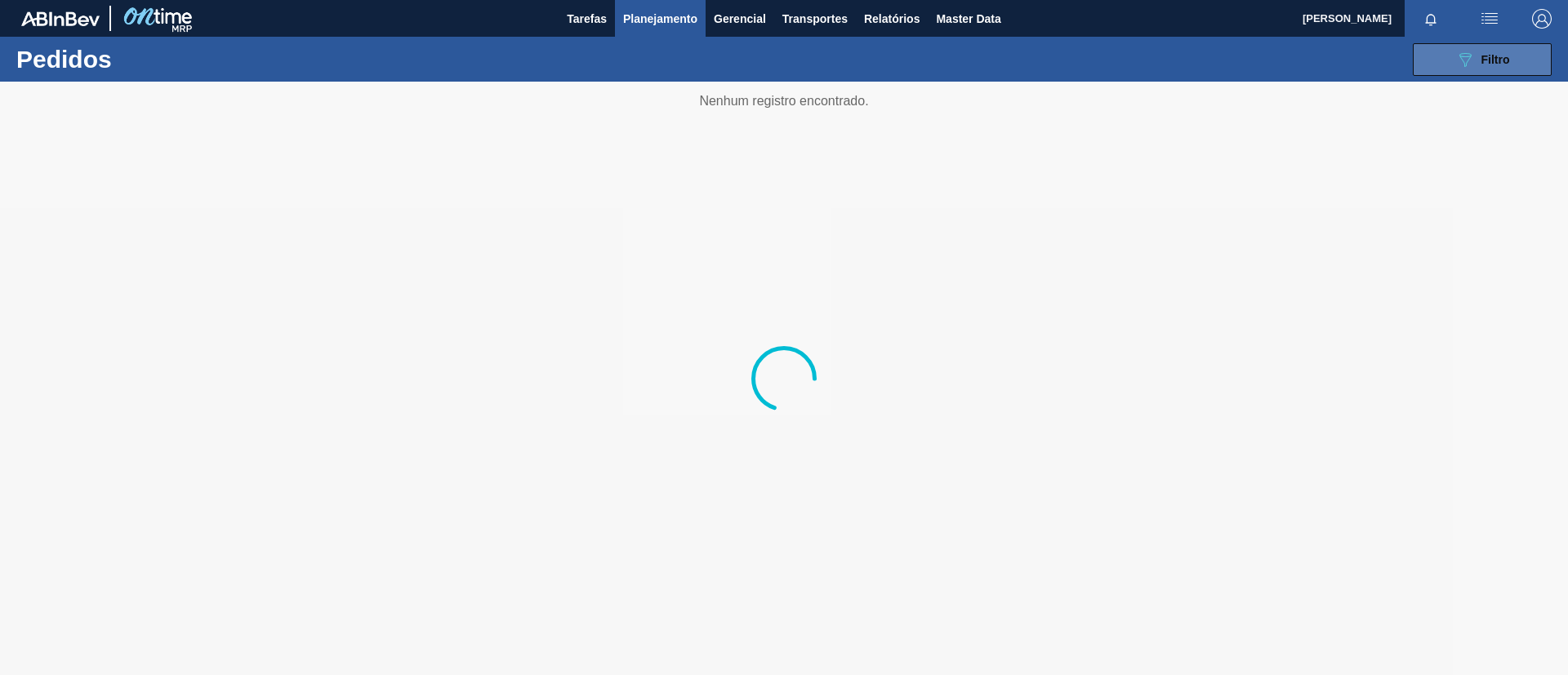
click at [1475, 61] on div "089F7B8B-B2A5-4AFE-B5C0-19BA573D28AC Filtro" at bounding box center [1482, 60] width 55 height 19
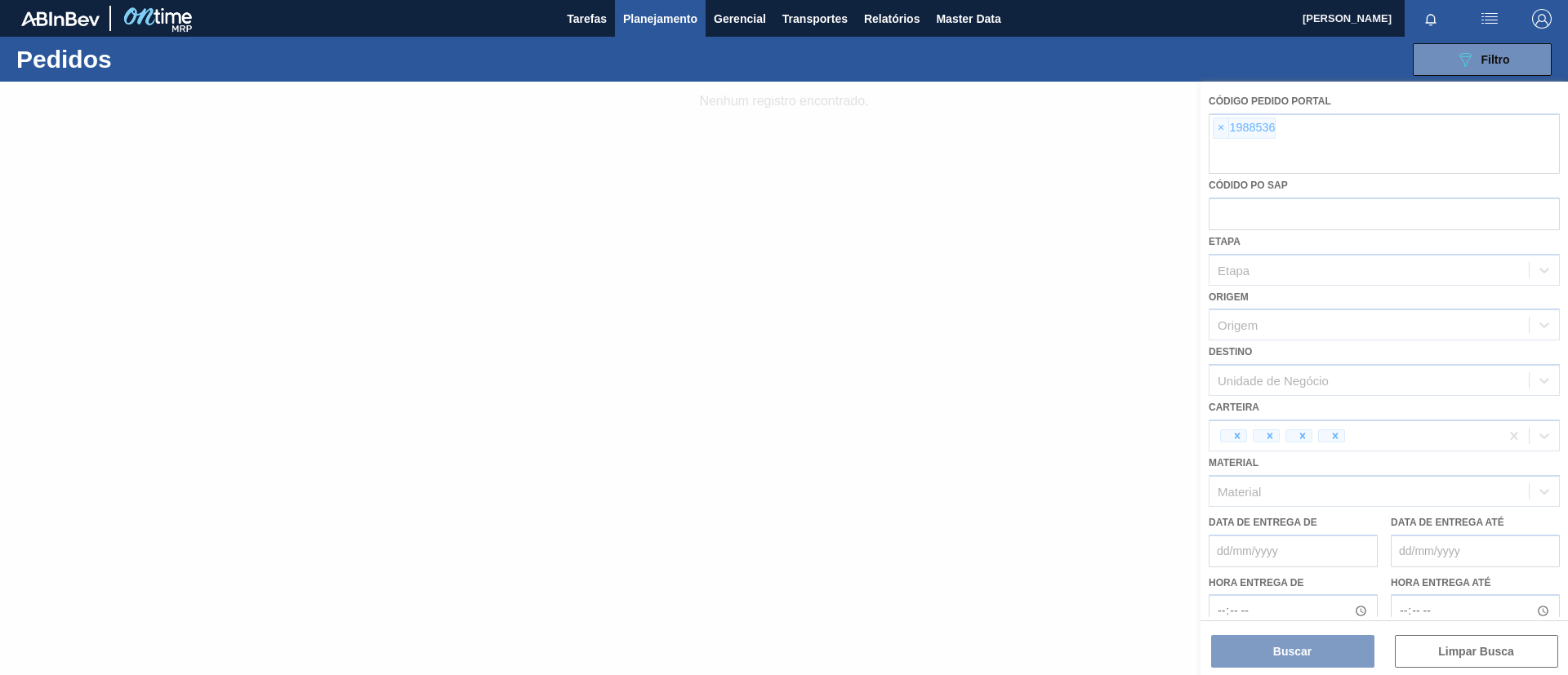
click at [1221, 129] on div at bounding box center [784, 379] width 1568 height 594
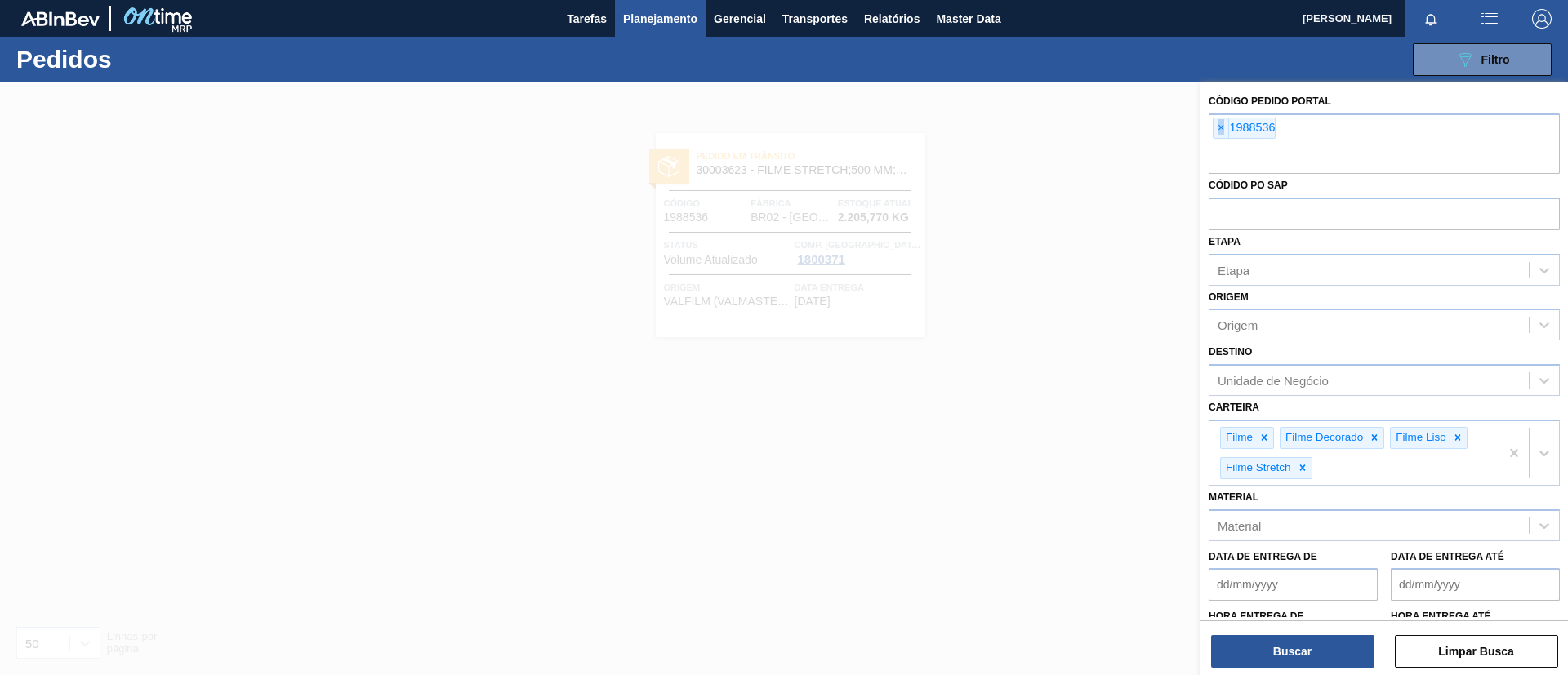
click at [1221, 129] on span "×" at bounding box center [1221, 128] width 15 height 19
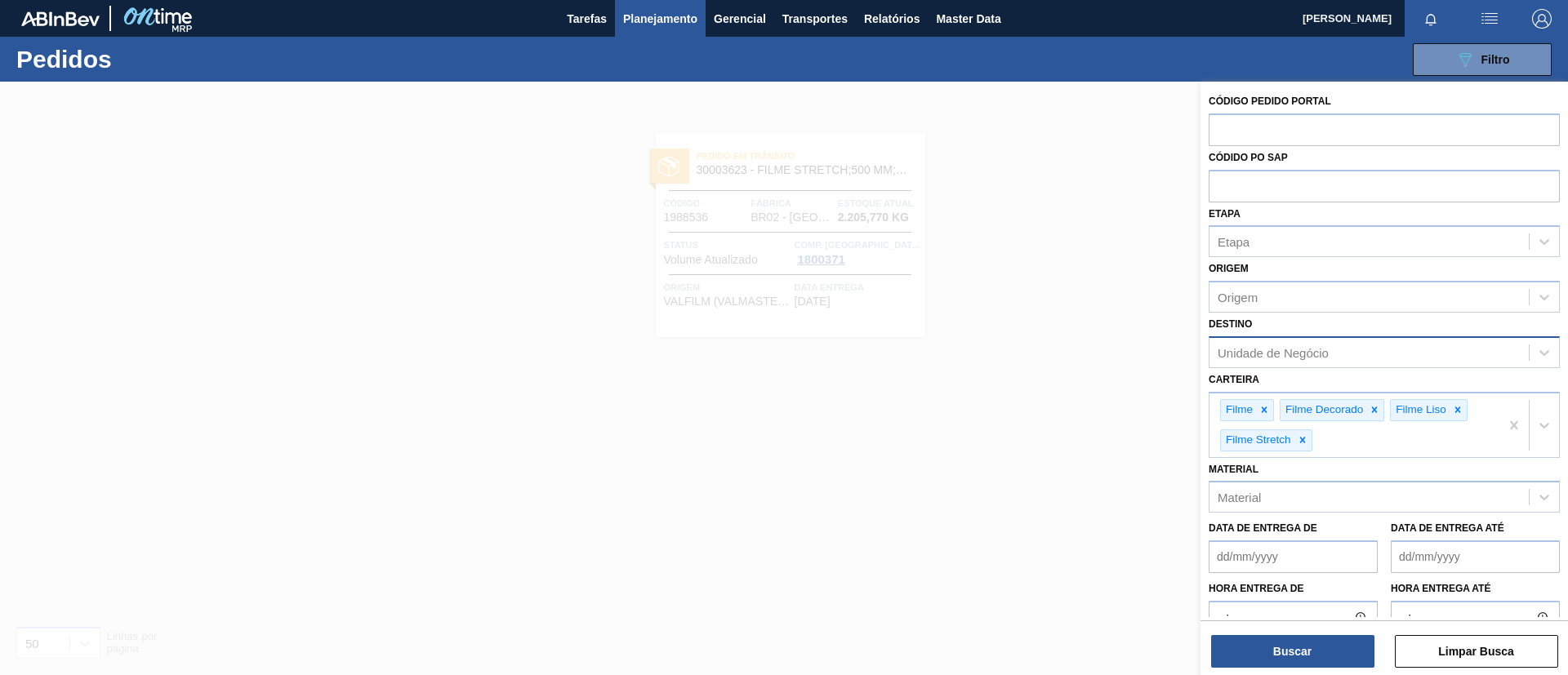
paste input "1997666"
type input "1997666"
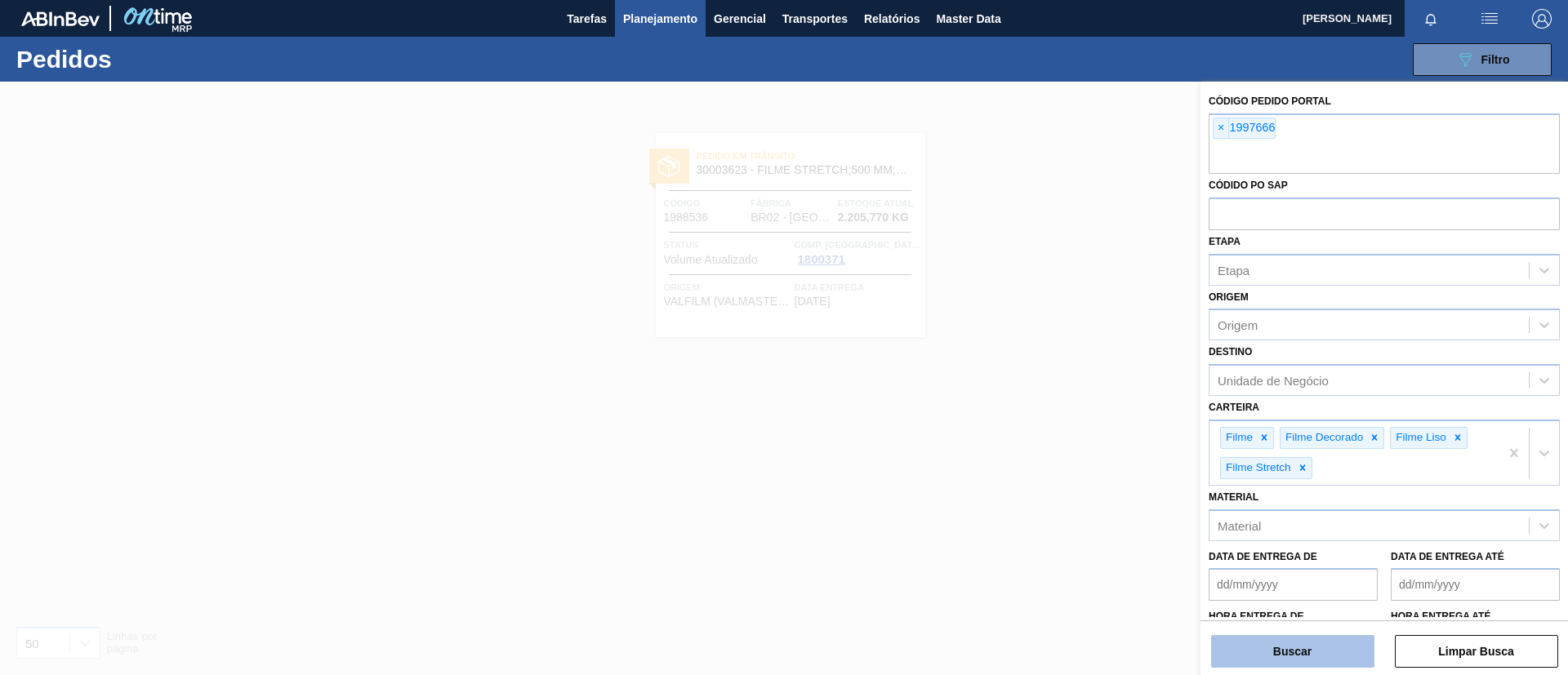
click at [1296, 660] on button "Buscar" at bounding box center [1293, 652] width 163 height 33
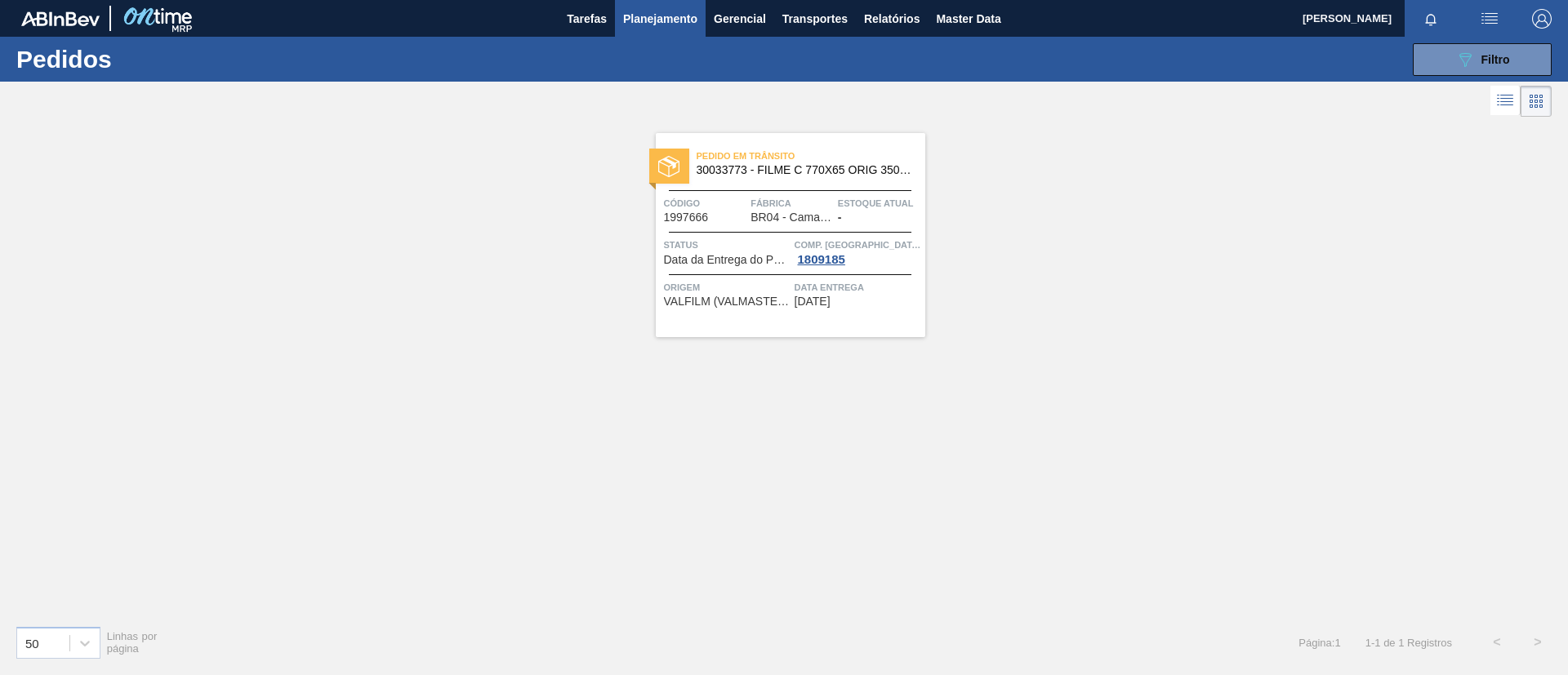
click at [811, 168] on span "30033773 - FILME C 770X65 ORIG 350ML C12 NIV24" at bounding box center [804, 170] width 215 height 13
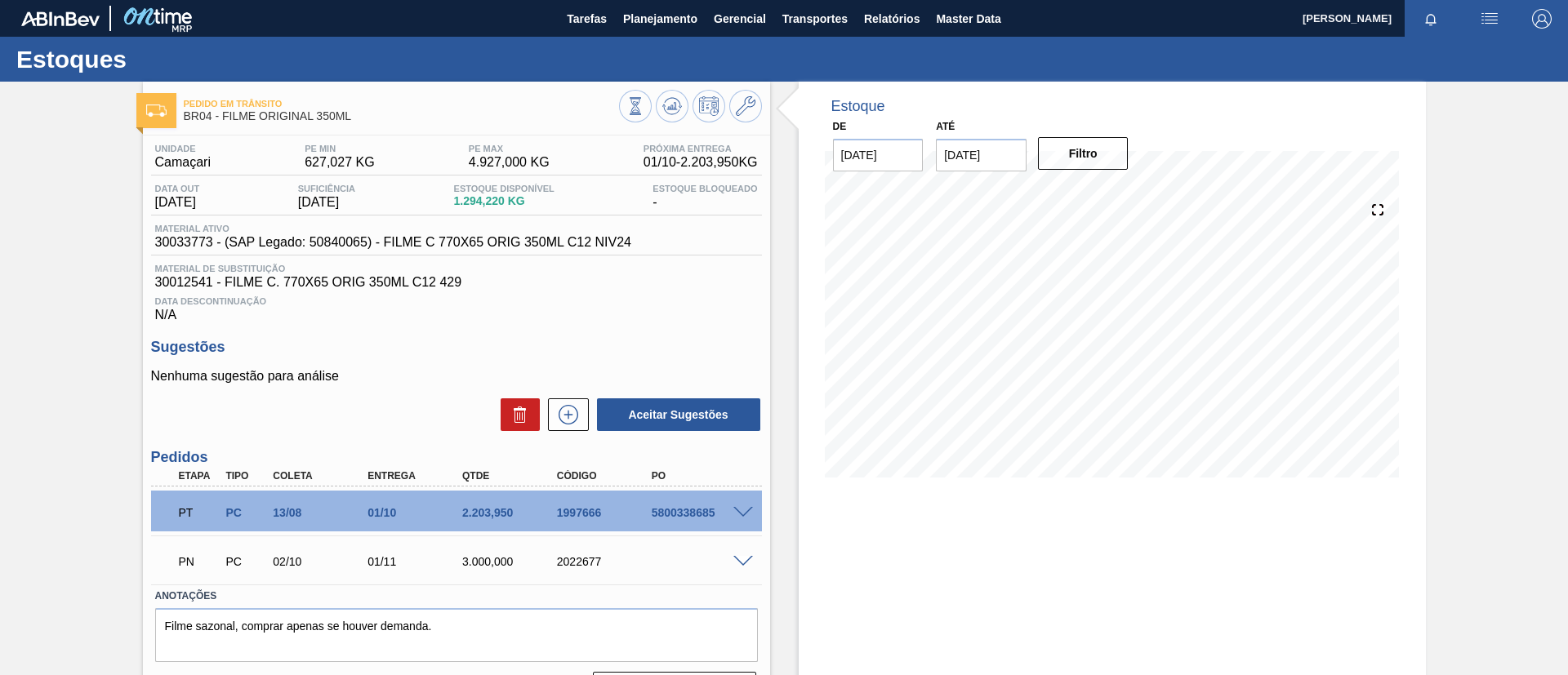
click at [4, 337] on div "Pedido em Trânsito BR04 - FILME ORIGINAL 350ML Unidade Camaçari PE MIN 627,027 …" at bounding box center [784, 400] width 1568 height 636
click at [249, 279] on span "30012541 - FILME C. 770X65 ORIG 350ML C12 429" at bounding box center [457, 282] width 603 height 14
click at [673, 18] on span "Planejamento" at bounding box center [660, 18] width 74 height 19
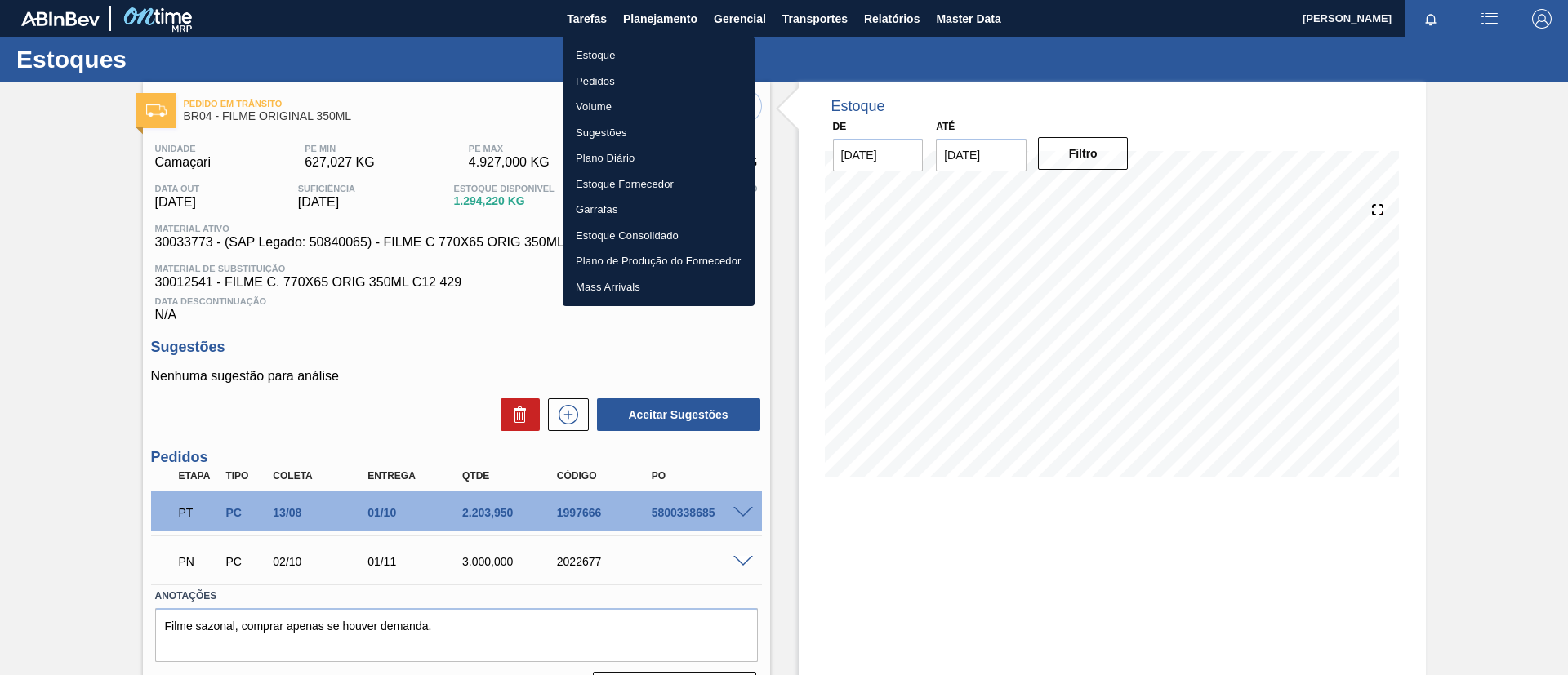
click at [675, 44] on li "Estoque" at bounding box center [658, 55] width 192 height 26
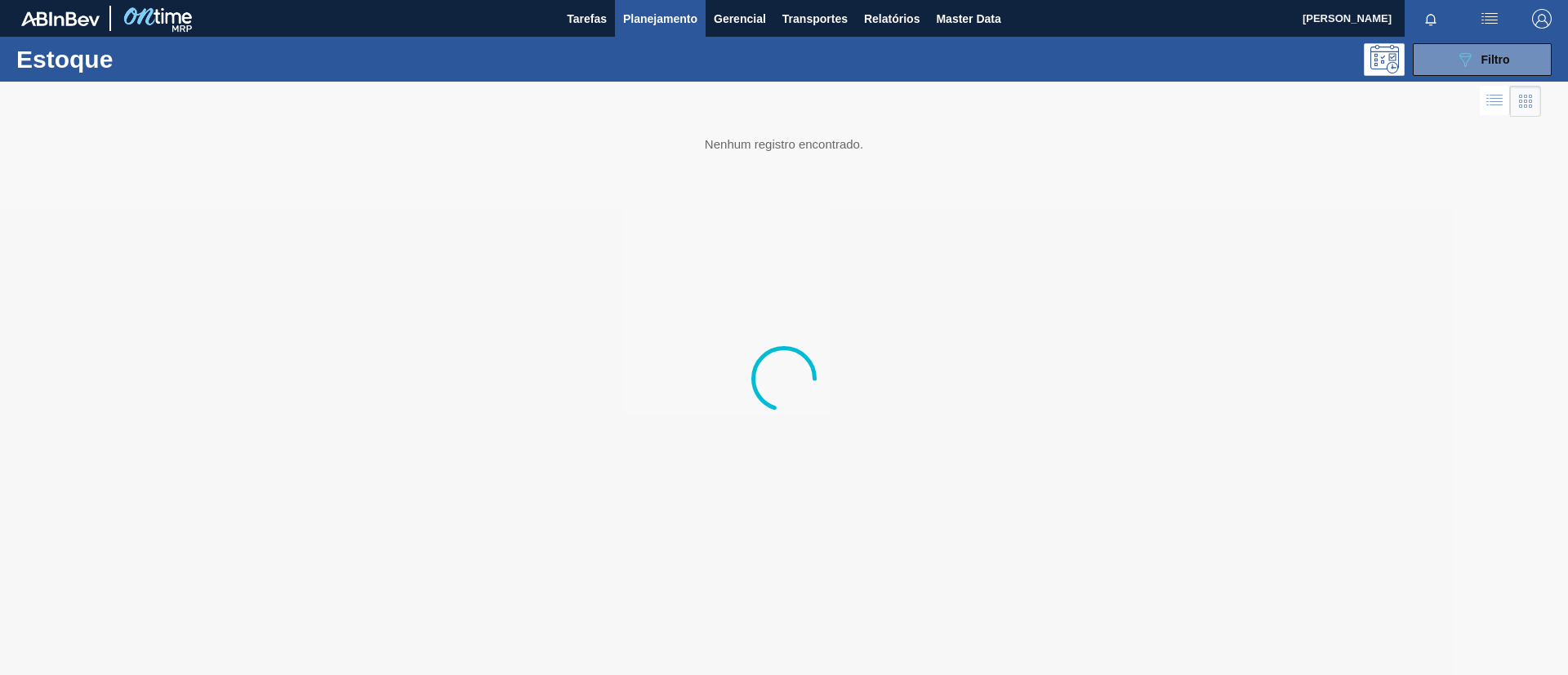
click at [1499, 67] on div "089F7B8B-B2A5-4AFE-B5C0-19BA573D28AC Filtro" at bounding box center [1482, 60] width 55 height 19
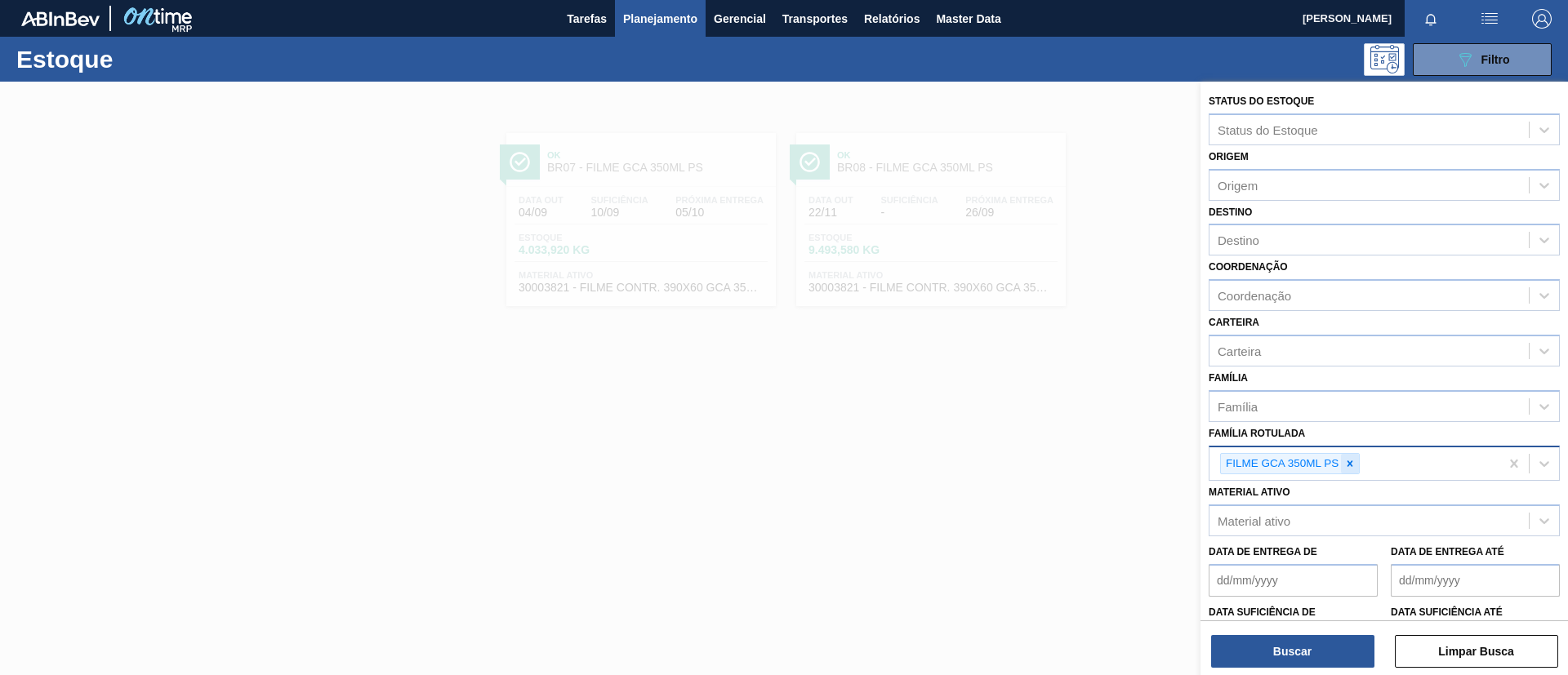
click at [1349, 458] on icon at bounding box center [1350, 464] width 12 height 12
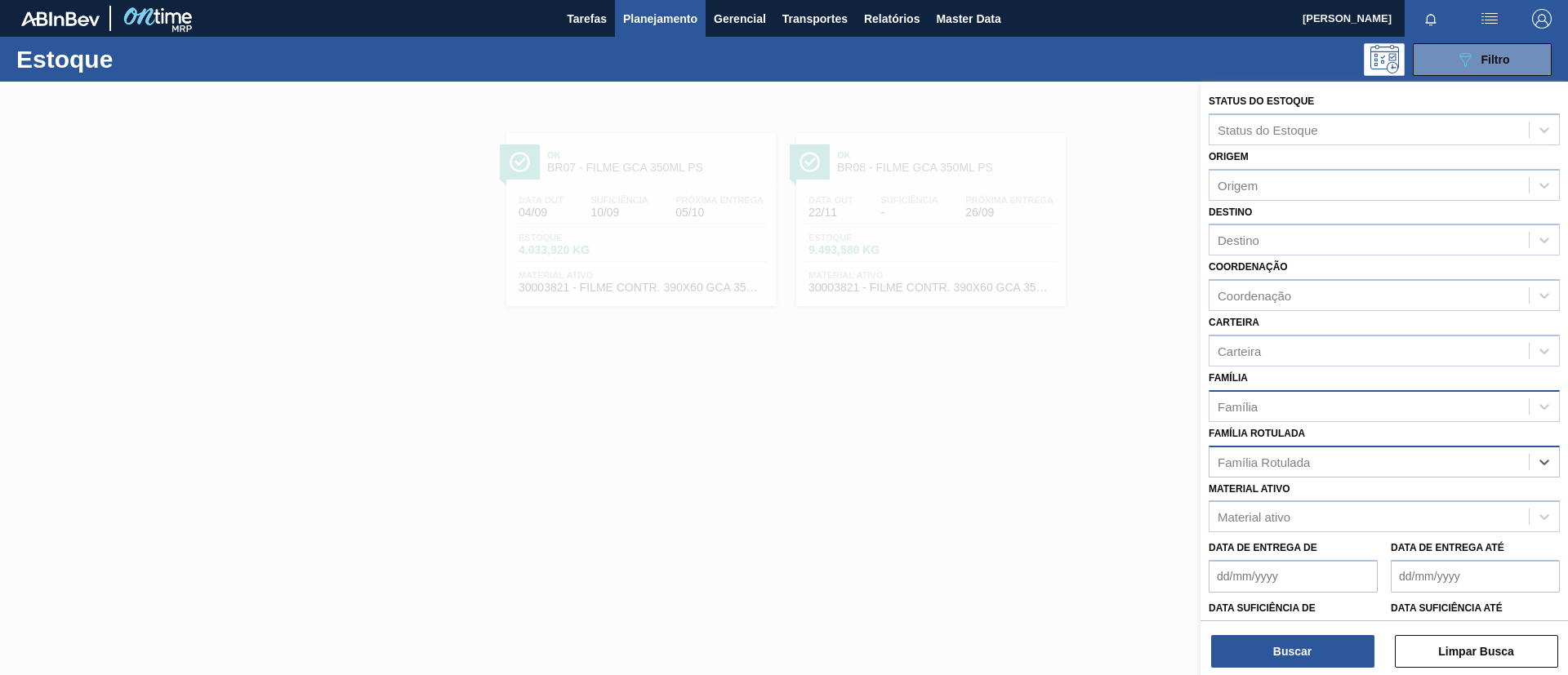
click at [1333, 400] on div "Família" at bounding box center [1369, 406] width 320 height 24
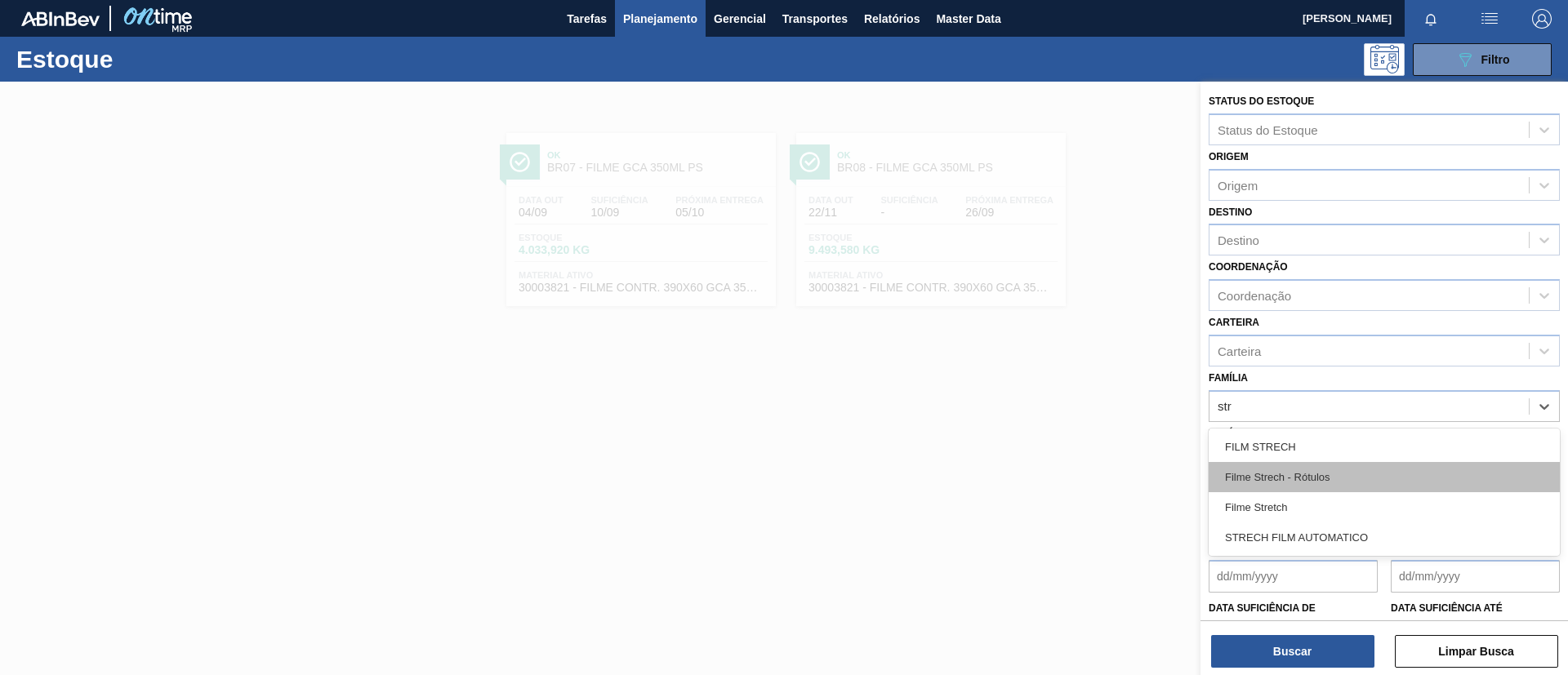
type input "stre"
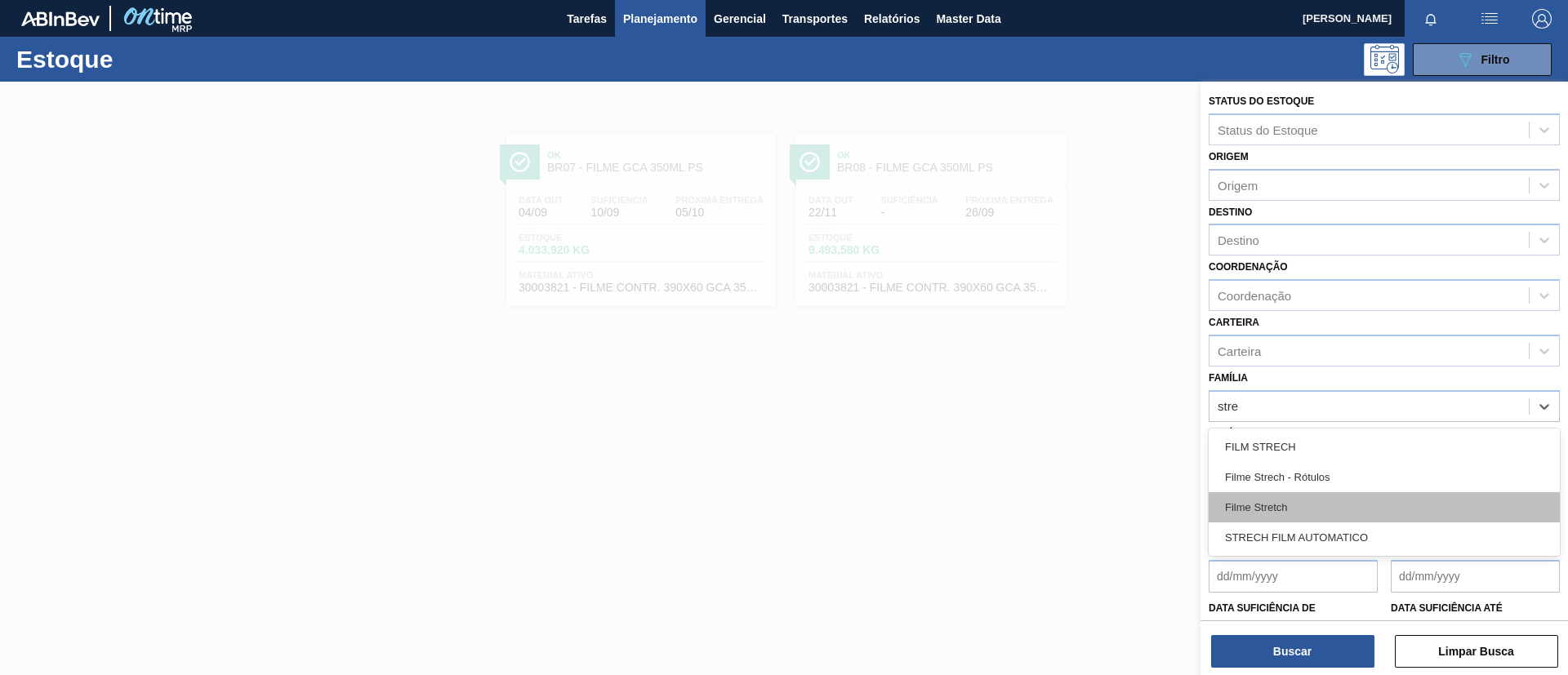
click at [1317, 503] on div "Filme Stretch" at bounding box center [1383, 507] width 351 height 30
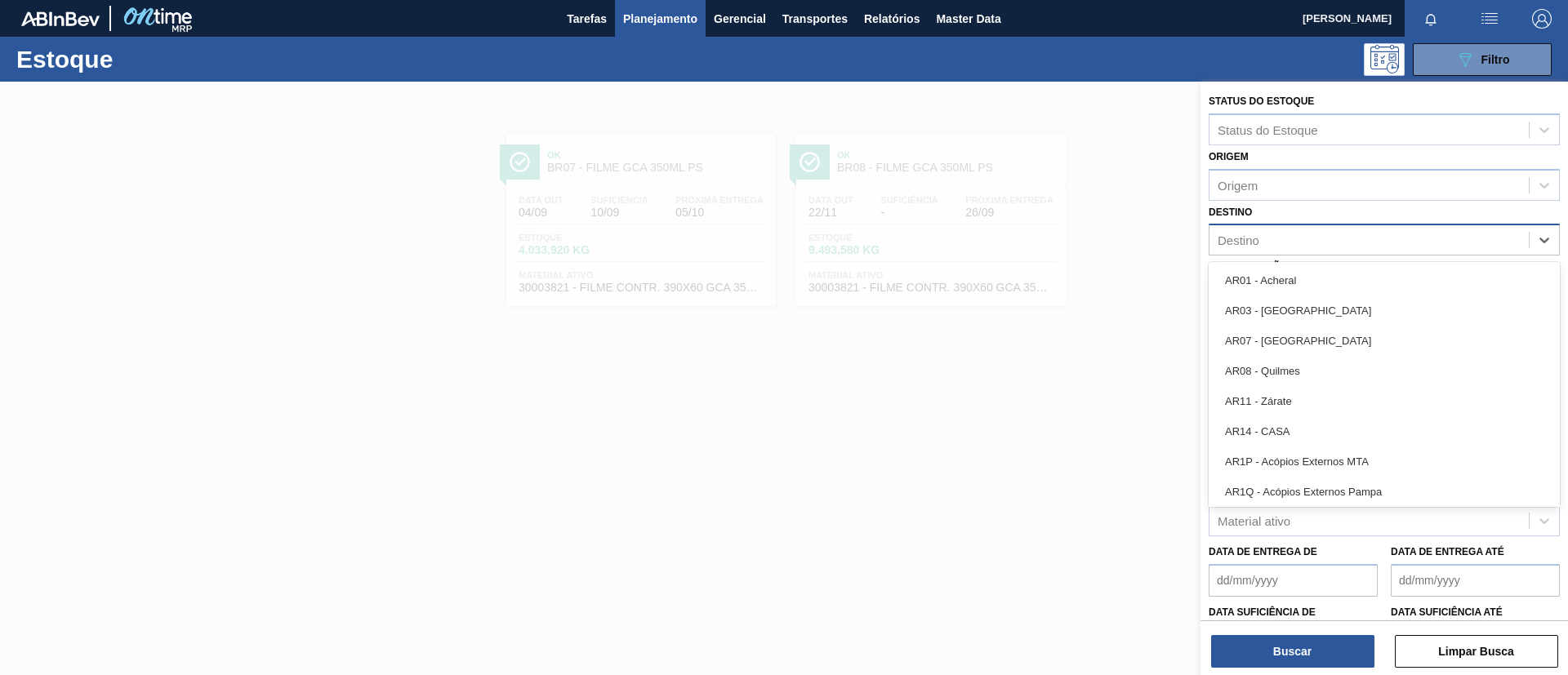
click at [1308, 242] on div "Destino" at bounding box center [1369, 240] width 320 height 24
type input "br02"
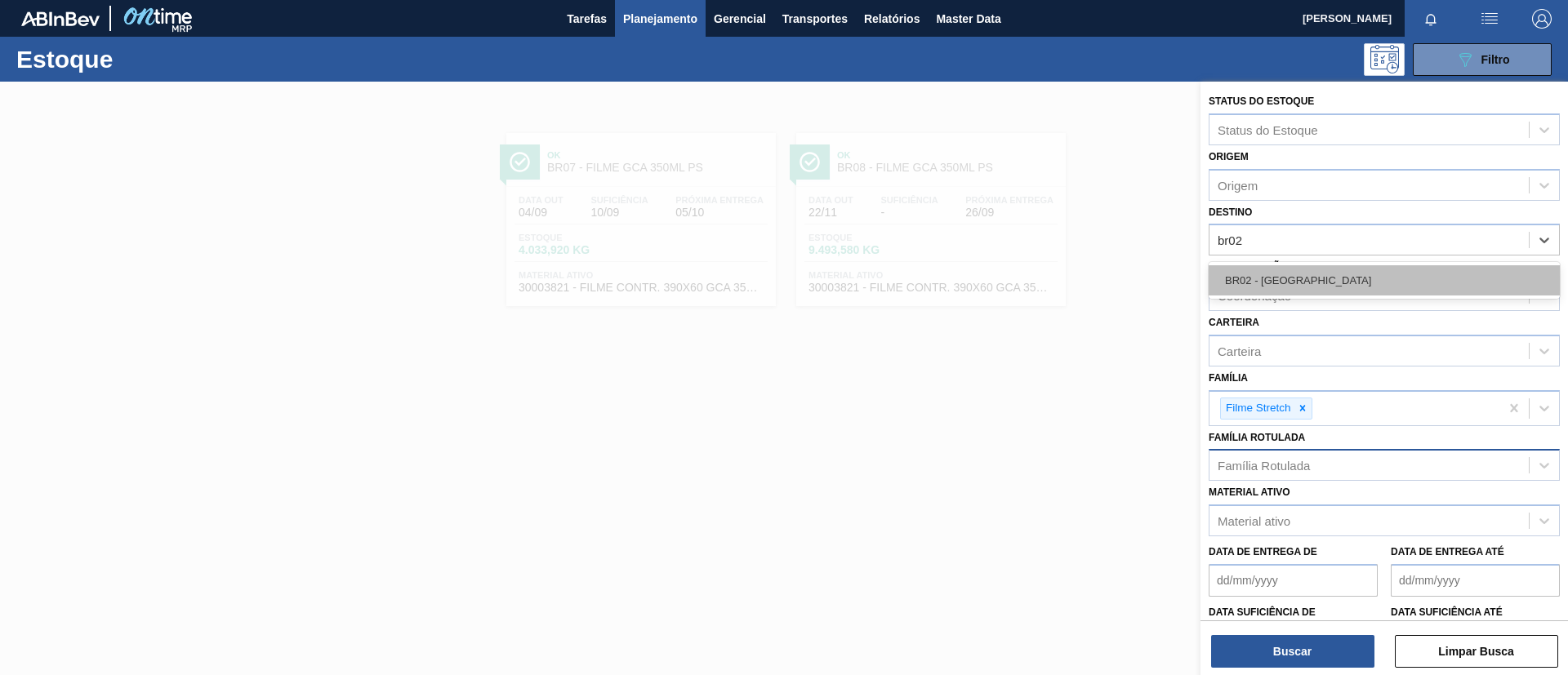
click at [1329, 268] on div "BR02 - Sergipe" at bounding box center [1383, 280] width 351 height 30
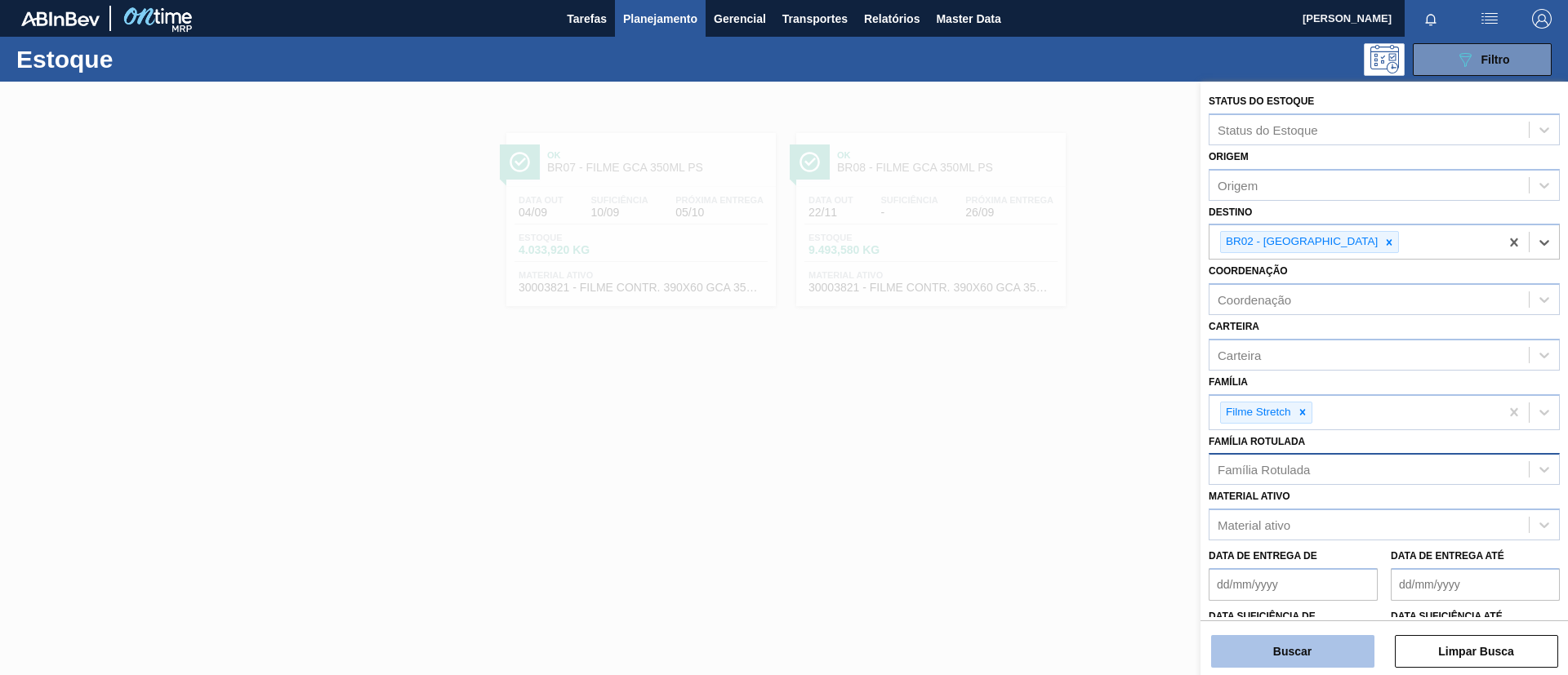
click at [1326, 641] on button "Buscar" at bounding box center [1293, 652] width 163 height 33
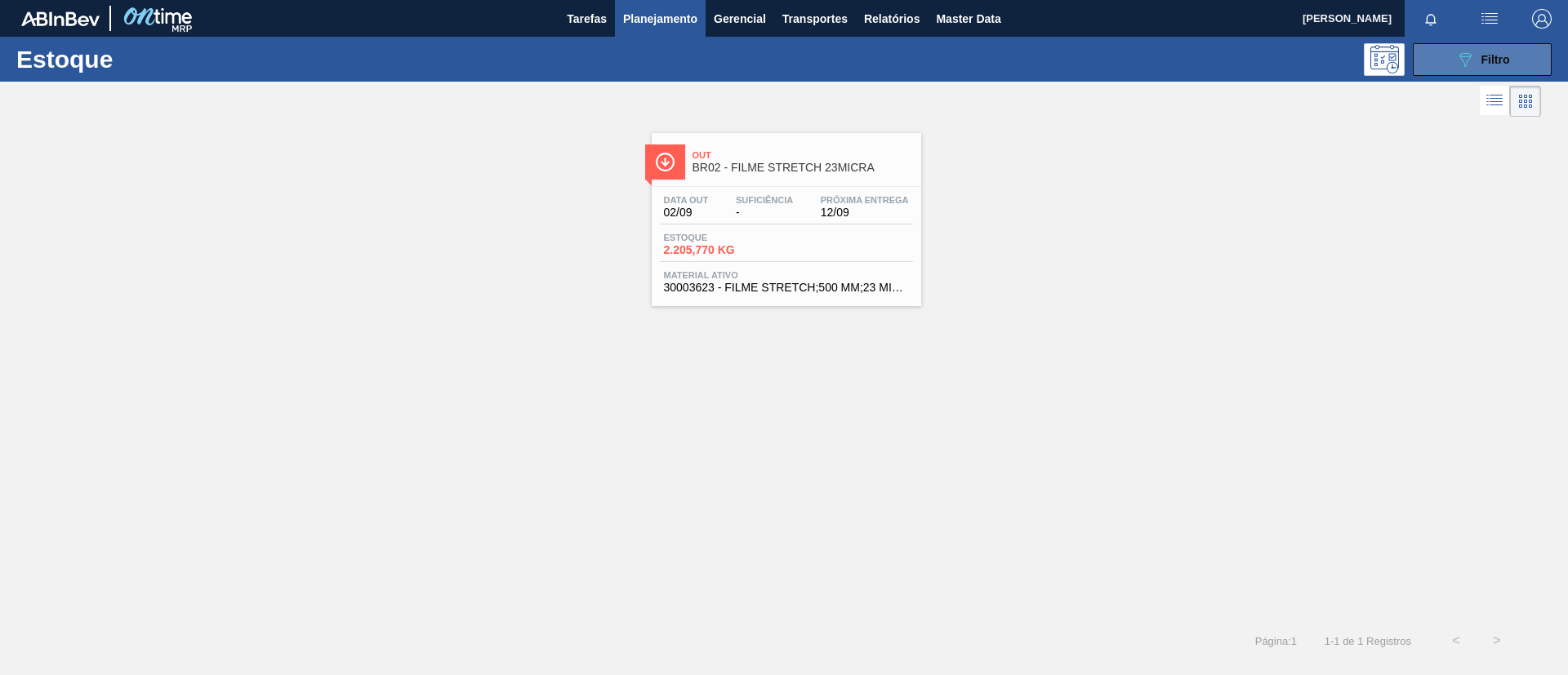
click at [1454, 53] on button "089F7B8B-B2A5-4AFE-B5C0-19BA573D28AC Filtro" at bounding box center [1482, 60] width 139 height 33
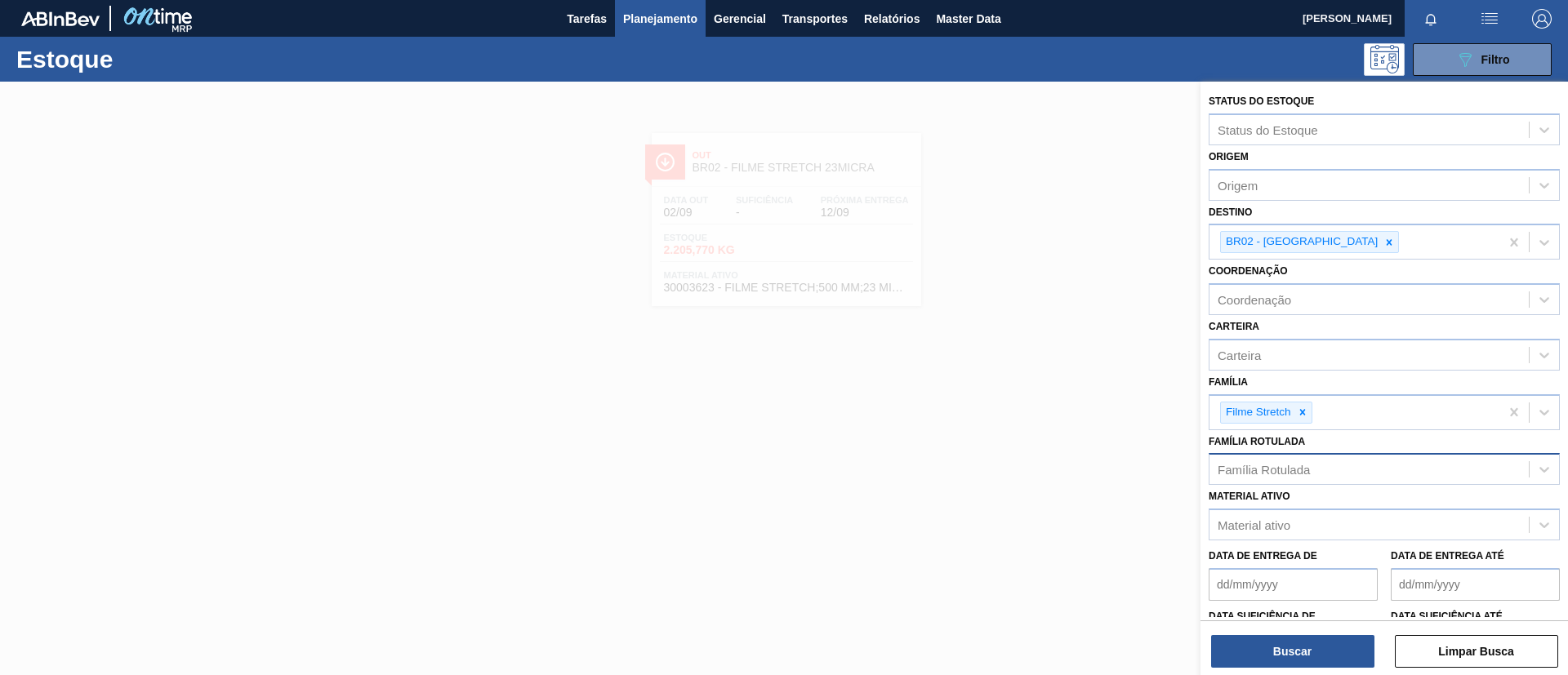
click at [1309, 414] on div at bounding box center [1302, 412] width 18 height 20
click at [1310, 477] on div "Família Rotulada" at bounding box center [1369, 465] width 320 height 24
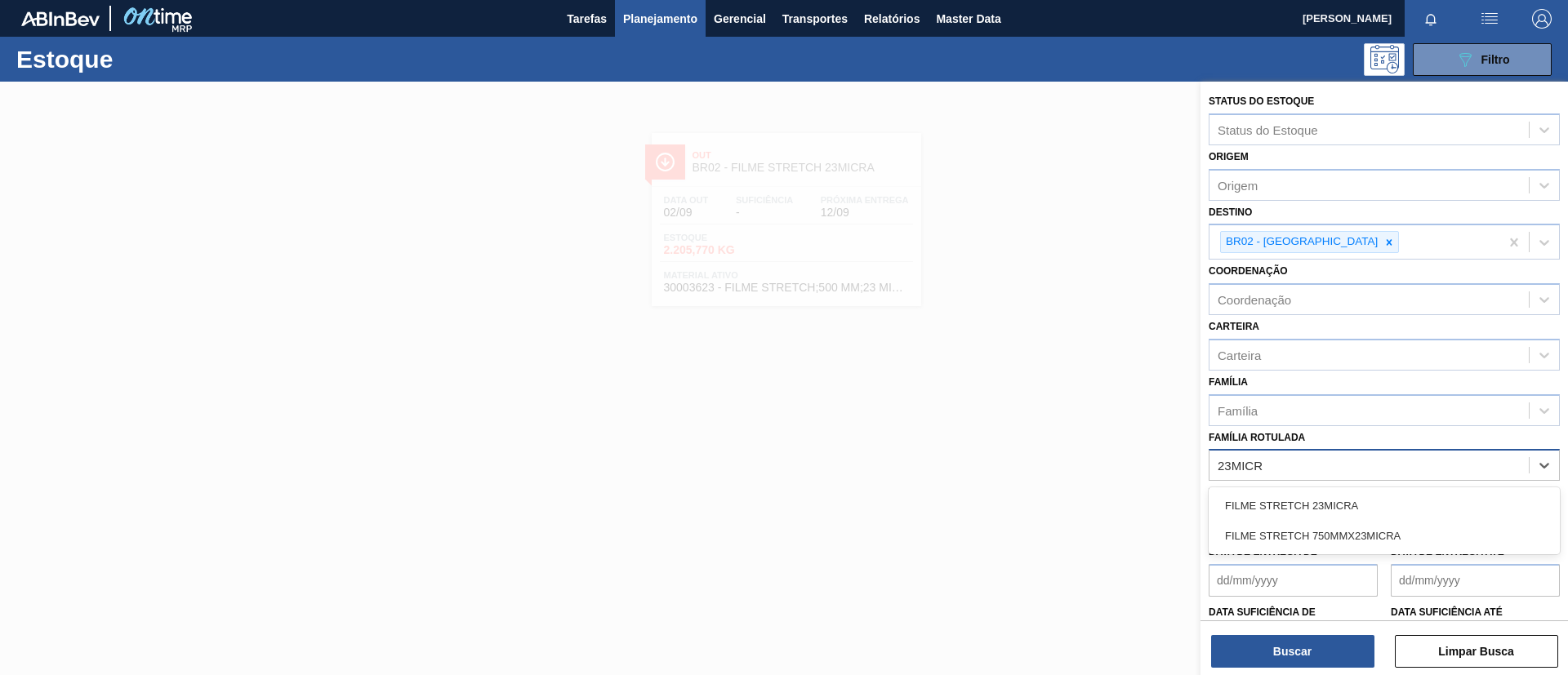
type Rotulada "23MICRA"
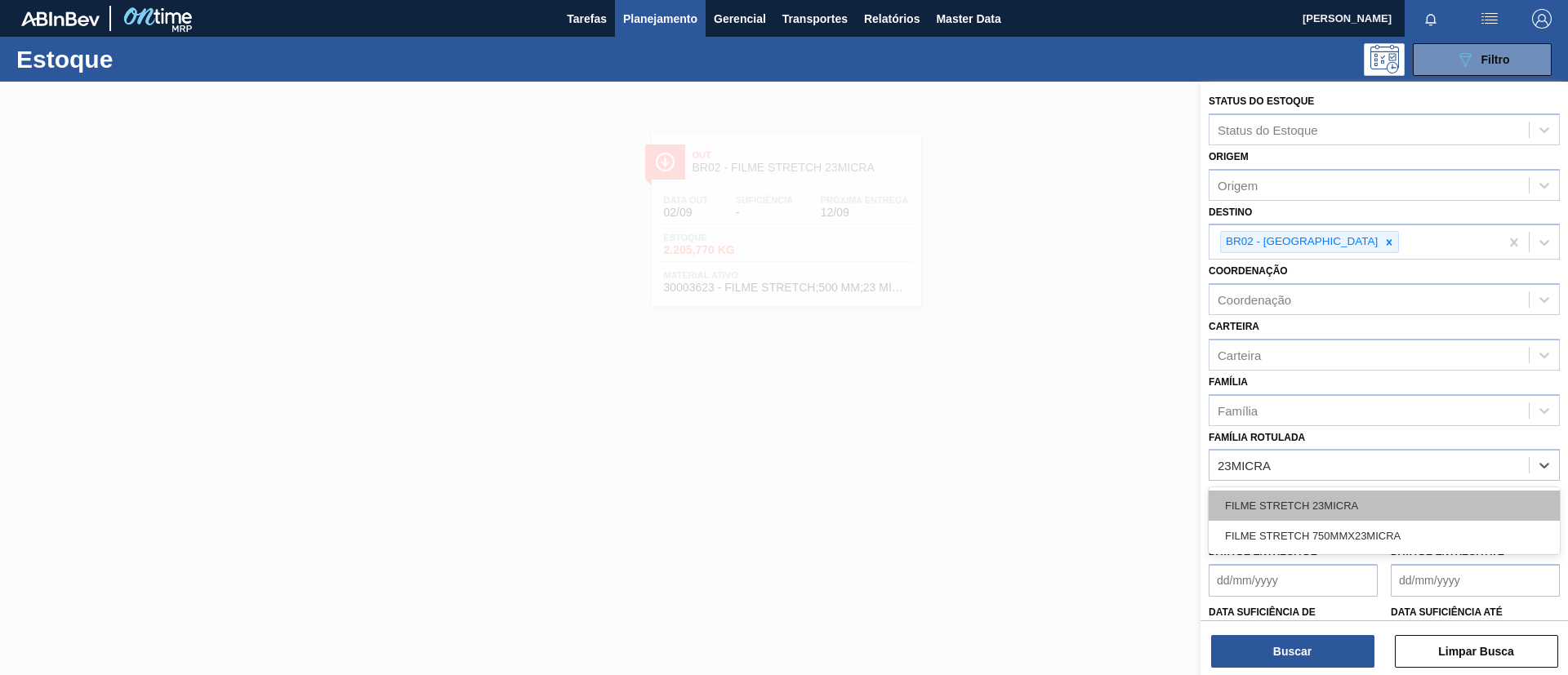
click at [1322, 495] on div "FILME STRETCH 23MICRA" at bounding box center [1383, 505] width 351 height 30
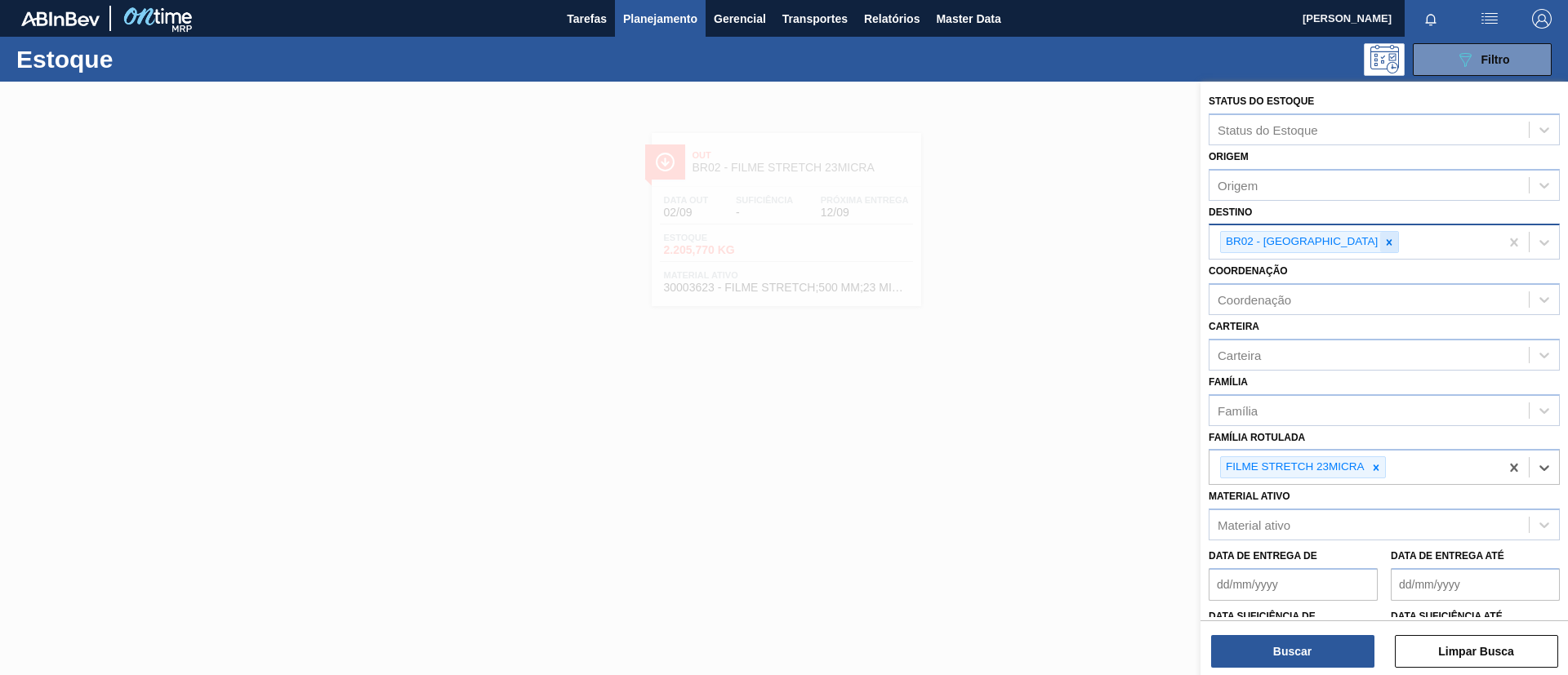
click at [1383, 242] on icon at bounding box center [1389, 242] width 12 height 12
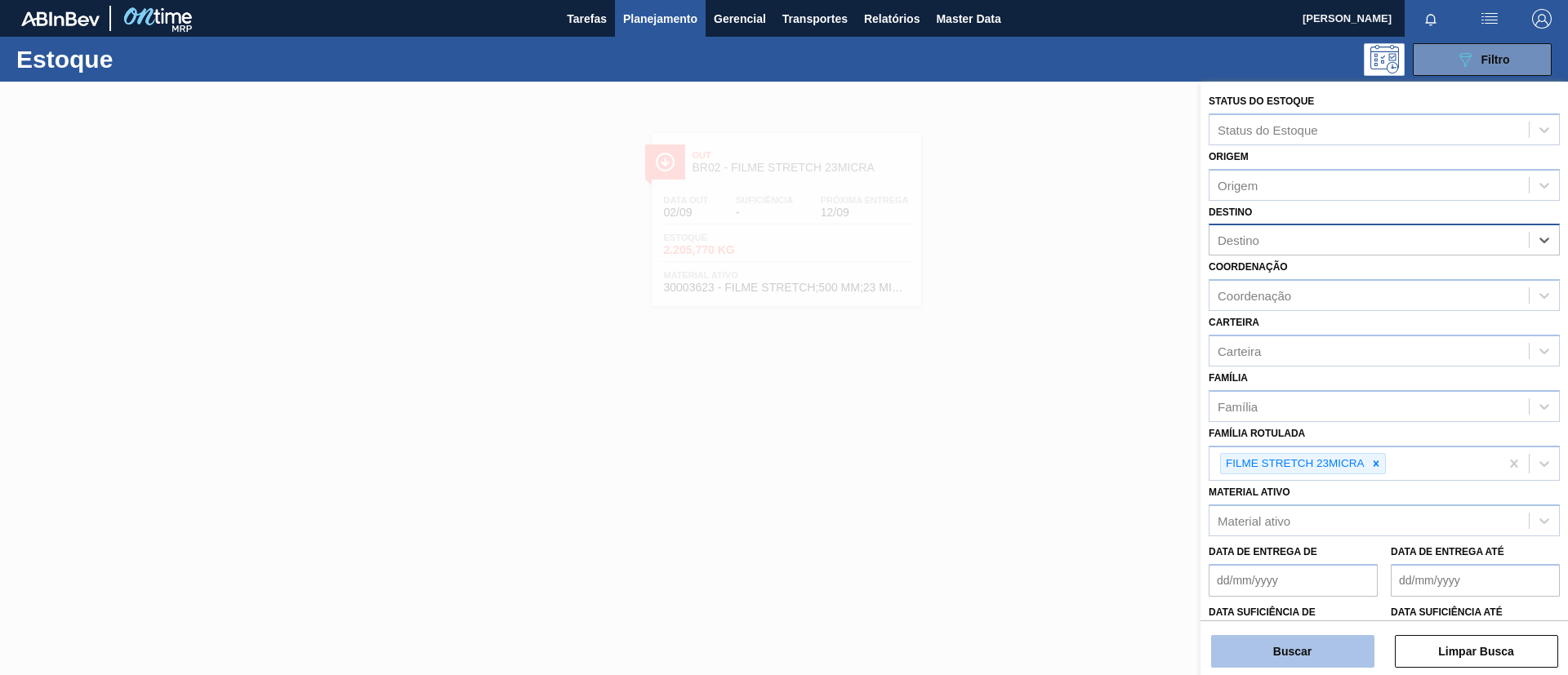
click at [1303, 645] on button "Buscar" at bounding box center [1293, 652] width 163 height 33
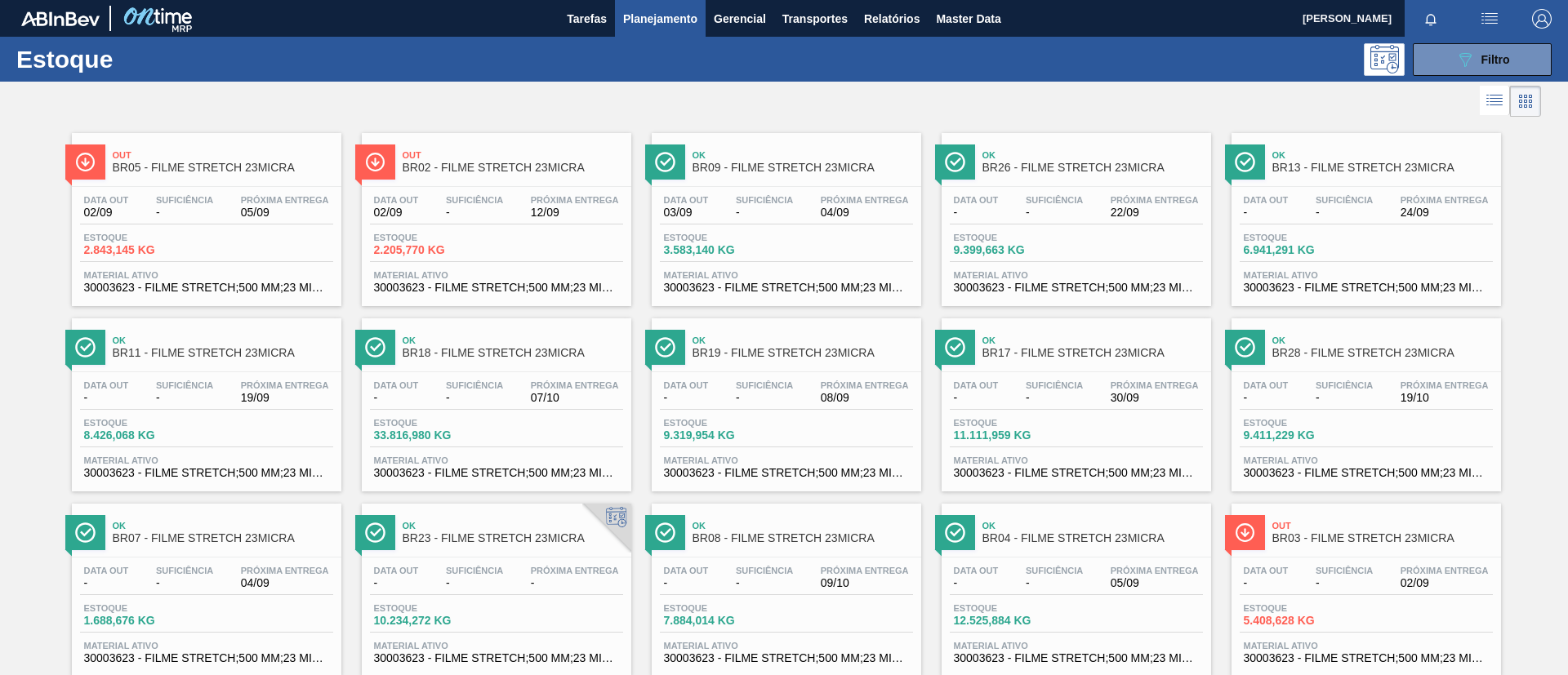
scroll to position [123, 0]
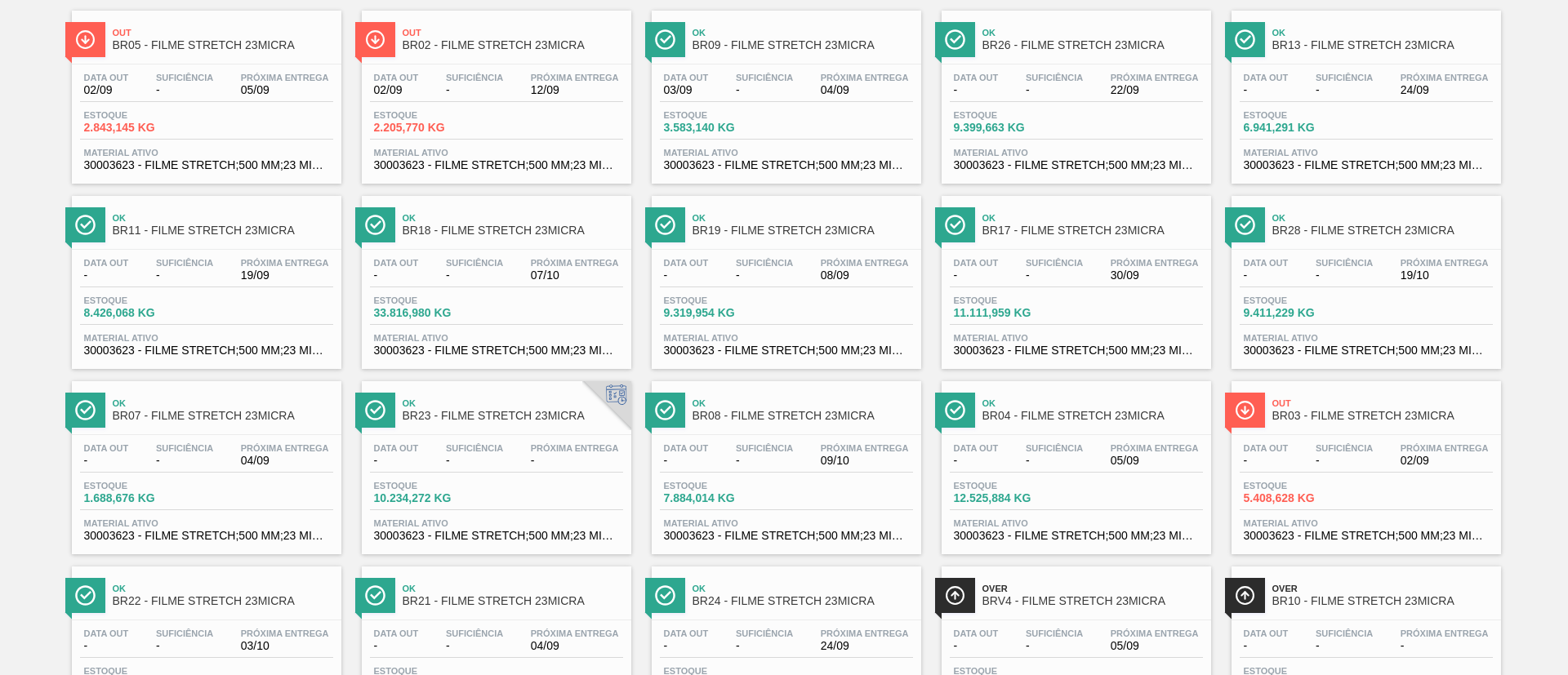
click at [1085, 382] on div "Ok BR04 - FILME STRETCH 23MICRA" at bounding box center [1076, 404] width 270 height 44
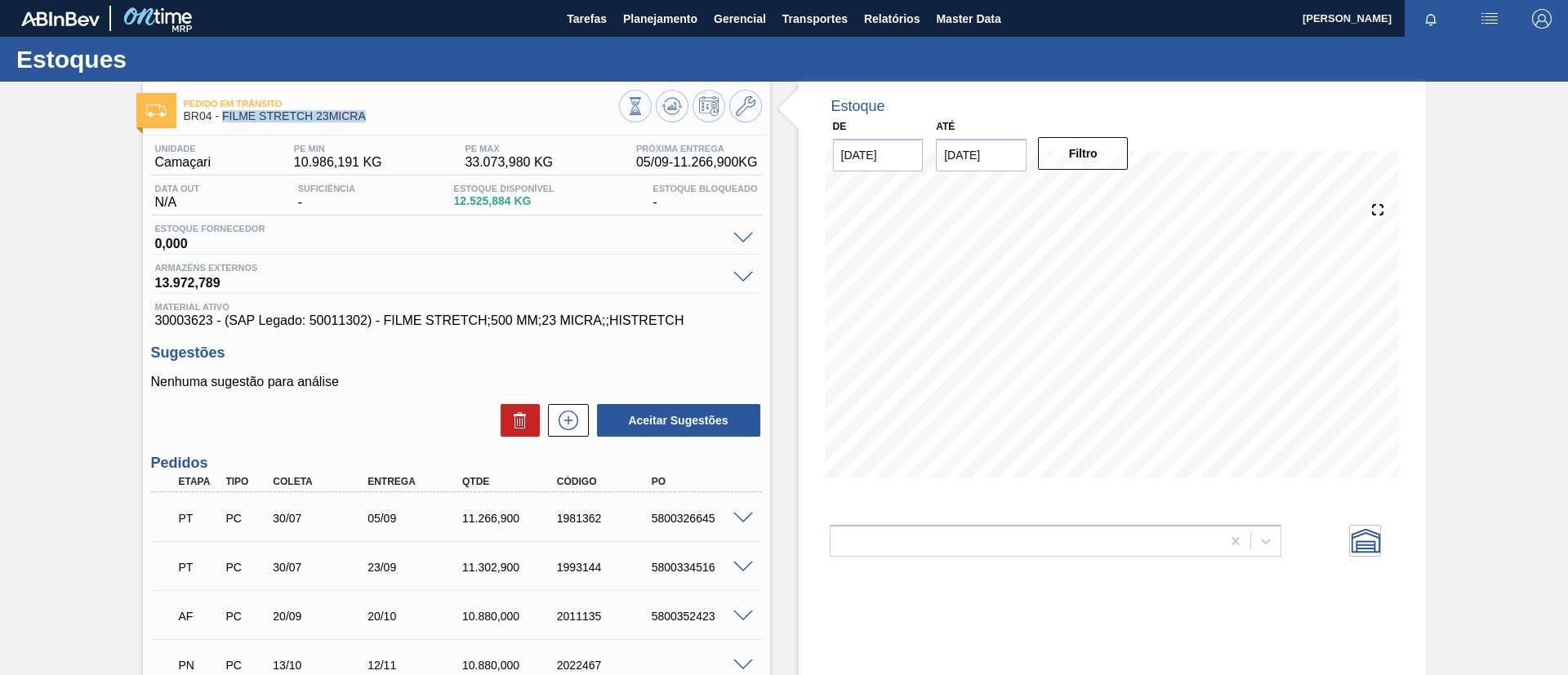
drag, startPoint x: 325, startPoint y: 124, endPoint x: 224, endPoint y: 128, distance: 101.1
click at [224, 128] on div "Pedido em Trânsito BR04 - FILME STRETCH 23MICRA" at bounding box center [401, 111] width 436 height 37
copy span "FILME STRETCH 23MICRA"
click at [0, 272] on div "Pedido em Trânsito BR04 - FILME STRETCH 23MICRA Unidade Camaçari PE MIN 10.986,…" at bounding box center [784, 452] width 1568 height 741
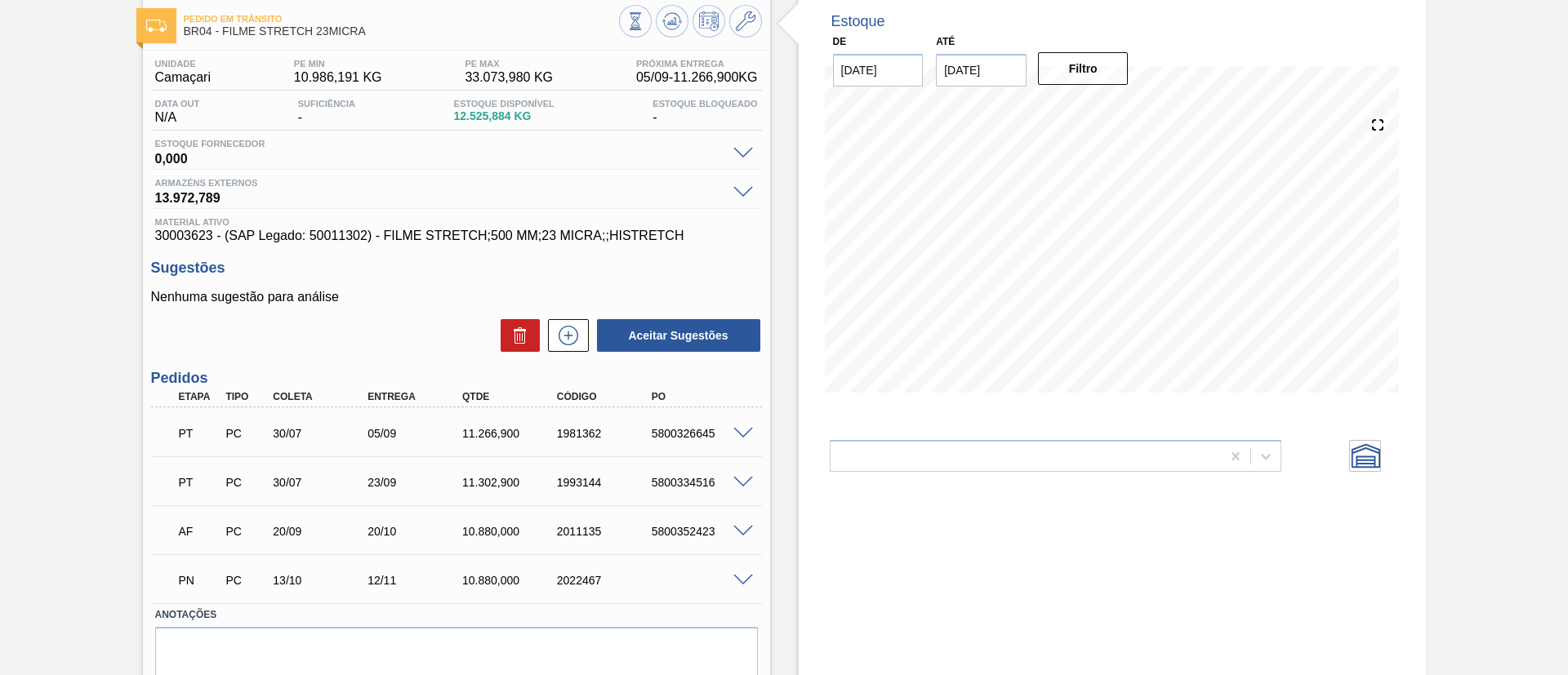
scroll to position [123, 0]
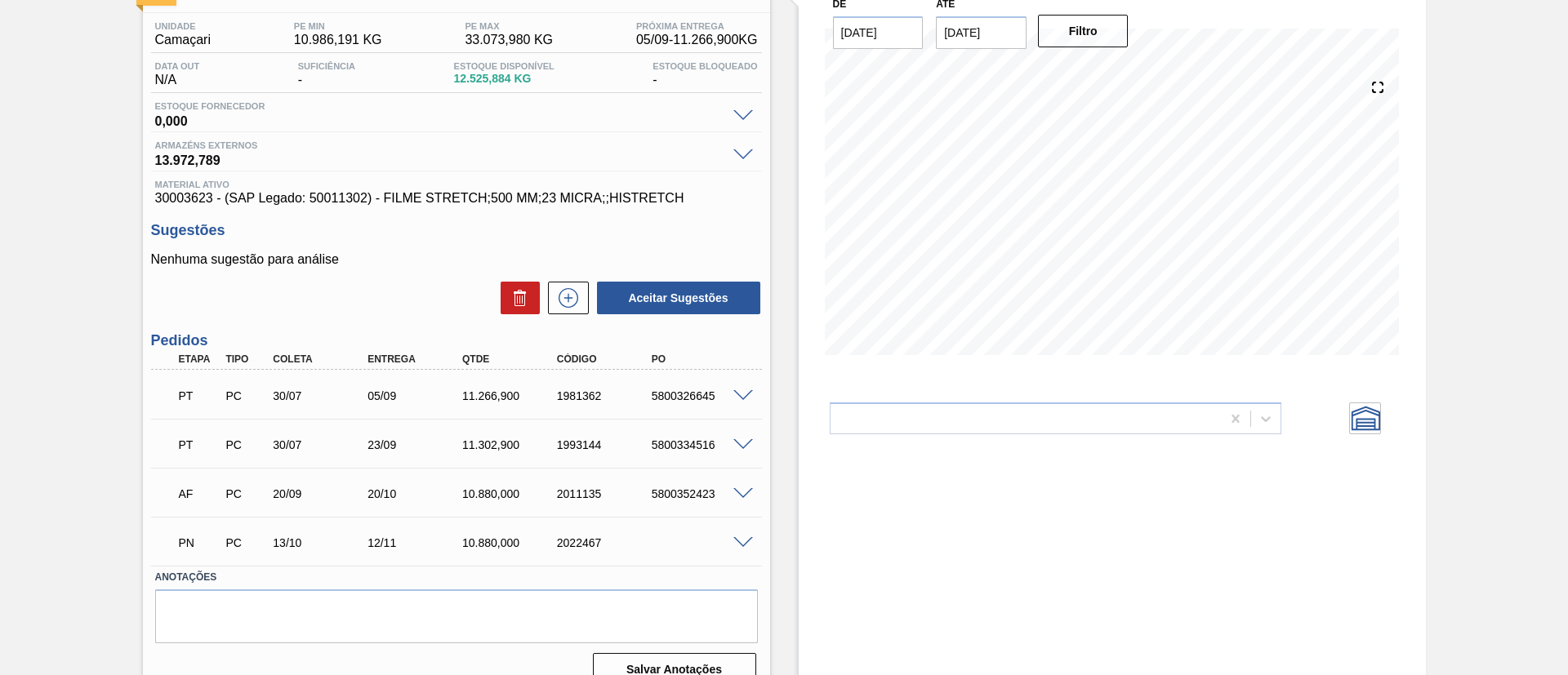
click at [19, 361] on div "Pedido em Trânsito BR04 - FILME STRETCH 23MICRA Unidade Camaçari PE MIN 10.986,…" at bounding box center [784, 329] width 1568 height 741
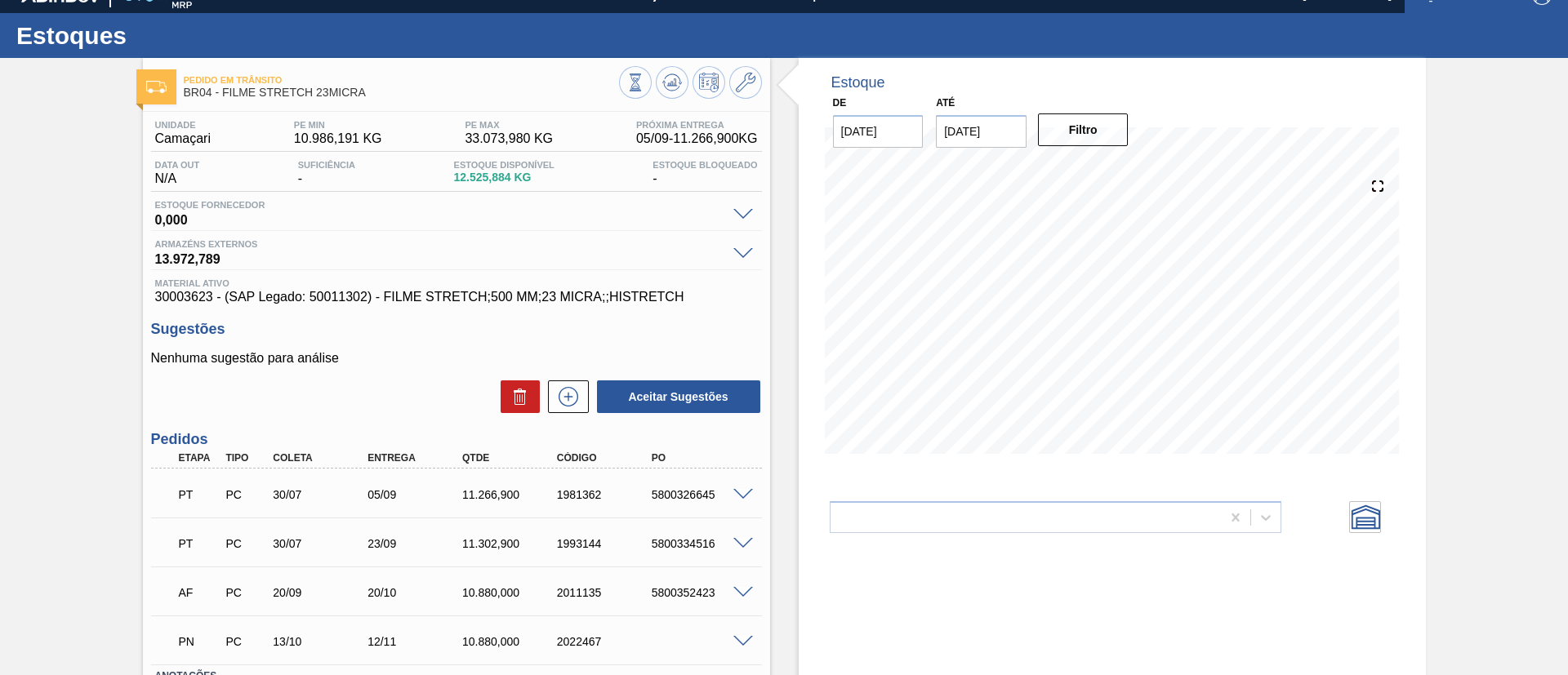
scroll to position [0, 0]
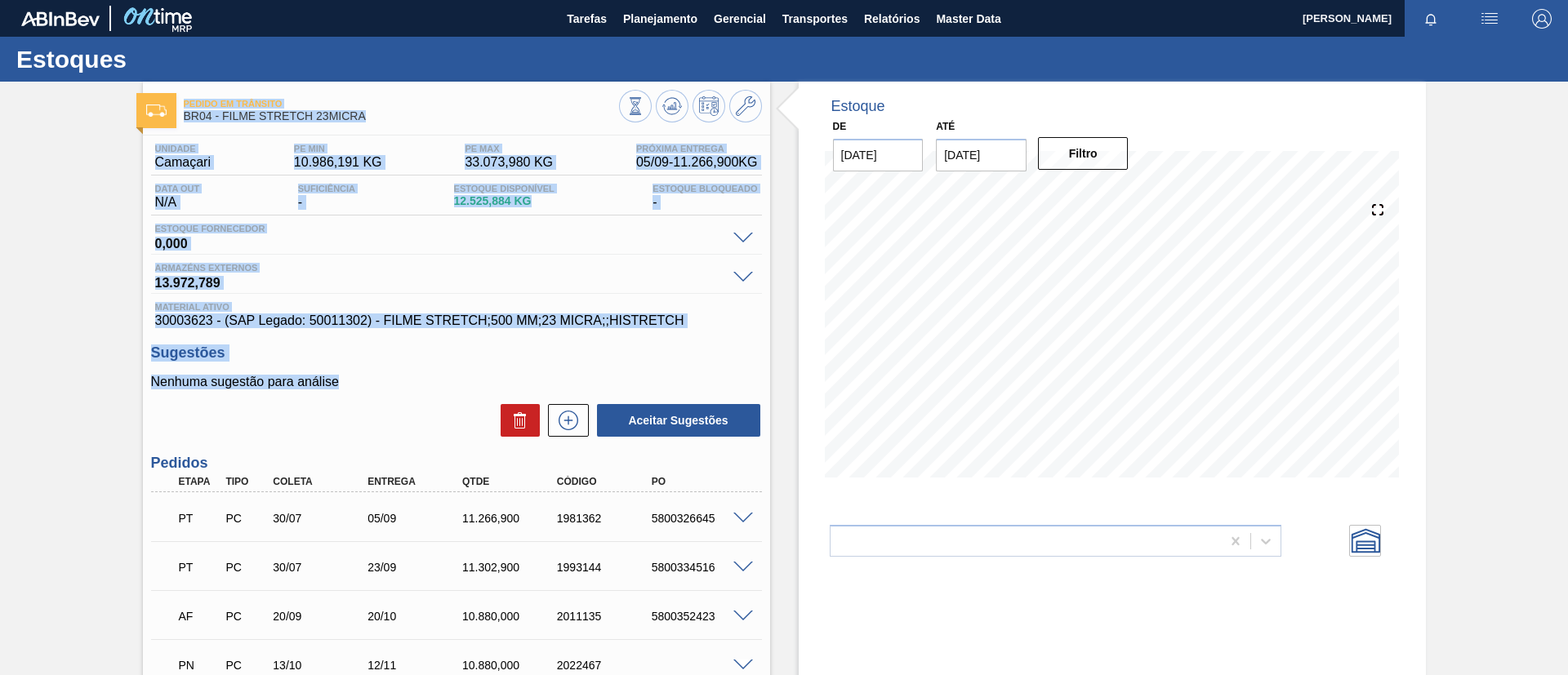
drag, startPoint x: 356, startPoint y: 382, endPoint x: 88, endPoint y: 98, distance: 390.5
click at [88, 98] on div "Pedido em Trânsito BR04 - FILME STRETCH 23MICRA Unidade Camaçari PE MIN 10.986,…" at bounding box center [784, 452] width 1568 height 741
click at [106, 142] on div "Pedido em Trânsito BR04 - FILME STRETCH 23MICRA Unidade Camaçari PE MIN 10.986,…" at bounding box center [784, 452] width 1568 height 741
drag, startPoint x: 354, startPoint y: 371, endPoint x: 161, endPoint y: 99, distance: 333.5
click at [161, 99] on div "Pedido em Trânsito BR04 - FILME STRETCH 23MICRA Unidade Camaçari PE MIN 10.986,…" at bounding box center [456, 452] width 627 height 741
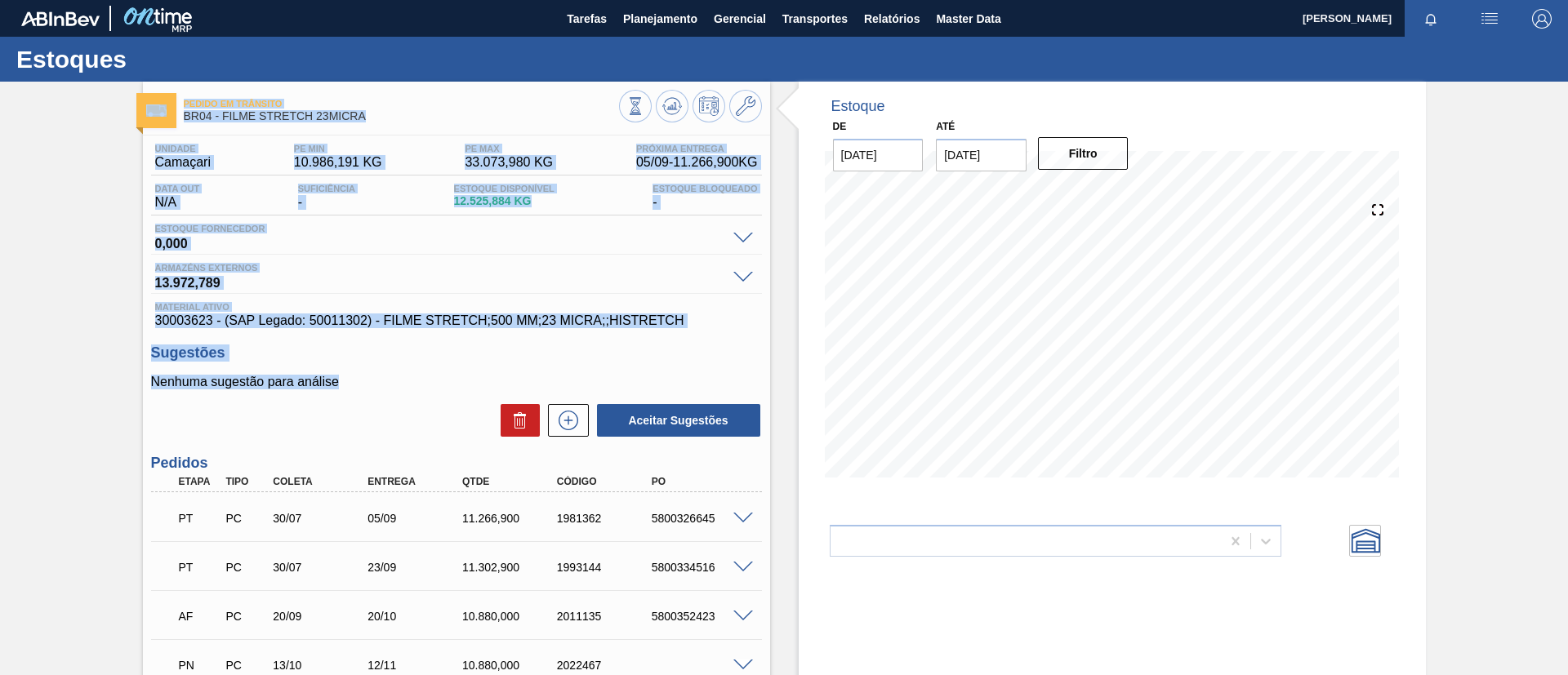
click at [0, 178] on div "Pedido em Trânsito BR04 - FILME STRETCH 23MICRA Unidade Camaçari PE MIN 10.986,…" at bounding box center [784, 452] width 1568 height 741
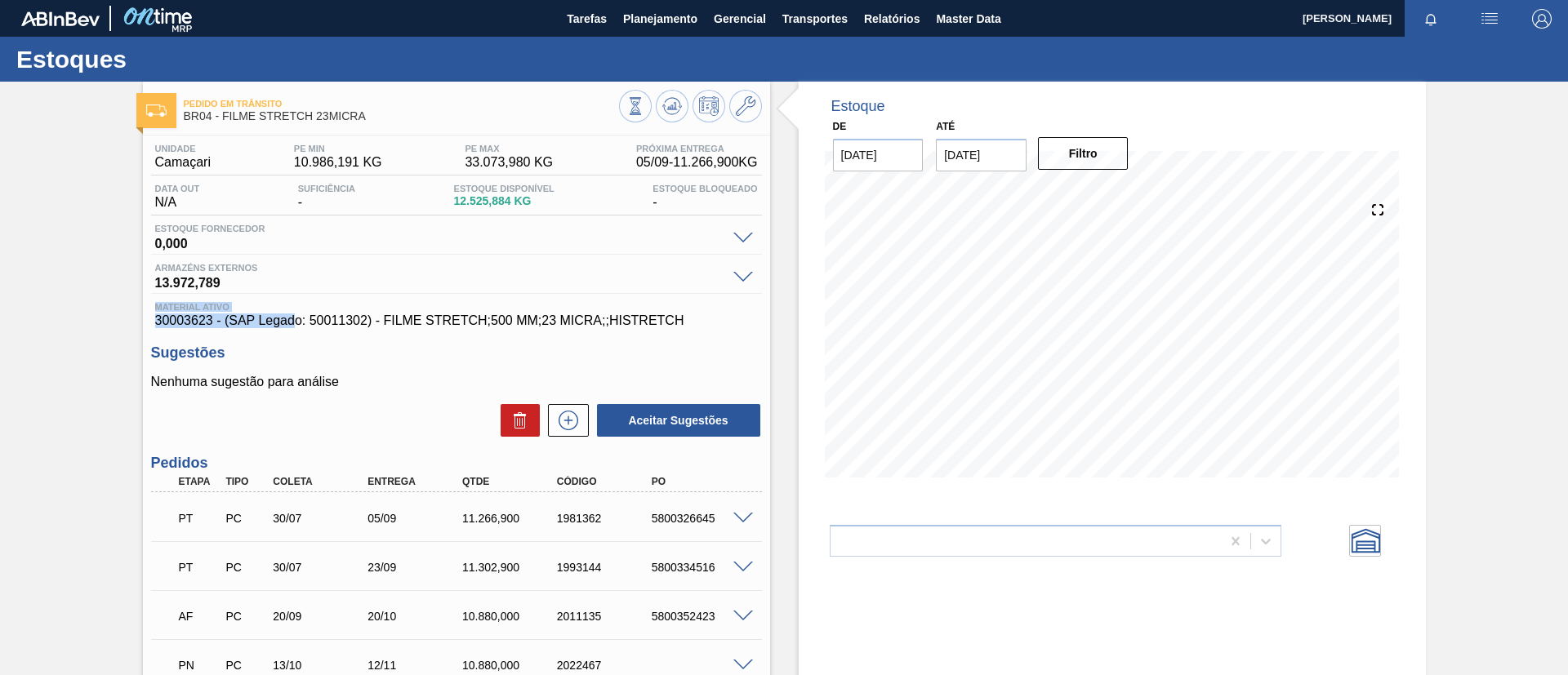
click at [256, 288] on div "Unidade Camaçari PE MIN 10.986,191 KG PE MAX 33.073,980 KG Próxima Entrega 05/0…" at bounding box center [456, 236] width 611 height 184
click at [364, 398] on div "Nenhuma sugestão para análise Aceitar Sugestões" at bounding box center [456, 407] width 611 height 64
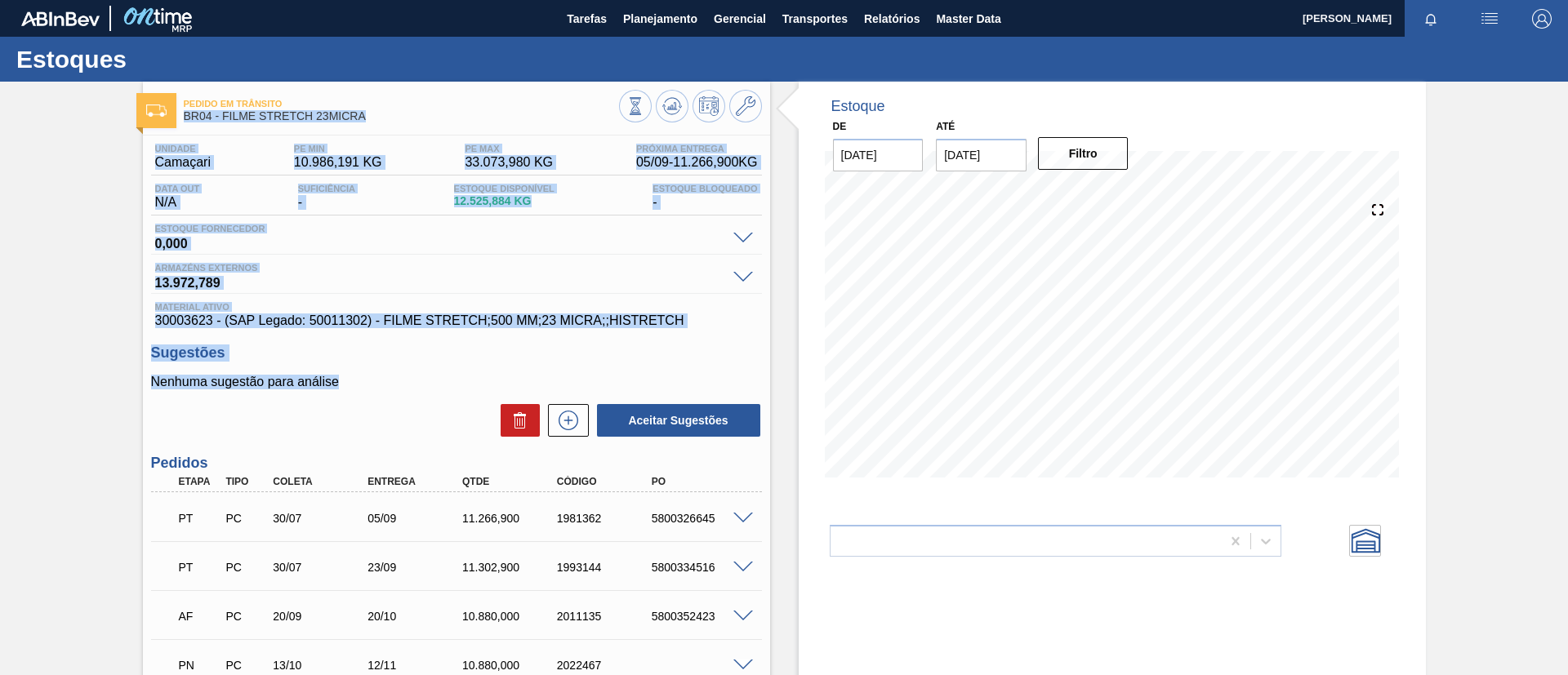
drag, startPoint x: 138, startPoint y: 298, endPoint x: 45, endPoint y: 116, distance: 204.4
click at [45, 116] on div "Pedido em Trânsito BR04 - FILME STRETCH 23MICRA Unidade Camaçari PE MIN 10.986,…" at bounding box center [784, 452] width 1568 height 741
click at [66, 147] on div "Pedido em Trânsito BR04 - FILME STRETCH 23MICRA Unidade Camaçari PE MIN 10.986,…" at bounding box center [784, 452] width 1568 height 741
click at [113, 209] on div "Pedido em Trânsito BR04 - FILME STRETCH 23MICRA Unidade Camaçari PE MIN 10.986,…" at bounding box center [784, 452] width 1568 height 741
drag, startPoint x: 370, startPoint y: 396, endPoint x: 72, endPoint y: 96, distance: 422.9
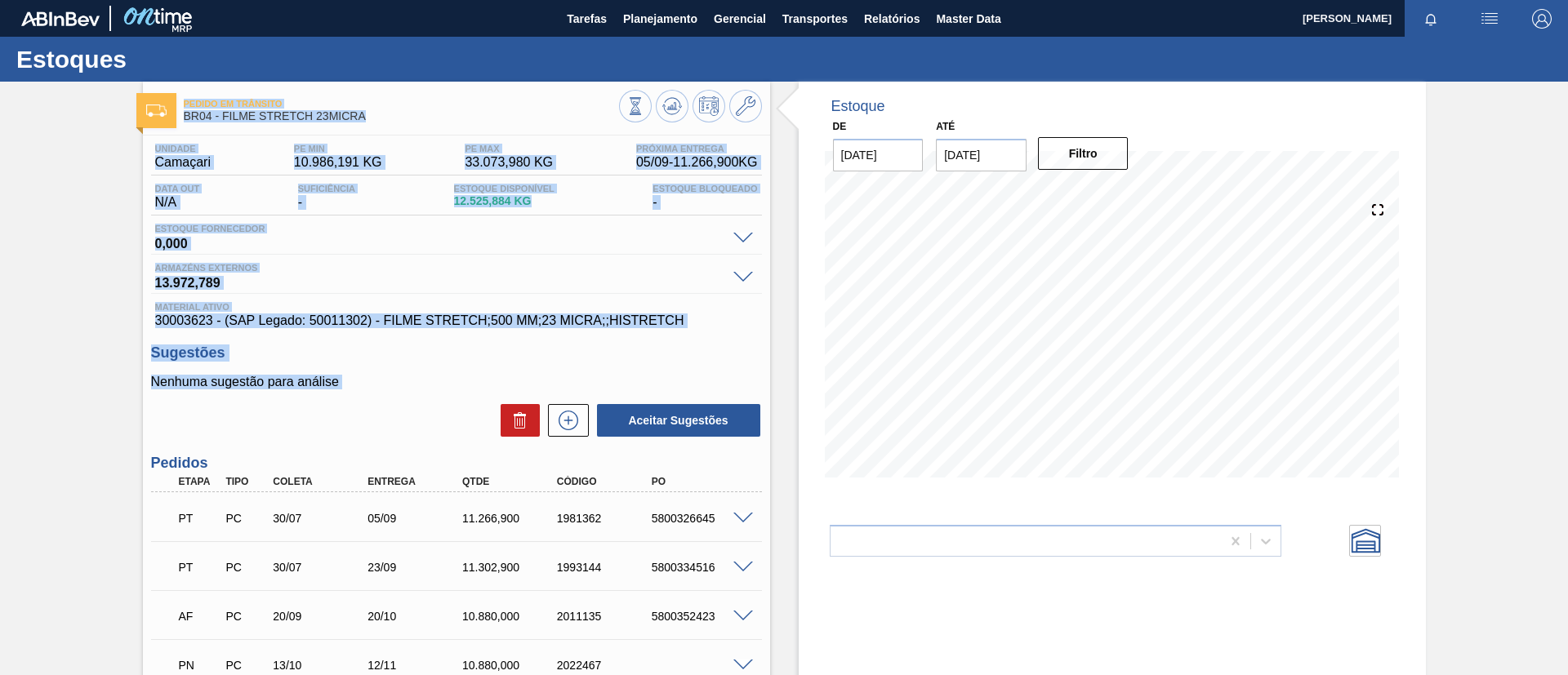
click at [72, 96] on div "Pedido em Trânsito BR04 - FILME STRETCH 23MICRA Unidade Camaçari PE MIN 10.986,…" at bounding box center [784, 452] width 1568 height 741
drag, startPoint x: 66, startPoint y: 262, endPoint x: 613, endPoint y: 506, distance: 599.0
click at [67, 263] on div "Pedido em Trânsito BR04 - FILME STRETCH 23MICRA Unidade Camaçari PE MIN 10.986,…" at bounding box center [784, 452] width 1568 height 741
click at [343, 355] on h3 "Sugestões" at bounding box center [456, 353] width 611 height 17
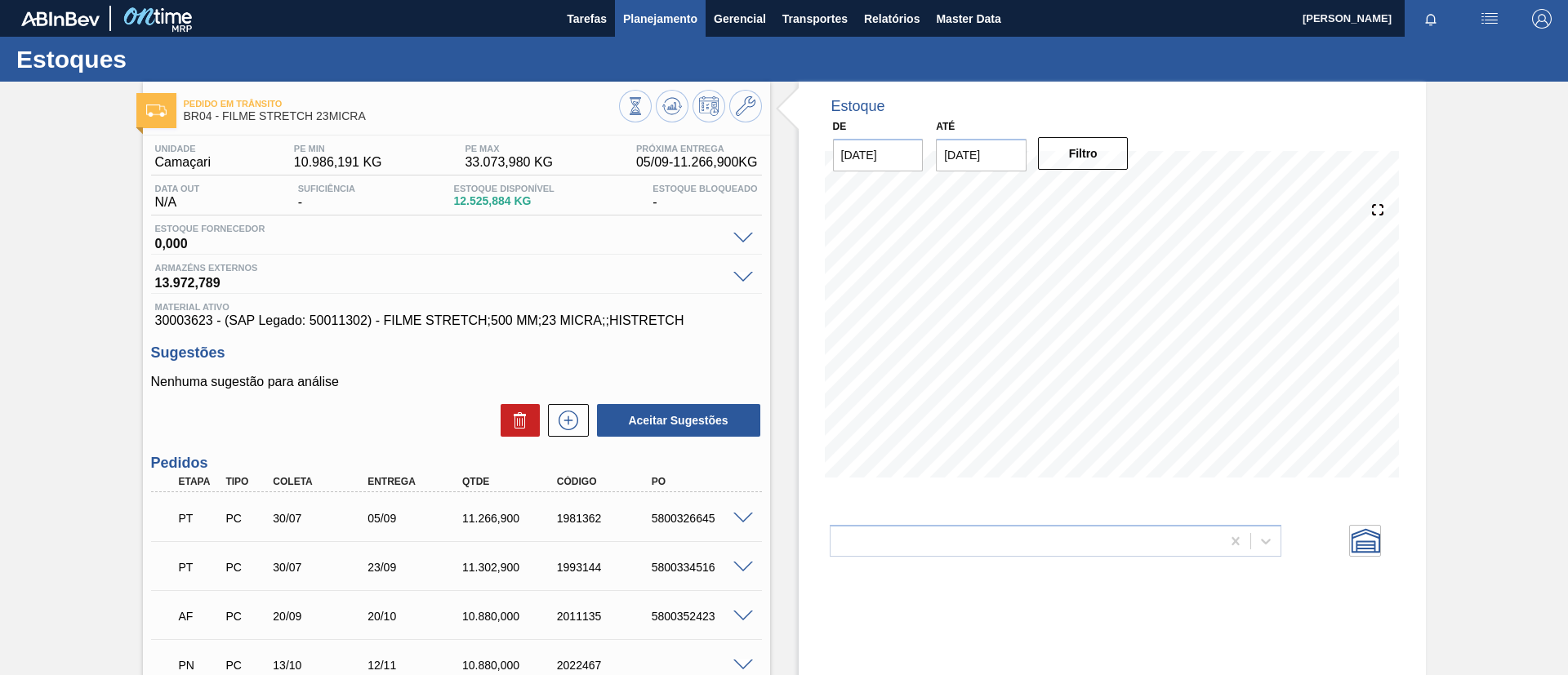
click at [677, 16] on span "Planejamento" at bounding box center [660, 18] width 74 height 19
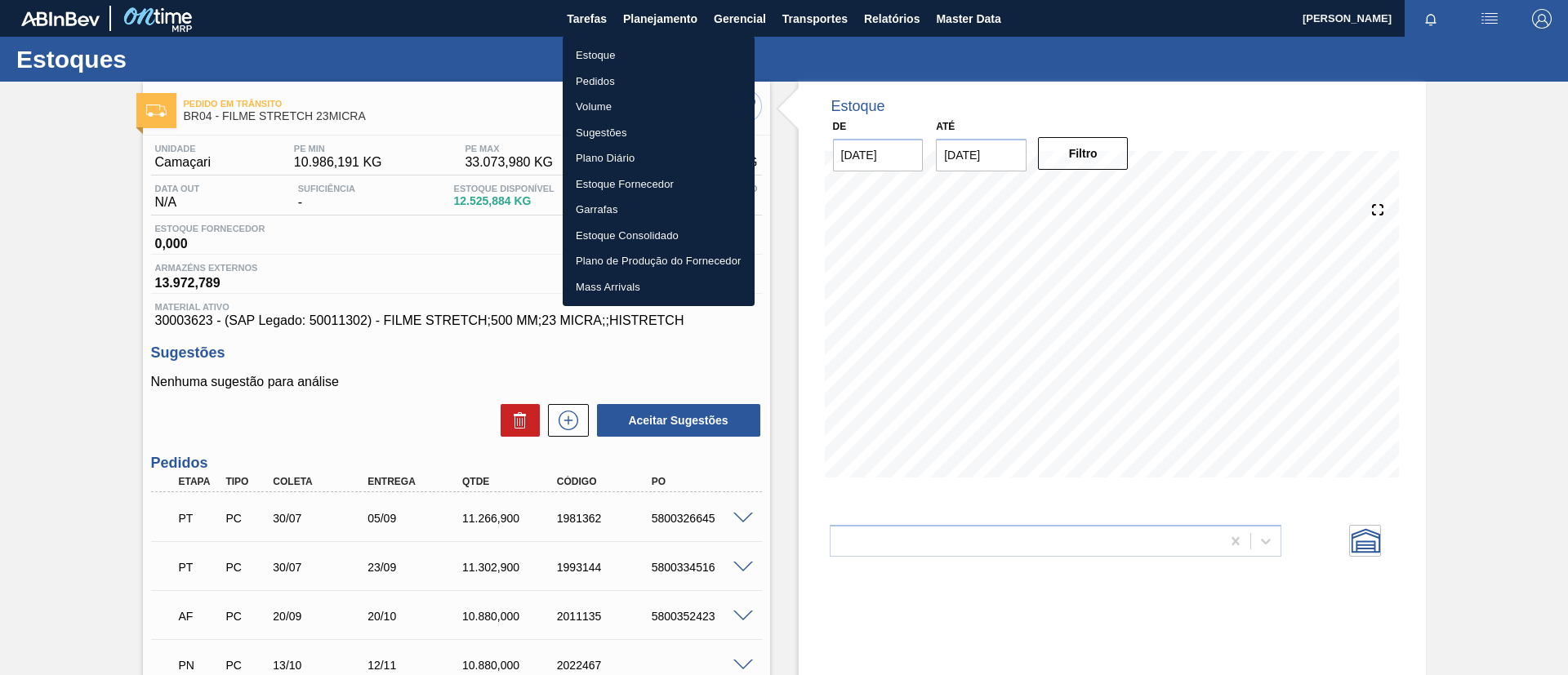
click at [652, 87] on li "Pedidos" at bounding box center [658, 81] width 192 height 26
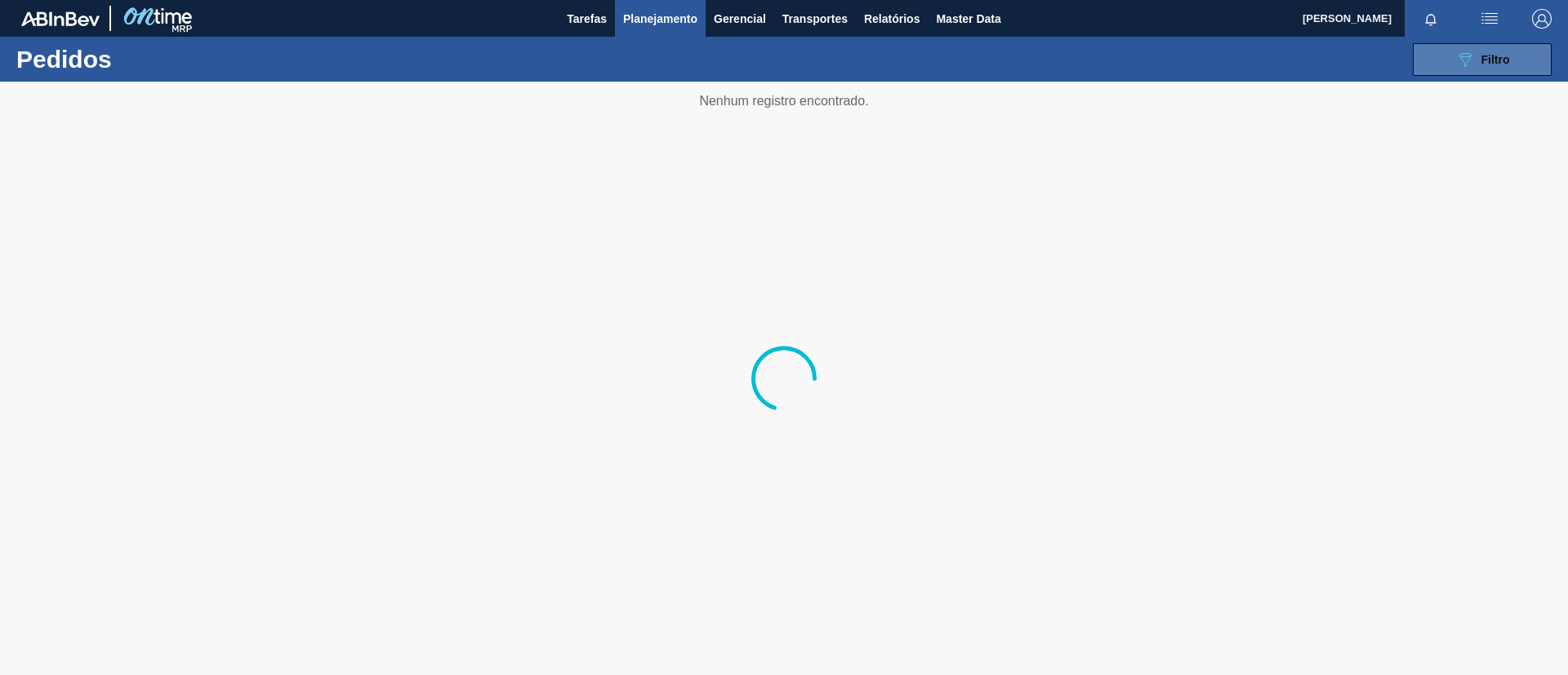
click at [1449, 66] on button "089F7B8B-B2A5-4AFE-B5C0-19BA573D28AC Filtro" at bounding box center [1482, 60] width 139 height 33
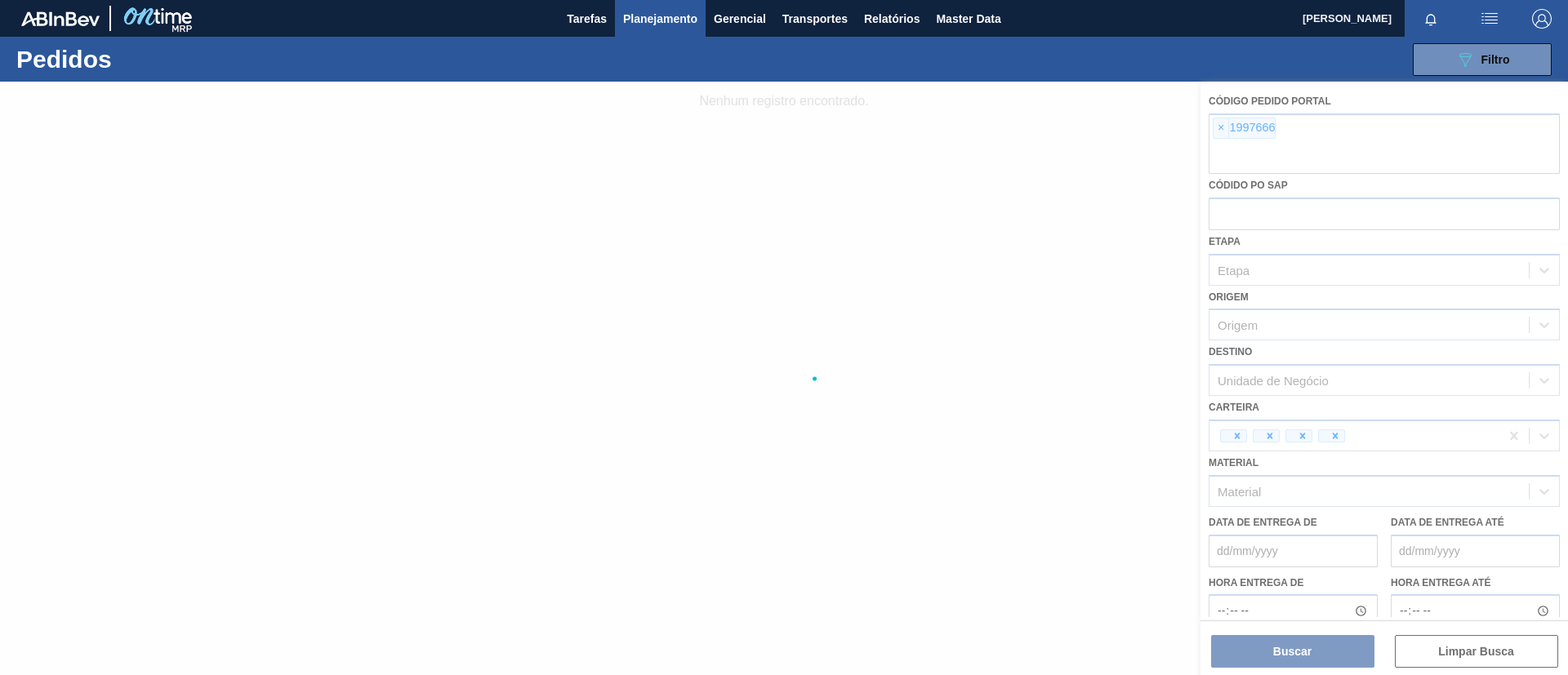
click at [1215, 128] on div at bounding box center [784, 379] width 1568 height 594
click at [1216, 128] on div at bounding box center [784, 379] width 1568 height 594
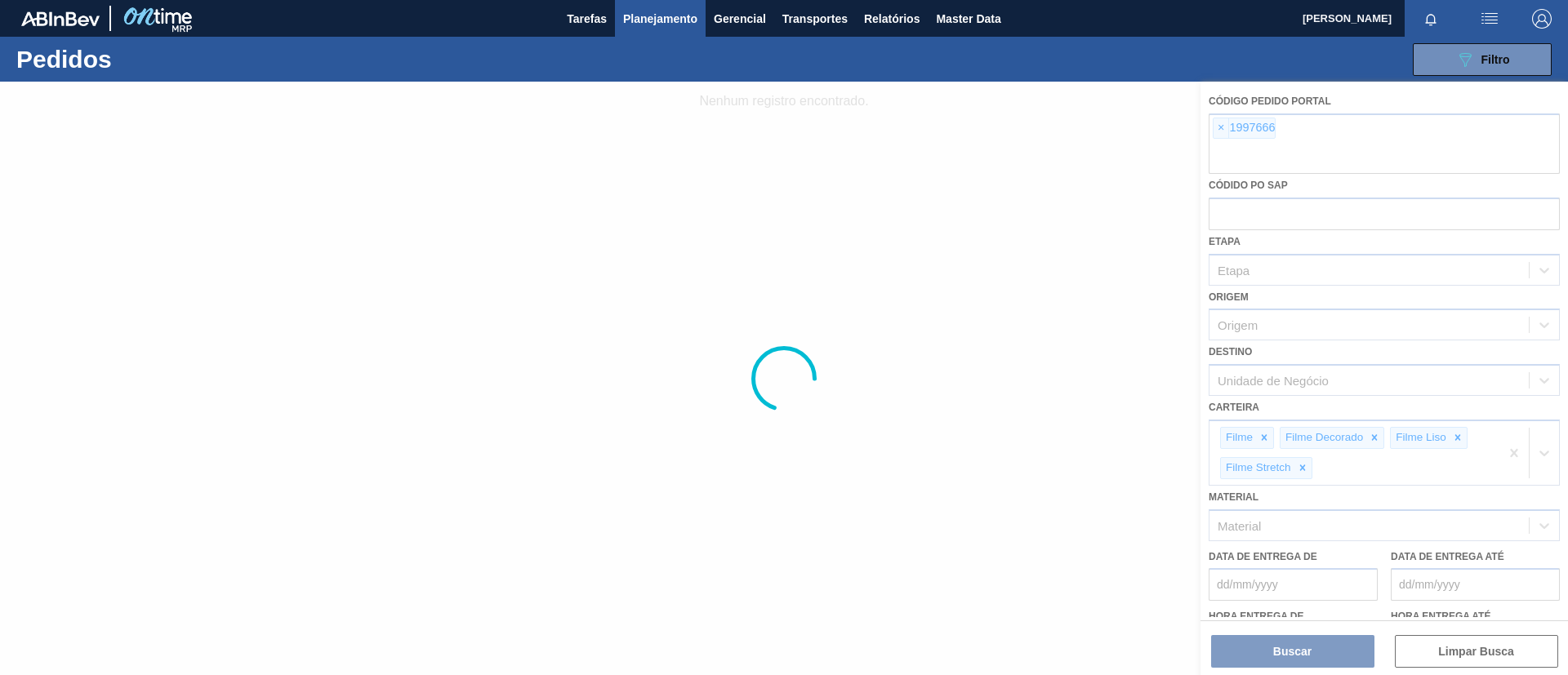
click at [1217, 128] on div at bounding box center [784, 379] width 1568 height 594
click at [1220, 129] on div at bounding box center [784, 379] width 1568 height 594
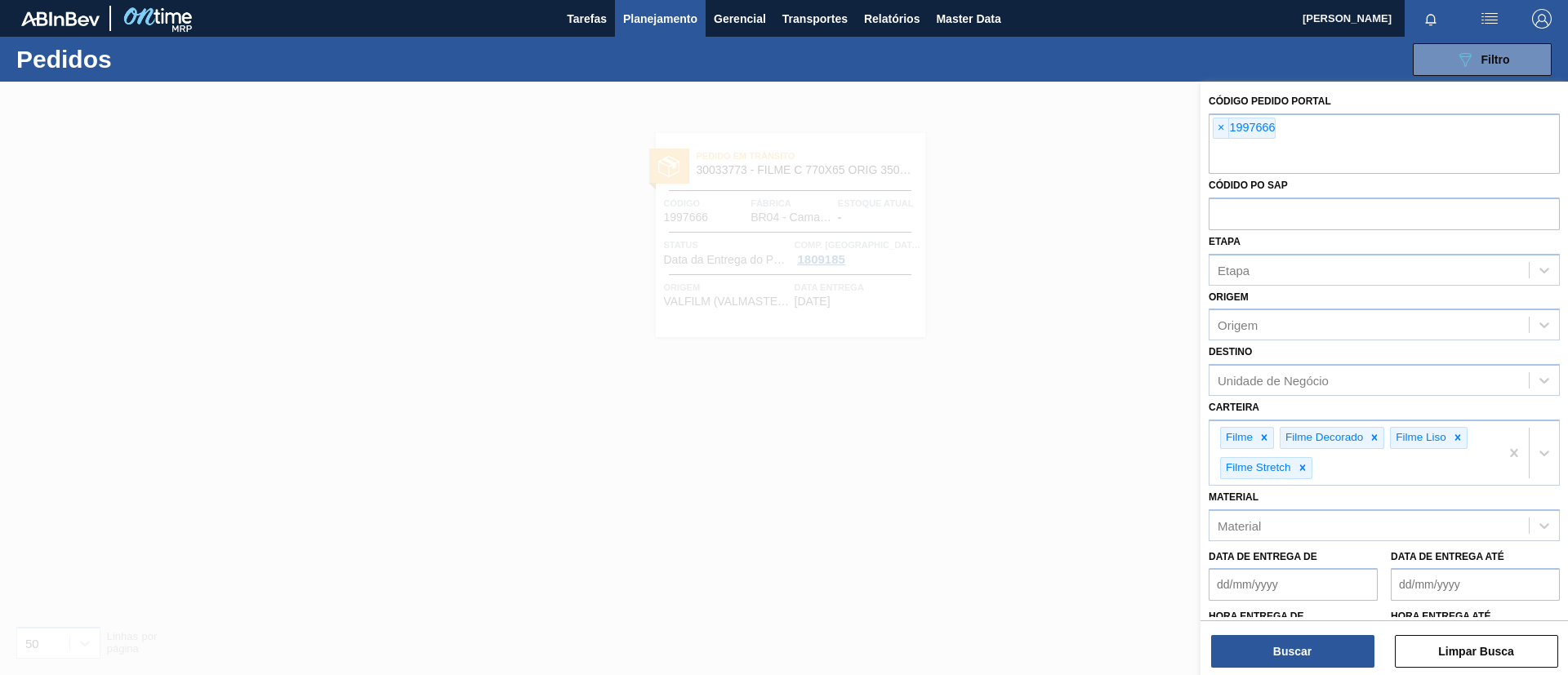
click at [1220, 129] on span "×" at bounding box center [1221, 128] width 15 height 19
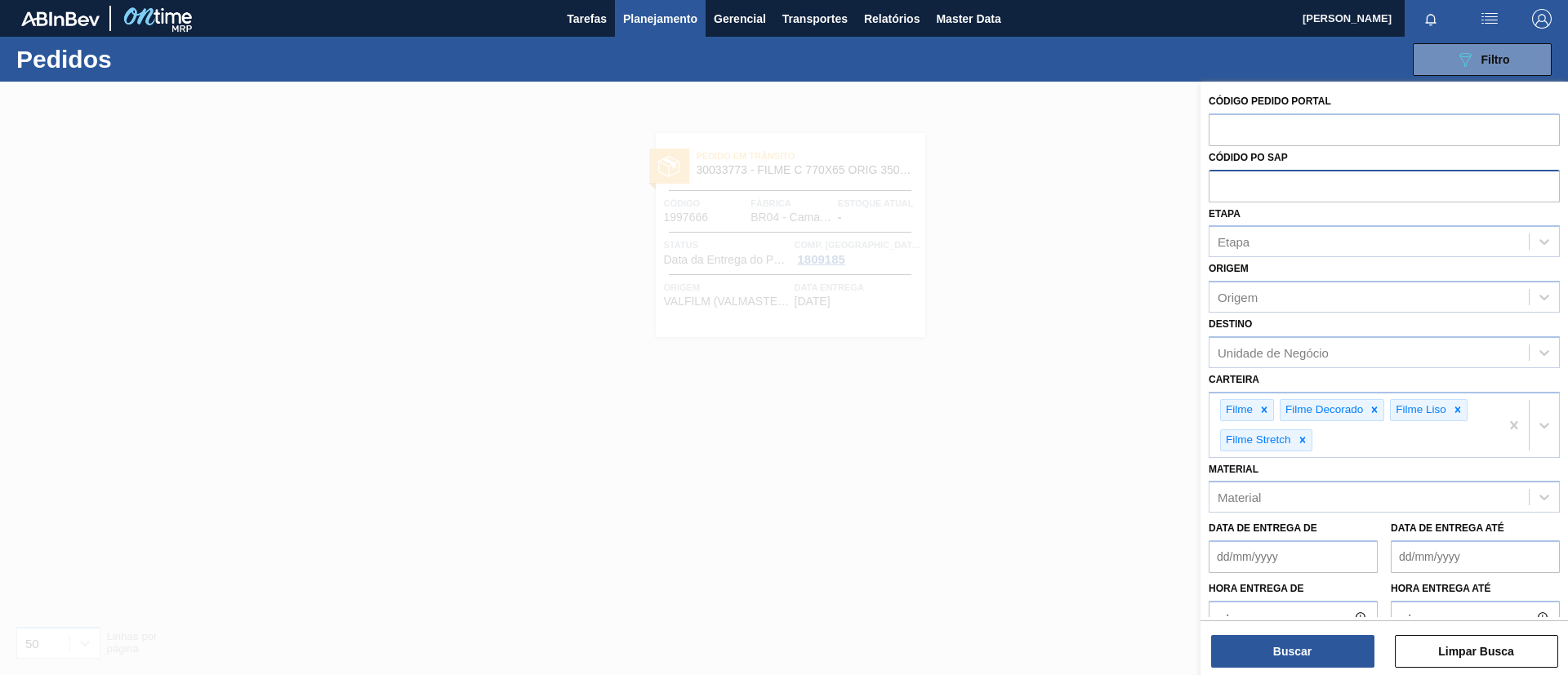
paste input "1988540"
type input "1988540"
click at [1305, 640] on button "Buscar" at bounding box center [1293, 652] width 163 height 33
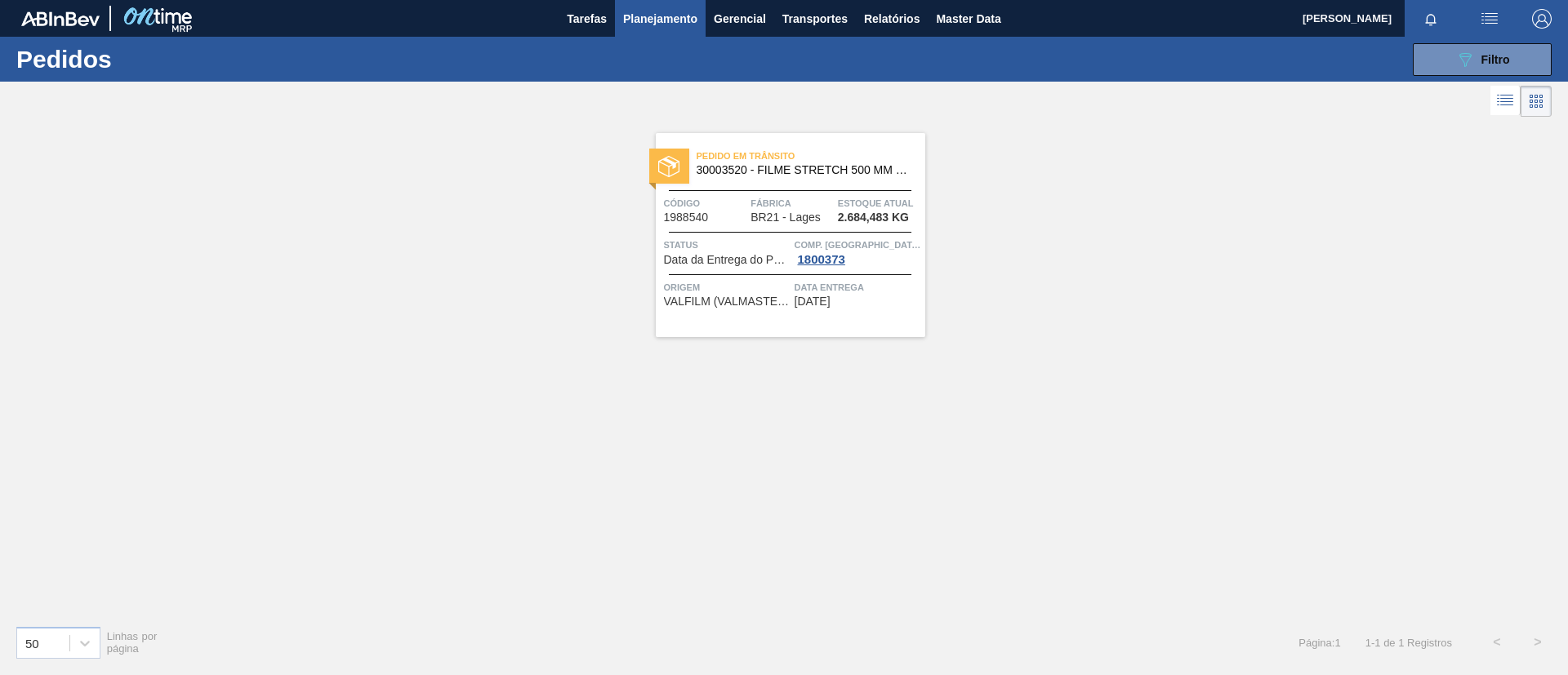
click at [810, 159] on span "Pedido em Trânsito" at bounding box center [811, 155] width 229 height 16
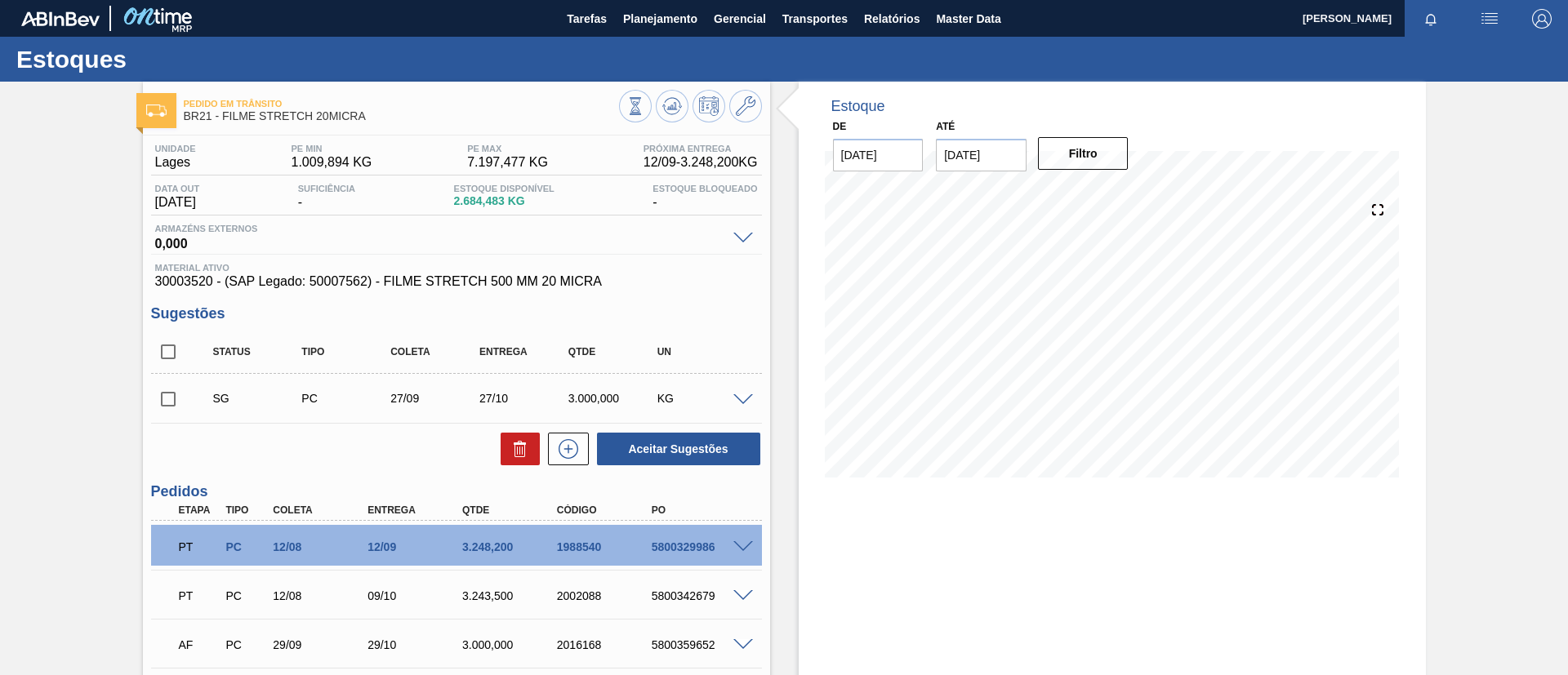
click at [736, 541] on span at bounding box center [743, 547] width 19 height 13
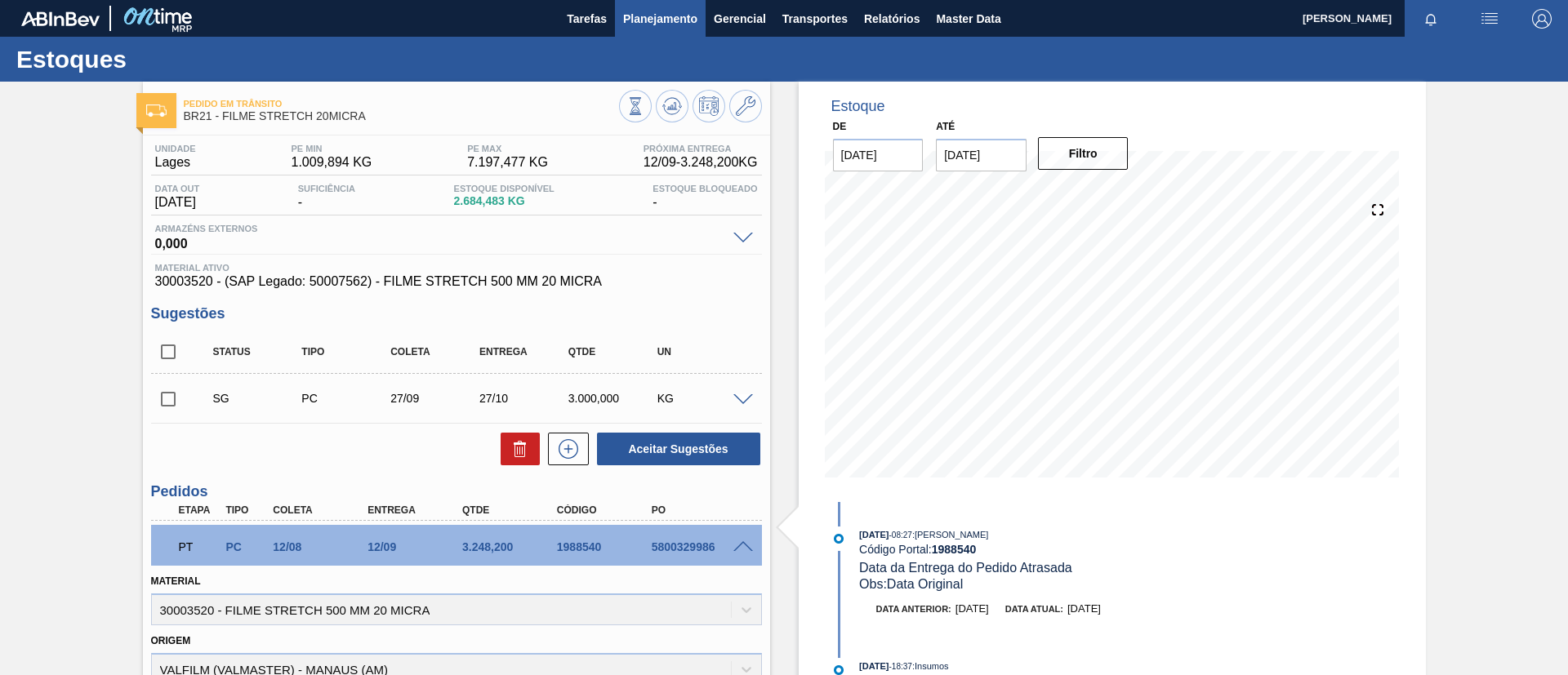
click at [632, 29] on button "Planejamento" at bounding box center [660, 18] width 91 height 37
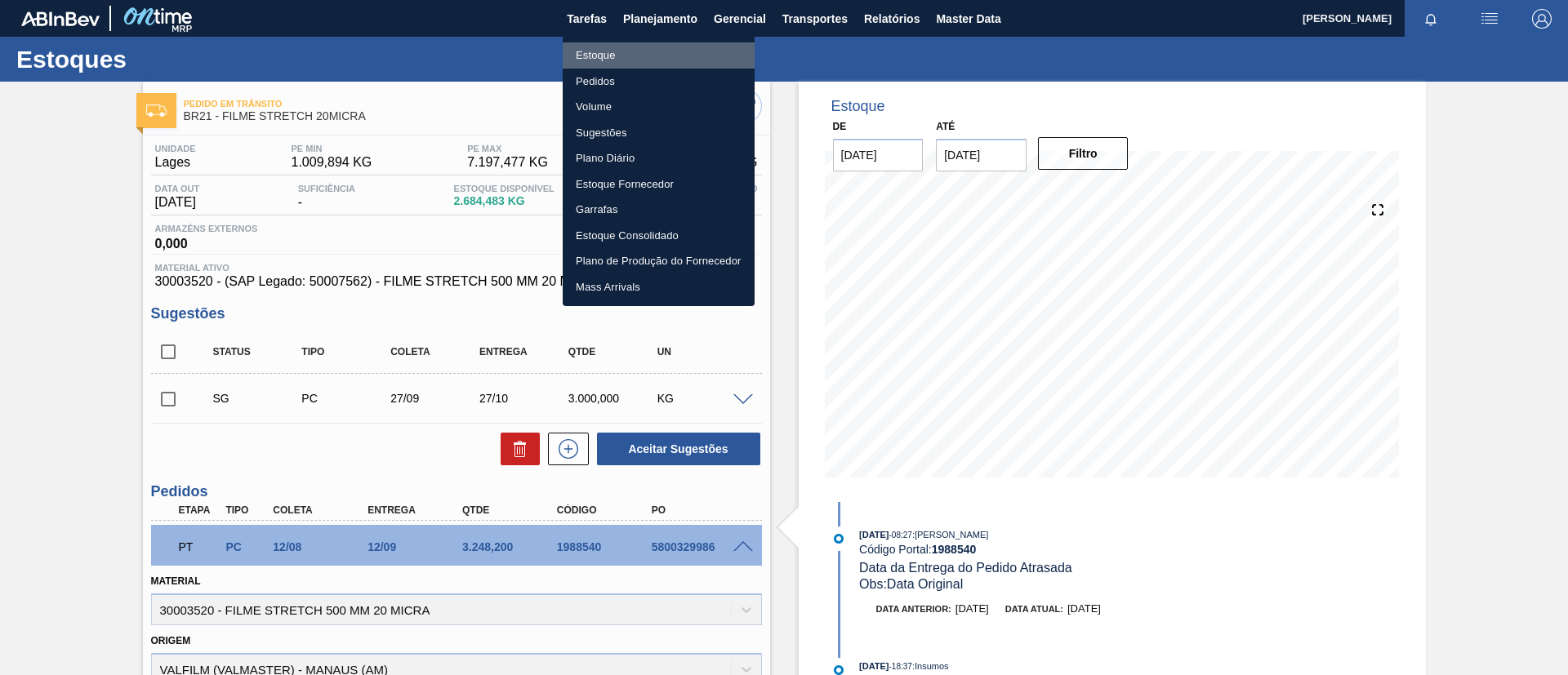
click at [647, 52] on li "Estoque" at bounding box center [658, 55] width 192 height 26
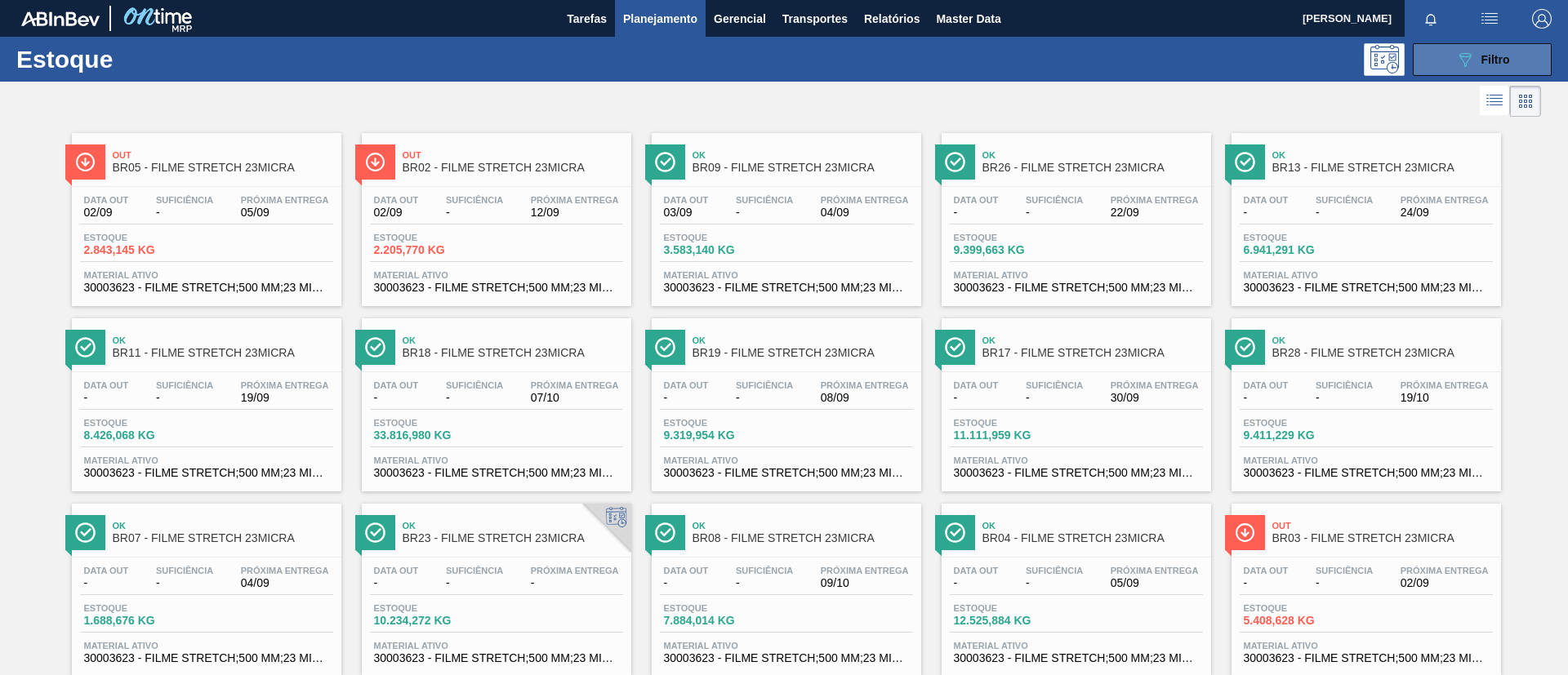
click at [1499, 65] on span "Filtro" at bounding box center [1496, 60] width 29 height 14
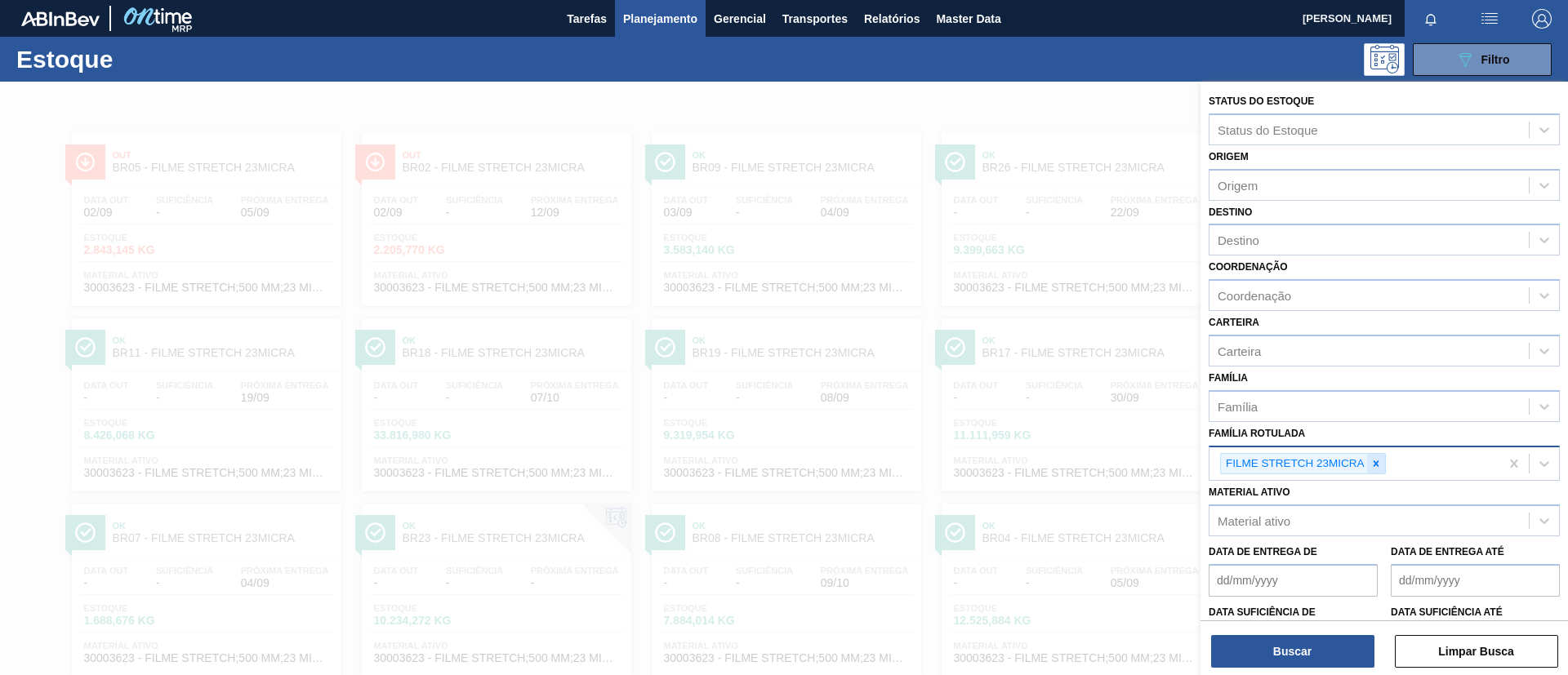
click at [1372, 469] on div at bounding box center [1376, 464] width 18 height 20
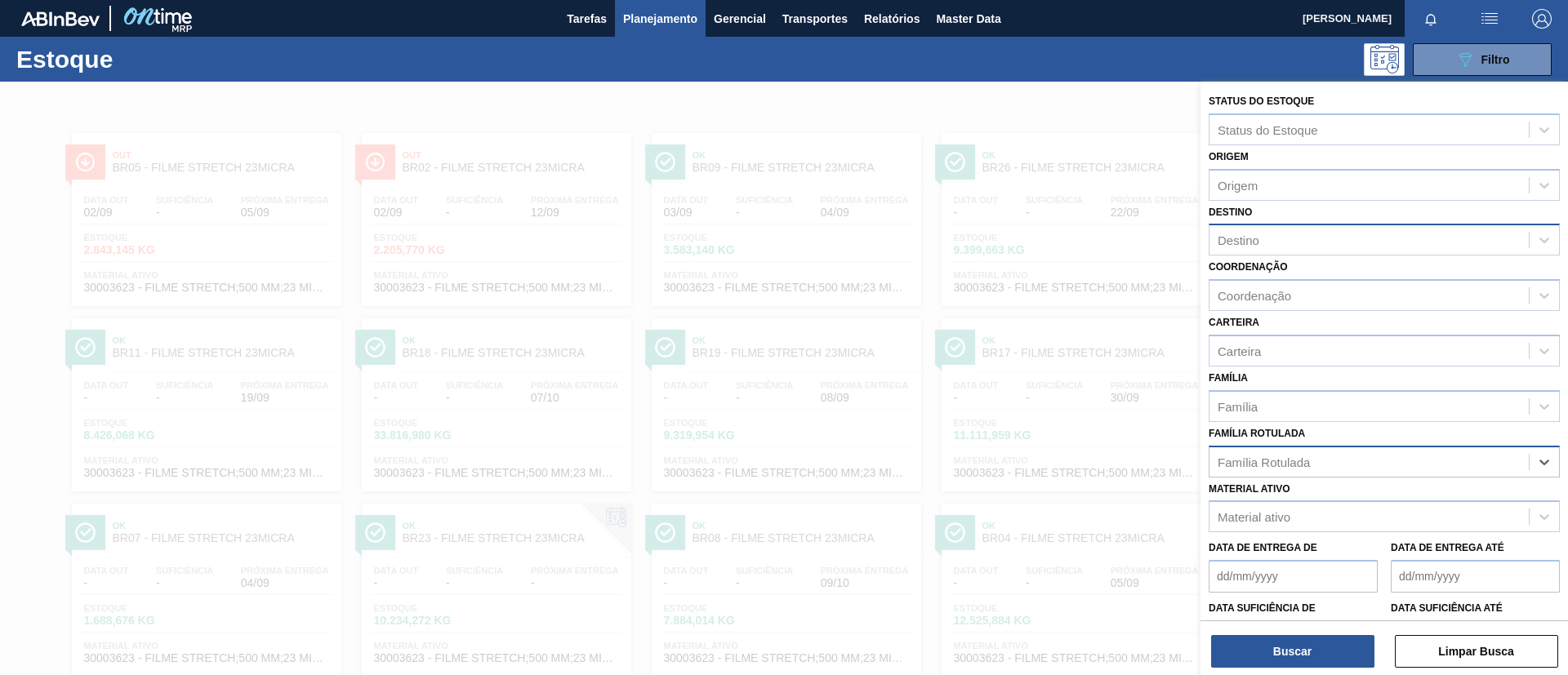
click at [1264, 245] on div "Destino" at bounding box center [1369, 240] width 320 height 24
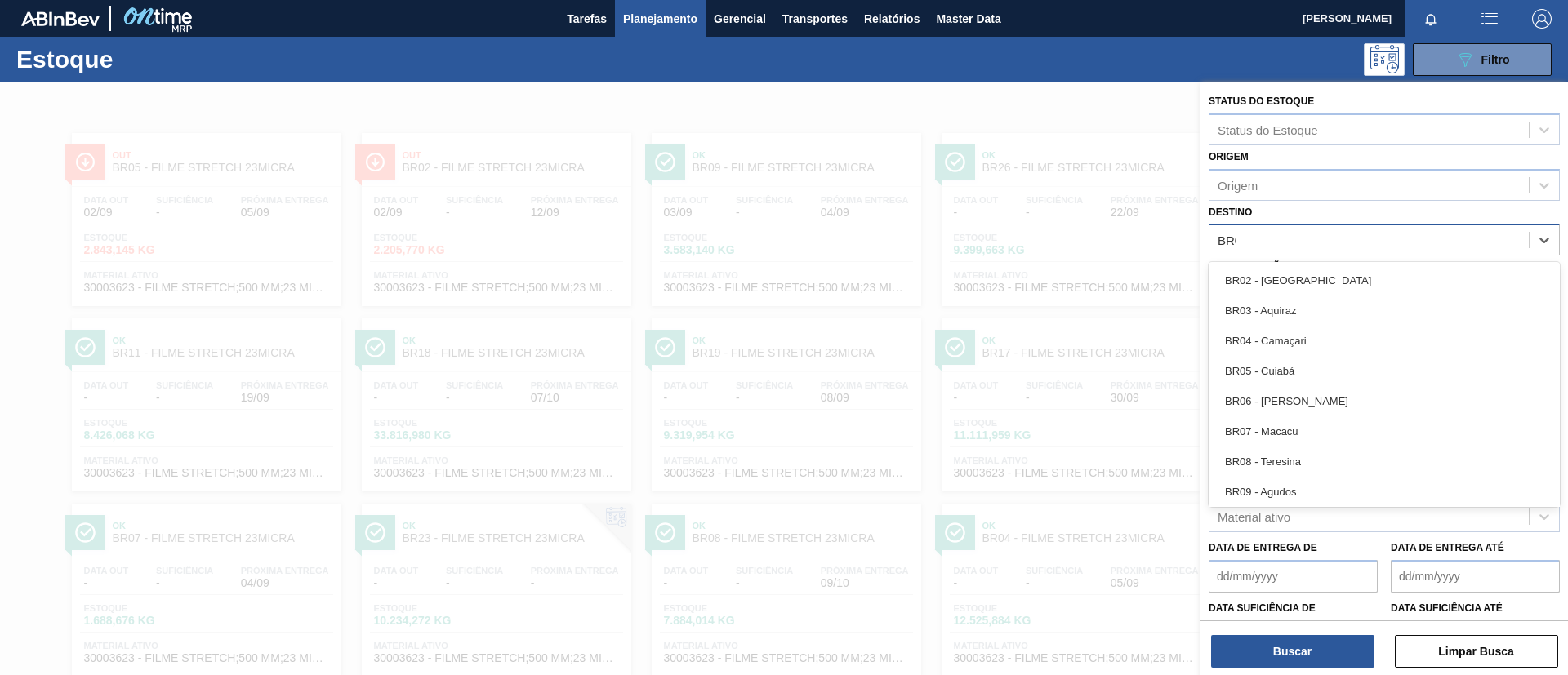
type input "BR09"
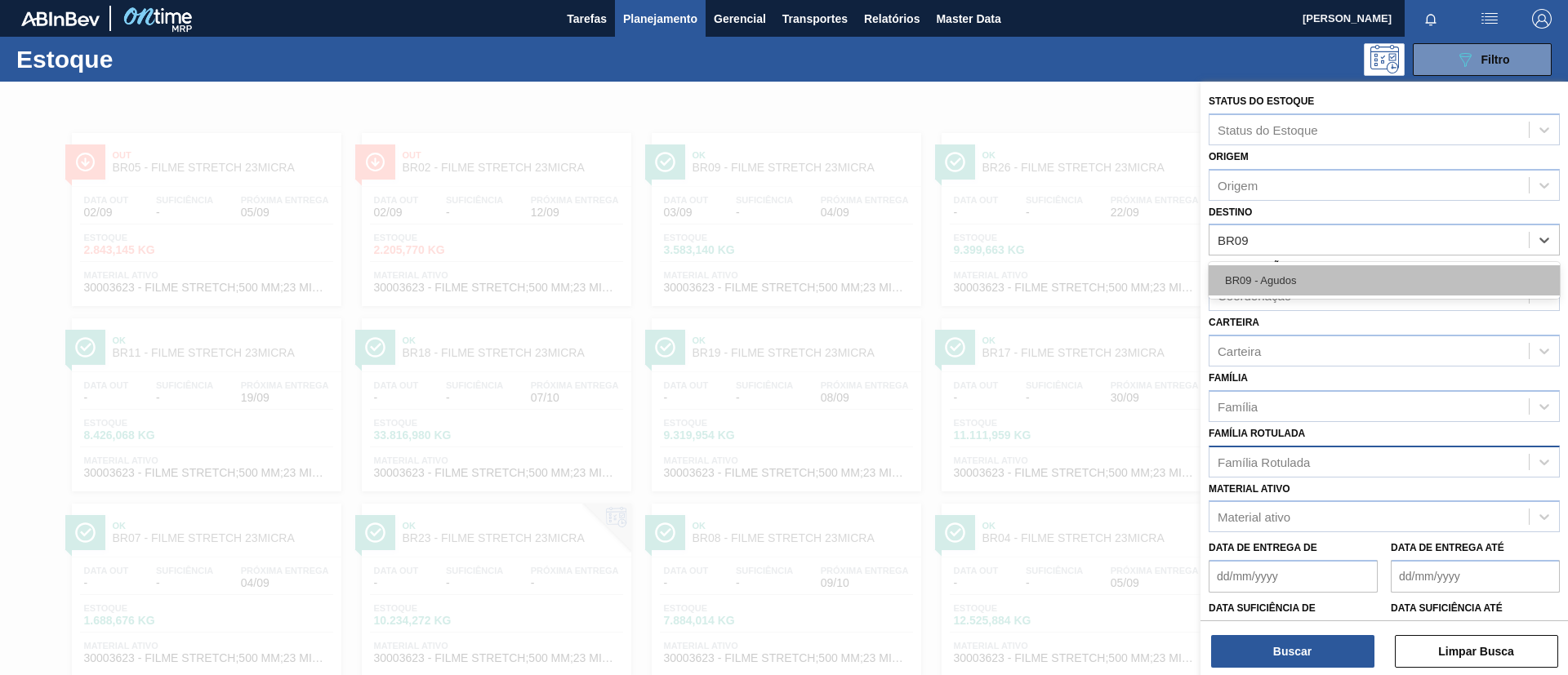
click at [1288, 285] on div "BR09 - Agudos" at bounding box center [1383, 280] width 351 height 30
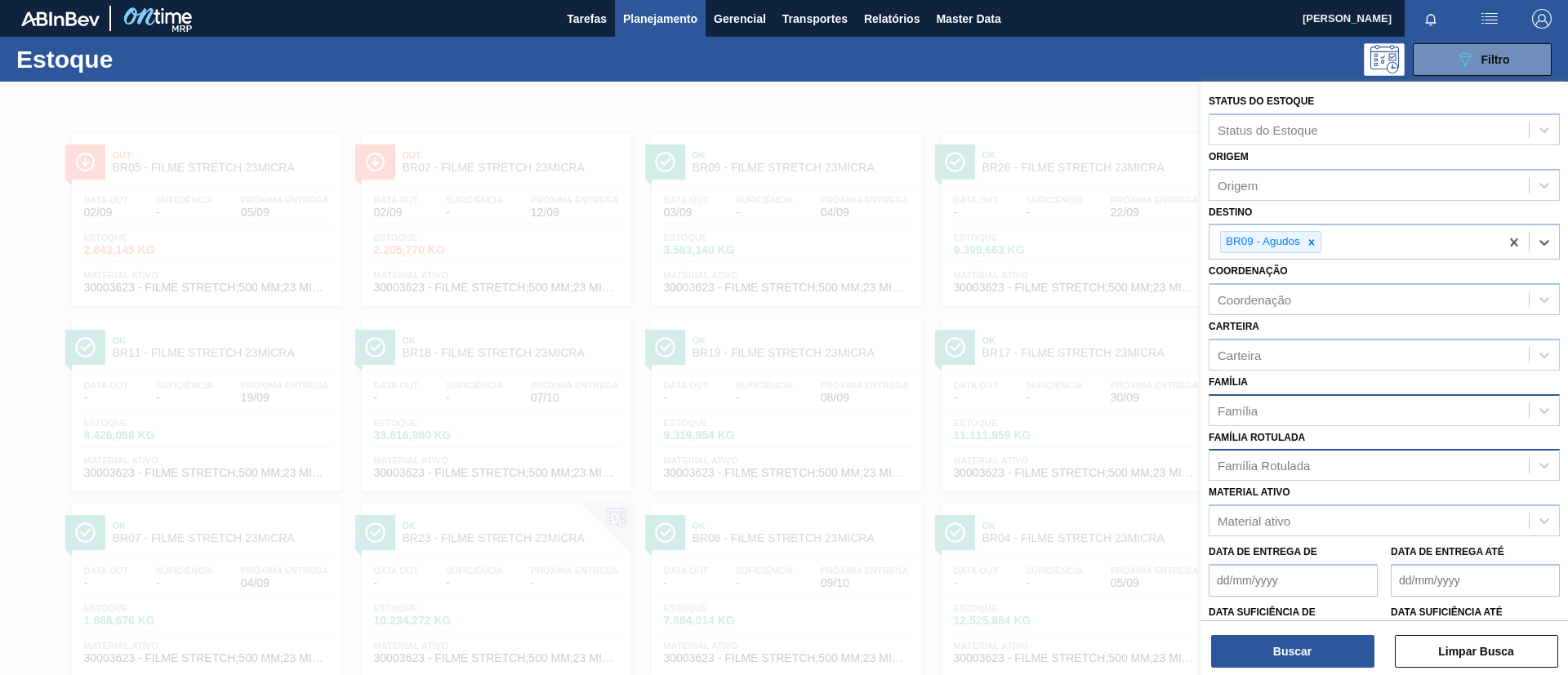
click at [1291, 410] on div "Família" at bounding box center [1369, 409] width 320 height 24
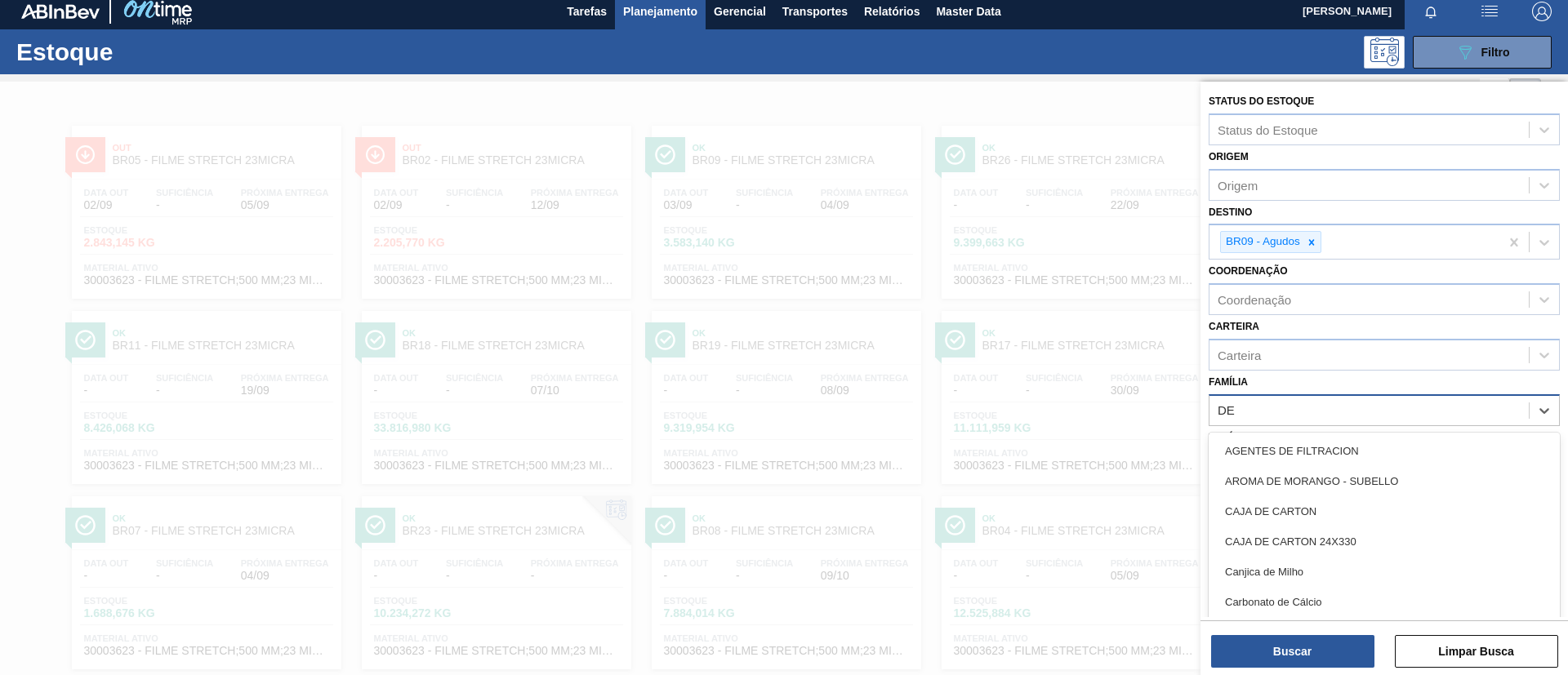
scroll to position [9, 0]
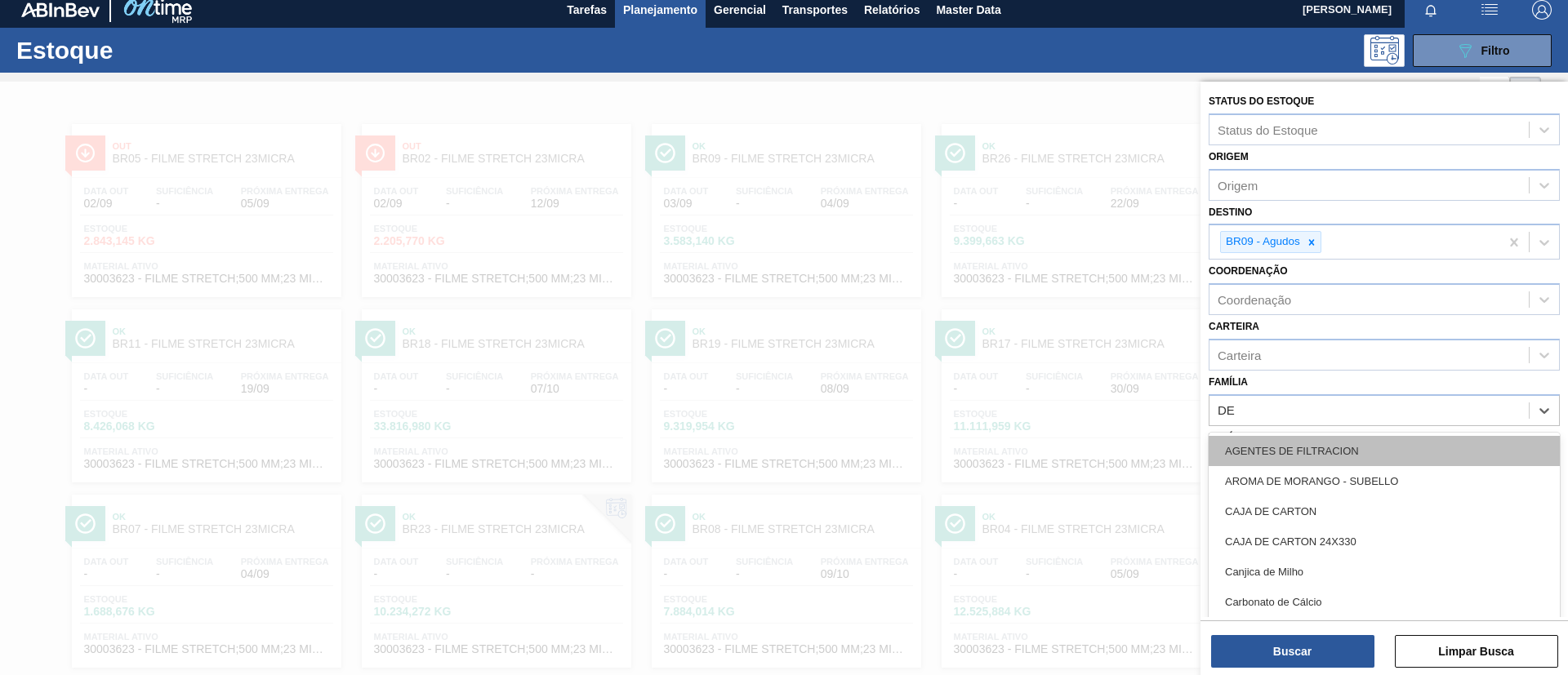
type input "DEC"
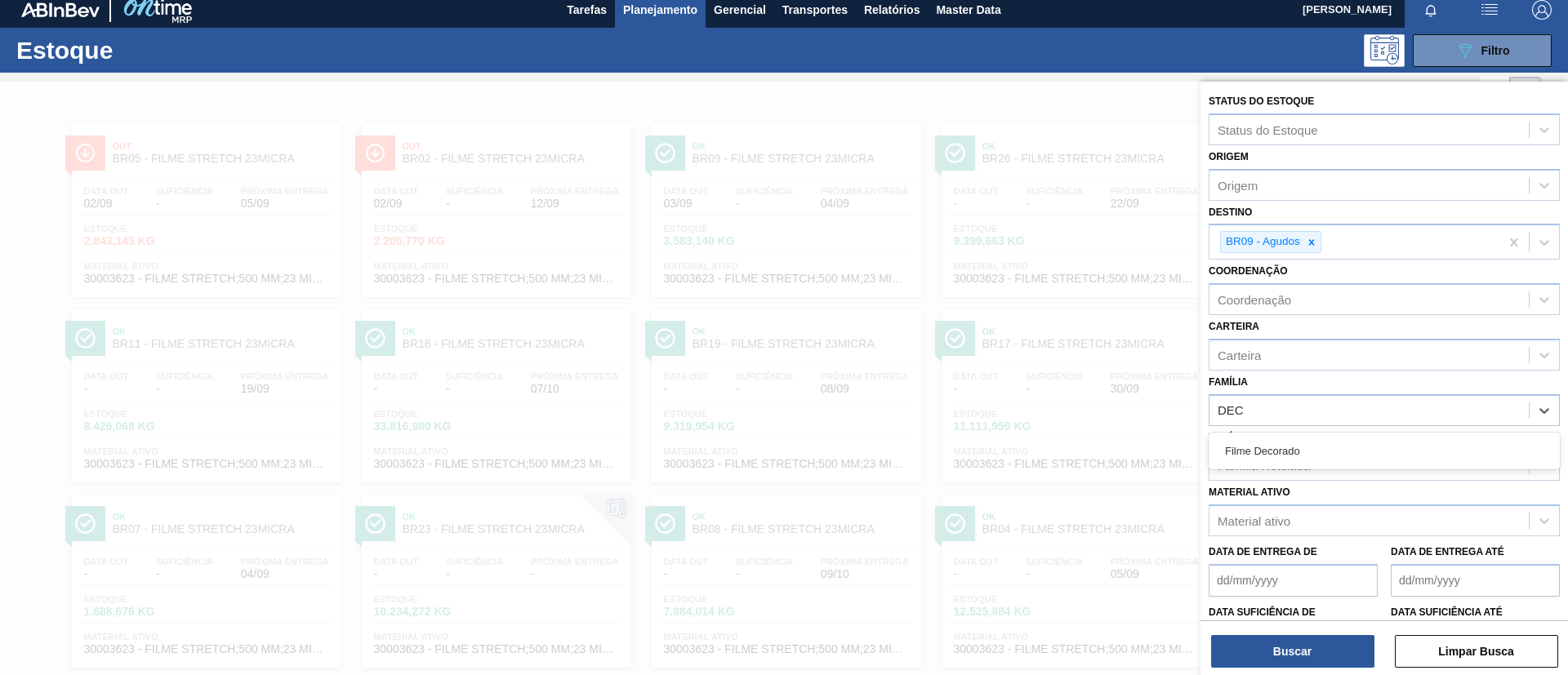
click at [1286, 456] on div "Filme Decorado" at bounding box center [1383, 450] width 351 height 30
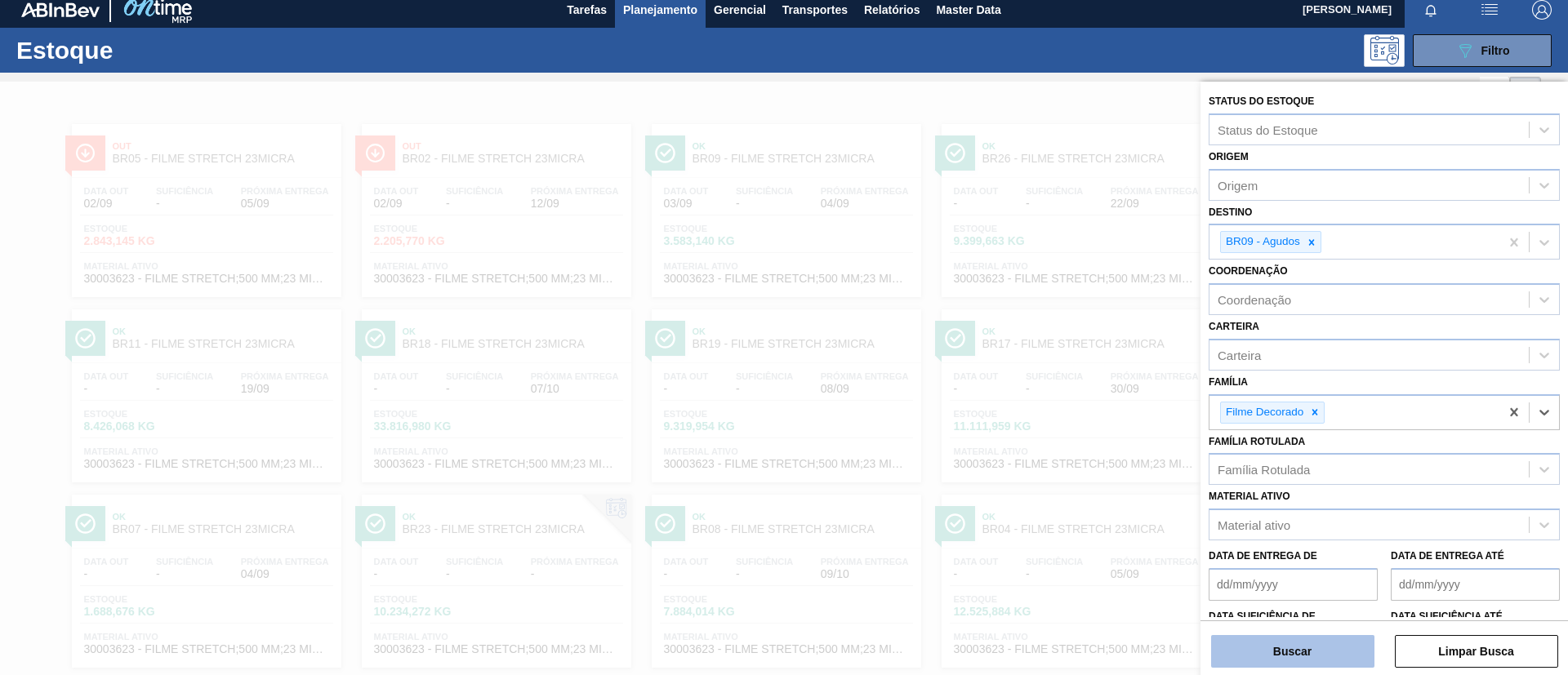
click at [1293, 649] on button "Buscar" at bounding box center [1293, 652] width 163 height 33
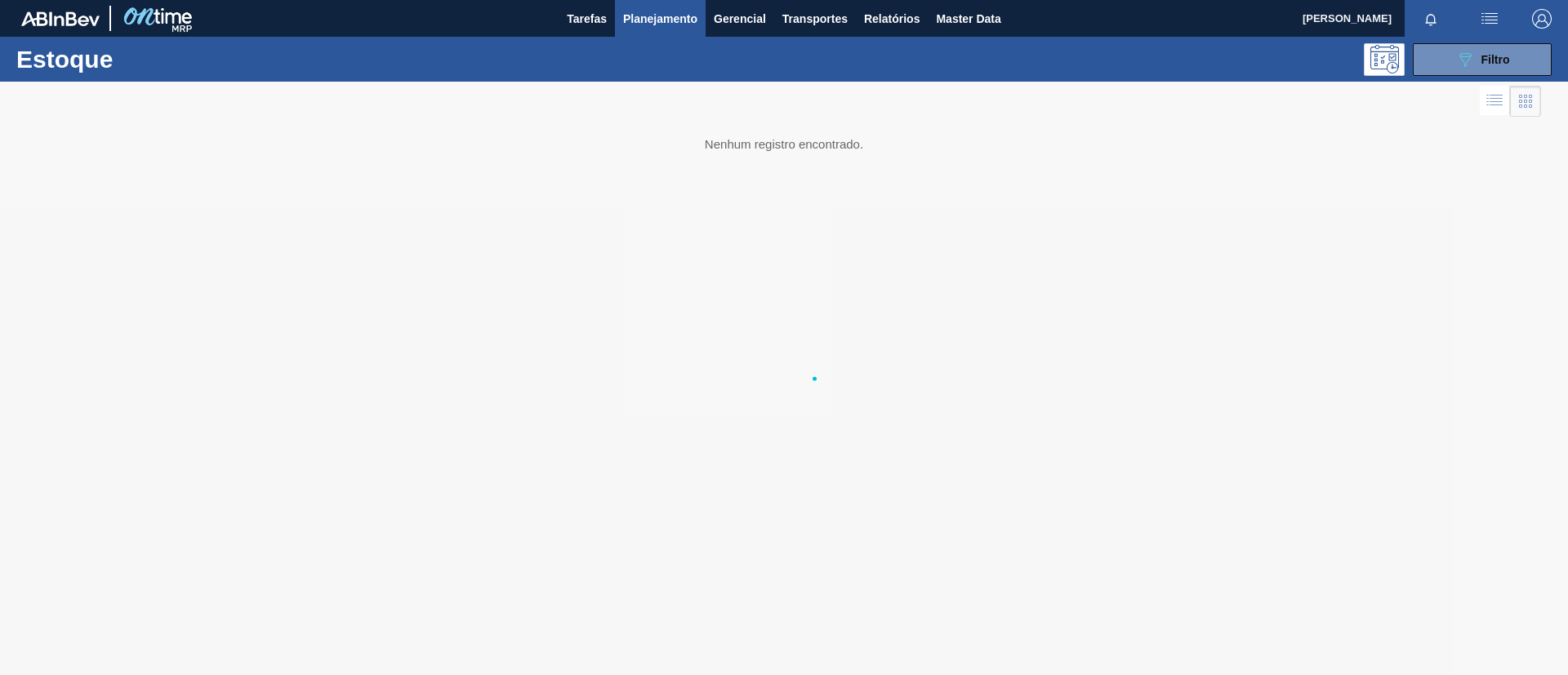
scroll to position [0, 0]
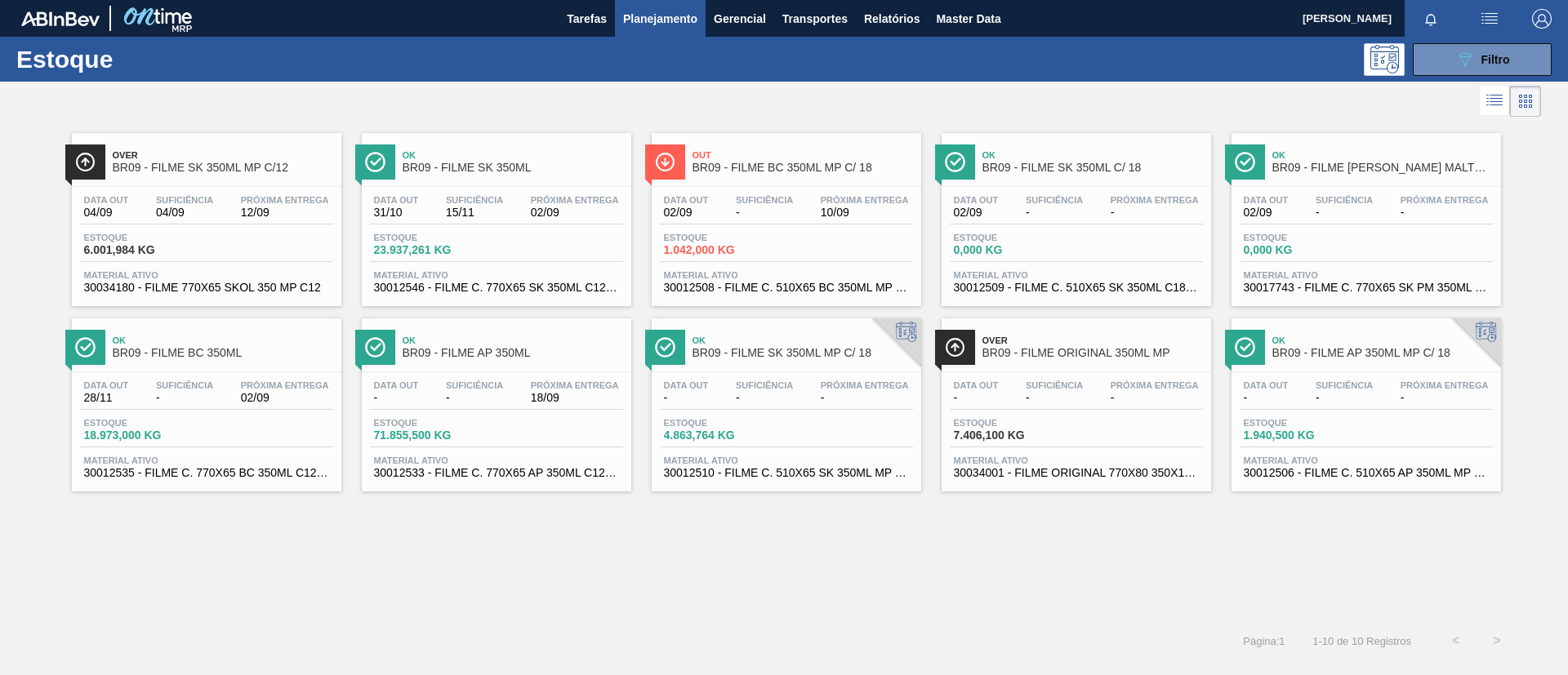
click at [256, 148] on div "Over BR09 - FILME SK 350ML MP C/12" at bounding box center [223, 162] width 220 height 37
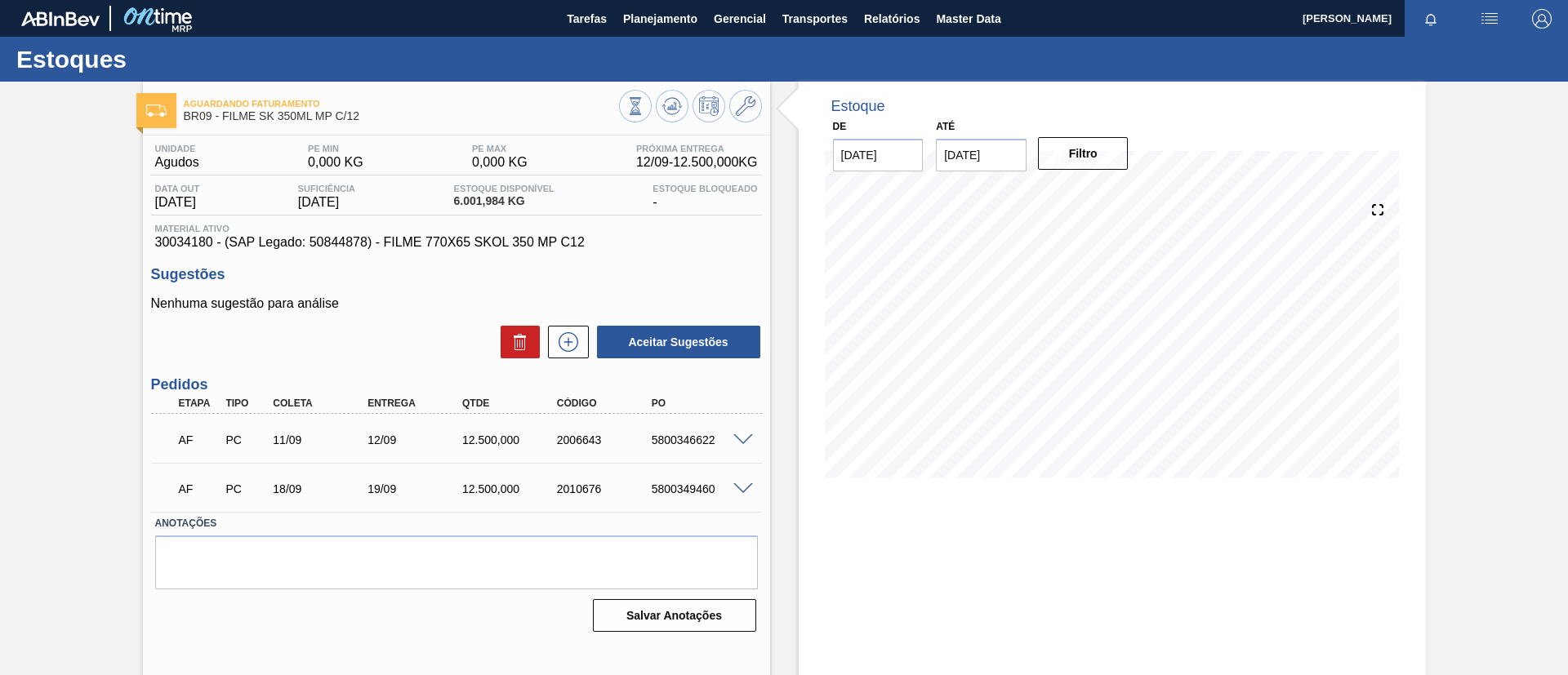
click at [747, 445] on div "5800346622" at bounding box center [700, 440] width 106 height 14
click at [740, 437] on span at bounding box center [743, 440] width 19 height 13
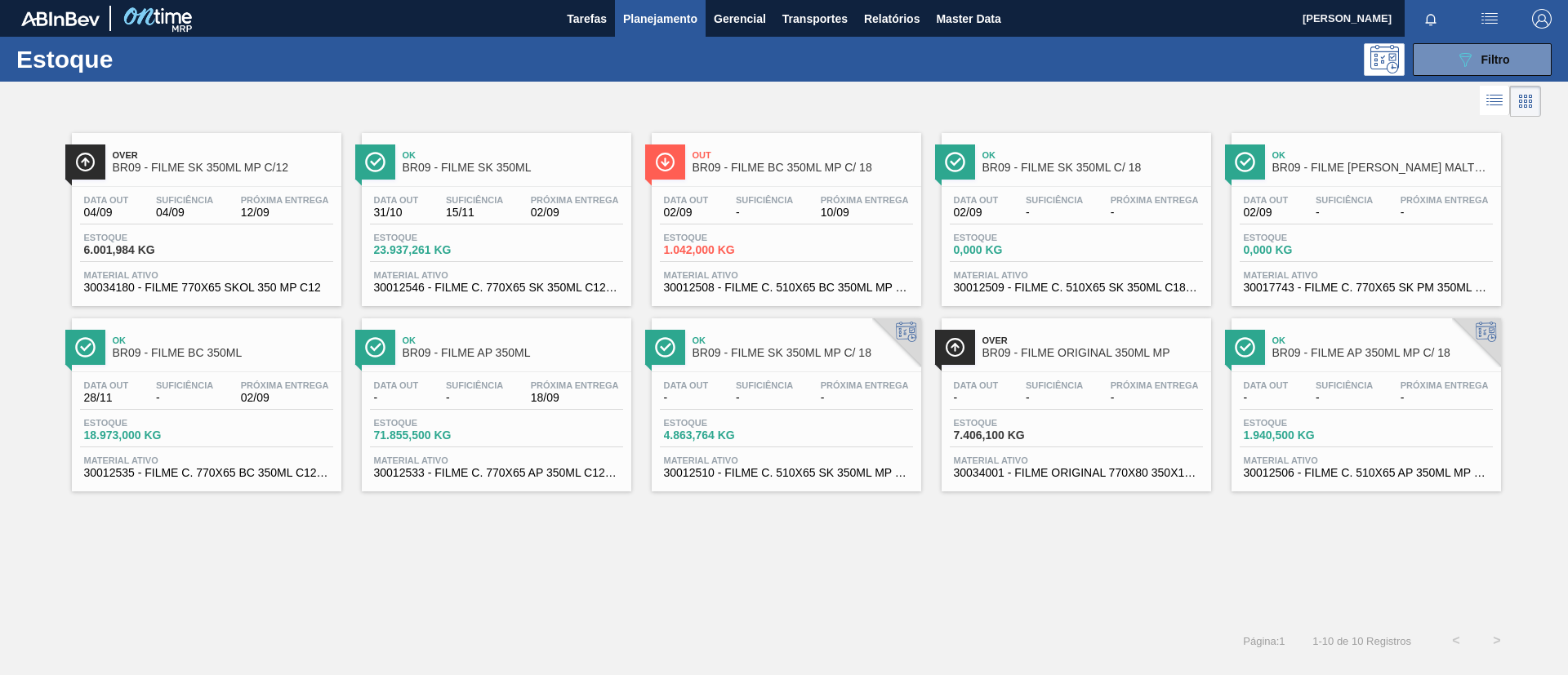
click at [495, 162] on span "BR09 - FILME SK 350ML" at bounding box center [513, 167] width 220 height 13
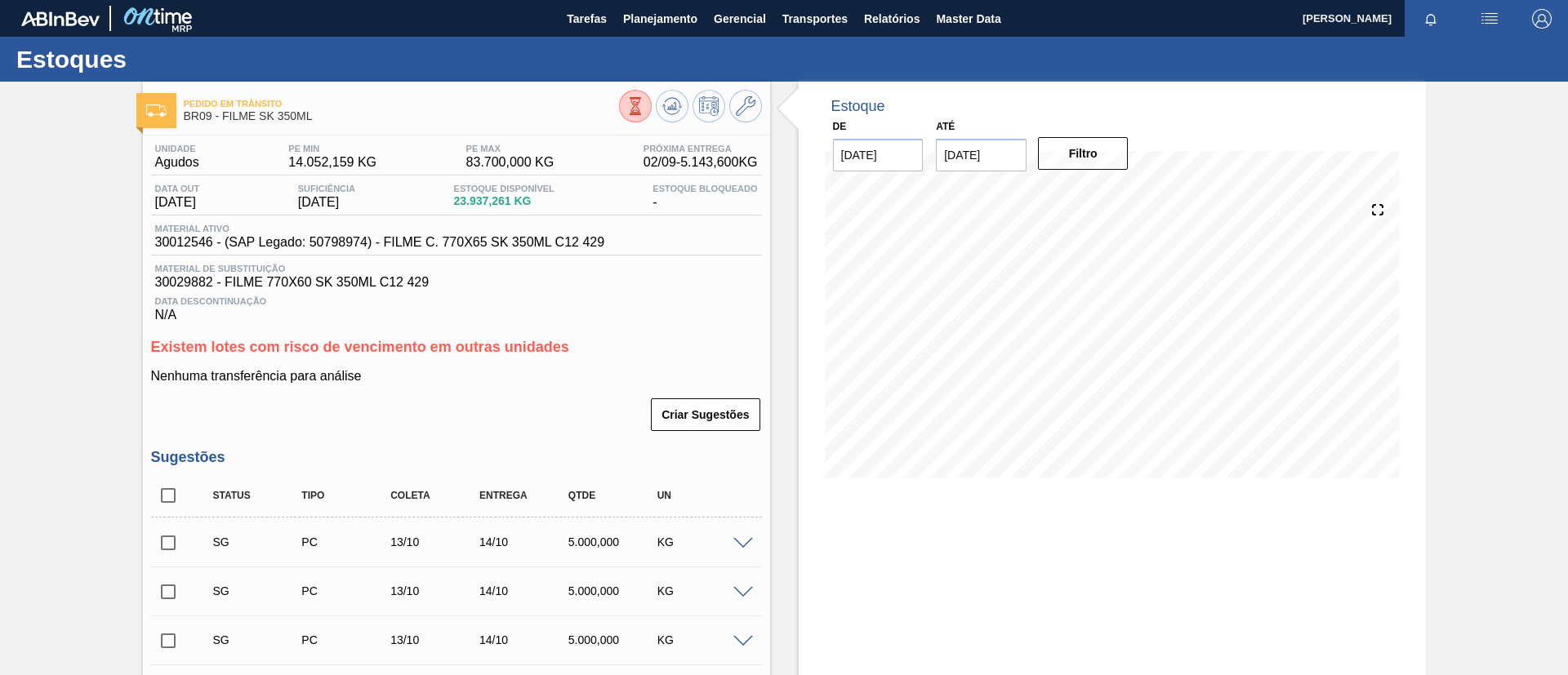
drag, startPoint x: 610, startPoint y: 238, endPoint x: 188, endPoint y: 270, distance: 423.2
click at [155, 252] on div "Material ativo 30012546 - (SAP Legado: 50798974) - FILME C. 770X65 SK 350ML C12…" at bounding box center [456, 239] width 611 height 32
copy span "30012546 - (SAP Legado: 50798974) - FILME C. 770X65 SK 350ML C12 429"
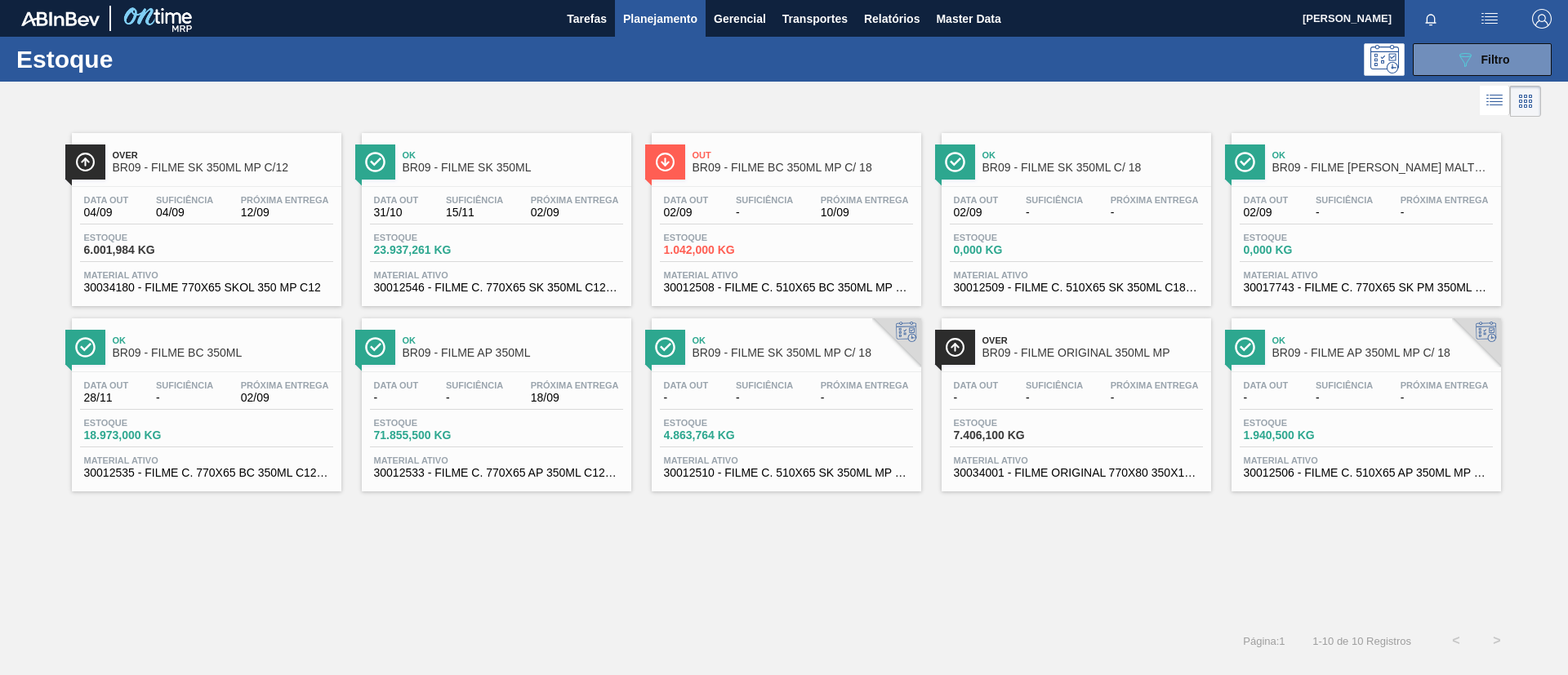
click at [181, 362] on div "Ok BR09 - FILME BC 350ML" at bounding box center [223, 348] width 220 height 37
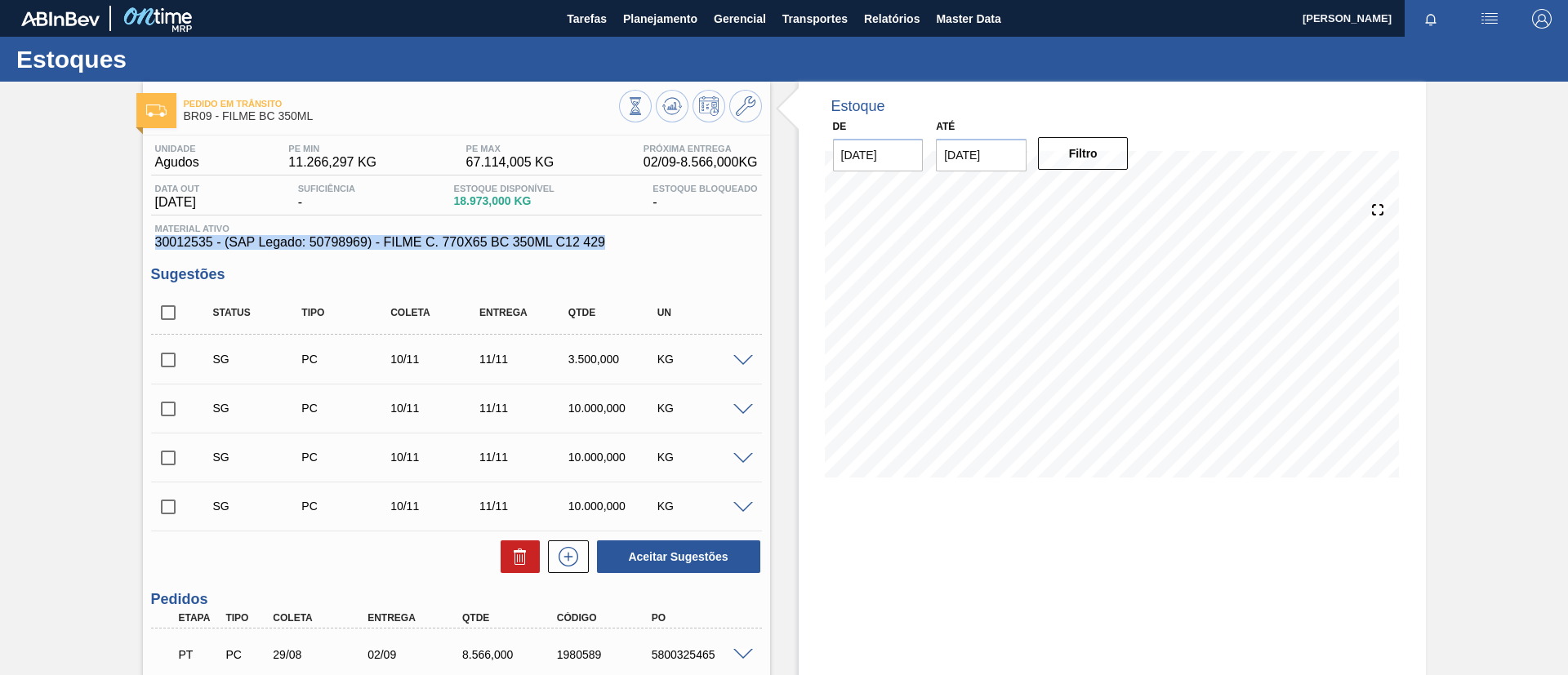
drag, startPoint x: 623, startPoint y: 242, endPoint x: 119, endPoint y: 238, distance: 504.0
click at [119, 238] on div "Pedido em Trânsito BR09 - FILME BC 350ML Unidade Agudos PE MIN 11.266,297 KG PE…" at bounding box center [784, 594] width 1568 height 1024
copy span "30012535 - (SAP Legado: 50798969) - FILME C. 770X65 BC 350ML C12 429"
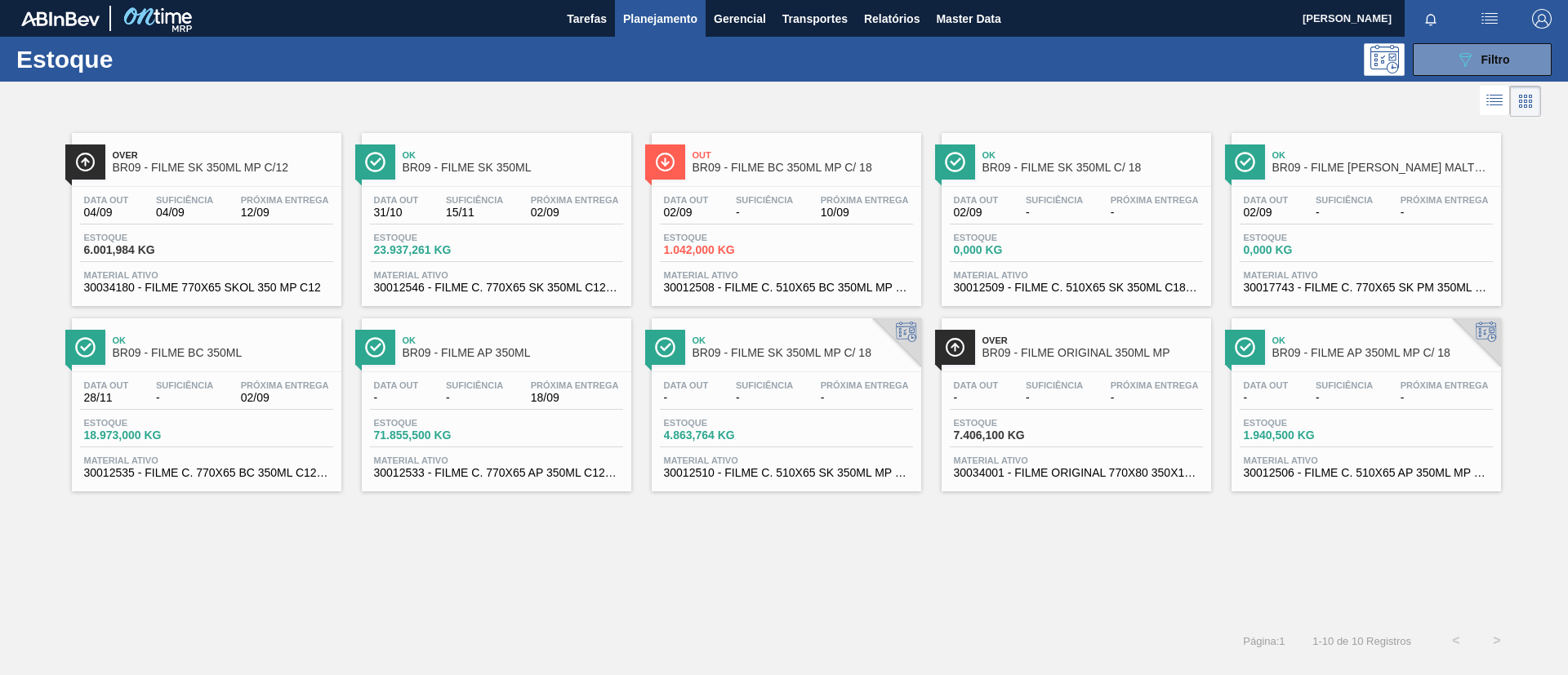
click at [552, 351] on span "BR09 - FILME AP 350ML" at bounding box center [513, 352] width 220 height 13
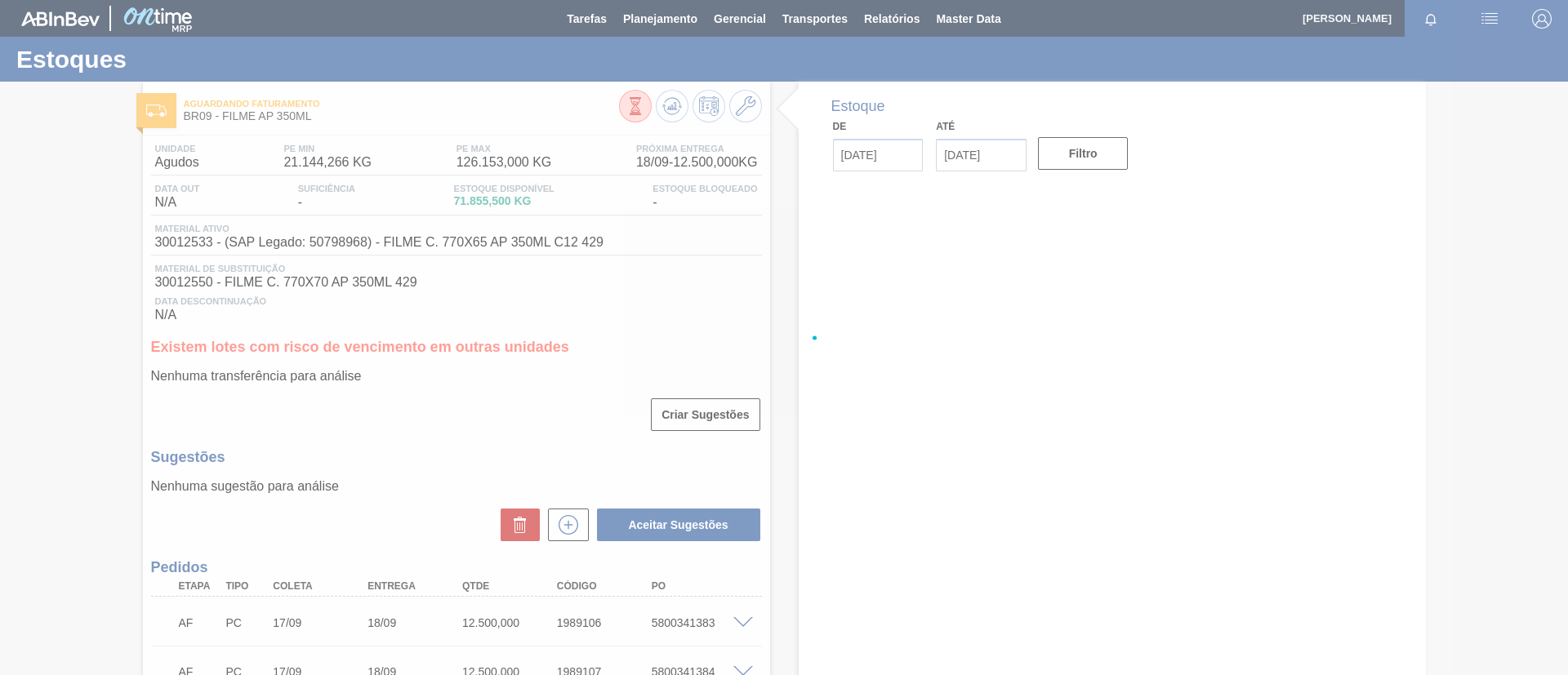
drag, startPoint x: 614, startPoint y: 243, endPoint x: 234, endPoint y: 256, distance: 380.2
click at [288, 257] on div at bounding box center [784, 337] width 1568 height 675
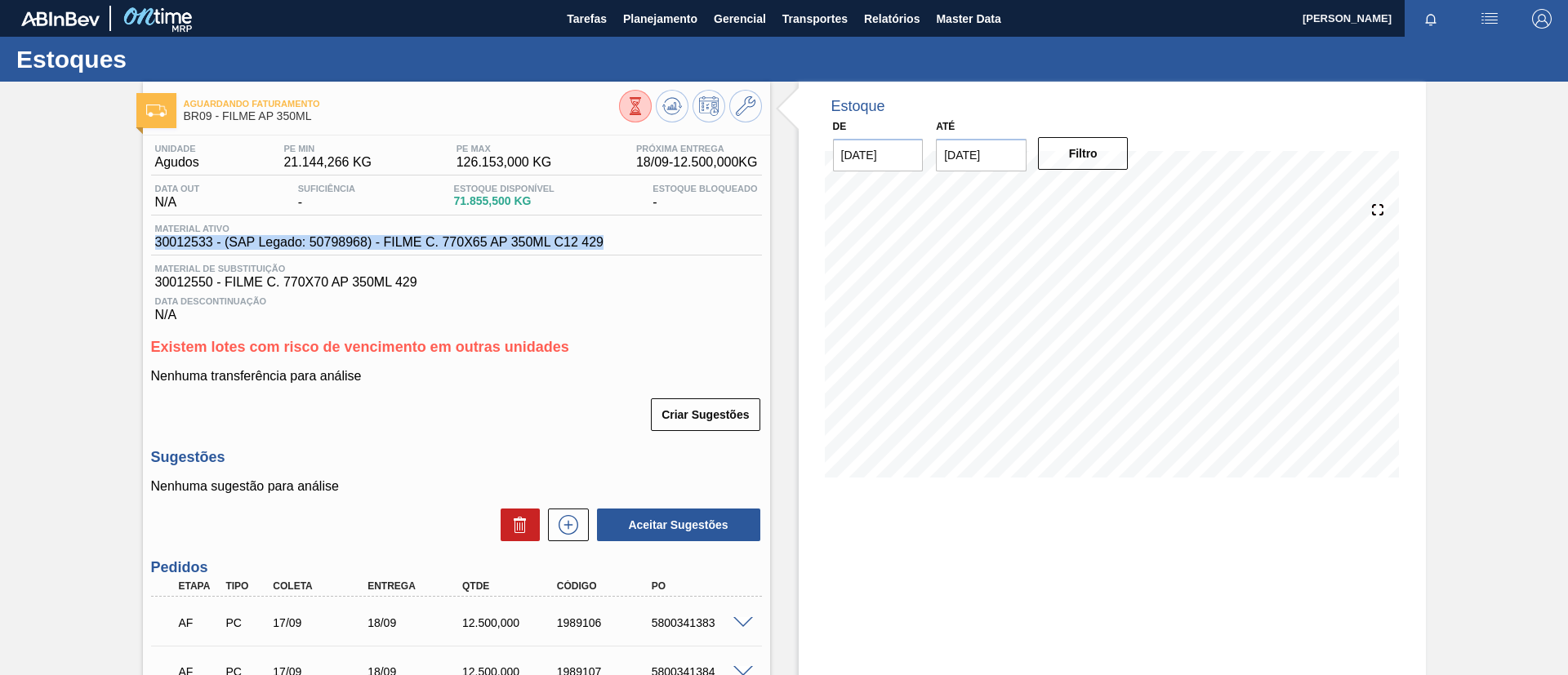
drag, startPoint x: 675, startPoint y: 252, endPoint x: 136, endPoint y: 244, distance: 539.1
click at [136, 244] on div "Aguardando Faturamento BR09 - FILME AP 350ML Unidade Agudos PE MIN 21.144,266 K…" at bounding box center [784, 577] width 1568 height 992
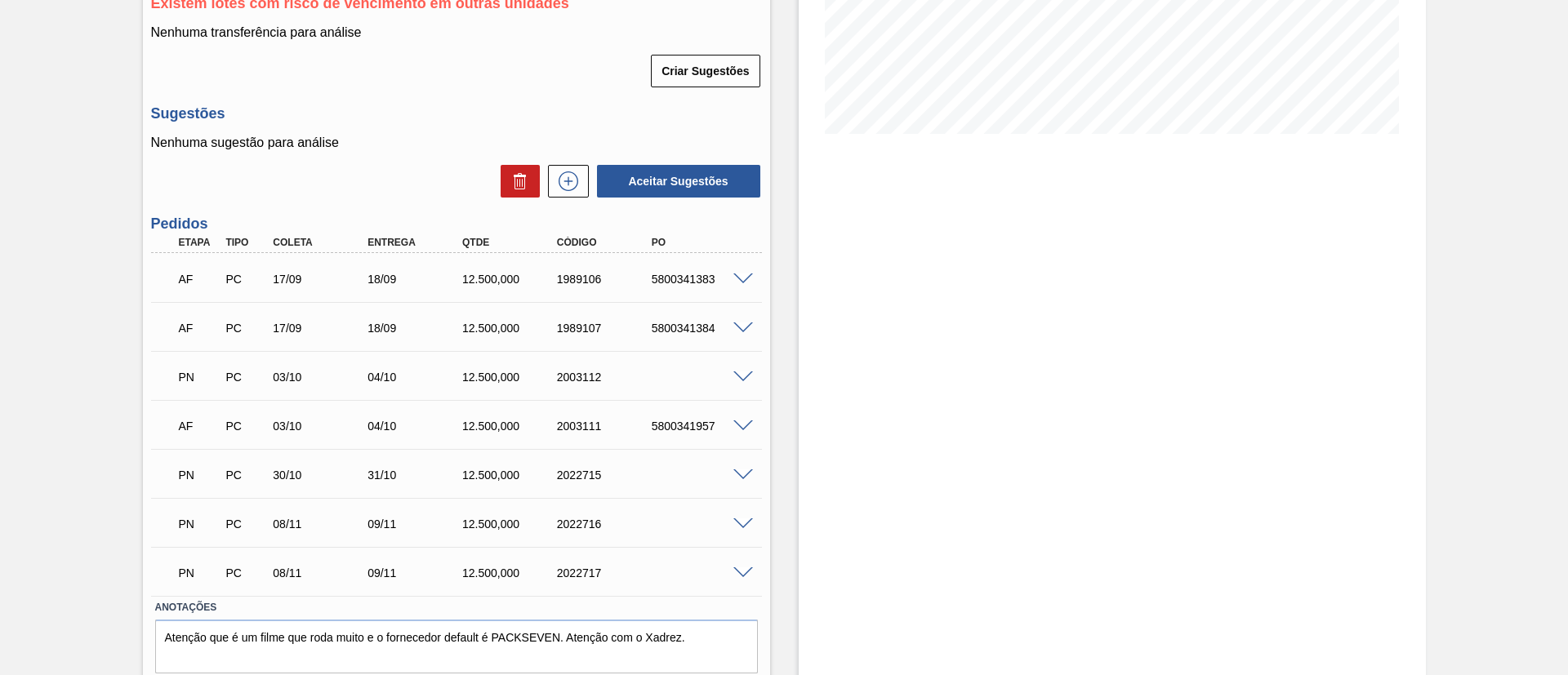
scroll to position [367, 0]
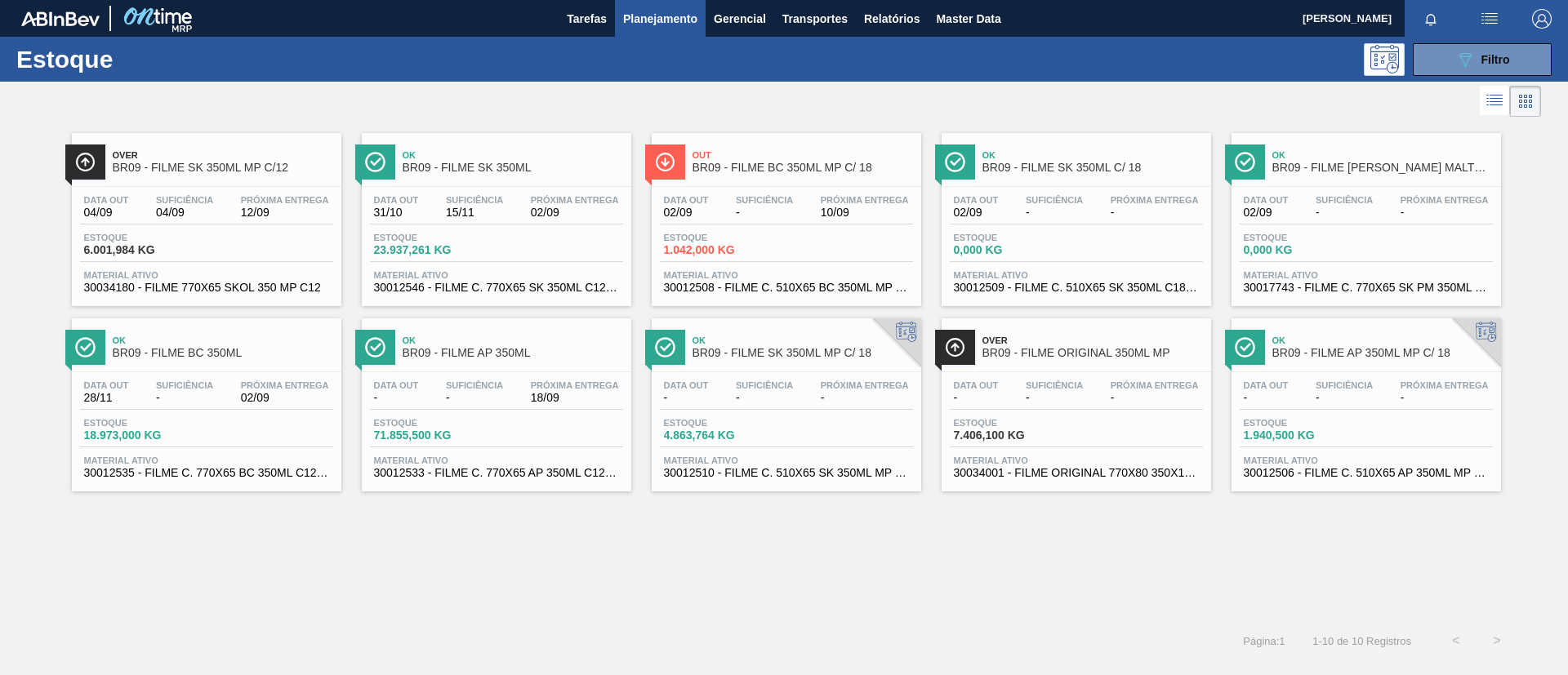
click at [714, 561] on div "Over BR09 - FILME SK 350ML MP C/12 Data out 04/09 Suficiência 04/09 Próxima Ent…" at bounding box center [784, 370] width 1568 height 499
click at [881, 599] on div "Over BR09 - FILME SK 350ML MP C/12 Data out 04/09 Suficiência 04/09 Próxima Ent…" at bounding box center [784, 370] width 1568 height 499
click at [665, 29] on button "Planejamento" at bounding box center [660, 18] width 91 height 37
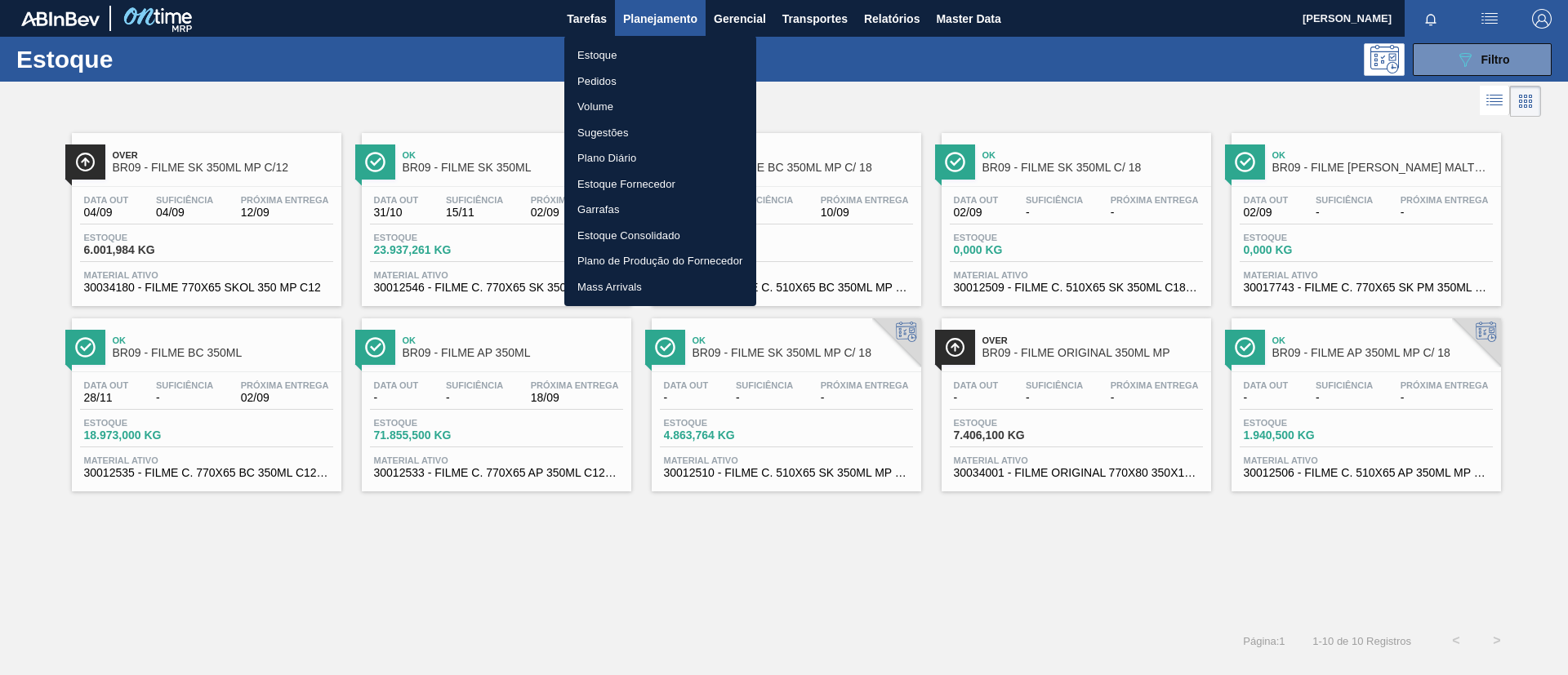
click at [657, 79] on li "Pedidos" at bounding box center [660, 81] width 192 height 26
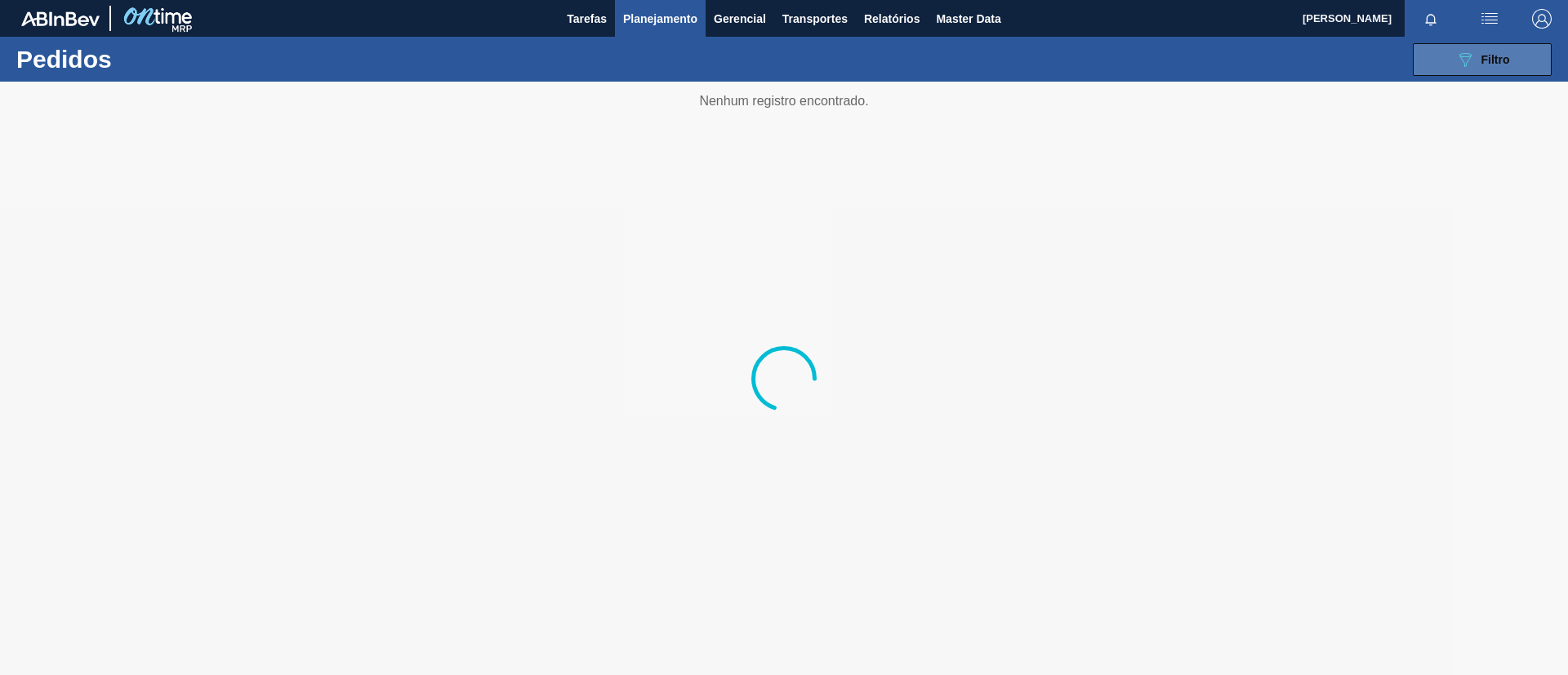
click at [1439, 59] on button "089F7B8B-B2A5-4AFE-B5C0-19BA573D28AC Filtro" at bounding box center [1482, 60] width 139 height 33
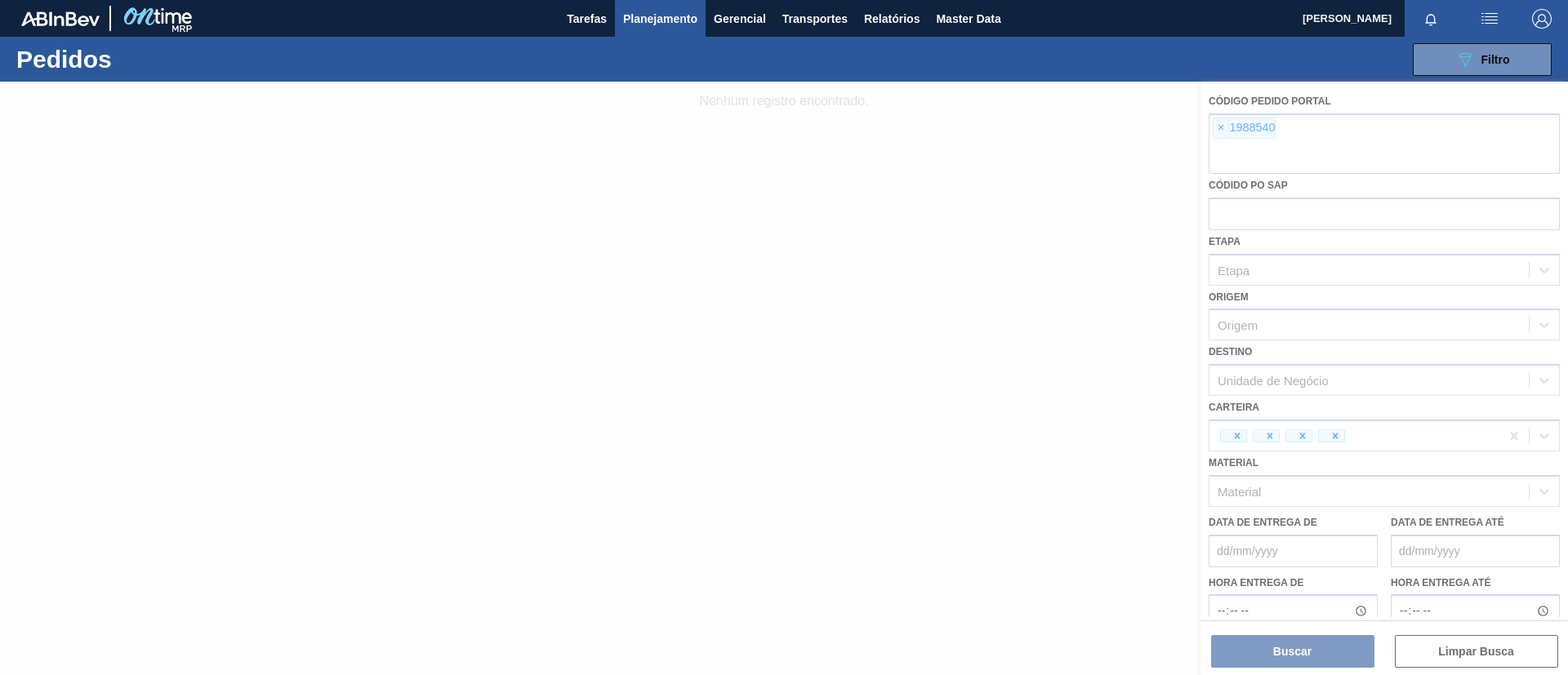
click at [1218, 128] on div at bounding box center [784, 379] width 1568 height 594
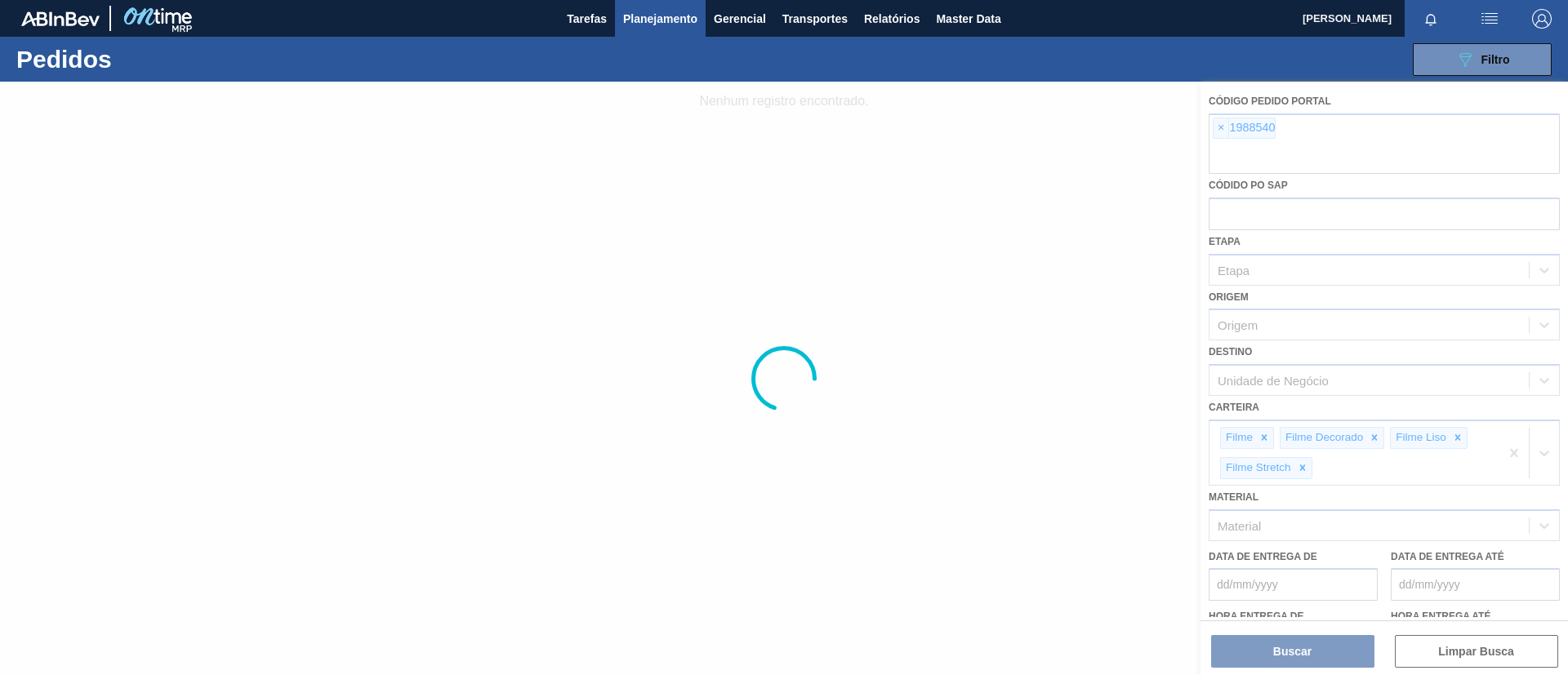
click at [1218, 129] on div at bounding box center [784, 379] width 1568 height 594
click at [1220, 129] on div at bounding box center [784, 379] width 1568 height 594
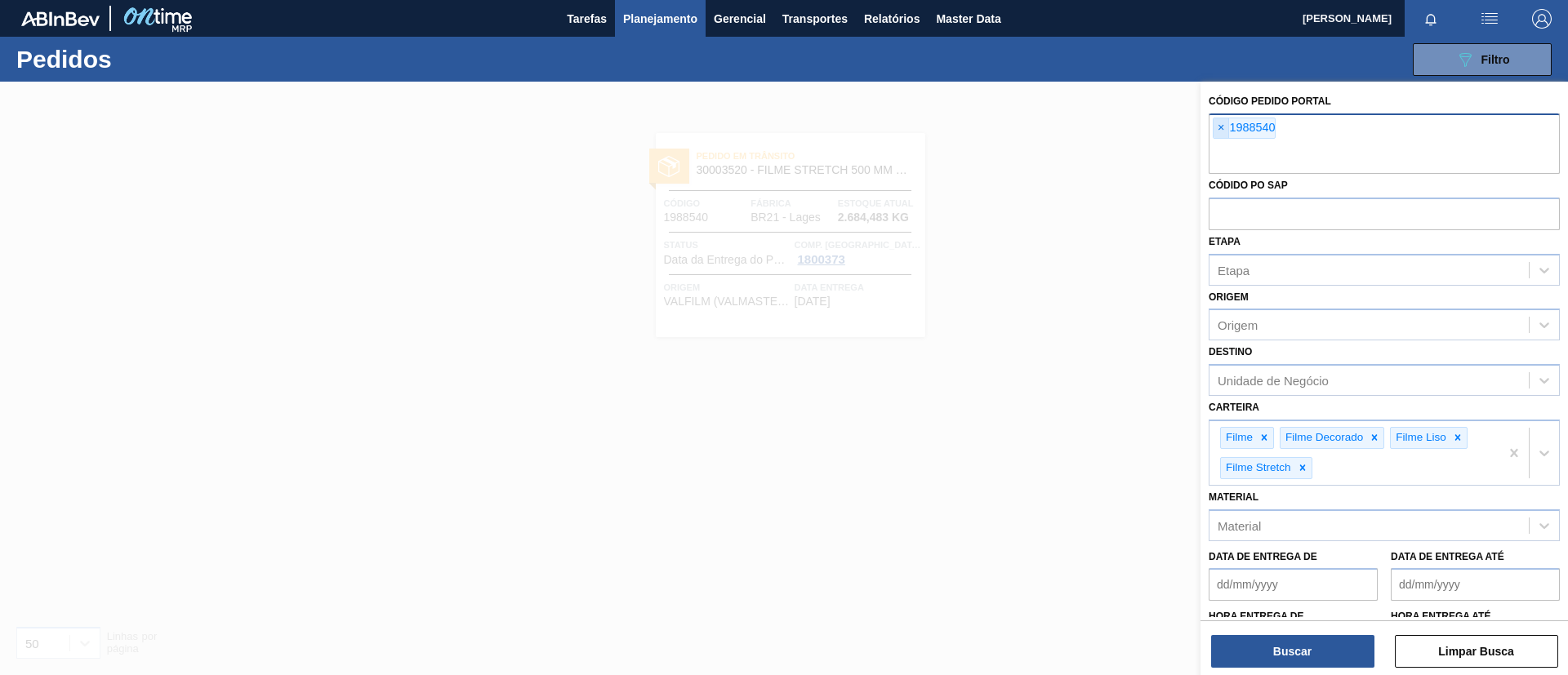
click at [1221, 127] on span "×" at bounding box center [1221, 128] width 15 height 19
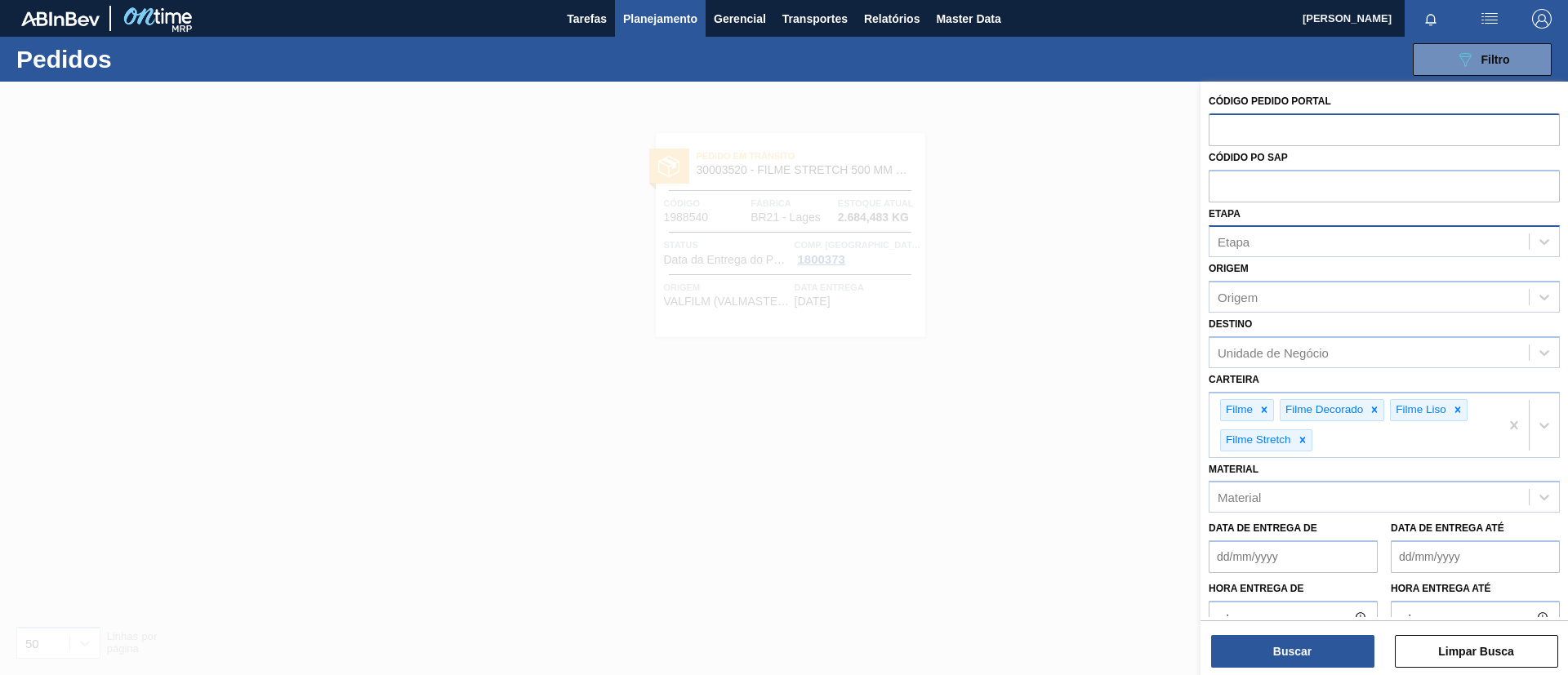
paste input "1988540"
type input "1988540"
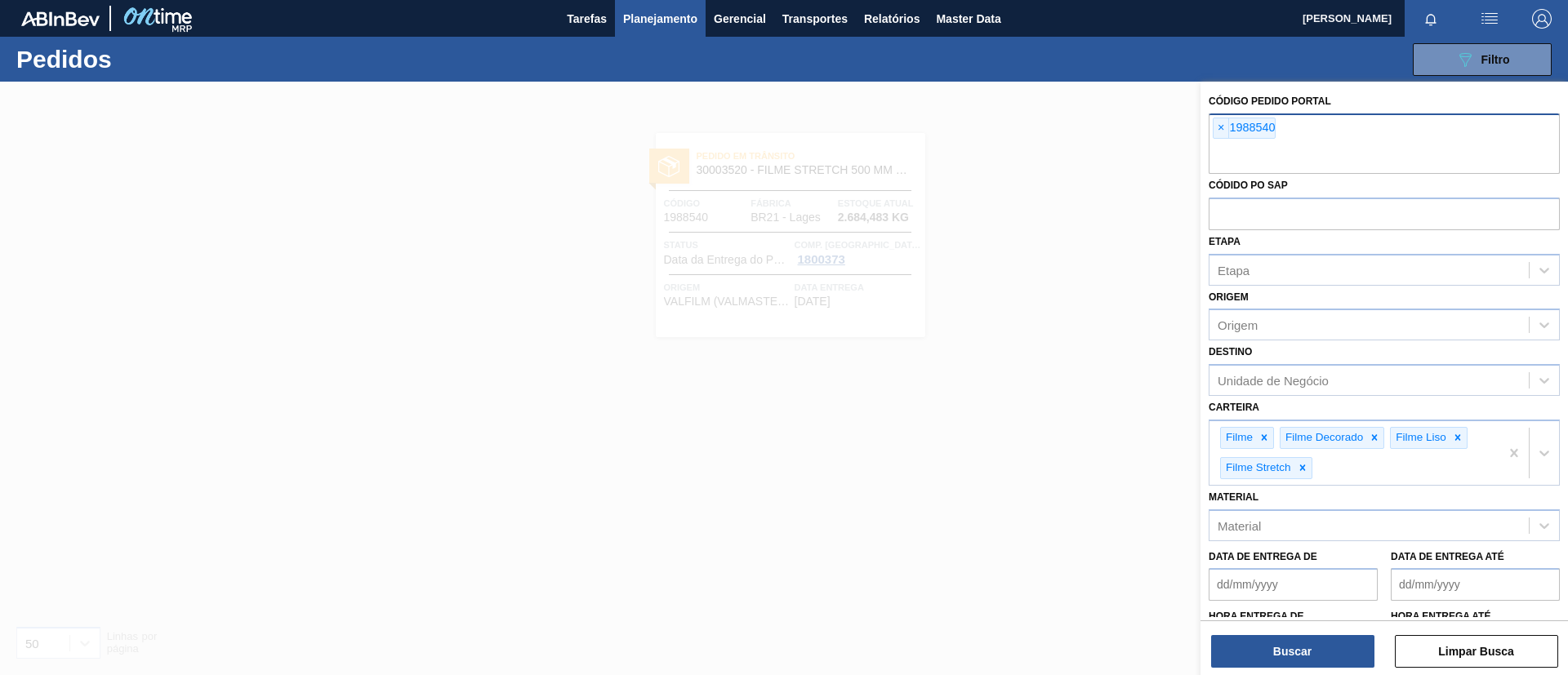
click at [1275, 633] on div "Buscar Limpar Busca" at bounding box center [1384, 642] width 367 height 45
click at [1261, 651] on button "Buscar" at bounding box center [1293, 652] width 163 height 33
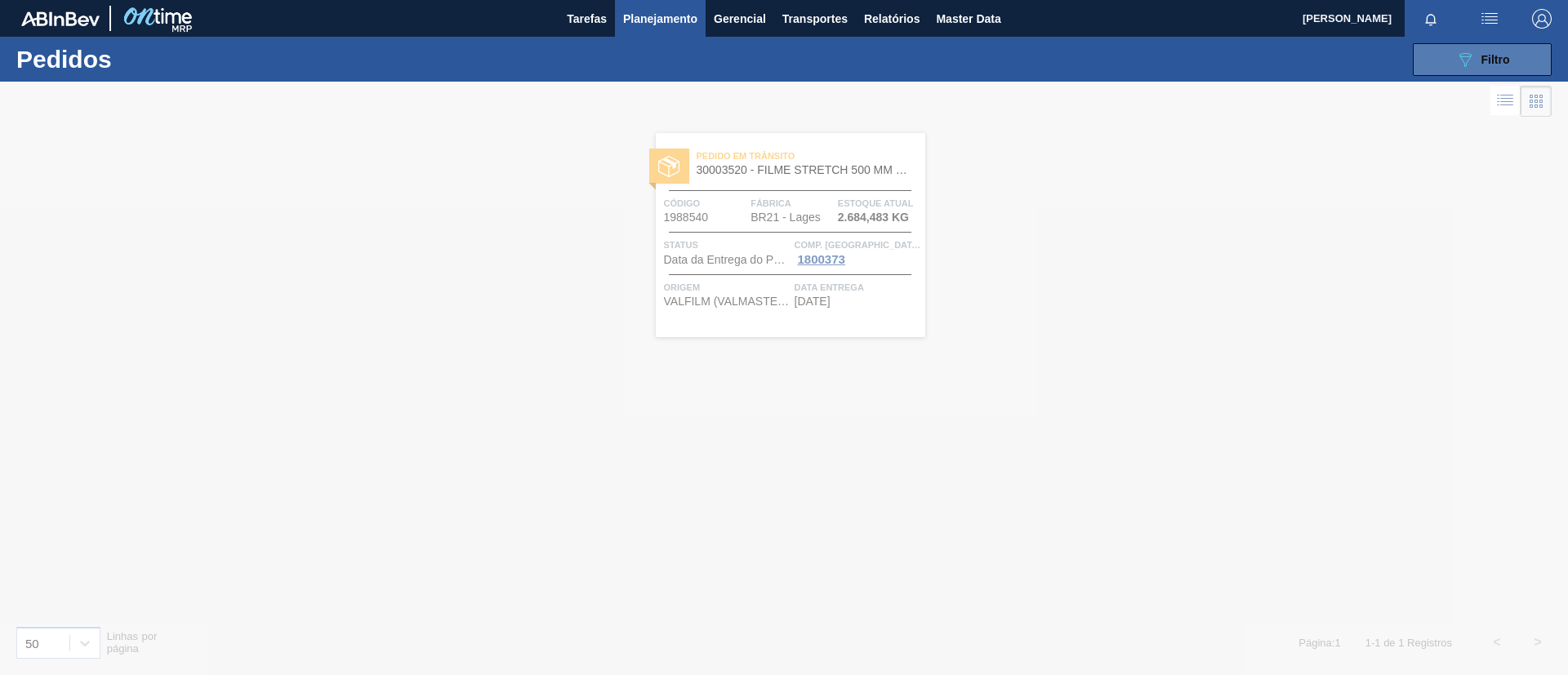
click at [1449, 54] on button "089F7B8B-B2A5-4AFE-B5C0-19BA573D28AC Filtro" at bounding box center [1482, 60] width 139 height 33
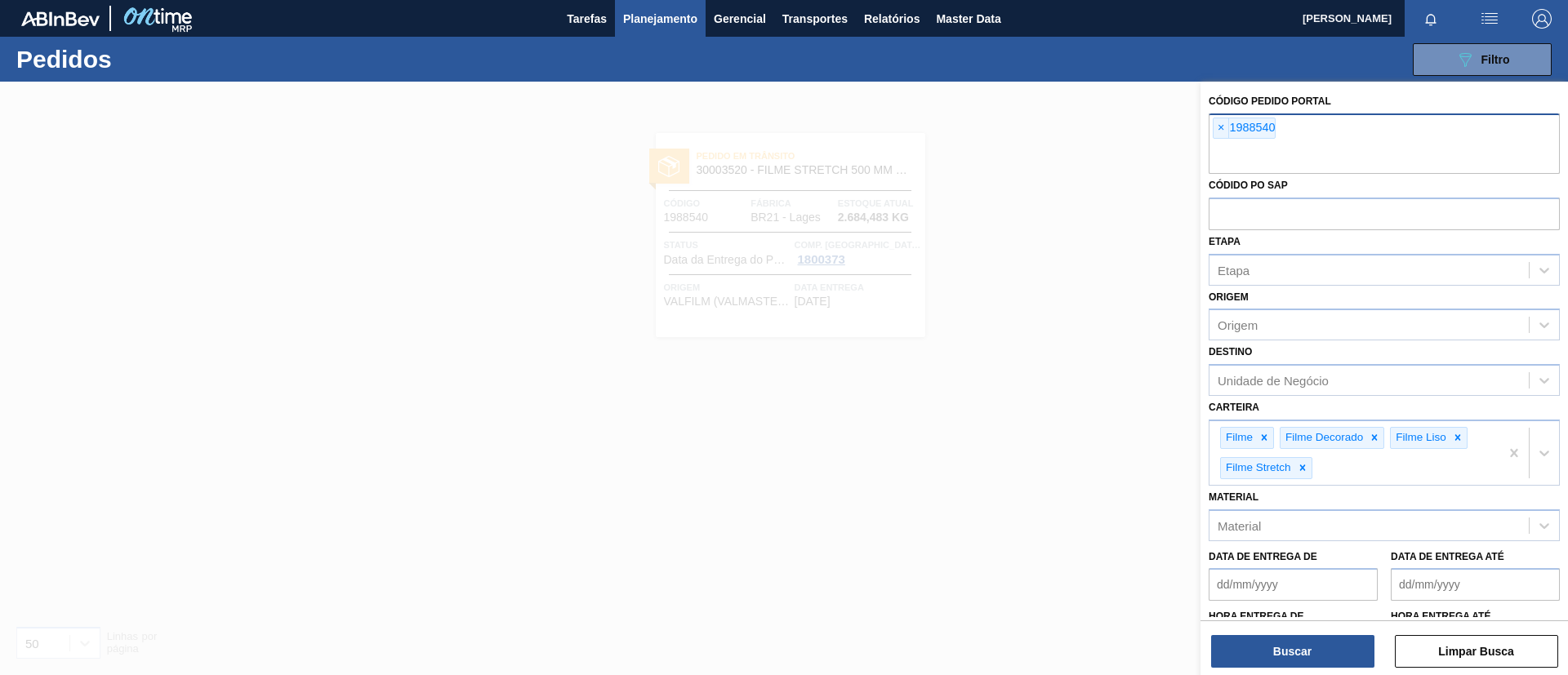
click at [694, 122] on div at bounding box center [784, 419] width 1568 height 675
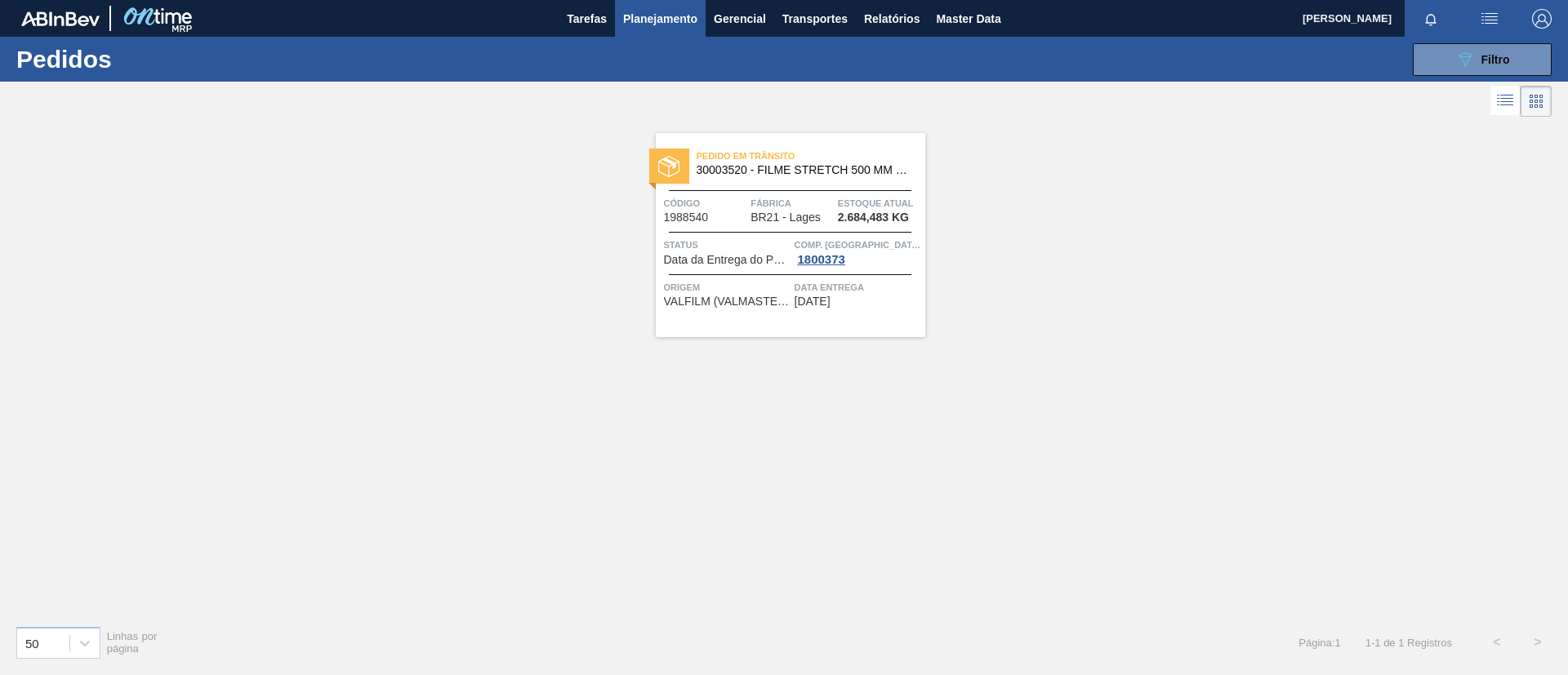
click at [663, 41] on div "089F7B8B-B2A5-4AFE-B5C0-19BA573D28AC Filtro Código Pedido Portal × 1988540 Códi…" at bounding box center [910, 59] width 1299 height 49
click at [657, 32] on button "Planejamento" at bounding box center [660, 18] width 91 height 37
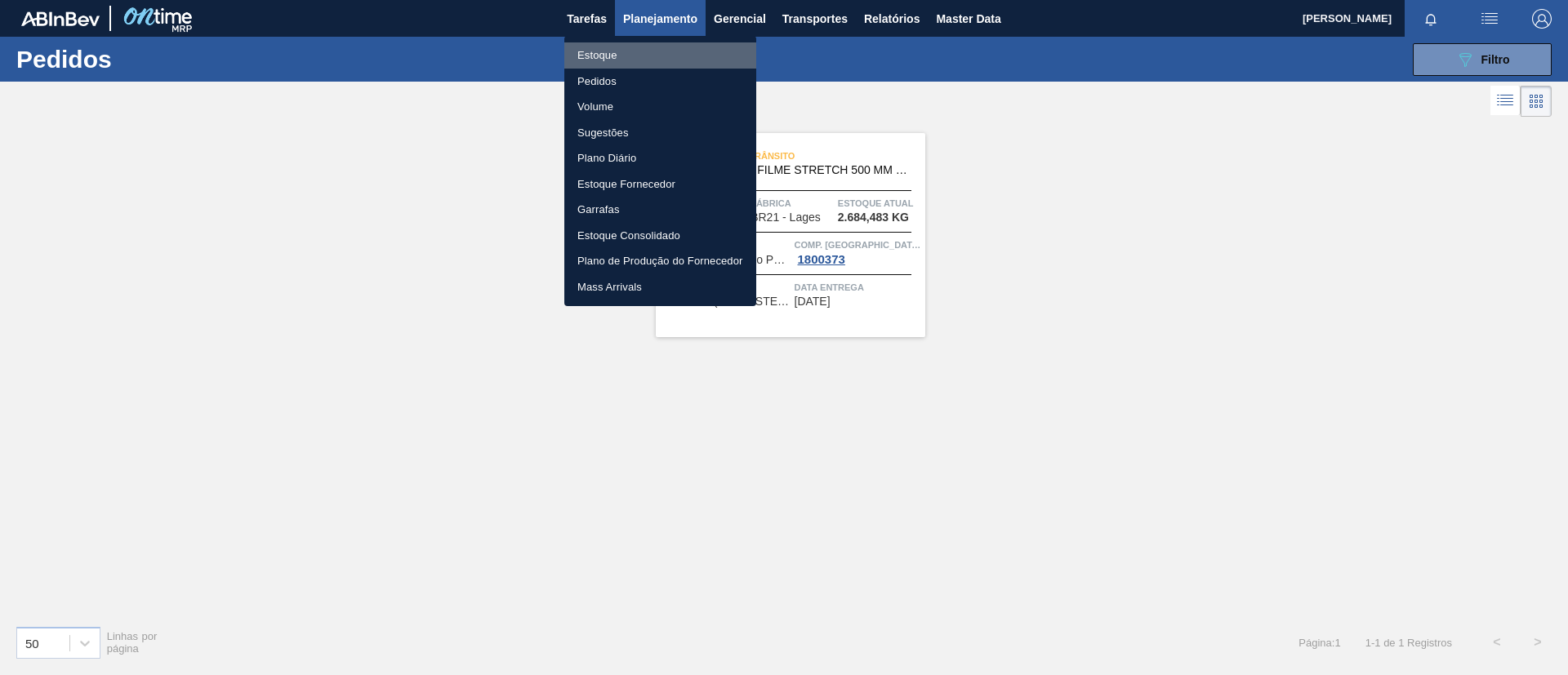
click at [663, 60] on li "Estoque" at bounding box center [660, 55] width 192 height 26
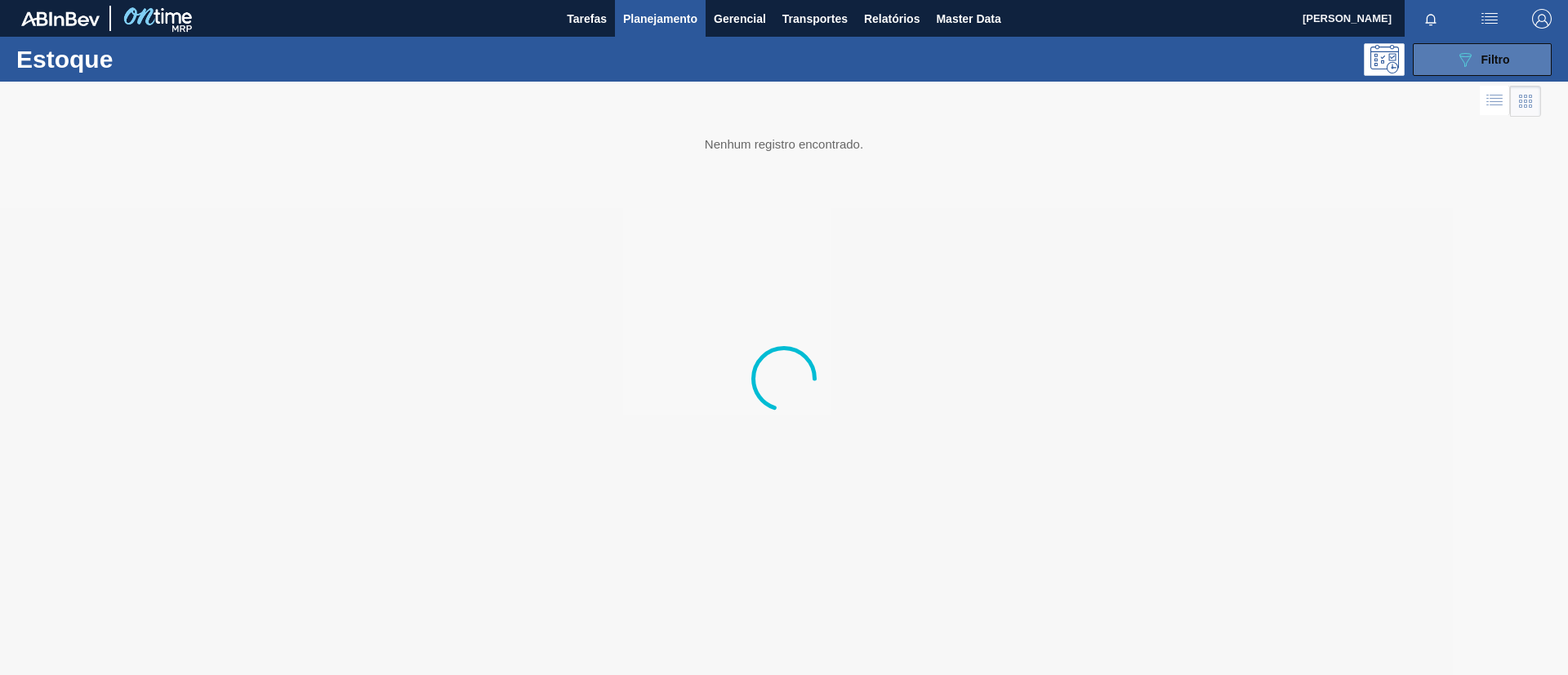
click at [1449, 50] on button "089F7B8B-B2A5-4AFE-B5C0-19BA573D28AC Filtro" at bounding box center [1482, 60] width 139 height 33
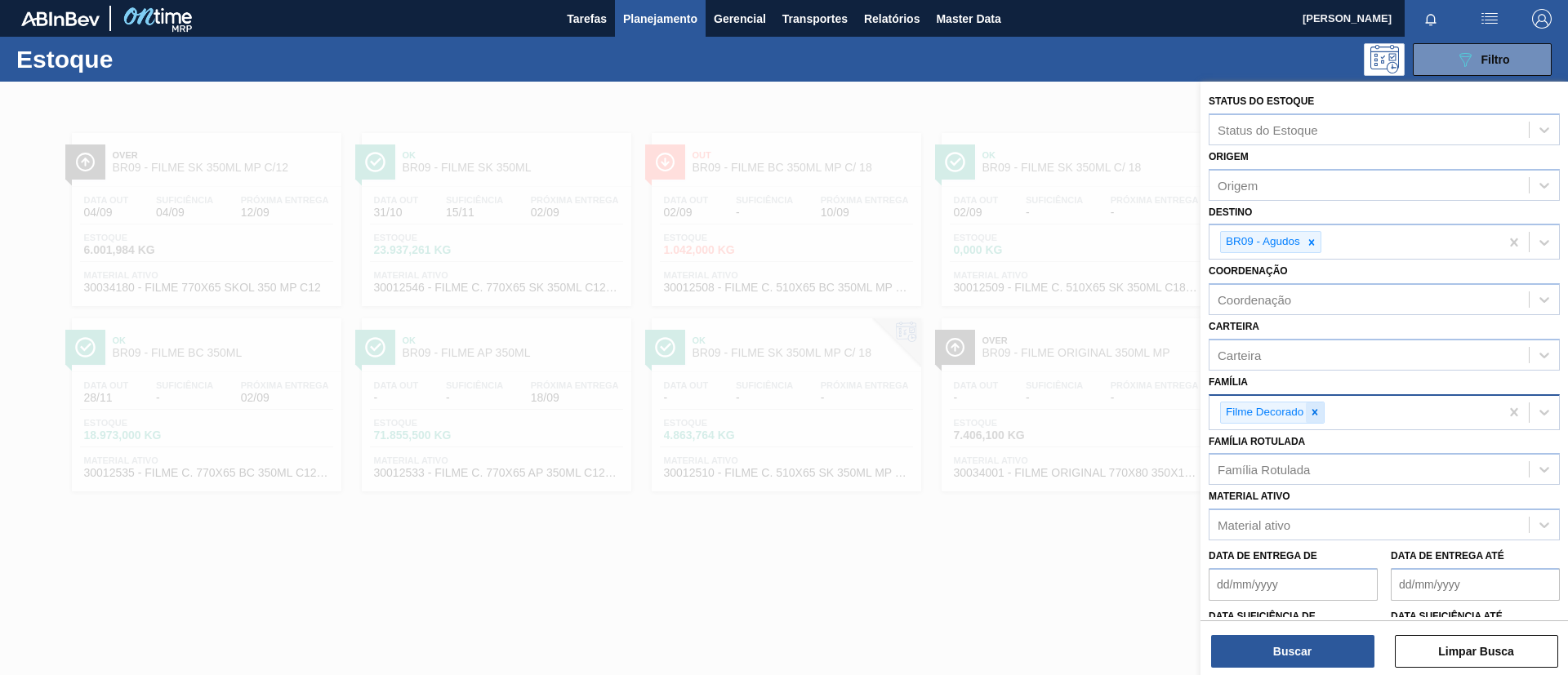
click at [1320, 412] on icon at bounding box center [1315, 412] width 12 height 12
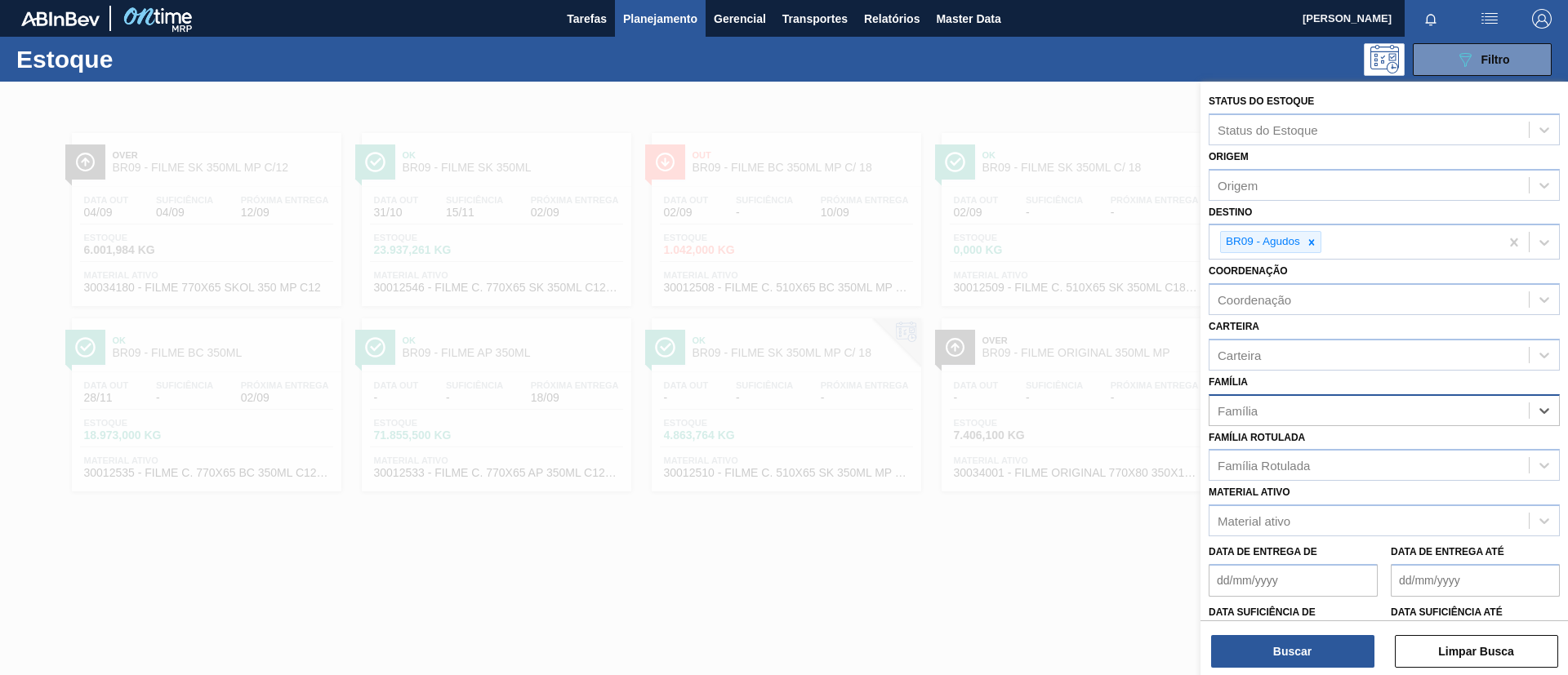
click at [1326, 438] on div "Família Rotulada Família Rotulada" at bounding box center [1383, 453] width 351 height 55
click at [1340, 462] on div "Família Rotulada" at bounding box center [1369, 465] width 320 height 24
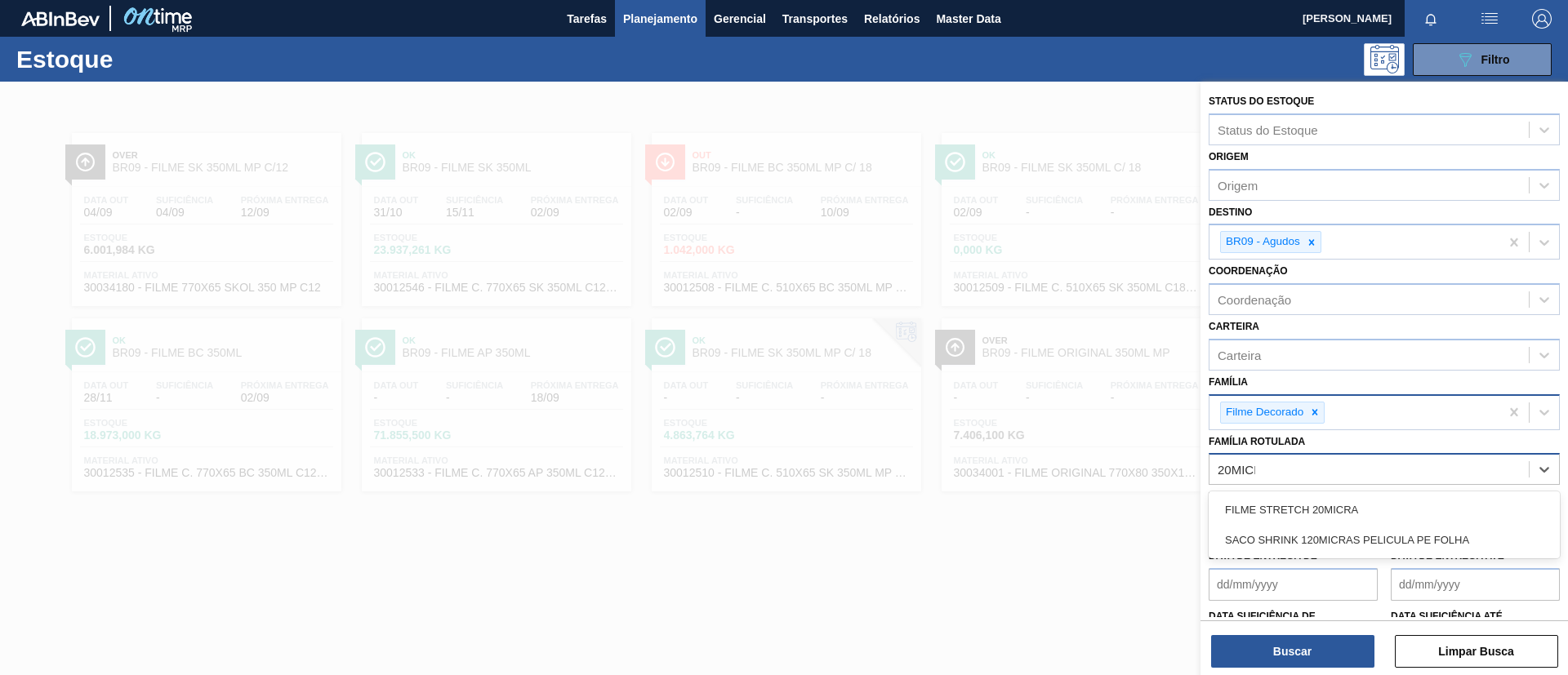
type Rotulada "20MICRA"
drag, startPoint x: 1364, startPoint y: 505, endPoint x: 1352, endPoint y: 483, distance: 25.1
click at [1365, 507] on div "FILME STRETCH 20MICRA" at bounding box center [1383, 509] width 351 height 30
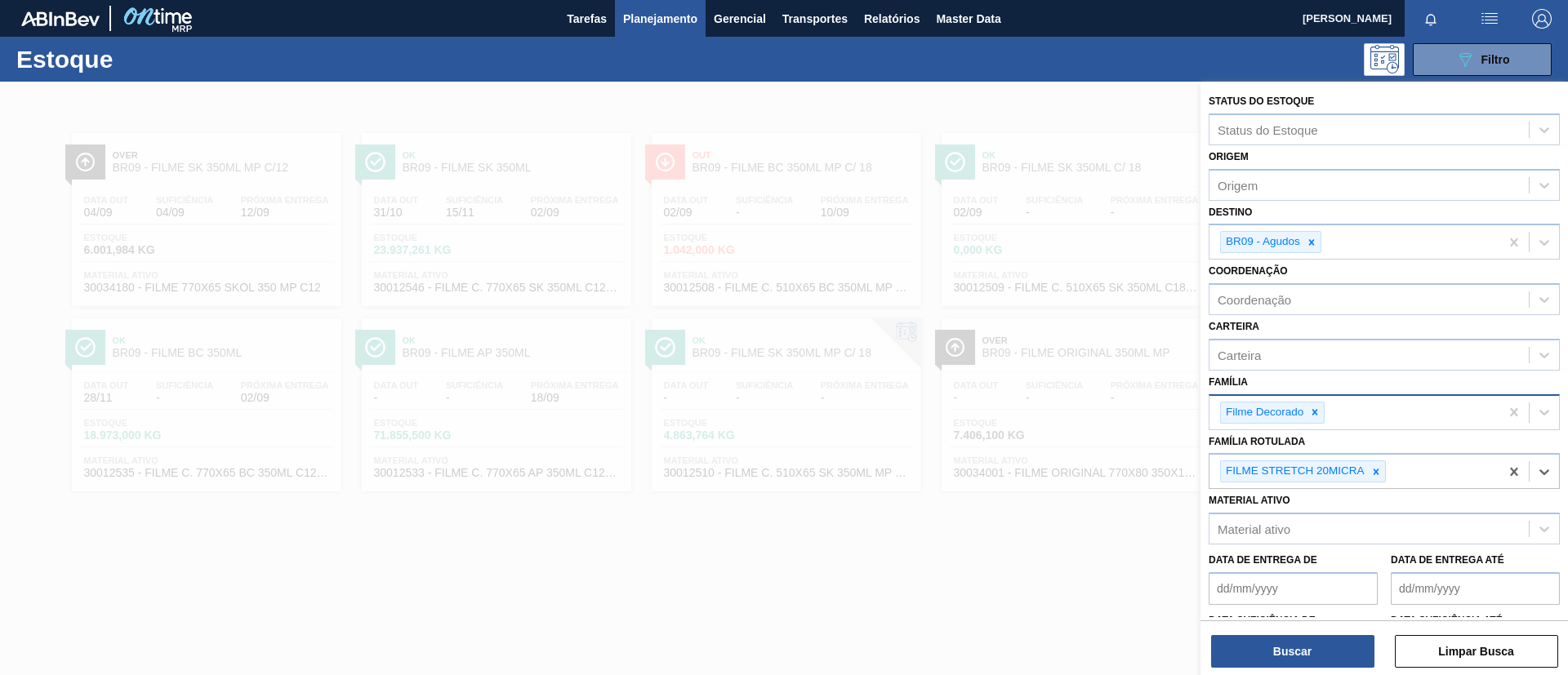
click at [1315, 414] on icon at bounding box center [1315, 412] width 12 height 12
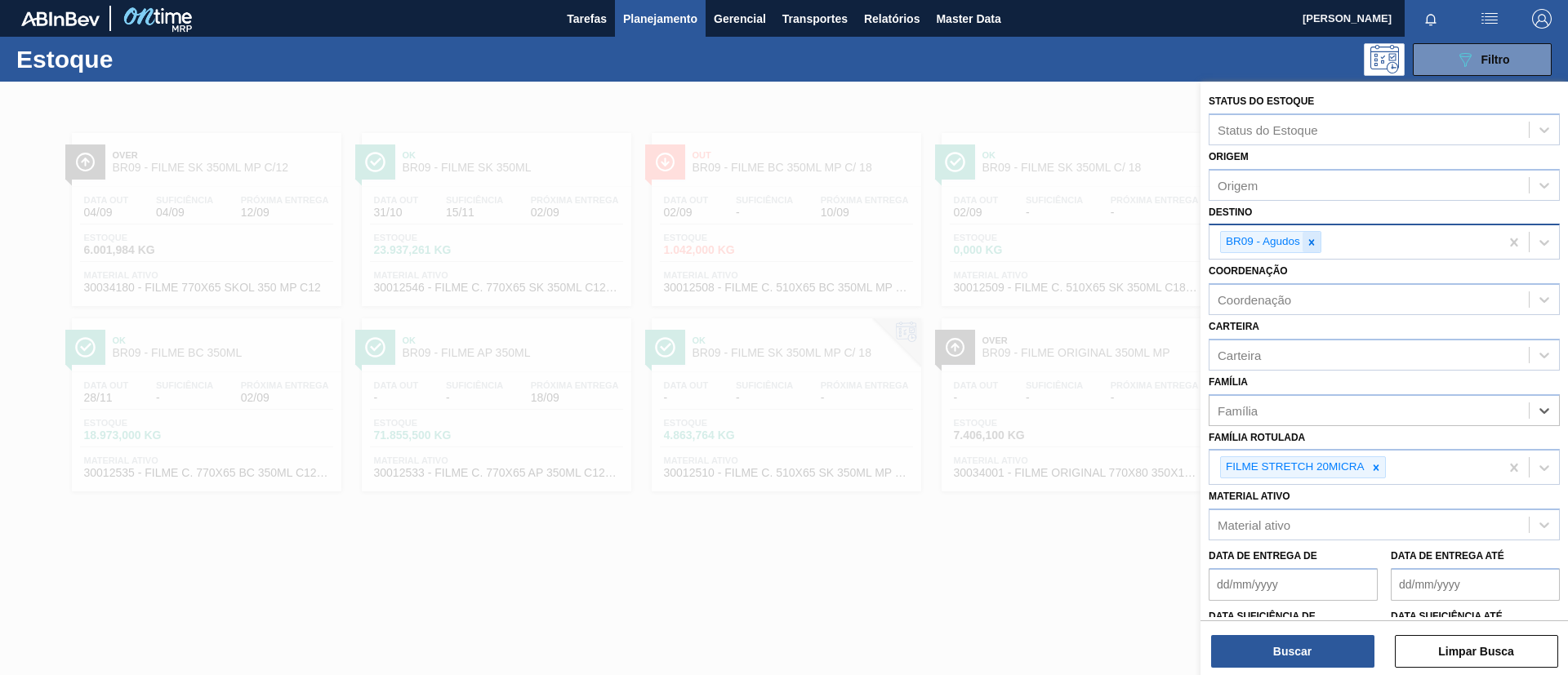
click at [1312, 239] on icon at bounding box center [1312, 242] width 12 height 12
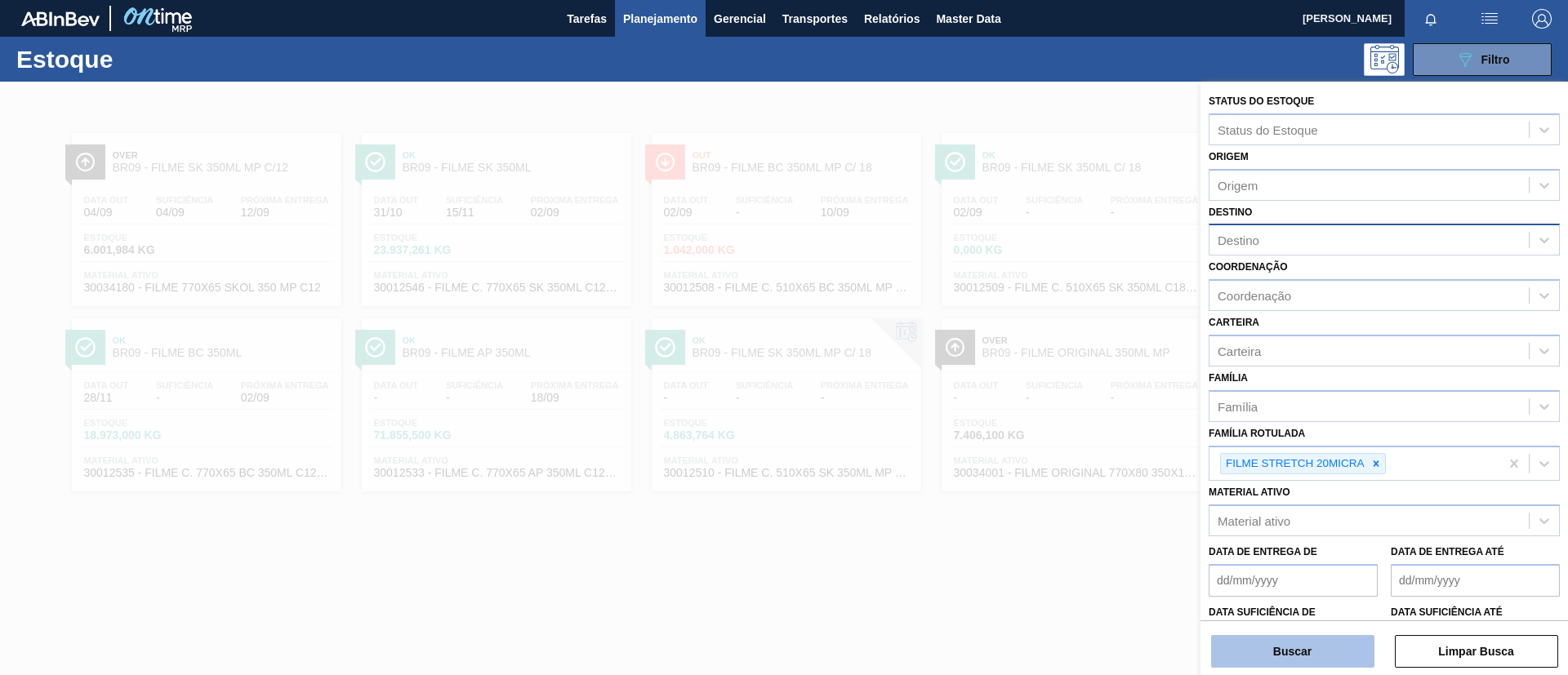
click at [1287, 636] on button "Buscar" at bounding box center [1293, 652] width 163 height 33
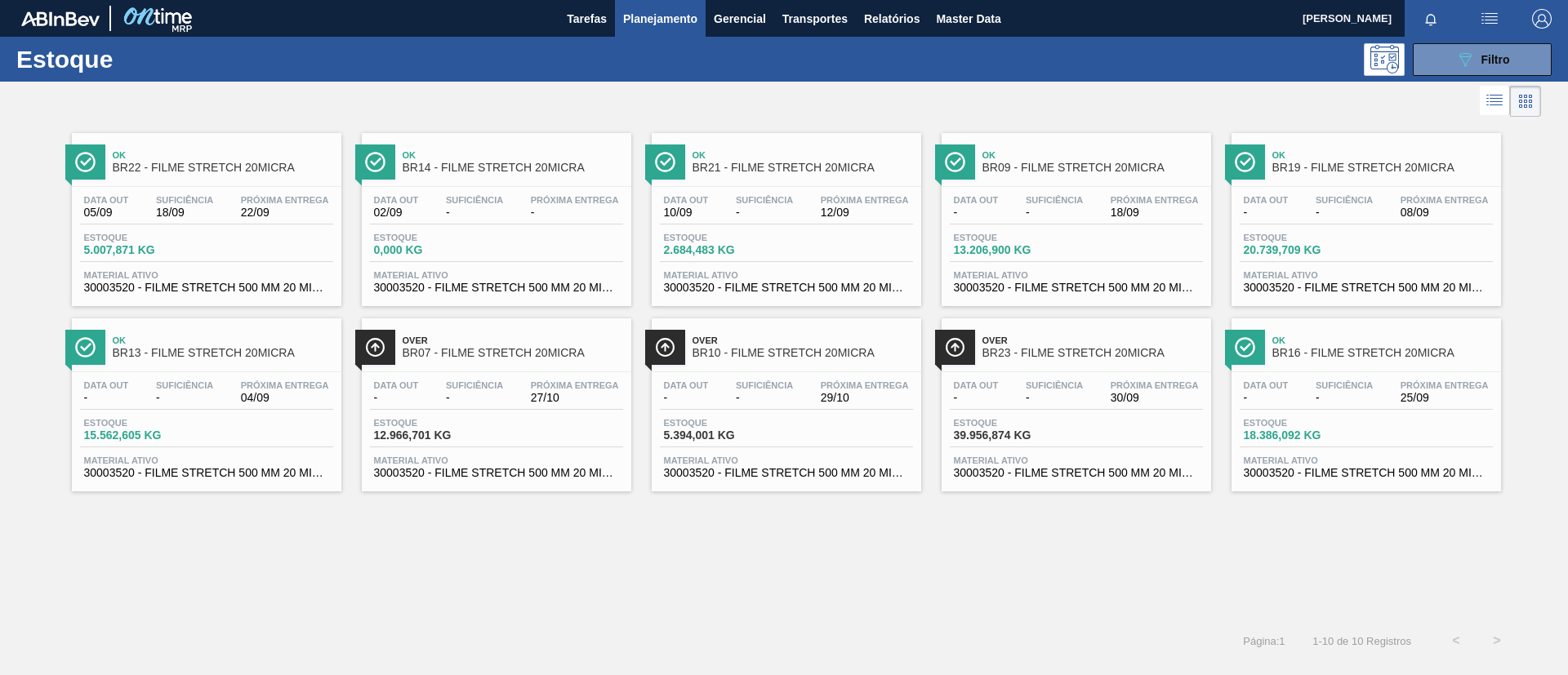
click at [1061, 359] on div "Over BR23 - FILME STRETCH 20MICRA" at bounding box center [1093, 348] width 220 height 37
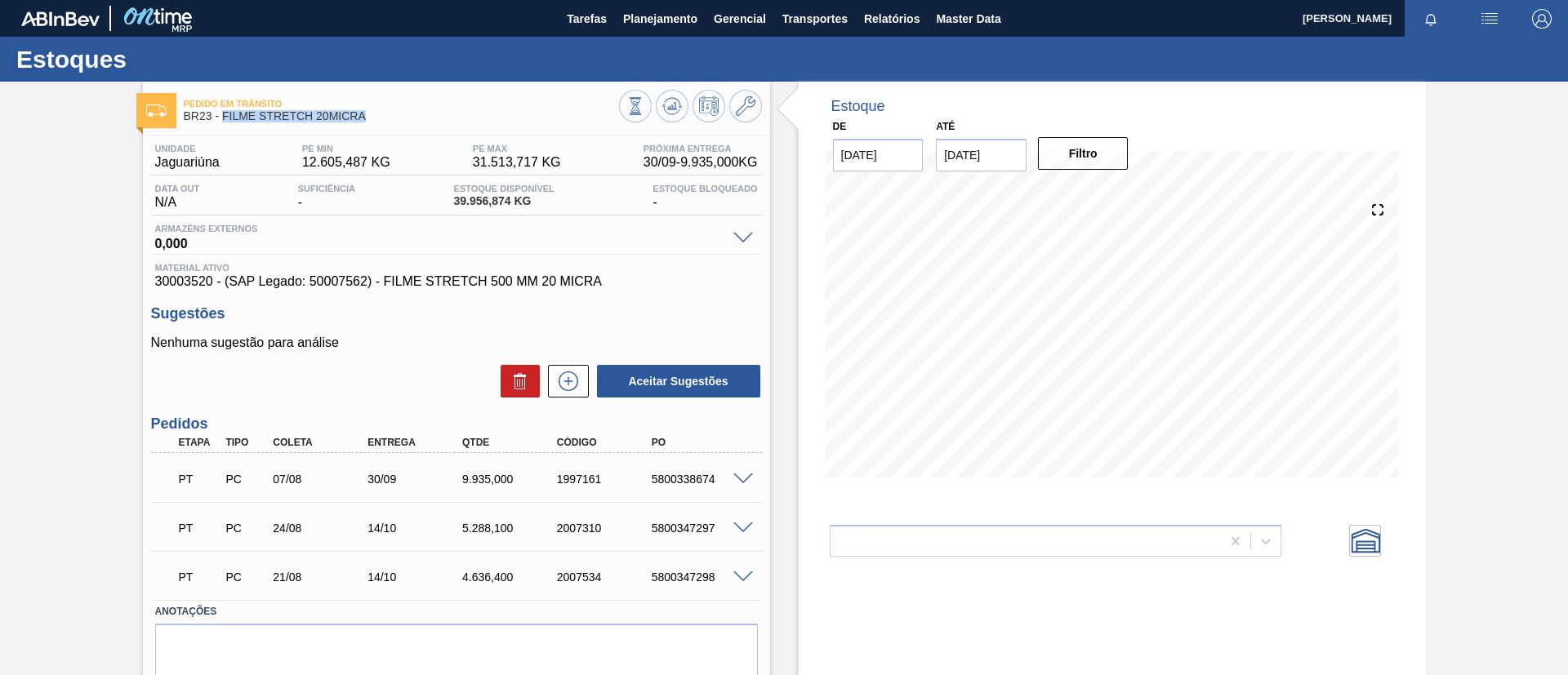
drag, startPoint x: 407, startPoint y: 127, endPoint x: 223, endPoint y: 120, distance: 184.1
click at [223, 120] on div "Pedido em Trânsito BR23 - FILME STRETCH 20MICRA" at bounding box center [401, 111] width 436 height 37
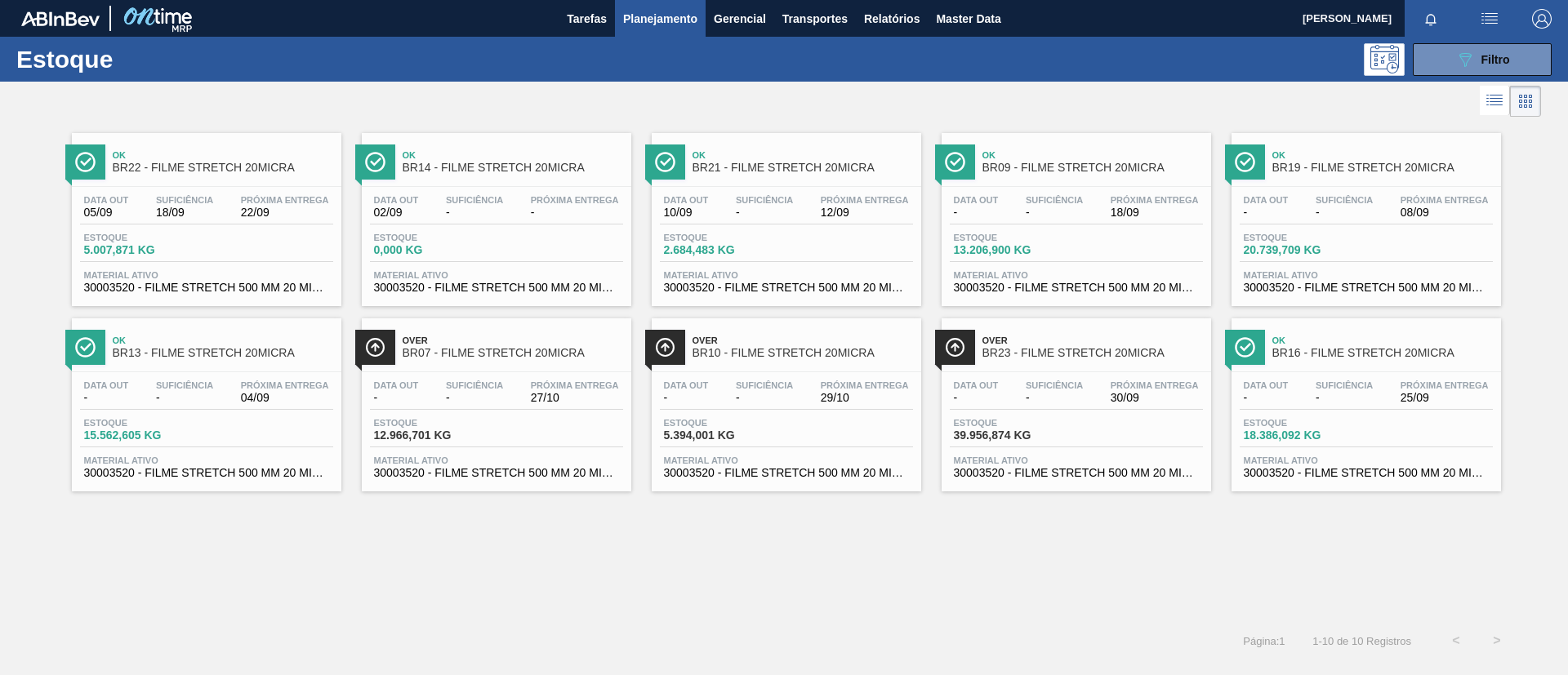
click at [833, 155] on span "Ok" at bounding box center [803, 155] width 220 height 10
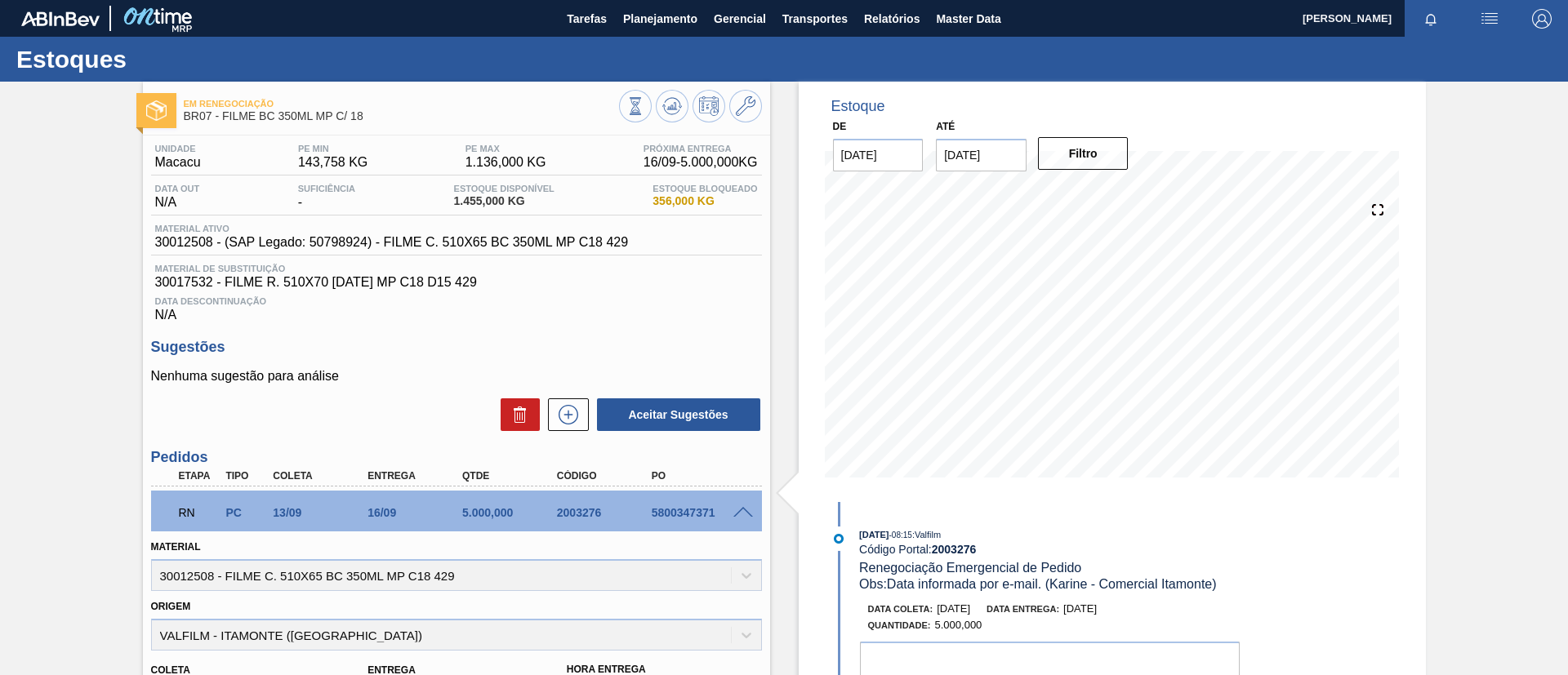
scroll to position [123, 0]
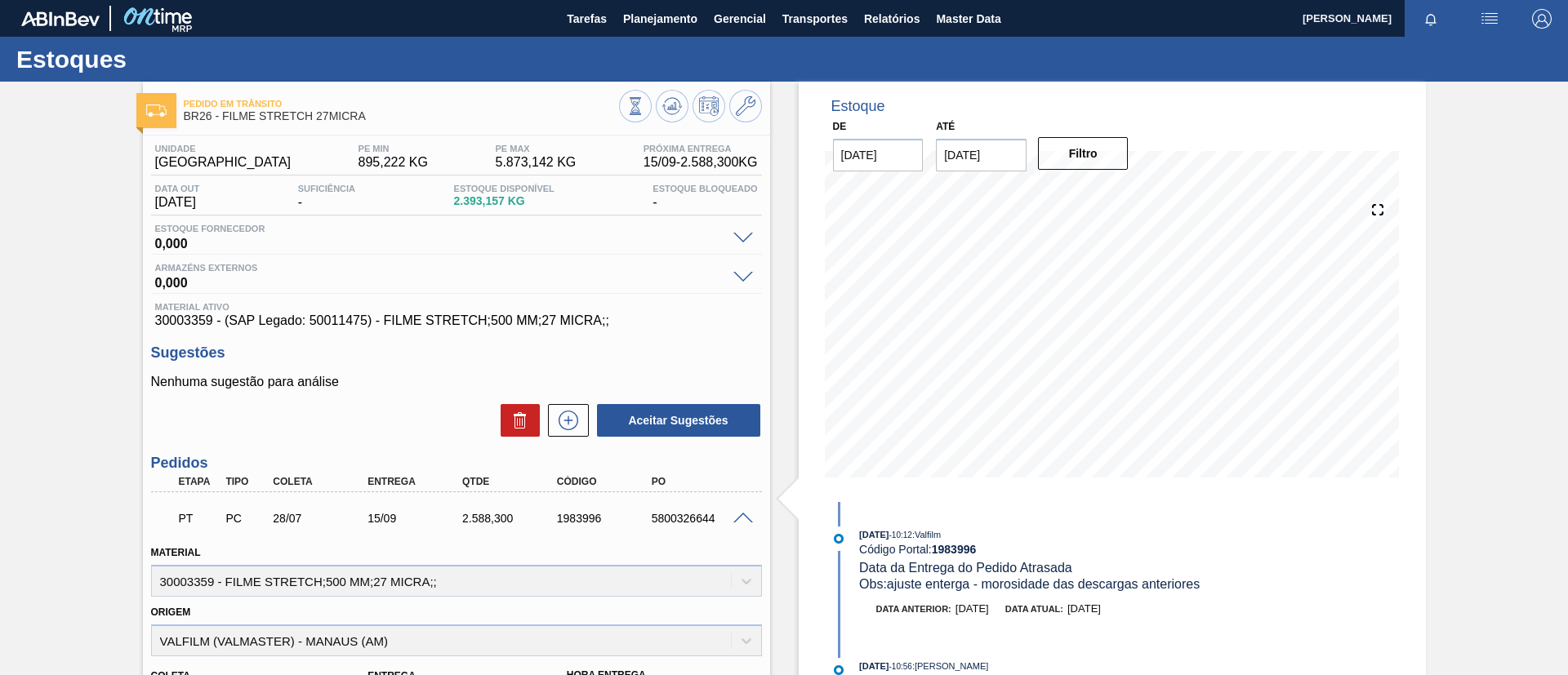
click at [14, 226] on div "Pedido em Trânsito BR26 - FILME STRETCH 27MICRA Unidade Uberlândia PE MIN 895,2…" at bounding box center [784, 650] width 1568 height 1137
drag, startPoint x: 15, startPoint y: 226, endPoint x: 0, endPoint y: 70, distance: 156.7
click at [0, 70] on div "Estoques" at bounding box center [784, 59] width 1568 height 44
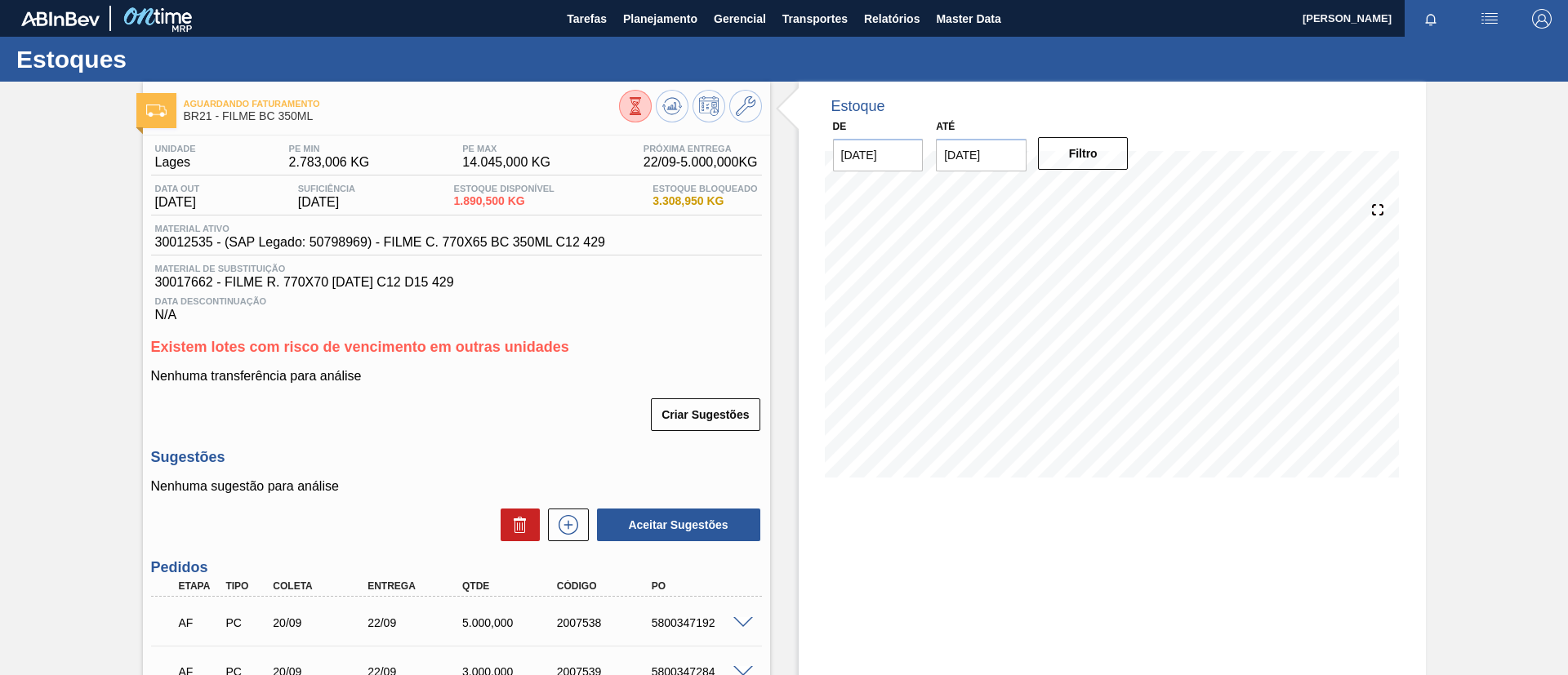
scroll to position [245, 0]
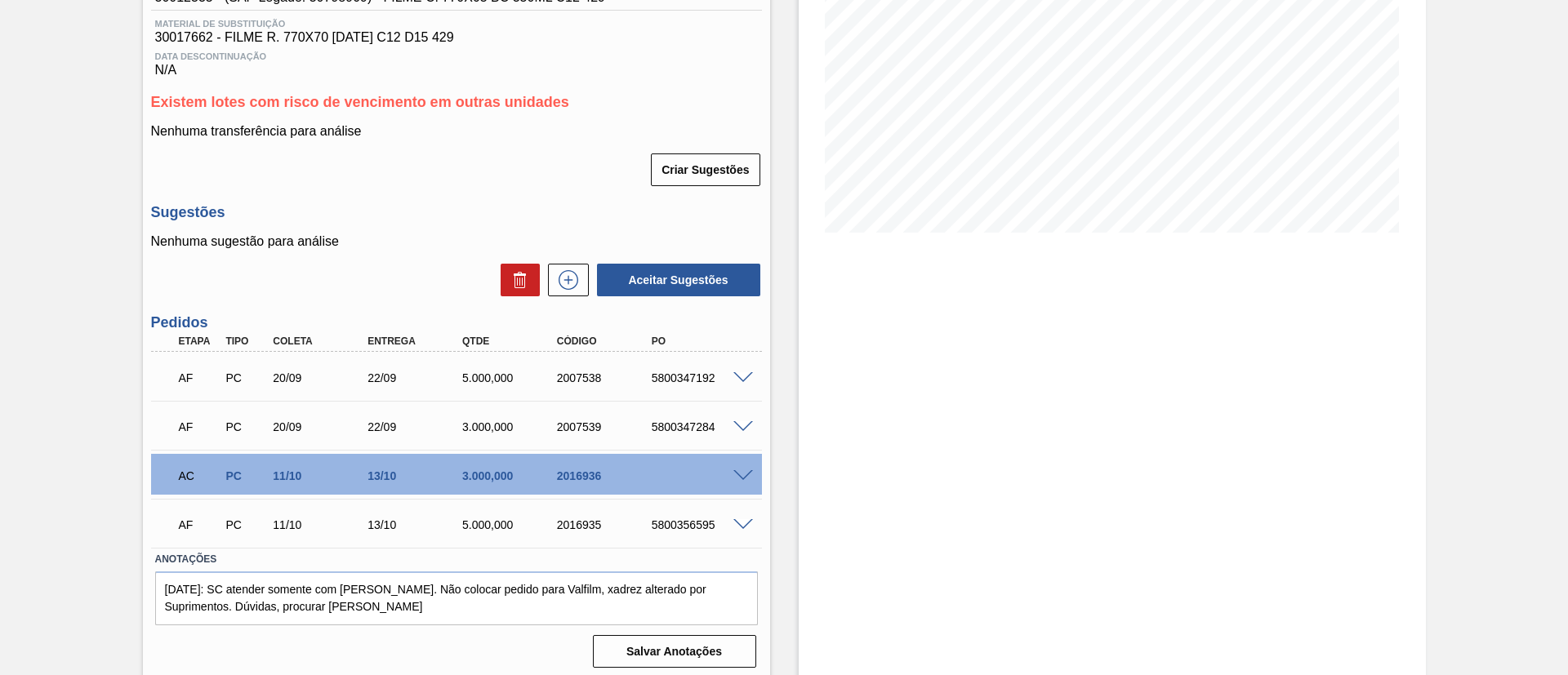
click at [743, 474] on span at bounding box center [743, 476] width 19 height 13
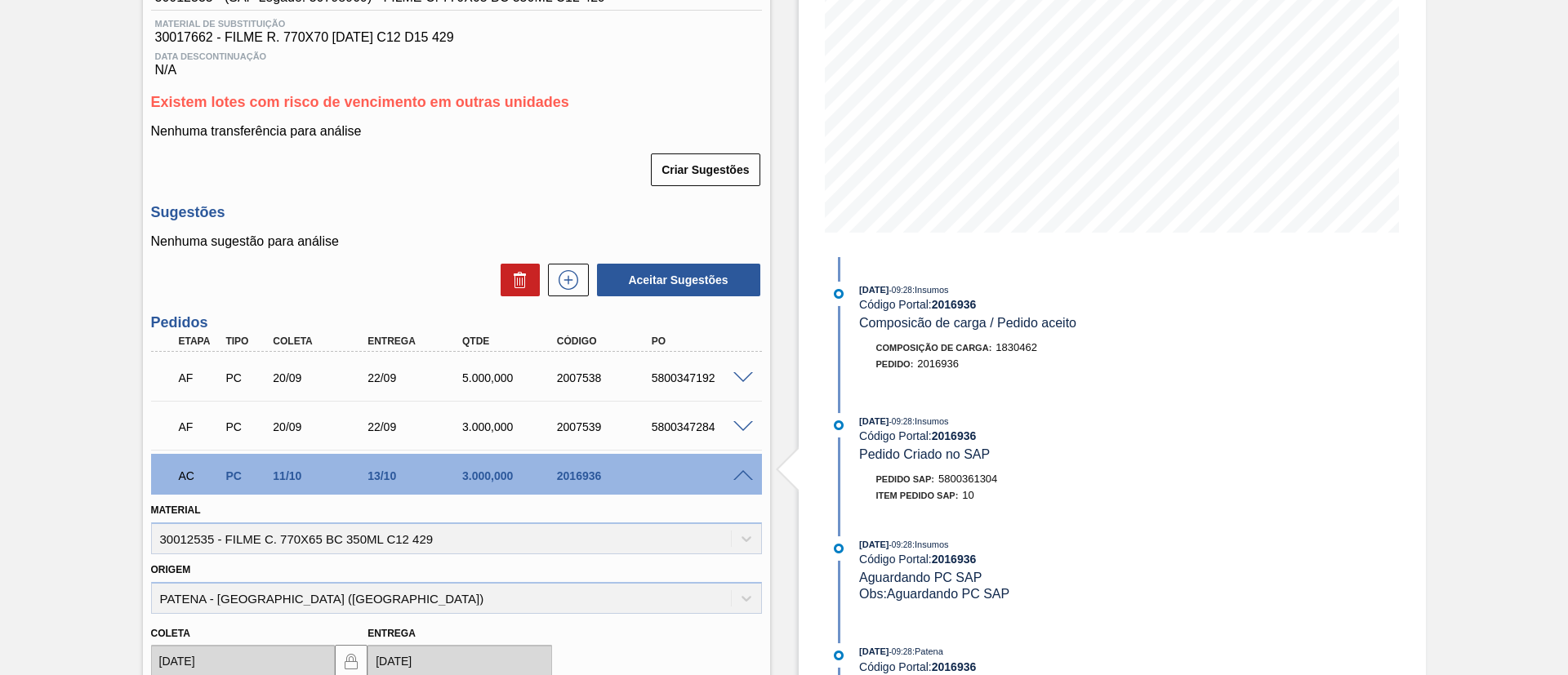
click at [743, 474] on span at bounding box center [743, 476] width 19 height 13
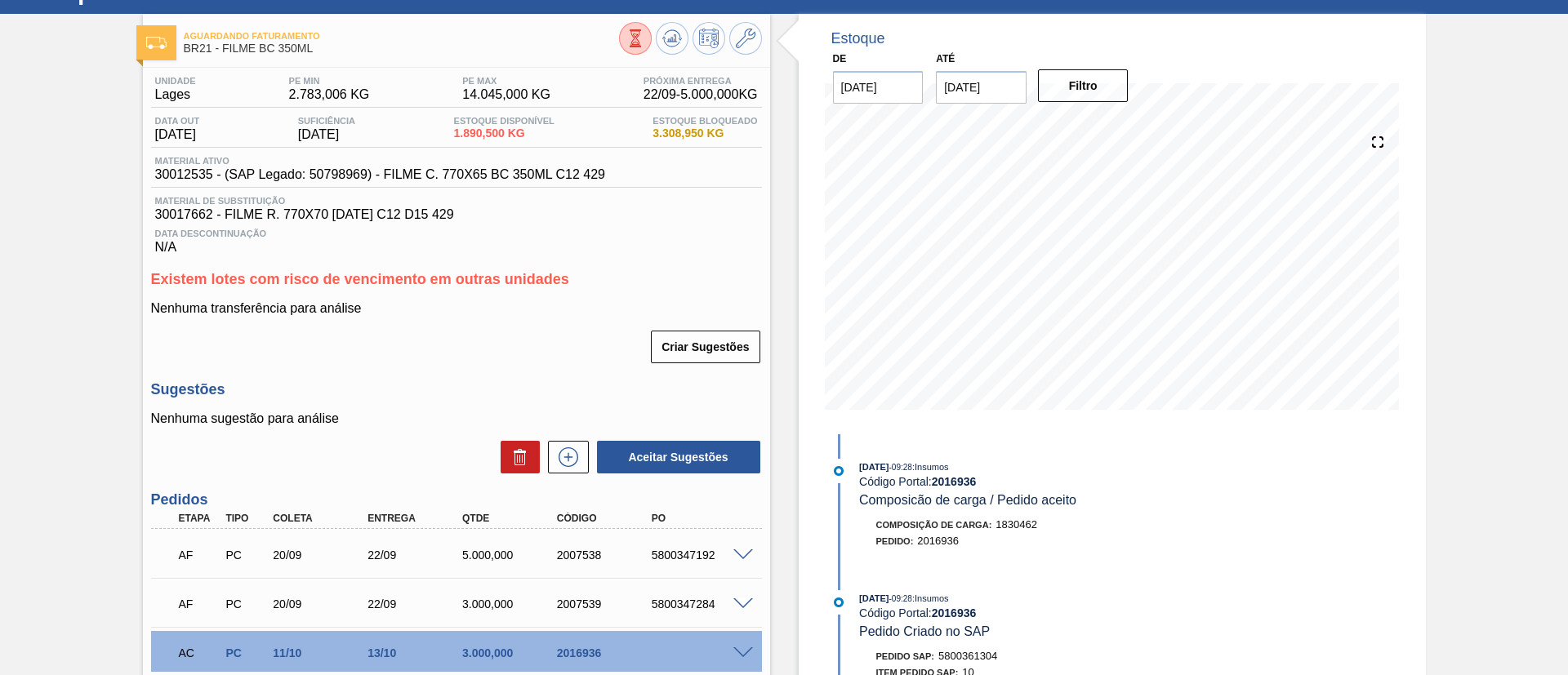
scroll to position [123, 0]
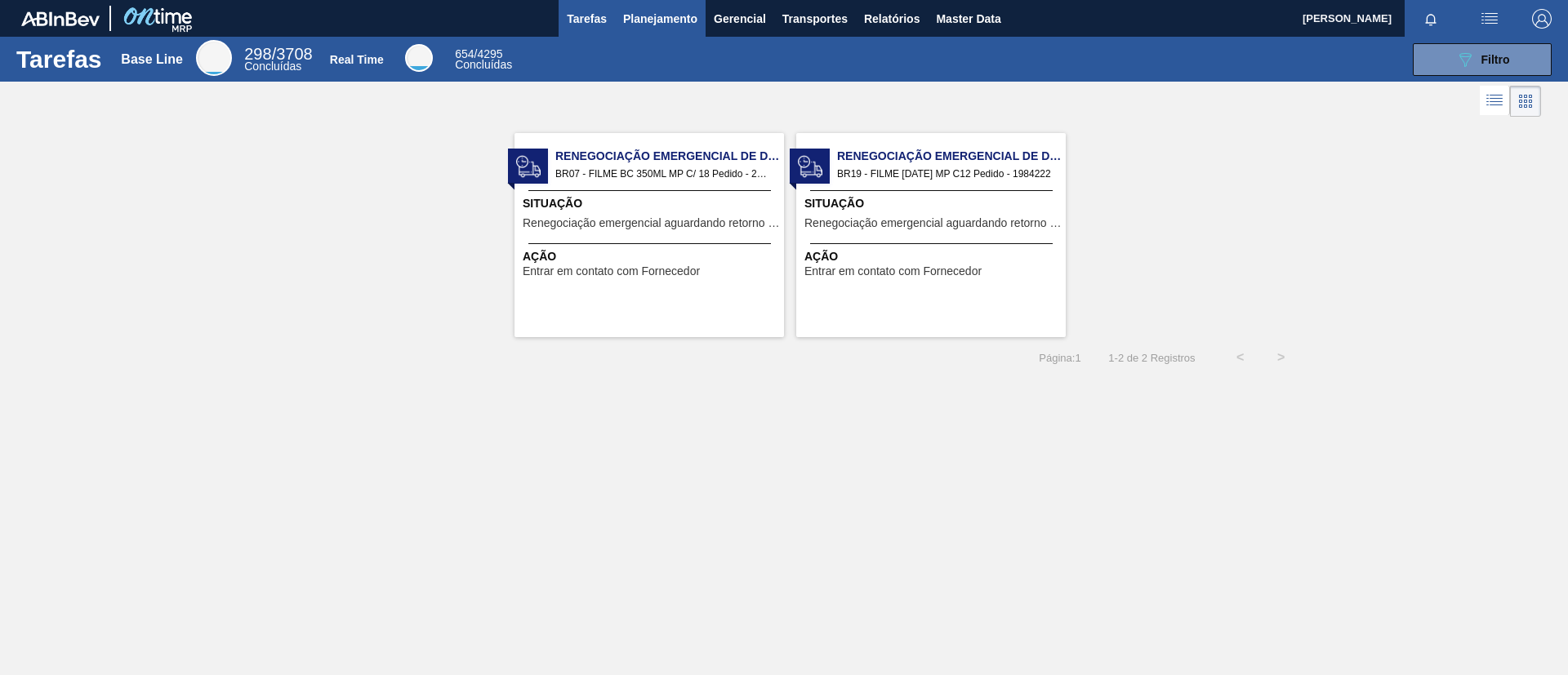
click at [646, 18] on span "Planejamento" at bounding box center [660, 18] width 74 height 19
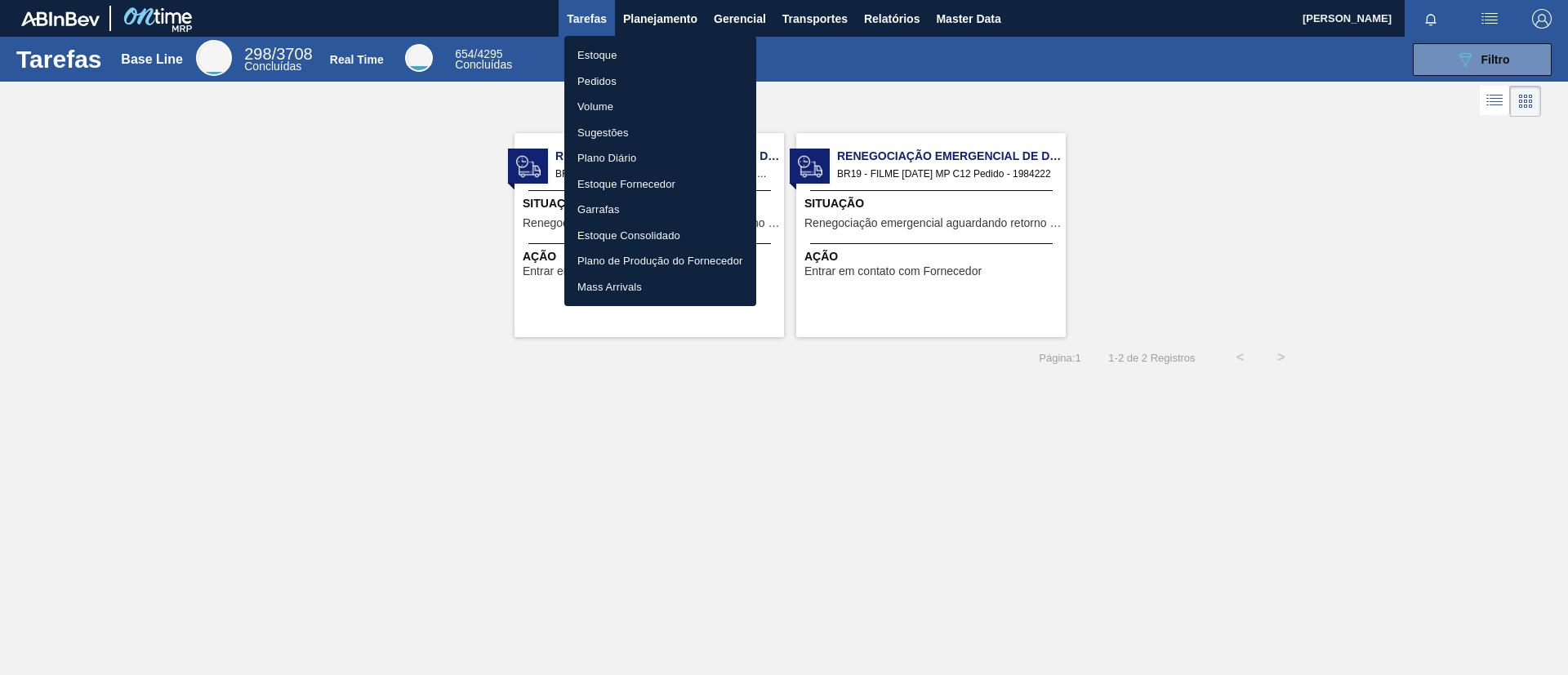
click at [662, 41] on ul "Estoque Pedidos Volume Sugestões Plano Diário Estoque Fornecedor Garrafas Estoq…" at bounding box center [660, 171] width 192 height 270
click at [673, 47] on li "Estoque" at bounding box center [660, 55] width 192 height 26
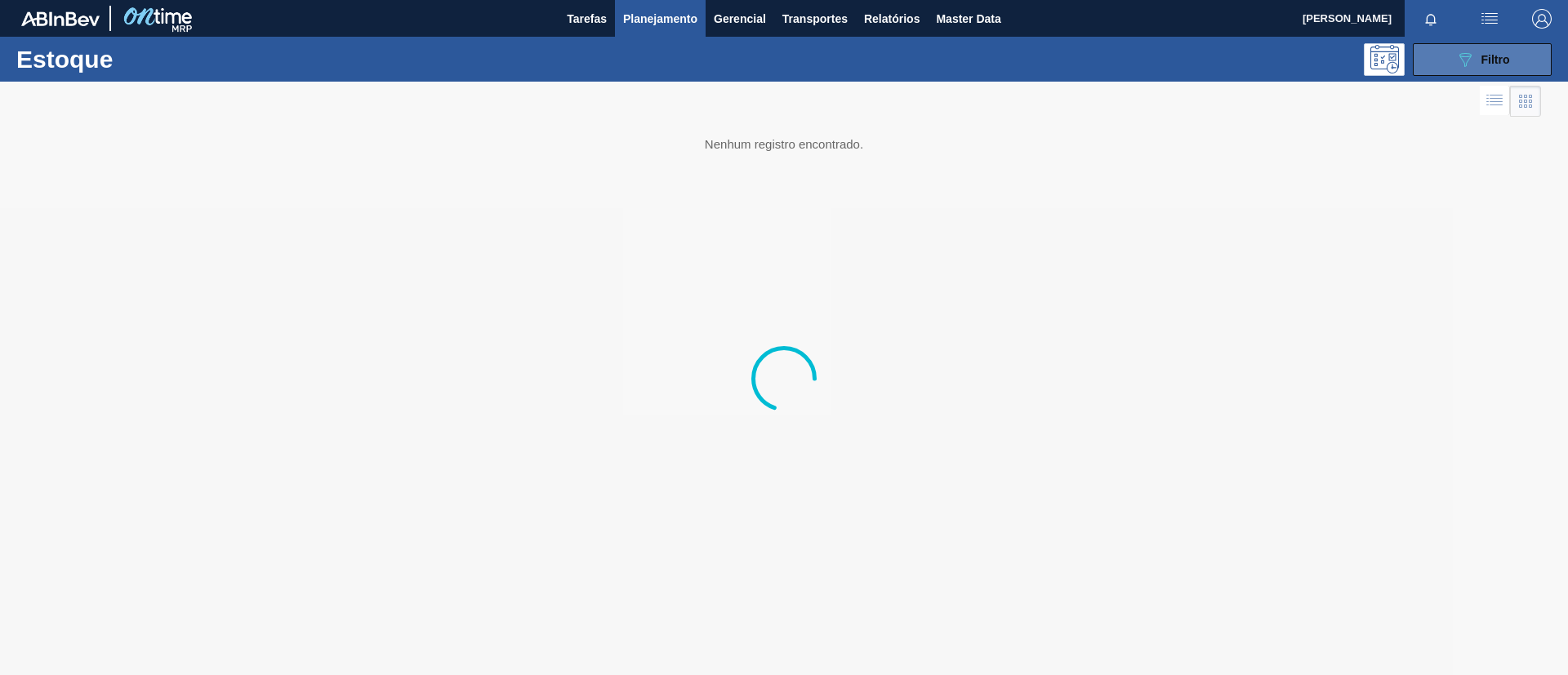
click at [1306, 59] on span "Filtro" at bounding box center [1496, 60] width 29 height 14
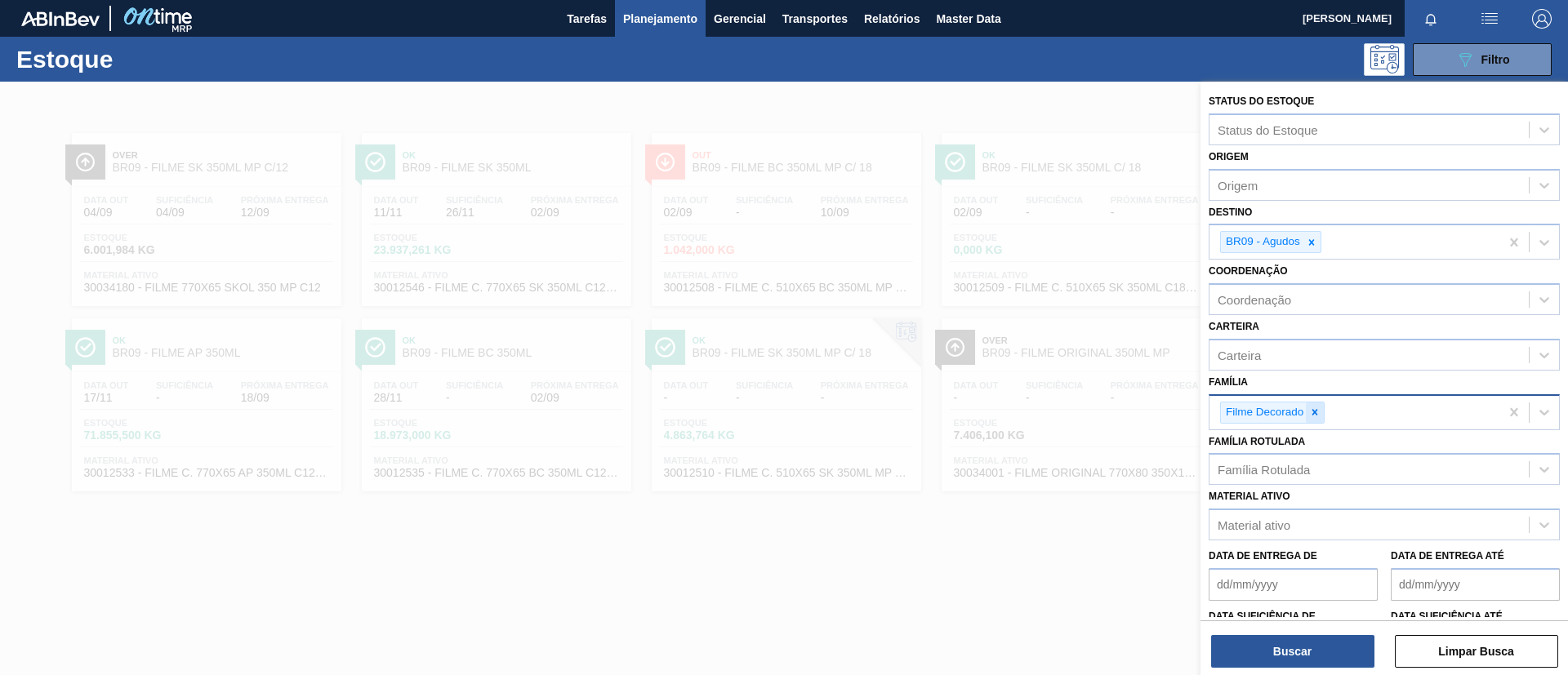
click at [1306, 410] on icon at bounding box center [1315, 412] width 12 height 12
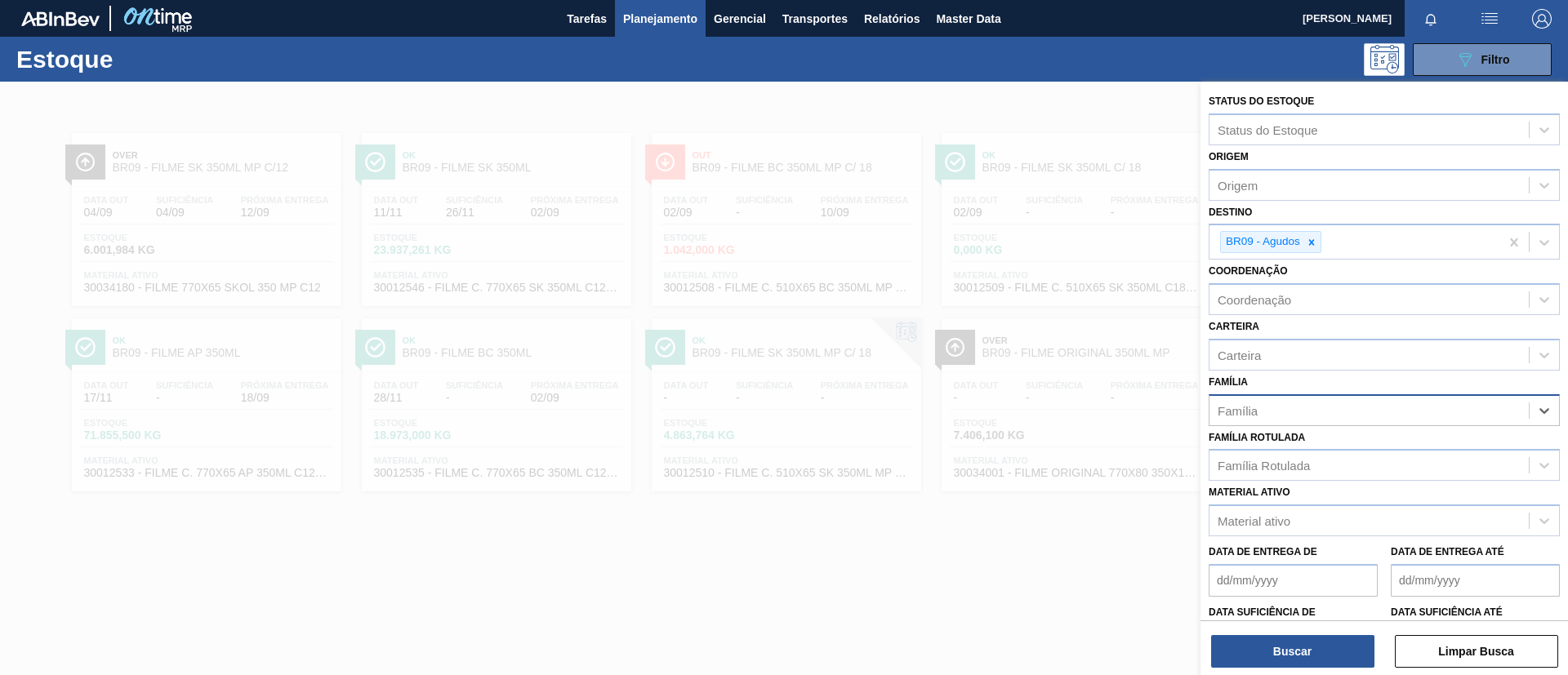
click at [1306, 446] on div "Família Rotulada Família Rotulada" at bounding box center [1383, 453] width 351 height 55
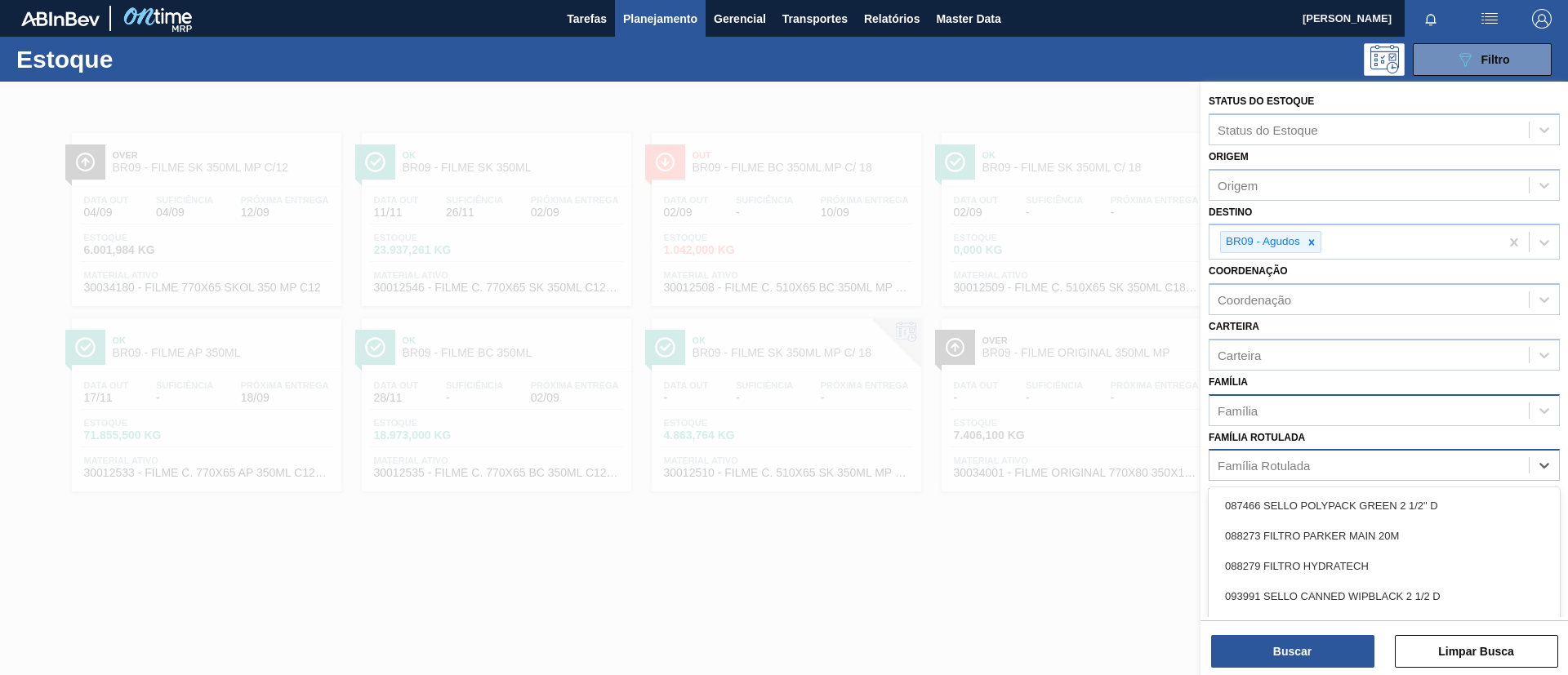
click at [1306, 462] on div "Família Rotulada" at bounding box center [1369, 465] width 320 height 24
type Rotulada "BC 35"
click at [1306, 524] on div "FILME BC 350ML" at bounding box center [1383, 535] width 351 height 30
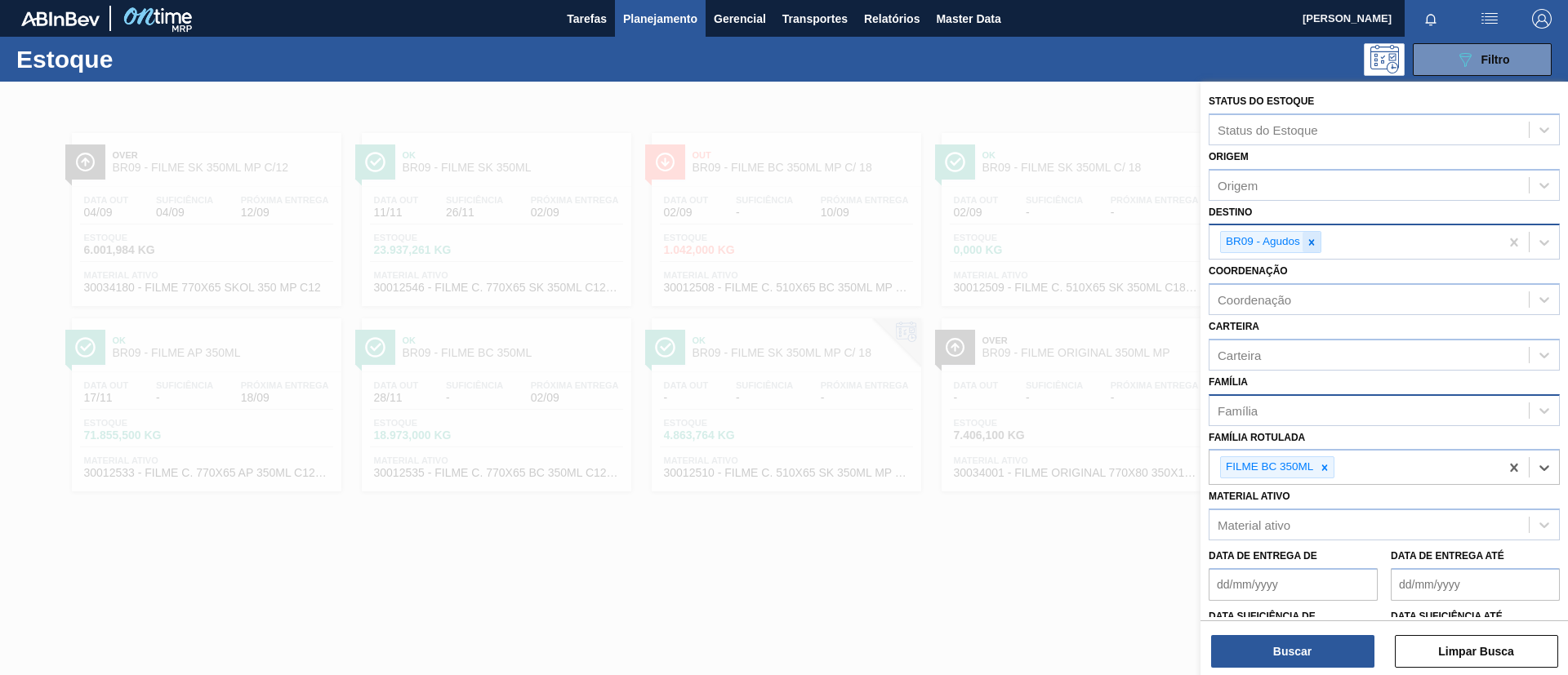
click at [1306, 235] on div at bounding box center [1311, 241] width 18 height 20
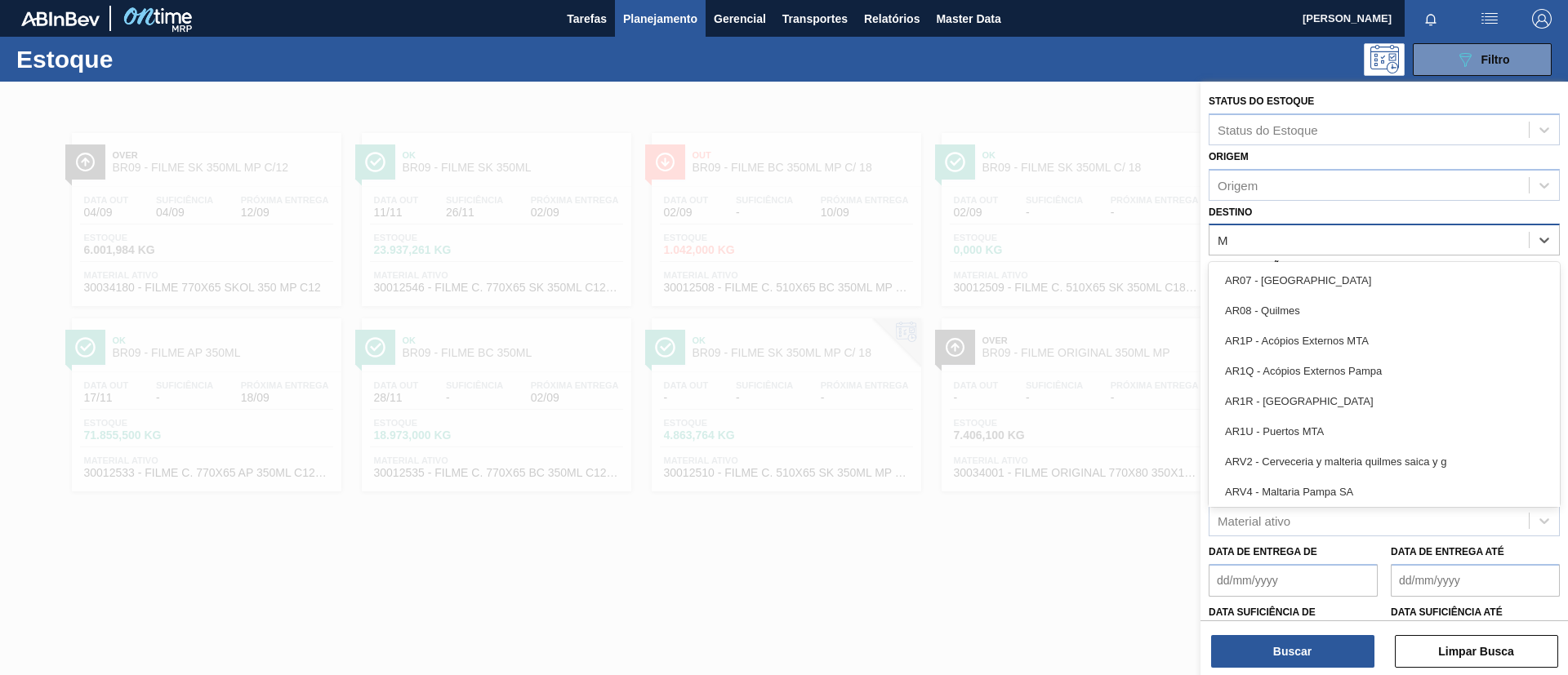
type input "Ma"
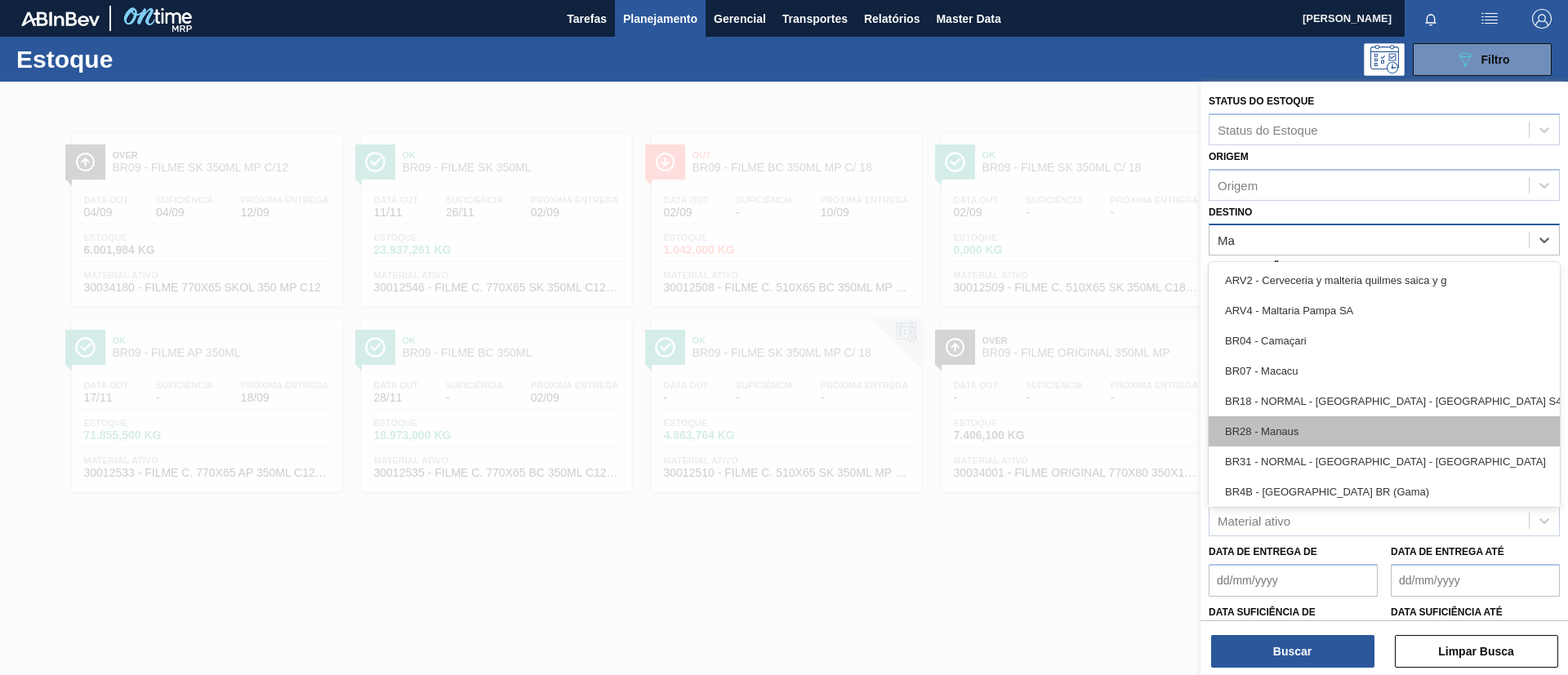
click at [1306, 429] on div "BR28 - Manaus" at bounding box center [1383, 431] width 351 height 30
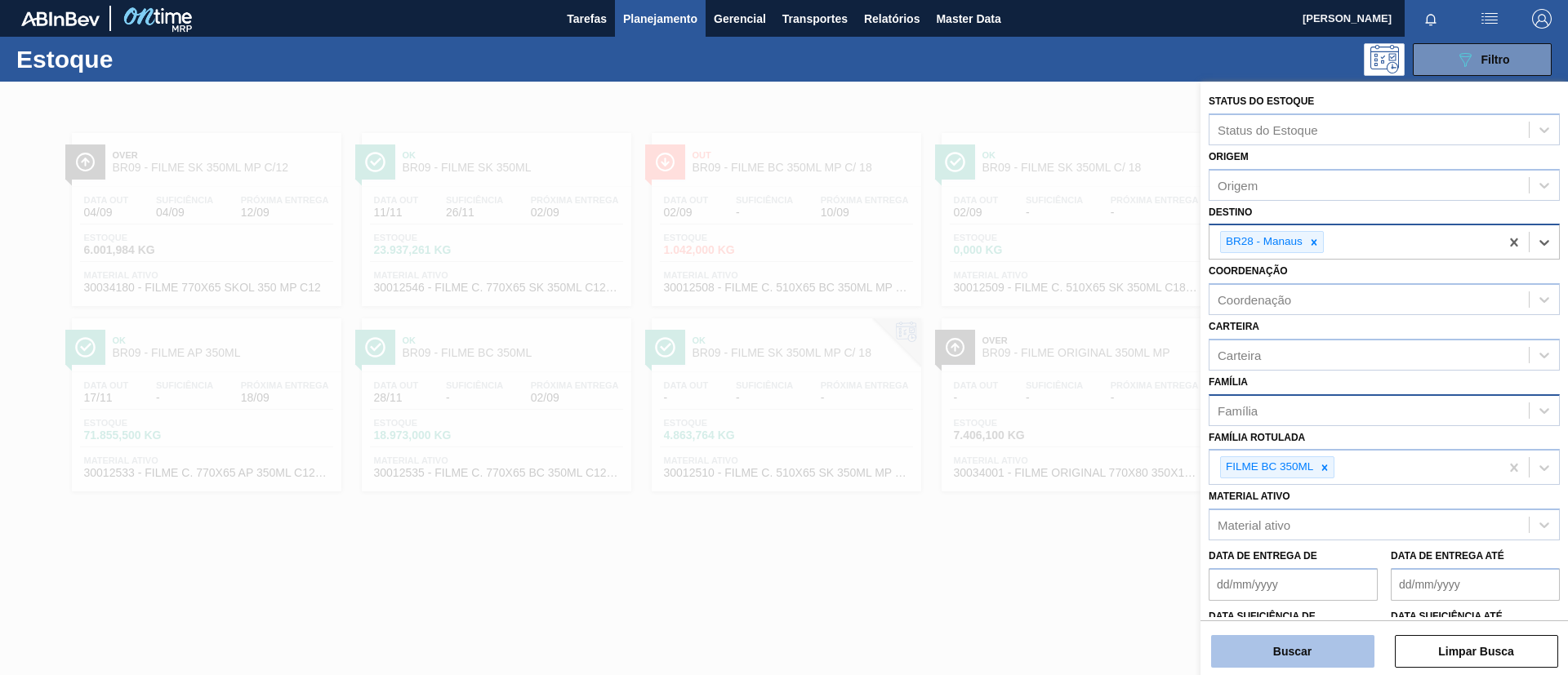
click at [1306, 562] on button "Buscar" at bounding box center [1293, 652] width 163 height 33
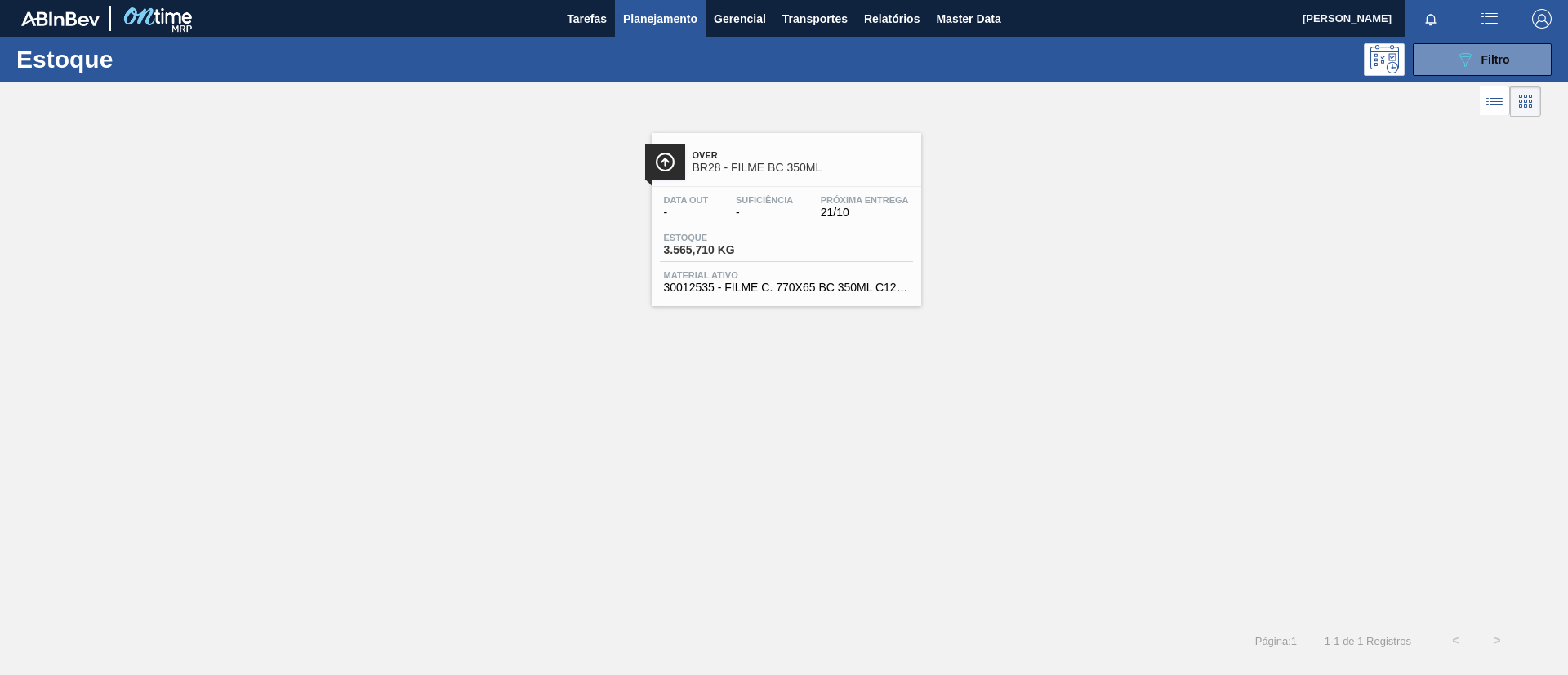
click at [764, 145] on div "Over BR28 - FILME BC 350ML" at bounding box center [803, 162] width 220 height 37
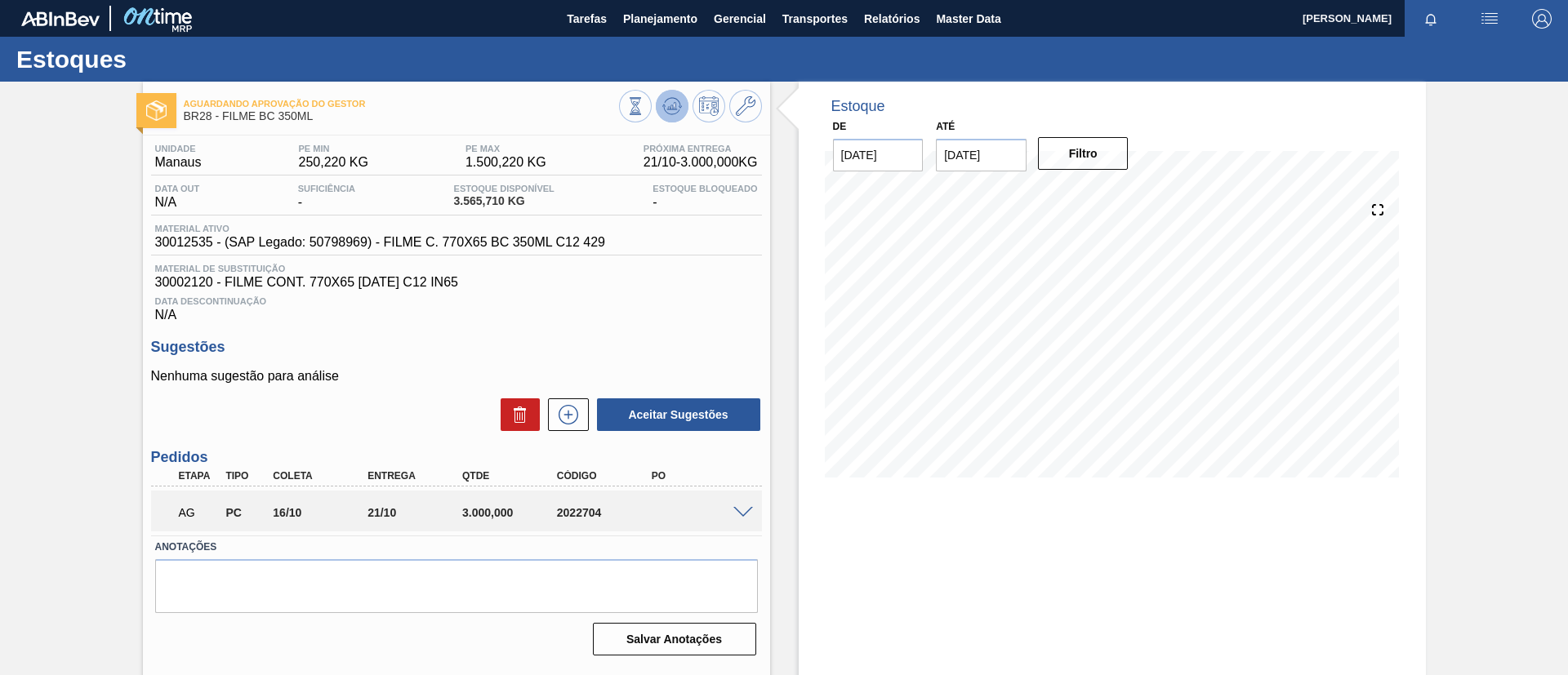
click at [657, 96] on button at bounding box center [672, 106] width 33 height 33
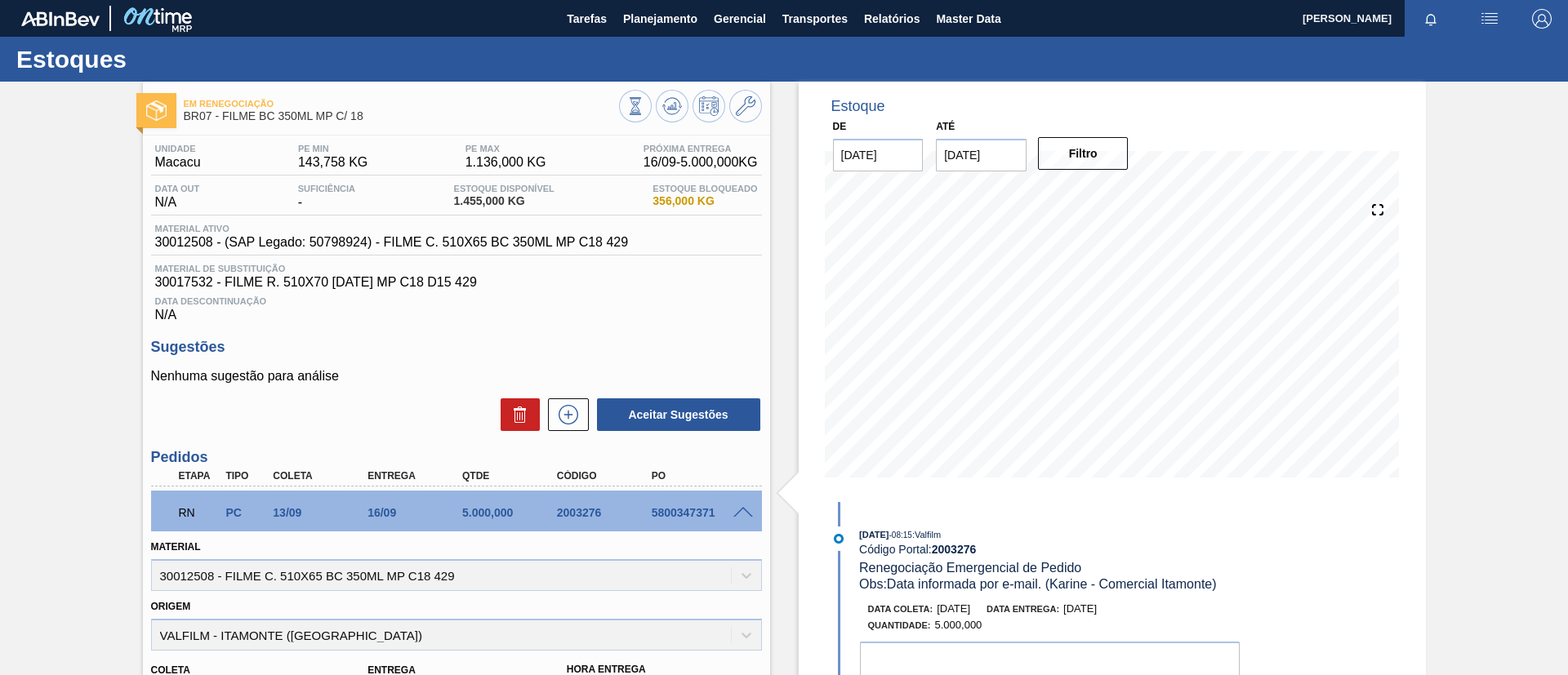
scroll to position [123, 0]
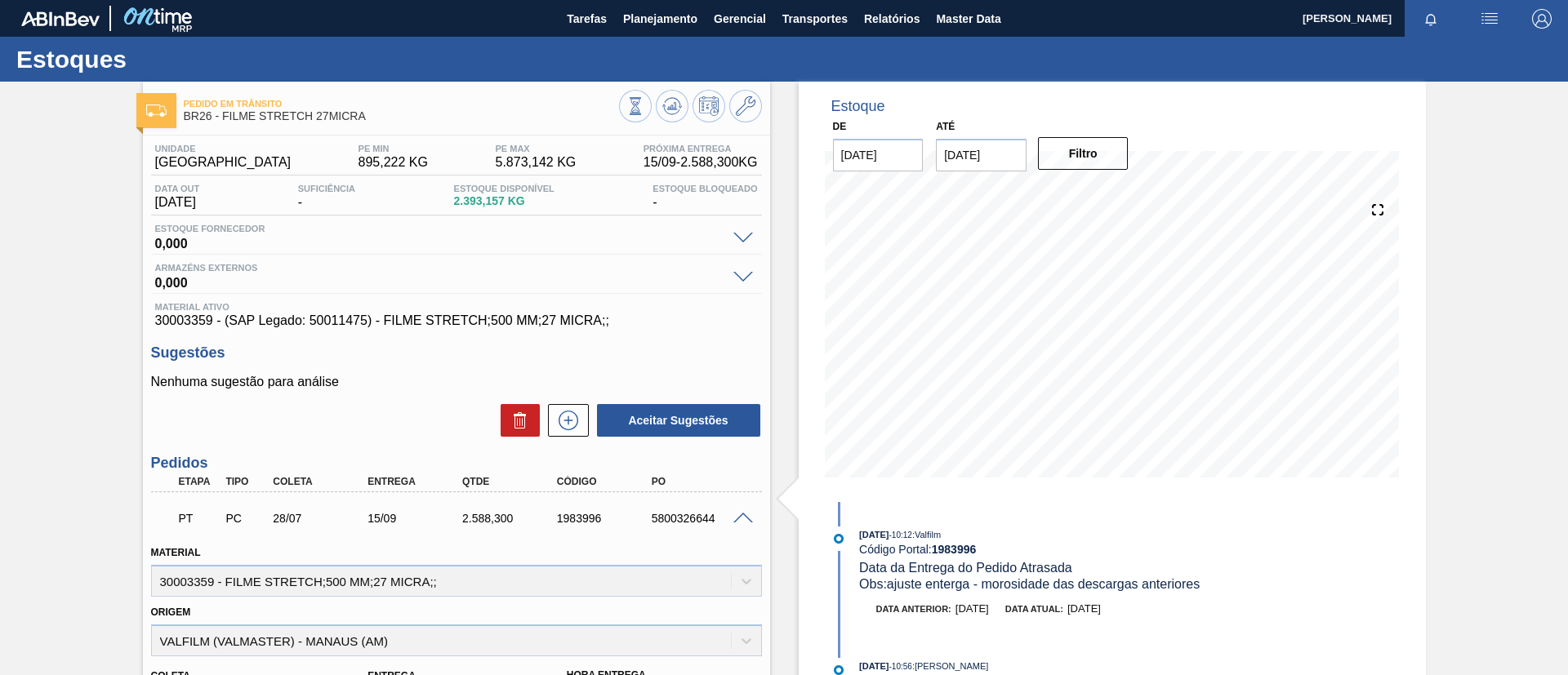
drag, startPoint x: 670, startPoint y: 24, endPoint x: 658, endPoint y: 50, distance: 28.6
click at [670, 24] on span "Planejamento" at bounding box center [660, 18] width 74 height 19
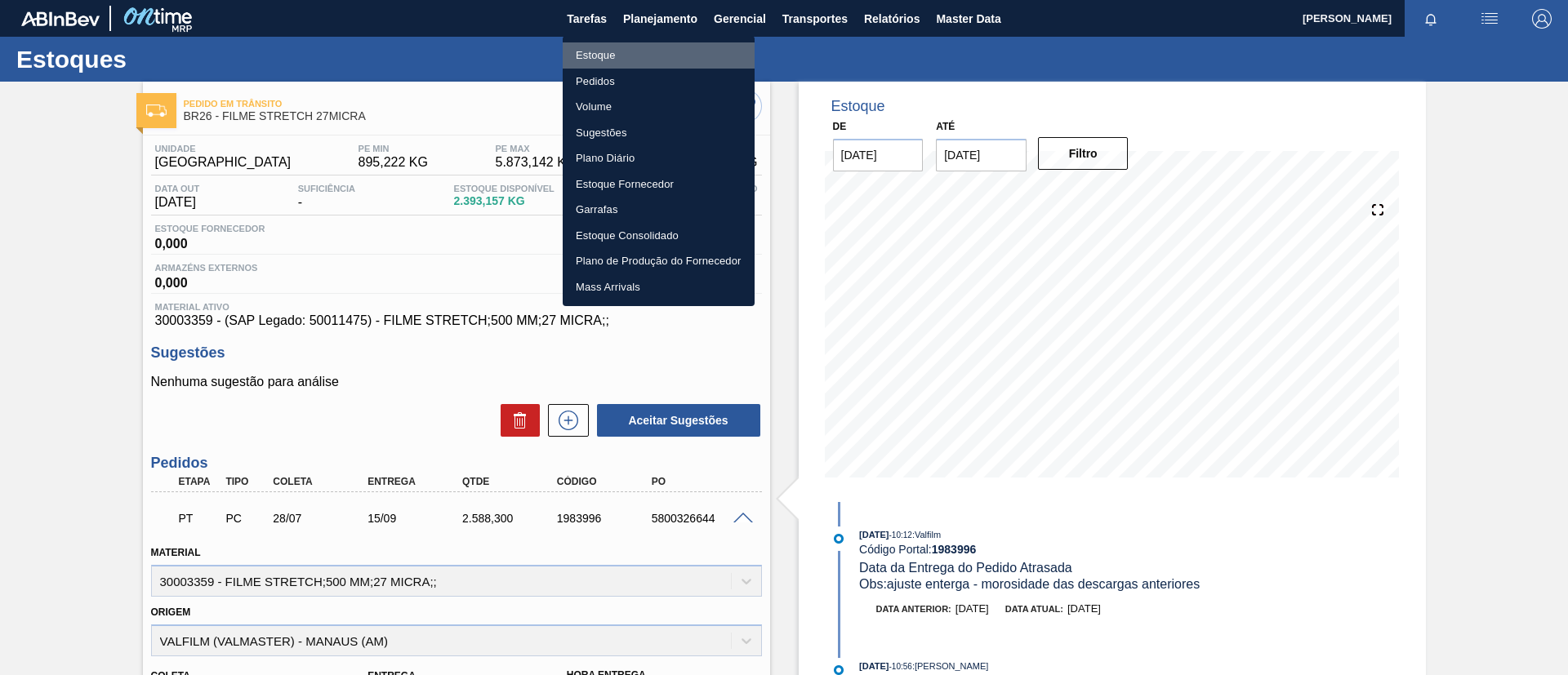
click at [651, 57] on li "Estoque" at bounding box center [658, 55] width 192 height 26
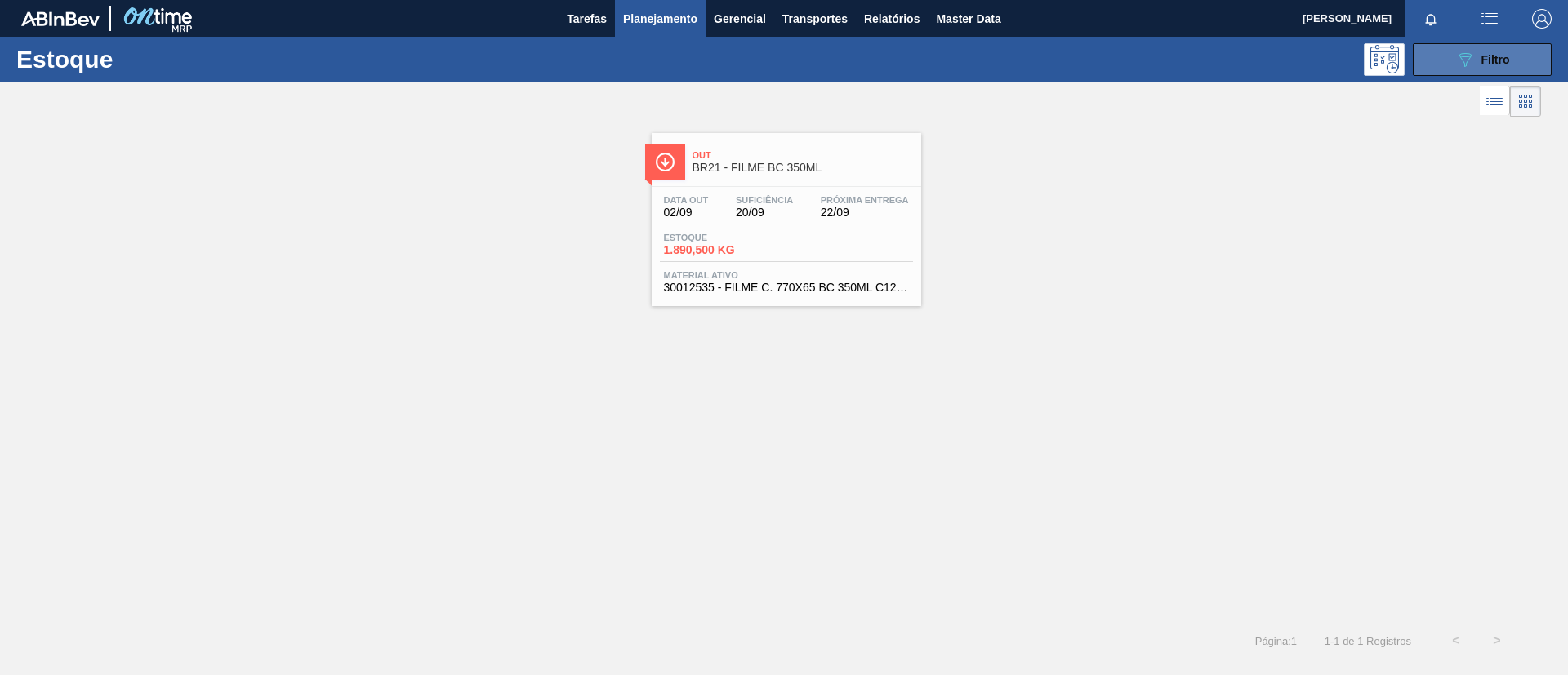
click at [1470, 53] on icon "089F7B8B-B2A5-4AFE-B5C0-19BA573D28AC" at bounding box center [1465, 60] width 19 height 19
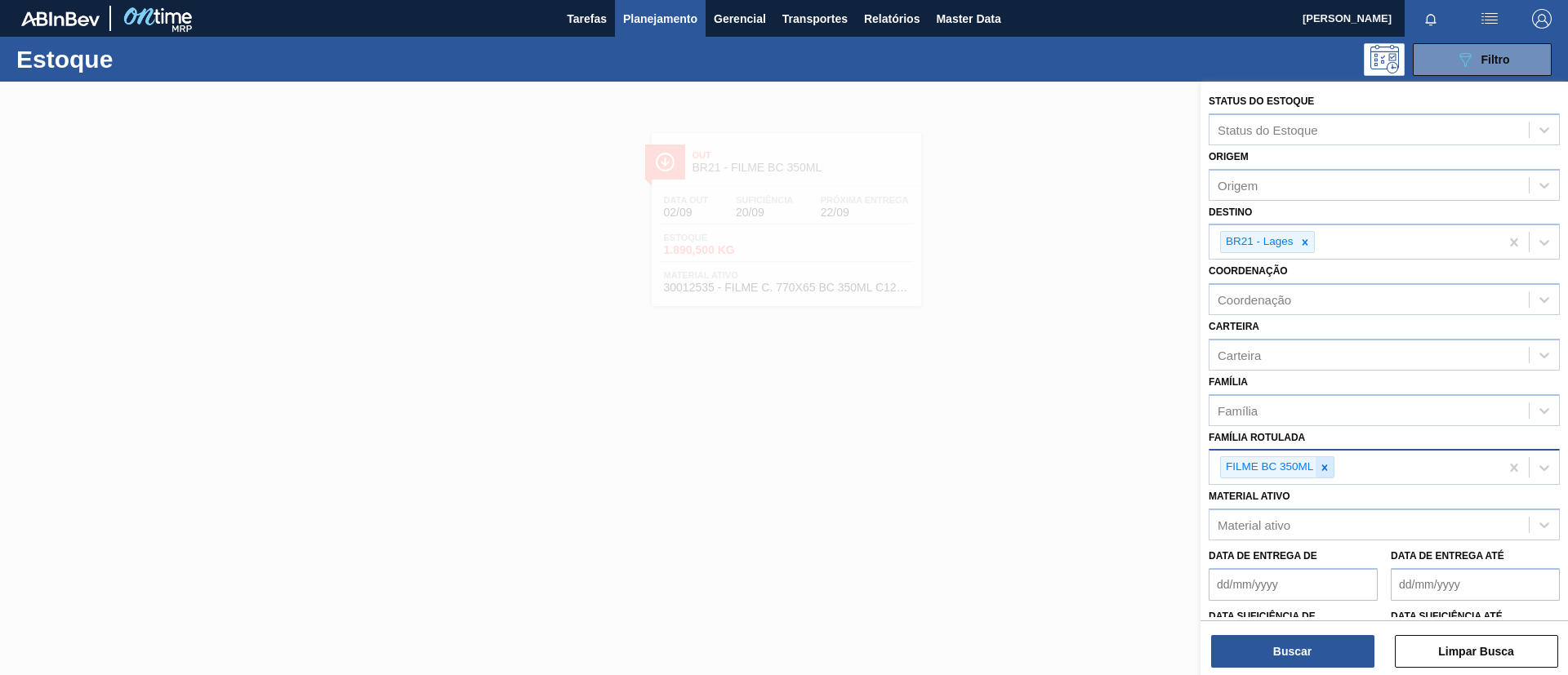
click at [1327, 462] on icon at bounding box center [1325, 467] width 12 height 12
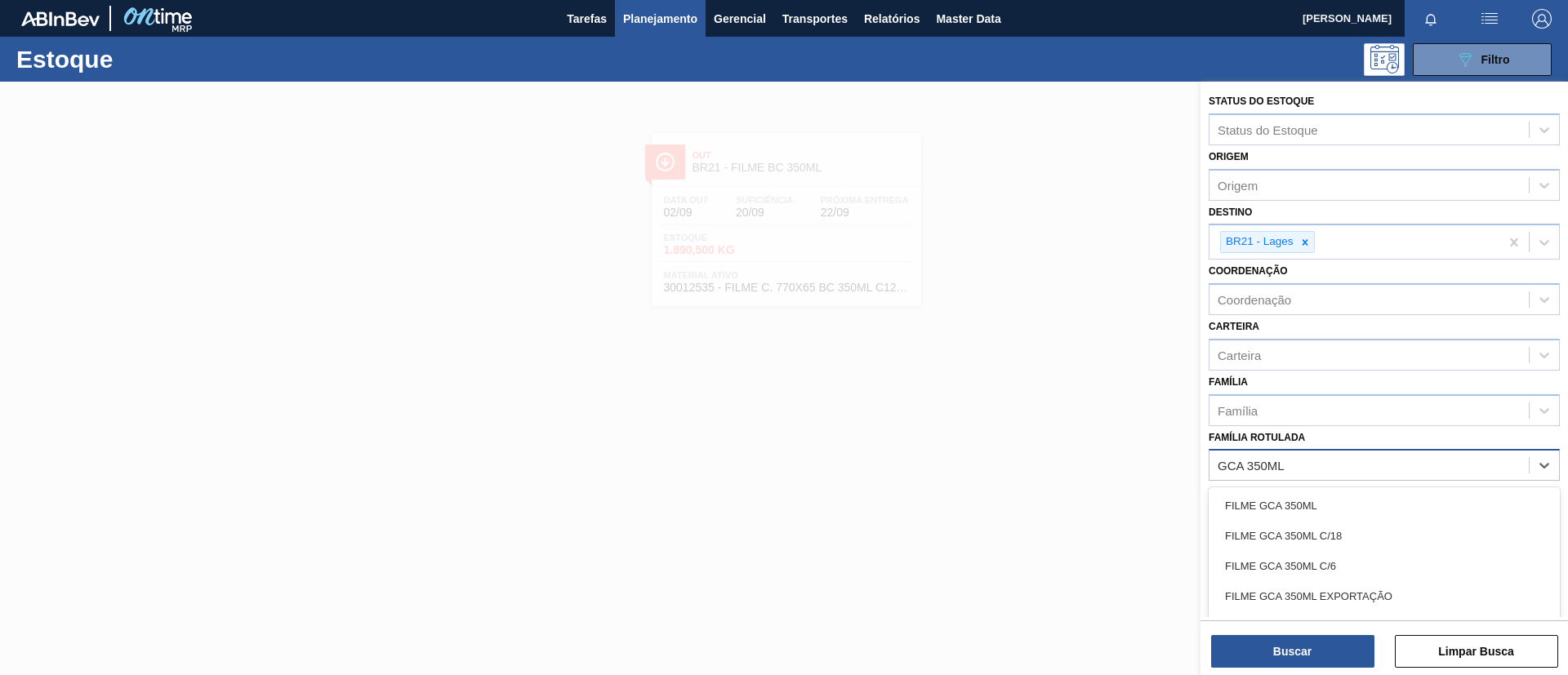
type Rotulada "GCA 350ML PS"
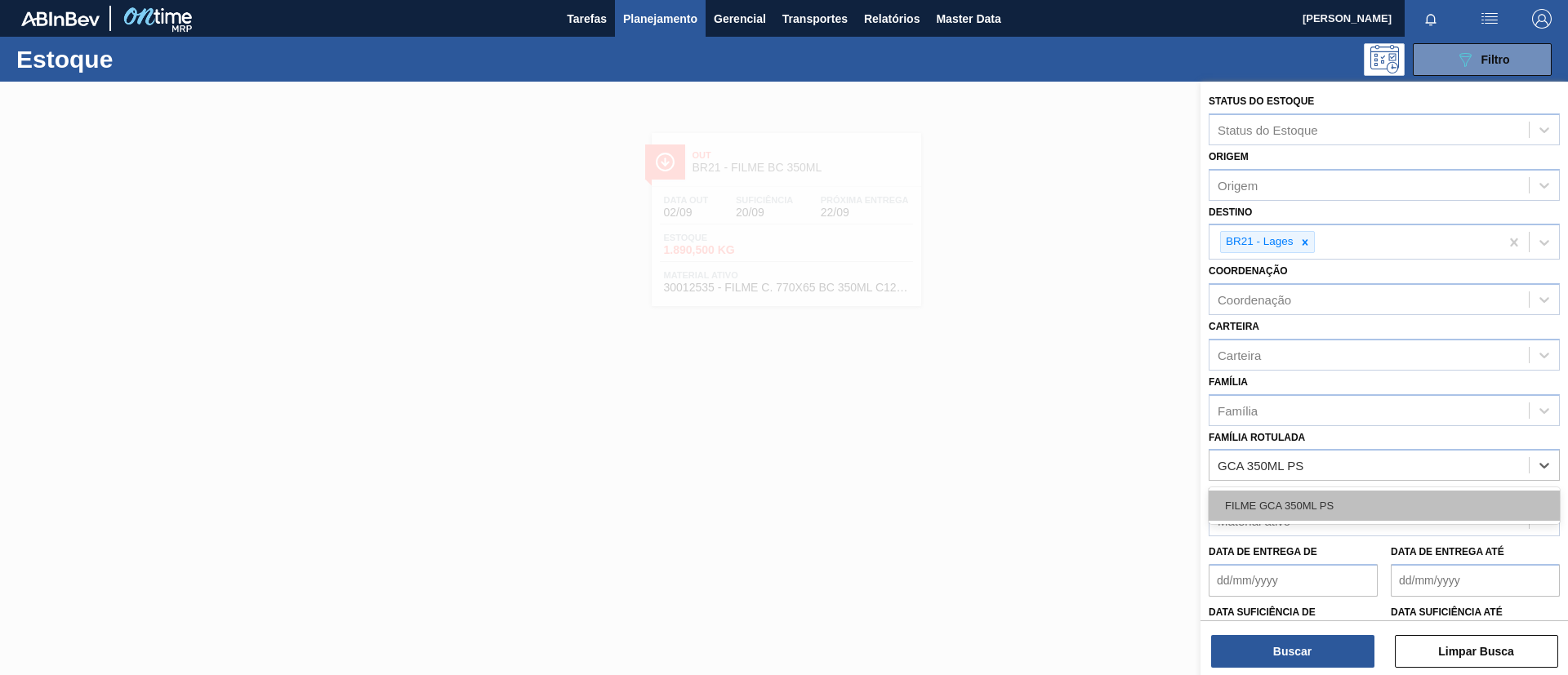
click at [1340, 496] on div "FILME GCA 350ML PS" at bounding box center [1383, 505] width 351 height 30
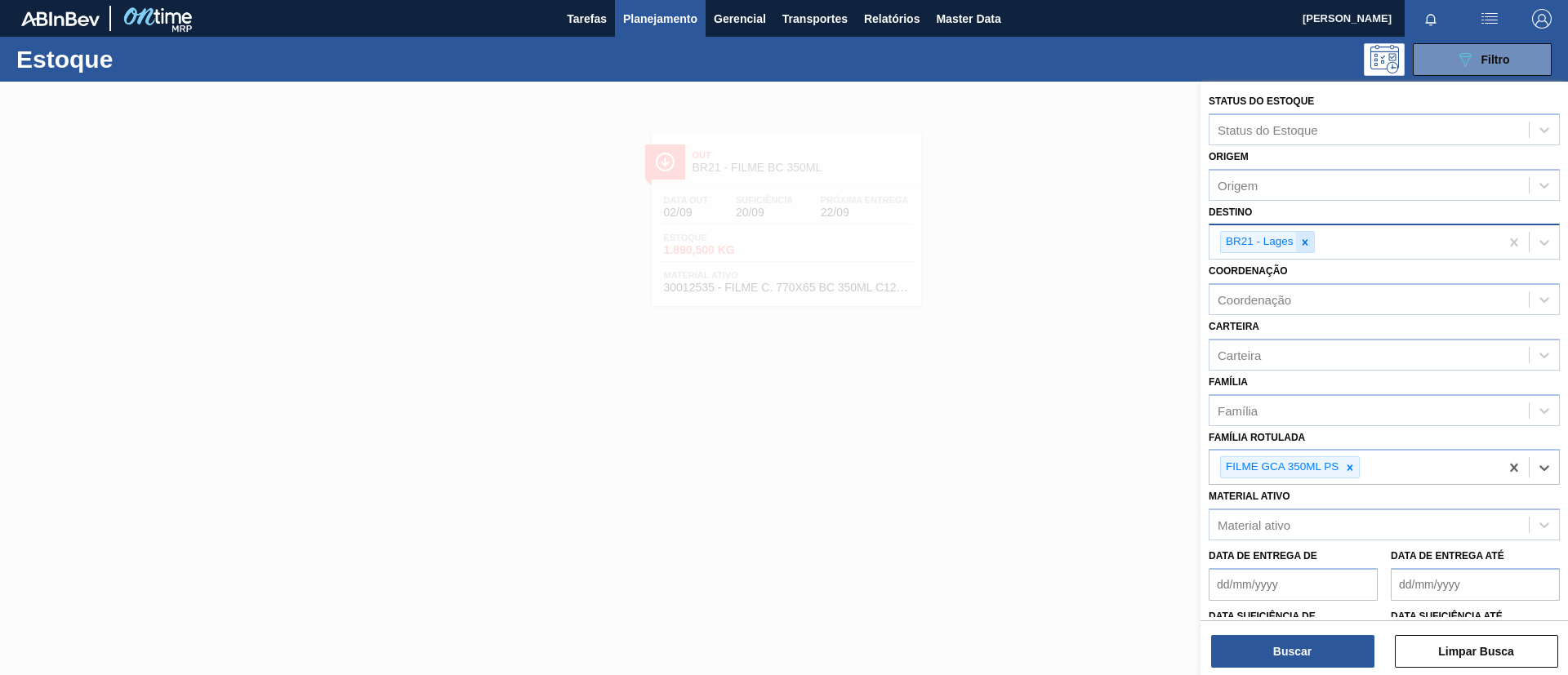
click at [1306, 242] on icon at bounding box center [1305, 242] width 12 height 12
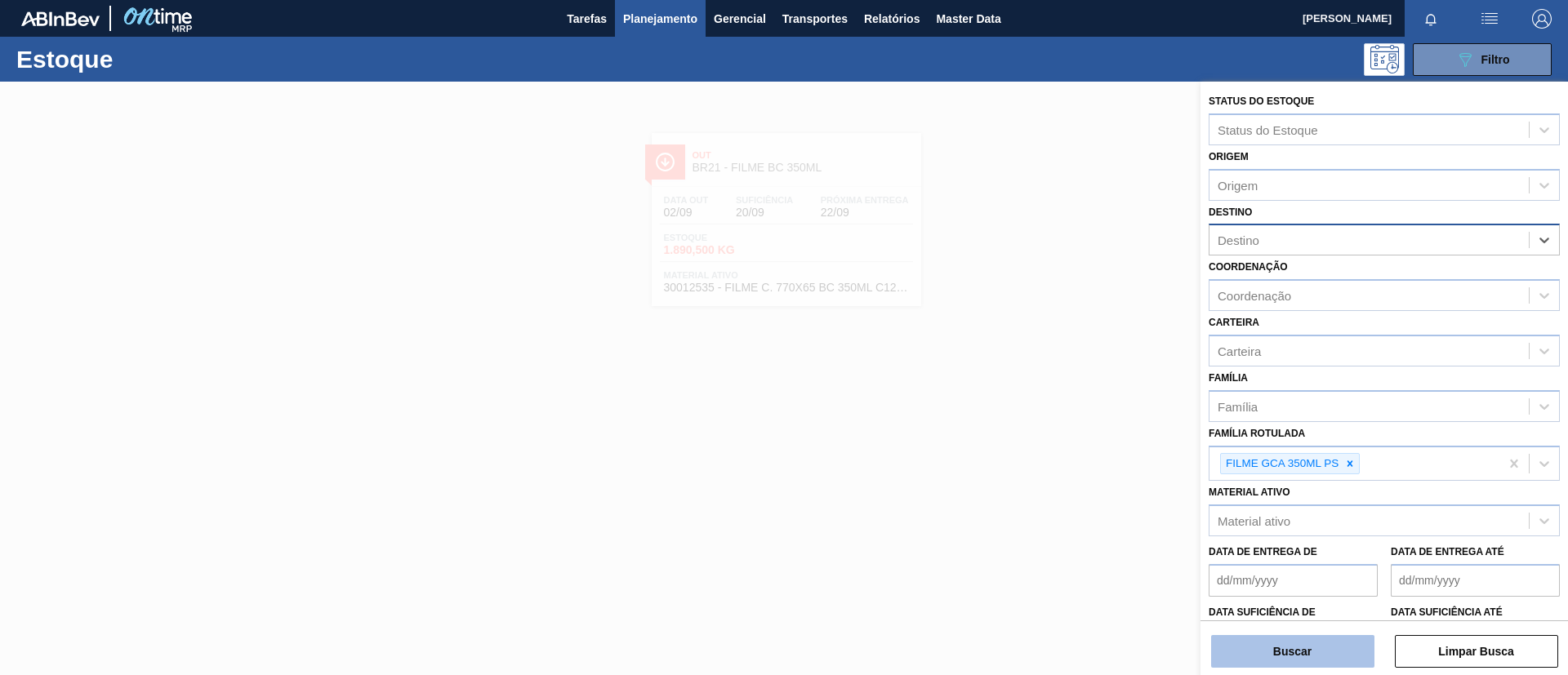
click at [1327, 663] on button "Buscar" at bounding box center [1293, 652] width 163 height 33
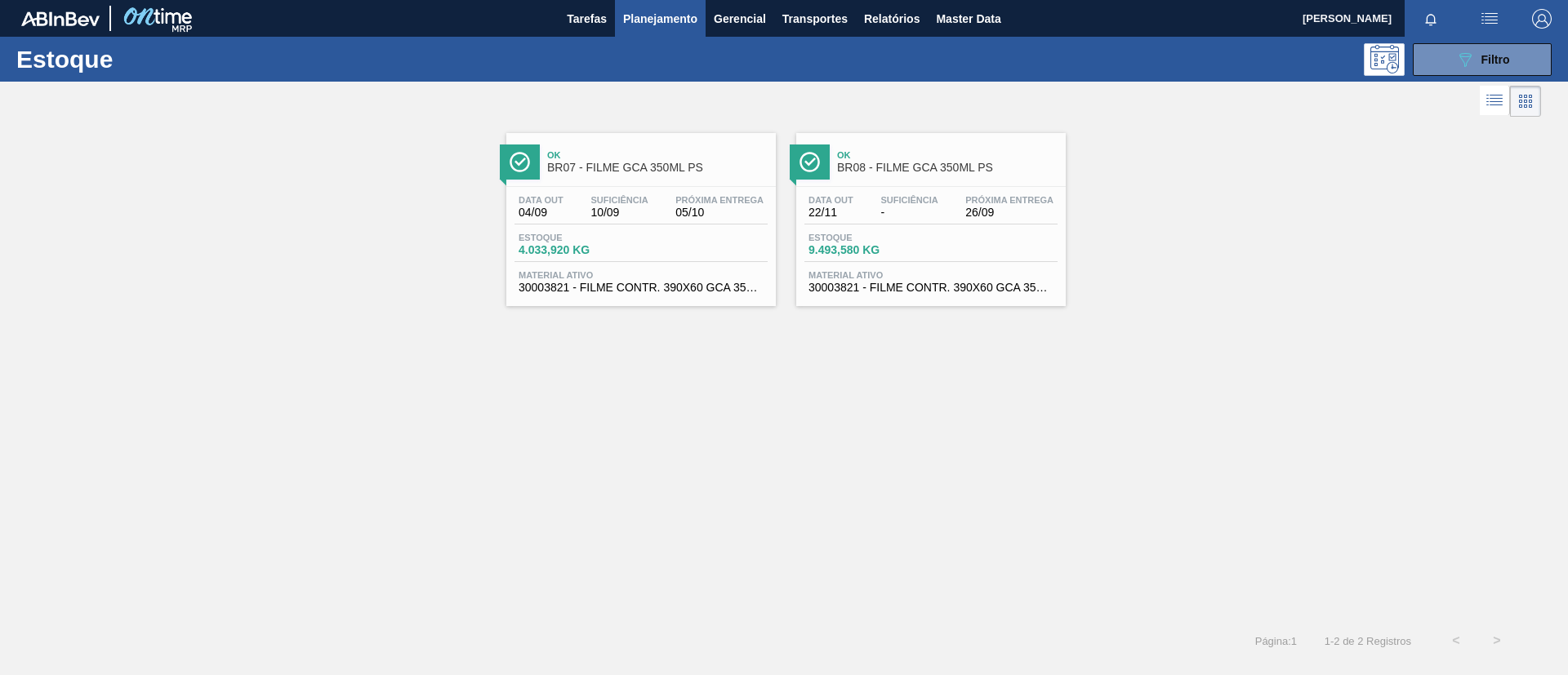
click at [652, 184] on div "Ok BR07 - FILME GCA 350ML PS Data [DATE] Suficiência 10/09 Próxima Entrega 05/1…" at bounding box center [641, 219] width 270 height 173
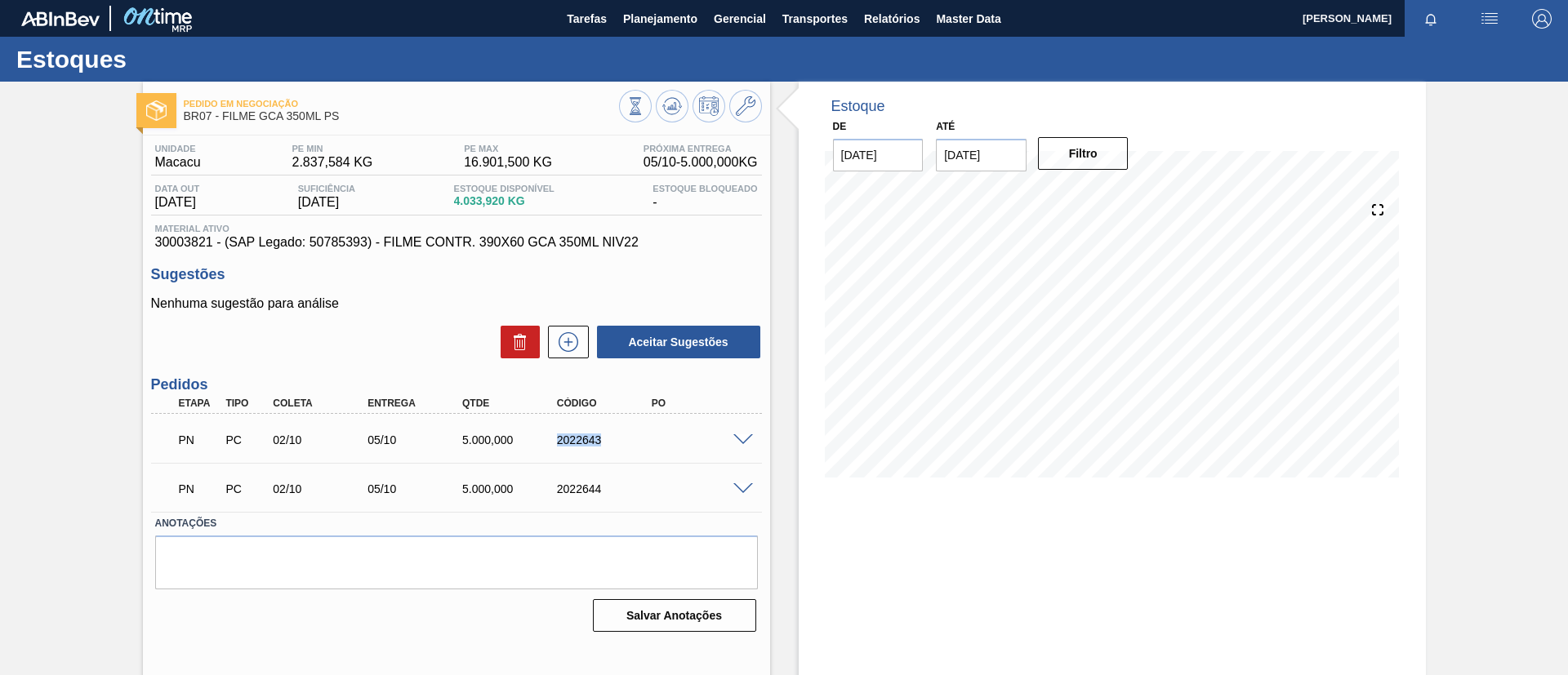
drag, startPoint x: 556, startPoint y: 451, endPoint x: 605, endPoint y: 459, distance: 49.6
click at [605, 459] on div "PN PC 02/10 05/10 5.000,000 2022643 Material 30003821 - FILME CONTR. 390X60 GCA…" at bounding box center [456, 438] width 611 height 49
copy div "2022643"
drag, startPoint x: 552, startPoint y: 496, endPoint x: 605, endPoint y: 498, distance: 53.0
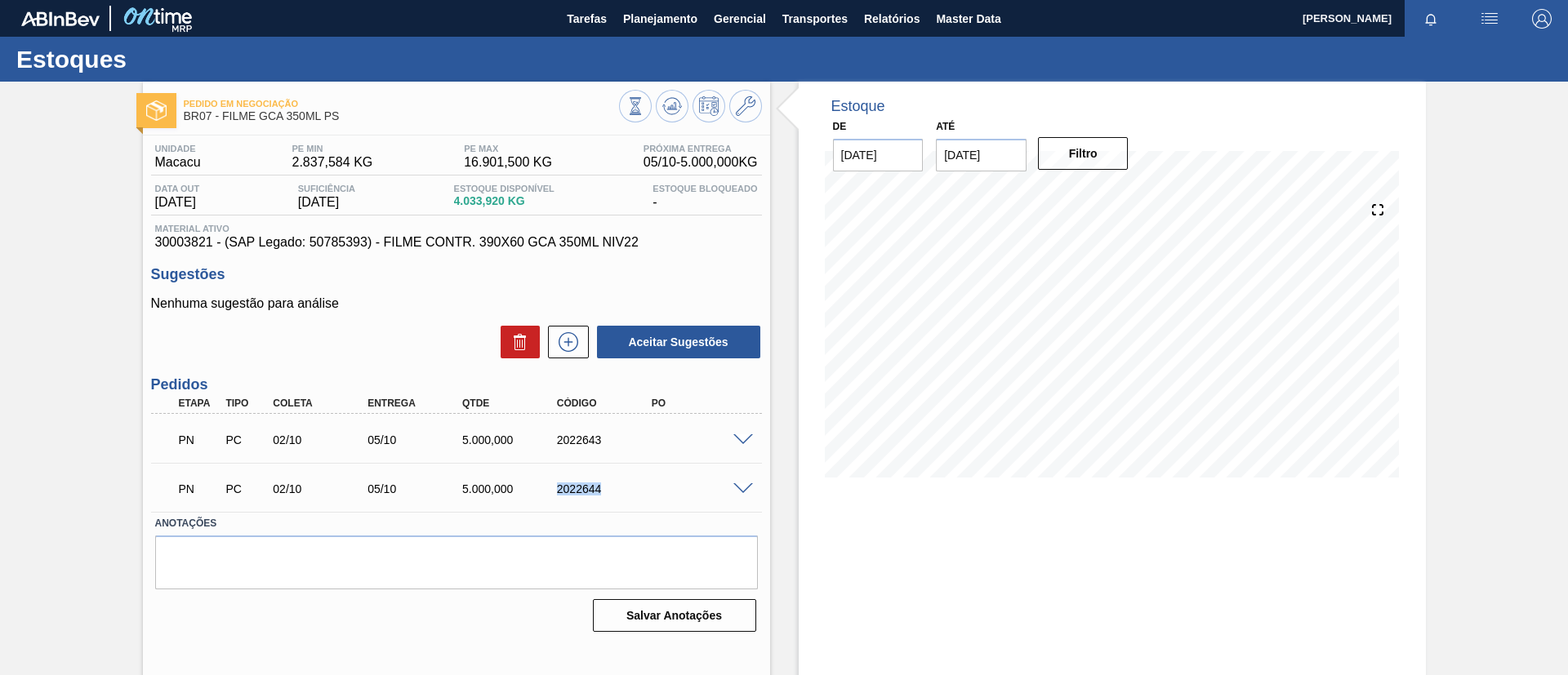
click at [605, 498] on div "PN PC 02/10 05/10 5.000,000 2022644" at bounding box center [451, 488] width 567 height 33
copy div "2022644"
click at [515, 488] on div "5.000,000" at bounding box center [511, 490] width 106 height 14
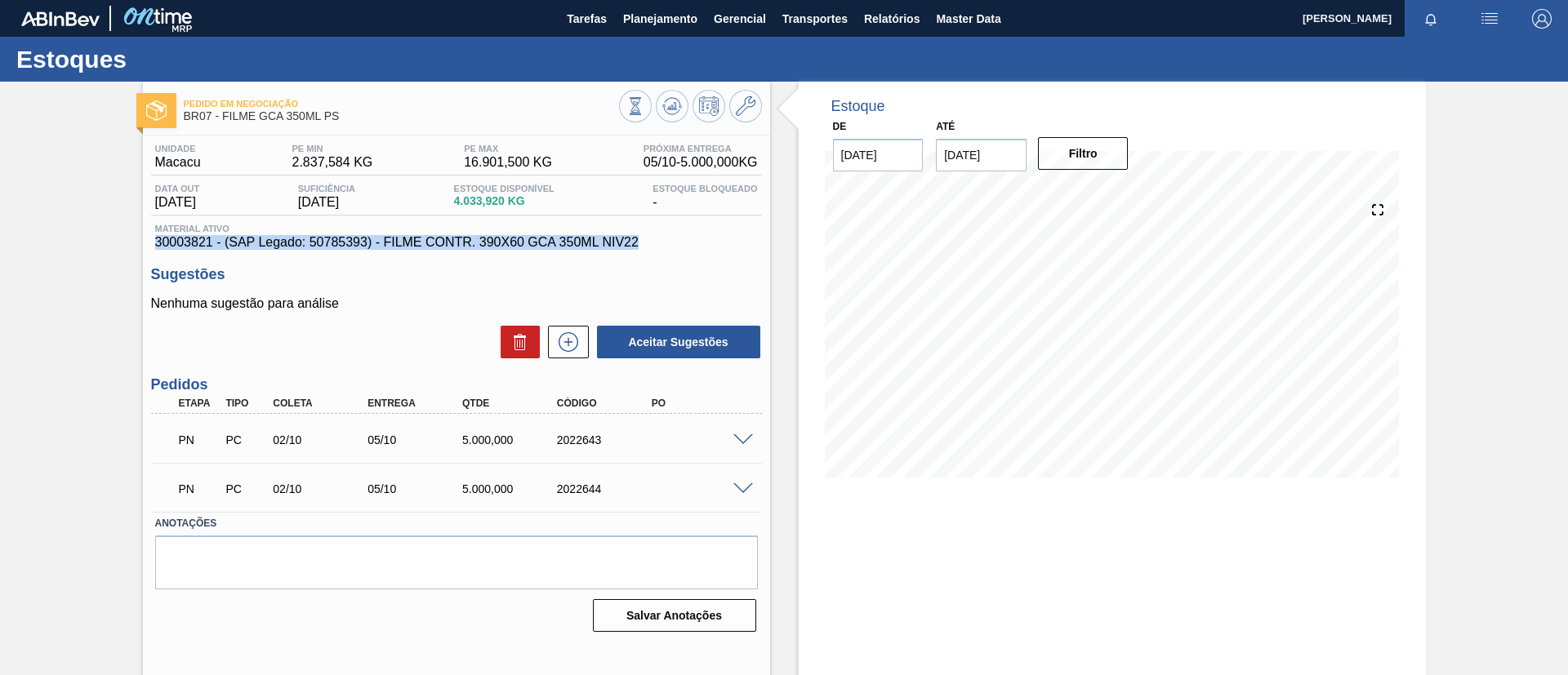
drag, startPoint x: 340, startPoint y: 238, endPoint x: 61, endPoint y: 239, distance: 279.0
click at [61, 239] on div "Pedido em Negociação BR07 - FILME GCA 350ML PS Unidade Macacu PE MIN 2.837,584 …" at bounding box center [784, 392] width 1568 height 620
copy span "30003821 - (SAP Legado: 50785393) - FILME CONTR. 390X60 GCA 350ML NIV22"
